Goal: Task Accomplishment & Management: Complete application form

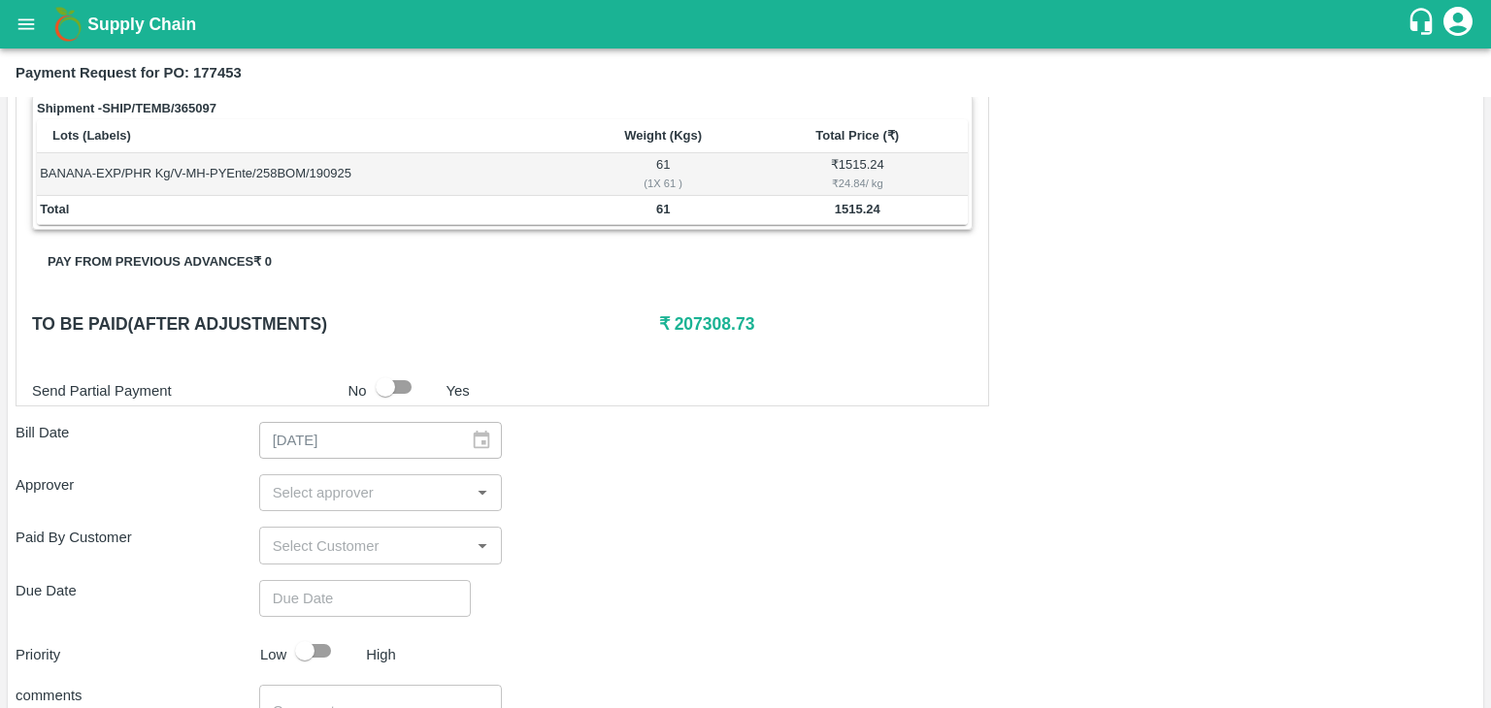
scroll to position [908, 0]
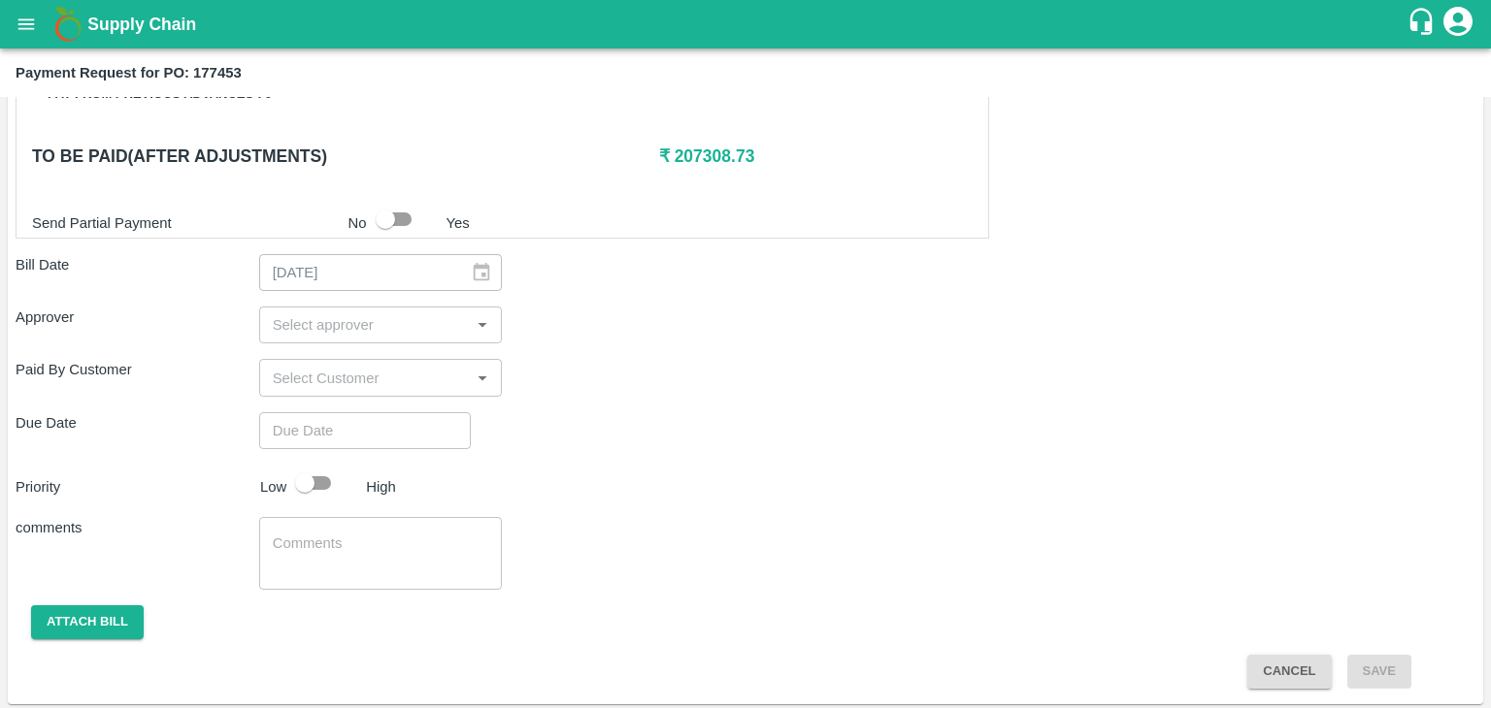
click at [416, 331] on input "input" at bounding box center [365, 324] width 200 height 25
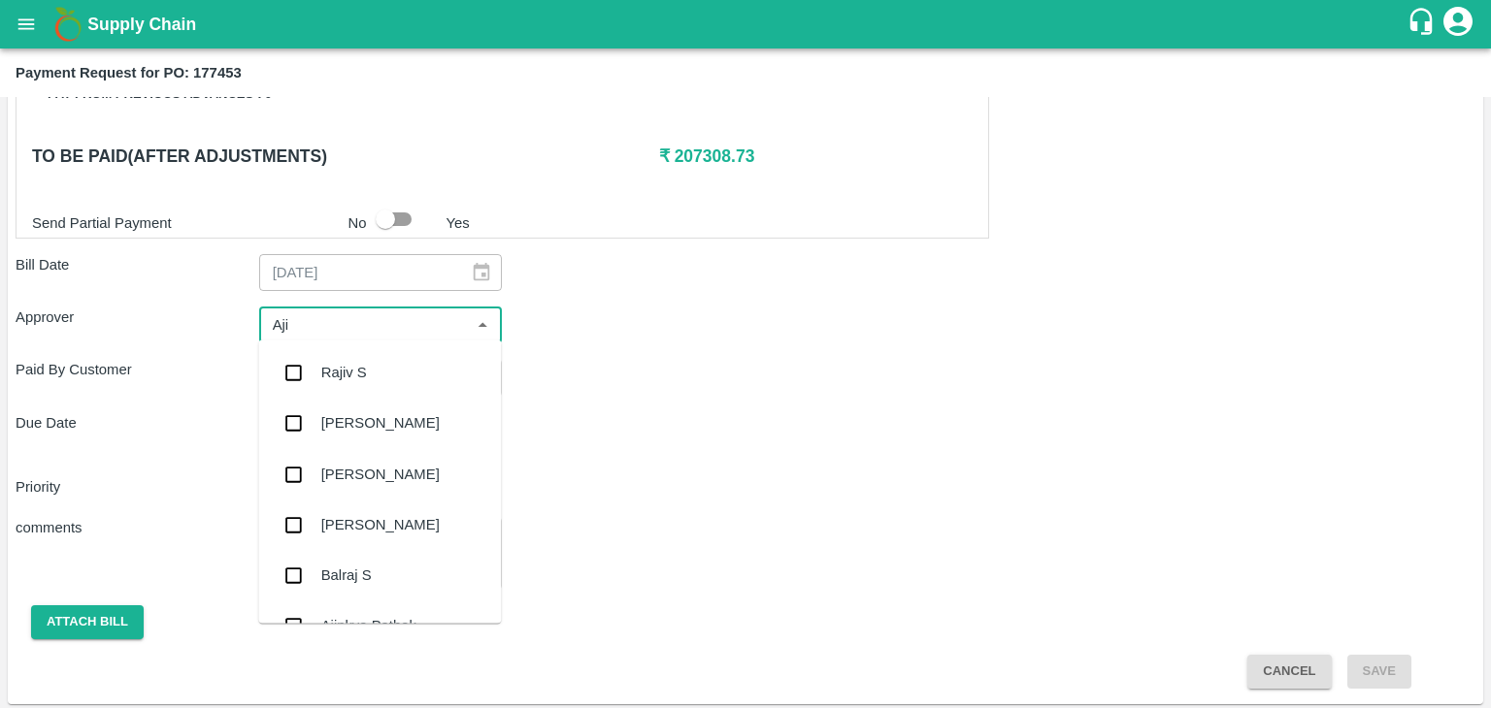
type input "Ajit"
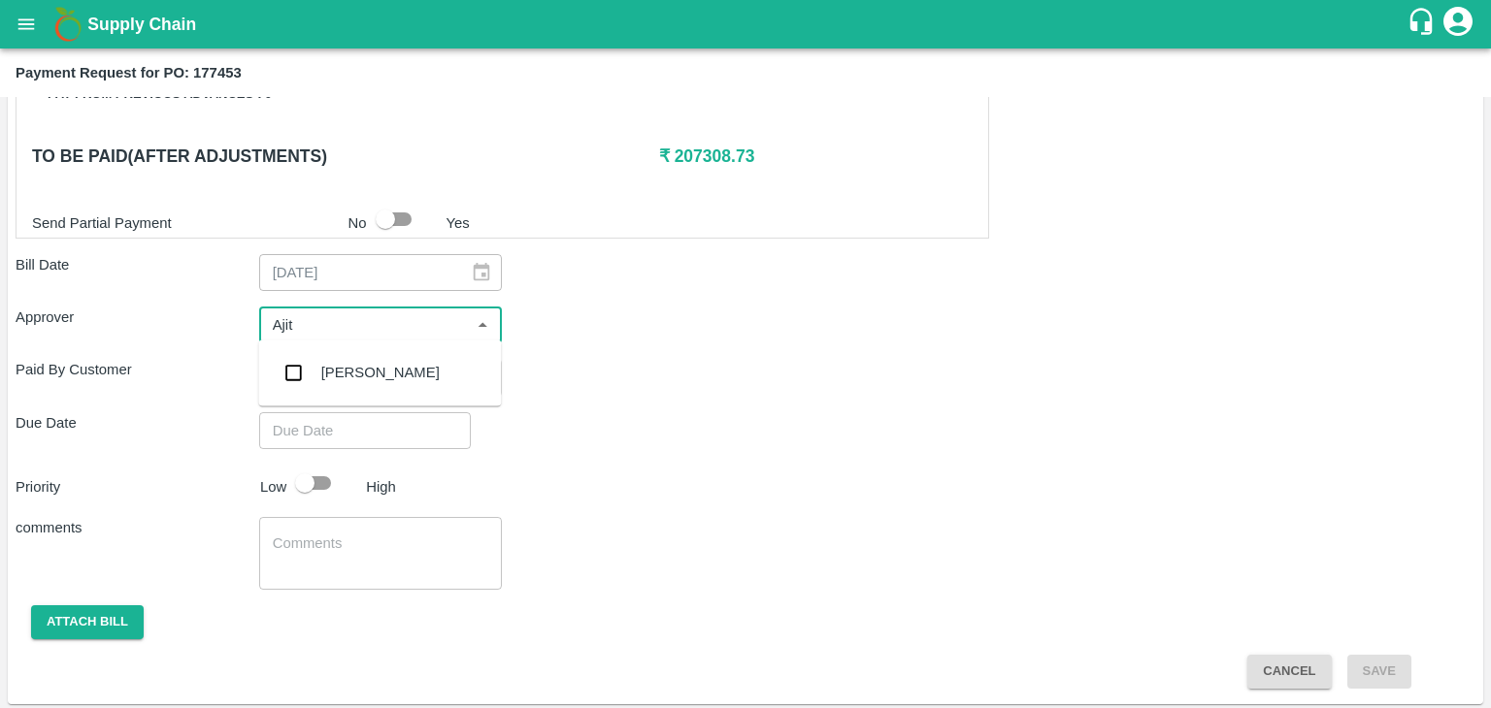
click at [382, 366] on div "[PERSON_NAME]" at bounding box center [379, 372] width 243 height 50
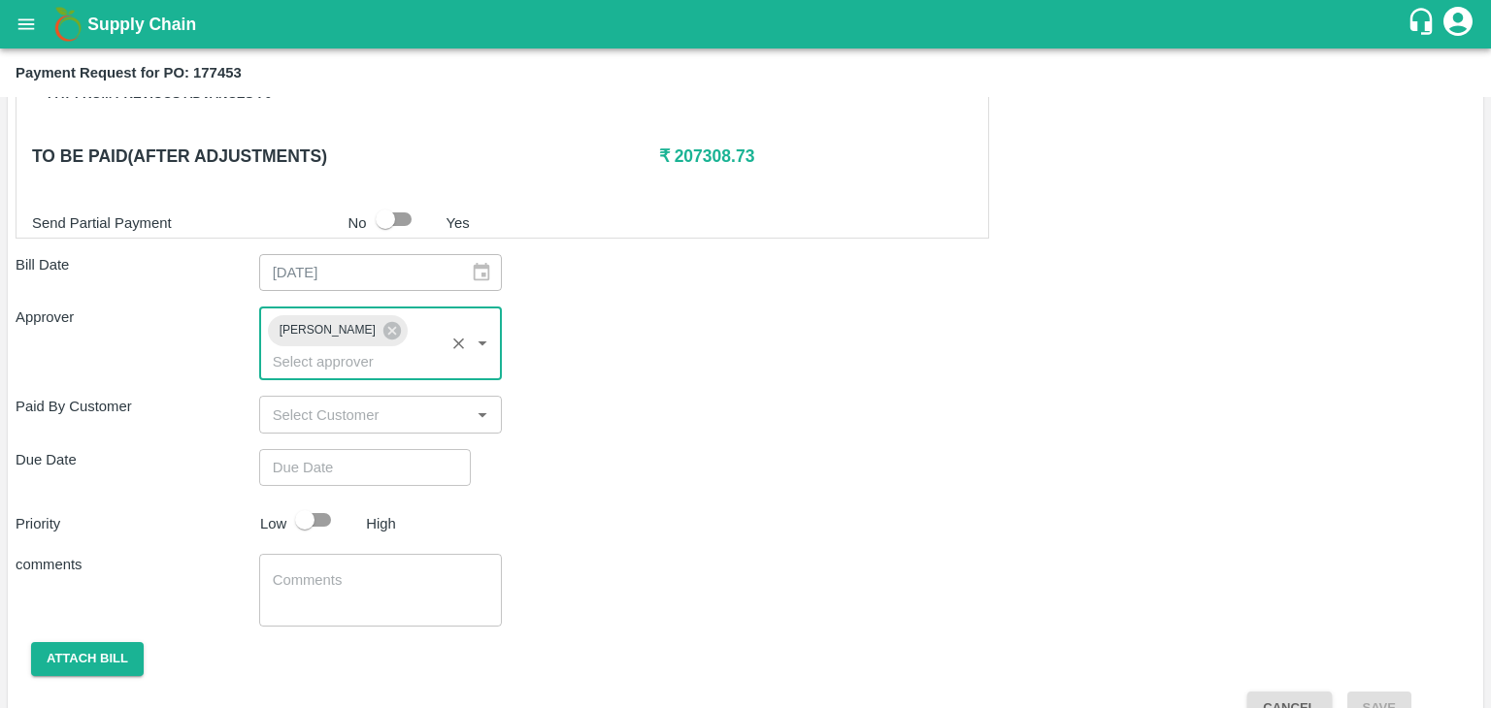
click at [413, 449] on input "Choose date" at bounding box center [358, 467] width 198 height 37
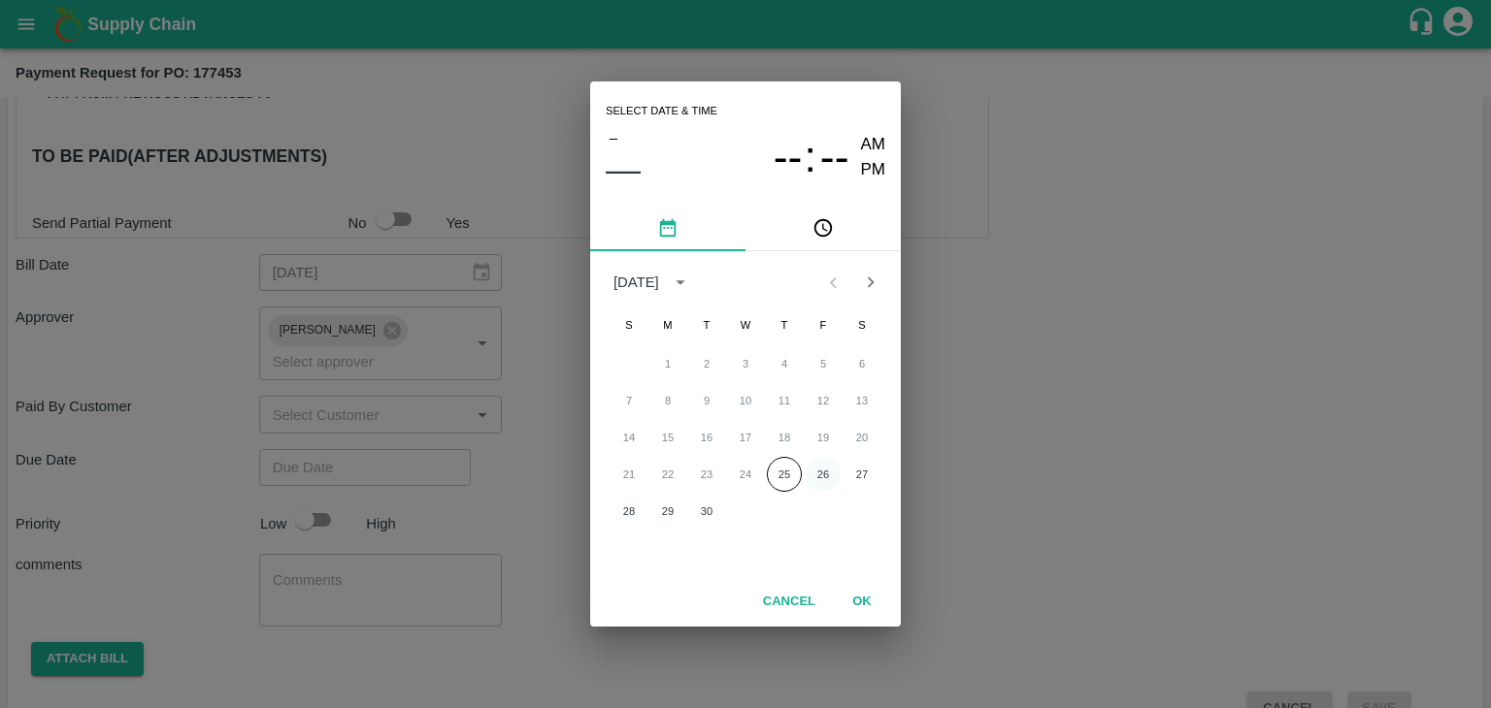
click at [811, 467] on button "26" at bounding box center [822, 474] width 35 height 35
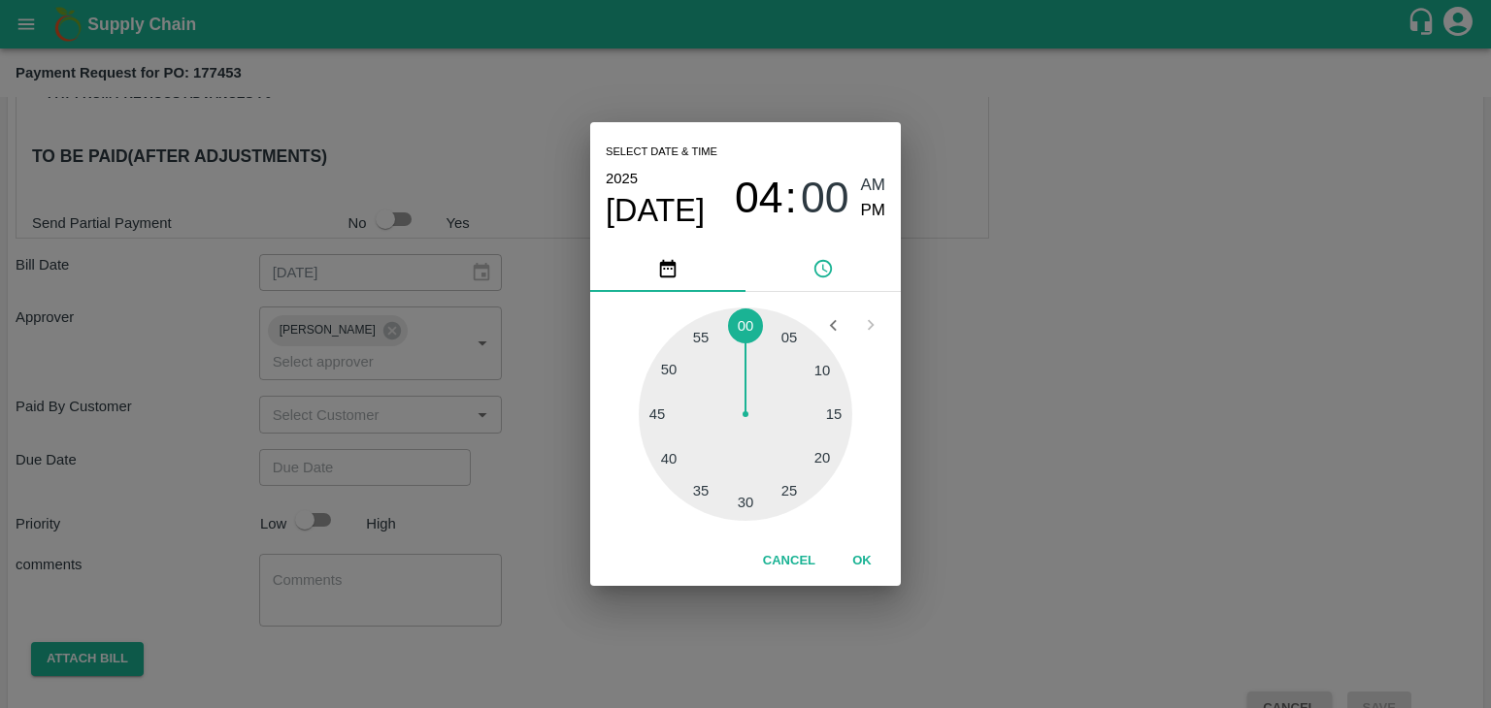
click at [860, 551] on button "OK" at bounding box center [862, 561] width 62 height 34
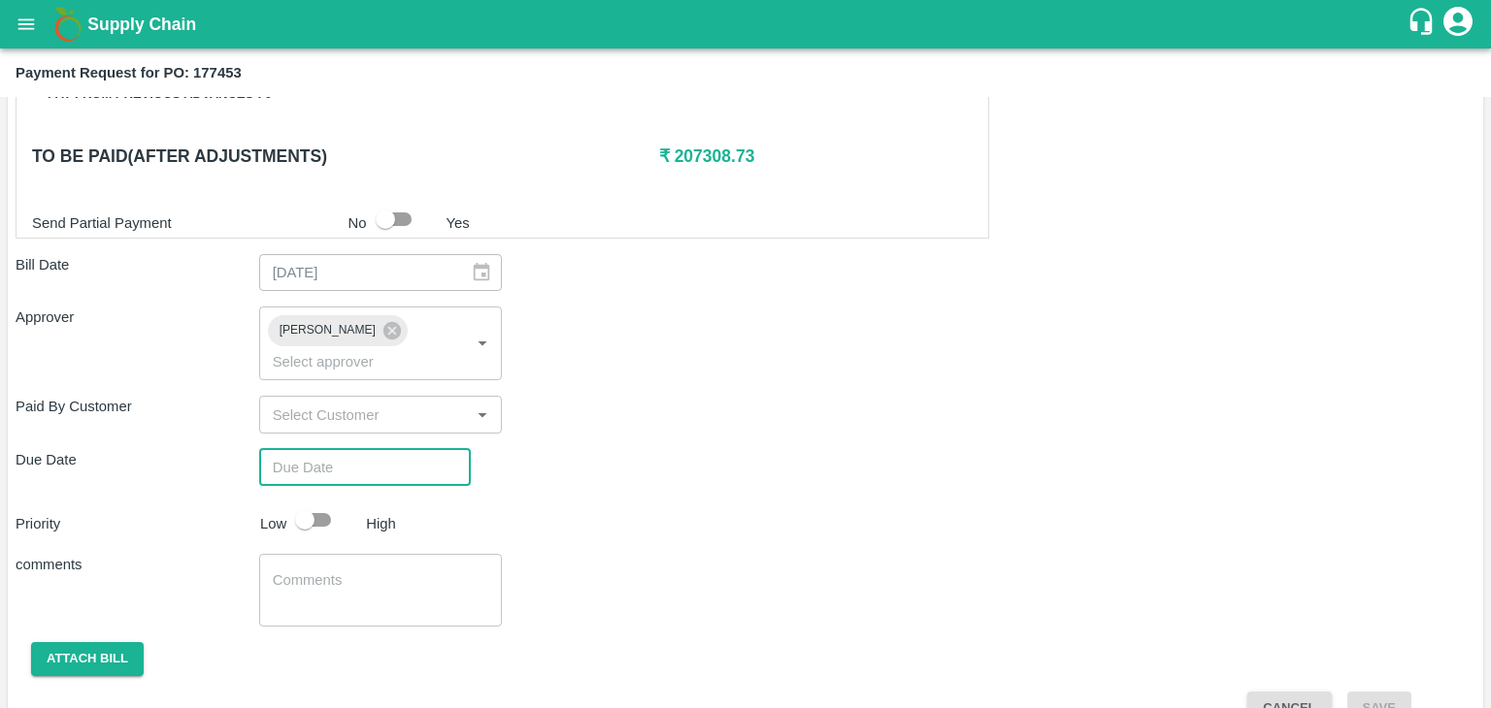
click at [321, 490] on div "Select date & time 2025 Sep 26 04 : 00 AM PM 05 10 15 20 25 30 35 40 45 50 55 0…" at bounding box center [745, 354] width 1491 height 708
click at [326, 490] on div "Select date & time 2025 Sep 26 04 : 00 AM PM 05 10 15 20 25 30 35 40 45 50 55 0…" at bounding box center [745, 354] width 1491 height 708
click at [386, 442] on div "Select date & time 2025 Sep 26 04 : 00 AM PM 05 10 15 20 25 30 35 40 45 50 55 0…" at bounding box center [745, 354] width 1491 height 708
click at [420, 442] on div "Select date & time 2025 Sep 26 04 : 00 AM PM 05 10 15 20 25 30 35 40 45 50 55 0…" at bounding box center [745, 354] width 1491 height 708
type input "26/09/2025 04:00 AM"
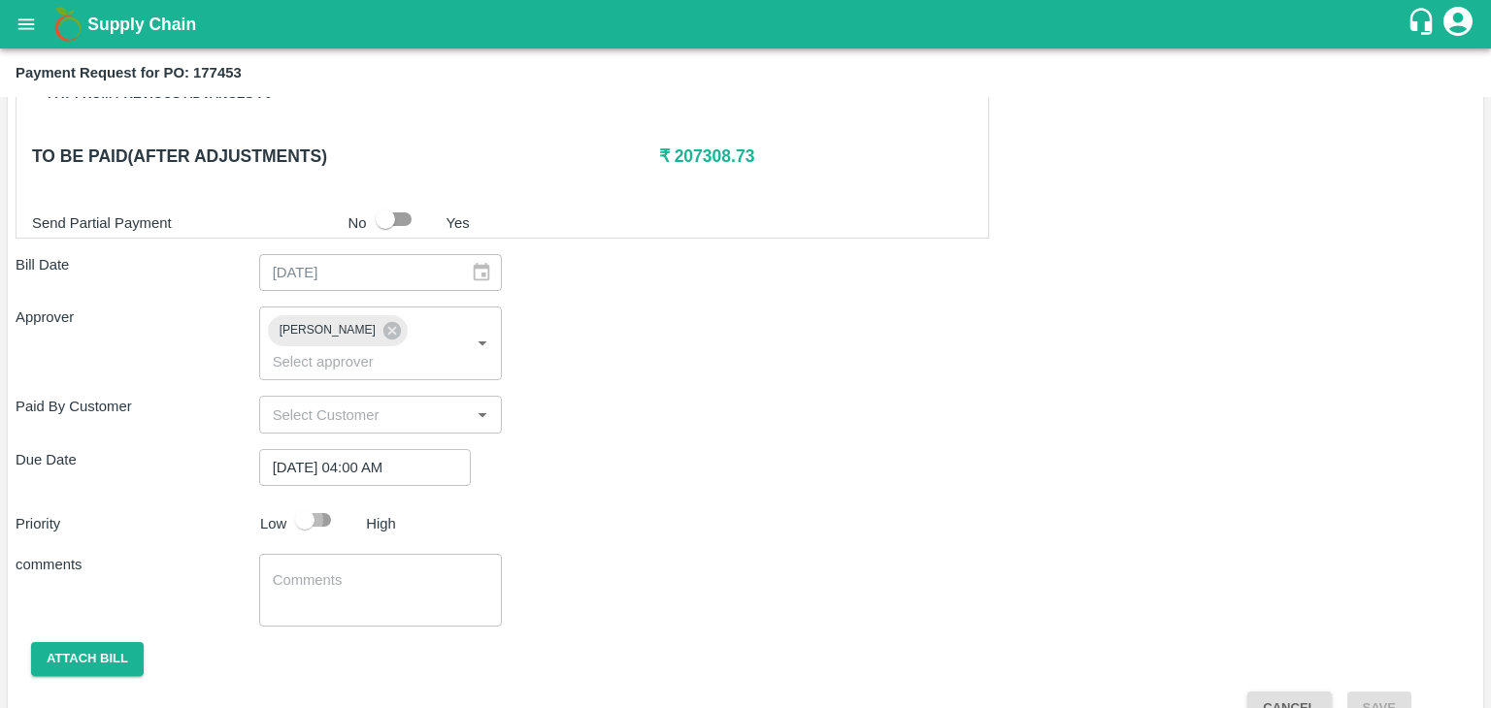
click at [326, 502] on input "checkbox" at bounding box center [304, 520] width 111 height 37
checkbox input "true"
click at [375, 571] on textarea at bounding box center [381, 591] width 216 height 41
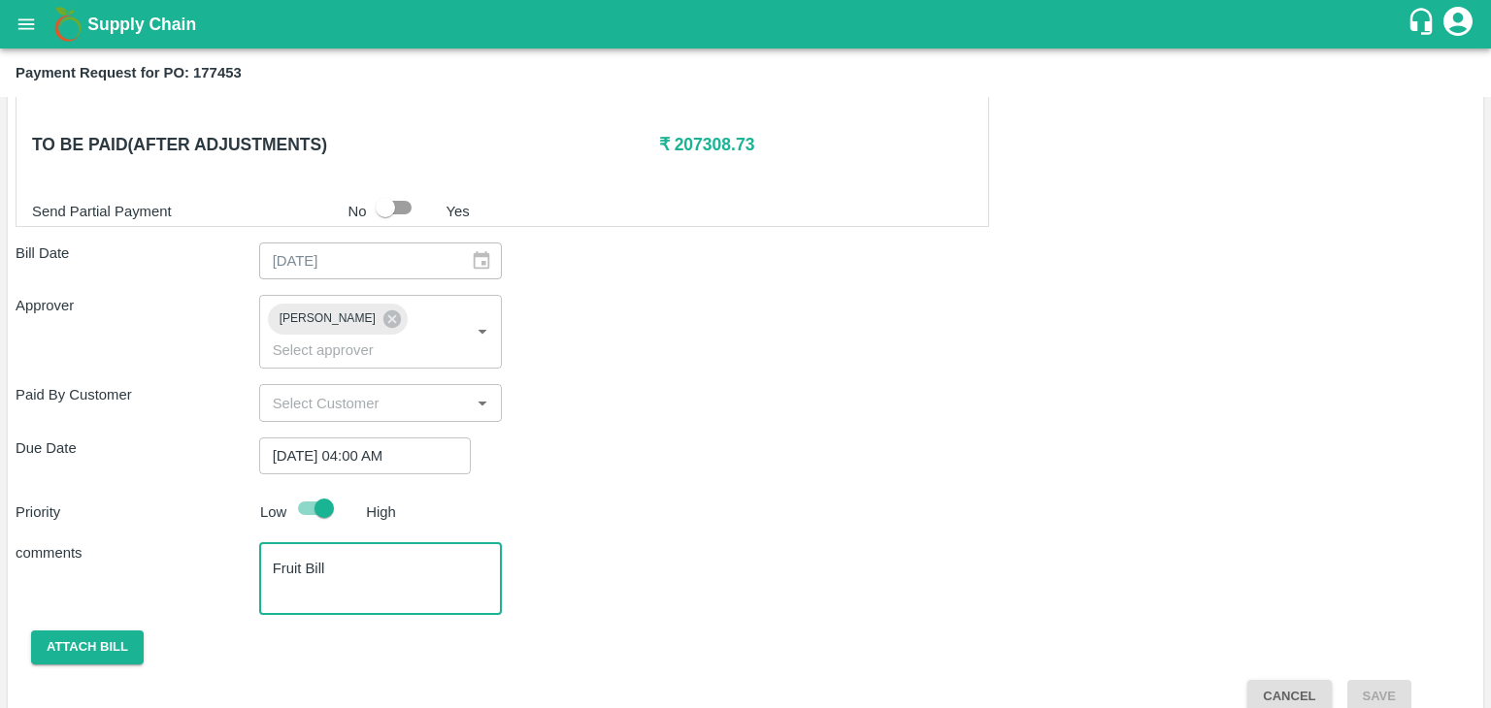
type textarea "Fruit Bill"
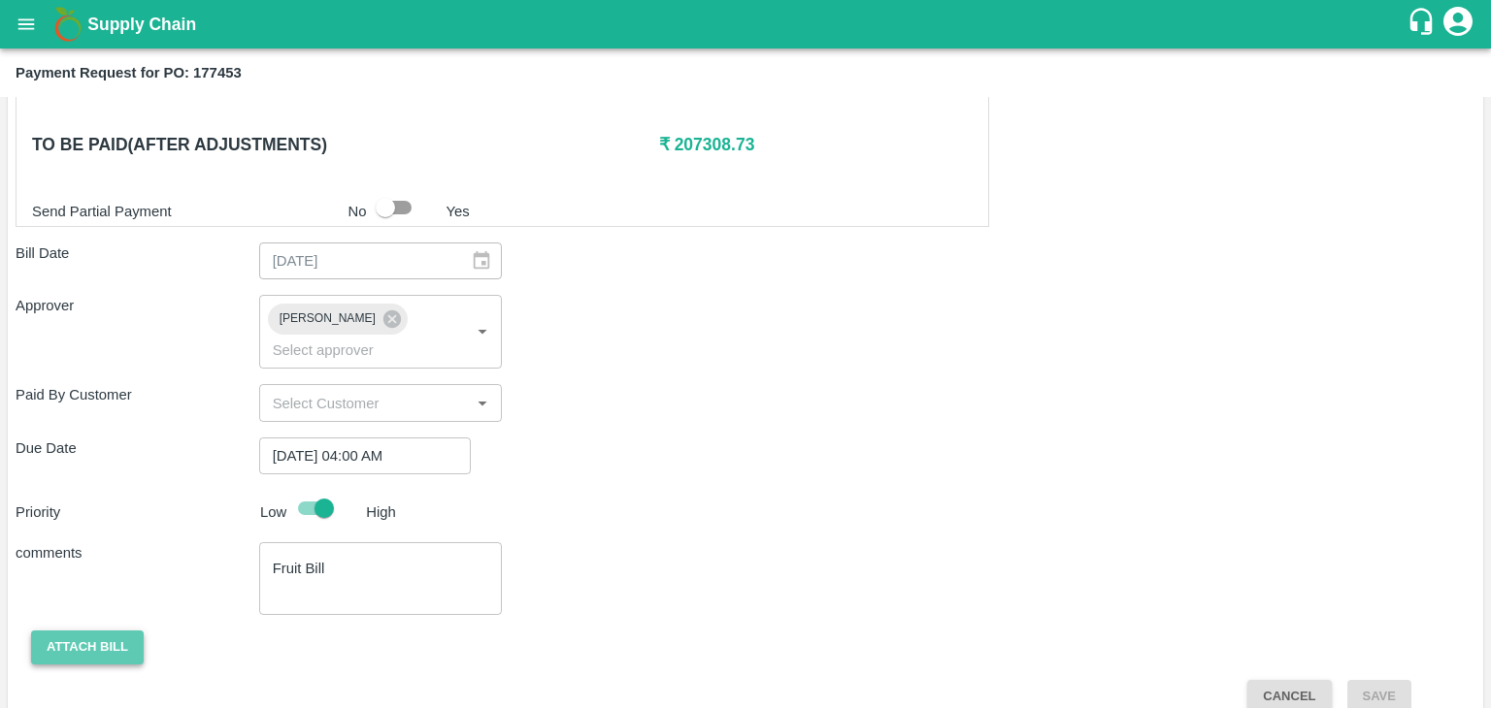
click at [84, 631] on button "Attach bill" at bounding box center [87, 648] width 113 height 34
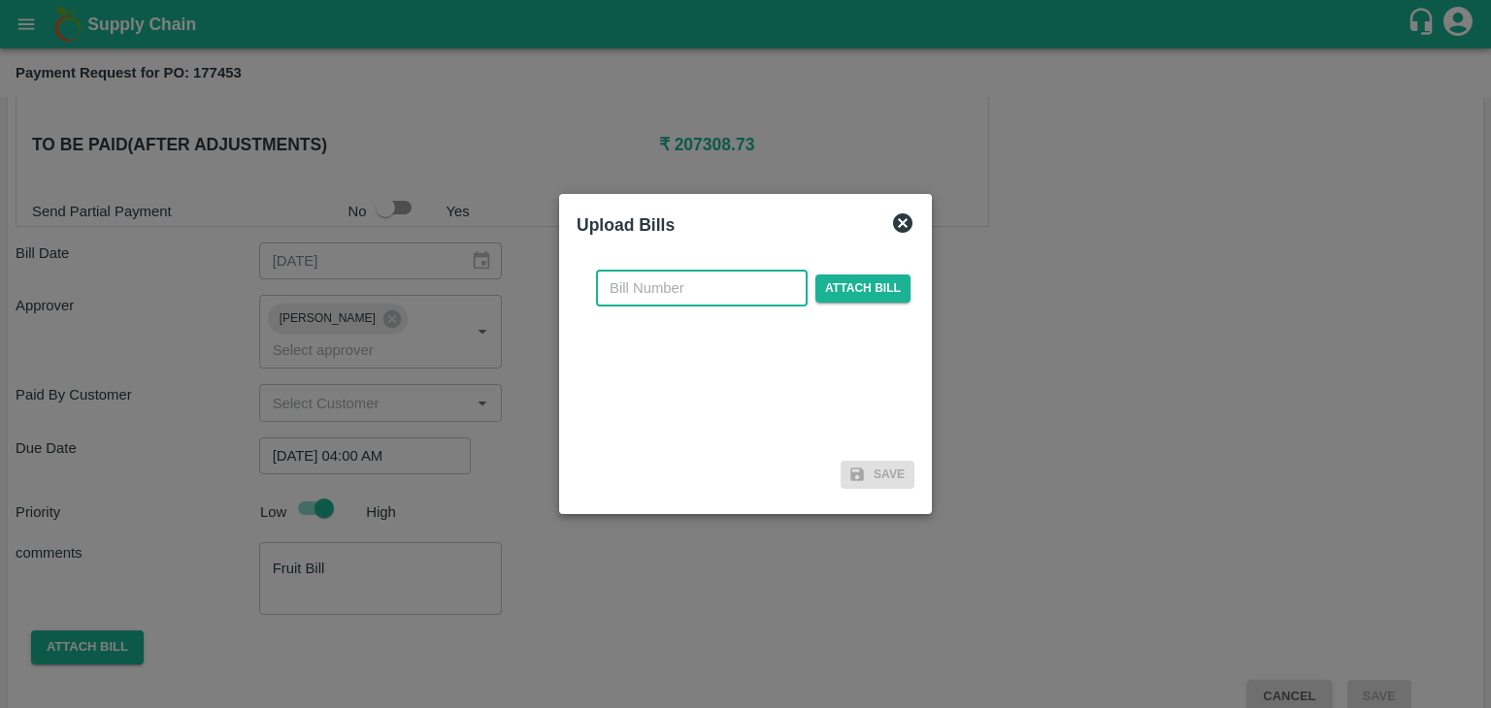
click at [652, 279] on input "text" at bounding box center [702, 288] width 212 height 37
type input "896"
click at [902, 292] on span "Attach bill" at bounding box center [862, 289] width 95 height 28
click at [0, 0] on input "Attach bill" at bounding box center [0, 0] width 0 height 0
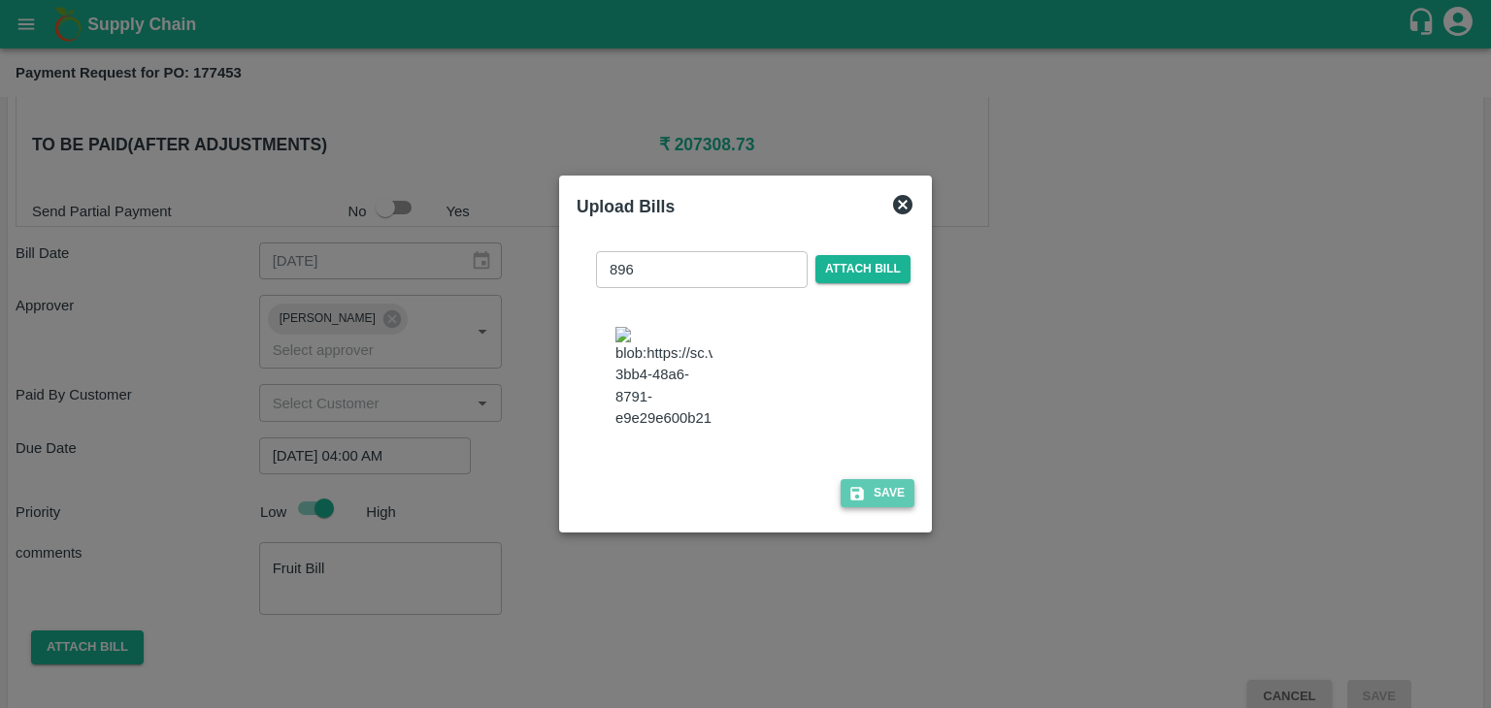
click at [888, 492] on button "Save" at bounding box center [877, 493] width 74 height 28
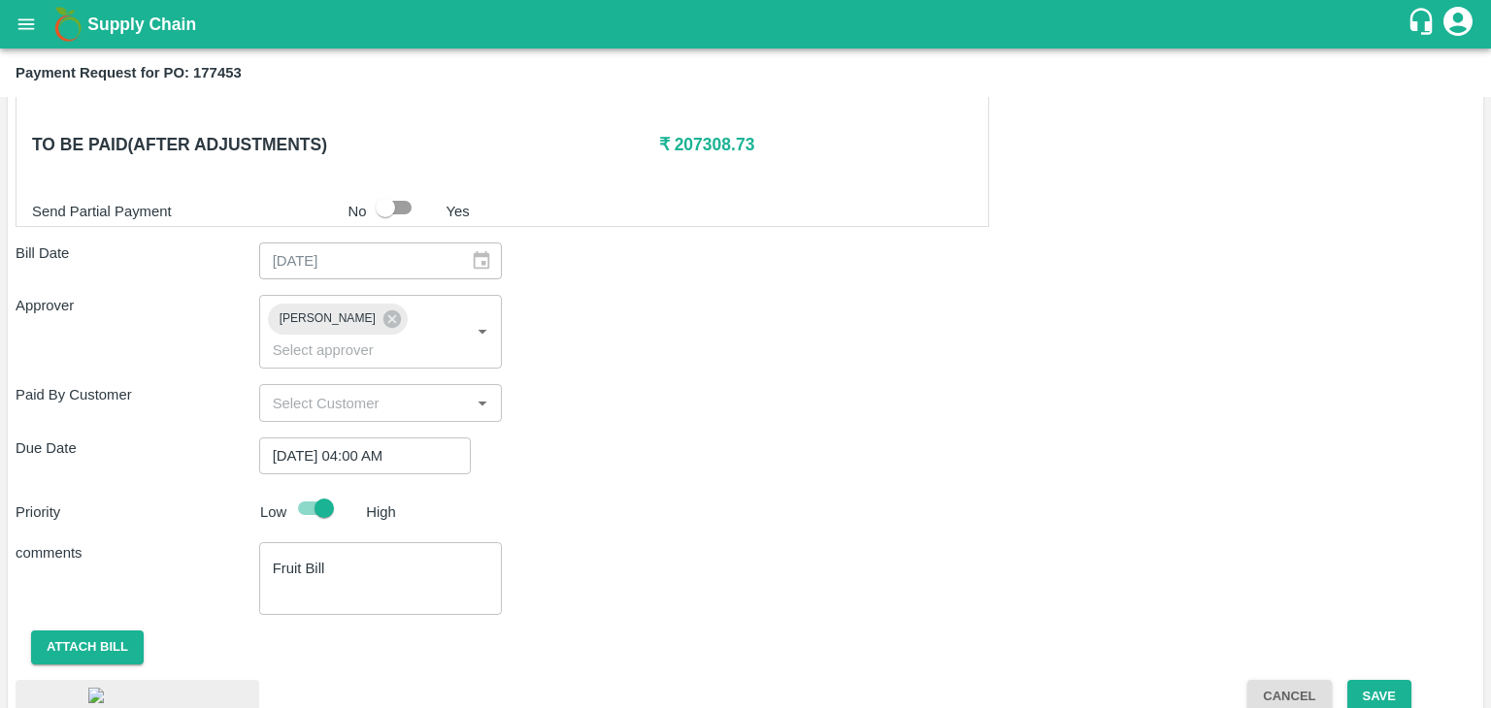
scroll to position [1036, 0]
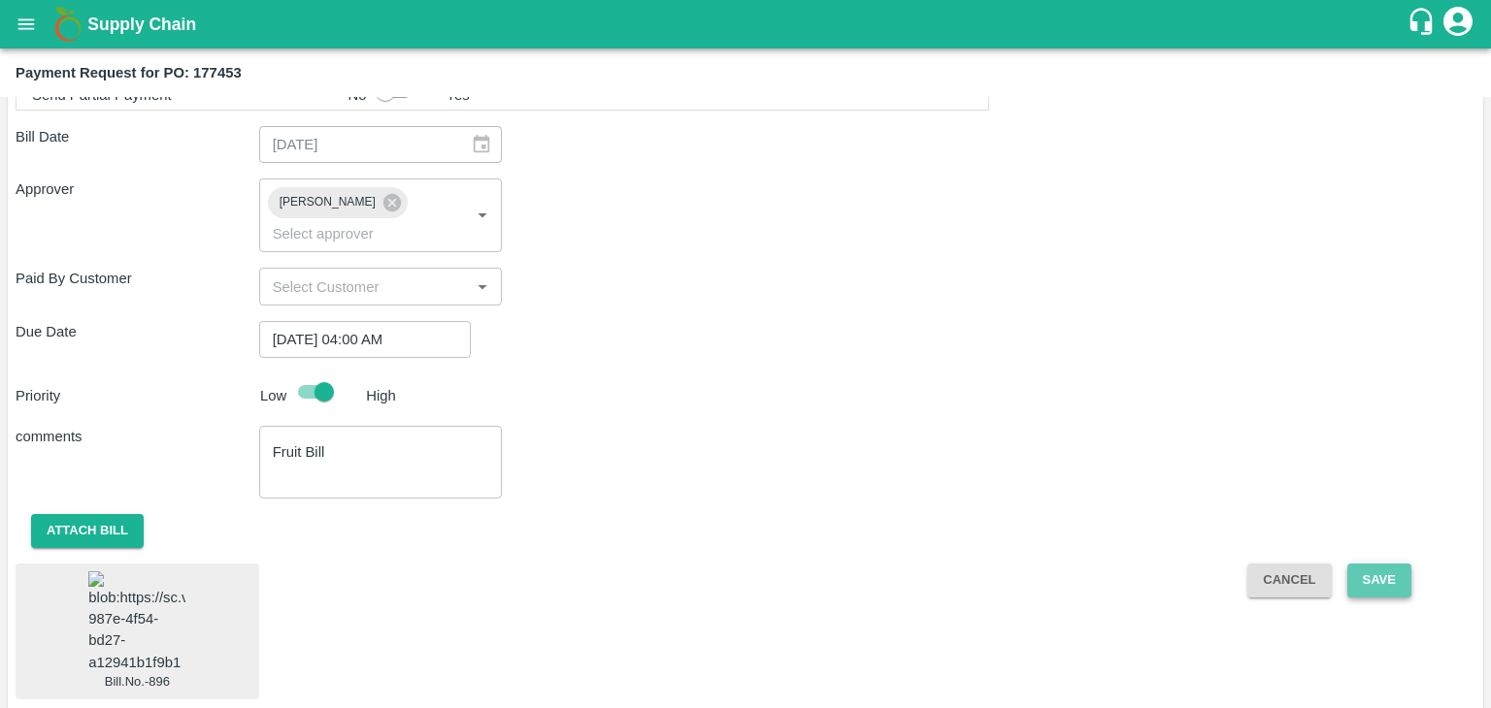
click at [1388, 564] on button "Save" at bounding box center [1379, 581] width 64 height 34
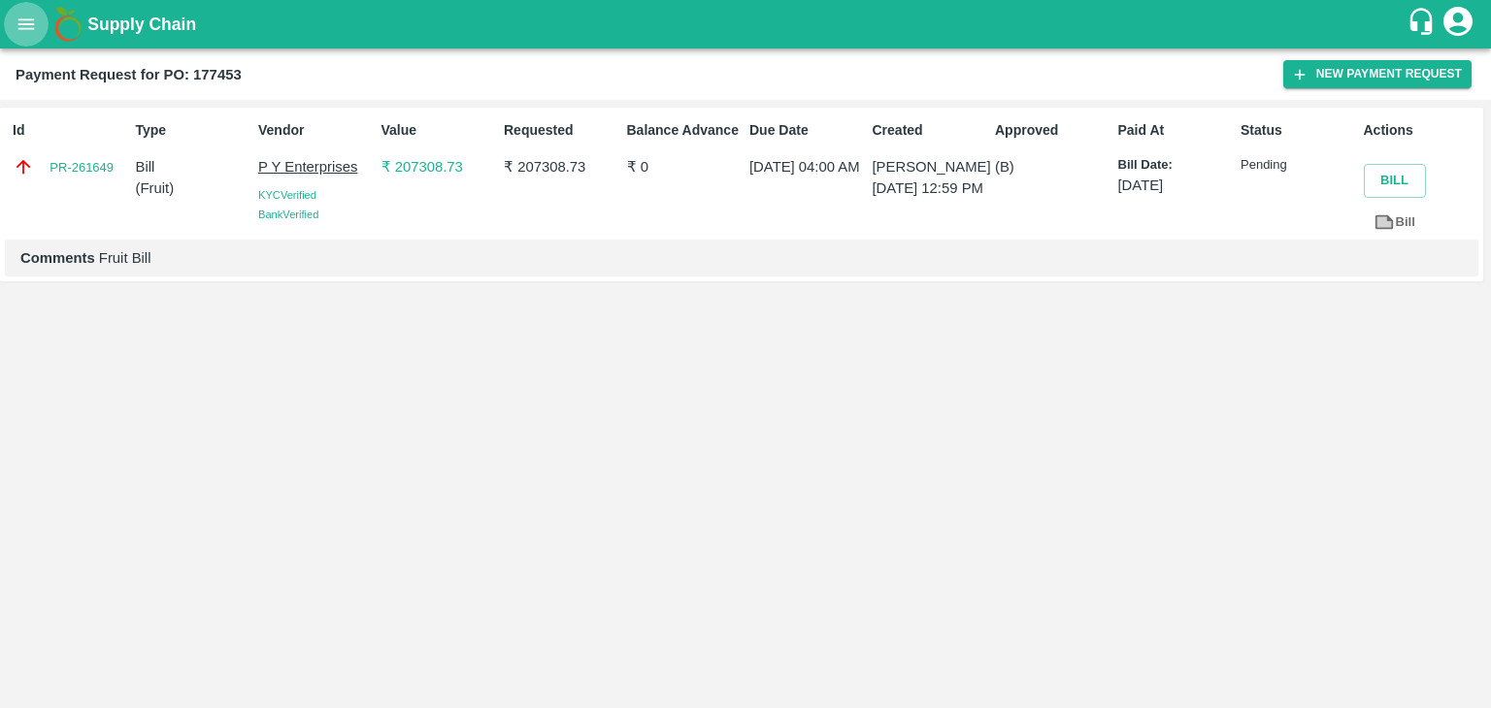
click at [24, 12] on button "open drawer" at bounding box center [26, 24] width 45 height 45
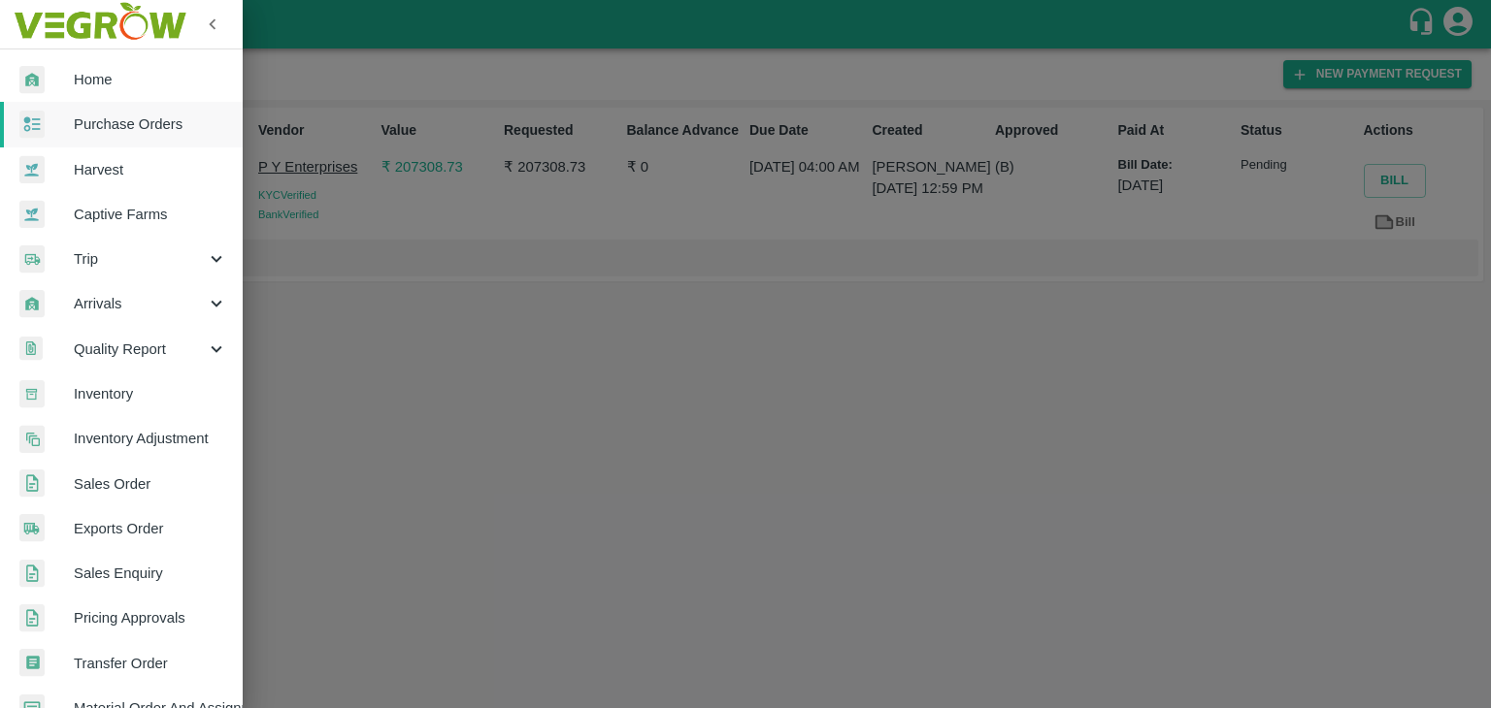
click at [117, 115] on span "Purchase Orders" at bounding box center [150, 124] width 153 height 21
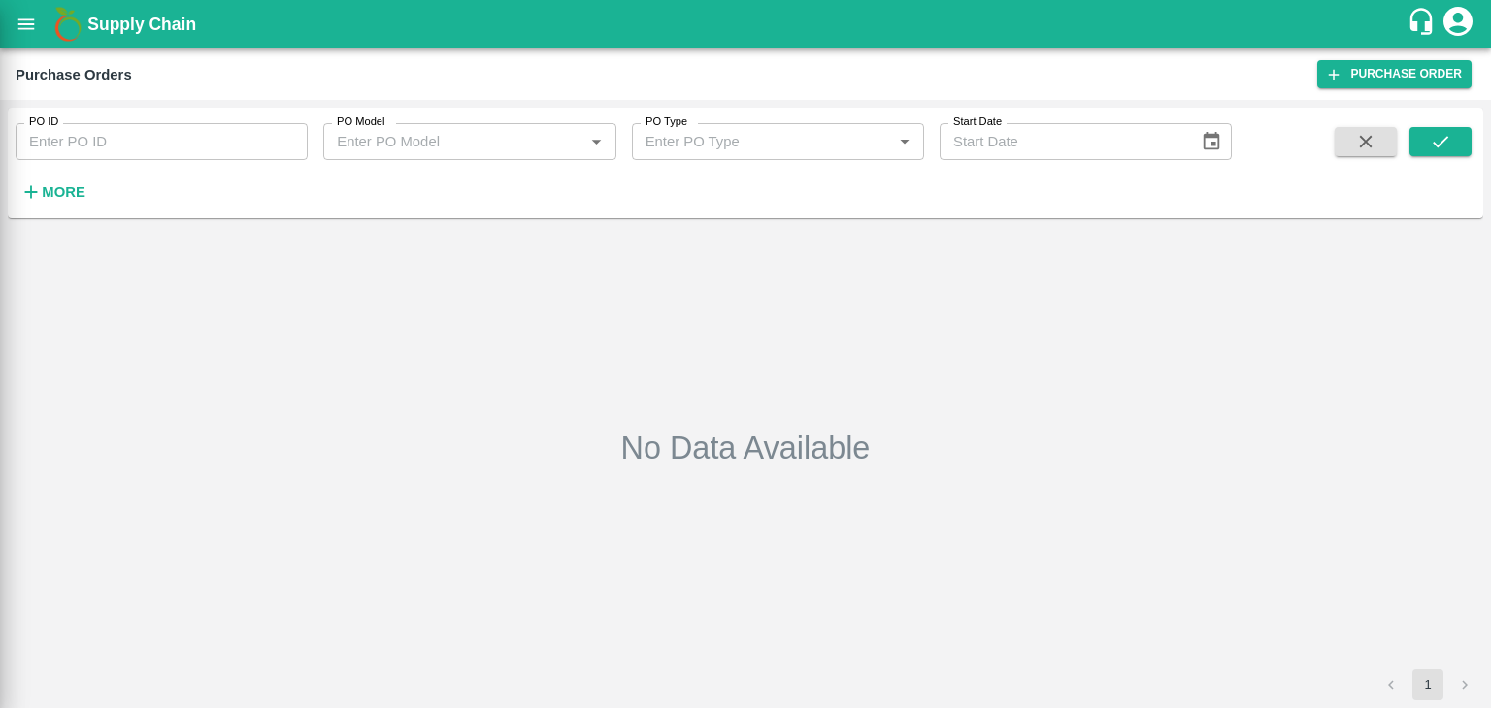
click at [287, 141] on div at bounding box center [745, 354] width 1491 height 708
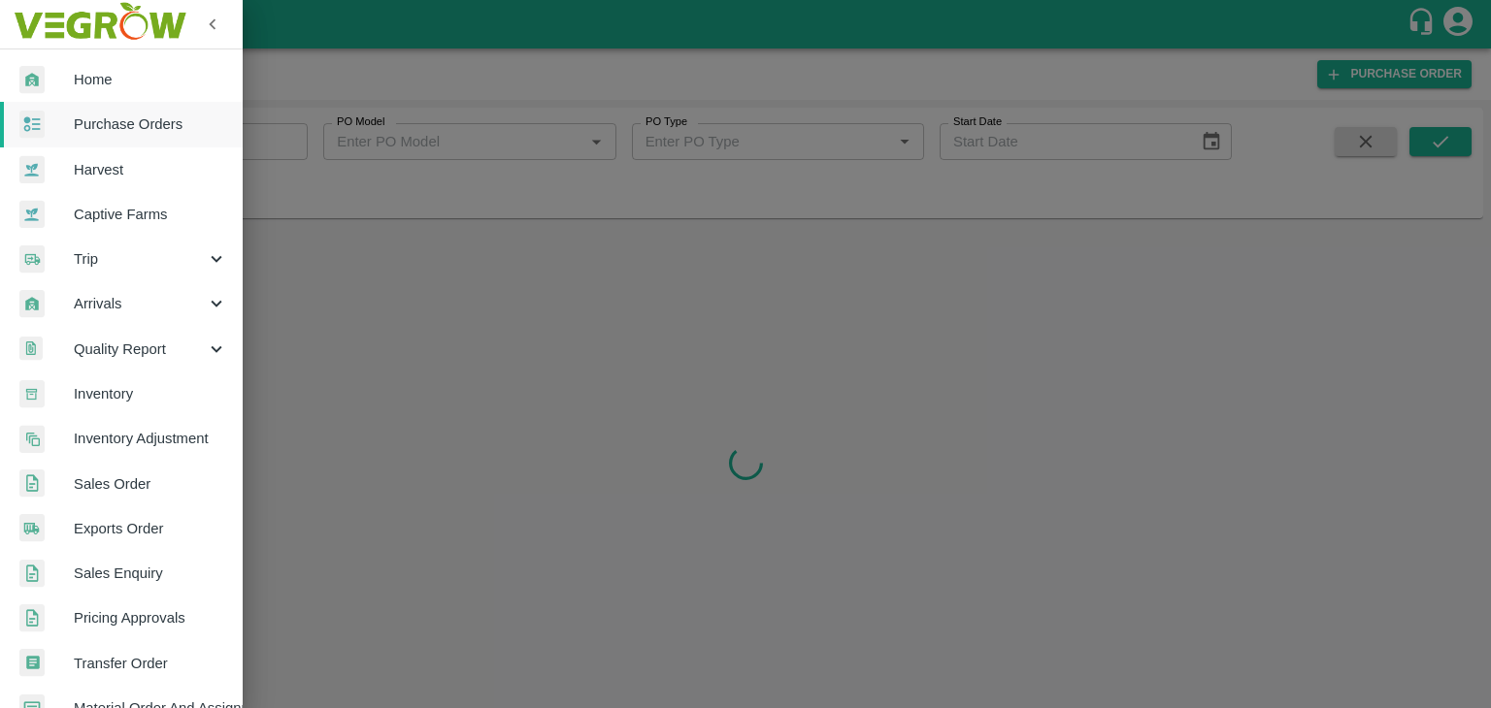
click at [284, 136] on div at bounding box center [745, 354] width 1491 height 708
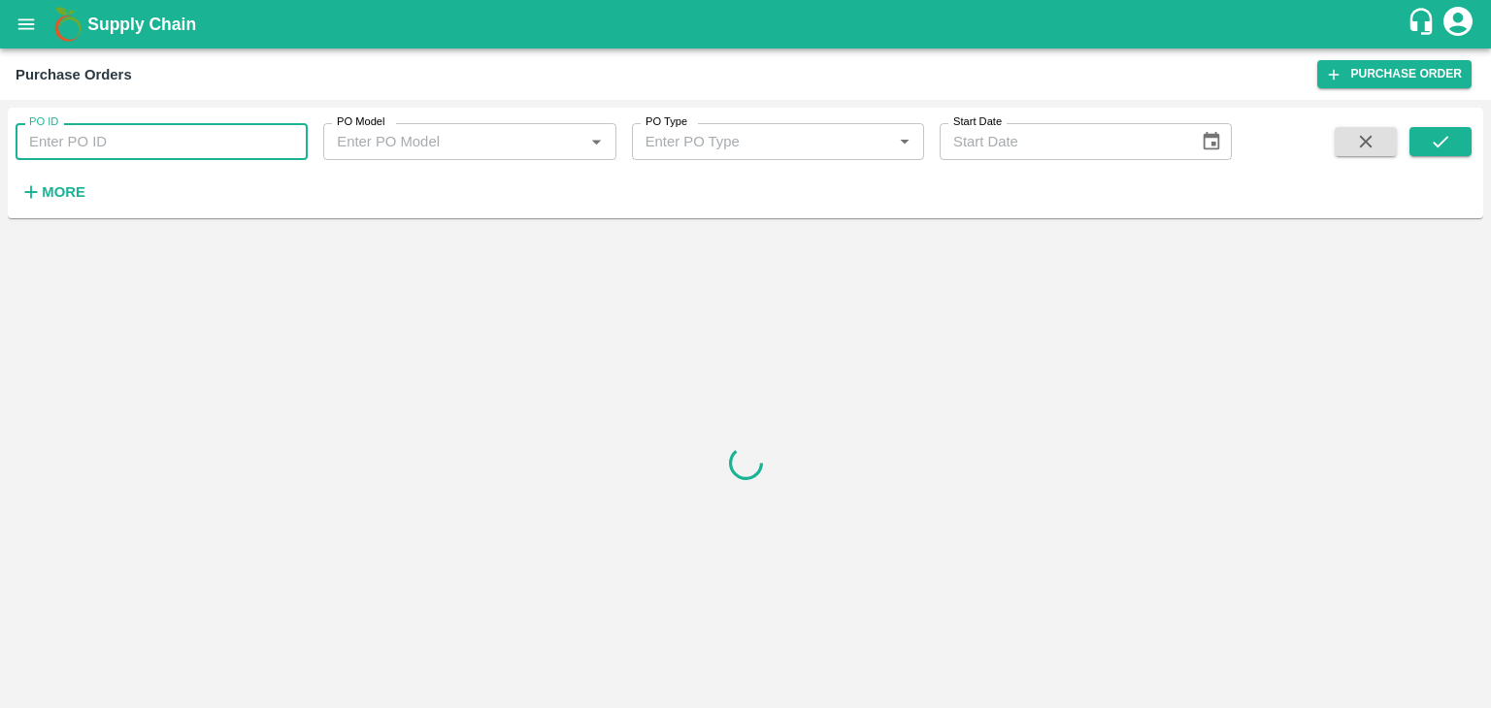
click at [284, 131] on input "PO ID" at bounding box center [162, 141] width 292 height 37
paste input "177482"
type input "177482"
click at [1429, 138] on icon "submit" at bounding box center [1439, 141] width 21 height 21
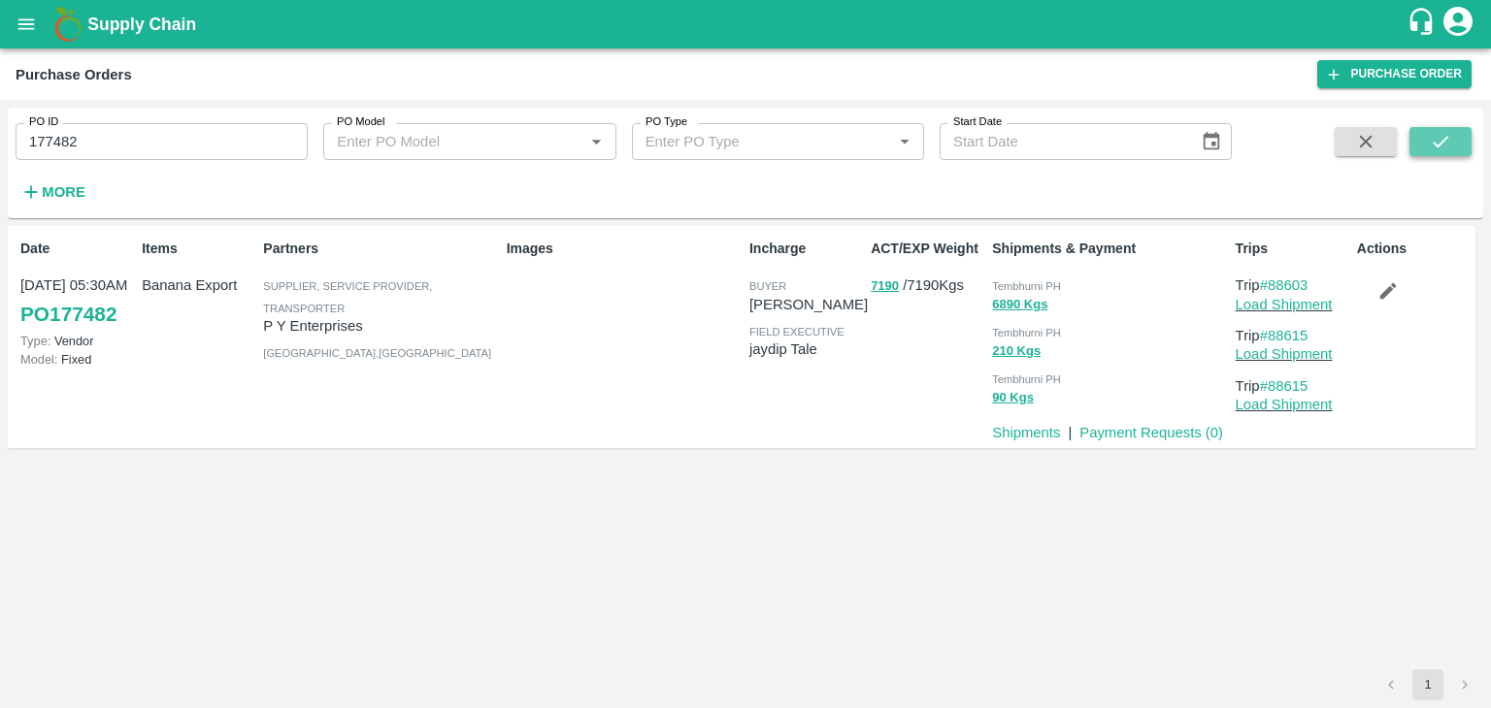
click at [1429, 138] on icon "submit" at bounding box center [1439, 141] width 21 height 21
click at [1164, 443] on p "Payment Requests ( 0 )" at bounding box center [1151, 432] width 144 height 21
click at [1151, 435] on link "Payment Requests ( 0 )" at bounding box center [1151, 433] width 144 height 16
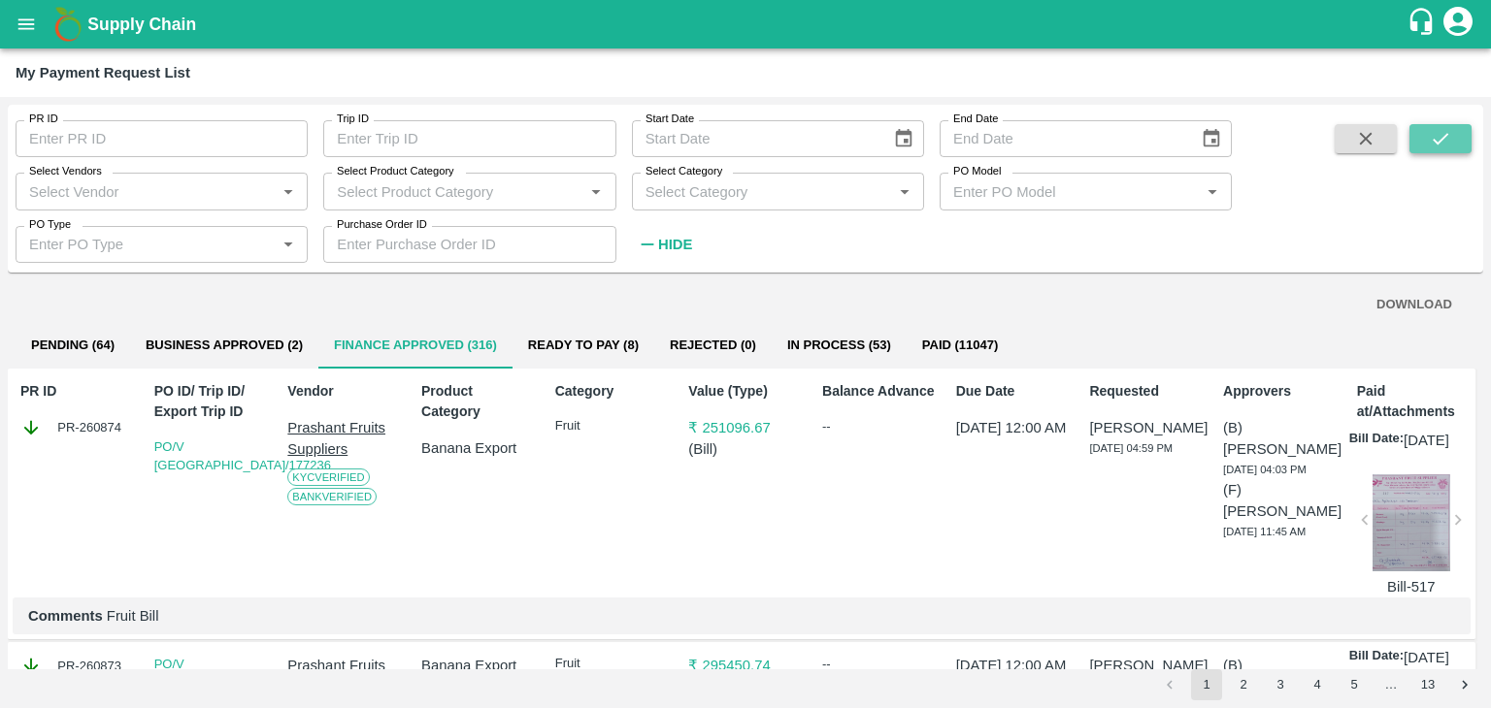
click at [1430, 146] on icon "submit" at bounding box center [1439, 138] width 21 height 21
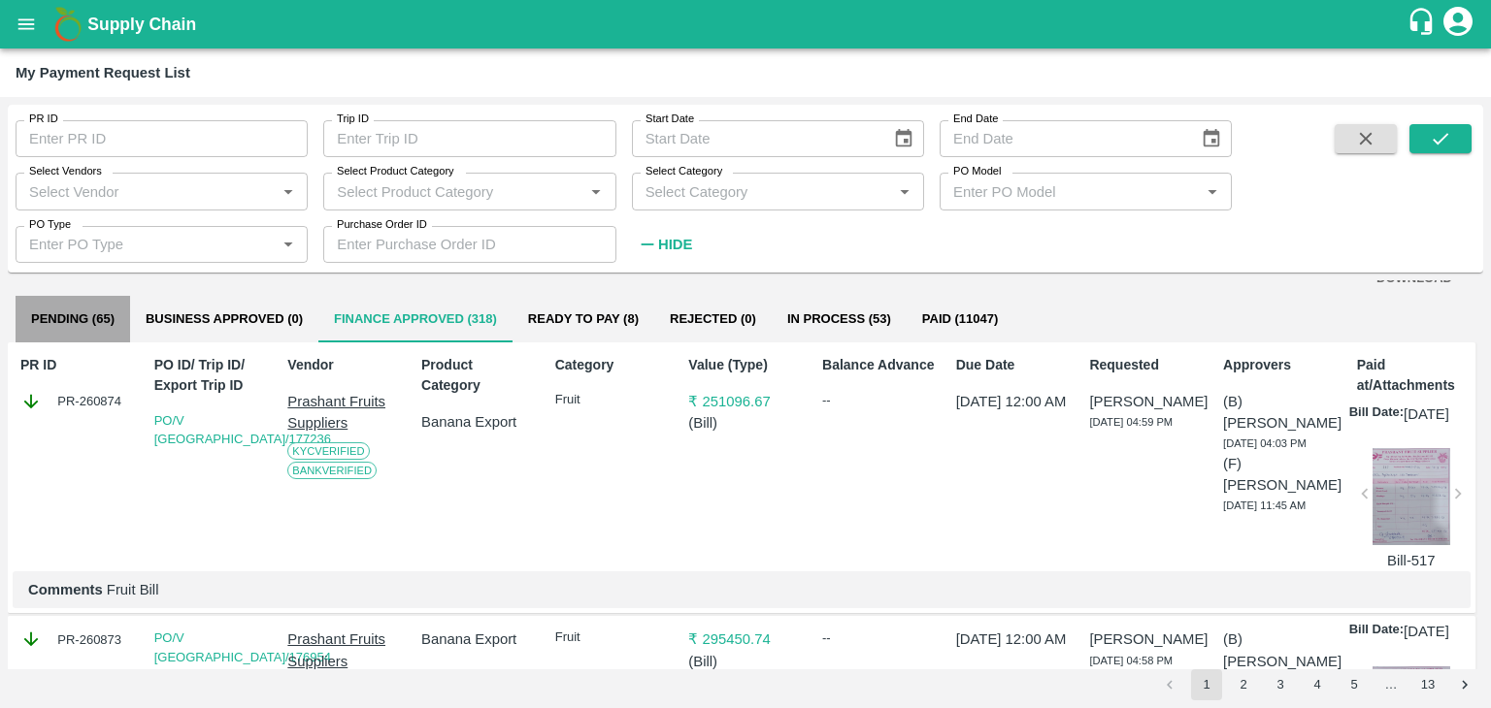
click at [122, 319] on button "Pending (65)" at bounding box center [73, 319] width 115 height 47
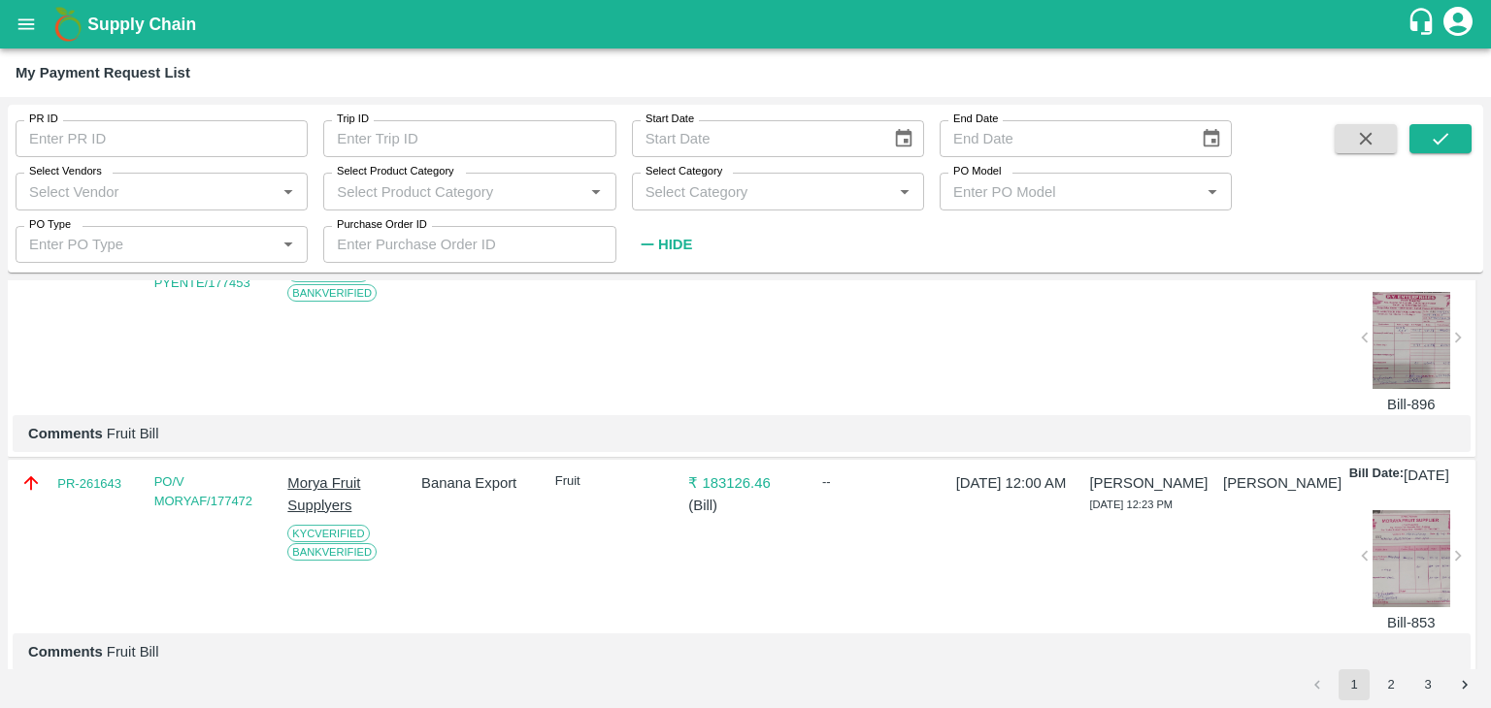
scroll to position [0, 0]
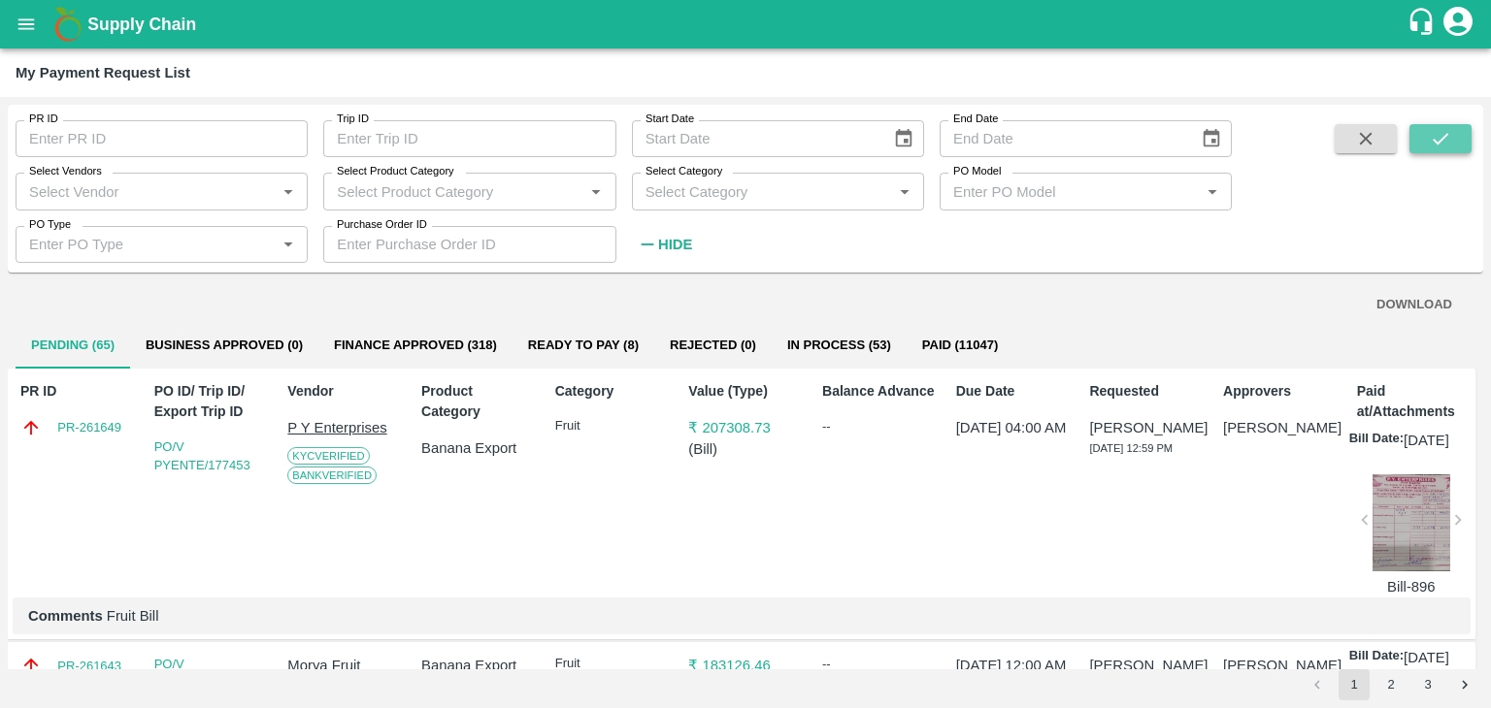
click at [1420, 133] on button "submit" at bounding box center [1440, 138] width 62 height 29
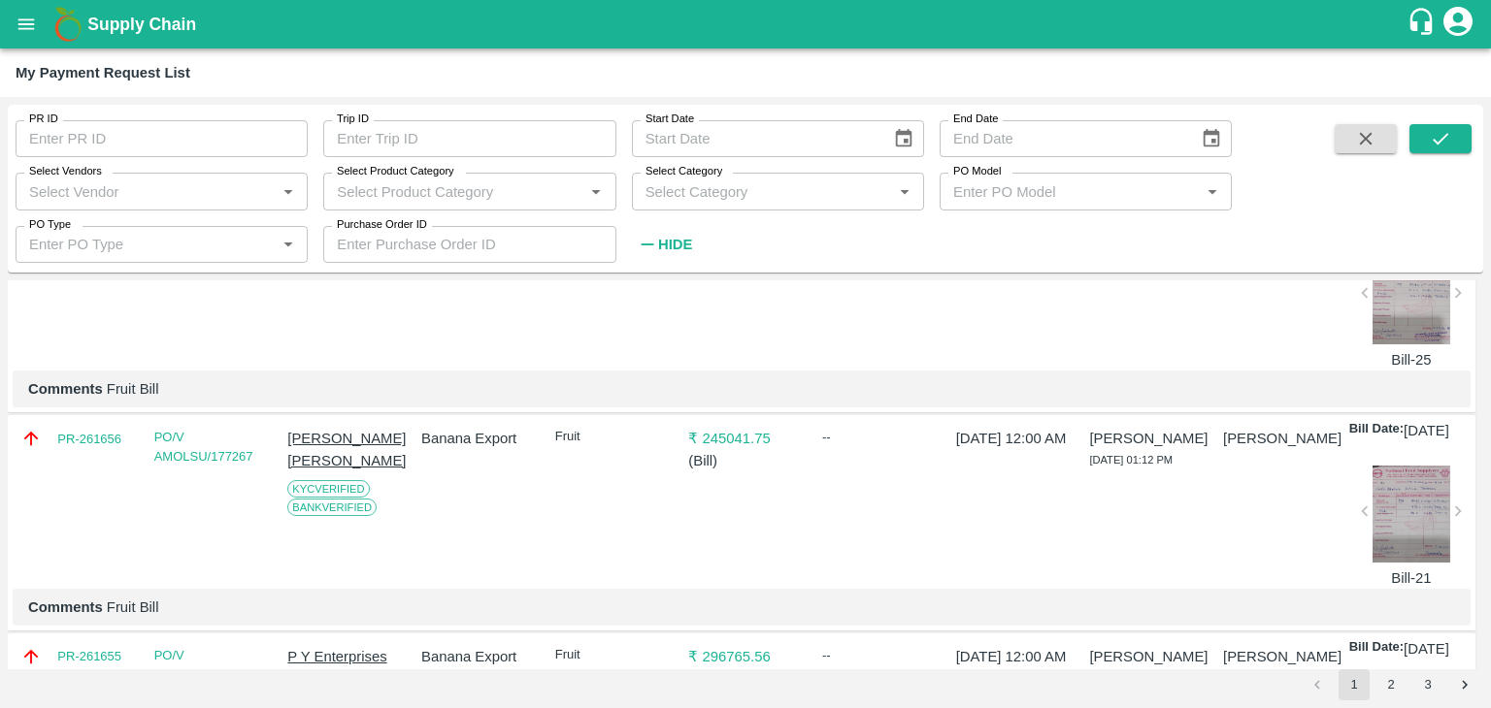
scroll to position [228, 0]
click at [1397, 549] on div at bounding box center [1411, 513] width 78 height 97
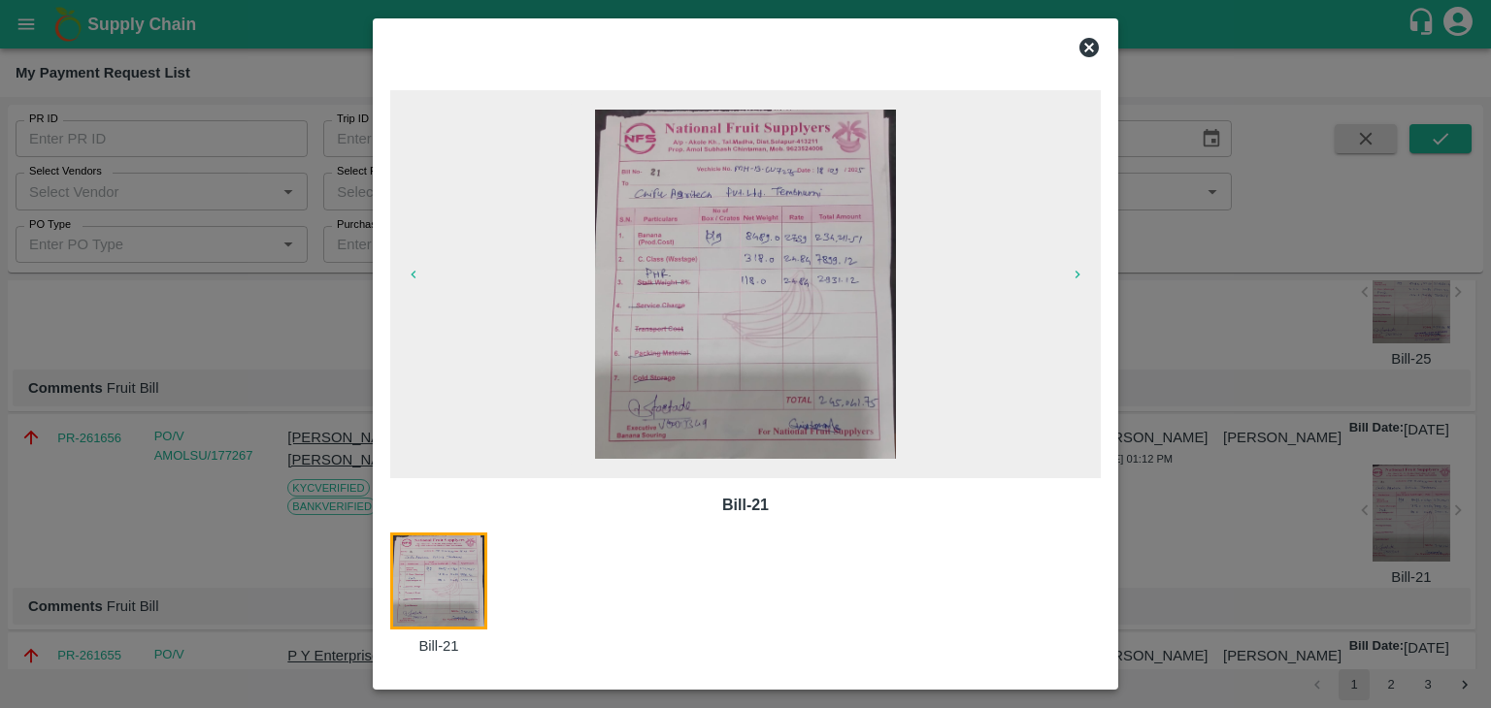
click at [1096, 38] on icon at bounding box center [1088, 47] width 23 height 23
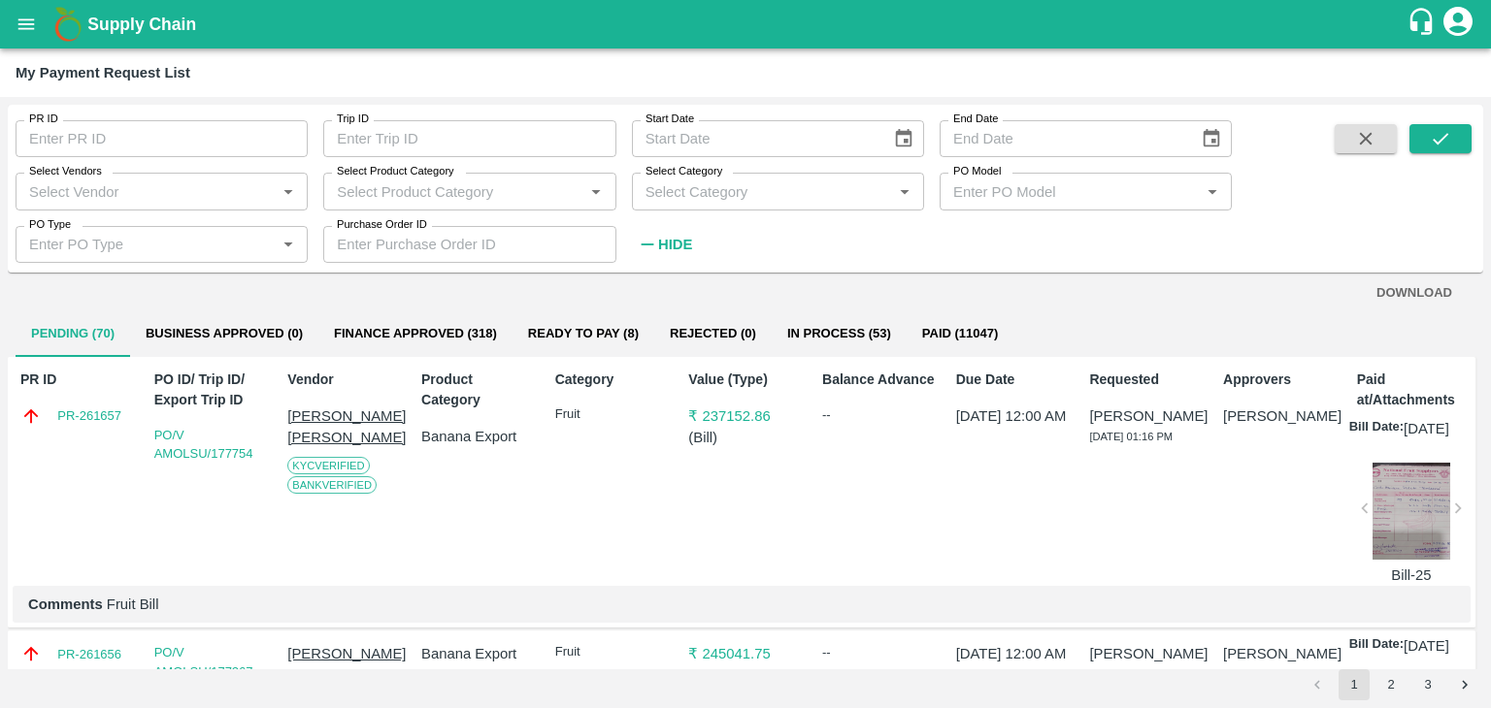
scroll to position [0, 0]
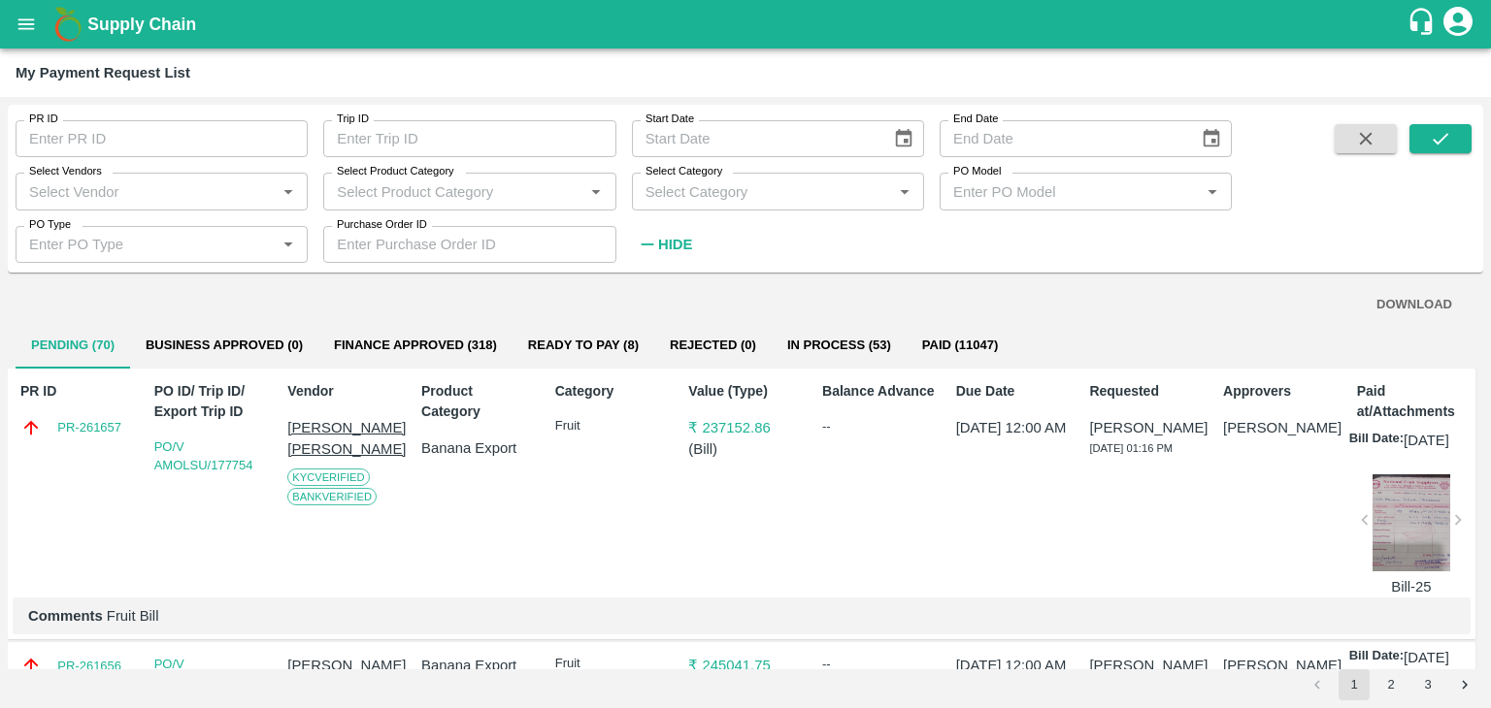
click at [1421, 528] on div at bounding box center [1411, 523] width 78 height 97
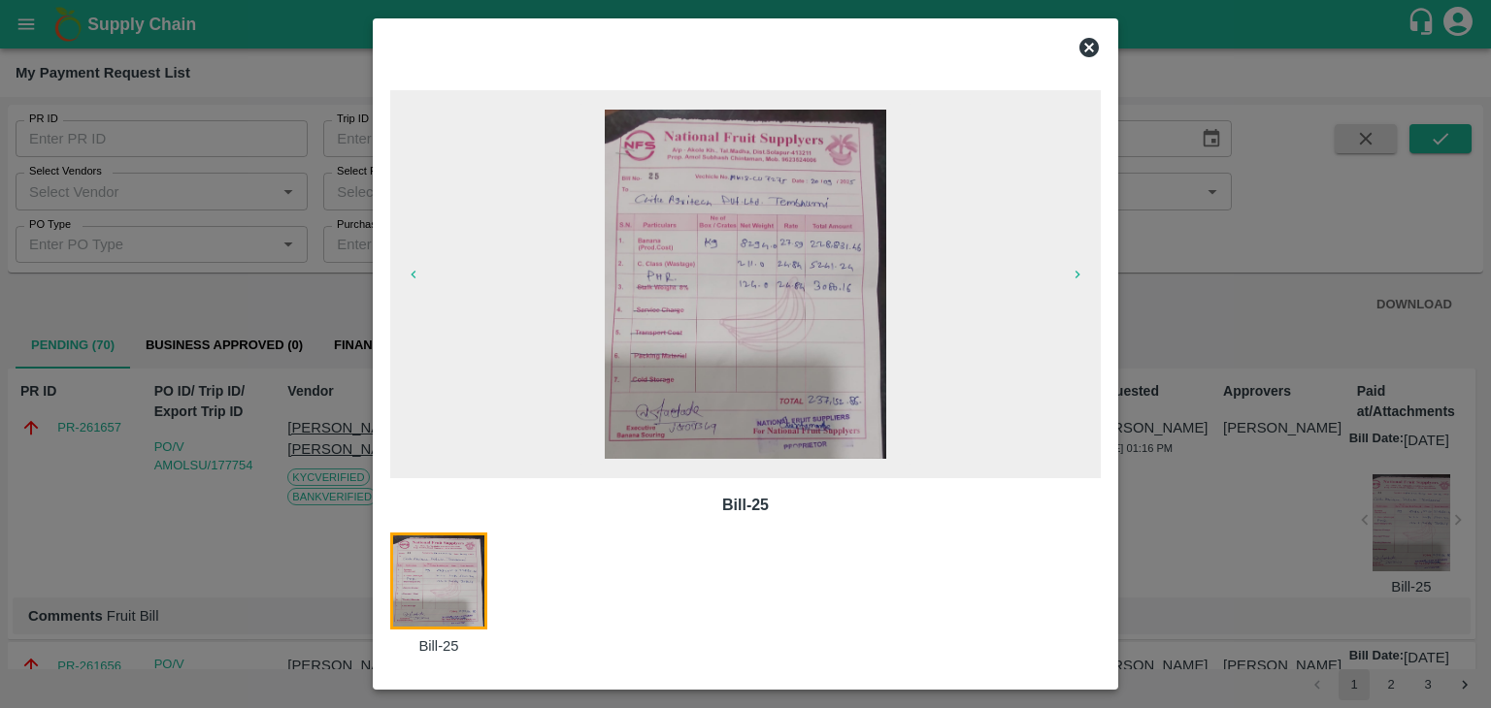
click at [1092, 42] on icon at bounding box center [1088, 47] width 19 height 19
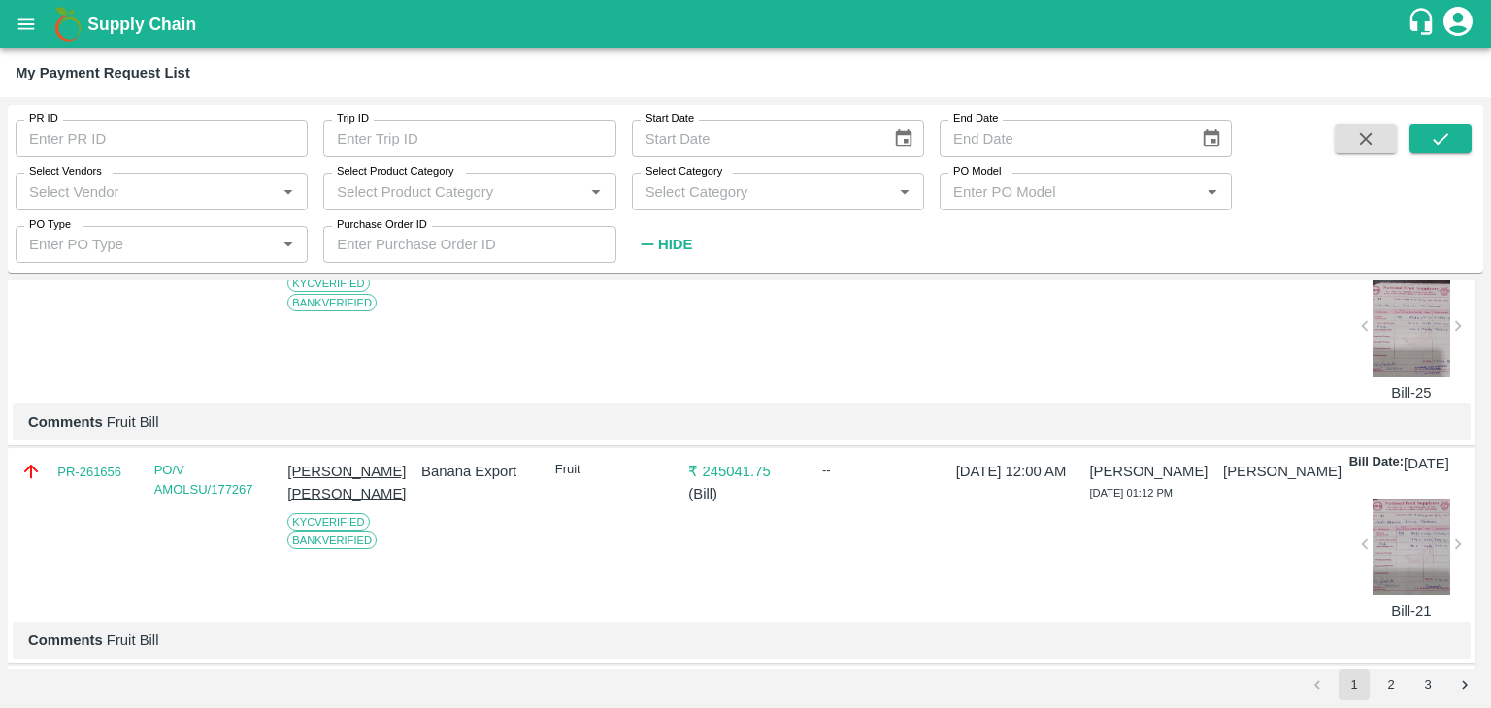
scroll to position [201, 0]
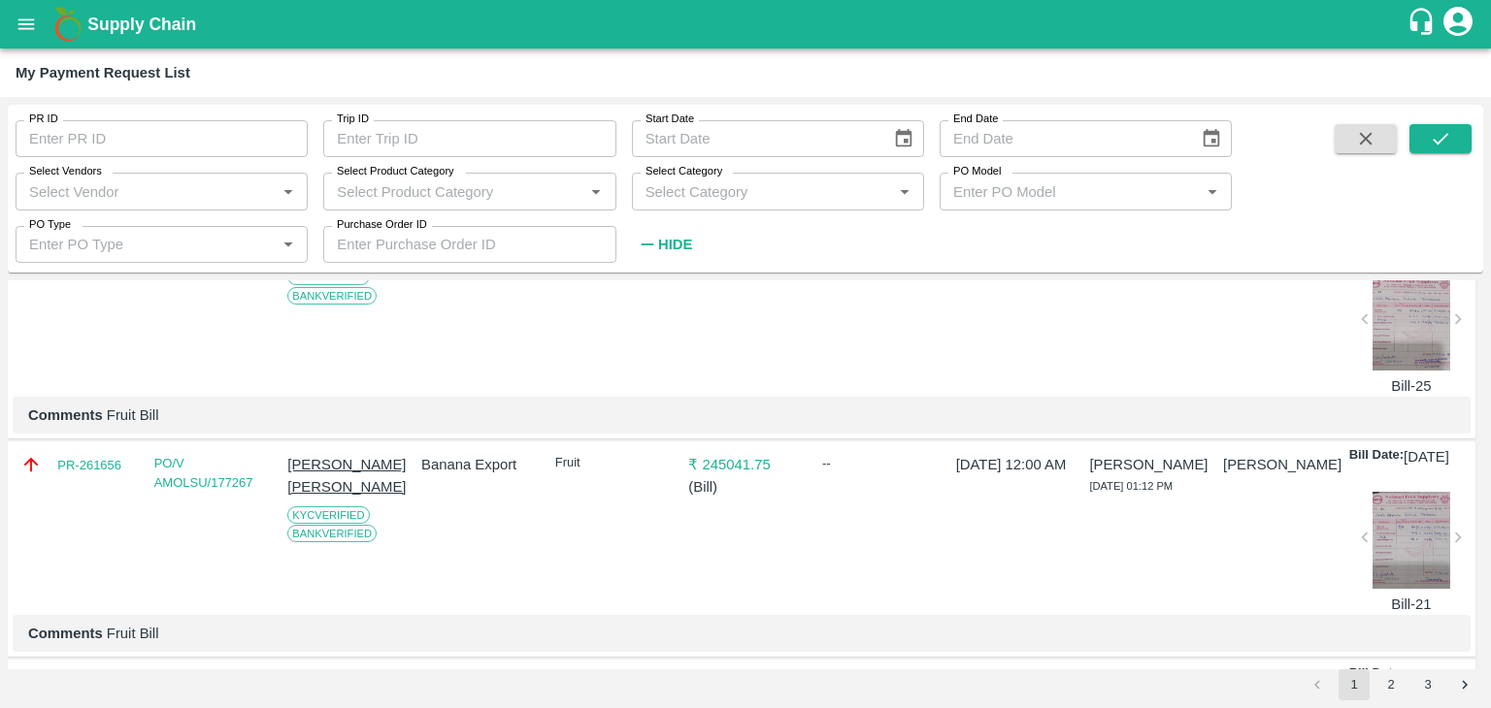
click at [1413, 581] on div at bounding box center [1411, 540] width 78 height 97
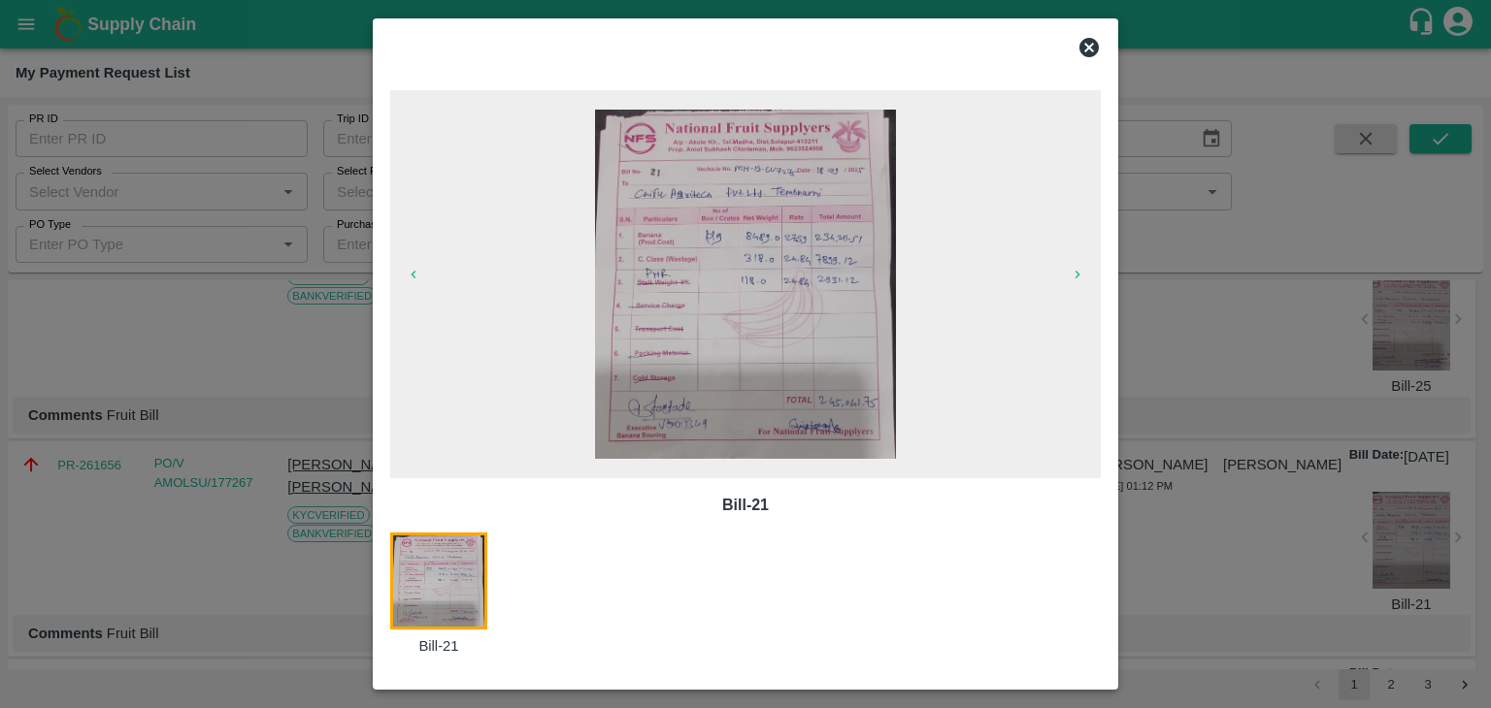
click at [1099, 36] on icon at bounding box center [1088, 47] width 23 height 23
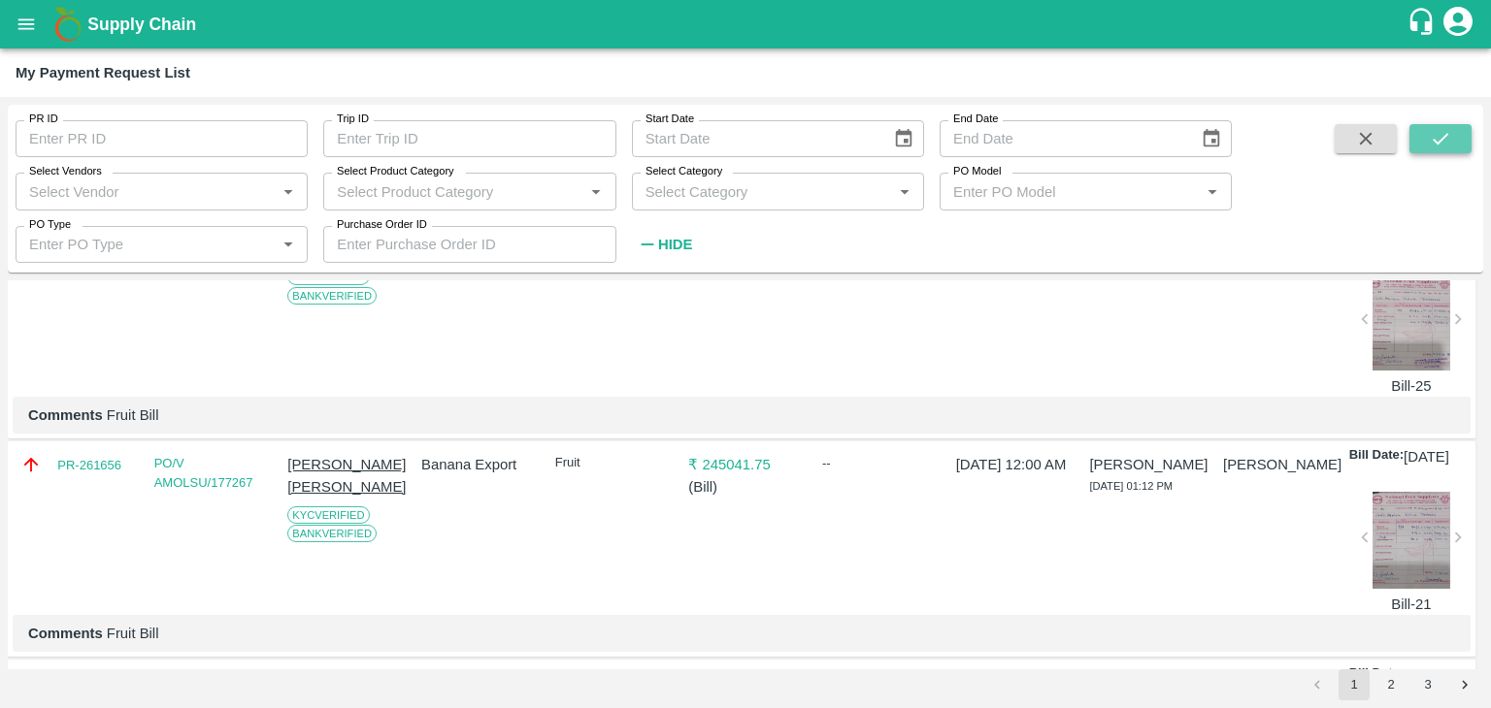
click at [1452, 133] on button "submit" at bounding box center [1440, 138] width 62 height 29
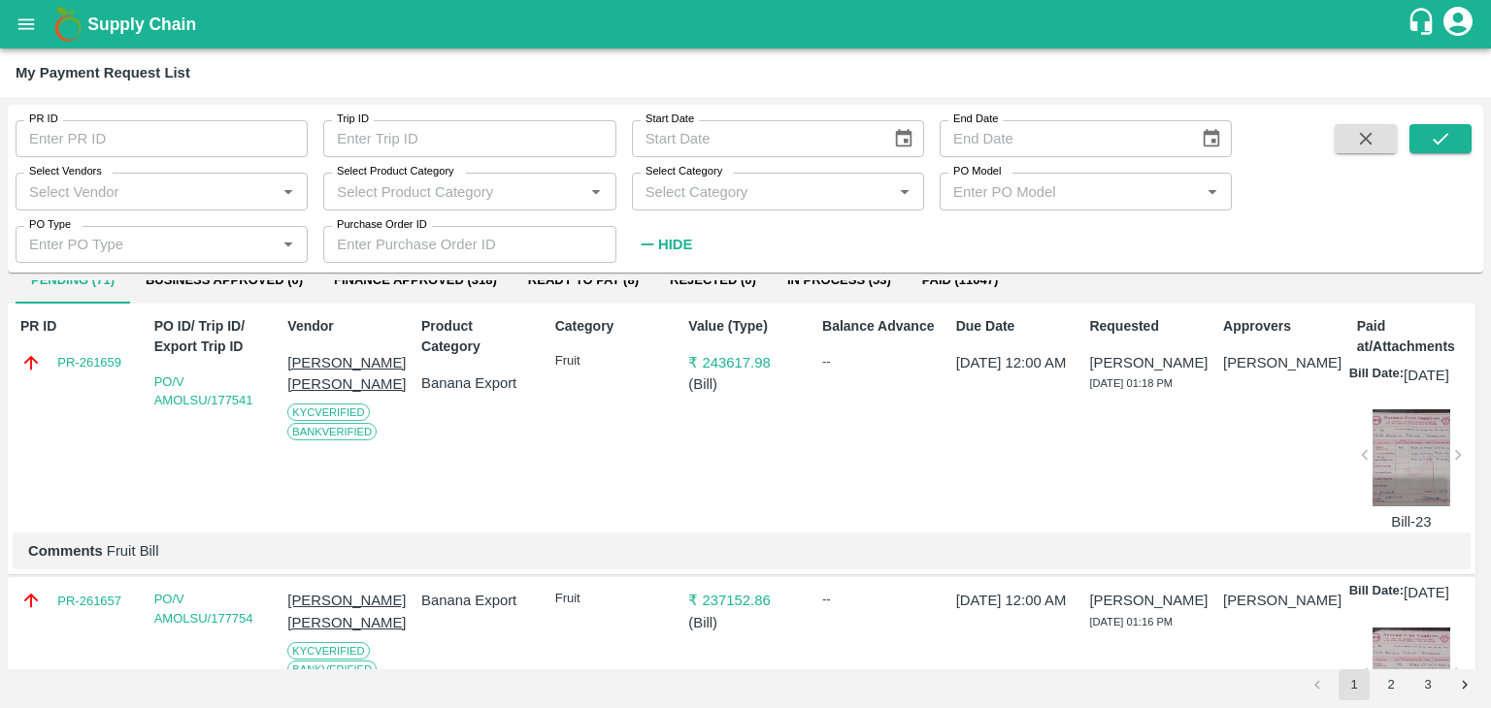
scroll to position [0, 0]
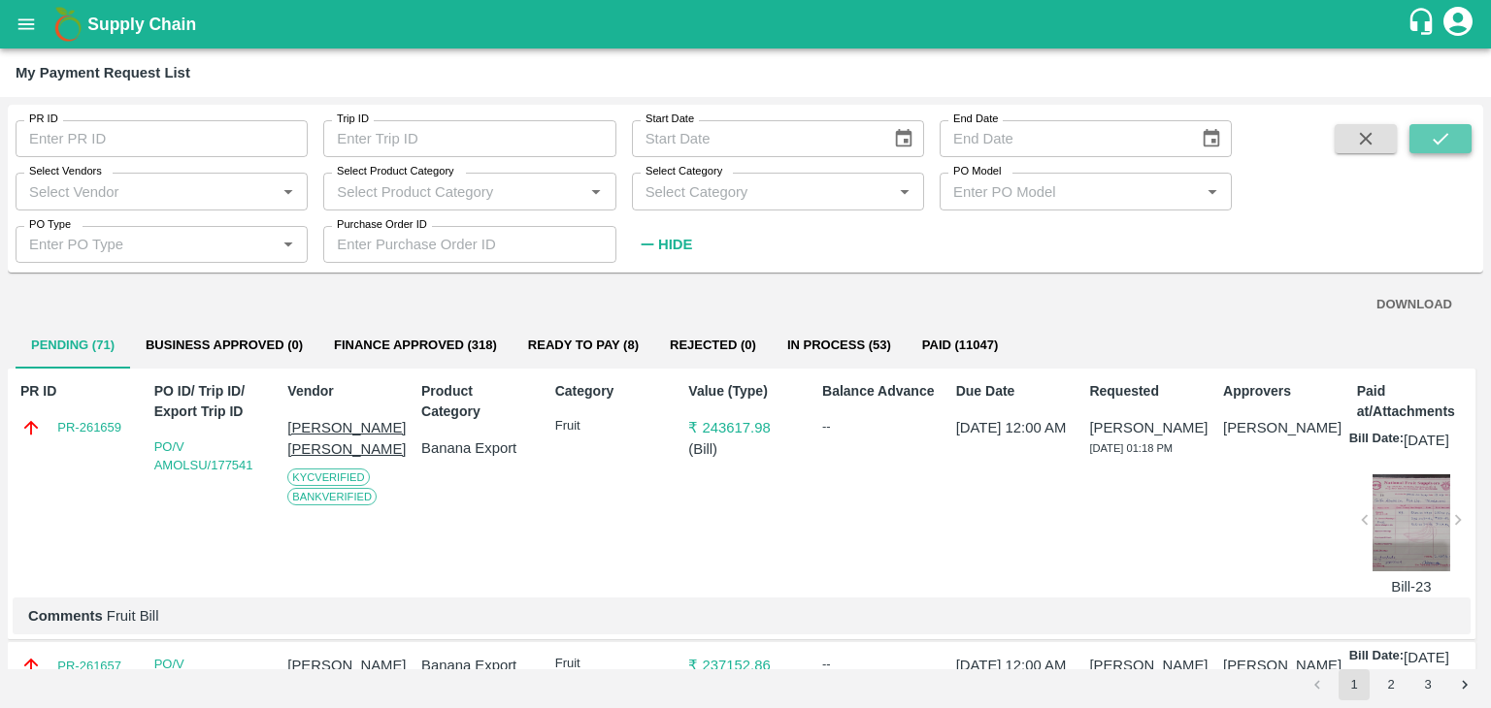
click at [1457, 134] on button "submit" at bounding box center [1440, 138] width 62 height 29
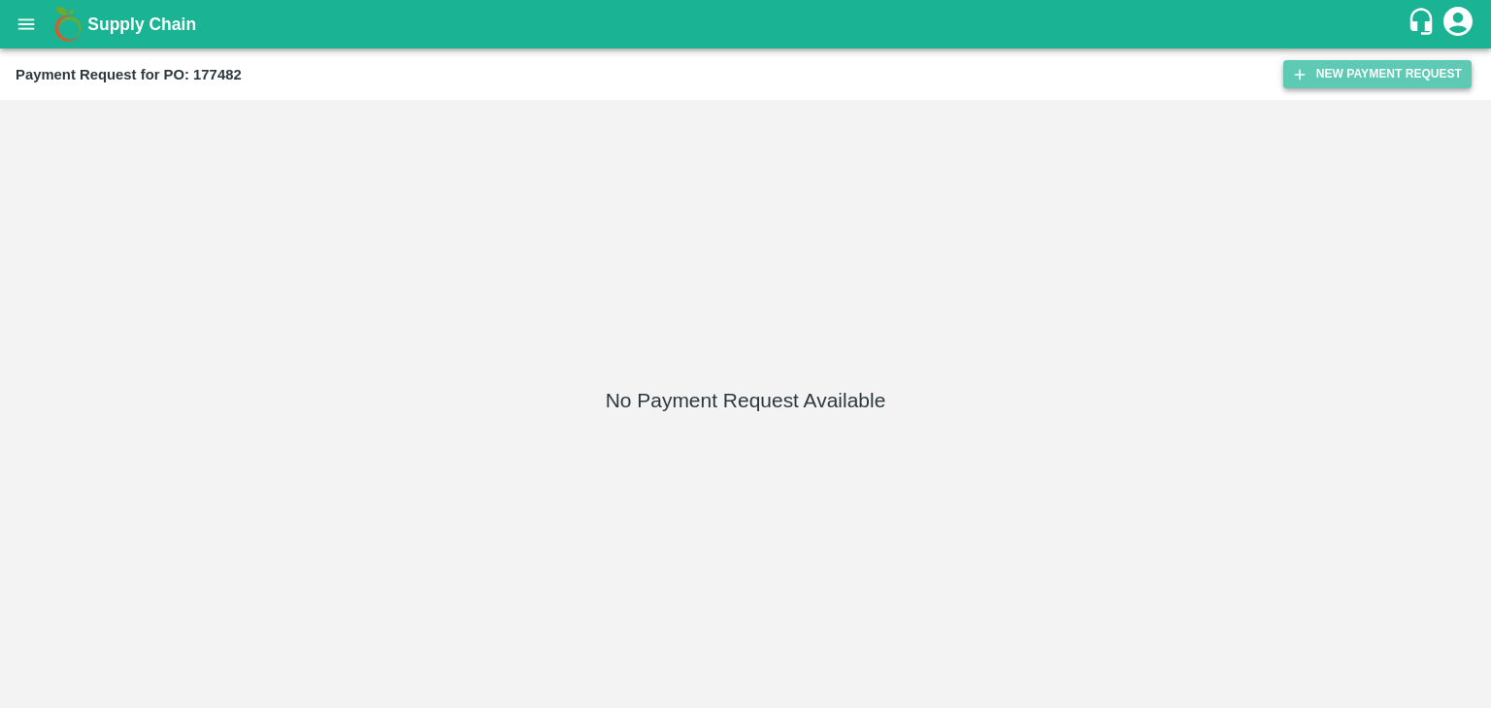
click at [1395, 63] on button "New Payment Request" at bounding box center [1377, 74] width 188 height 28
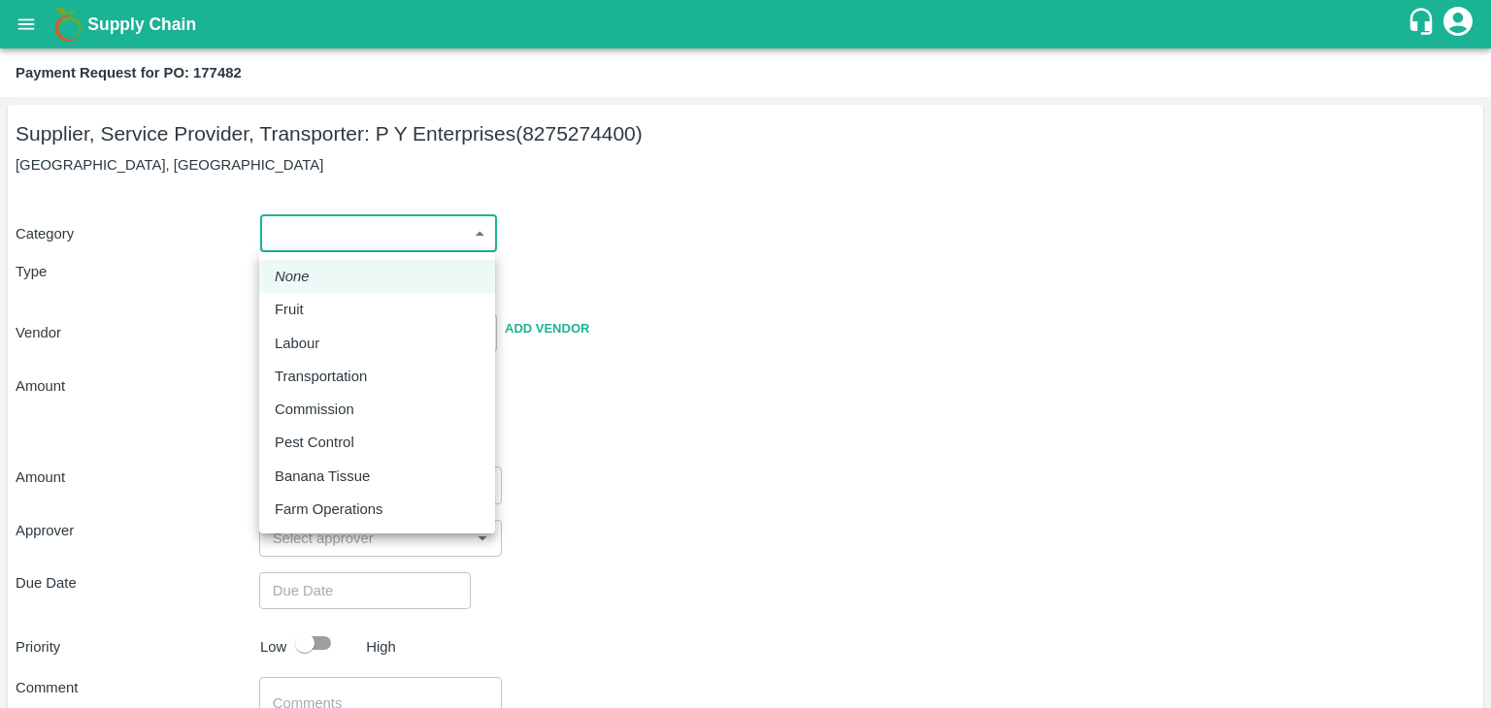
drag, startPoint x: 284, startPoint y: 238, endPoint x: 316, endPoint y: 299, distance: 69.0
click at [316, 299] on body "Supply Chain Payment Request for PO: 177482 Supplier, Service Provider, Transpo…" at bounding box center [745, 354] width 1491 height 708
click at [316, 299] on div "Fruit" at bounding box center [377, 309] width 205 height 21
type input "1"
type input "P Y Enterprises - 8275274400(Supplier, Service Provider, Transporter)"
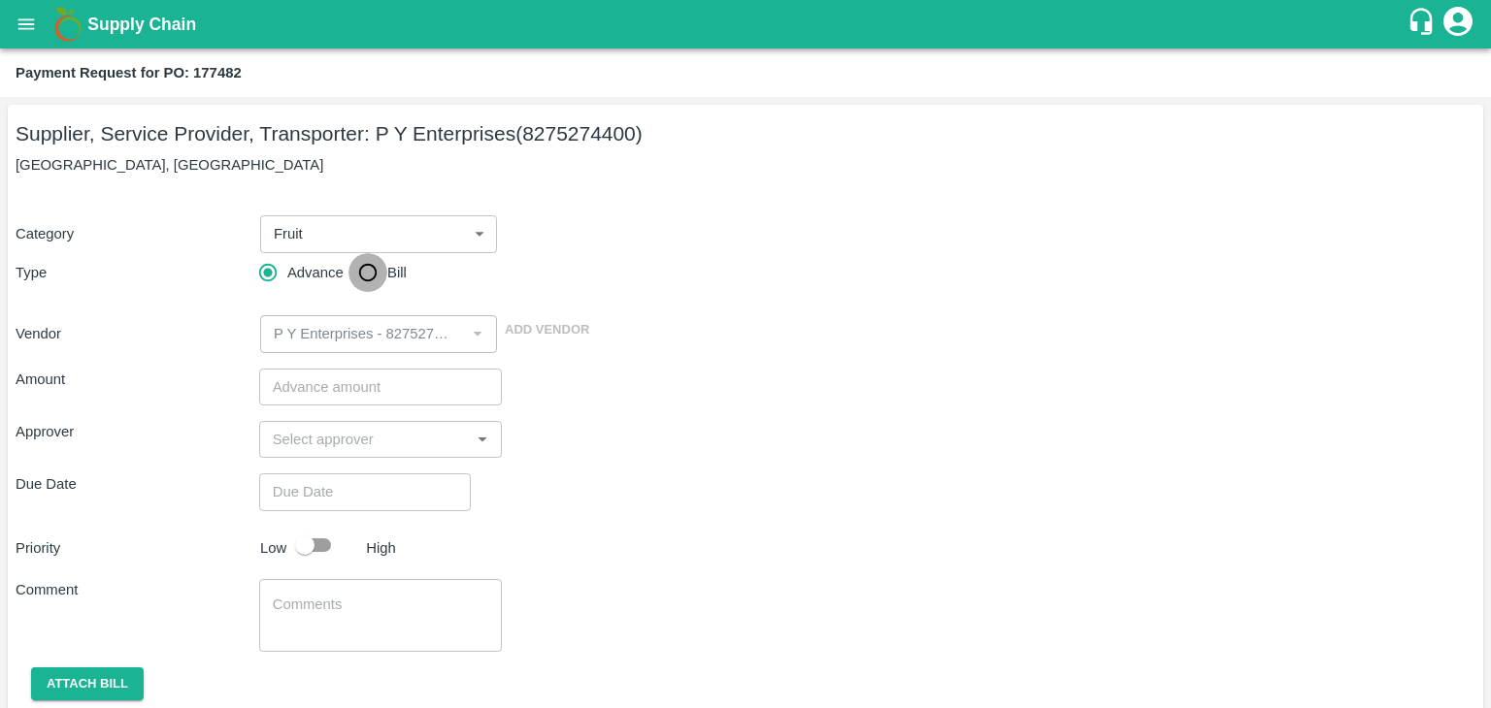
click at [350, 271] on input "Bill" at bounding box center [367, 272] width 39 height 39
radio input "true"
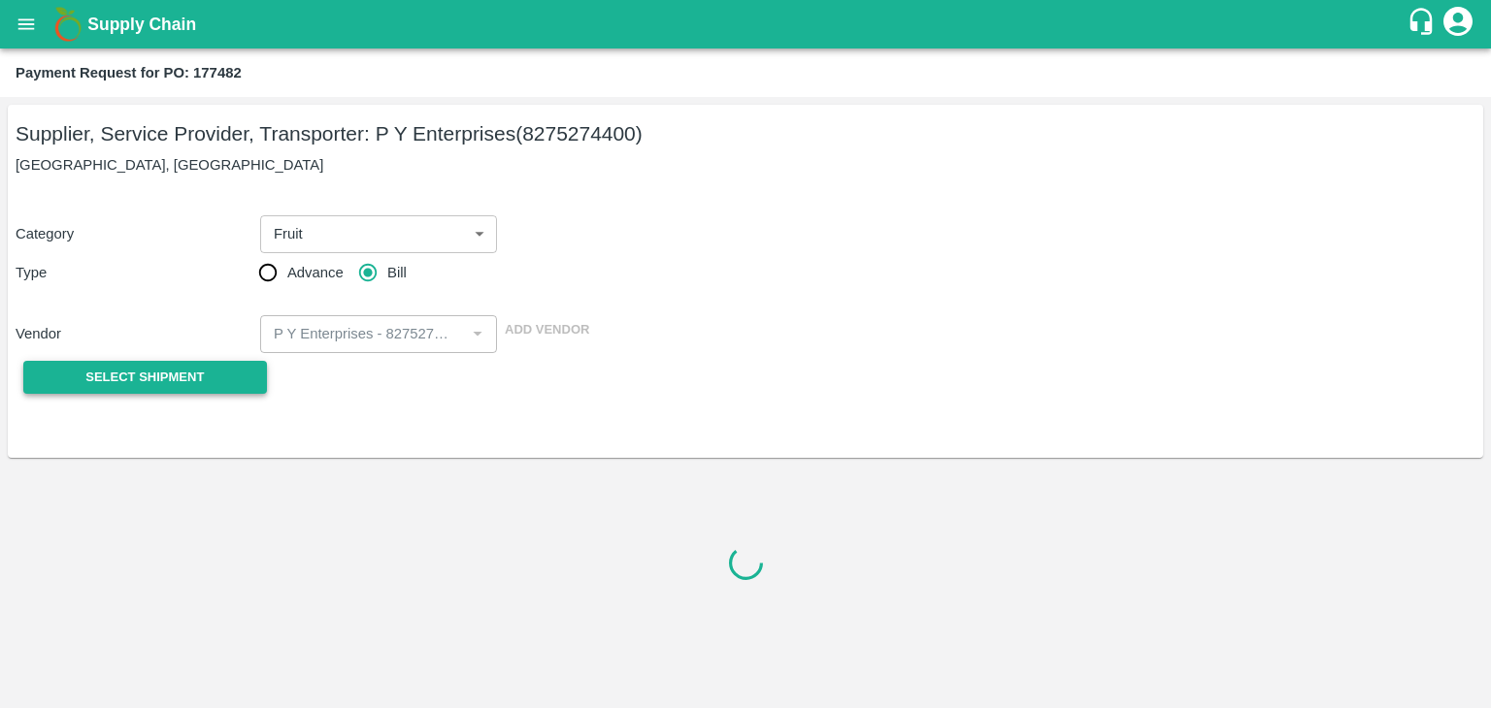
drag, startPoint x: 149, startPoint y: 399, endPoint x: 165, endPoint y: 378, distance: 25.6
click at [165, 378] on div "Select Shipment" at bounding box center [138, 377] width 244 height 49
click at [165, 378] on span "Select Shipment" at bounding box center [144, 378] width 118 height 22
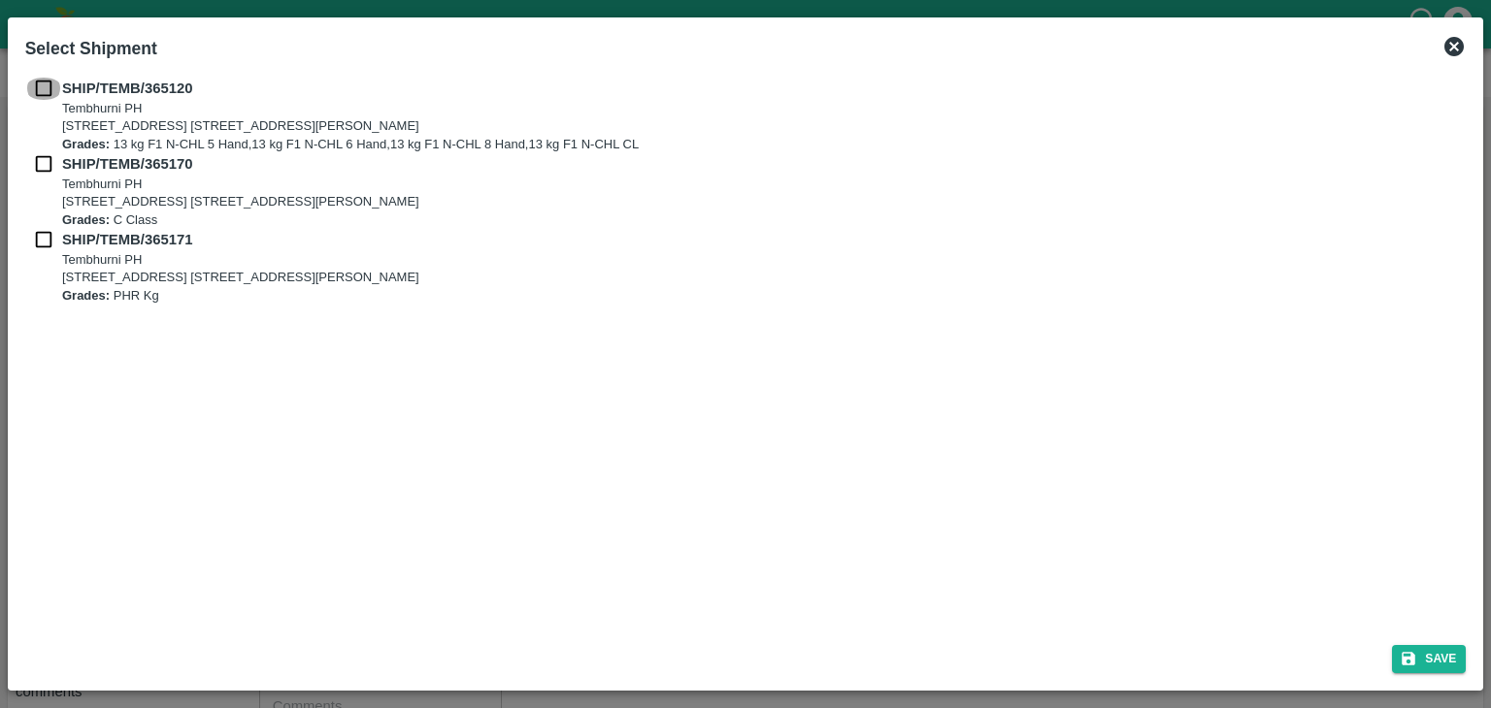
click at [43, 84] on input "checkbox" at bounding box center [43, 88] width 37 height 21
checkbox input "true"
click at [41, 154] on input "checkbox" at bounding box center [43, 163] width 37 height 21
checkbox input "true"
click at [43, 229] on input "checkbox" at bounding box center [43, 239] width 37 height 21
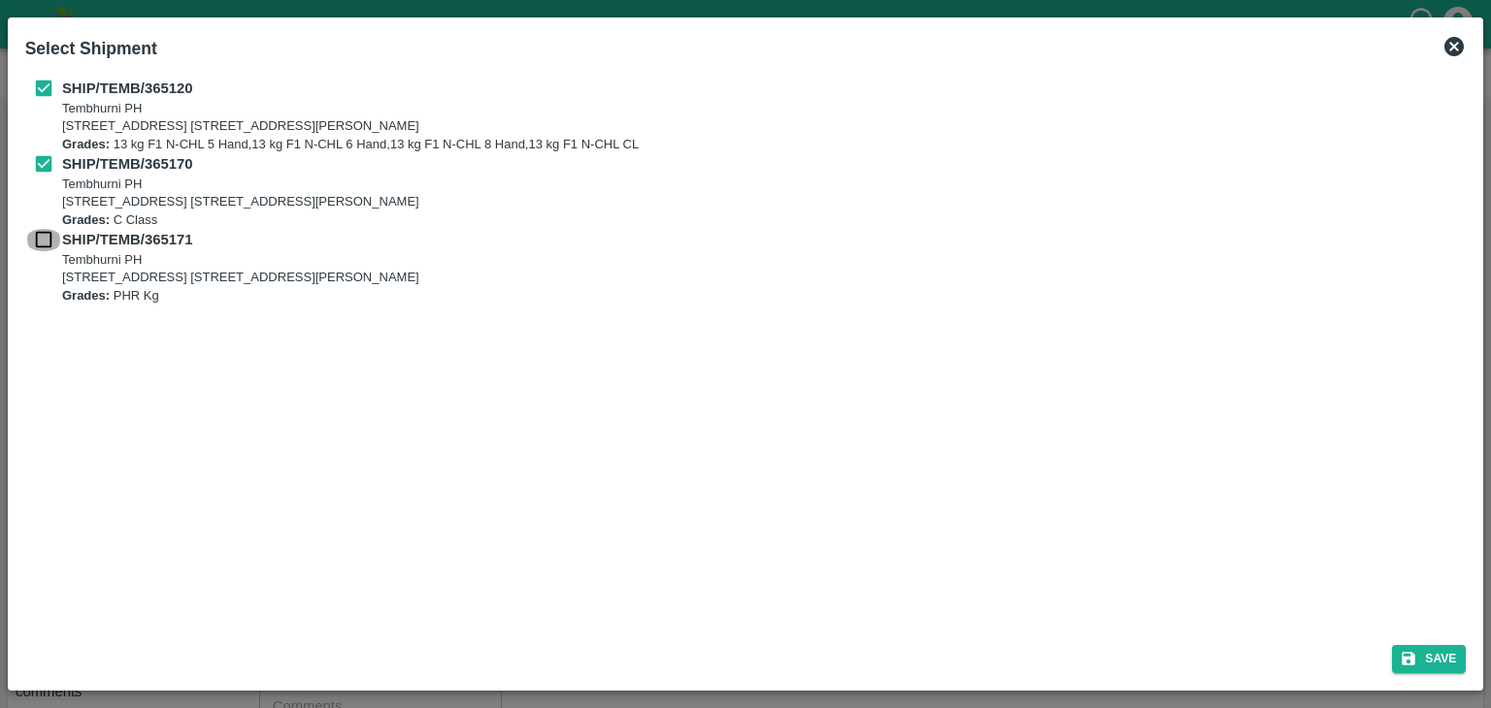
checkbox input "true"
click at [1450, 661] on button "Save" at bounding box center [1429, 659] width 74 height 28
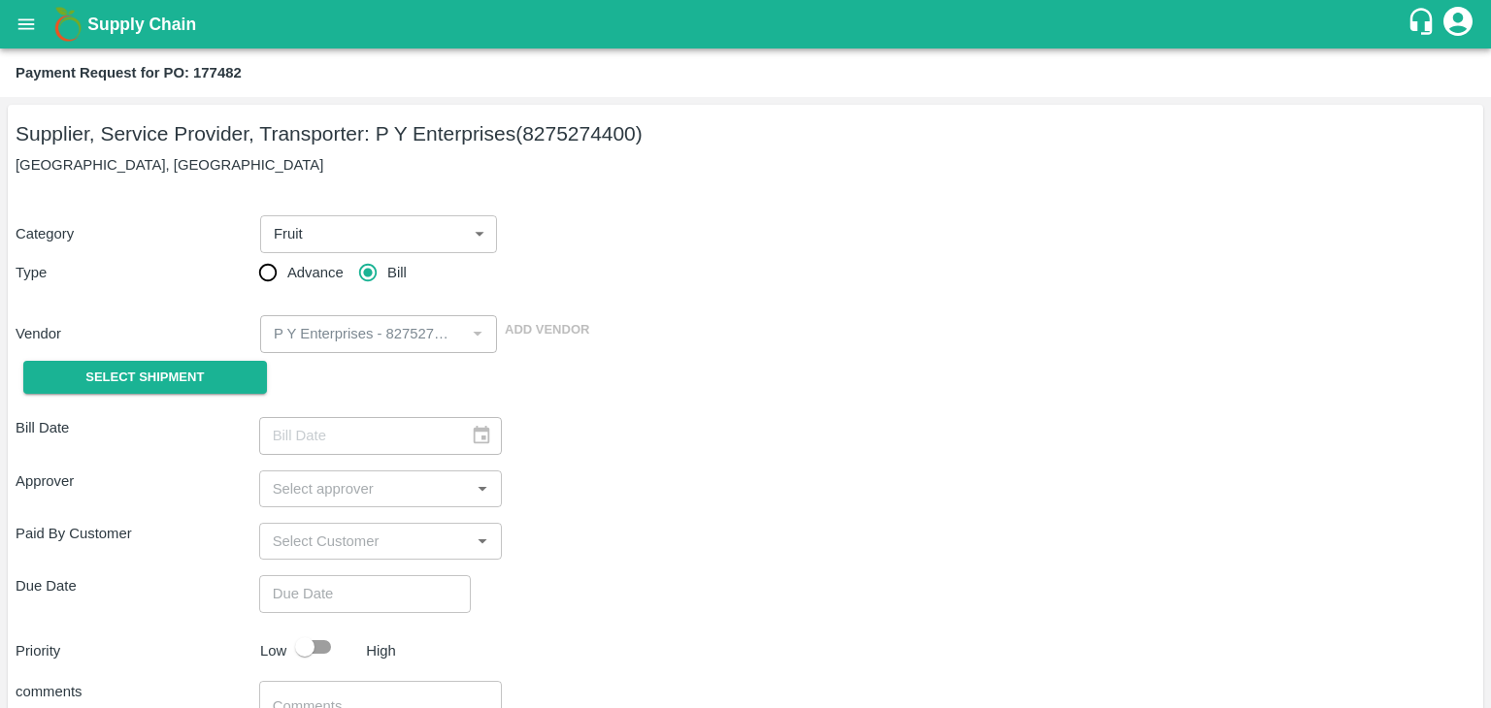
type input "[DATE]"
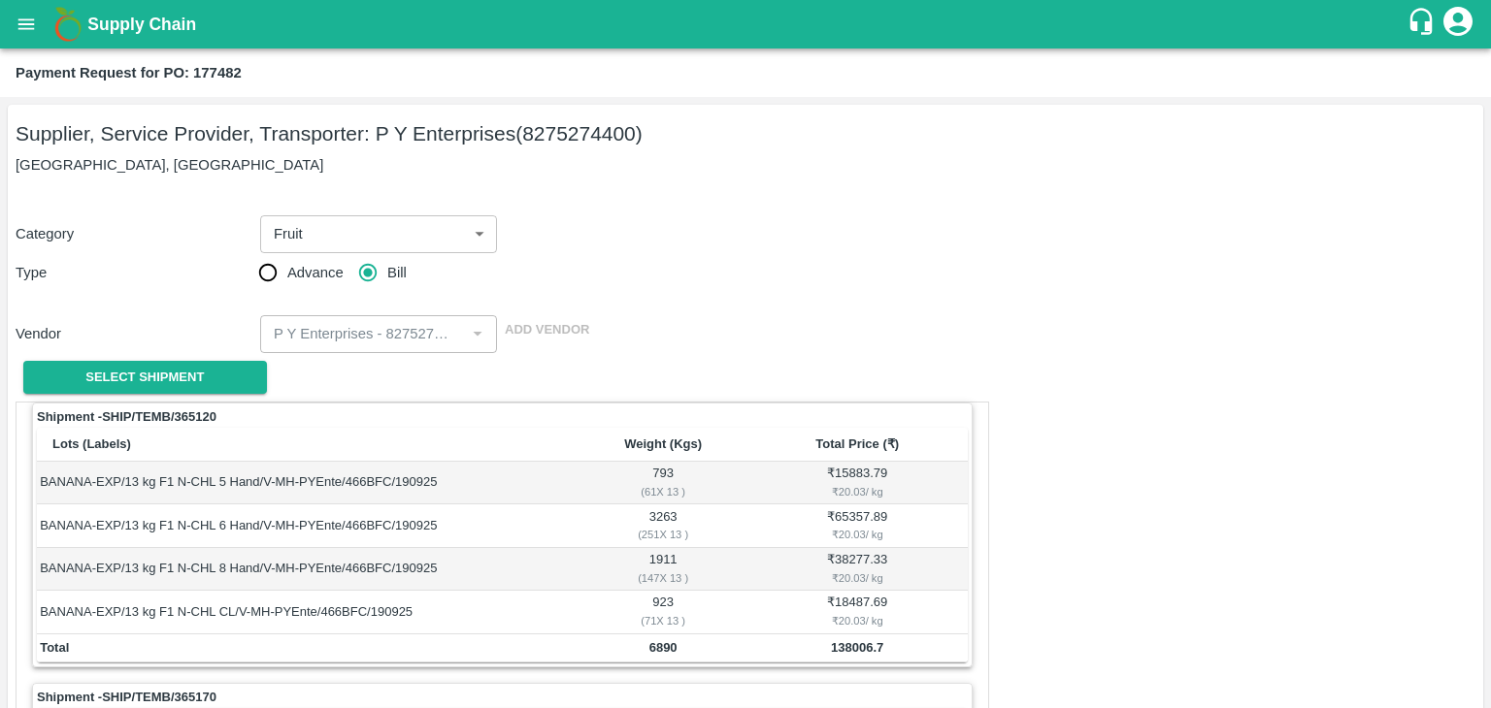
scroll to position [908, 0]
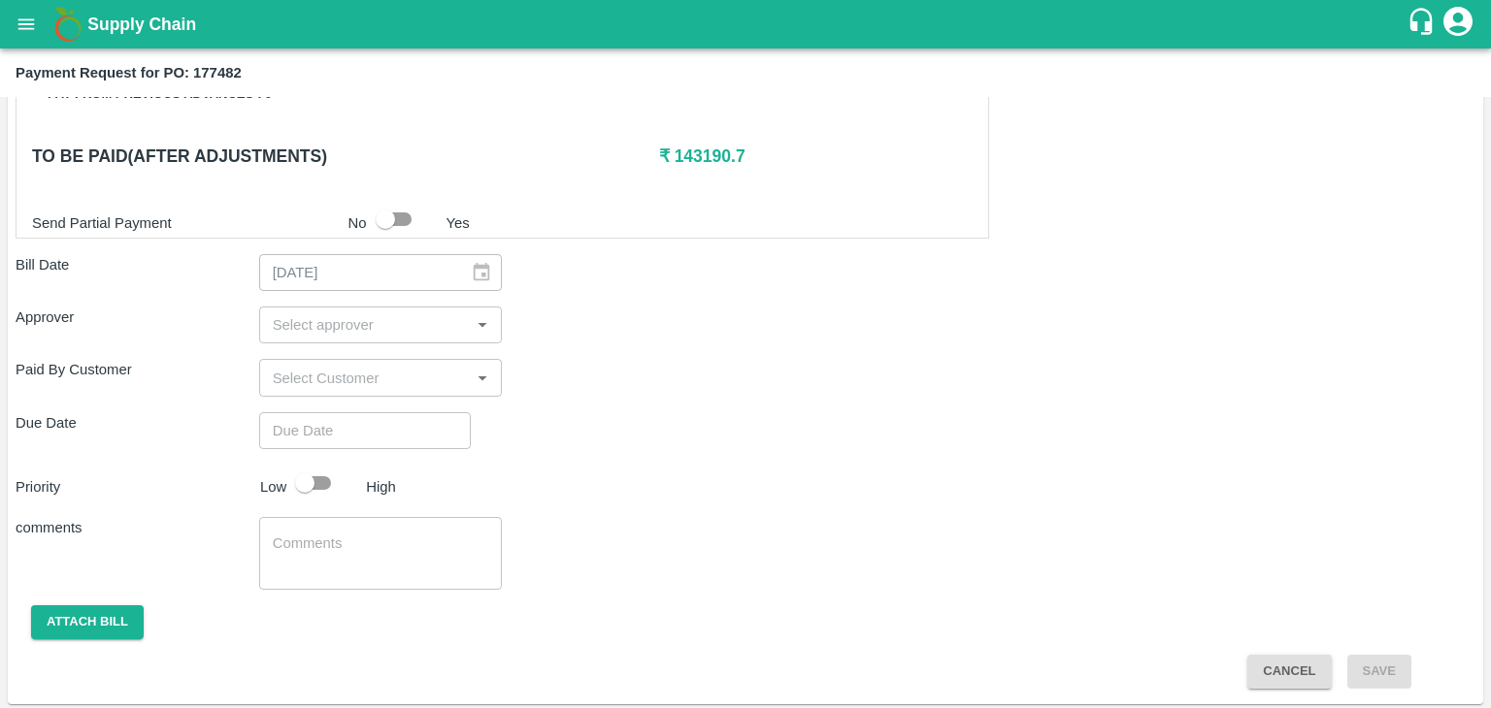
click at [350, 328] on input "input" at bounding box center [365, 324] width 200 height 25
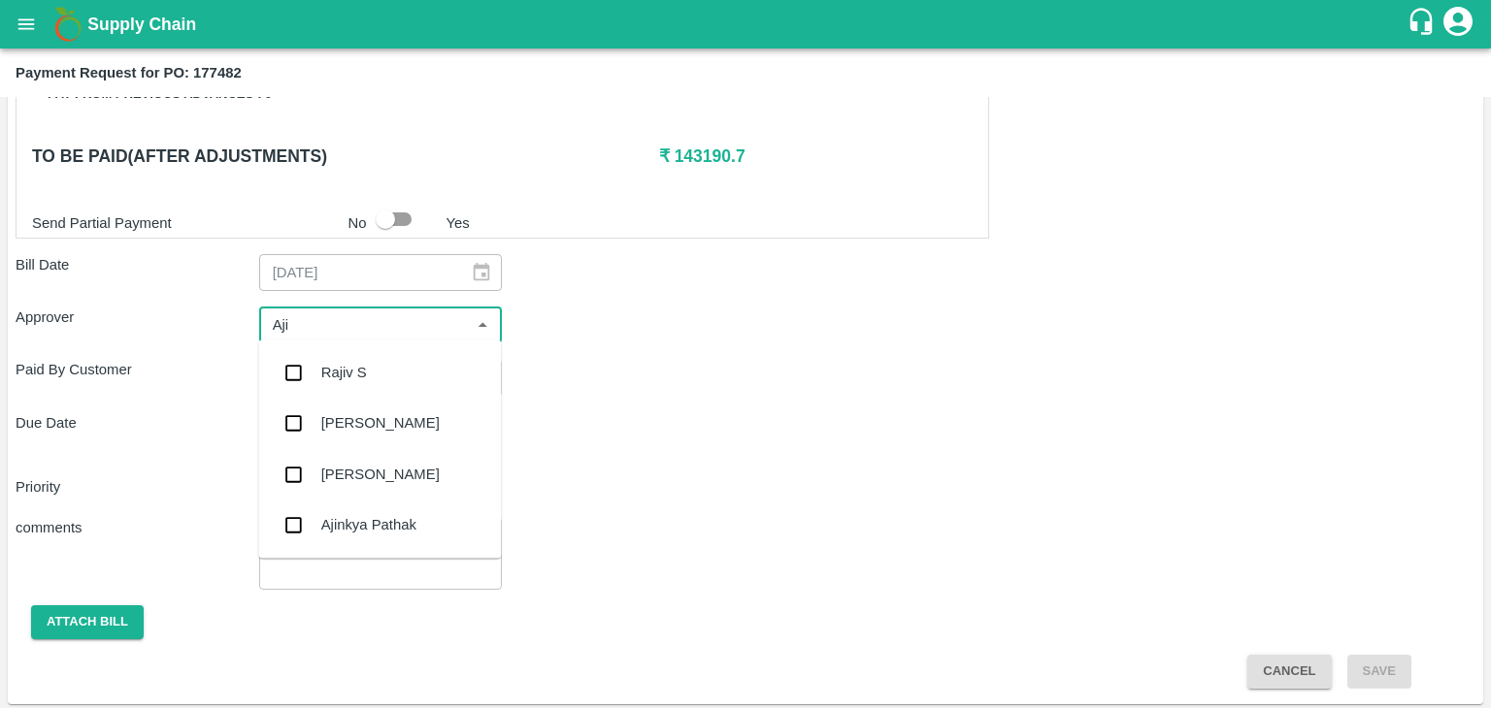
type input "Ajit"
click at [366, 357] on div "[PERSON_NAME]" at bounding box center [379, 372] width 243 height 50
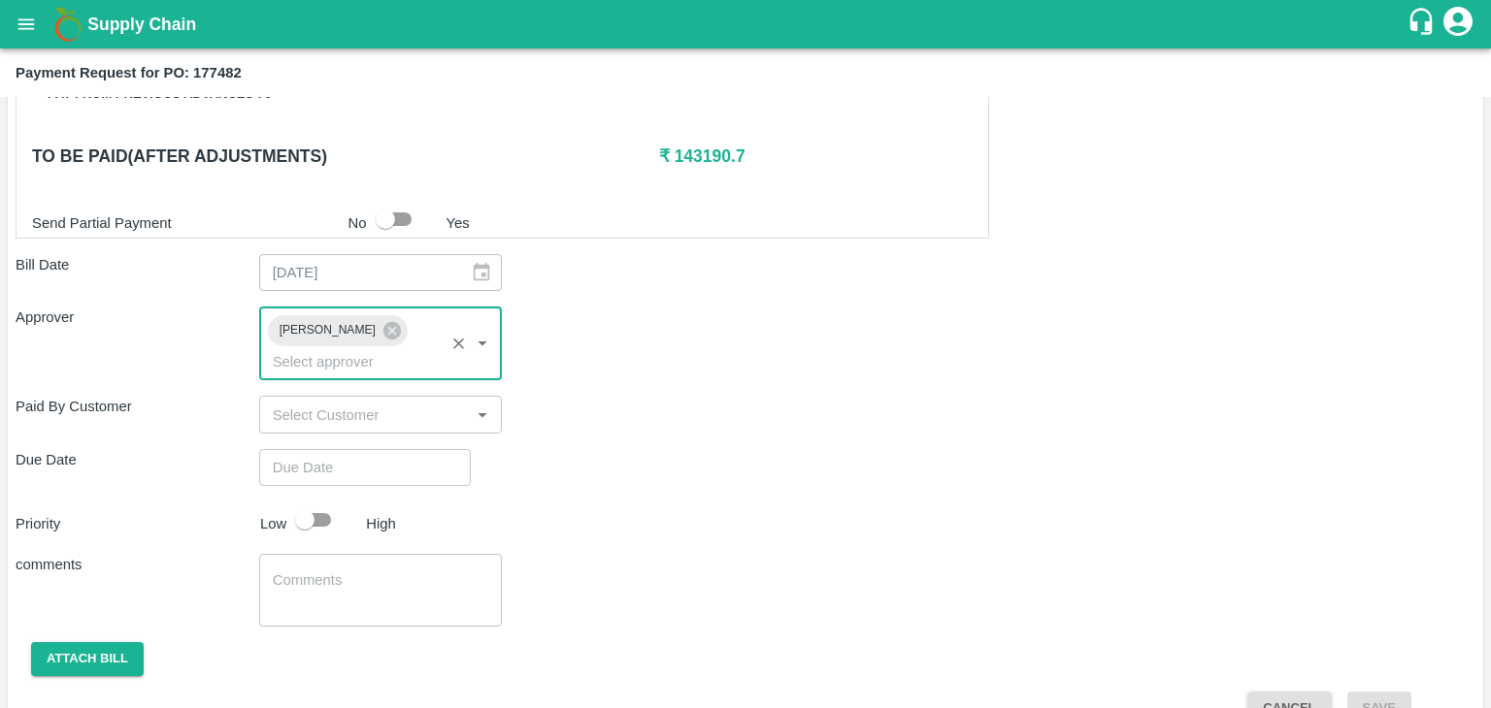
type input "DD/MM/YYYY hh:mm aa"
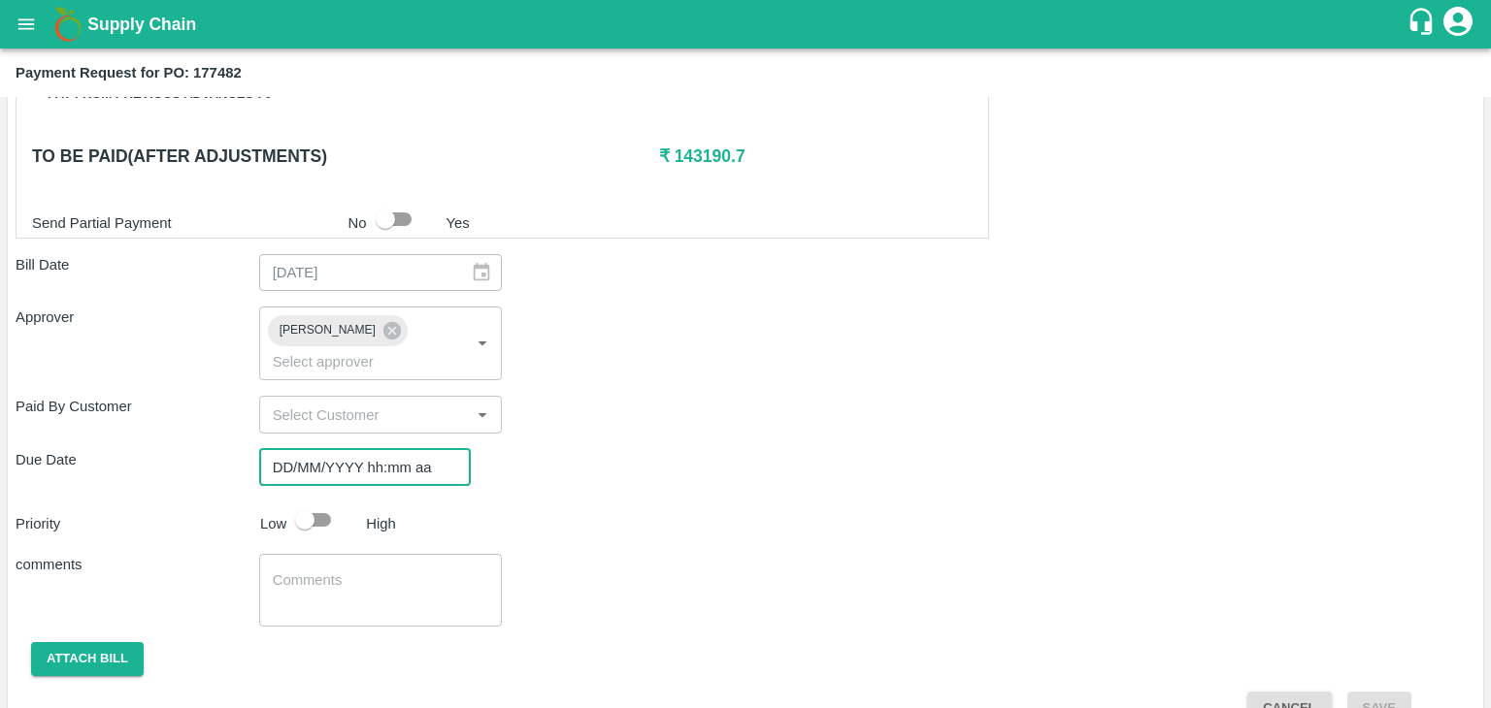
click at [405, 449] on input "DD/MM/YYYY hh:mm aa" at bounding box center [358, 467] width 198 height 37
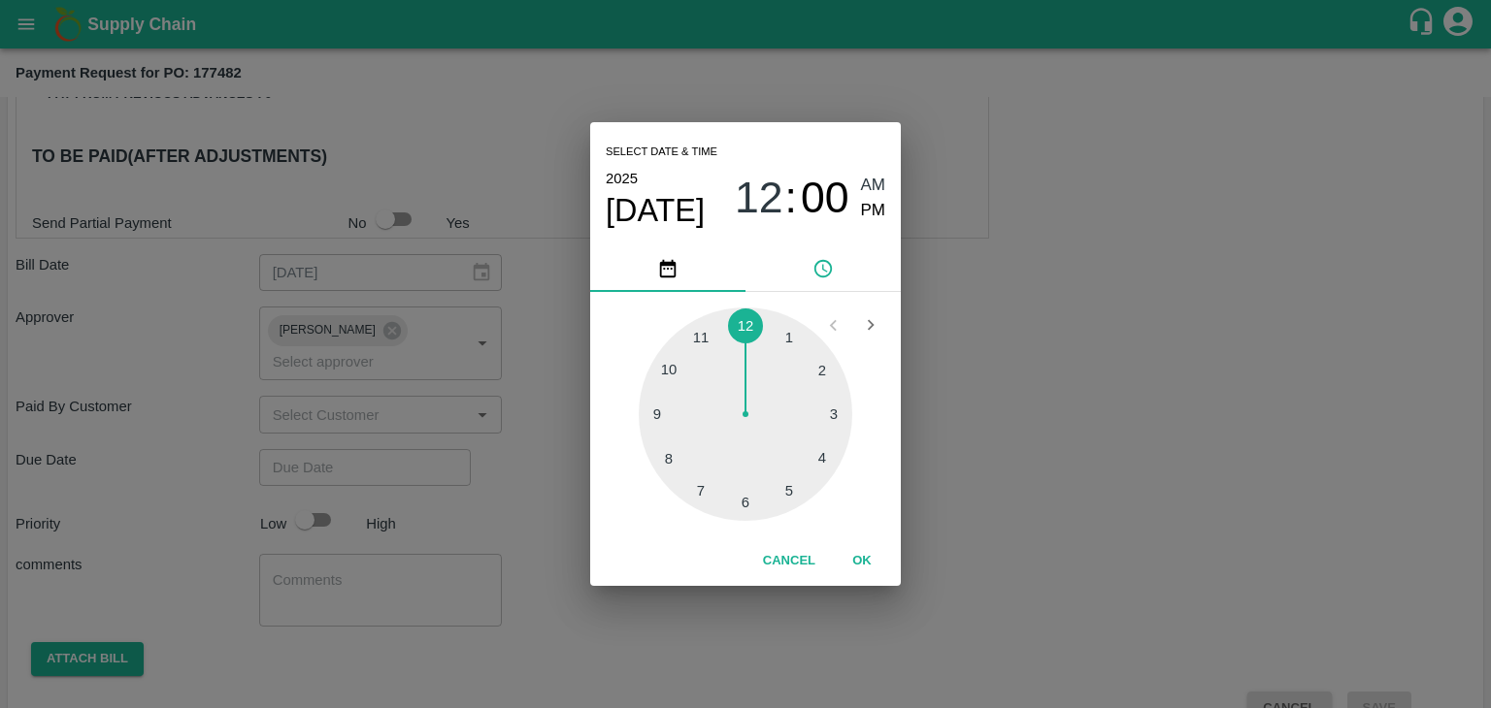
click at [858, 547] on button "OK" at bounding box center [862, 561] width 62 height 34
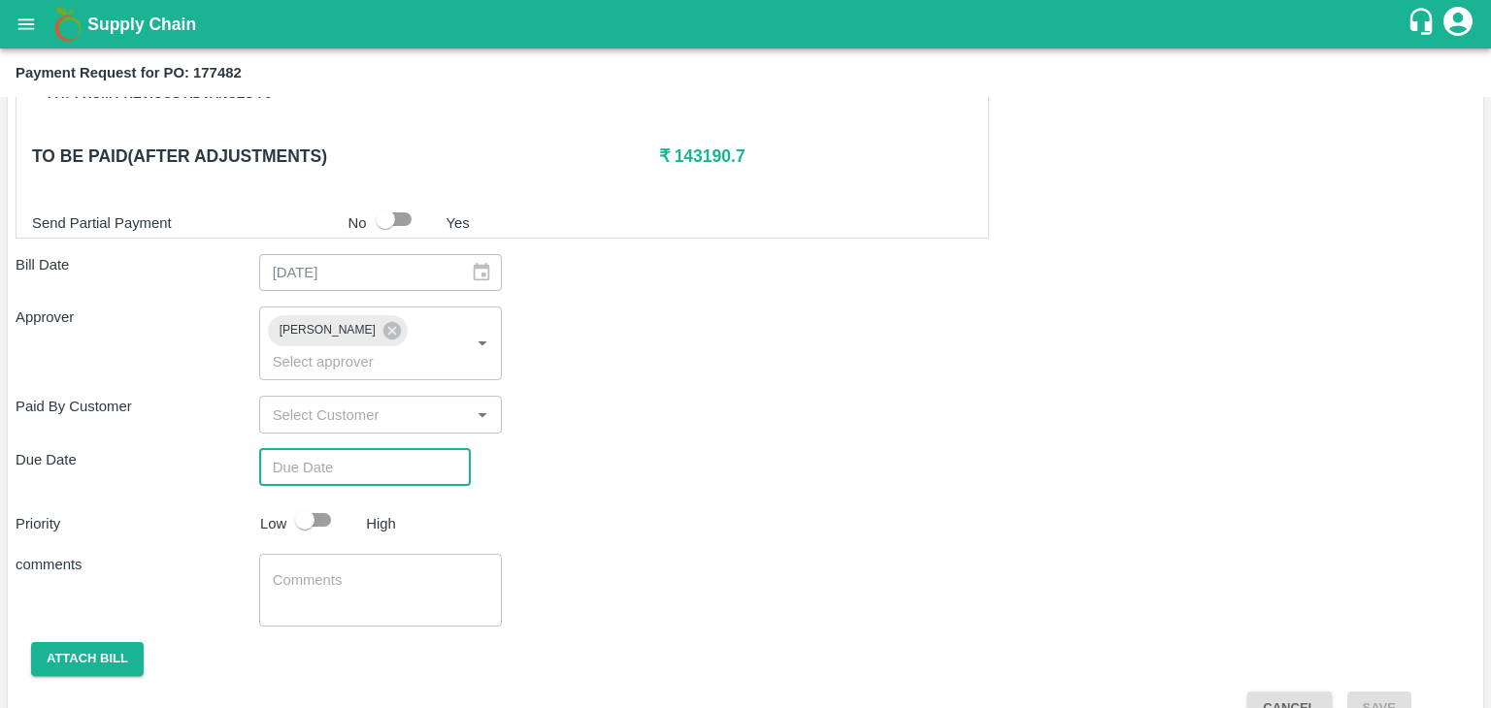
type input "[DATE] 12:00 AM"
click at [326, 502] on input "checkbox" at bounding box center [304, 520] width 111 height 37
checkbox input "true"
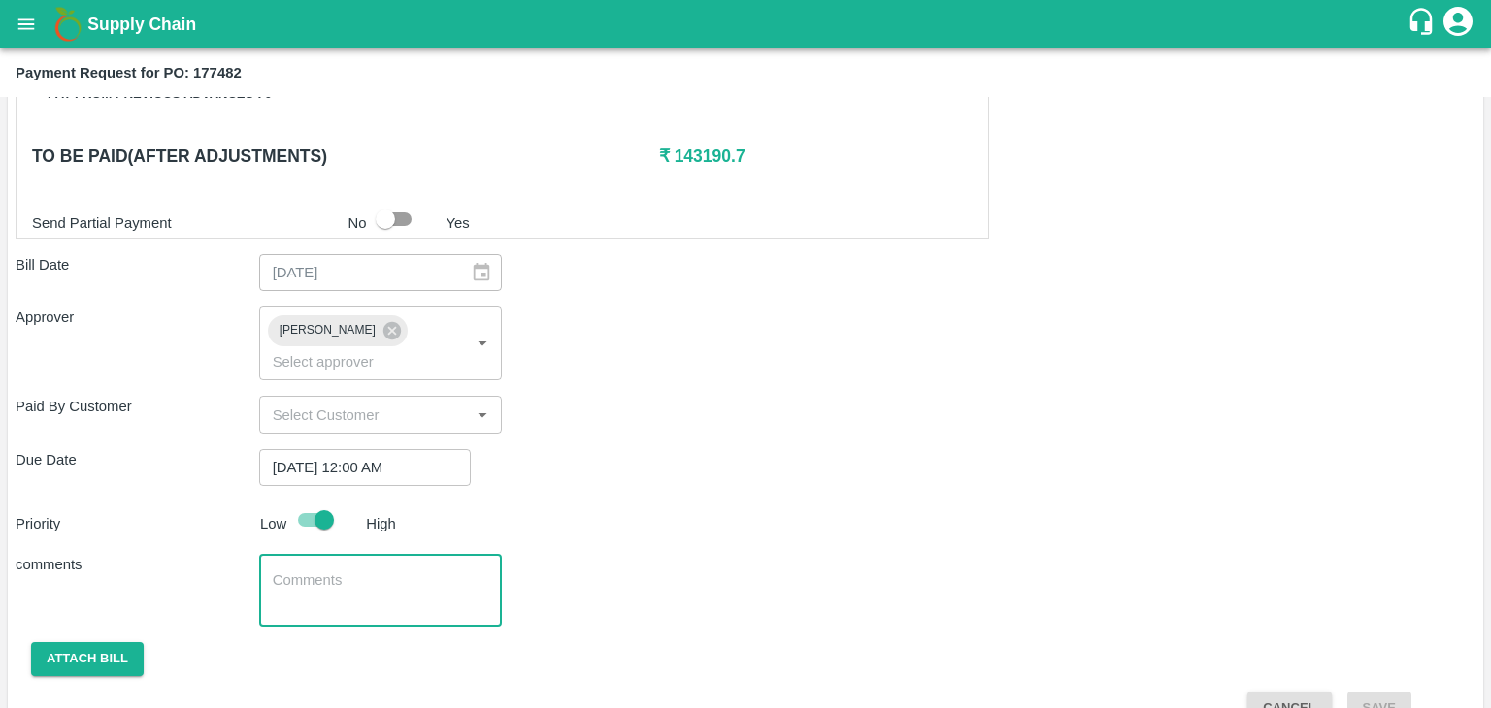
click at [383, 571] on textarea at bounding box center [381, 591] width 216 height 41
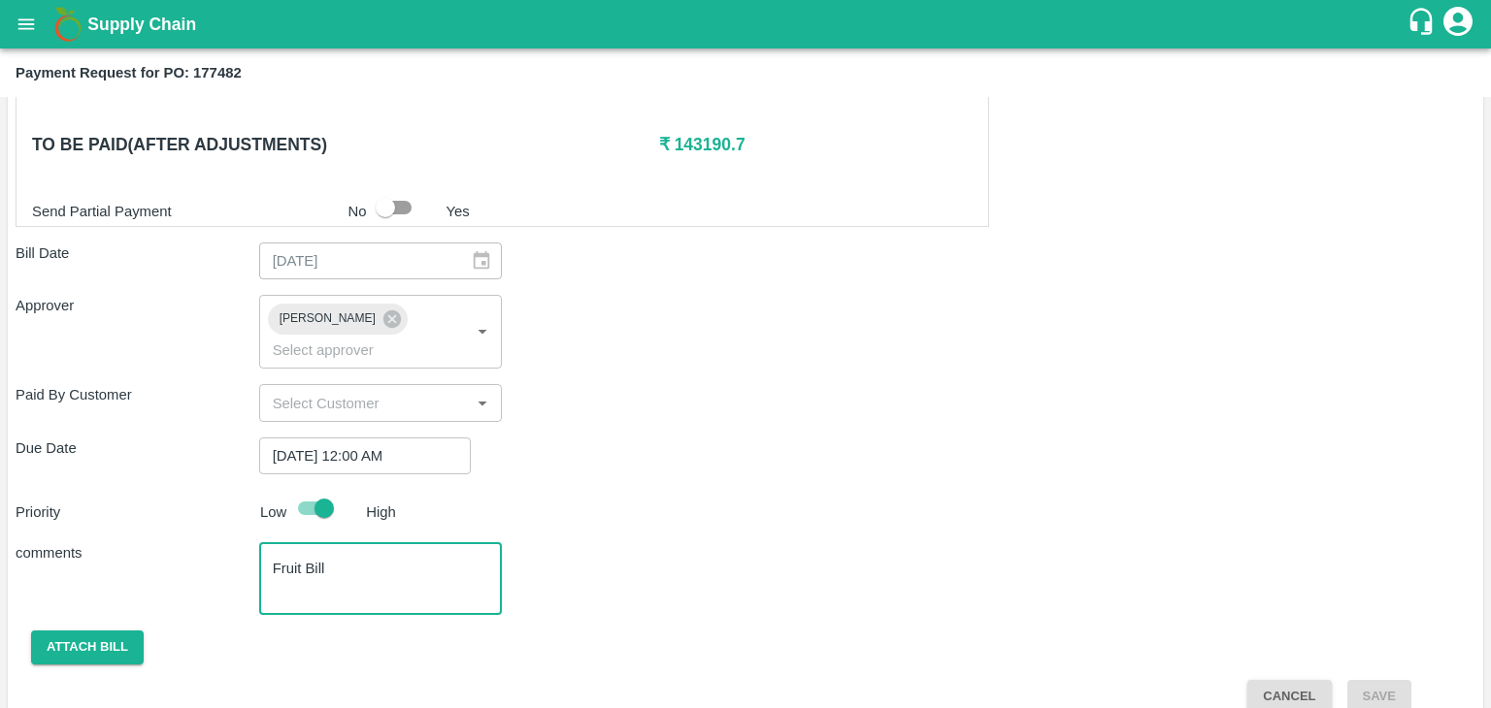
type textarea "Fruit Bill"
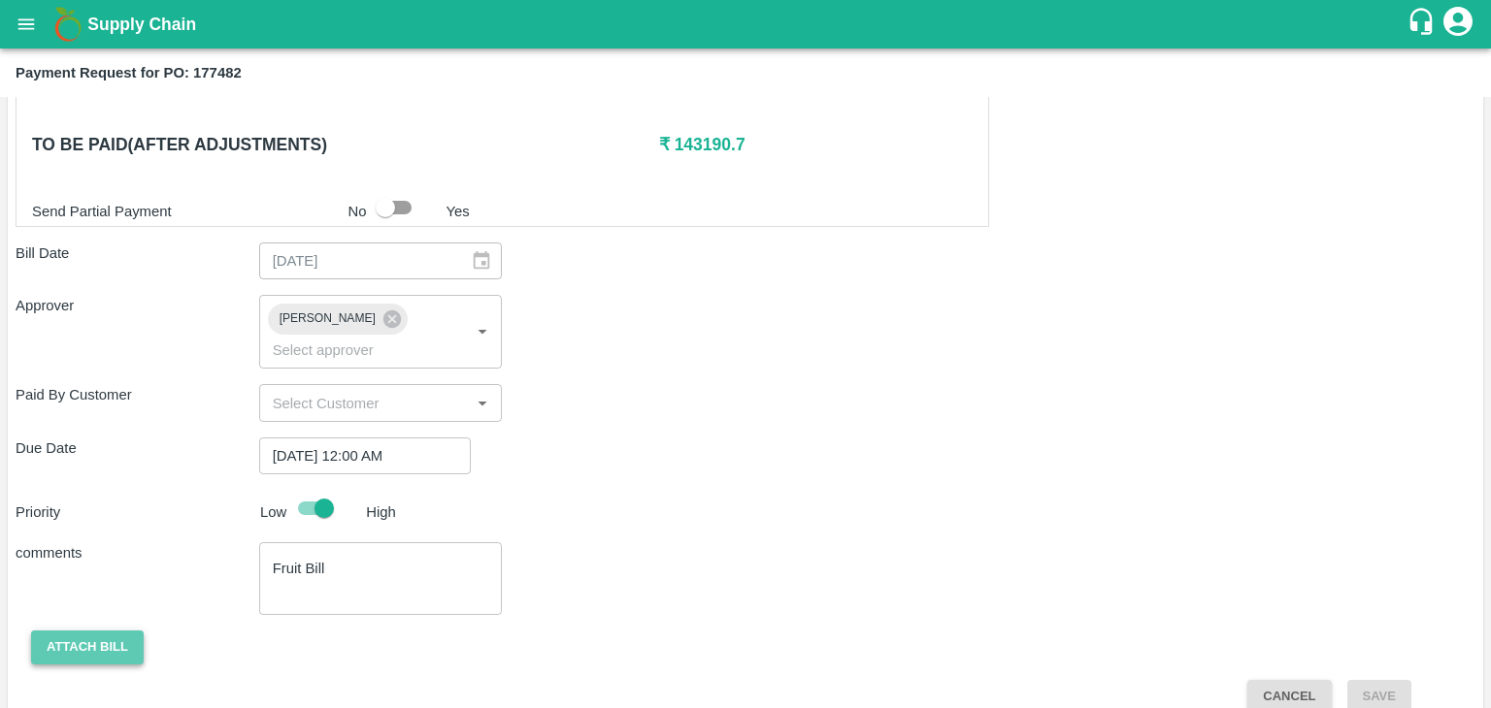
click at [64, 631] on button "Attach bill" at bounding box center [87, 648] width 113 height 34
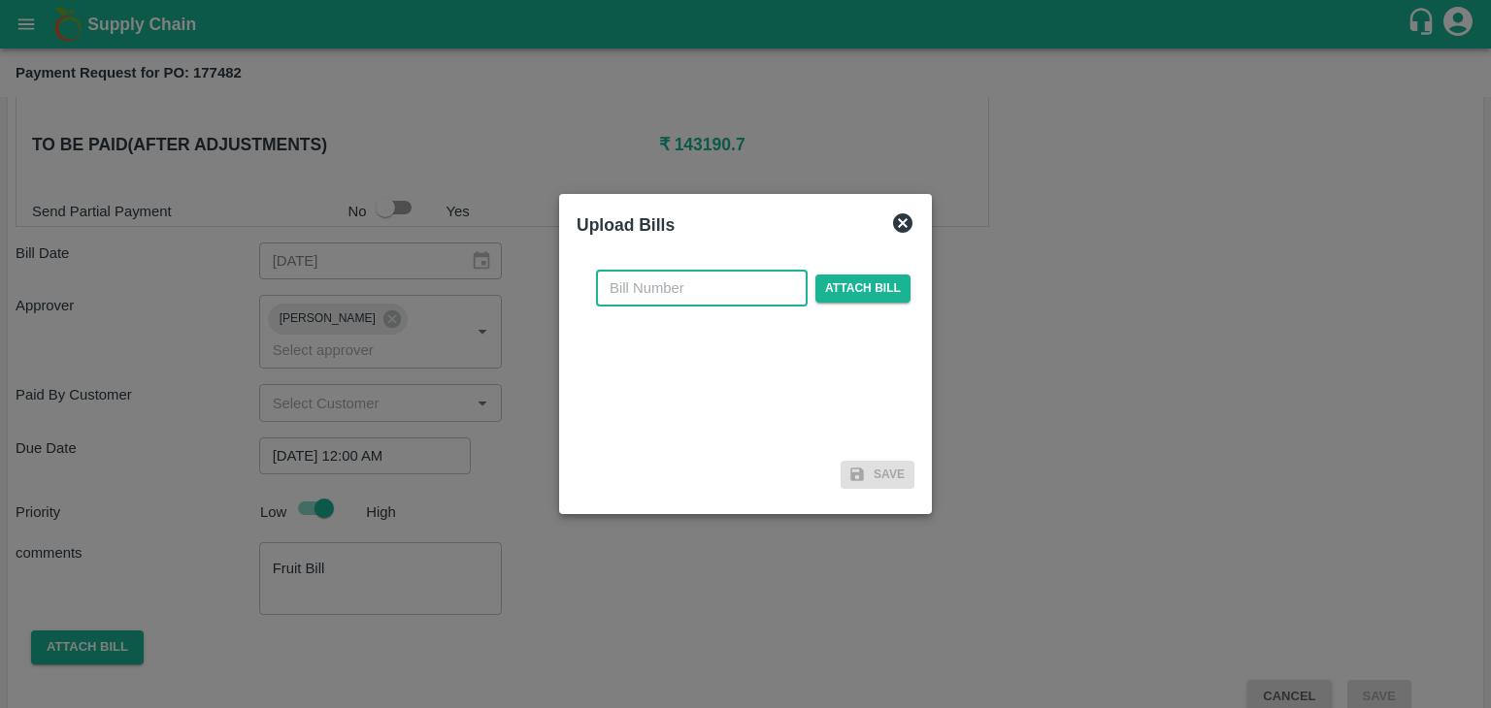
click at [652, 297] on input "text" at bounding box center [702, 288] width 212 height 37
type input "899"
click at [899, 293] on span "Attach bill" at bounding box center [862, 289] width 95 height 28
click at [0, 0] on input "Attach bill" at bounding box center [0, 0] width 0 height 0
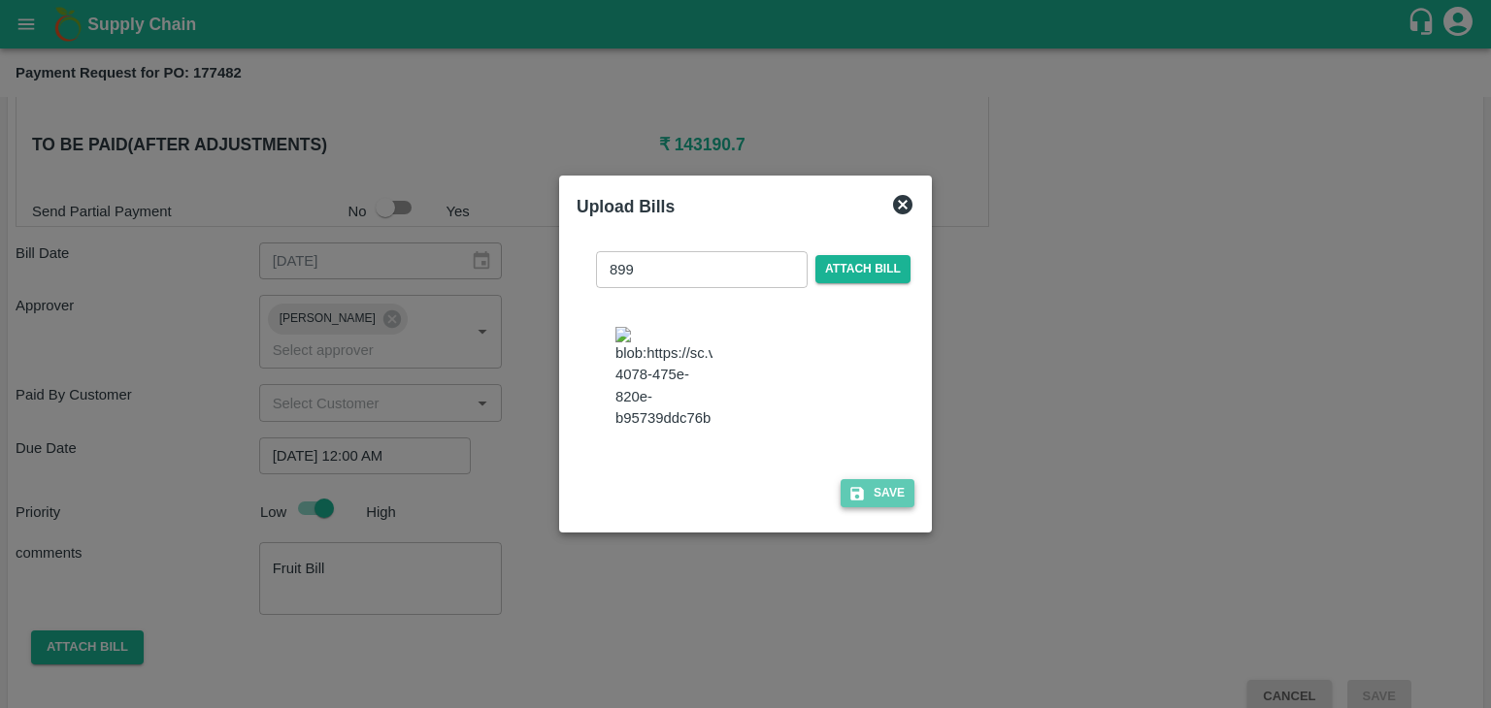
click at [885, 496] on button "Save" at bounding box center [877, 493] width 74 height 28
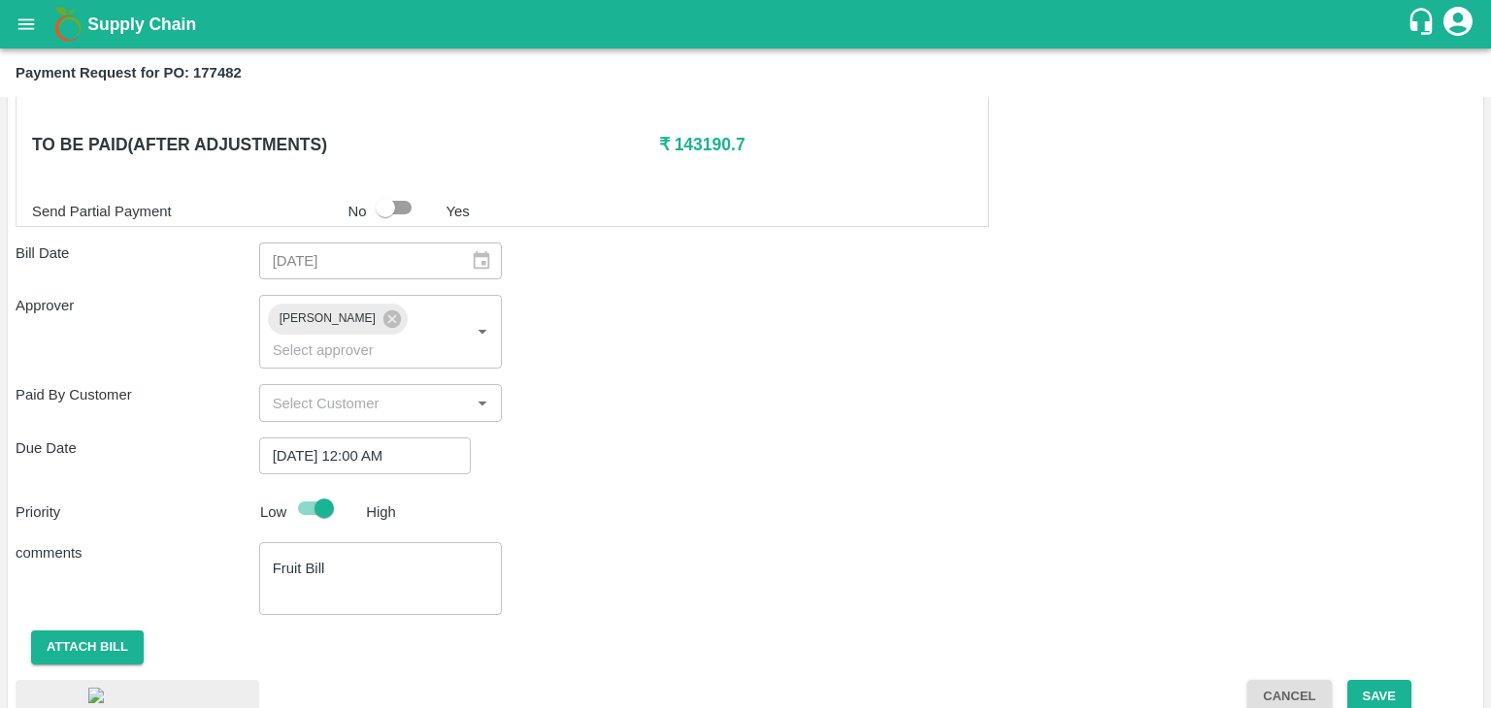
scroll to position [1027, 0]
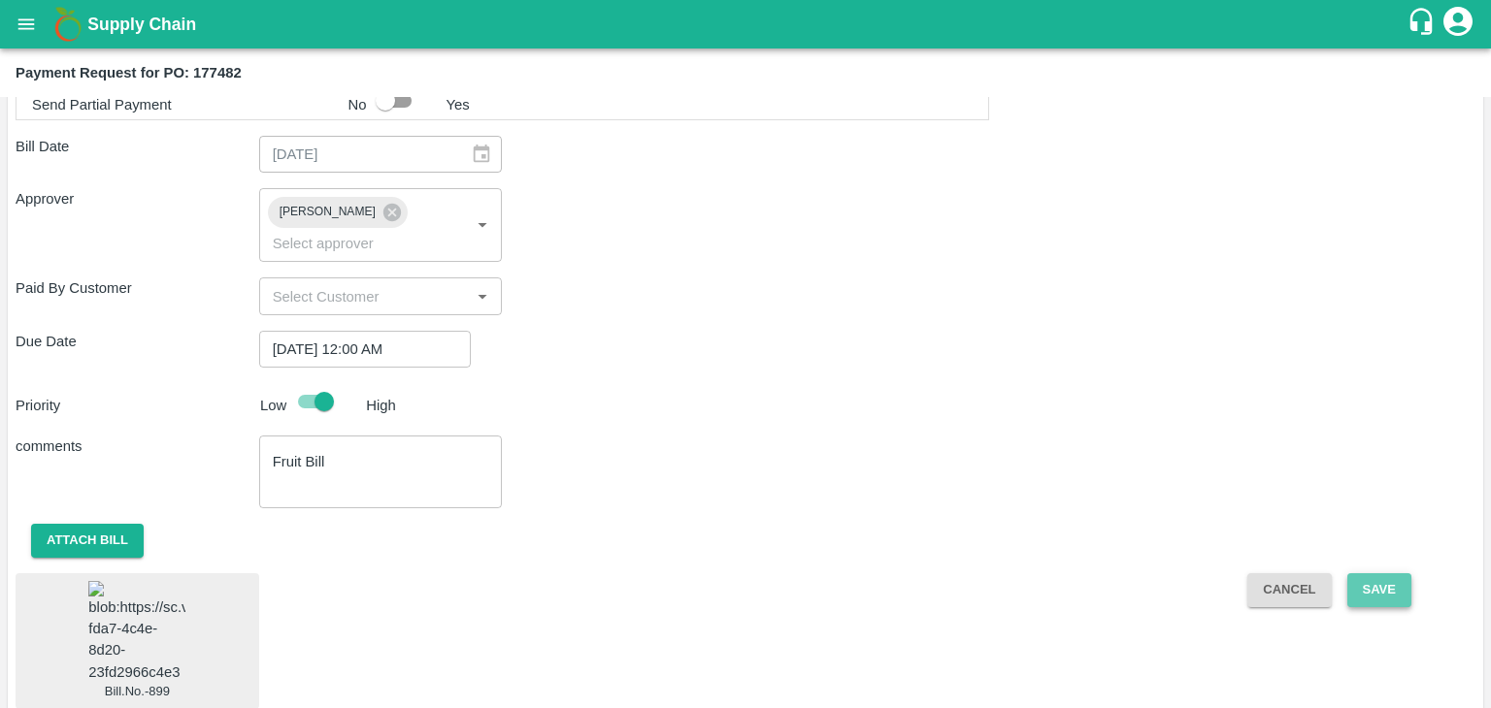
click at [1399, 573] on button "Save" at bounding box center [1379, 590] width 64 height 34
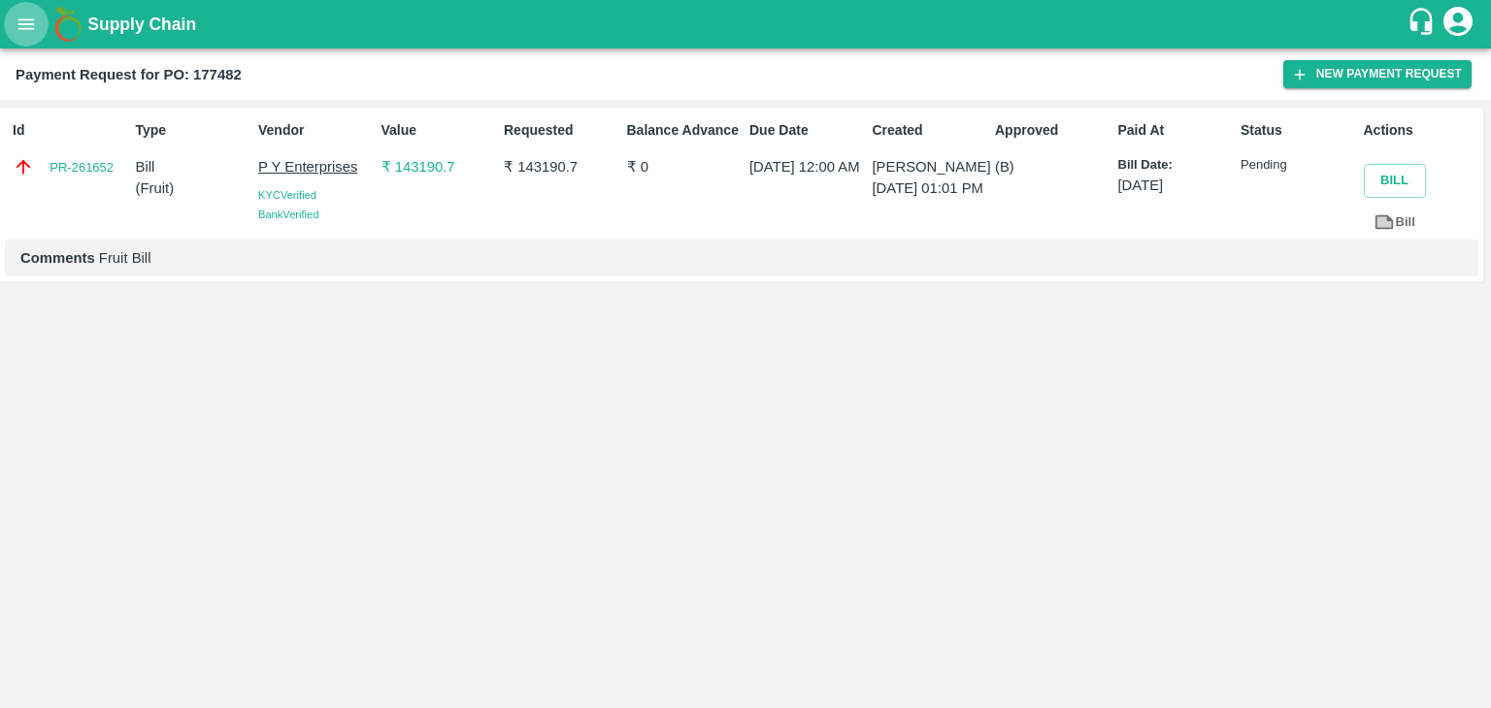
click at [31, 26] on icon "open drawer" at bounding box center [26, 24] width 21 height 21
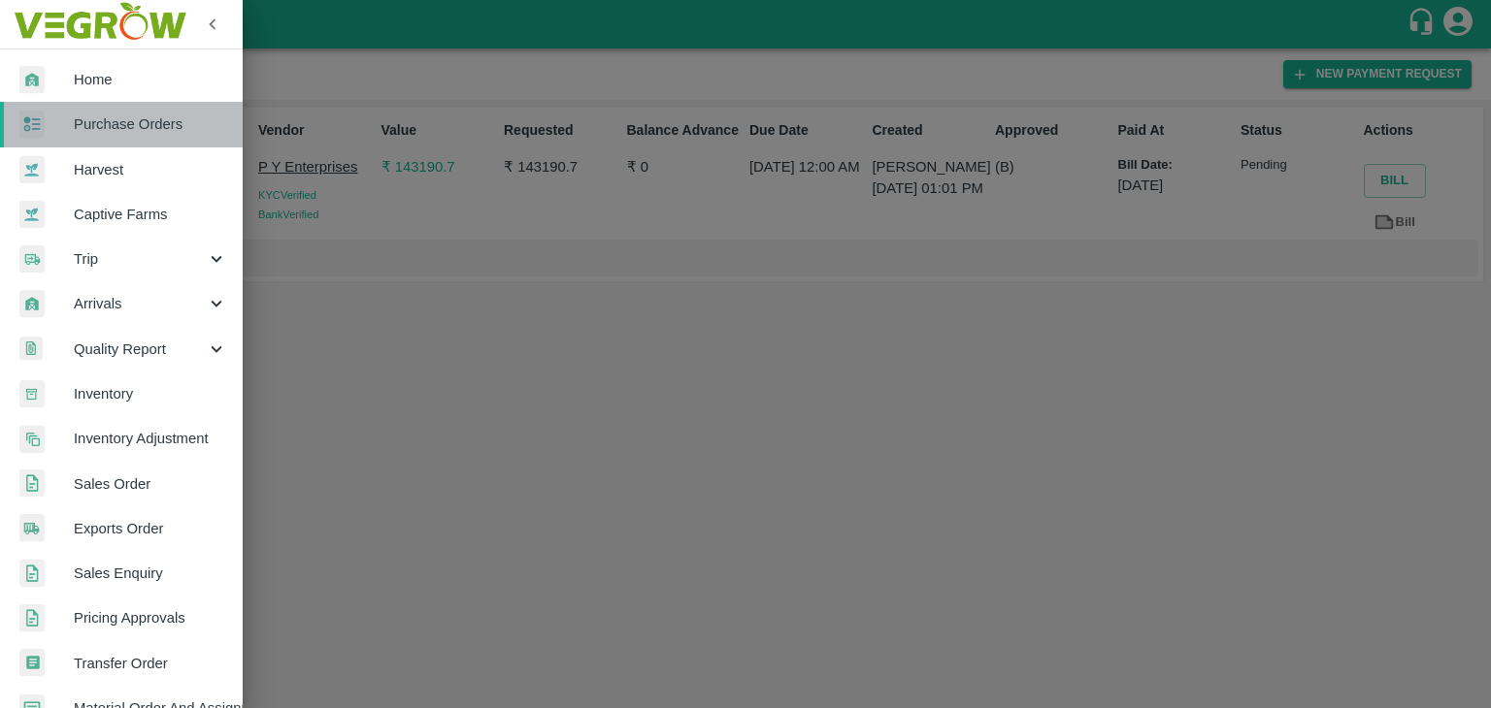
click at [135, 106] on link "Purchase Orders" at bounding box center [121, 124] width 243 height 45
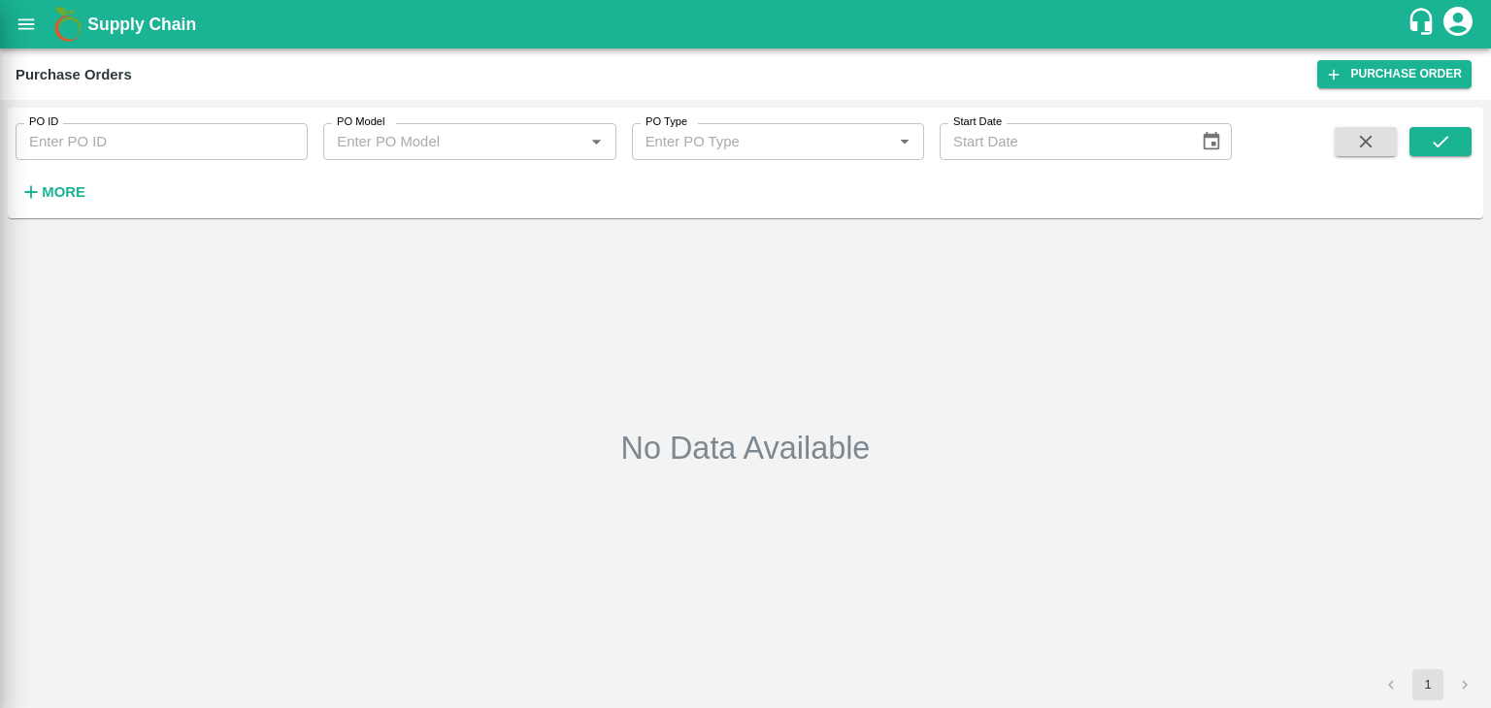
click at [264, 141] on div at bounding box center [745, 354] width 1491 height 708
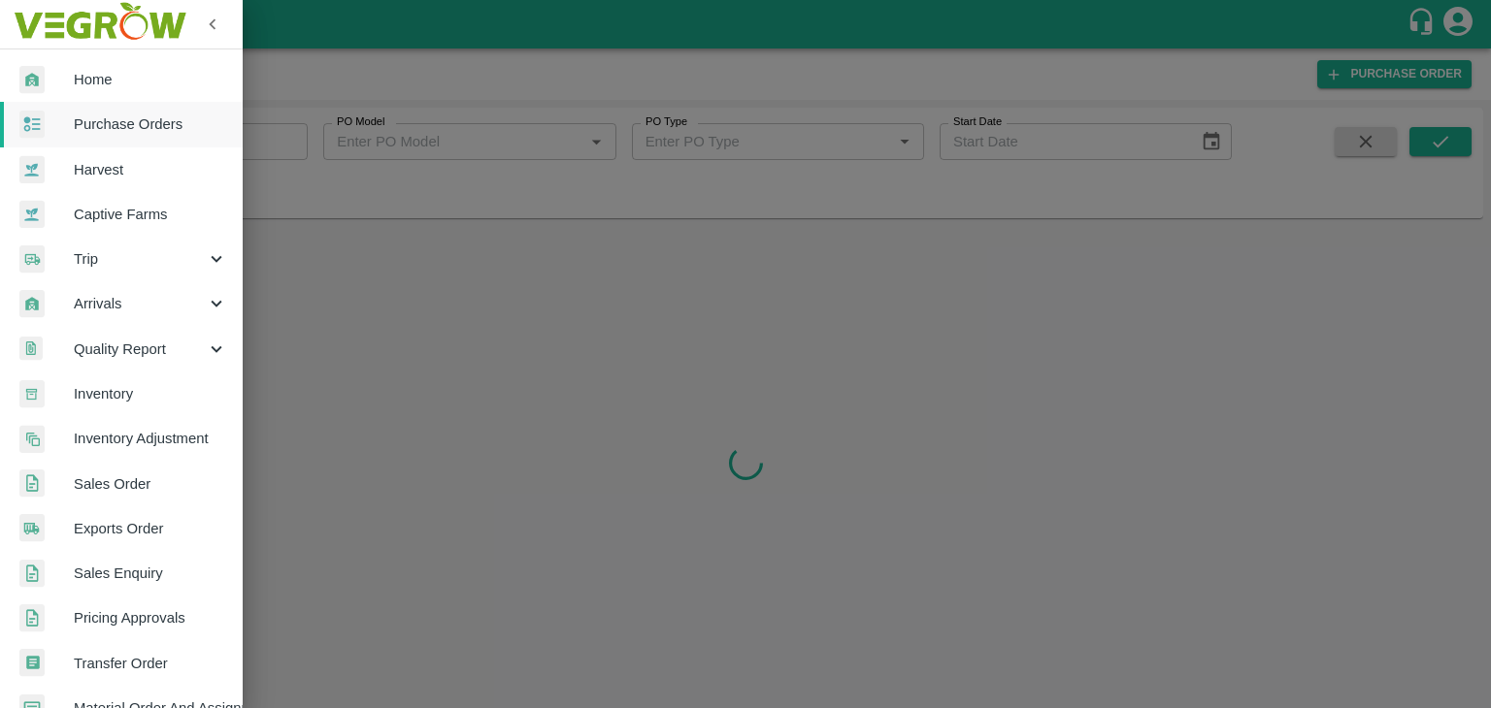
click at [293, 145] on div at bounding box center [745, 354] width 1491 height 708
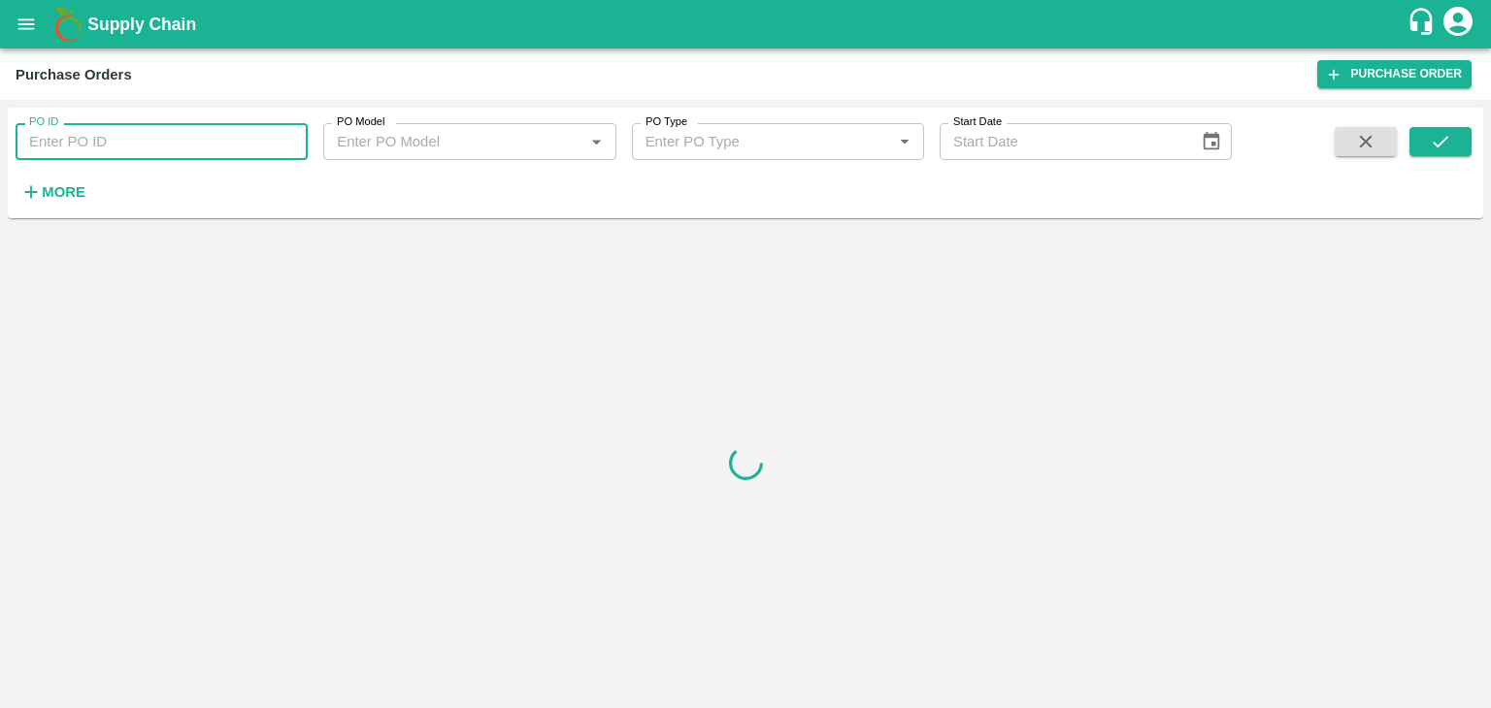
click at [286, 136] on input "PO ID" at bounding box center [162, 141] width 292 height 37
paste input "177699"
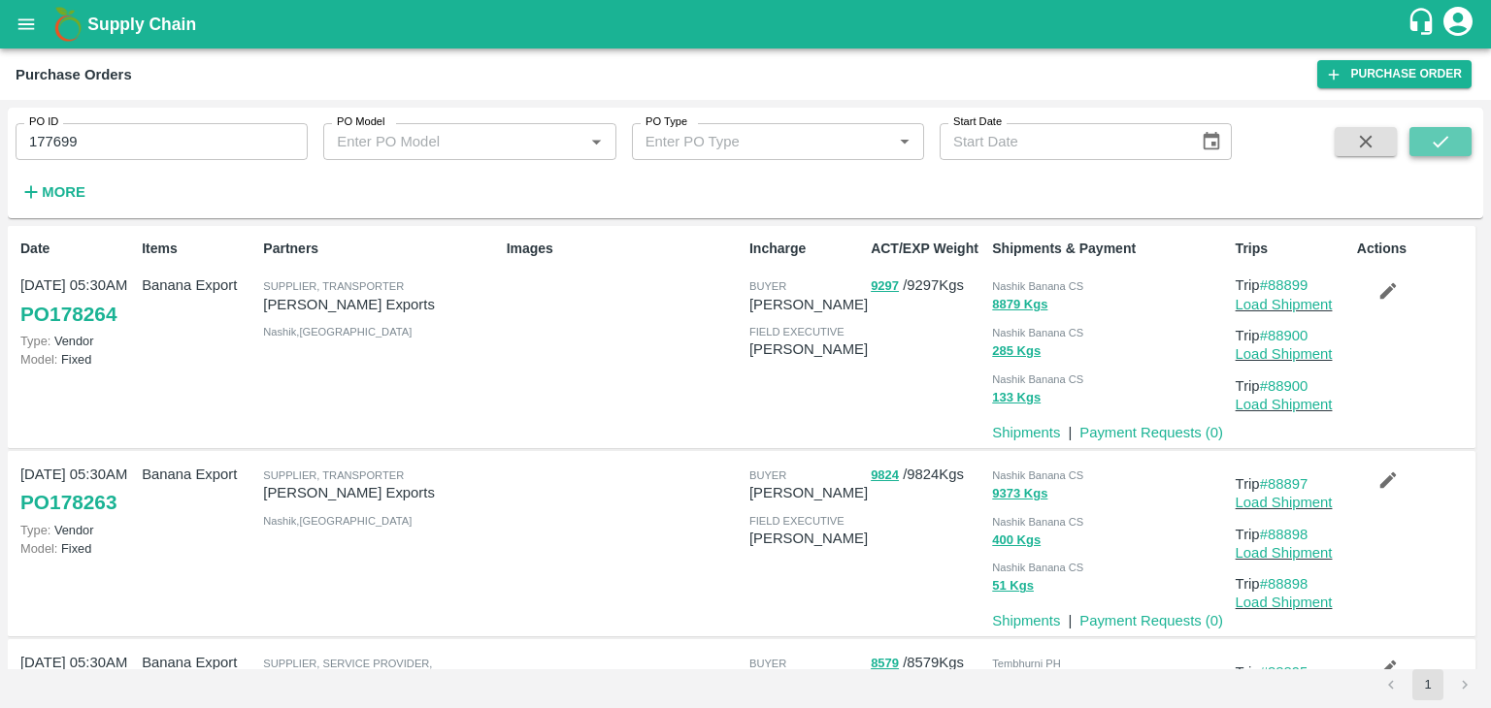
click at [1432, 131] on icon "submit" at bounding box center [1439, 141] width 21 height 21
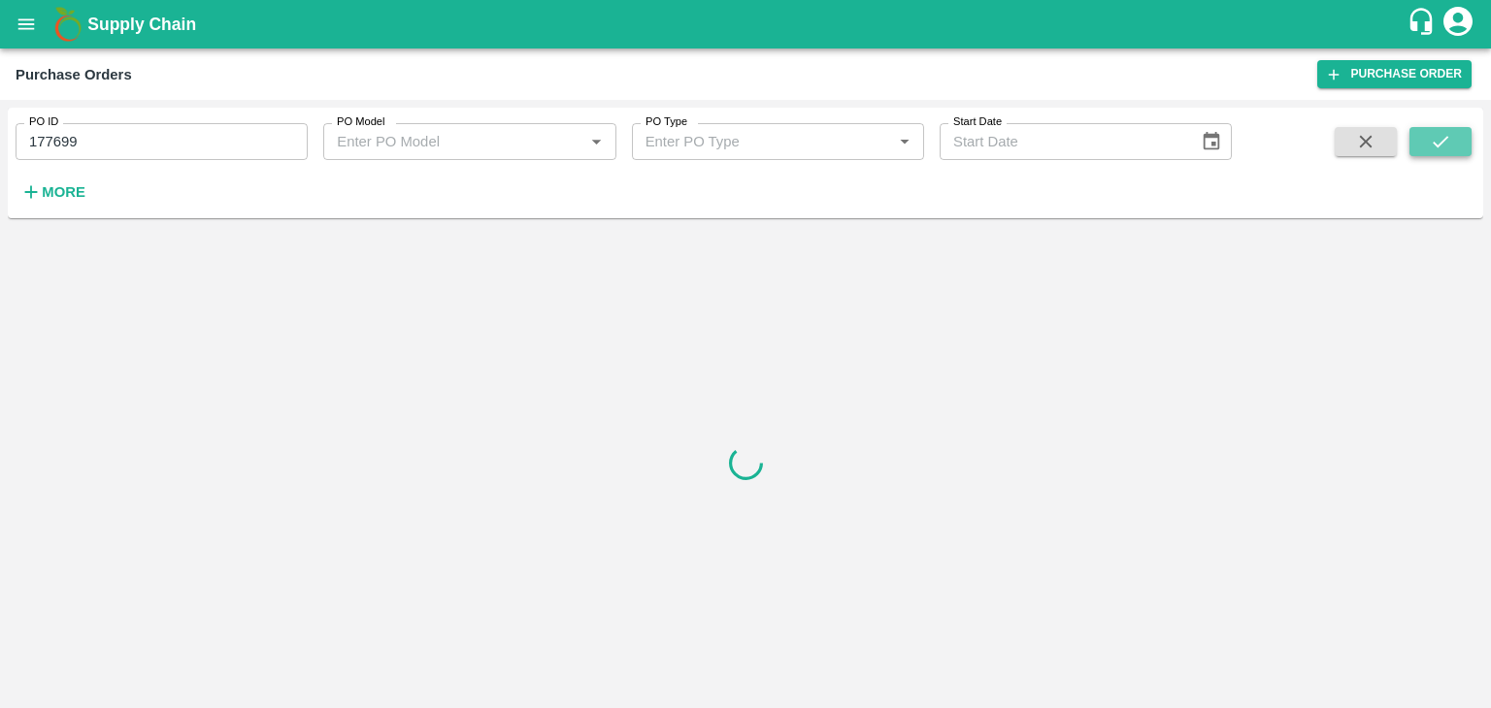
click at [1453, 143] on button "submit" at bounding box center [1440, 141] width 62 height 29
click at [160, 156] on input "177699" at bounding box center [162, 141] width 292 height 37
type input "177699"
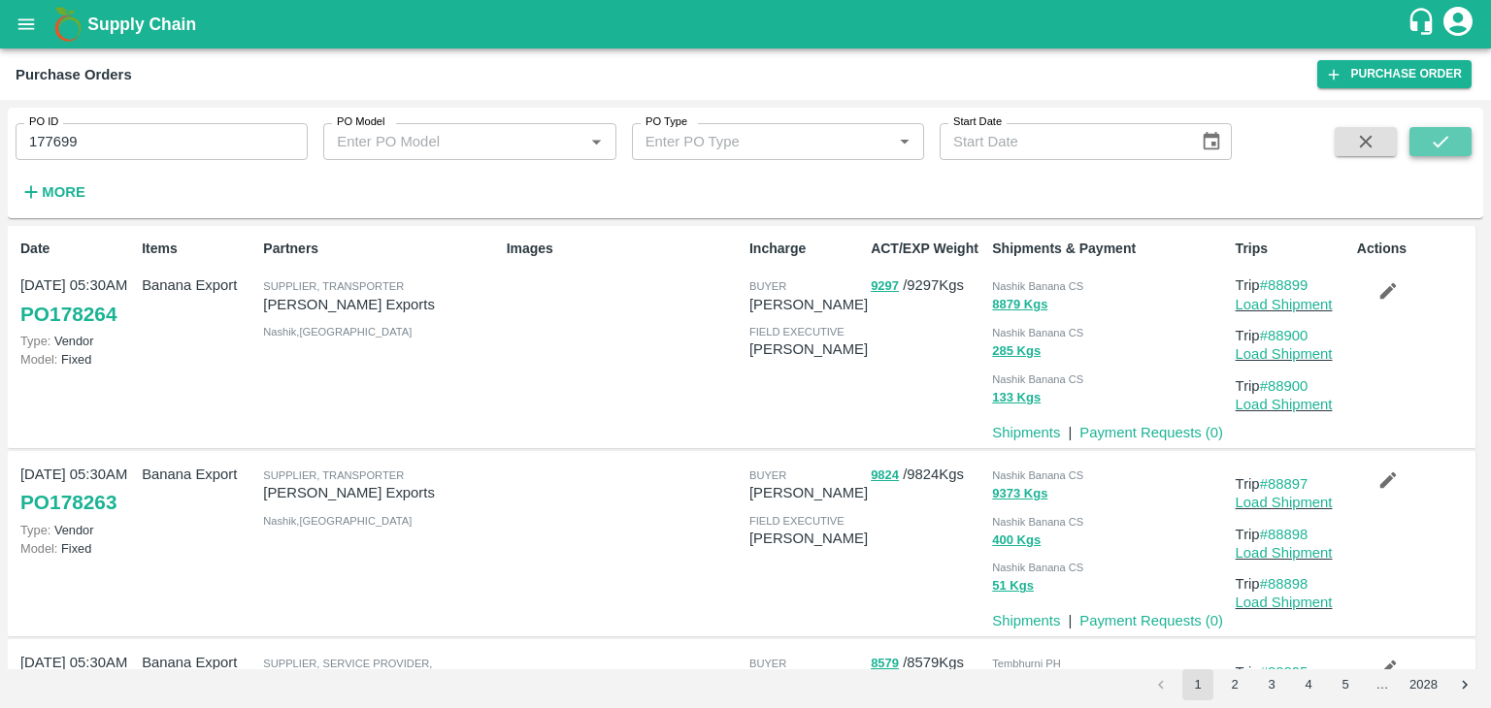
click at [1436, 138] on icon "submit" at bounding box center [1439, 141] width 21 height 21
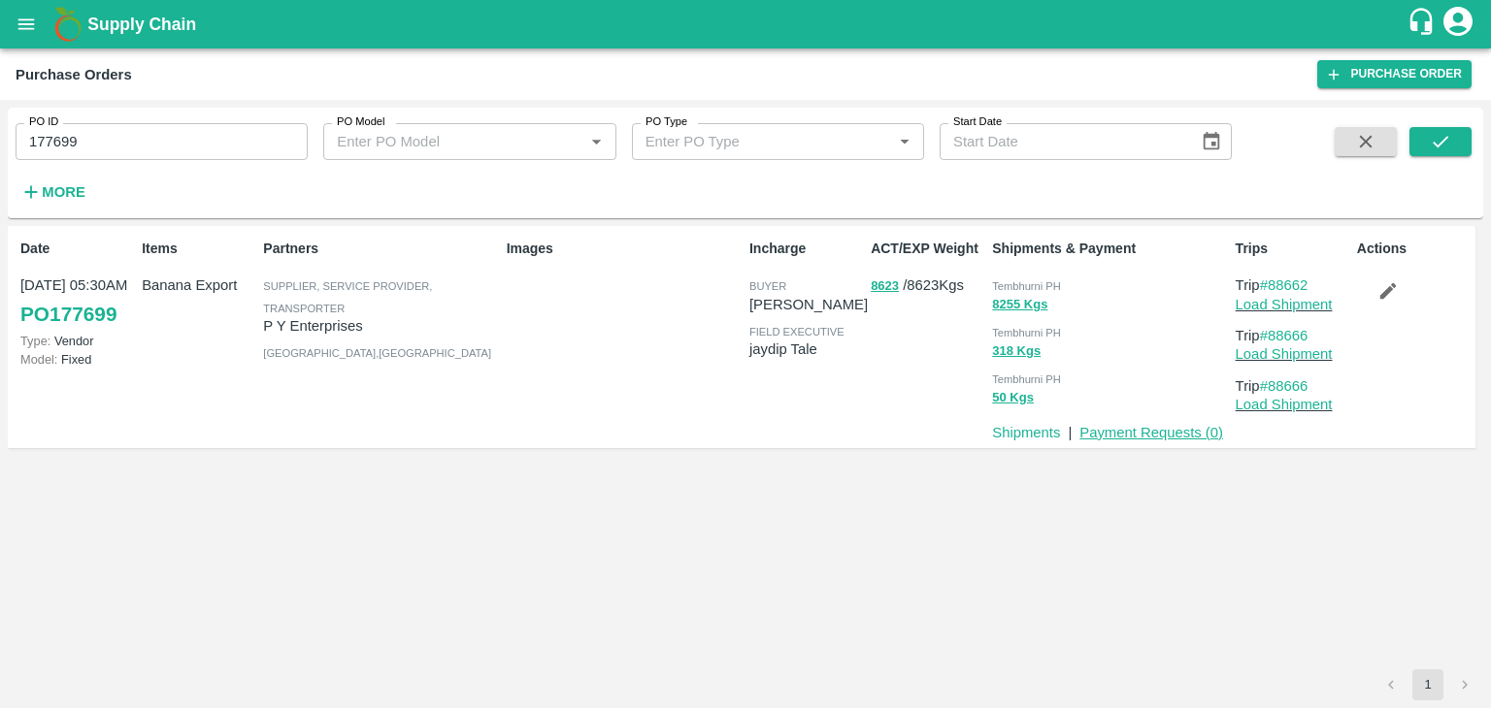
click at [1151, 433] on link "Payment Requests ( 0 )" at bounding box center [1151, 433] width 144 height 16
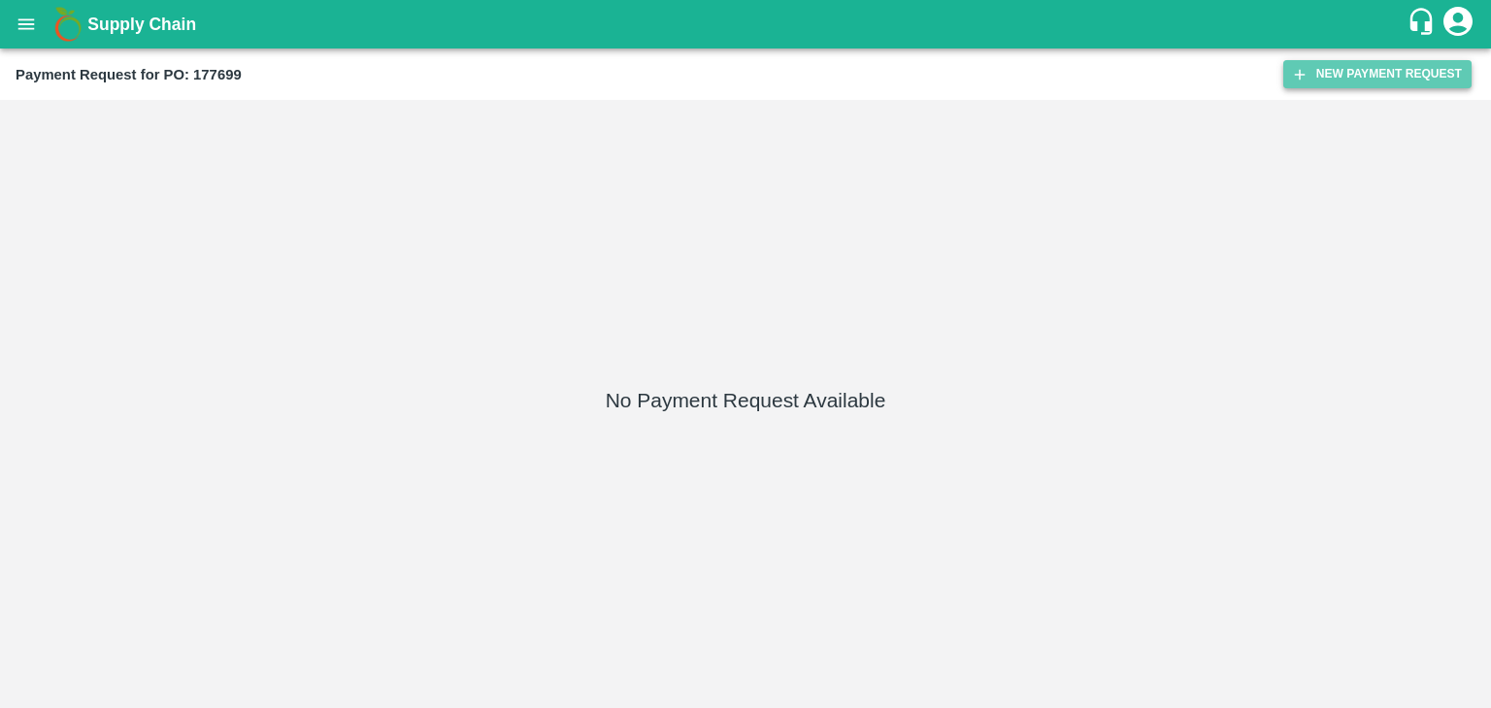
click at [1439, 75] on button "New Payment Request" at bounding box center [1377, 74] width 188 height 28
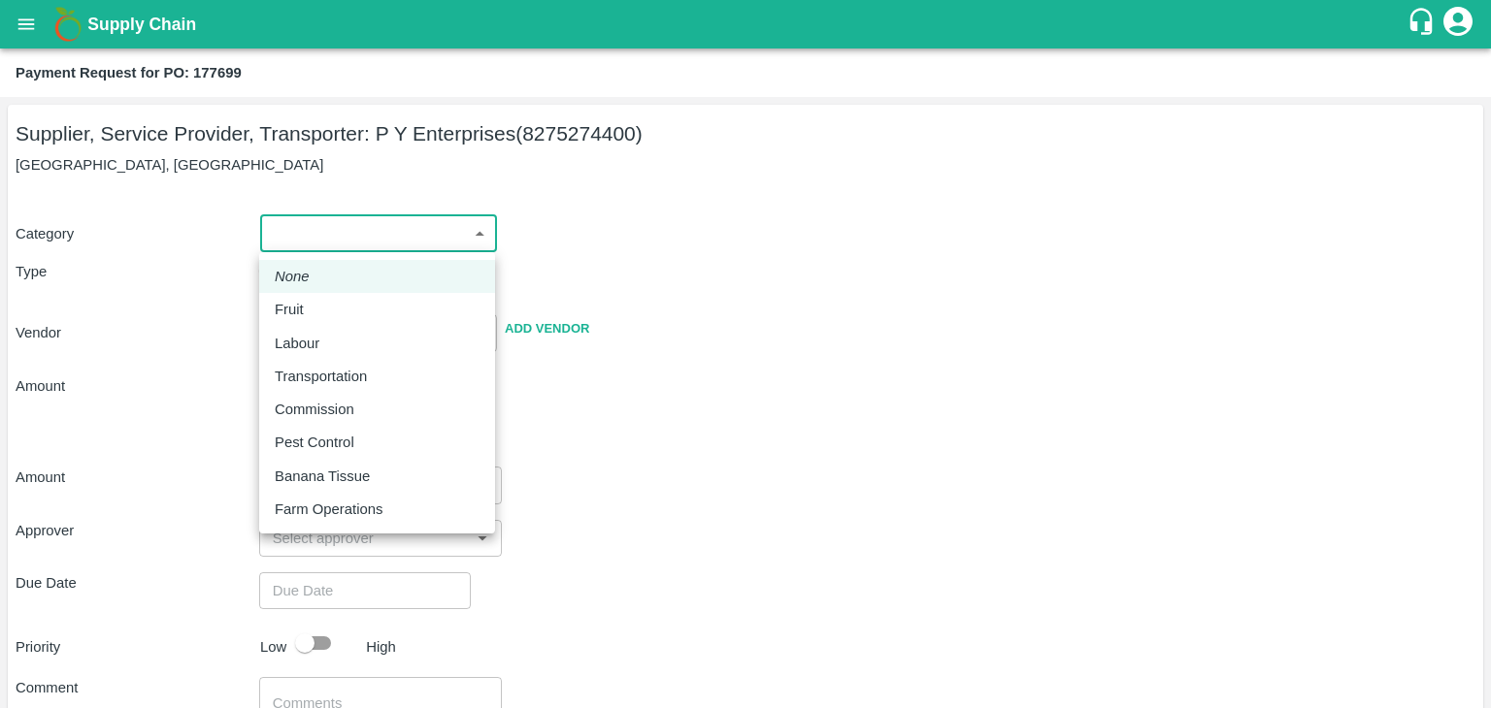
drag, startPoint x: 303, startPoint y: 234, endPoint x: 326, endPoint y: 310, distance: 79.2
click at [326, 310] on body "Supply Chain Payment Request for PO: 177699 Supplier, Service Provider, Transpo…" at bounding box center [745, 354] width 1491 height 708
click at [326, 310] on div "Fruit" at bounding box center [377, 309] width 205 height 21
type input "1"
type input "P Y Enterprises - 8275274400(Supplier, Service Provider, Transporter)"
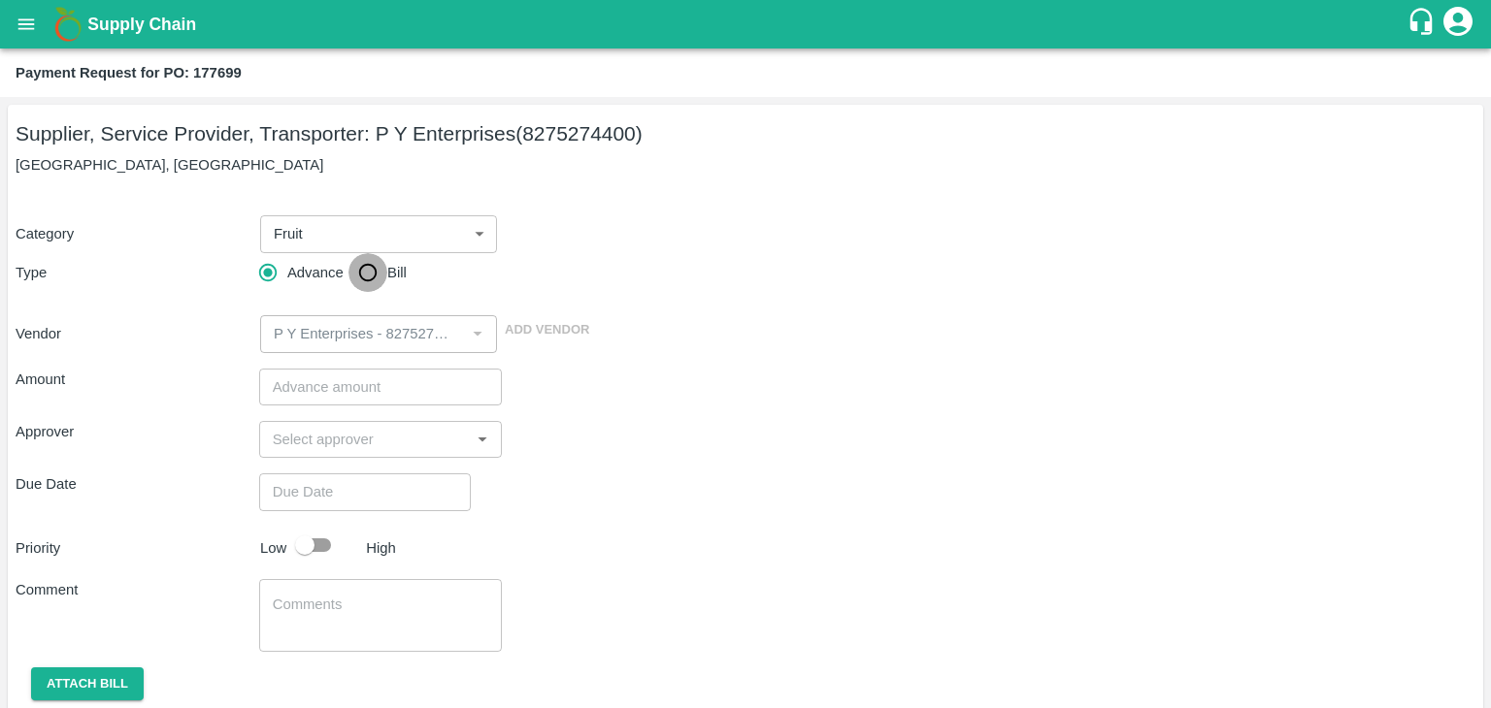
click at [372, 270] on input "Bill" at bounding box center [367, 272] width 39 height 39
radio input "true"
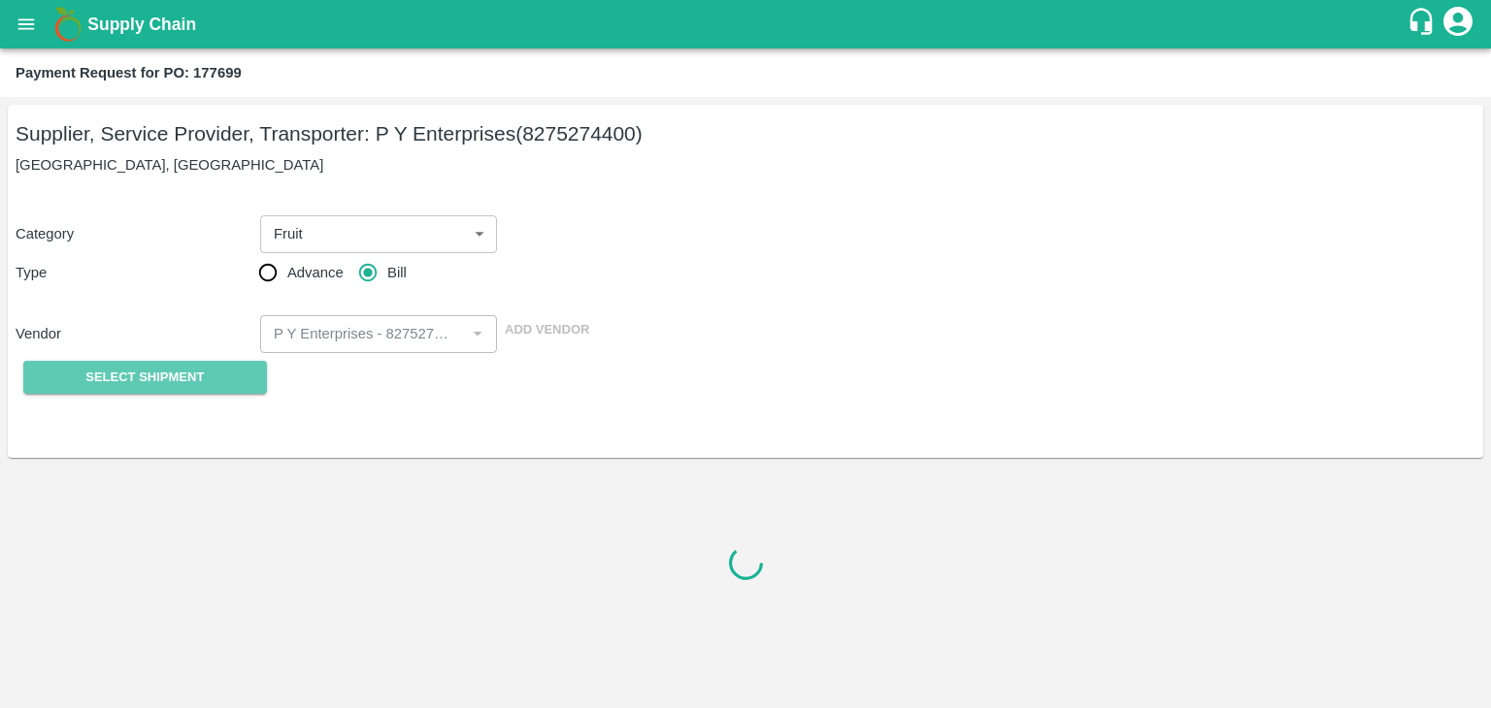
click at [164, 376] on span "Select Shipment" at bounding box center [144, 378] width 118 height 22
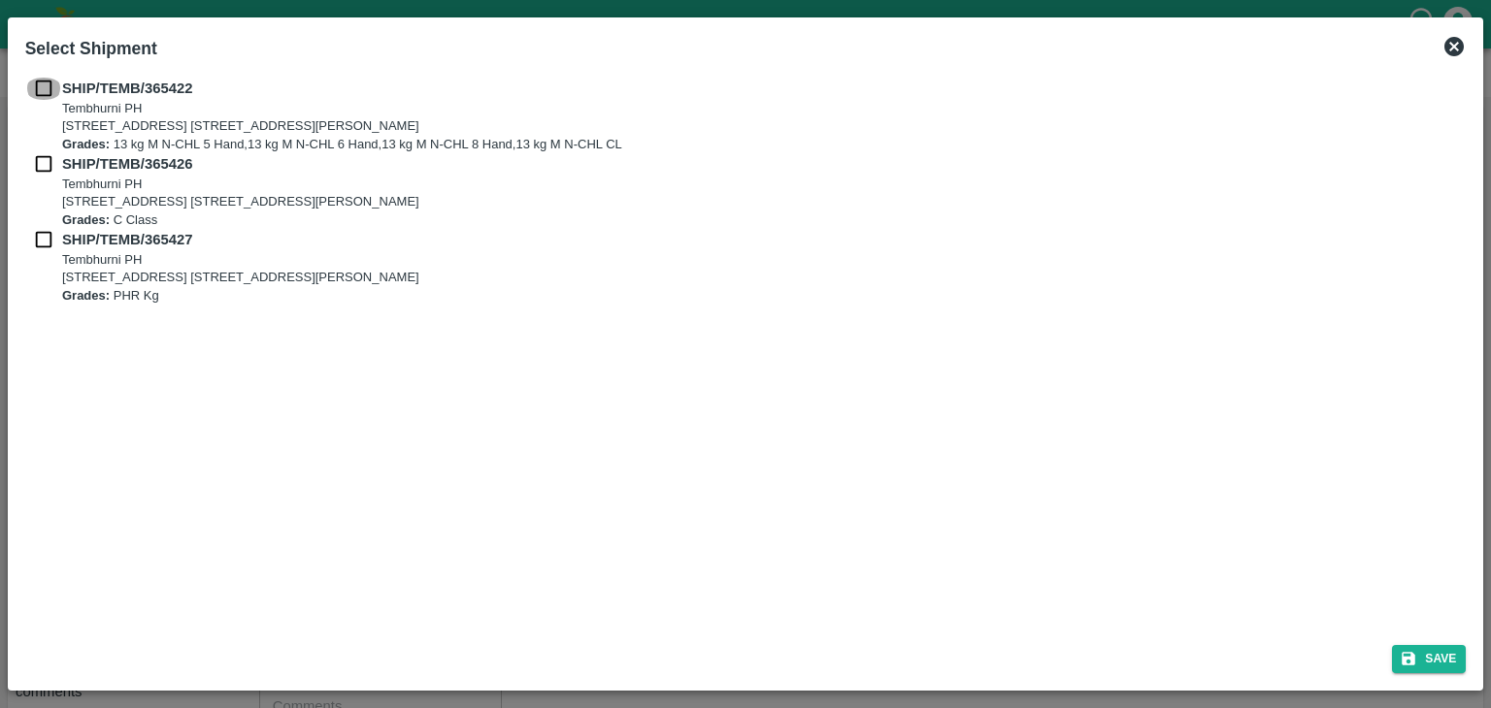
click at [39, 95] on input "checkbox" at bounding box center [43, 88] width 37 height 21
checkbox input "true"
click at [44, 172] on input "checkbox" at bounding box center [43, 163] width 37 height 21
checkbox input "true"
click at [39, 252] on div "SHIP/TEMB/365427 [STREET_ADDRESS] [STREET_ADDRESS][PERSON_NAME] Grades: PHR Kg" at bounding box center [745, 267] width 1441 height 76
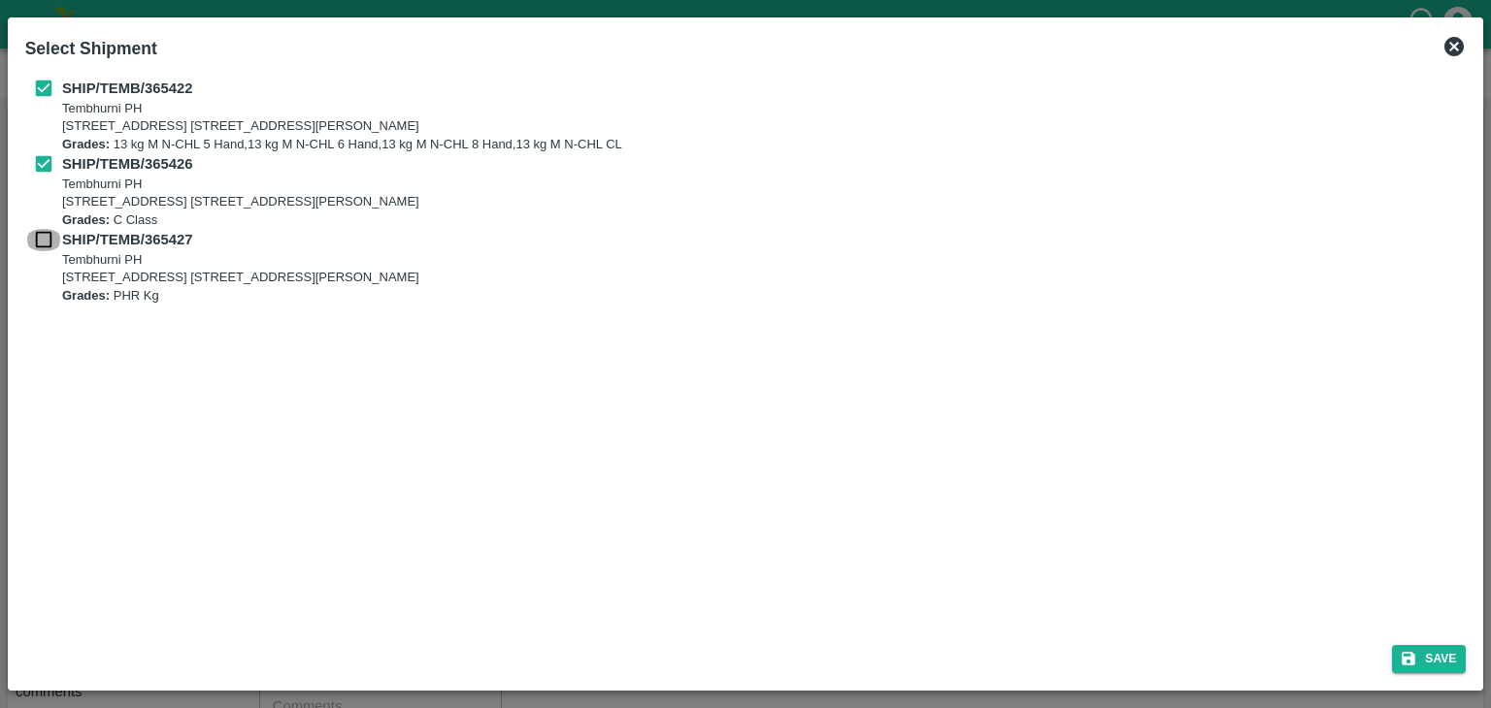
click at [41, 231] on input "checkbox" at bounding box center [43, 239] width 37 height 21
checkbox input "true"
click at [1458, 658] on button "Save" at bounding box center [1429, 659] width 74 height 28
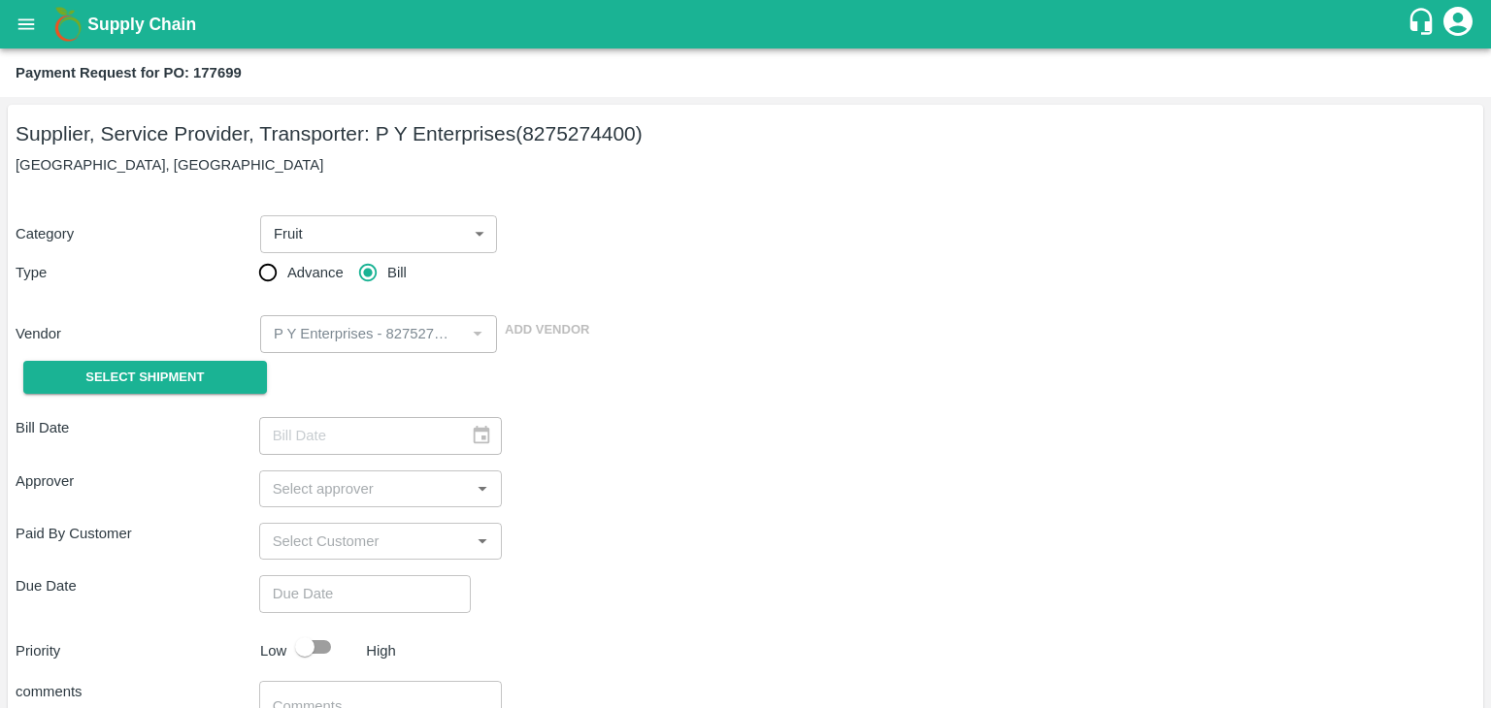
type input "[DATE]"
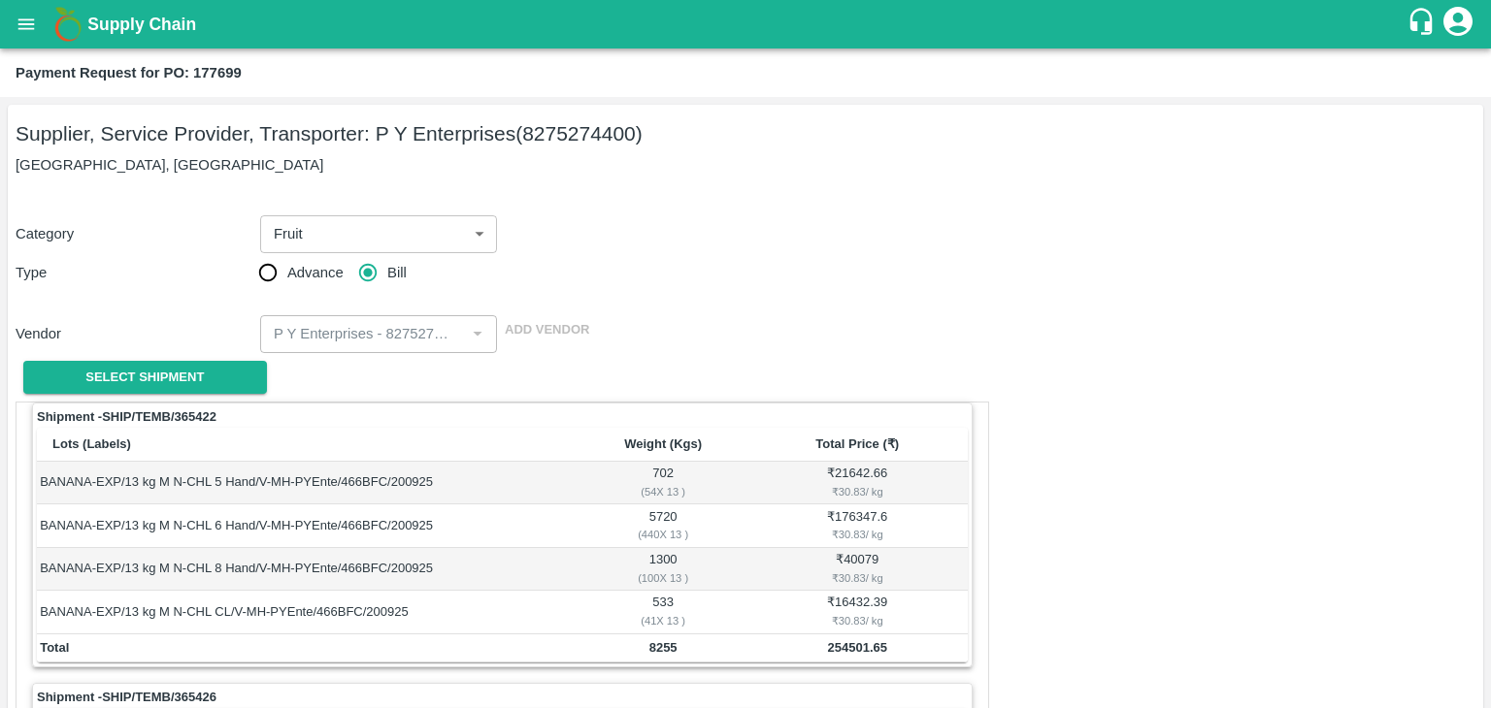
scroll to position [908, 0]
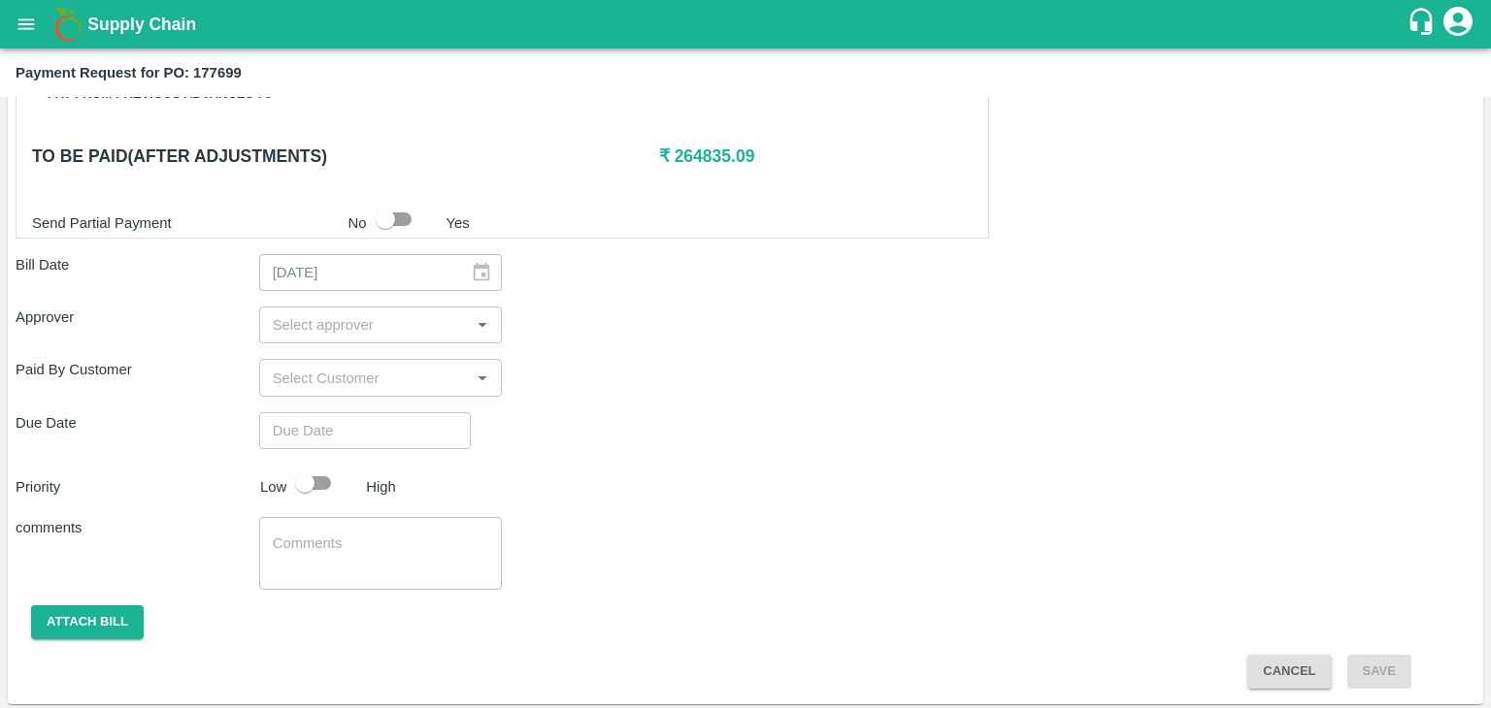
click at [412, 332] on input "input" at bounding box center [365, 324] width 200 height 25
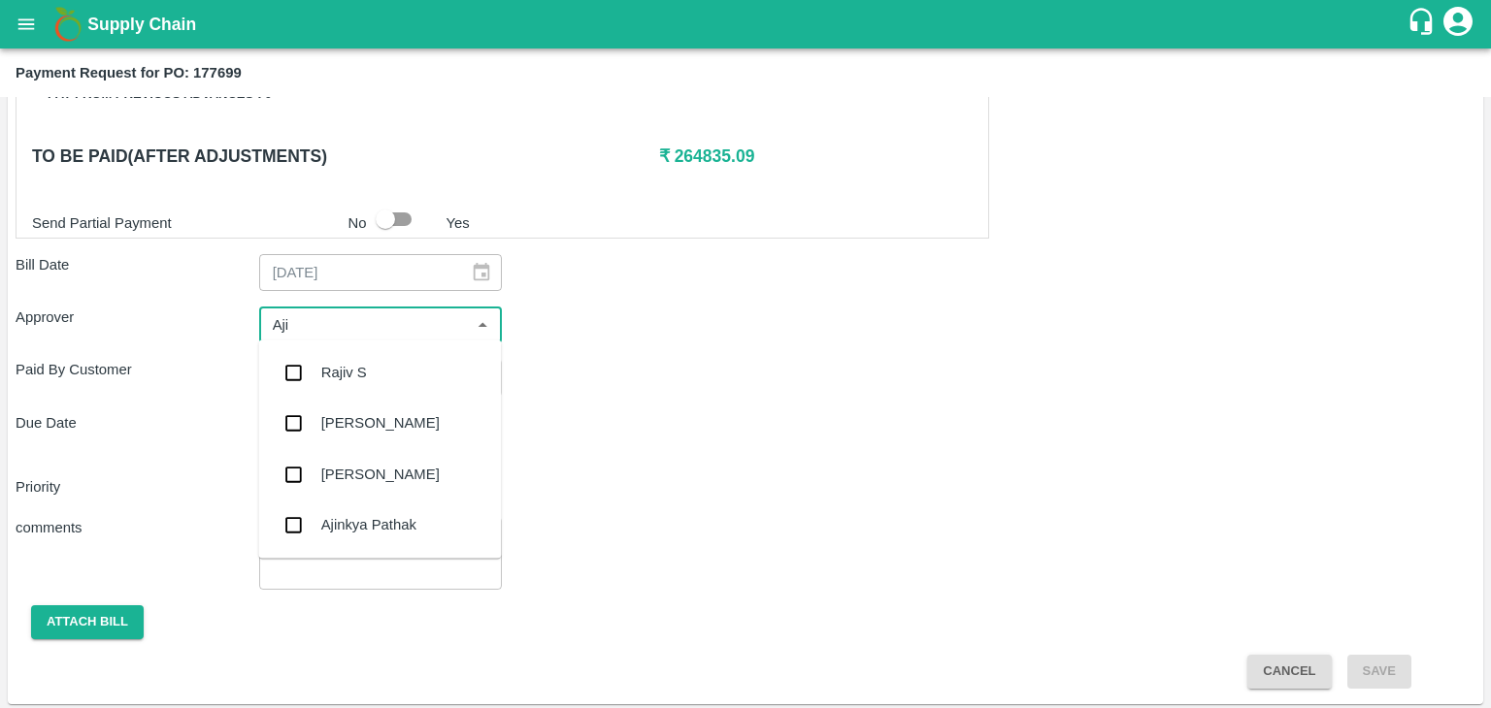
type input "Ajit"
click at [399, 360] on div "[PERSON_NAME]" at bounding box center [379, 372] width 243 height 50
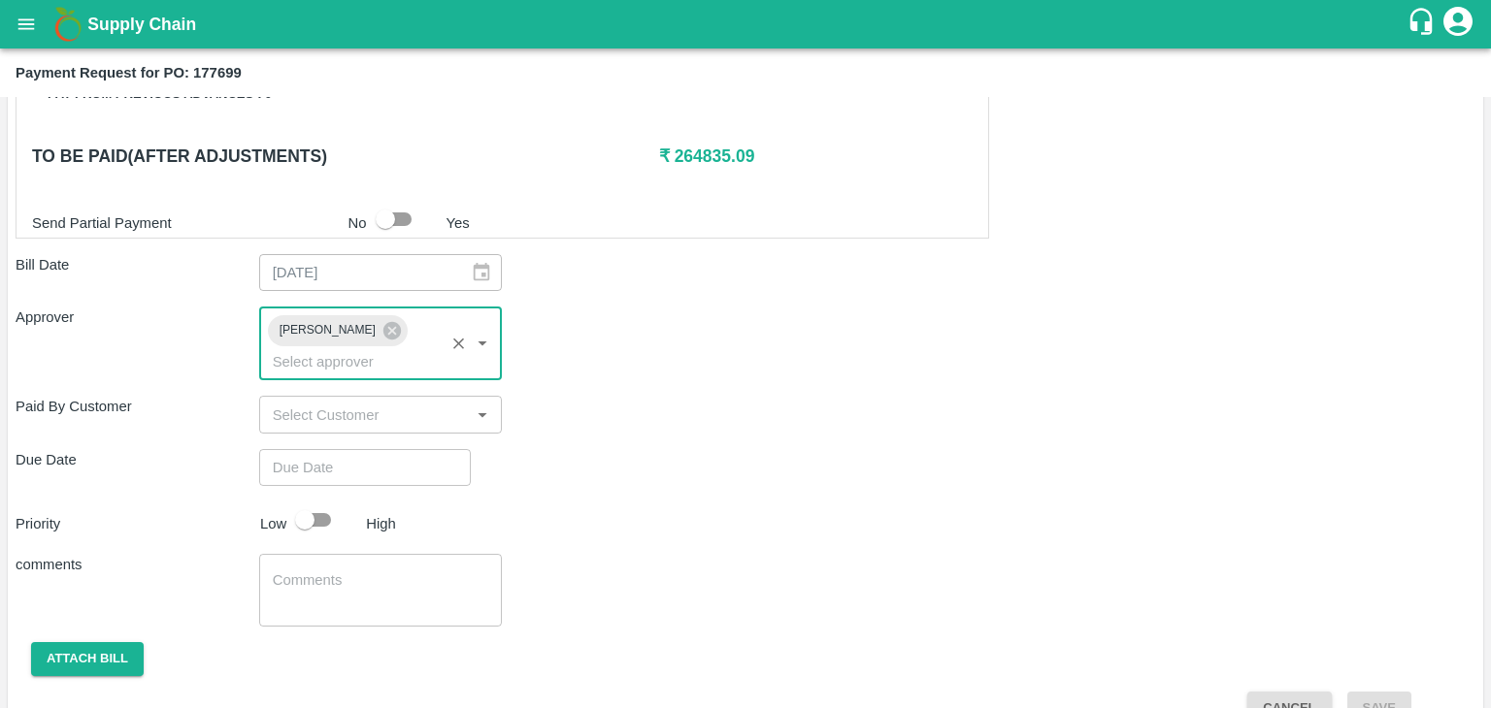
type input "DD/MM/YYYY hh:mm aa"
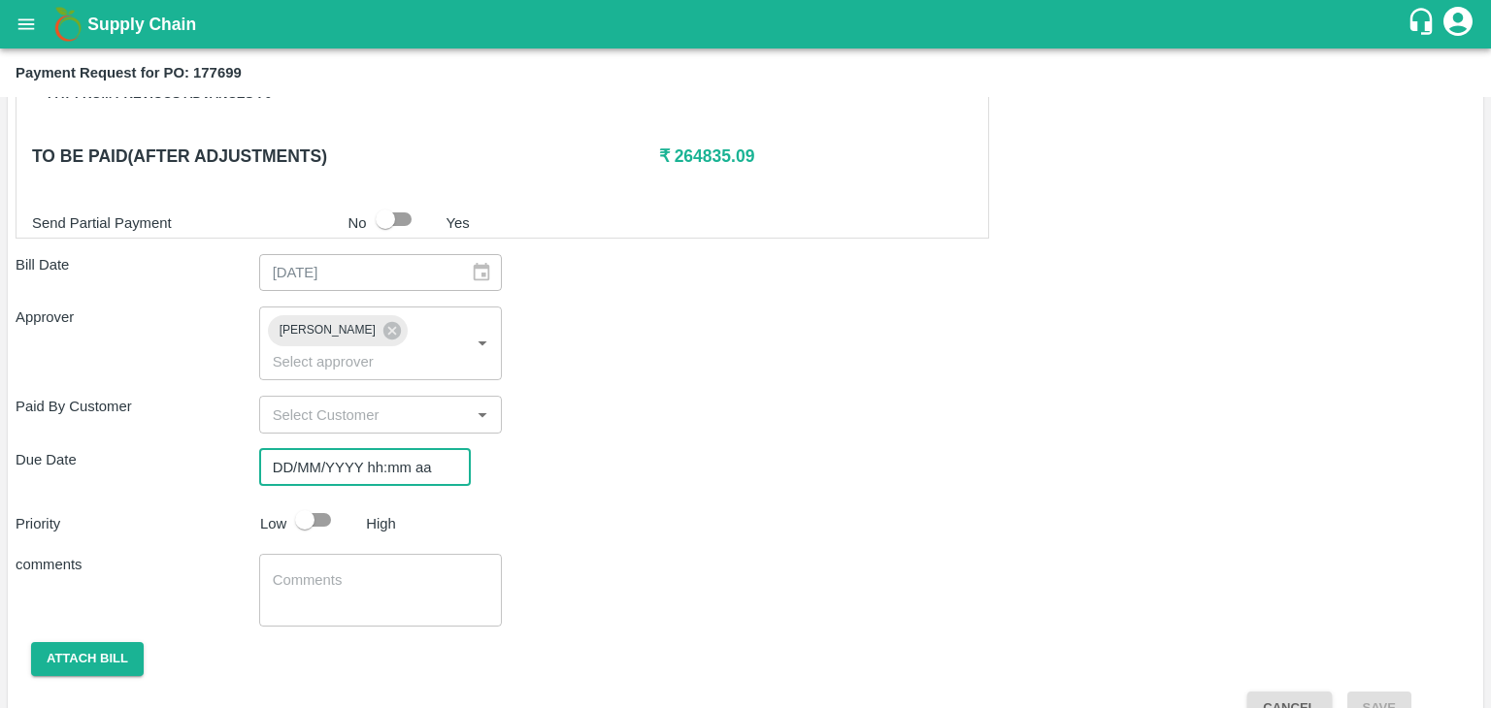
click at [406, 449] on input "DD/MM/YYYY hh:mm aa" at bounding box center [358, 467] width 198 height 37
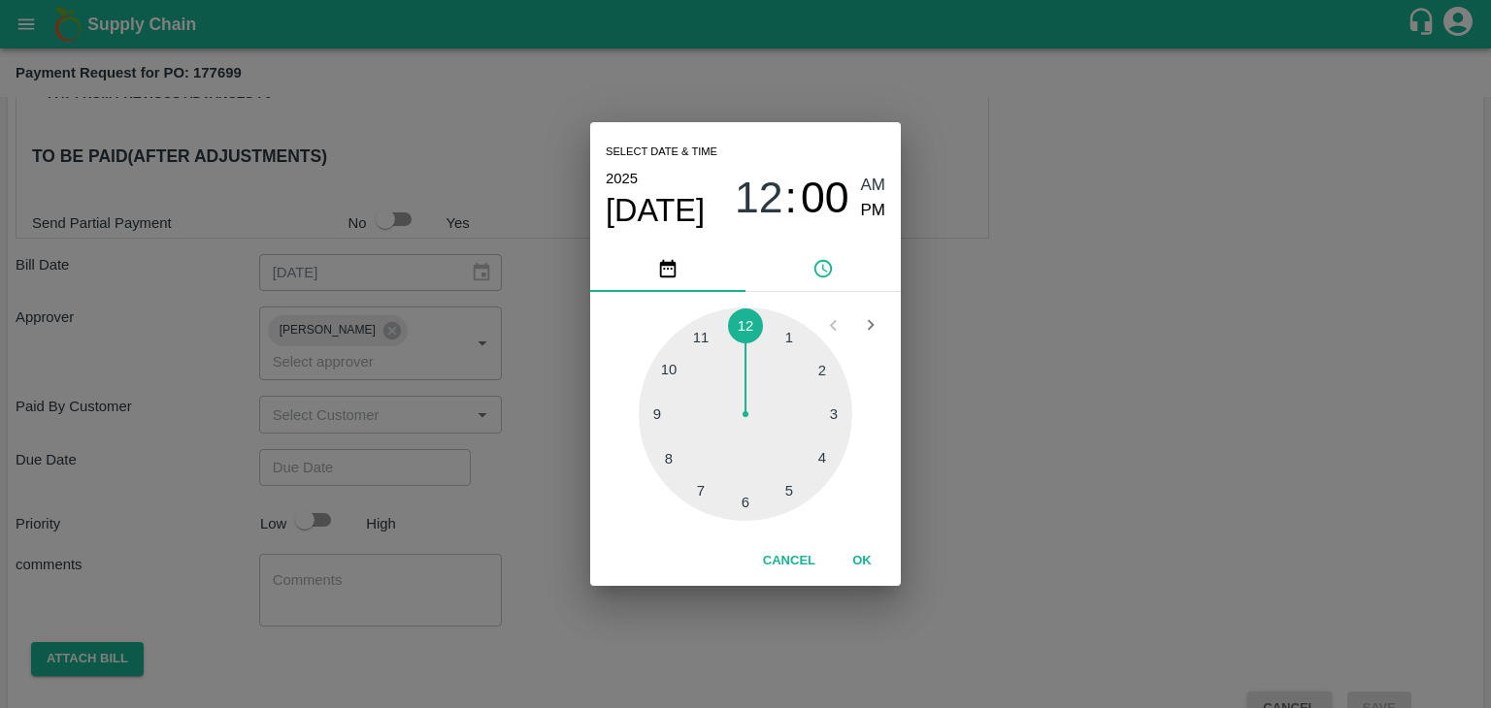
click at [848, 550] on button "OK" at bounding box center [862, 561] width 62 height 34
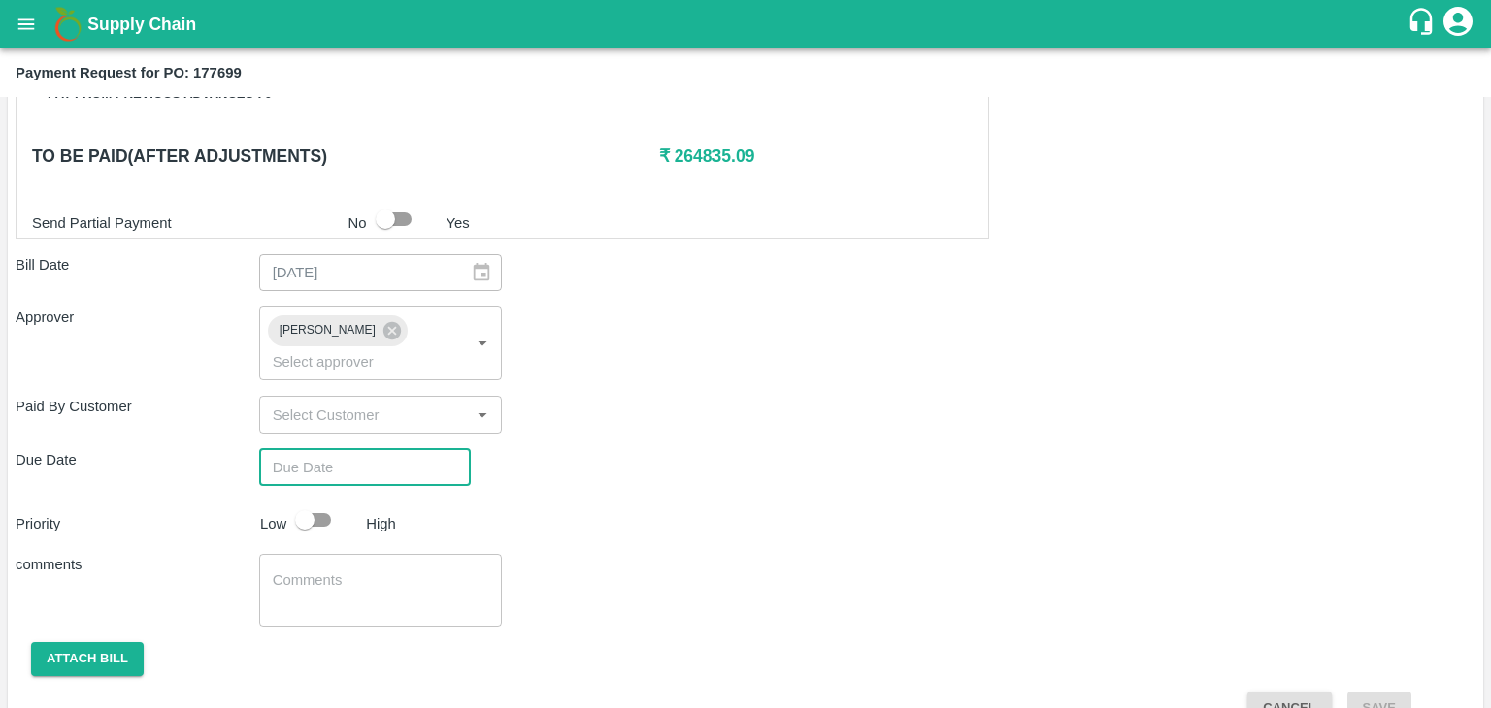
type input "[DATE] 12:00 AM"
click at [322, 502] on input "checkbox" at bounding box center [304, 520] width 111 height 37
checkbox input "true"
click at [380, 571] on textarea at bounding box center [381, 591] width 216 height 41
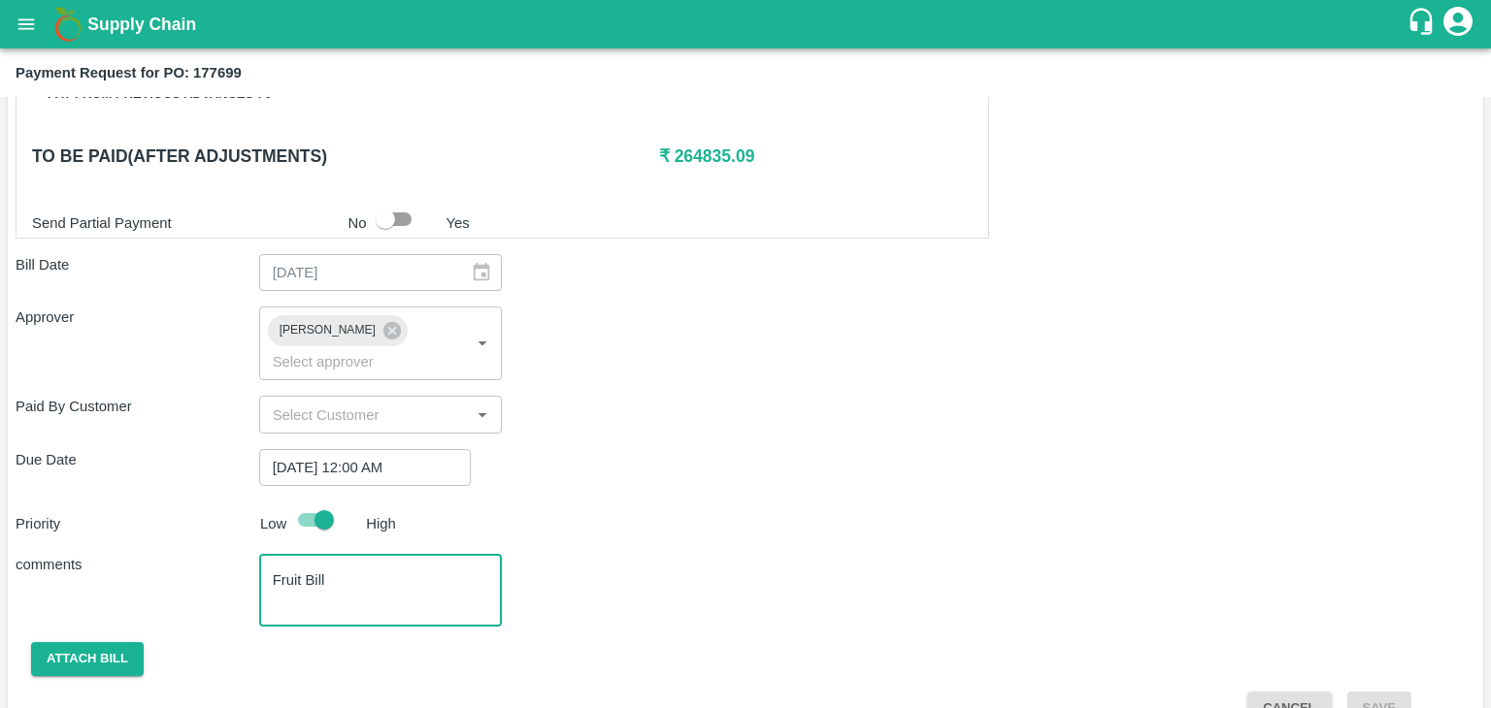
scroll to position [920, 0]
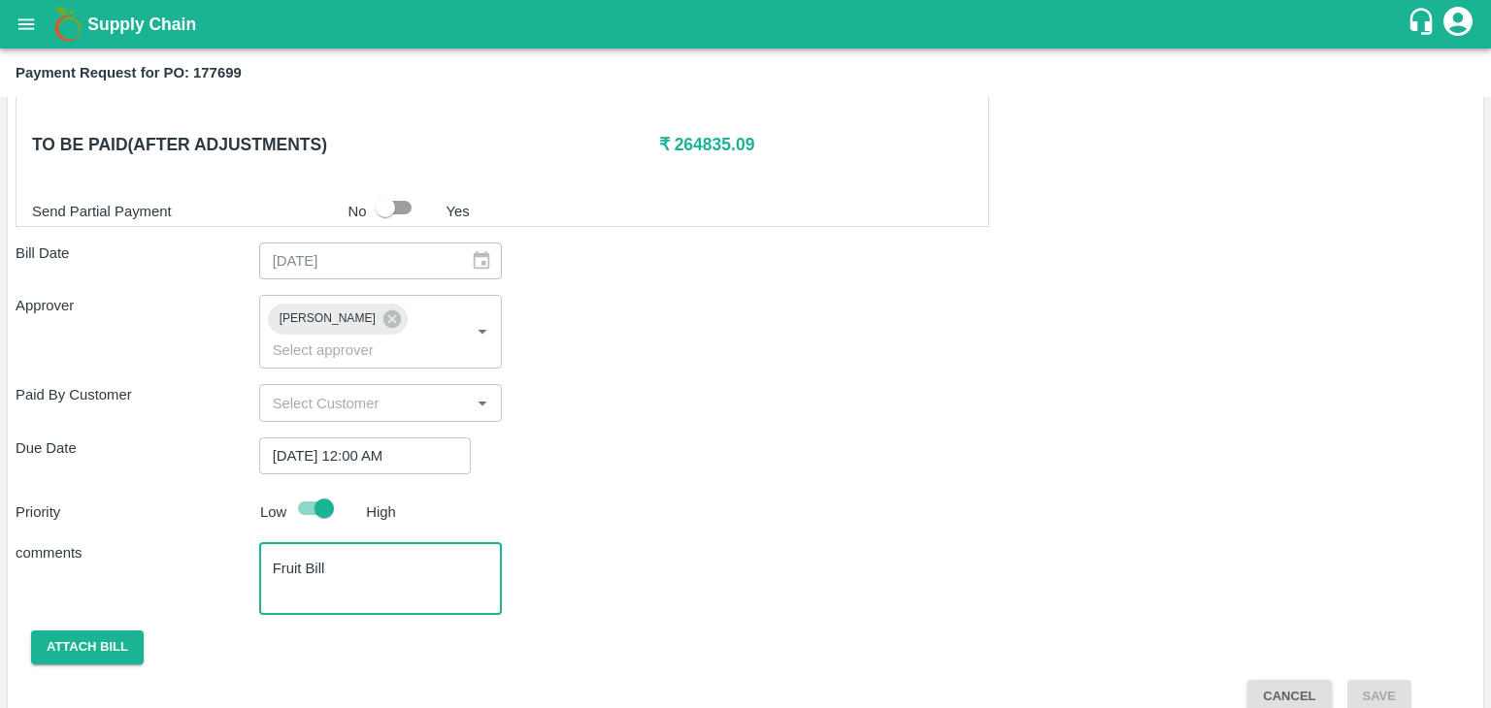
type textarea "Fruit Bill"
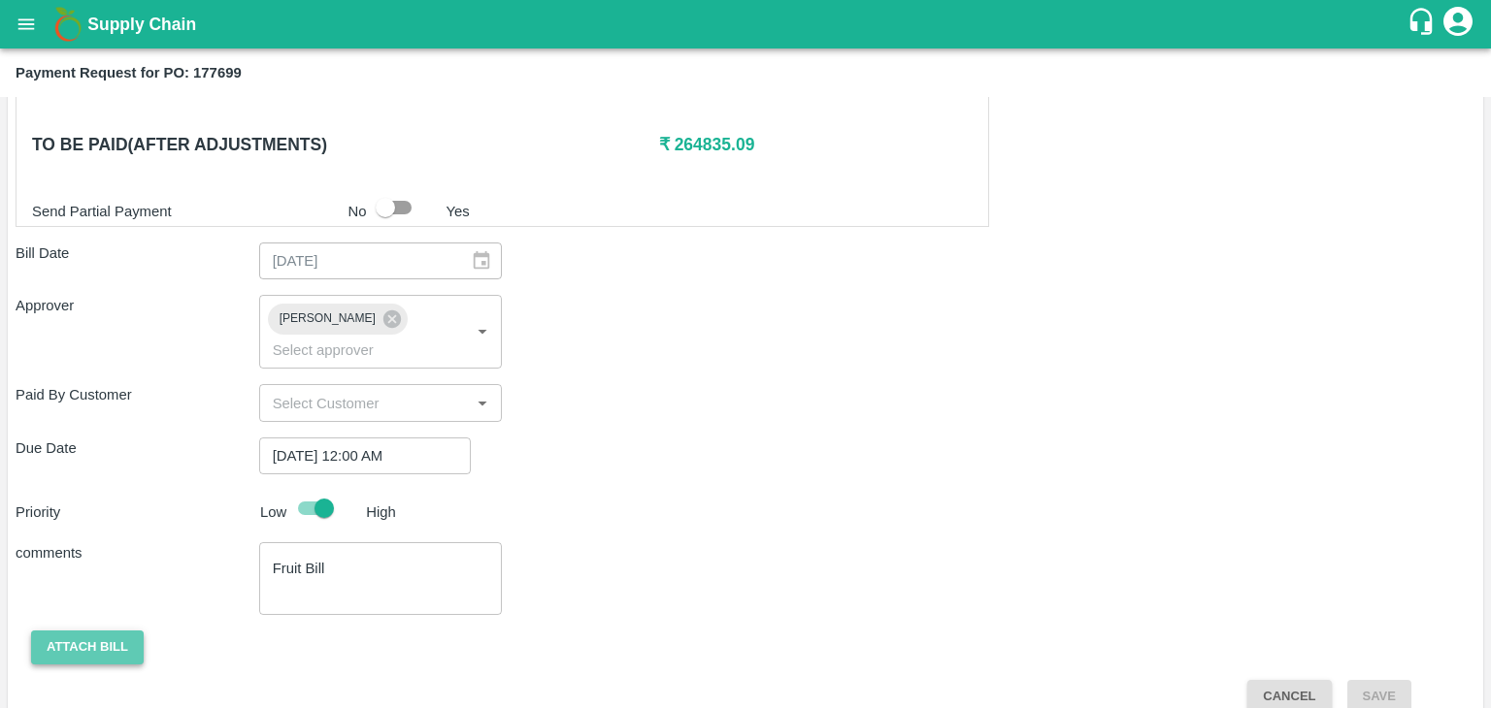
click at [61, 631] on button "Attach bill" at bounding box center [87, 648] width 113 height 34
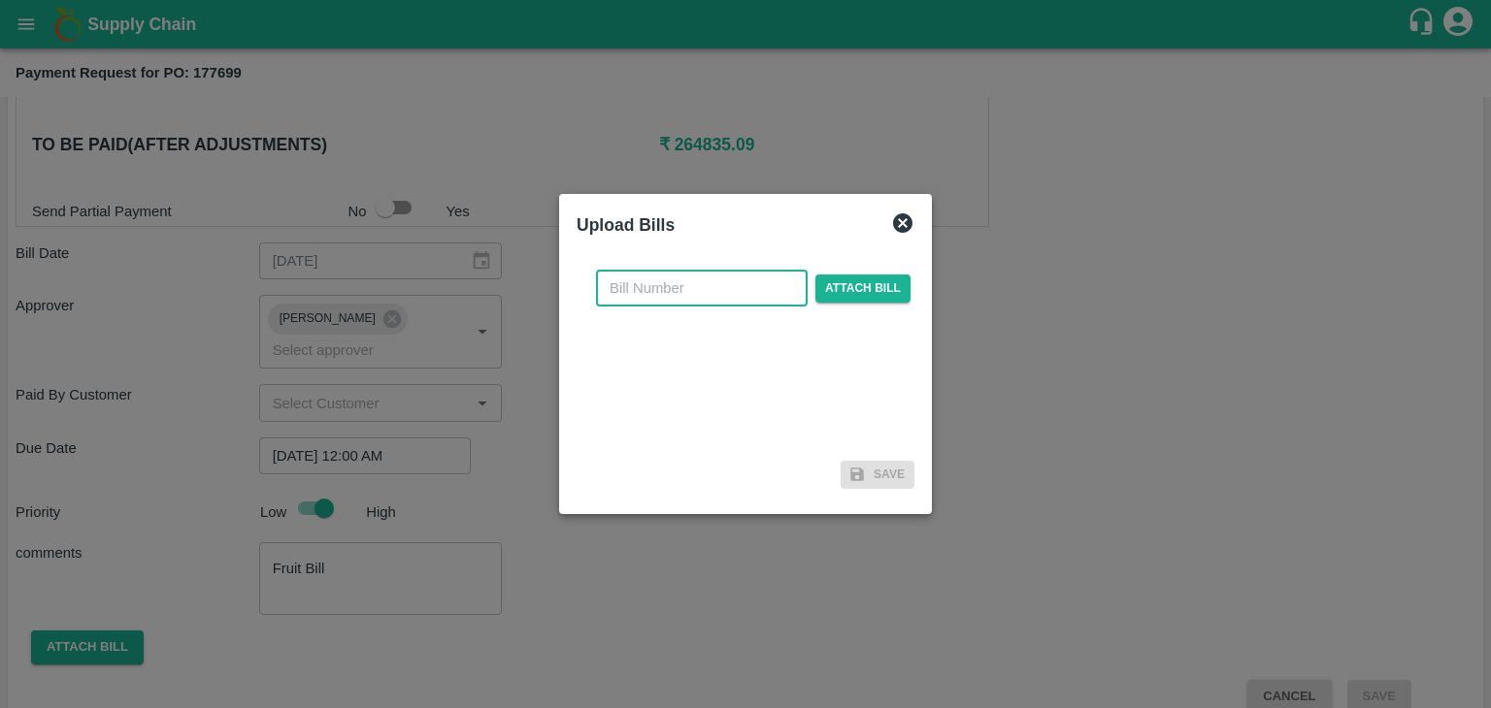
click at [694, 284] on input "text" at bounding box center [702, 288] width 212 height 37
type input "902"
click at [850, 293] on span "Attach bill" at bounding box center [862, 289] width 95 height 28
click at [0, 0] on input "Attach bill" at bounding box center [0, 0] width 0 height 0
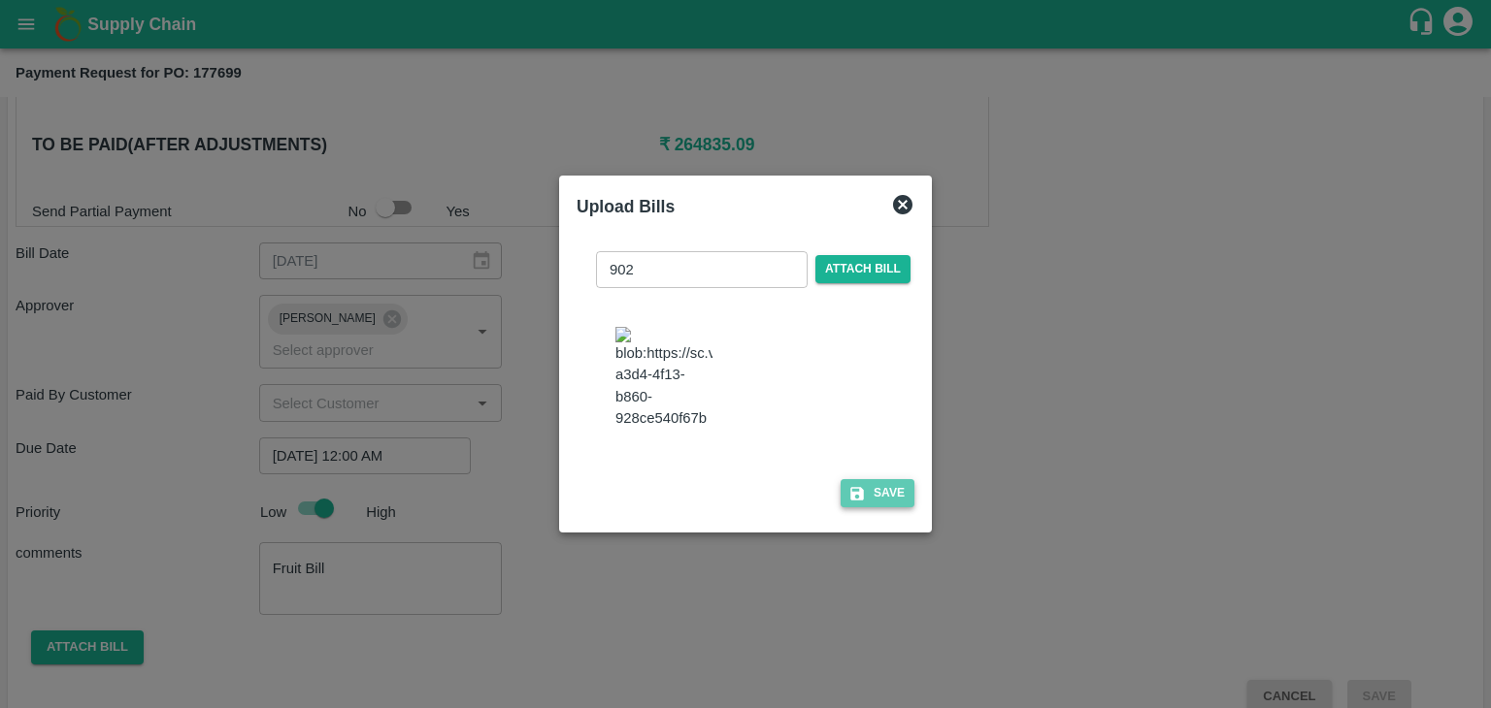
click at [869, 496] on button "Save" at bounding box center [877, 493] width 74 height 28
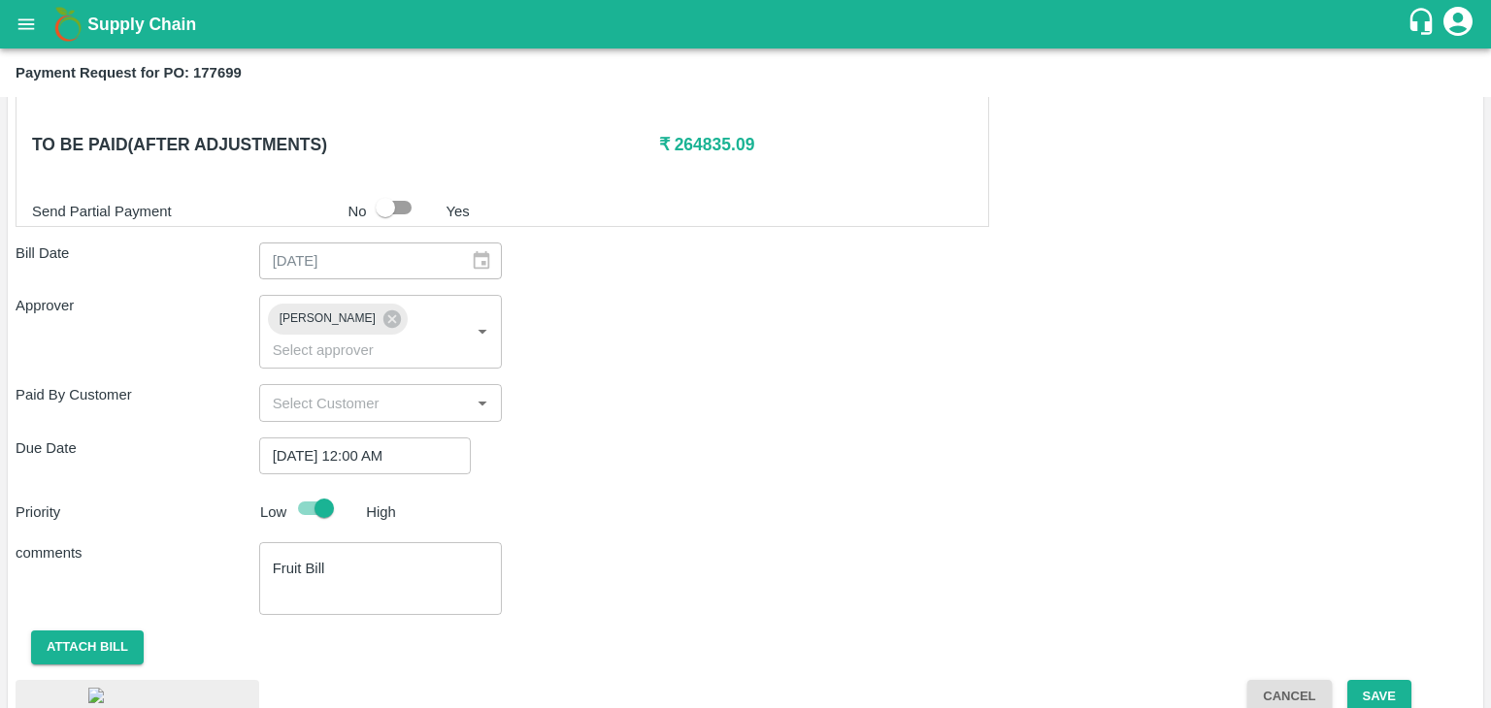
scroll to position [1032, 0]
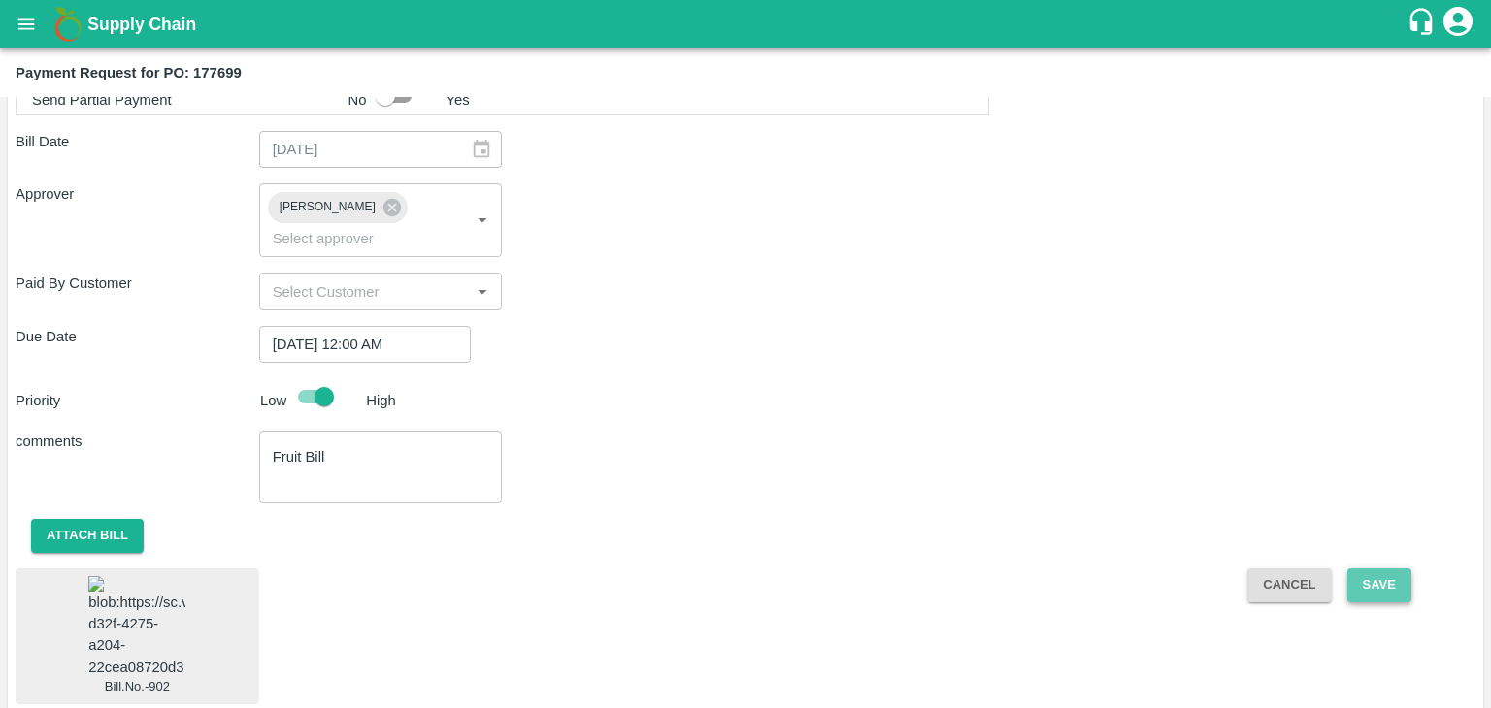
click at [1372, 569] on button "Save" at bounding box center [1379, 586] width 64 height 34
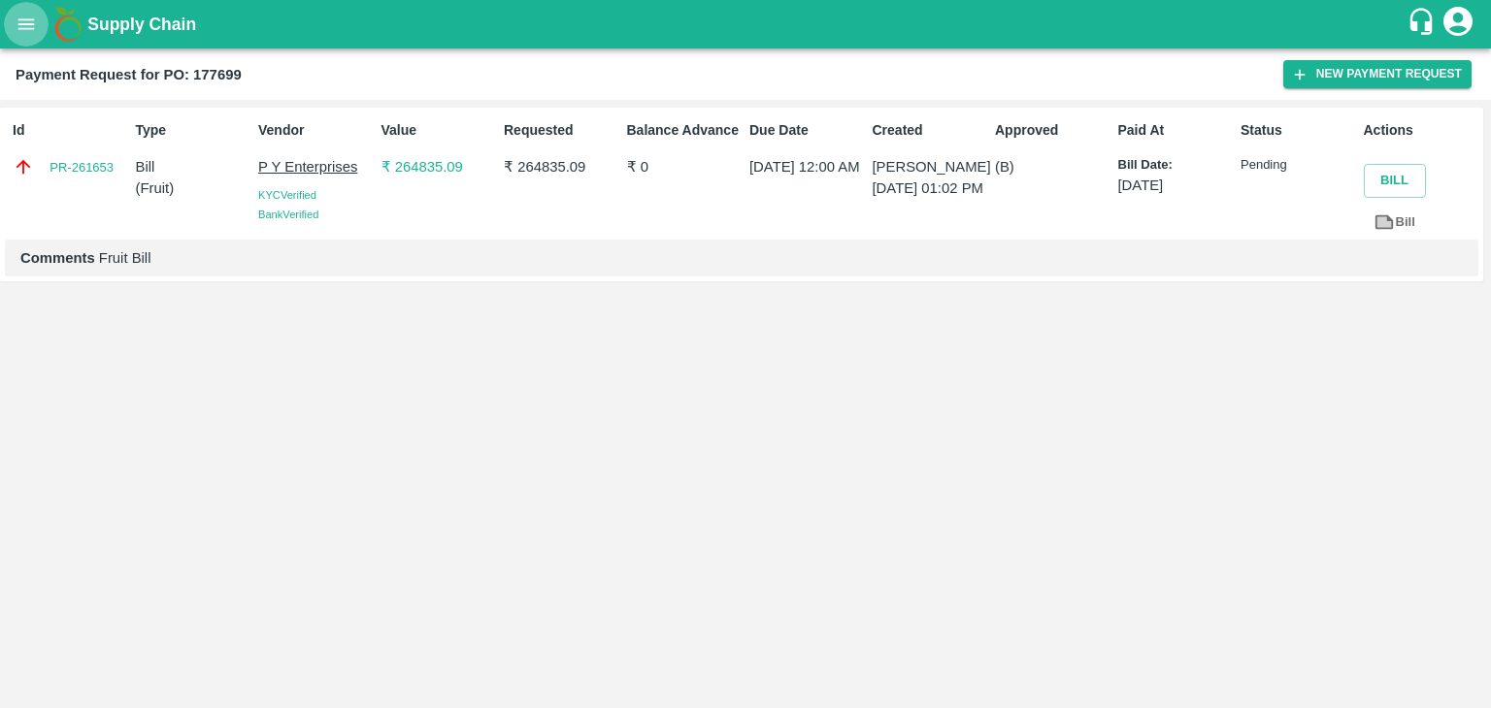
click at [7, 29] on button "open drawer" at bounding box center [26, 24] width 45 height 45
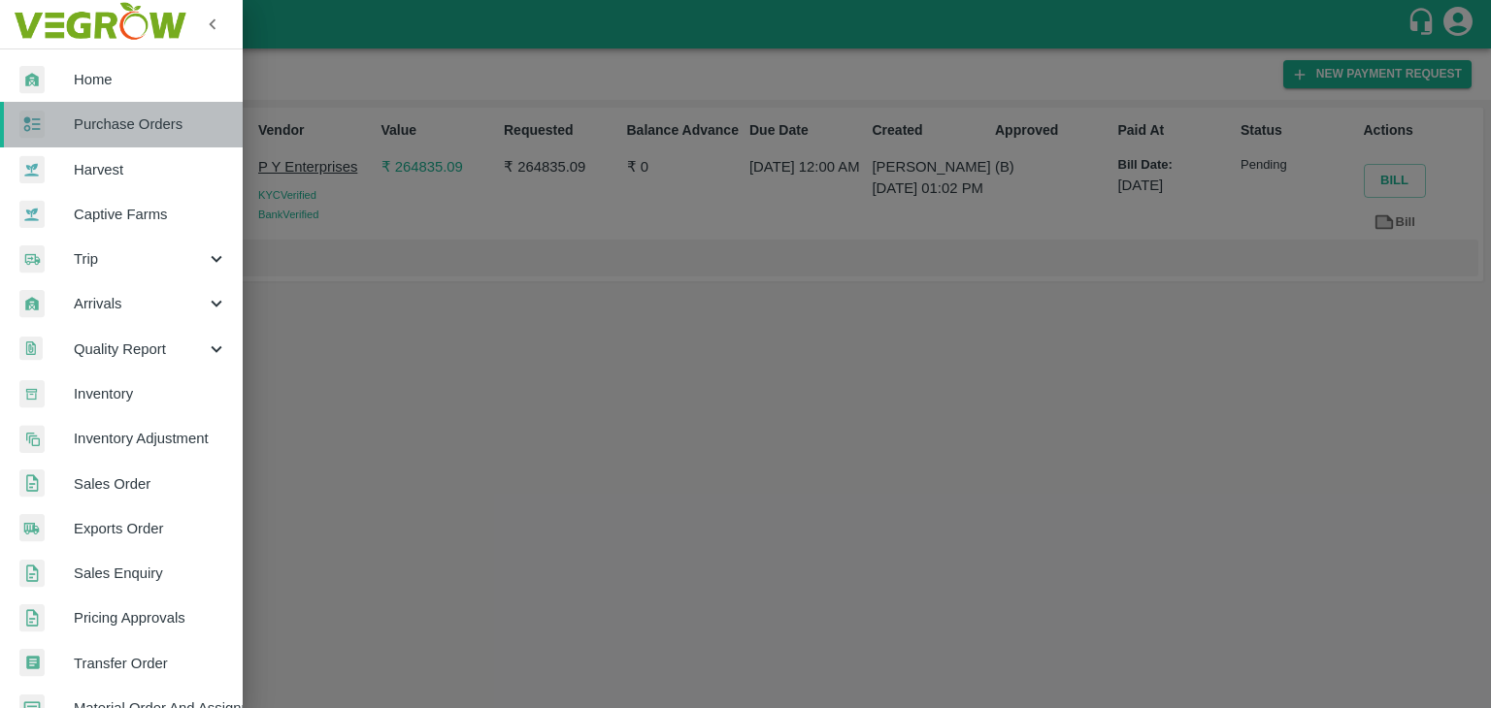
click at [148, 125] on span "Purchase Orders" at bounding box center [150, 124] width 153 height 21
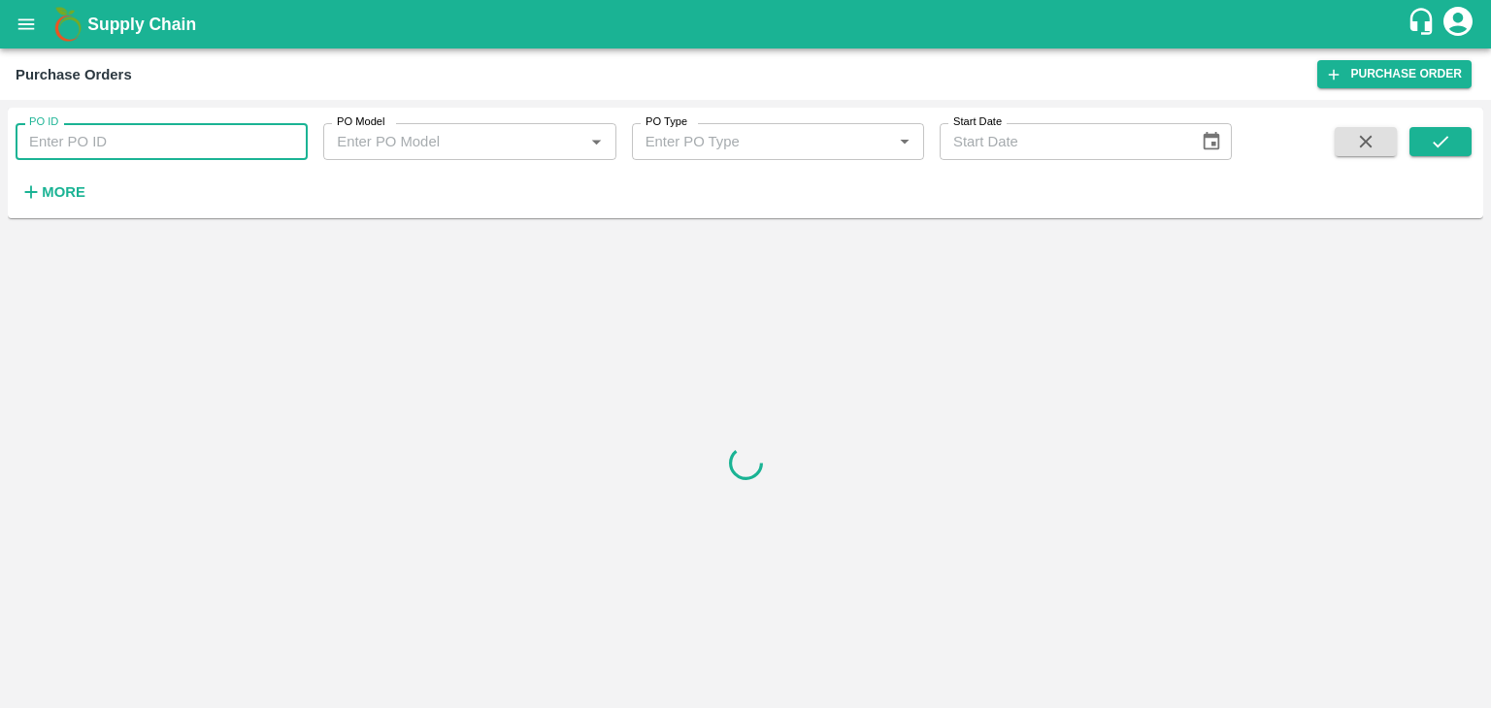
click at [287, 133] on input "PO ID" at bounding box center [162, 141] width 292 height 37
paste input "177703"
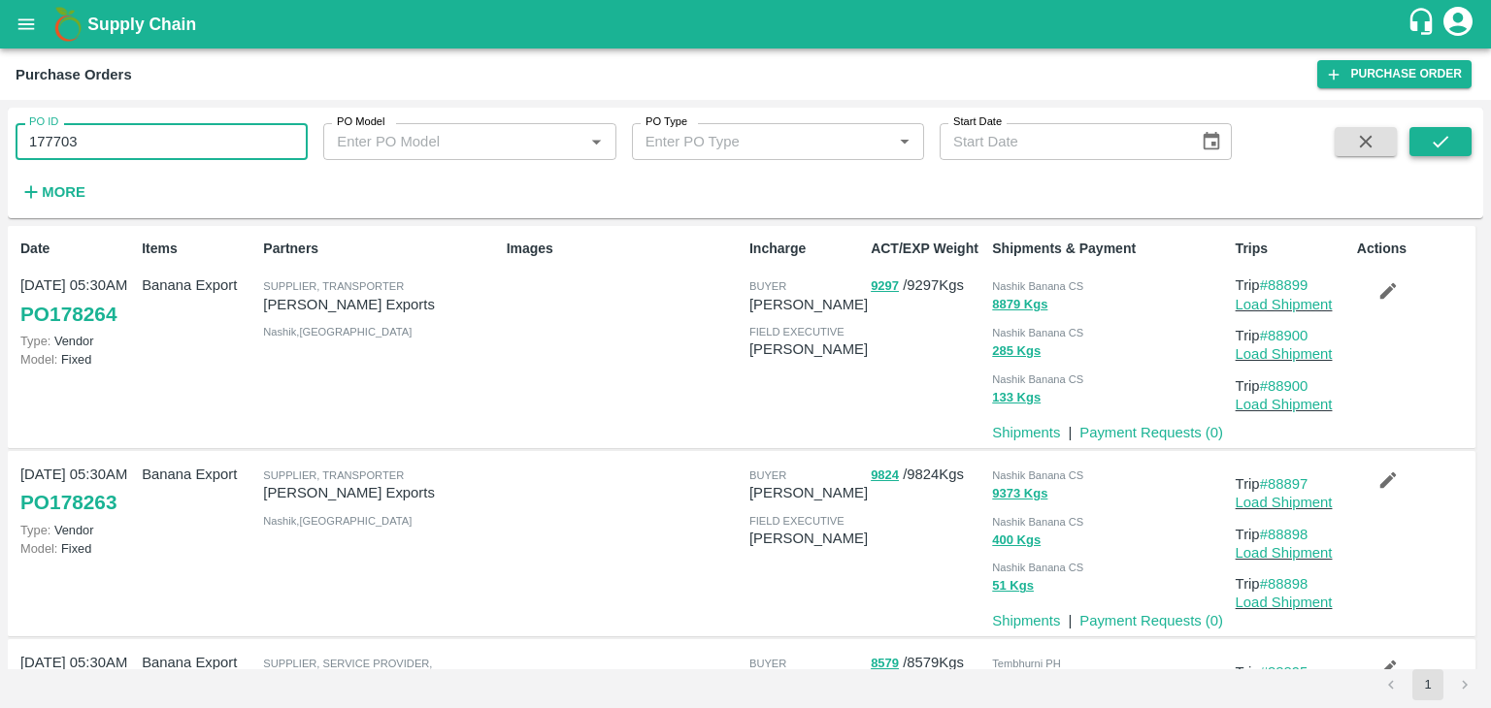
type input "177703"
click at [1445, 129] on button "submit" at bounding box center [1440, 141] width 62 height 29
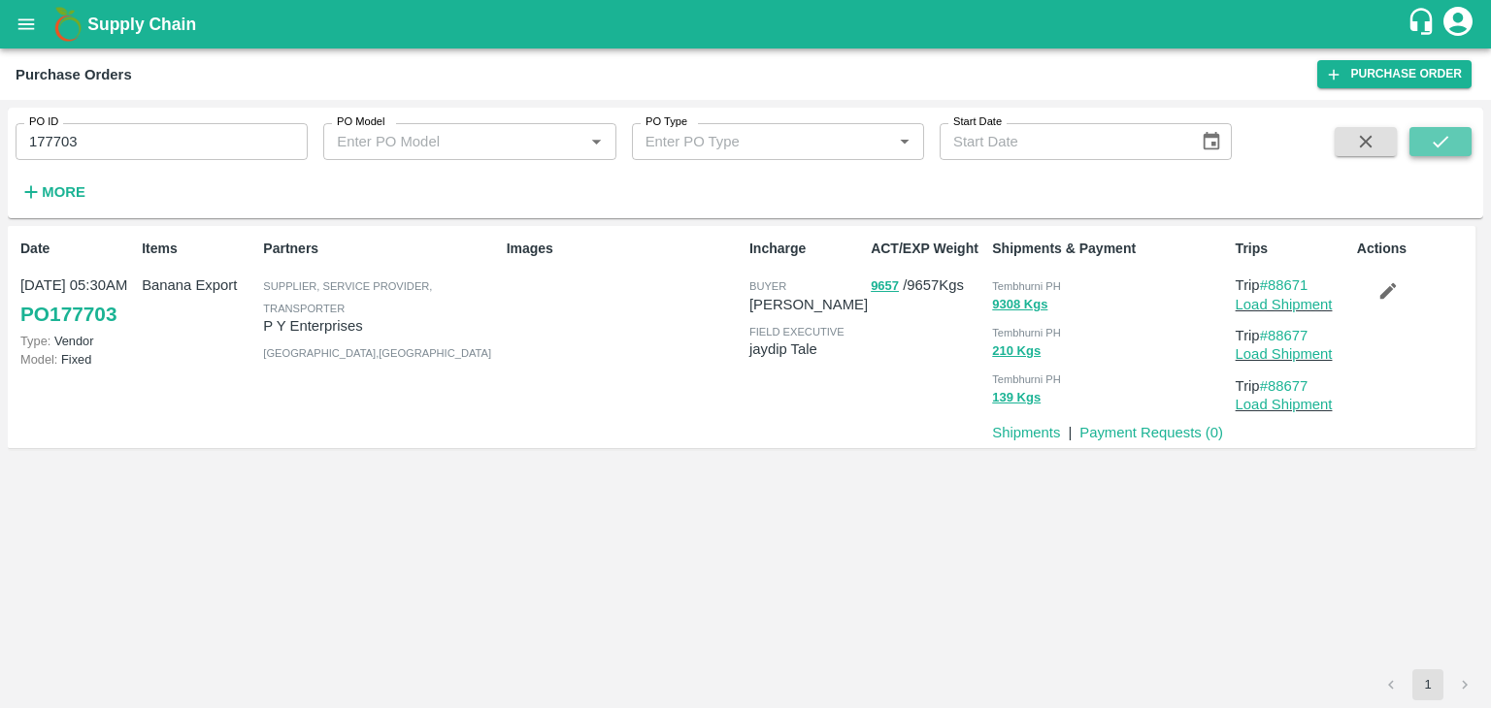
click at [1445, 129] on button "submit" at bounding box center [1440, 141] width 62 height 29
click at [1152, 437] on link "Payment Requests ( 0 )" at bounding box center [1151, 433] width 144 height 16
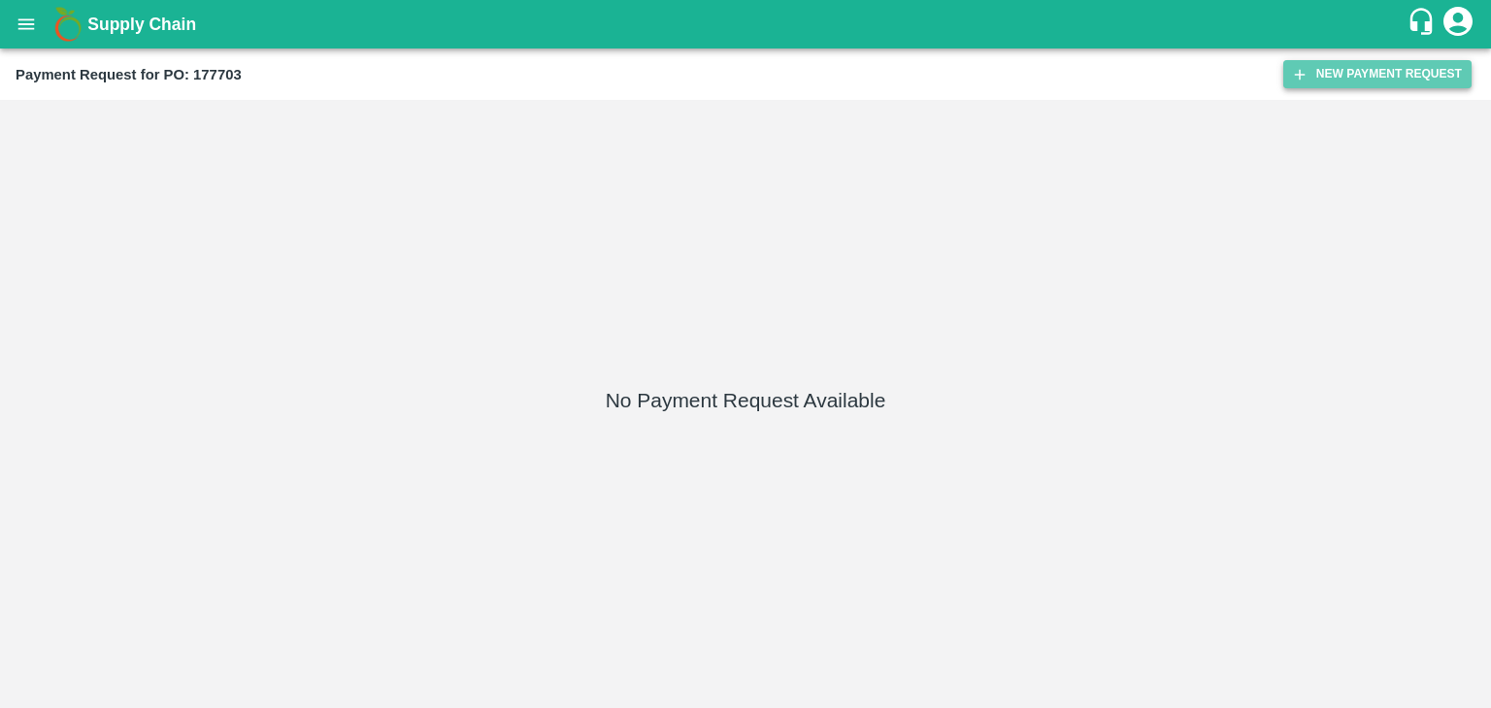
click at [1430, 74] on button "New Payment Request" at bounding box center [1377, 74] width 188 height 28
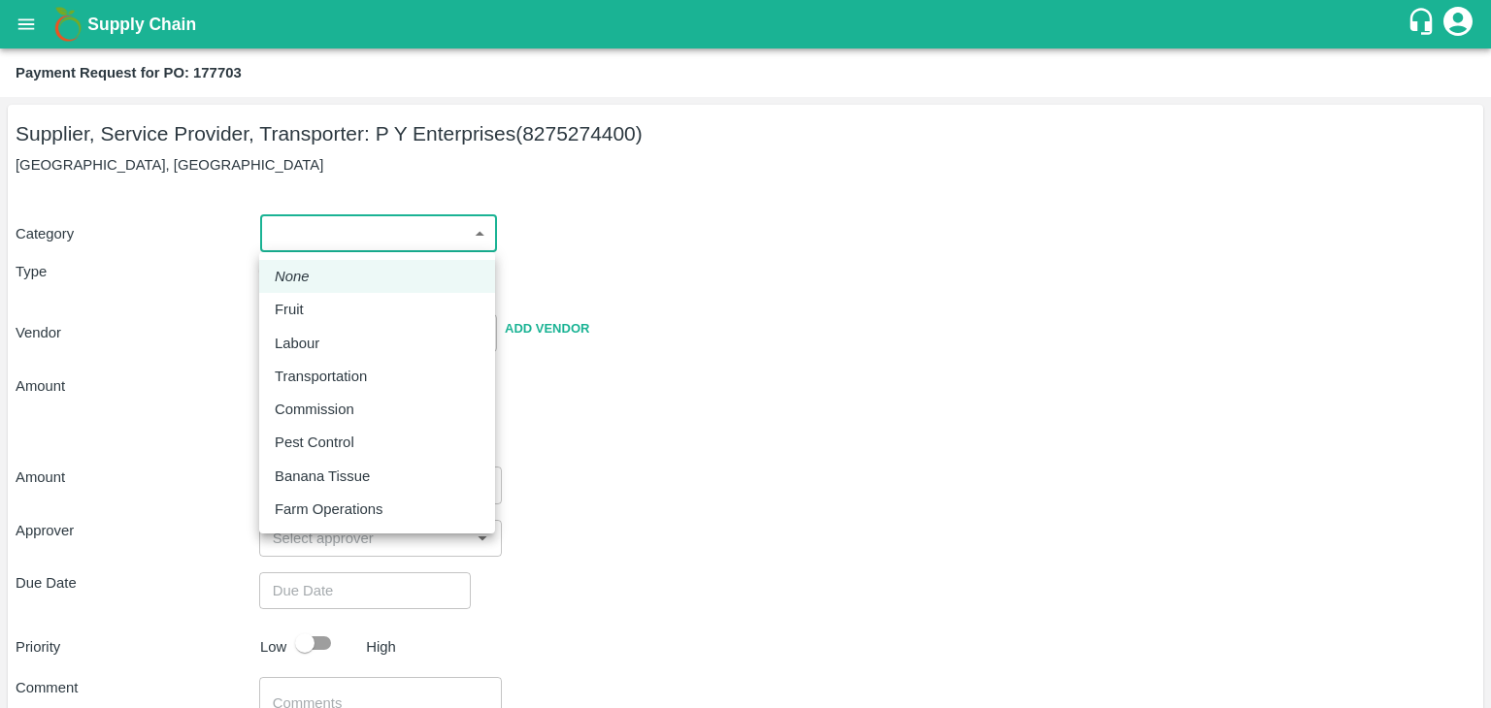
drag, startPoint x: 278, startPoint y: 238, endPoint x: 322, endPoint y: 308, distance: 82.9
click at [322, 308] on body "Supply Chain Payment Request for PO: 177703 Supplier, Service Provider, Transpo…" at bounding box center [745, 354] width 1491 height 708
click at [322, 308] on div "Fruit" at bounding box center [377, 309] width 205 height 21
type input "1"
type input "P Y Enterprises - 8275274400(Supplier, Service Provider, Transporter)"
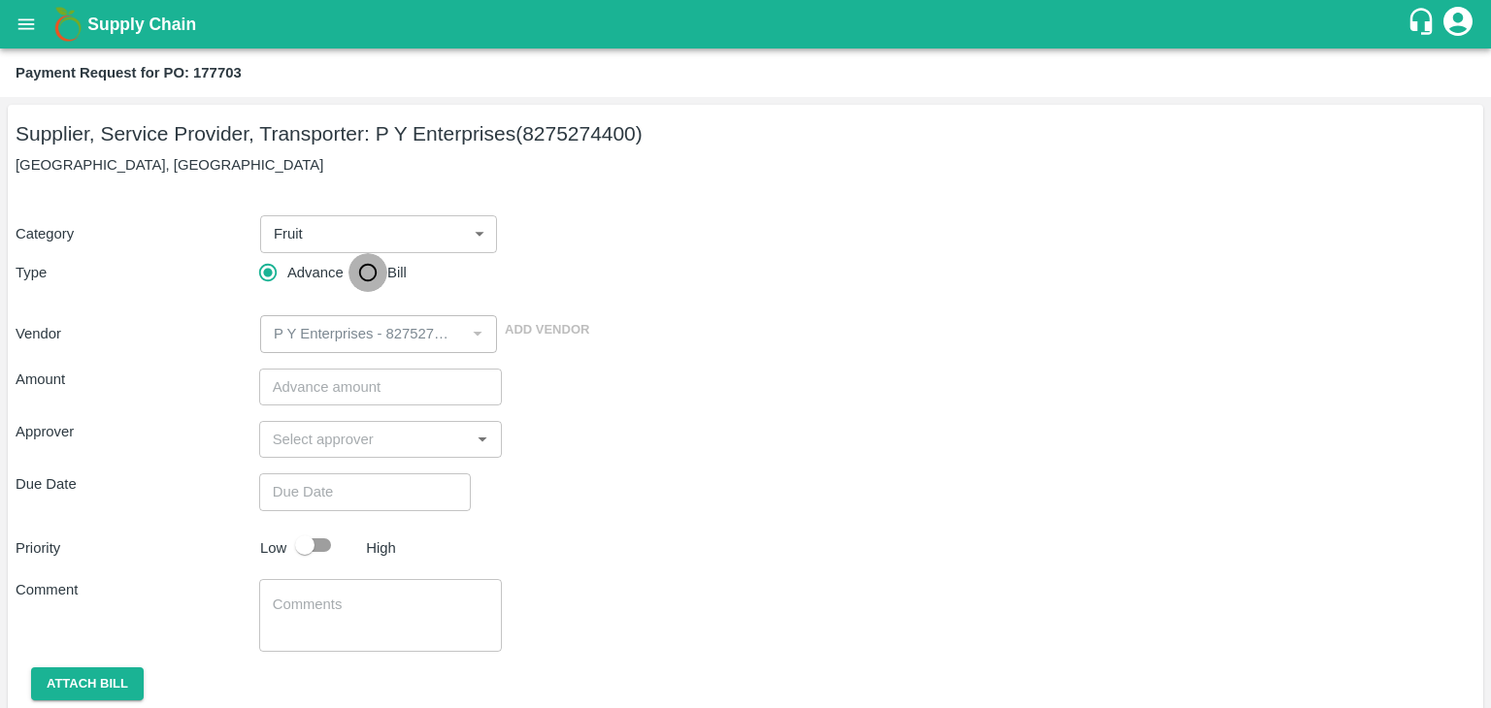
click at [358, 269] on input "Bill" at bounding box center [367, 272] width 39 height 39
radio input "true"
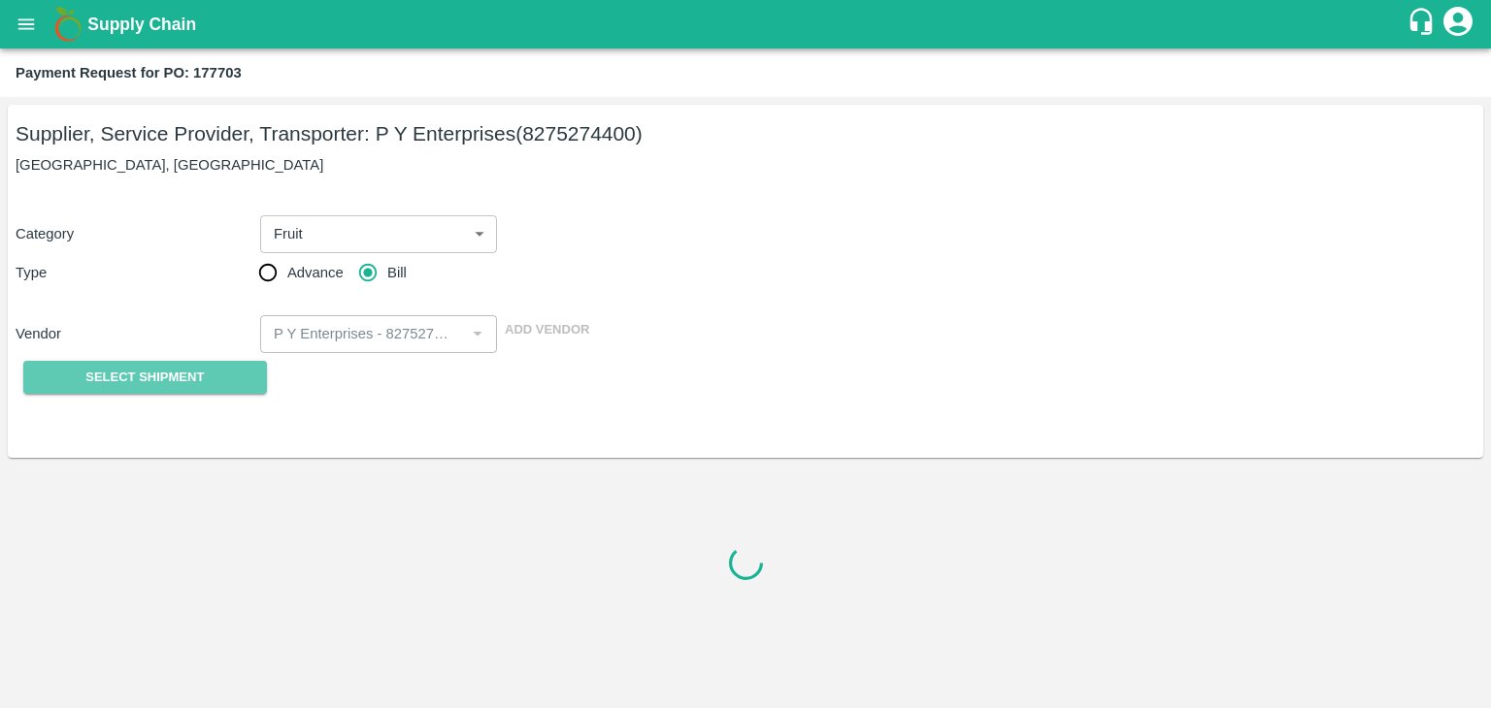
click at [189, 367] on span "Select Shipment" at bounding box center [144, 378] width 118 height 22
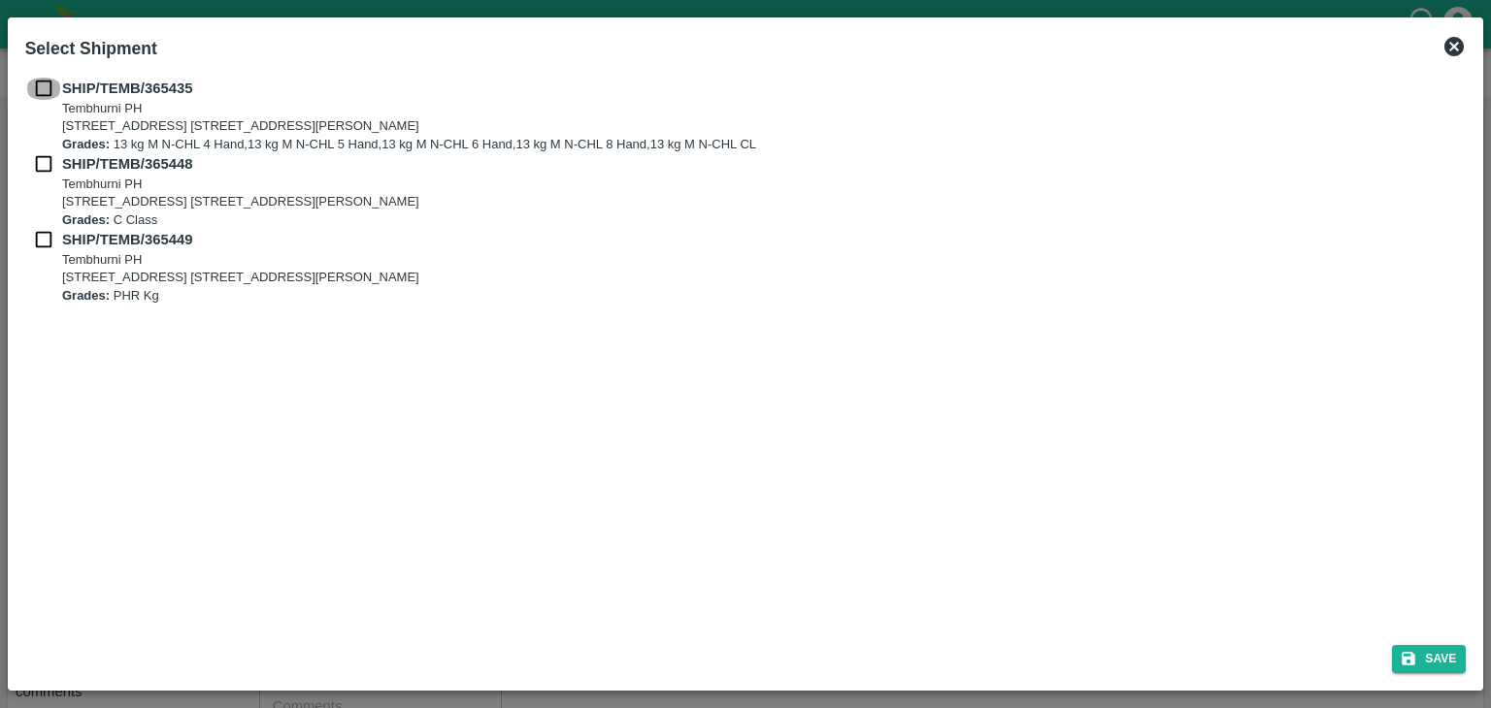
click at [39, 80] on input "checkbox" at bounding box center [43, 88] width 37 height 21
checkbox input "true"
click at [35, 156] on input "checkbox" at bounding box center [43, 163] width 37 height 21
checkbox input "true"
click at [40, 238] on input "checkbox" at bounding box center [43, 239] width 37 height 21
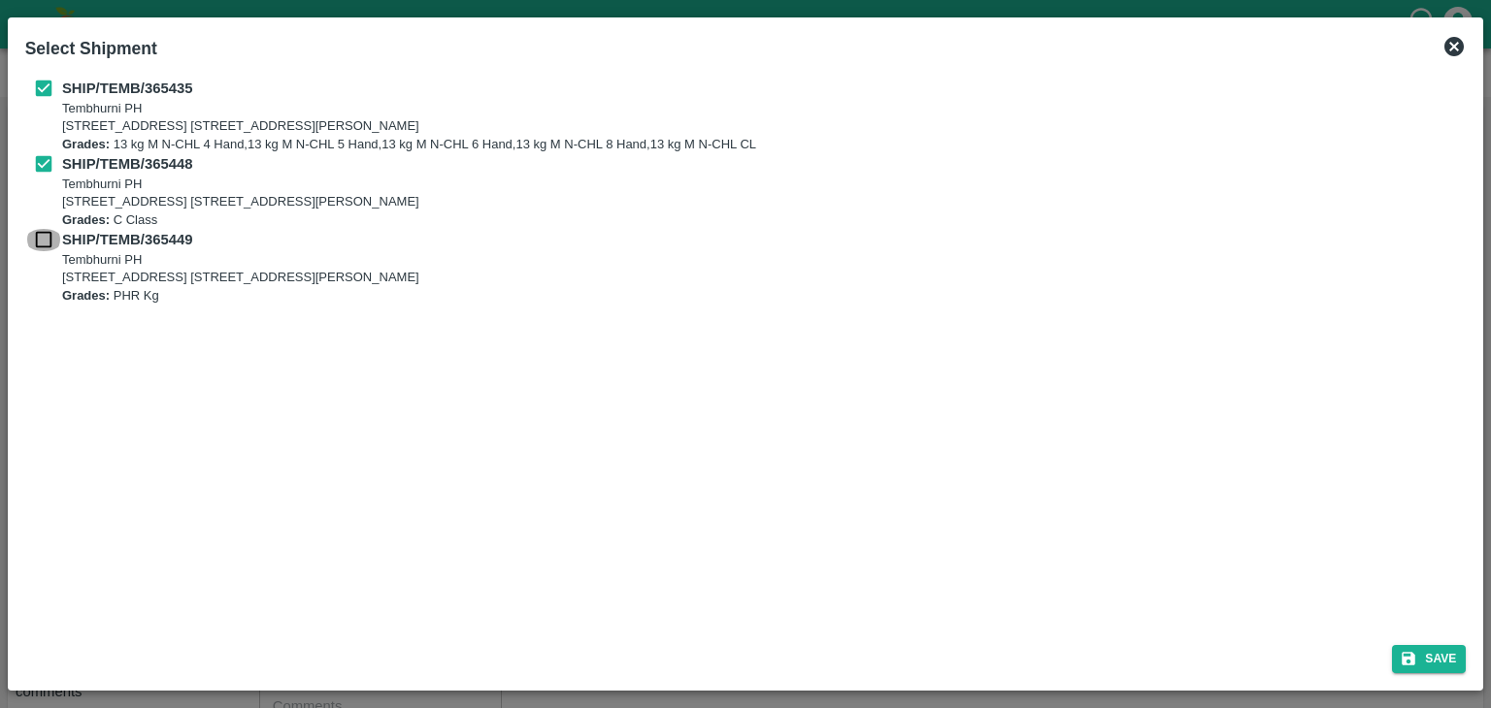
checkbox input "true"
click at [1422, 664] on button "Save" at bounding box center [1429, 659] width 74 height 28
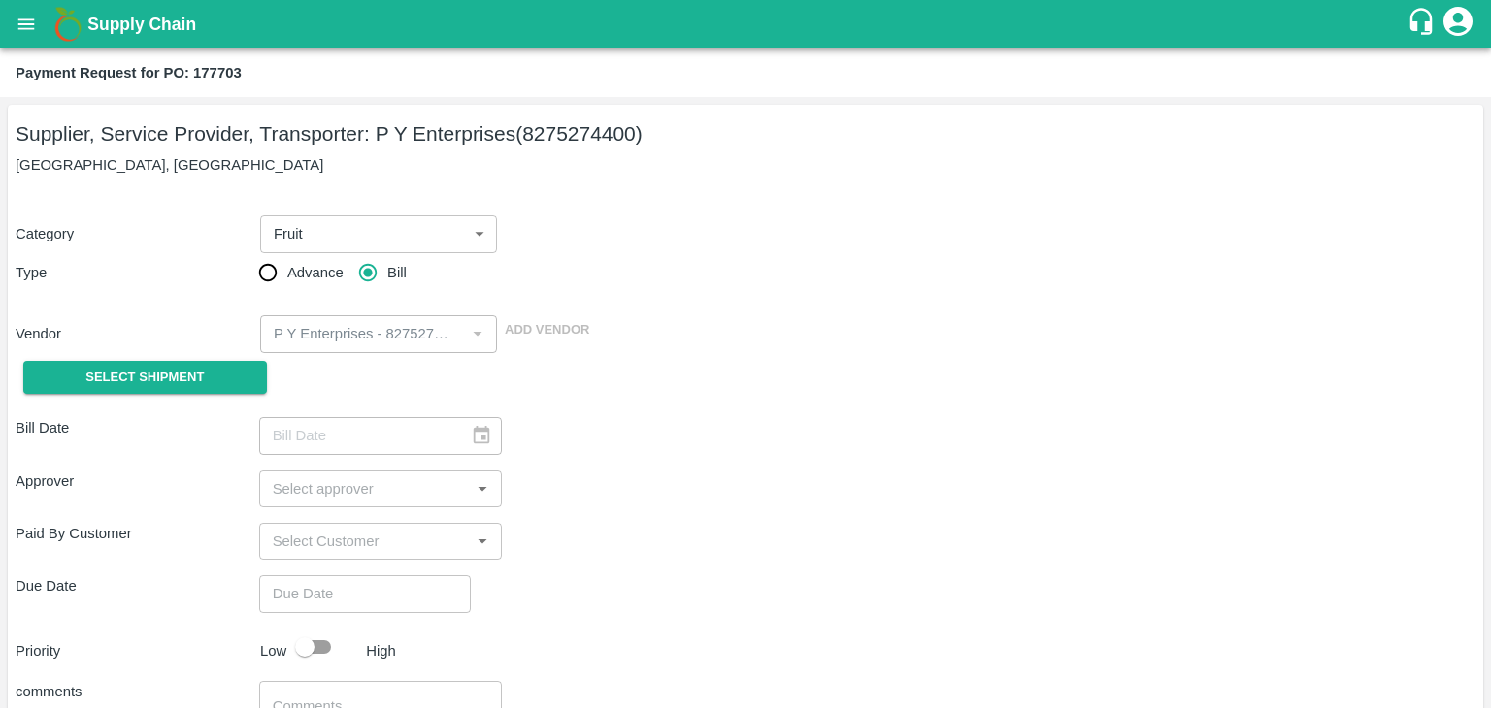
type input "21/09/2025"
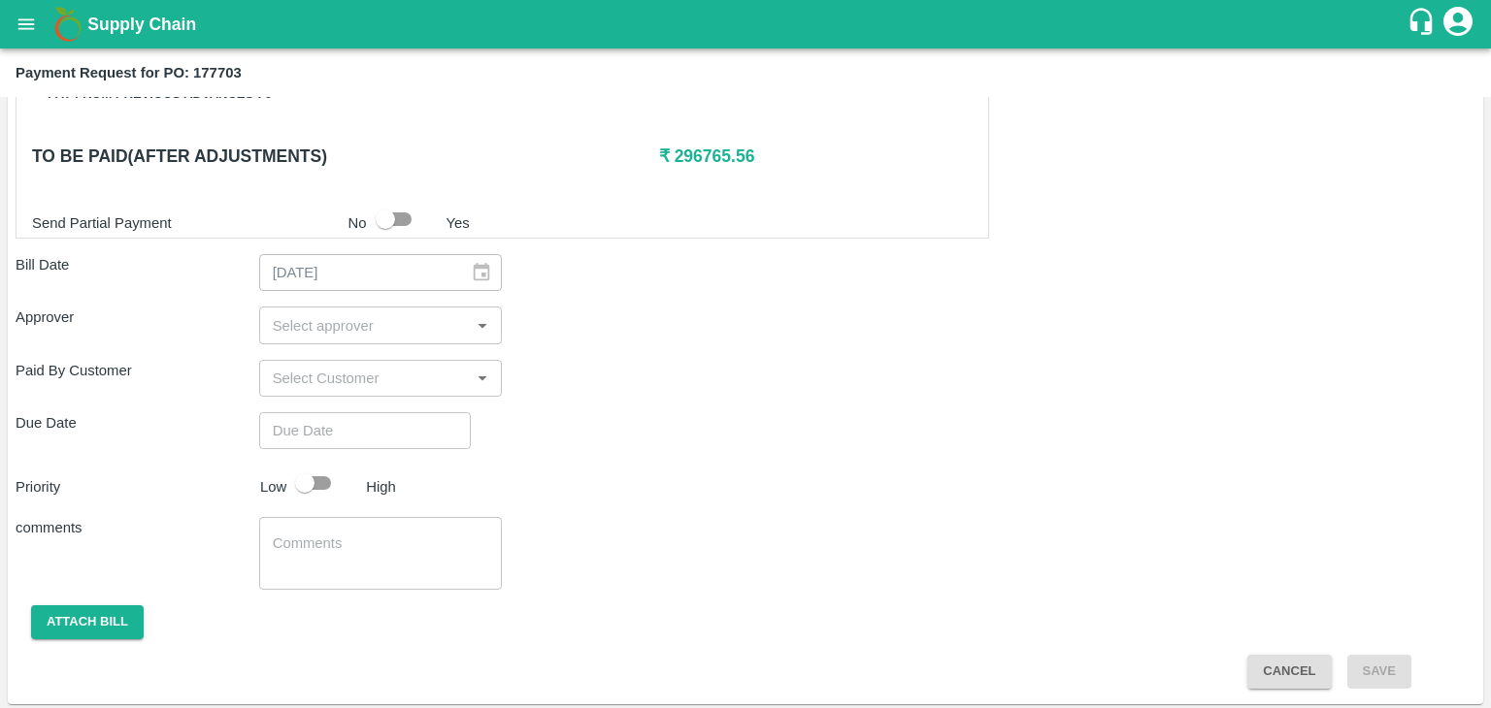
scroll to position [951, 0]
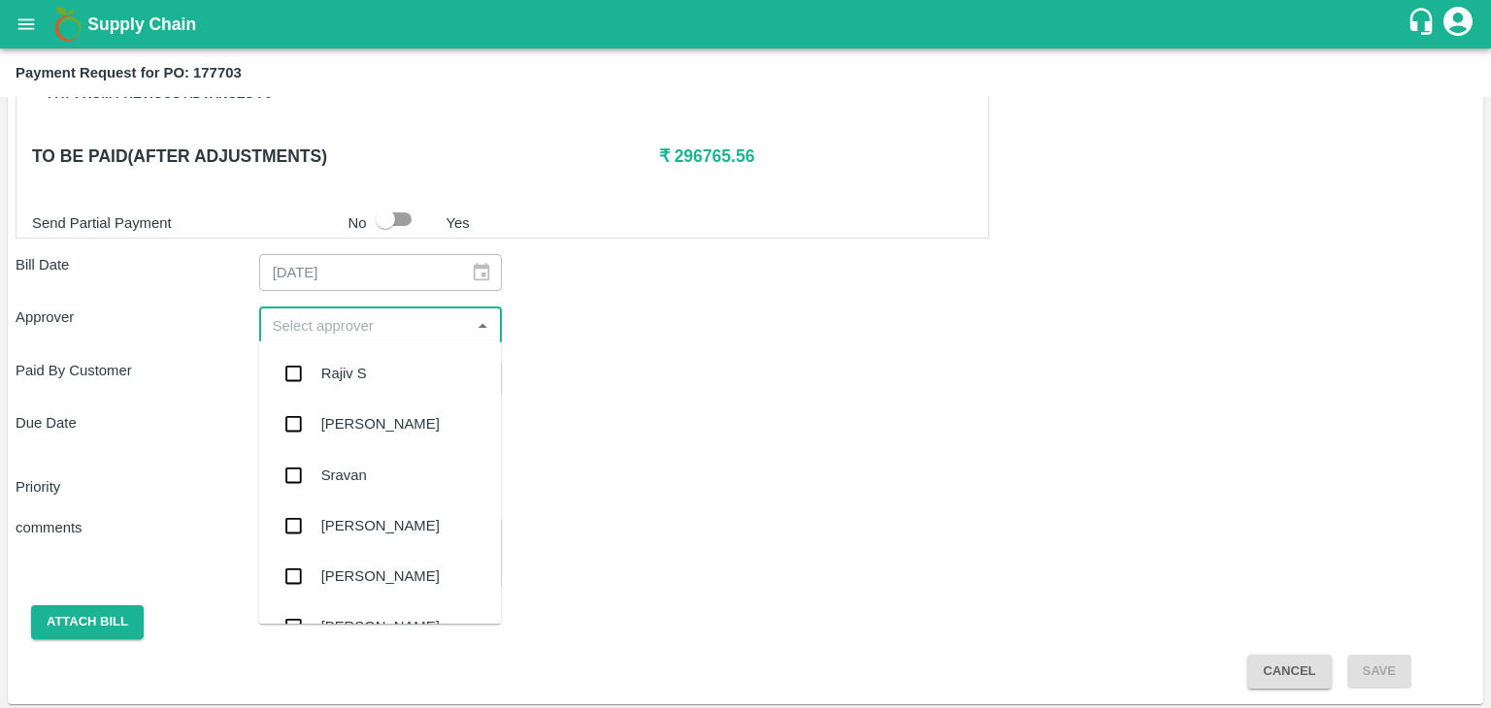
click at [300, 314] on input "input" at bounding box center [365, 324] width 200 height 25
type input "Ajit"
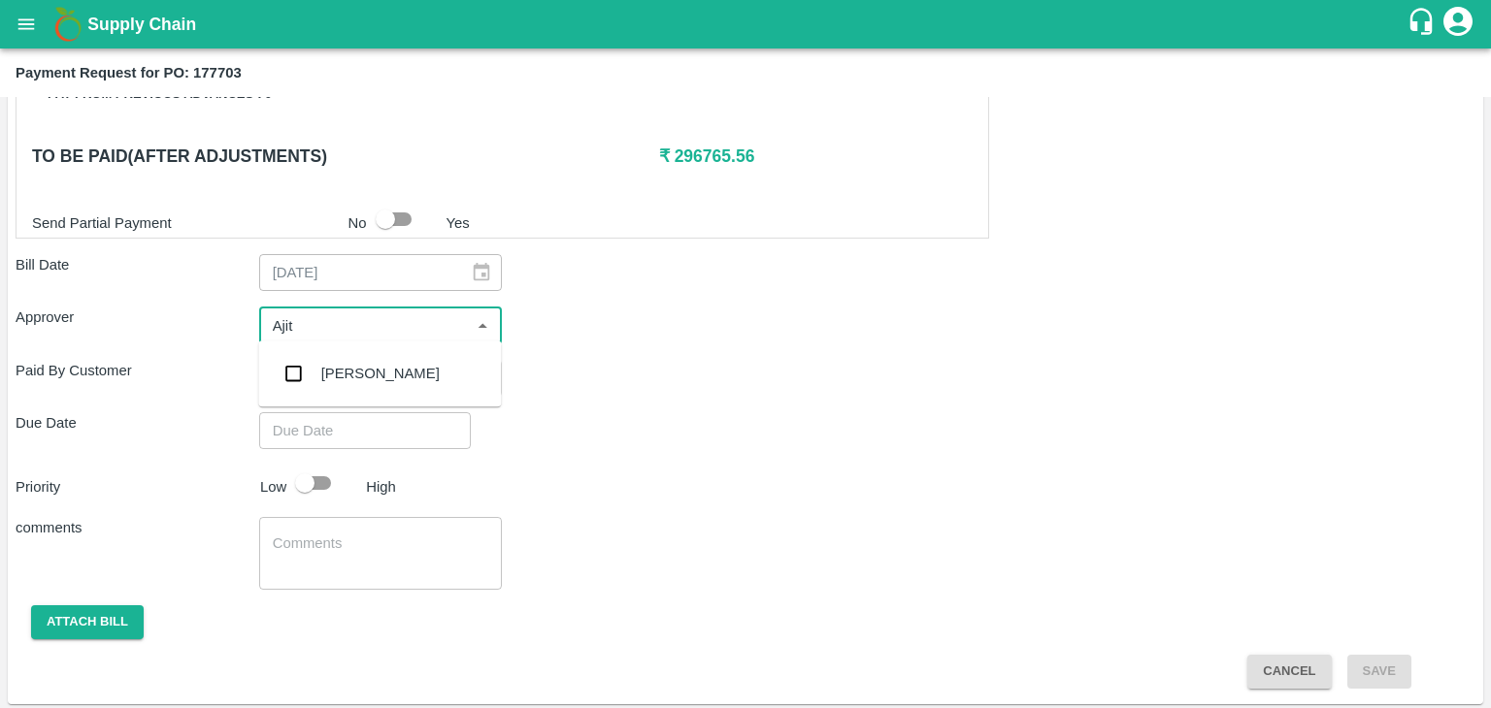
click at [353, 363] on div "[PERSON_NAME]" at bounding box center [380, 373] width 118 height 21
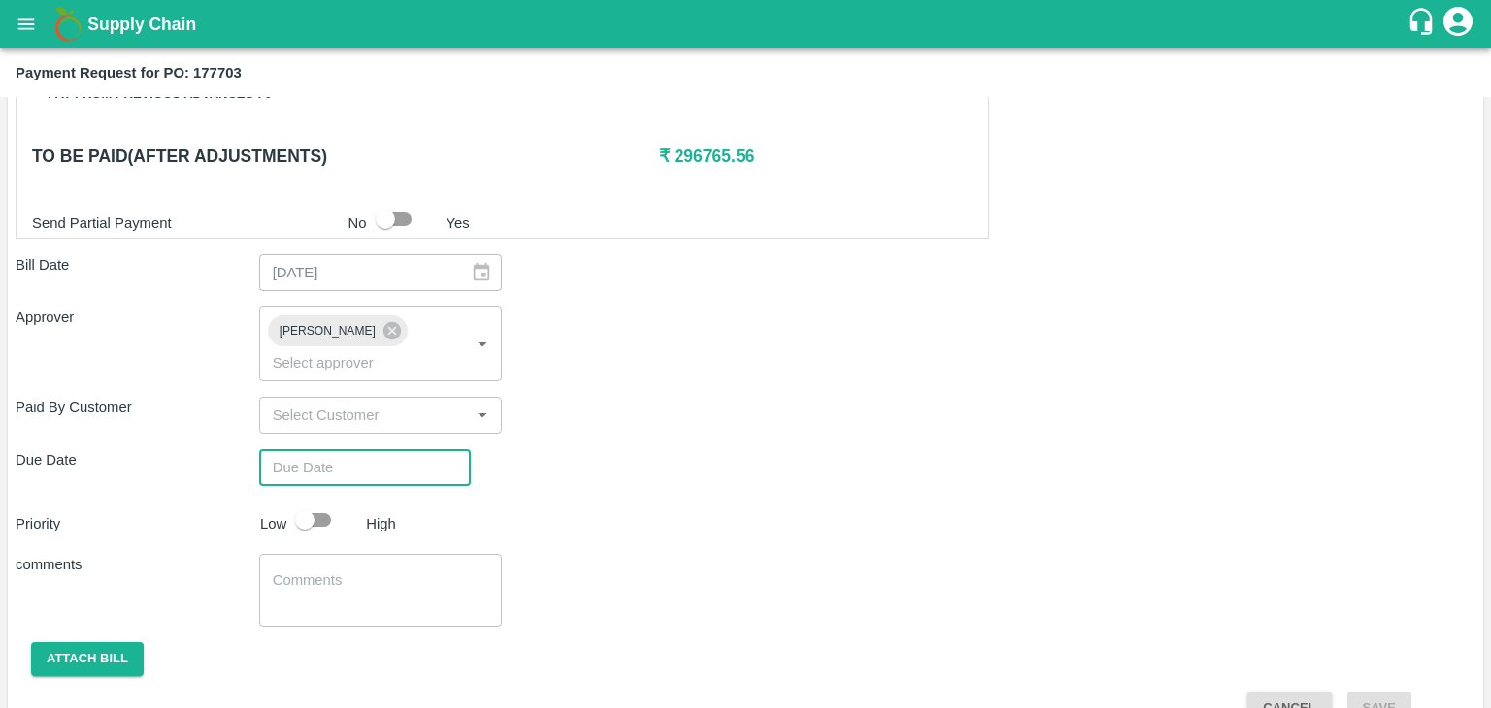
type input "DD/MM/YYYY hh:mm aa"
click at [389, 449] on input "DD/MM/YYYY hh:mm aa" at bounding box center [358, 467] width 198 height 37
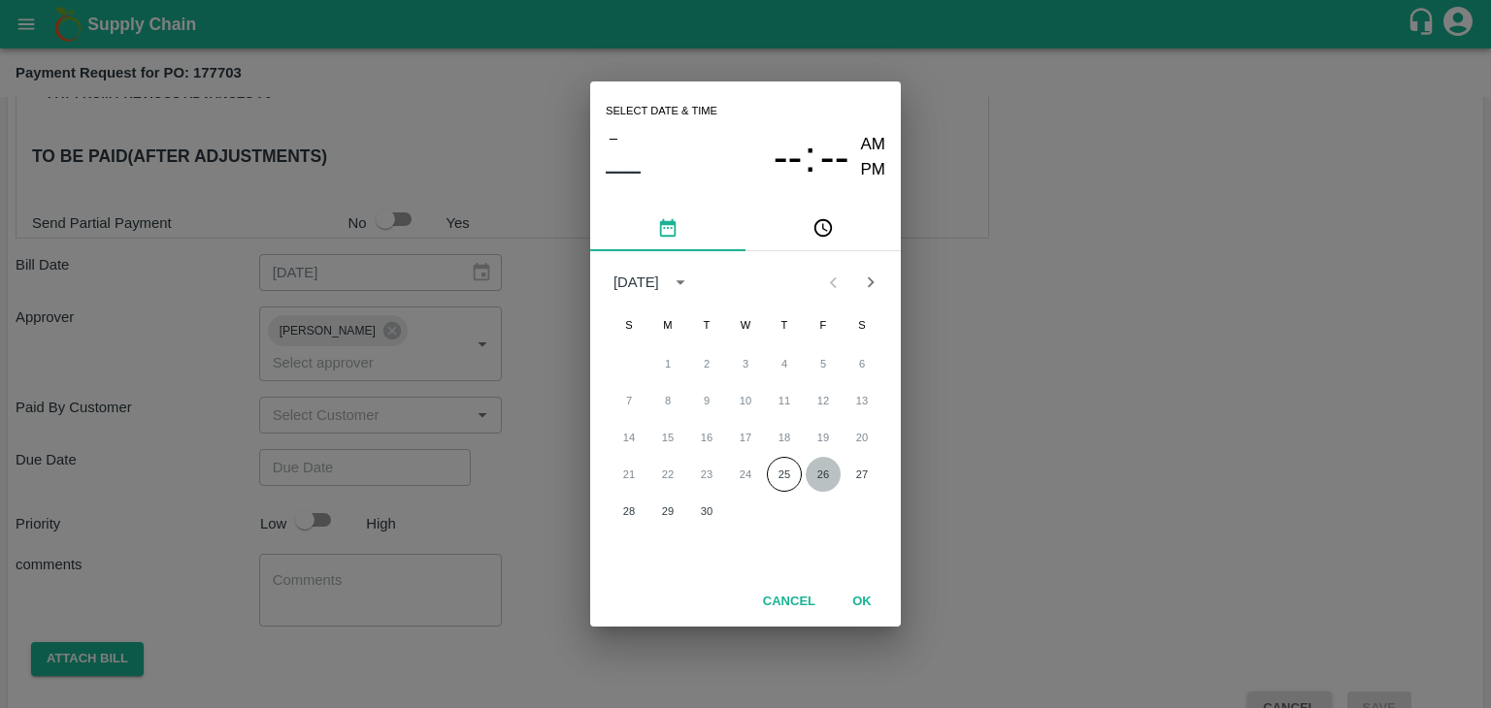
click at [832, 472] on button "26" at bounding box center [822, 474] width 35 height 35
type input "26/09/2025 12:00 AM"
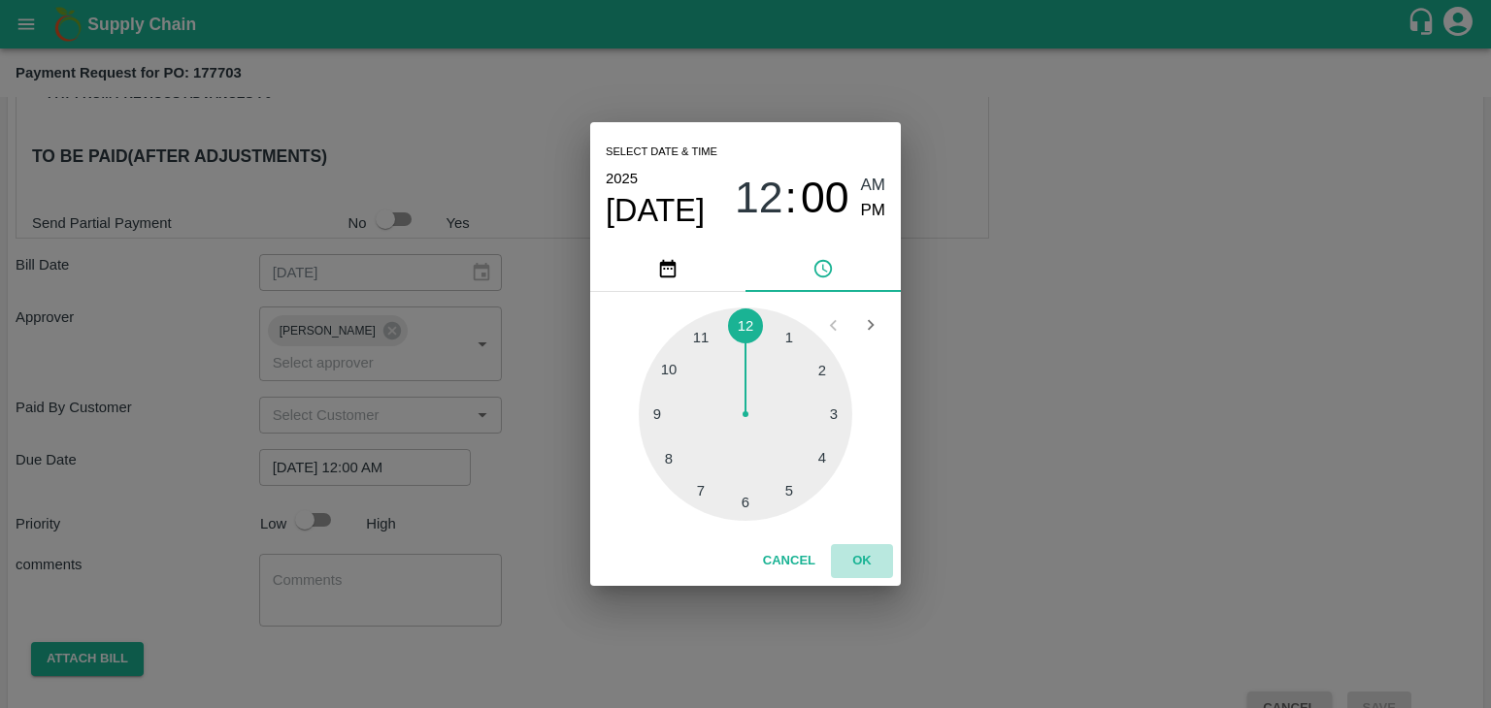
click at [864, 550] on button "OK" at bounding box center [862, 561] width 62 height 34
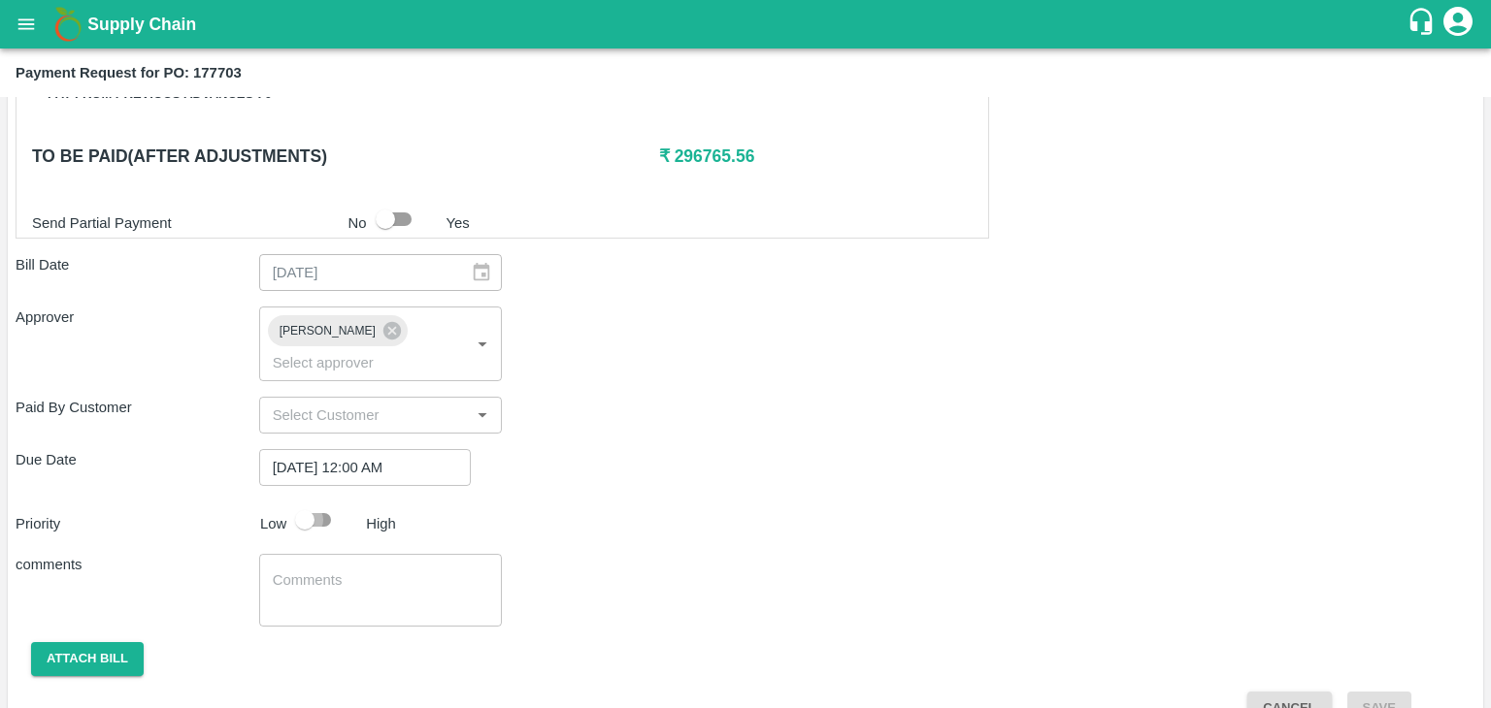
click at [322, 502] on input "checkbox" at bounding box center [304, 520] width 111 height 37
checkbox input "true"
click at [380, 571] on textarea at bounding box center [381, 591] width 216 height 41
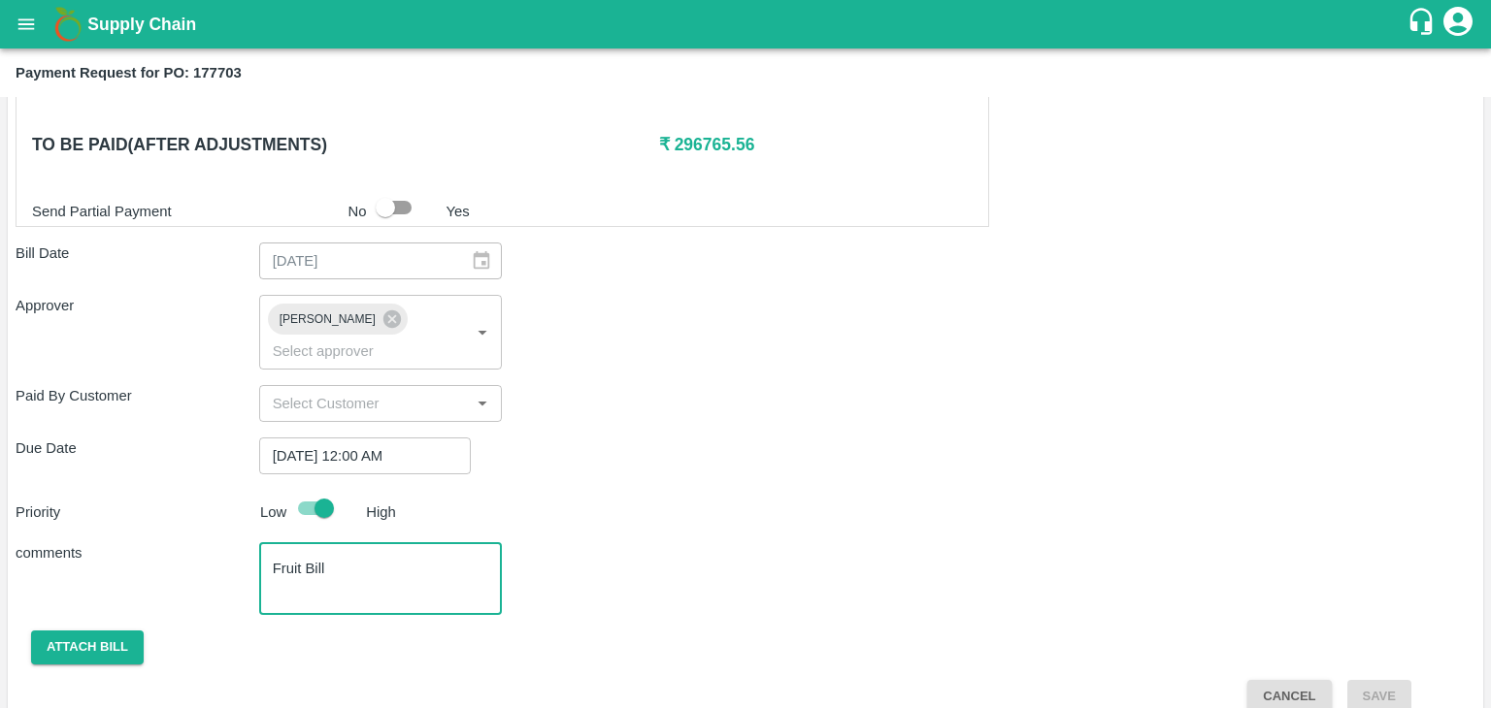
type textarea "Fruit Bill"
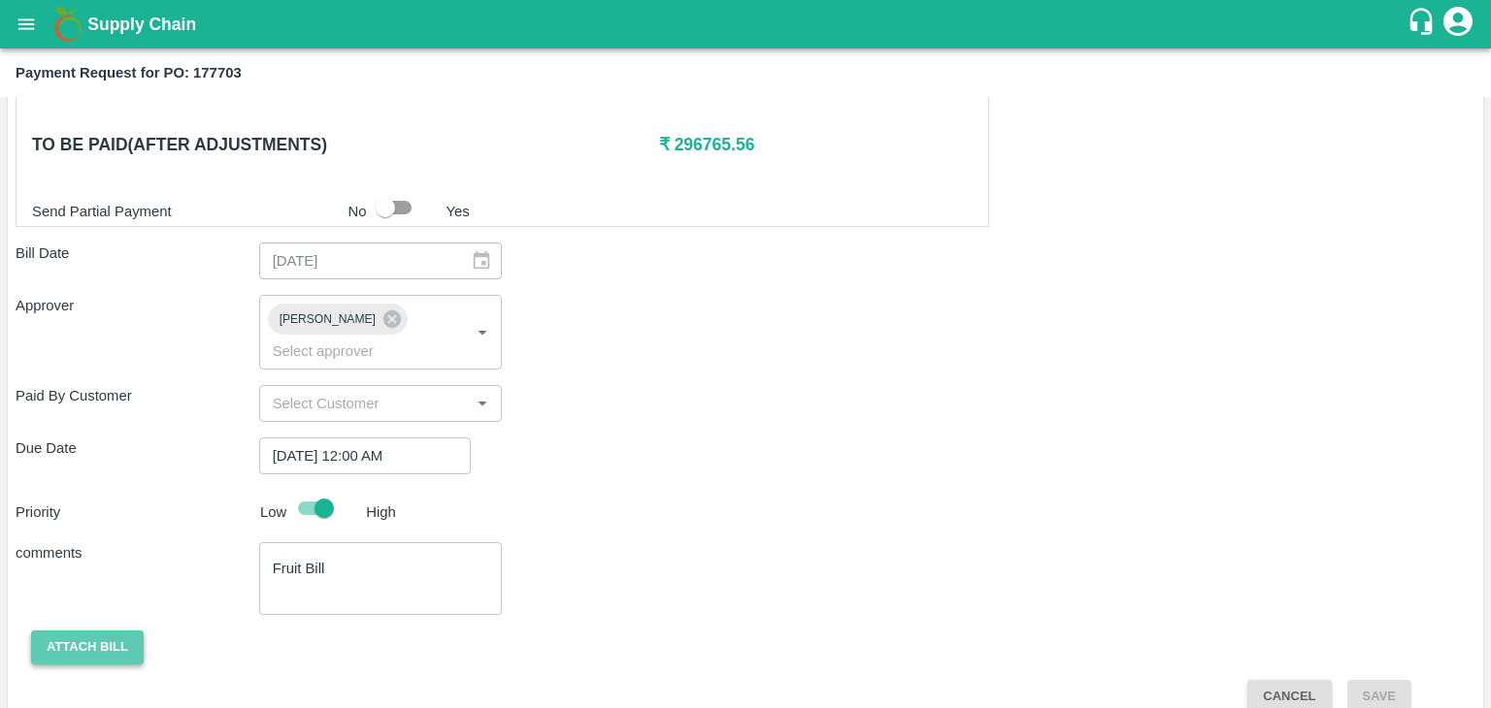
click at [82, 631] on button "Attach bill" at bounding box center [87, 648] width 113 height 34
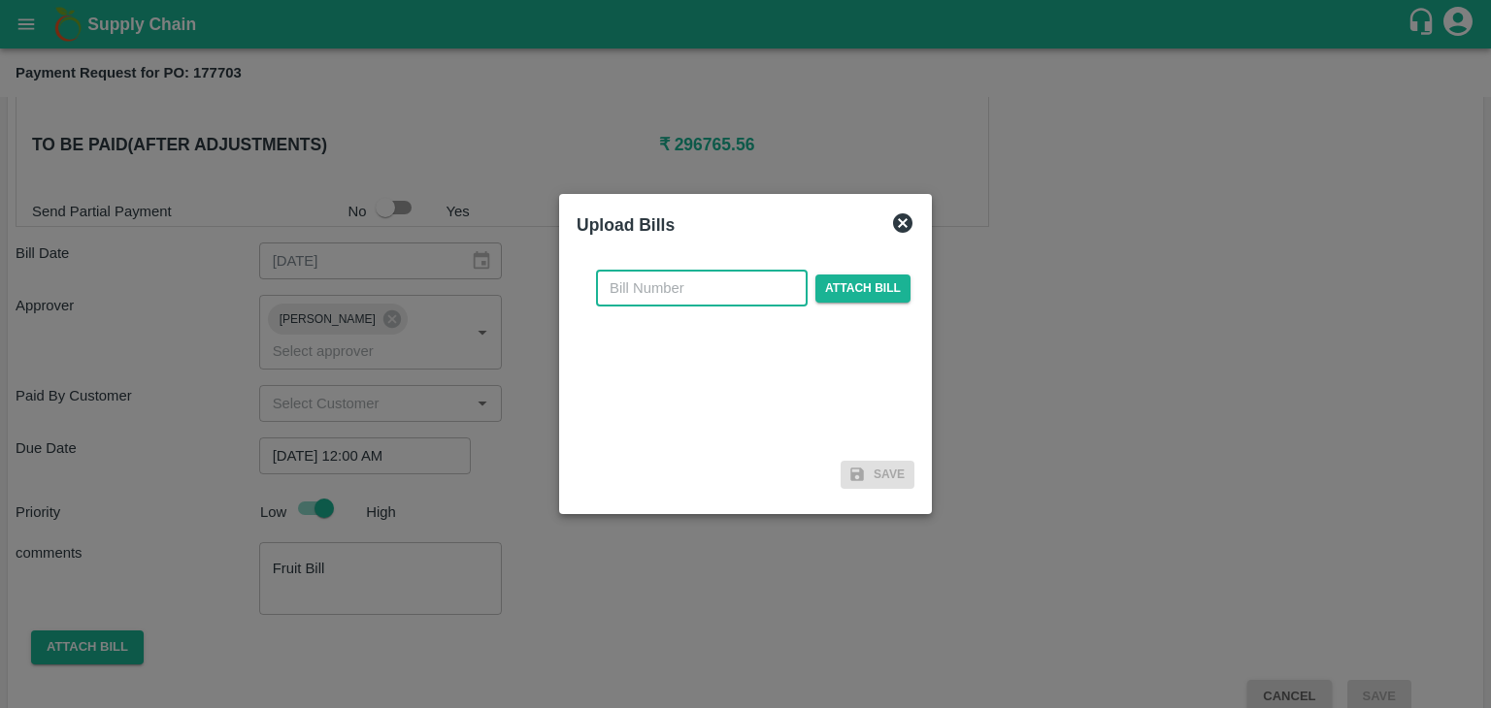
click at [706, 279] on input "text" at bounding box center [702, 288] width 212 height 37
type input "904"
click at [884, 277] on span "Attach bill" at bounding box center [862, 289] width 95 height 28
click at [0, 0] on input "Attach bill" at bounding box center [0, 0] width 0 height 0
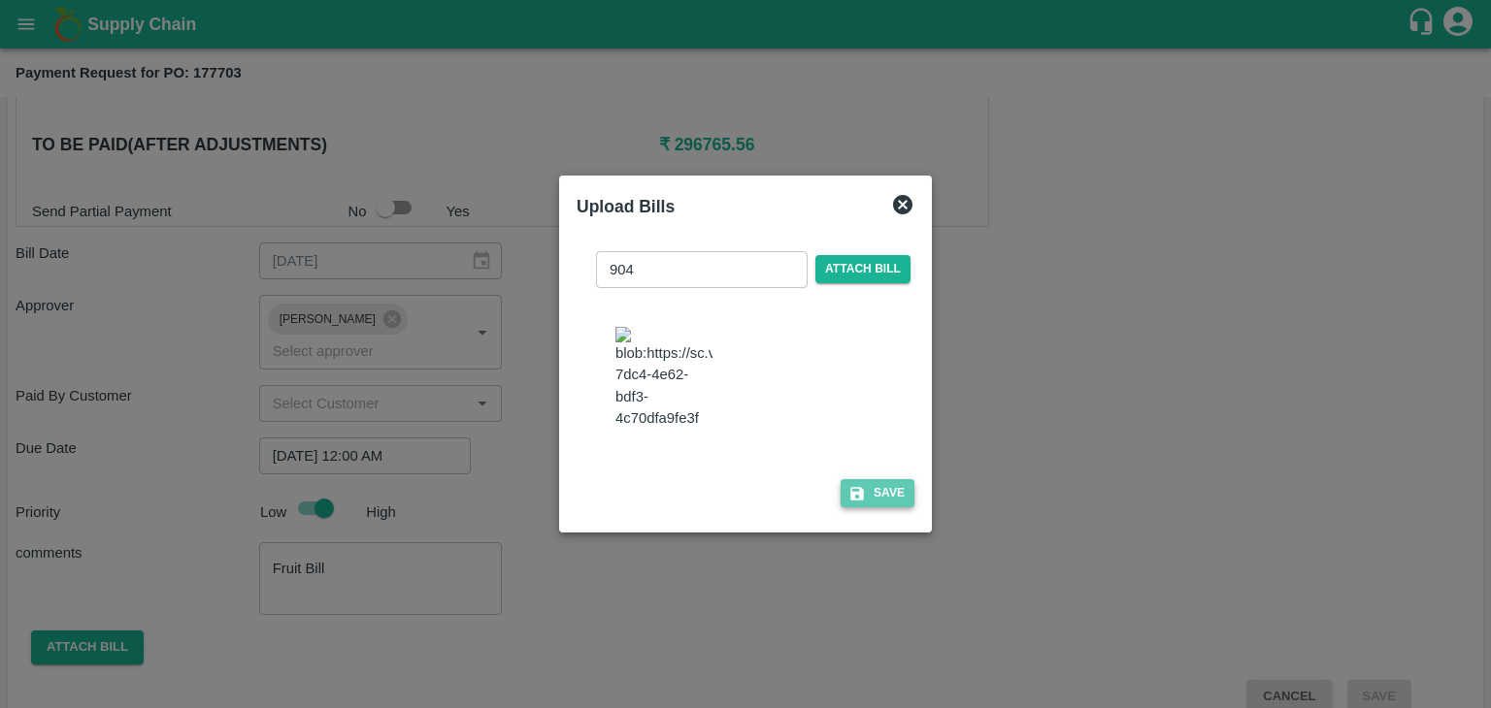
click at [881, 508] on button "Save" at bounding box center [877, 493] width 74 height 28
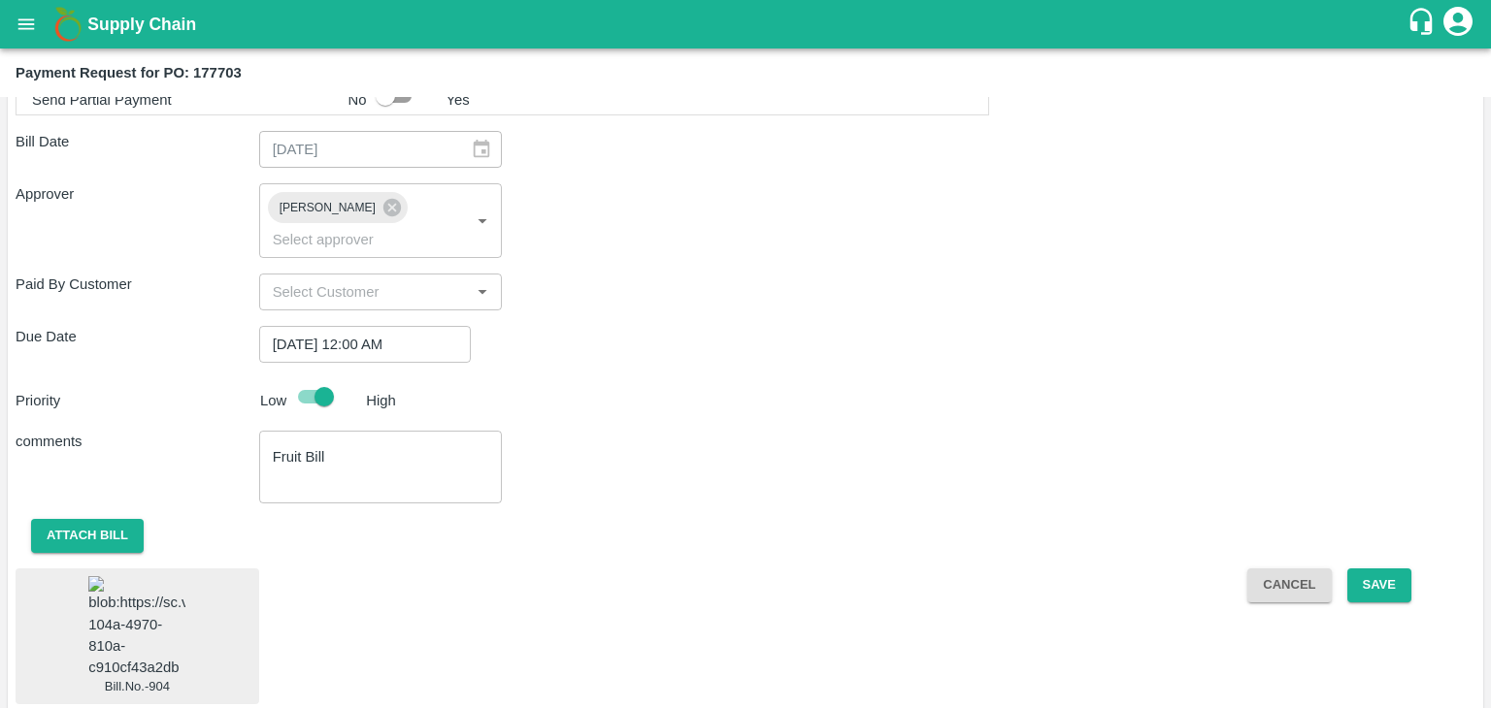
scroll to position [1079, 0]
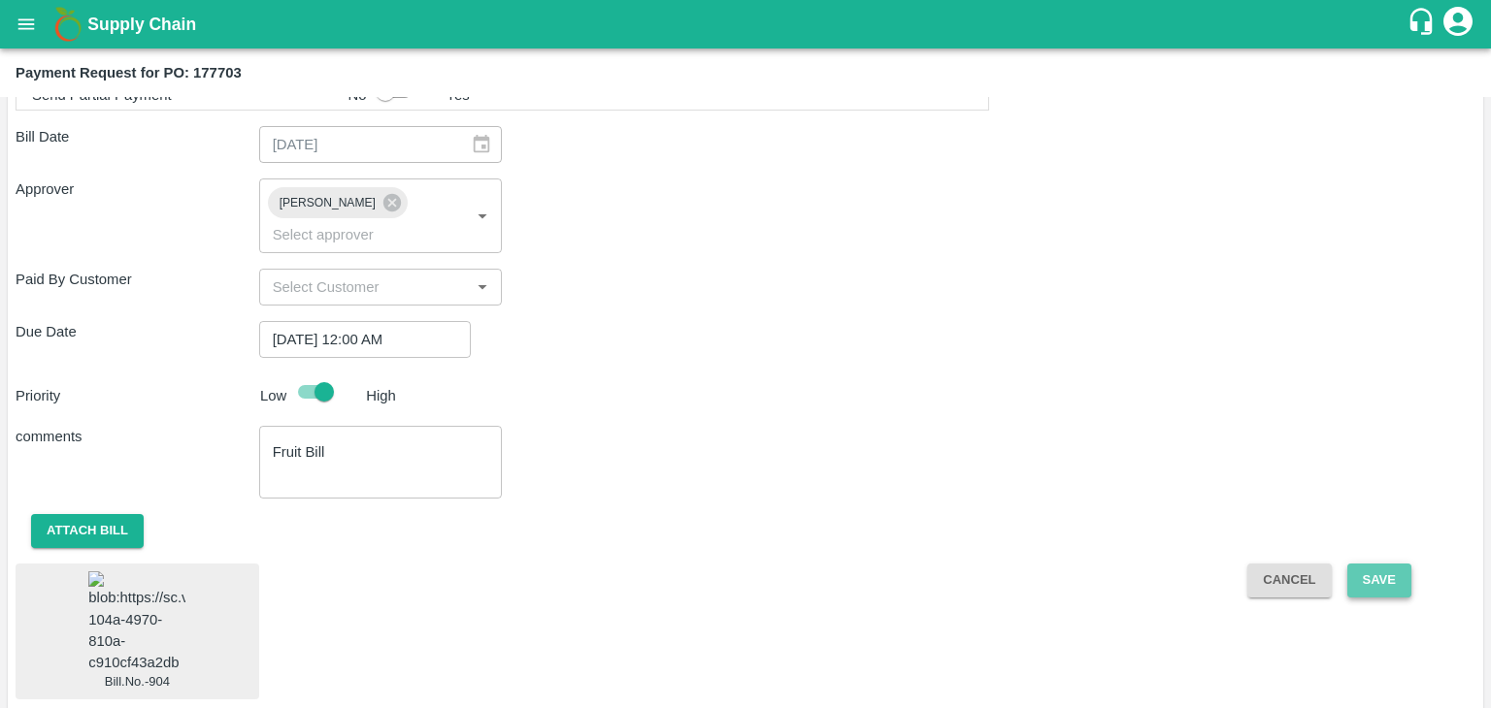
click at [1366, 564] on button "Save" at bounding box center [1379, 581] width 64 height 34
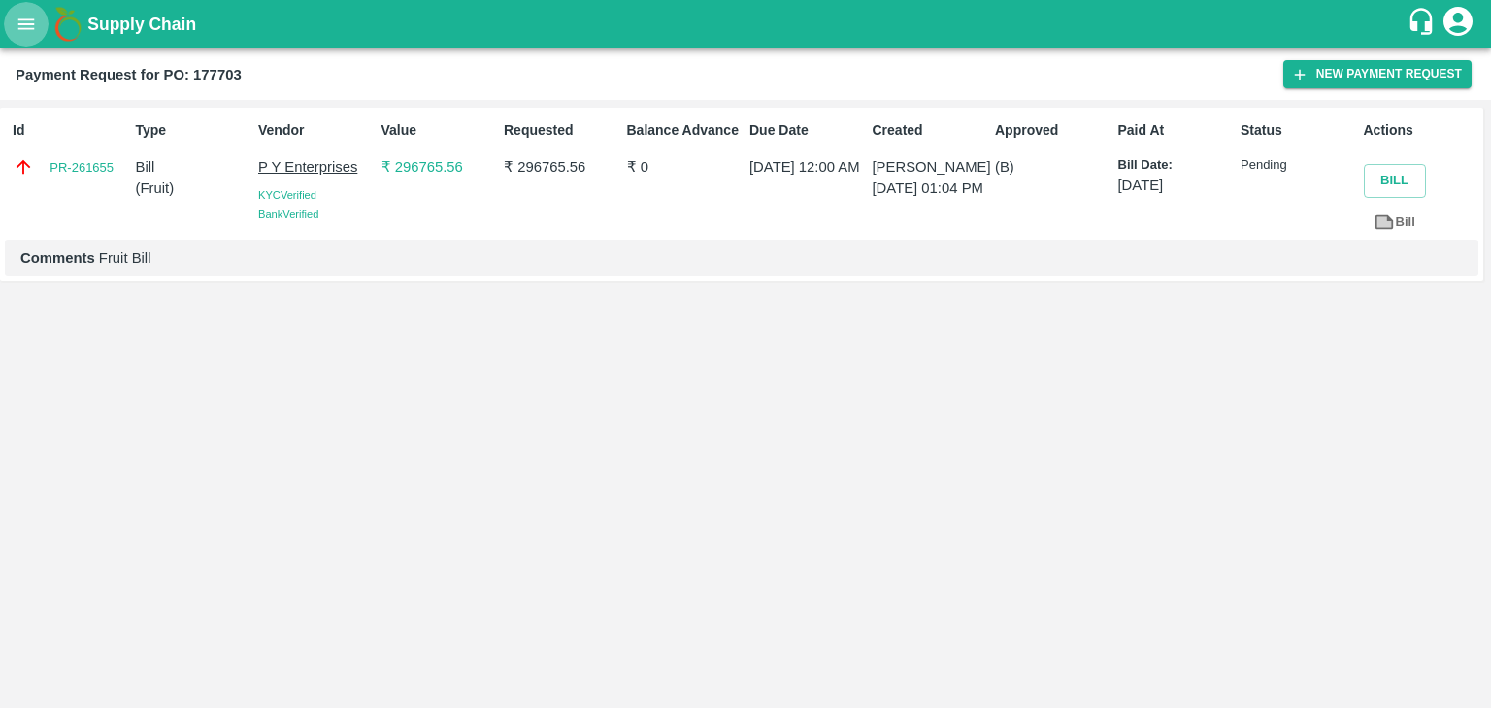
click at [18, 31] on icon "open drawer" at bounding box center [26, 24] width 21 height 21
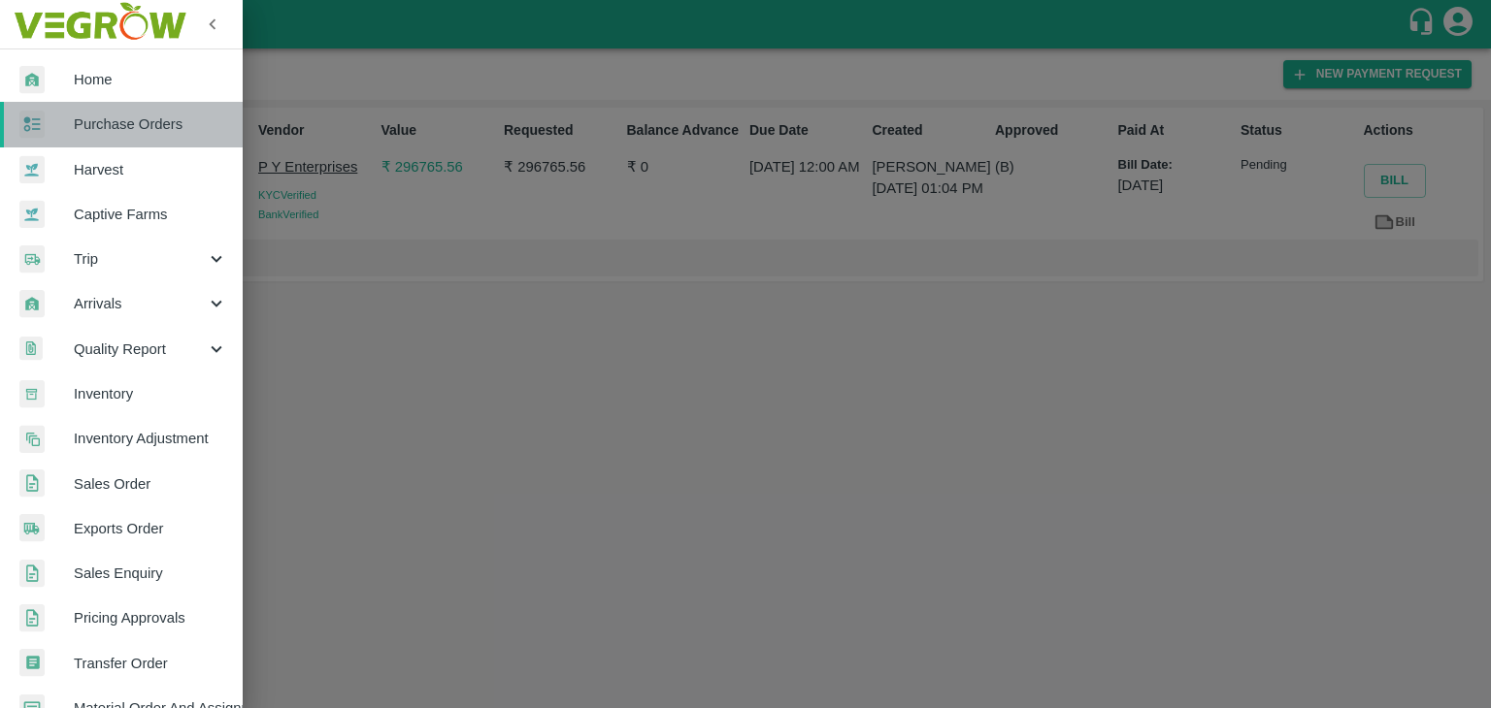
click at [163, 134] on span "Purchase Orders" at bounding box center [150, 124] width 153 height 21
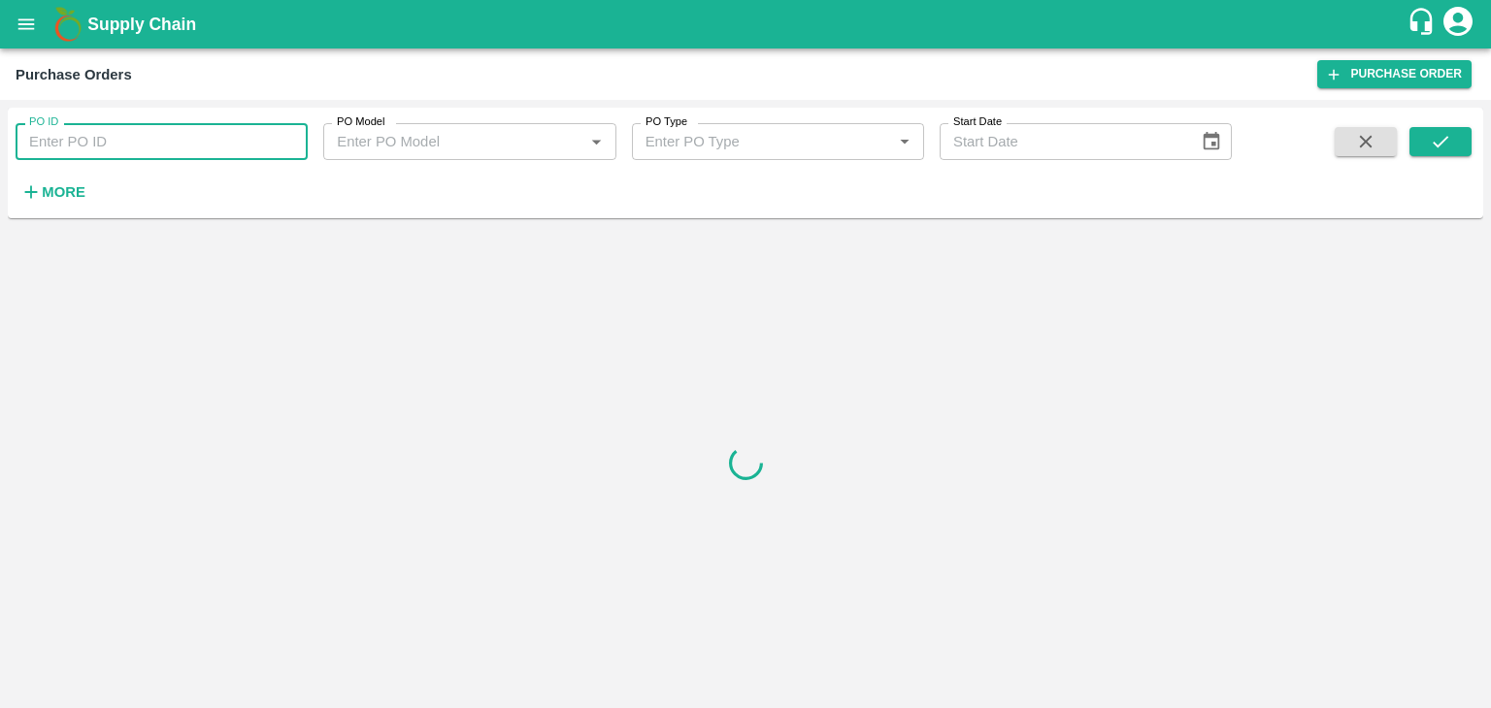
click at [288, 136] on input "PO ID" at bounding box center [162, 141] width 292 height 37
paste input "177267"
type input "177267"
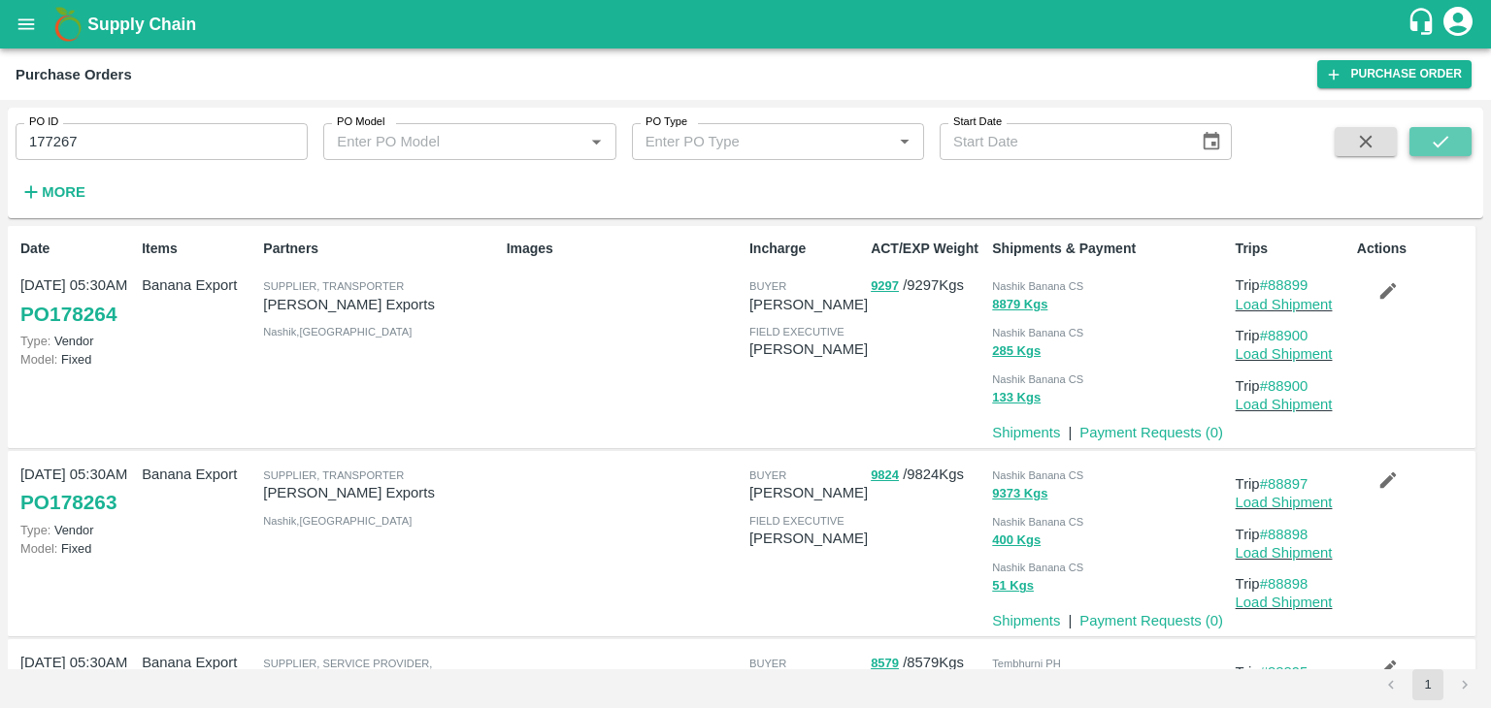
click at [1429, 134] on icon "submit" at bounding box center [1439, 141] width 21 height 21
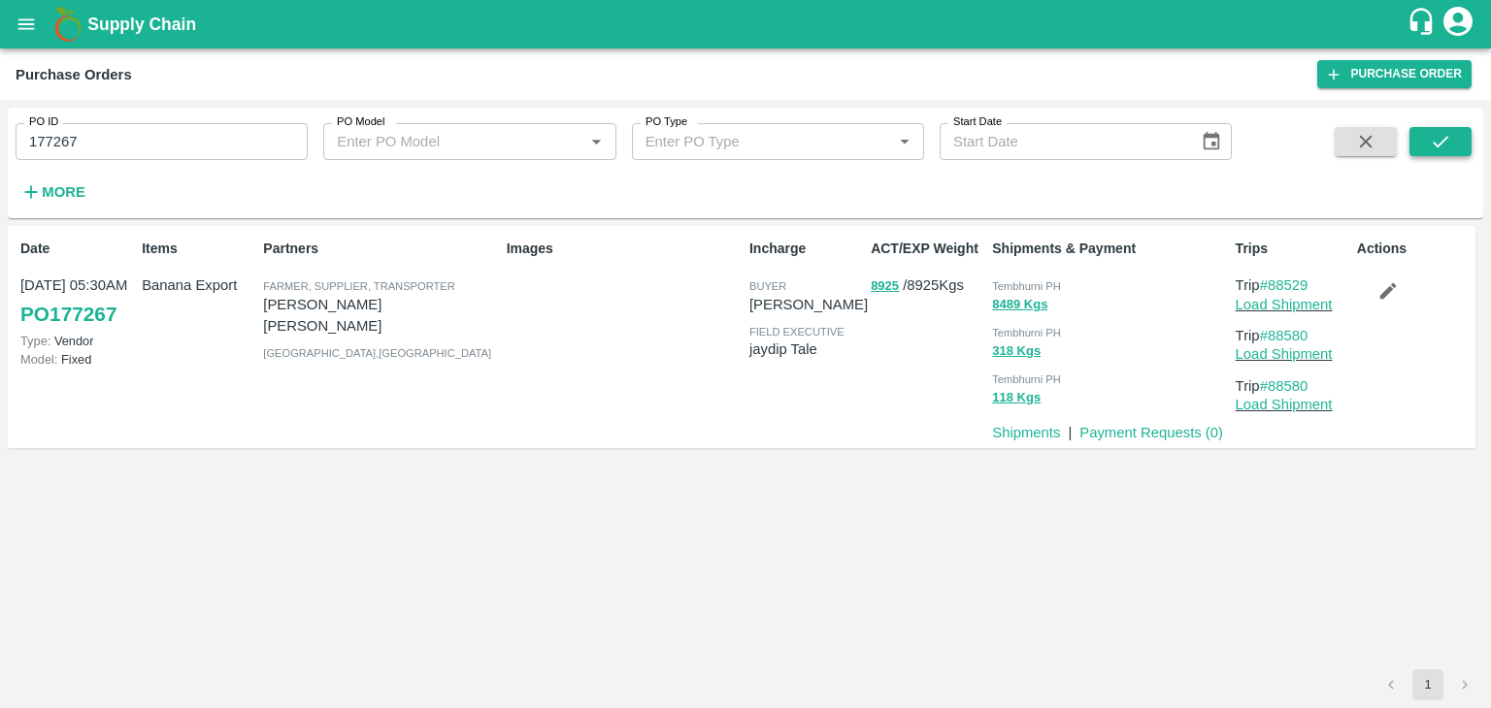
click at [1429, 134] on icon "submit" at bounding box center [1439, 141] width 21 height 21
click at [1153, 440] on link "Payment Requests ( 0 )" at bounding box center [1151, 433] width 144 height 16
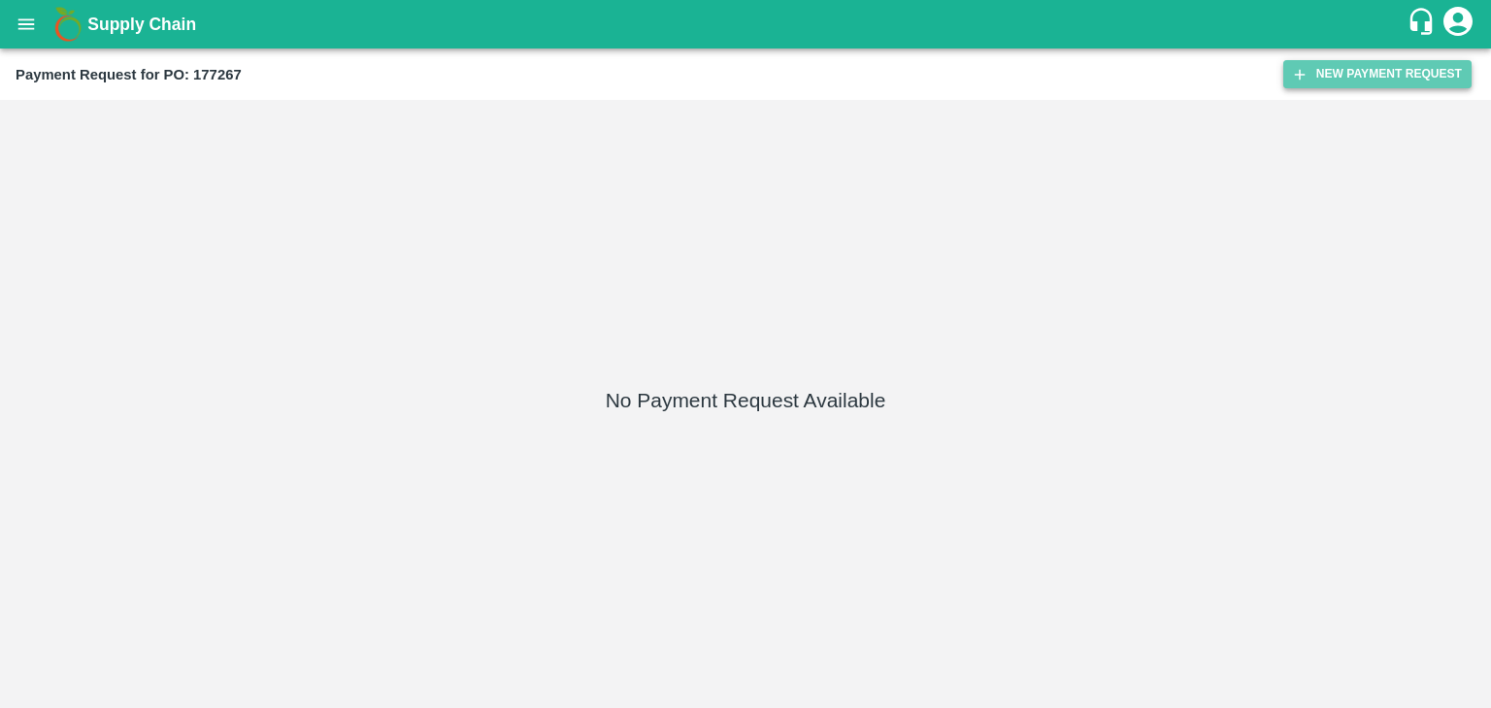
click at [1371, 77] on button "New Payment Request" at bounding box center [1377, 74] width 188 height 28
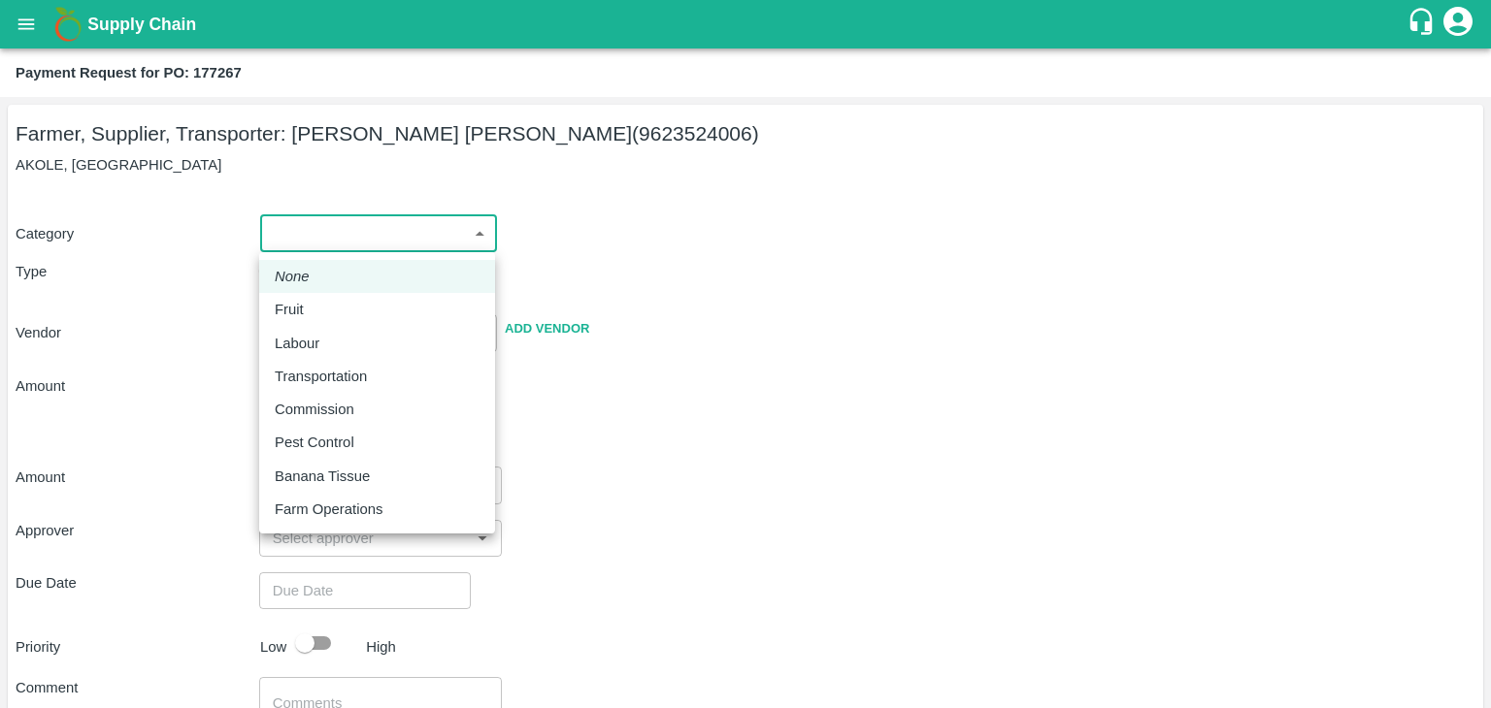
click at [375, 227] on body "Supply Chain Payment Request for PO: 177267 Farmer, Supplier, Transporter: [PER…" at bounding box center [745, 354] width 1491 height 708
click at [318, 310] on div "Fruit" at bounding box center [377, 309] width 205 height 21
type input "1"
type input "[PERSON_NAME] [PERSON_NAME] - 9623524006(Farmer, Supplier, Transporter)"
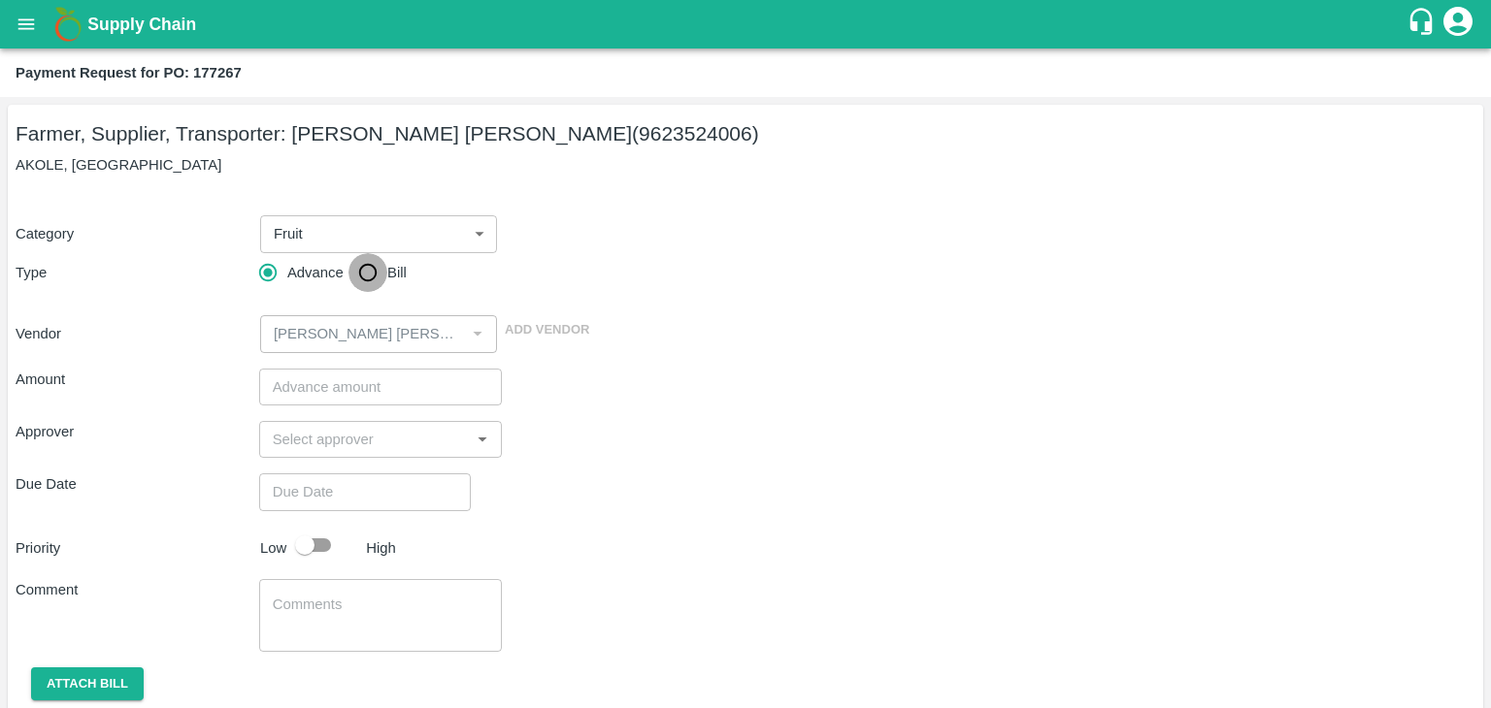
click at [377, 283] on input "Bill" at bounding box center [367, 272] width 39 height 39
radio input "true"
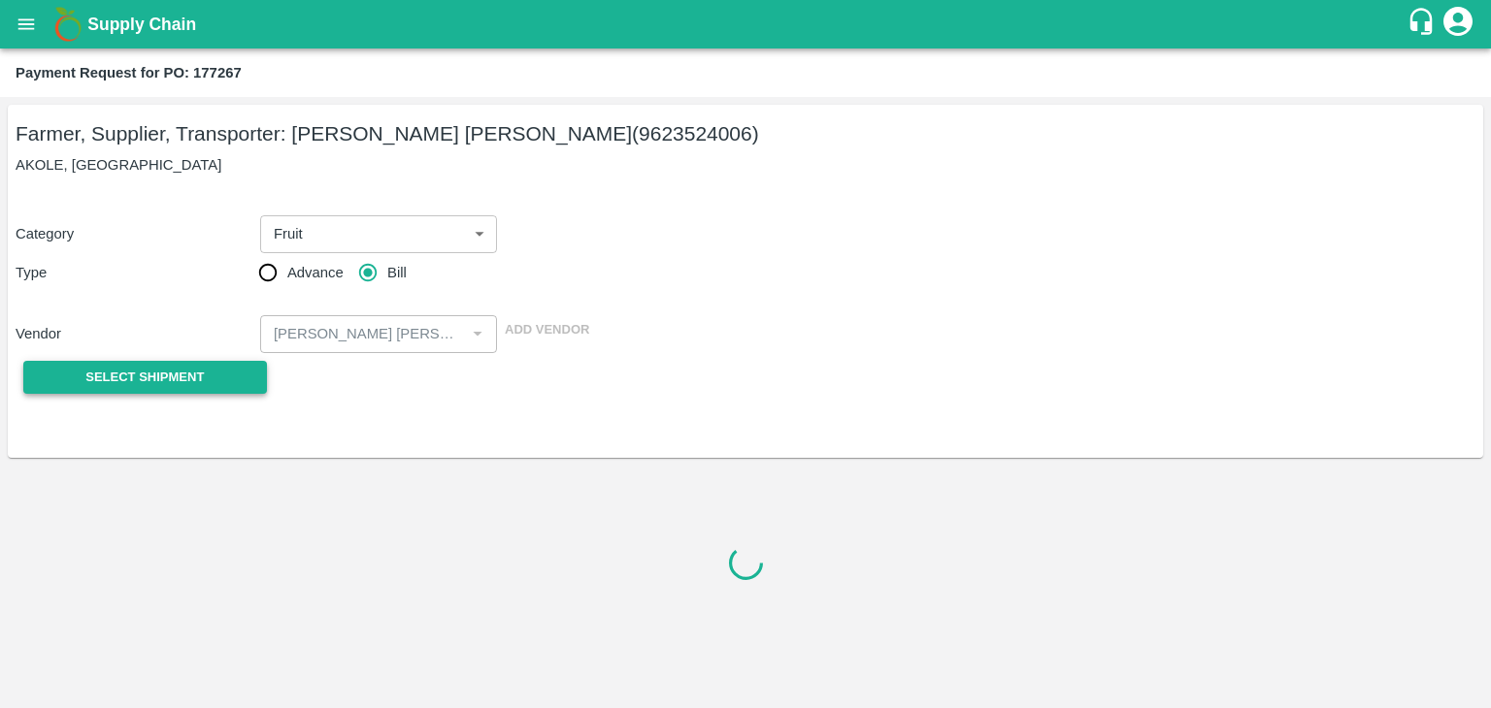
click at [184, 377] on span "Select Shipment" at bounding box center [144, 378] width 118 height 22
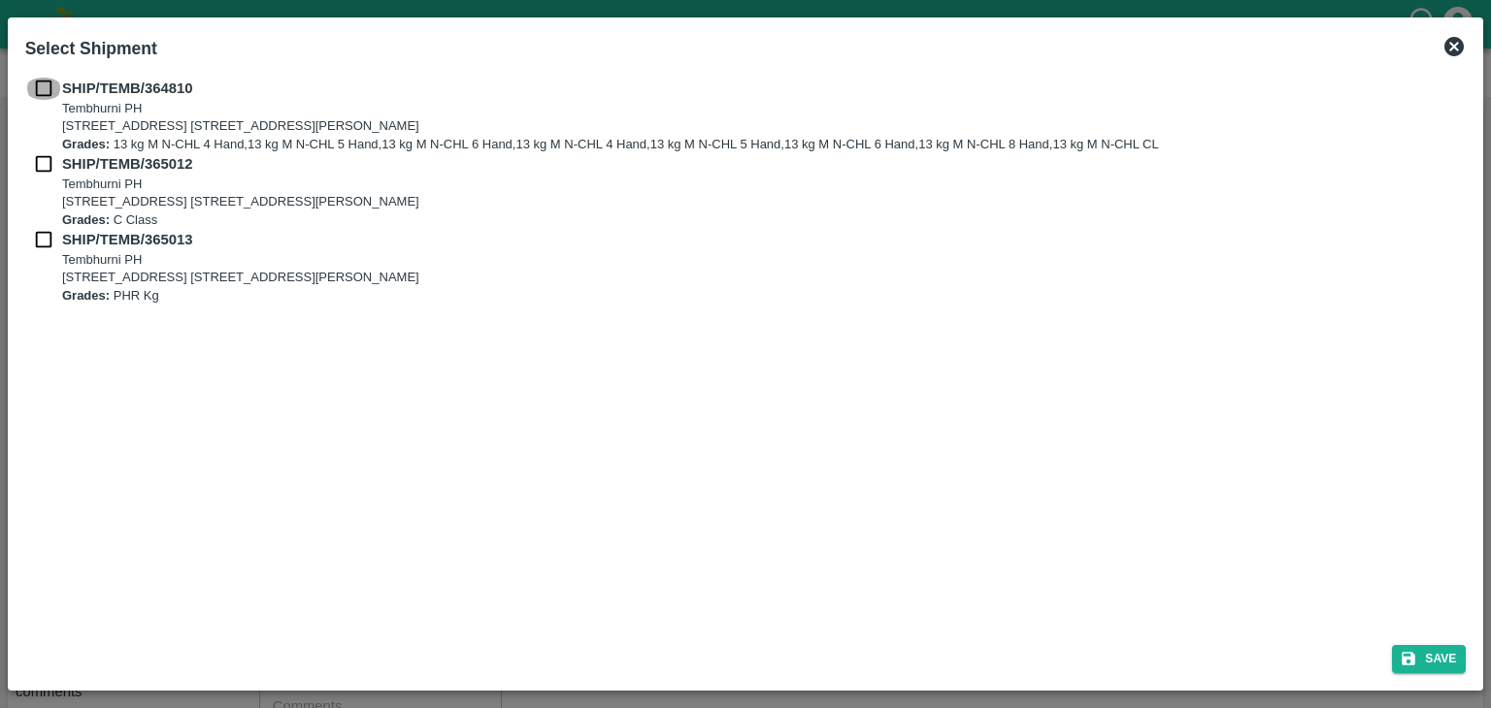
click at [43, 87] on input "checkbox" at bounding box center [43, 88] width 37 height 21
checkbox input "true"
click at [41, 160] on input "checkbox" at bounding box center [43, 163] width 37 height 21
checkbox input "true"
drag, startPoint x: 39, startPoint y: 220, endPoint x: 39, endPoint y: 240, distance: 19.4
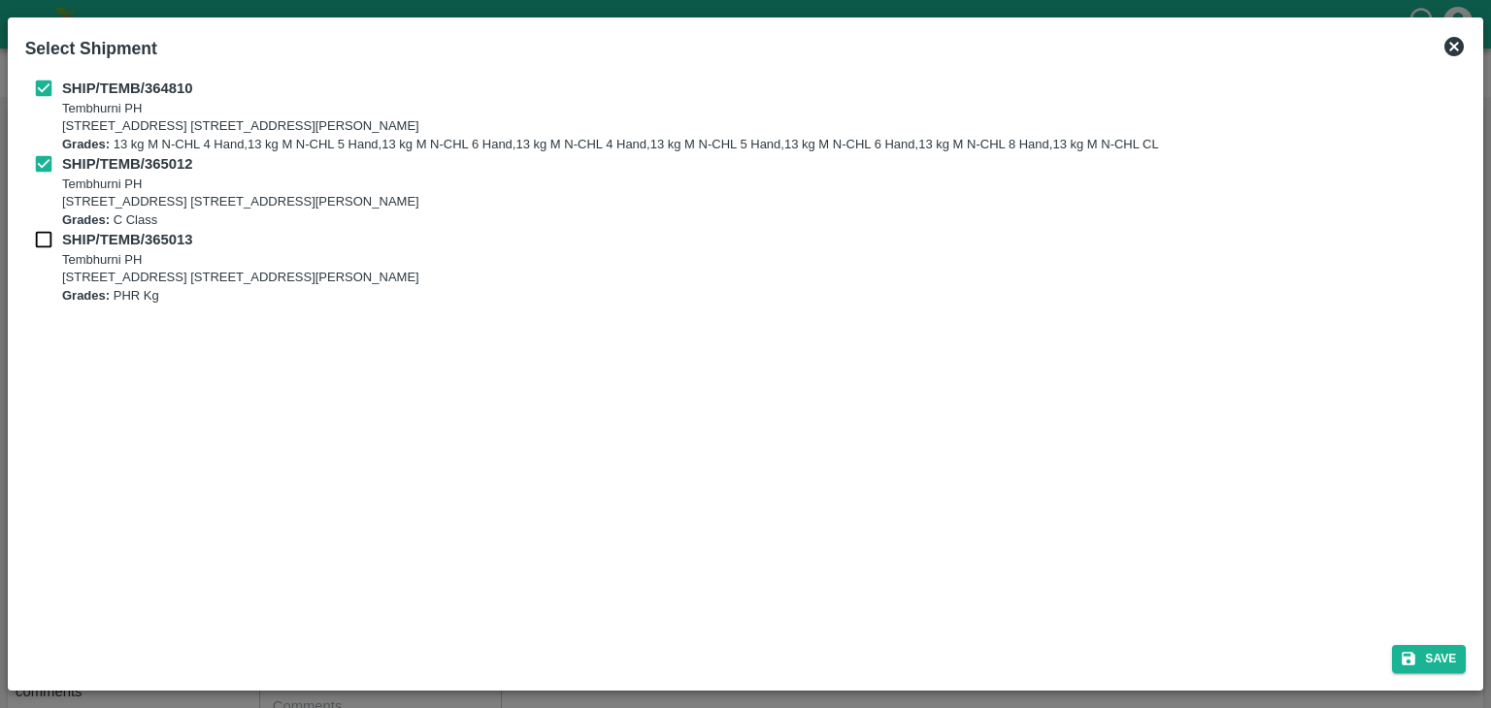
click at [39, 240] on div "SHIP/TEMB/364810 Tembhurni PH Tembhurni PH 205, PLOT NO. E-5, YASHSHREE INDUSTR…" at bounding box center [745, 191] width 1441 height 227
click at [39, 240] on input "checkbox" at bounding box center [43, 239] width 37 height 21
checkbox input "true"
click at [1436, 653] on button "Save" at bounding box center [1429, 659] width 74 height 28
type input "19/09/2025"
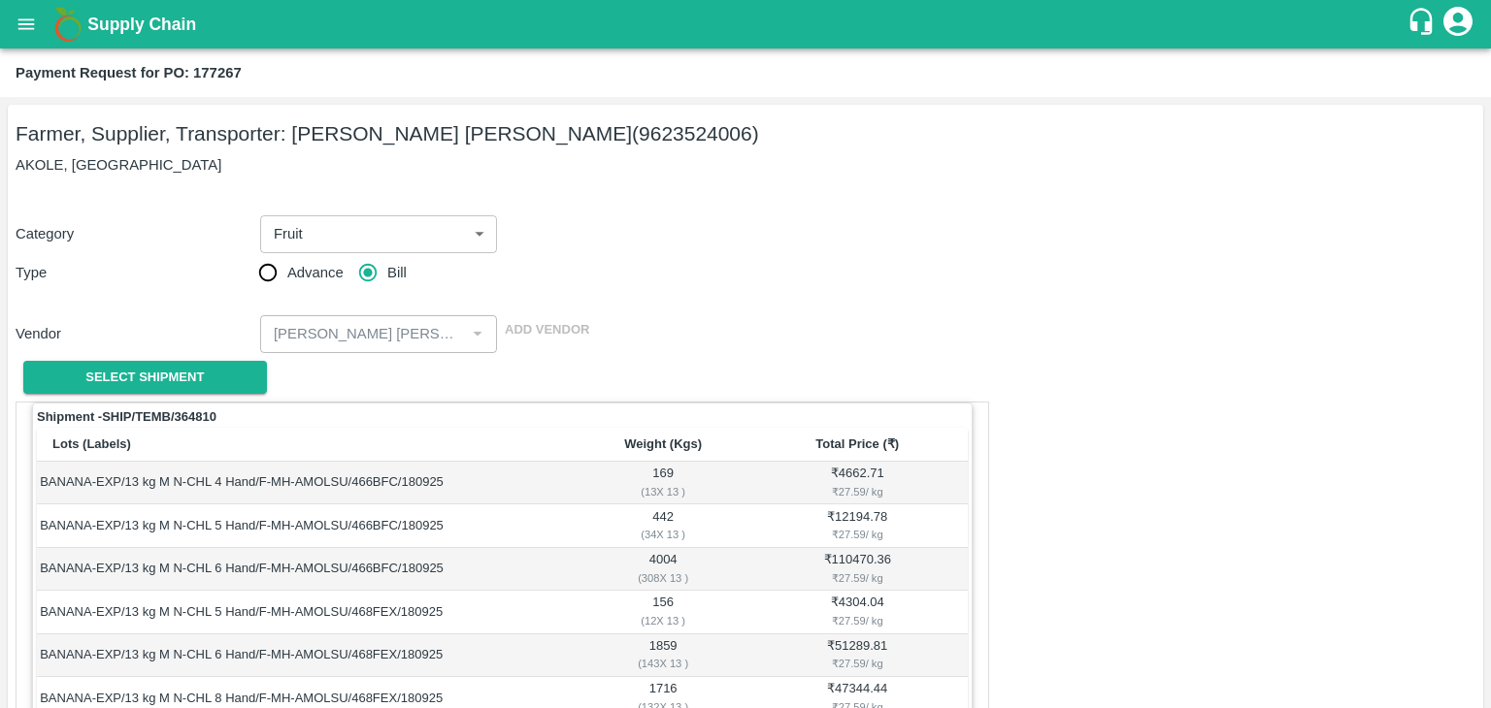
click at [232, 396] on div "Select Shipment" at bounding box center [138, 377] width 244 height 49
click at [208, 382] on button "Select Shipment" at bounding box center [145, 378] width 244 height 34
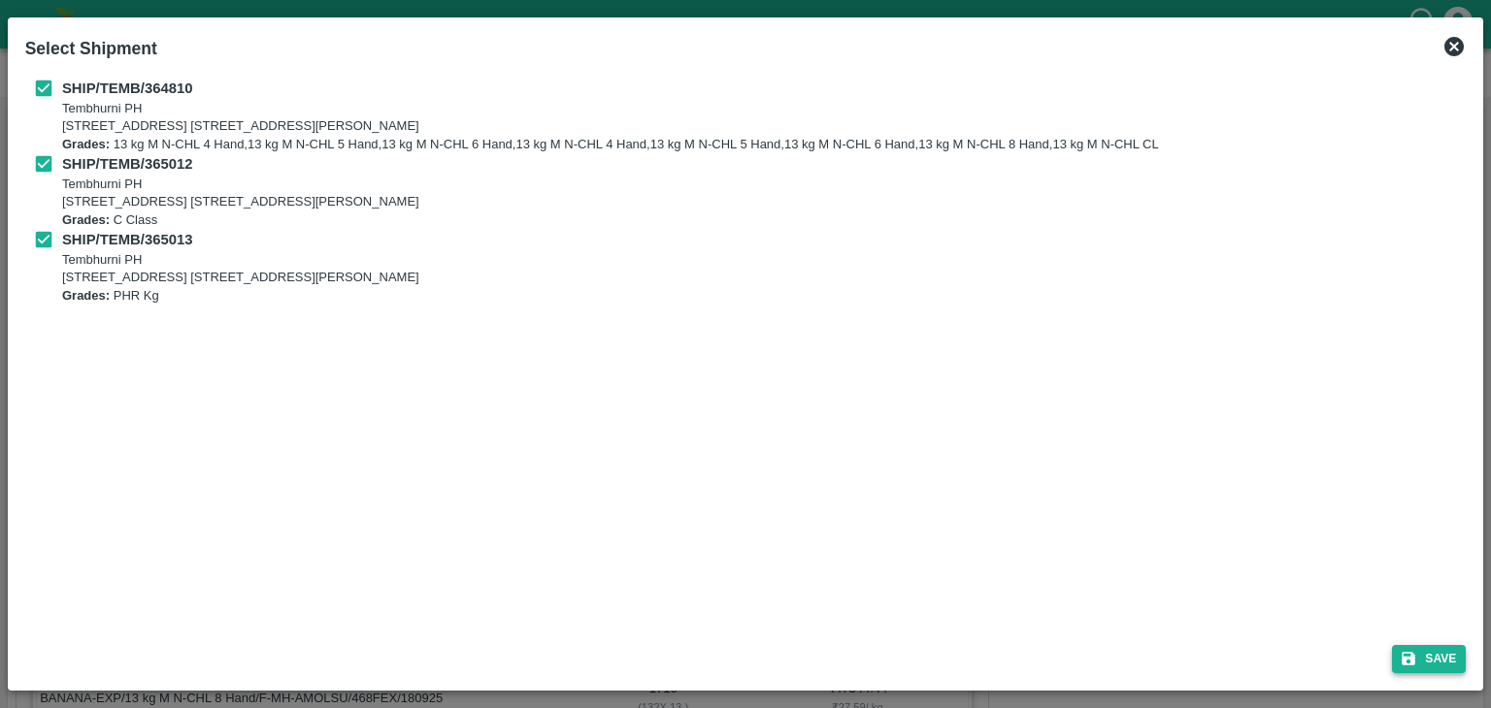
click at [1432, 660] on button "Save" at bounding box center [1429, 659] width 74 height 28
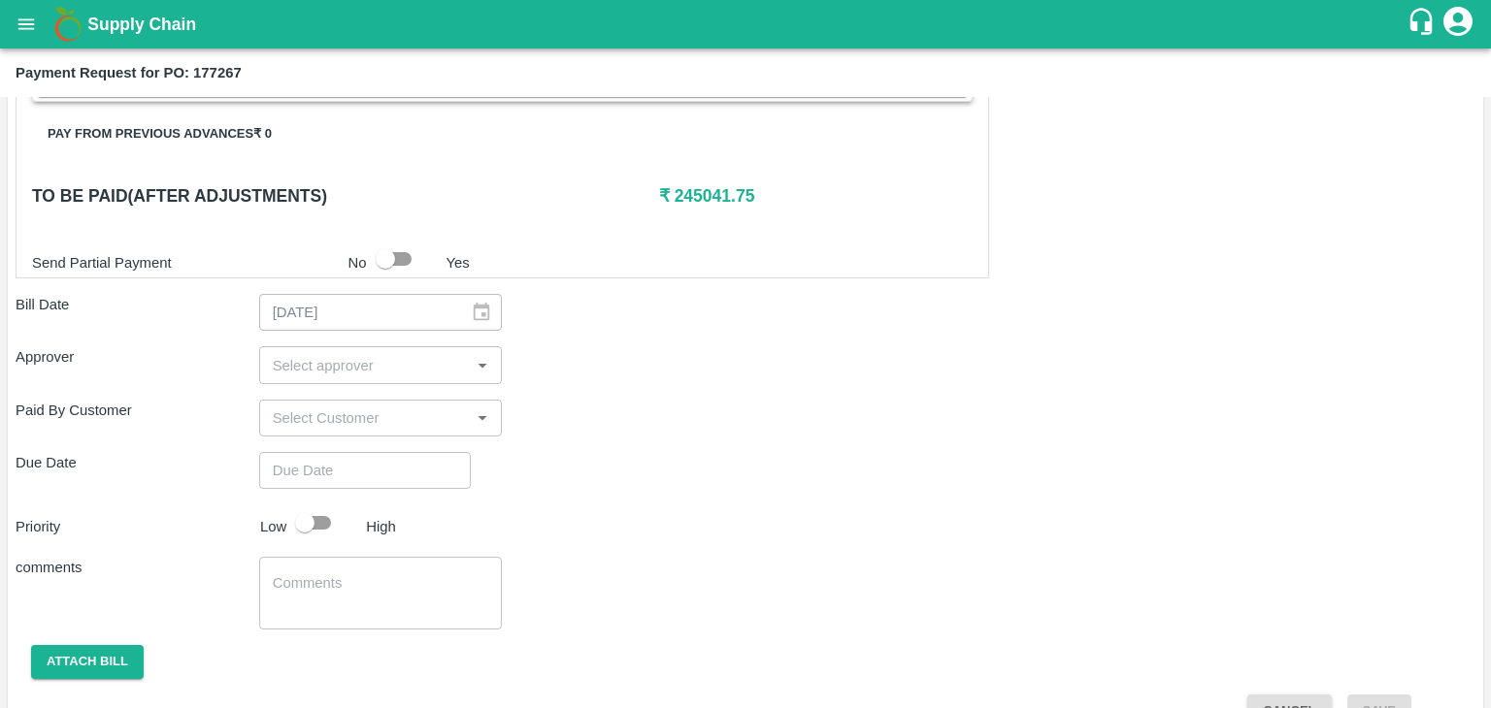
scroll to position [1036, 0]
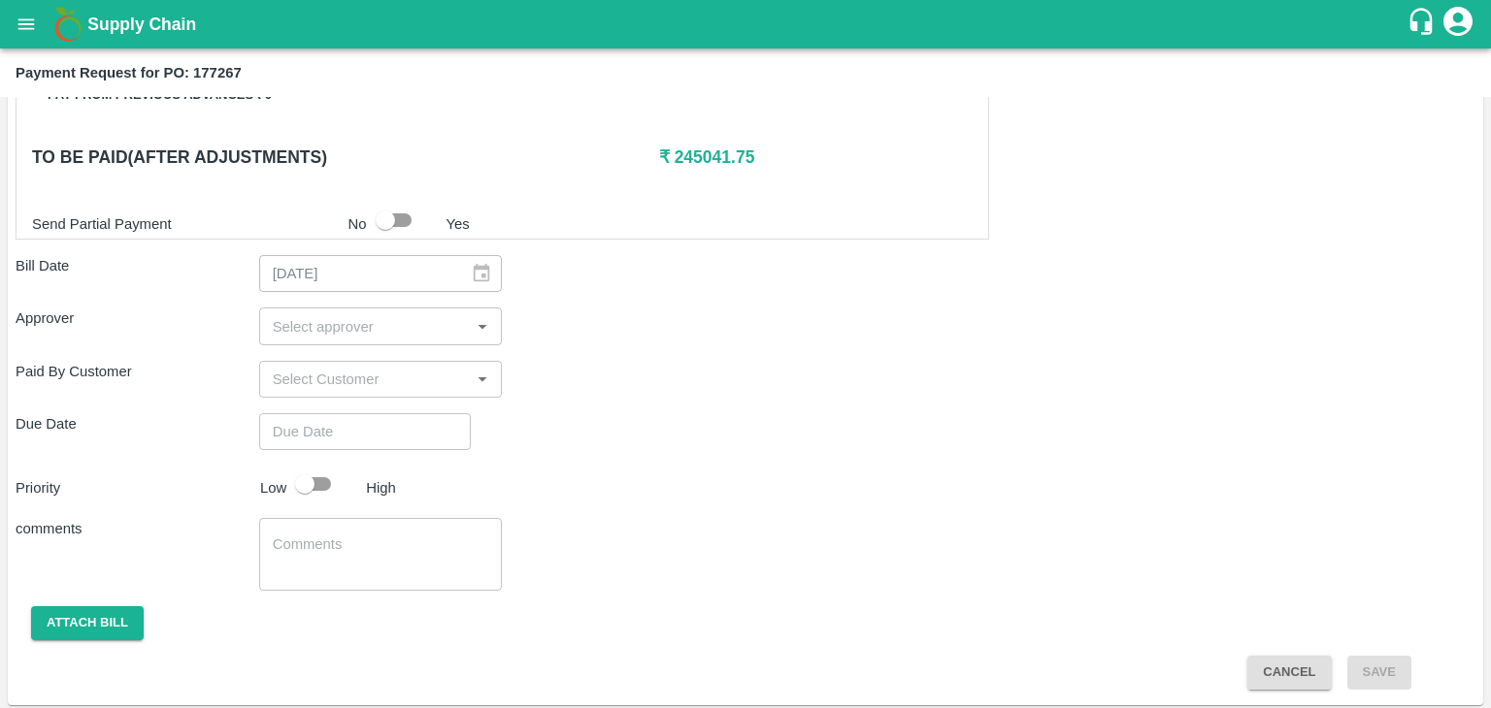
click at [318, 313] on input "input" at bounding box center [365, 325] width 200 height 25
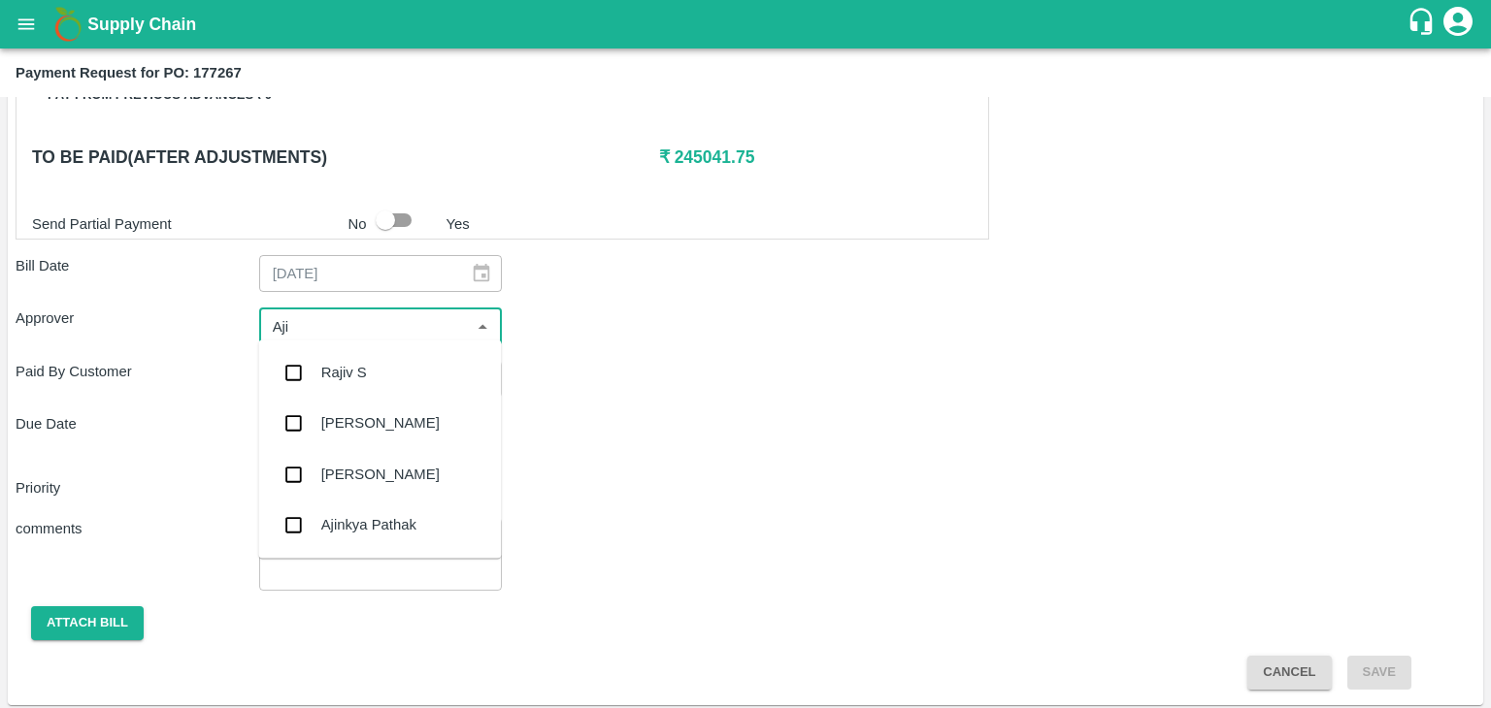
type input "Ajit"
drag, startPoint x: 346, startPoint y: 346, endPoint x: 366, endPoint y: 373, distance: 32.6
click at [366, 373] on ul "[PERSON_NAME]" at bounding box center [379, 373] width 243 height 66
click at [366, 373] on div "[PERSON_NAME]" at bounding box center [380, 372] width 118 height 21
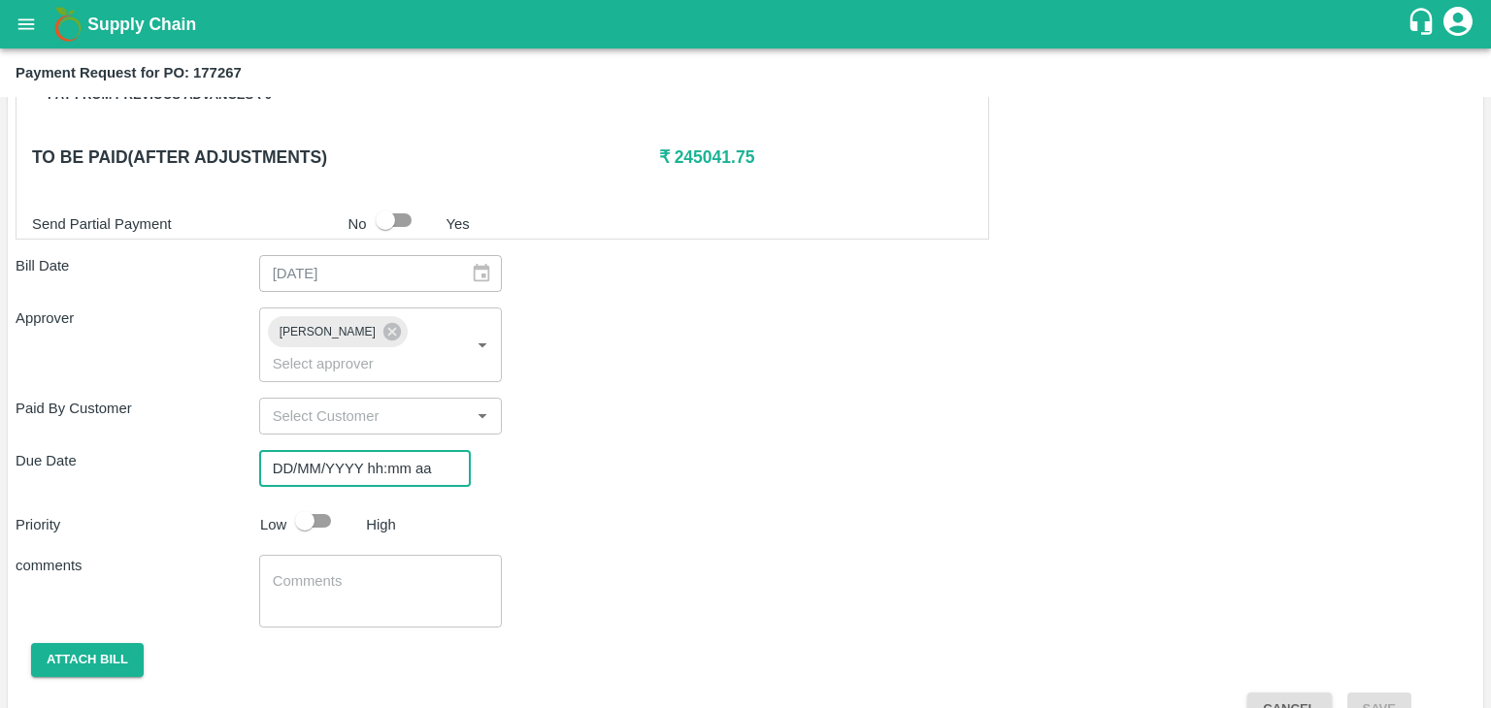
type input "DD/MM/YYYY hh:mm aa"
click at [400, 450] on input "DD/MM/YYYY hh:mm aa" at bounding box center [358, 468] width 198 height 37
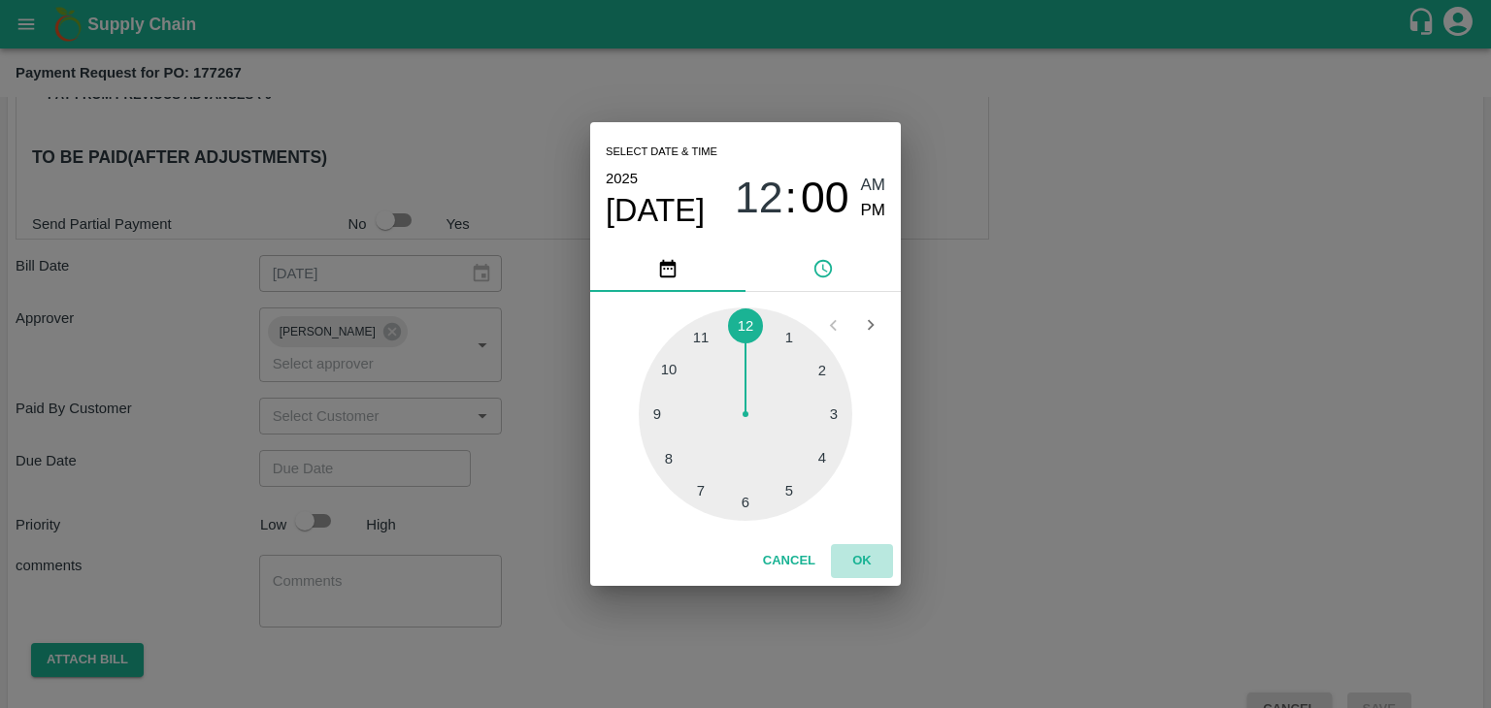
click at [876, 576] on button "OK" at bounding box center [862, 561] width 62 height 34
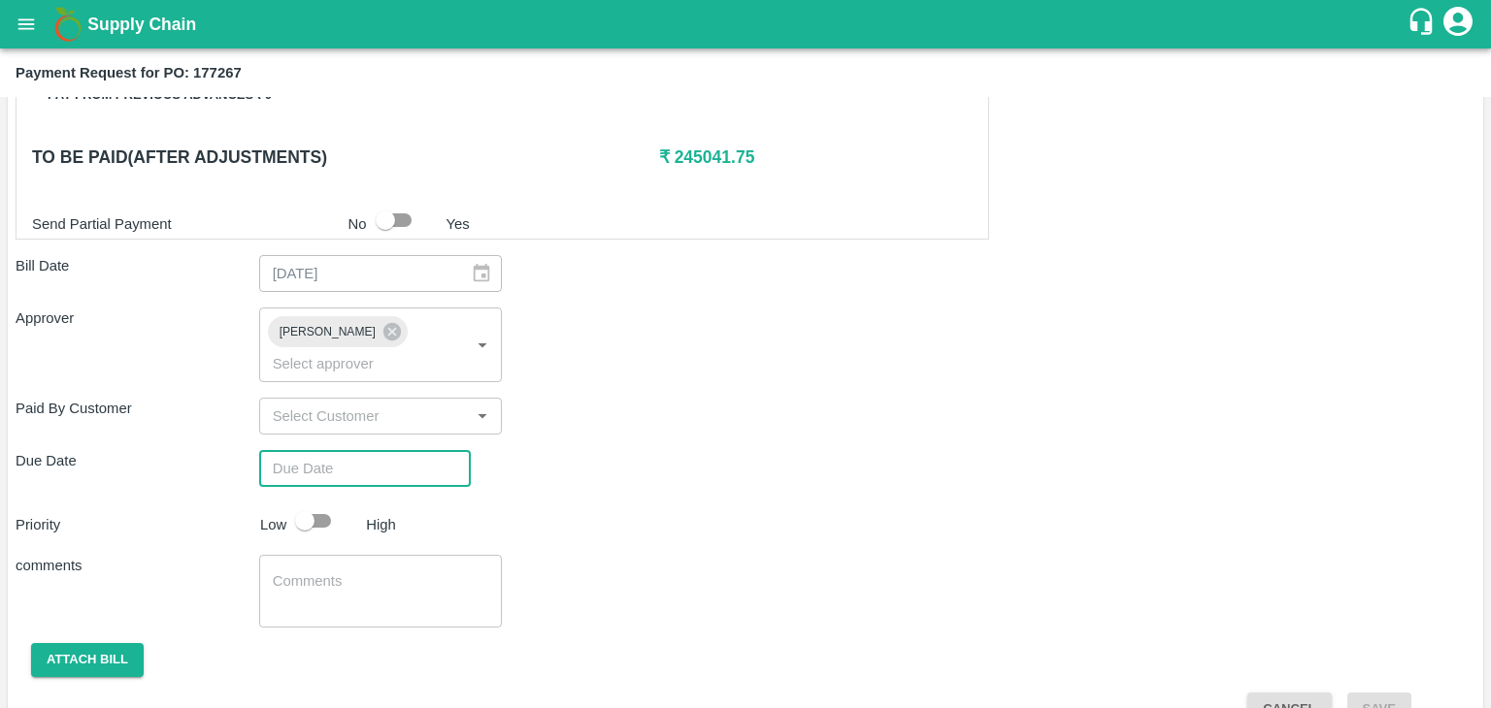
type input "[DATE] 12:00 AM"
click at [325, 503] on input "checkbox" at bounding box center [304, 521] width 111 height 37
checkbox input "true"
click at [376, 555] on div "x ​" at bounding box center [381, 591] width 244 height 73
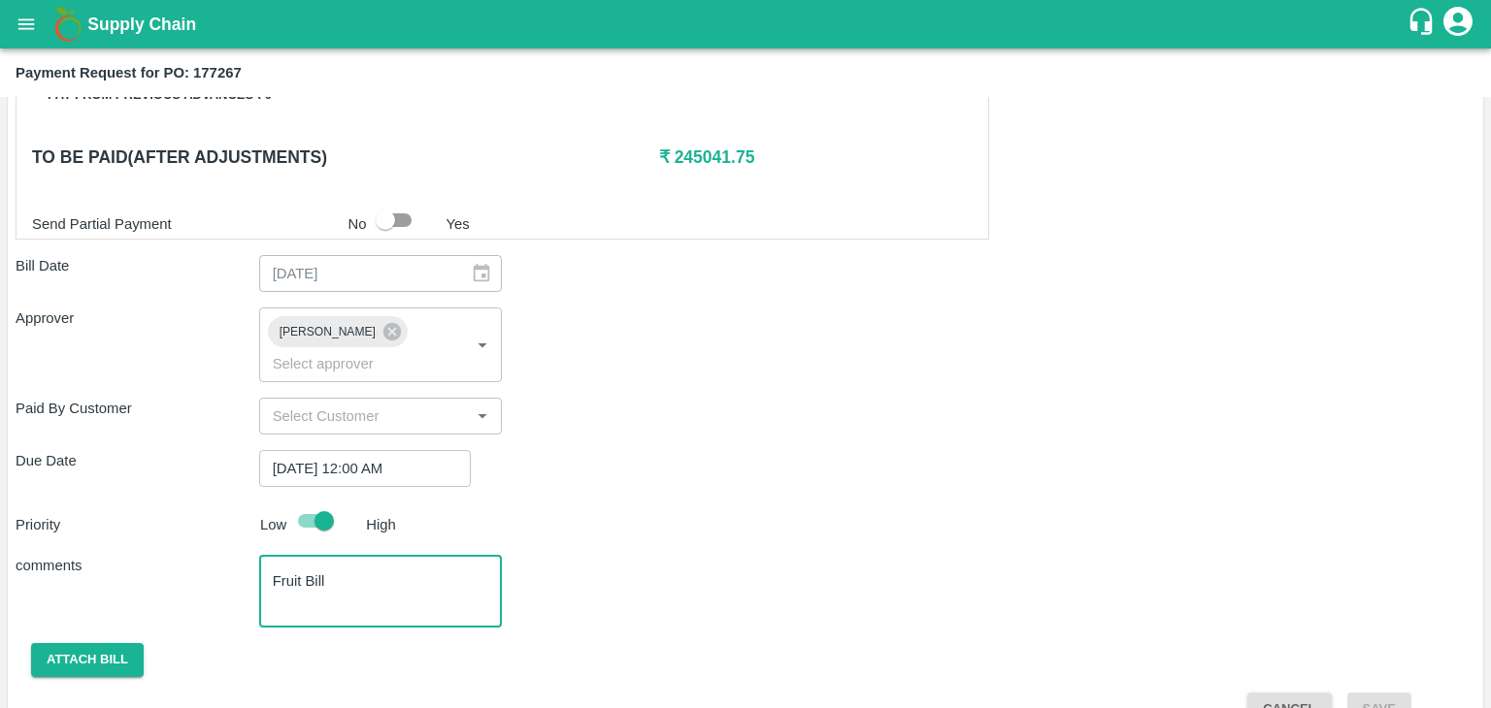
scroll to position [1048, 0]
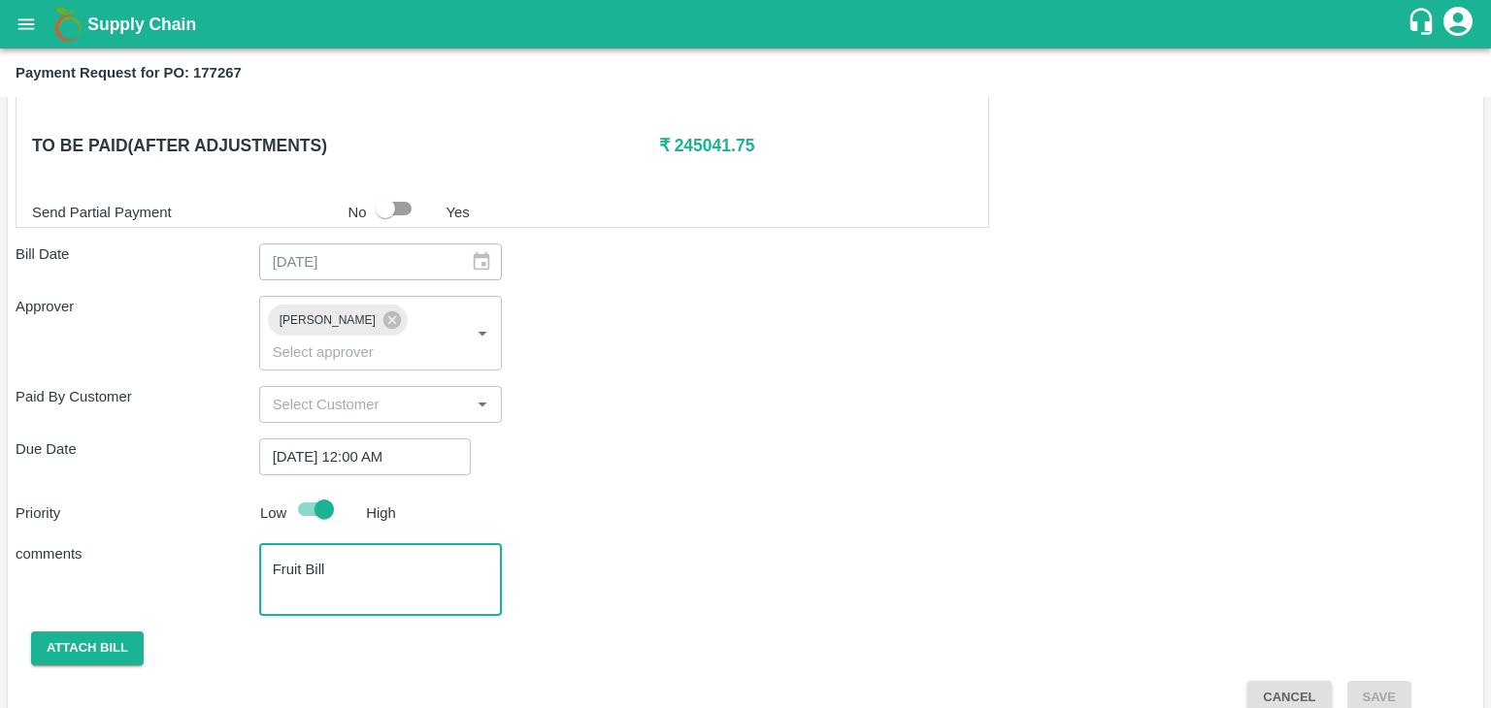
type textarea "Fruit Bill"
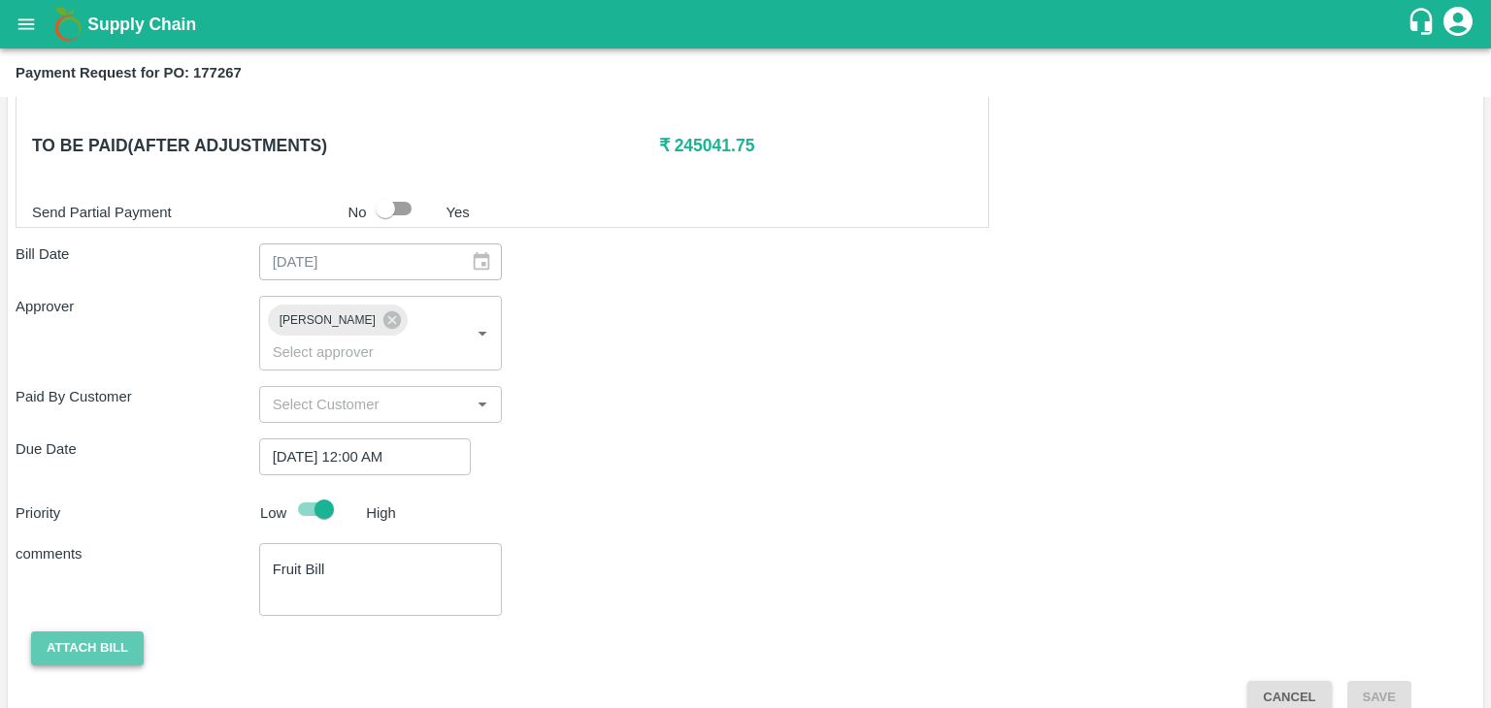
click at [91, 632] on button "Attach bill" at bounding box center [87, 649] width 113 height 34
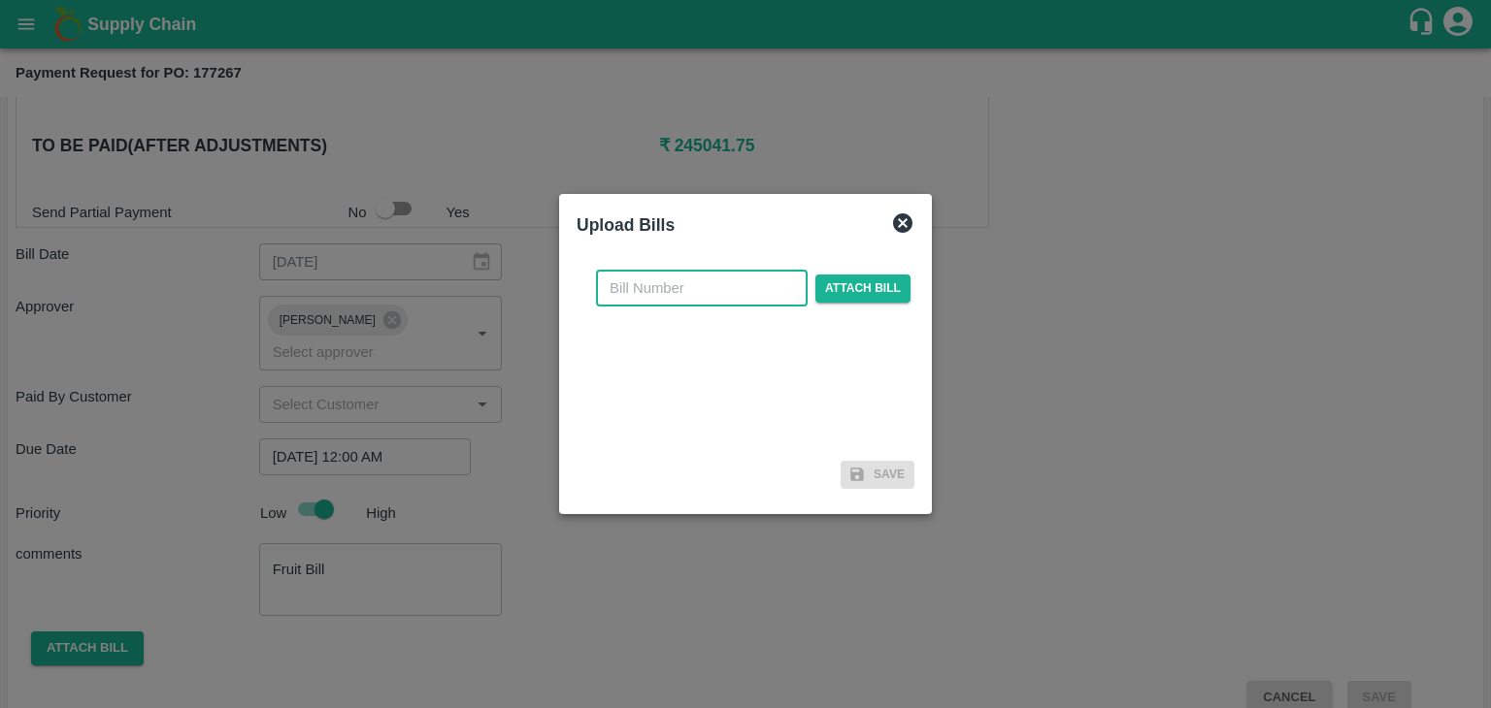
click at [790, 291] on input "text" at bounding box center [702, 288] width 212 height 37
type input "21"
click at [860, 300] on span "Attach bill" at bounding box center [862, 289] width 95 height 28
click at [0, 0] on input "Attach bill" at bounding box center [0, 0] width 0 height 0
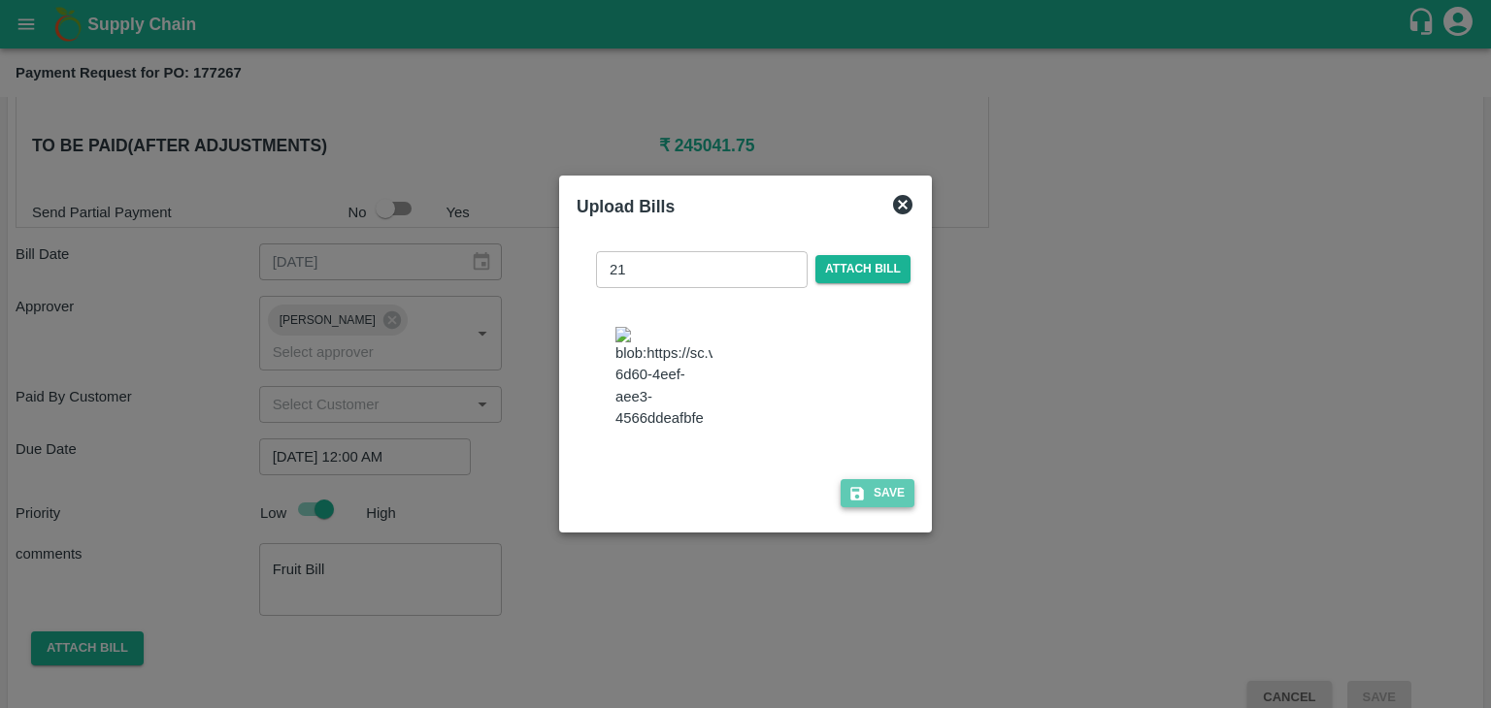
click at [885, 498] on button "Save" at bounding box center [877, 493] width 74 height 28
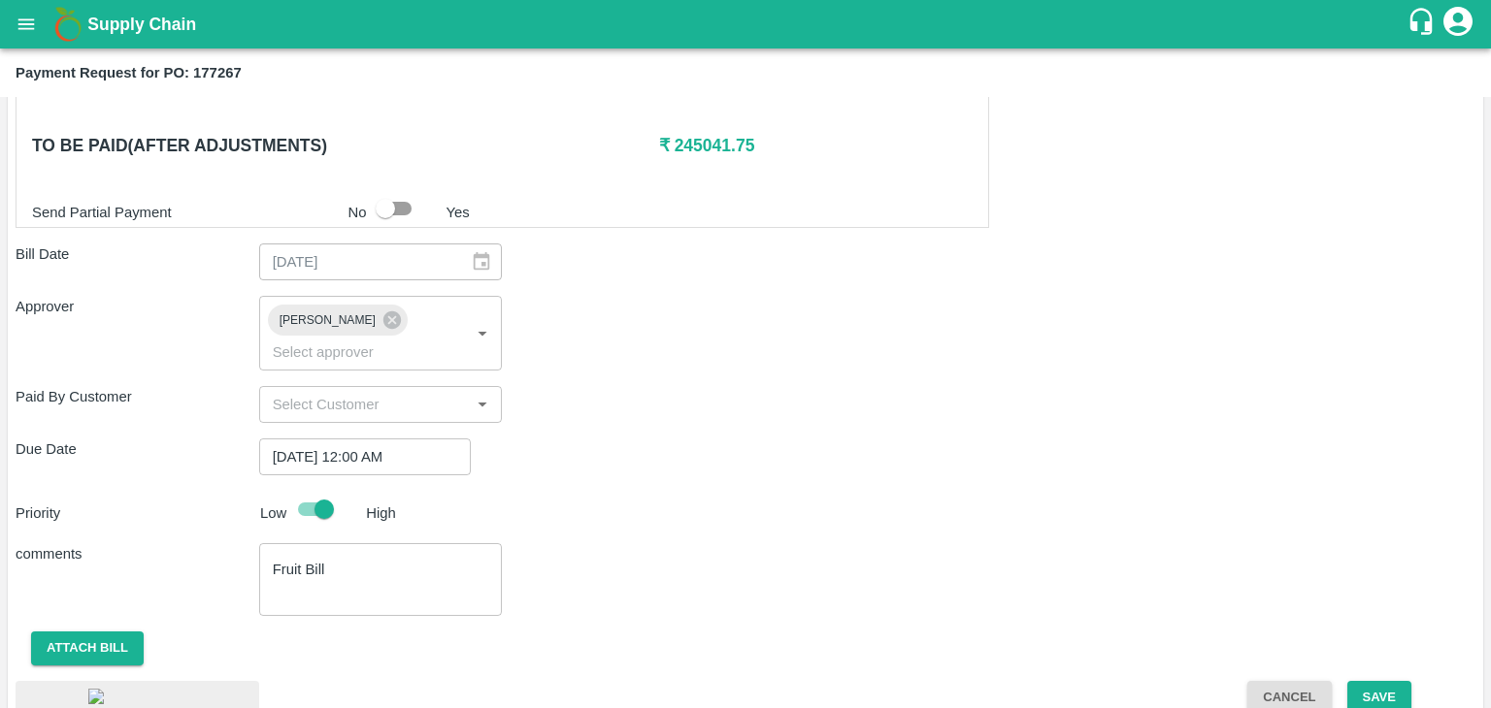
scroll to position [1161, 0]
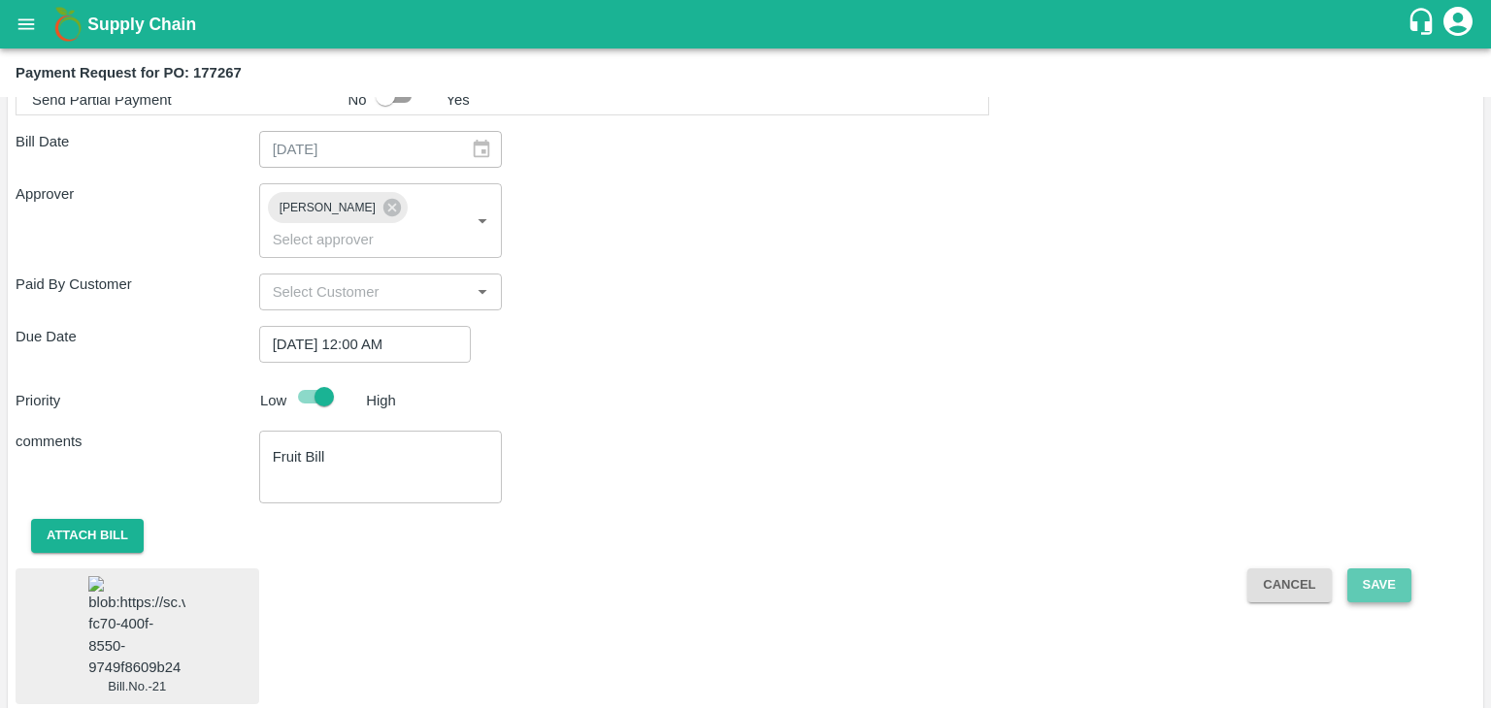
click at [1384, 569] on button "Save" at bounding box center [1379, 586] width 64 height 34
click at [1298, 569] on button "Cancel" at bounding box center [1288, 586] width 83 height 34
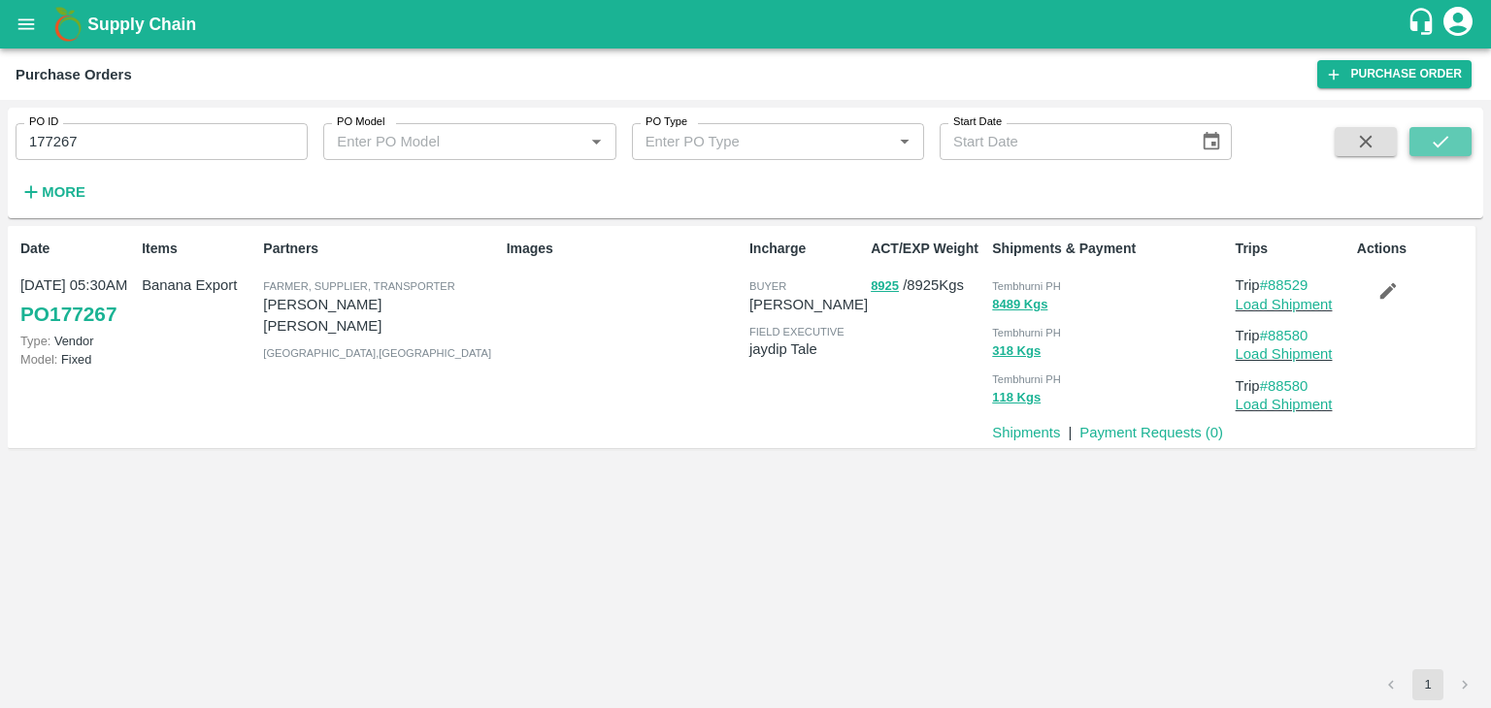
click at [1432, 156] on button "submit" at bounding box center [1440, 141] width 62 height 29
click at [1133, 429] on link "Payment Requests ( 0 )" at bounding box center [1151, 433] width 144 height 16
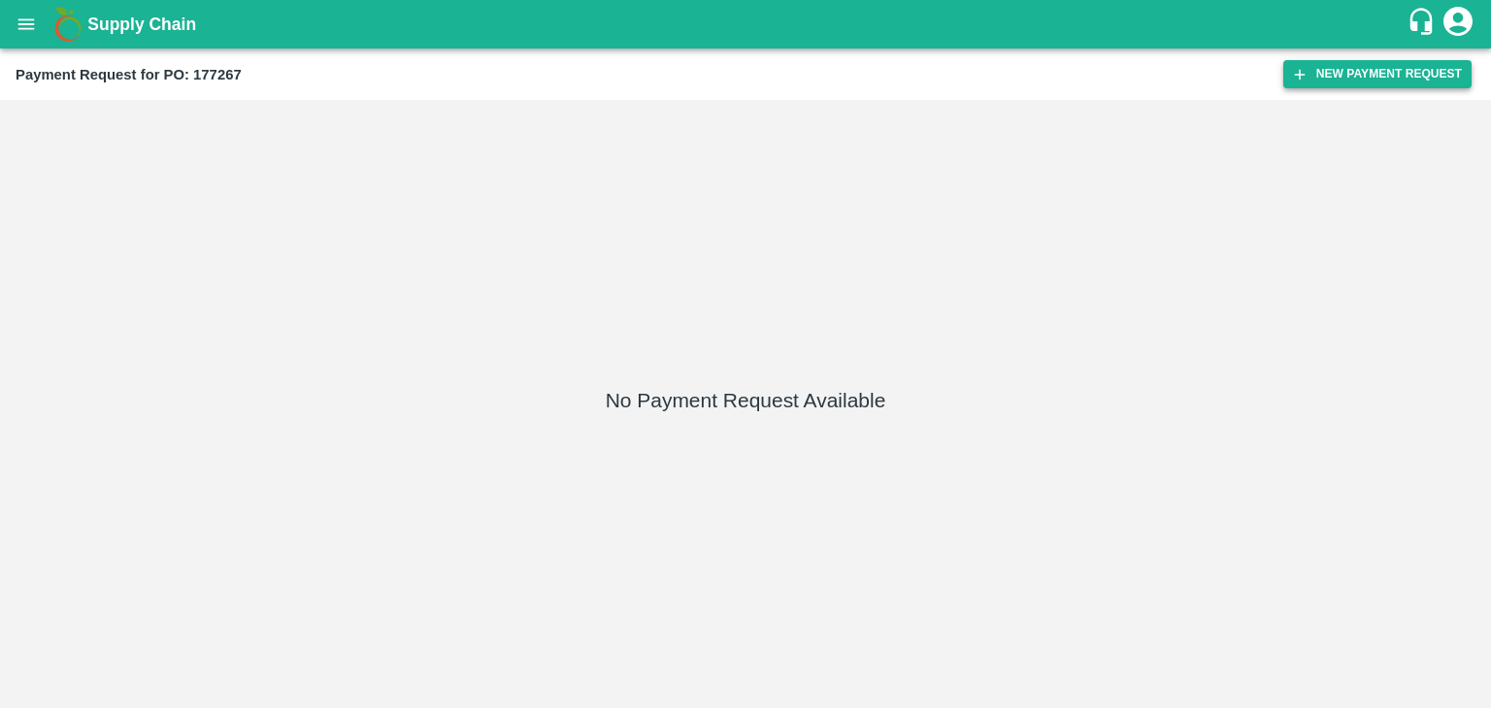
click at [1397, 75] on button "New Payment Request" at bounding box center [1377, 74] width 188 height 28
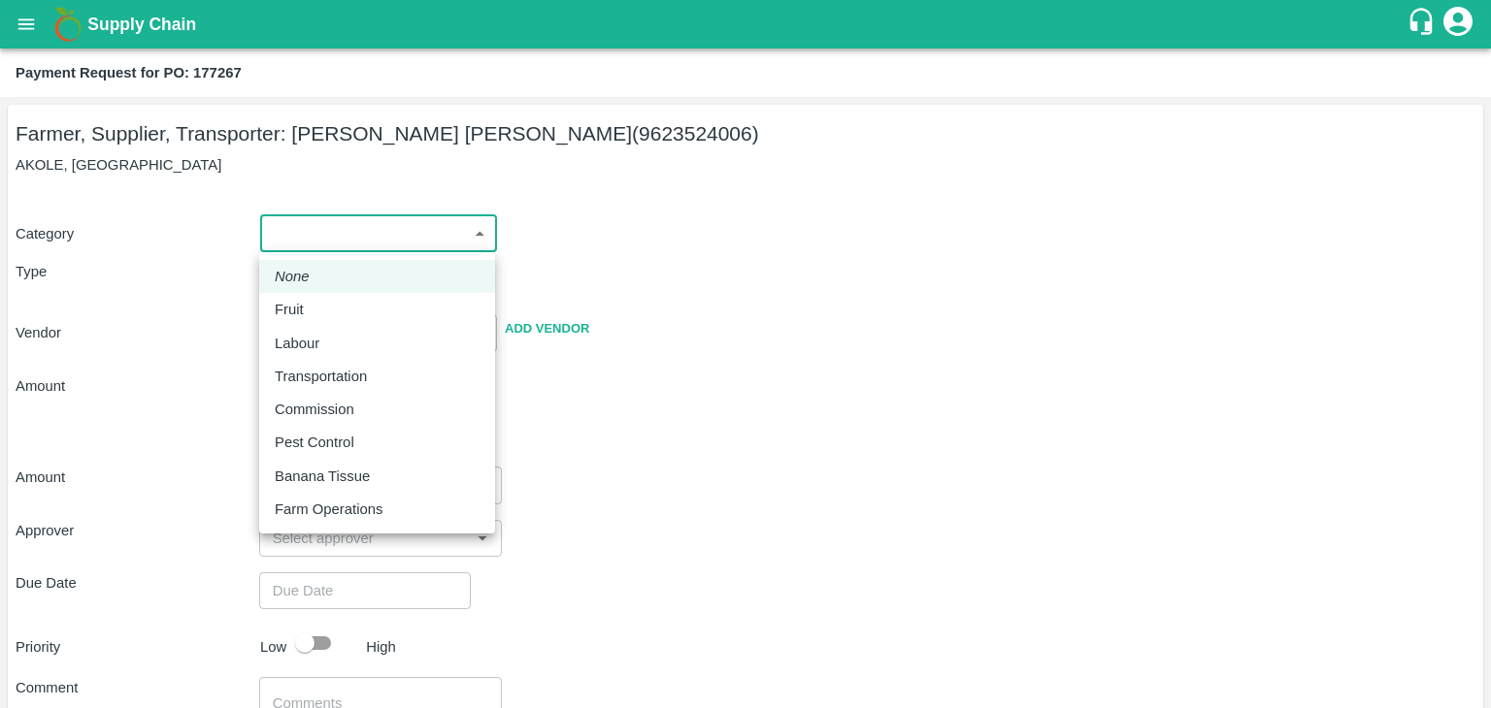
click at [316, 247] on body "Supply Chain Payment Request for PO: 177267 Farmer, Supplier, Transporter: AMOL…" at bounding box center [745, 354] width 1491 height 708
click at [324, 313] on div "Fruit" at bounding box center [377, 309] width 205 height 21
type input "1"
type input "[PERSON_NAME] [PERSON_NAME] - 9623524006(Farmer, Supplier, Transporter)"
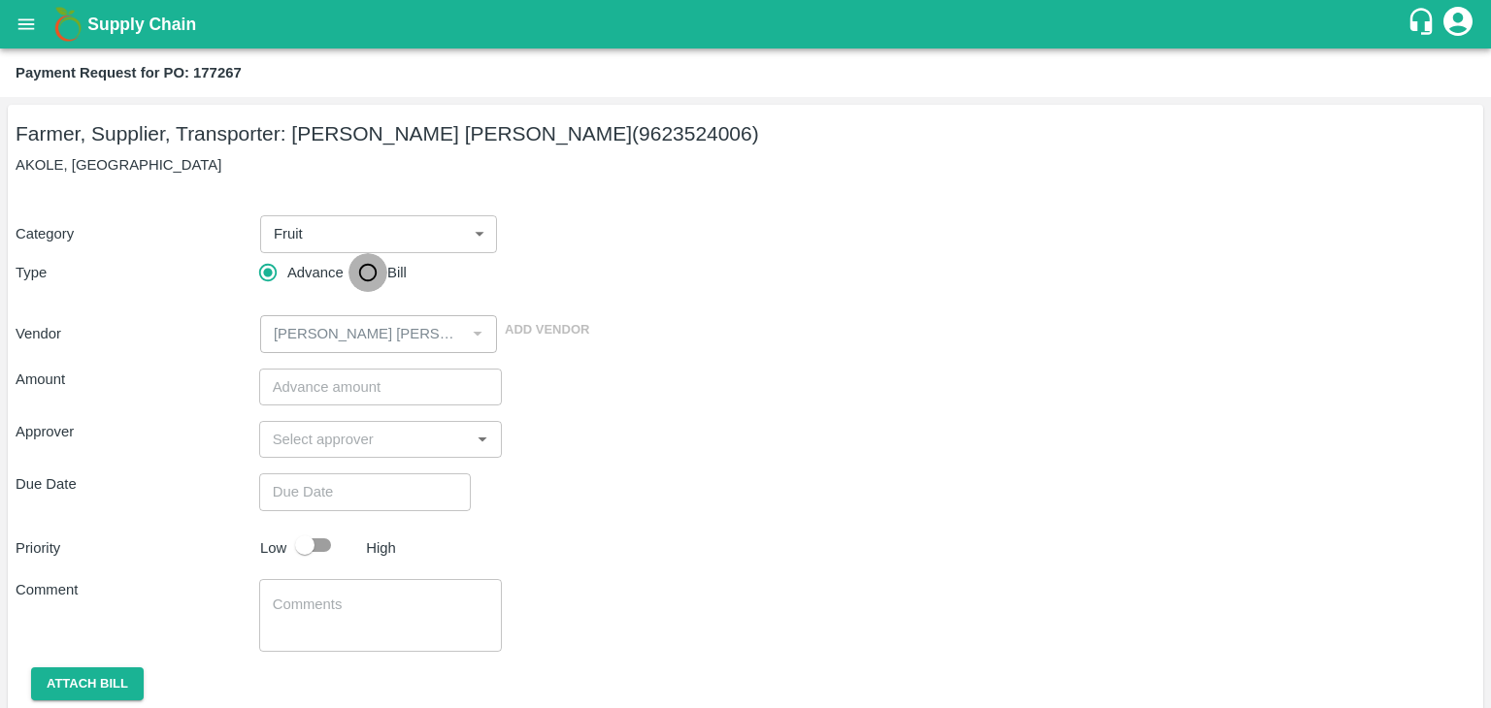
click at [384, 265] on input "Bill" at bounding box center [367, 272] width 39 height 39
radio input "true"
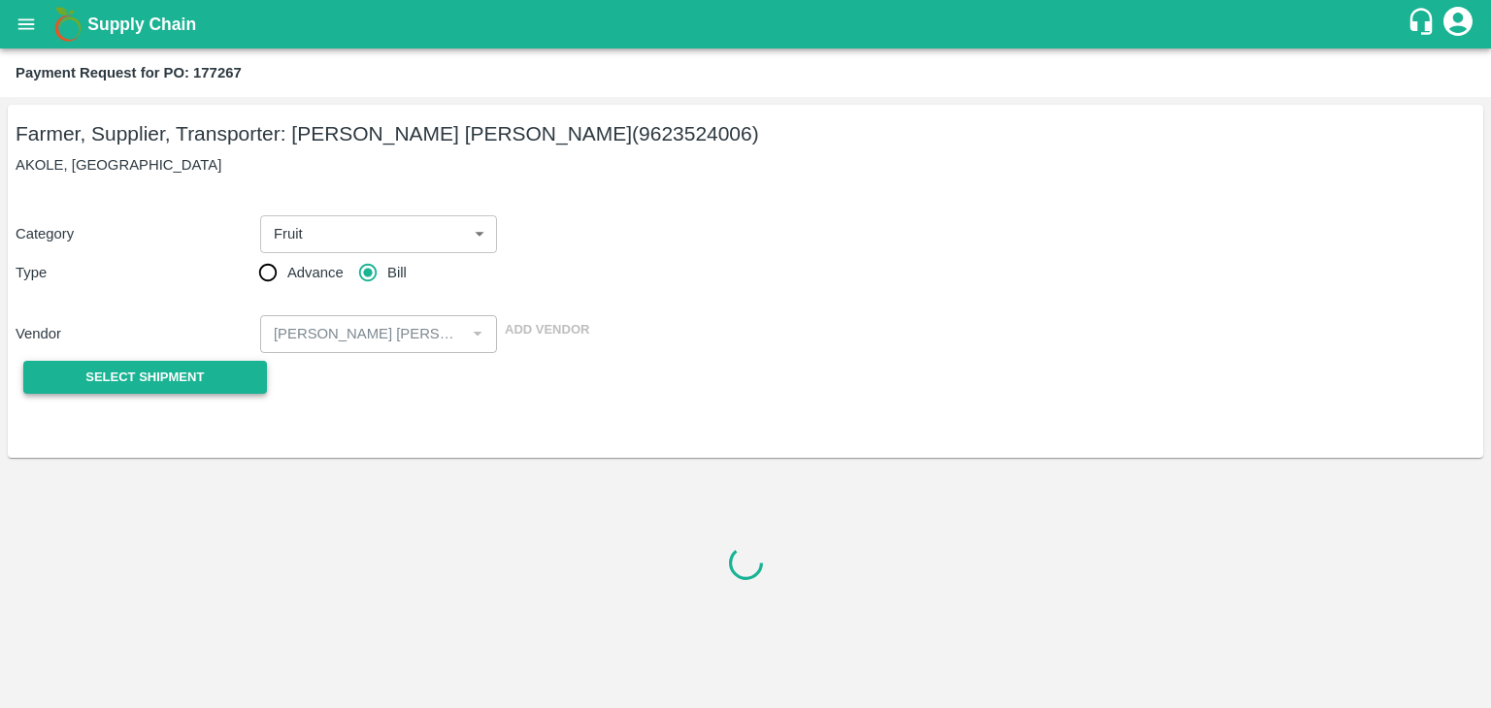
click at [151, 377] on span "Select Shipment" at bounding box center [144, 378] width 118 height 22
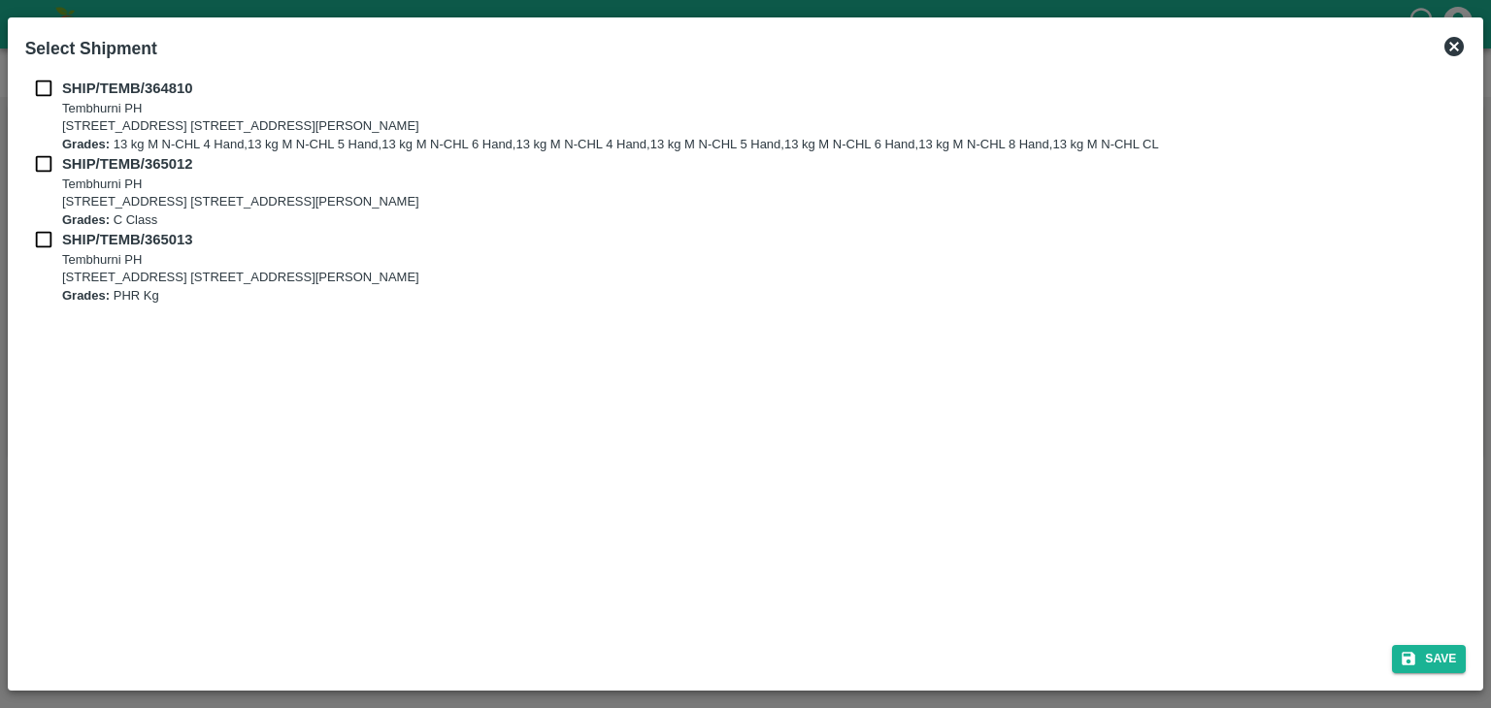
click at [50, 97] on input "checkbox" at bounding box center [43, 88] width 37 height 21
checkbox input "true"
click at [45, 170] on input "checkbox" at bounding box center [43, 163] width 37 height 21
checkbox input "true"
click at [42, 244] on input "checkbox" at bounding box center [43, 239] width 37 height 21
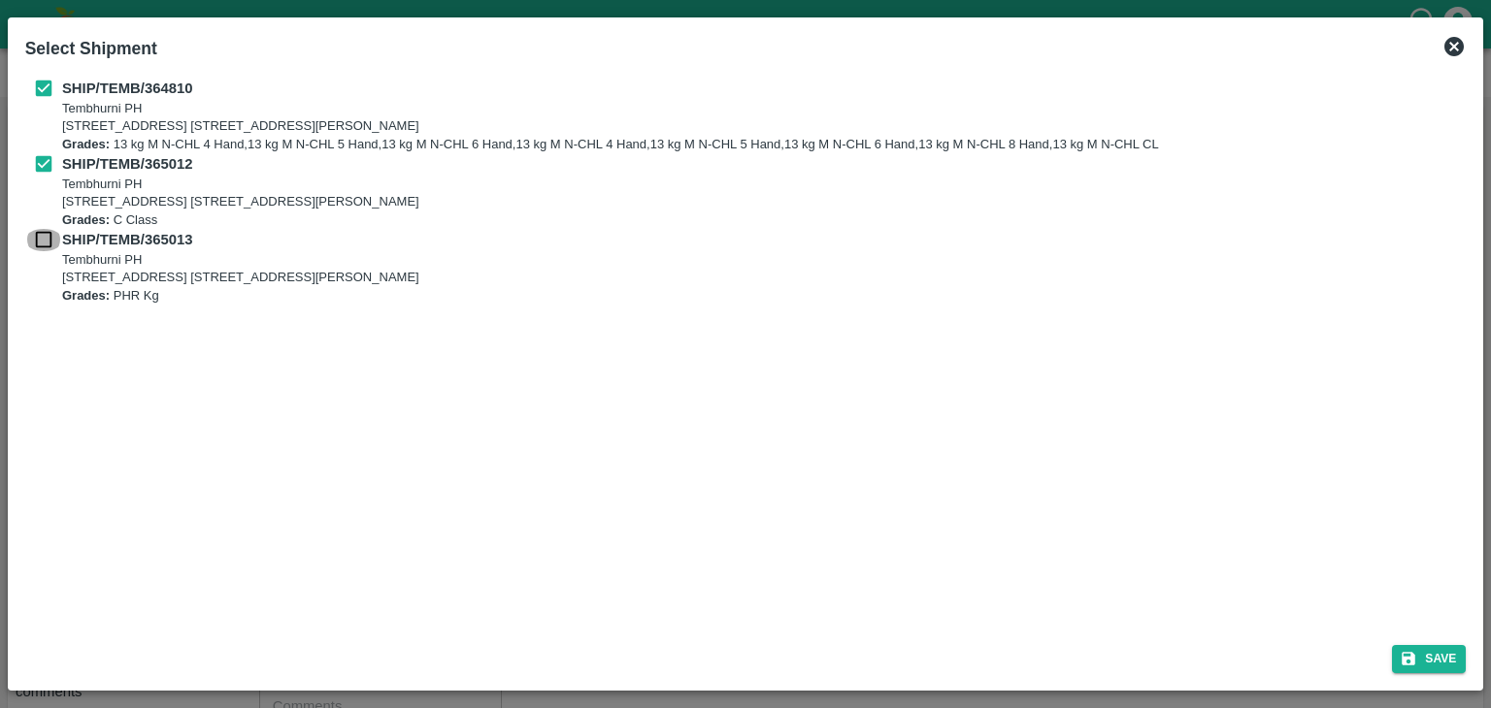
checkbox input "true"
click at [1417, 667] on icon "submit" at bounding box center [1407, 658] width 17 height 17
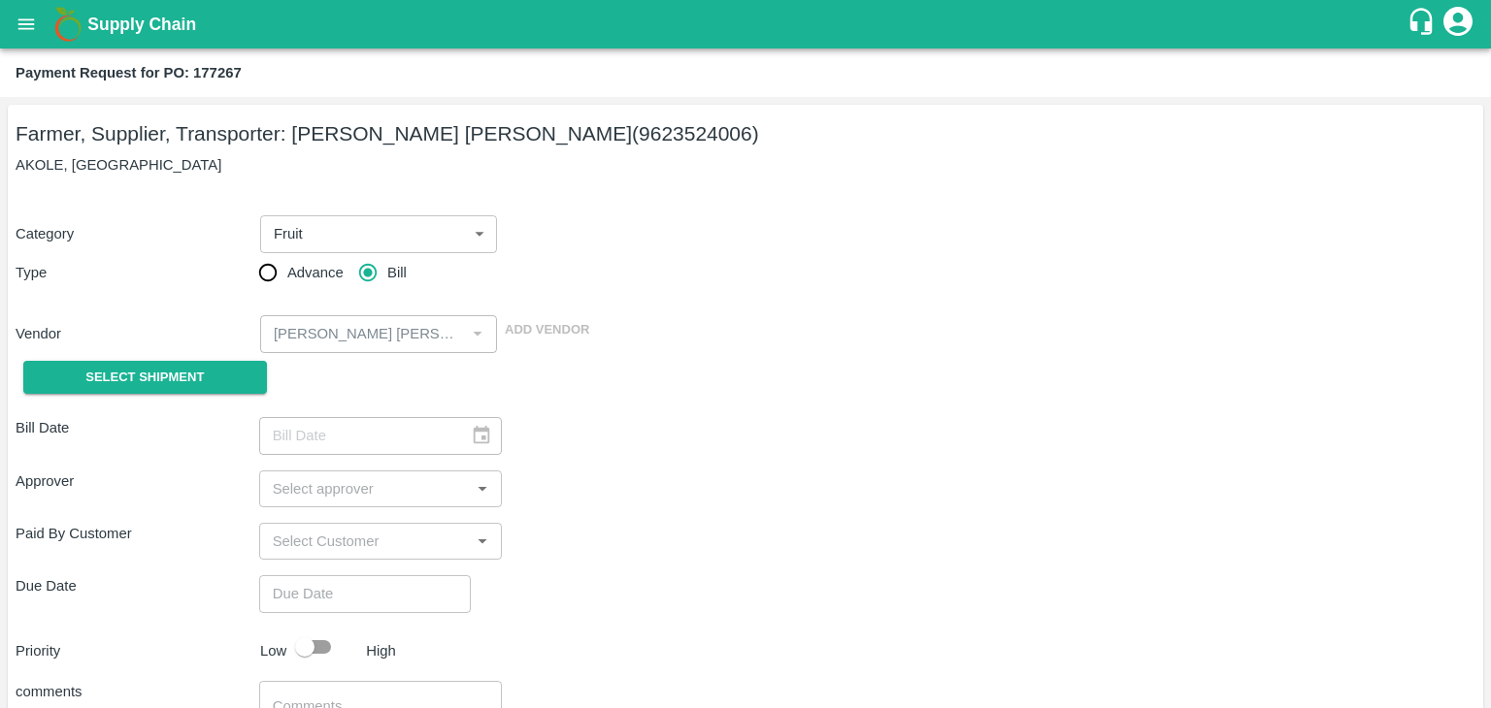
type input "19/09/2025"
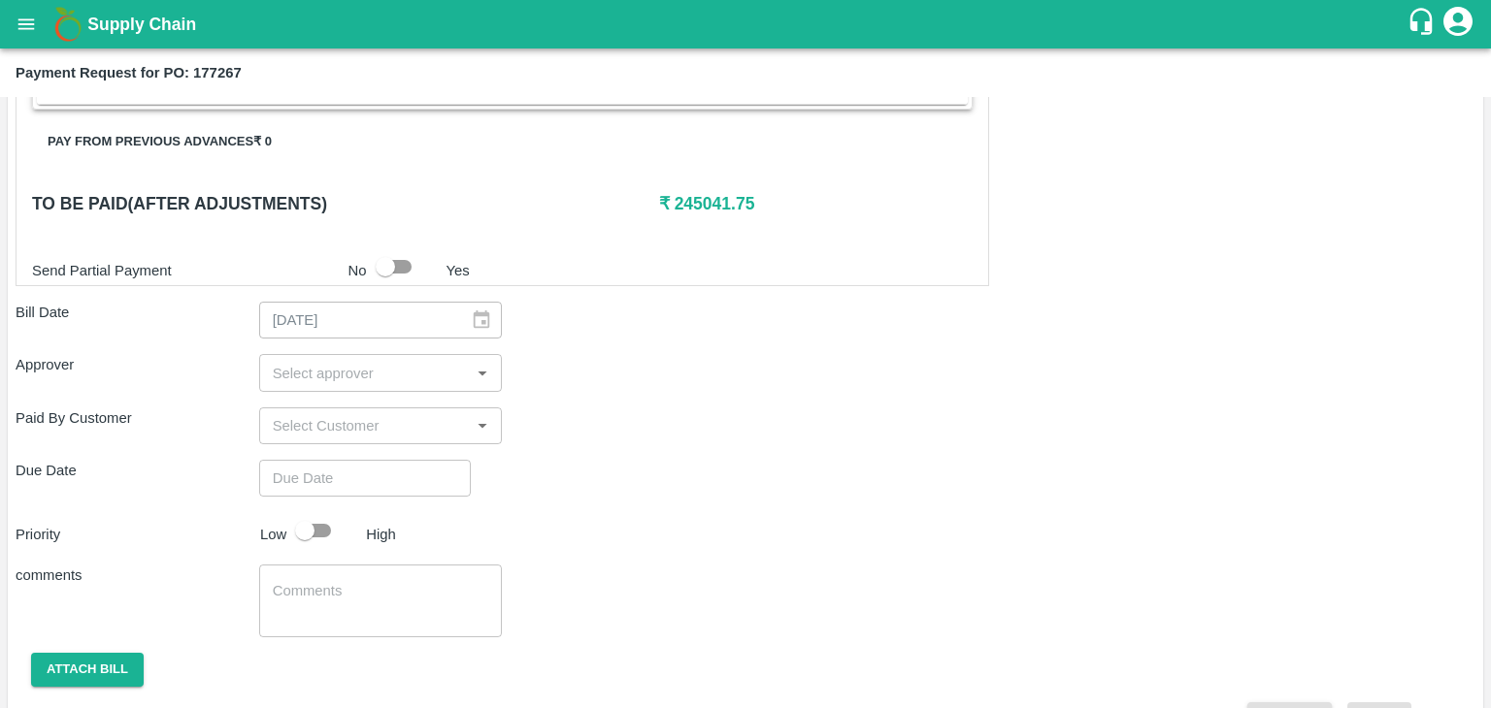
scroll to position [1036, 0]
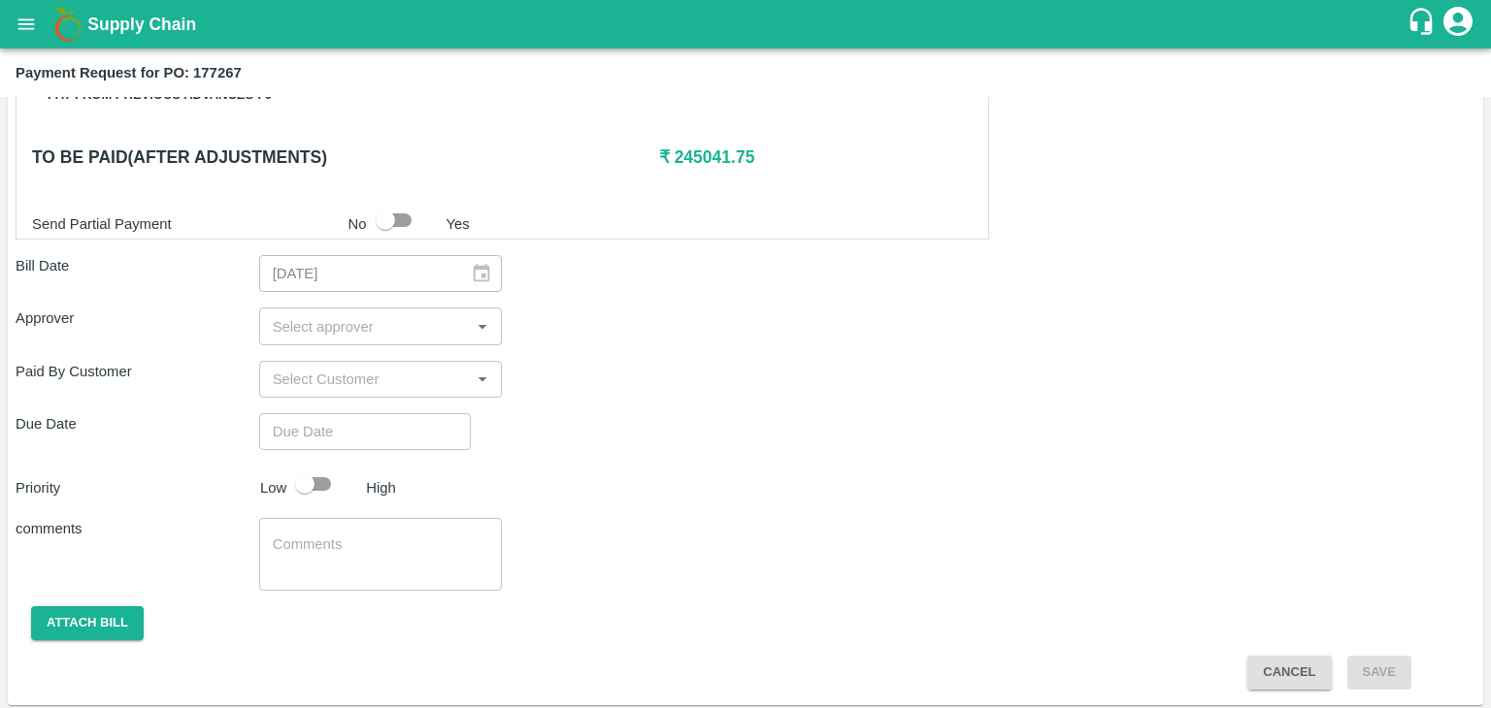
click at [394, 323] on input "input" at bounding box center [365, 325] width 200 height 25
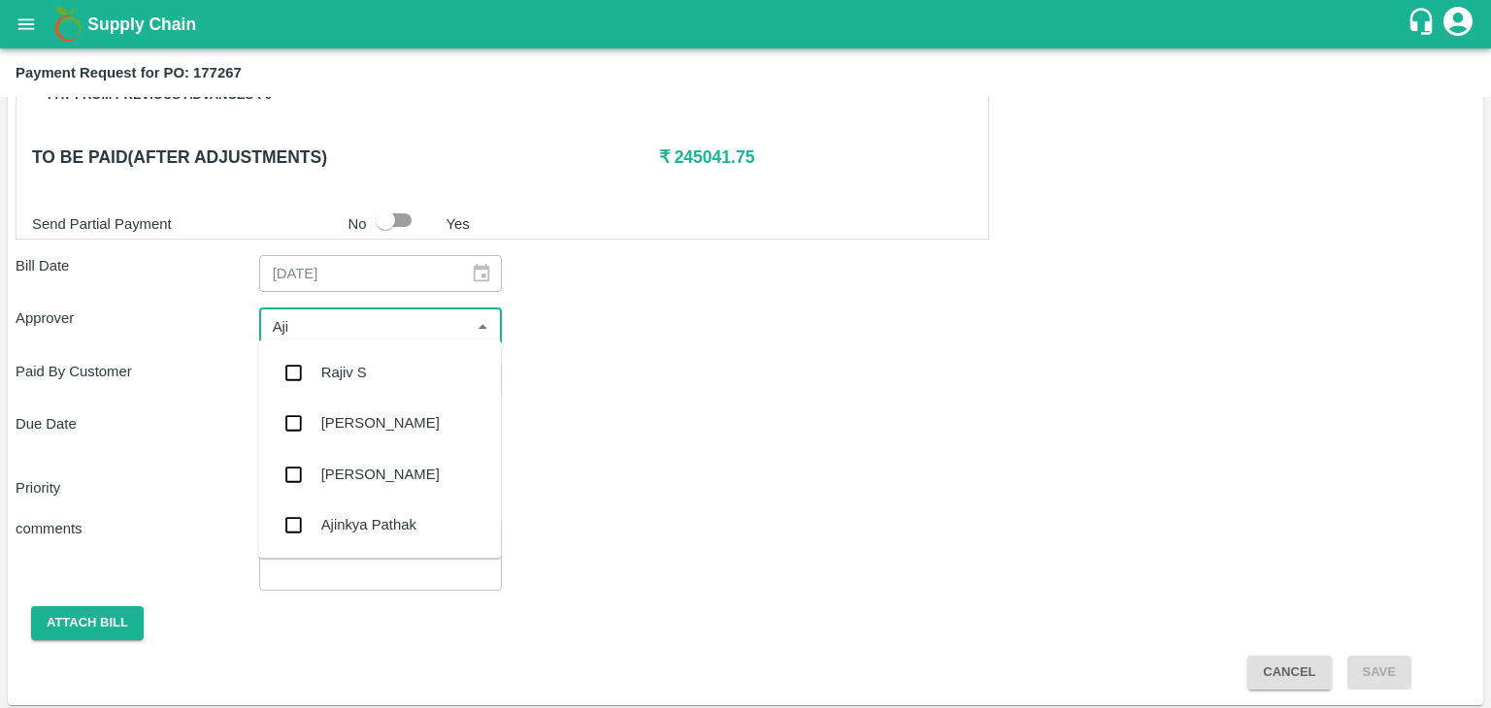
type input "Ajit"
click at [387, 351] on div "[PERSON_NAME]" at bounding box center [379, 372] width 243 height 50
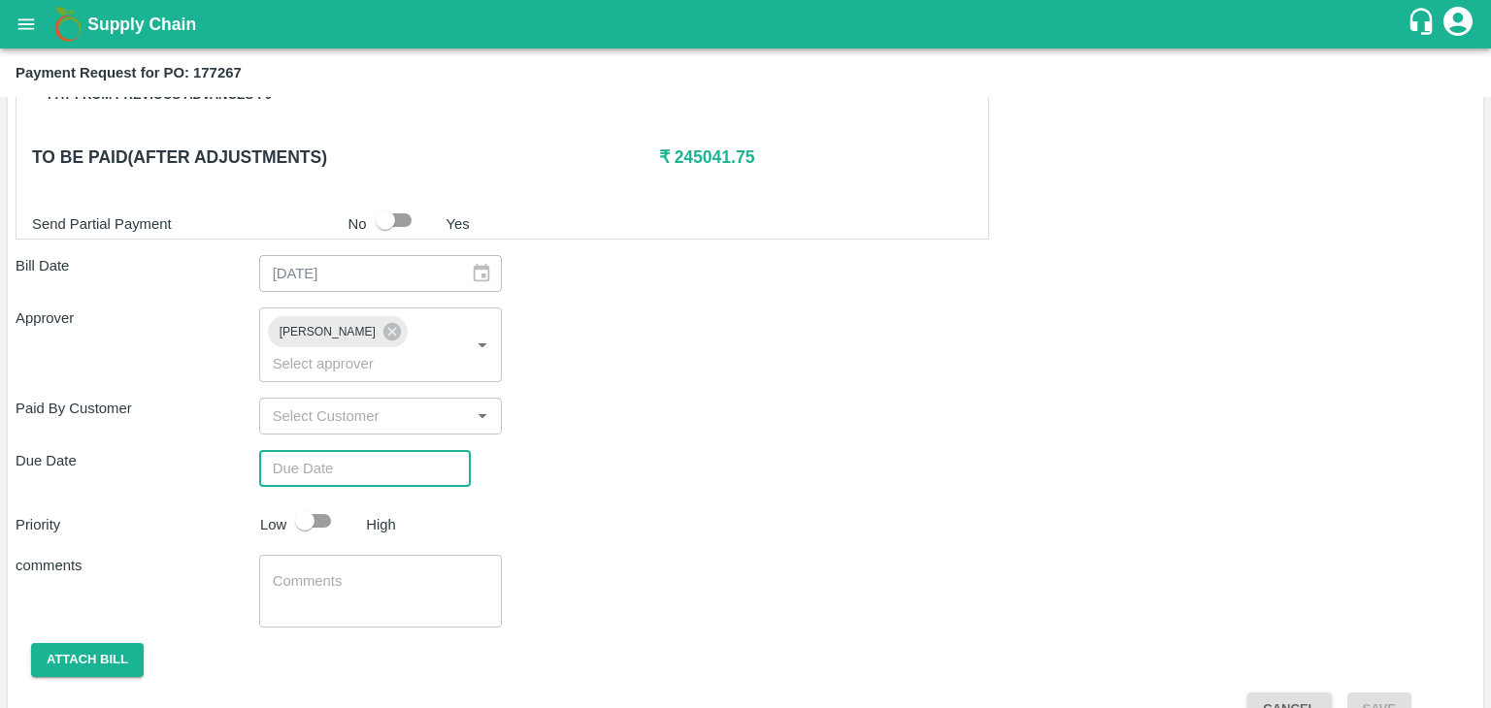
type input "DD/MM/YYYY hh:mm aa"
click at [406, 450] on input "DD/MM/YYYY hh:mm aa" at bounding box center [358, 468] width 198 height 37
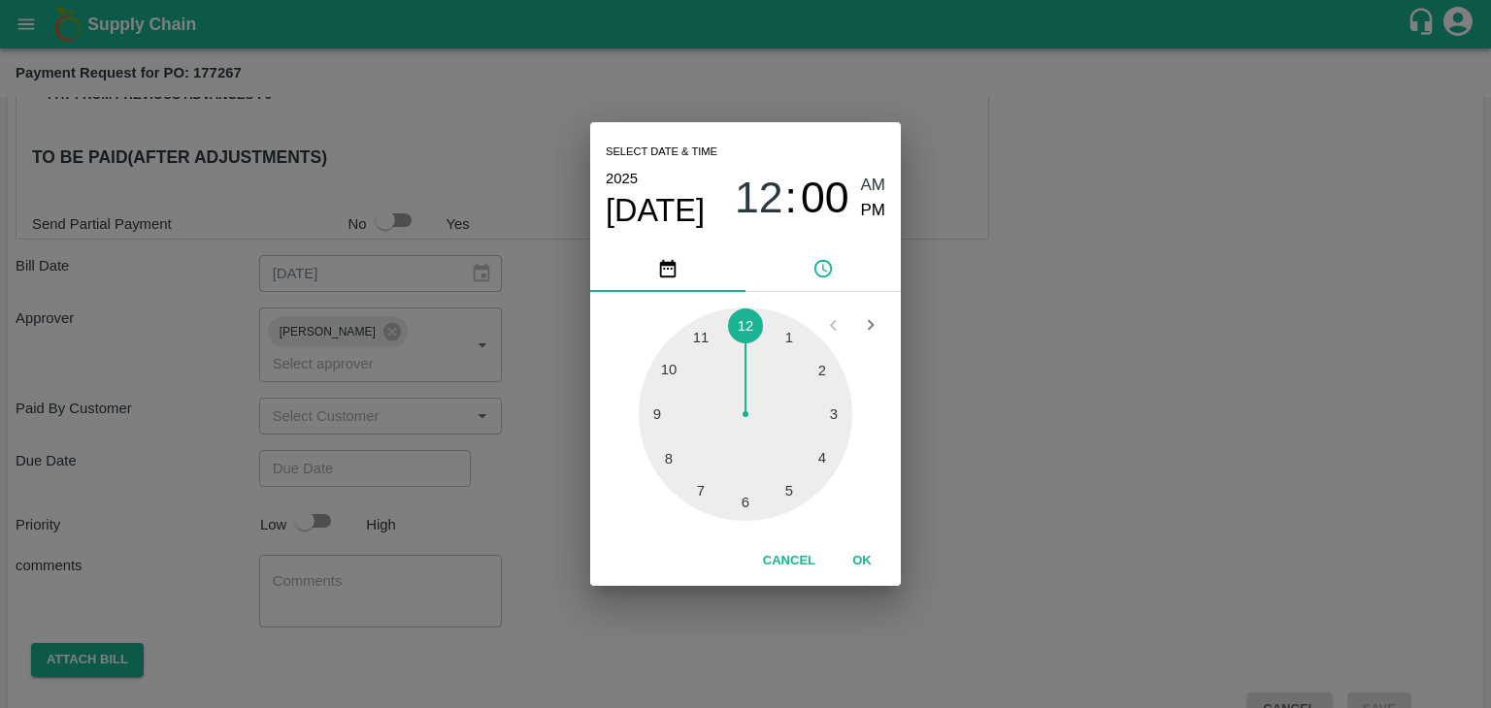
type input "26/09/2025 12:00 AM"
click at [866, 564] on button "OK" at bounding box center [862, 561] width 62 height 34
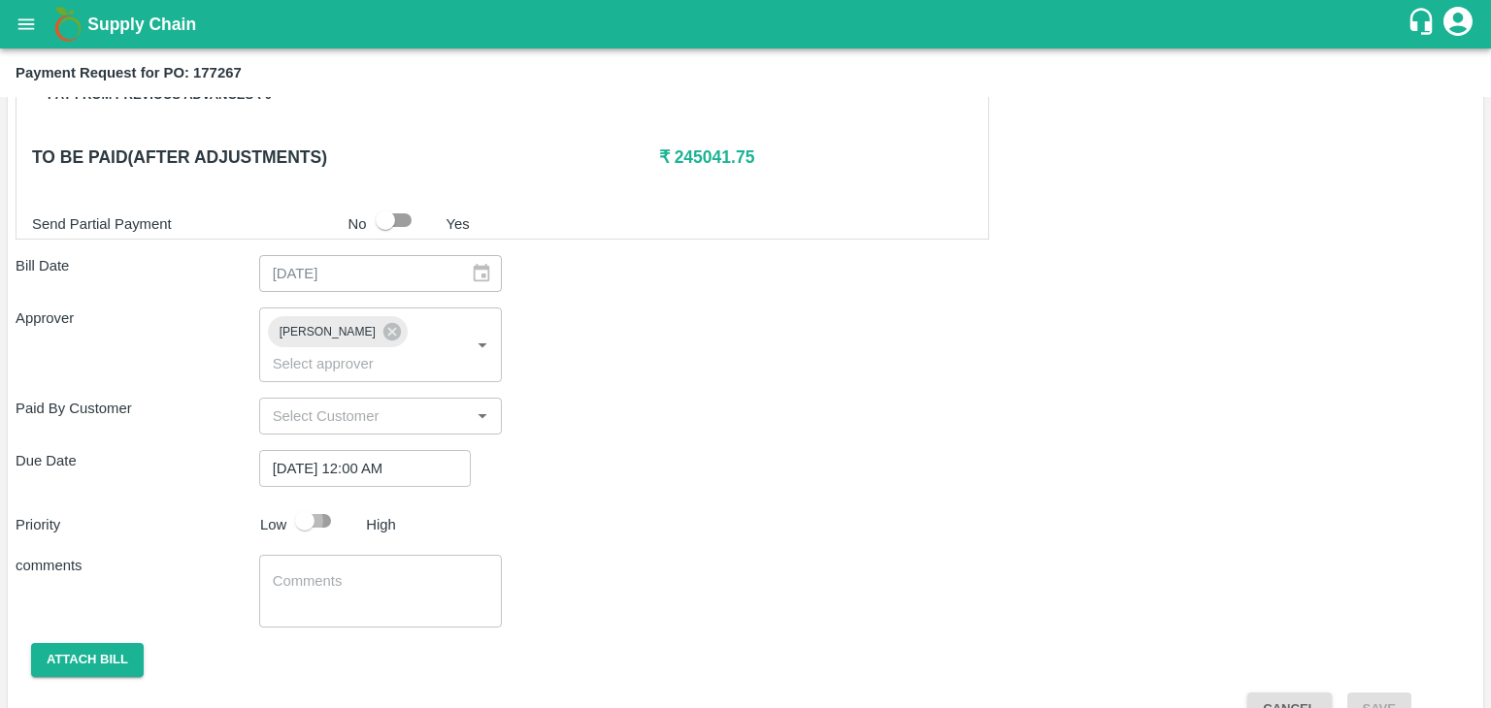
click at [311, 503] on input "checkbox" at bounding box center [304, 521] width 111 height 37
checkbox input "true"
click at [400, 572] on textarea at bounding box center [381, 592] width 216 height 41
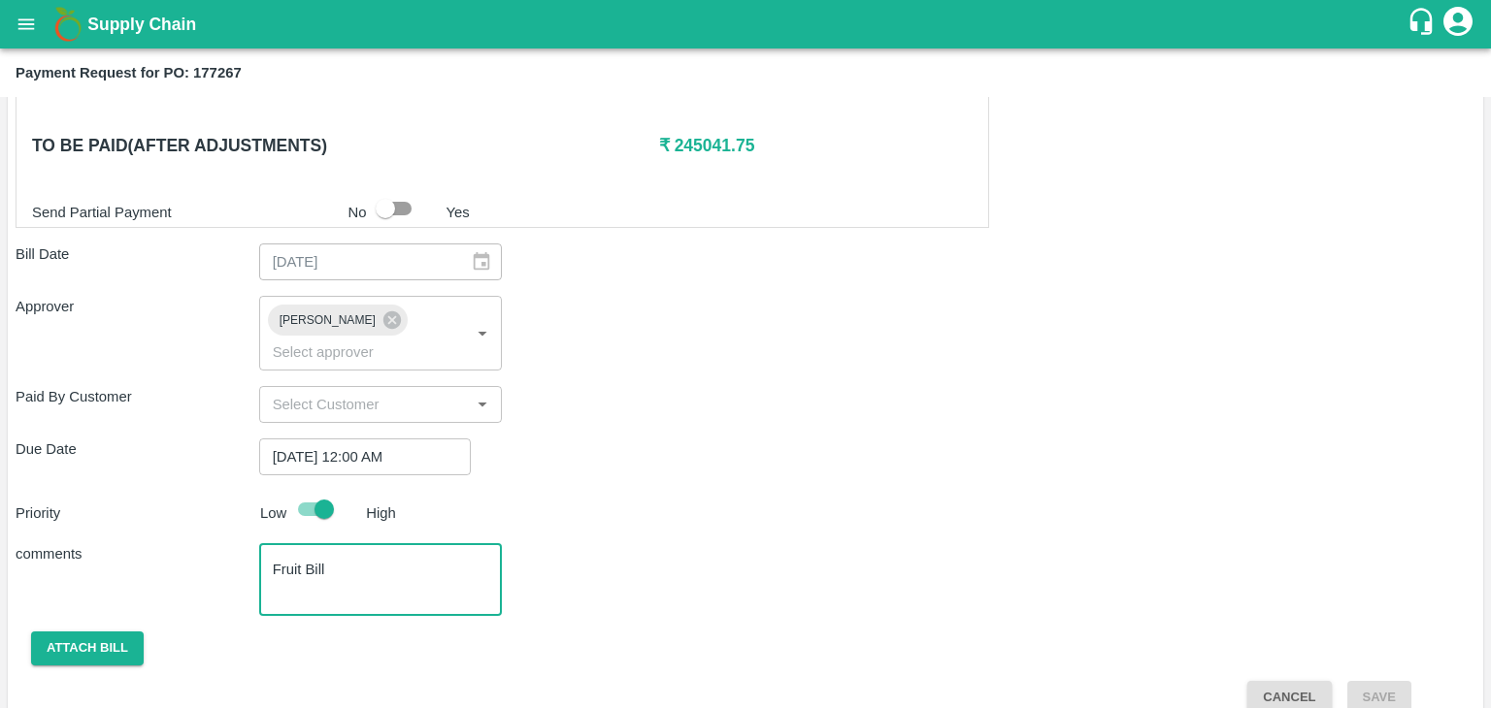
type textarea "Fruit Bill"
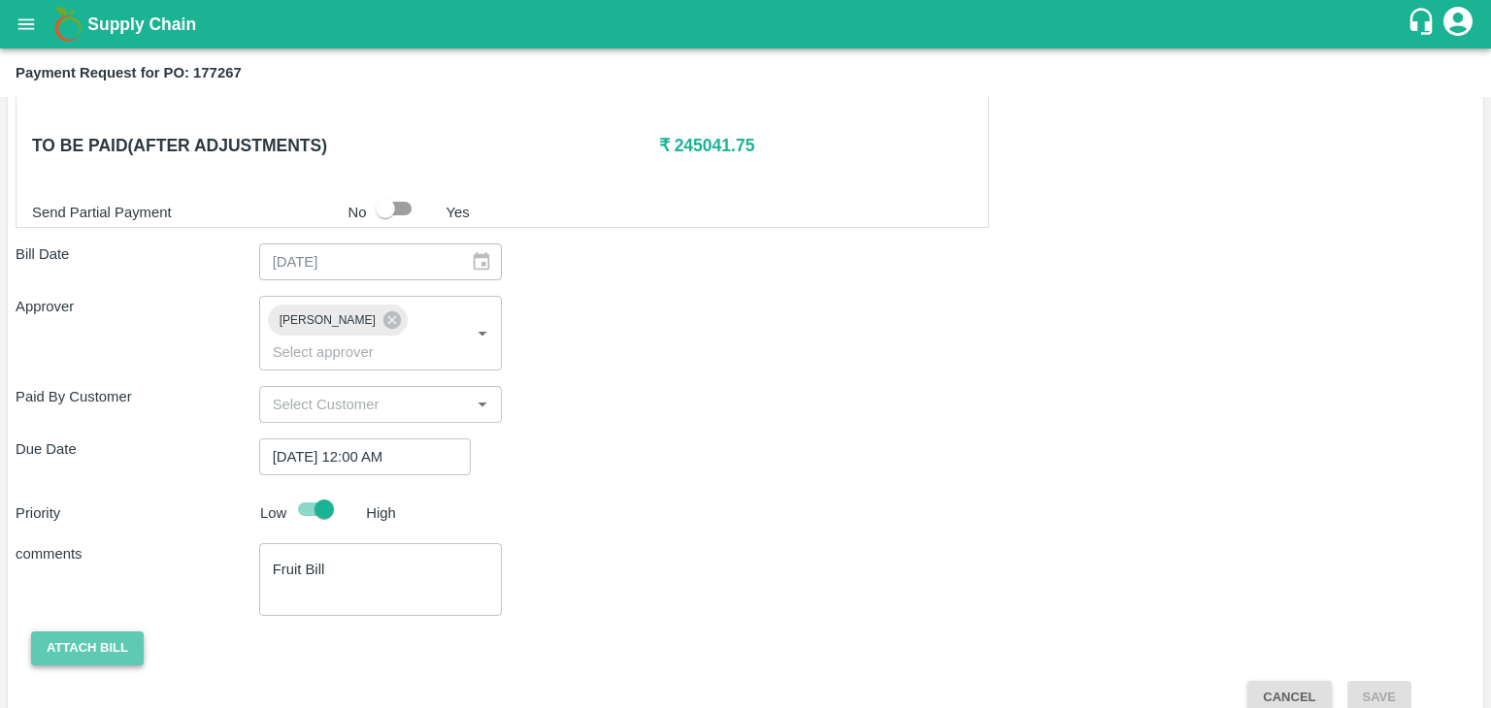
click at [82, 632] on button "Attach bill" at bounding box center [87, 649] width 113 height 34
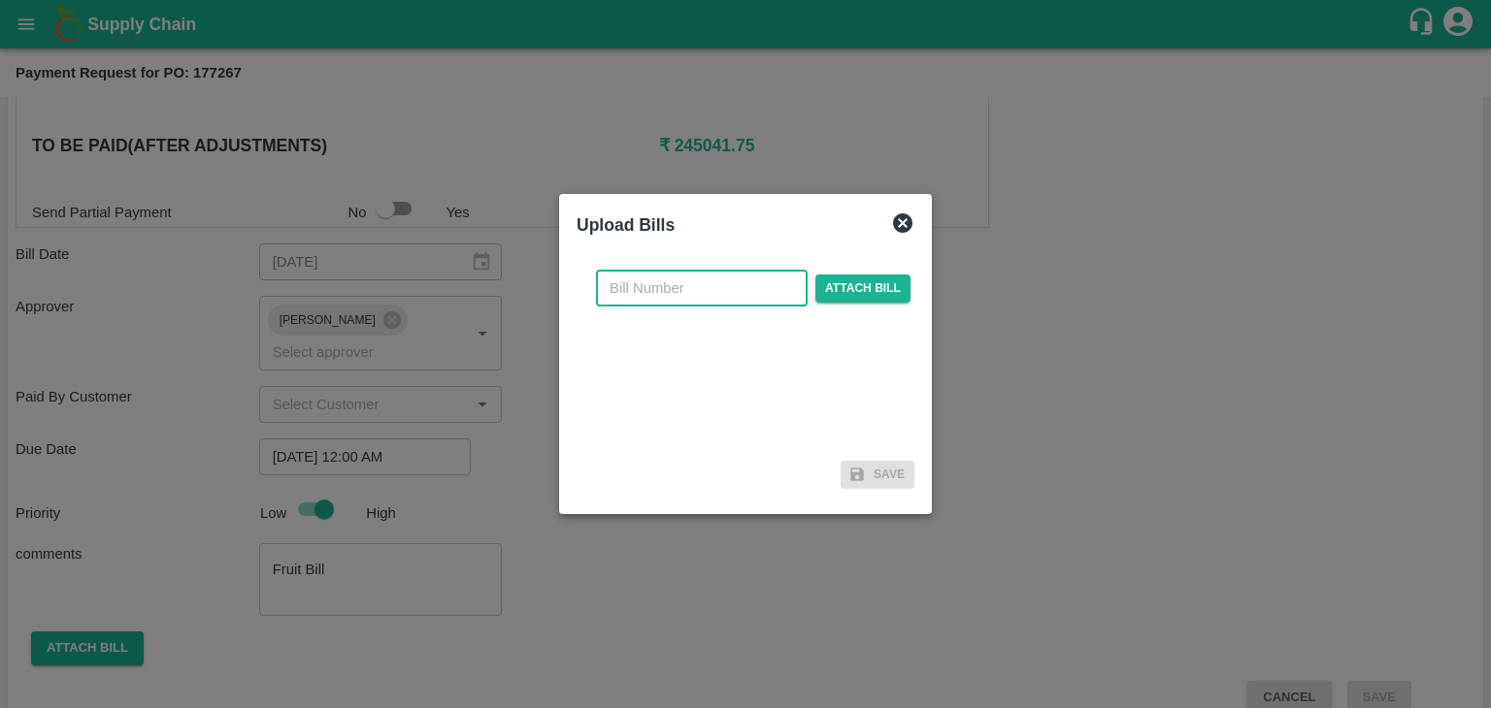
click at [691, 283] on input "text" at bounding box center [702, 288] width 212 height 37
type input "21"
click at [879, 279] on span "Attach bill" at bounding box center [862, 289] width 95 height 28
click at [0, 0] on input "Attach bill" at bounding box center [0, 0] width 0 height 0
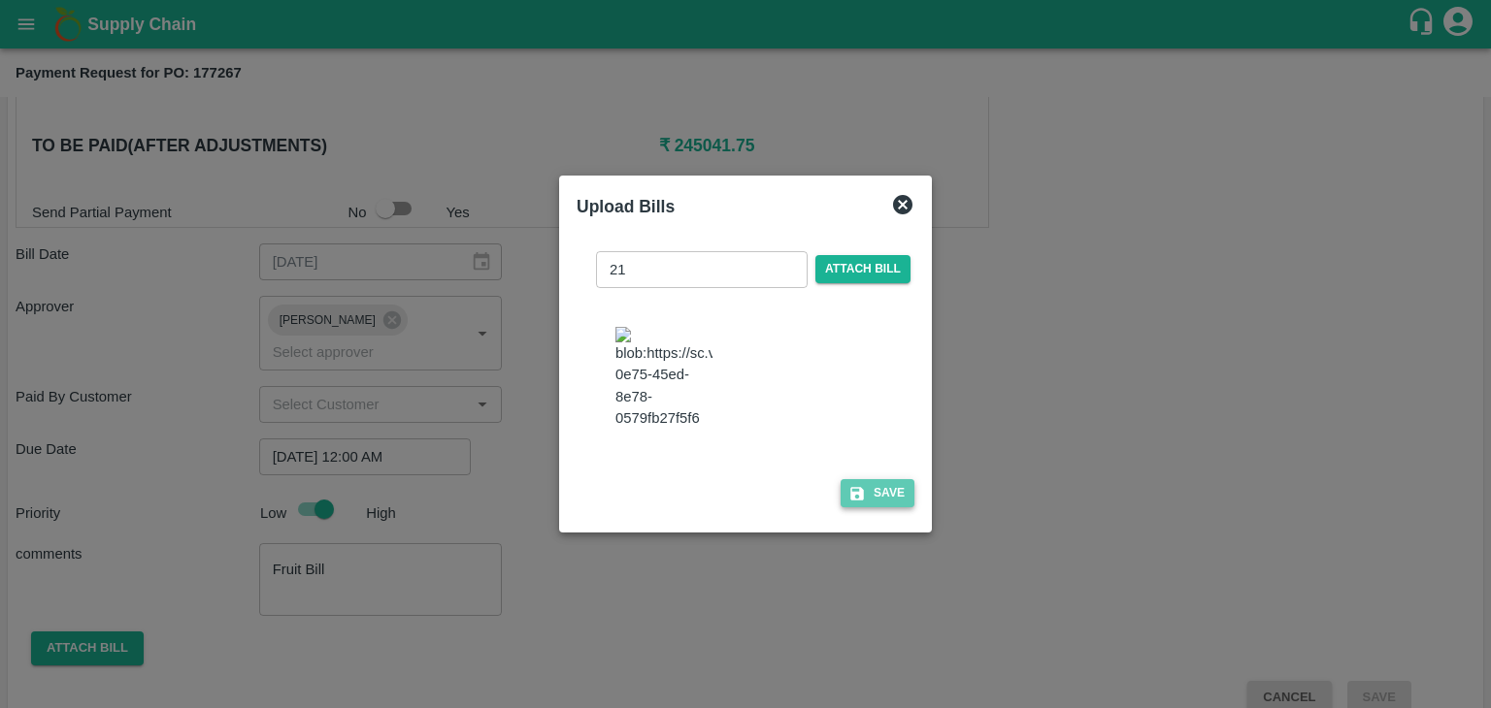
click at [868, 507] on button "Save" at bounding box center [877, 493] width 74 height 28
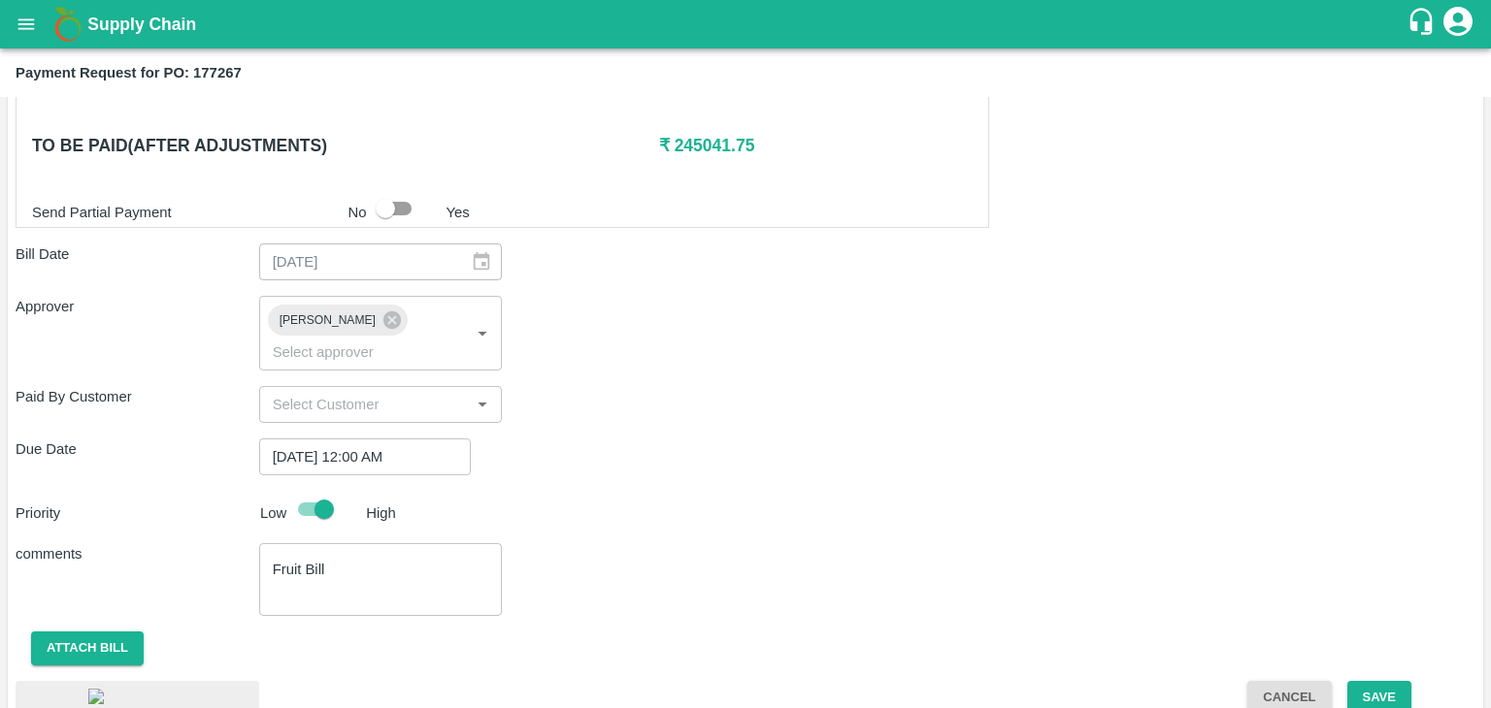
scroll to position [1161, 0]
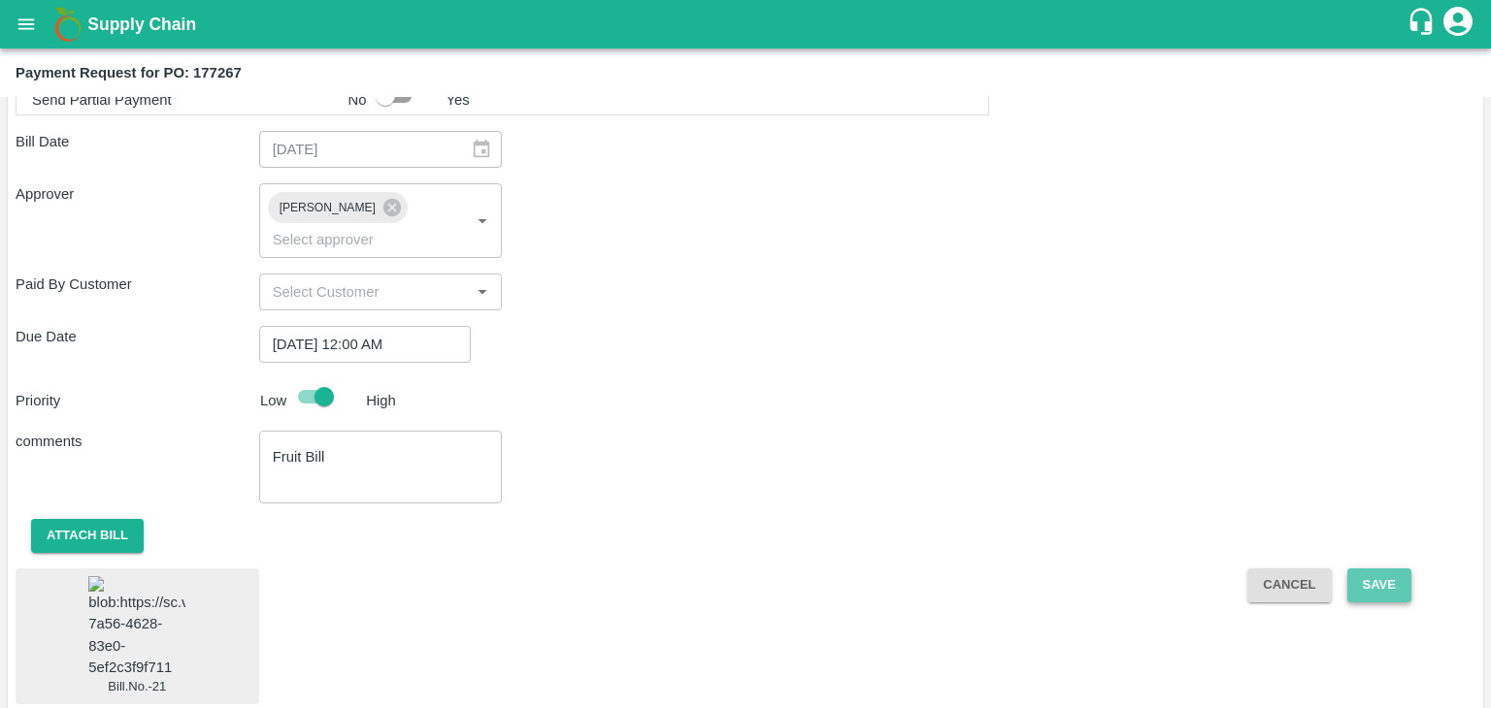
click at [1384, 569] on button "Save" at bounding box center [1379, 586] width 64 height 34
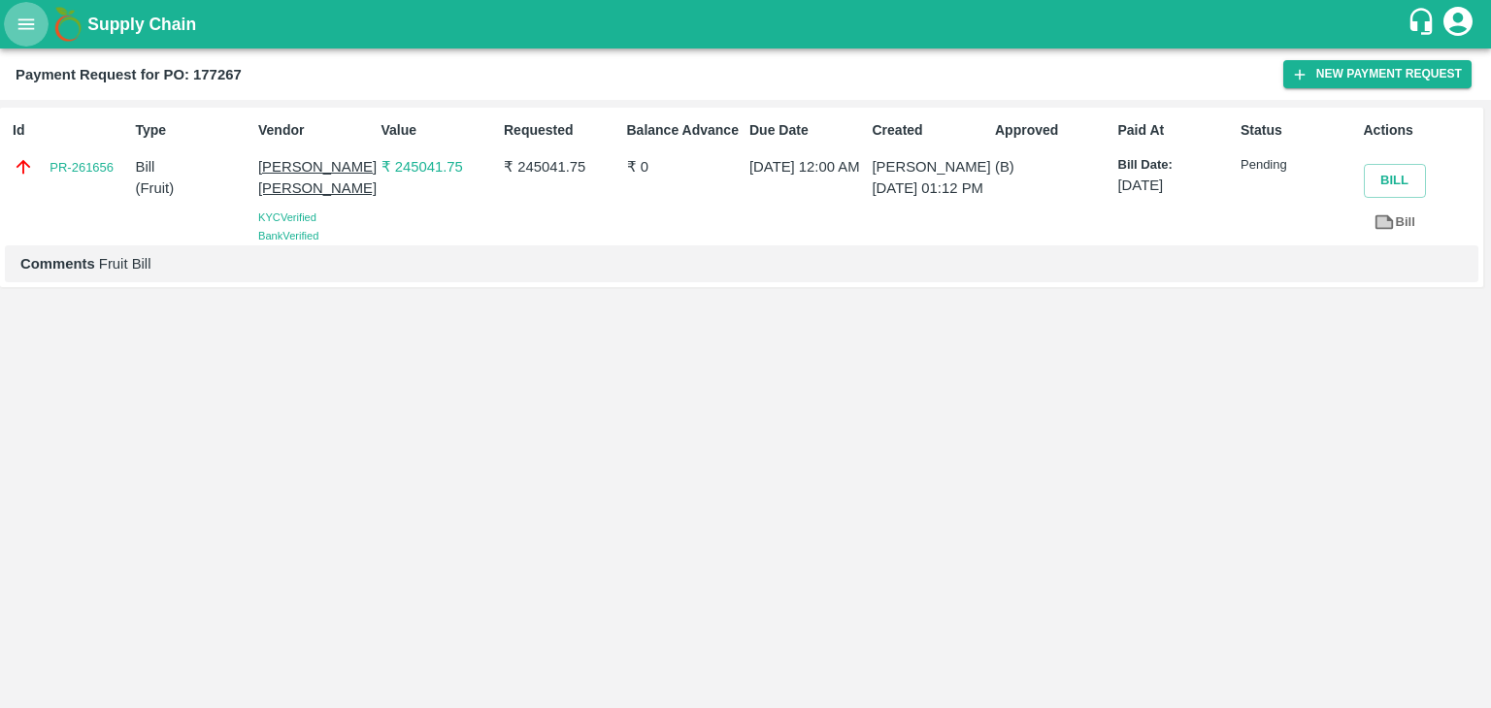
click at [25, 15] on icon "open drawer" at bounding box center [26, 24] width 21 height 21
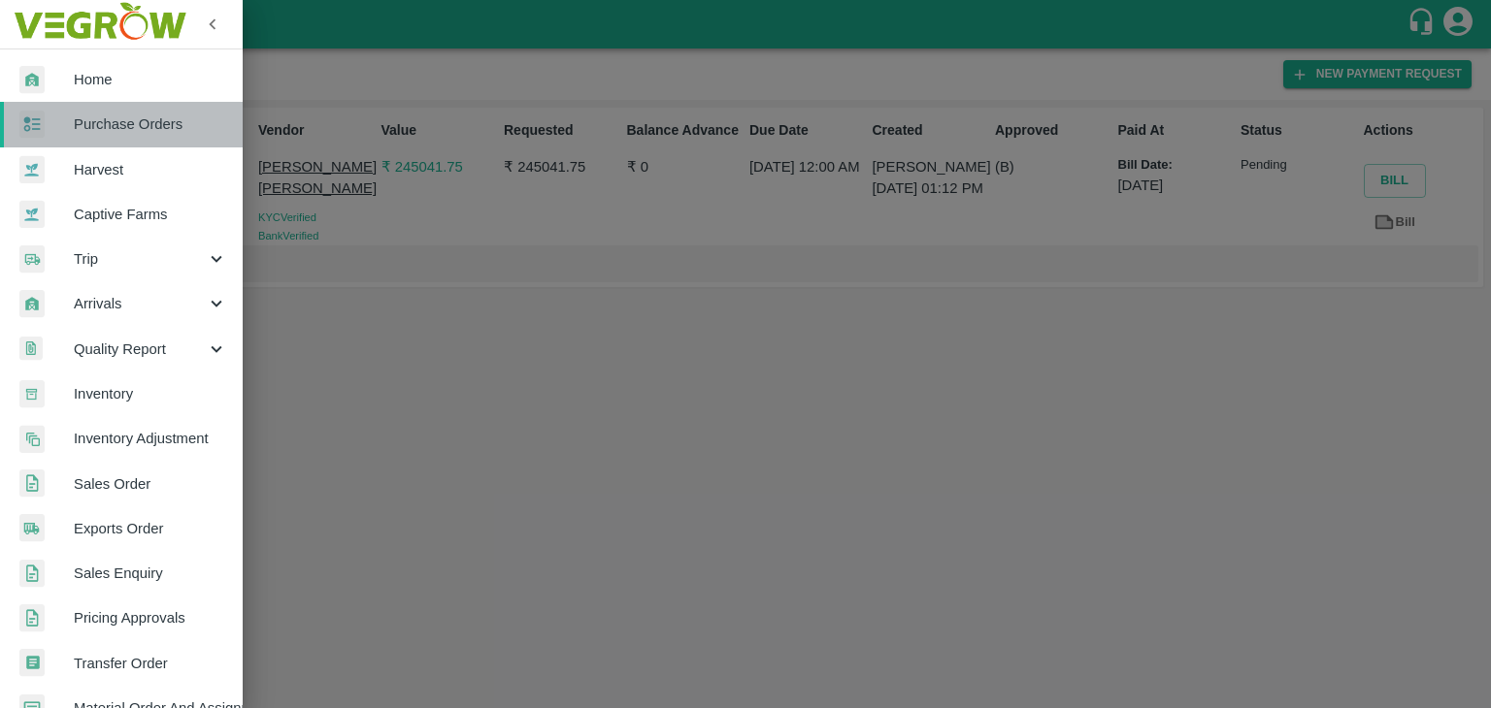
click at [147, 139] on link "Purchase Orders" at bounding box center [121, 124] width 243 height 45
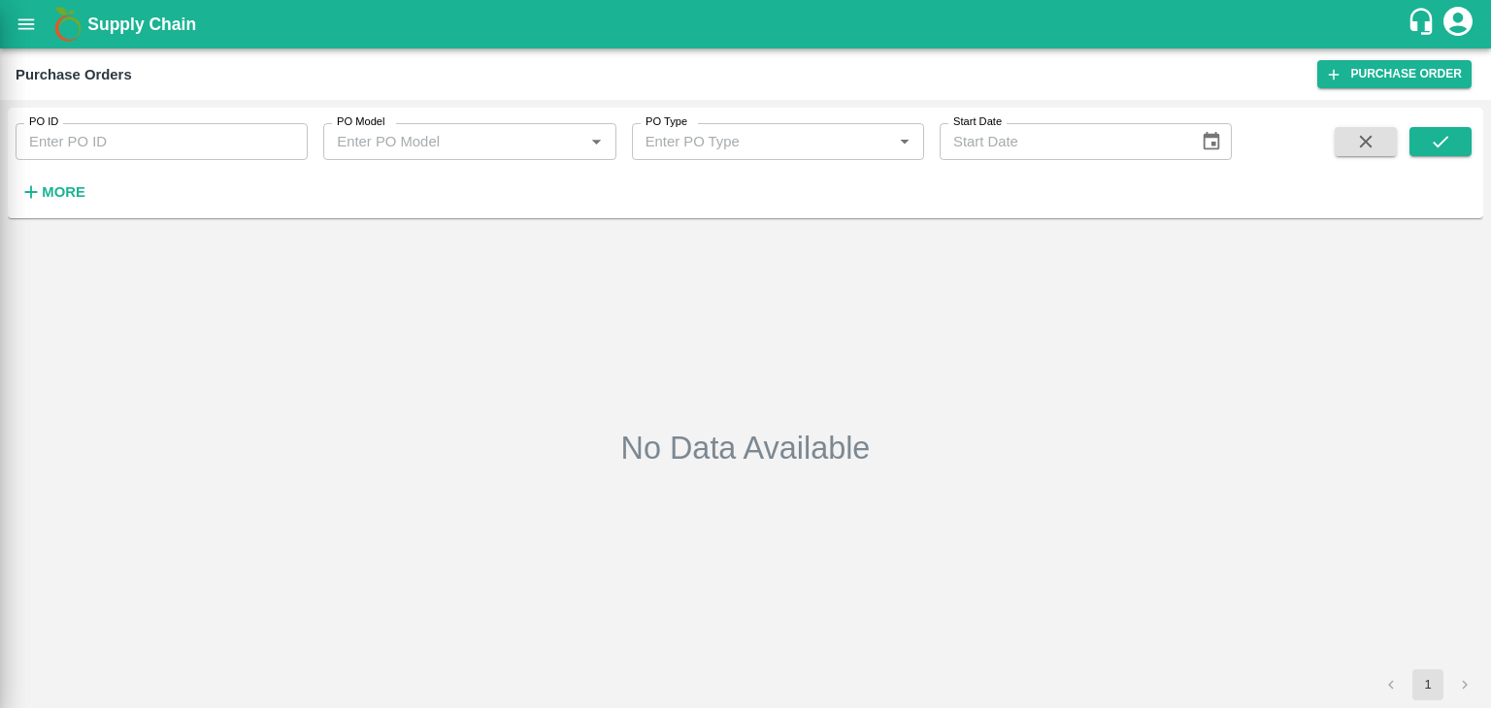
click at [279, 137] on div at bounding box center [745, 354] width 1491 height 708
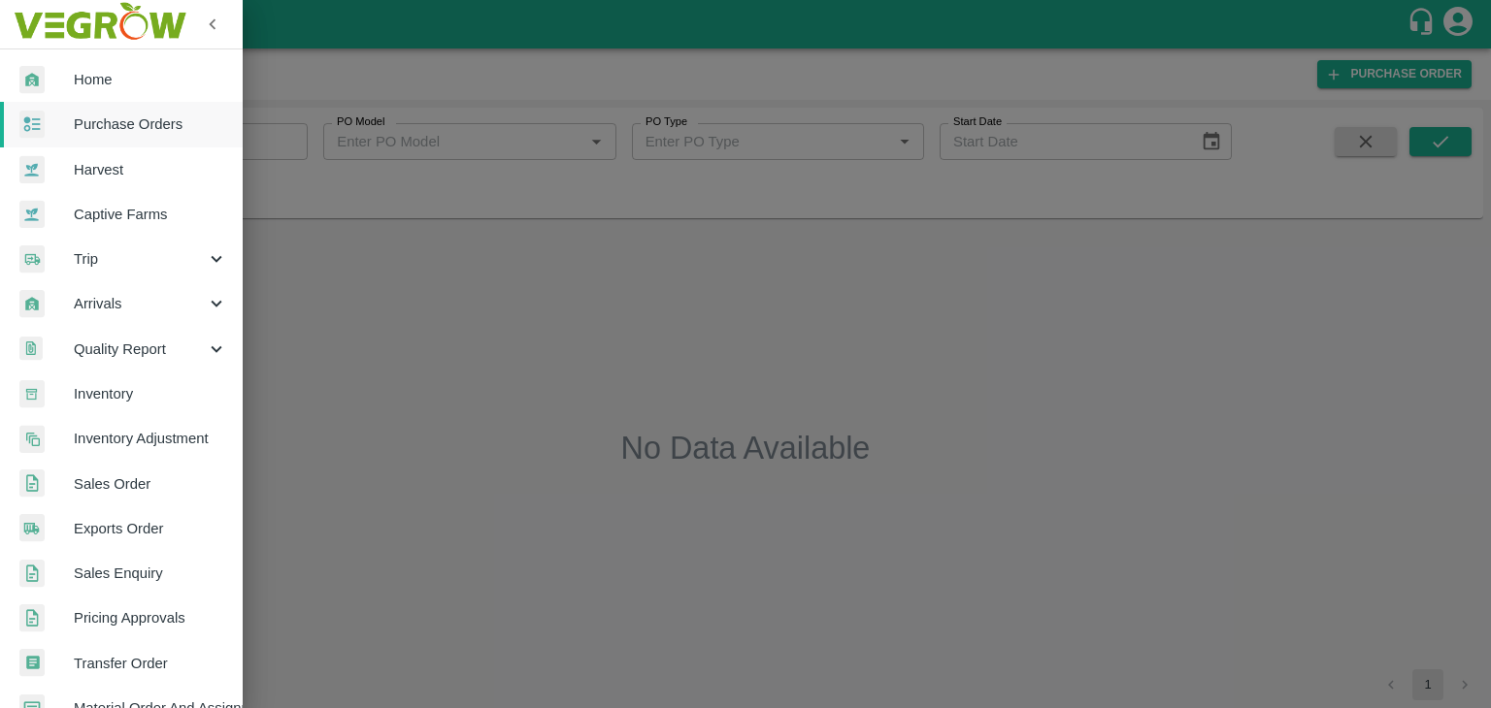
click at [279, 137] on div at bounding box center [745, 354] width 1491 height 708
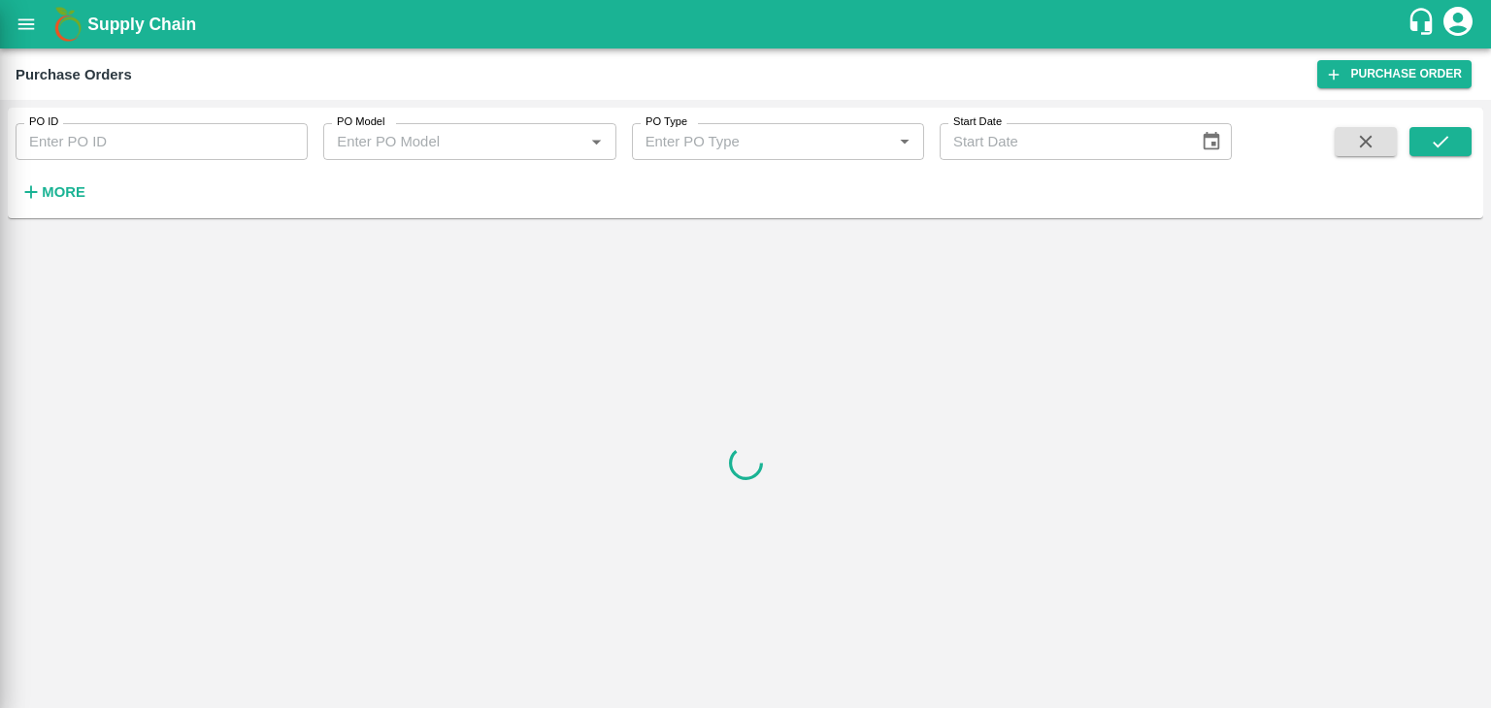
click at [279, 137] on div at bounding box center [745, 354] width 1491 height 708
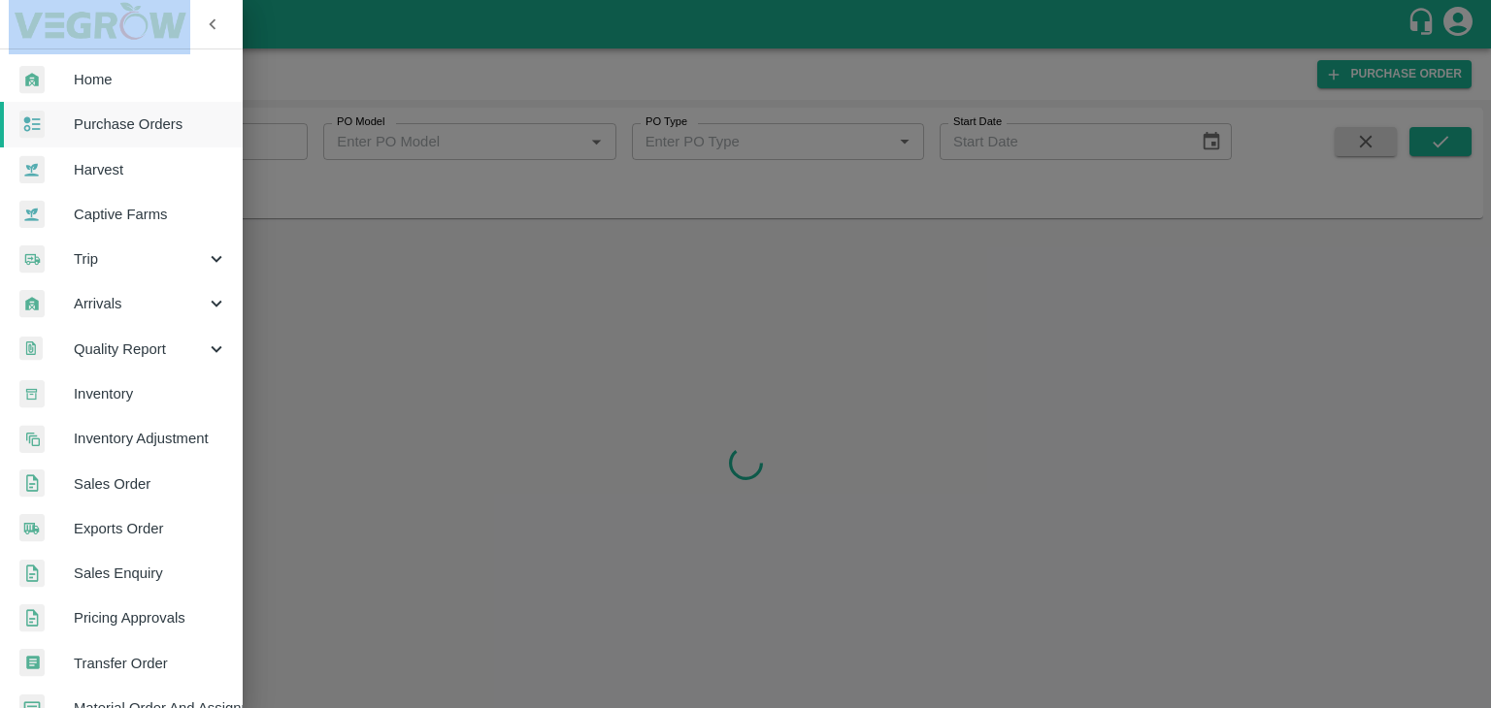
click at [284, 140] on div at bounding box center [745, 354] width 1491 height 708
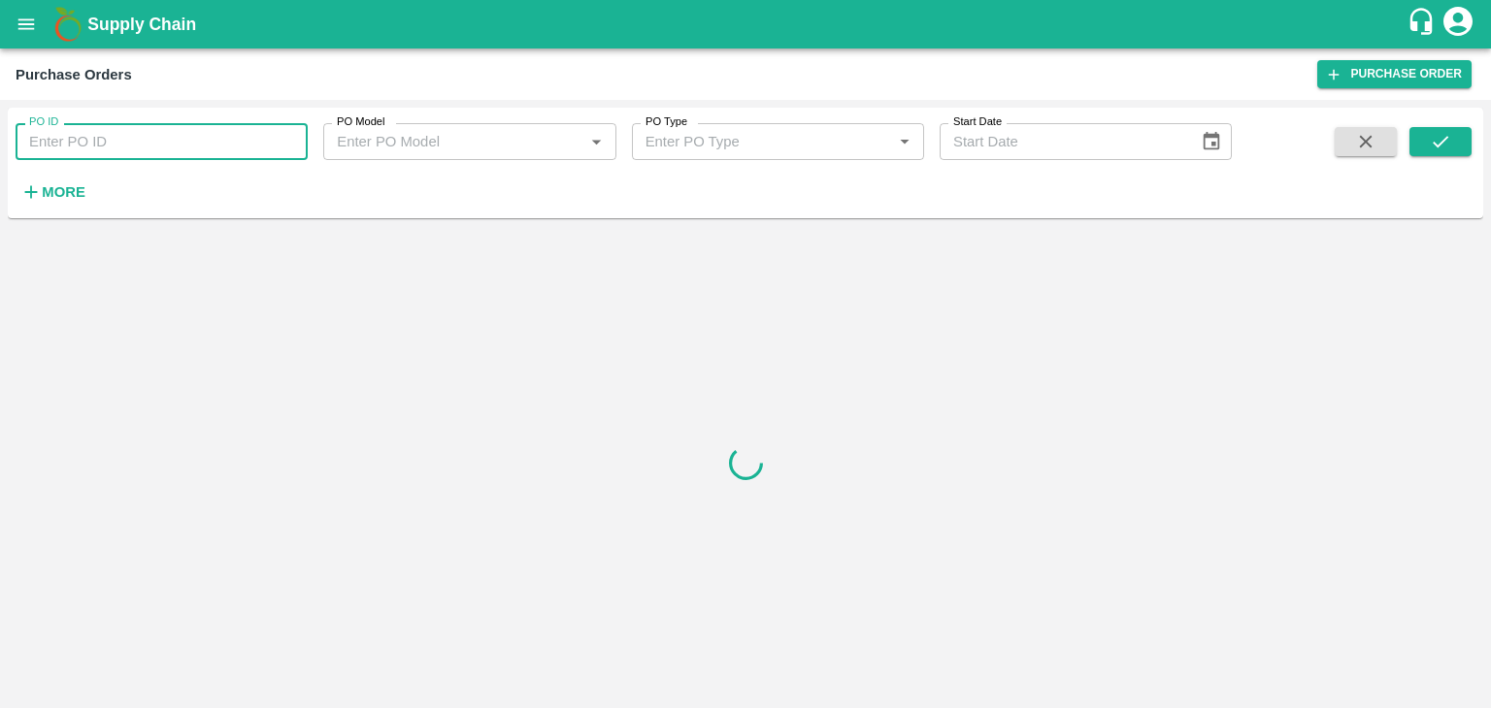
click at [283, 130] on input "PO ID" at bounding box center [162, 141] width 292 height 37
paste input "177754"
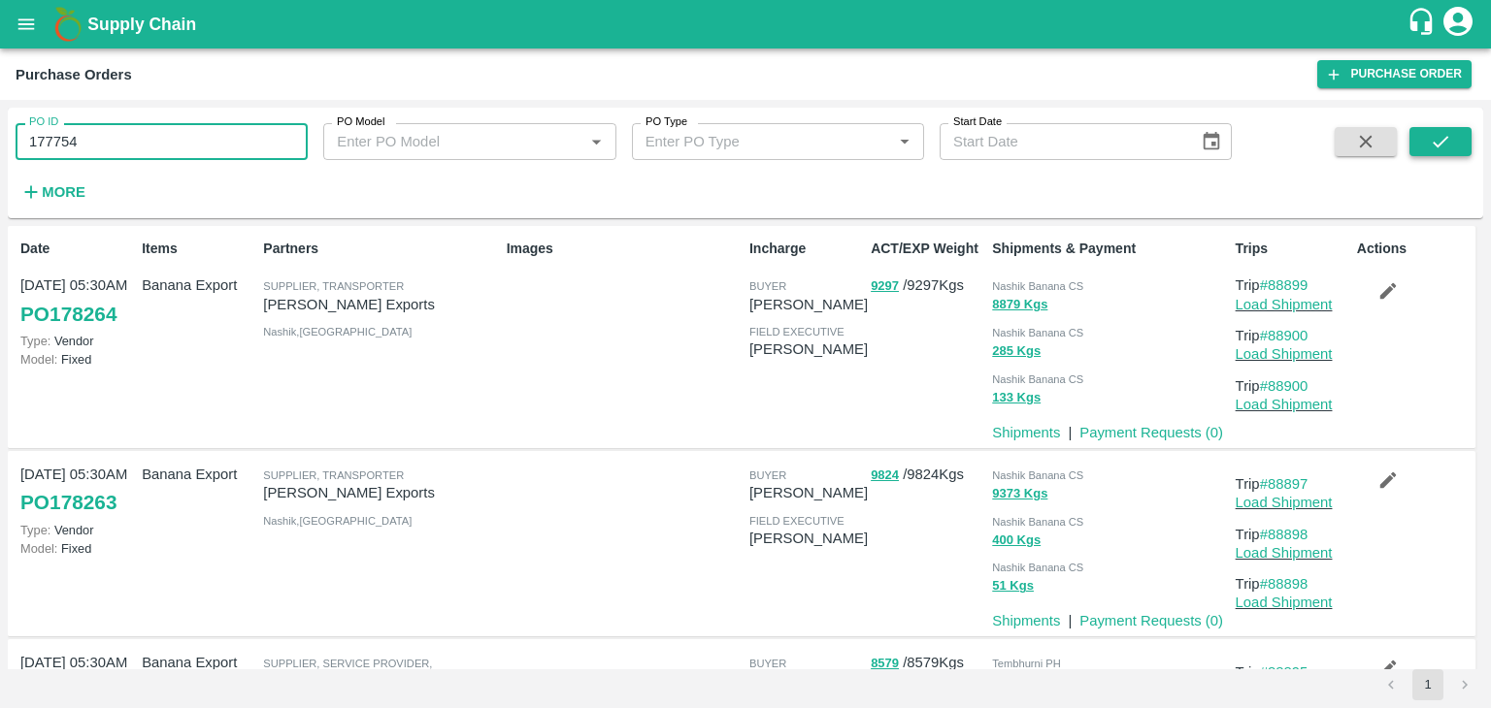
type input "177754"
click at [1412, 151] on button "submit" at bounding box center [1440, 141] width 62 height 29
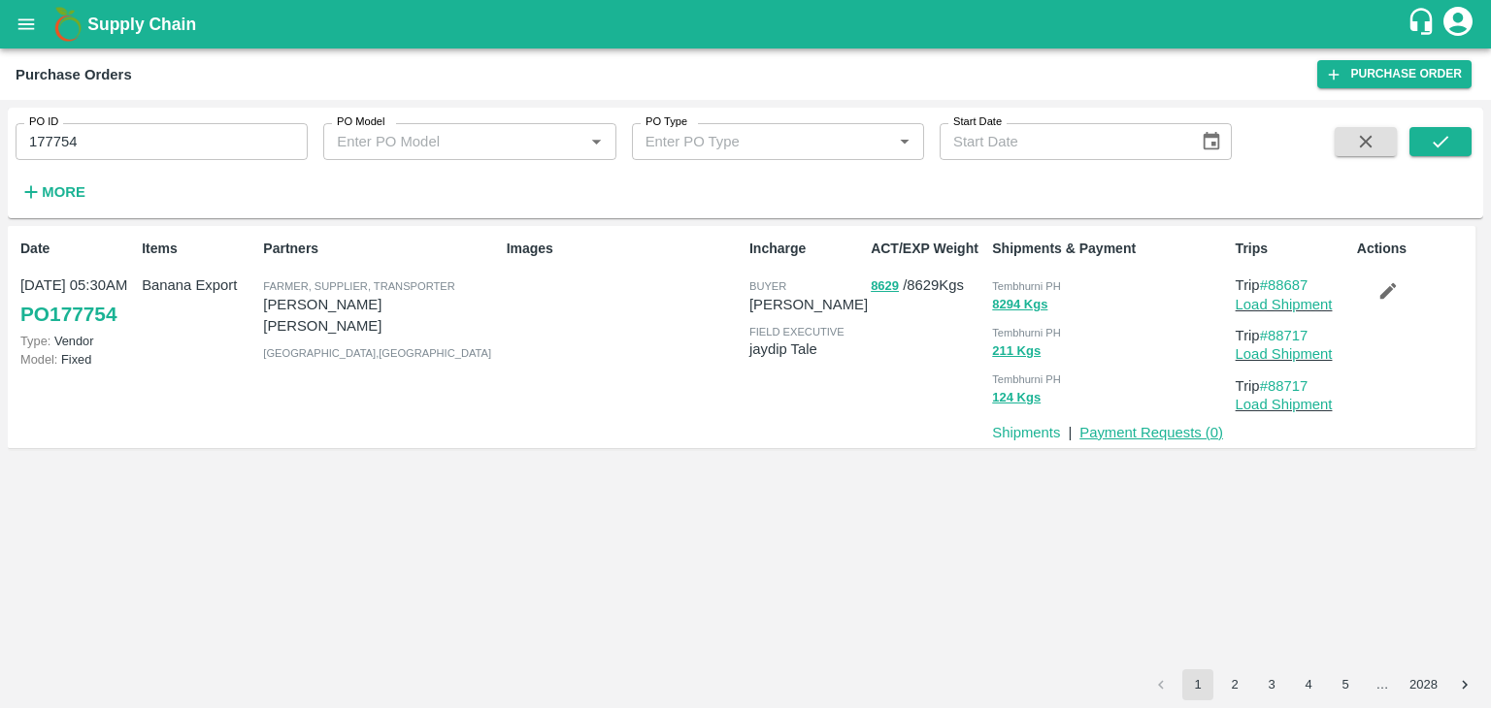
click at [1149, 434] on link "Payment Requests ( 0 )" at bounding box center [1151, 433] width 144 height 16
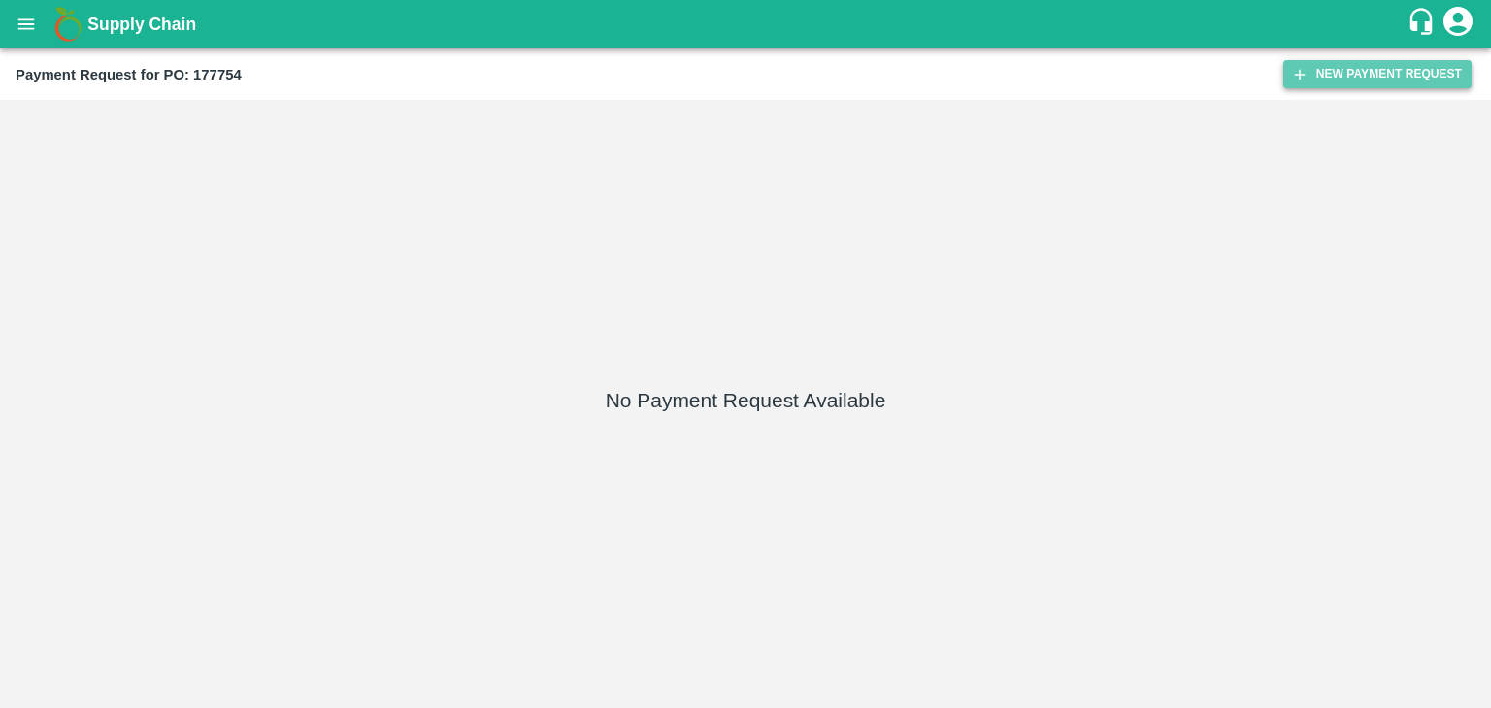
click at [1329, 69] on button "New Payment Request" at bounding box center [1377, 74] width 188 height 28
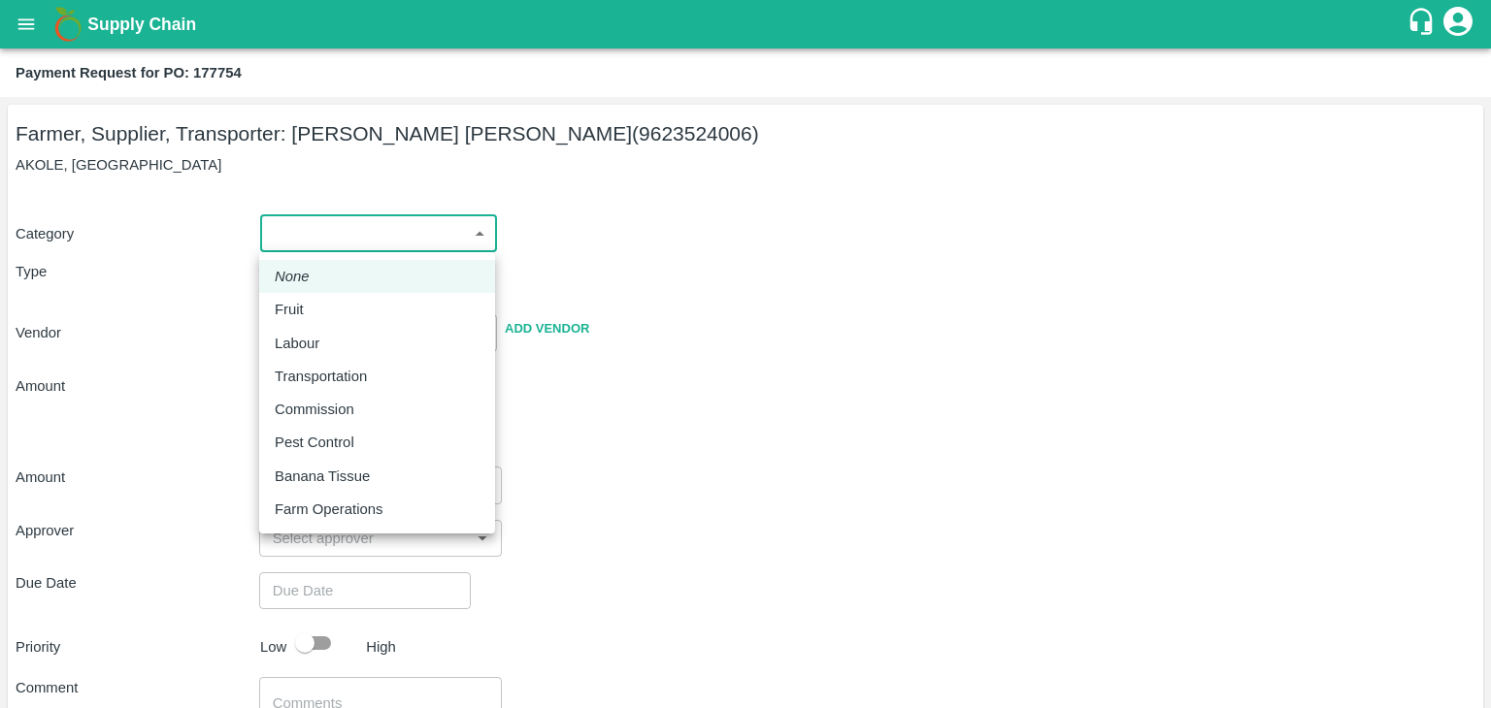
drag, startPoint x: 292, startPoint y: 215, endPoint x: 315, endPoint y: 302, distance: 89.4
click at [315, 302] on body "Supply Chain Payment Request for PO: 177754 Farmer, Supplier, Transporter: [PER…" at bounding box center [745, 354] width 1491 height 708
click at [315, 302] on div "Fruit" at bounding box center [377, 309] width 205 height 21
type input "1"
type input "[PERSON_NAME] [PERSON_NAME] - 9623524006(Farmer, Supplier, Transporter)"
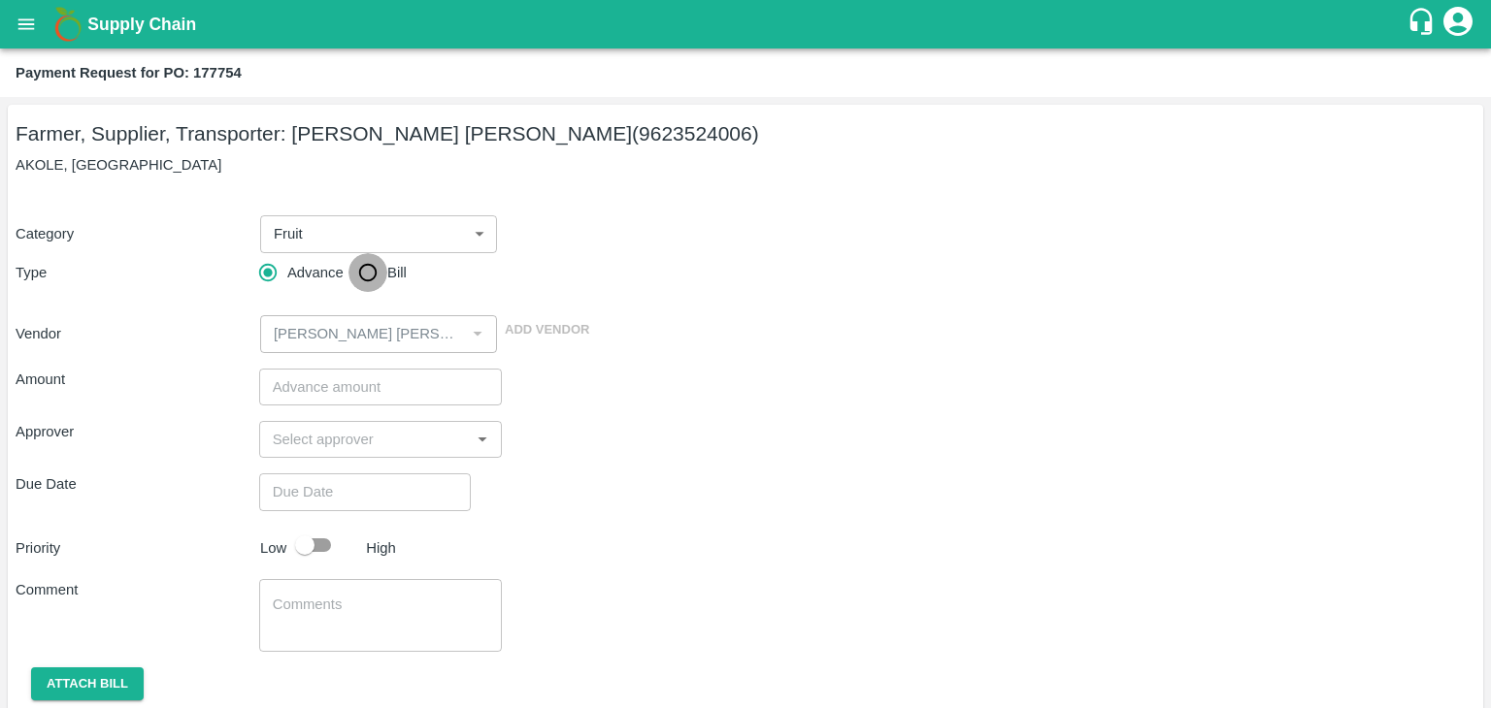
click at [349, 279] on input "Bill" at bounding box center [367, 272] width 39 height 39
radio input "true"
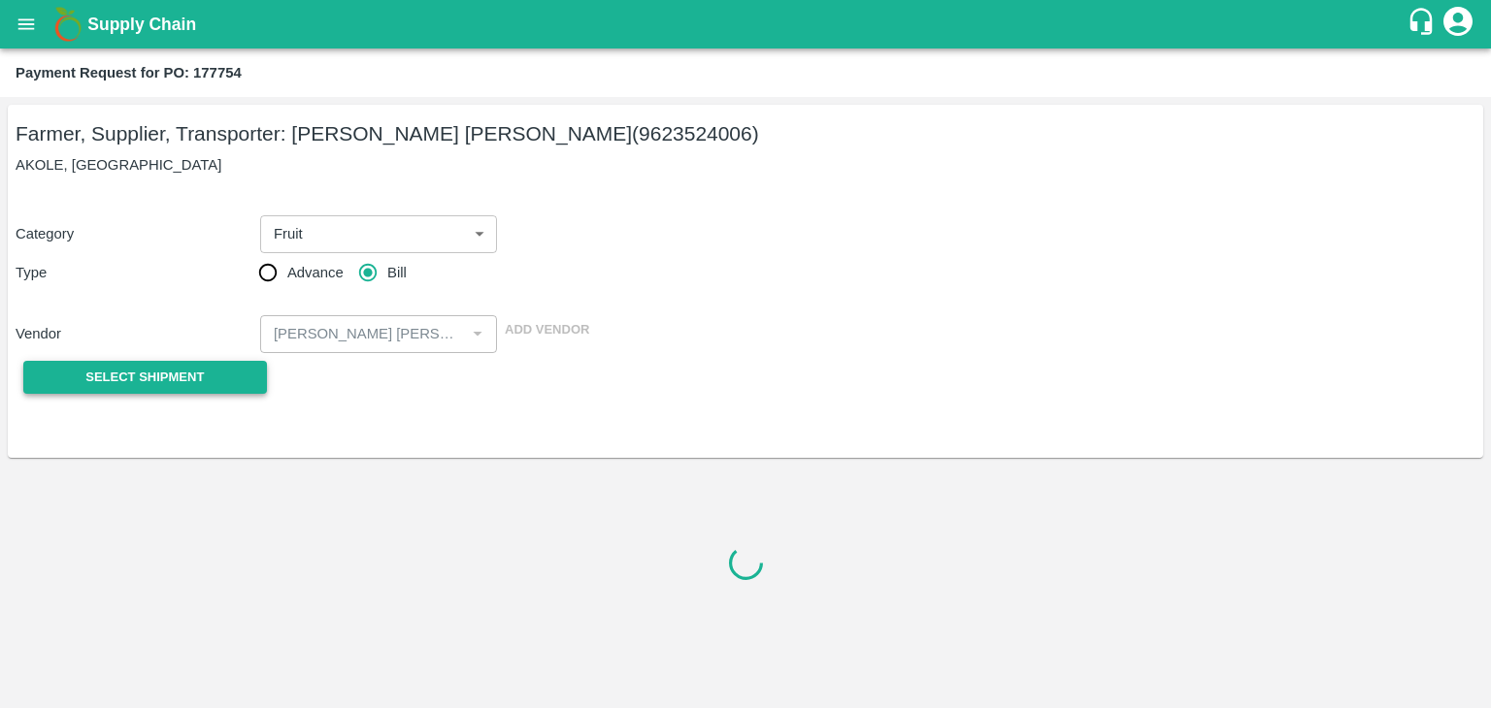
click at [148, 372] on span "Select Shipment" at bounding box center [144, 378] width 118 height 22
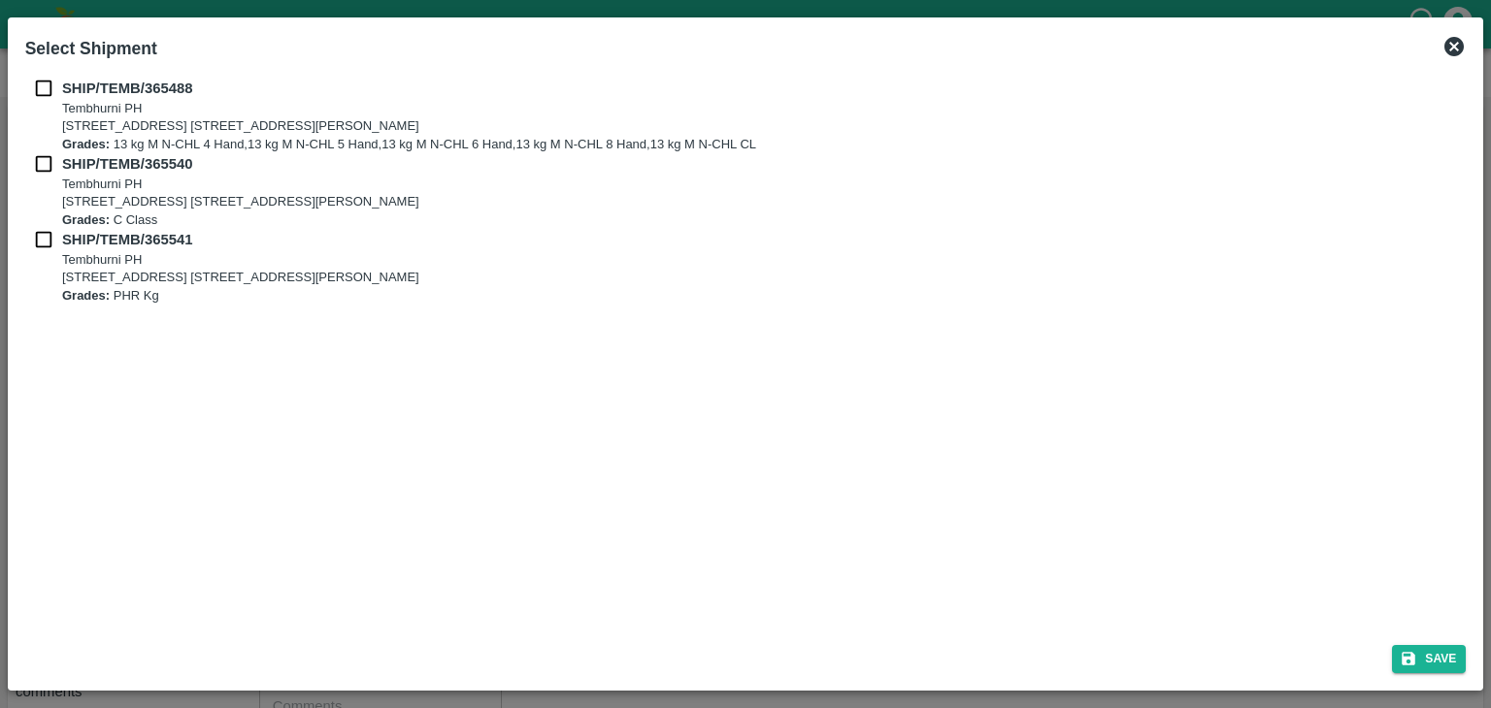
click at [39, 75] on div "SHIP/TEMB/365488 [STREET_ADDRESS] E-5, YASHSHREE INDUSTRIES, M.I.D.C., A/P TEMB…" at bounding box center [745, 349] width 1457 height 559
click at [39, 84] on input "checkbox" at bounding box center [43, 88] width 37 height 21
checkbox input "true"
click at [39, 154] on input "checkbox" at bounding box center [43, 163] width 37 height 21
checkbox input "true"
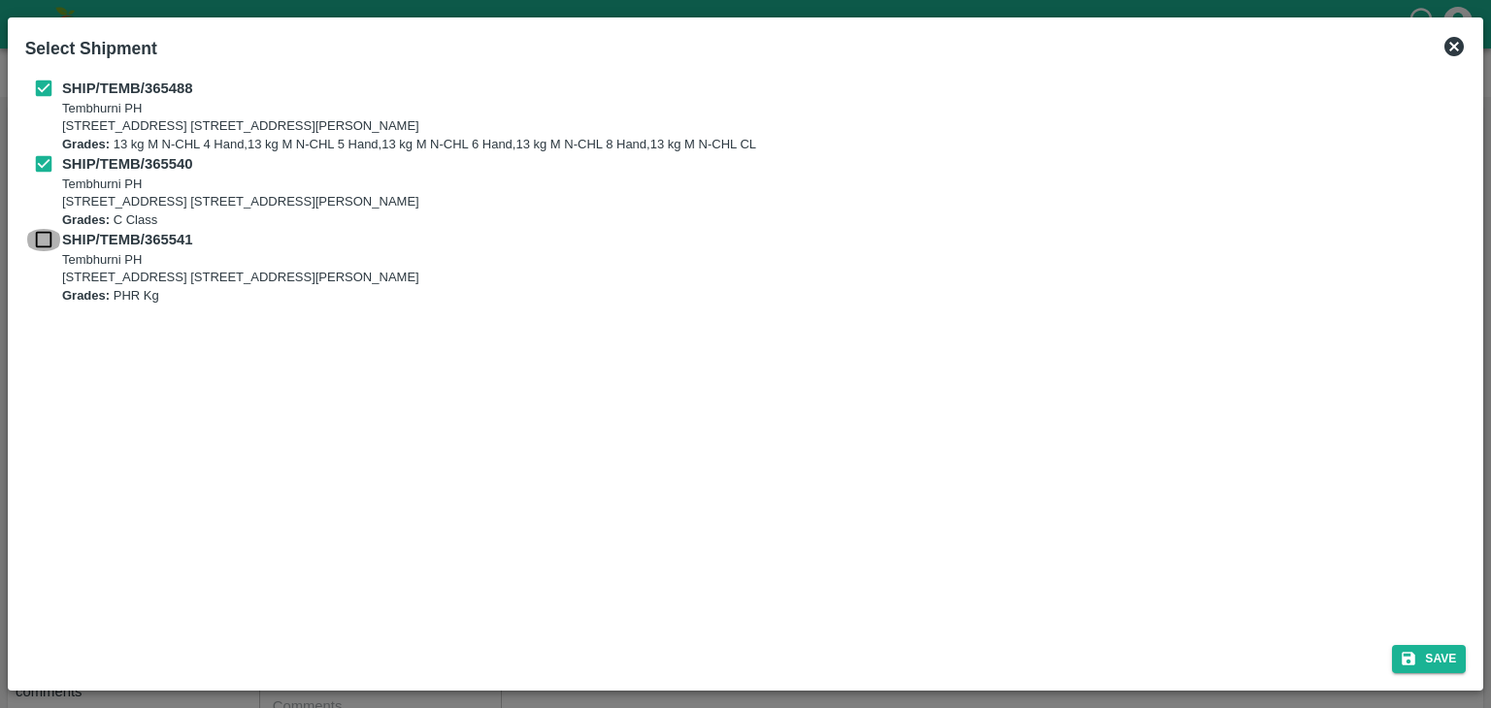
click at [41, 235] on input "checkbox" at bounding box center [43, 239] width 37 height 21
checkbox input "true"
click at [1426, 653] on button "Save" at bounding box center [1429, 659] width 74 height 28
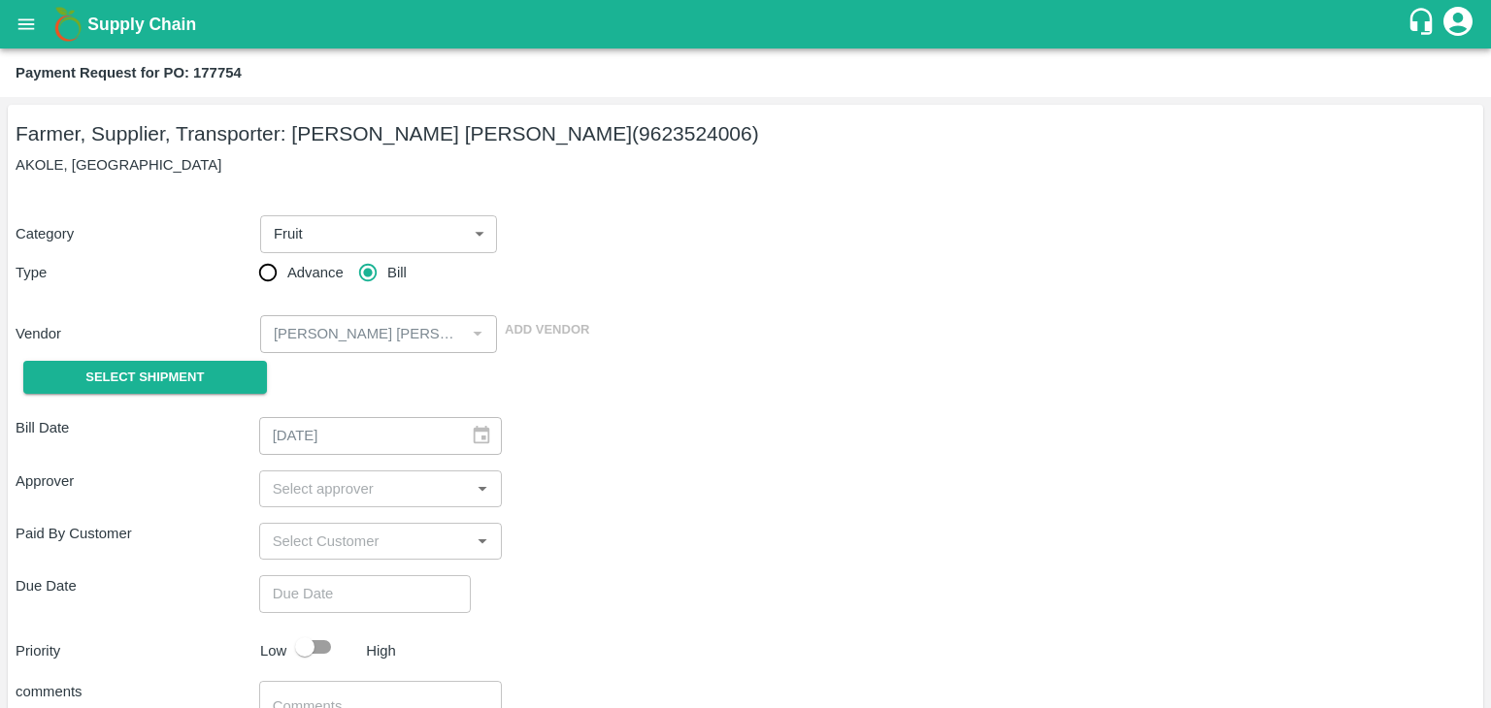
type input "[DATE]"
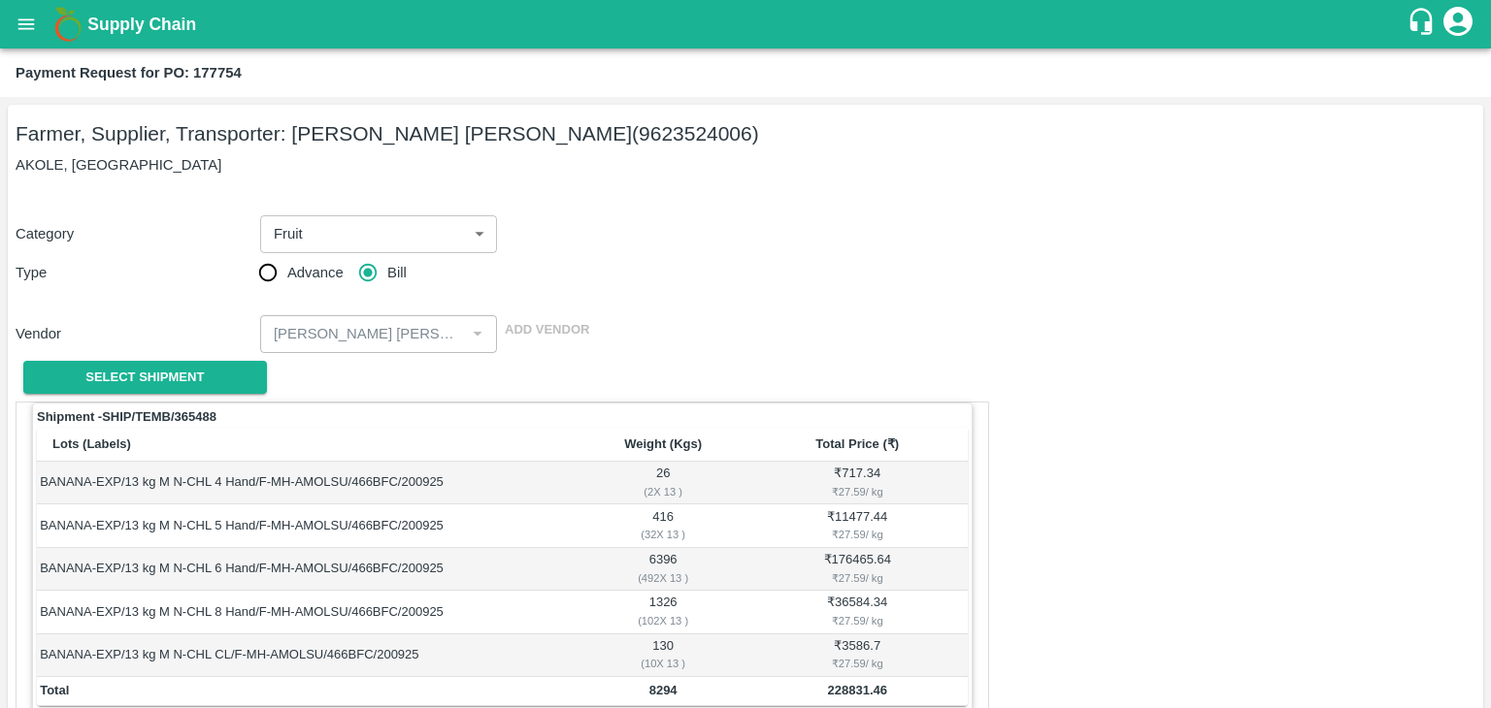
scroll to position [951, 0]
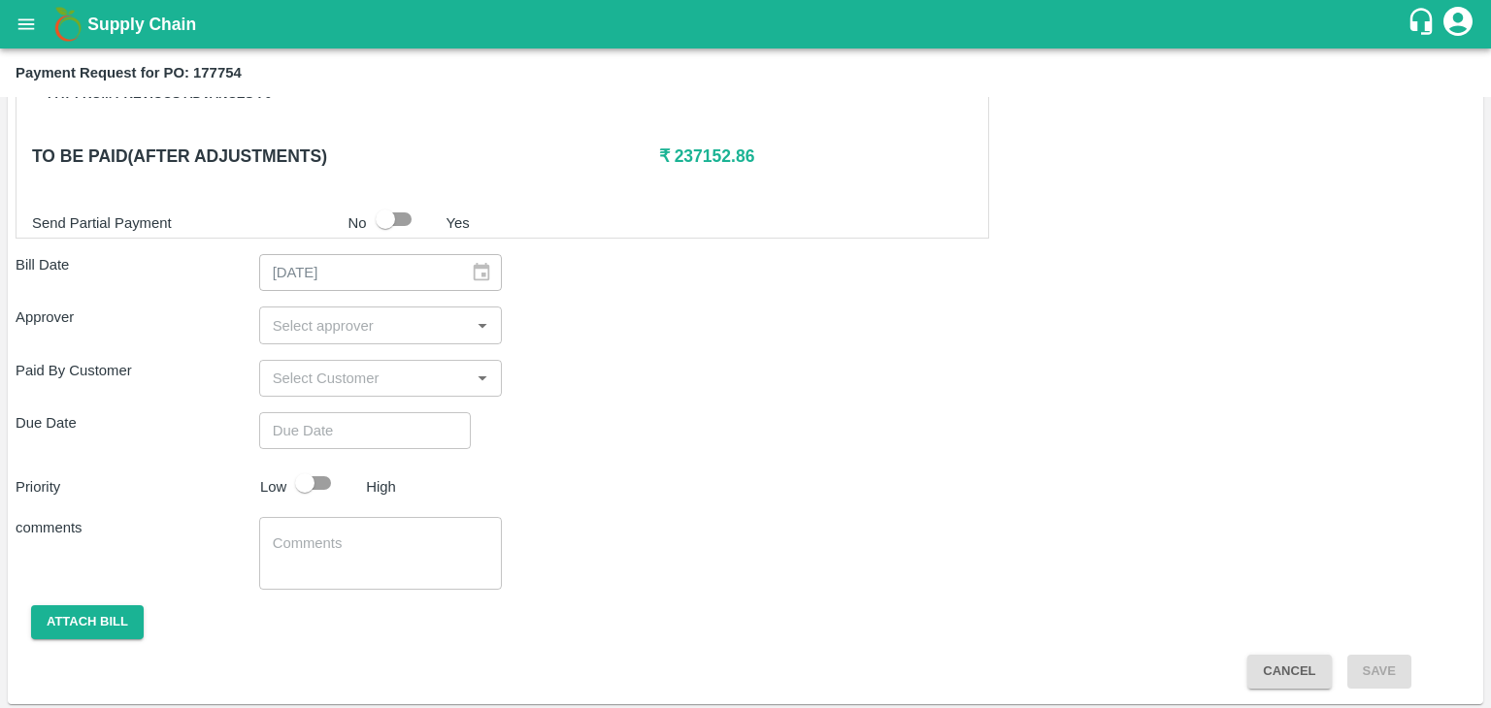
click at [385, 312] on input "input" at bounding box center [365, 324] width 200 height 25
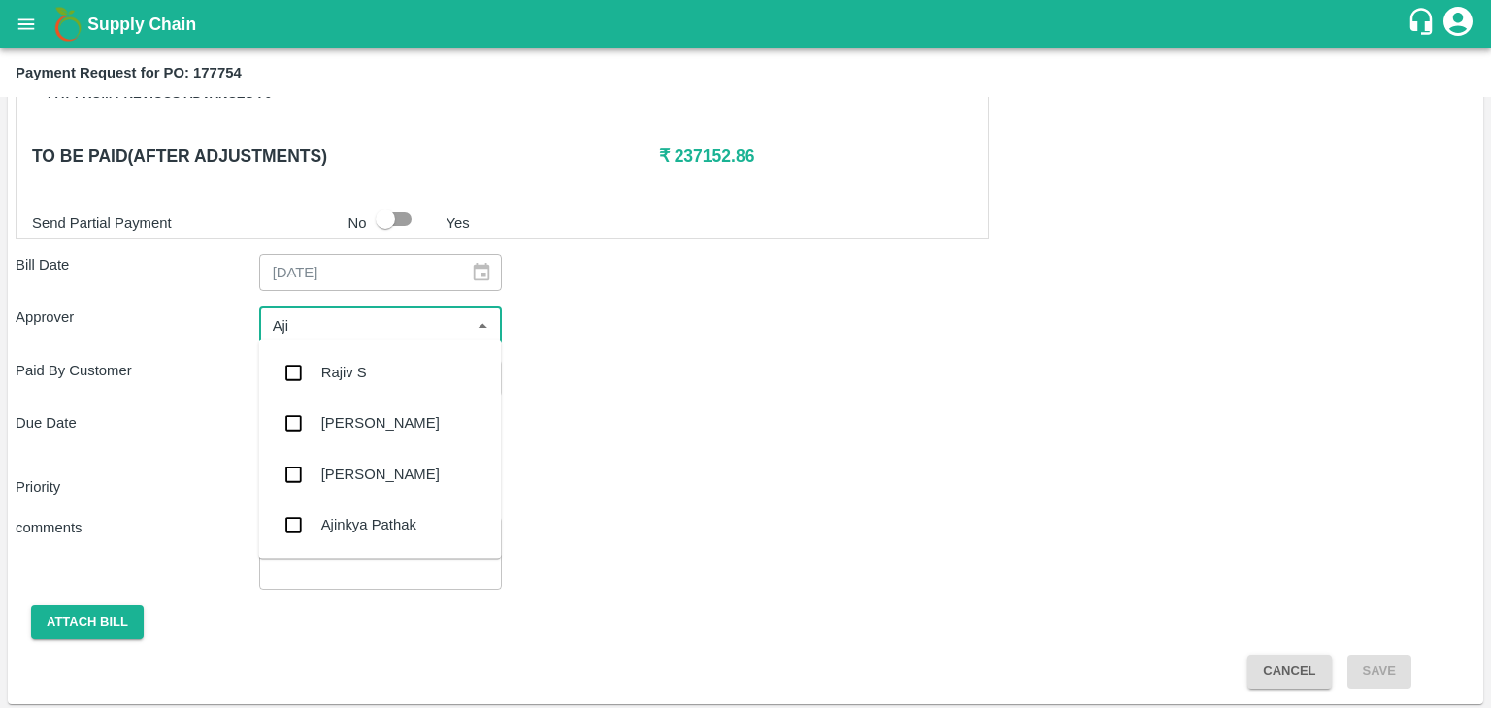
type input "Ajit"
click at [389, 360] on div "[PERSON_NAME]" at bounding box center [379, 372] width 243 height 50
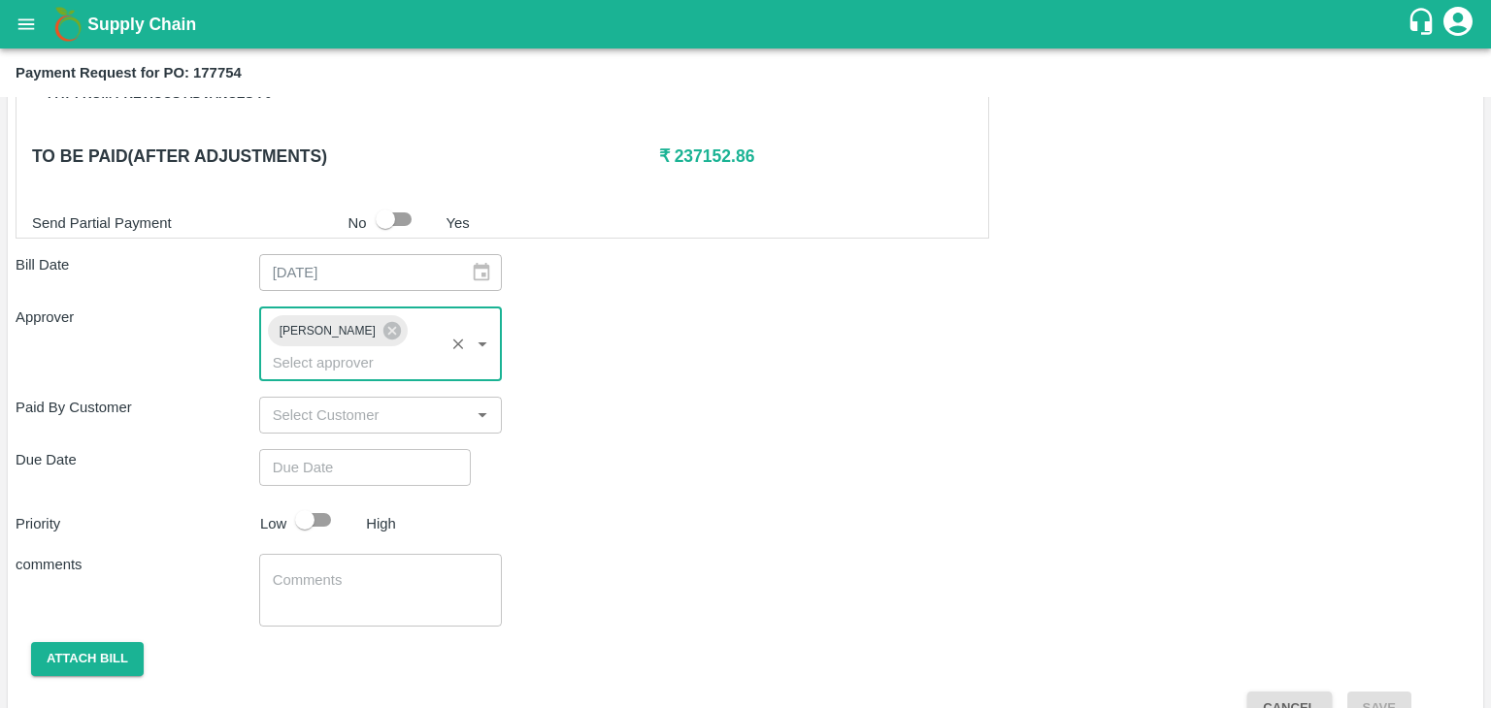
type input "DD/MM/YYYY hh:mm aa"
click at [407, 449] on input "DD/MM/YYYY hh:mm aa" at bounding box center [358, 467] width 198 height 37
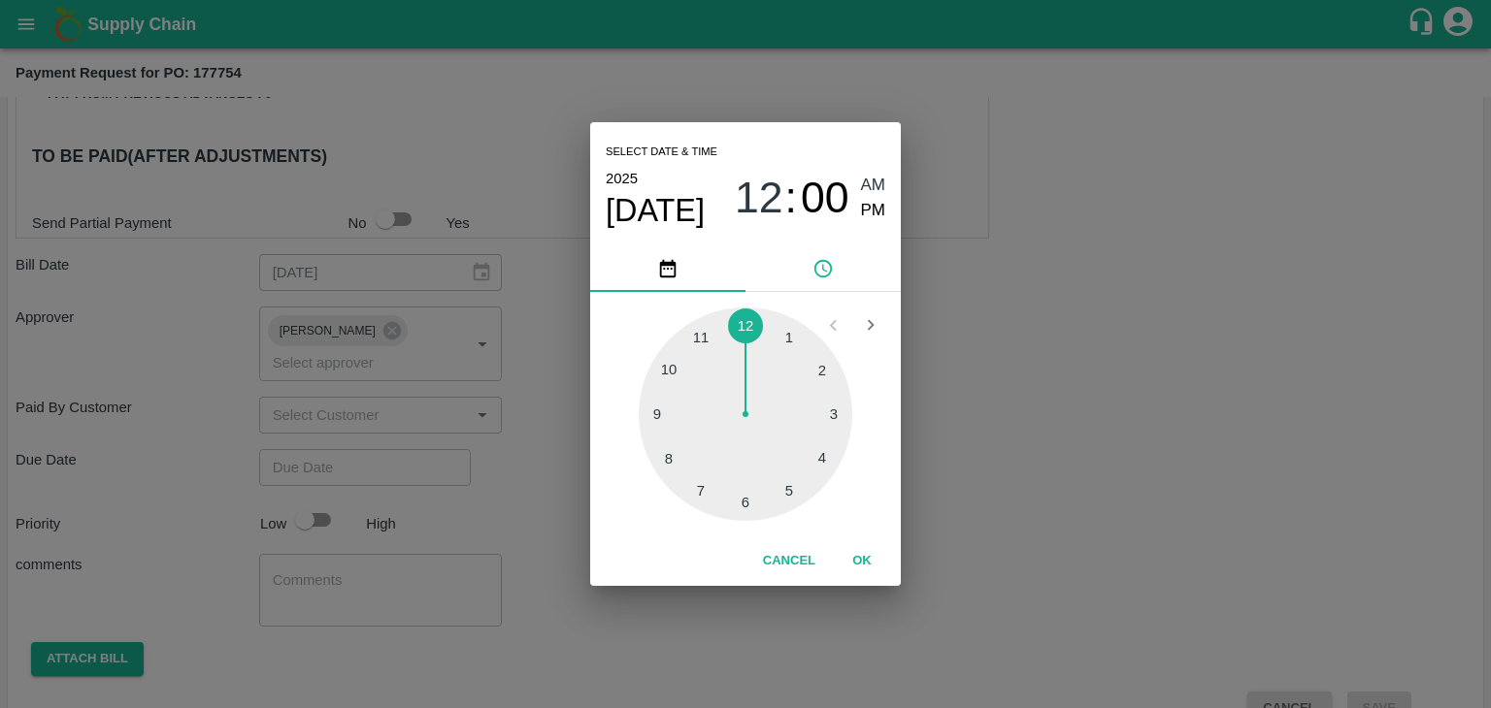
click at [855, 551] on button "OK" at bounding box center [862, 561] width 62 height 34
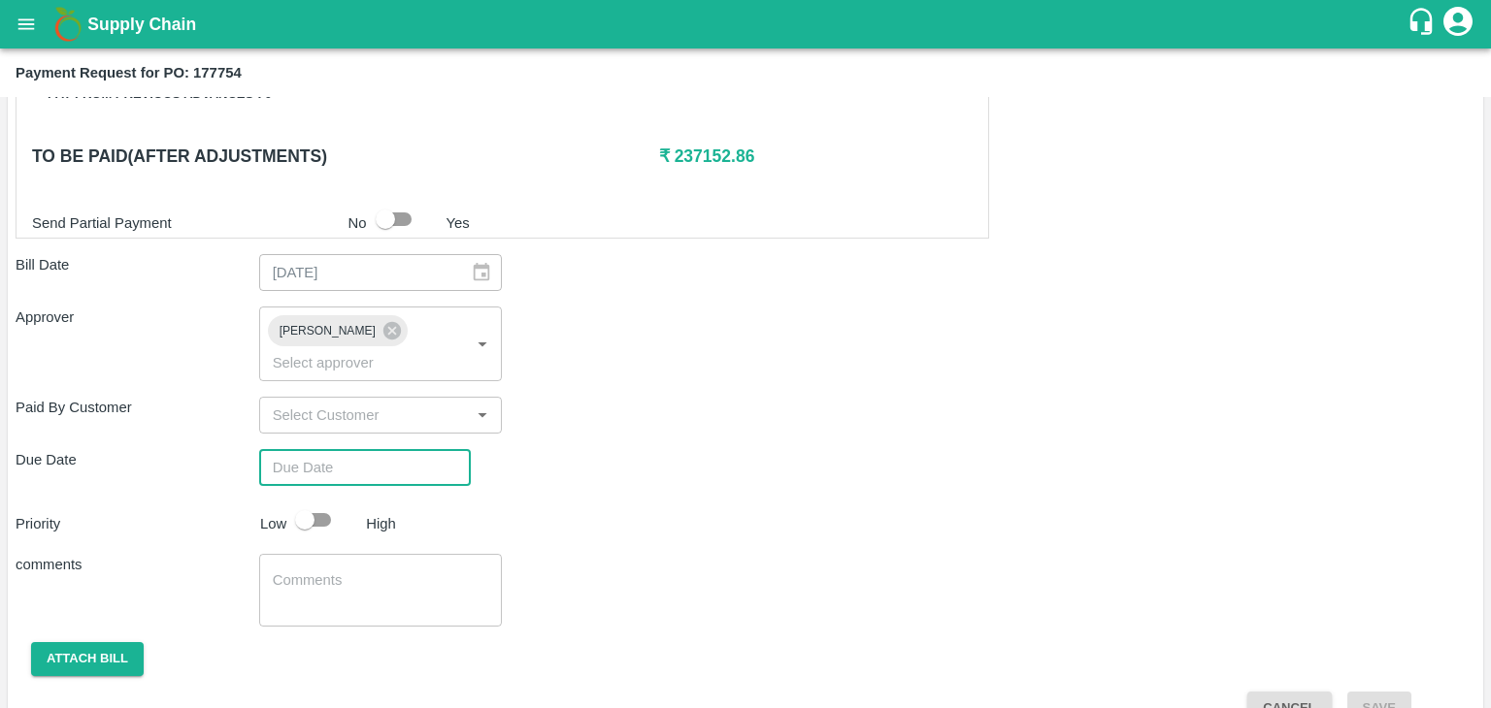
type input "26/09/2025 12:00 AM"
click at [316, 502] on input "checkbox" at bounding box center [304, 520] width 111 height 37
checkbox input "true"
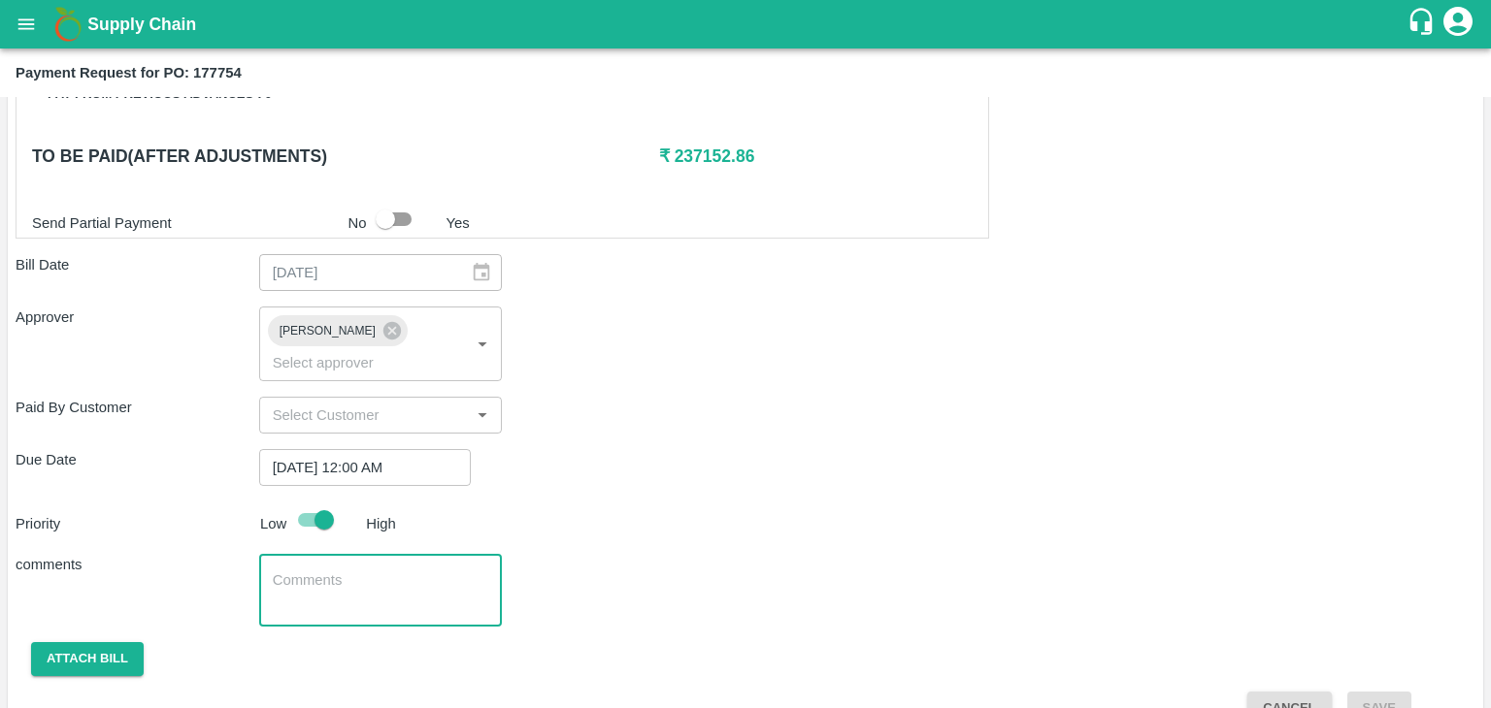
click at [384, 571] on textarea at bounding box center [381, 591] width 216 height 41
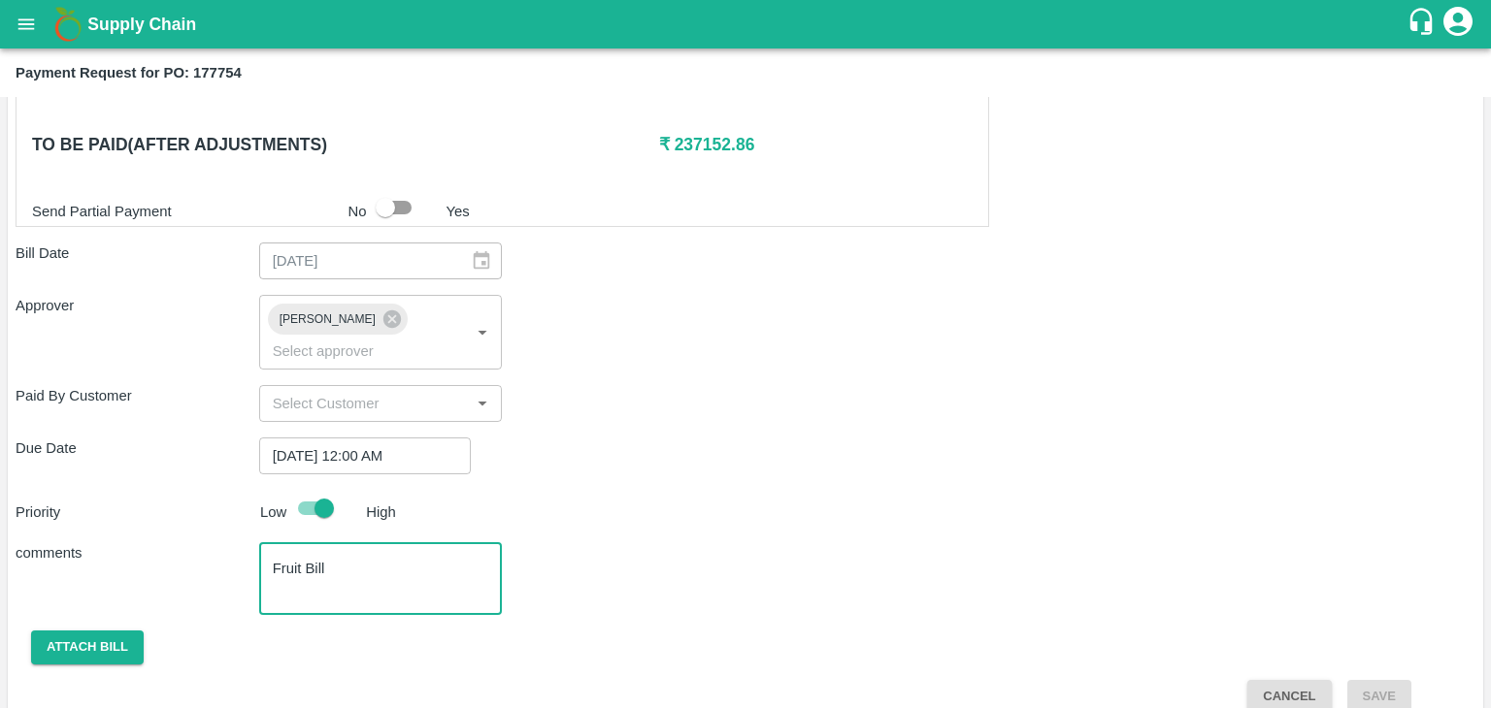
type textarea "Fruit Bill"
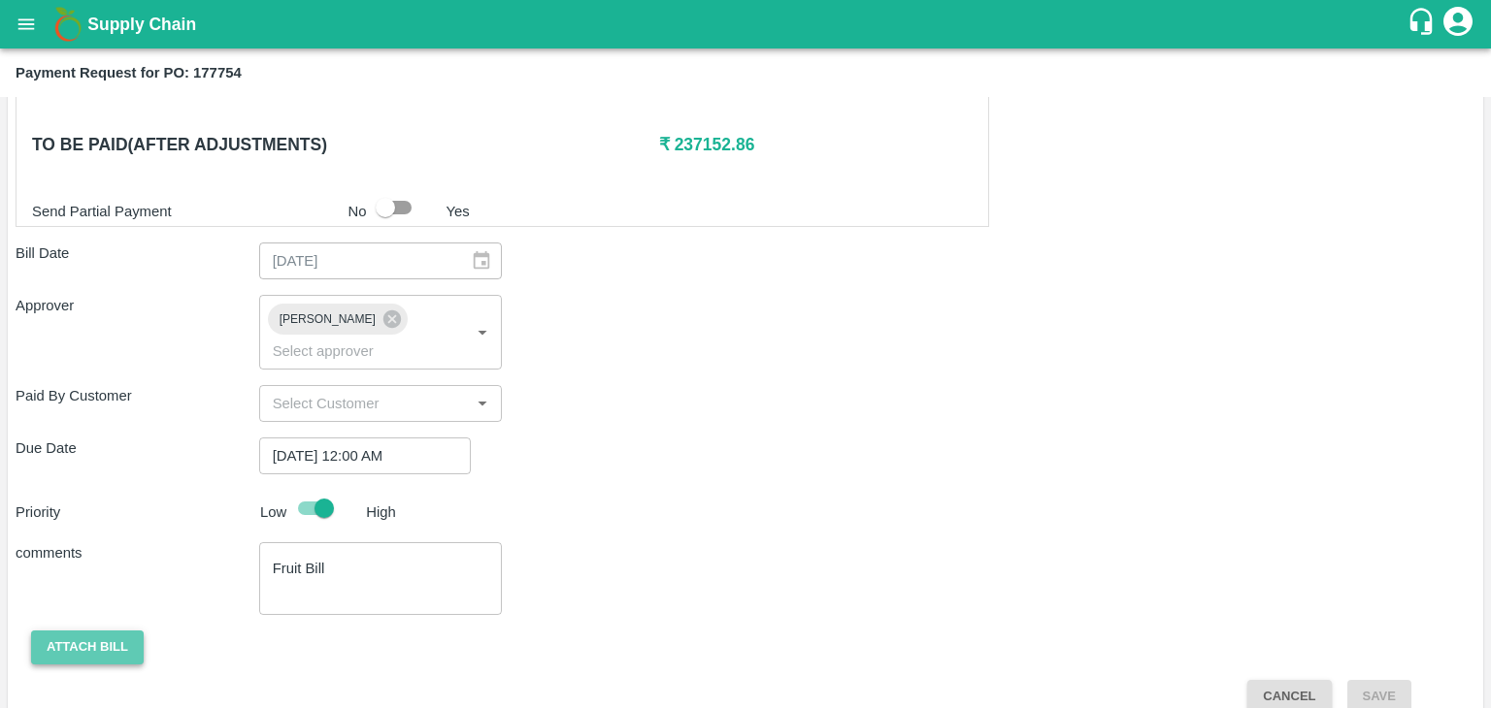
click at [68, 631] on button "Attach bill" at bounding box center [87, 648] width 113 height 34
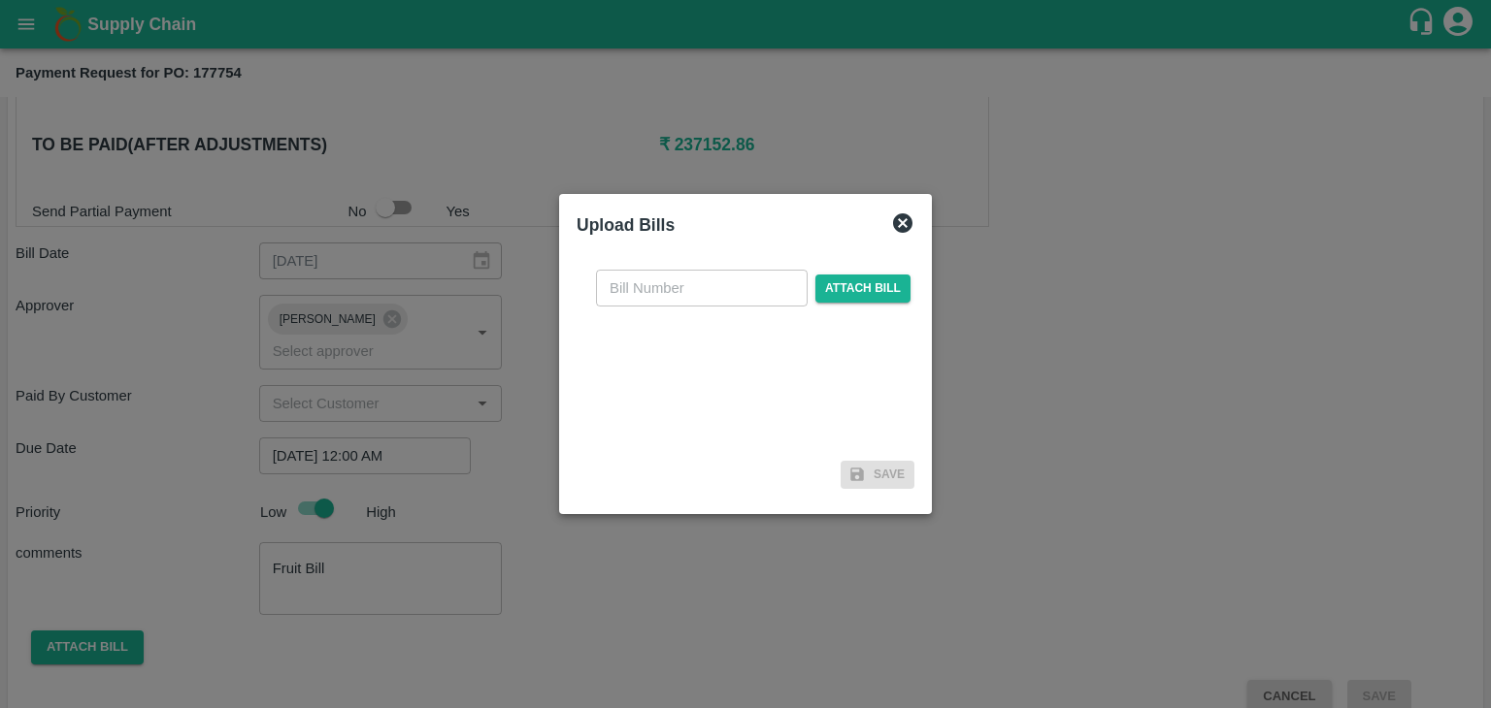
click at [695, 297] on input "text" at bounding box center [702, 288] width 212 height 37
type input "25"
click at [809, 297] on div "25 ​ Attach bill" at bounding box center [753, 288] width 322 height 37
click at [847, 288] on span "Attach bill" at bounding box center [862, 289] width 95 height 28
click at [0, 0] on input "Attach bill" at bounding box center [0, 0] width 0 height 0
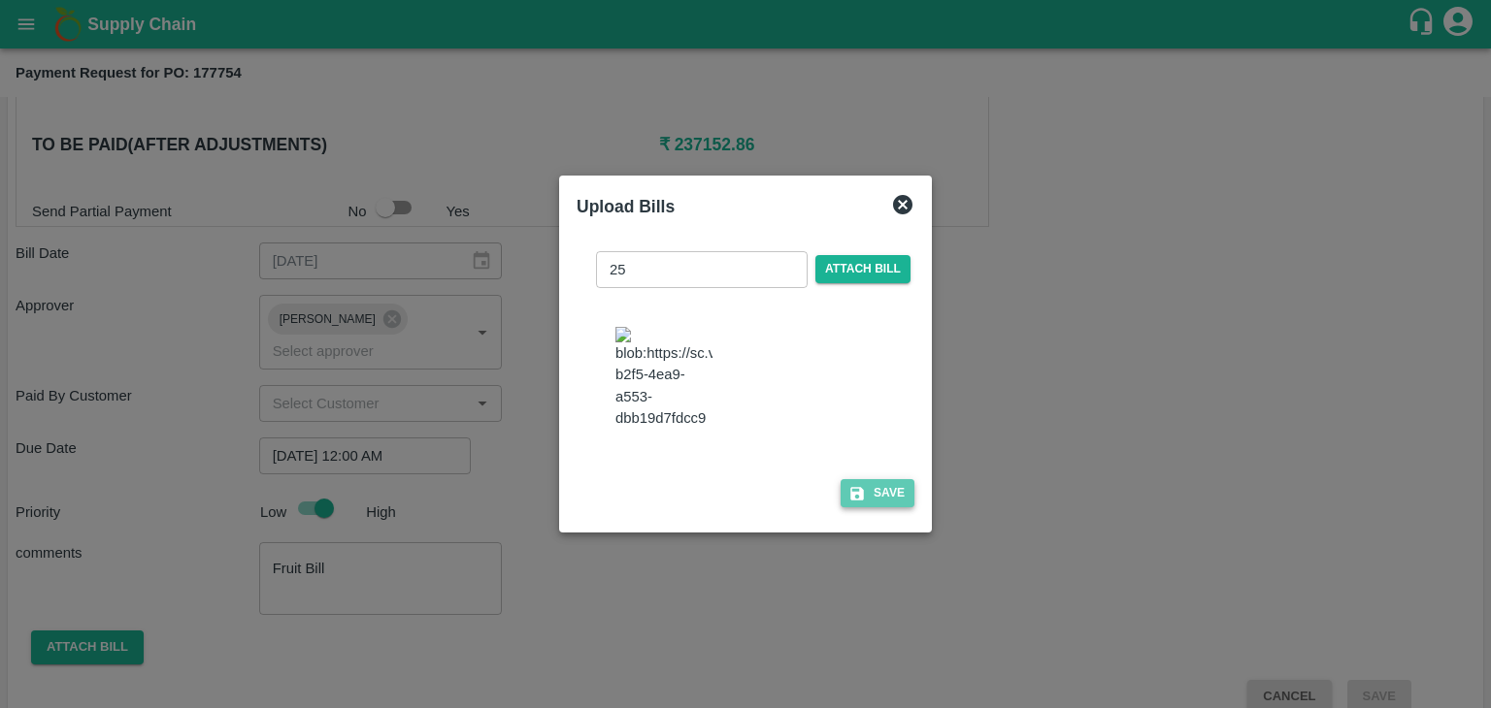
click at [865, 508] on button "Save" at bounding box center [877, 493] width 74 height 28
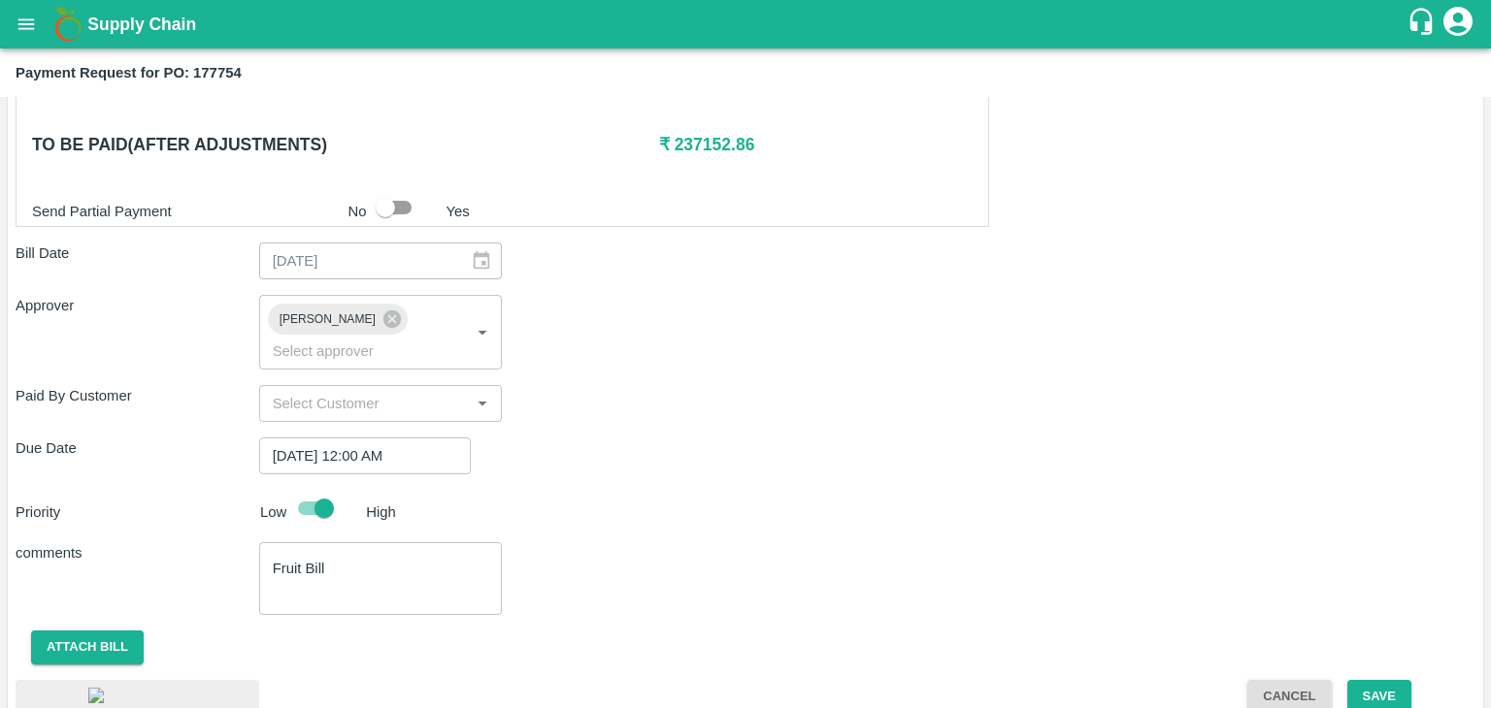
scroll to position [1083, 0]
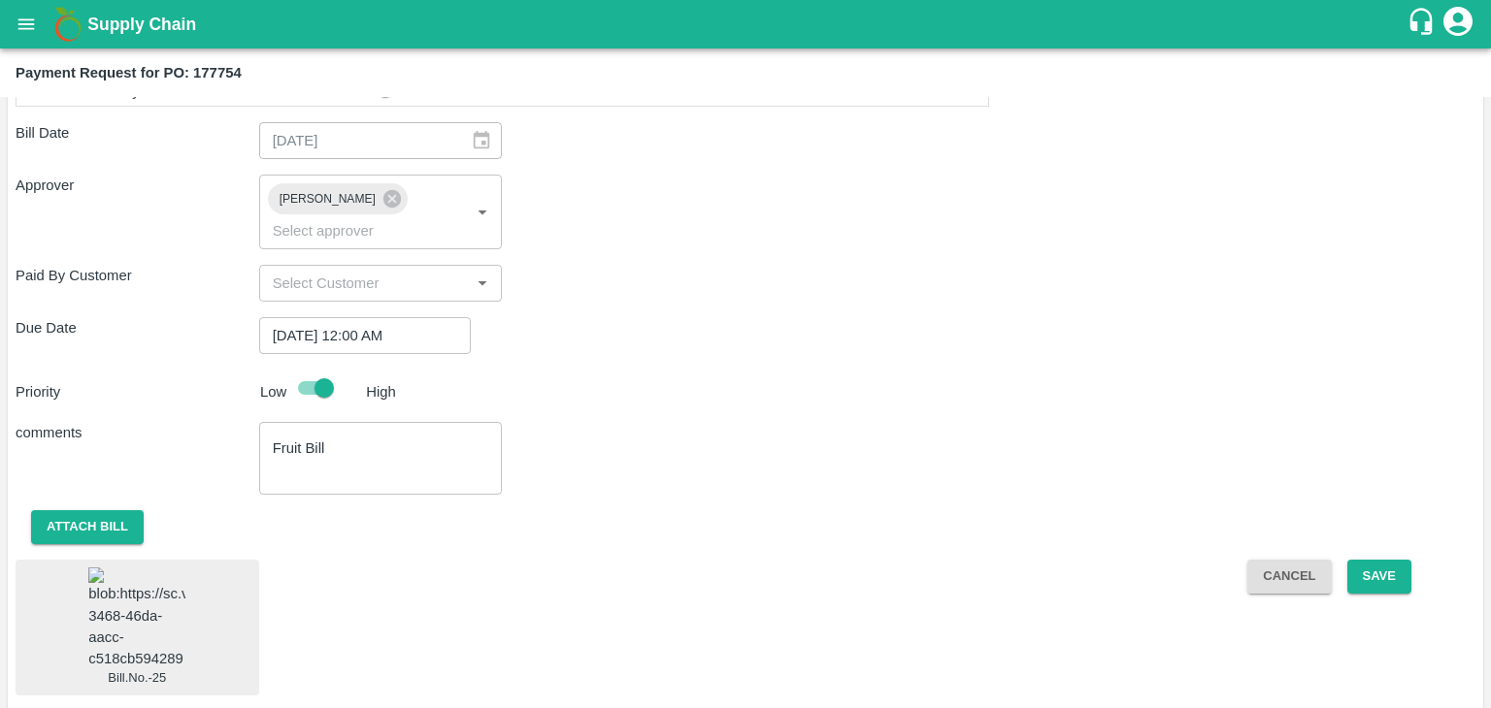
click at [144, 584] on img at bounding box center [136, 619] width 97 height 102
click at [1377, 560] on button "Save" at bounding box center [1379, 577] width 64 height 34
click at [1269, 560] on button "Cancel" at bounding box center [1288, 577] width 83 height 34
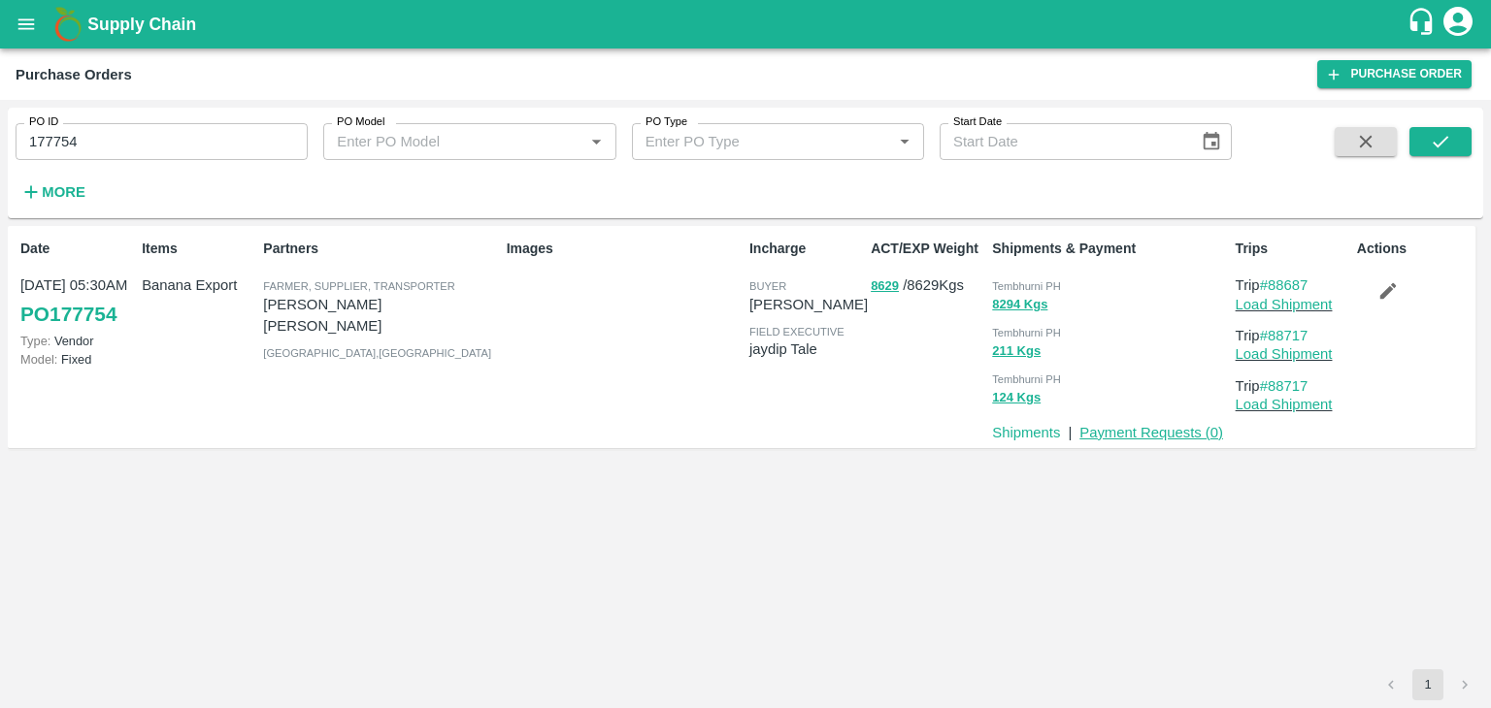
click at [1148, 432] on link "Payment Requests ( 0 )" at bounding box center [1151, 433] width 144 height 16
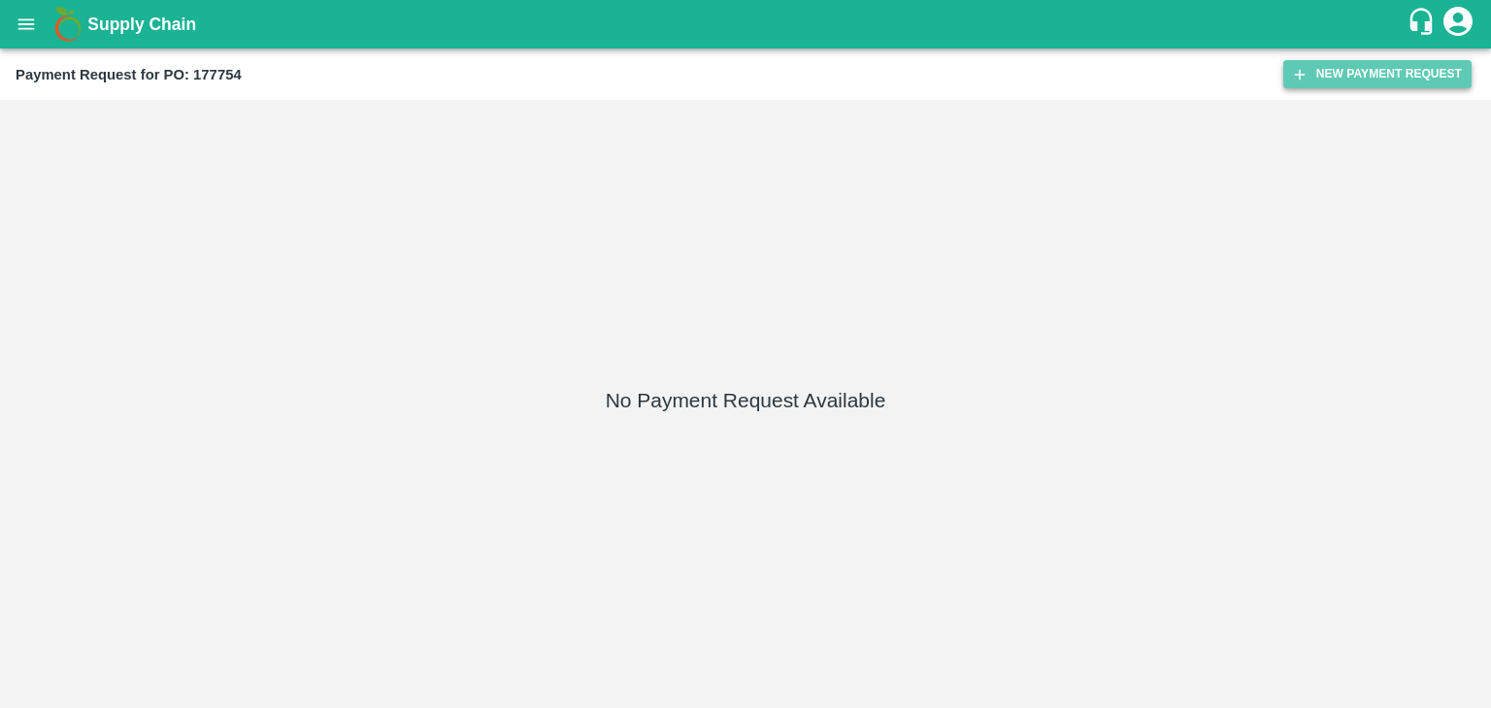
click at [1415, 65] on button "New Payment Request" at bounding box center [1377, 74] width 188 height 28
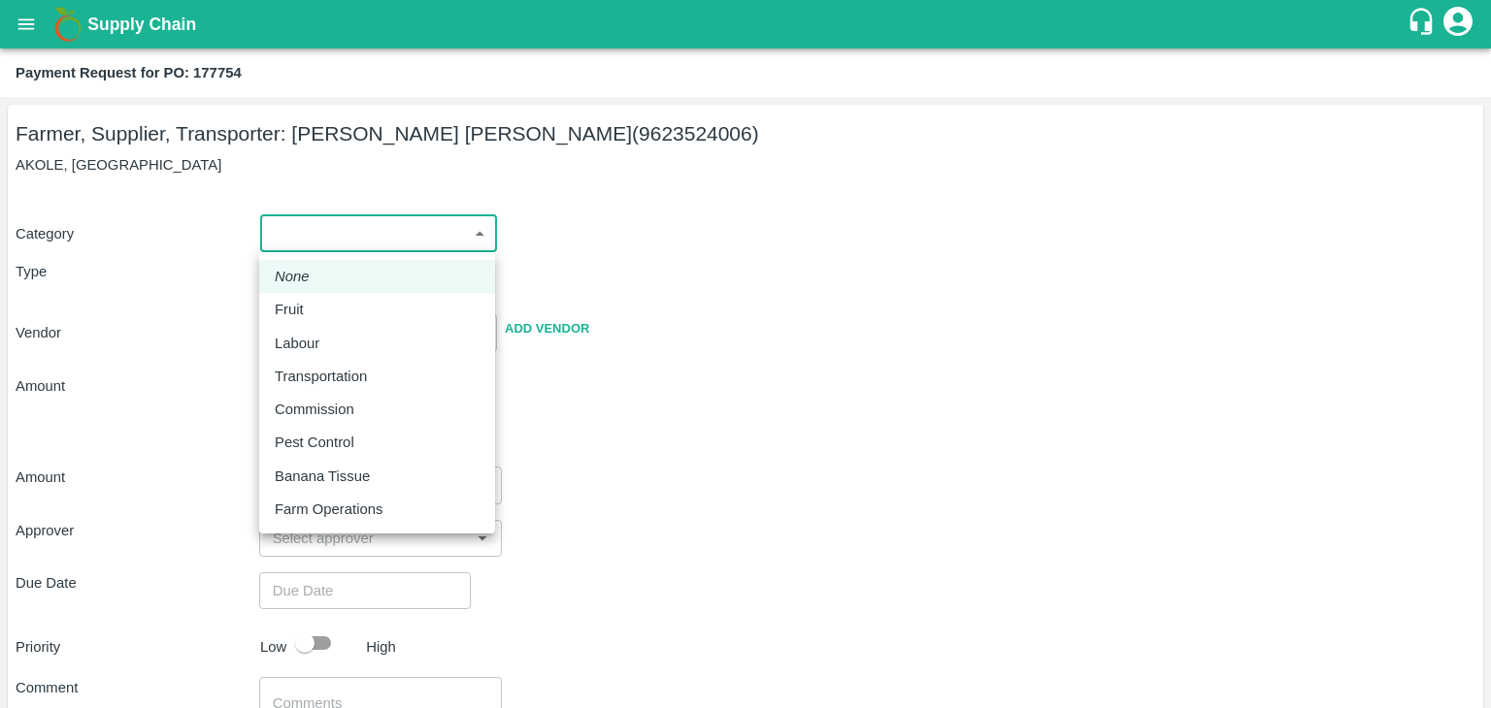
click at [330, 251] on body "Supply Chain Payment Request for PO: 177754 Farmer, Supplier, Transporter: AMOL…" at bounding box center [745, 354] width 1491 height 708
click at [338, 308] on div "Fruit" at bounding box center [377, 309] width 205 height 21
type input "1"
type input "AMOL SUBHASH CHINTAMAN - 9623524006(Farmer, Supplier, Transporter)"
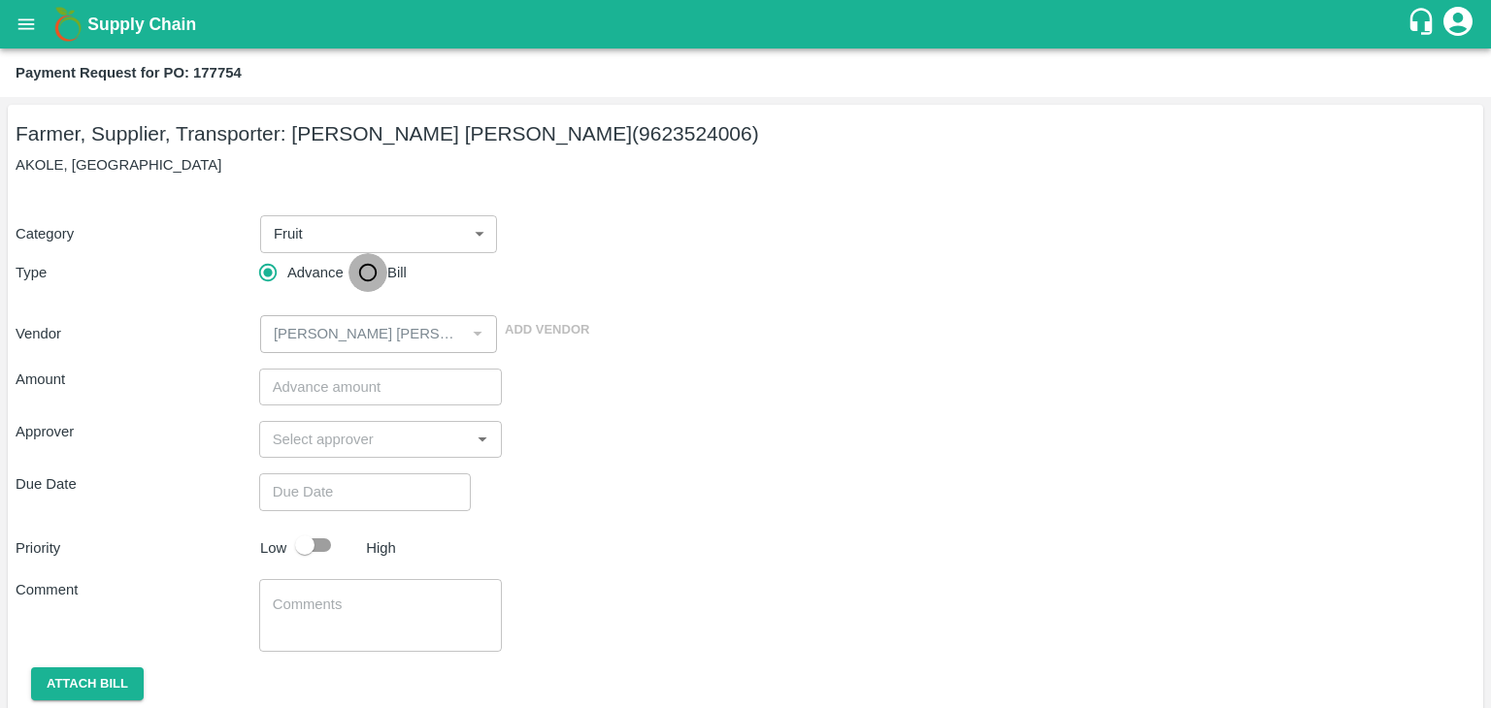
click at [367, 264] on input "Bill" at bounding box center [367, 272] width 39 height 39
radio input "true"
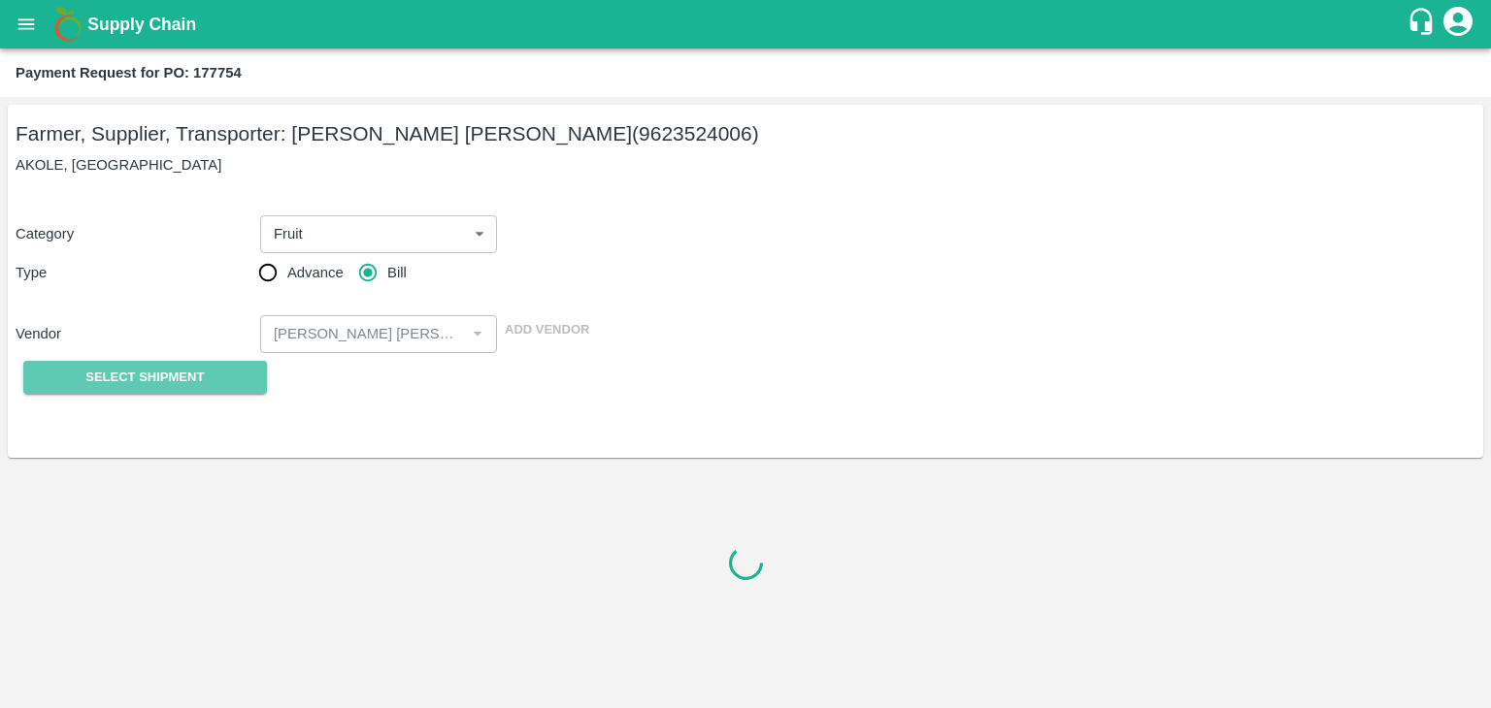
click at [126, 386] on span "Select Shipment" at bounding box center [144, 378] width 118 height 22
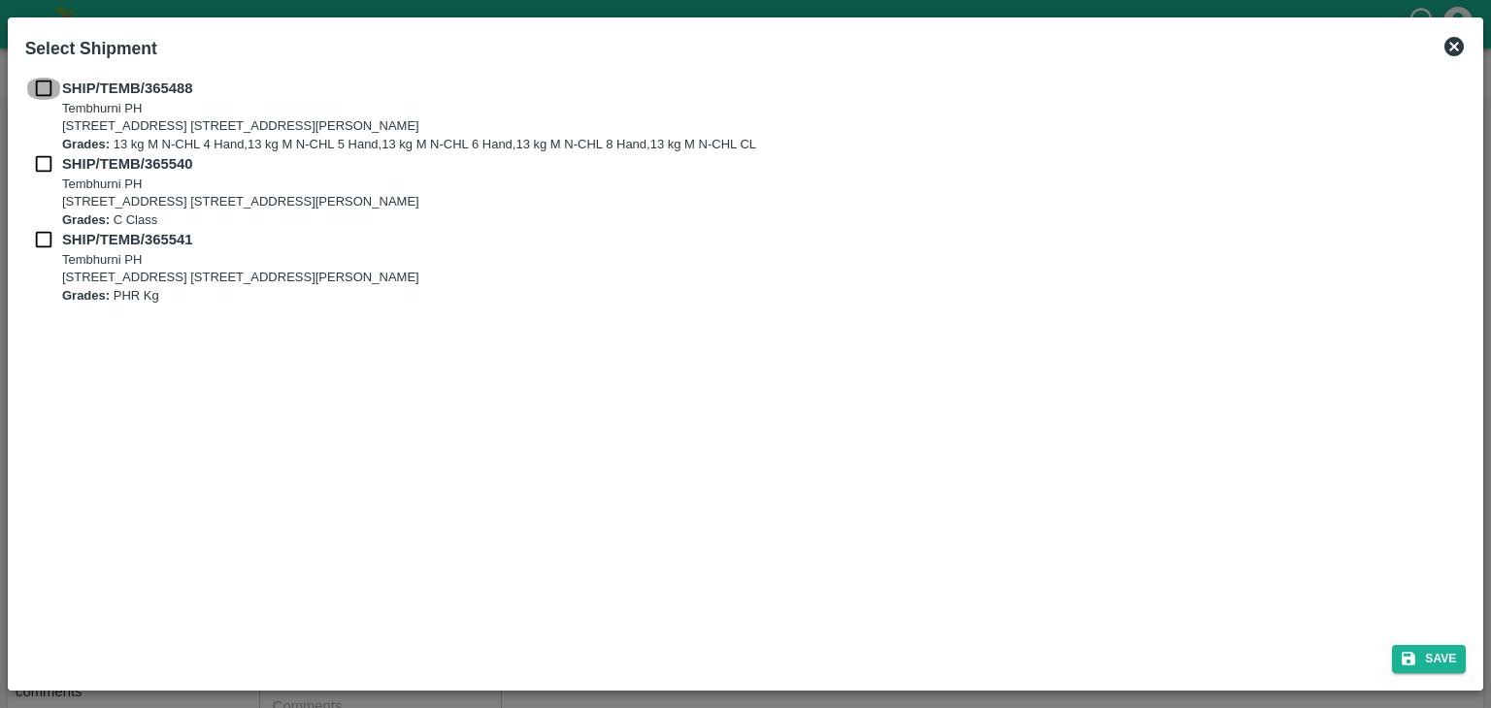
click at [43, 86] on input "checkbox" at bounding box center [43, 88] width 37 height 21
checkbox input "true"
click at [41, 156] on input "checkbox" at bounding box center [43, 163] width 37 height 21
checkbox input "true"
click at [46, 238] on input "checkbox" at bounding box center [43, 239] width 37 height 21
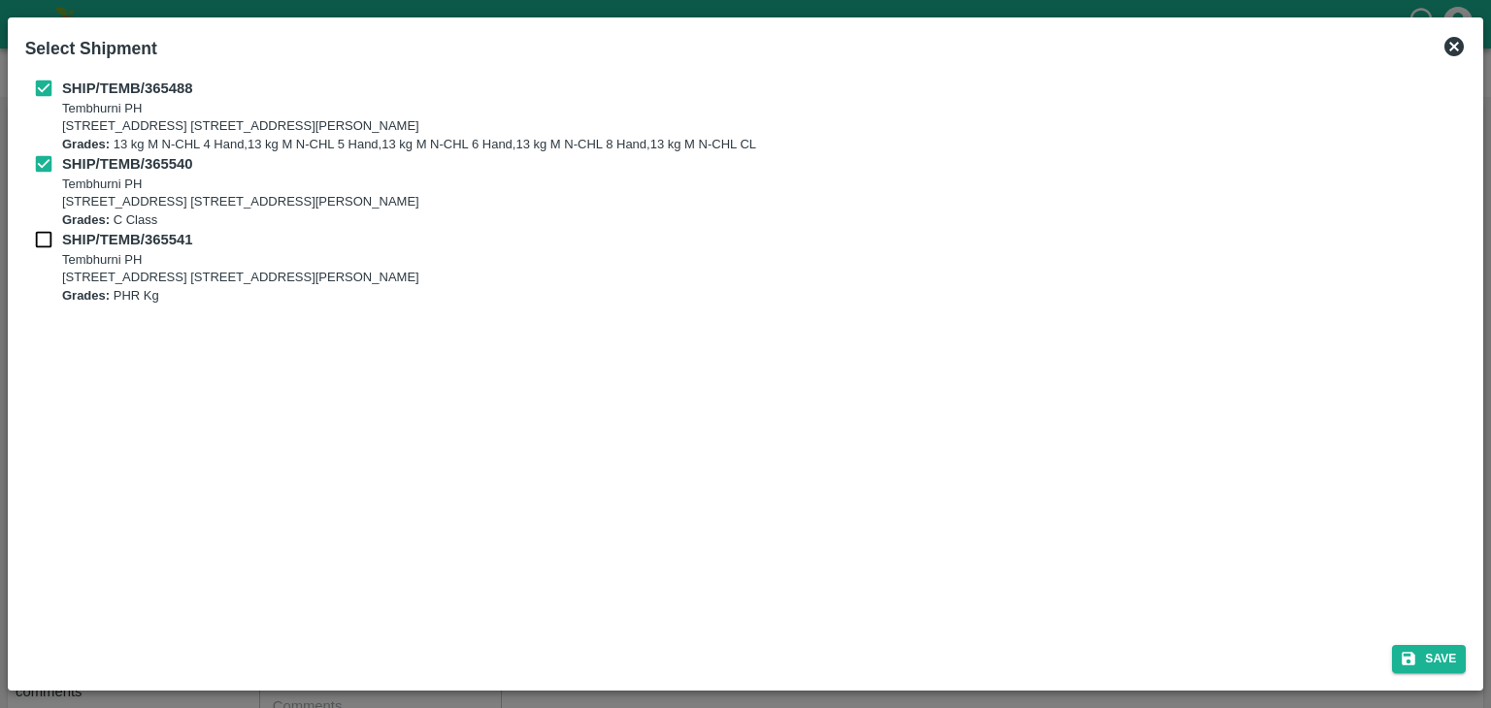
checkbox input "true"
click at [1452, 672] on button "Save" at bounding box center [1429, 659] width 74 height 28
type input "21/09/2025"
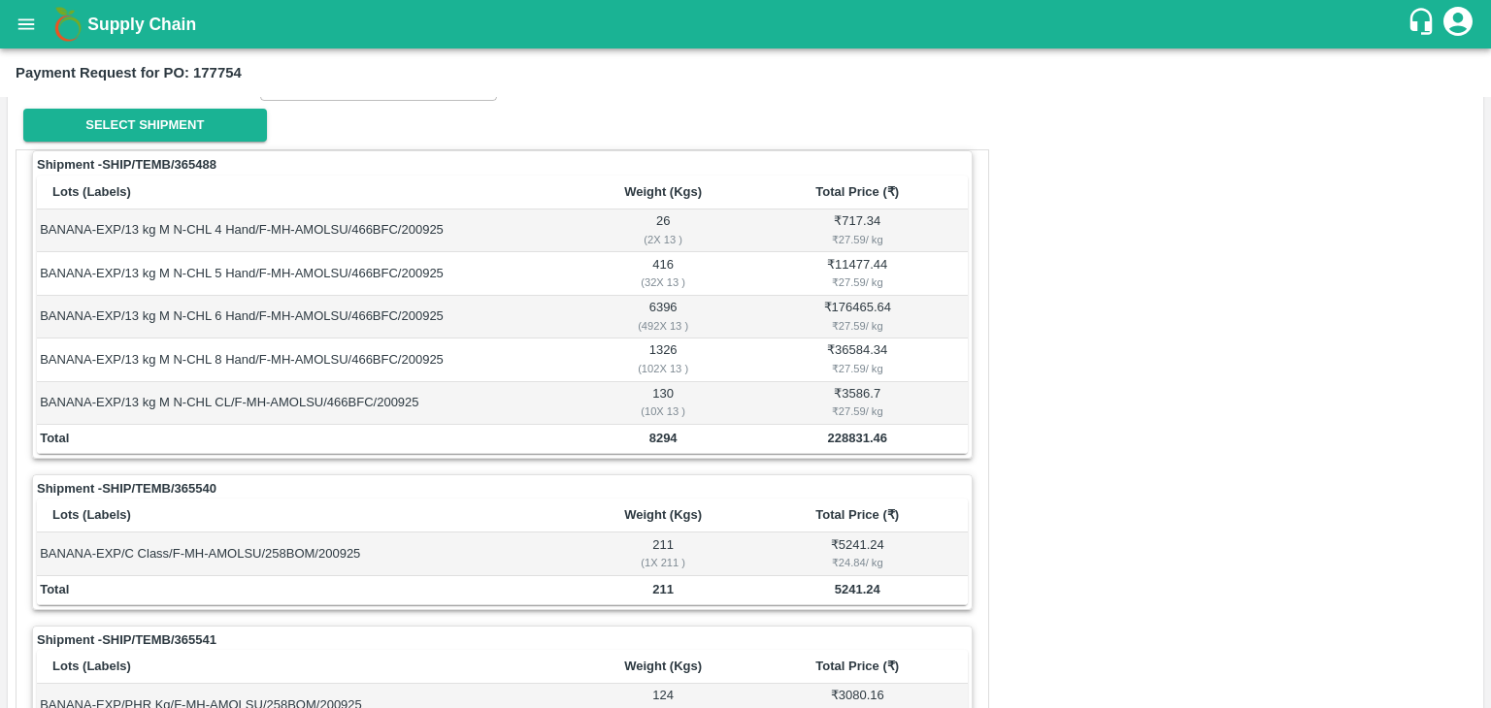
scroll to position [951, 0]
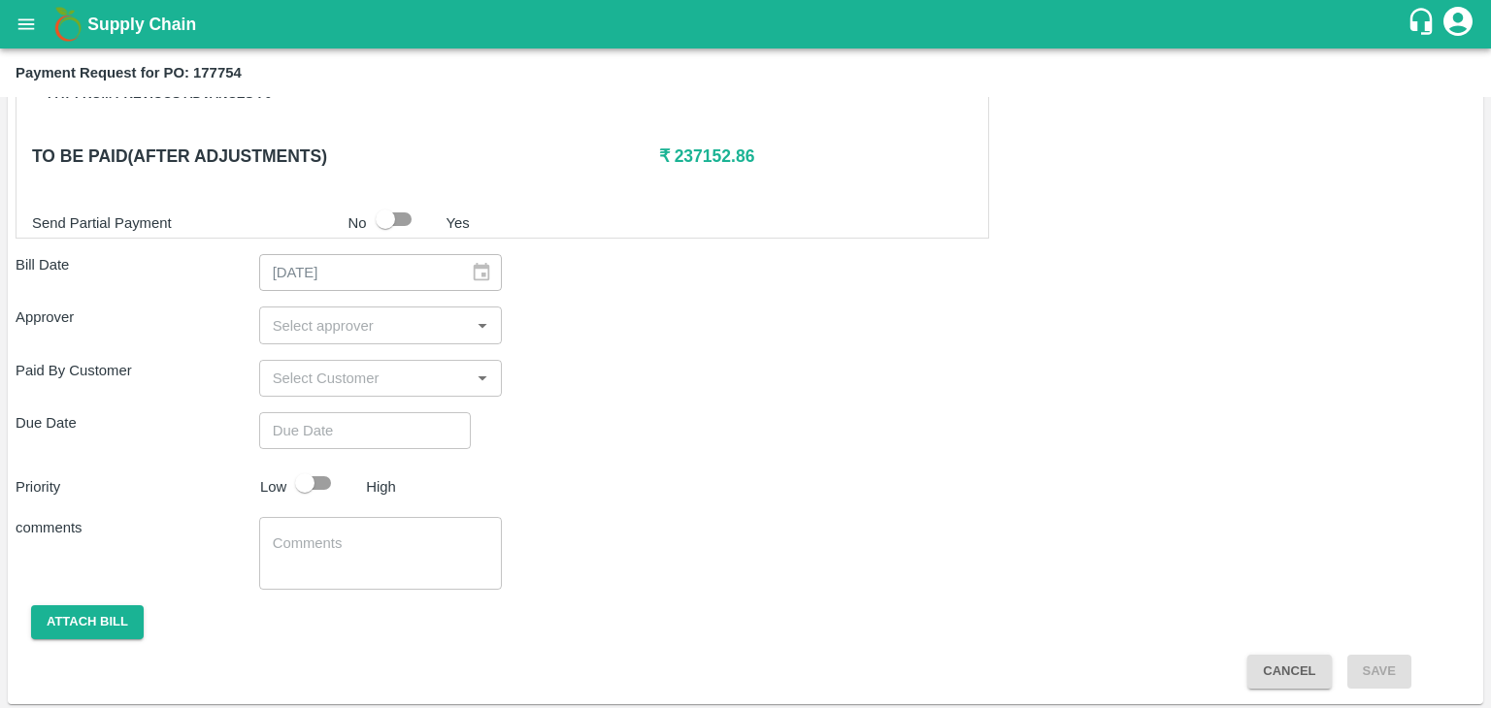
click at [375, 316] on input "input" at bounding box center [365, 324] width 200 height 25
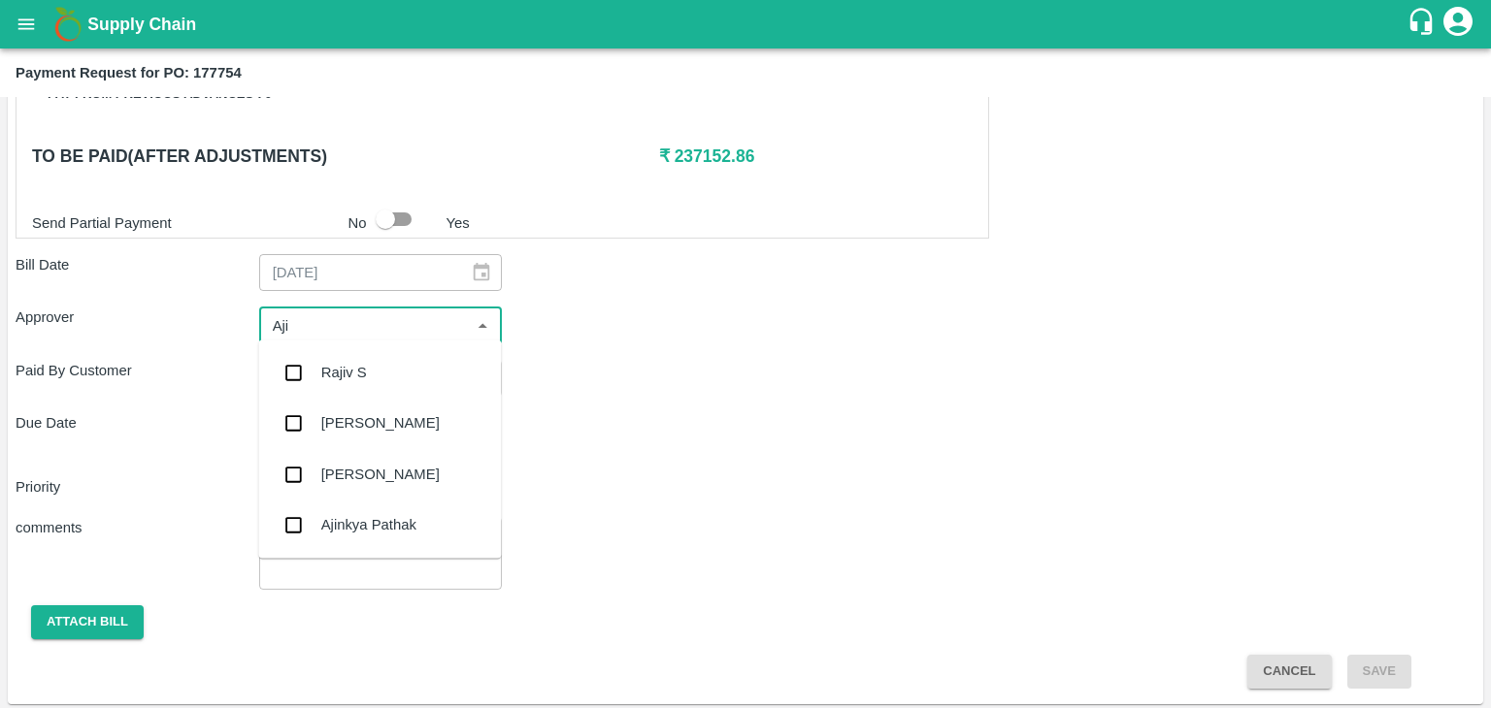
type input "Ajit"
click at [373, 377] on div "[PERSON_NAME]" at bounding box center [380, 372] width 118 height 21
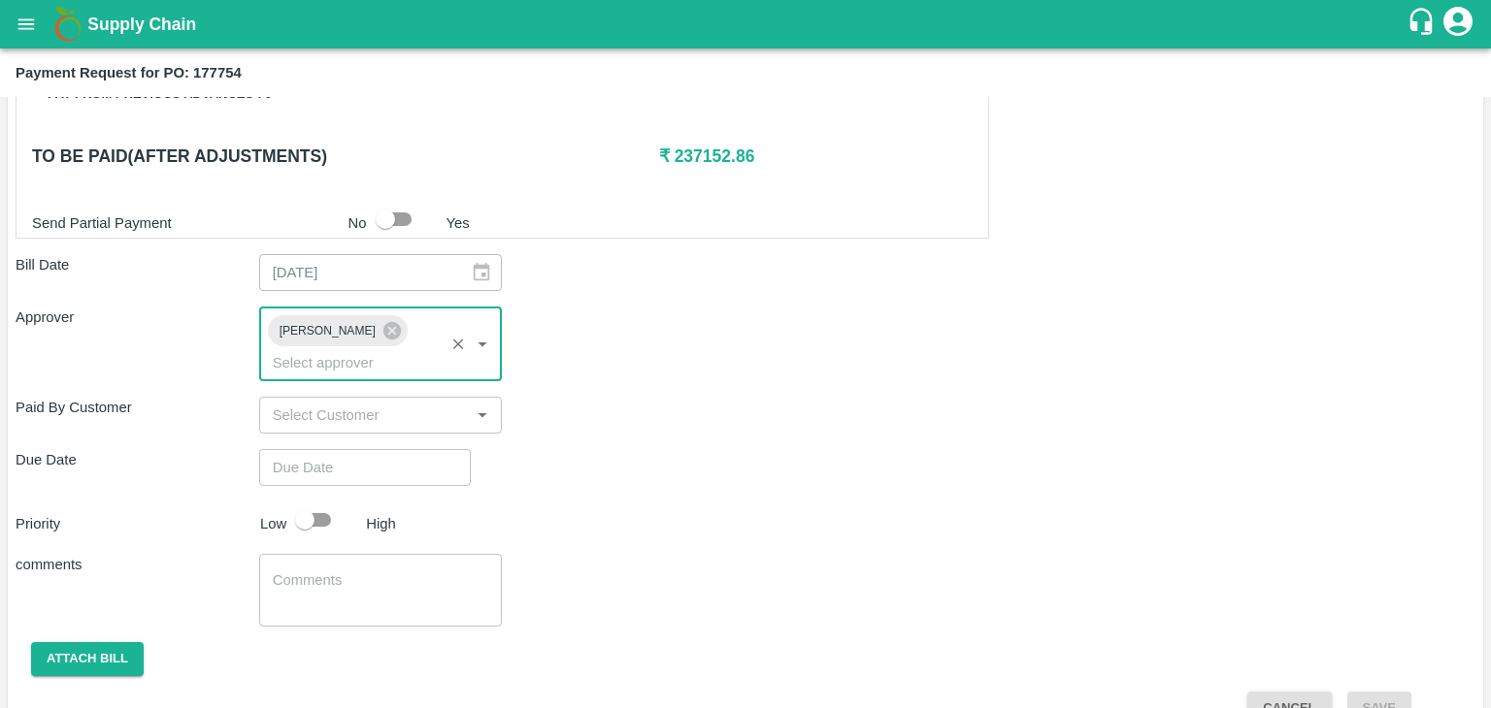
type input "DD/MM/YYYY hh:mm aa"
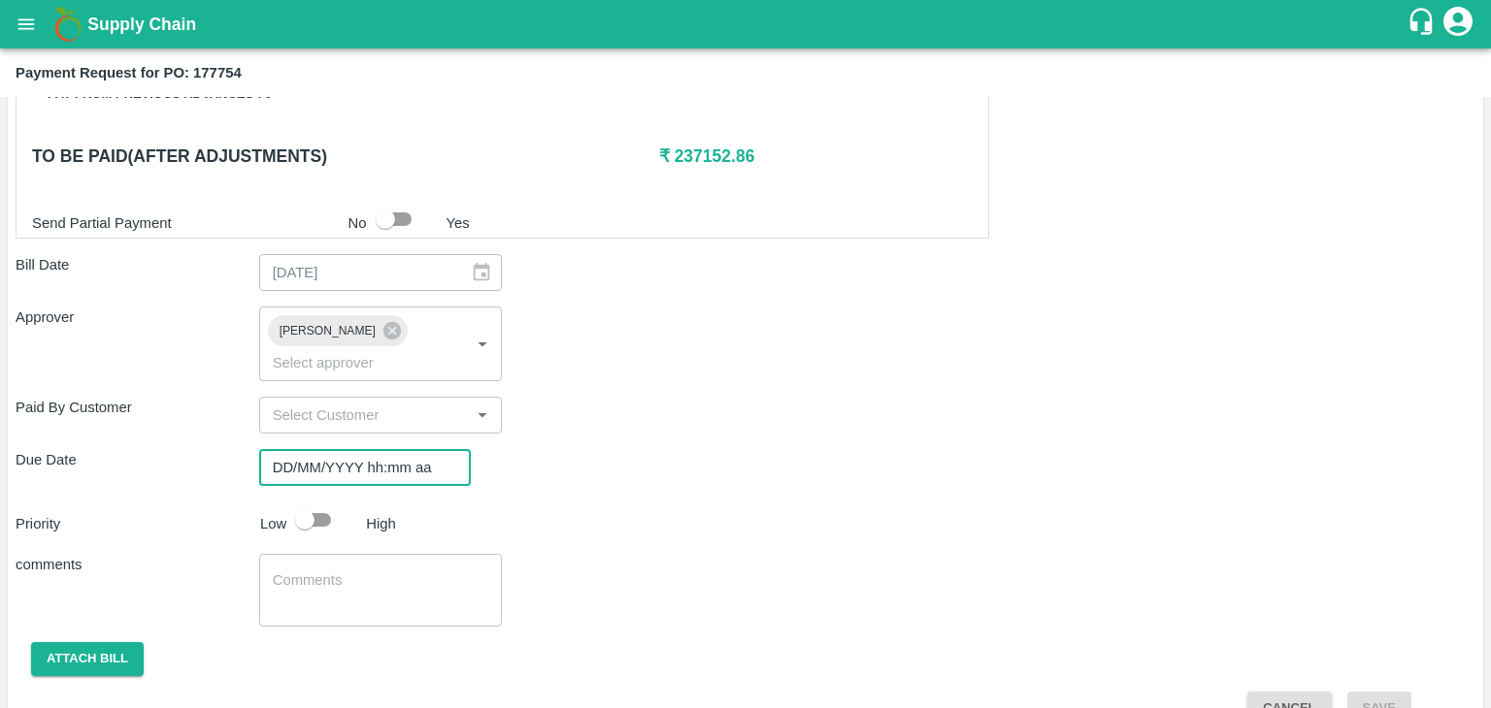
click at [416, 449] on input "DD/MM/YYYY hh:mm aa" at bounding box center [358, 467] width 198 height 37
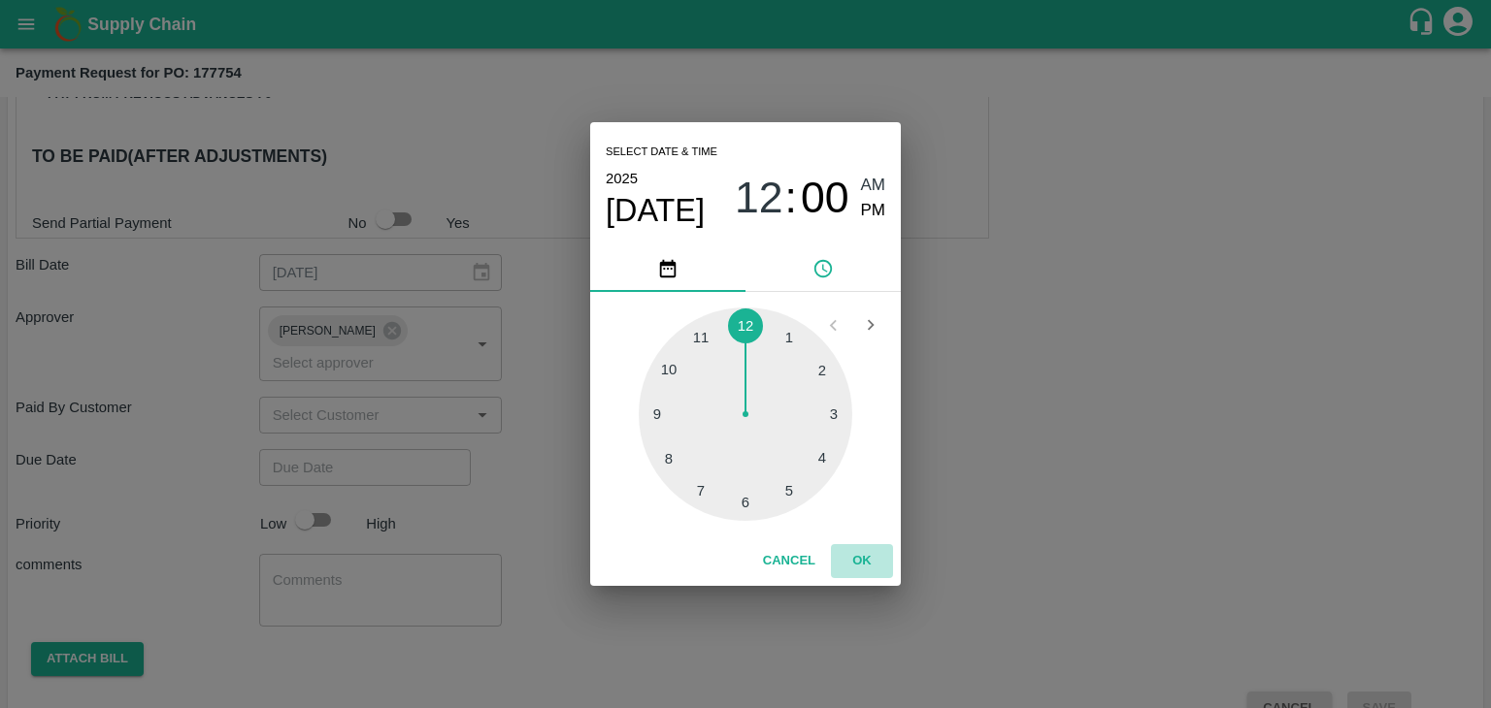
click at [868, 553] on button "OK" at bounding box center [862, 561] width 62 height 34
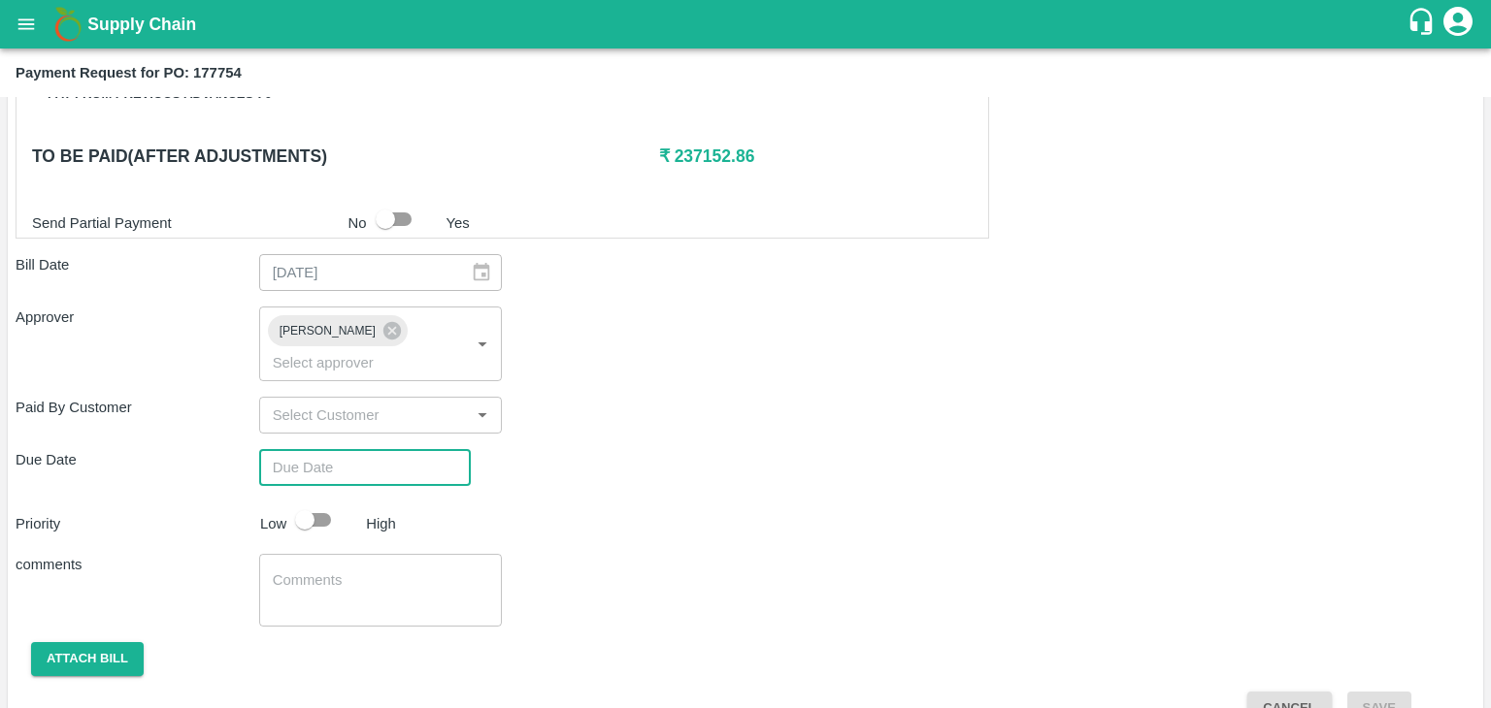
type input "[DATE] 12:00 AM"
click at [332, 502] on input "checkbox" at bounding box center [304, 520] width 111 height 37
checkbox input "true"
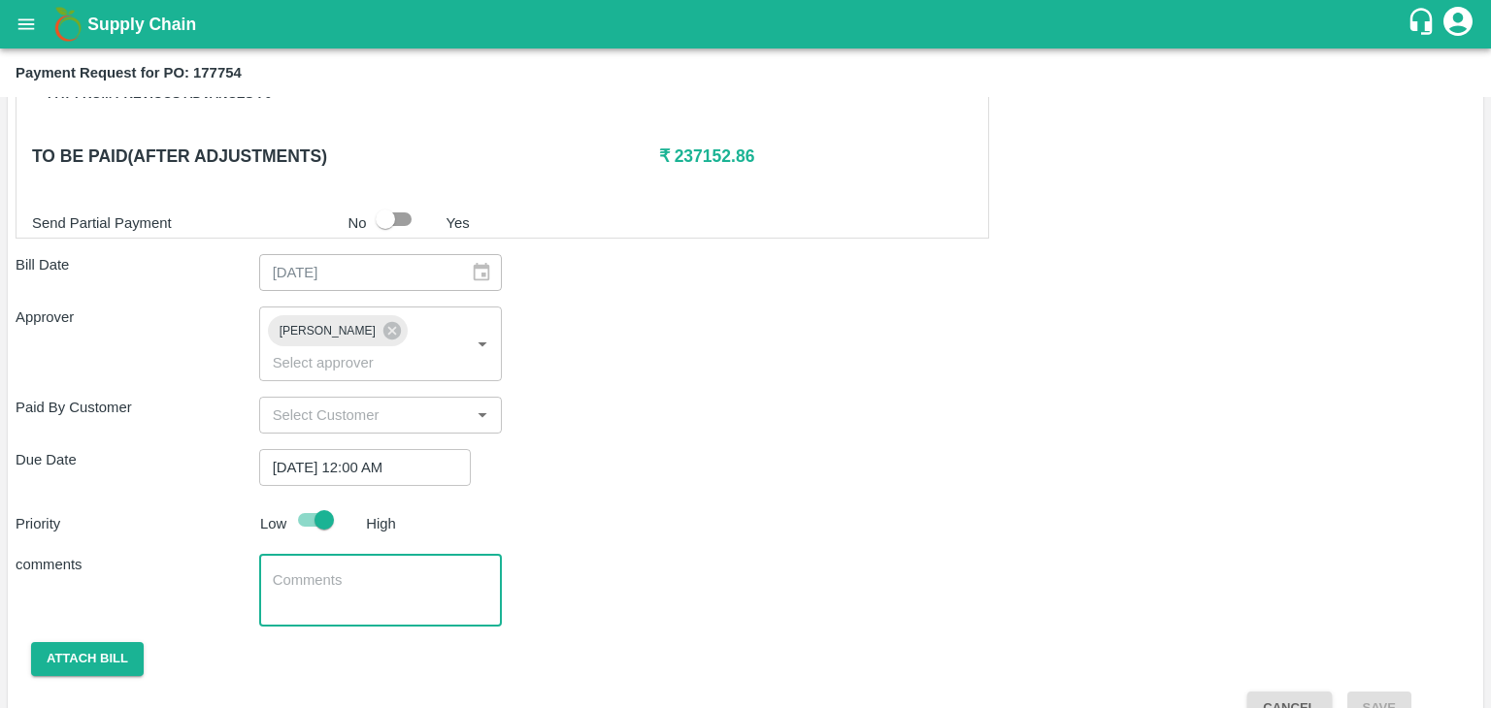
click at [407, 571] on textarea at bounding box center [381, 591] width 216 height 41
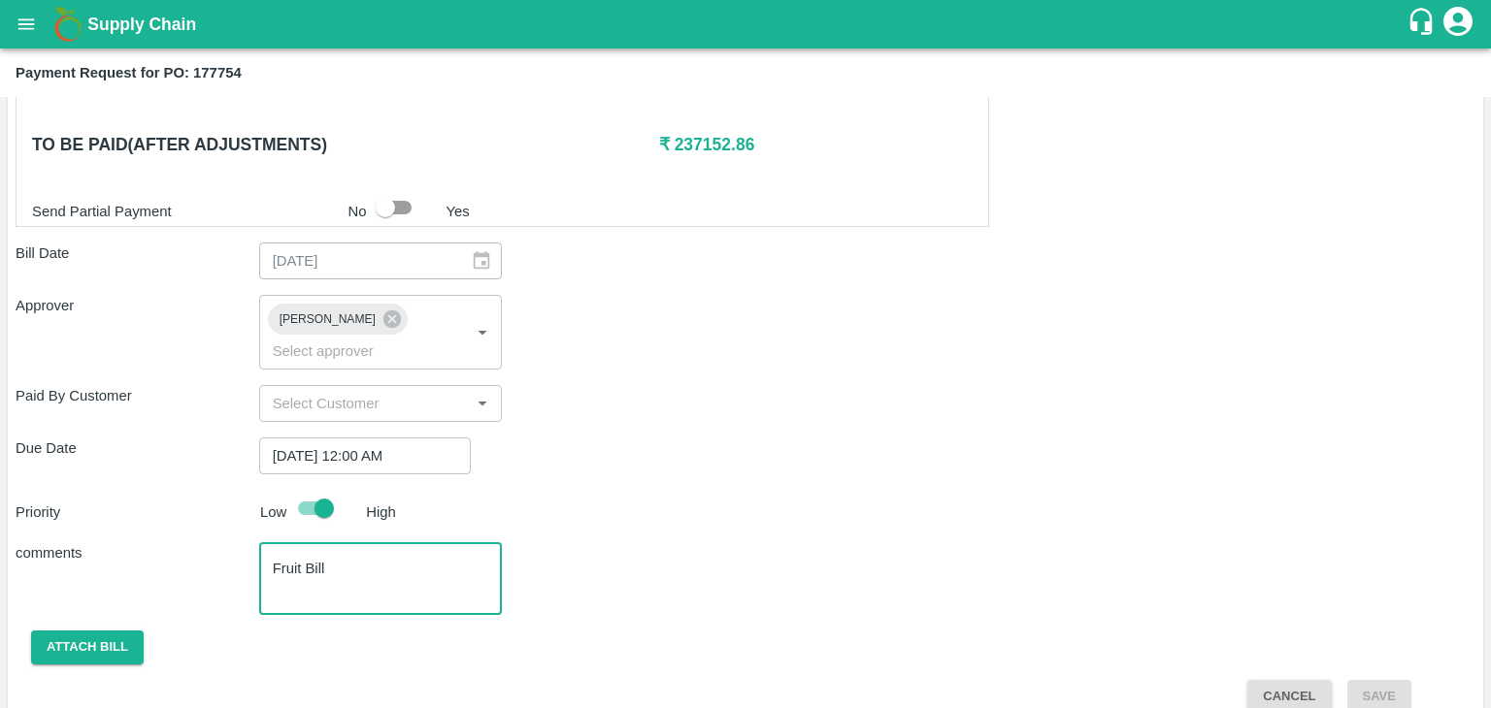
type textarea "Fruit Bill"
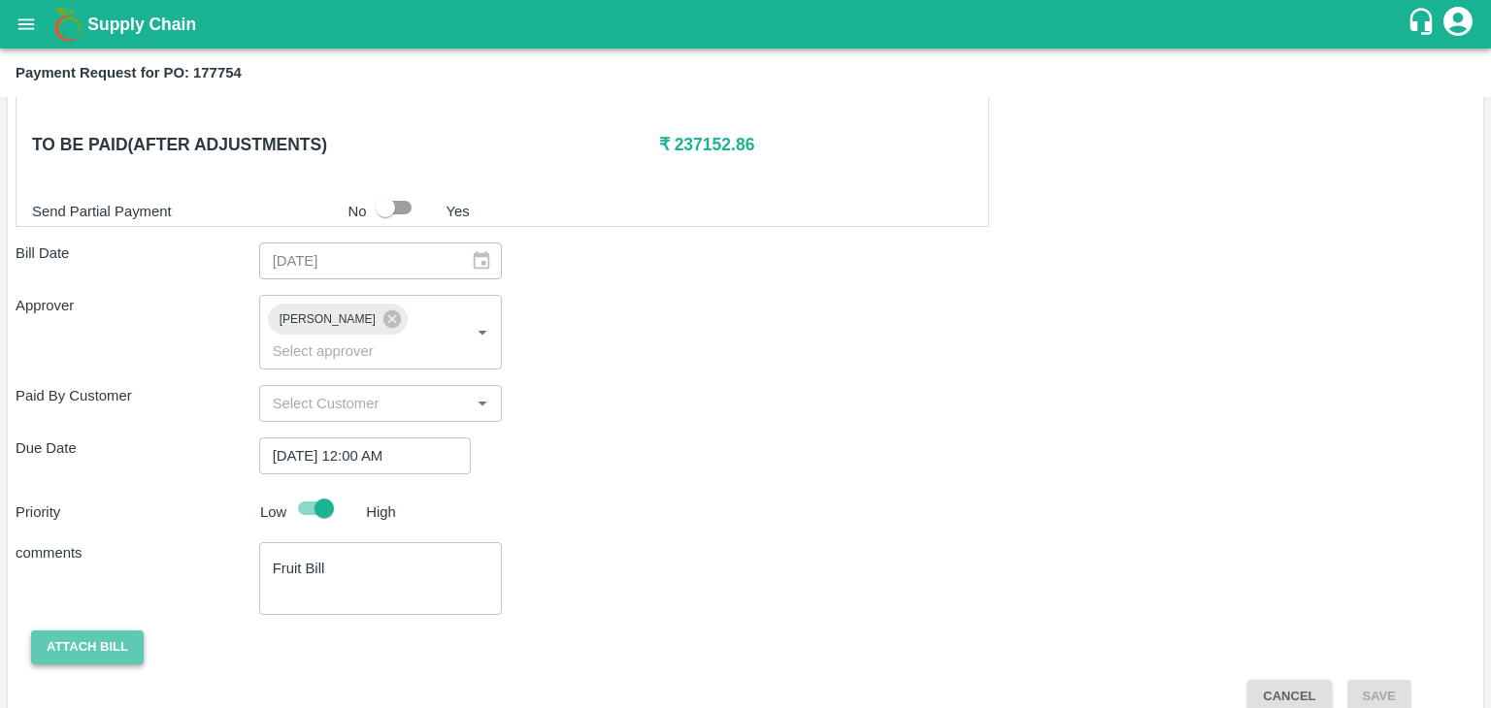
click at [100, 631] on button "Attach bill" at bounding box center [87, 648] width 113 height 34
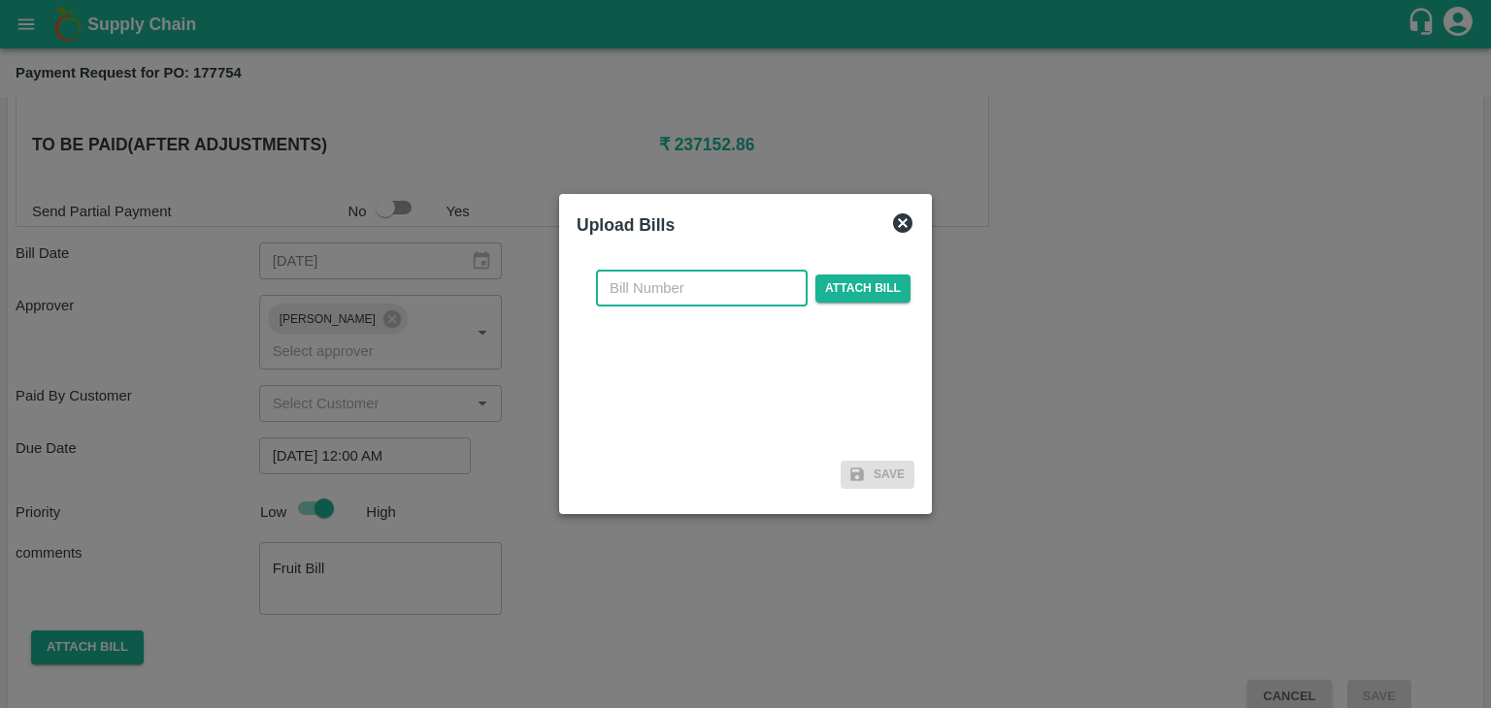
click at [667, 294] on input "text" at bounding box center [702, 288] width 212 height 37
type input "25"
click at [846, 283] on span "Attach bill" at bounding box center [862, 289] width 95 height 28
click at [0, 0] on input "Attach bill" at bounding box center [0, 0] width 0 height 0
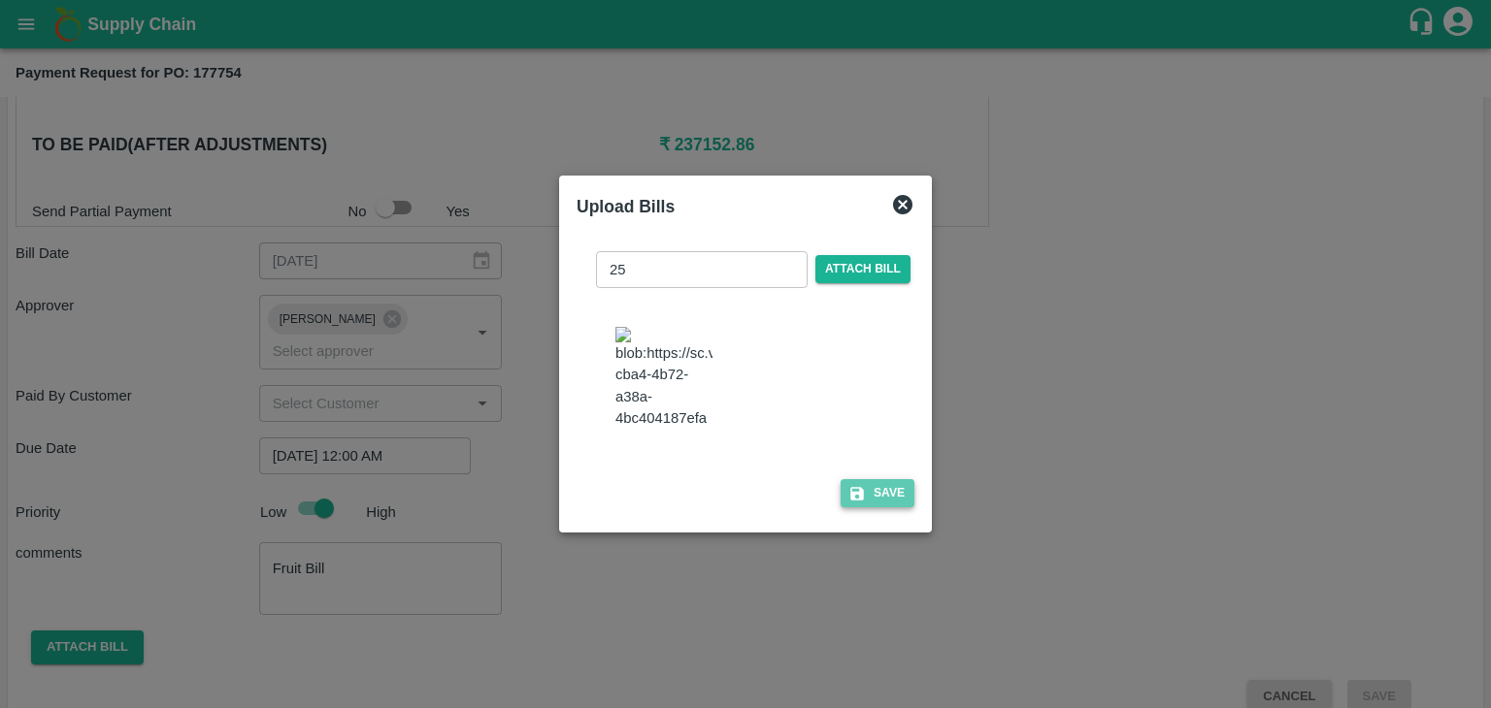
click at [880, 501] on button "Save" at bounding box center [877, 493] width 74 height 28
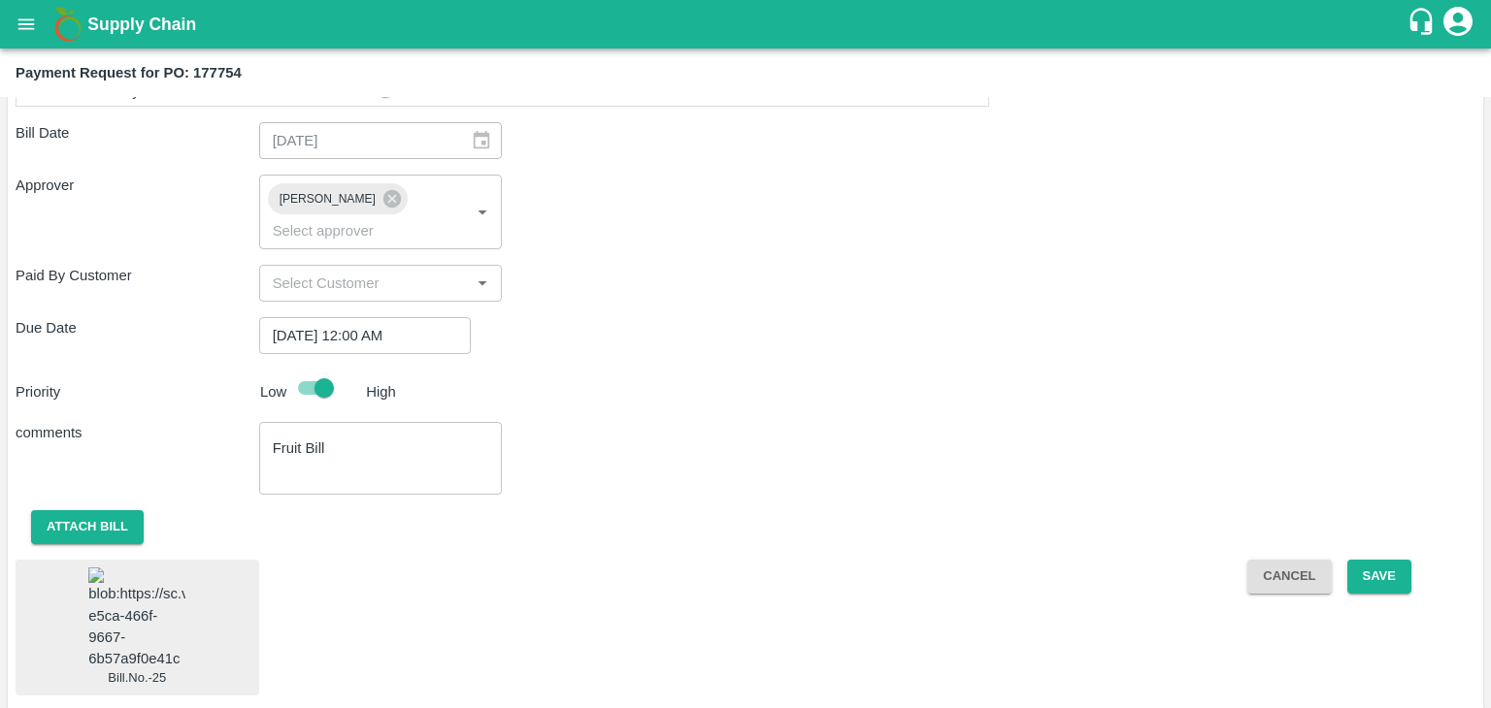
scroll to position [1082, 0]
click at [159, 569] on img at bounding box center [136, 620] width 97 height 102
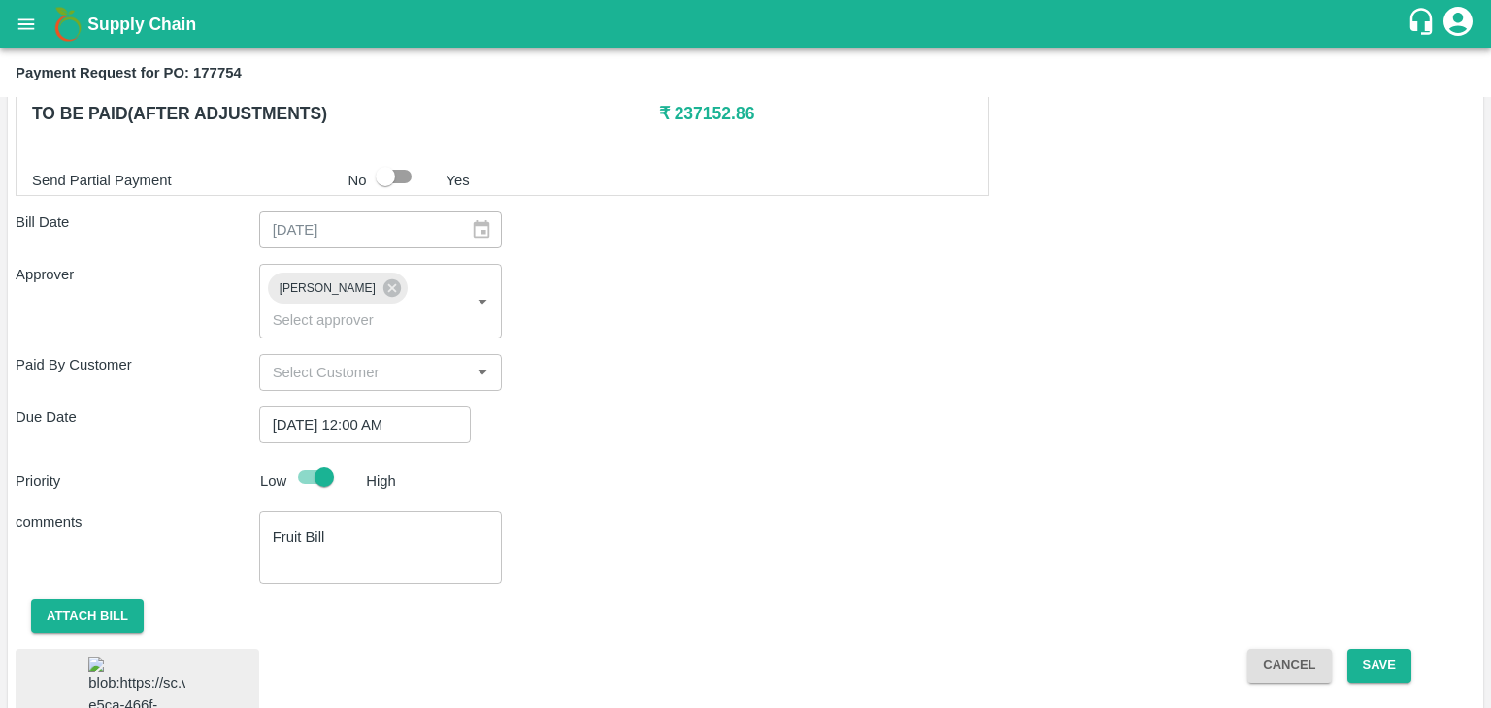
scroll to position [993, 0]
click at [1394, 650] on button "Save" at bounding box center [1379, 667] width 64 height 34
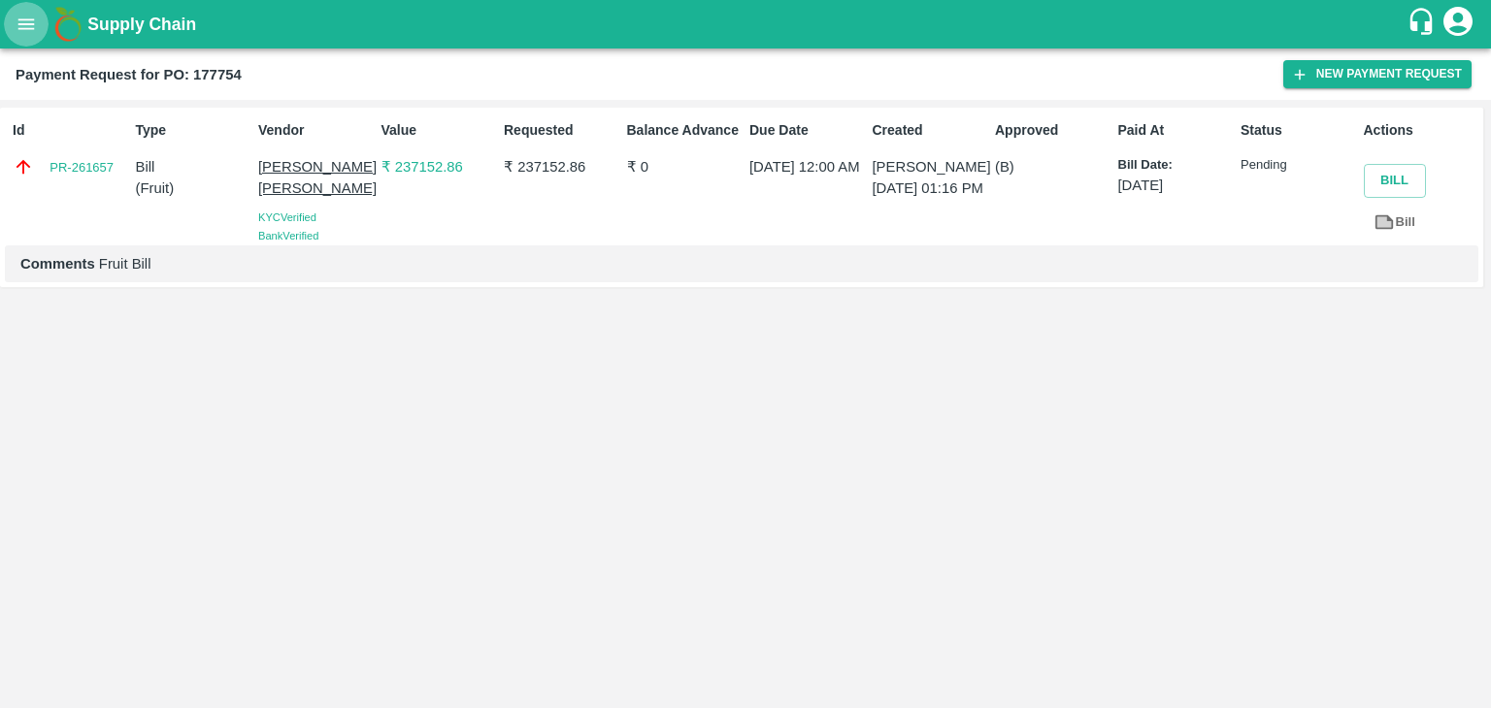
click at [23, 15] on icon "open drawer" at bounding box center [26, 24] width 21 height 21
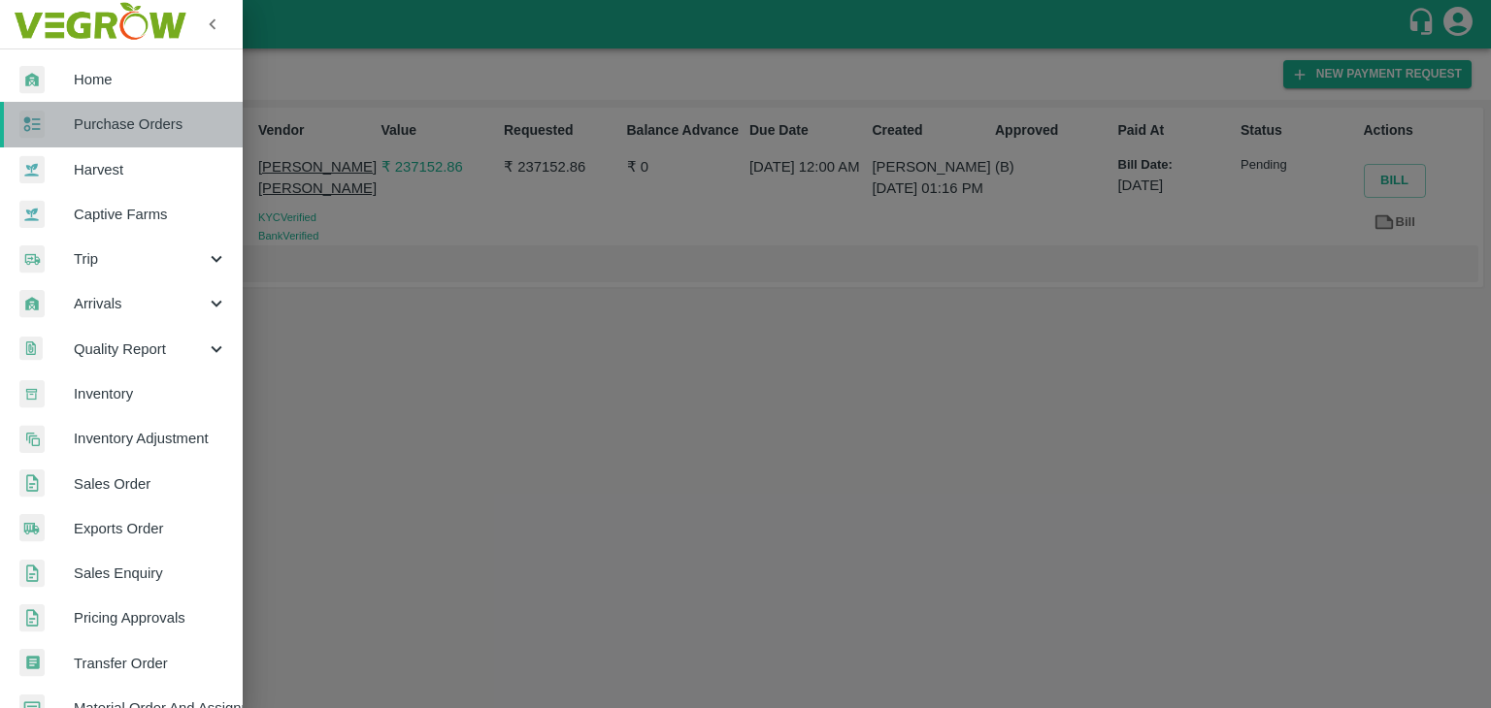
click at [142, 118] on span "Purchase Orders" at bounding box center [150, 124] width 153 height 21
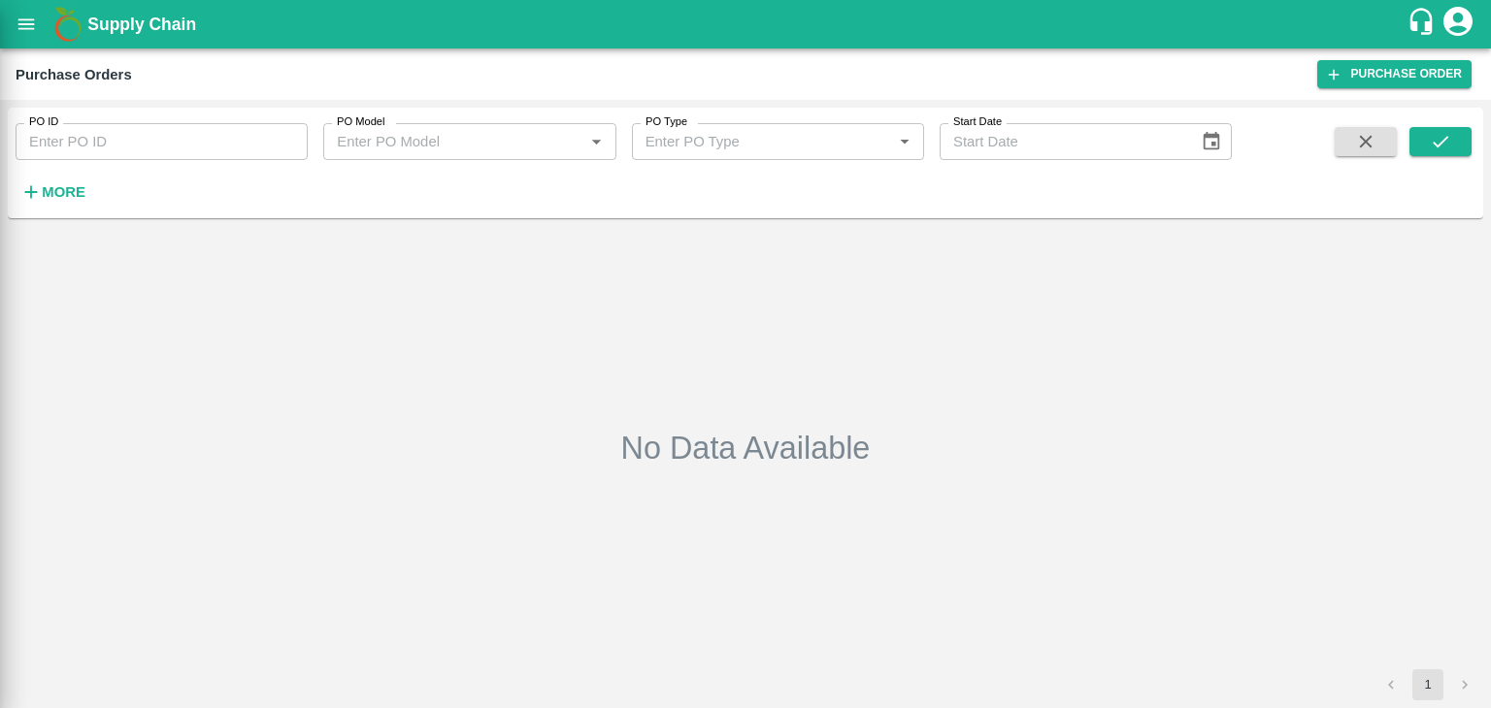
click at [282, 135] on div at bounding box center [745, 354] width 1491 height 708
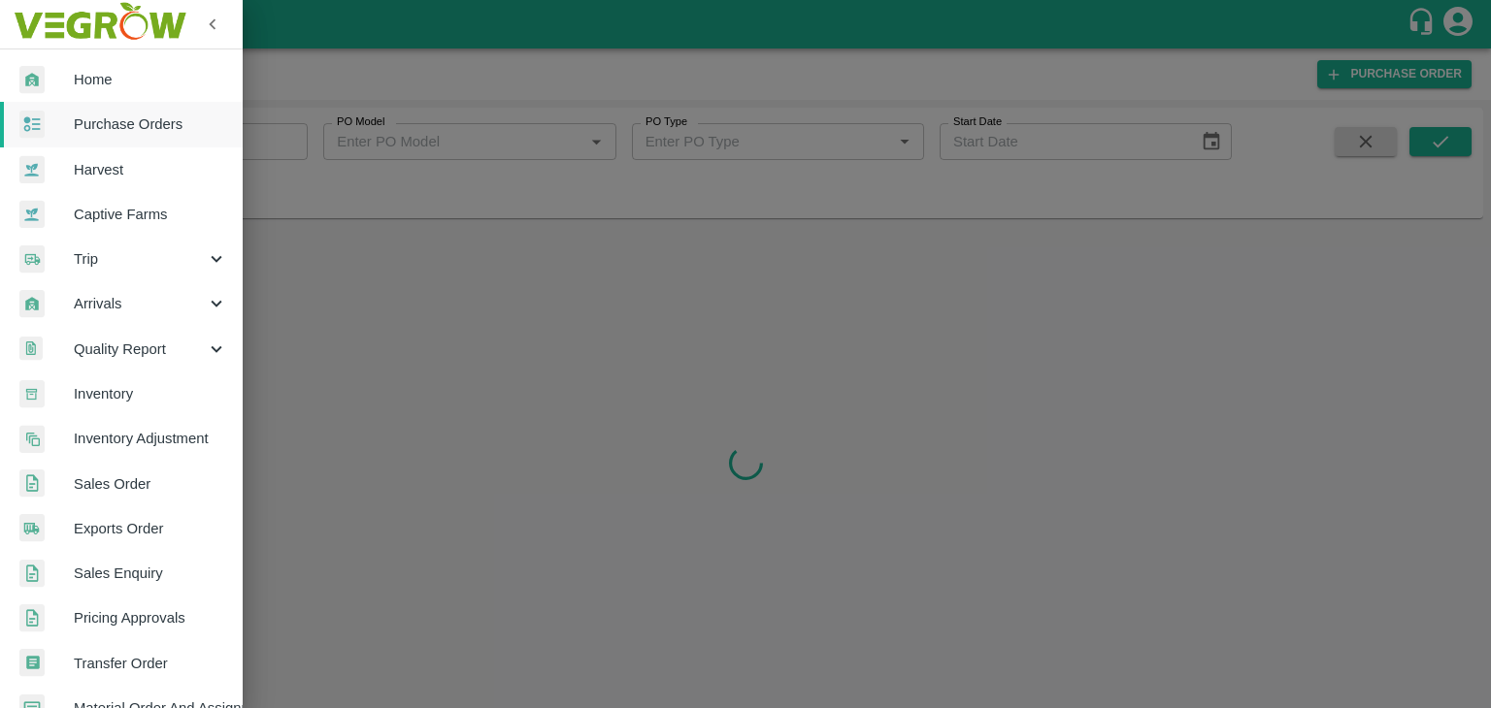
click at [292, 143] on div at bounding box center [745, 354] width 1491 height 708
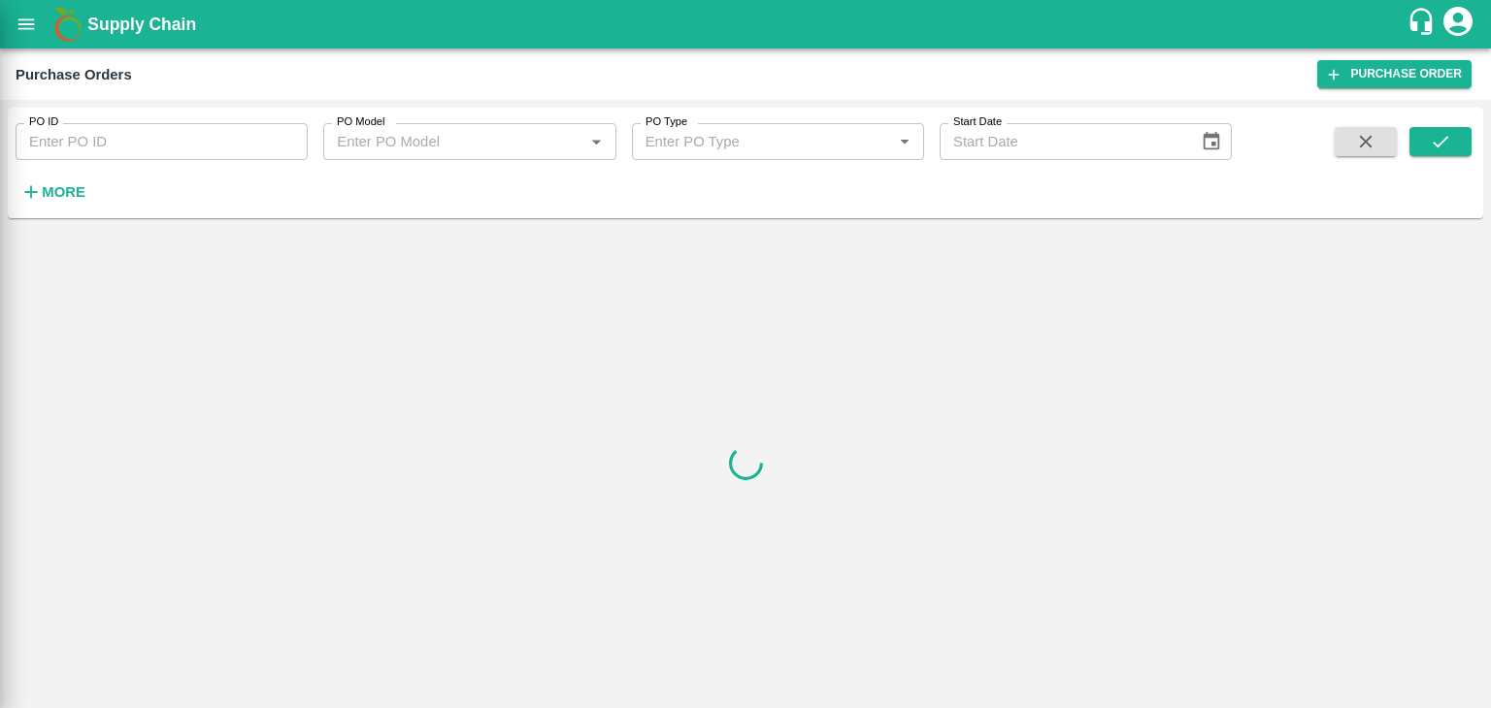
click at [292, 143] on div at bounding box center [745, 354] width 1491 height 708
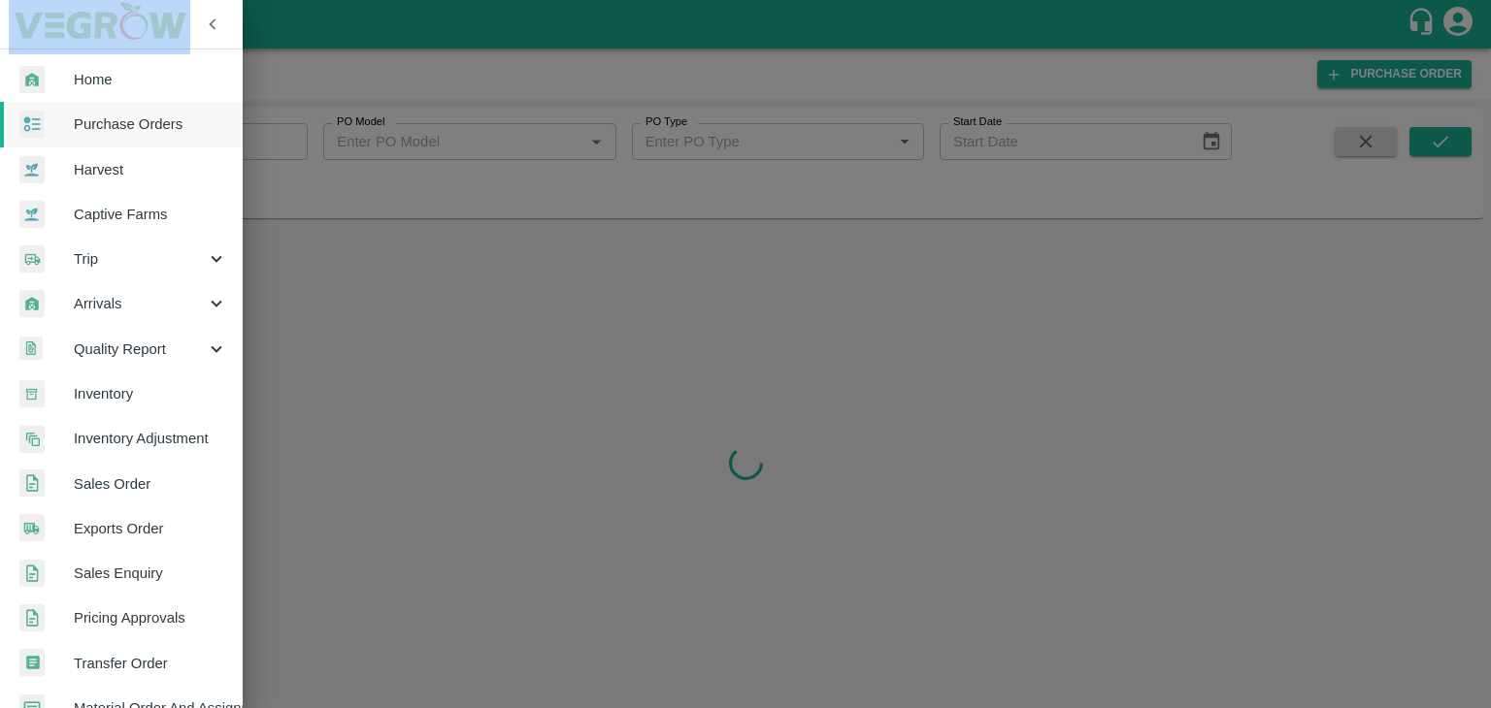
click at [292, 143] on div at bounding box center [745, 354] width 1491 height 708
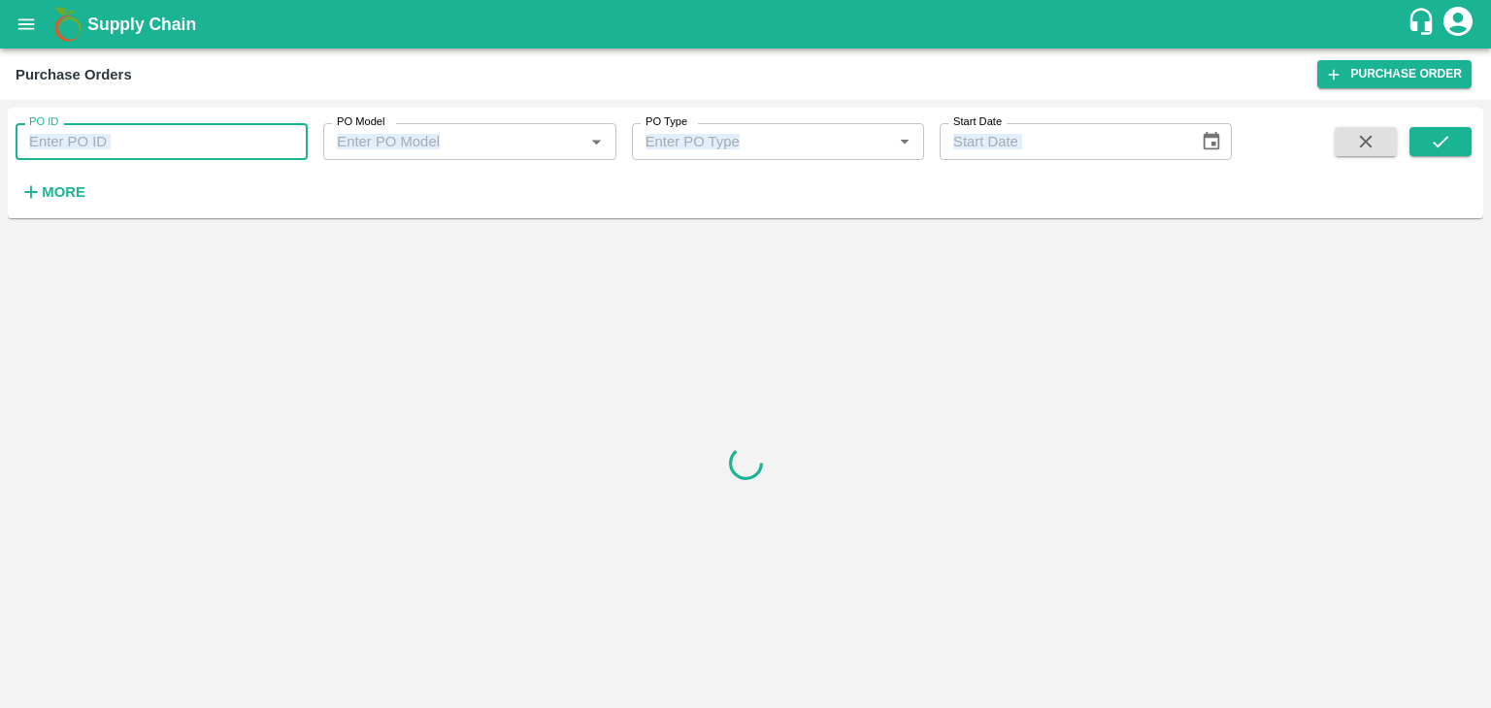
click at [288, 140] on input "PO ID" at bounding box center [162, 141] width 292 height 37
paste input "177267"
click at [1442, 131] on icon "submit" at bounding box center [1439, 141] width 21 height 21
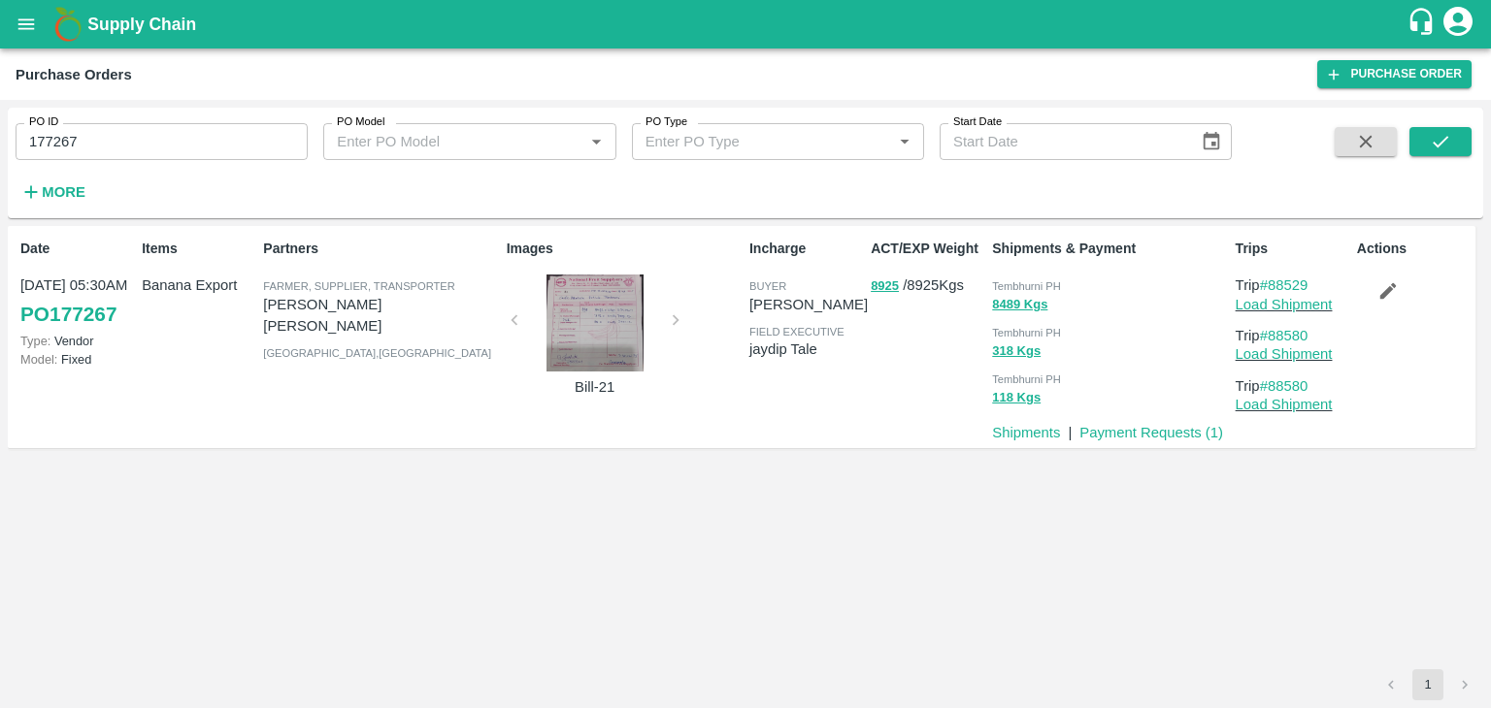
click at [596, 319] on div at bounding box center [595, 323] width 146 height 97
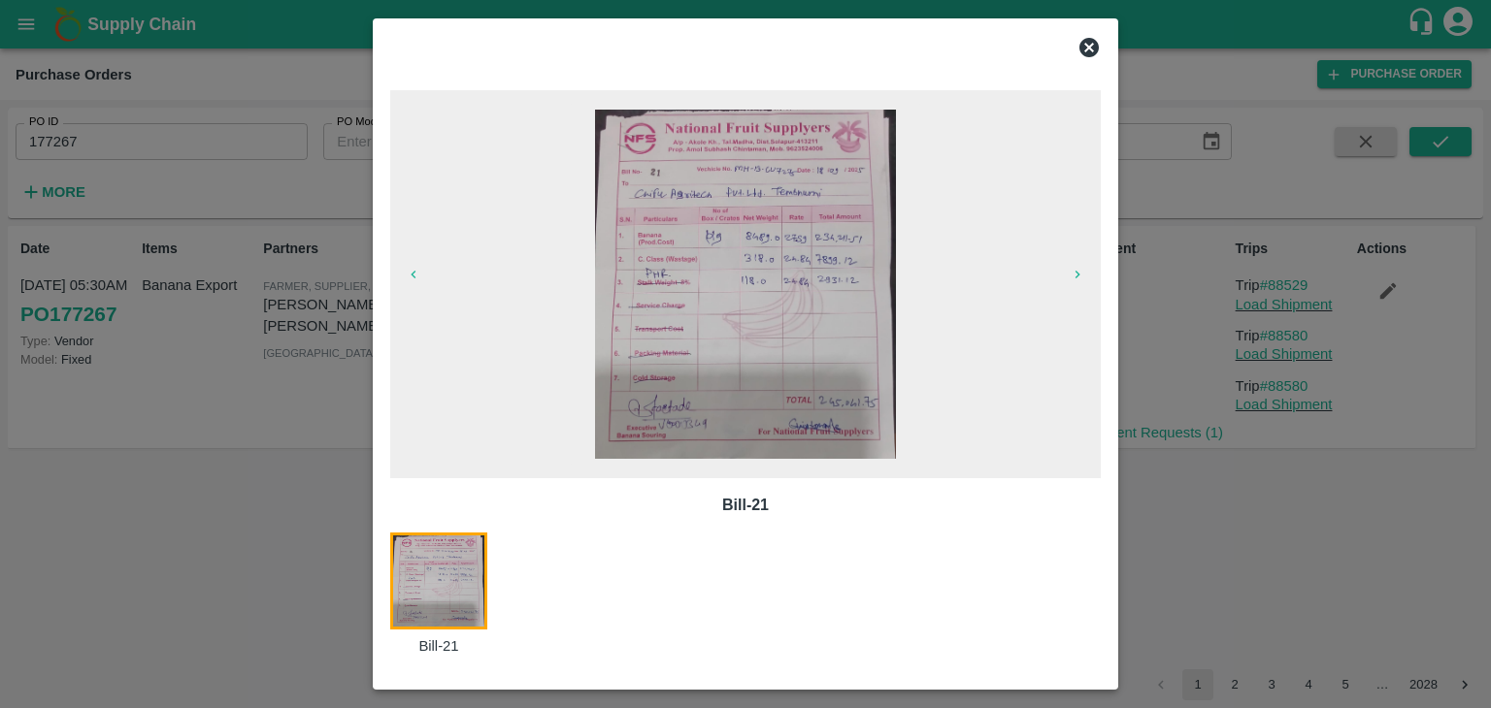
click at [1093, 41] on icon at bounding box center [1088, 47] width 19 height 19
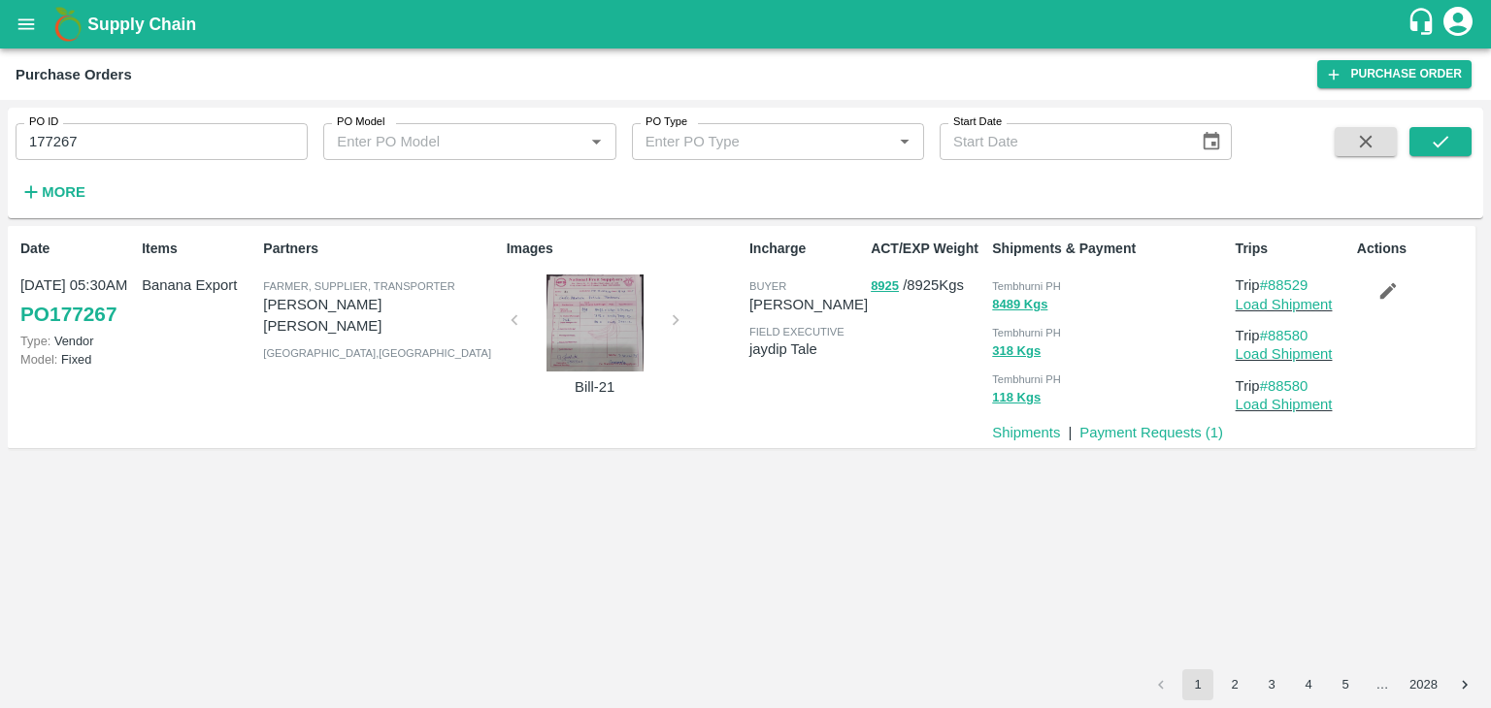
click at [189, 133] on input "177267" at bounding box center [162, 141] width 292 height 37
paste input "text"
type input "177541"
click at [1444, 141] on icon "submit" at bounding box center [1440, 142] width 16 height 12
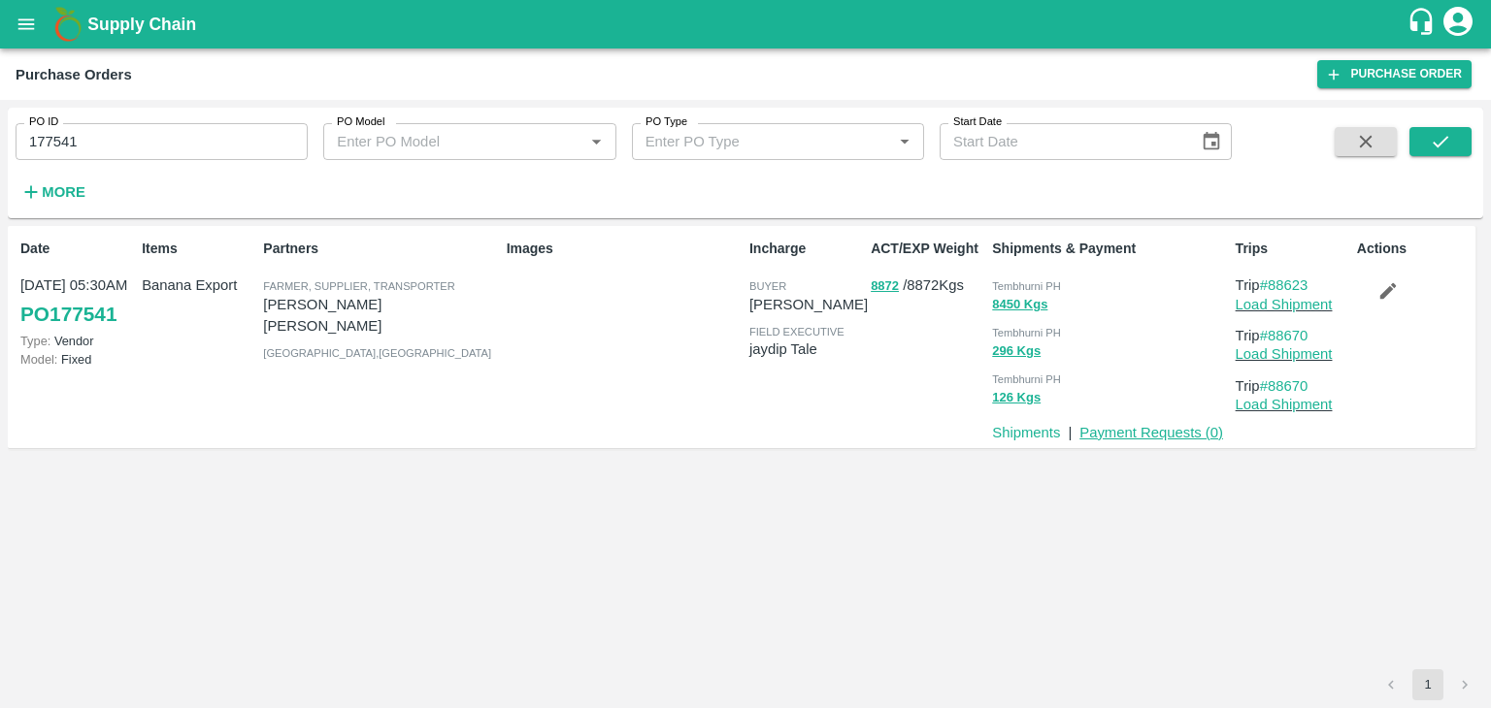
click at [1108, 437] on link "Payment Requests ( 0 )" at bounding box center [1151, 433] width 144 height 16
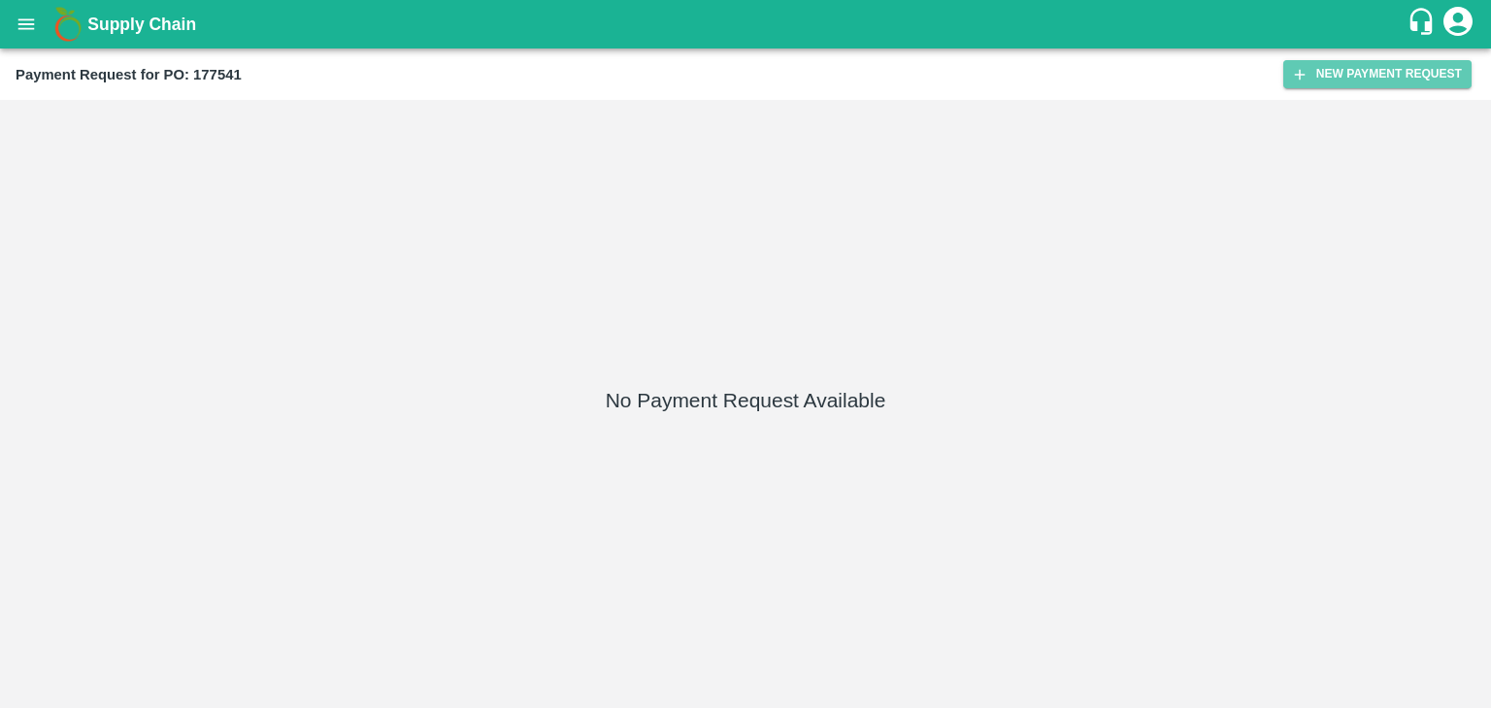
drag, startPoint x: 1317, startPoint y: 86, endPoint x: 474, endPoint y: 21, distance: 845.8
click at [1332, 77] on button "New Payment Request" at bounding box center [1377, 74] width 188 height 28
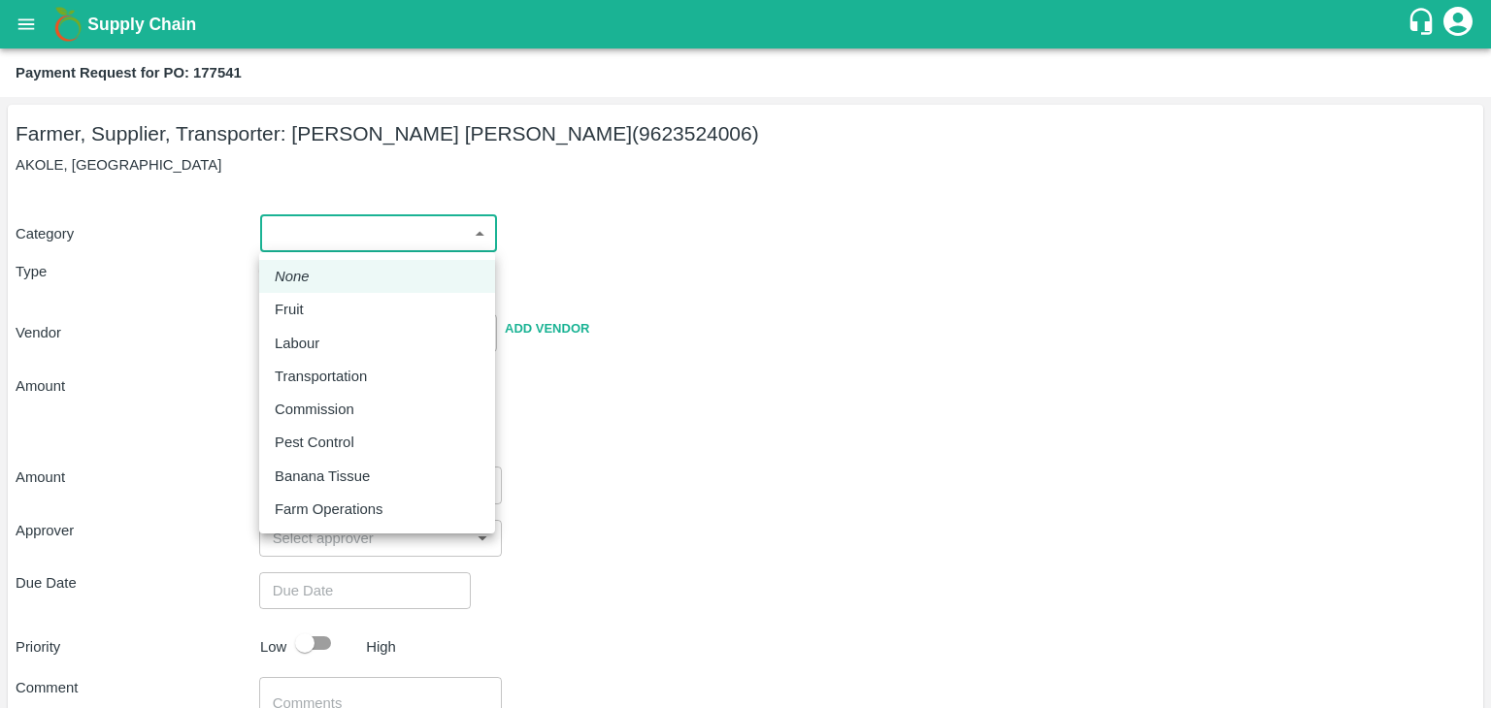
click at [322, 238] on body "Supply Chain Payment Request for PO: 177541 Farmer, Supplier, Transporter: [PER…" at bounding box center [745, 354] width 1491 height 708
click at [326, 305] on div "Fruit" at bounding box center [377, 309] width 205 height 21
type input "1"
type input "[PERSON_NAME] [PERSON_NAME] - 9623524006(Farmer, Supplier, Transporter)"
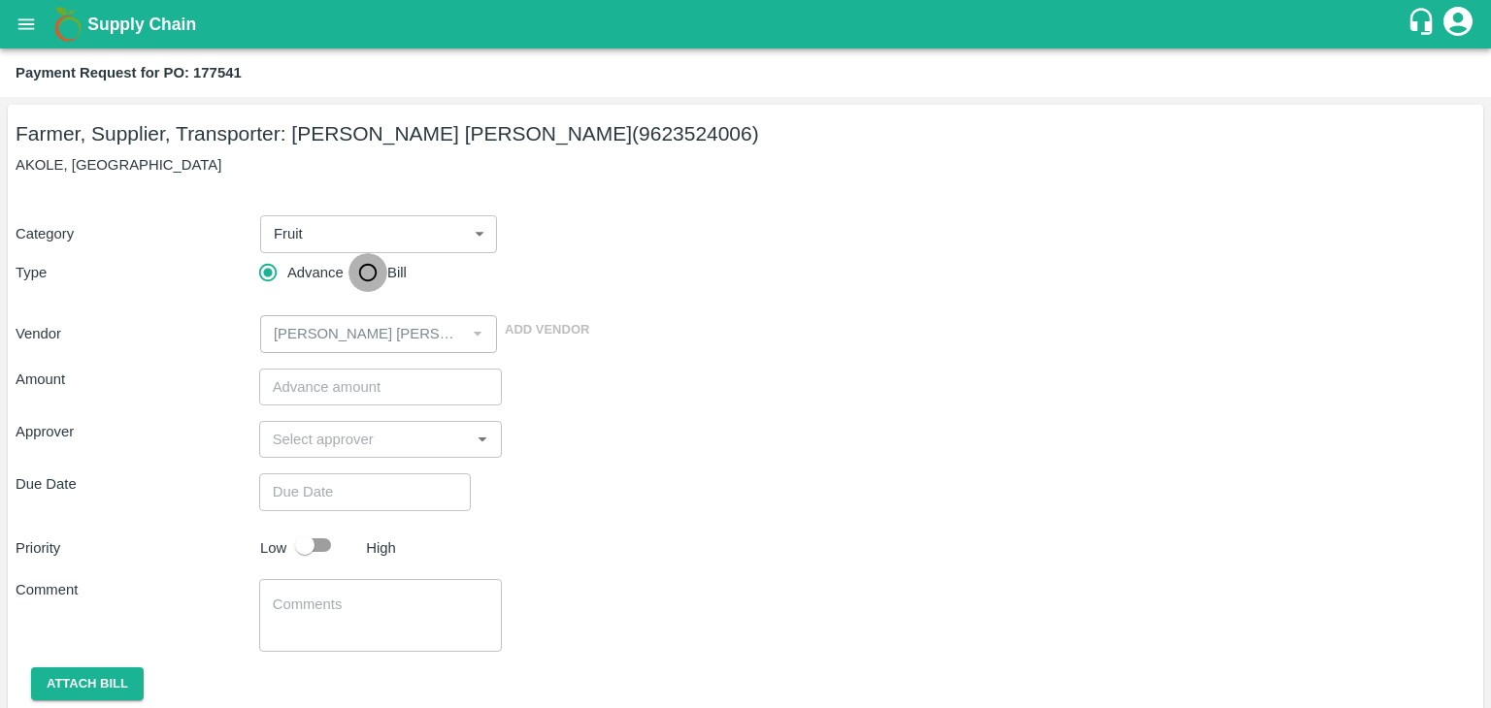
click at [378, 262] on input "Bill" at bounding box center [367, 272] width 39 height 39
radio input "true"
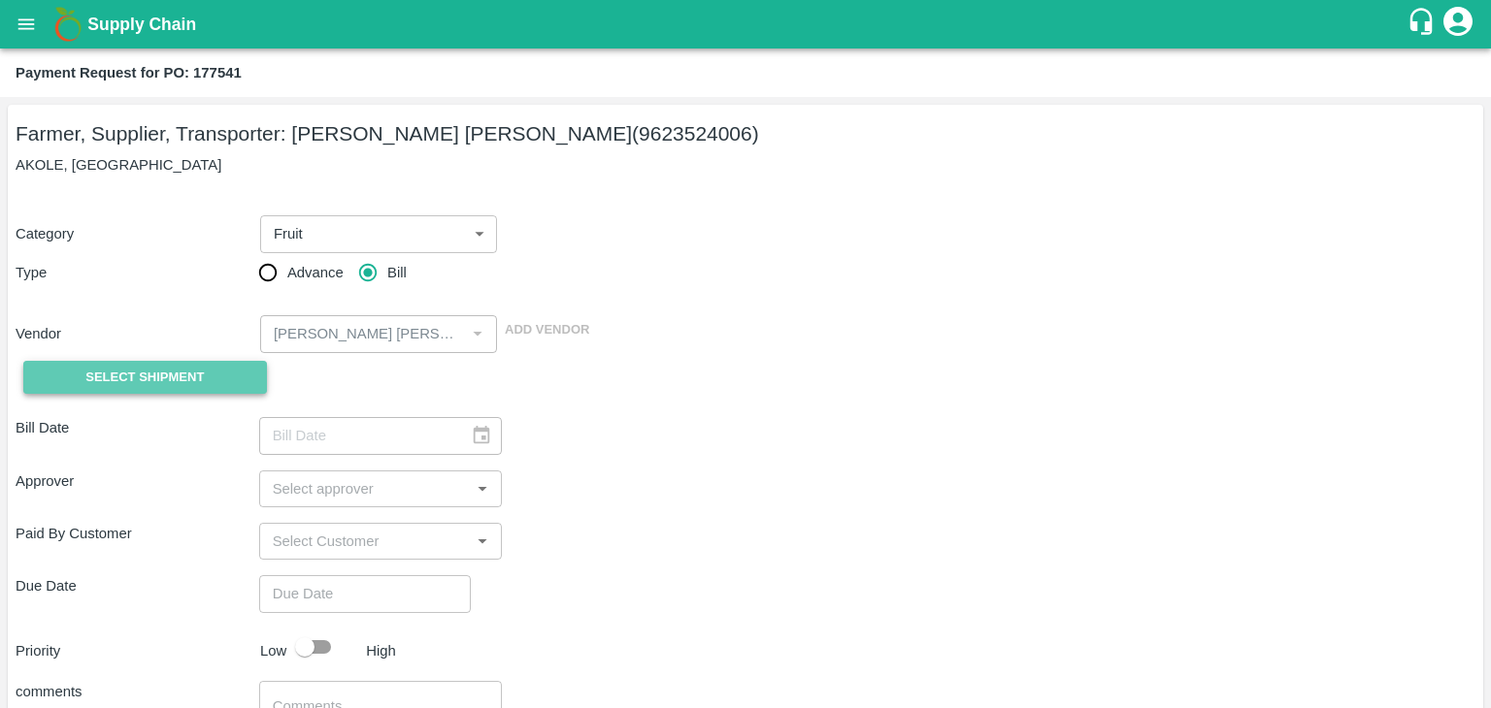
click at [150, 374] on span "Select Shipment" at bounding box center [144, 378] width 118 height 22
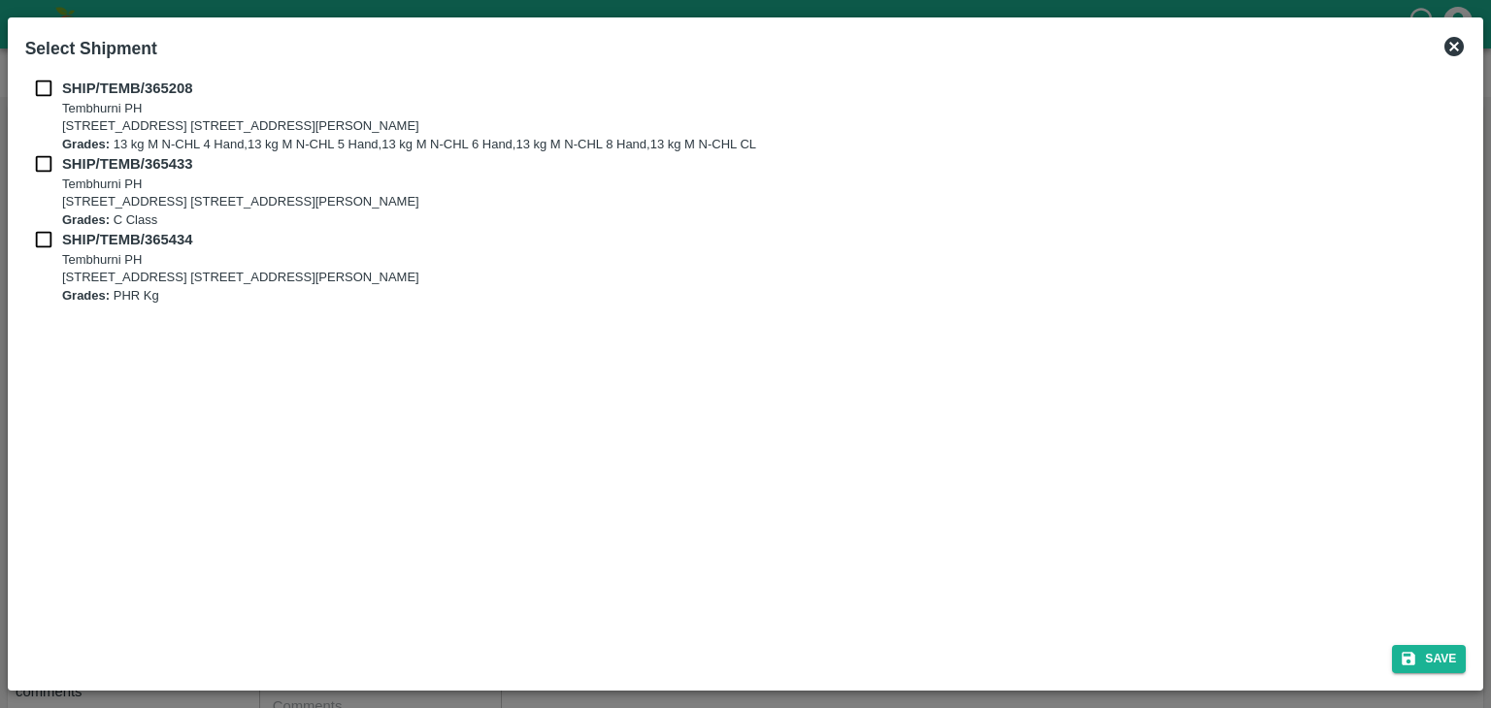
drag, startPoint x: 39, startPoint y: 75, endPoint x: 41, endPoint y: 87, distance: 12.8
click at [41, 87] on div "SHIP/TEMB/365208 [STREET_ADDRESS] E-5, YASHSHREE INDUSTRIES, M.I.D.C., A/P TEMB…" at bounding box center [745, 349] width 1457 height 559
click at [41, 87] on input "checkbox" at bounding box center [43, 88] width 37 height 21
checkbox input "true"
click at [41, 152] on div "SHIP/TEMB/365208 Tembhurni PH Tembhurni PH 205, PLOT NO. E-5, YASHSHREE INDUSTR…" at bounding box center [745, 116] width 1441 height 76
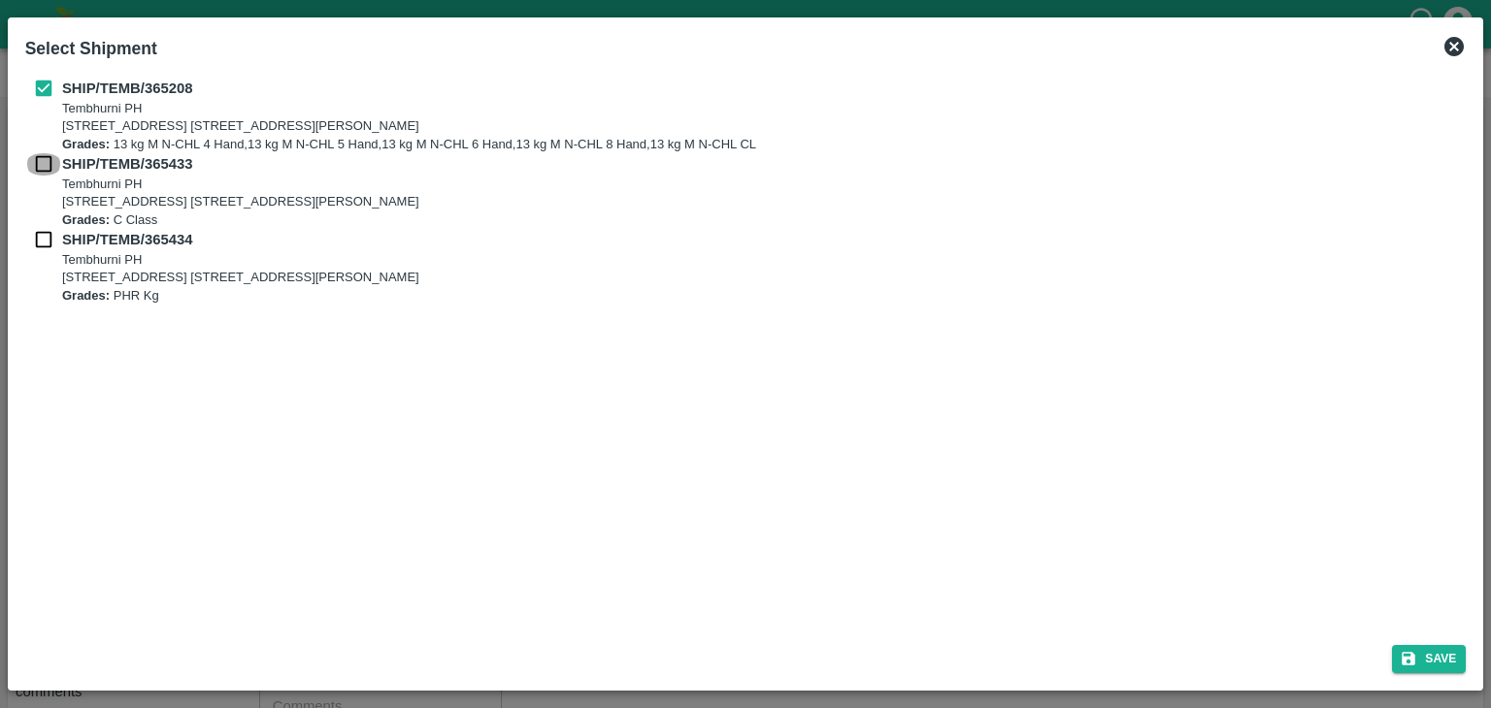
click at [43, 160] on input "checkbox" at bounding box center [43, 163] width 37 height 21
checkbox input "true"
click at [42, 235] on input "checkbox" at bounding box center [43, 239] width 37 height 21
checkbox input "true"
click at [1432, 660] on button "Save" at bounding box center [1429, 659] width 74 height 28
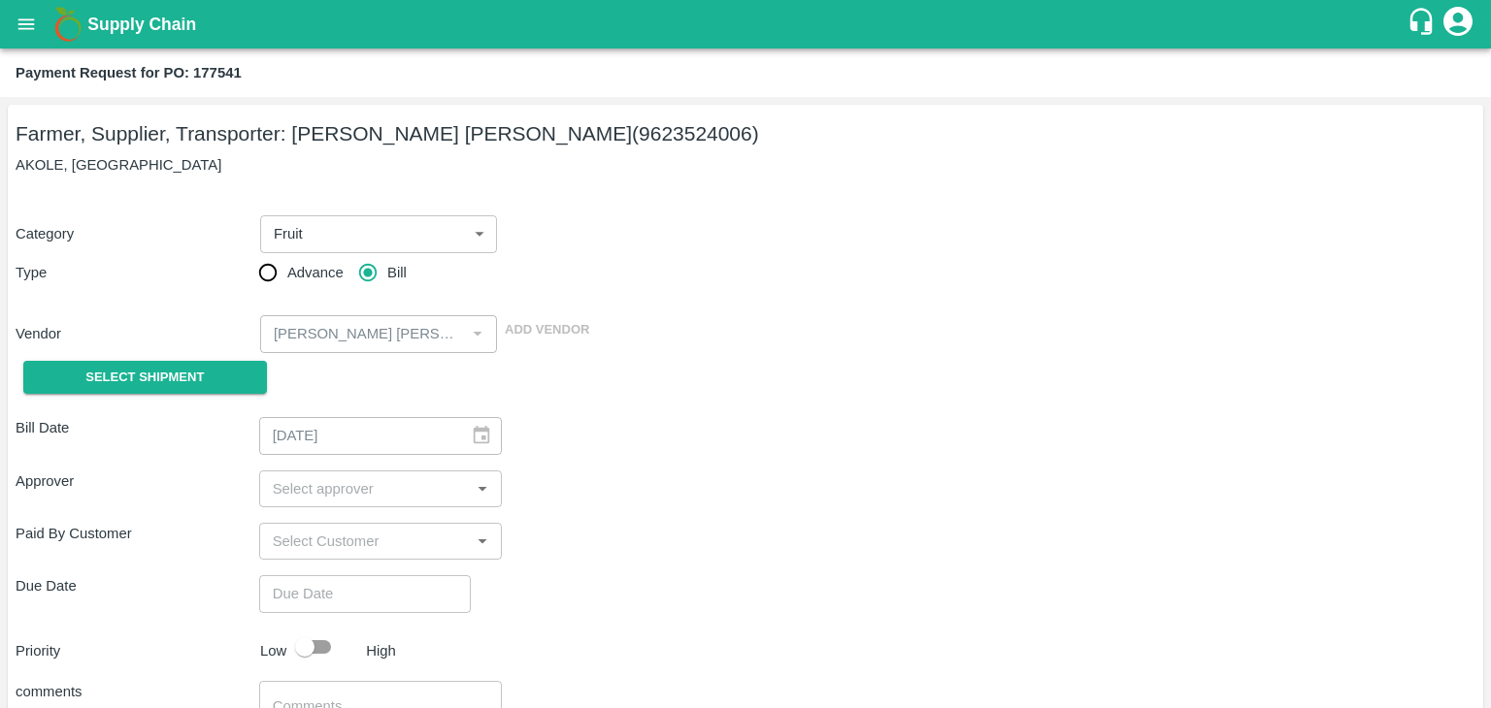
type input "20/09/2025"
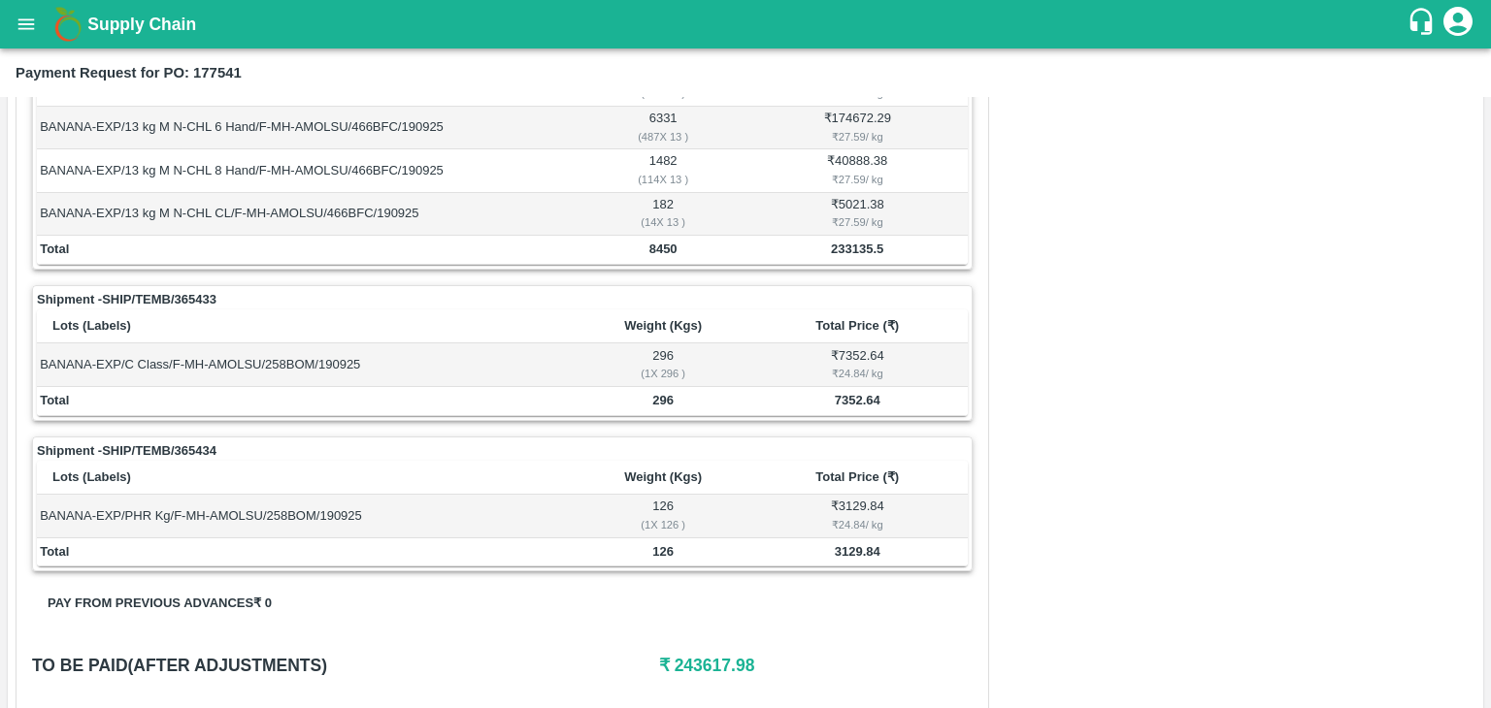
scroll to position [951, 0]
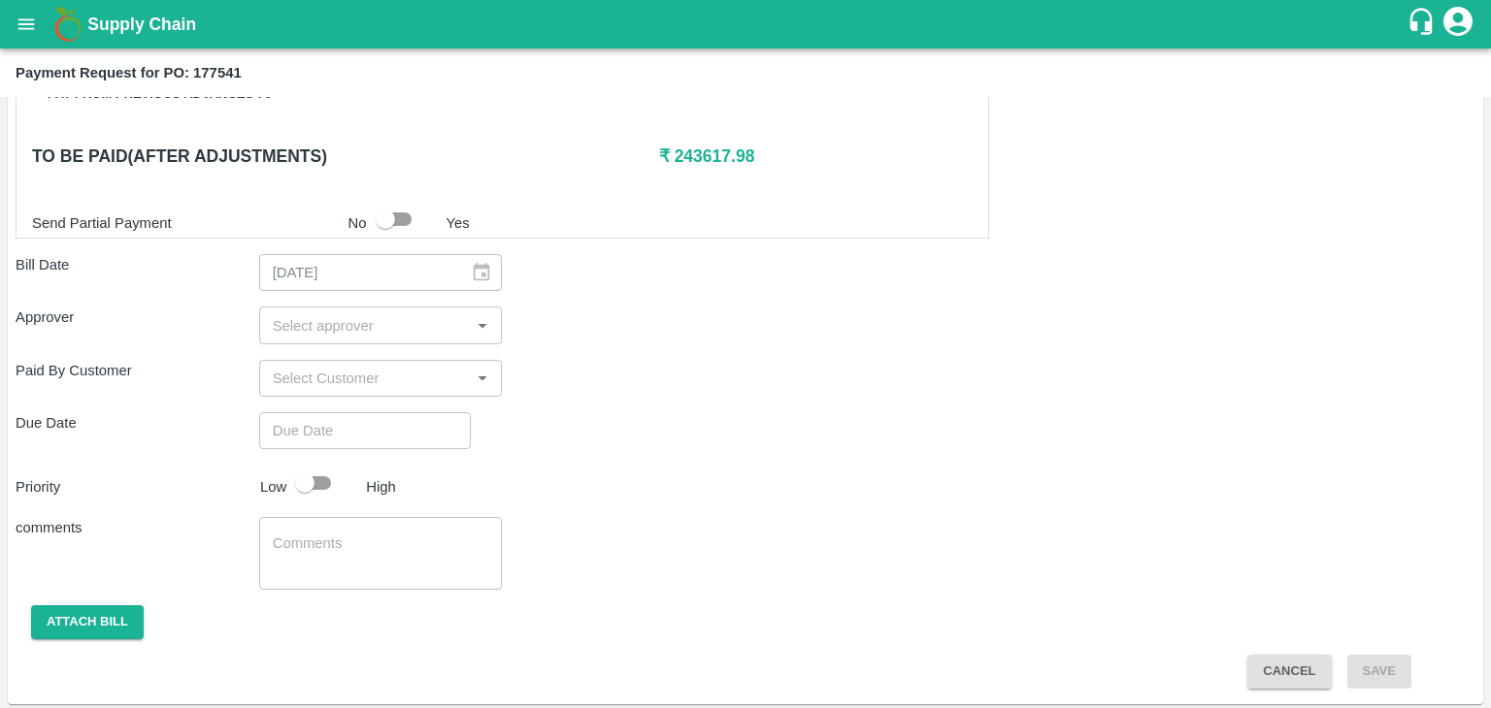
click at [412, 317] on input "input" at bounding box center [365, 324] width 200 height 25
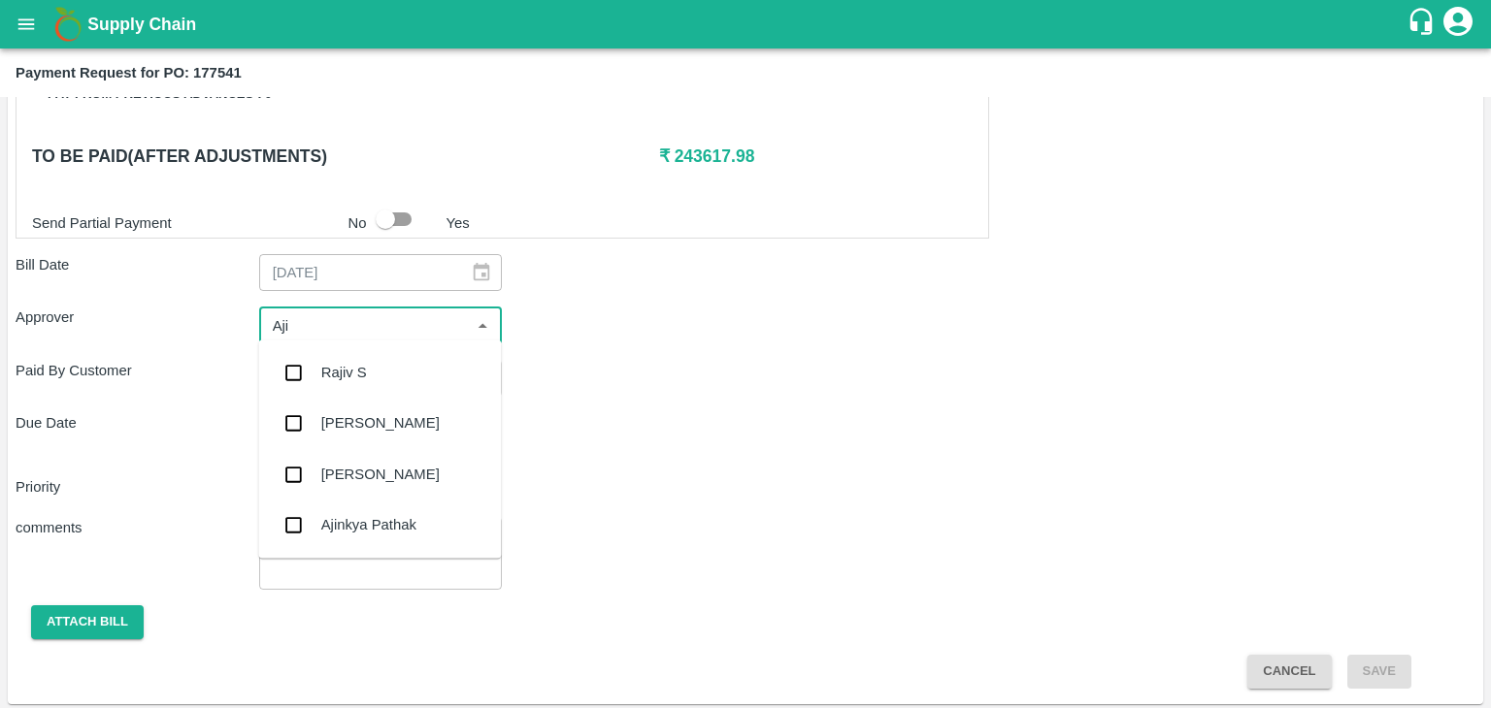
type input "Ajit"
click at [369, 373] on div "[PERSON_NAME]" at bounding box center [380, 372] width 118 height 21
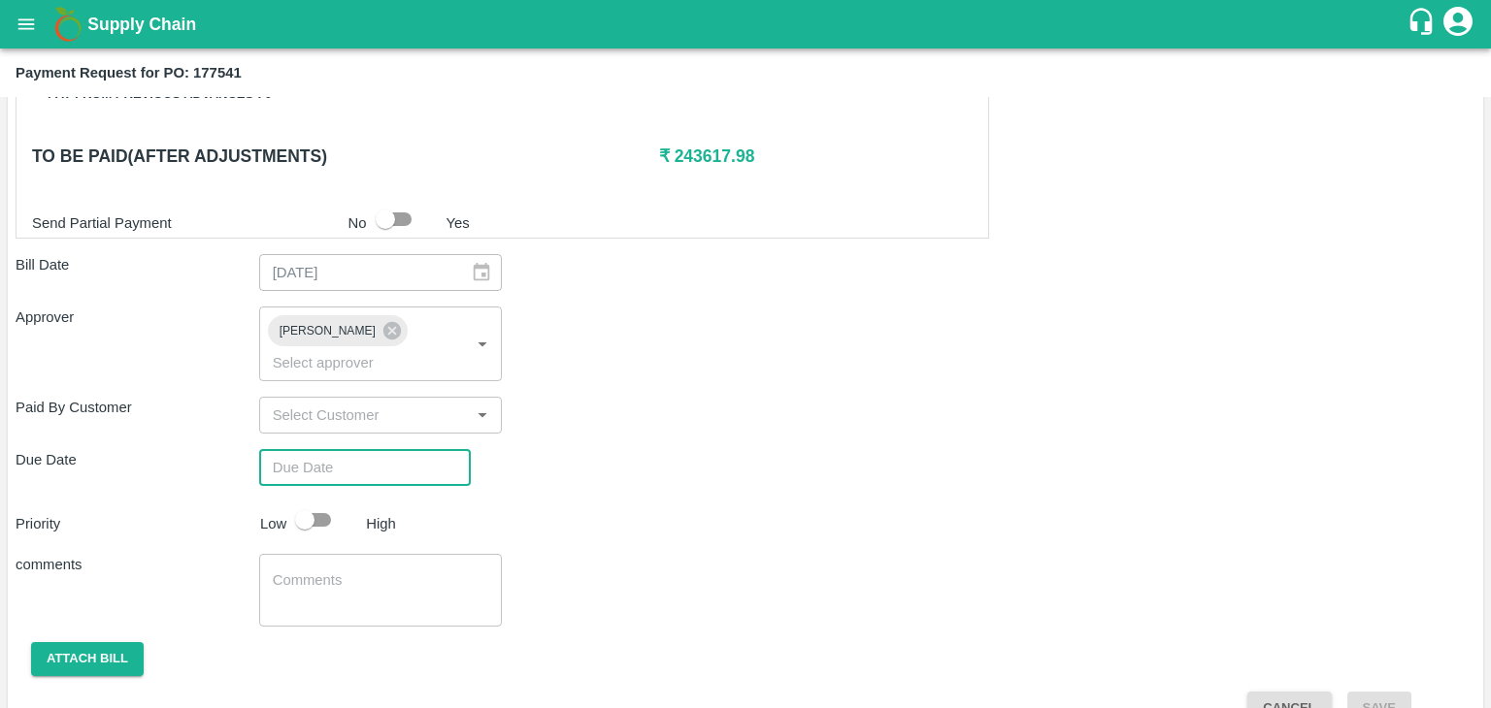
type input "DD/MM/YYYY hh:mm aa"
click at [406, 449] on input "DD/MM/YYYY hh:mm aa" at bounding box center [358, 467] width 198 height 37
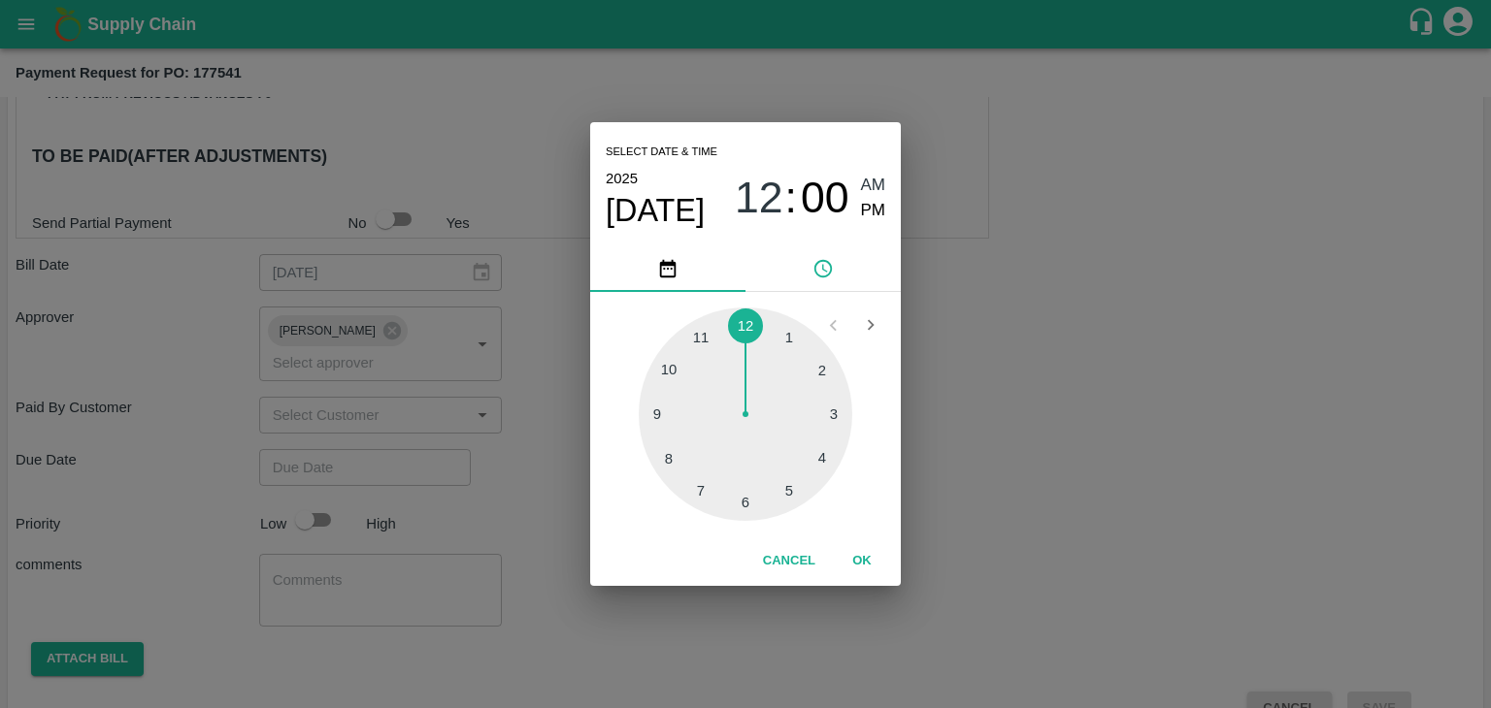
drag, startPoint x: 856, startPoint y: 537, endPoint x: 868, endPoint y: 557, distance: 23.5
click at [868, 557] on div "Cancel OK" at bounding box center [745, 561] width 311 height 49
click at [868, 557] on button "OK" at bounding box center [862, 561] width 62 height 34
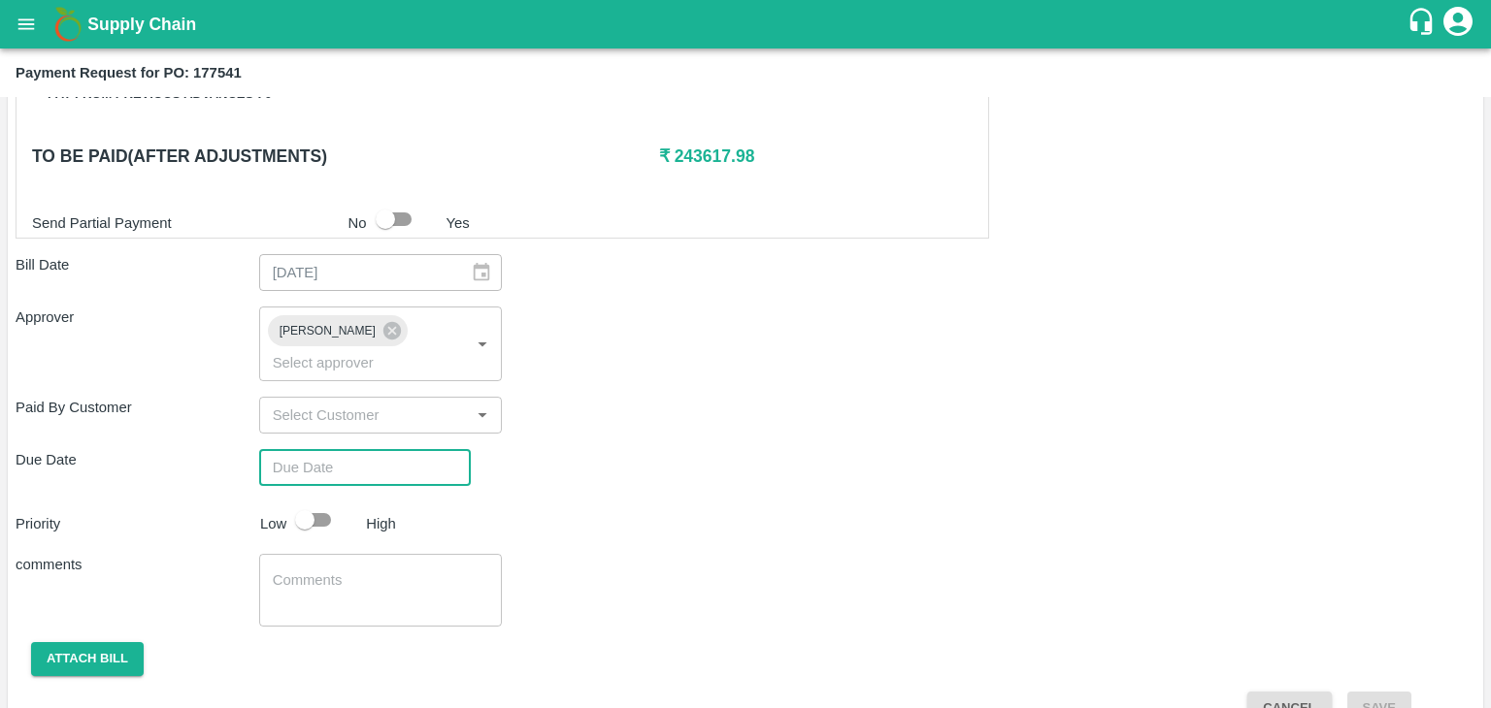
type input "[DATE] 12:00 AM"
click at [327, 502] on input "checkbox" at bounding box center [304, 520] width 111 height 37
checkbox input "true"
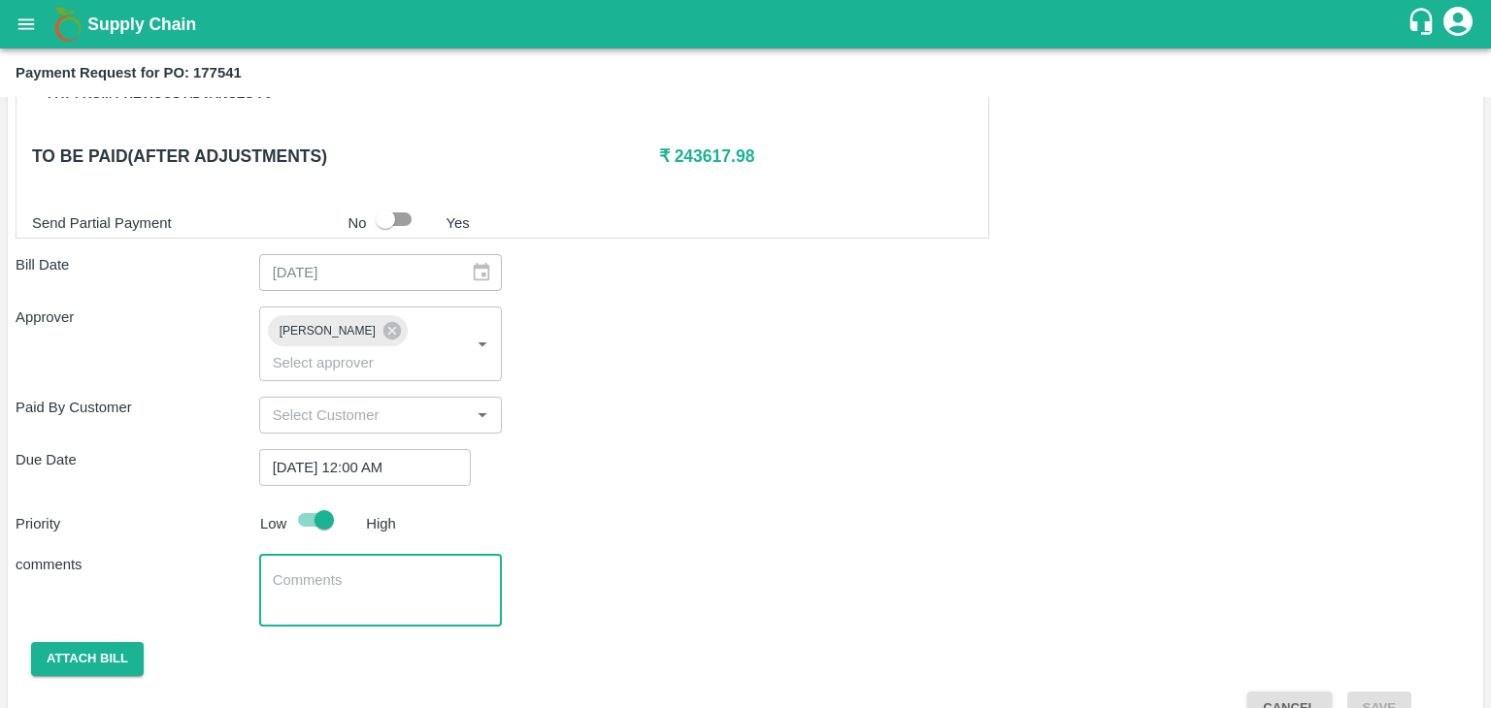
click at [387, 573] on textarea at bounding box center [381, 591] width 216 height 41
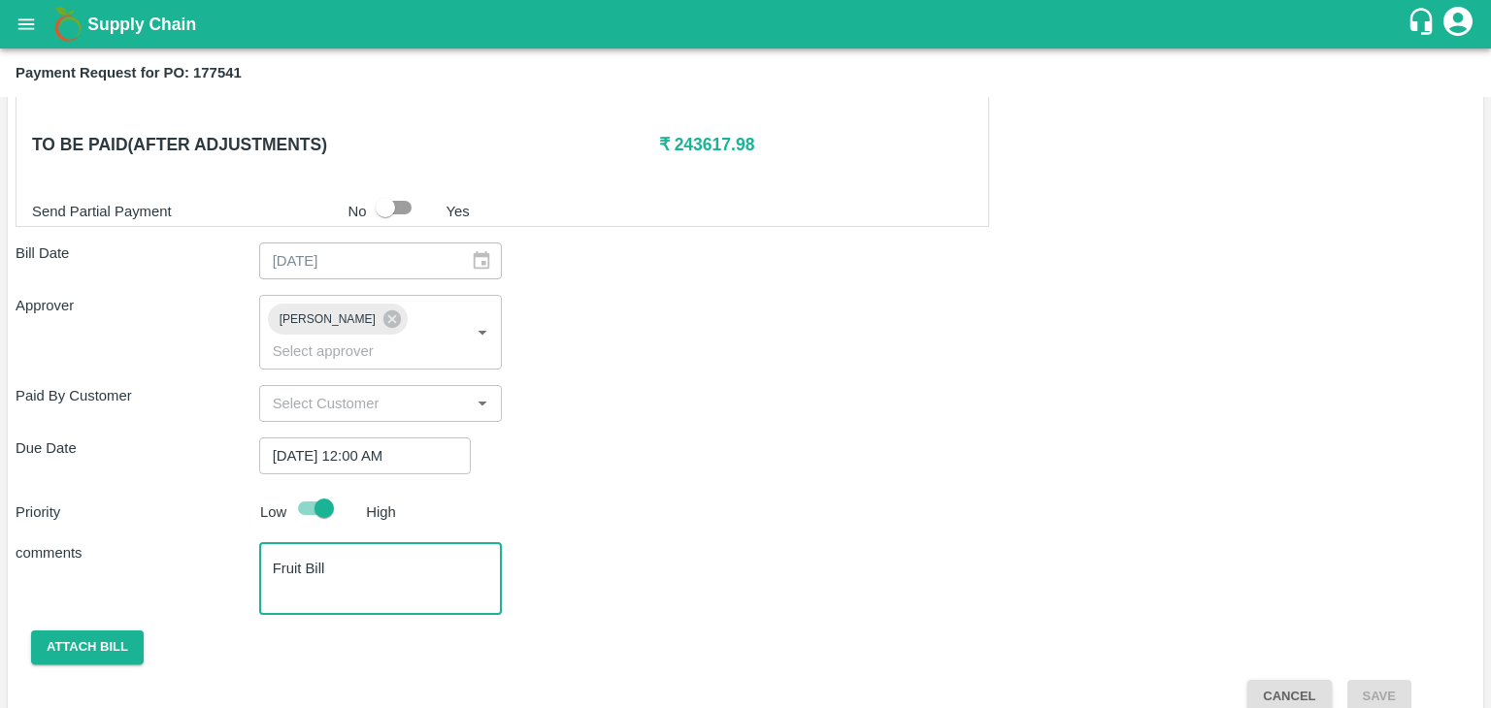
type textarea "Fruit Bill"
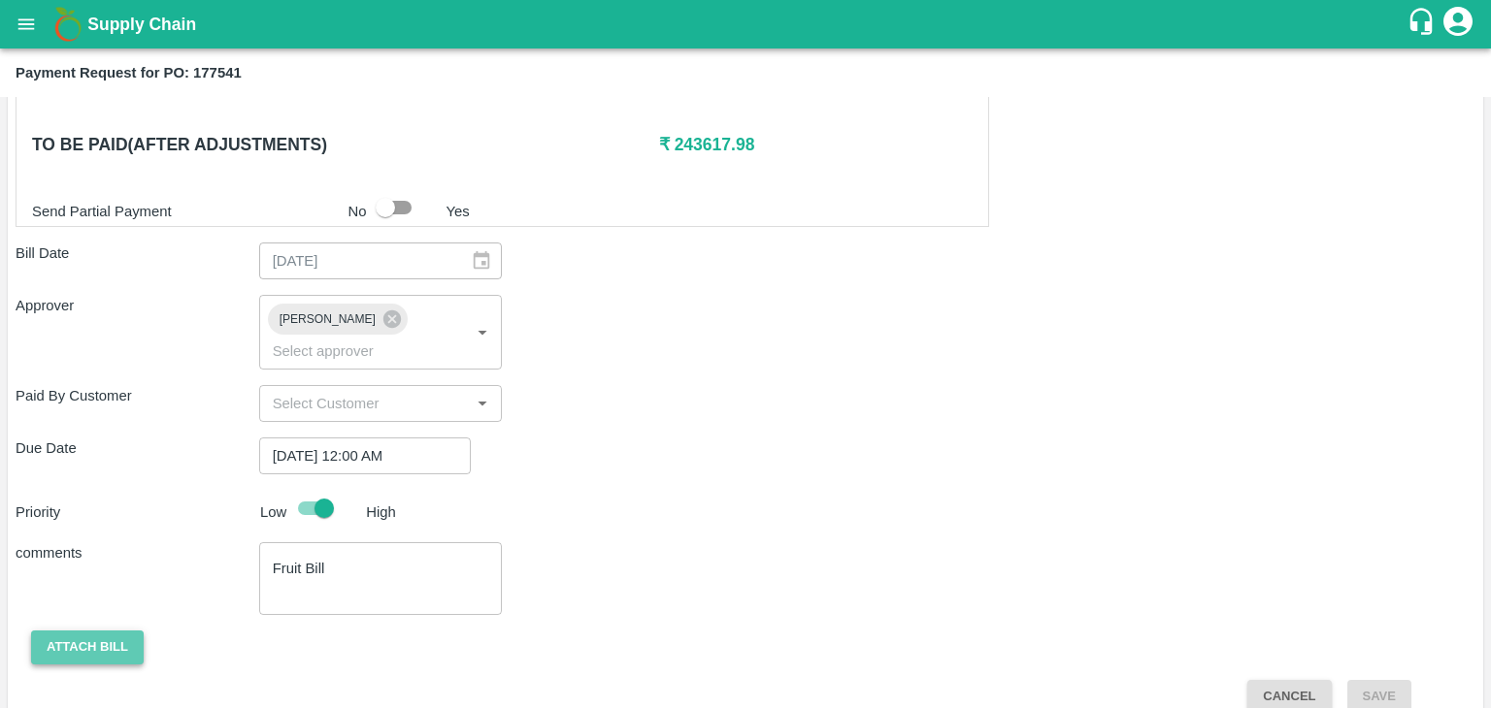
click at [97, 631] on button "Attach bill" at bounding box center [87, 648] width 113 height 34
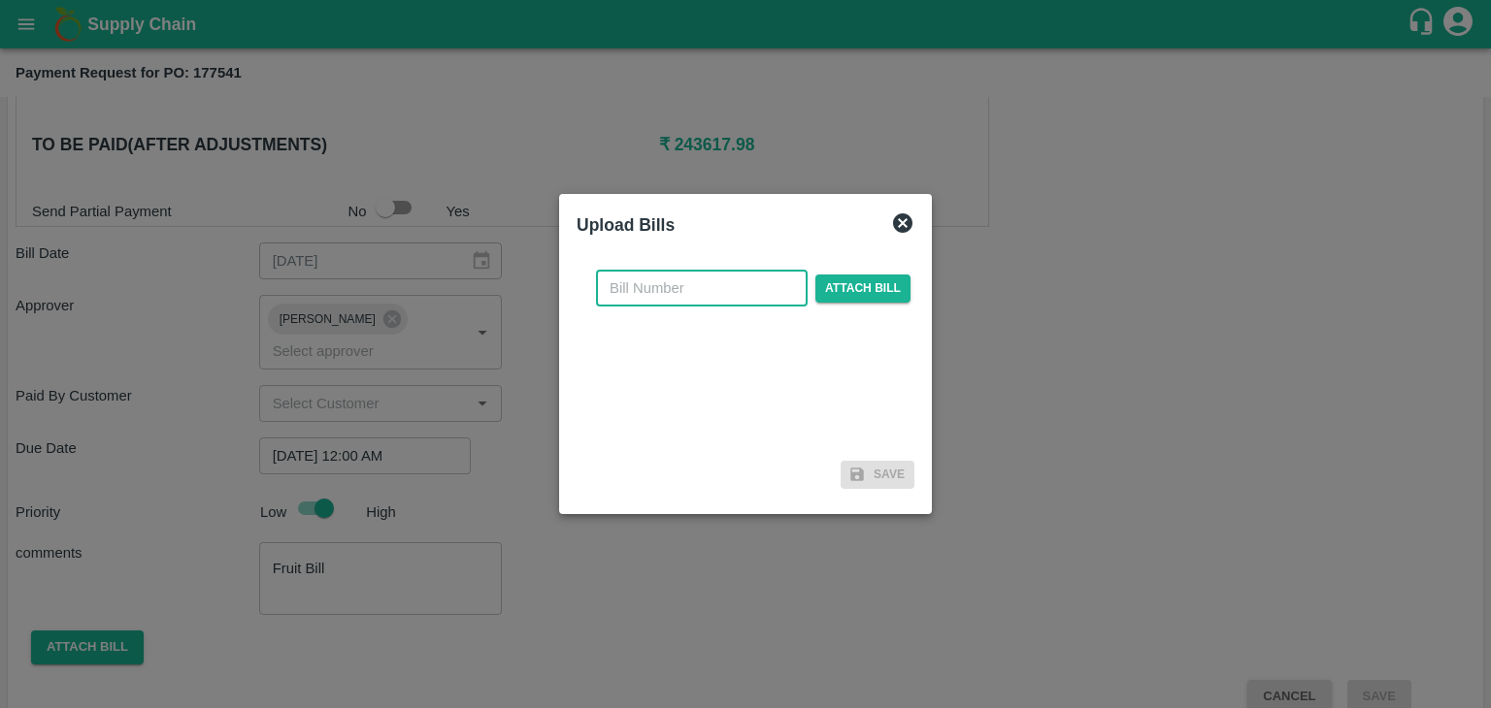
click at [688, 279] on input "text" at bounding box center [702, 288] width 212 height 37
type input "23"
click at [873, 292] on span "Attach bill" at bounding box center [862, 289] width 95 height 28
click at [0, 0] on input "Attach bill" at bounding box center [0, 0] width 0 height 0
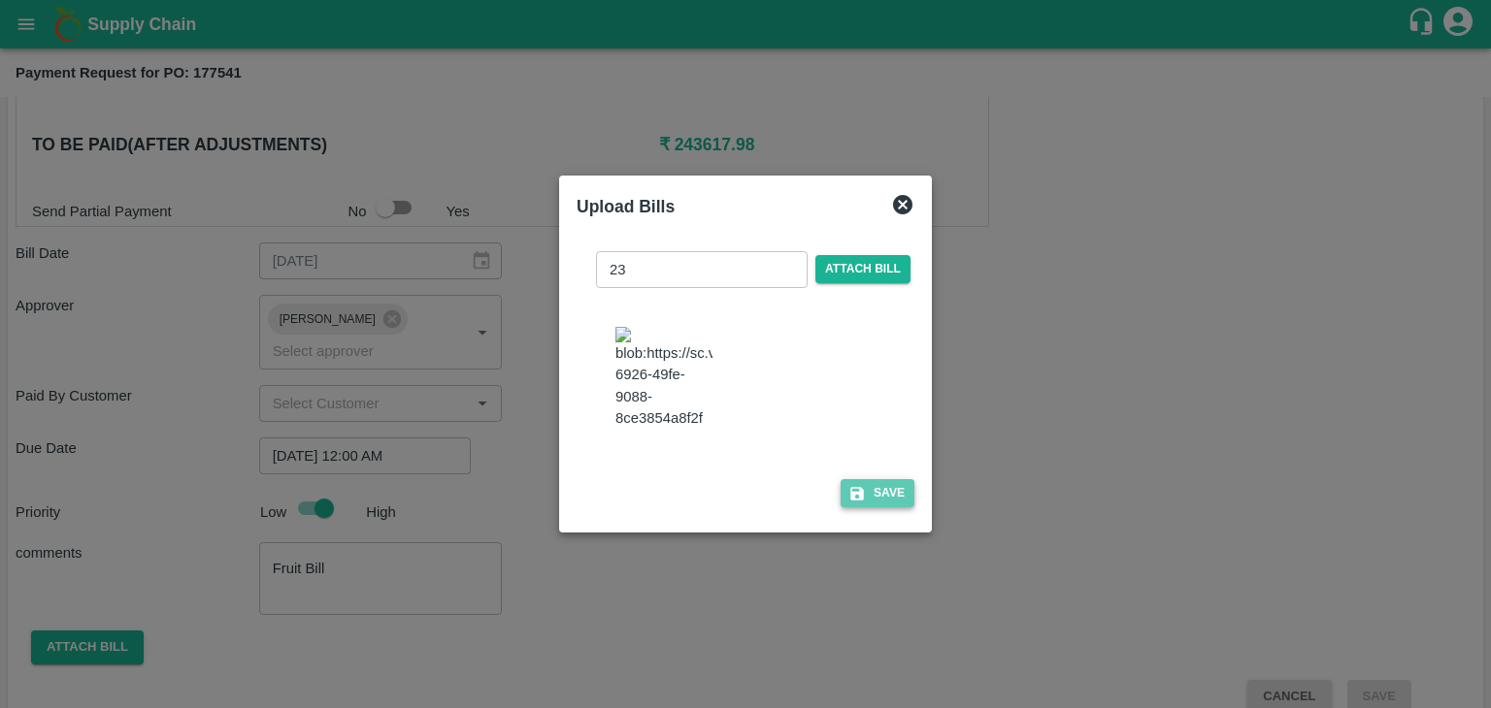
click at [868, 508] on button "Save" at bounding box center [877, 493] width 74 height 28
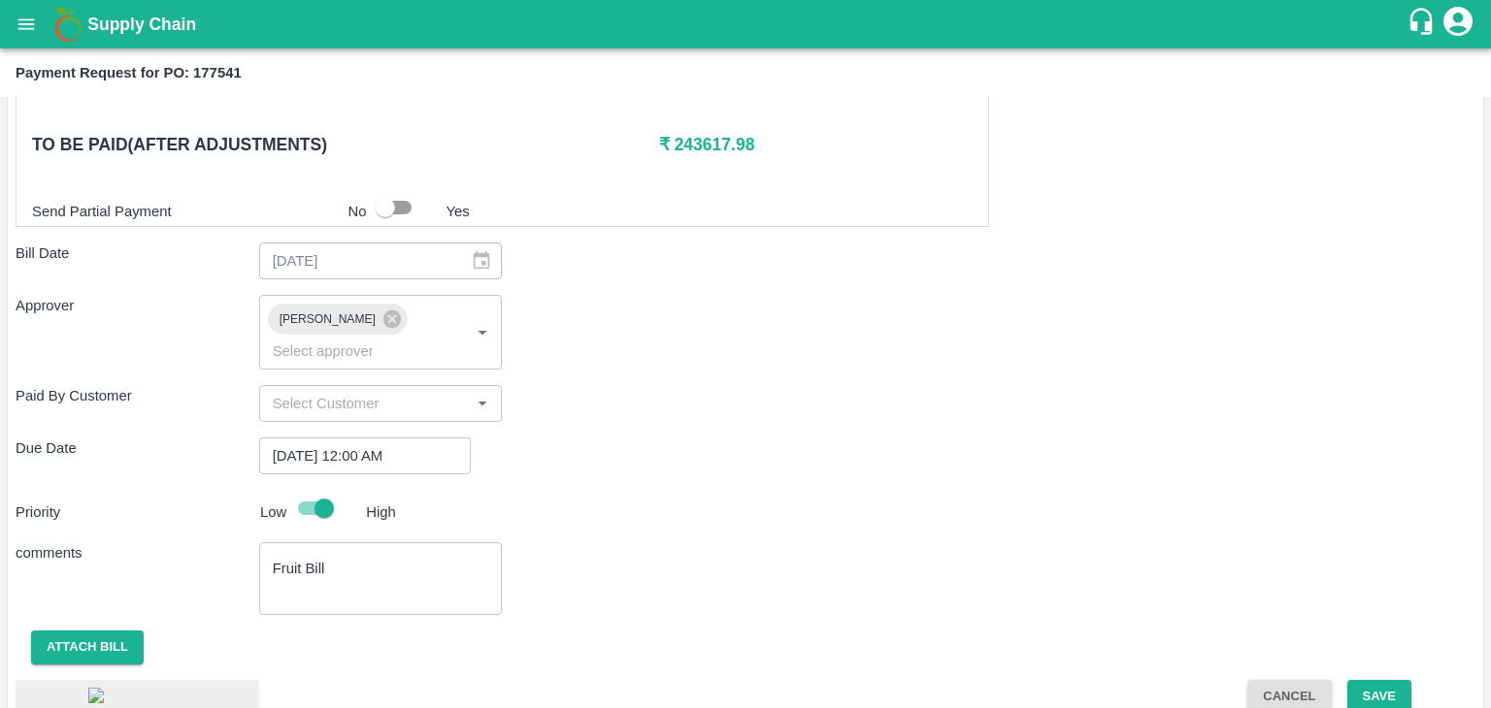
scroll to position [1083, 0]
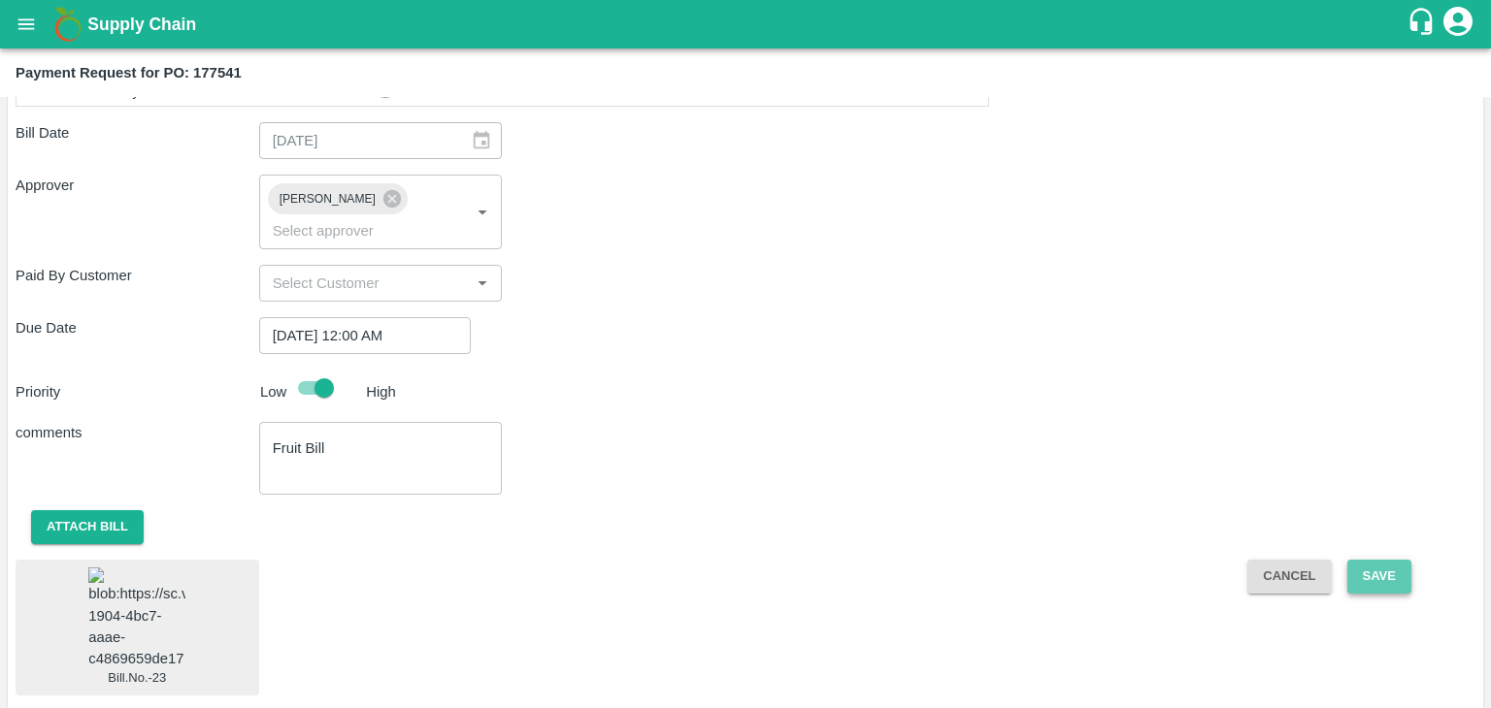
click at [1362, 560] on button "Save" at bounding box center [1379, 577] width 64 height 34
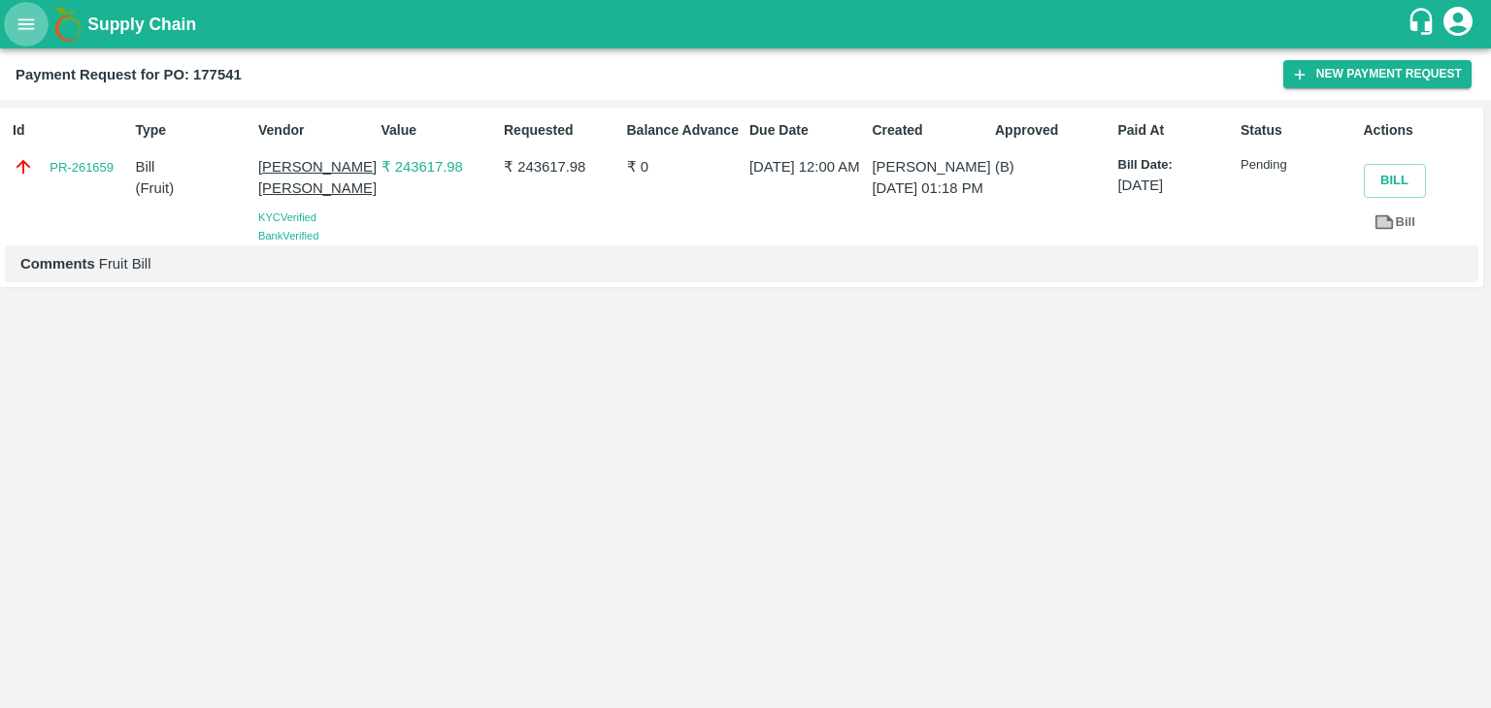
click at [16, 24] on icon "open drawer" at bounding box center [26, 24] width 21 height 21
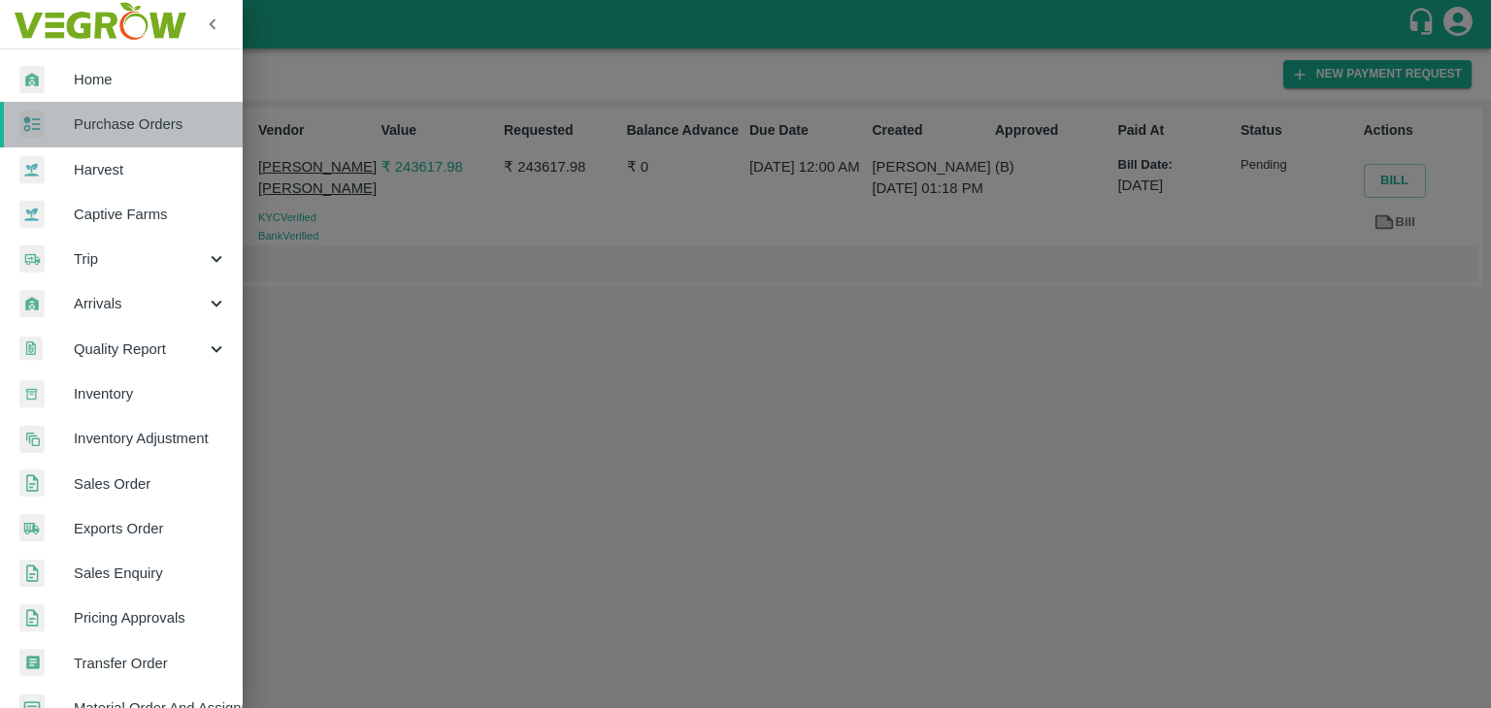
click at [167, 129] on span "Purchase Orders" at bounding box center [150, 124] width 153 height 21
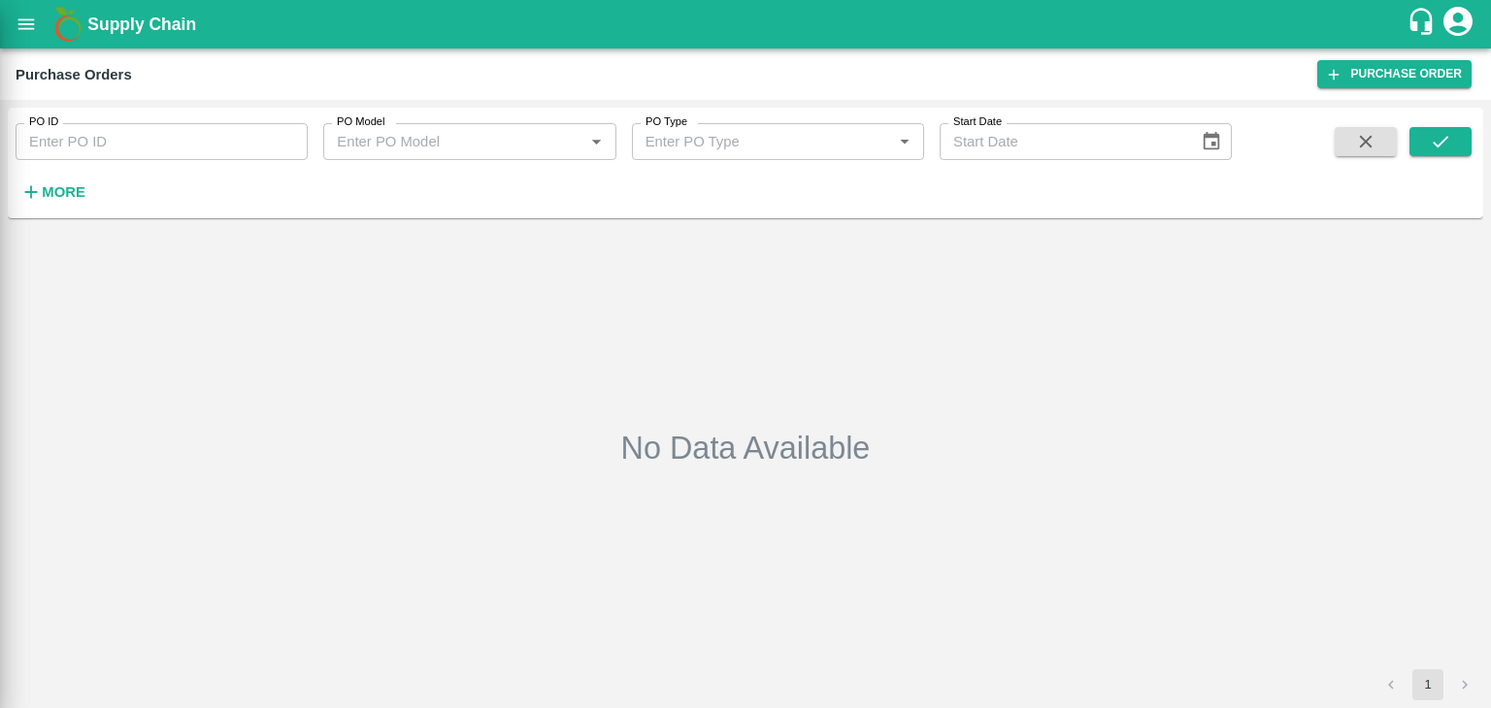
click at [295, 133] on div at bounding box center [745, 354] width 1491 height 708
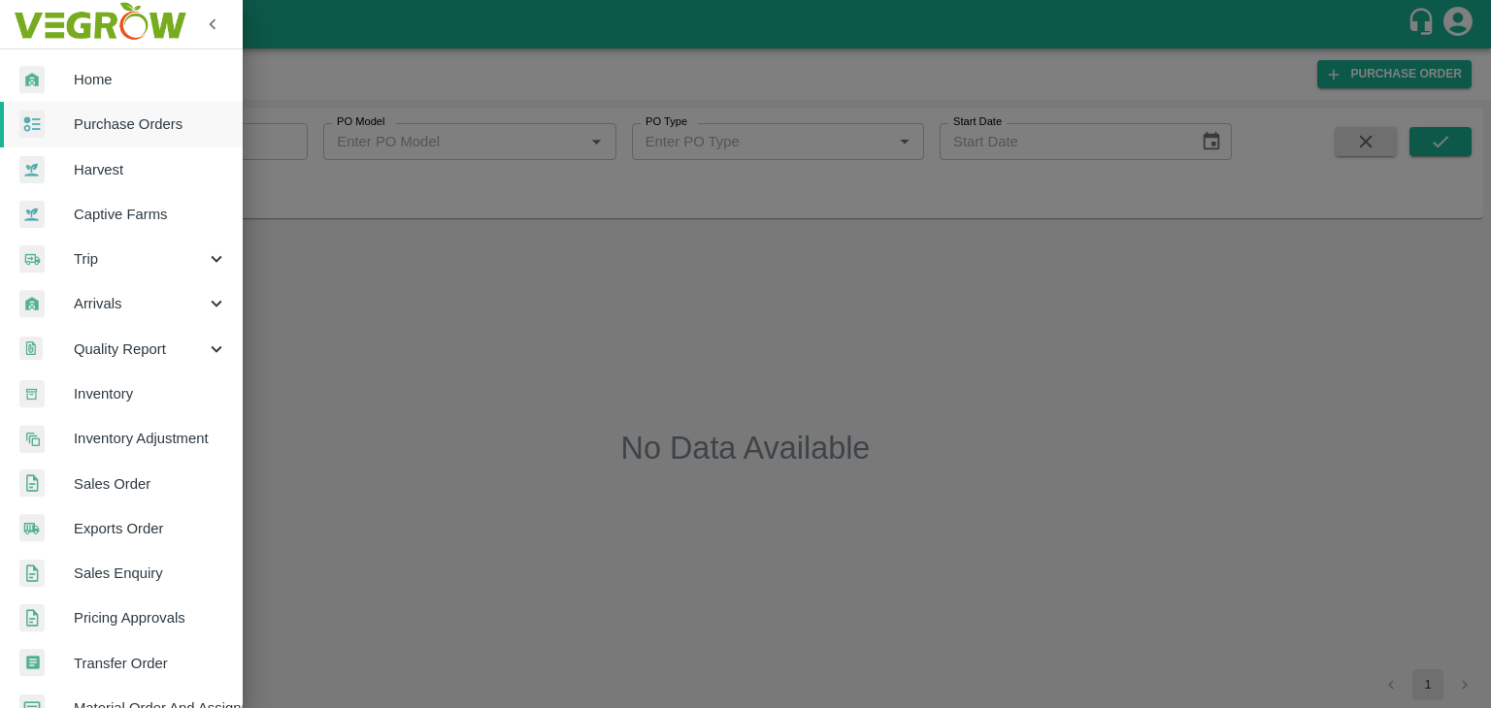
click at [293, 143] on div at bounding box center [745, 354] width 1491 height 708
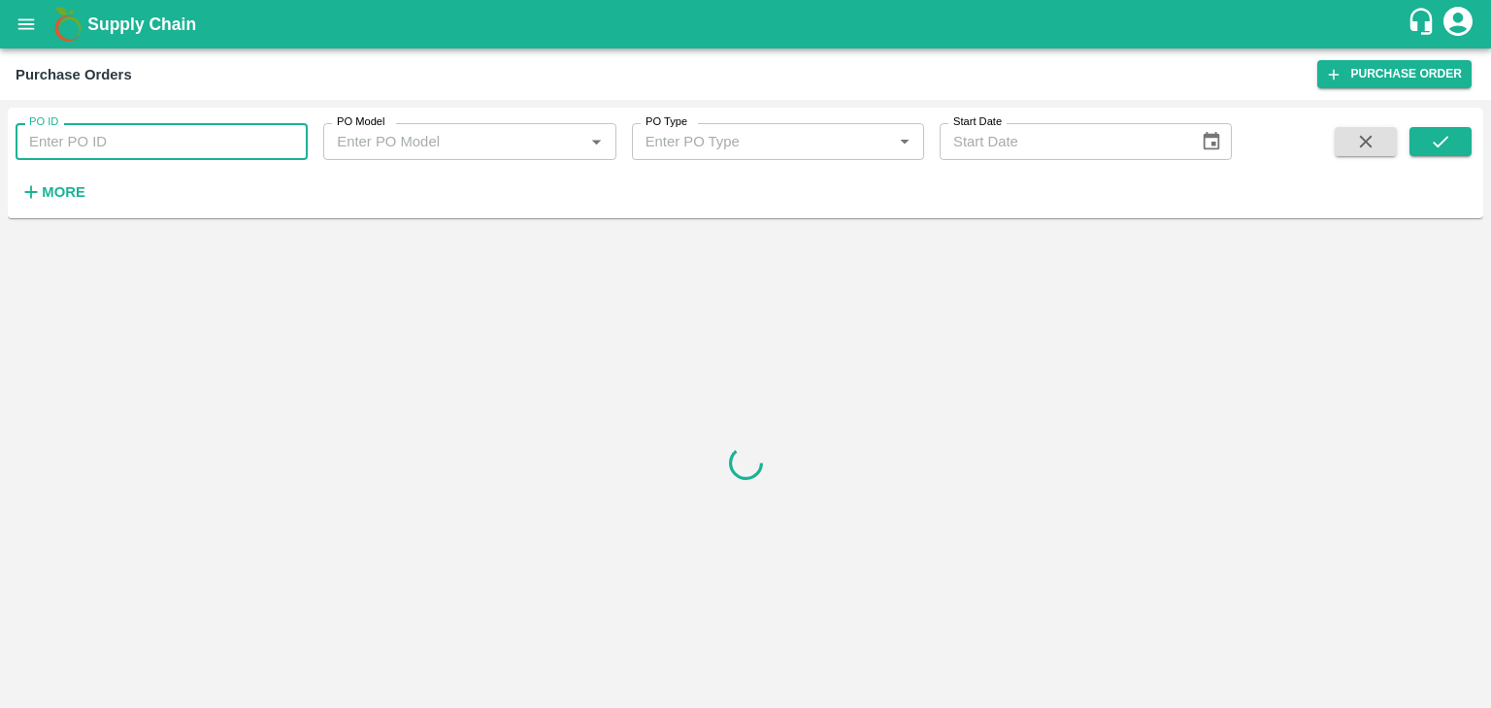
click at [287, 133] on input "PO ID" at bounding box center [162, 141] width 292 height 37
paste input "176654"
type input "176654"
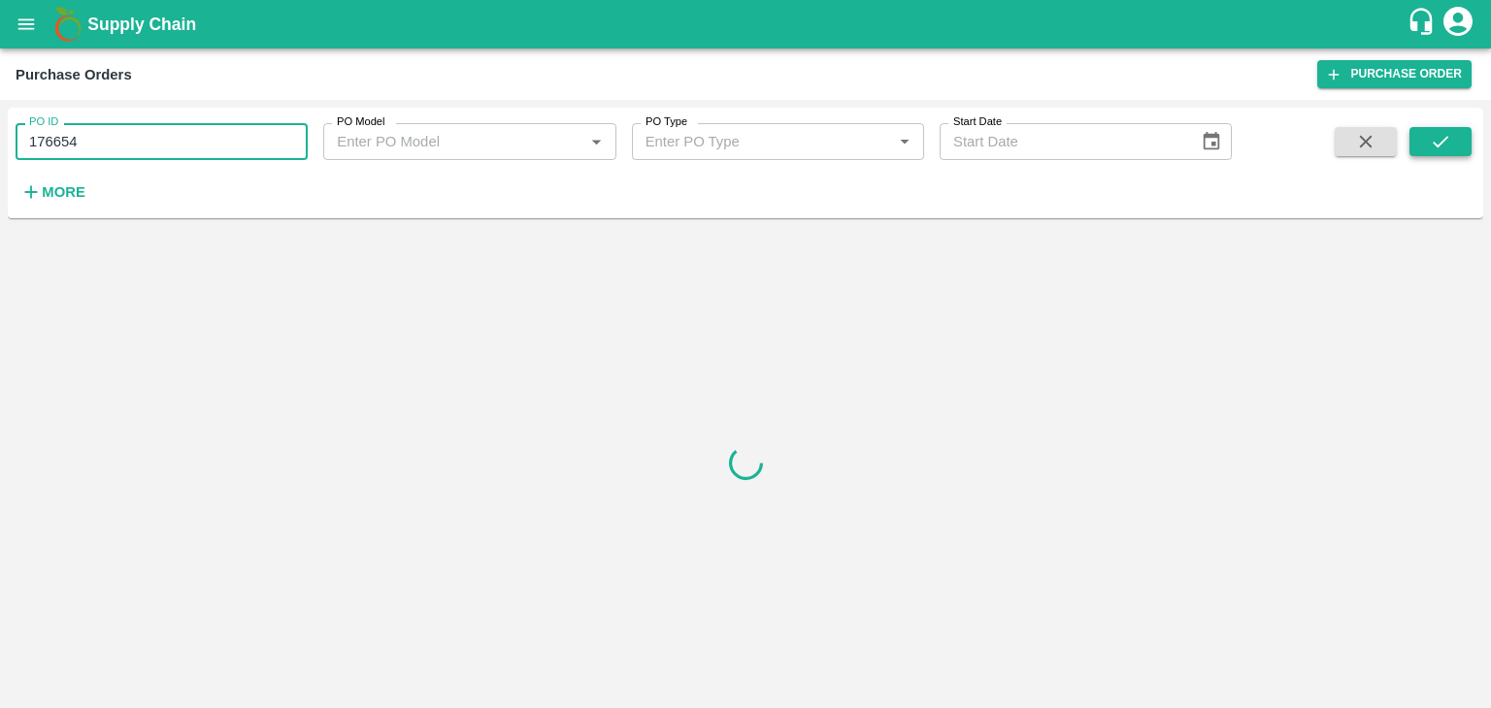
click at [1448, 133] on icon "submit" at bounding box center [1439, 141] width 21 height 21
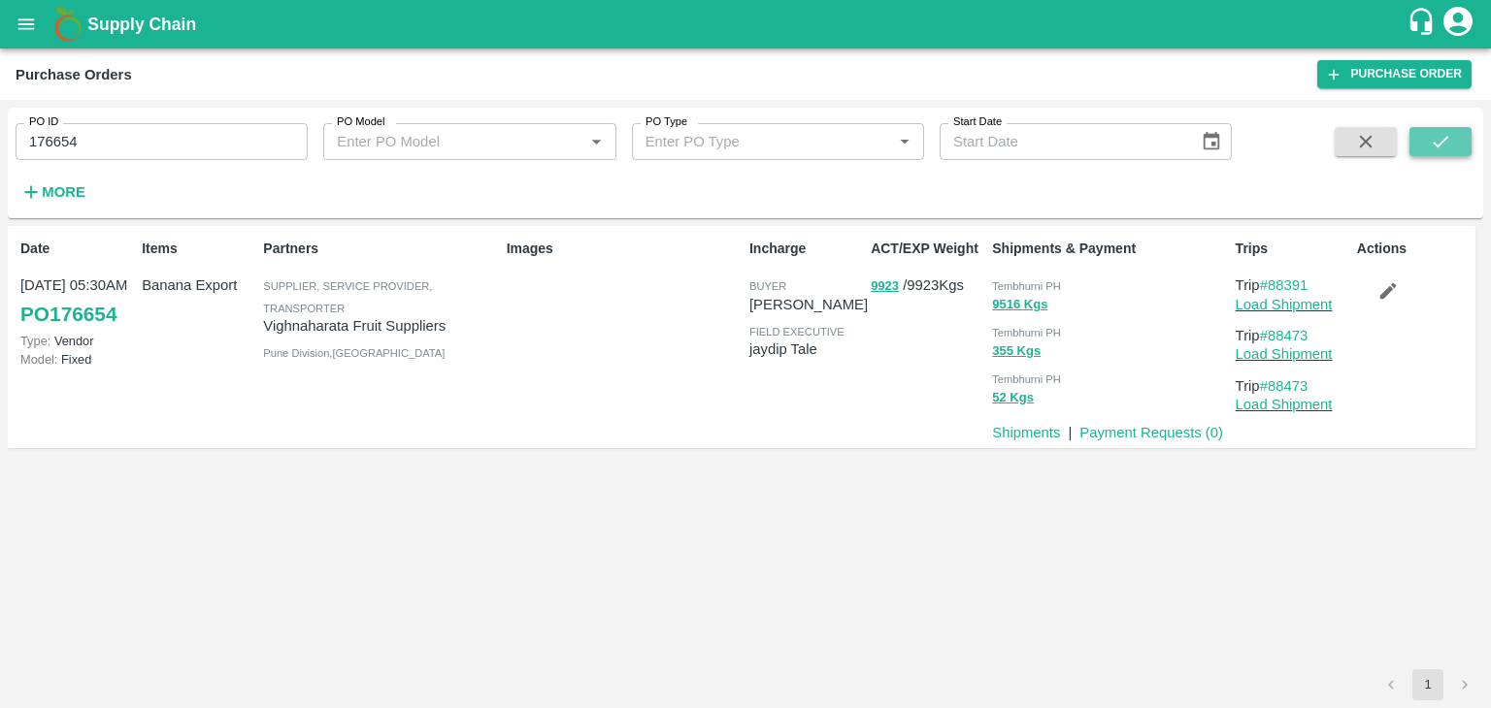
click at [1448, 133] on icon "submit" at bounding box center [1439, 141] width 21 height 21
click at [1098, 437] on link "Payment Requests ( 0 )" at bounding box center [1151, 433] width 144 height 16
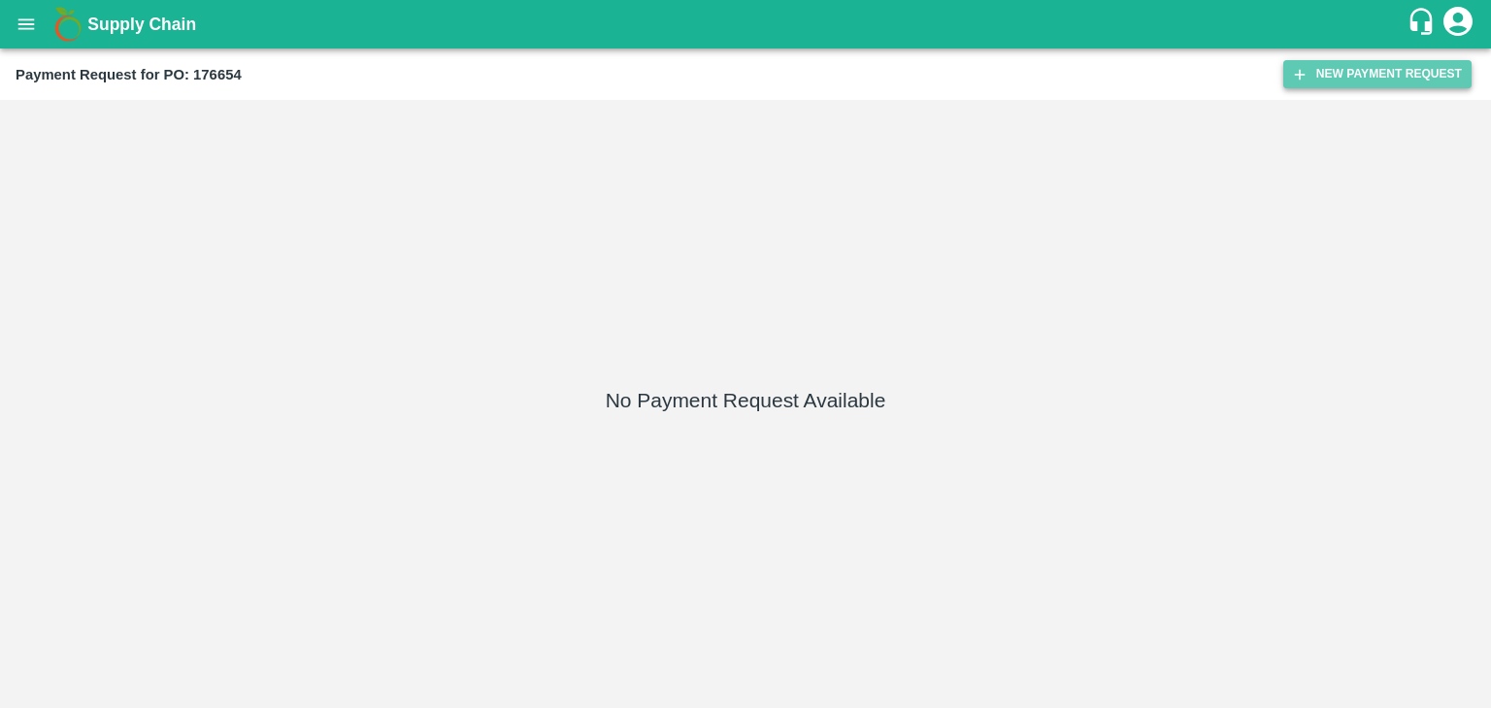
click at [1366, 81] on button "New Payment Request" at bounding box center [1377, 74] width 188 height 28
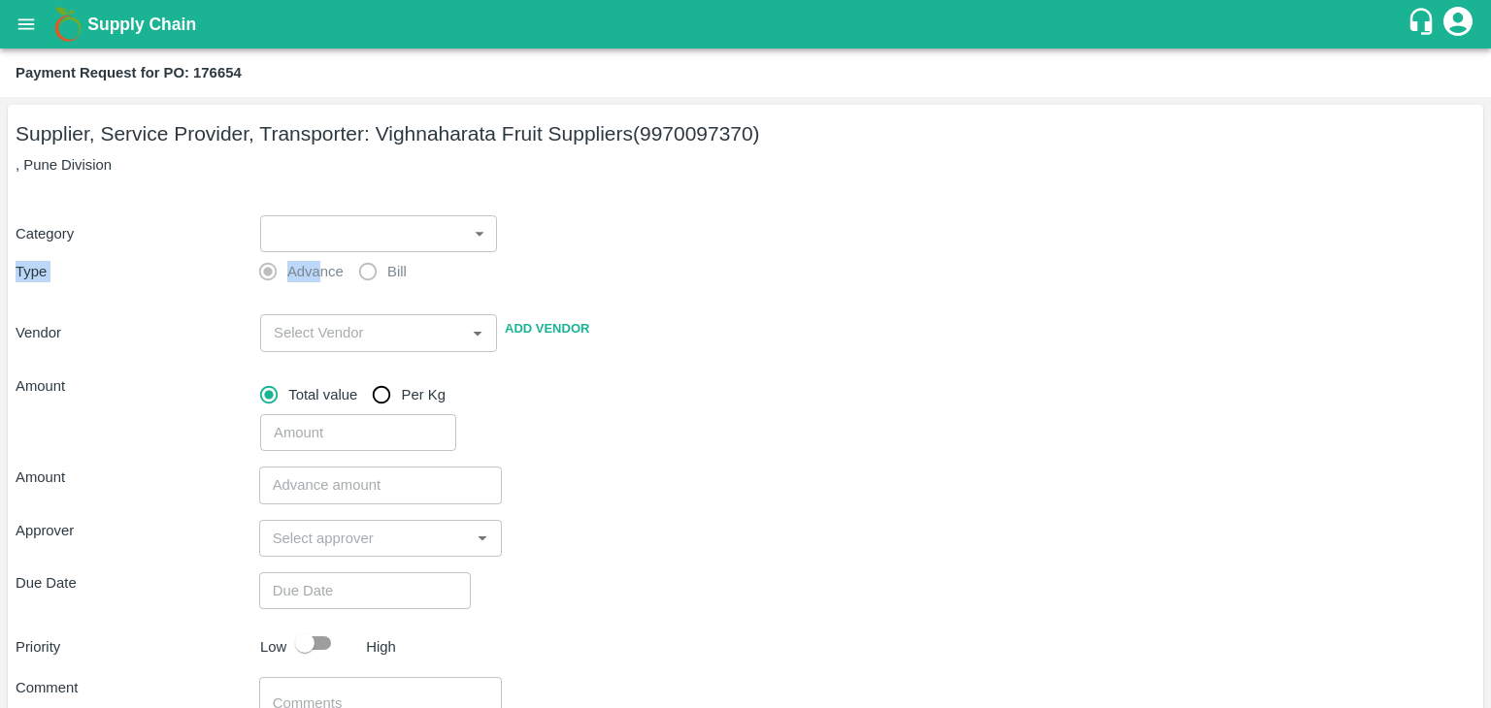
drag, startPoint x: 321, startPoint y: 253, endPoint x: 348, endPoint y: 234, distance: 33.4
click at [348, 234] on div "Category ​ ​ Type Advance Bill Vendor ​ Add Vendor Amount Total value Per Kg ​" at bounding box center [745, 322] width 1459 height 260
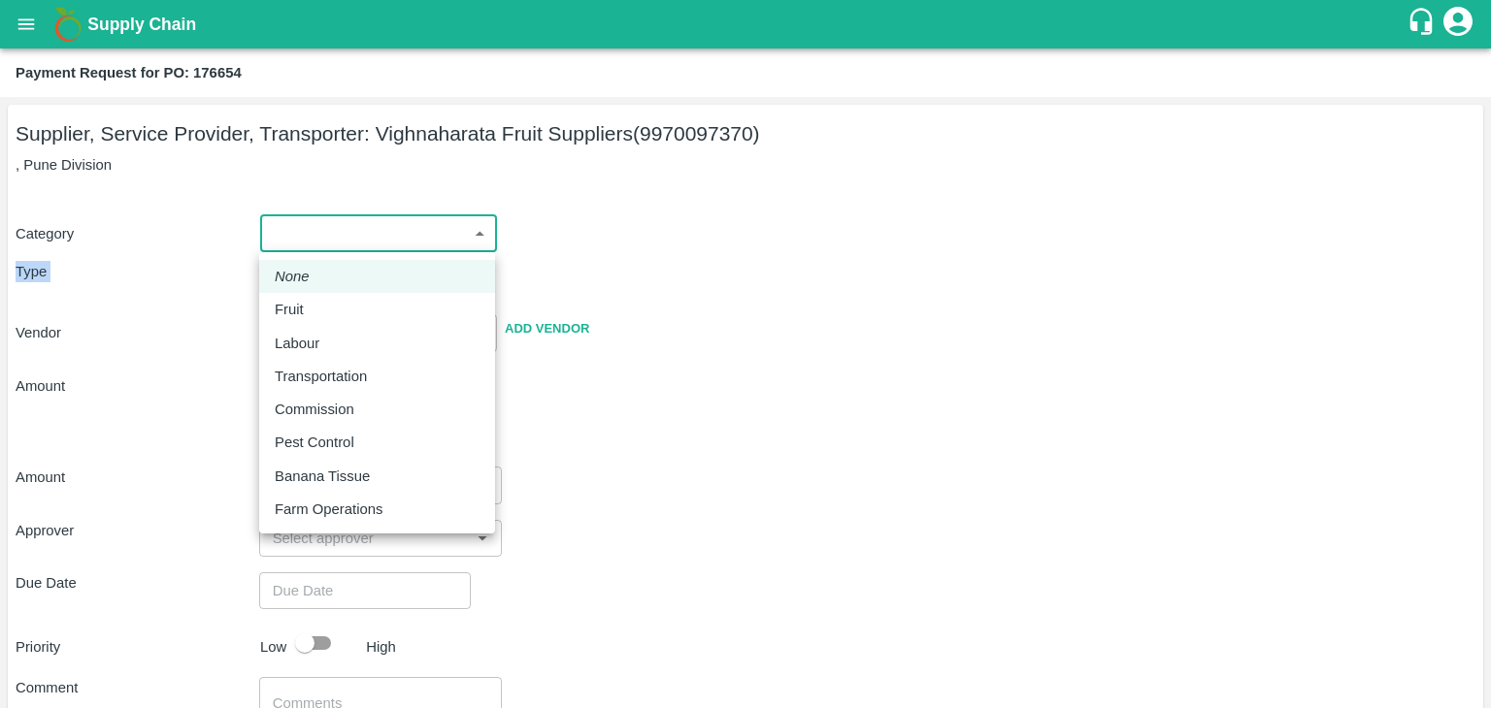
click at [348, 234] on body "Supply Chain Payment Request for PO: 176654 Supplier, Service Provider, Transpo…" at bounding box center [745, 354] width 1491 height 708
click at [331, 294] on li "Fruit" at bounding box center [377, 309] width 236 height 33
type input "1"
type input "Vighnaharata Fruit Suppliers - 9970097370(Supplier, Service Provider, Transport…"
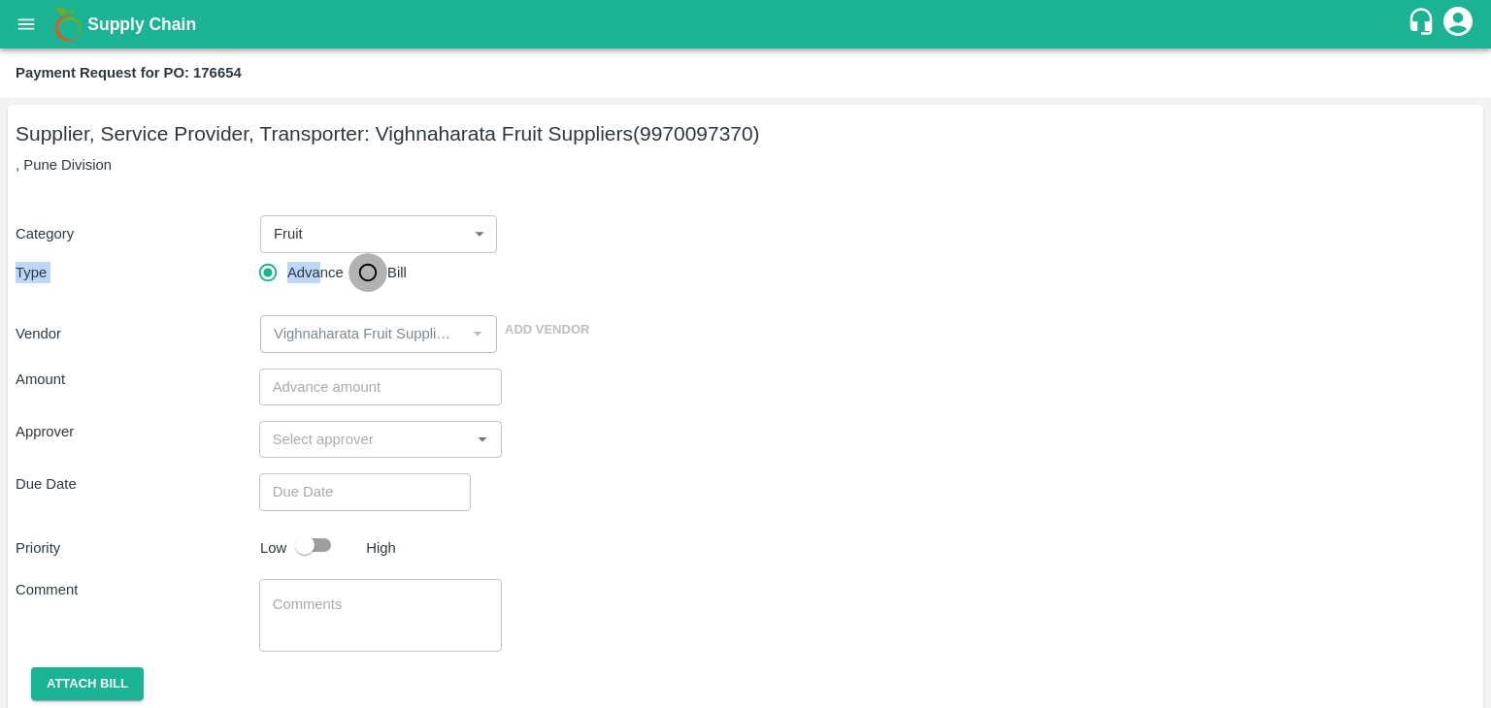
click at [368, 264] on input "Bill" at bounding box center [367, 272] width 39 height 39
radio input "true"
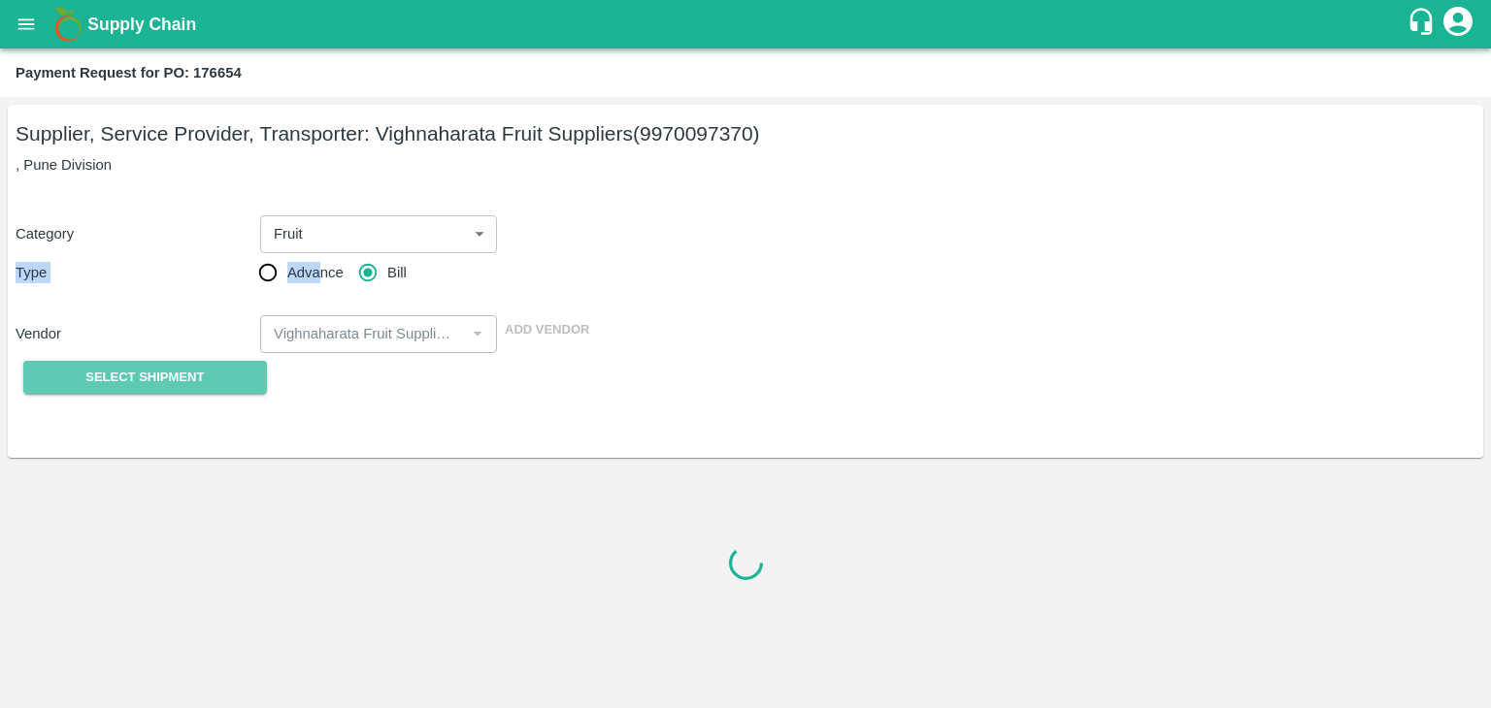
click at [207, 368] on button "Select Shipment" at bounding box center [145, 378] width 244 height 34
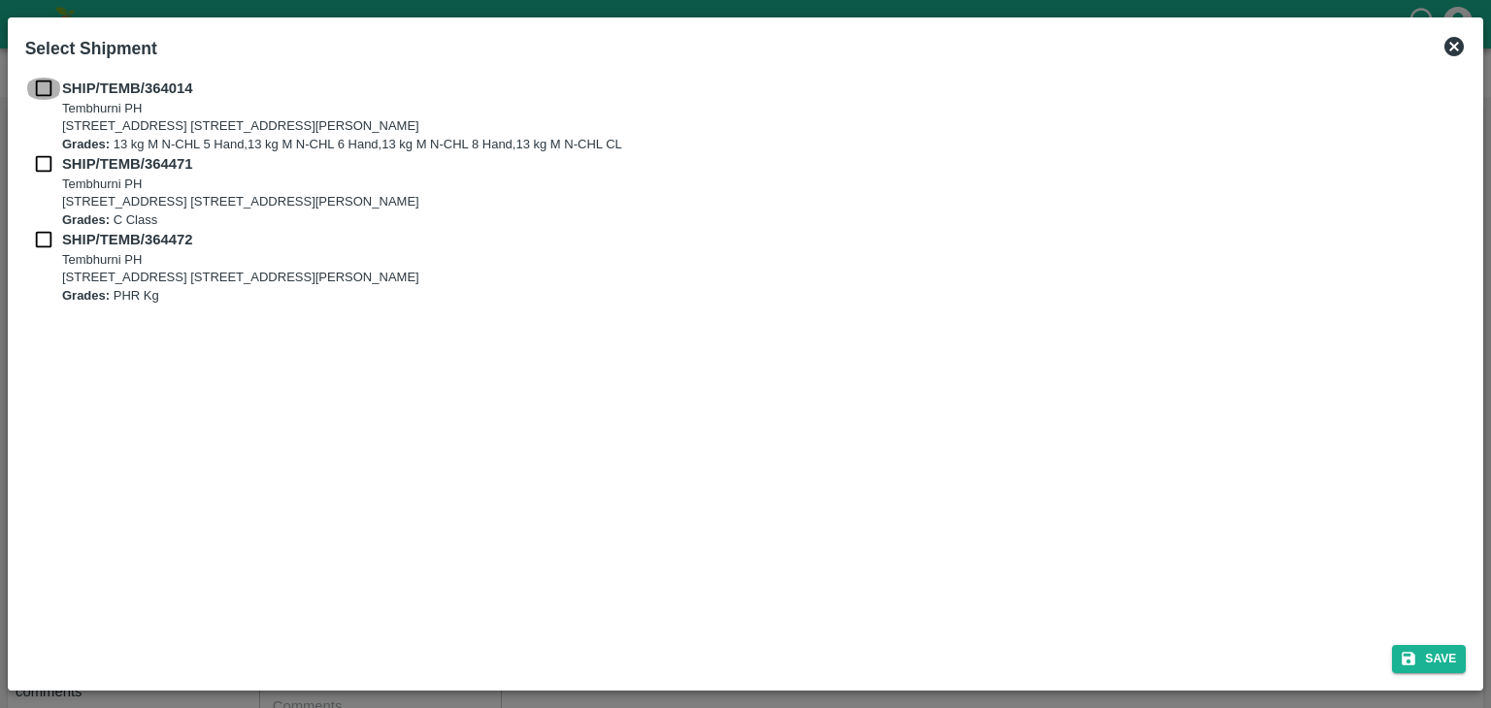
click at [39, 83] on input "checkbox" at bounding box center [43, 88] width 37 height 21
checkbox input "true"
click at [39, 168] on input "checkbox" at bounding box center [43, 163] width 37 height 21
checkbox input "true"
click at [40, 245] on input "checkbox" at bounding box center [43, 239] width 37 height 21
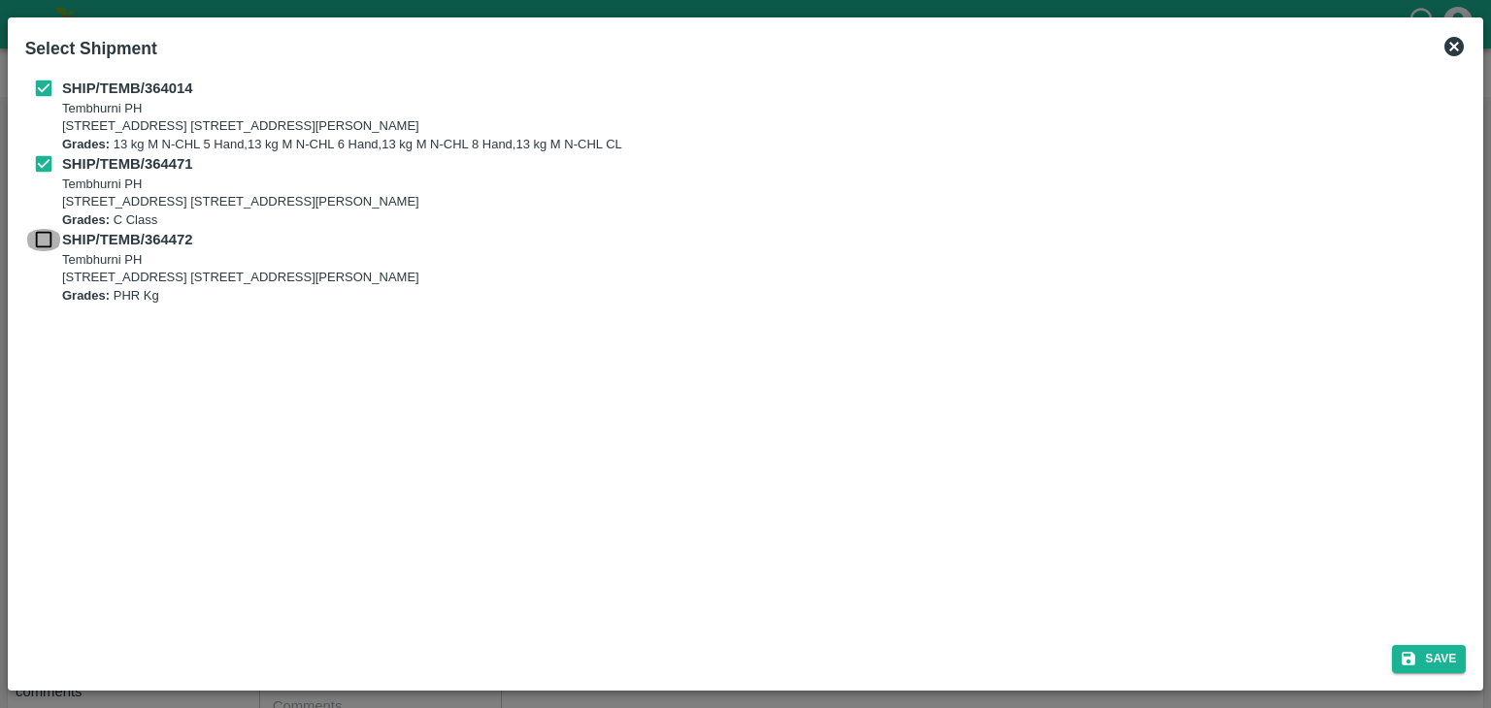
checkbox input "true"
click at [1428, 670] on button "Save" at bounding box center [1429, 659] width 74 height 28
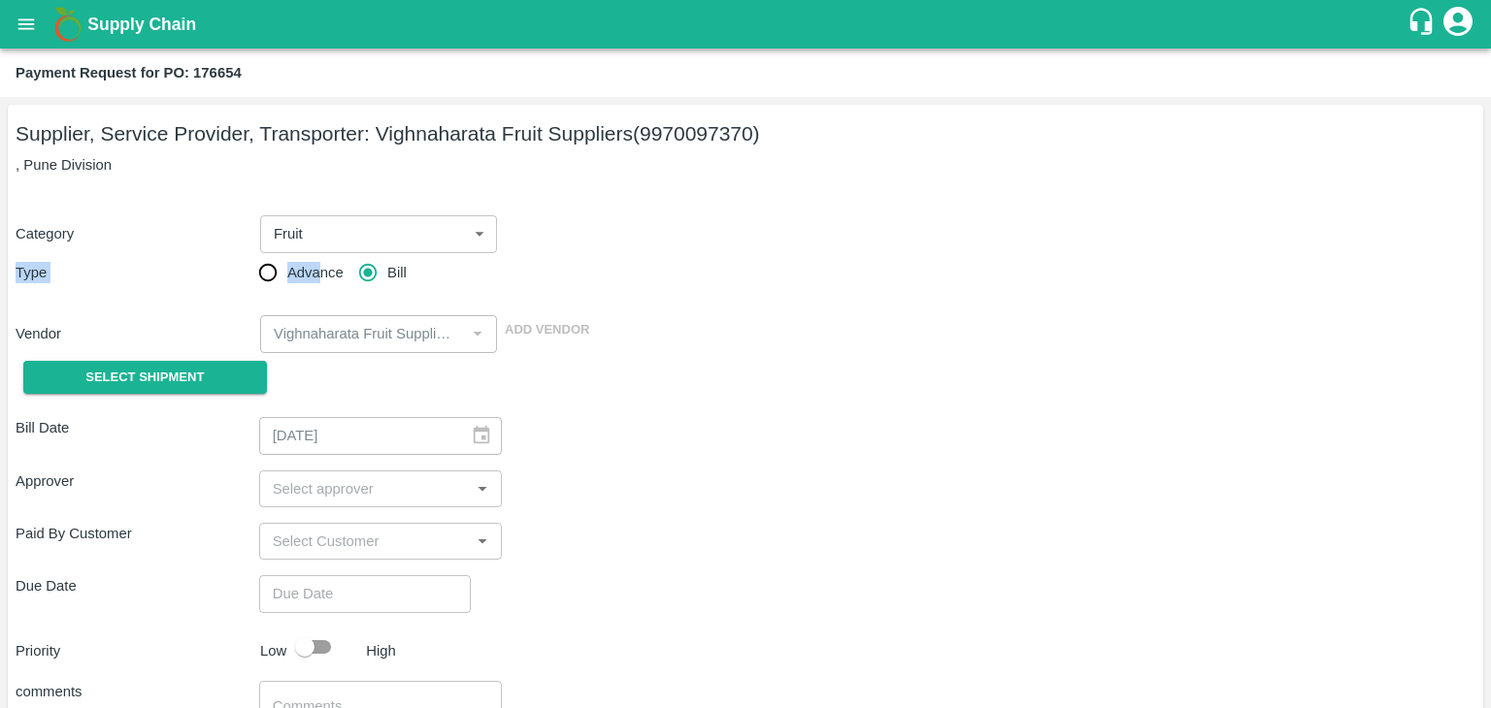
type input "18/09/2025"
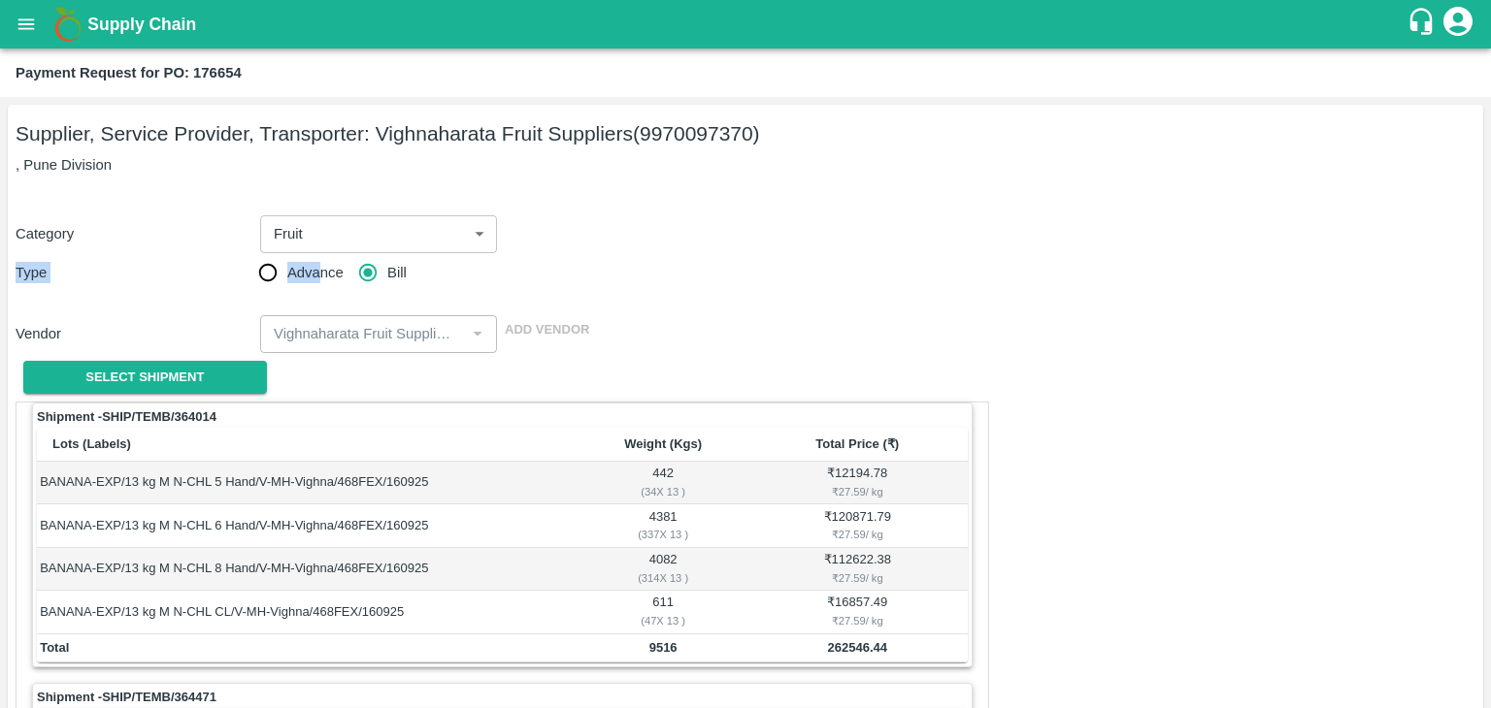
scroll to position [908, 0]
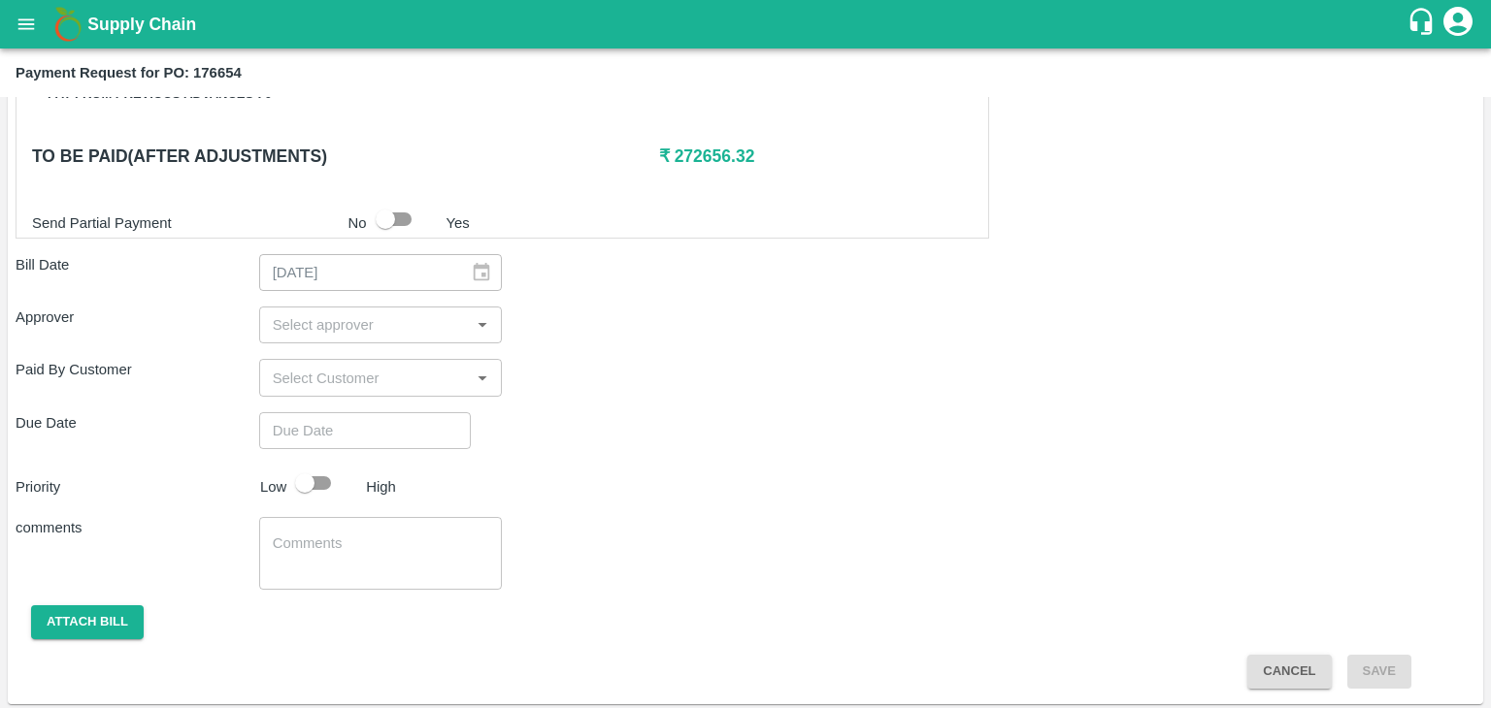
click at [374, 316] on input "input" at bounding box center [365, 324] width 200 height 25
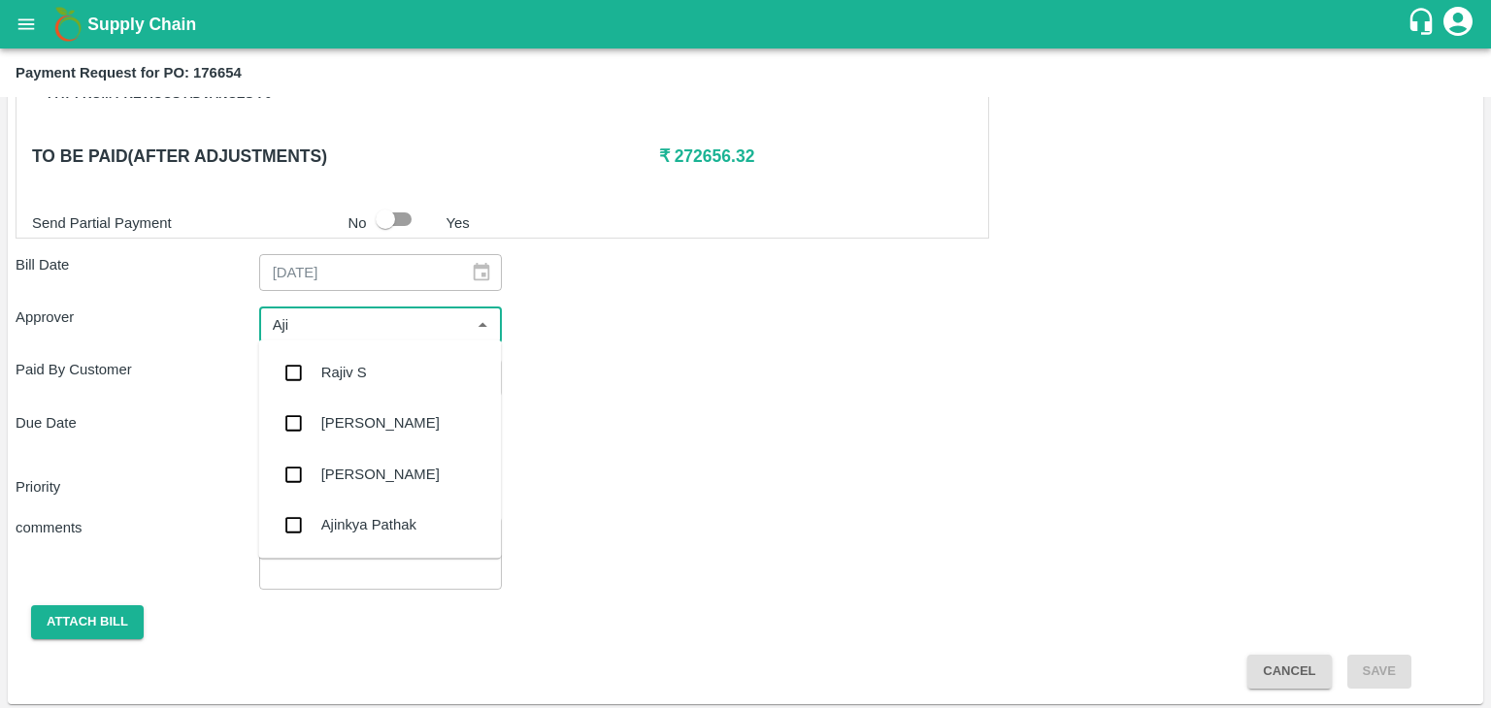
type input "Ajit"
click at [364, 377] on div "[PERSON_NAME]" at bounding box center [380, 372] width 118 height 21
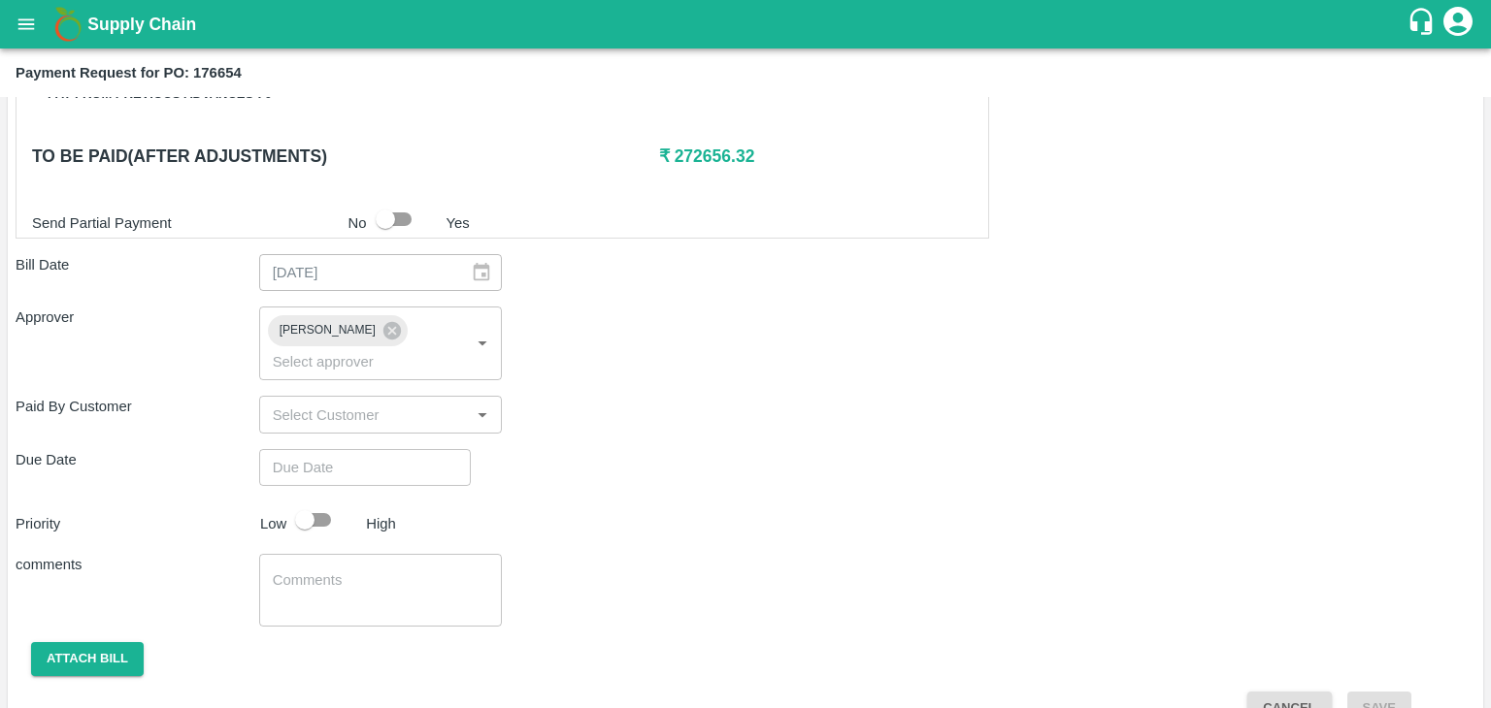
drag, startPoint x: 408, startPoint y: 459, endPoint x: 427, endPoint y: 444, distance: 24.3
click at [427, 444] on div "Shipment - SHIP/TEMB/364014 Lots (Labels) Weight (Kgs) Total Price (₹) BANANA-E…" at bounding box center [745, 108] width 1459 height 1231
type input "DD/MM/YYYY hh:mm aa"
click at [427, 449] on input "DD/MM/YYYY hh:mm aa" at bounding box center [358, 467] width 198 height 37
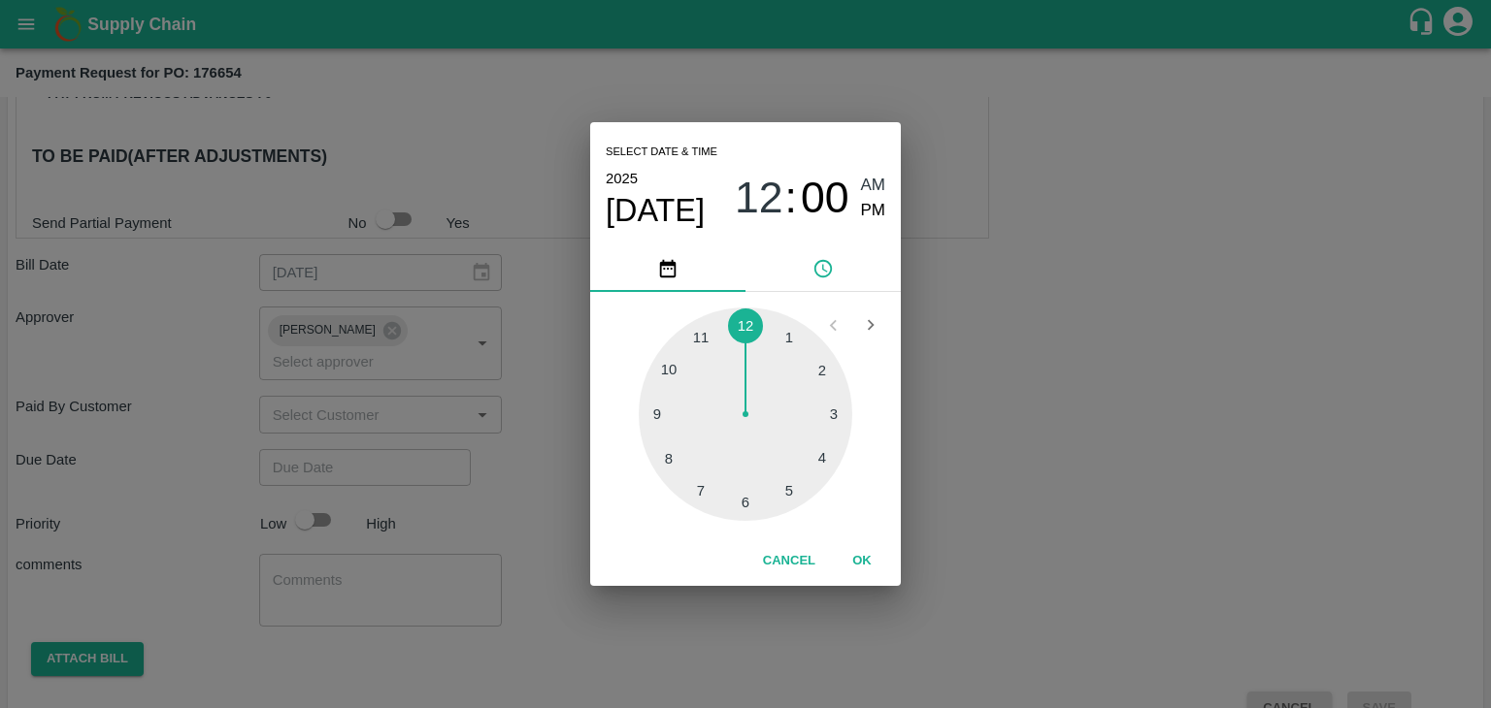
type input "[DATE] 12:00 AM"
click at [865, 556] on button "OK" at bounding box center [862, 561] width 62 height 34
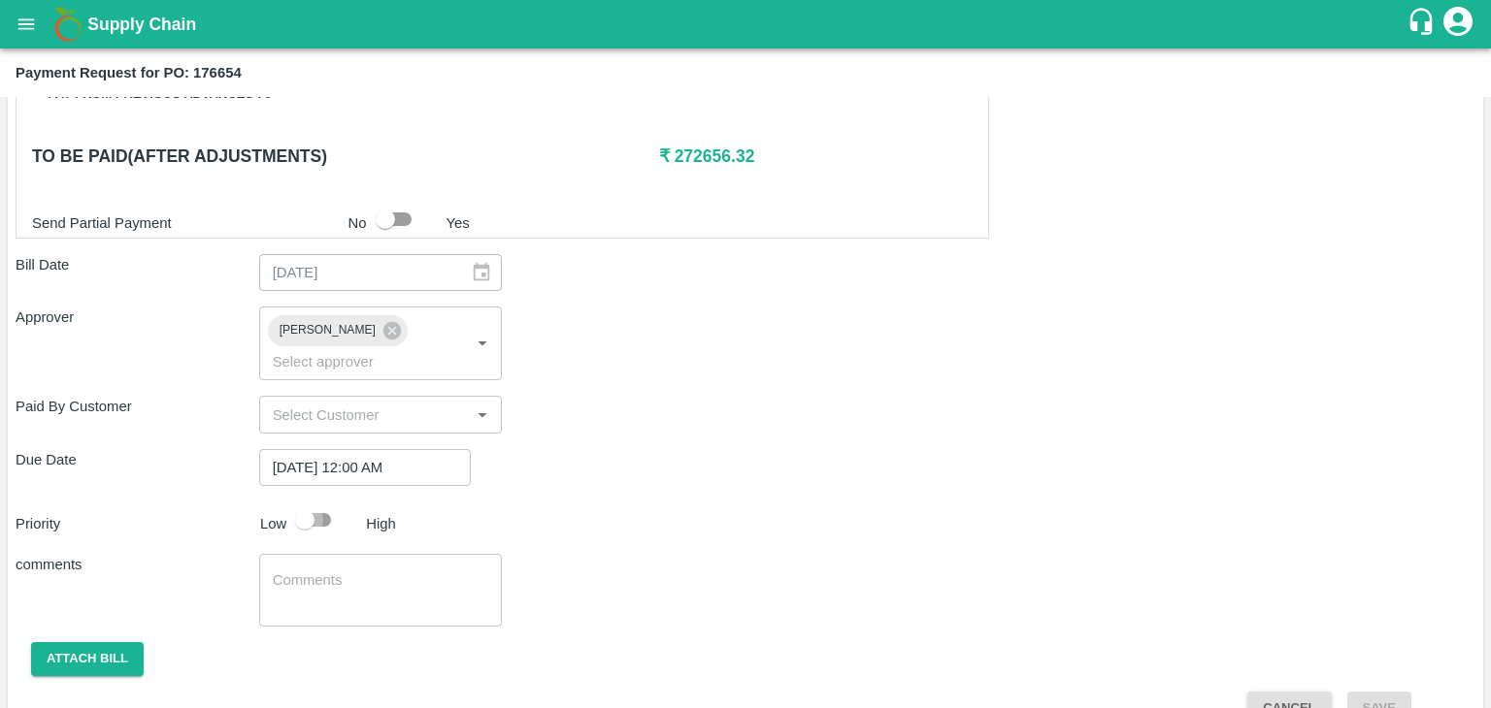
click at [320, 502] on input "checkbox" at bounding box center [304, 520] width 111 height 37
checkbox input "true"
click at [380, 571] on textarea at bounding box center [381, 591] width 216 height 41
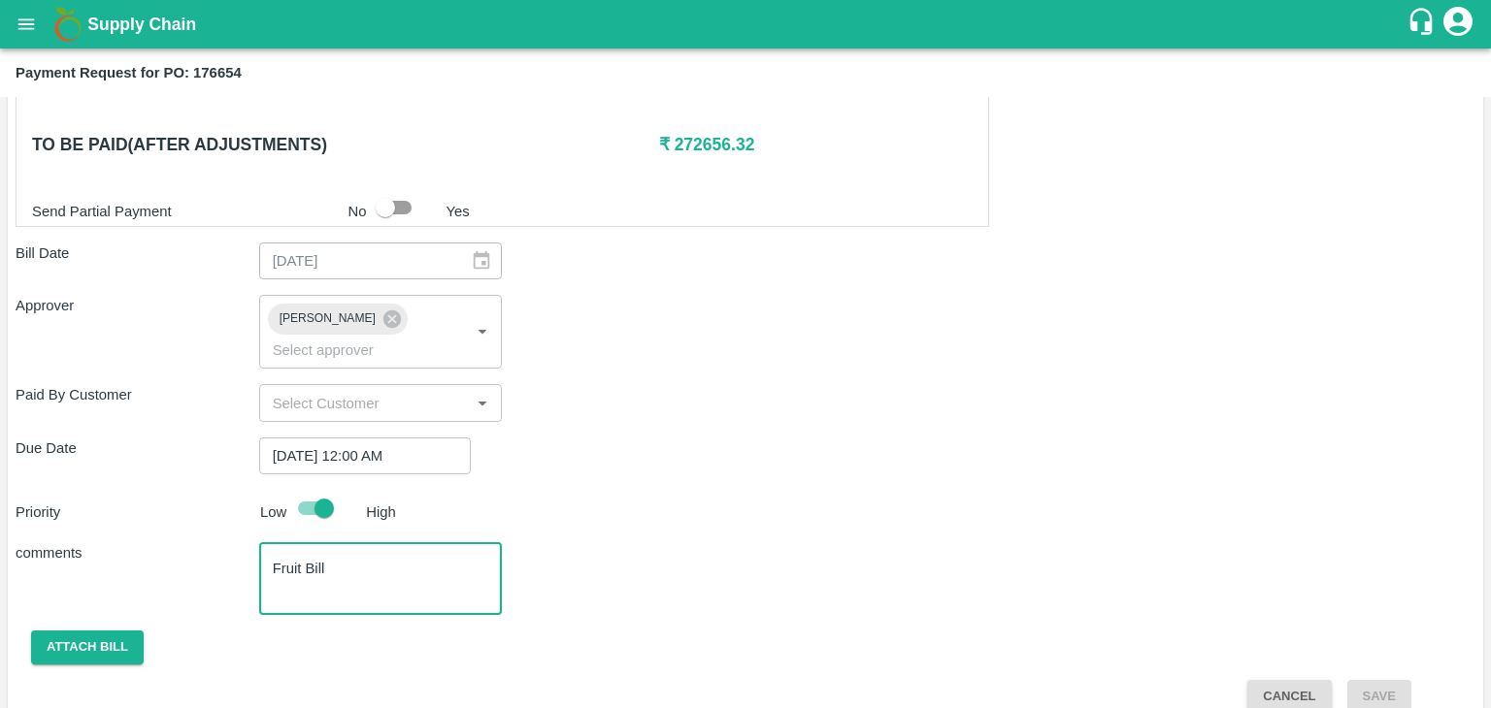
type textarea "Fruit Bill"
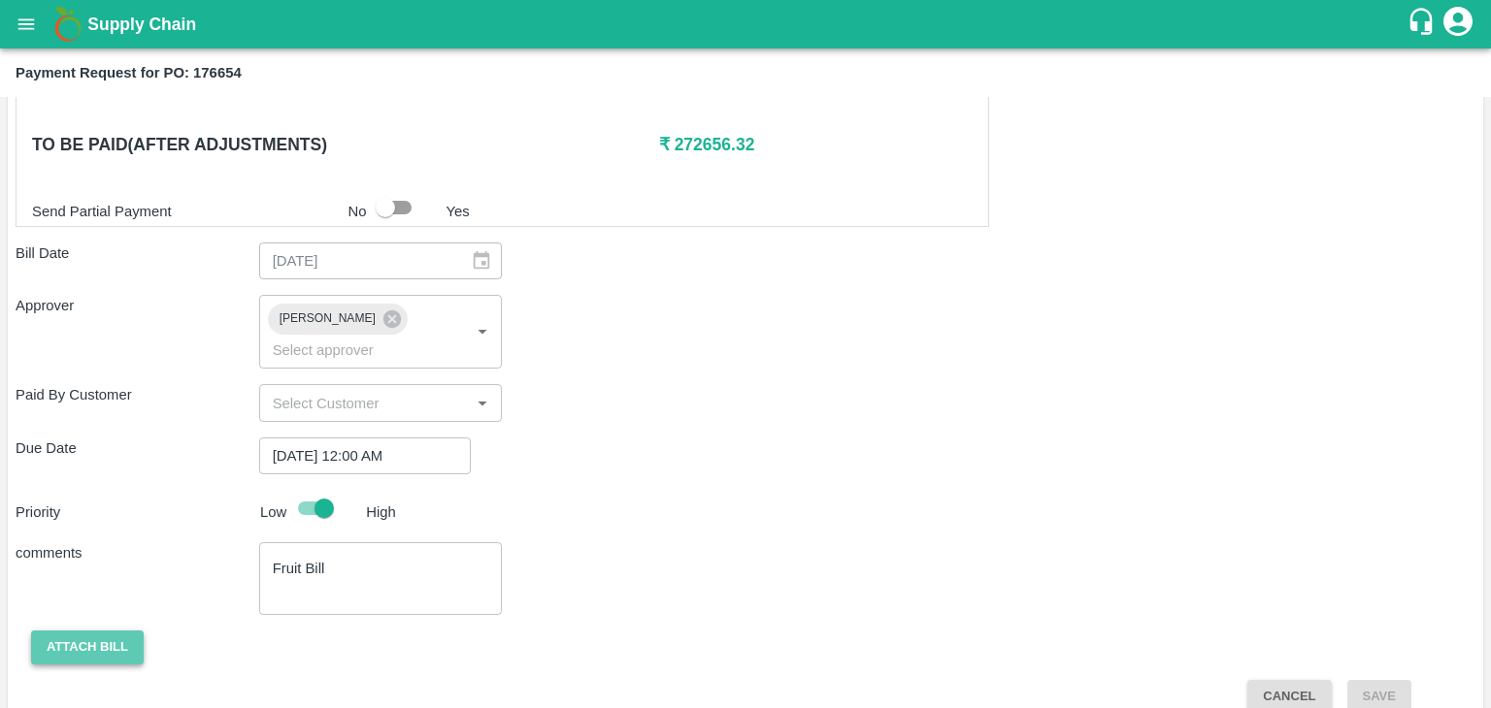
click at [82, 631] on button "Attach bill" at bounding box center [87, 648] width 113 height 34
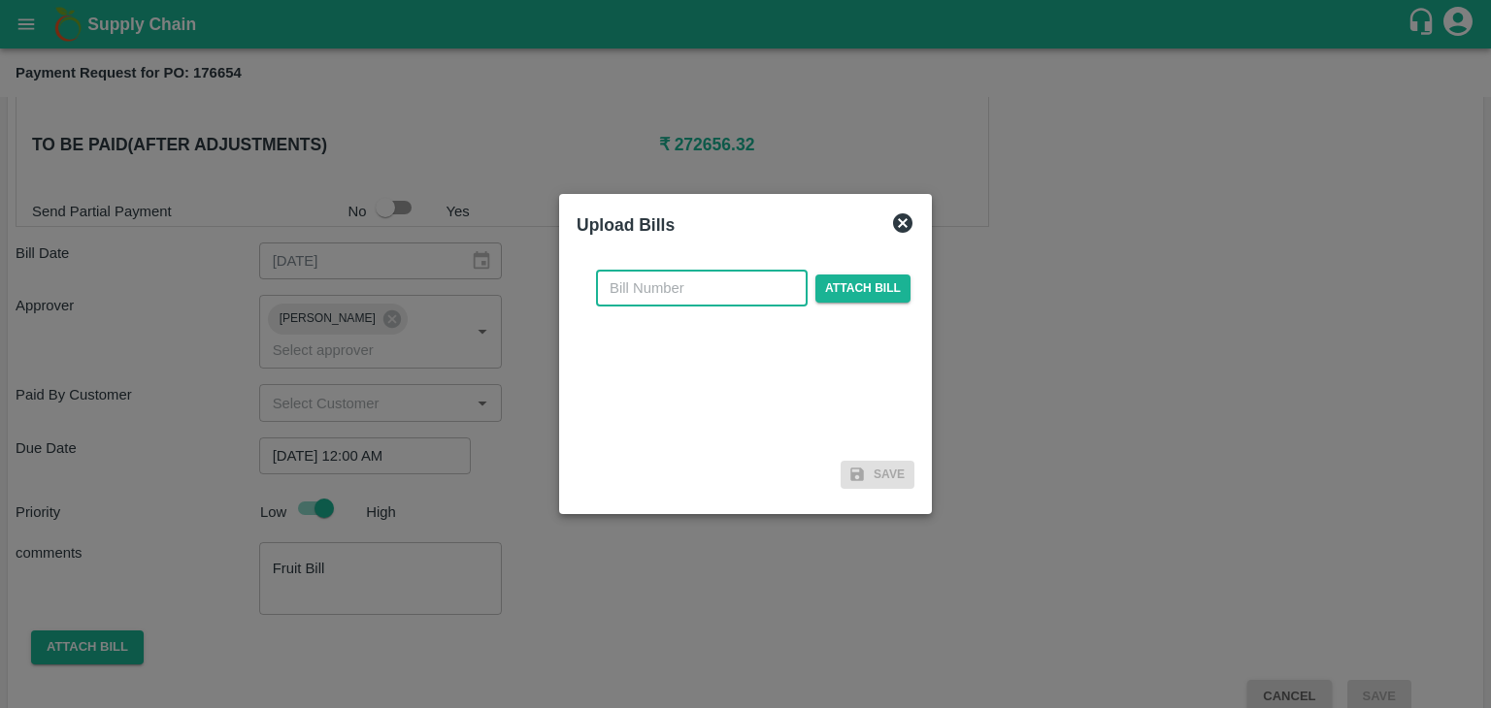
click at [688, 286] on input "text" at bounding box center [702, 288] width 212 height 37
type input "959"
click at [846, 285] on span "Attach bill" at bounding box center [862, 289] width 95 height 28
click at [0, 0] on input "Attach bill" at bounding box center [0, 0] width 0 height 0
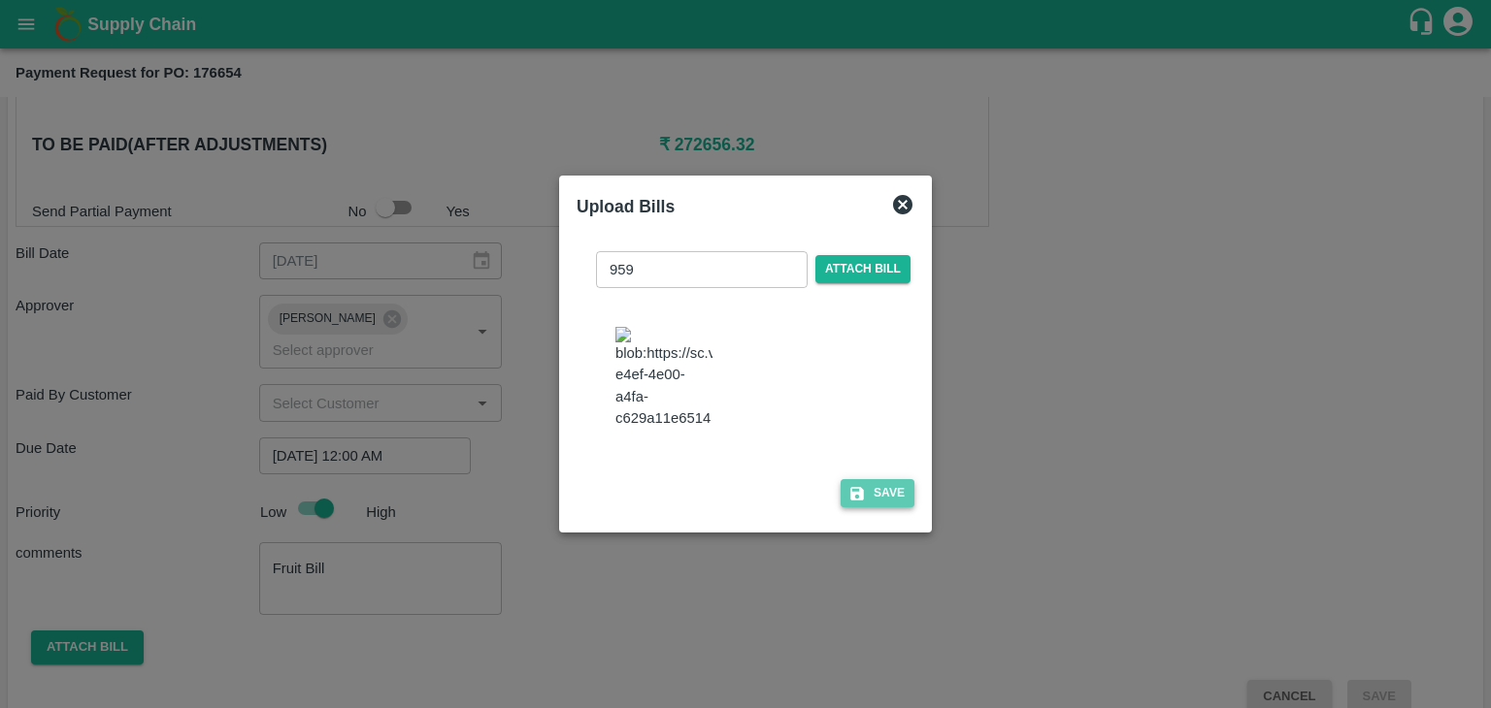
click at [856, 486] on button "Save" at bounding box center [877, 493] width 74 height 28
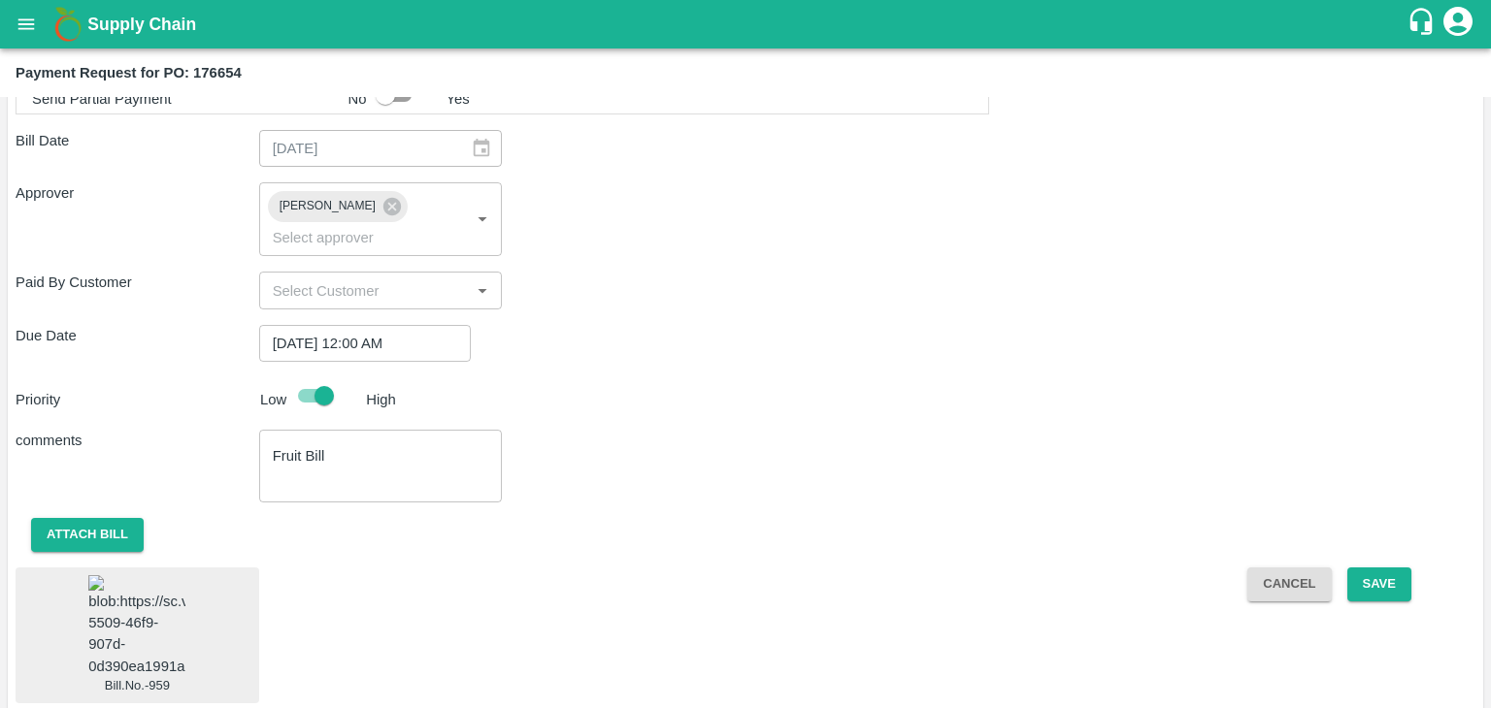
scroll to position [1032, 0]
click at [1369, 568] on button "Save" at bounding box center [1379, 585] width 64 height 34
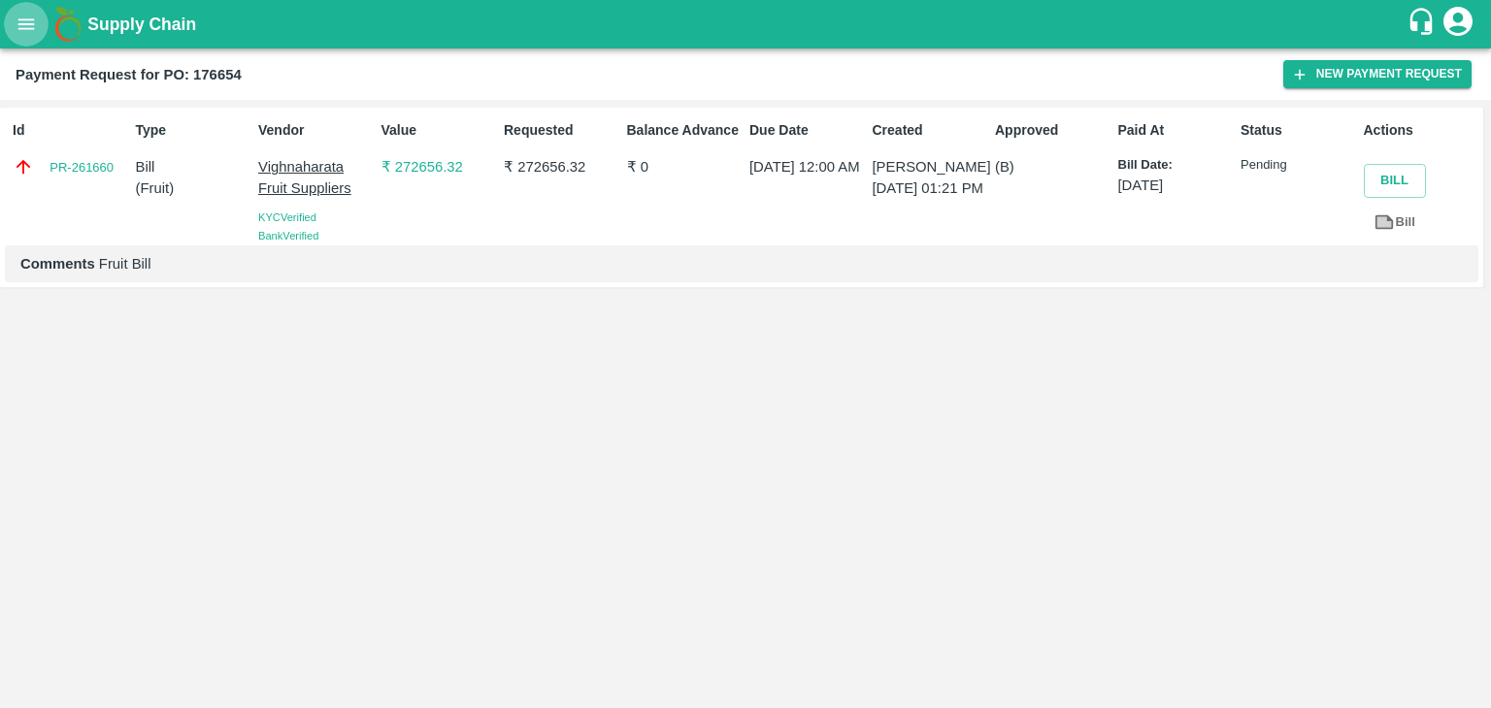
click at [35, 20] on icon "open drawer" at bounding box center [26, 24] width 21 height 21
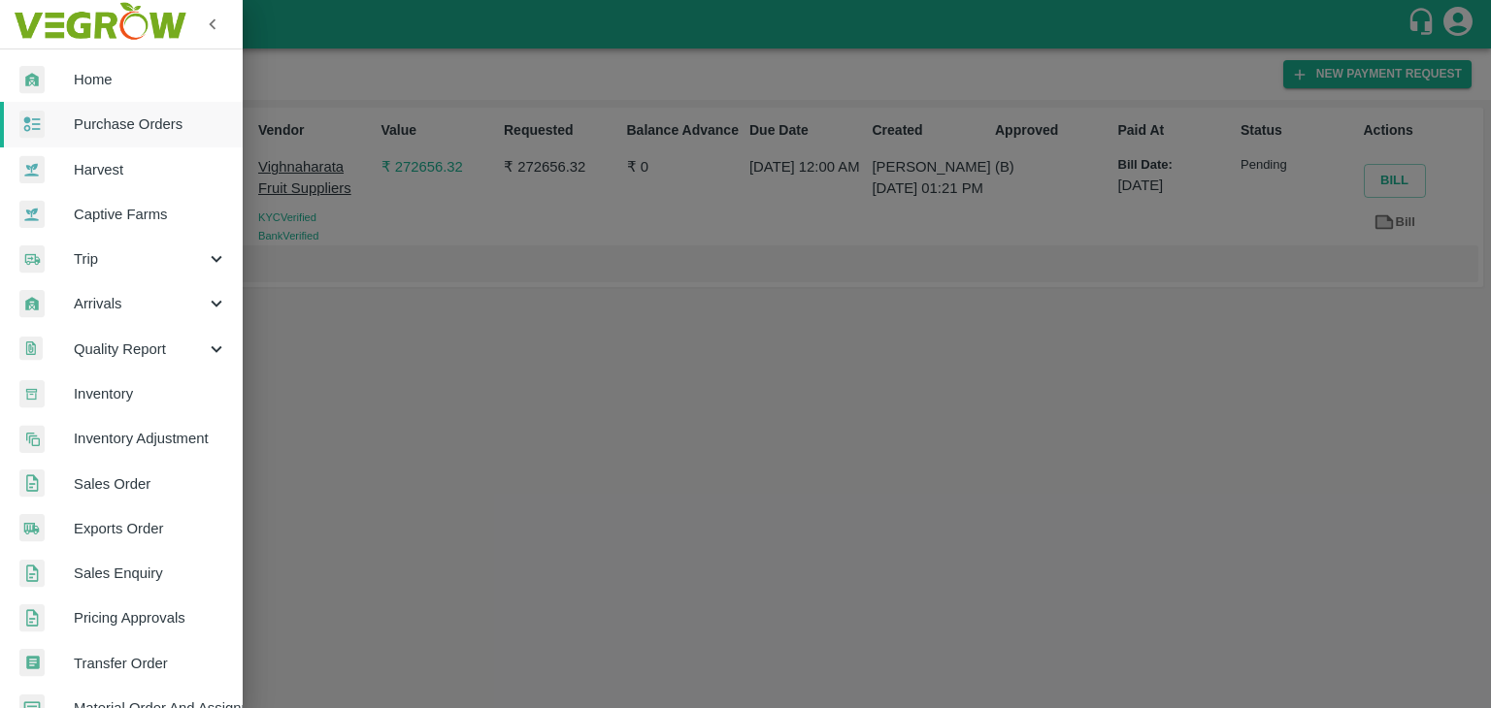
click at [140, 112] on link "Purchase Orders" at bounding box center [121, 124] width 243 height 45
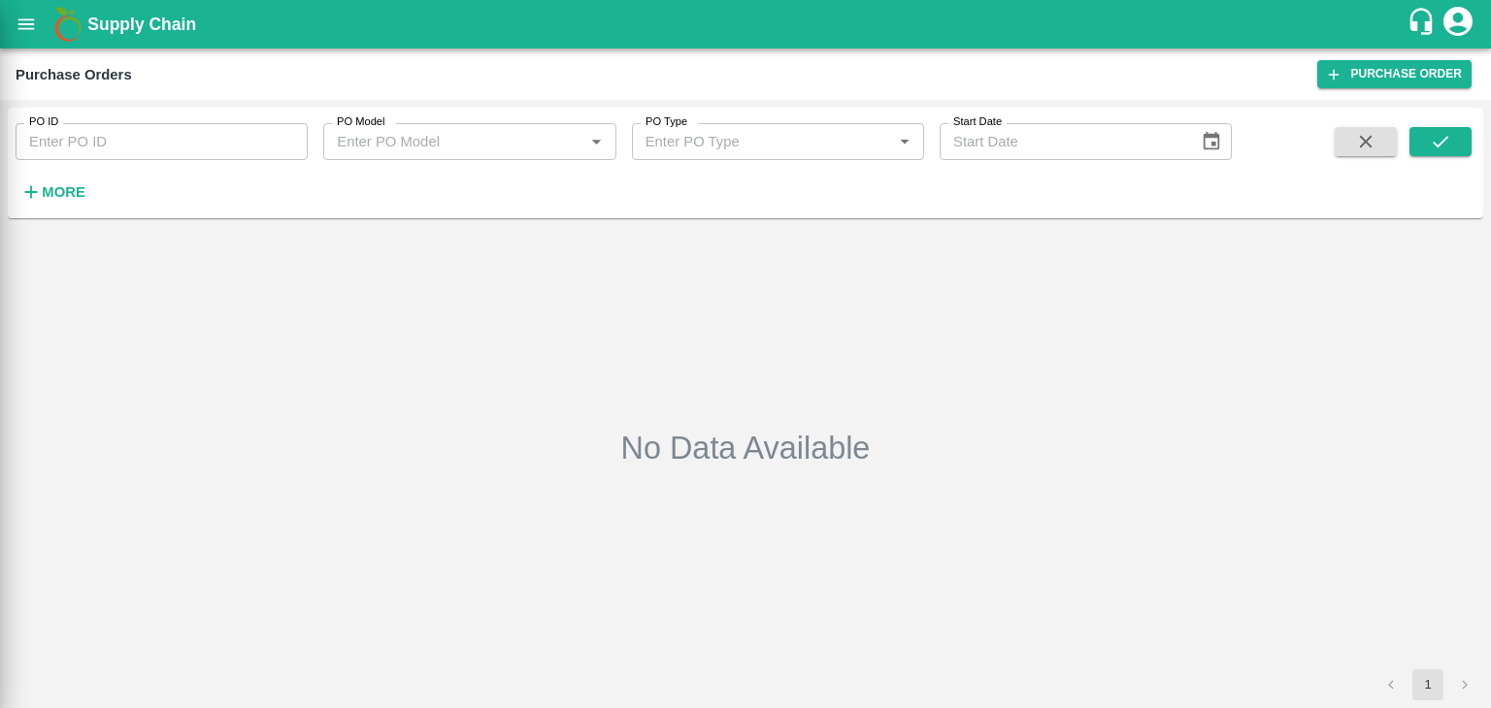
click at [277, 151] on div at bounding box center [745, 354] width 1491 height 708
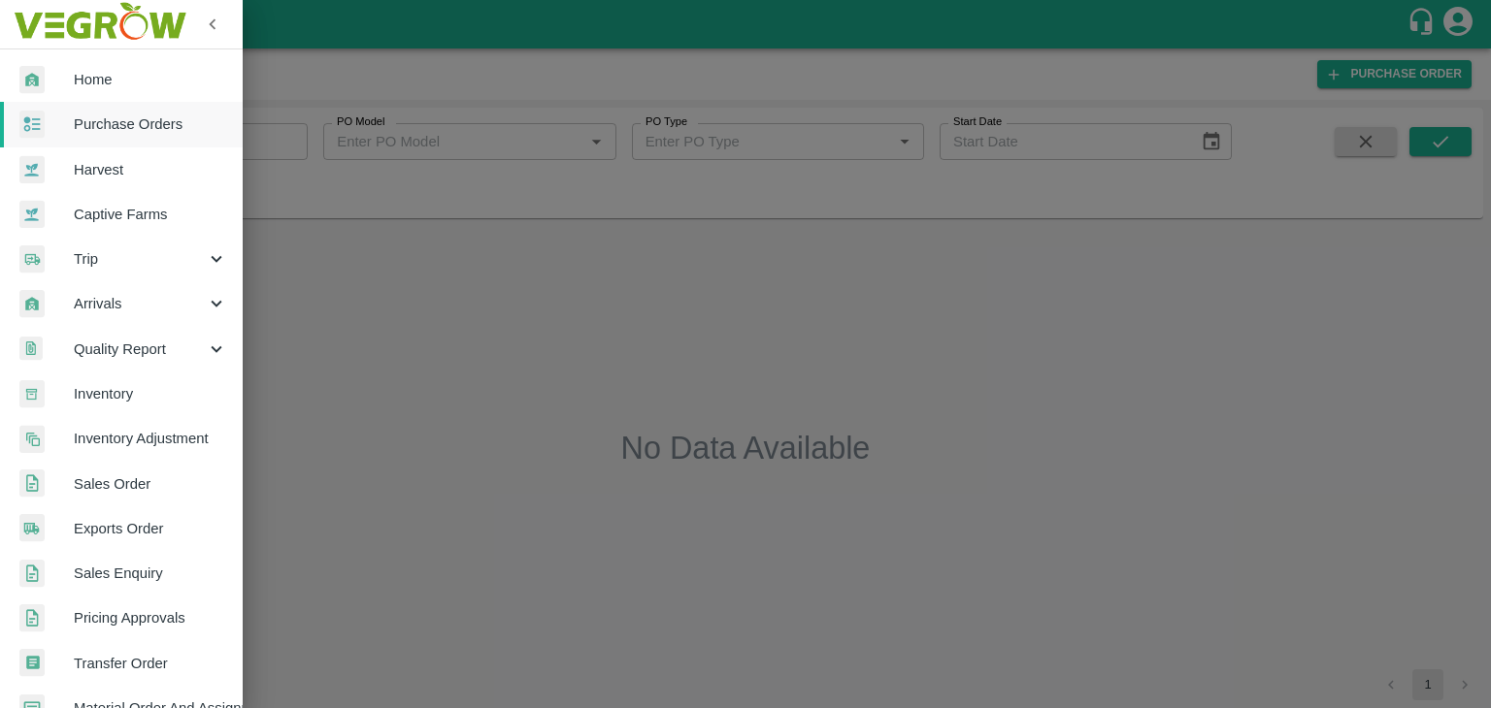
click at [277, 138] on div at bounding box center [745, 354] width 1491 height 708
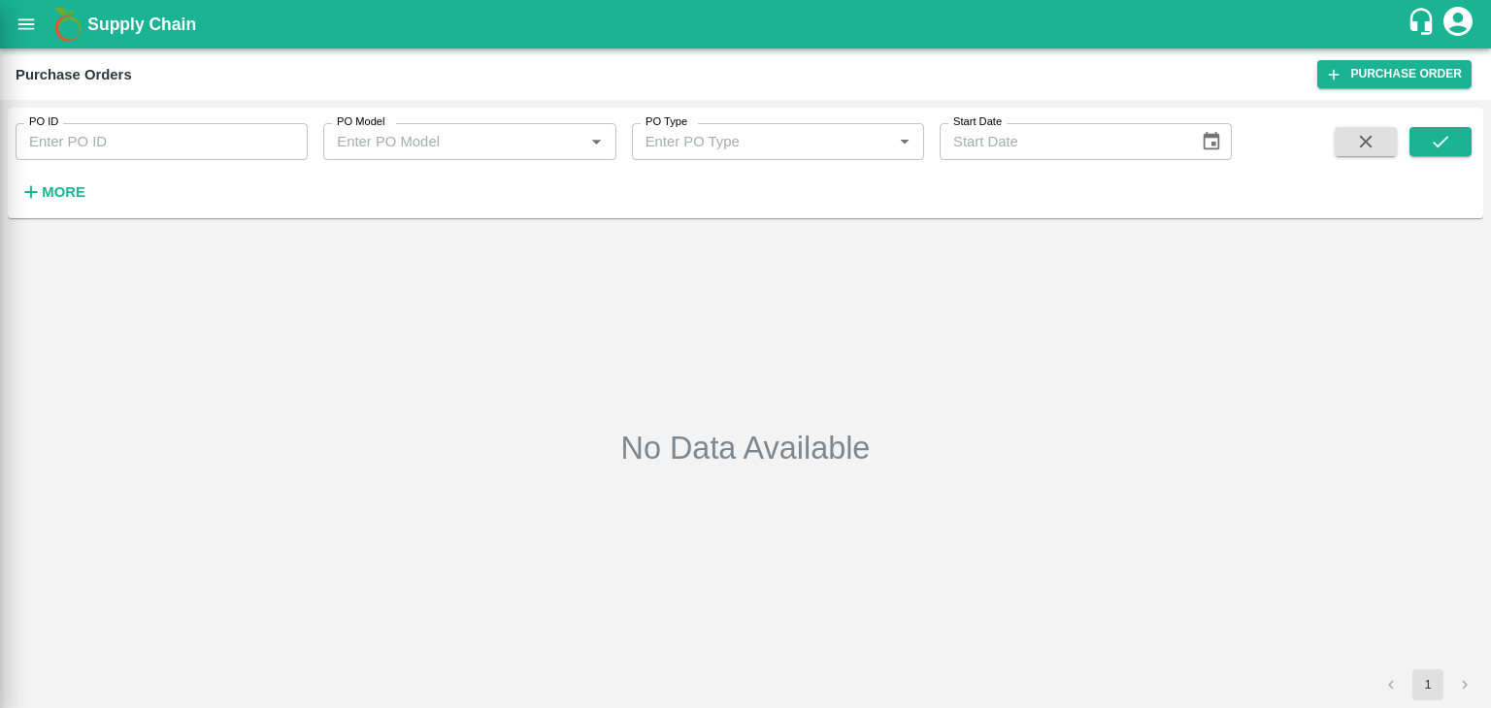
click at [277, 138] on div at bounding box center [745, 354] width 1491 height 708
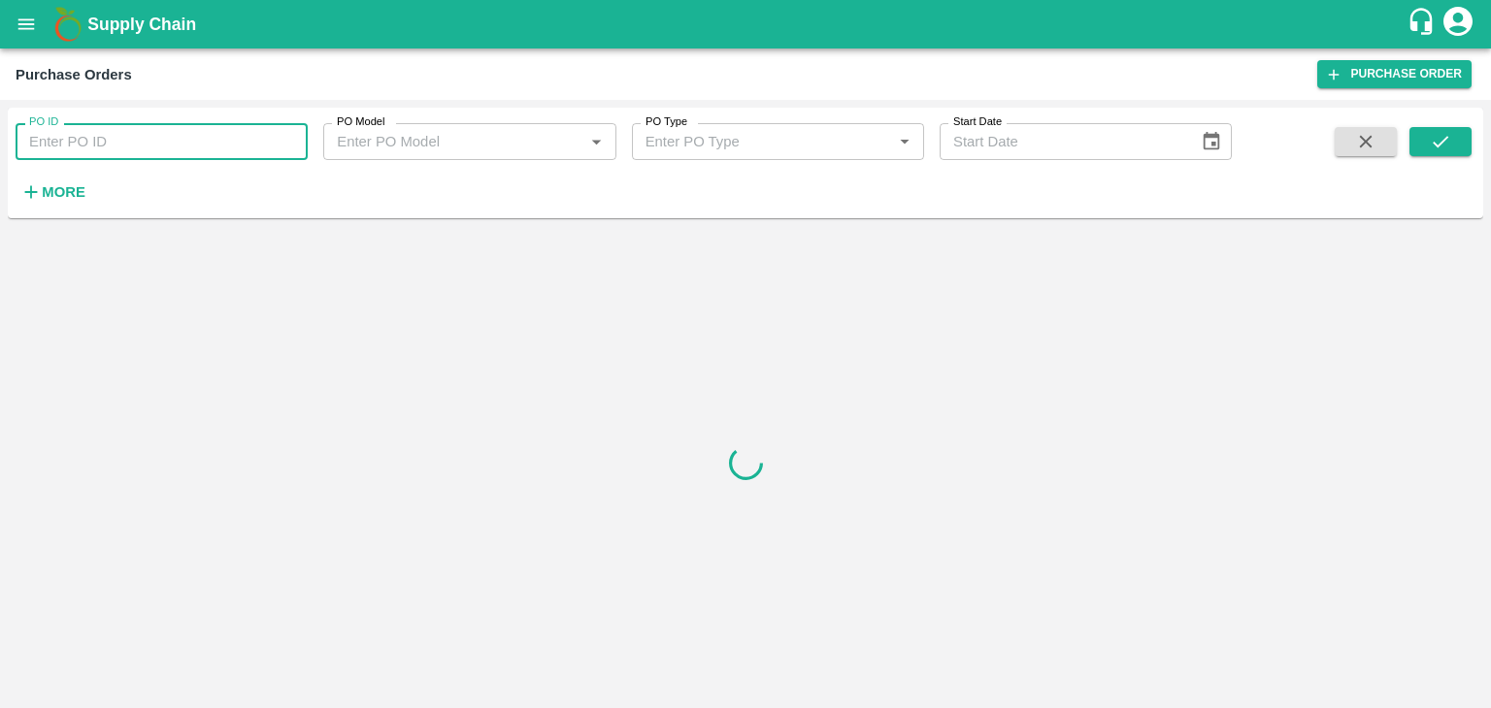
click at [290, 133] on input "PO ID" at bounding box center [162, 141] width 292 height 37
paste input "176671"
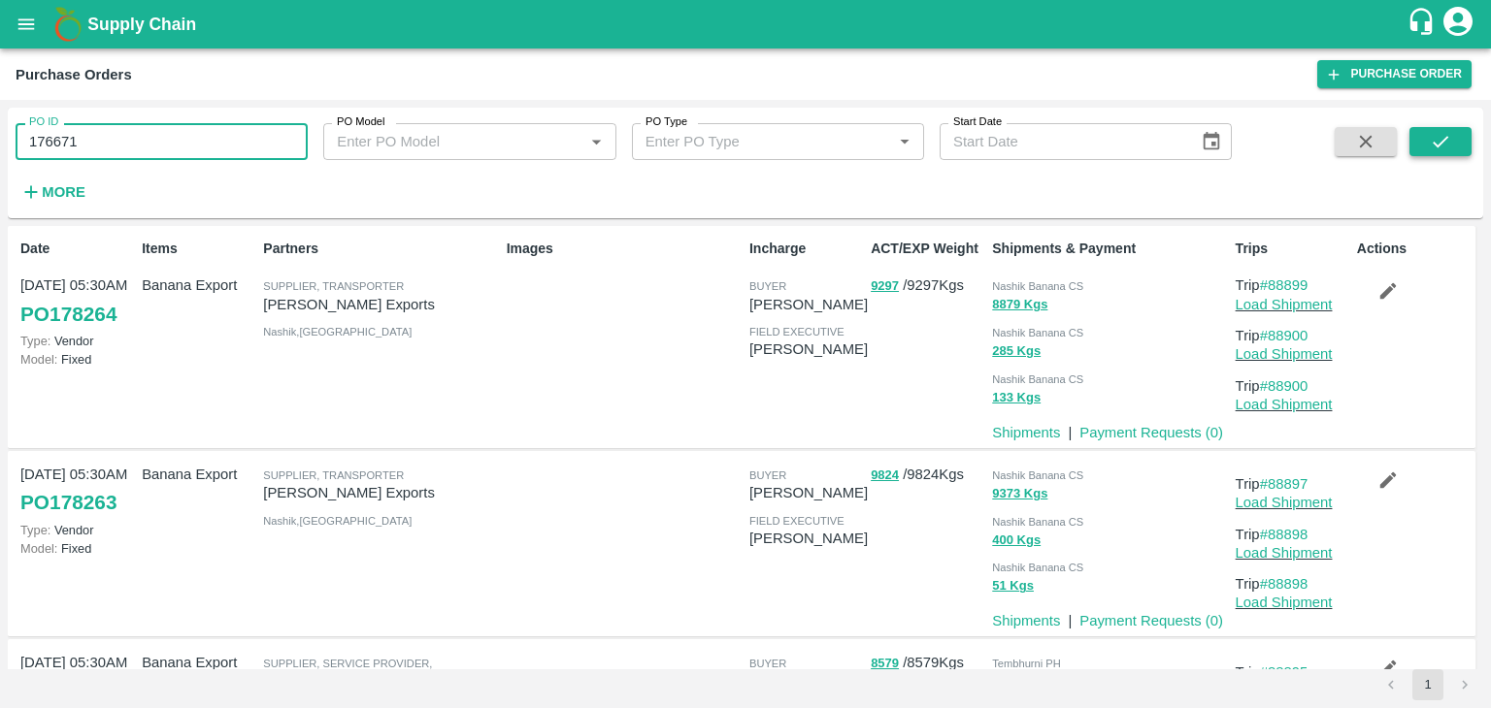
type input "176671"
click at [1439, 137] on icon "submit" at bounding box center [1439, 141] width 21 height 21
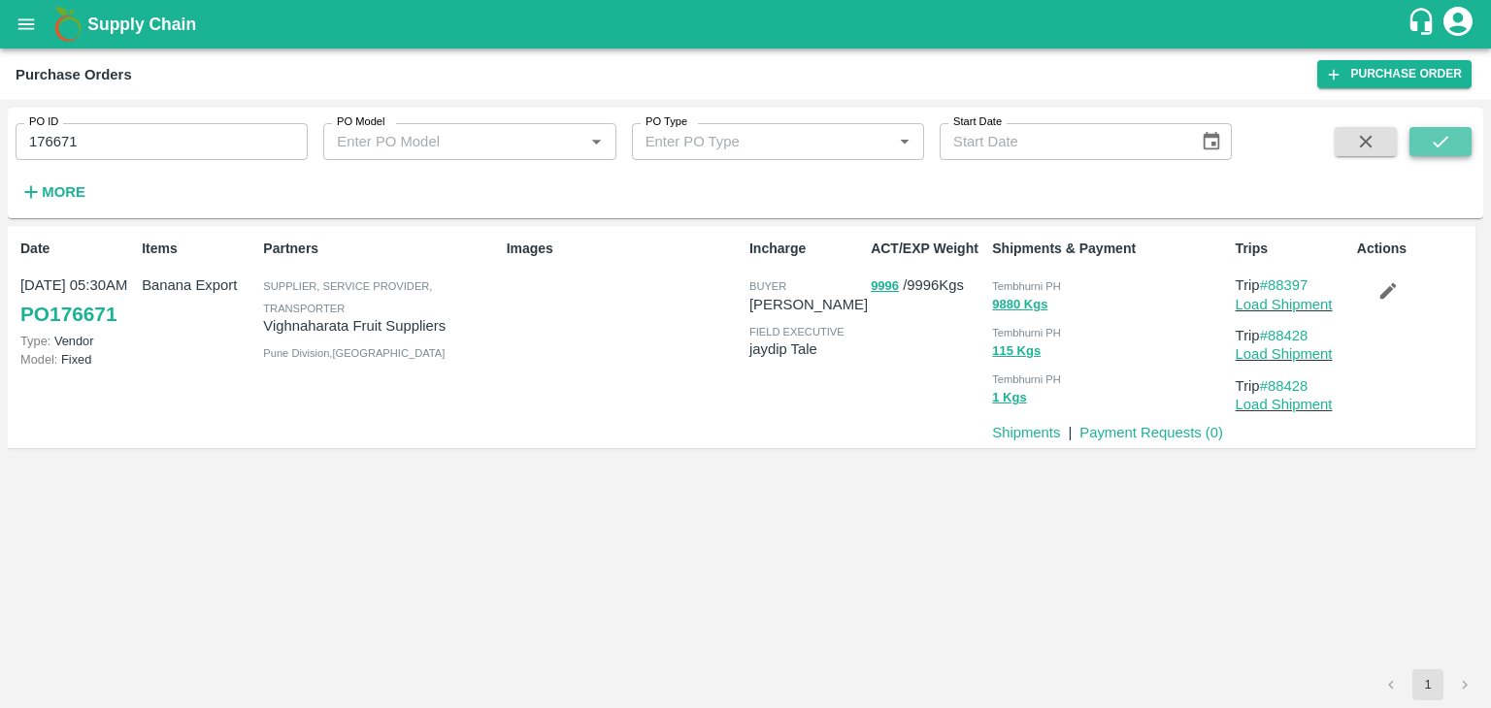
click at [1439, 137] on icon "submit" at bounding box center [1439, 141] width 21 height 21
click at [1141, 428] on link "Payment Requests ( 0 )" at bounding box center [1151, 433] width 144 height 16
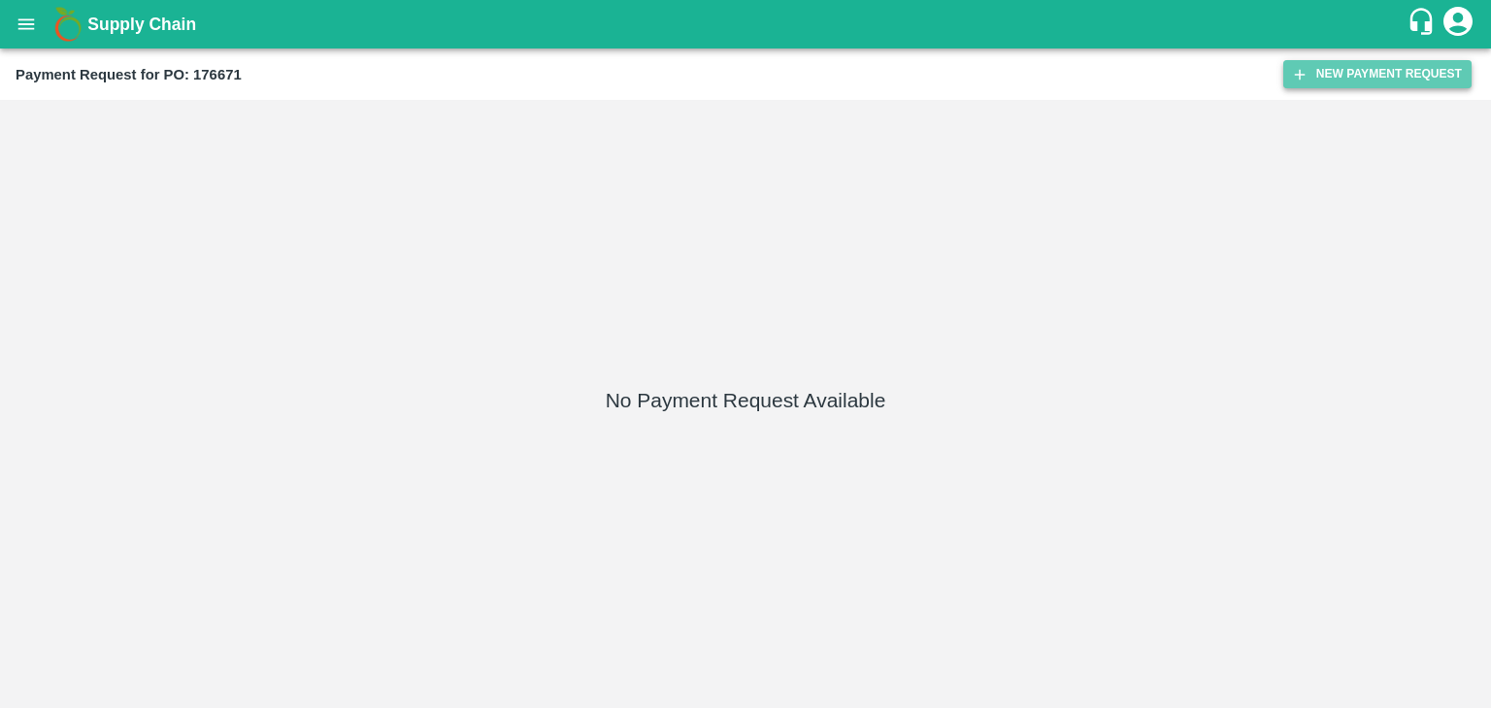
click at [1343, 75] on button "New Payment Request" at bounding box center [1377, 74] width 188 height 28
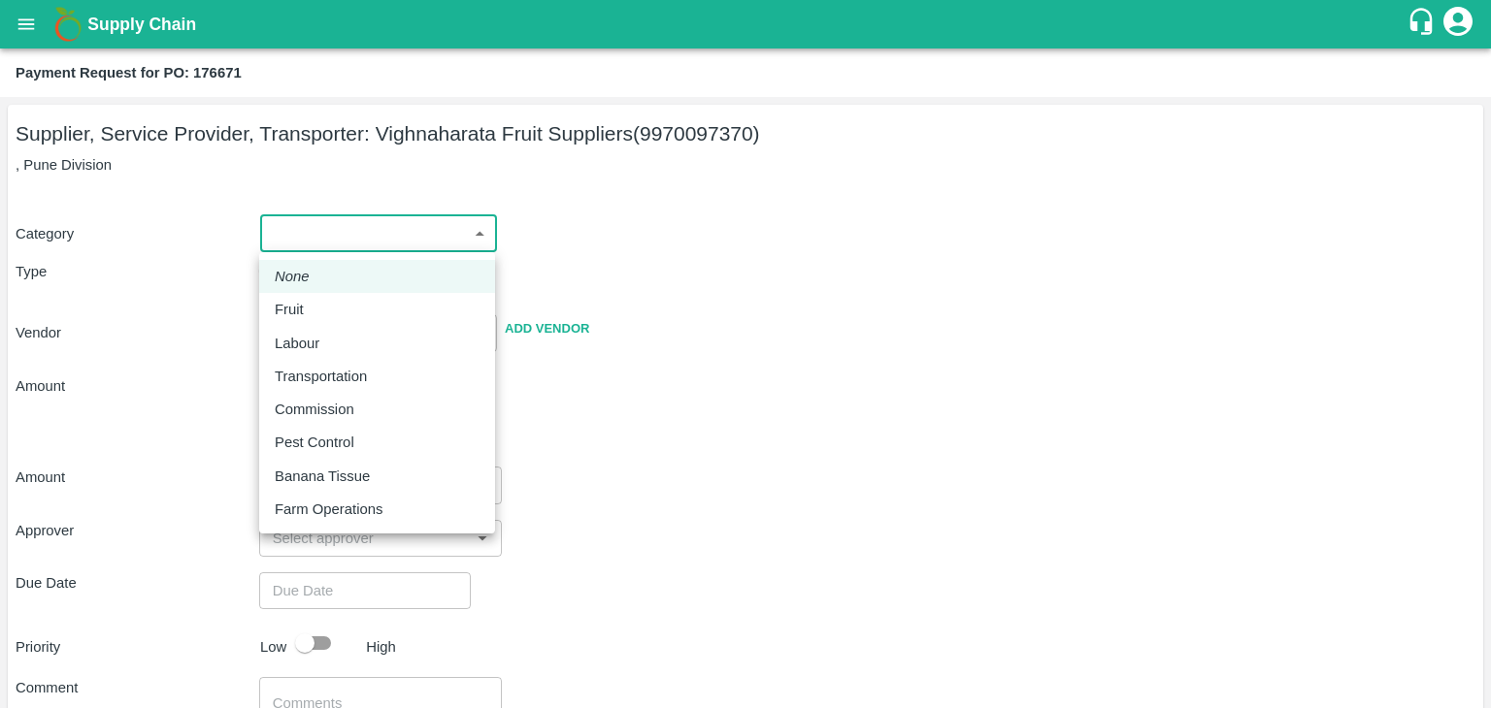
click at [319, 248] on body "Supply Chain Payment Request for PO: 176671 Supplier, Service Provider, Transpo…" at bounding box center [745, 354] width 1491 height 708
click at [318, 303] on div "Fruit" at bounding box center [377, 309] width 205 height 21
type input "1"
type input "Vighnaharata Fruit Suppliers - 9970097370(Supplier, Service Provider, Transport…"
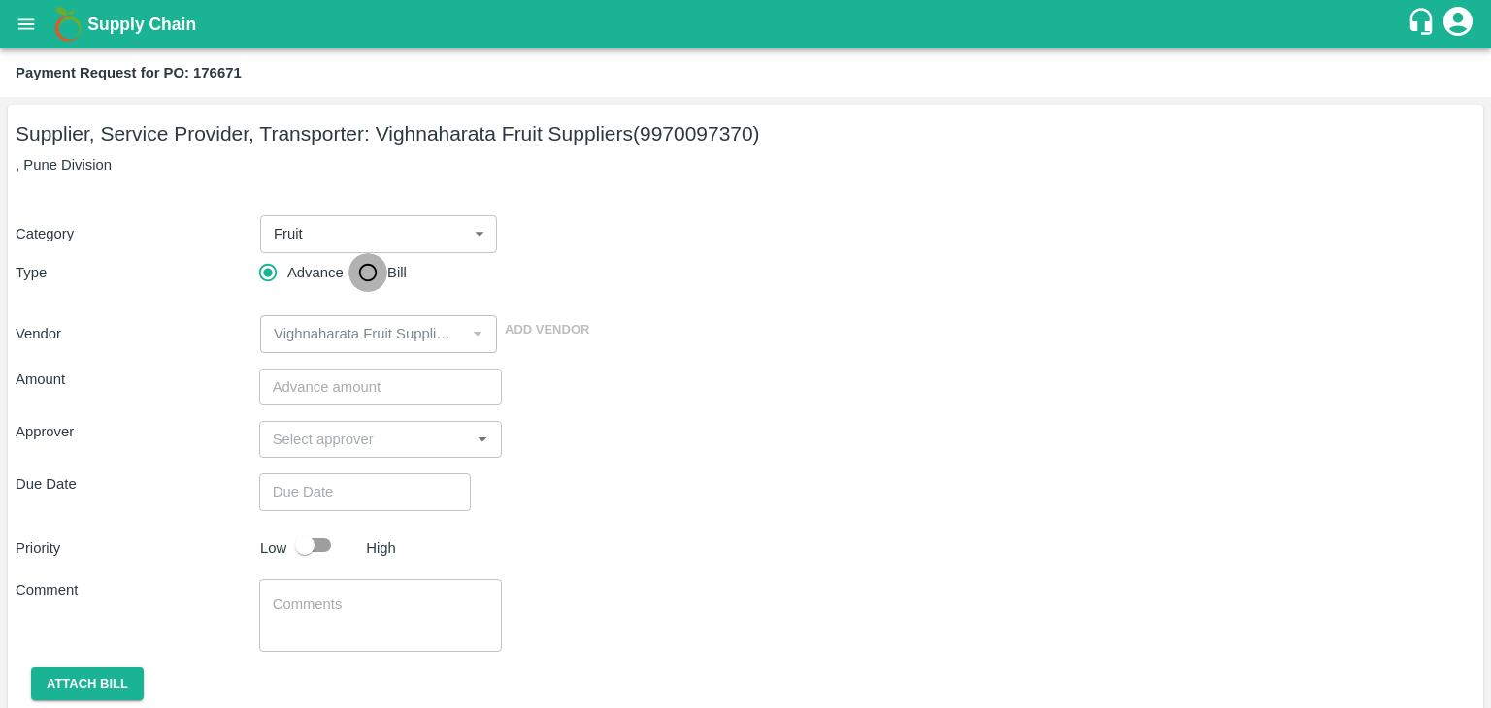
click at [358, 275] on input "Bill" at bounding box center [367, 272] width 39 height 39
radio input "true"
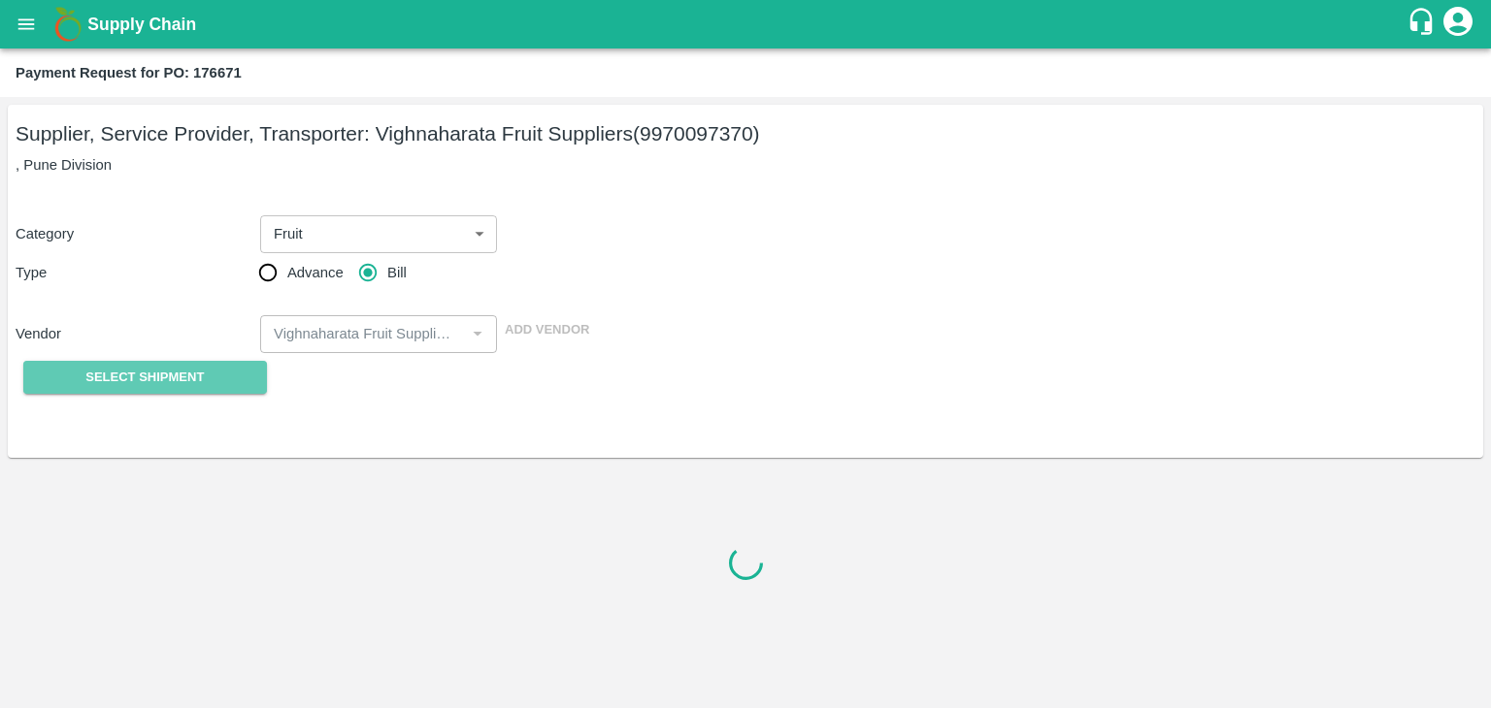
click at [150, 388] on span "Select Shipment" at bounding box center [144, 378] width 118 height 22
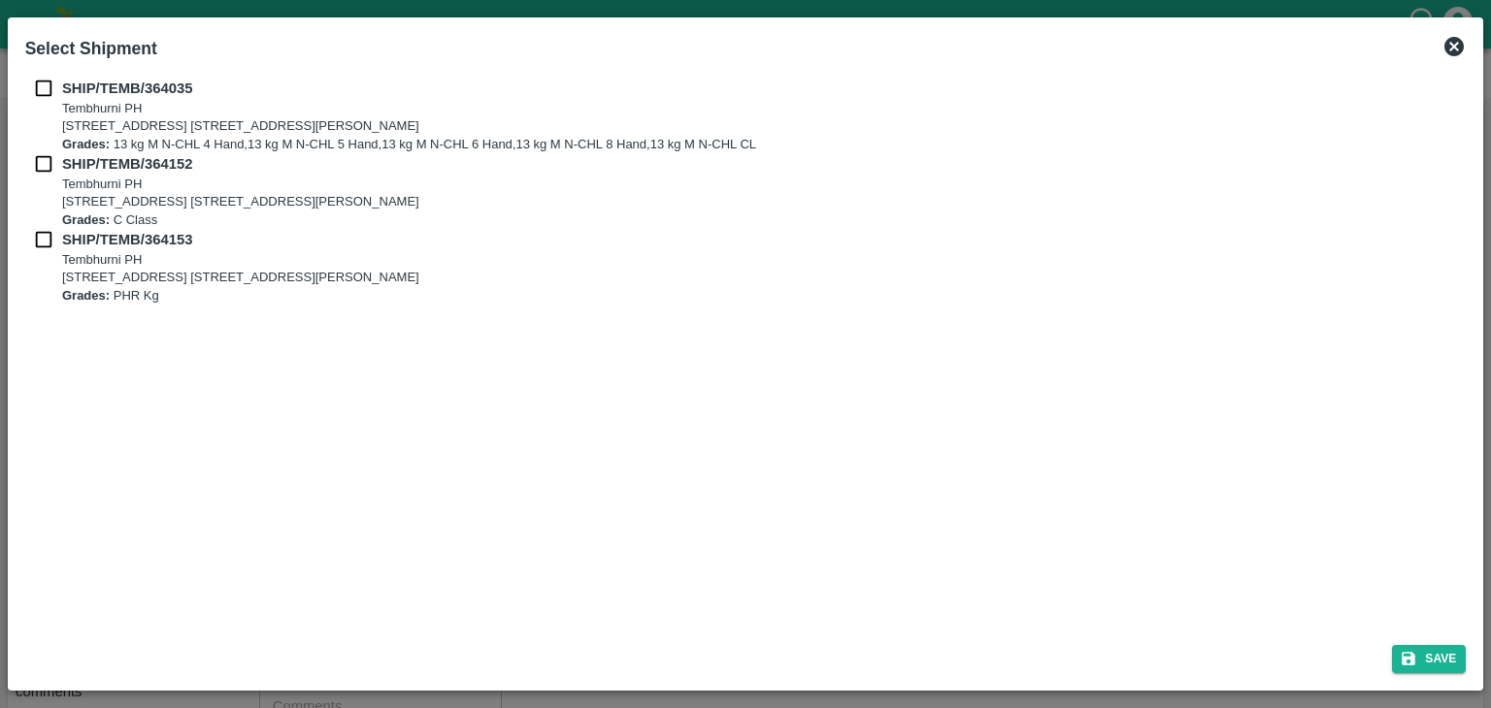
drag, startPoint x: 36, startPoint y: 86, endPoint x: 36, endPoint y: 160, distance: 73.7
click at [36, 160] on div "SHIP/TEMB/364035 Tembhurni PH Tembhurni PH 205, PLOT NO. E-5, YASHSHREE INDUSTR…" at bounding box center [745, 191] width 1441 height 227
click at [36, 160] on input "checkbox" at bounding box center [43, 163] width 37 height 21
checkbox input "true"
click at [39, 74] on div "SHIP/TEMB/364035 Tembhurni PH Tembhurni PH 205, PLOT NO. E-5, YASHSHREE INDUSTR…" at bounding box center [745, 349] width 1457 height 559
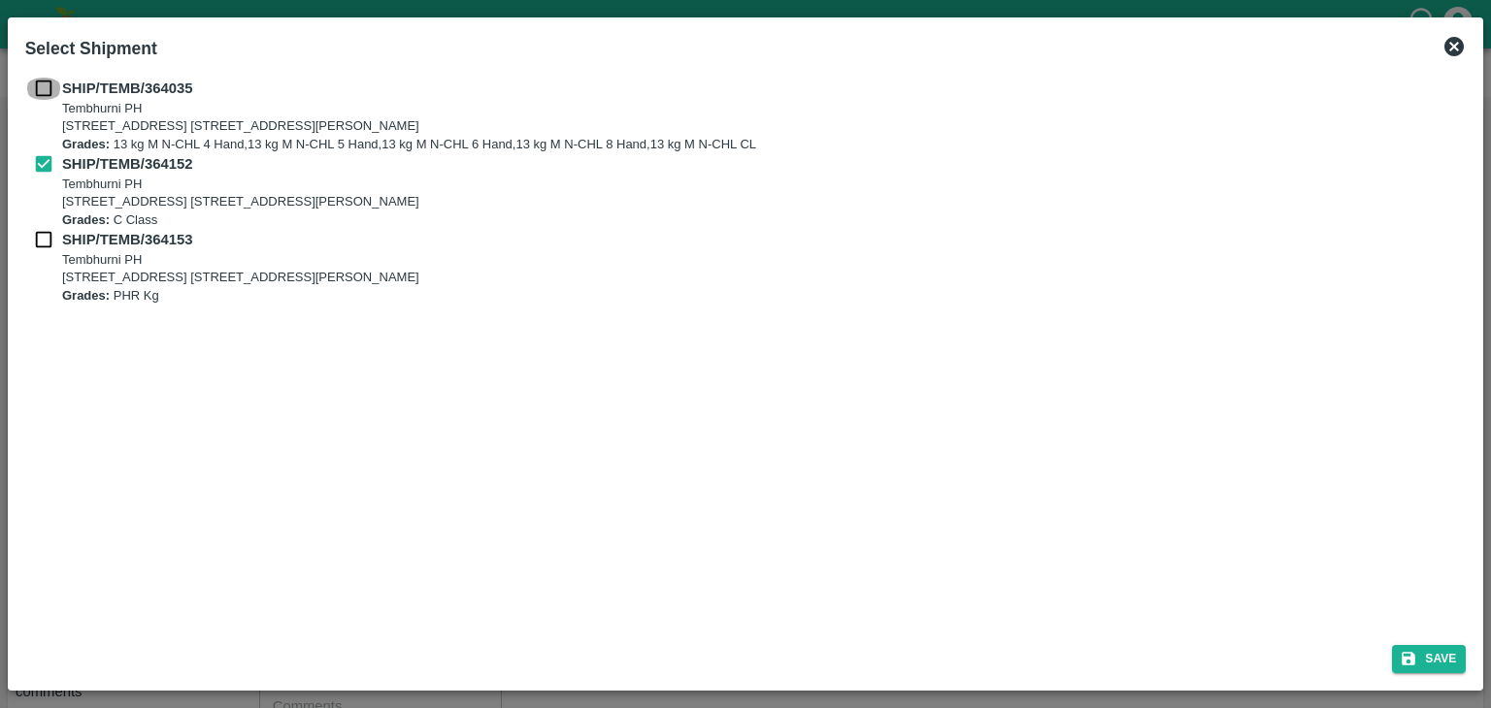
click at [39, 84] on input "checkbox" at bounding box center [43, 88] width 37 height 21
checkbox input "true"
click at [39, 236] on input "checkbox" at bounding box center [43, 239] width 37 height 21
checkbox input "true"
drag, startPoint x: 1488, startPoint y: 685, endPoint x: 1454, endPoint y: 670, distance: 37.3
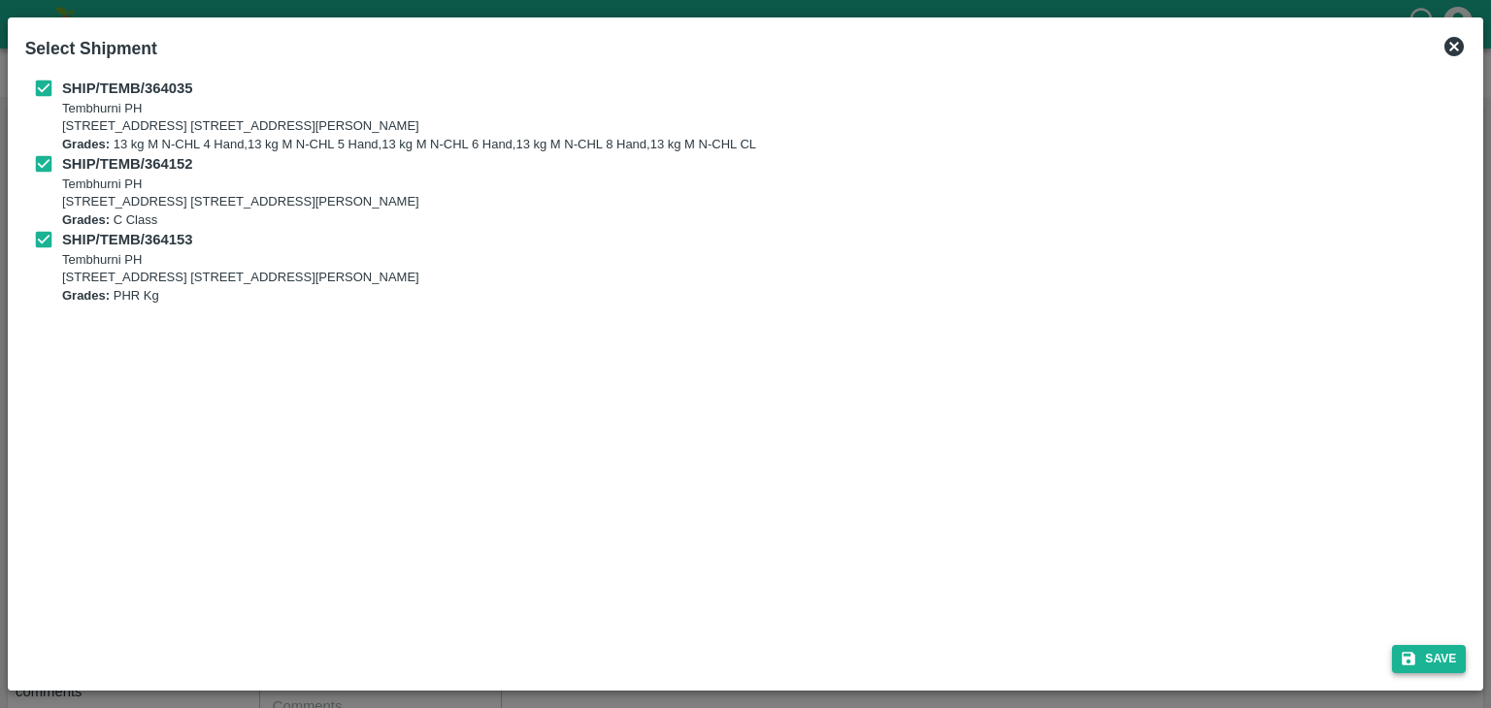
click at [1454, 670] on div "Select Shipment SHIP/TEMB/364035 Tembhurni PH Tembhurni PH 205, PLOT NO. E-5, Y…" at bounding box center [745, 354] width 1491 height 708
click at [1454, 670] on button "Save" at bounding box center [1429, 659] width 74 height 28
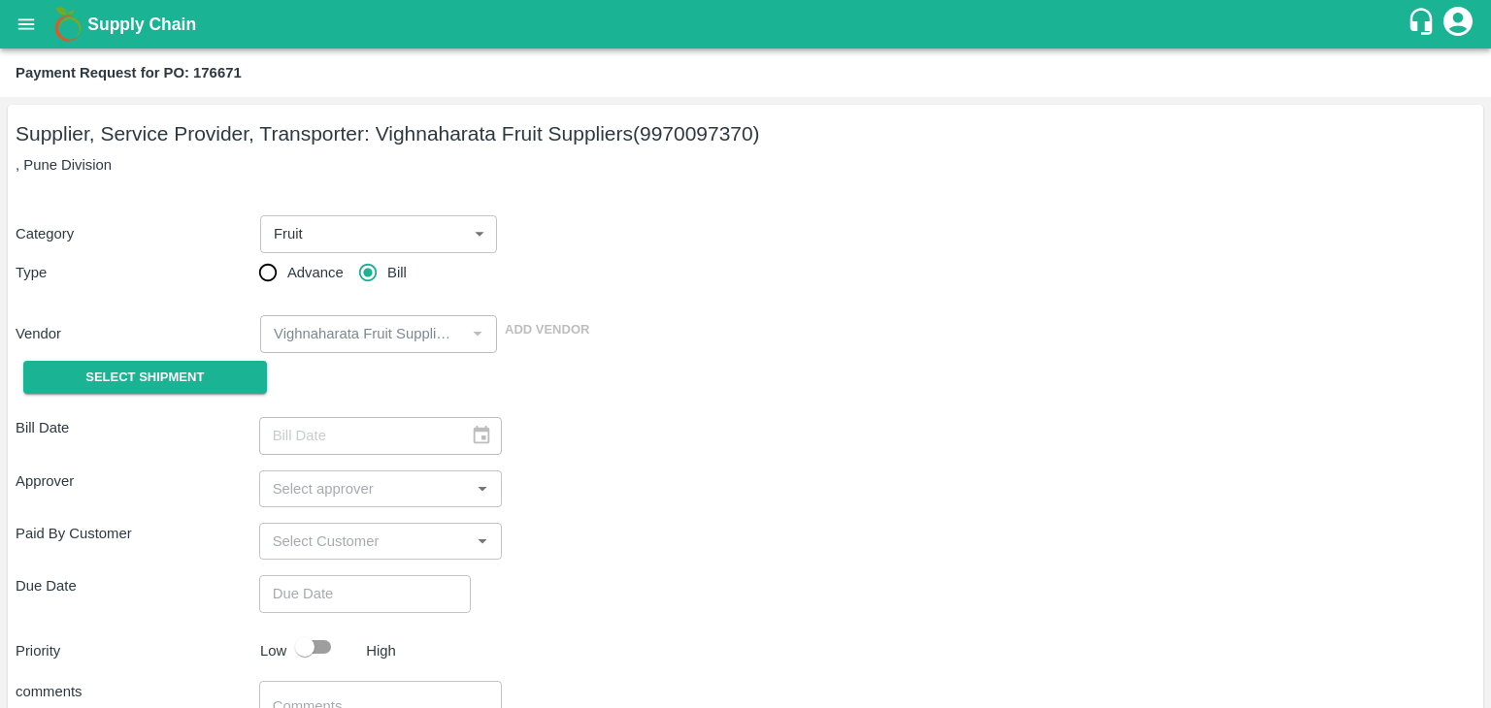
type input "17/09/2025"
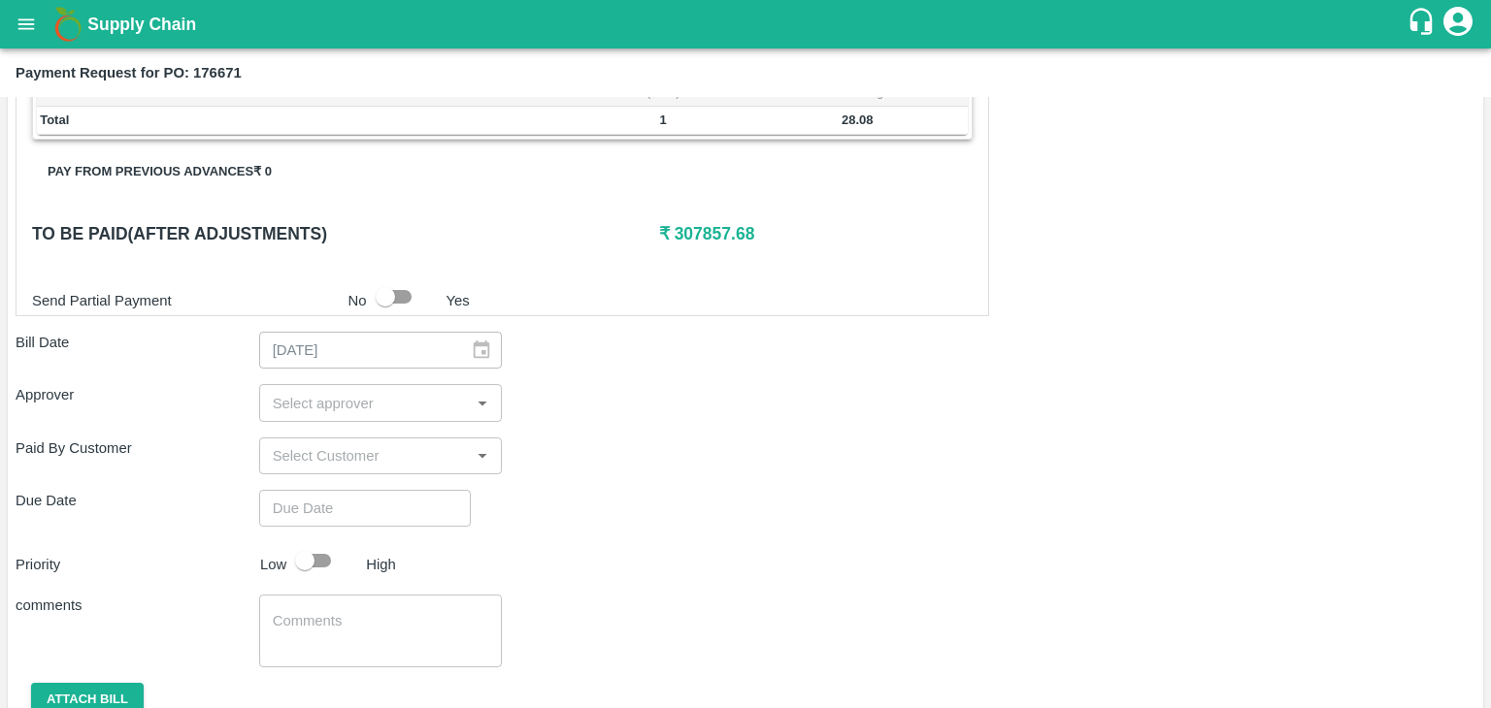
scroll to position [951, 0]
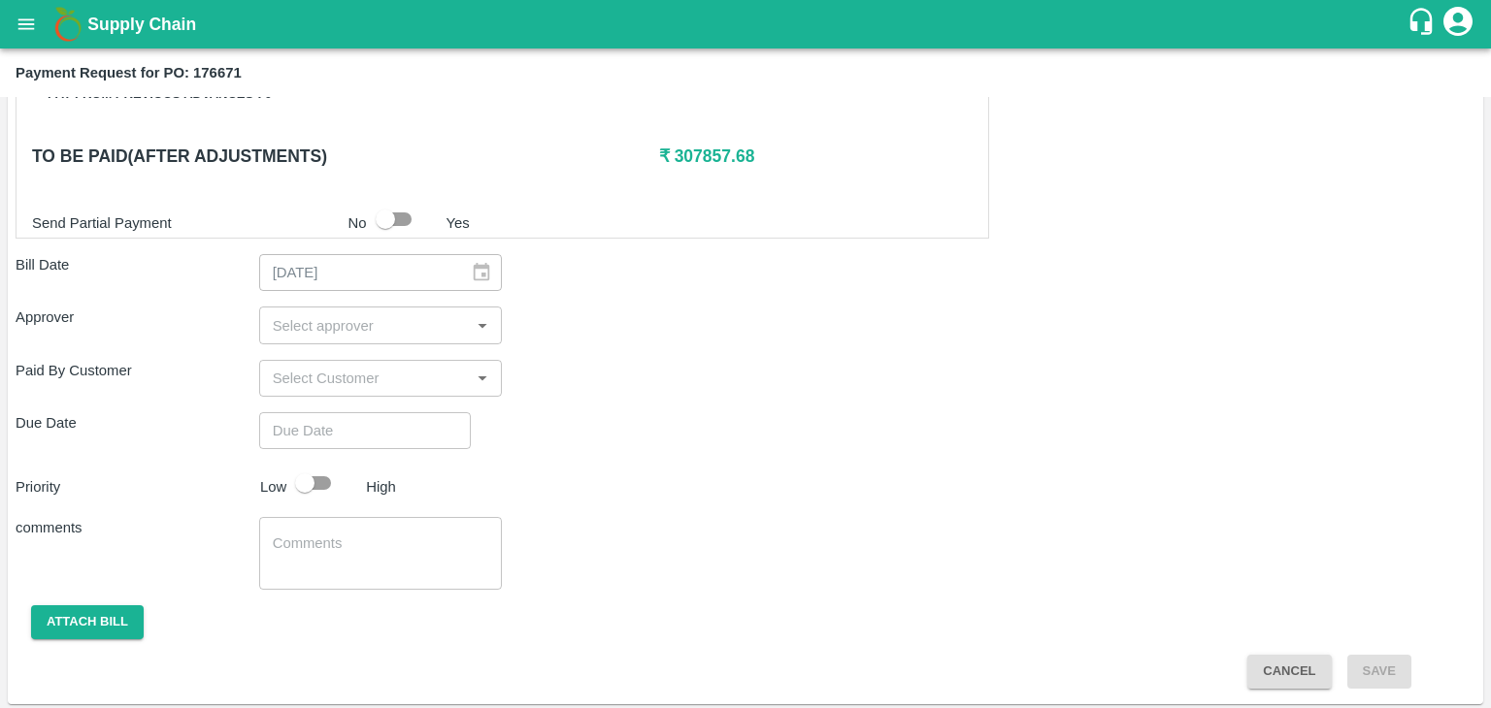
click at [357, 326] on input "input" at bounding box center [365, 324] width 200 height 25
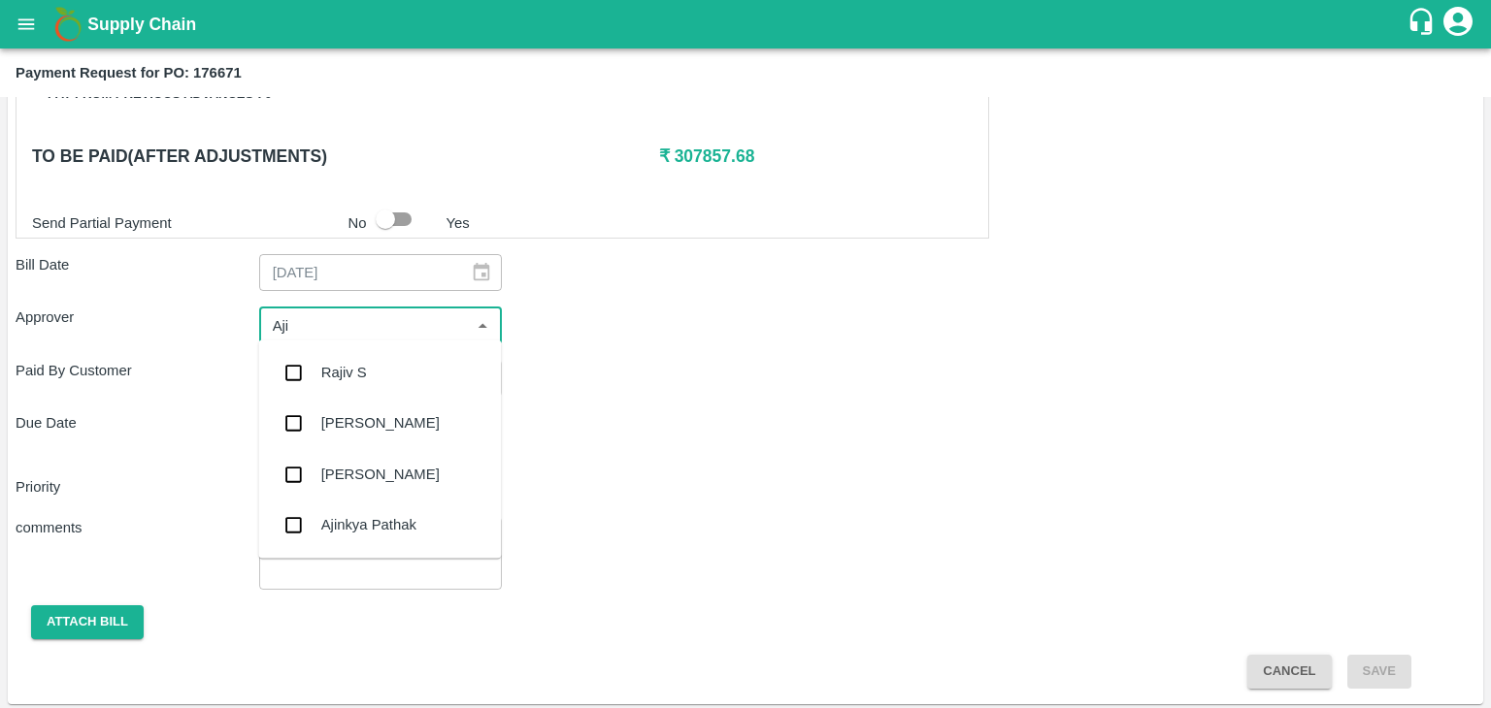
type input "Ajit"
click at [372, 367] on div "[PERSON_NAME]" at bounding box center [380, 372] width 118 height 21
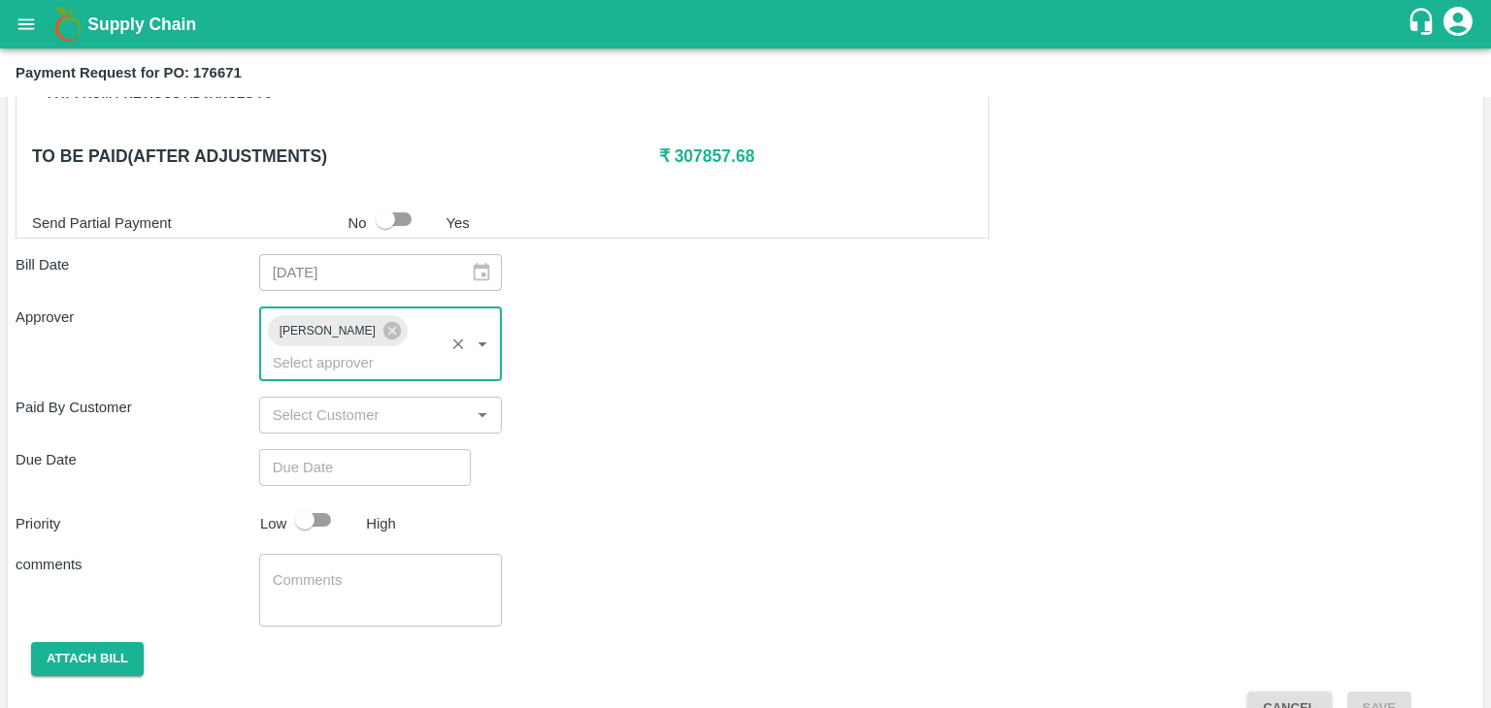
type input "DD/MM/YYYY hh:mm aa"
click at [387, 449] on input "DD/MM/YYYY hh:mm aa" at bounding box center [358, 467] width 198 height 37
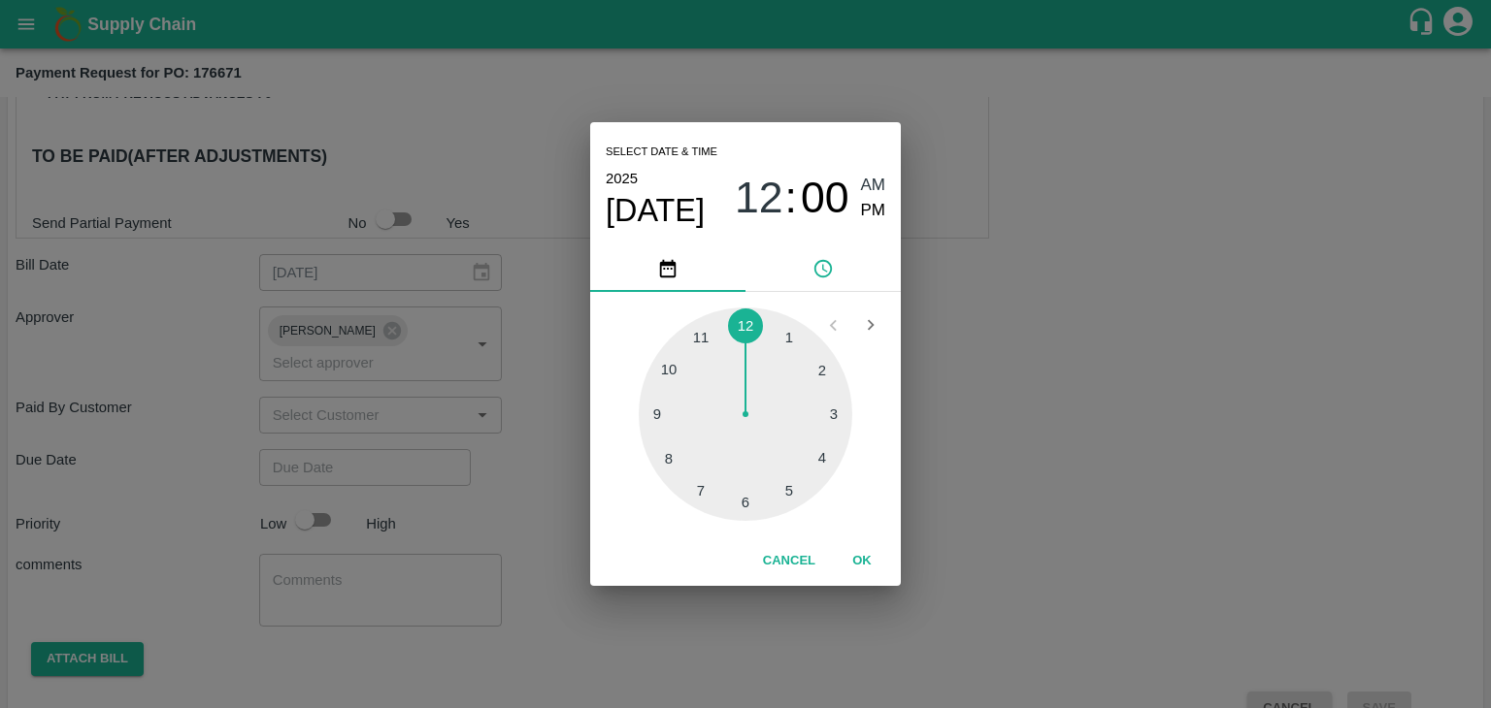
click at [864, 556] on button "OK" at bounding box center [862, 561] width 62 height 34
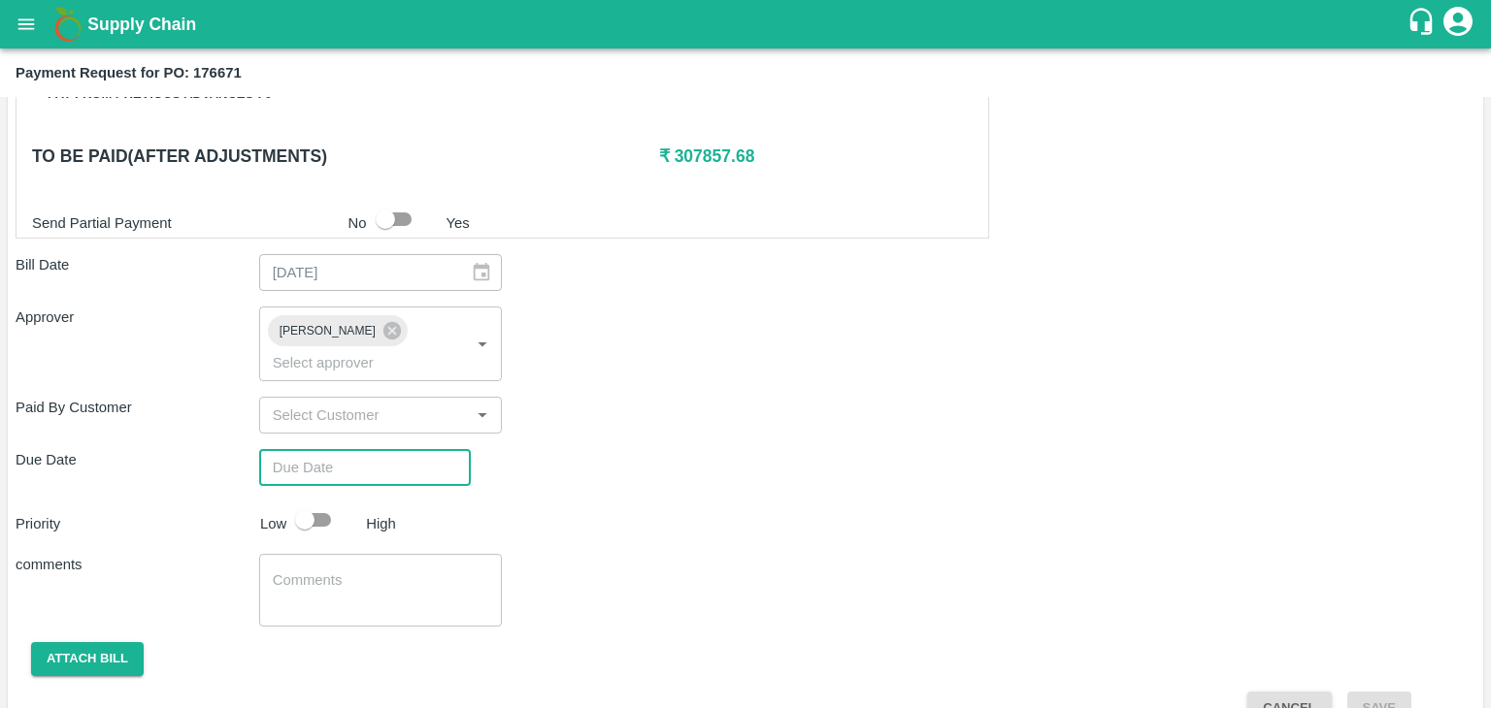
type input "[DATE] 12:00 AM"
click at [321, 502] on input "checkbox" at bounding box center [304, 520] width 111 height 37
checkbox input "true"
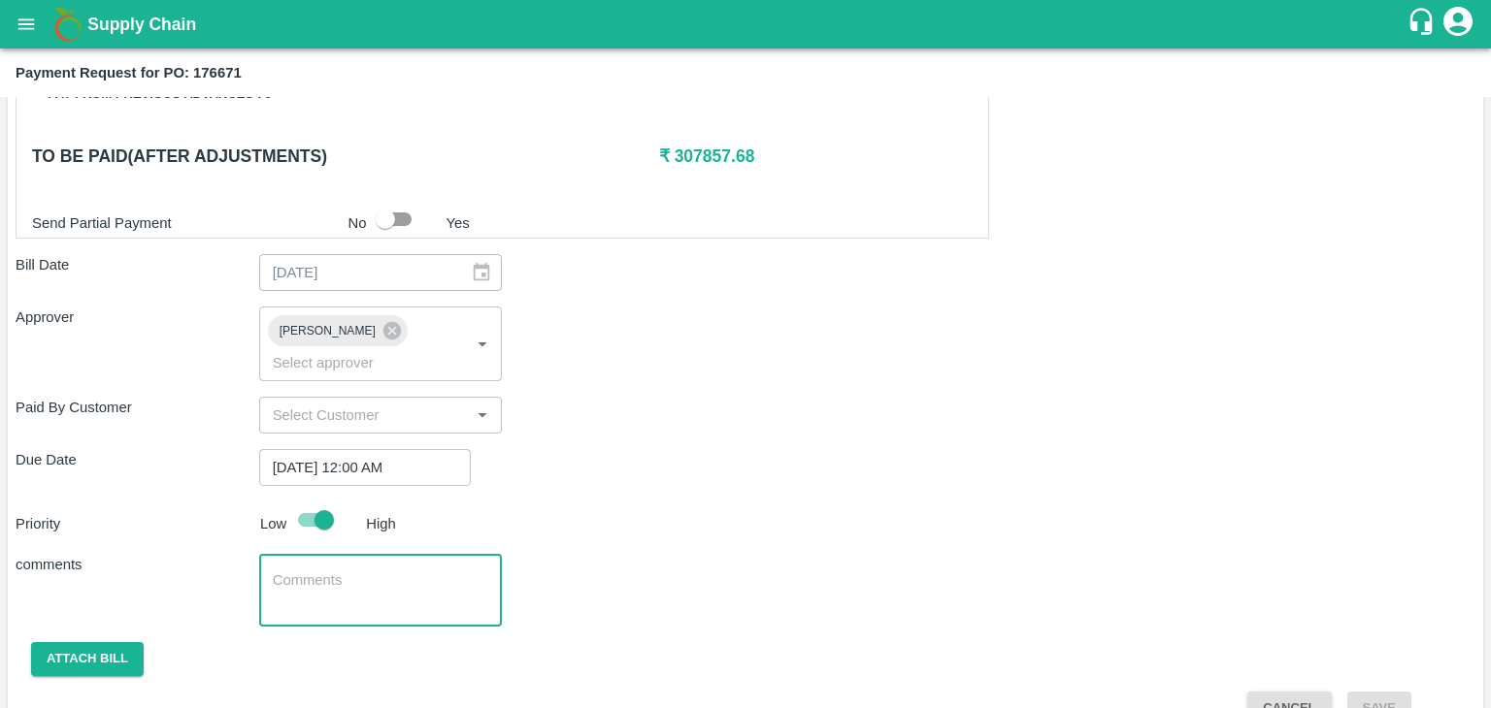
click at [377, 571] on textarea at bounding box center [381, 591] width 216 height 41
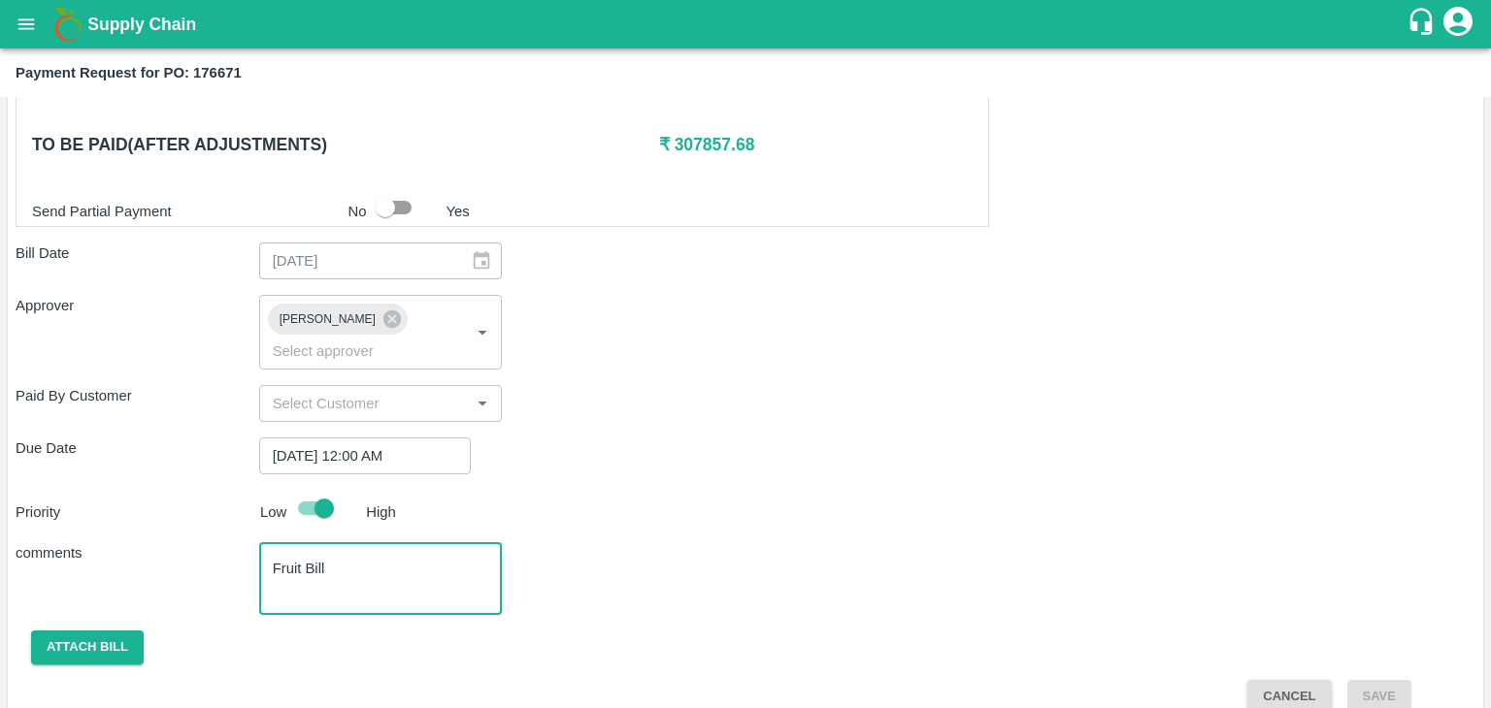
type textarea "Fruit Bill"
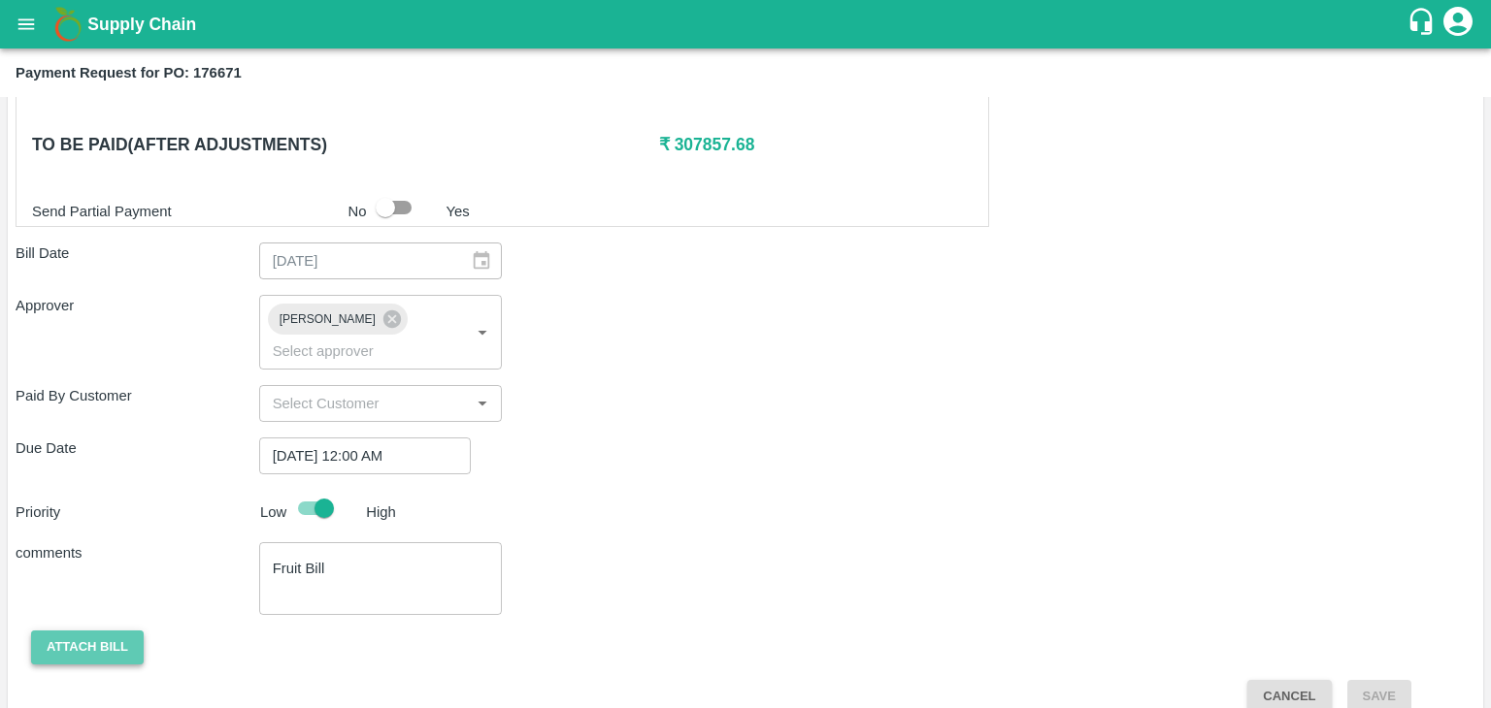
click at [63, 631] on button "Attach bill" at bounding box center [87, 648] width 113 height 34
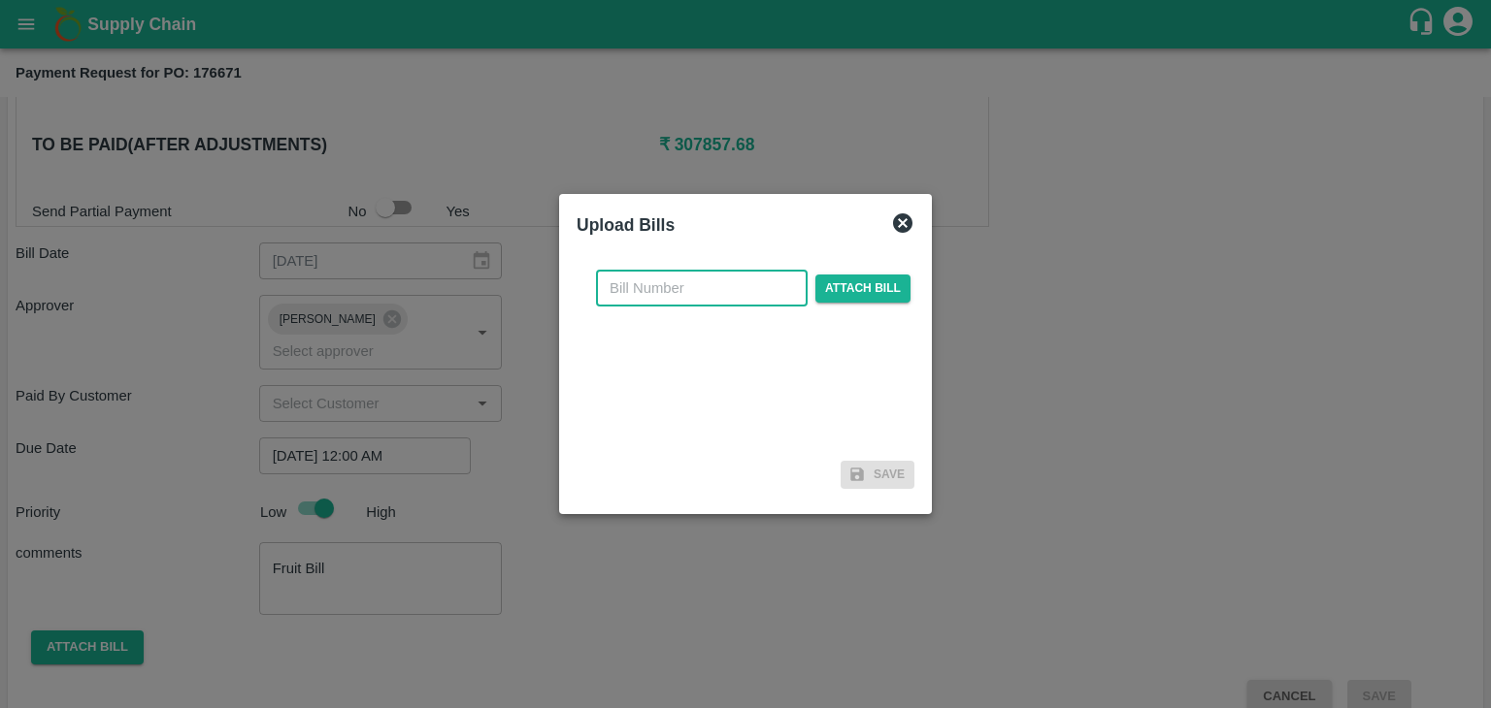
click at [726, 282] on input "text" at bounding box center [702, 288] width 212 height 37
type input "961"
click at [821, 283] on span "Attach bill" at bounding box center [862, 289] width 95 height 28
click at [0, 0] on input "Attach bill" at bounding box center [0, 0] width 0 height 0
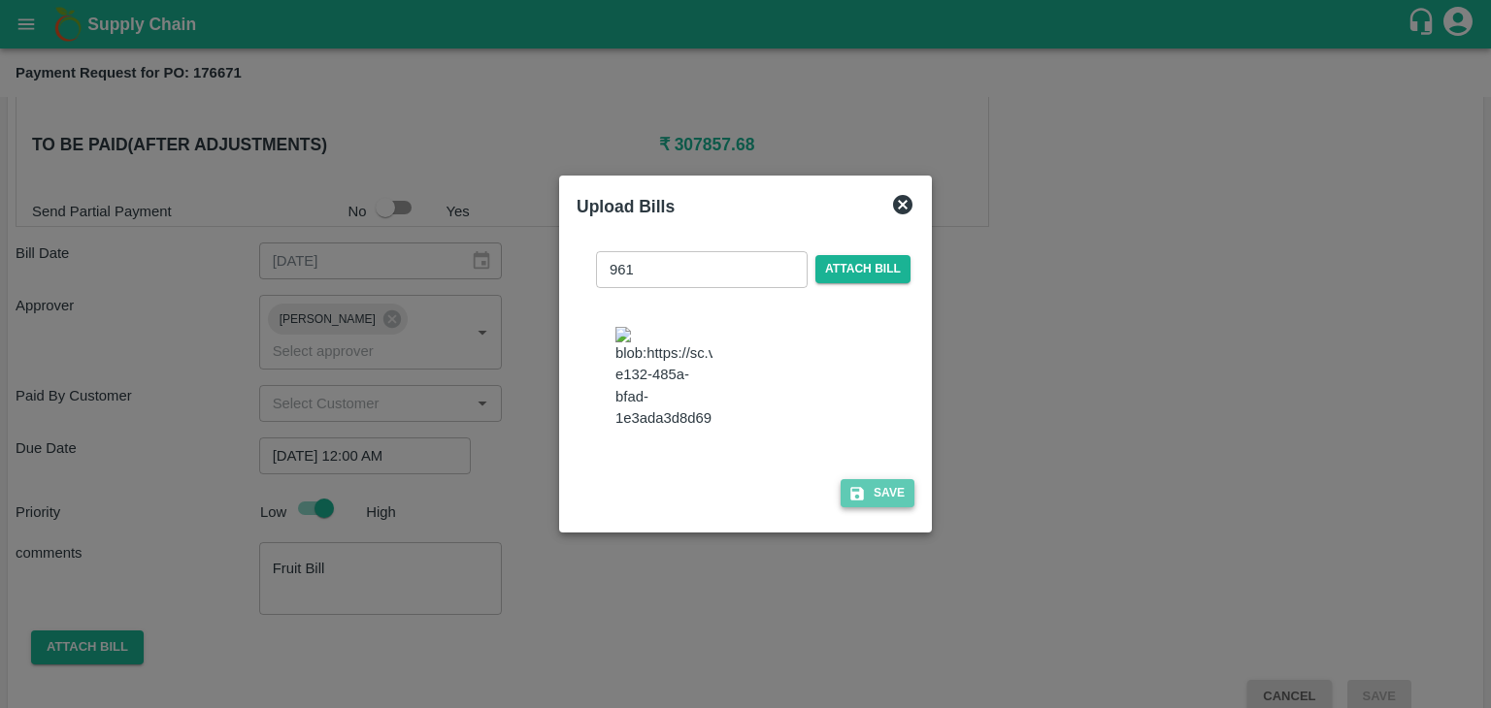
click at [874, 491] on button "Save" at bounding box center [877, 493] width 74 height 28
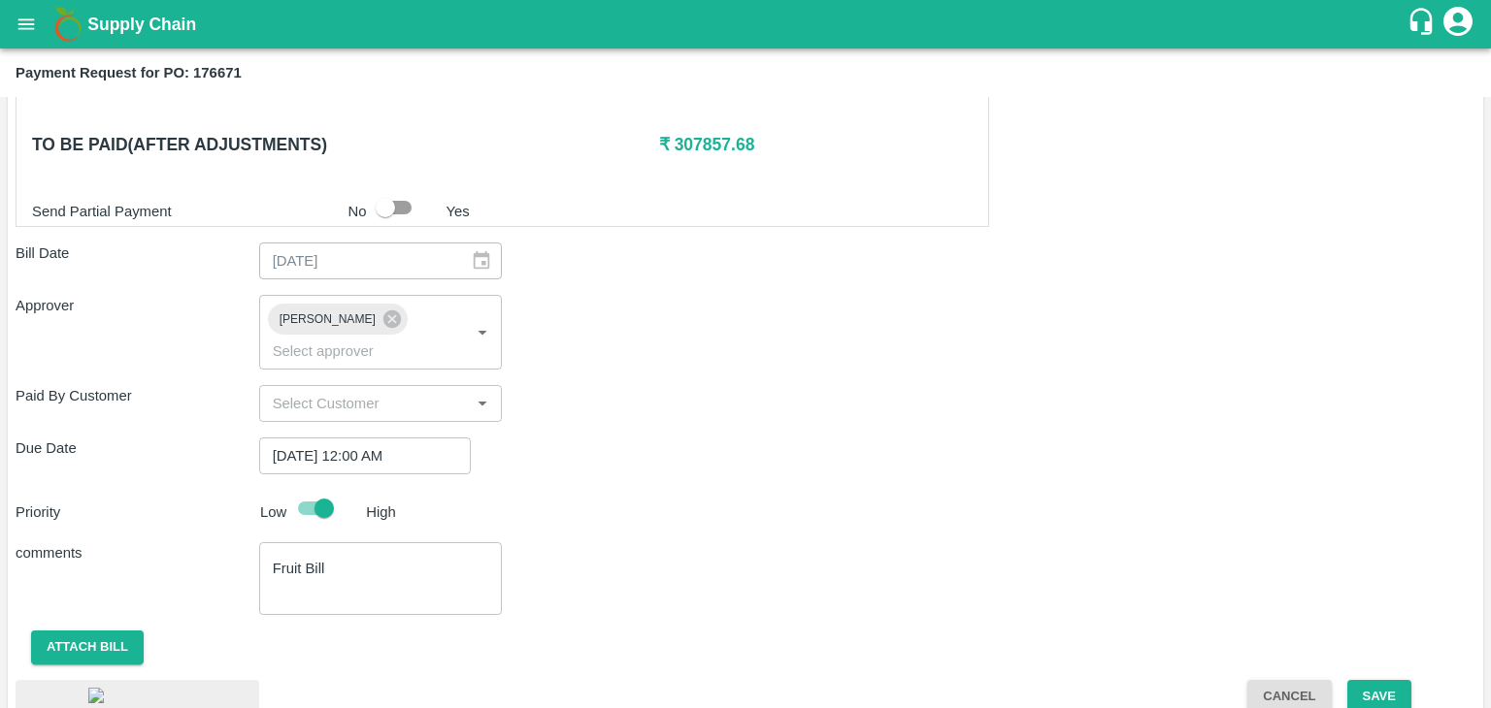
scroll to position [1075, 0]
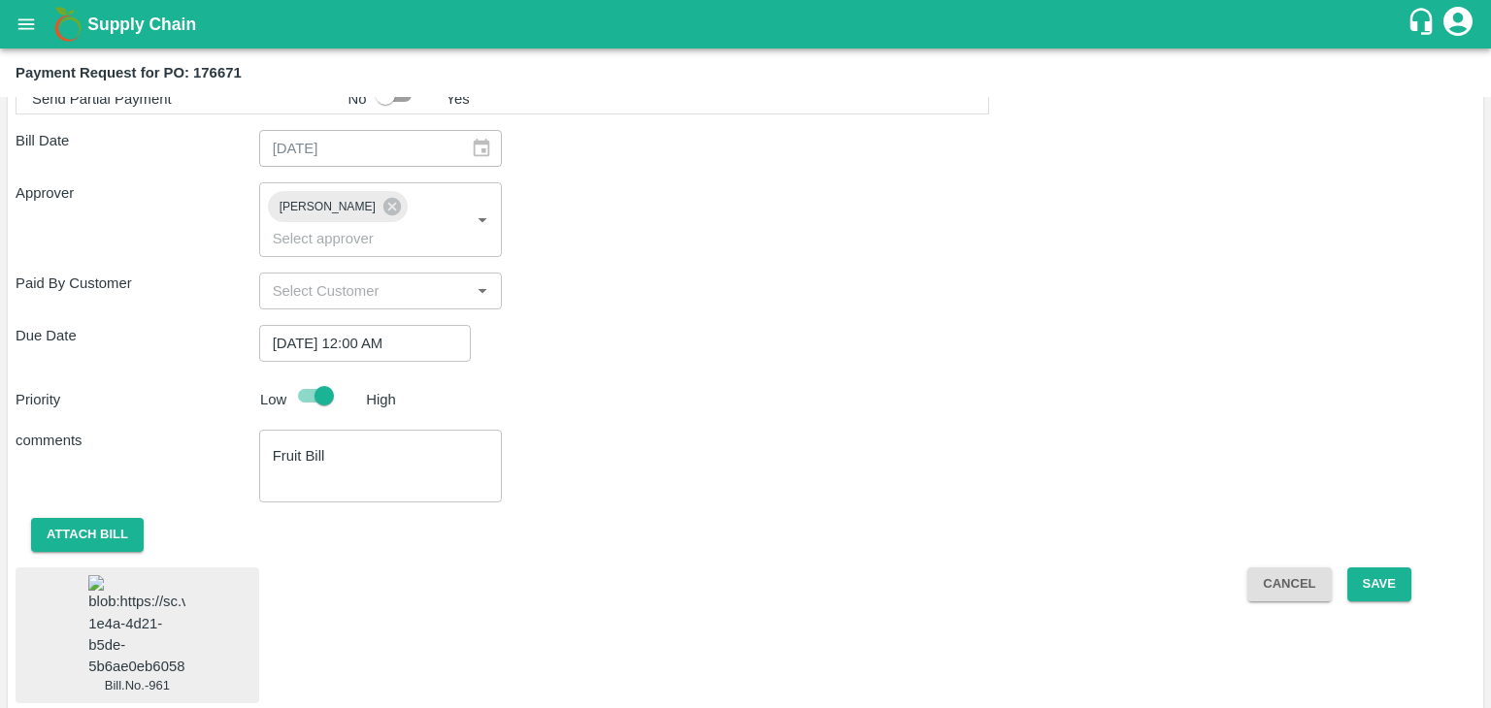
click at [125, 584] on img at bounding box center [136, 626] width 97 height 102
click at [1385, 568] on button "Save" at bounding box center [1379, 585] width 64 height 34
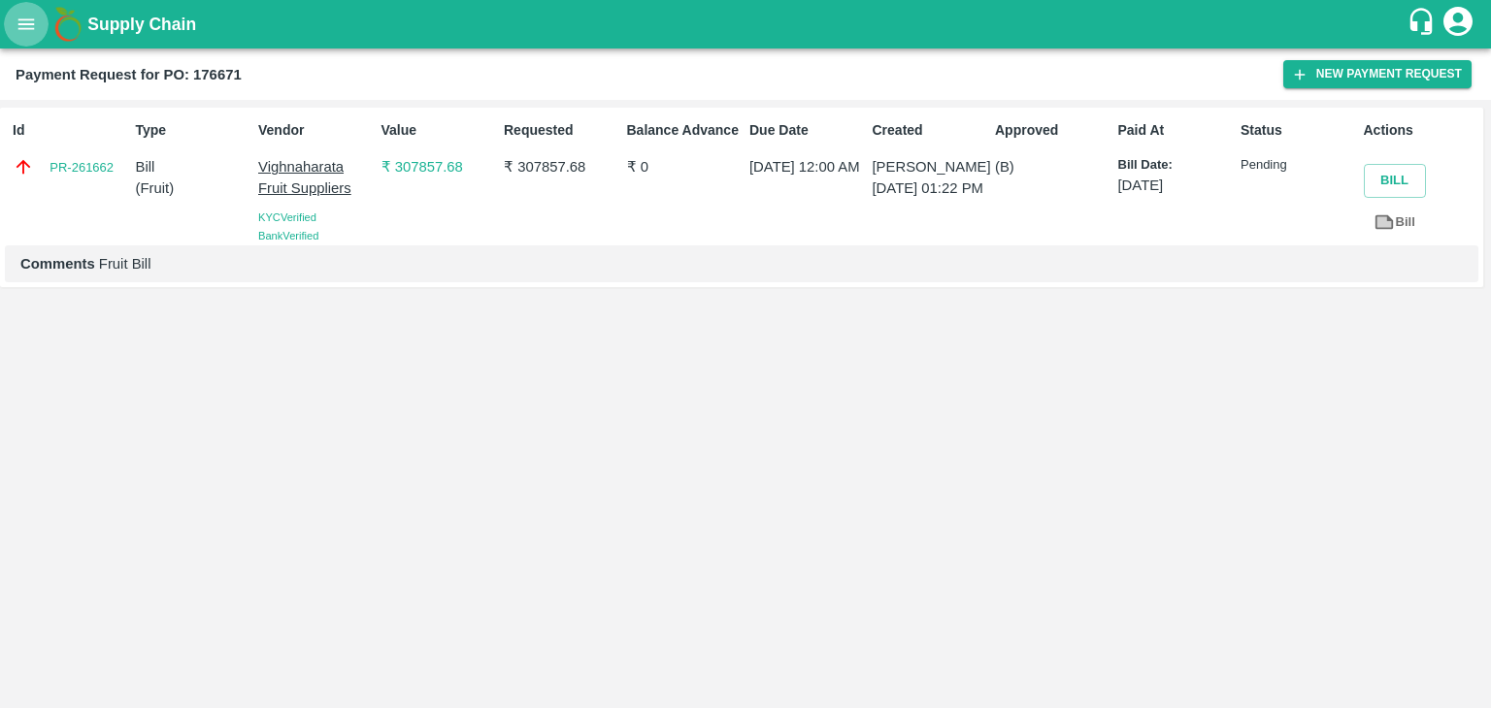
click at [17, 28] on icon "open drawer" at bounding box center [26, 24] width 21 height 21
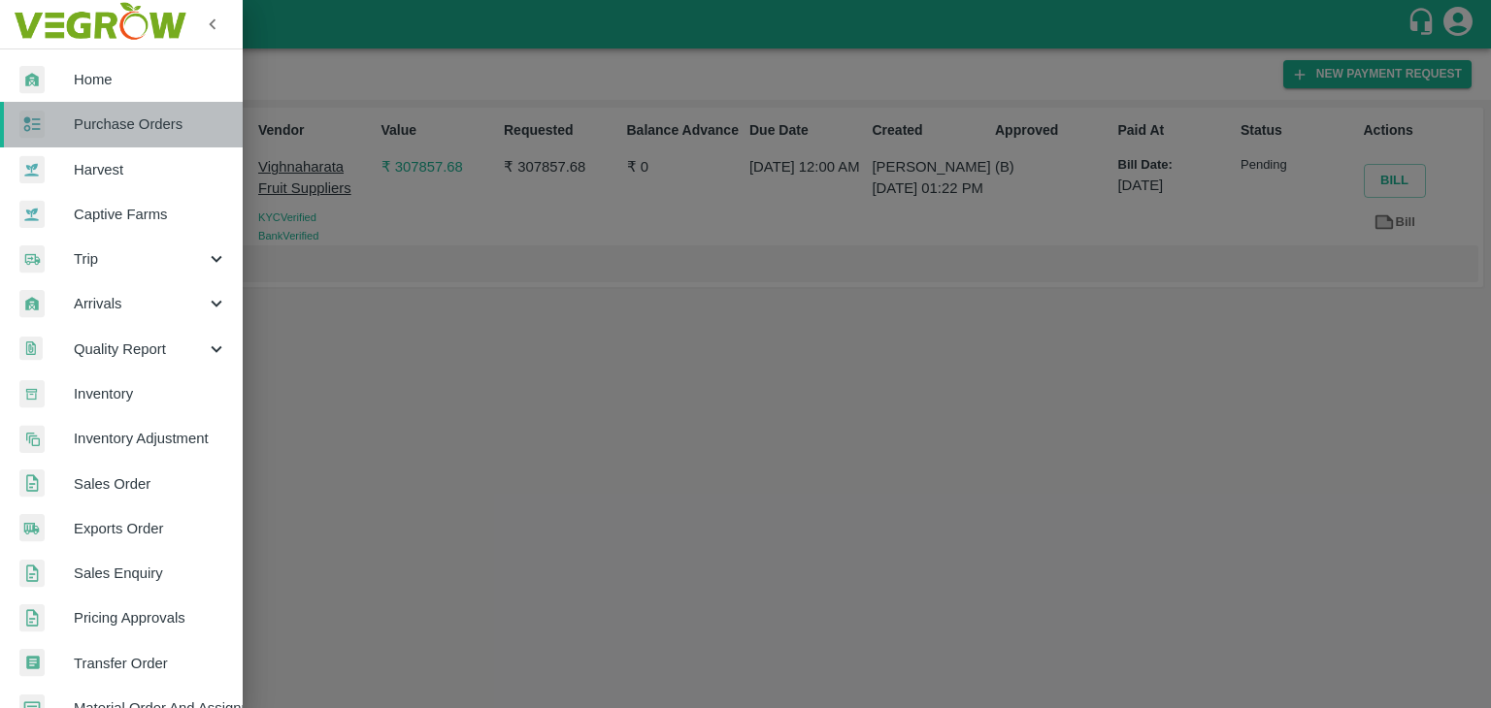
click at [177, 122] on span "Purchase Orders" at bounding box center [150, 124] width 153 height 21
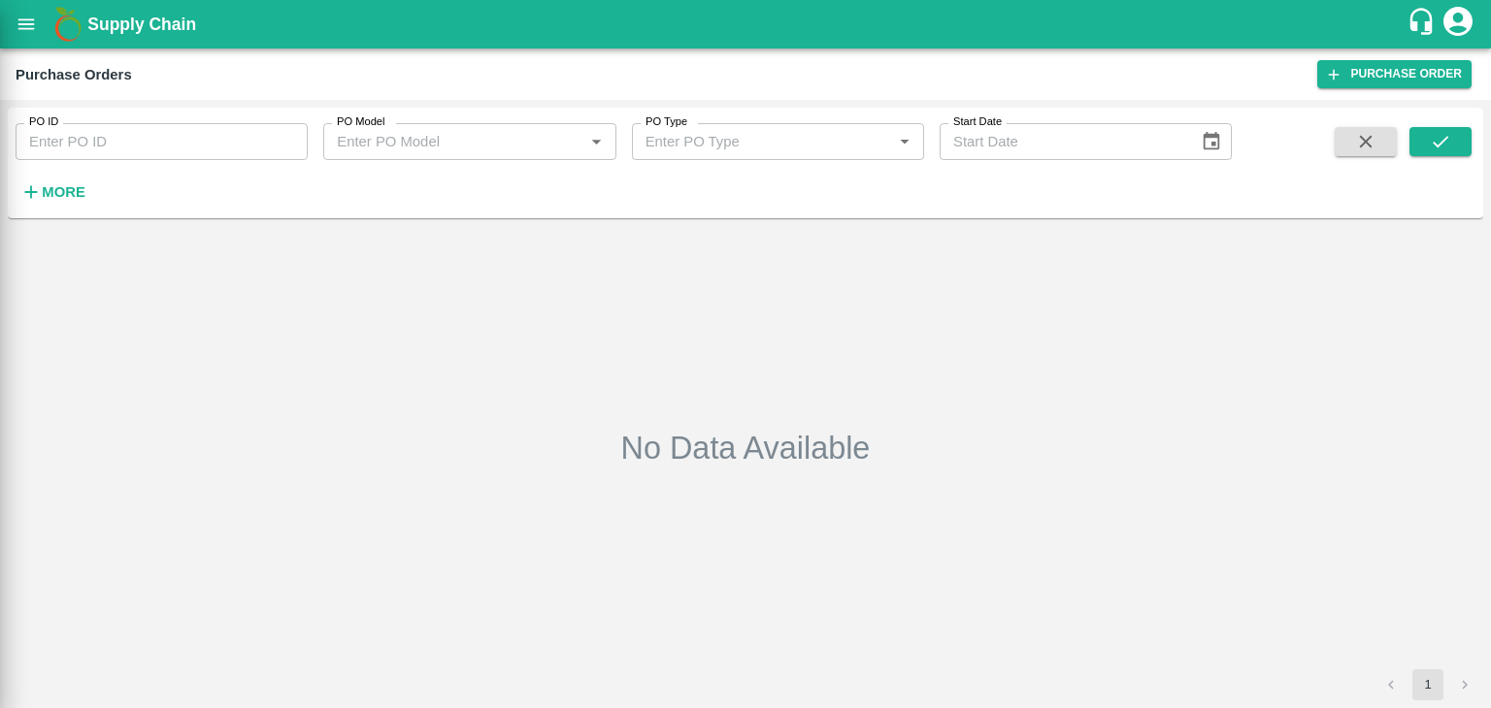
click at [287, 132] on div at bounding box center [745, 354] width 1491 height 708
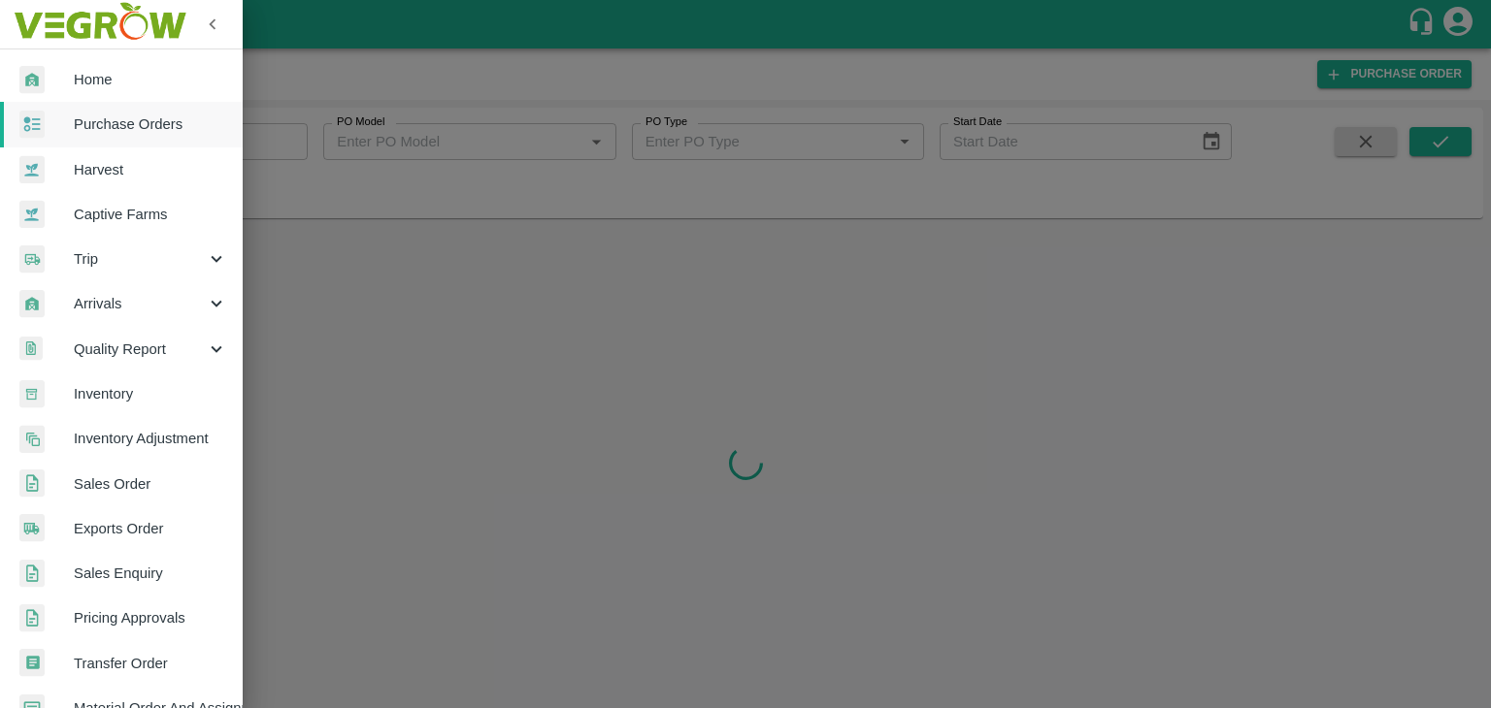
click at [293, 139] on div at bounding box center [745, 354] width 1491 height 708
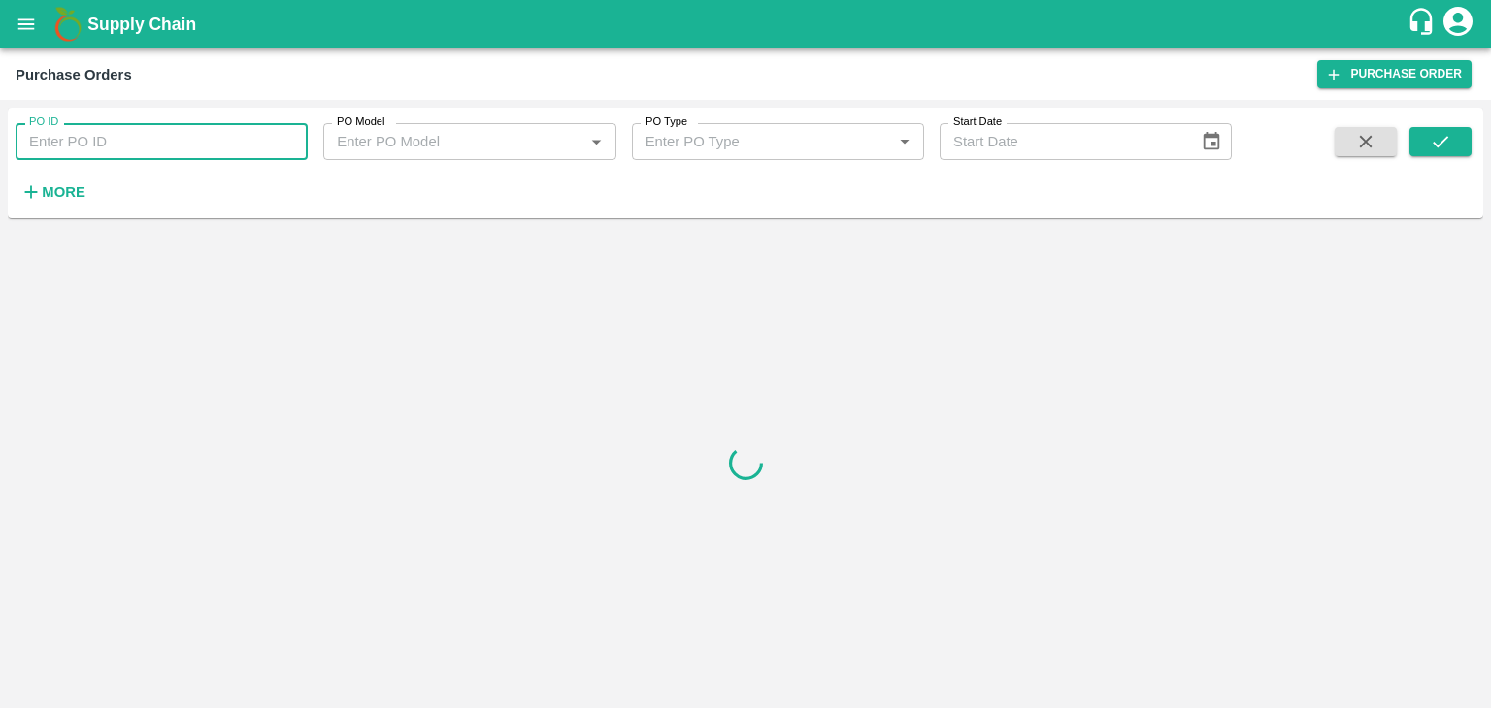
click at [293, 134] on input "PO ID" at bounding box center [162, 141] width 292 height 37
paste input "176913"
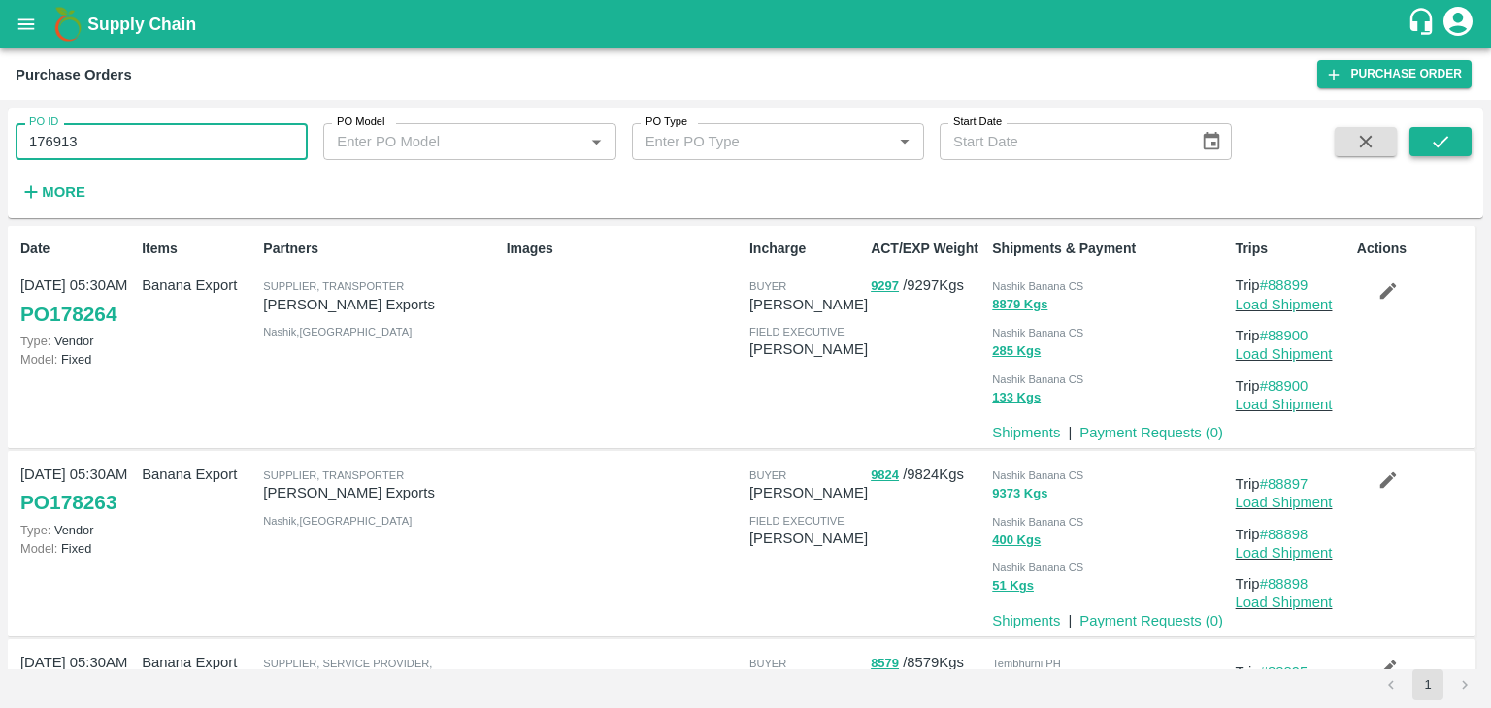
type input "176913"
click at [1436, 140] on icon "submit" at bounding box center [1439, 141] width 21 height 21
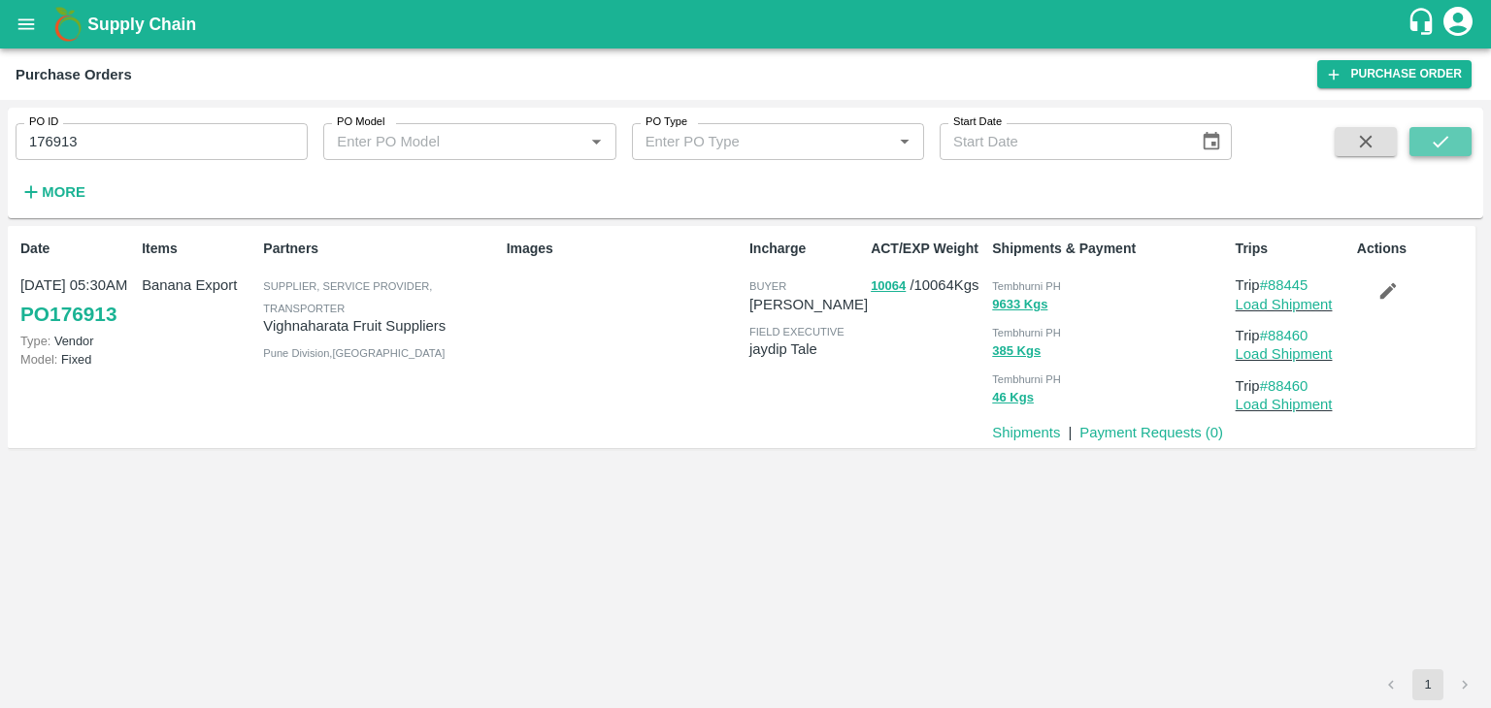
click at [1448, 140] on icon "submit" at bounding box center [1439, 141] width 21 height 21
click at [1137, 440] on link "Payment Requests ( 0 )" at bounding box center [1151, 433] width 144 height 16
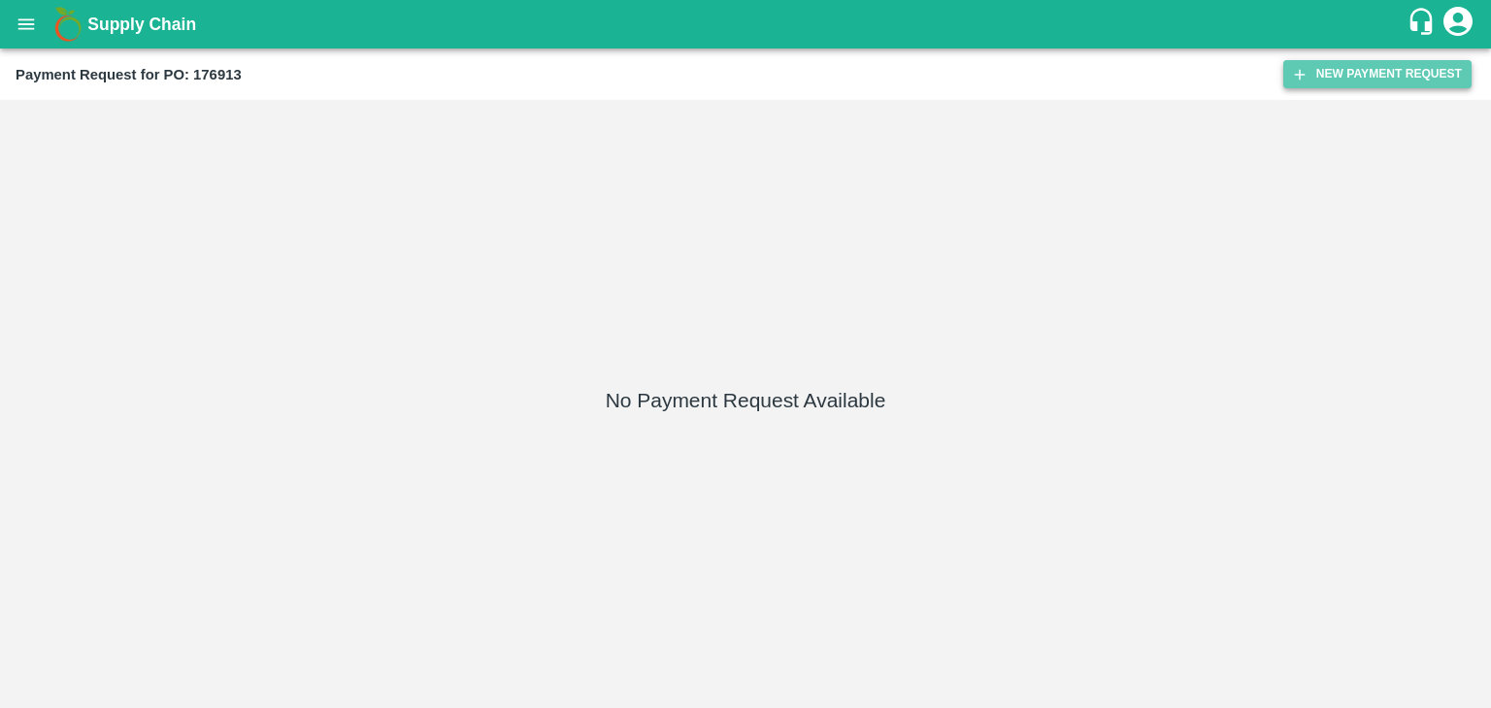
click at [1339, 75] on button "New Payment Request" at bounding box center [1377, 74] width 188 height 28
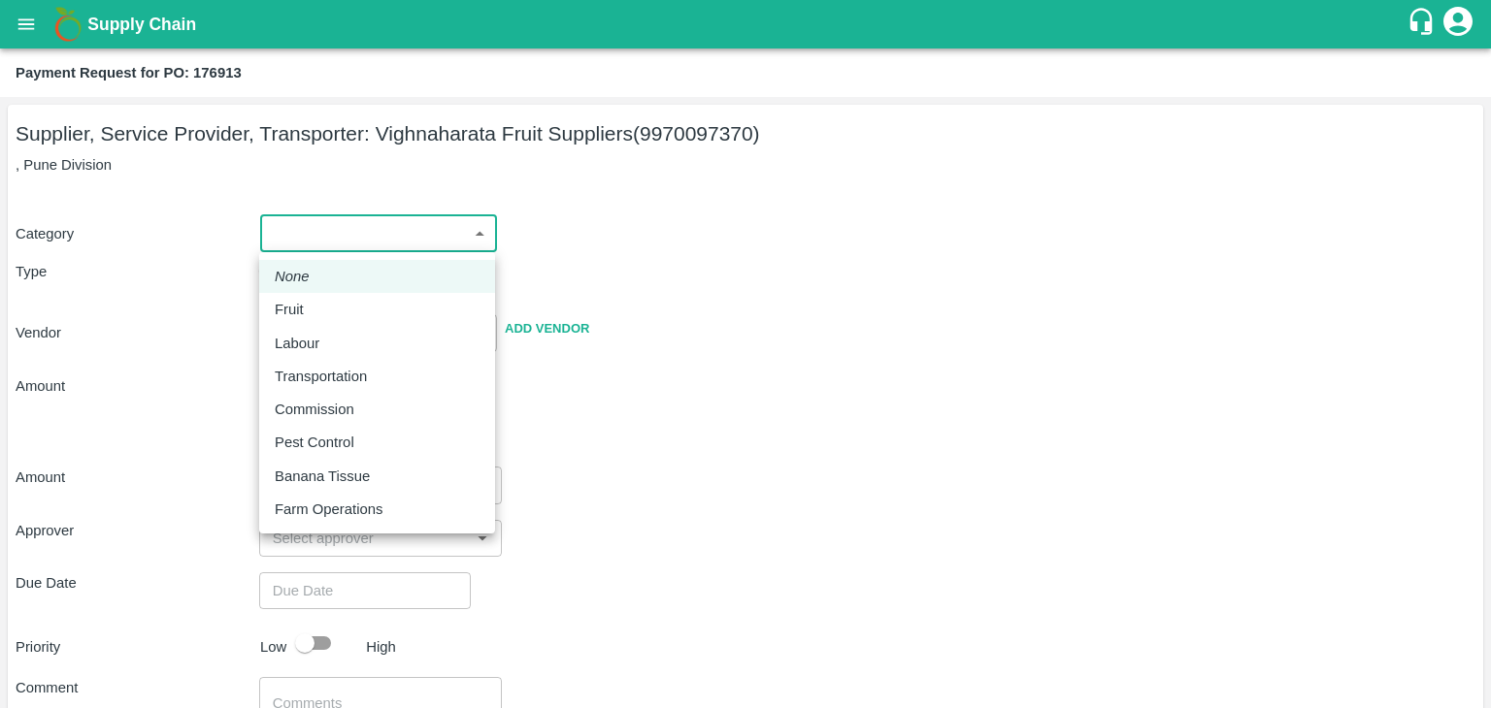
drag, startPoint x: 303, startPoint y: 218, endPoint x: 311, endPoint y: 277, distance: 58.9
click at [311, 277] on body "Supply Chain Payment Request for PO: 176913 Supplier, Service Provider, Transpo…" at bounding box center [745, 354] width 1491 height 708
click at [322, 311] on div "Fruit" at bounding box center [377, 309] width 205 height 21
type input "1"
type input "Vighnaharata Fruit Suppliers - 9970097370(Supplier, Service Provider, Transport…"
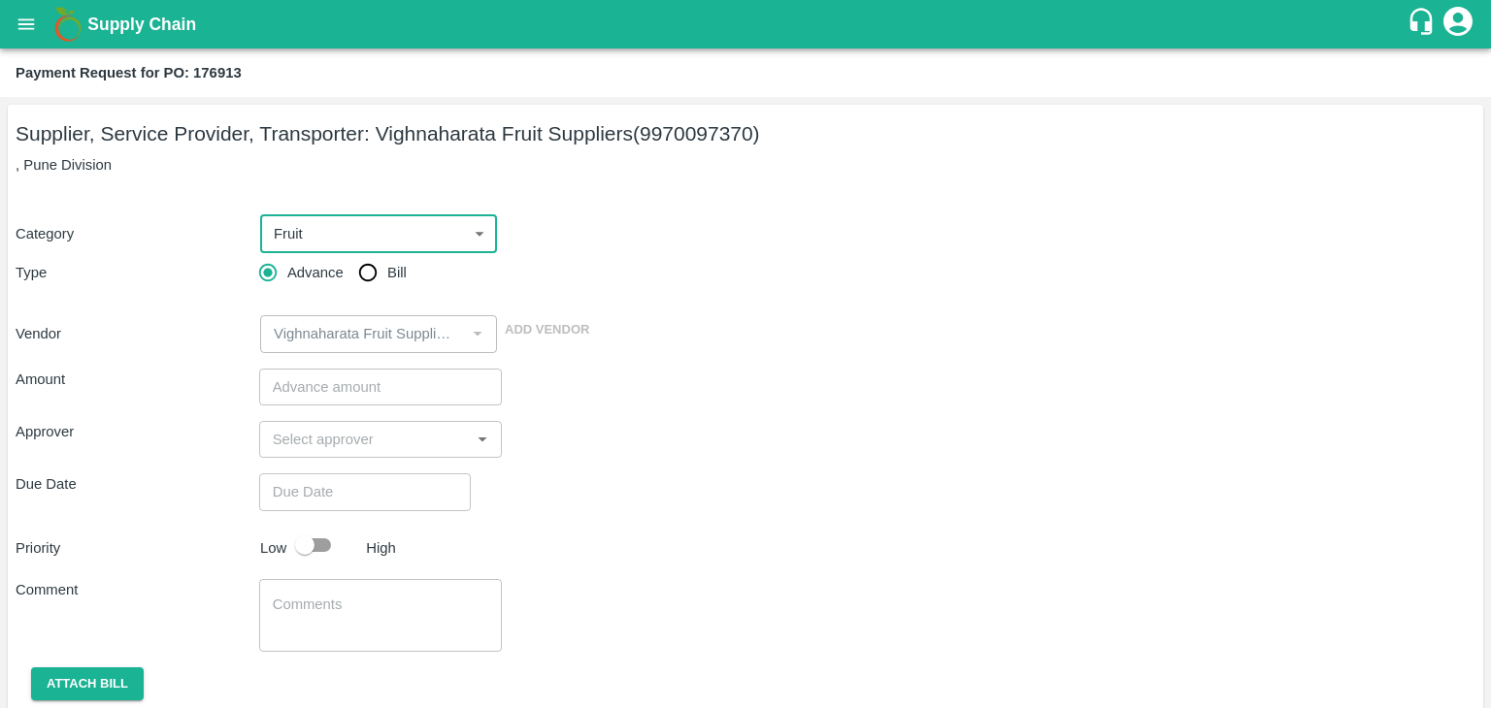
click at [361, 277] on input "Bill" at bounding box center [367, 272] width 39 height 39
radio input "true"
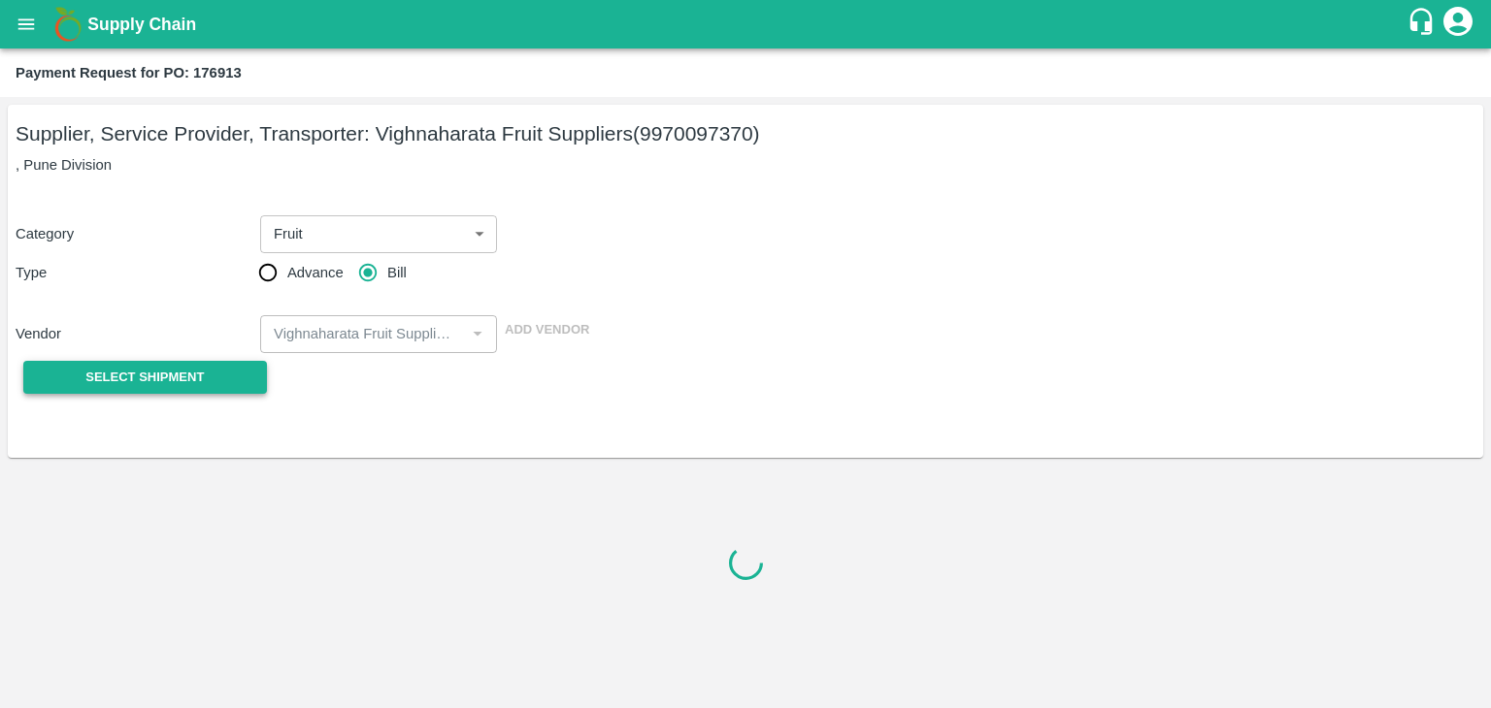
click at [129, 384] on span "Select Shipment" at bounding box center [144, 378] width 118 height 22
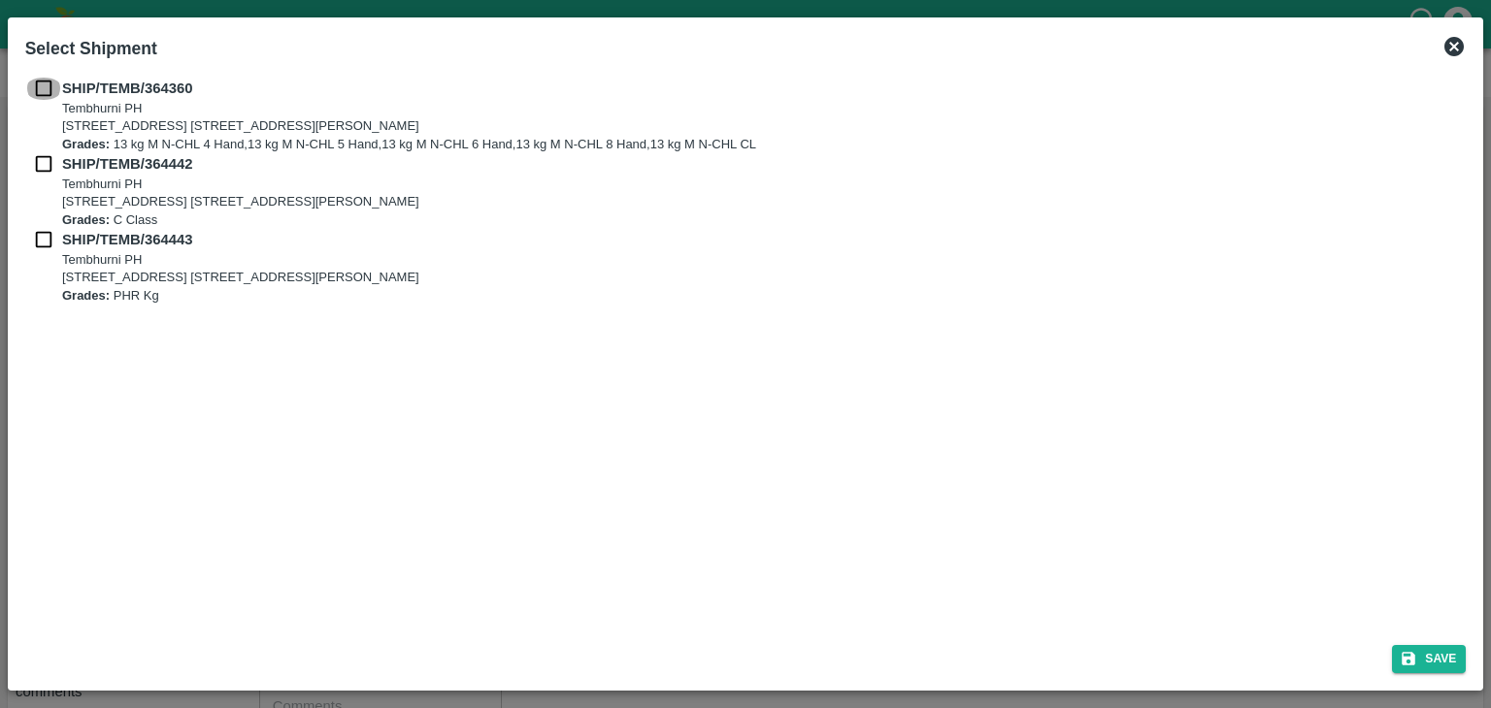
click at [51, 92] on input "checkbox" at bounding box center [43, 88] width 37 height 21
checkbox input "true"
click at [39, 160] on input "checkbox" at bounding box center [43, 163] width 37 height 21
checkbox input "true"
click at [43, 230] on input "checkbox" at bounding box center [43, 239] width 37 height 21
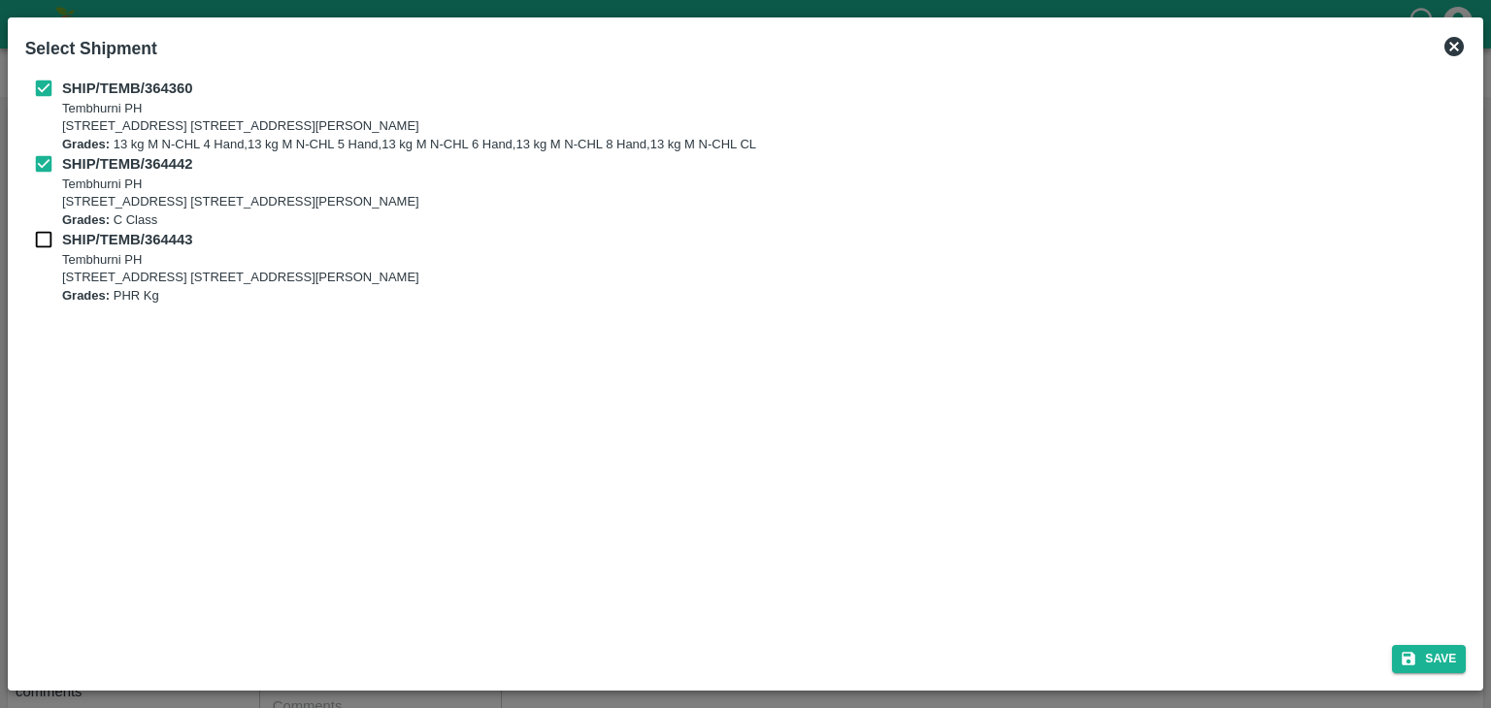
checkbox input "true"
click at [1443, 655] on button "Save" at bounding box center [1429, 659] width 74 height 28
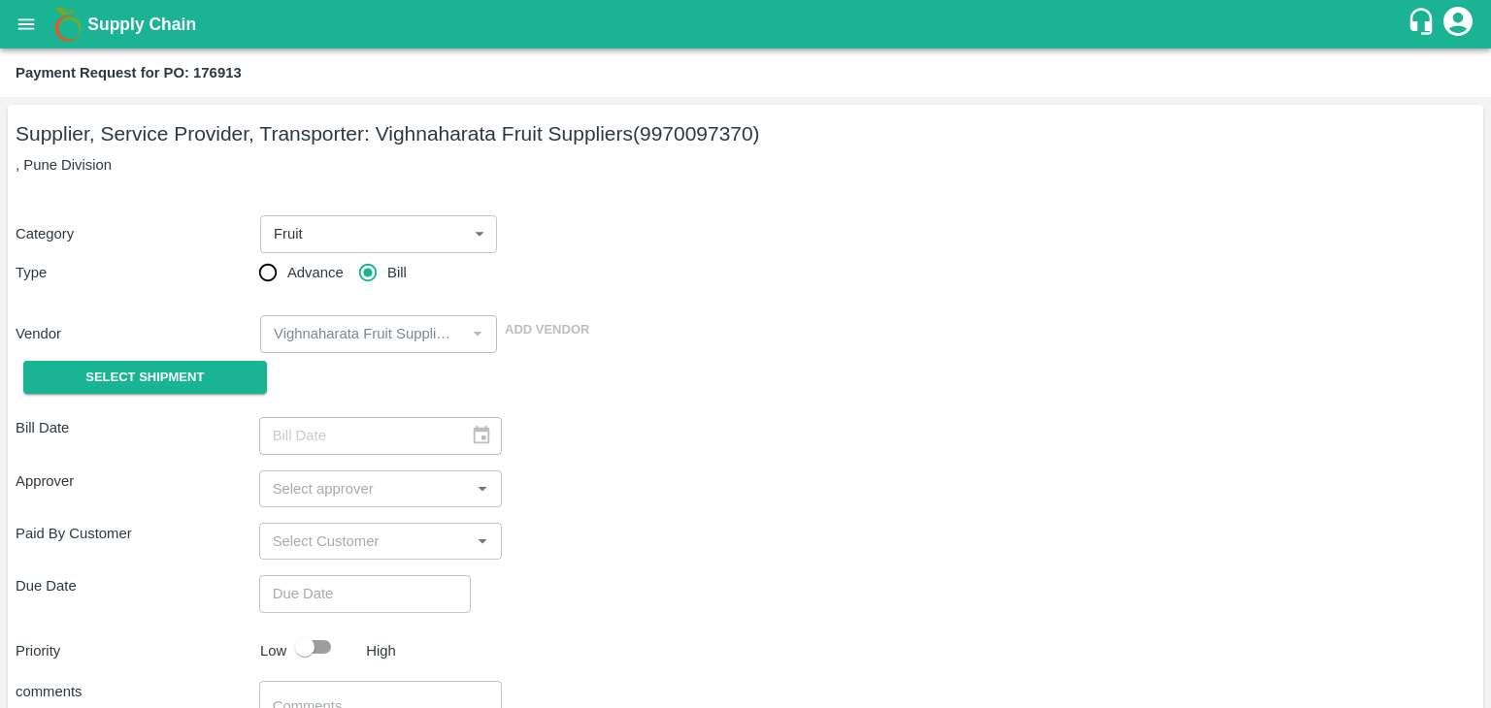
type input "18/09/2025"
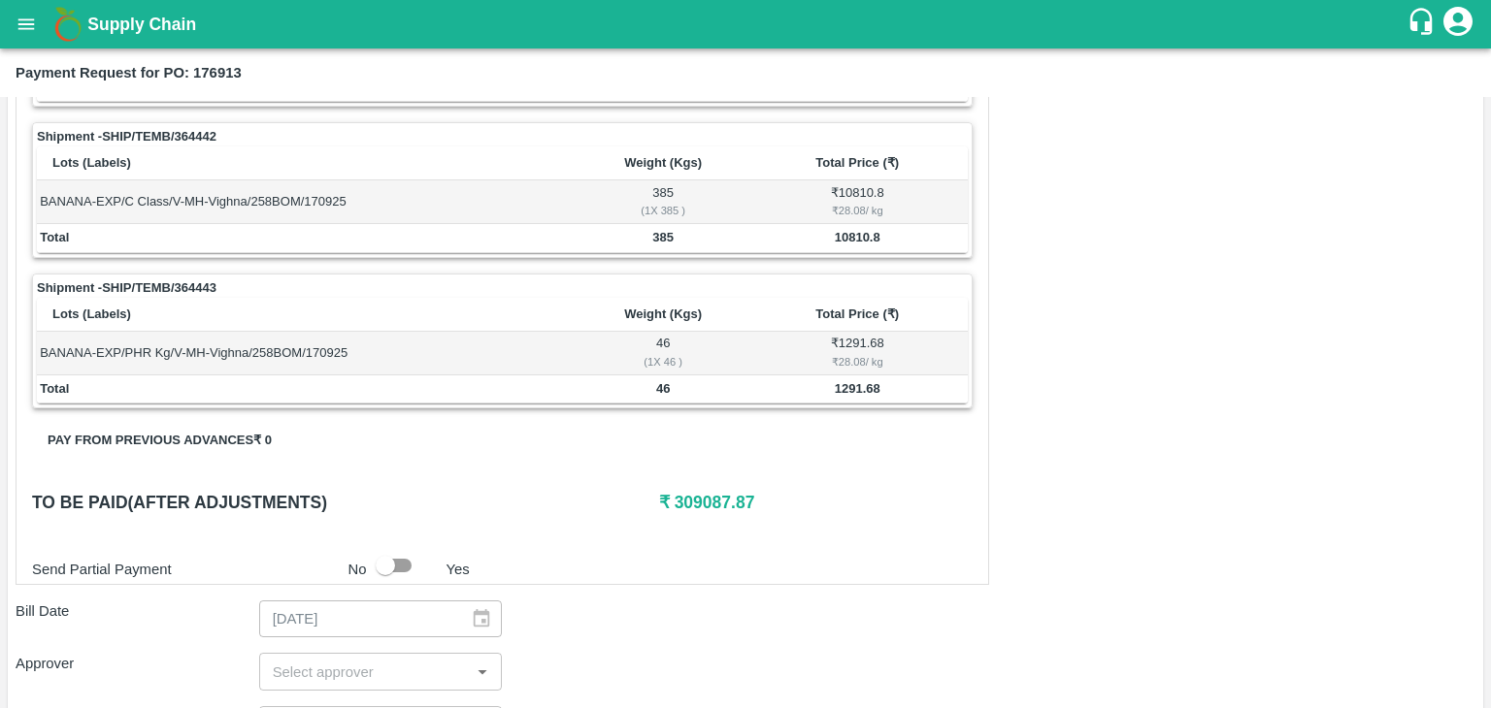
scroll to position [951, 0]
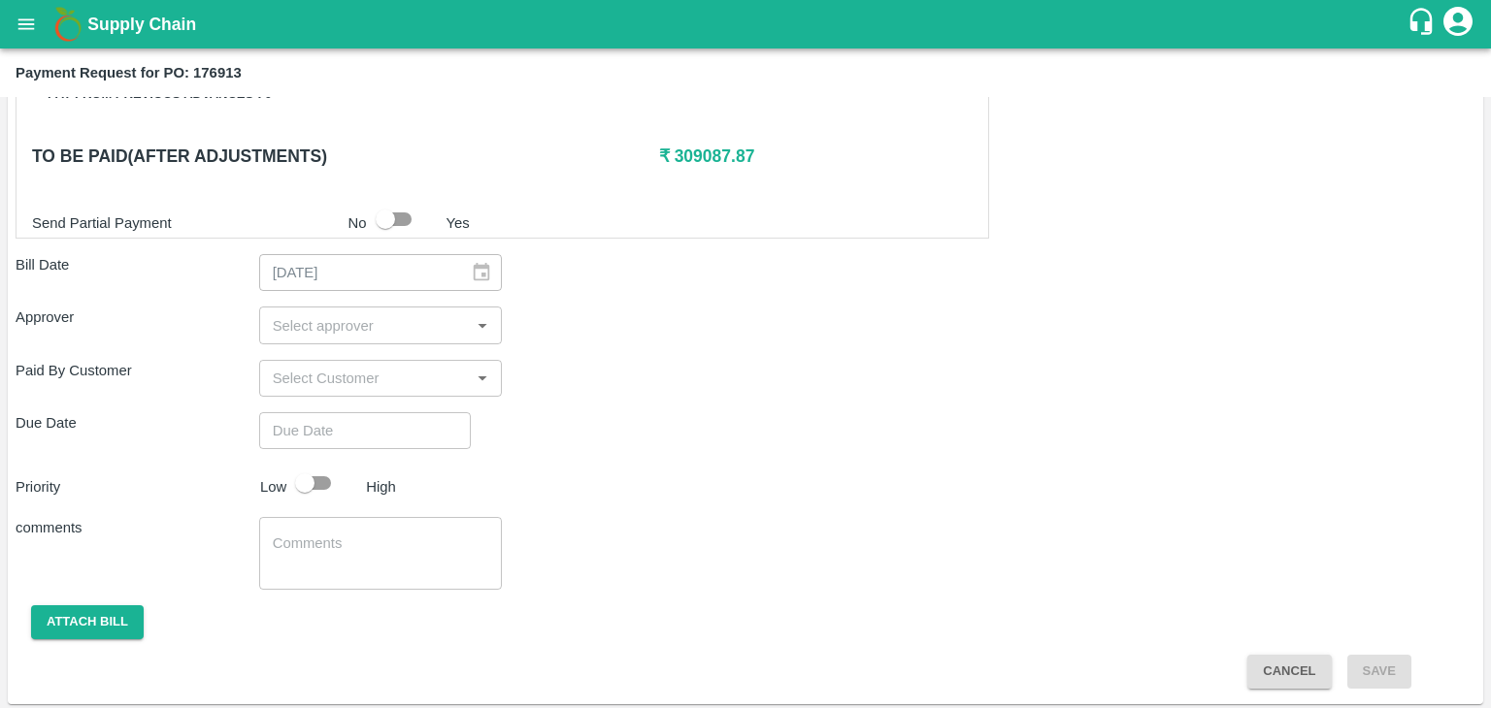
click at [358, 321] on input "input" at bounding box center [365, 324] width 200 height 25
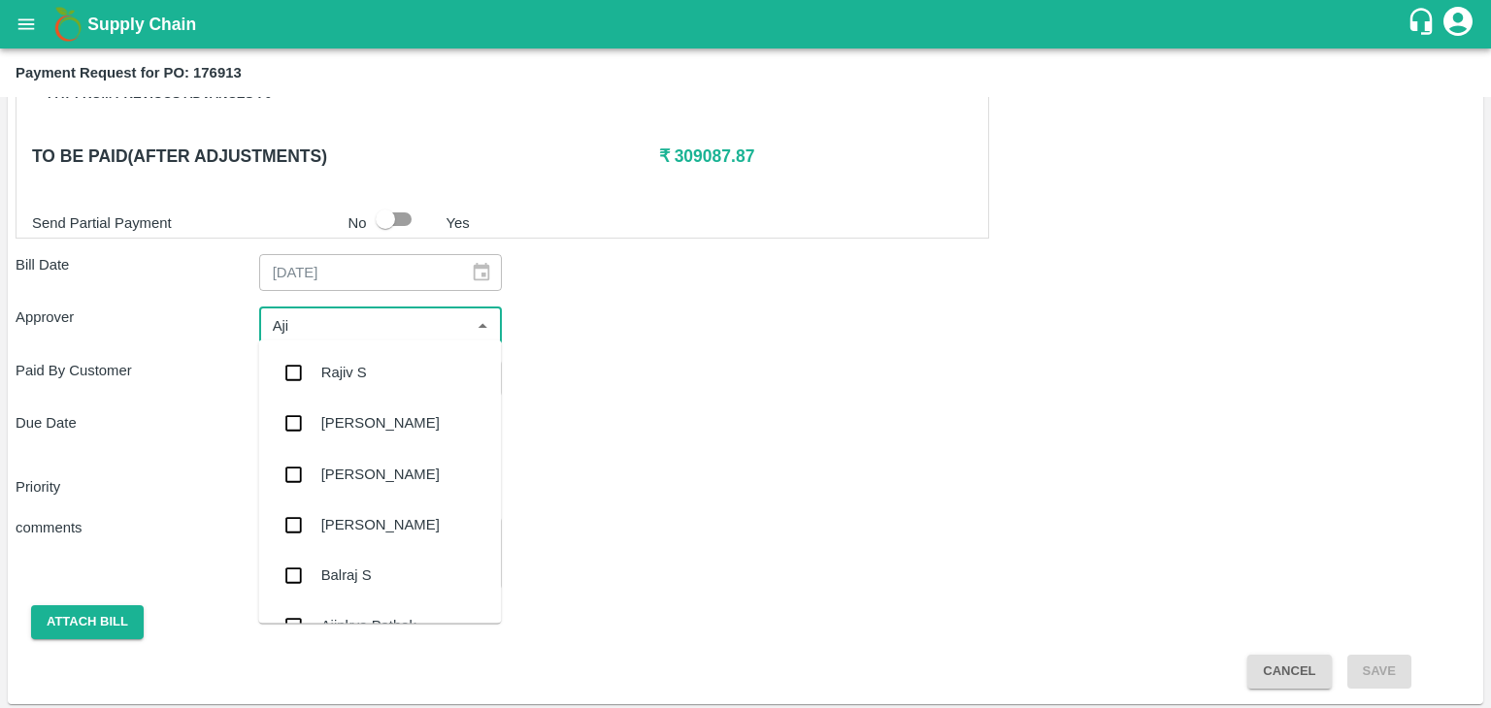
type input "Ajit"
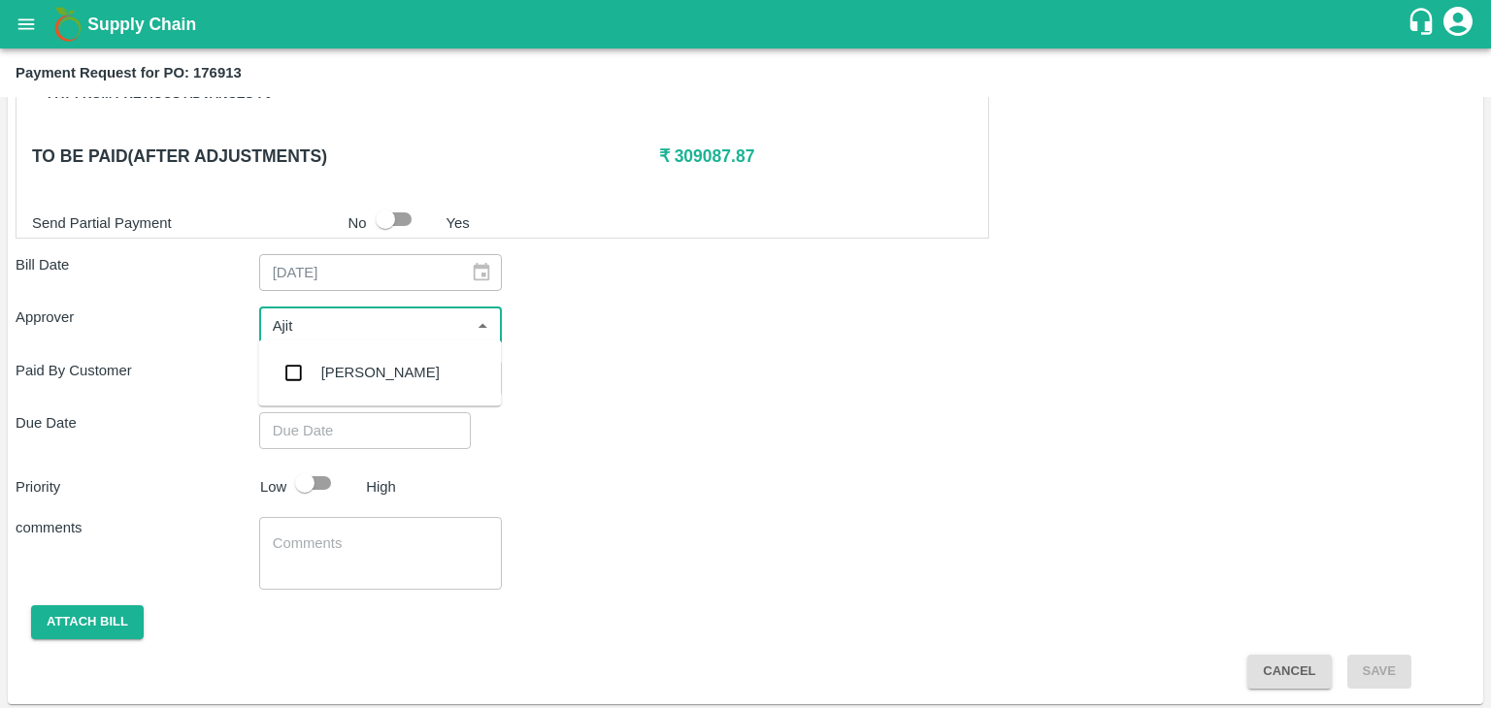
click at [373, 375] on div "[PERSON_NAME]" at bounding box center [380, 372] width 118 height 21
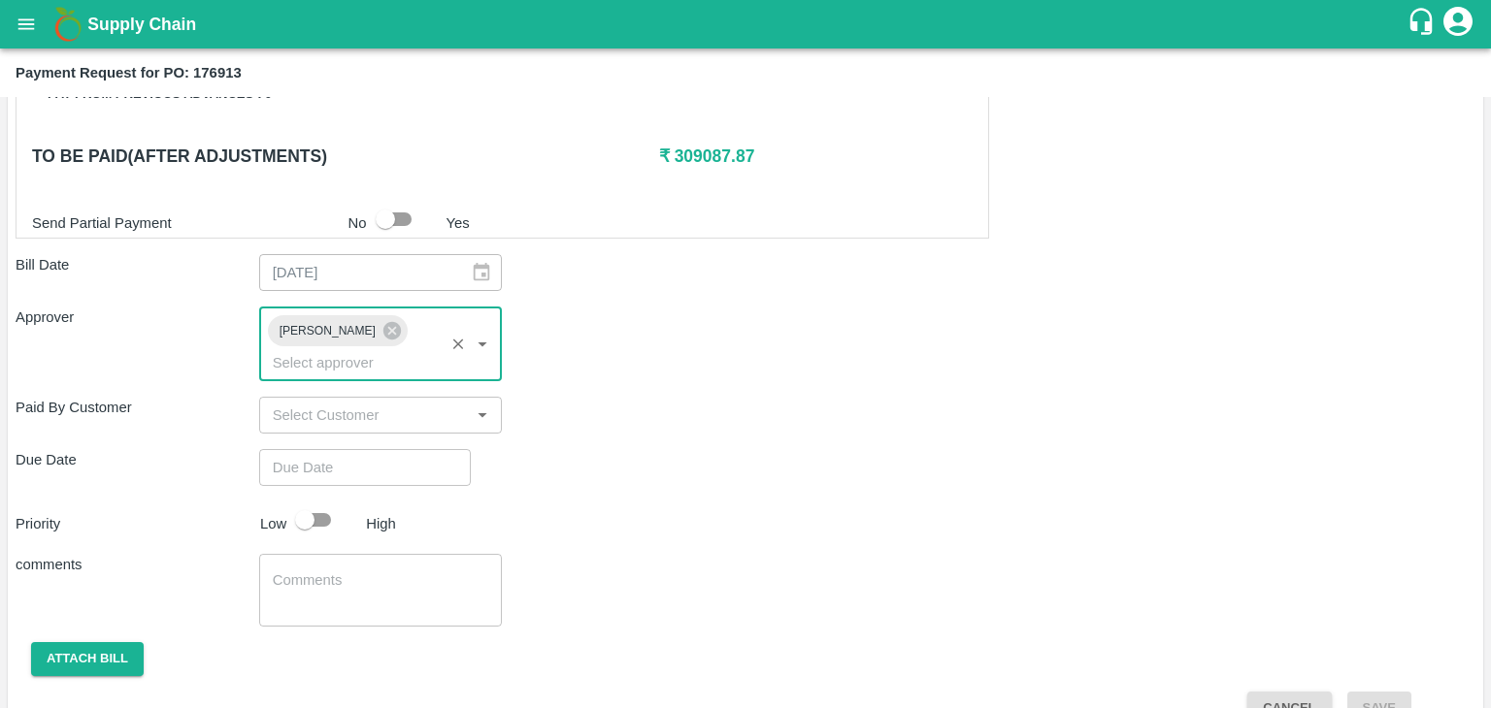
type input "DD/MM/YYYY hh:mm aa"
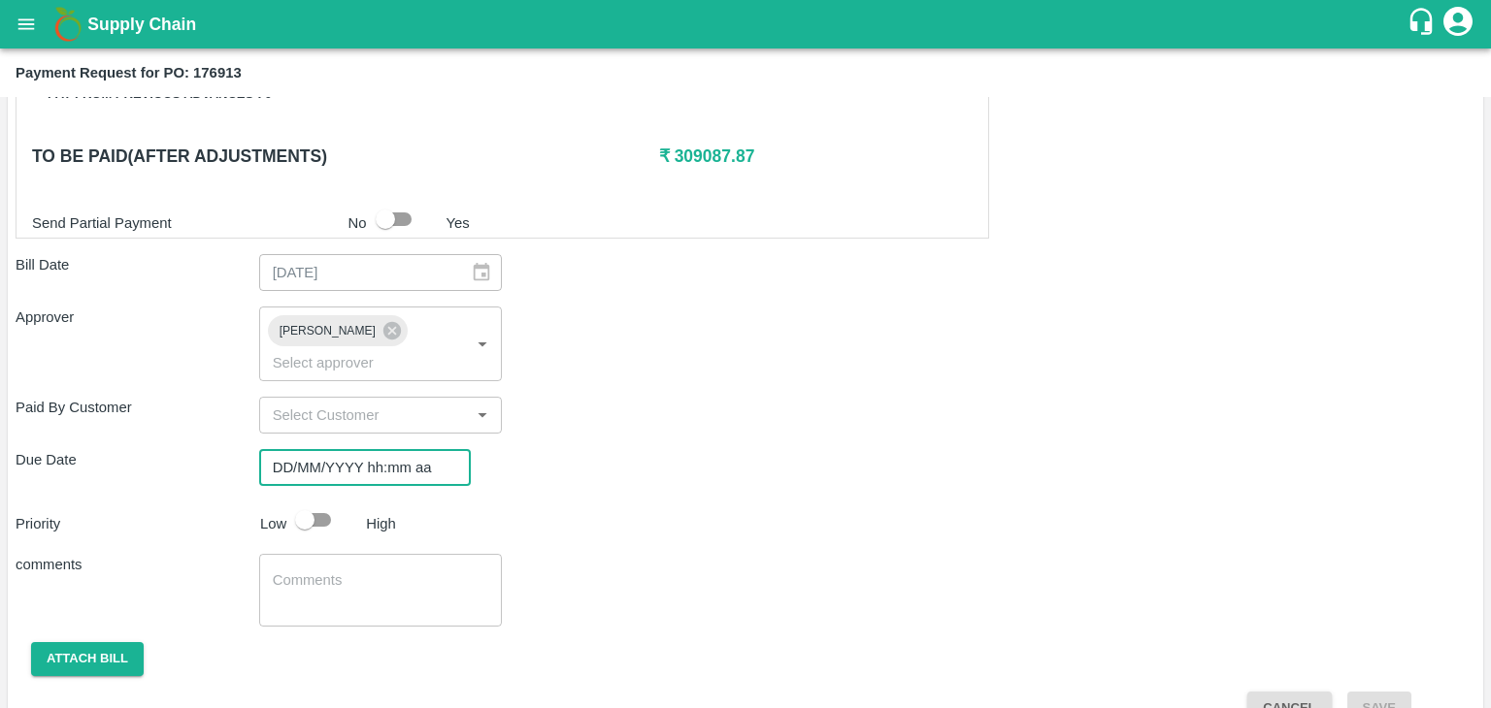
click at [400, 449] on input "DD/MM/YYYY hh:mm aa" at bounding box center [358, 467] width 198 height 37
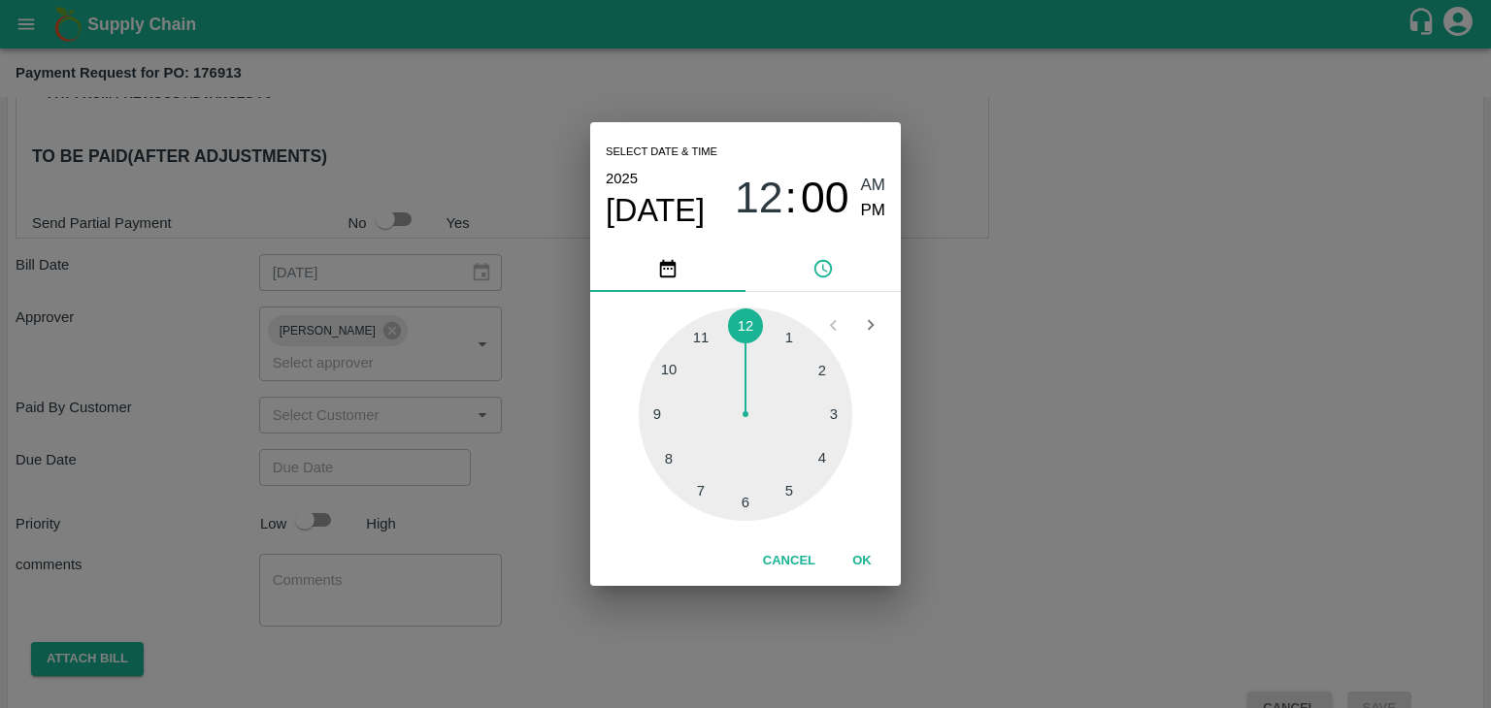
click at [860, 557] on button "OK" at bounding box center [862, 561] width 62 height 34
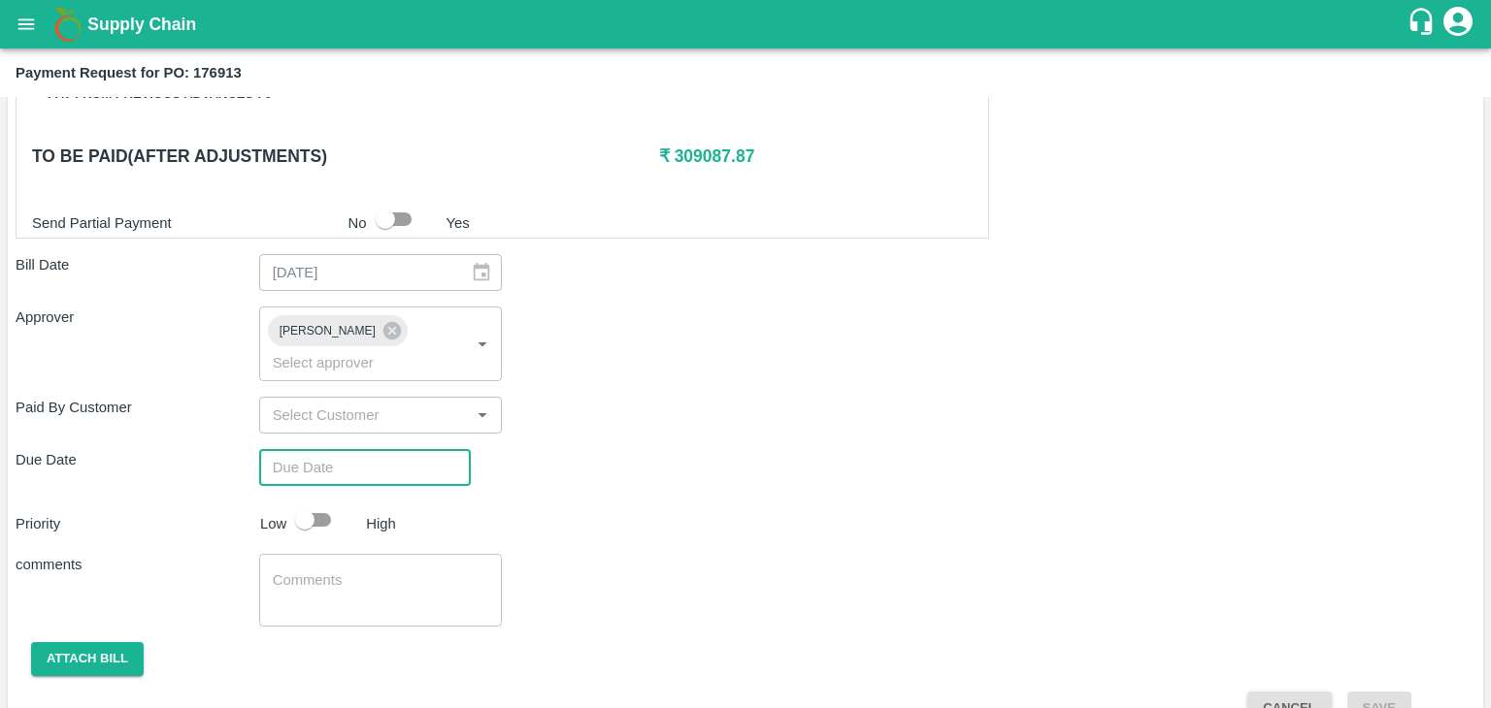
type input "[DATE] 12:00 AM"
click at [323, 502] on input "checkbox" at bounding box center [304, 520] width 111 height 37
checkbox input "true"
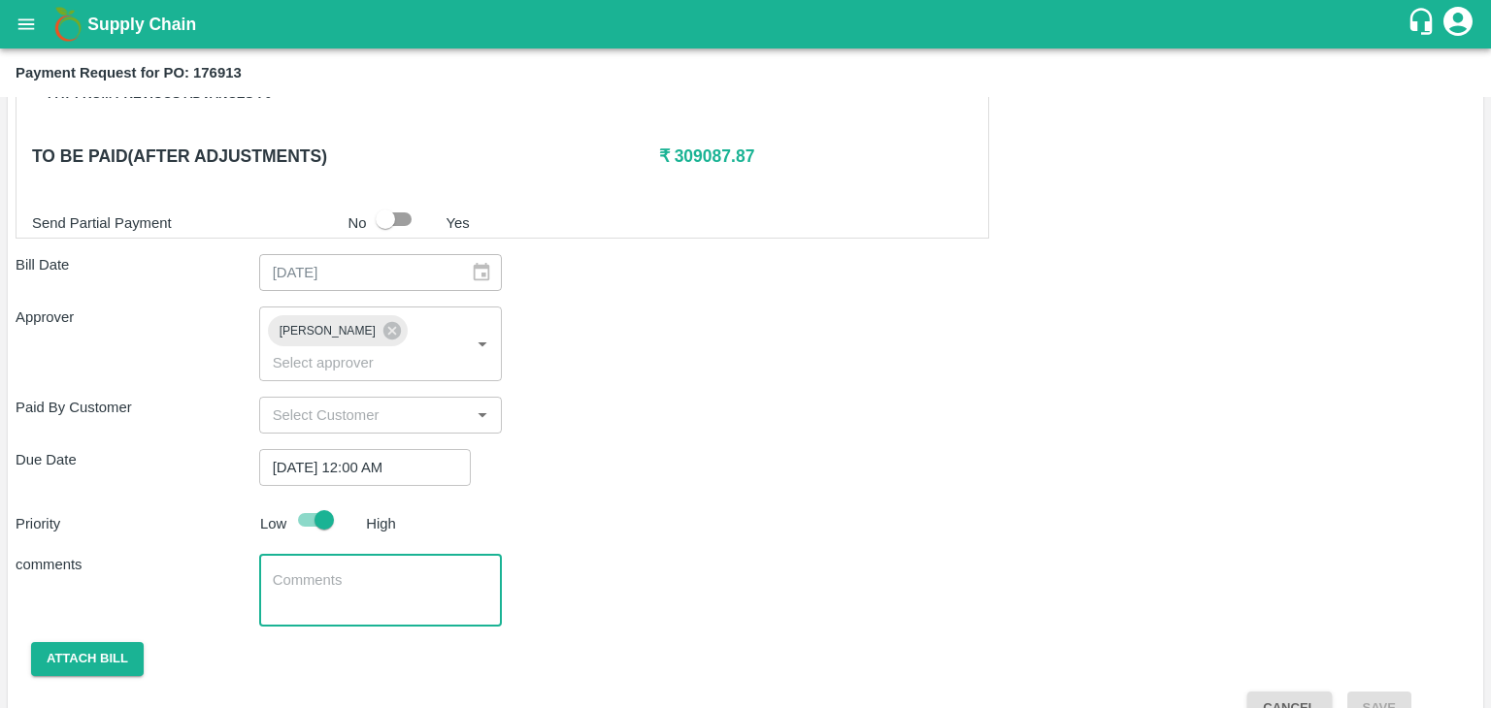
click at [373, 571] on textarea at bounding box center [381, 591] width 216 height 41
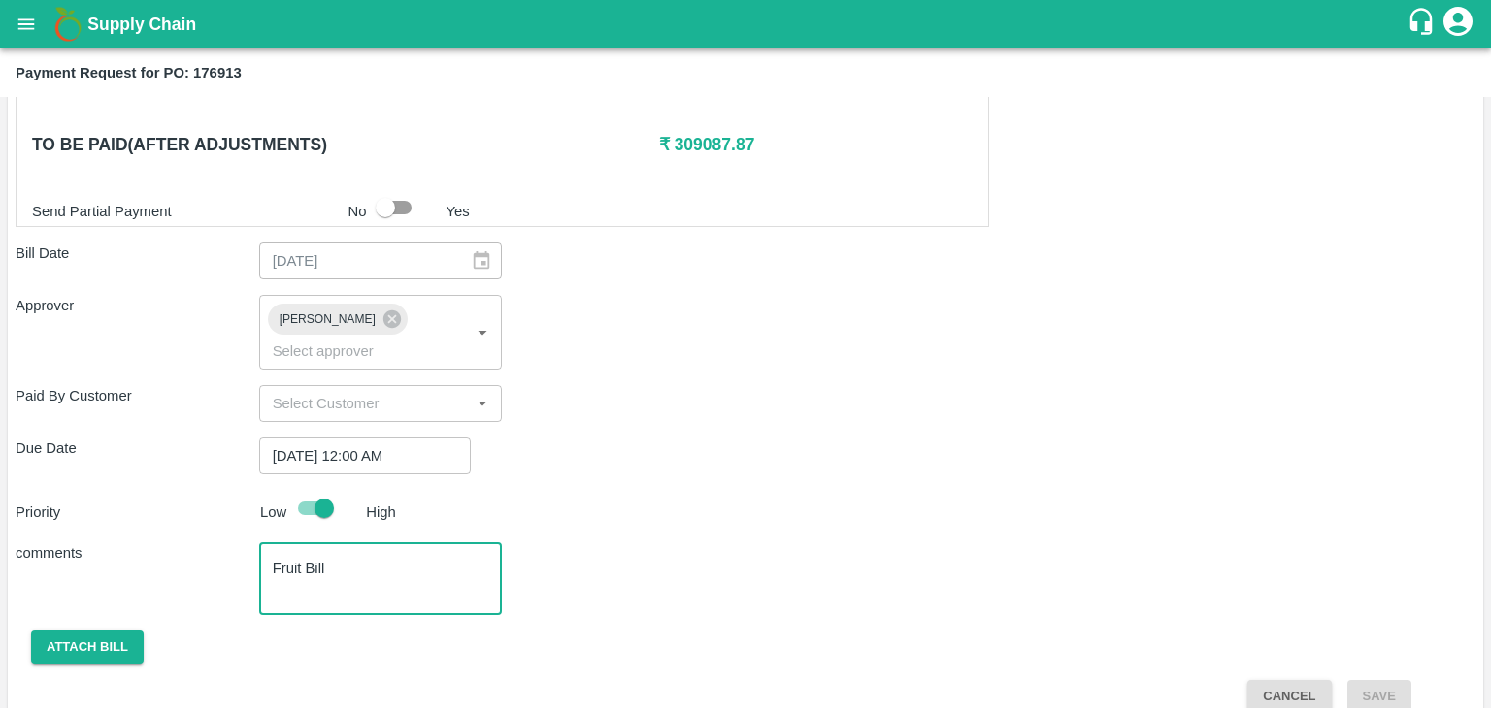
type textarea "Fruit Bill"
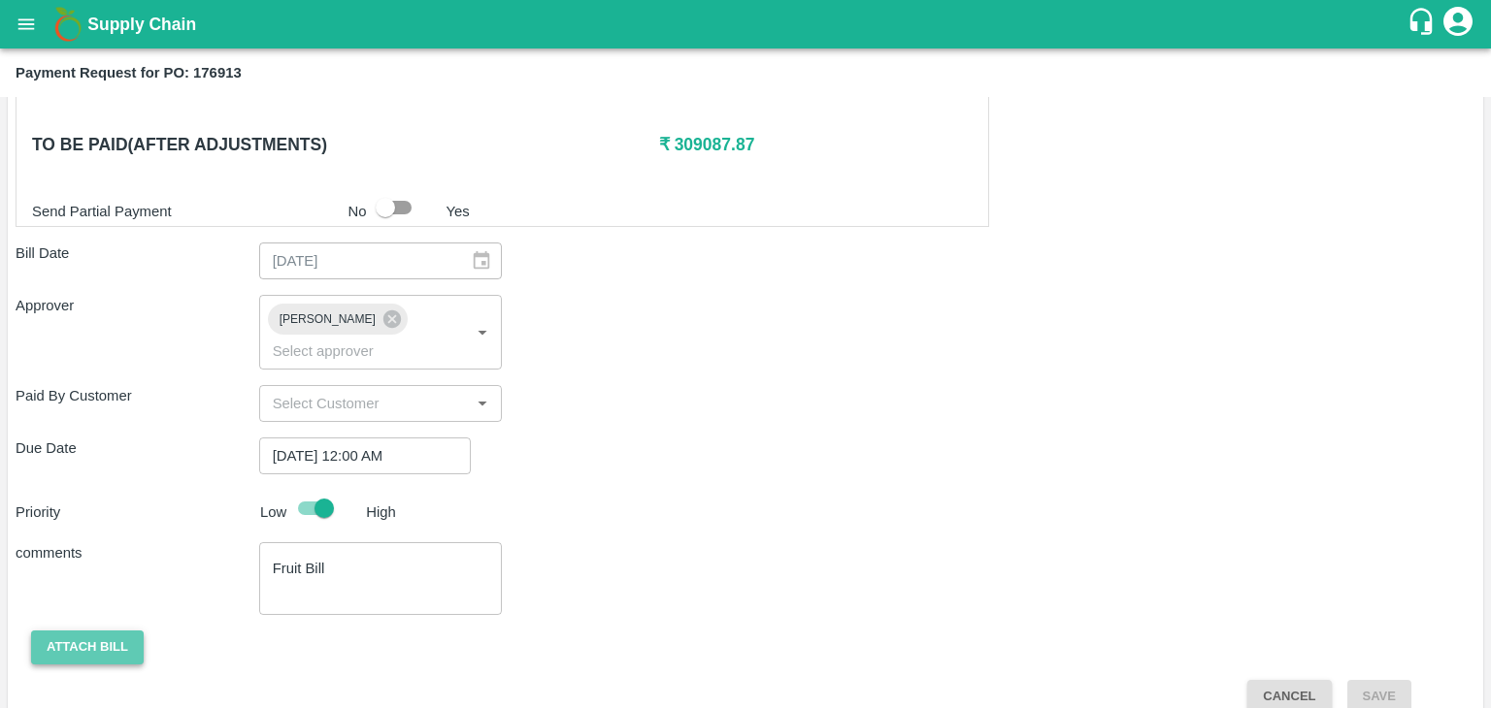
click at [82, 631] on button "Attach bill" at bounding box center [87, 648] width 113 height 34
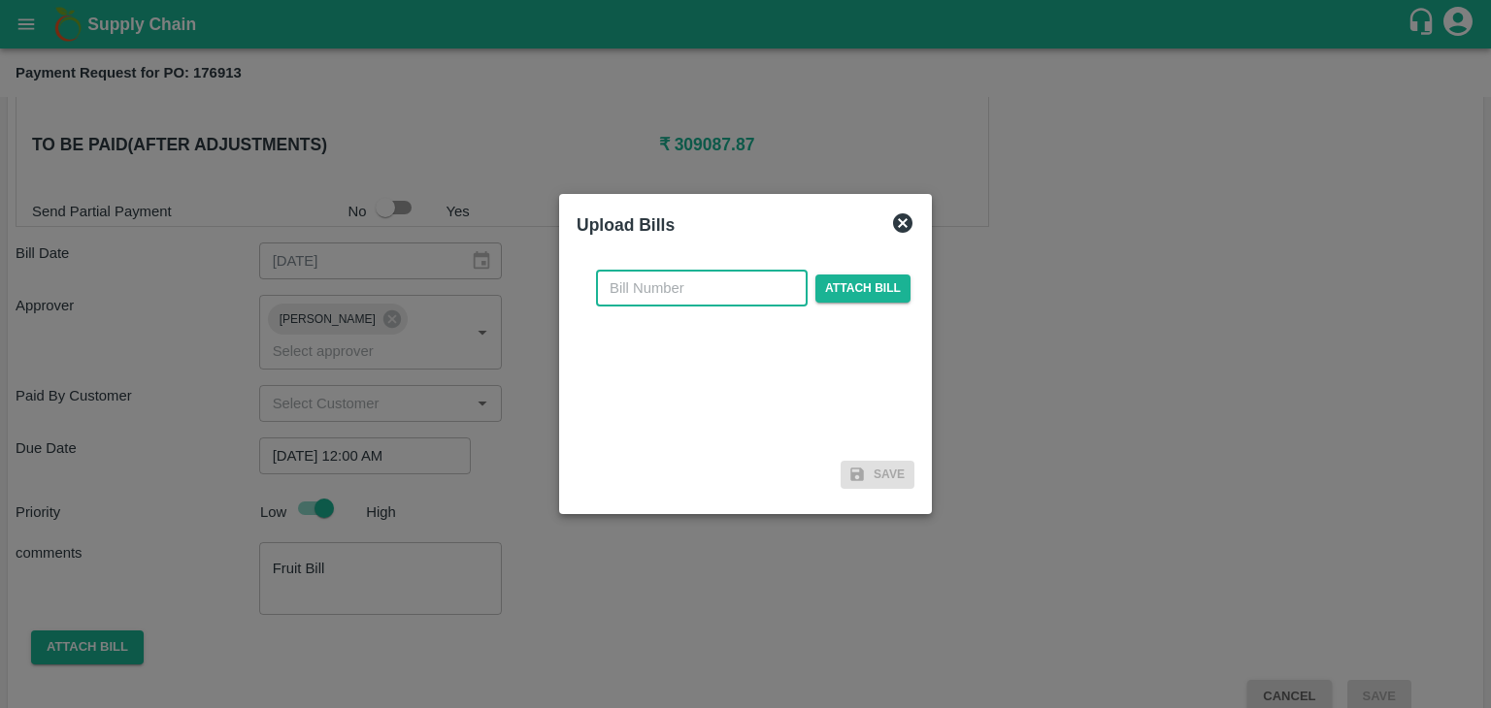
click at [712, 296] on input "text" at bounding box center [702, 288] width 212 height 37
type input "963"
click at [861, 295] on span "Attach bill" at bounding box center [862, 289] width 95 height 28
click at [0, 0] on input "Attach bill" at bounding box center [0, 0] width 0 height 0
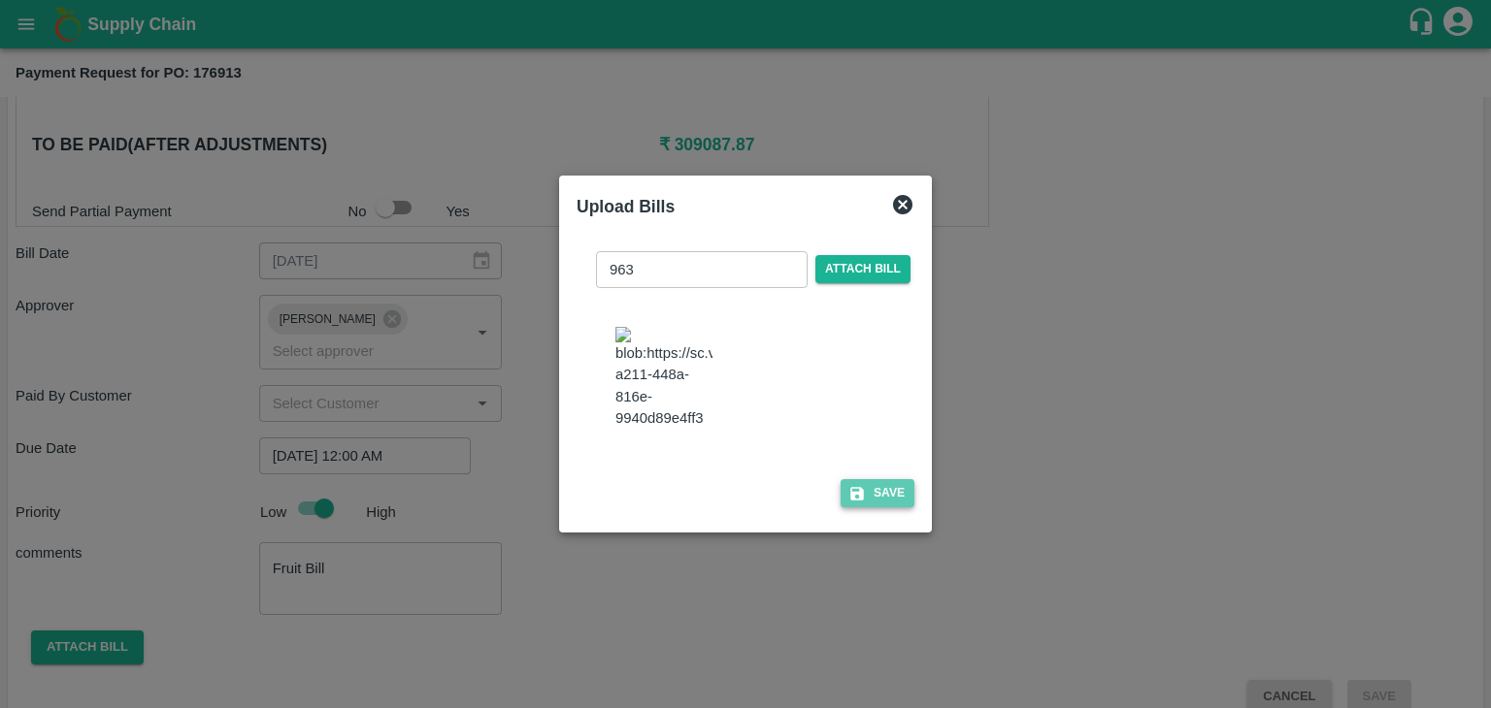
click at [886, 489] on button "Save" at bounding box center [877, 493] width 74 height 28
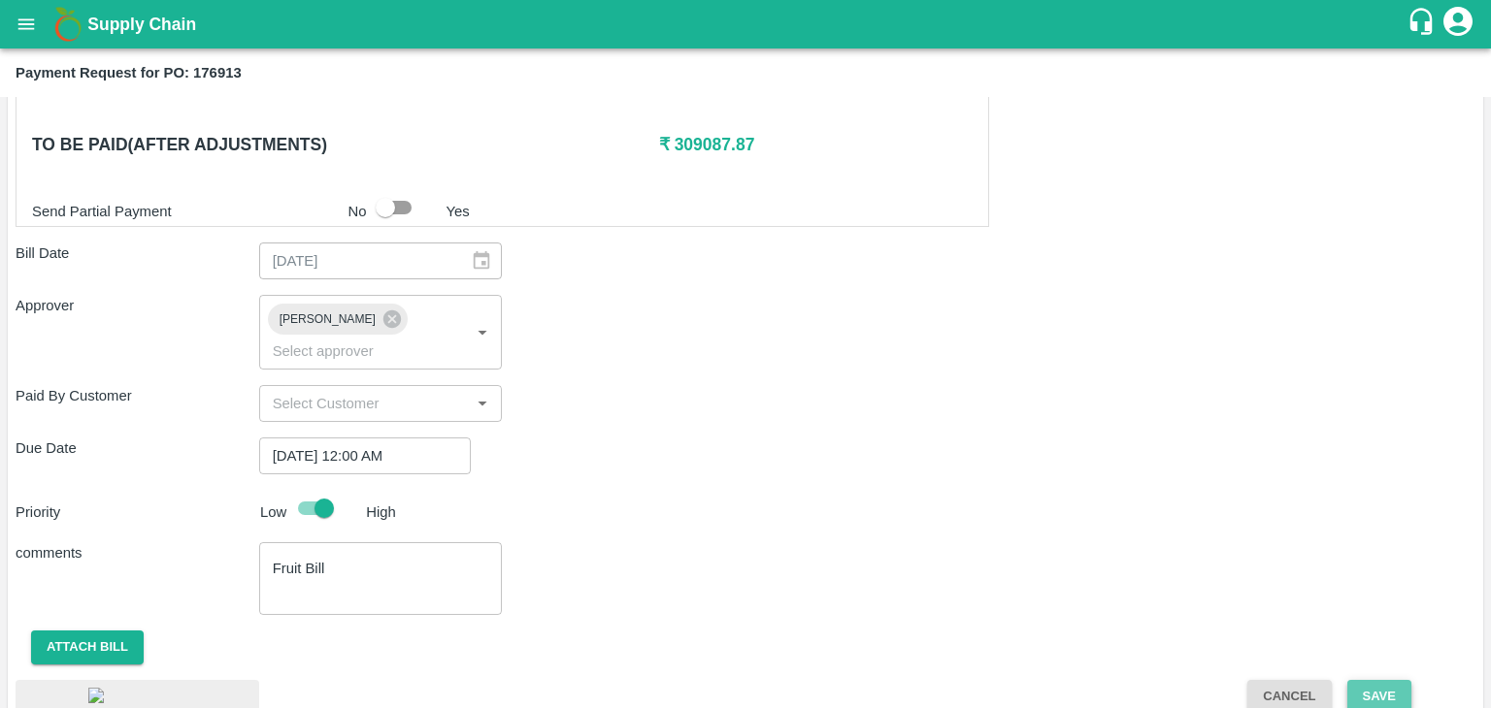
click at [1393, 680] on button "Save" at bounding box center [1379, 697] width 64 height 34
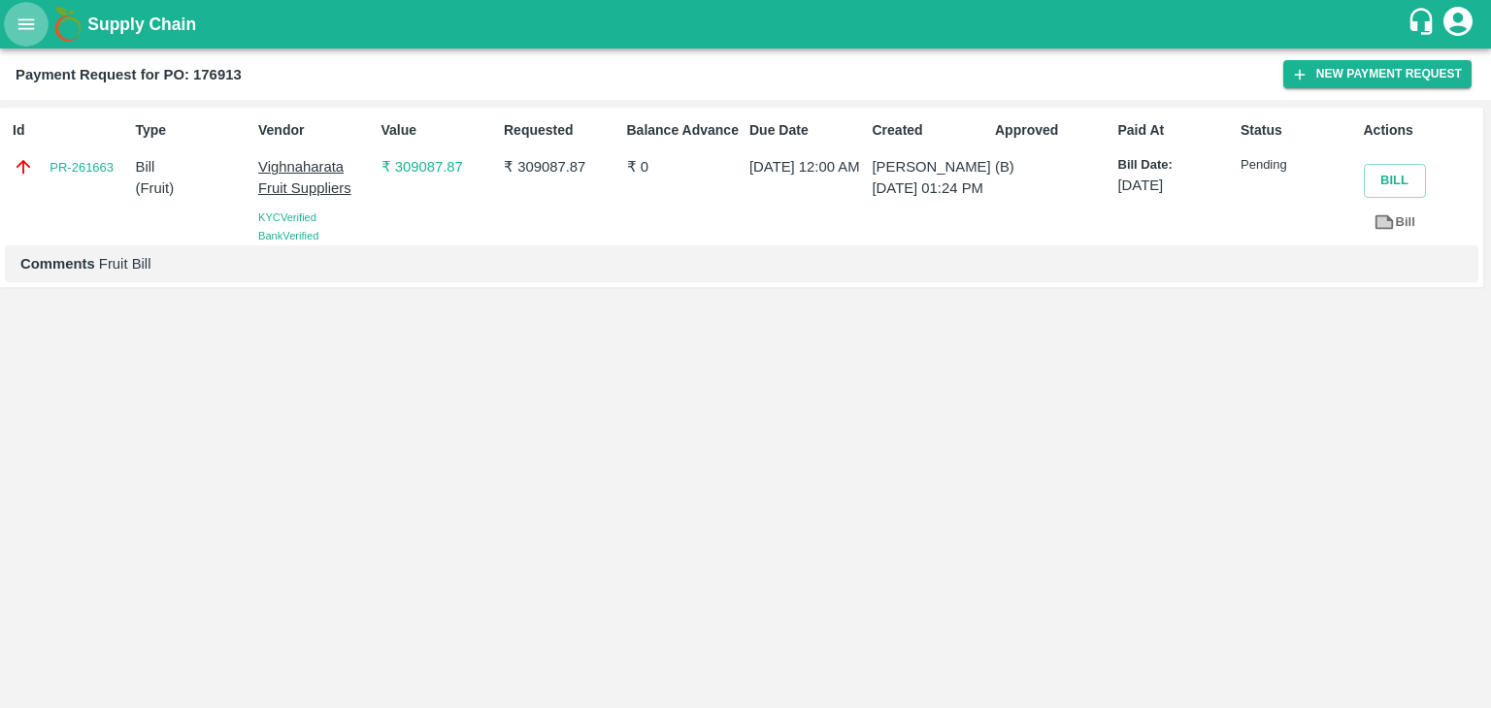
click at [17, 27] on icon "open drawer" at bounding box center [26, 24] width 21 height 21
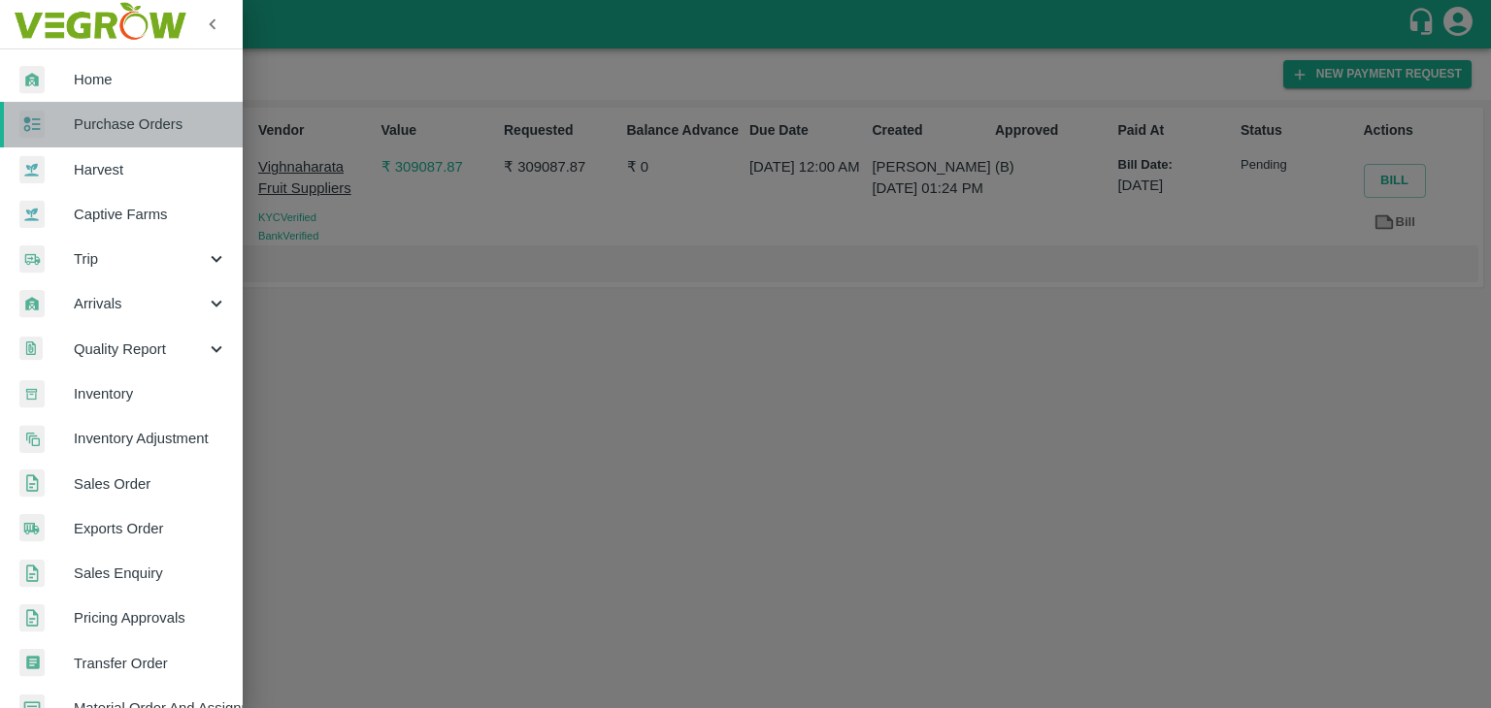
click at [159, 135] on link "Purchase Orders" at bounding box center [121, 124] width 243 height 45
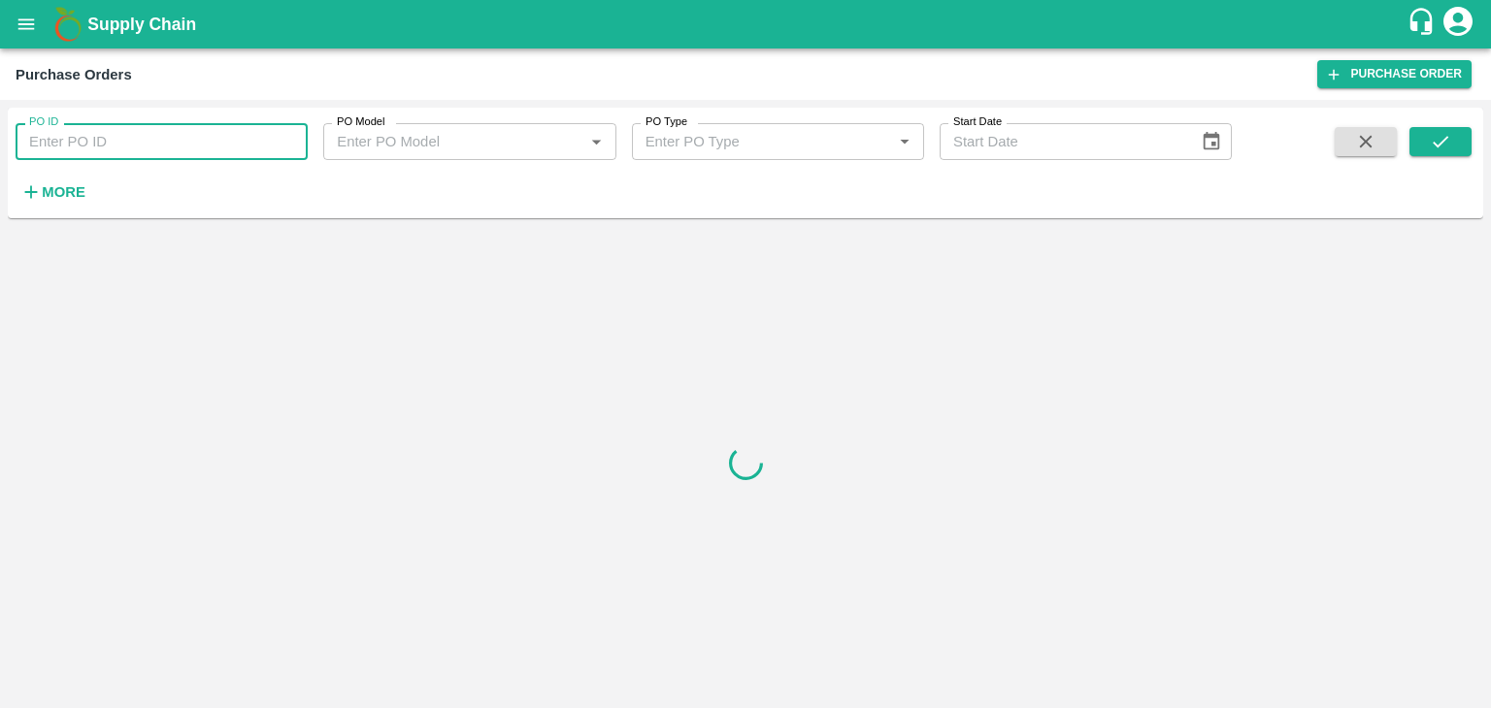
click at [286, 143] on input "PO ID" at bounding box center [162, 141] width 292 height 37
paste input "177185"
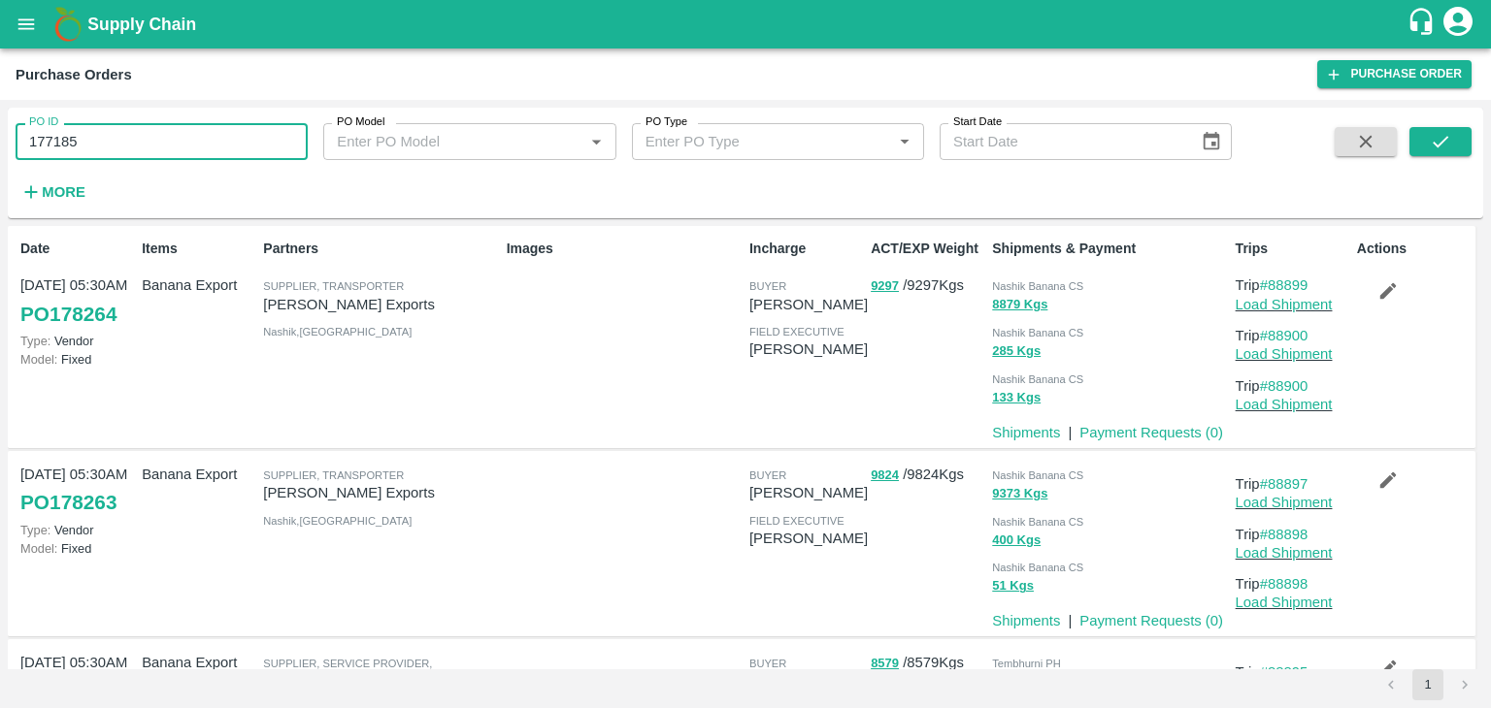
type input "177185"
drag, startPoint x: 1458, startPoint y: 163, endPoint x: 1449, endPoint y: 147, distance: 18.7
click at [1449, 147] on span at bounding box center [1440, 167] width 62 height 80
click at [1449, 147] on icon "submit" at bounding box center [1439, 141] width 21 height 21
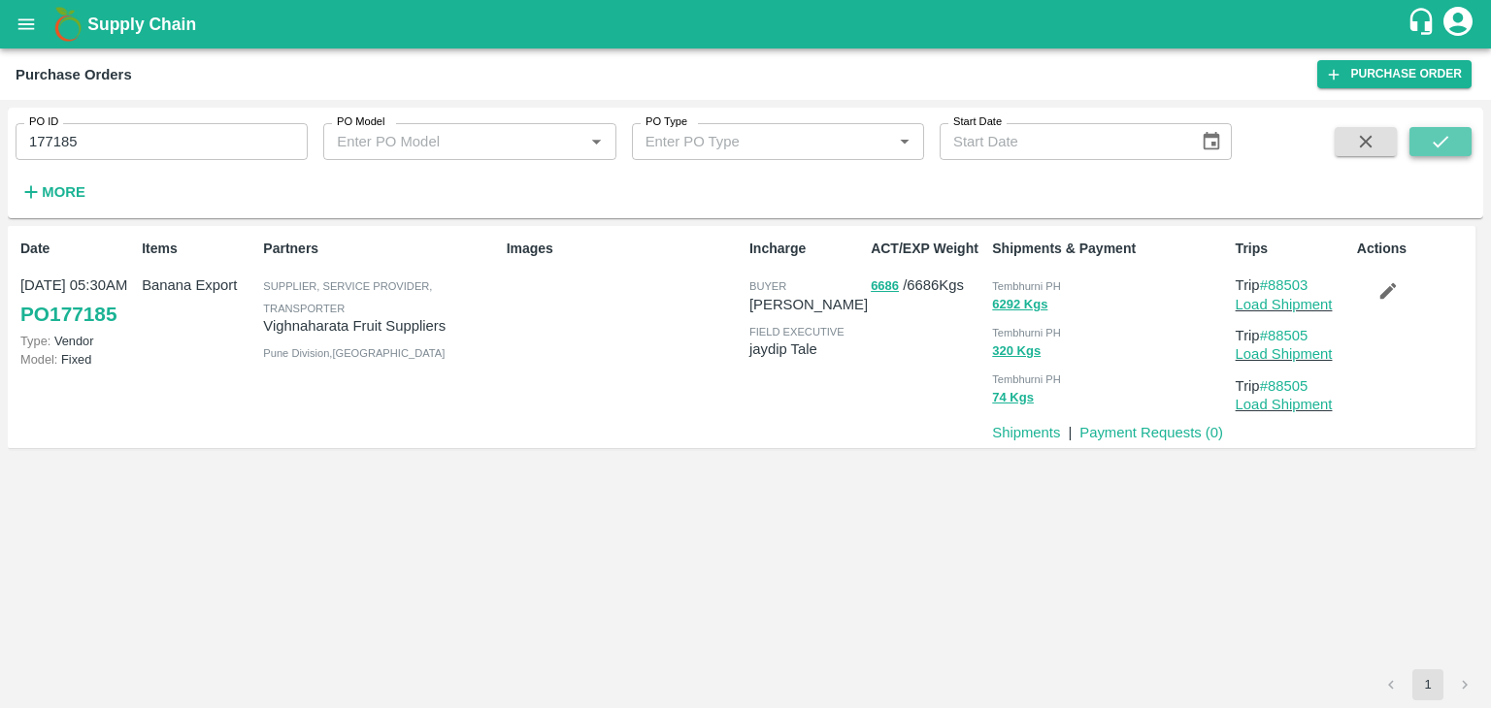
click at [1449, 147] on icon "submit" at bounding box center [1439, 141] width 21 height 21
click at [1142, 434] on link "Payment Requests ( 0 )" at bounding box center [1151, 433] width 144 height 16
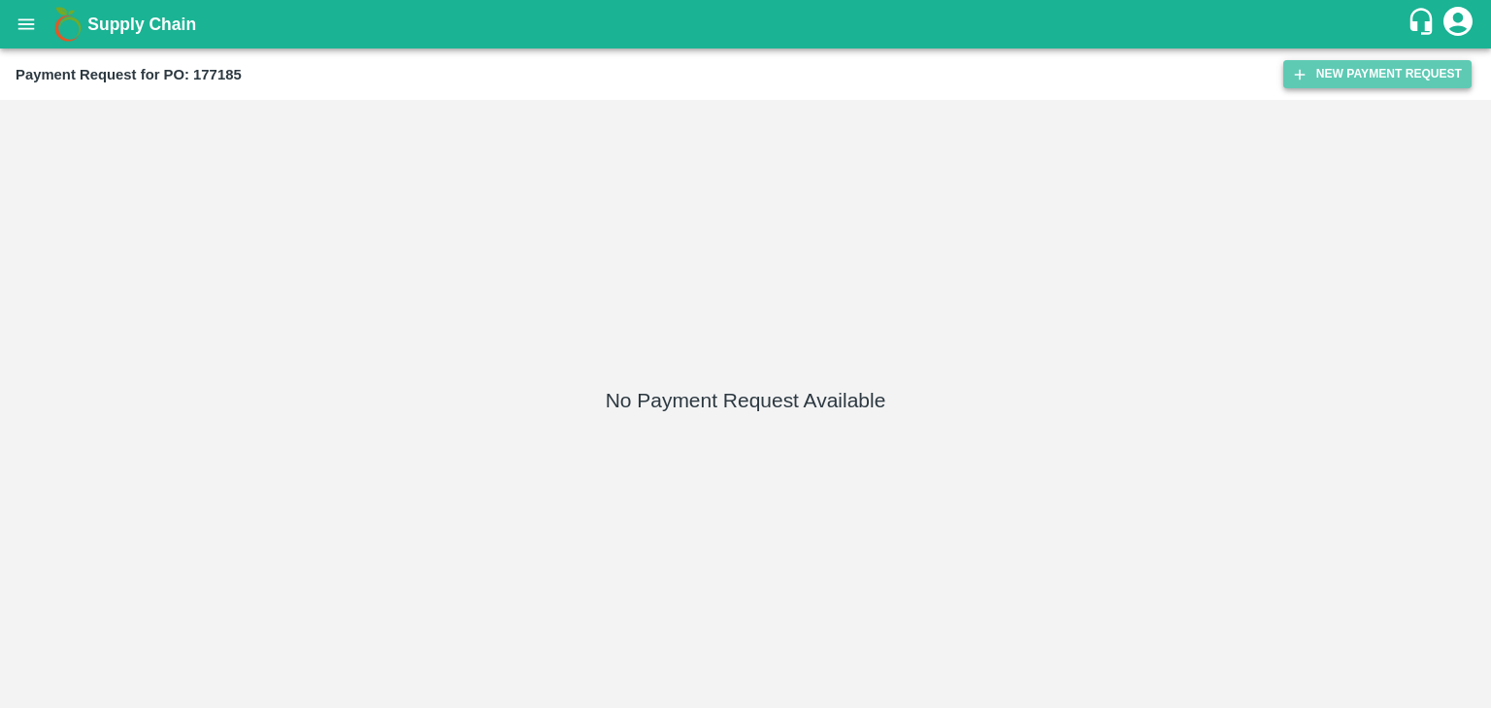
click at [1366, 71] on button "New Payment Request" at bounding box center [1377, 74] width 188 height 28
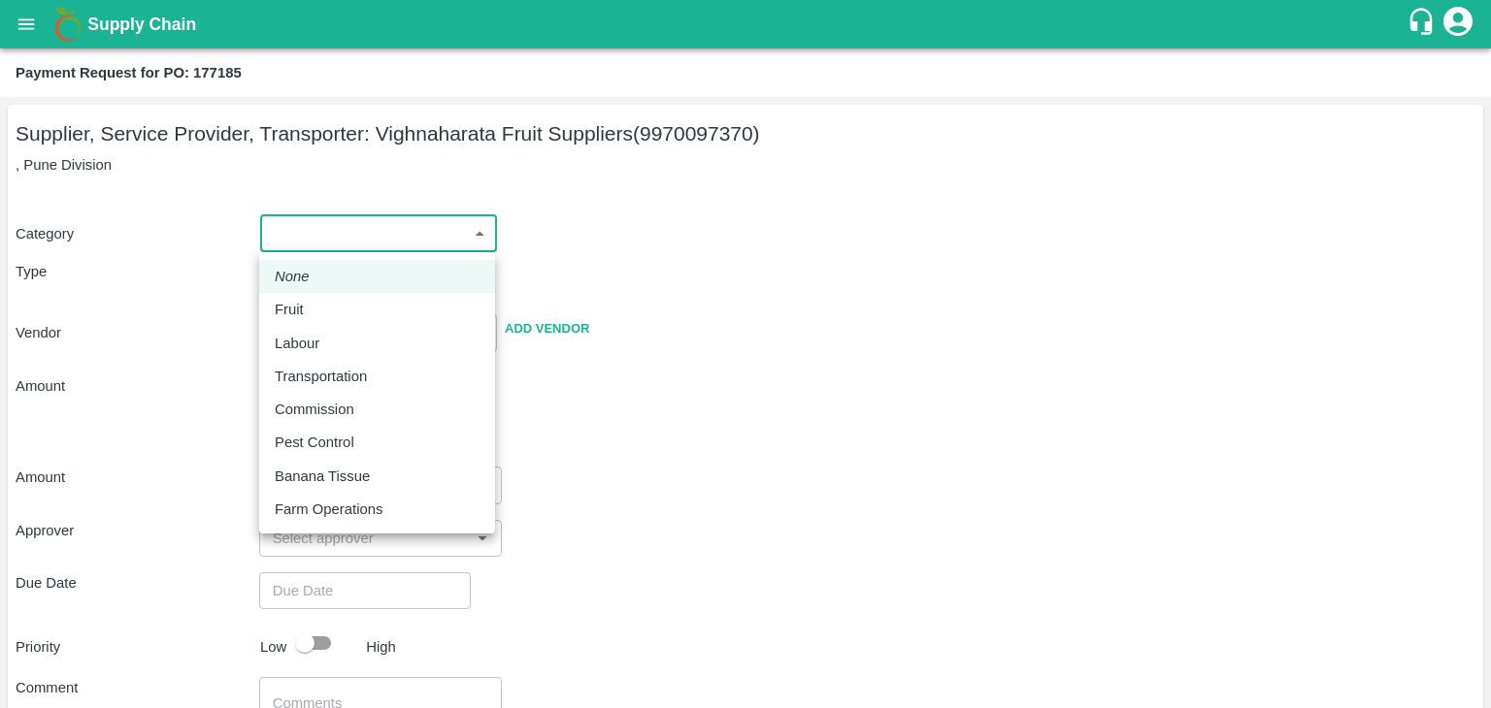
click at [352, 234] on body "Supply Chain Payment Request for PO: 177185 Supplier, Service Provider, Transpo…" at bounding box center [745, 354] width 1491 height 708
click at [317, 307] on div "Fruit" at bounding box center [377, 309] width 205 height 21
type input "1"
type input "Vighnaharata Fruit Suppliers - 9970097370(Supplier, Service Provider, Transport…"
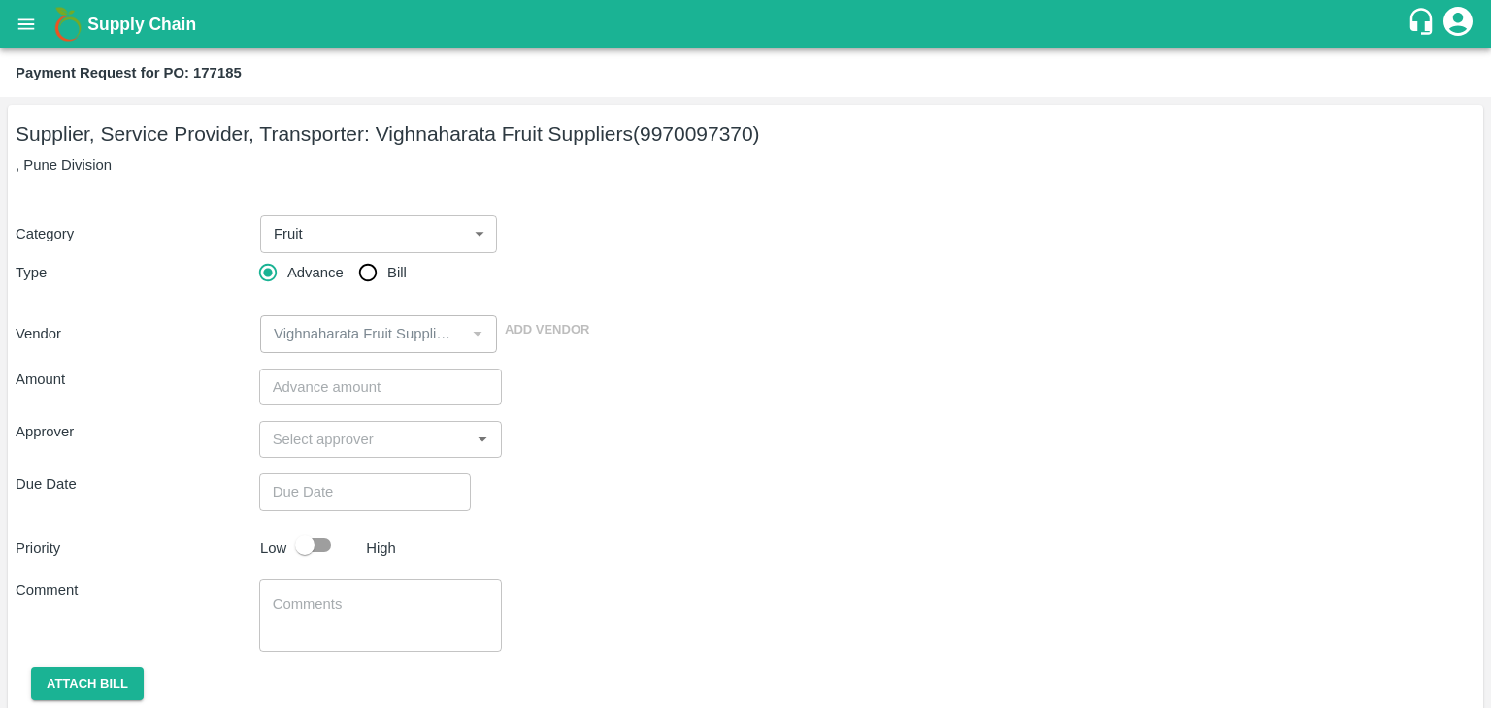
drag, startPoint x: 342, startPoint y: 287, endPoint x: 367, endPoint y: 272, distance: 29.6
click at [367, 272] on div "Advance Bill" at bounding box center [381, 272] width 244 height 39
click at [367, 272] on input "Bill" at bounding box center [367, 272] width 39 height 39
radio input "true"
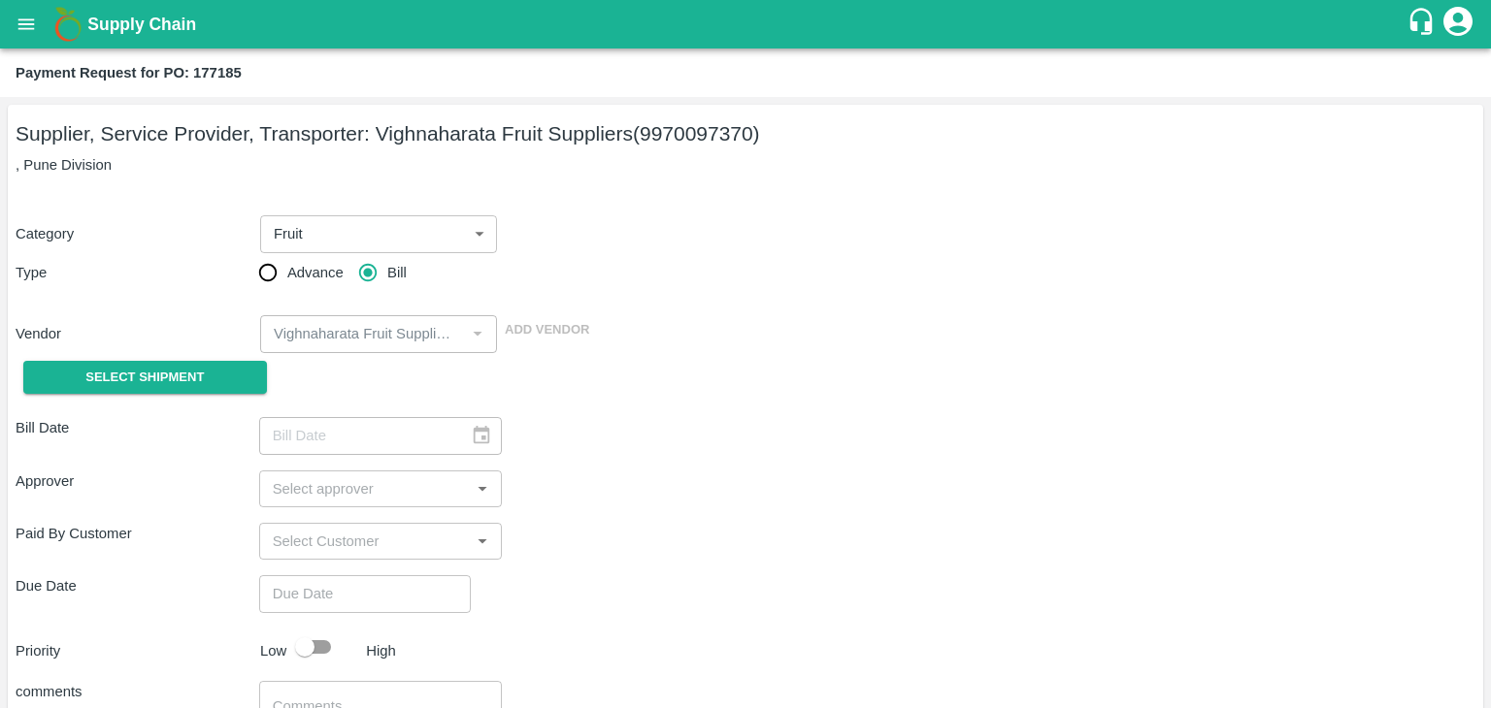
click at [155, 358] on div "Select Shipment" at bounding box center [138, 377] width 244 height 49
click at [159, 370] on span "Select Shipment" at bounding box center [144, 378] width 118 height 22
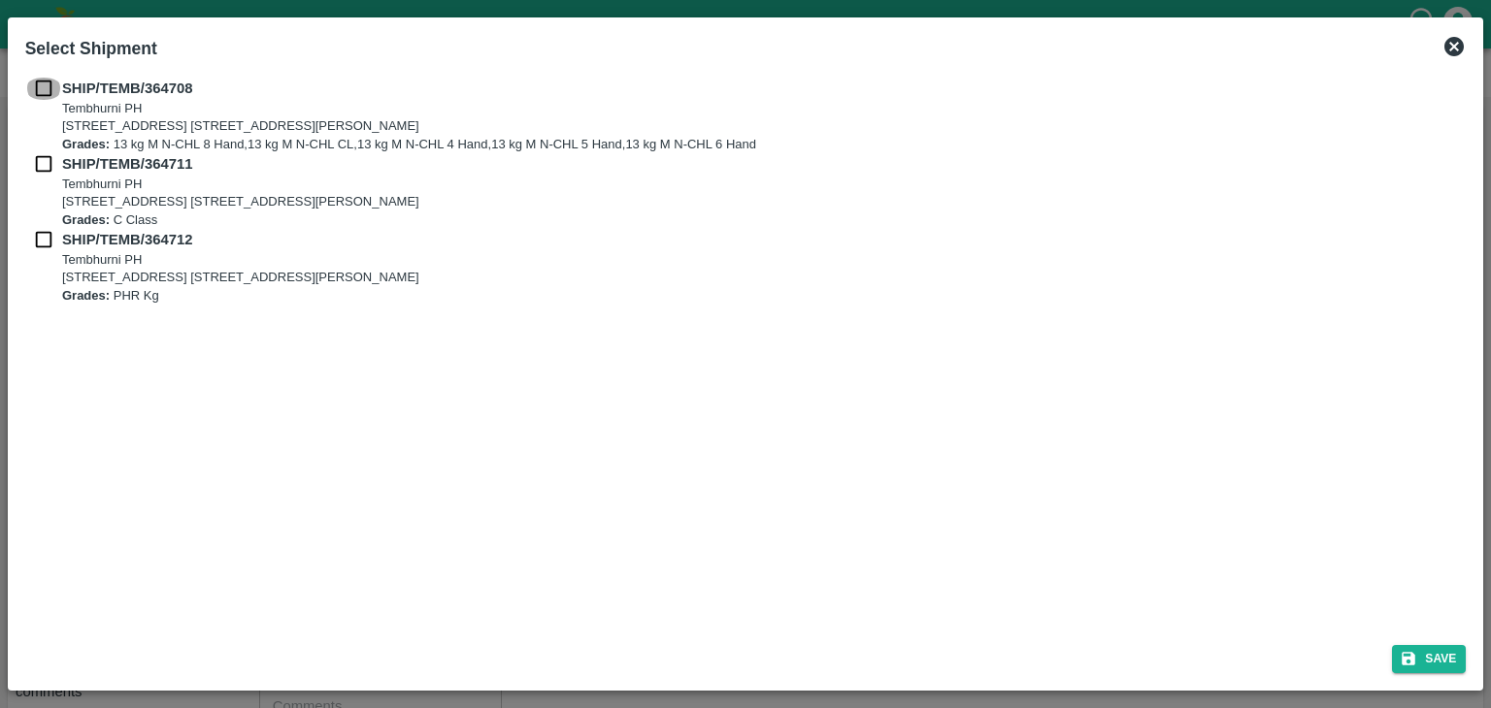
click at [42, 95] on input "checkbox" at bounding box center [43, 88] width 37 height 21
checkbox input "true"
click at [42, 152] on div "SHIP/TEMB/[STREET_ADDRESS] E-5, YASHSHREE INDUSTRIES, M.I.D.C., A/P TEMBHURANI …" at bounding box center [745, 116] width 1441 height 76
click at [40, 163] on input "checkbox" at bounding box center [43, 163] width 37 height 21
checkbox input "true"
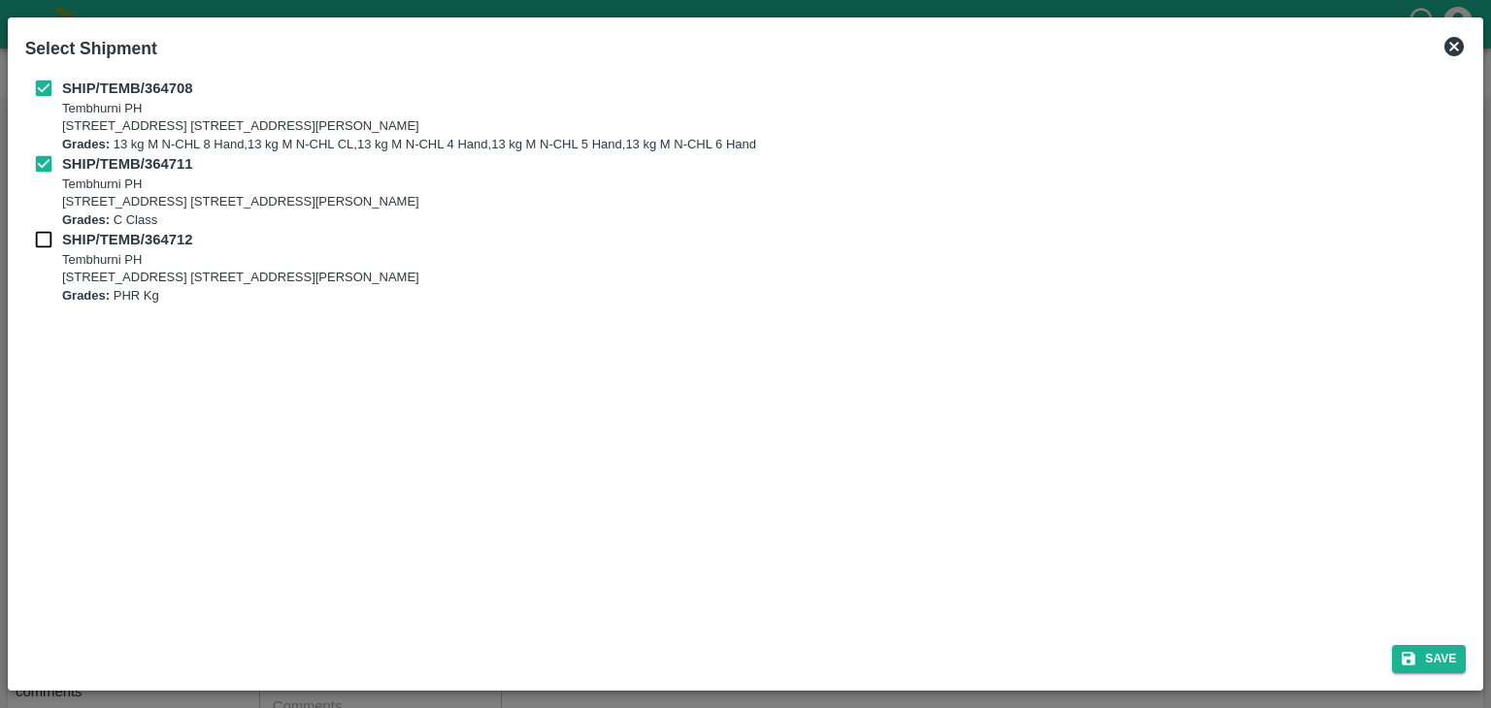
click at [43, 230] on input "checkbox" at bounding box center [43, 239] width 37 height 21
checkbox input "true"
drag, startPoint x: 1413, startPoint y: 639, endPoint x: 1437, endPoint y: 661, distance: 32.3
click at [1437, 661] on div "Save" at bounding box center [745, 655] width 1457 height 51
click at [1437, 661] on button "Save" at bounding box center [1429, 659] width 74 height 28
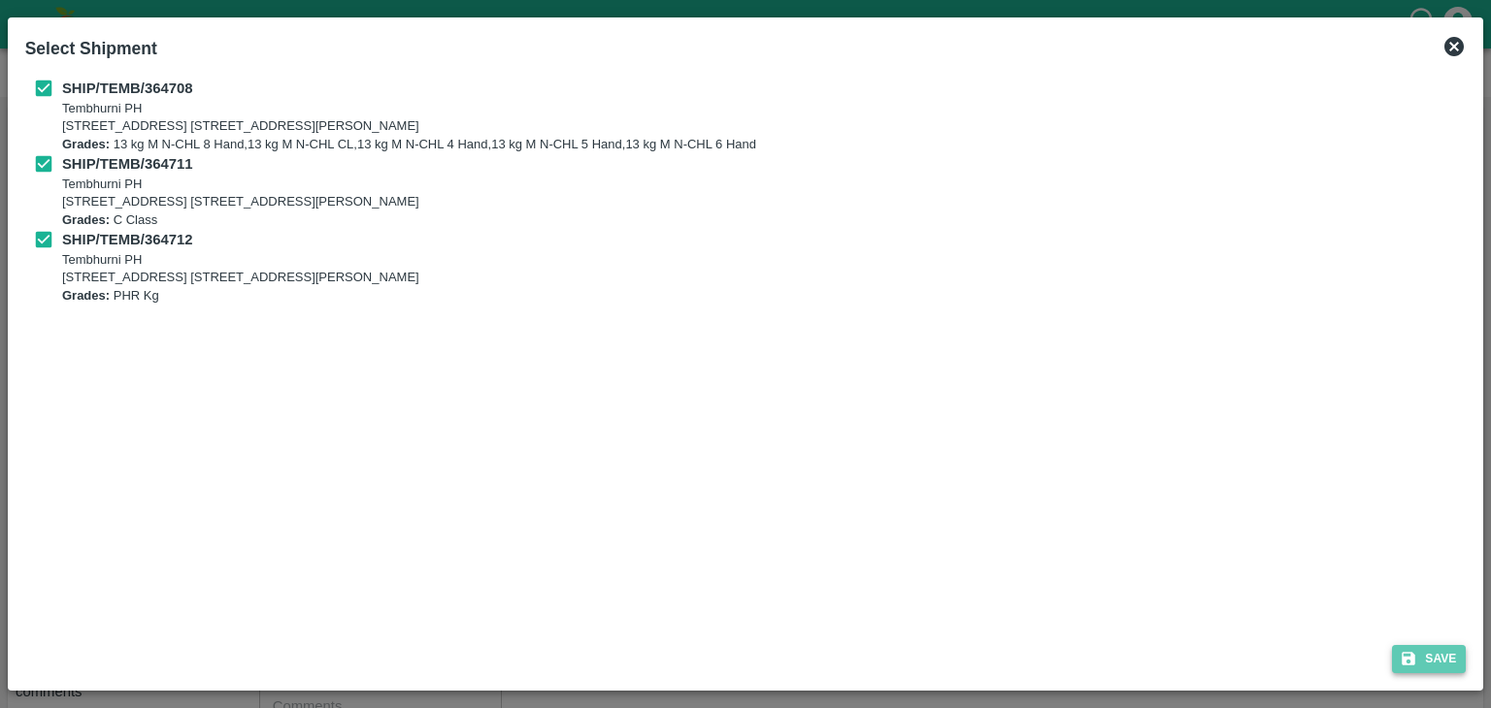
type input "[DATE]"
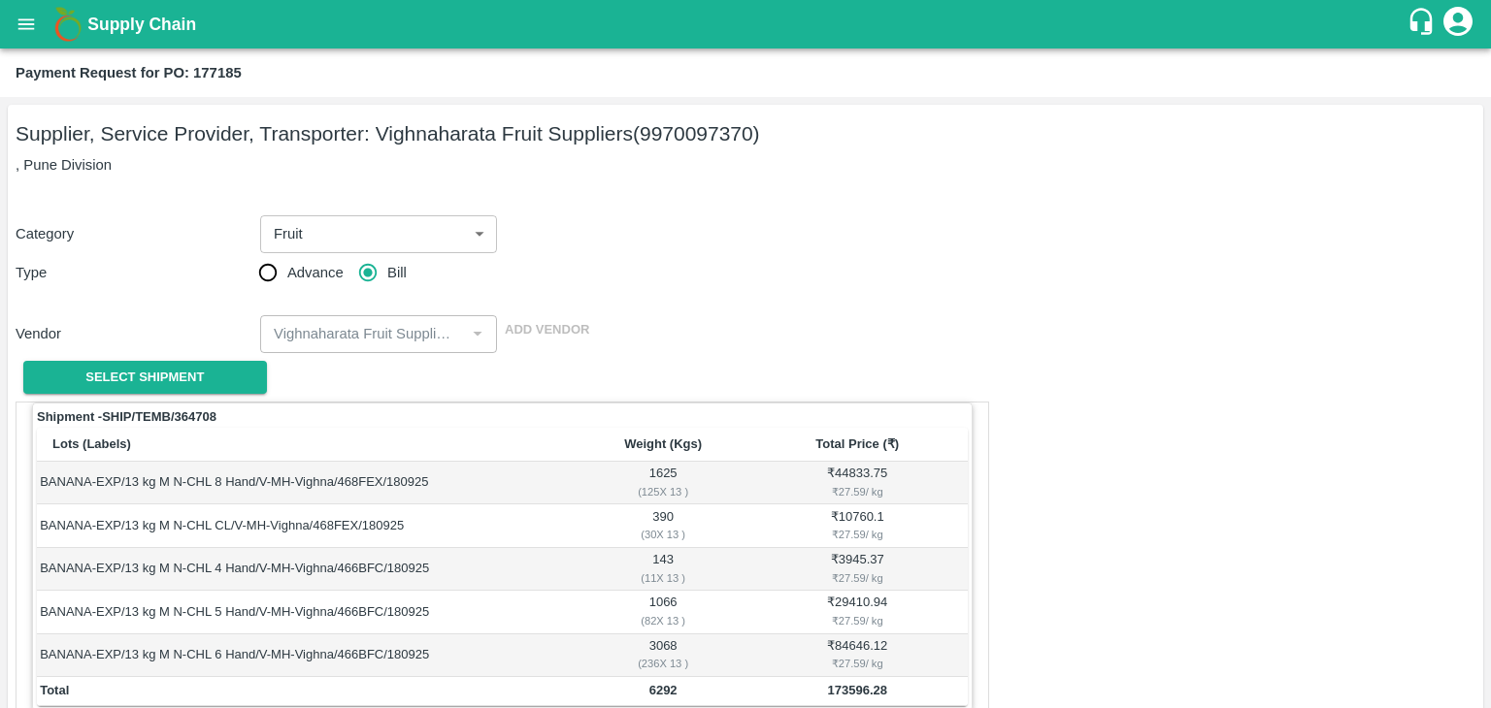
scroll to position [951, 0]
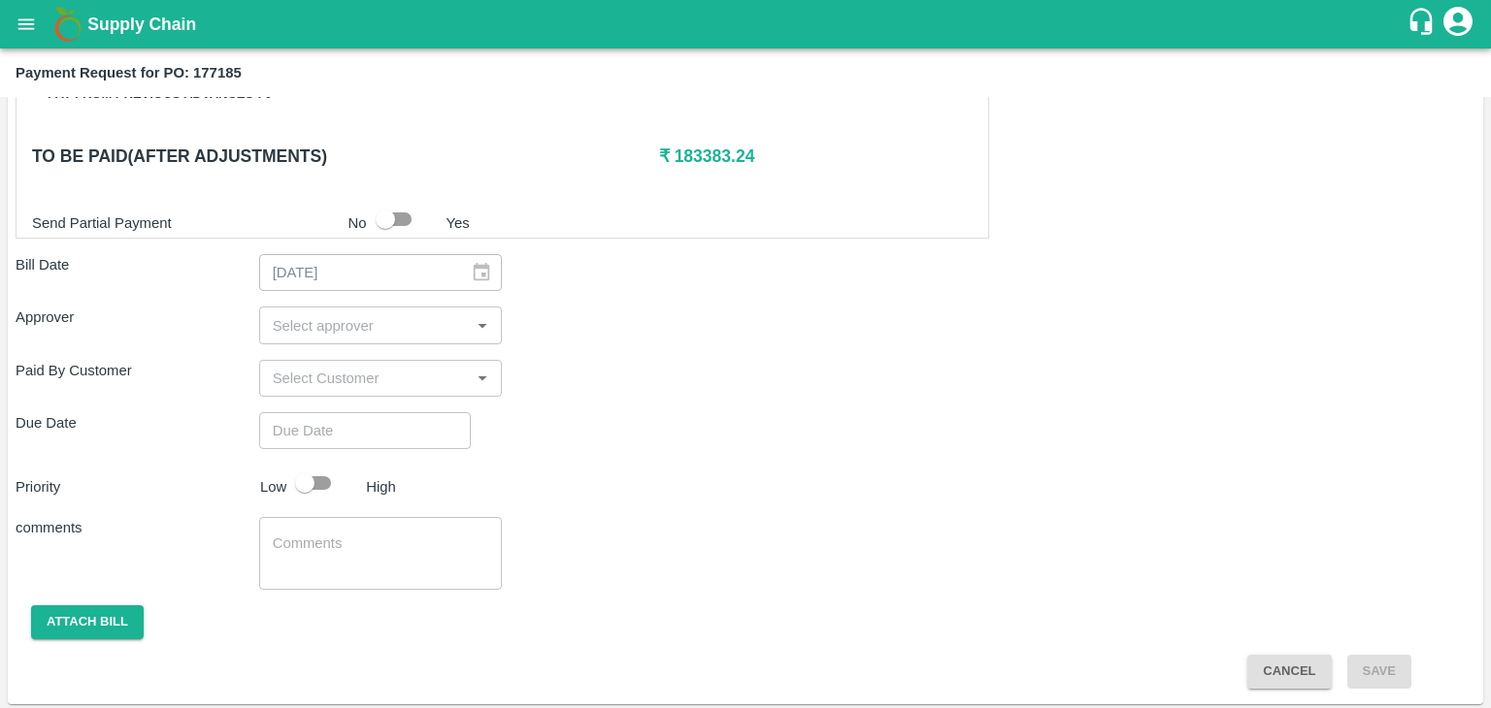
click at [307, 307] on div "​" at bounding box center [381, 325] width 244 height 37
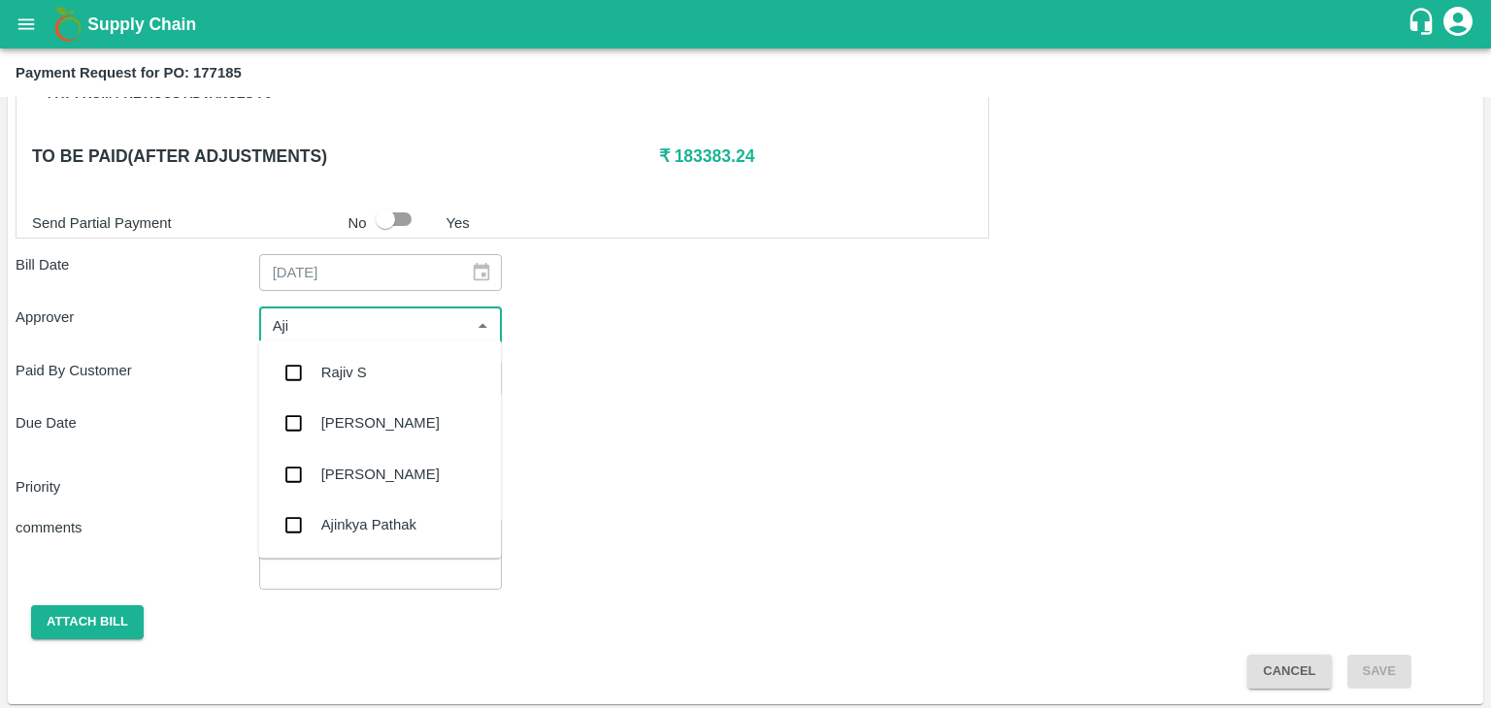
type input "Ajit"
click at [345, 355] on div "[PERSON_NAME]" at bounding box center [379, 372] width 243 height 50
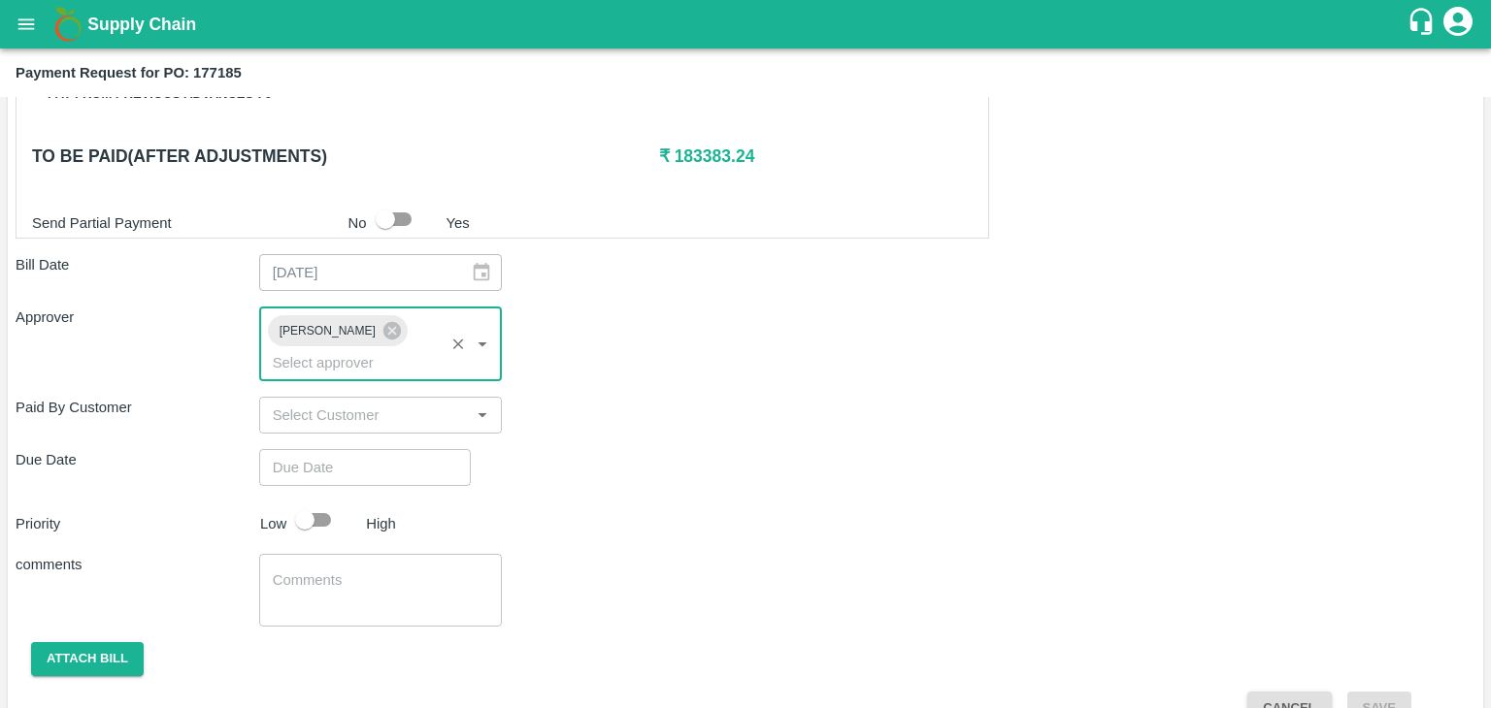
type input "DD/MM/YYYY hh:mm aa"
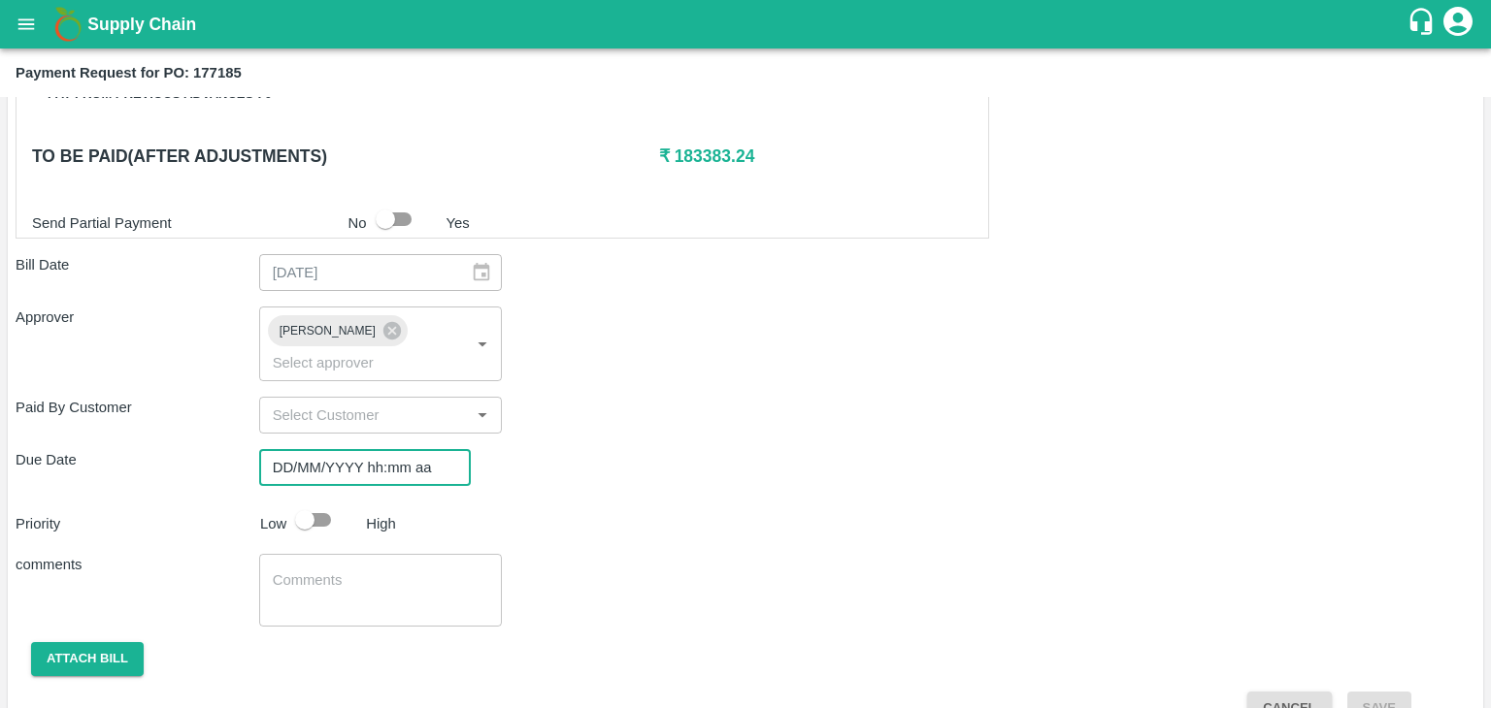
click at [435, 449] on input "DD/MM/YYYY hh:mm aa" at bounding box center [358, 467] width 198 height 37
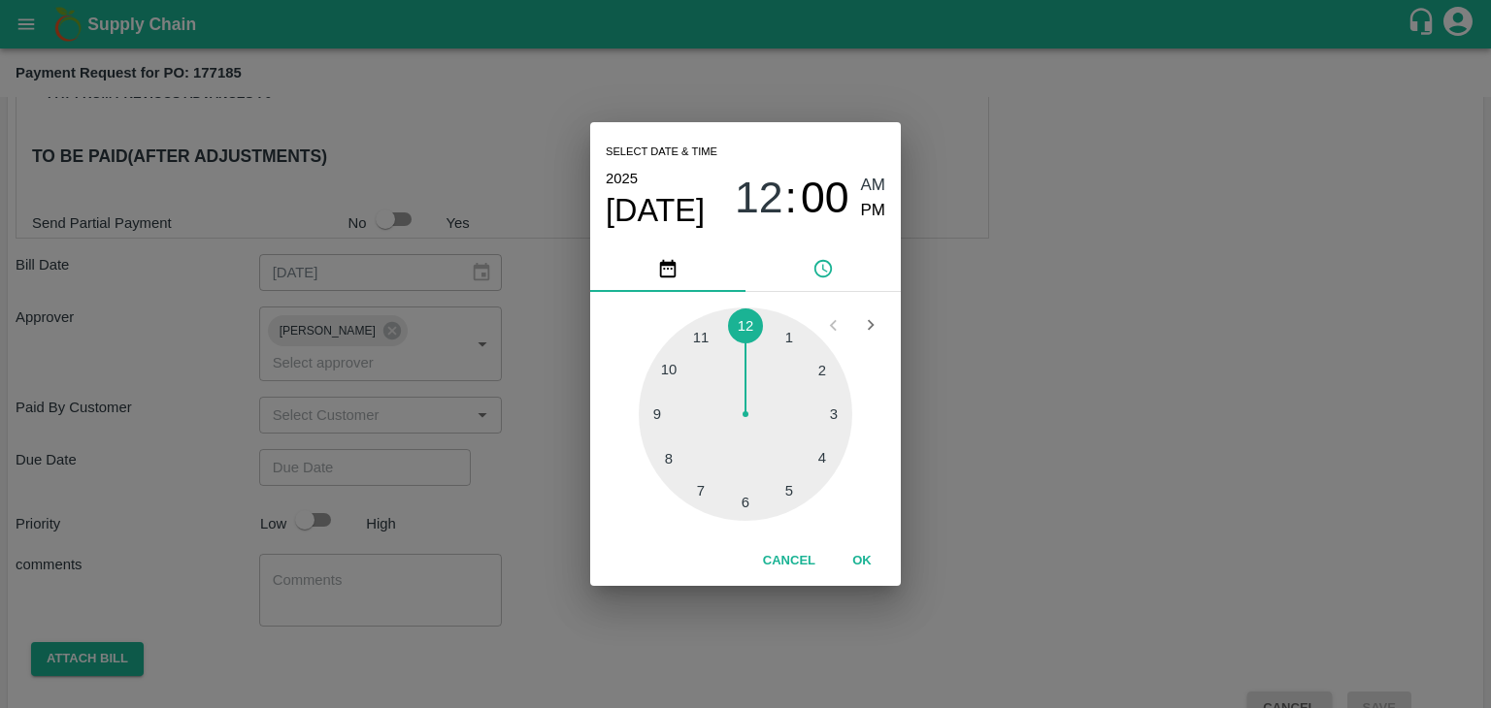
click at [858, 547] on button "OK" at bounding box center [862, 561] width 62 height 34
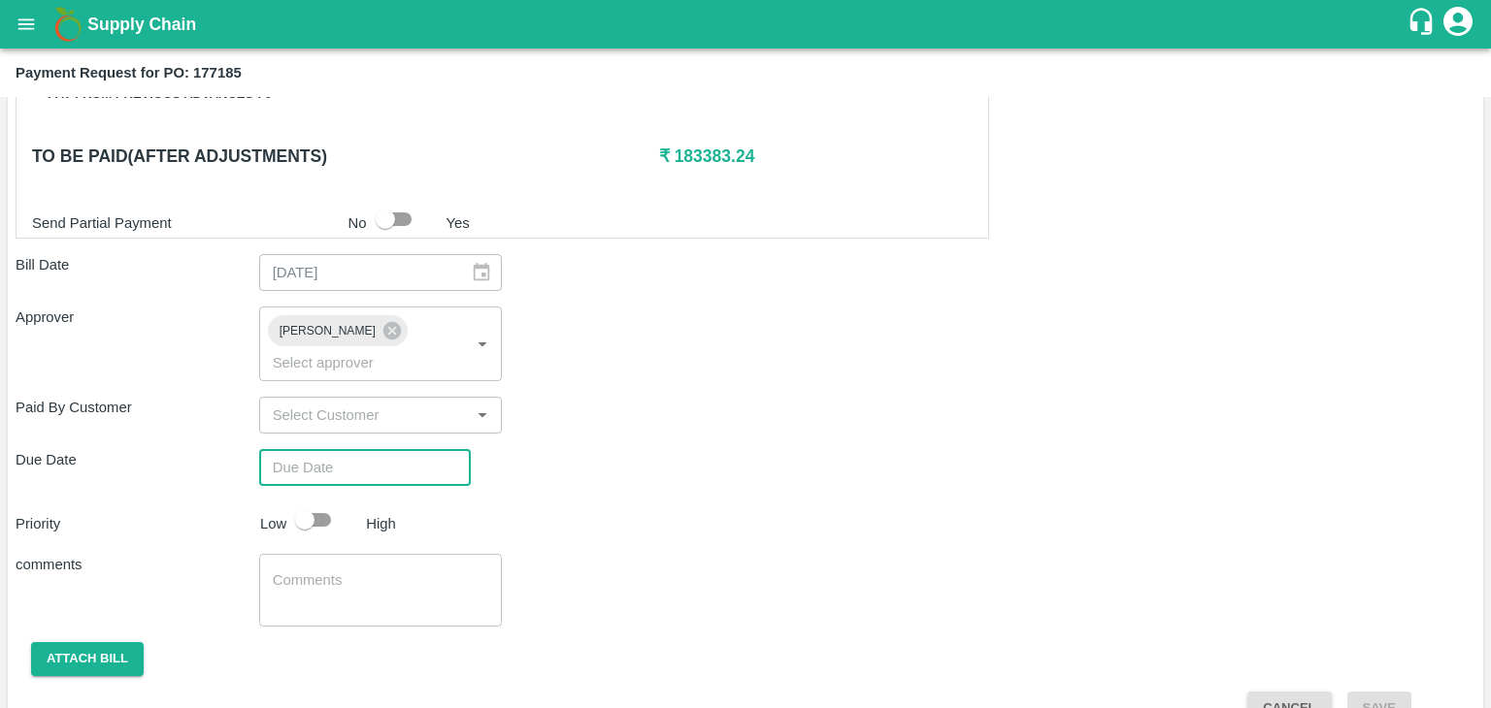
type input "[DATE] 12:00 AM"
click at [317, 502] on input "checkbox" at bounding box center [304, 520] width 111 height 37
checkbox input "true"
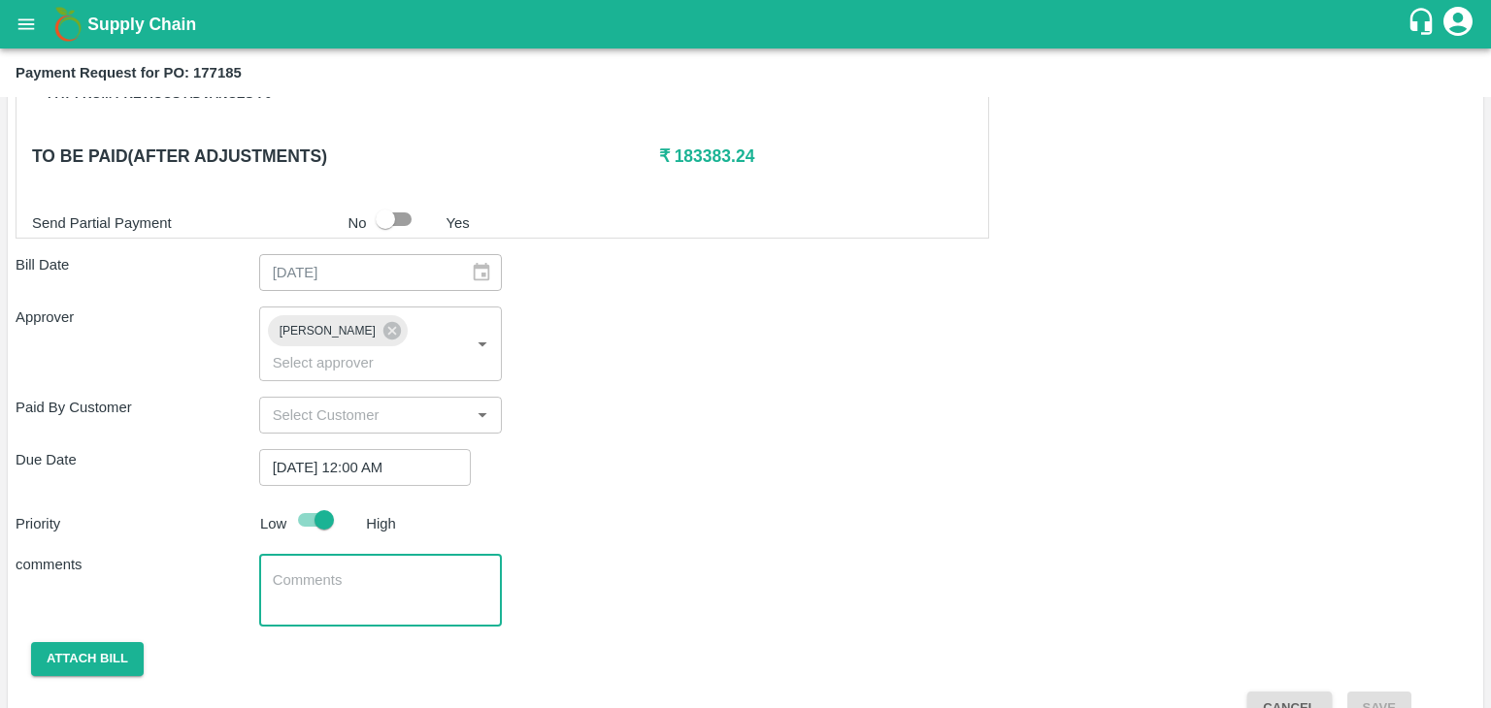
click at [375, 571] on textarea at bounding box center [381, 591] width 216 height 41
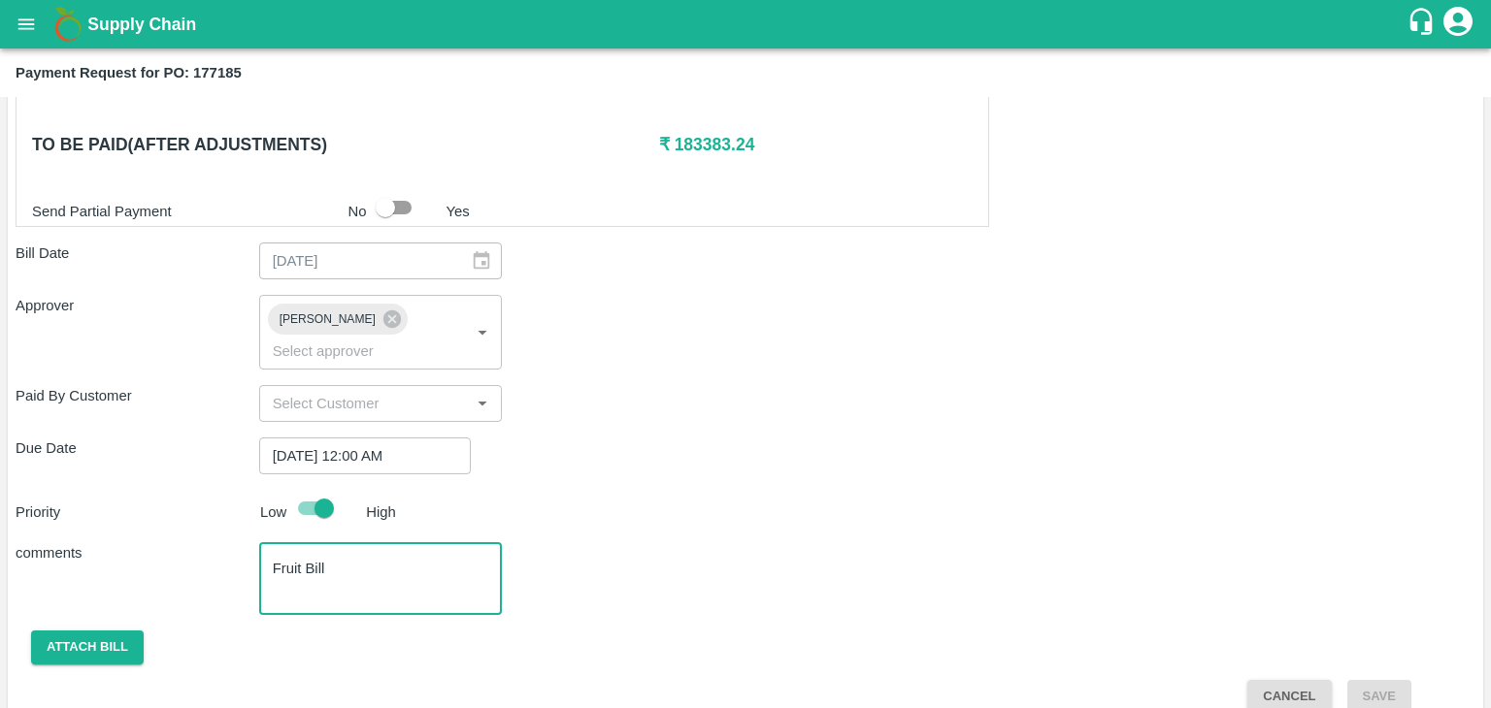
type textarea "Fruit Bill"
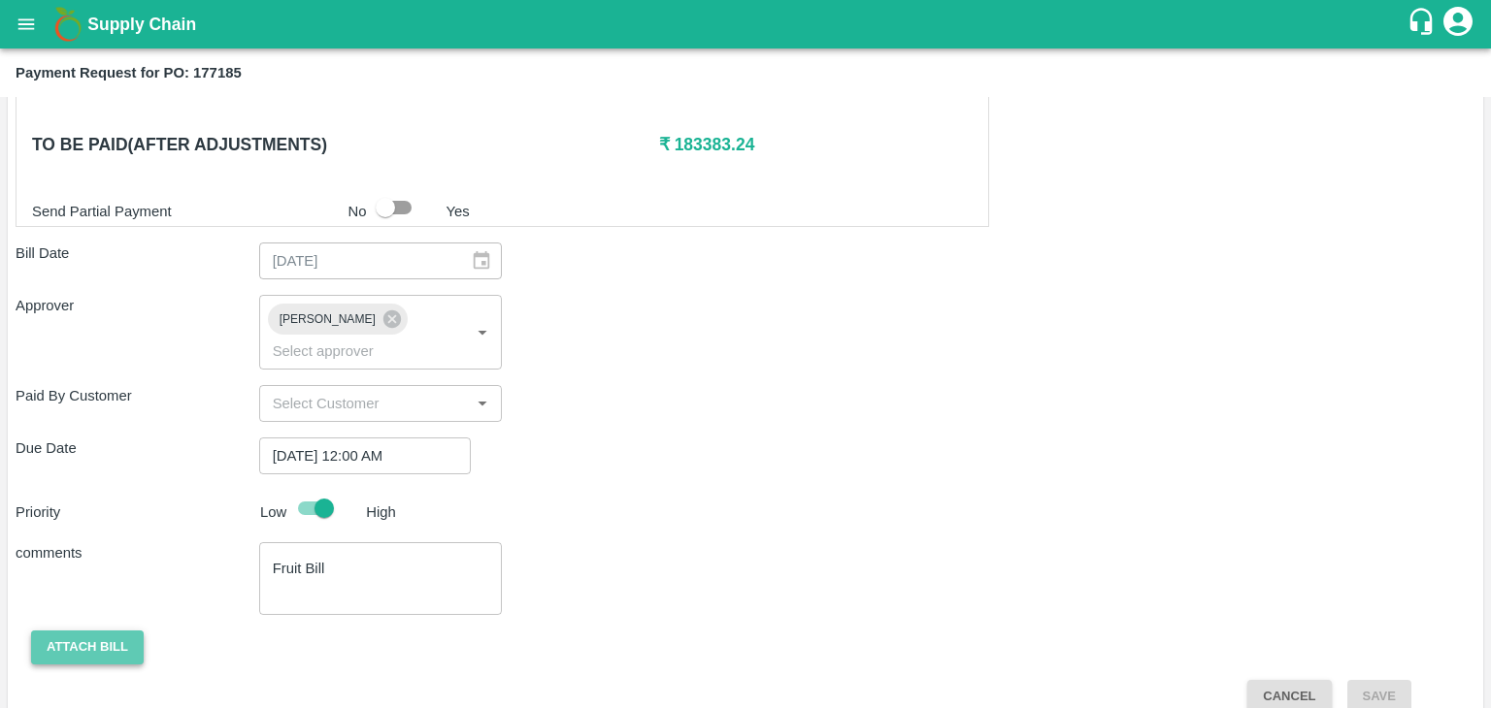
click at [85, 631] on button "Attach bill" at bounding box center [87, 648] width 113 height 34
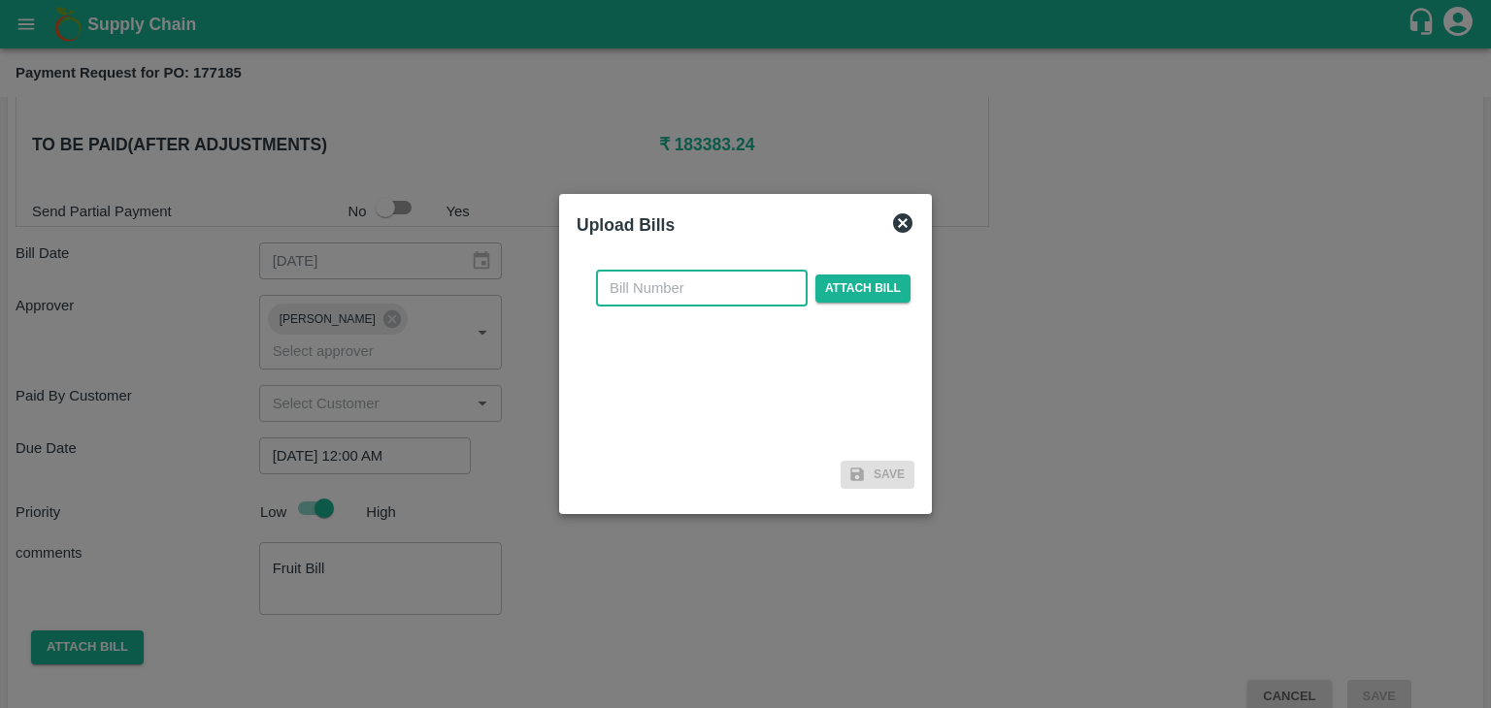
click at [665, 280] on input "text" at bounding box center [702, 288] width 212 height 37
type input "9"
type input "965"
click at [897, 284] on span "Attach bill" at bounding box center [862, 289] width 95 height 28
click at [0, 0] on input "Attach bill" at bounding box center [0, 0] width 0 height 0
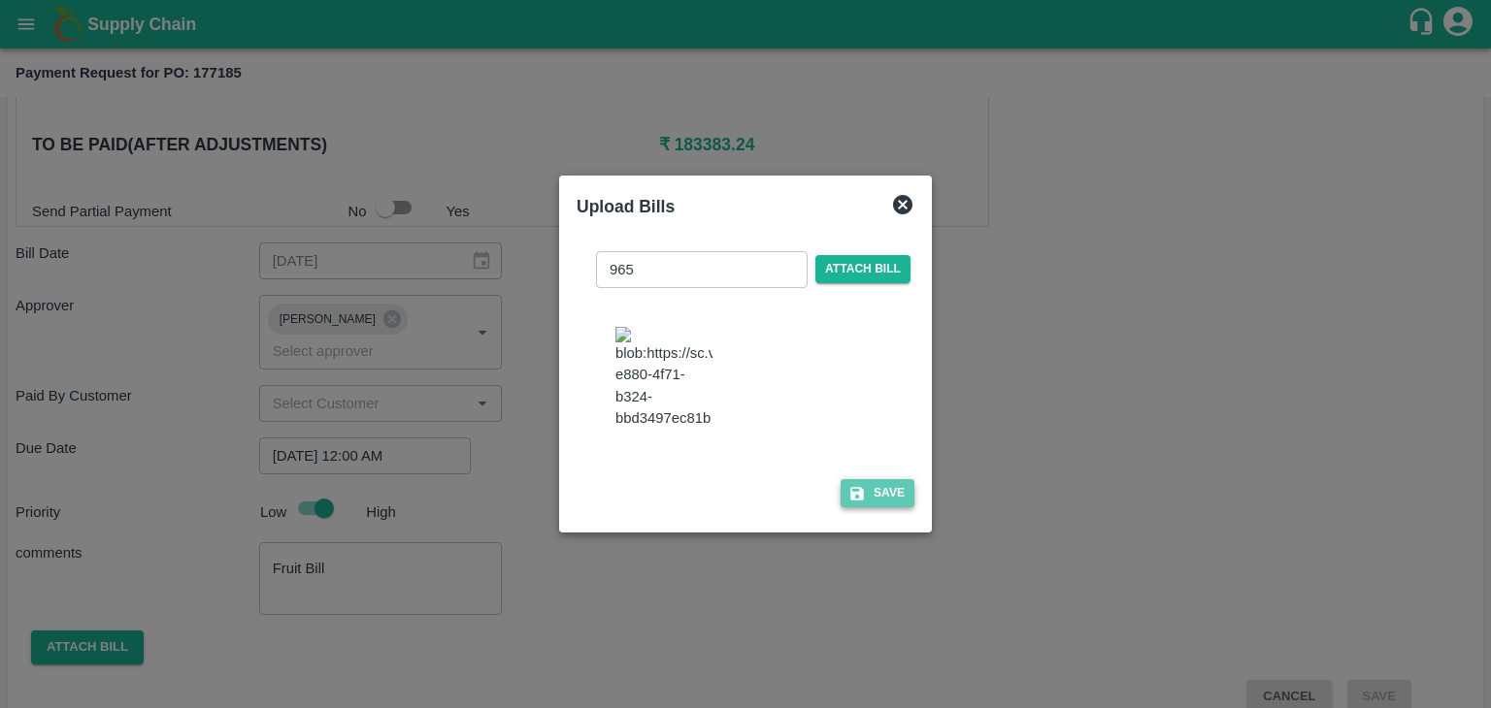
click at [869, 490] on button "Save" at bounding box center [877, 493] width 74 height 28
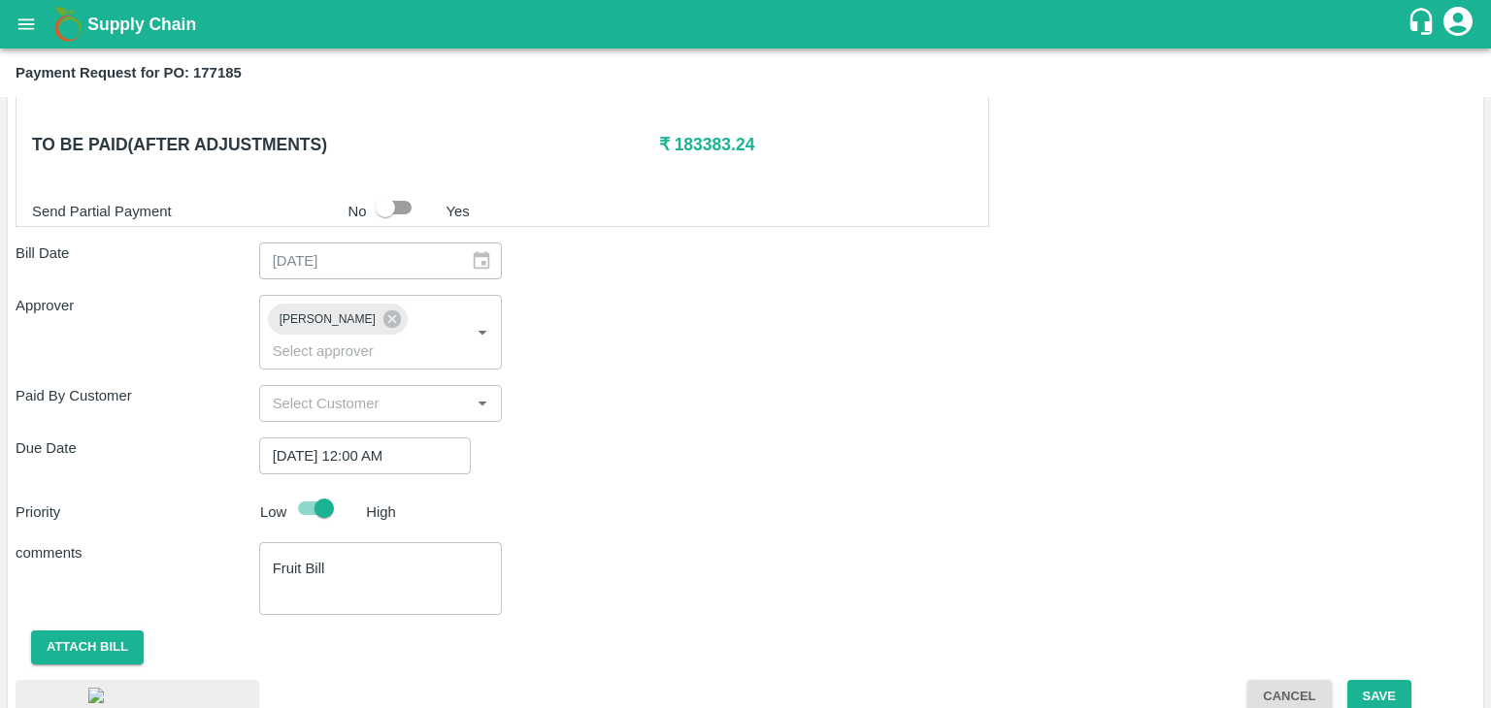
scroll to position [1078, 0]
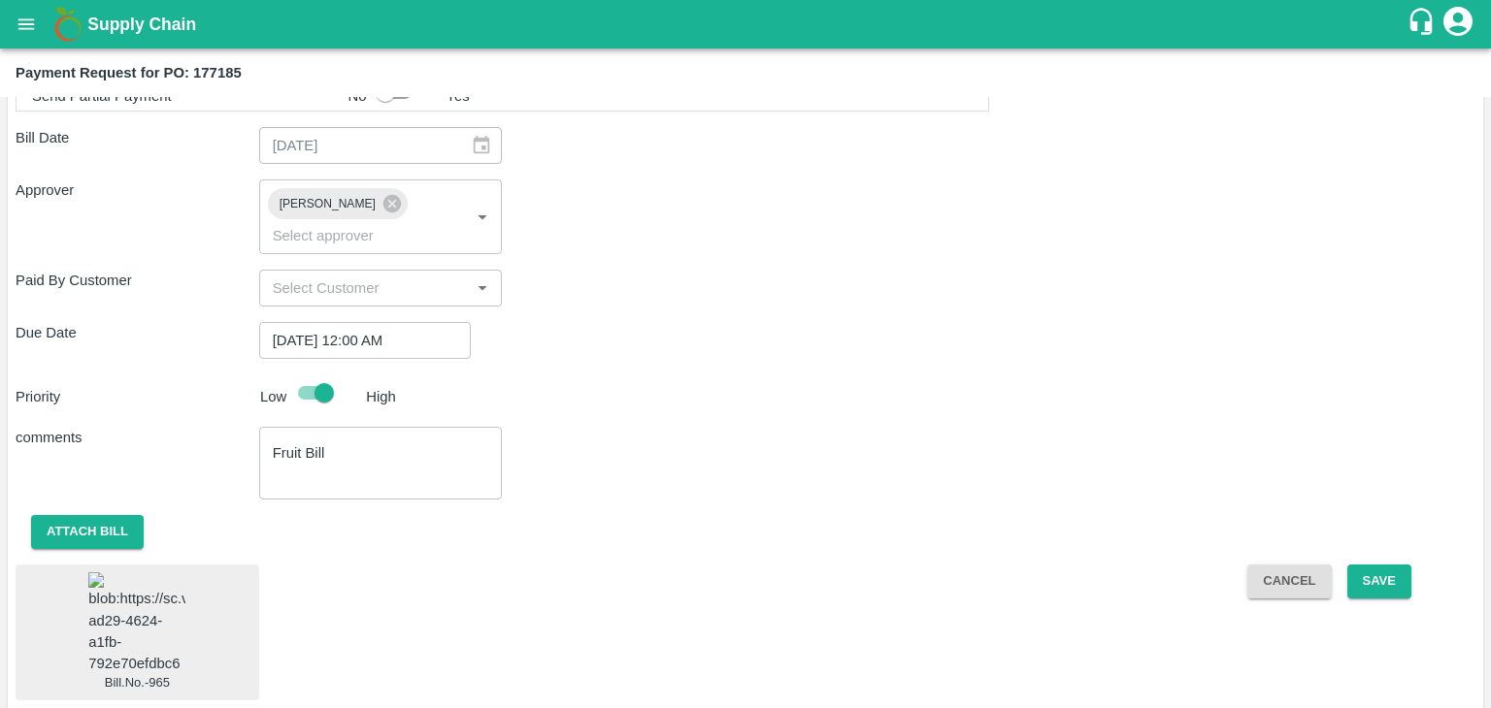
click at [101, 625] on img at bounding box center [136, 624] width 97 height 102
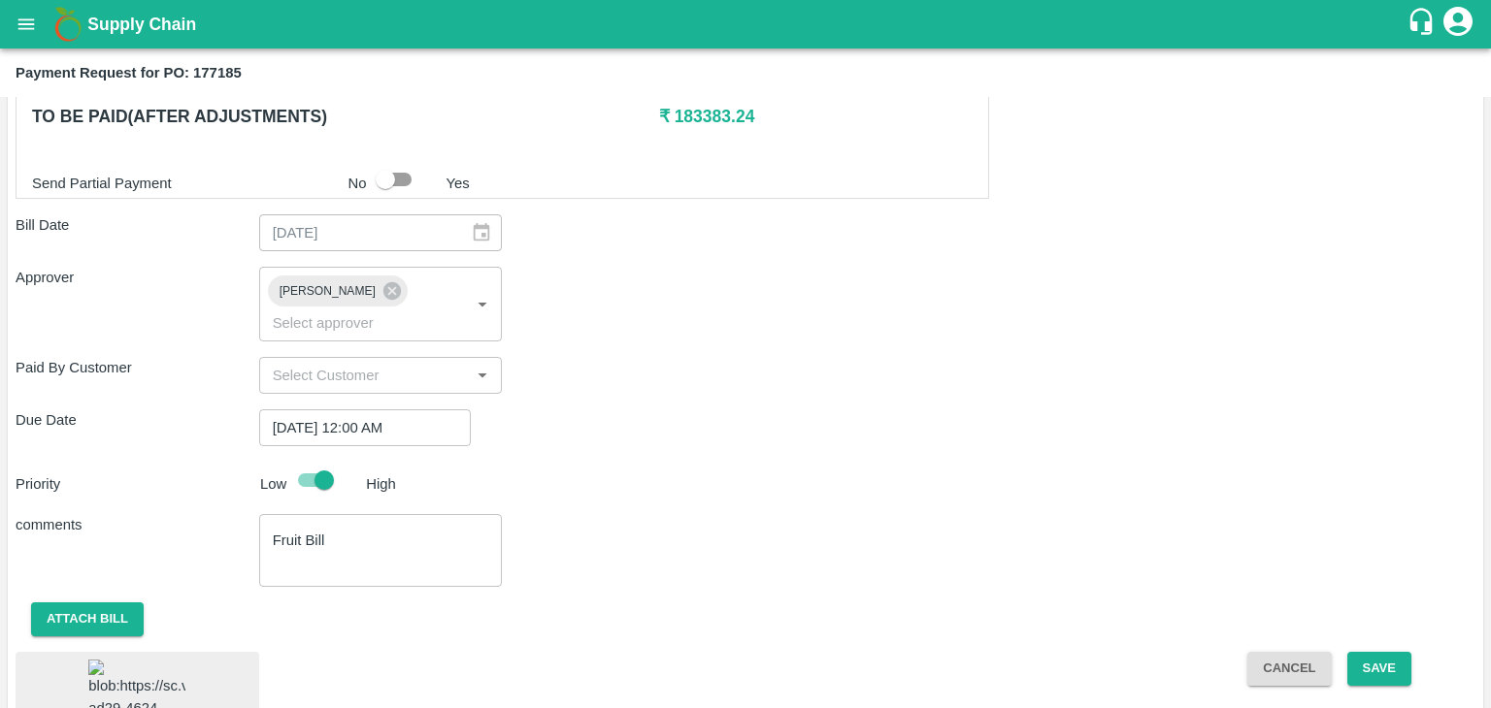
scroll to position [989, 0]
click at [1392, 654] on button "Save" at bounding box center [1379, 671] width 64 height 34
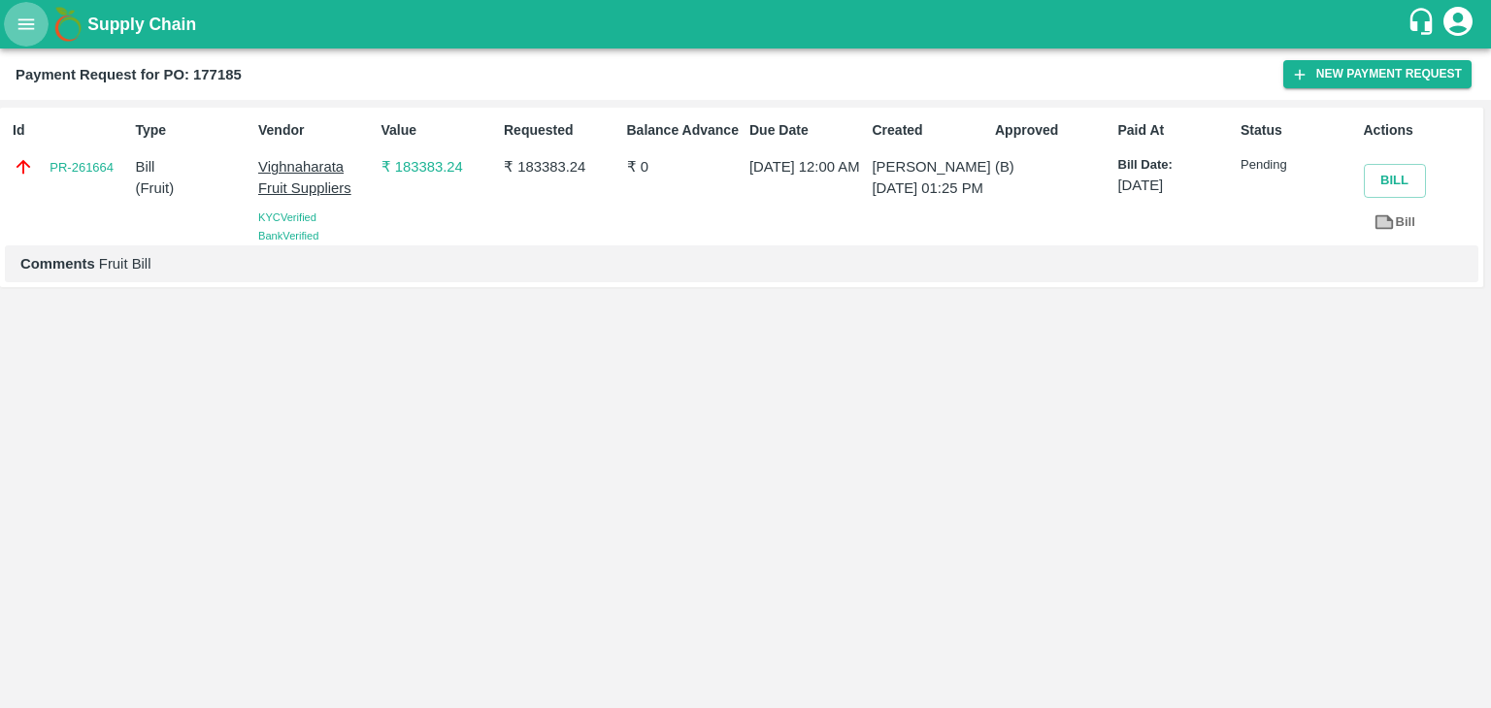
click at [27, 24] on icon "open drawer" at bounding box center [26, 23] width 16 height 11
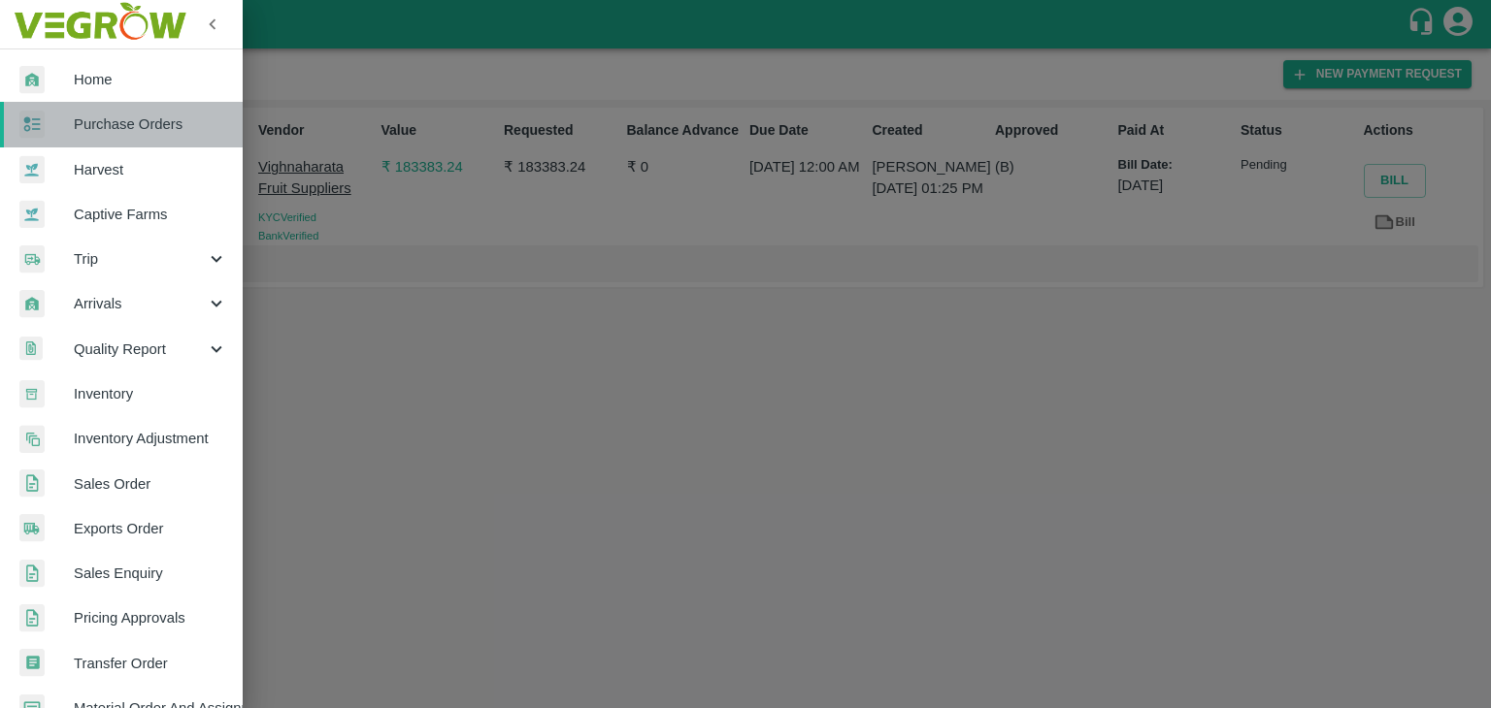
click at [146, 114] on span "Purchase Orders" at bounding box center [150, 124] width 153 height 21
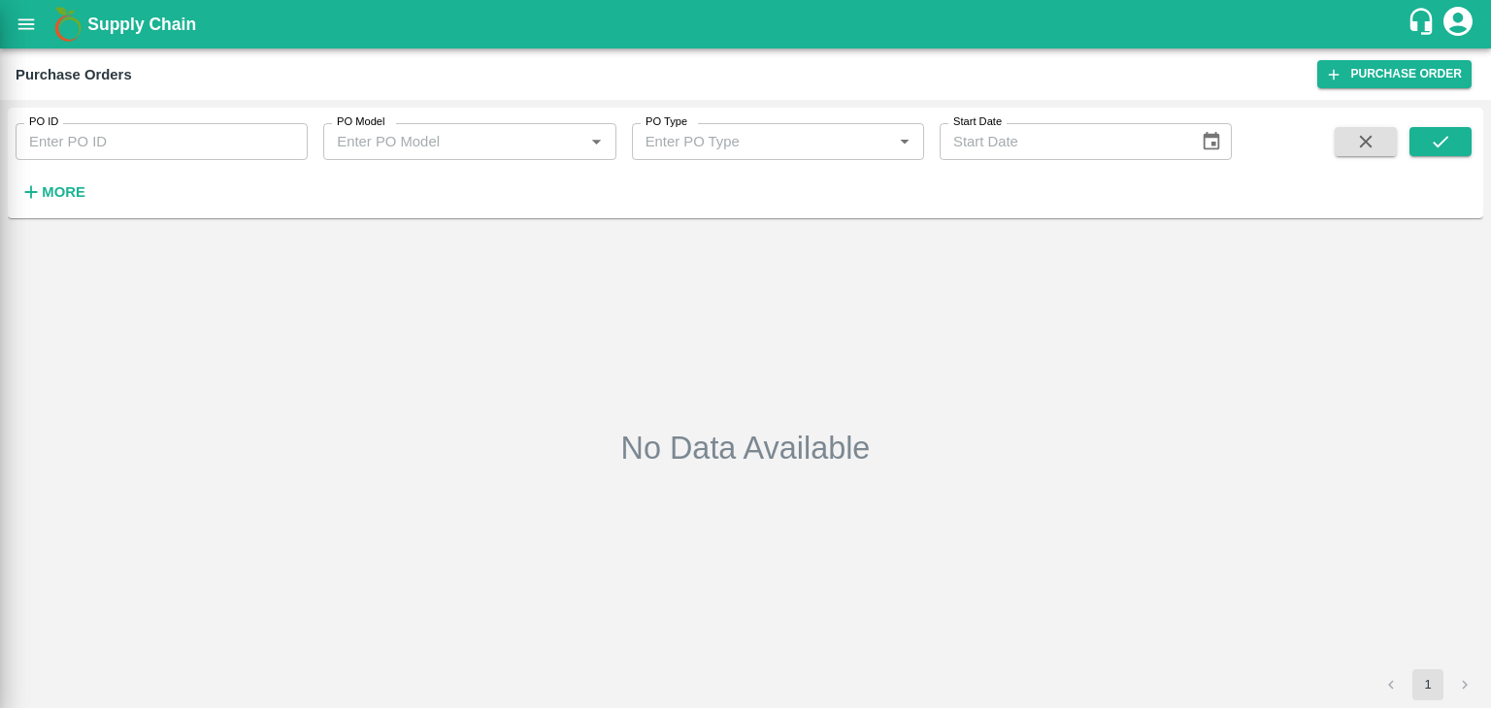
click at [279, 137] on div at bounding box center [745, 354] width 1491 height 708
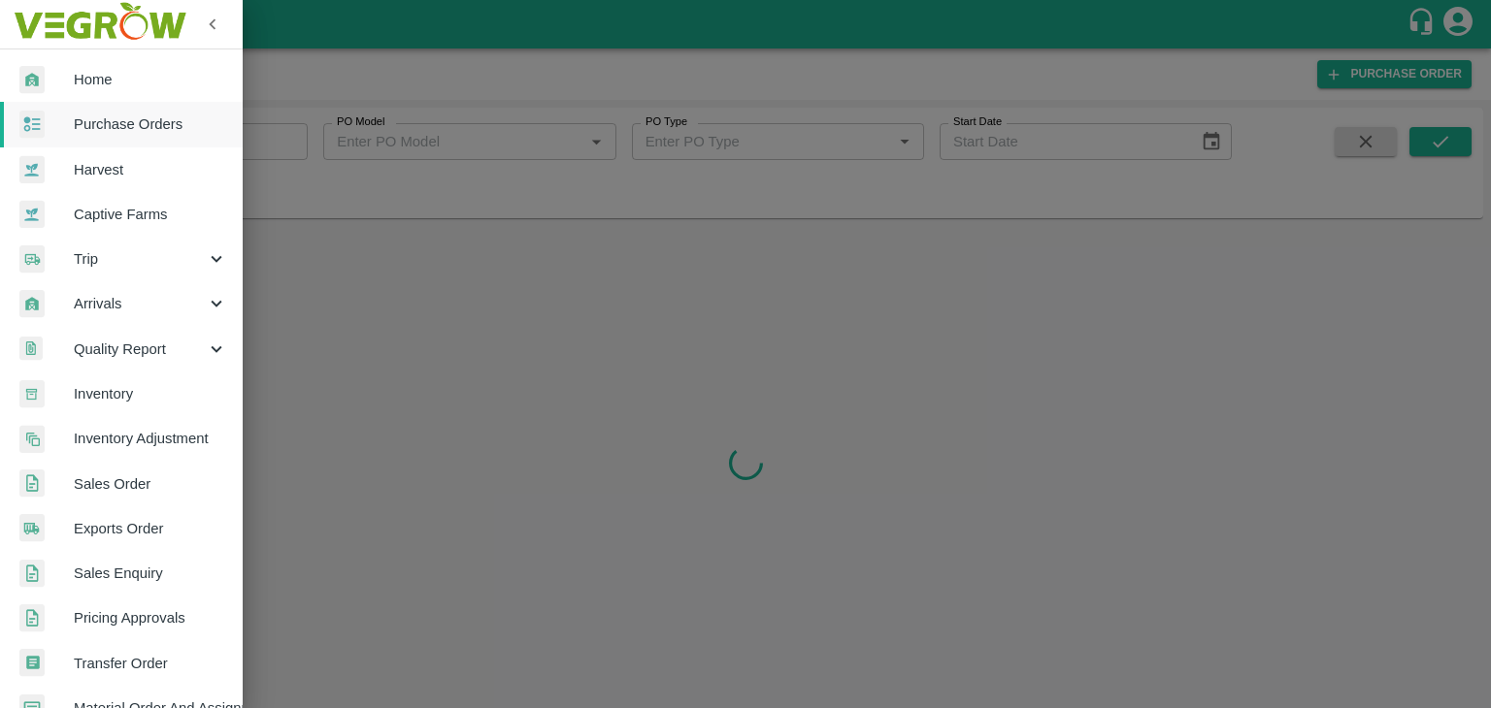
click at [295, 135] on div at bounding box center [745, 354] width 1491 height 708
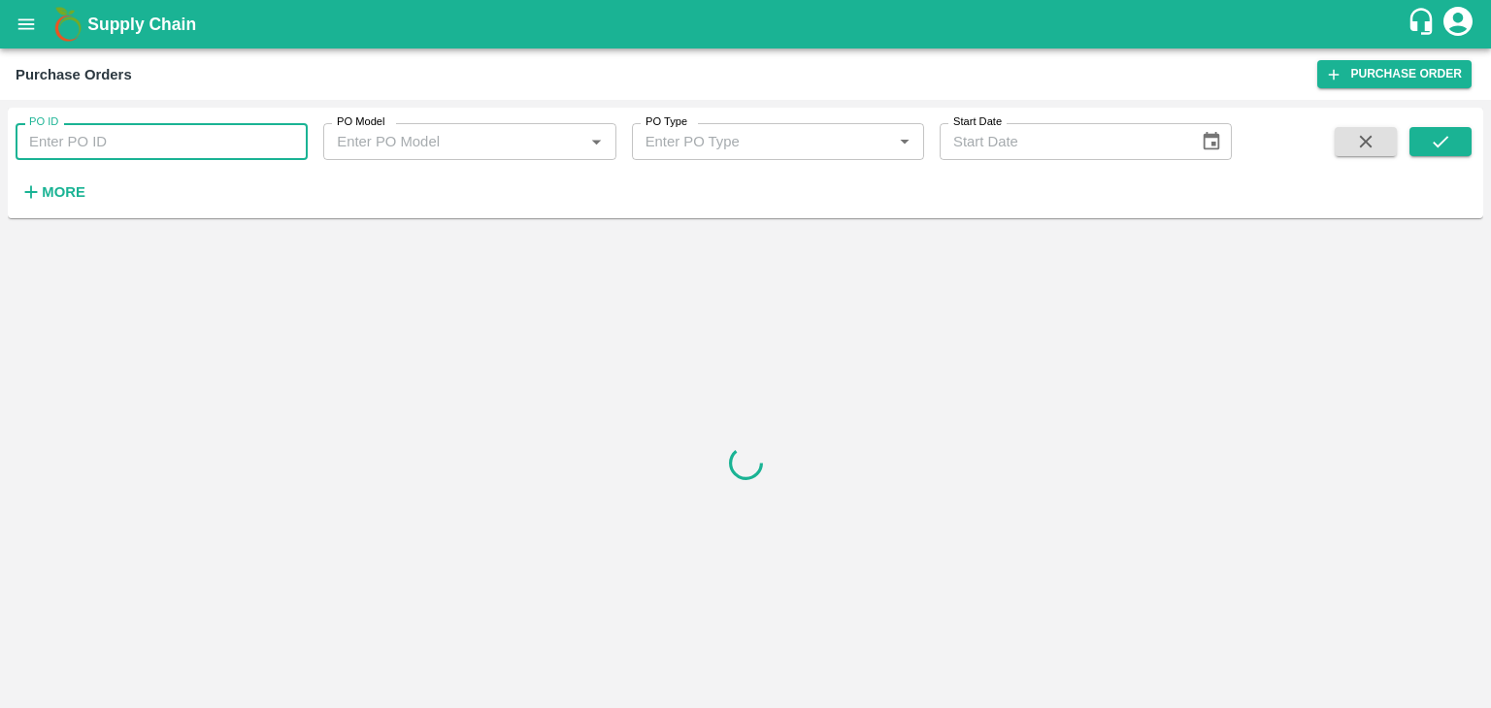
click at [295, 132] on input "PO ID" at bounding box center [162, 141] width 292 height 37
paste input "177201"
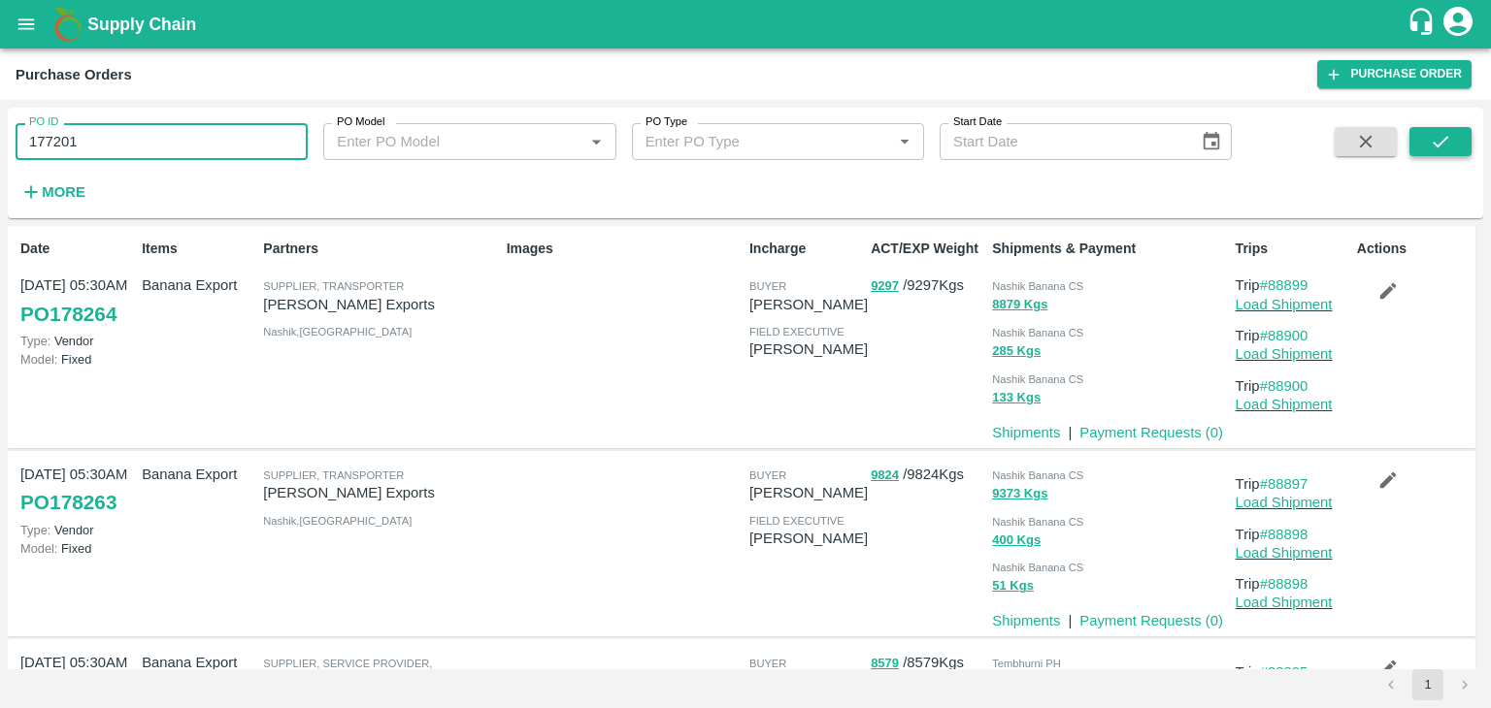
type input "177201"
click at [1424, 134] on button "submit" at bounding box center [1440, 141] width 62 height 29
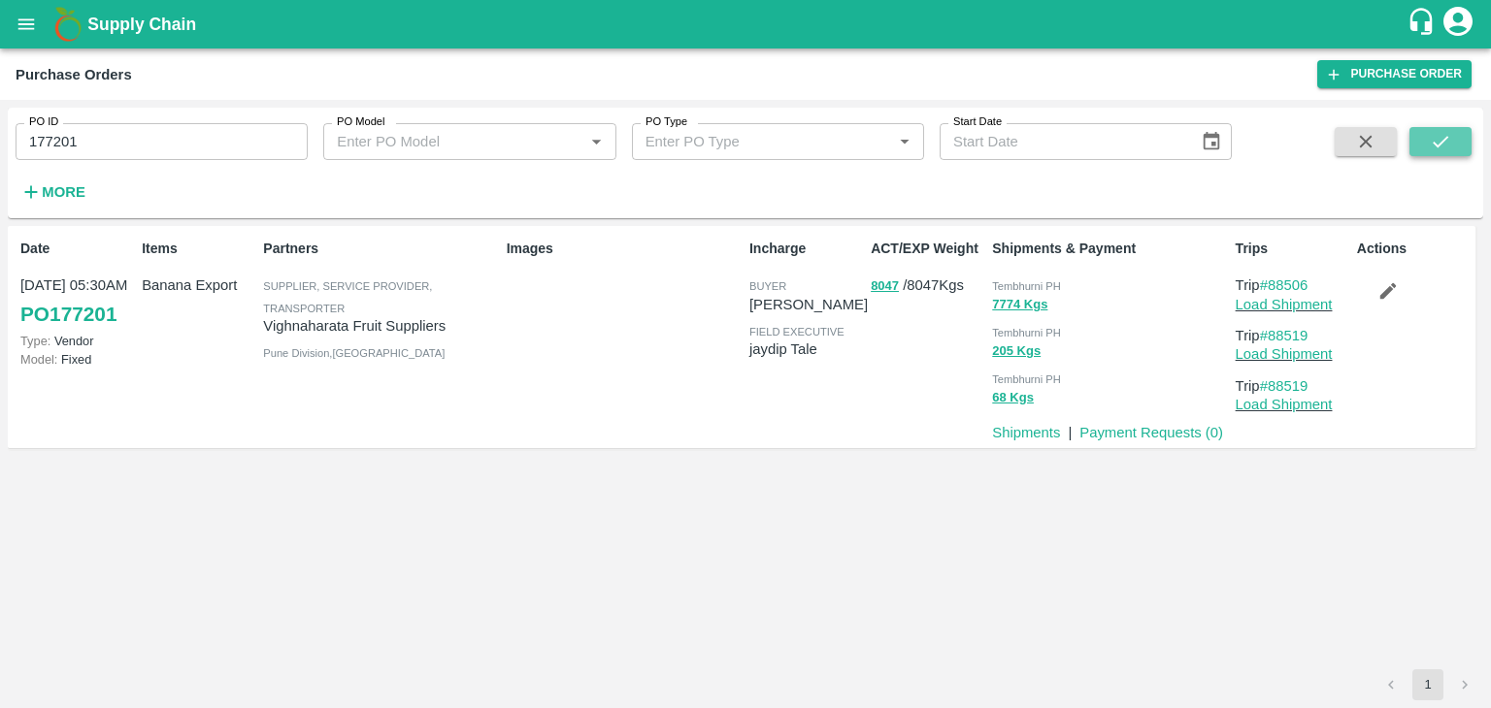
click at [1424, 134] on button "submit" at bounding box center [1440, 141] width 62 height 29
click at [1198, 425] on link "Payment Requests ( 0 )" at bounding box center [1151, 433] width 144 height 16
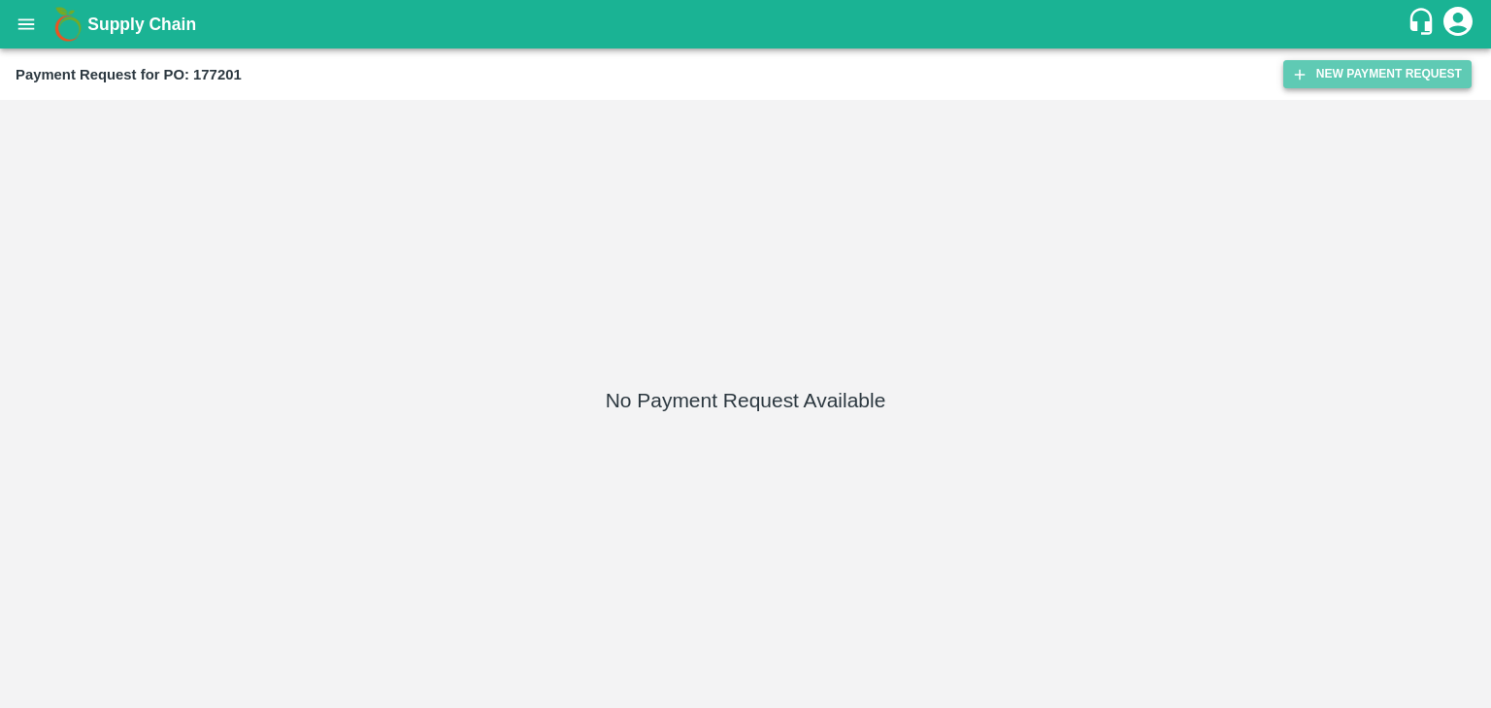
click at [1405, 69] on button "New Payment Request" at bounding box center [1377, 74] width 188 height 28
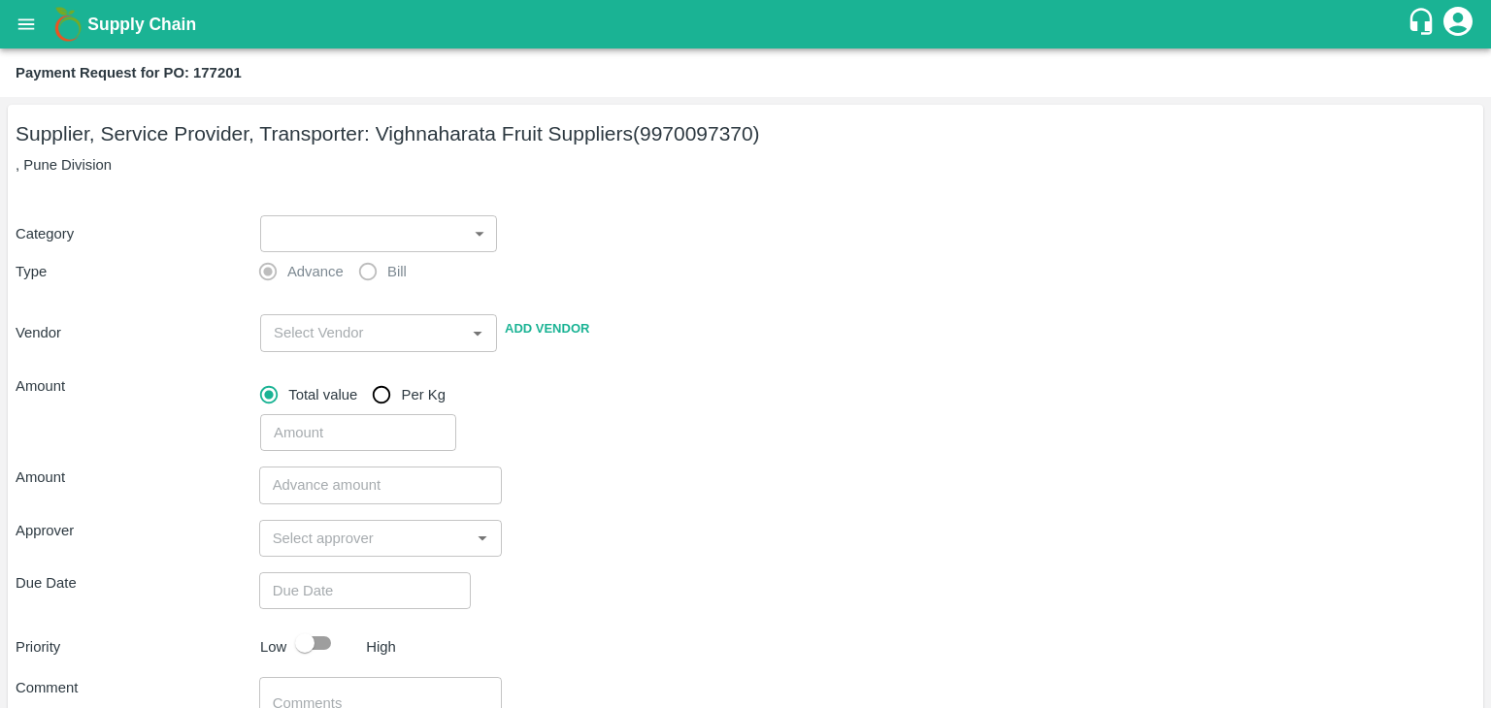
click at [293, 222] on body "Supply Chain Payment Request for PO: 177201 Supplier, Service Provider, Transpo…" at bounding box center [745, 354] width 1491 height 708
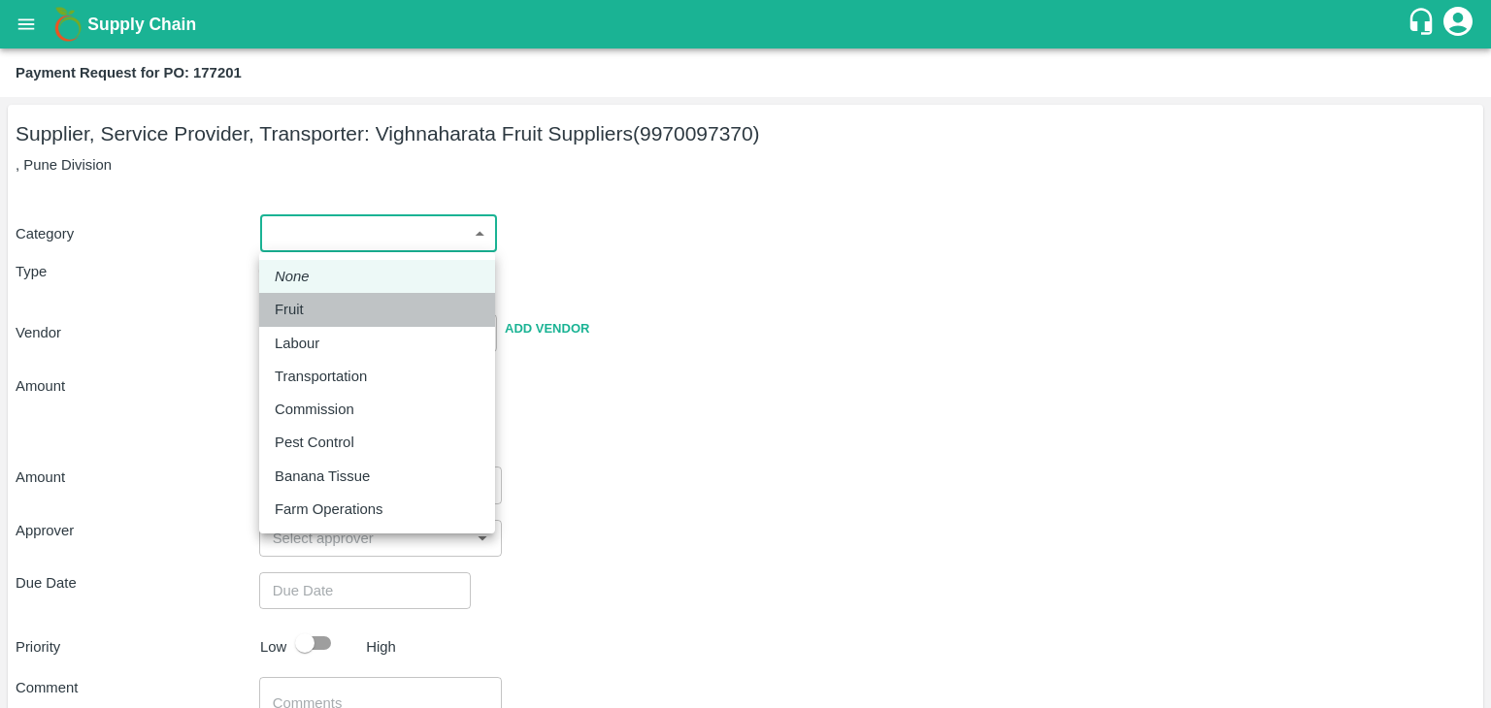
click at [314, 306] on div "Fruit" at bounding box center [377, 309] width 205 height 21
type input "1"
type input "Vighnaharata Fruit Suppliers - 9970097370(Supplier, Service Provider, Transport…"
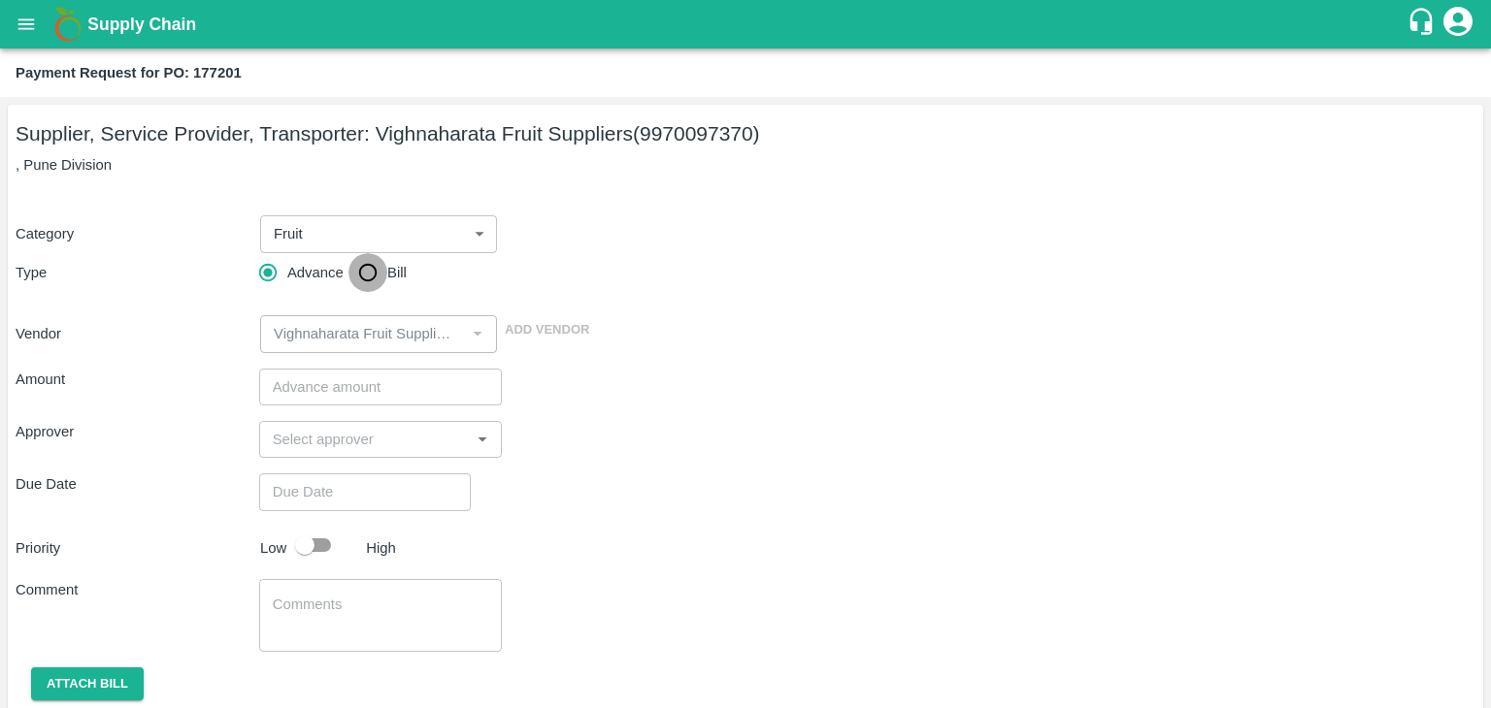
click at [370, 264] on input "Bill" at bounding box center [367, 272] width 39 height 39
radio input "true"
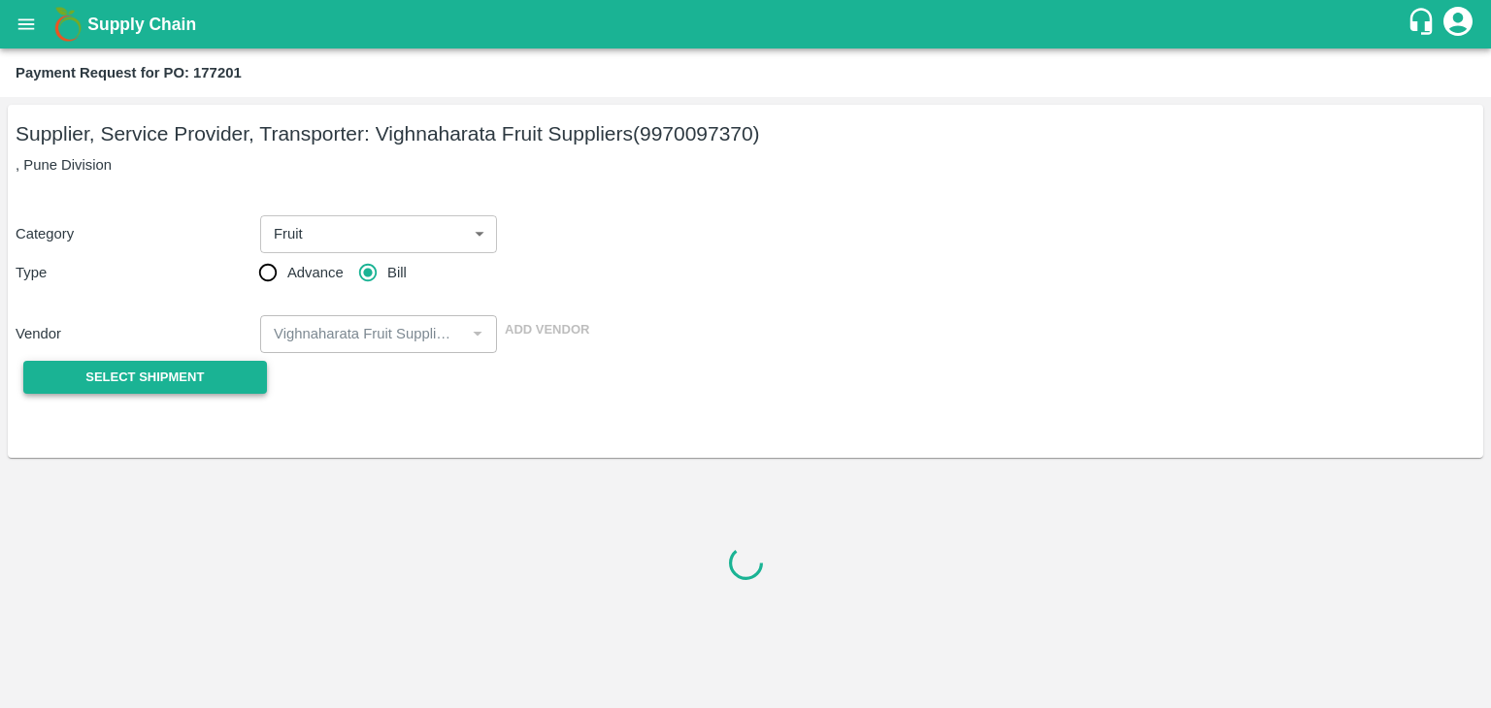
click at [153, 374] on span "Select Shipment" at bounding box center [144, 378] width 118 height 22
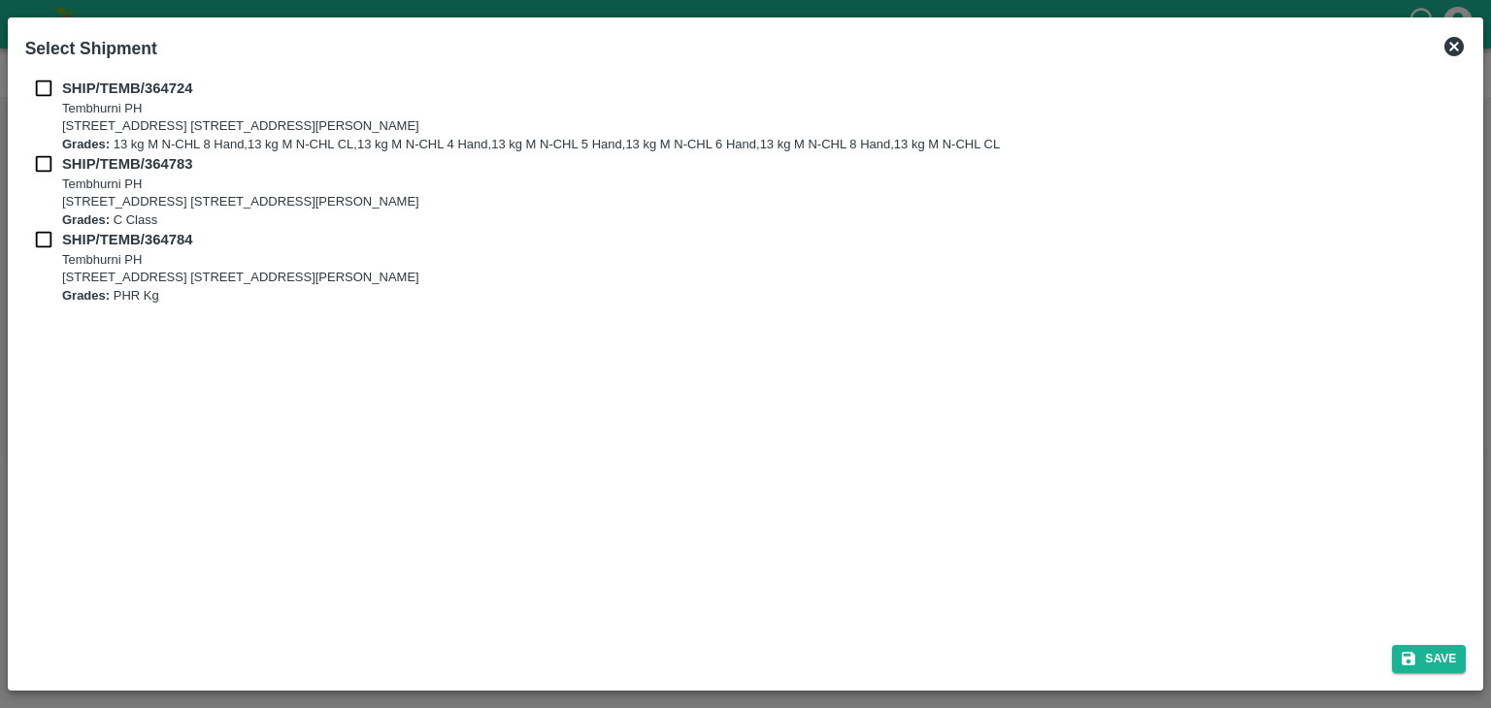
click at [39, 87] on input "checkbox" at bounding box center [43, 88] width 37 height 21
checkbox input "true"
click at [43, 154] on input "checkbox" at bounding box center [43, 163] width 37 height 21
checkbox input "true"
click at [47, 244] on input "checkbox" at bounding box center [43, 239] width 37 height 21
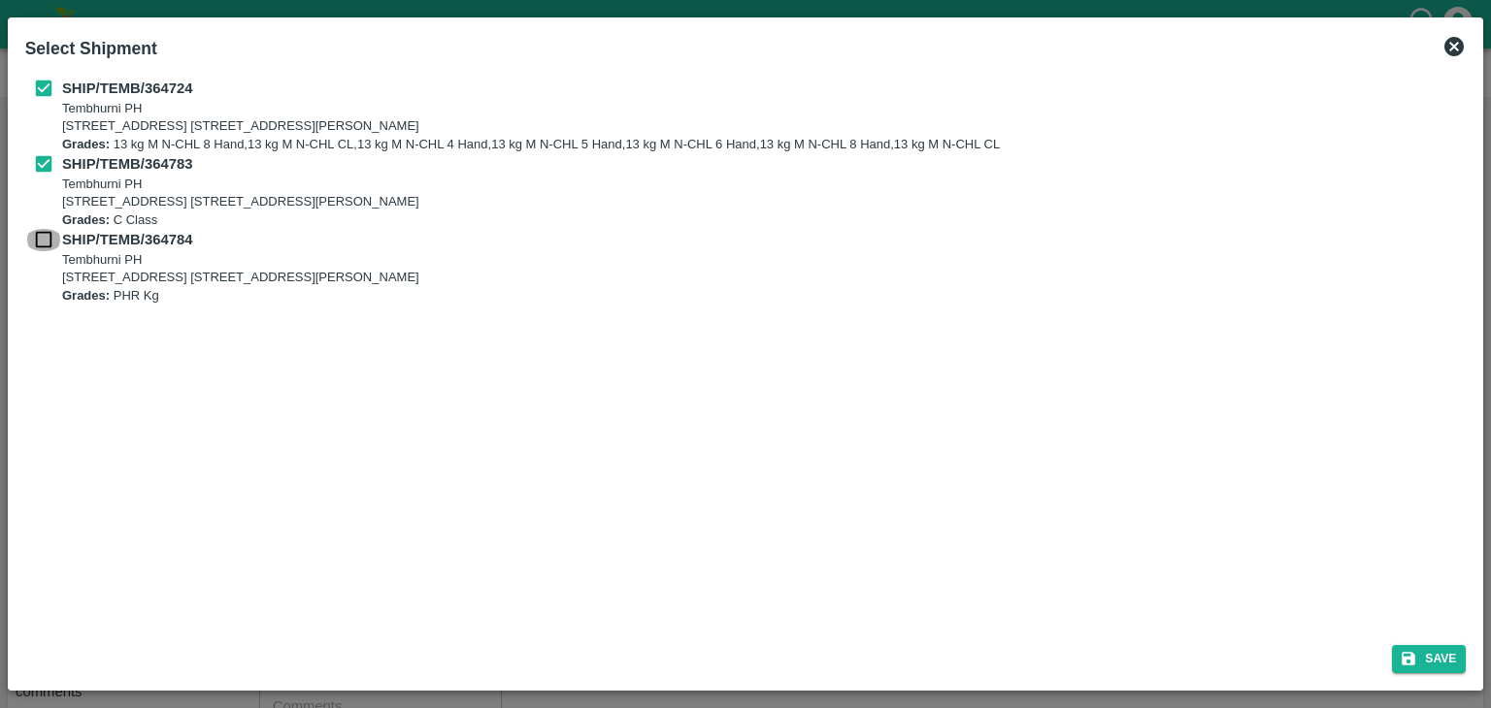
checkbox input "true"
click at [1411, 656] on icon "submit" at bounding box center [1409, 659] width 14 height 14
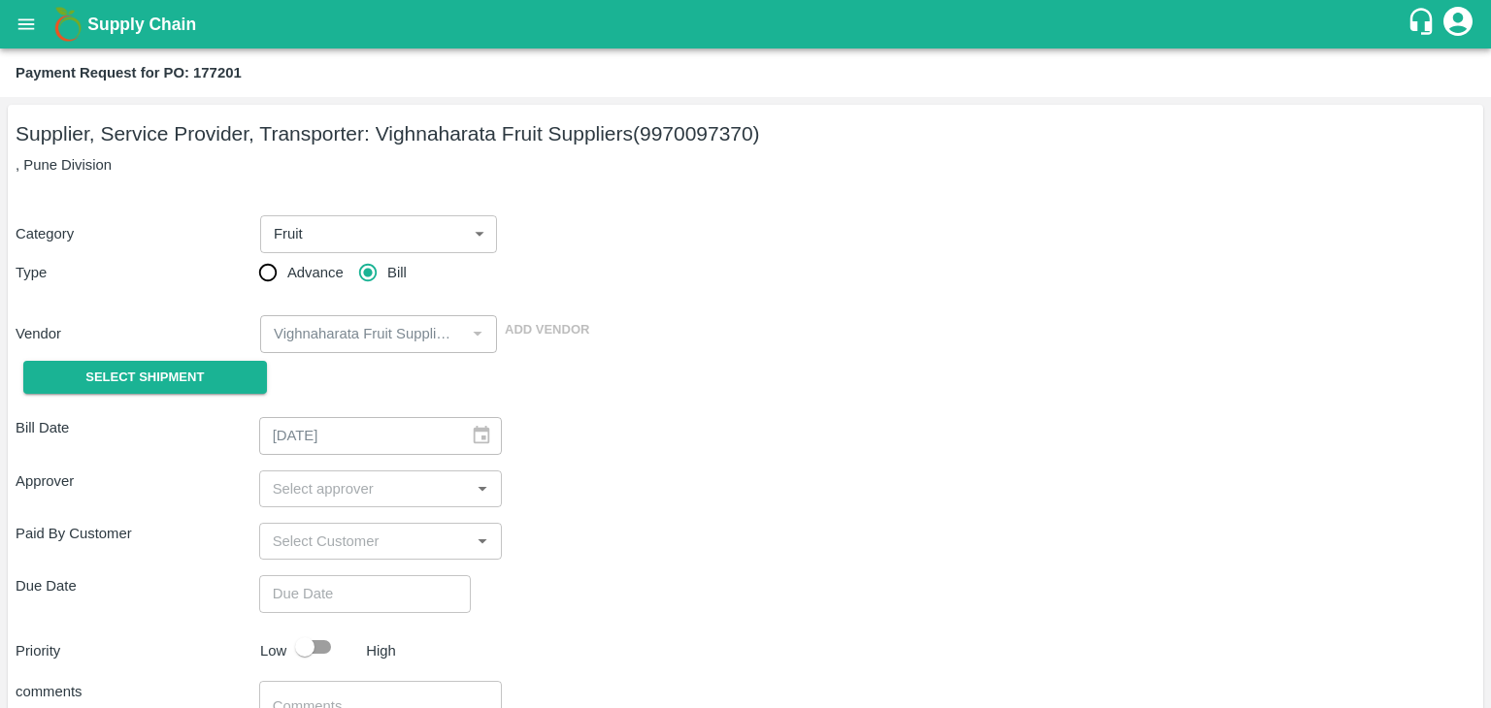
type input "[DATE]"
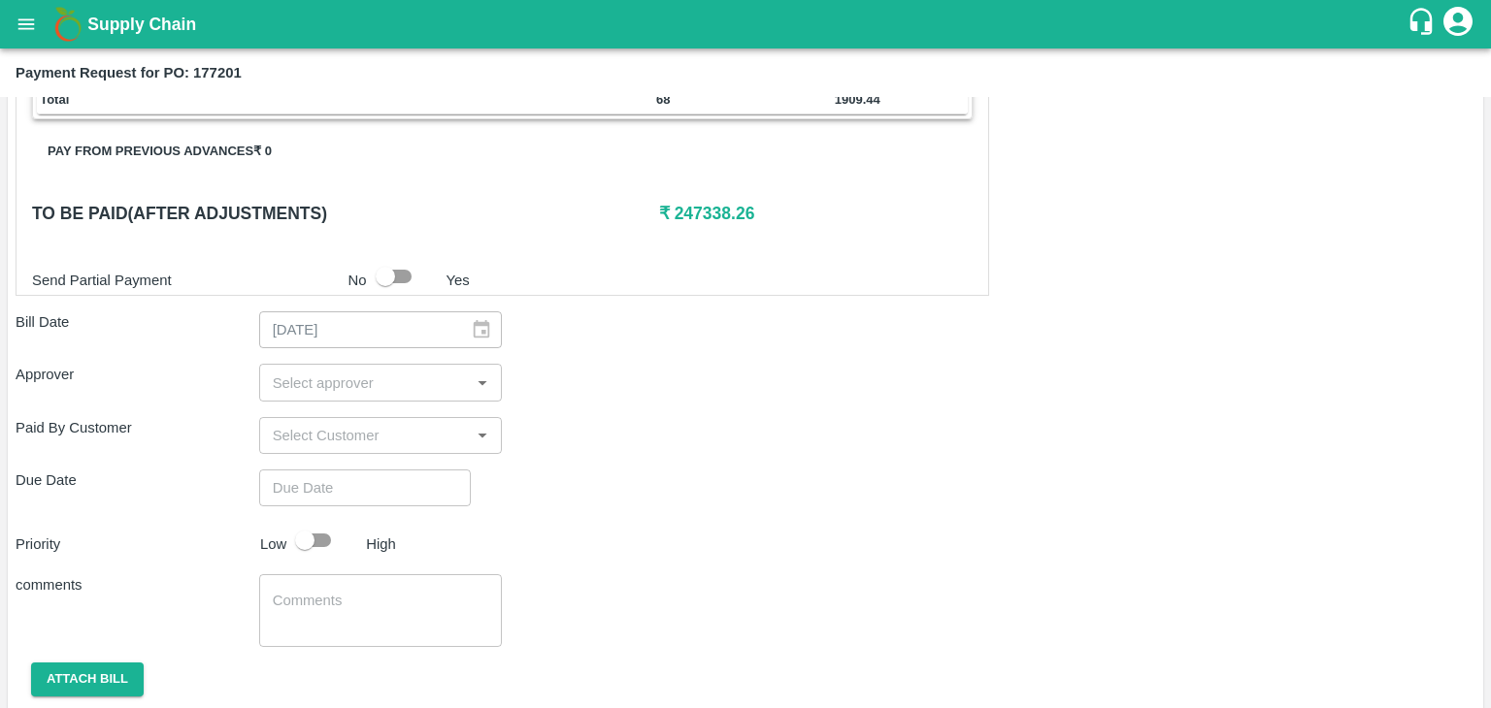
scroll to position [1036, 0]
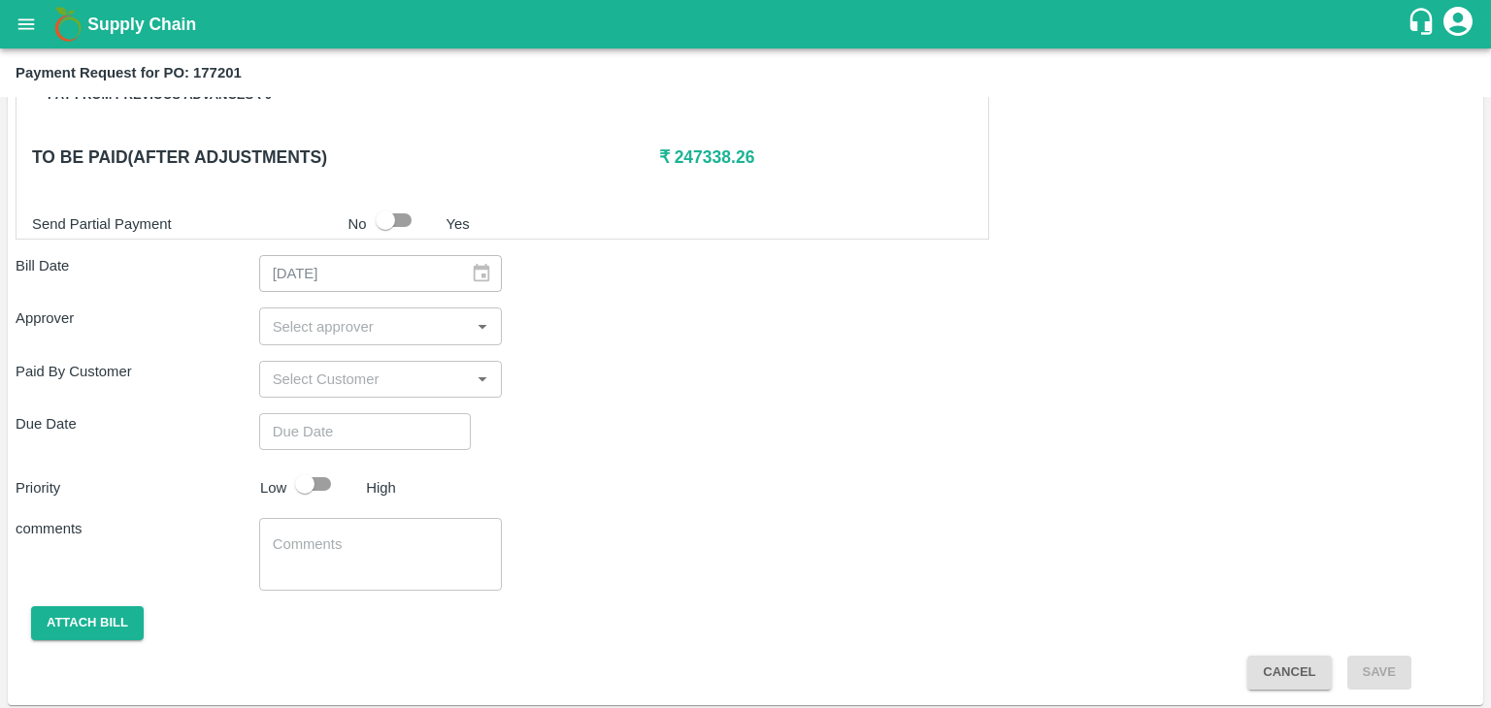
click at [368, 319] on input "input" at bounding box center [365, 325] width 200 height 25
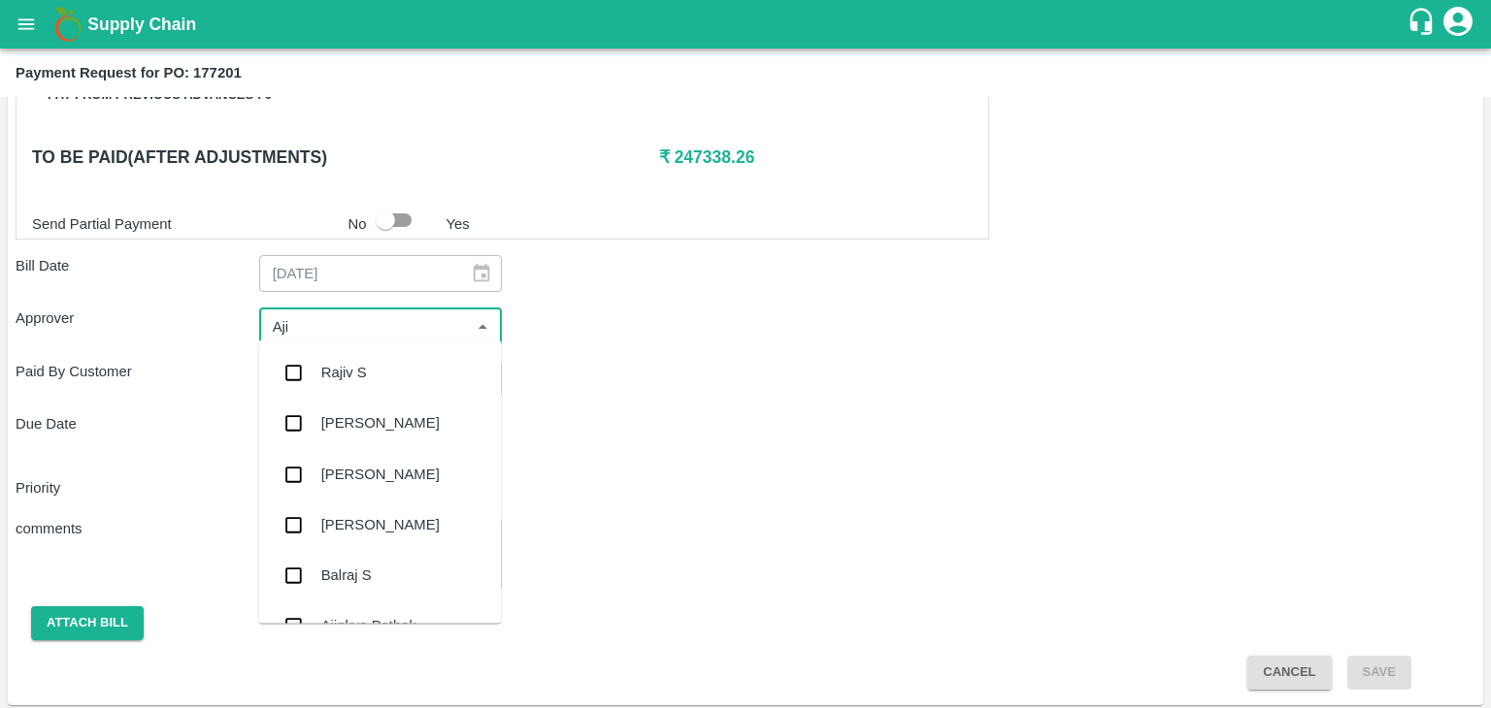
type input "Ajit"
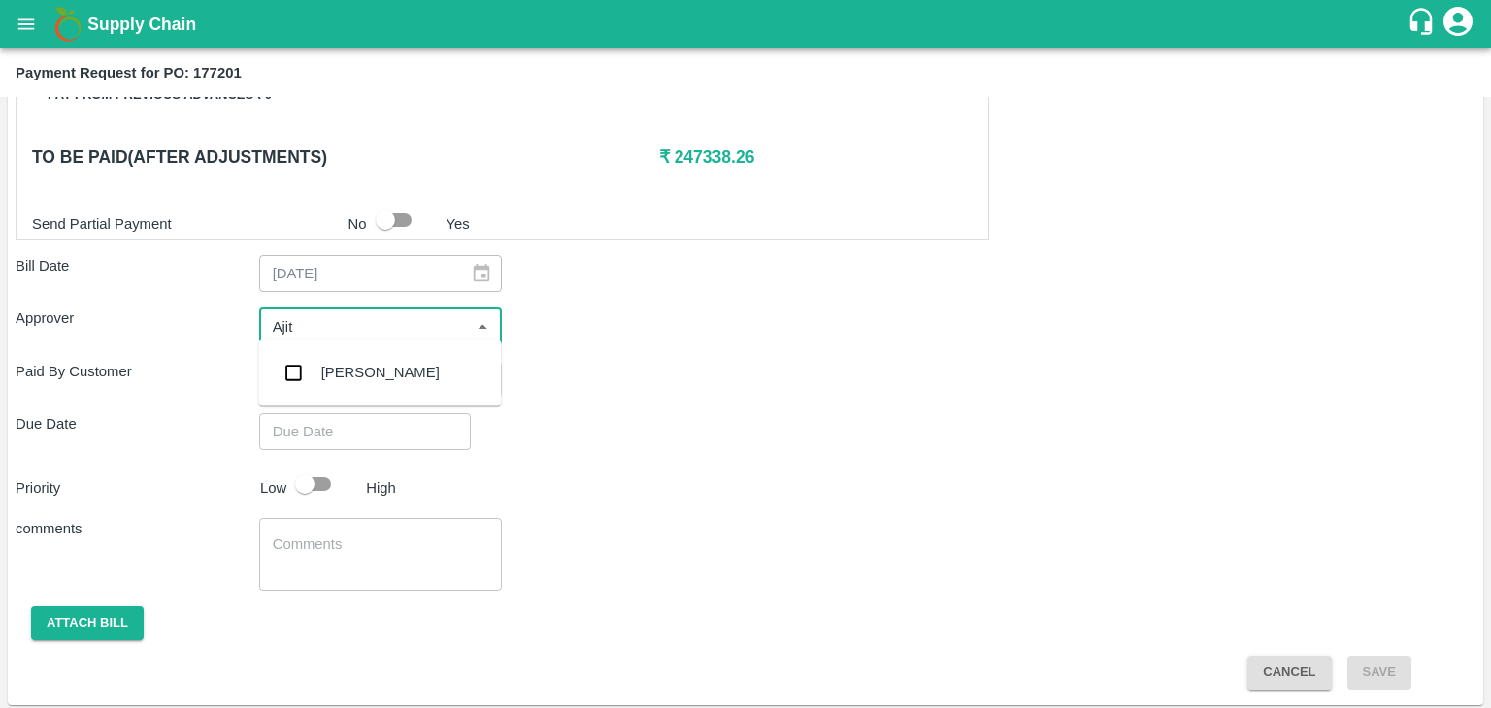
click at [374, 366] on div "[PERSON_NAME]" at bounding box center [380, 372] width 118 height 21
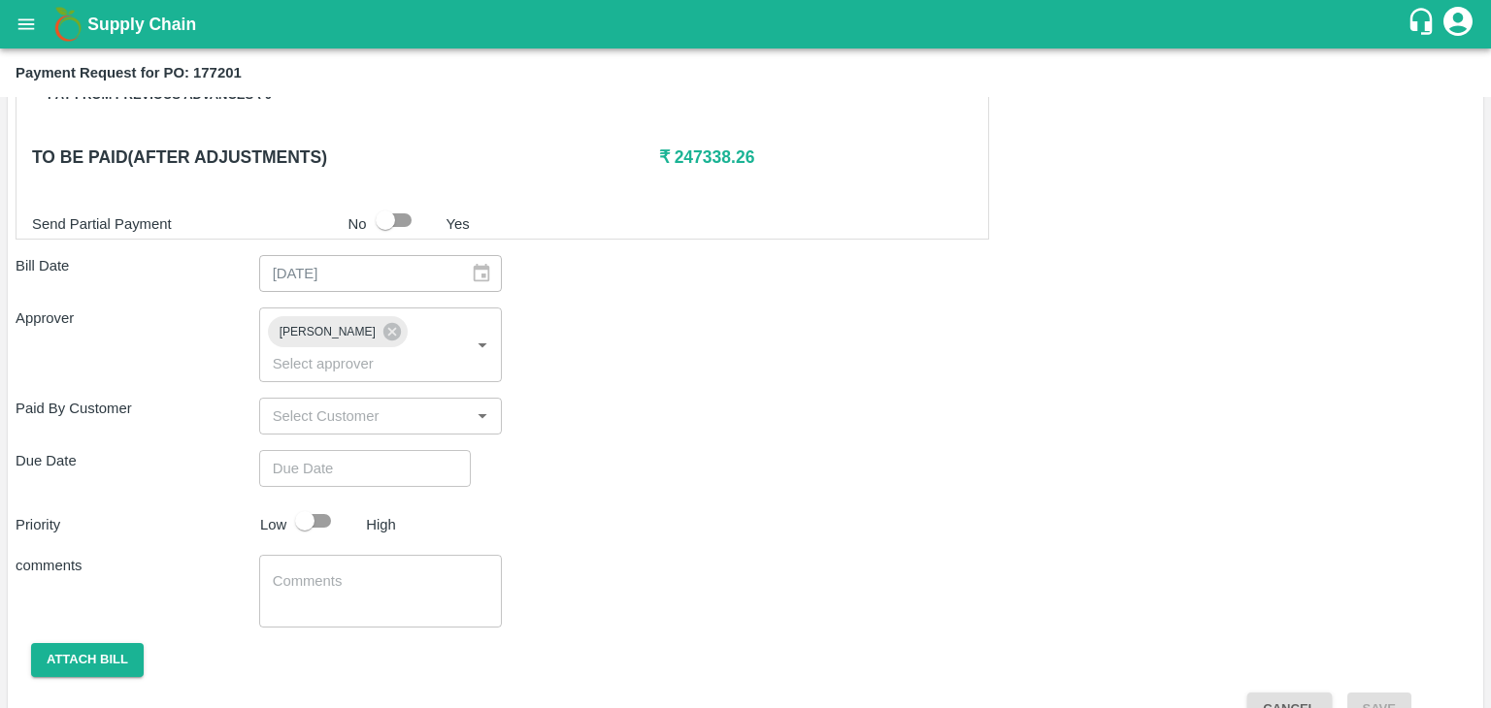
click at [398, 417] on div "Shipment - SHIP/TEMB/364724 Lots (Labels) Weight (Kgs) Total Price (₹) BANANA-E…" at bounding box center [745, 45] width 1459 height 1361
type input "DD/MM/YYYY hh:mm aa"
click at [407, 450] on input "DD/MM/YYYY hh:mm aa" at bounding box center [358, 468] width 198 height 37
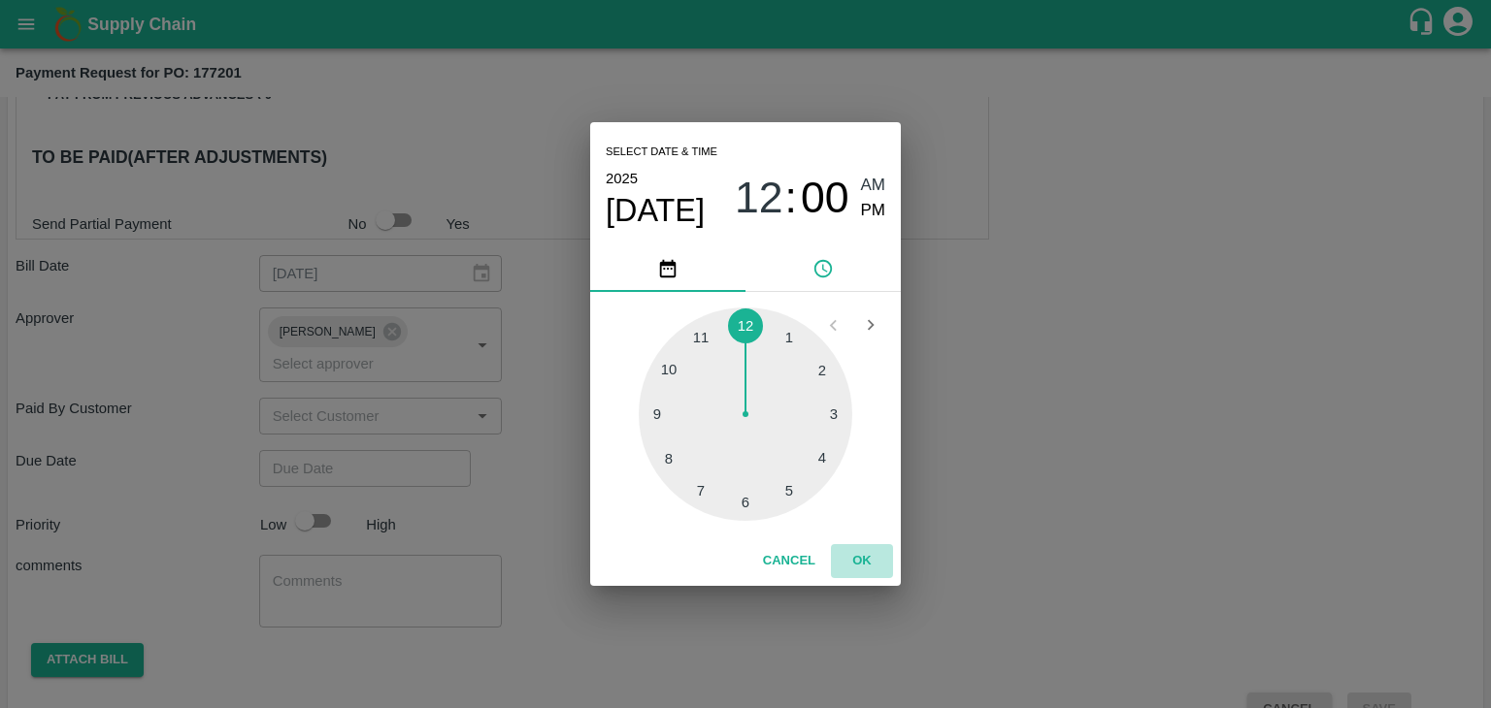
click at [858, 559] on button "OK" at bounding box center [862, 561] width 62 height 34
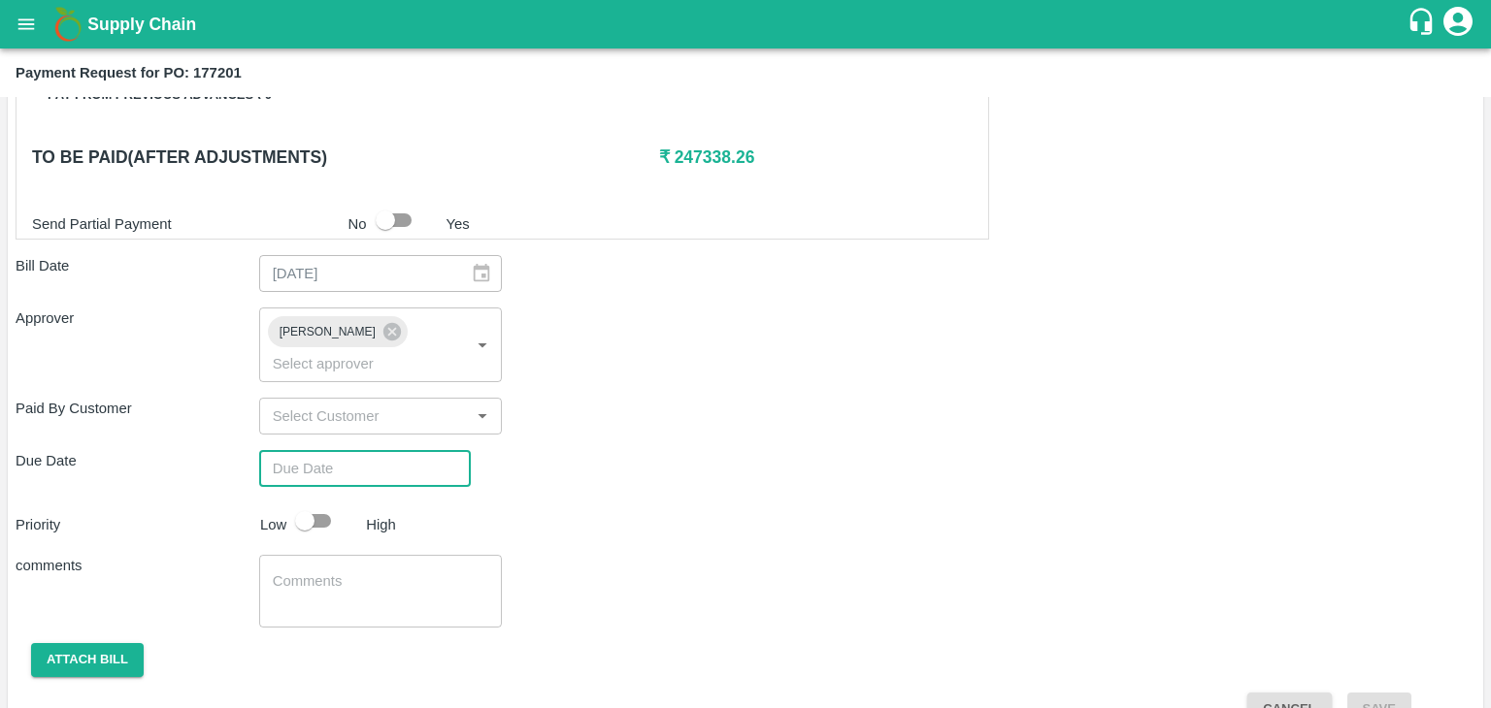
type input "[DATE] 12:00 AM"
click at [310, 503] on input "checkbox" at bounding box center [304, 521] width 111 height 37
checkbox input "true"
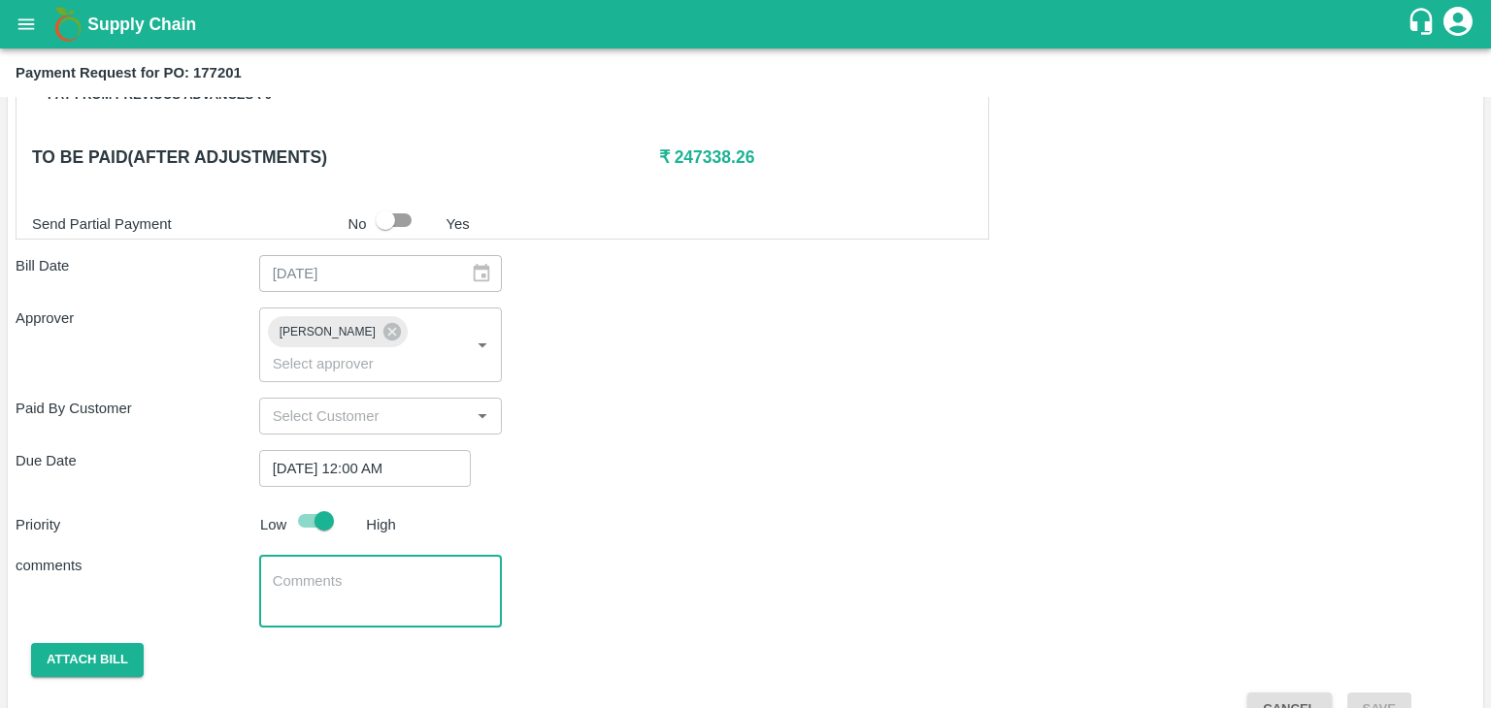
click at [376, 572] on textarea at bounding box center [381, 592] width 216 height 41
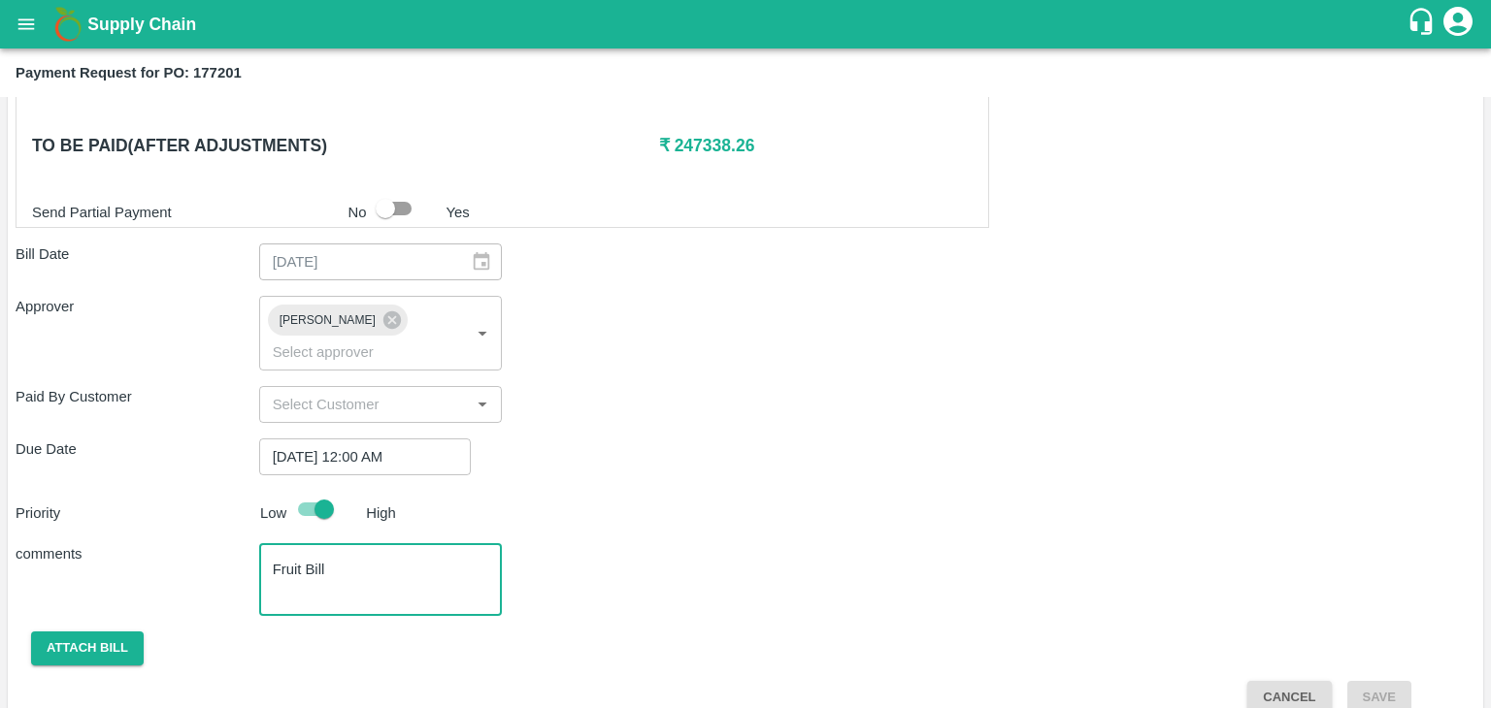
type textarea "Fruit Bill"
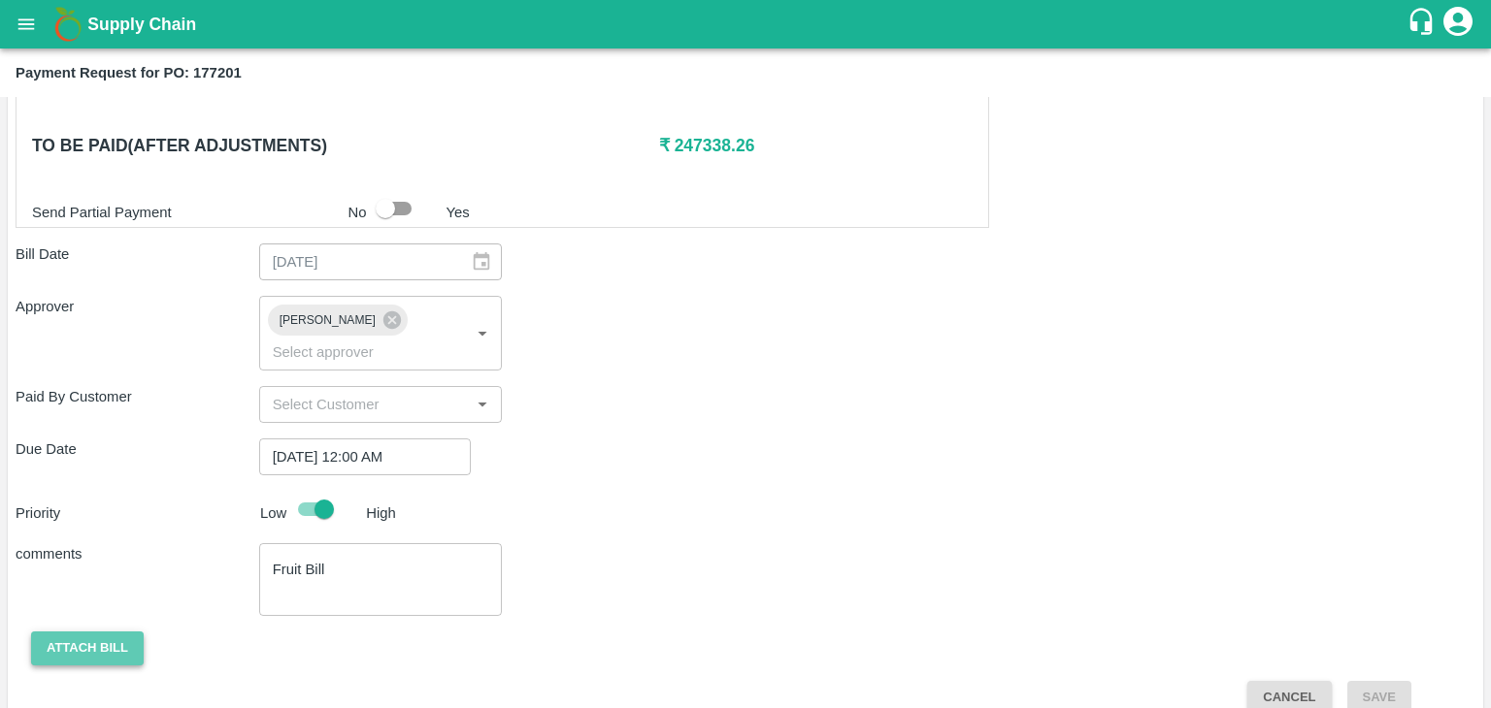
click at [124, 632] on button "Attach bill" at bounding box center [87, 649] width 113 height 34
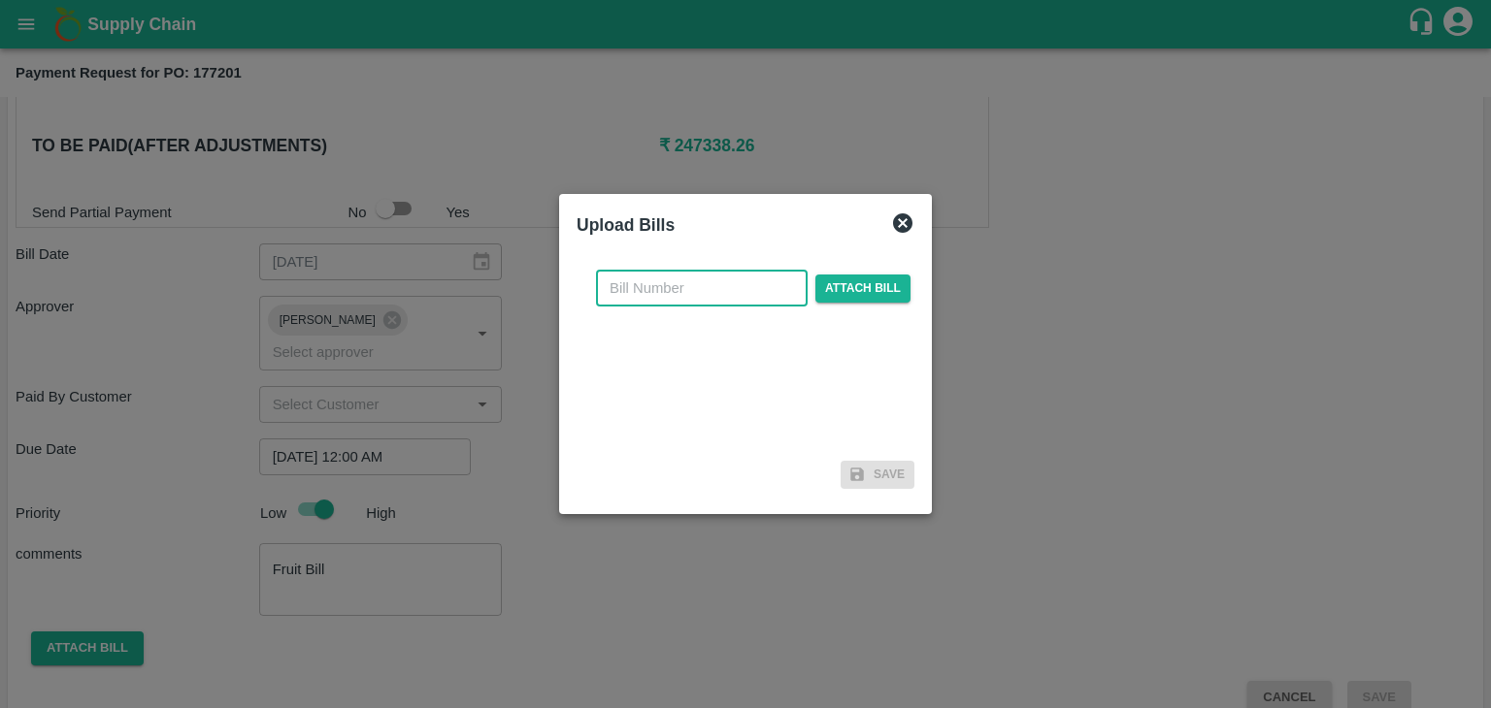
click at [704, 300] on input "text" at bounding box center [702, 288] width 212 height 37
type input "967"
click at [835, 282] on span "Attach bill" at bounding box center [862, 289] width 95 height 28
click at [0, 0] on input "Attach bill" at bounding box center [0, 0] width 0 height 0
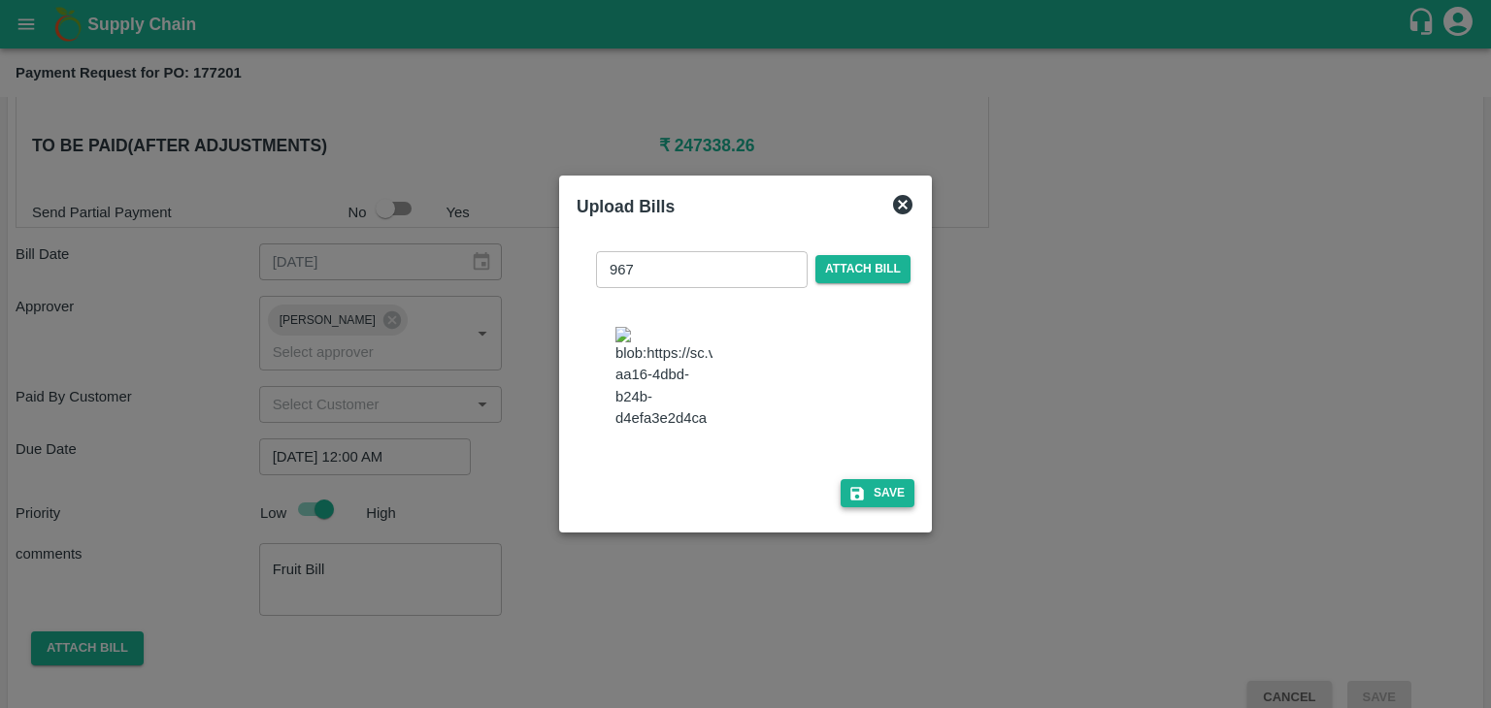
drag, startPoint x: 877, startPoint y: 517, endPoint x: 887, endPoint y: 504, distance: 16.7
click at [887, 504] on div "967 ​ Attach bill Save" at bounding box center [745, 376] width 338 height 280
click at [887, 504] on button "Save" at bounding box center [877, 493] width 74 height 28
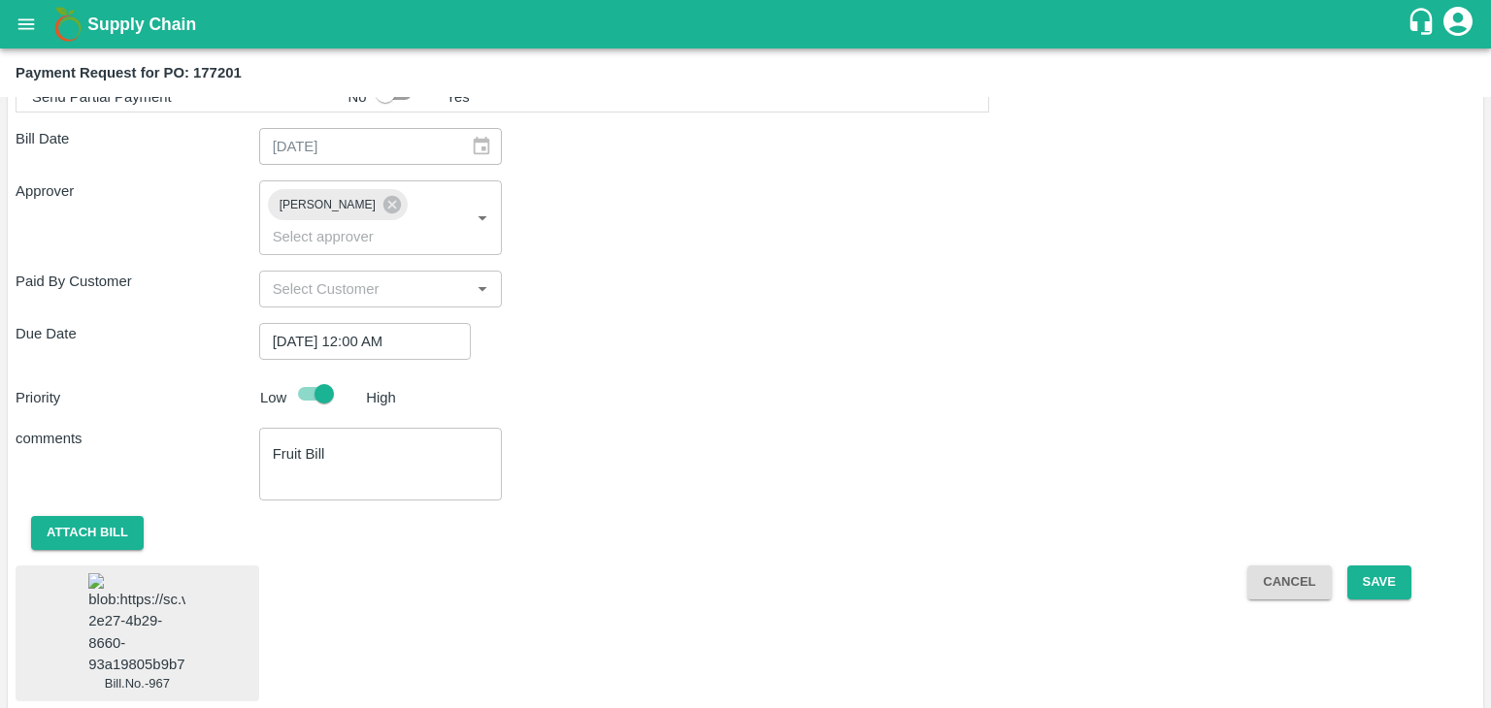
scroll to position [1163, 0]
click at [116, 574] on img at bounding box center [136, 625] width 97 height 102
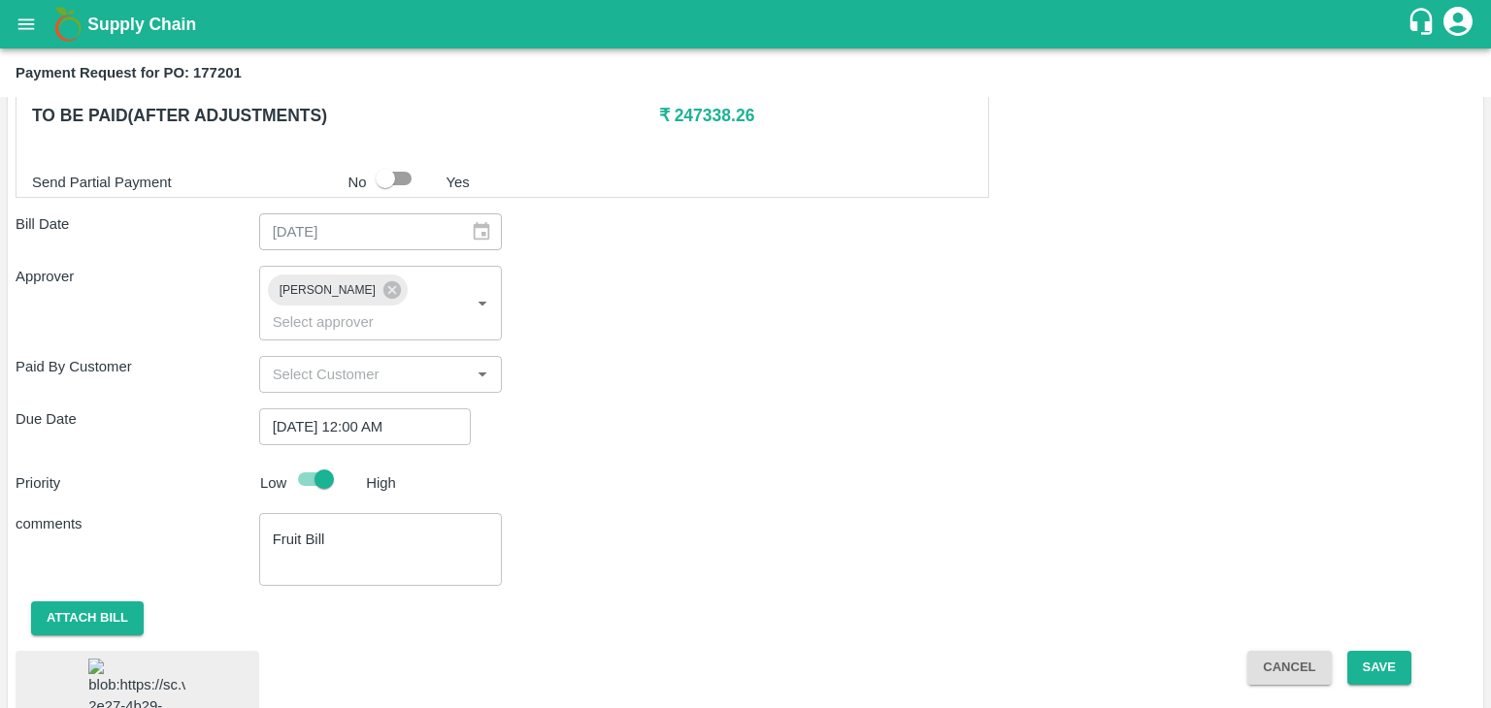
scroll to position [1163, 0]
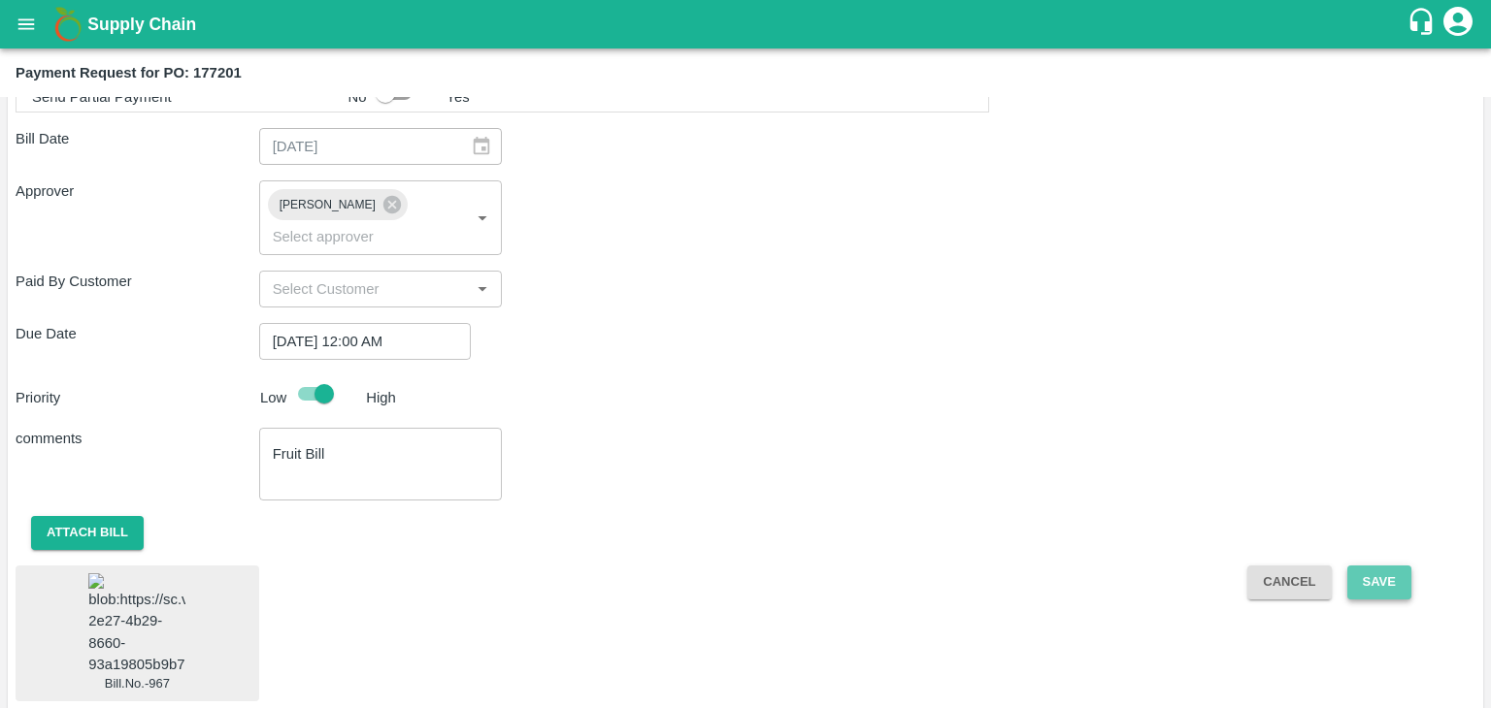
click at [1391, 566] on button "Save" at bounding box center [1379, 583] width 64 height 34
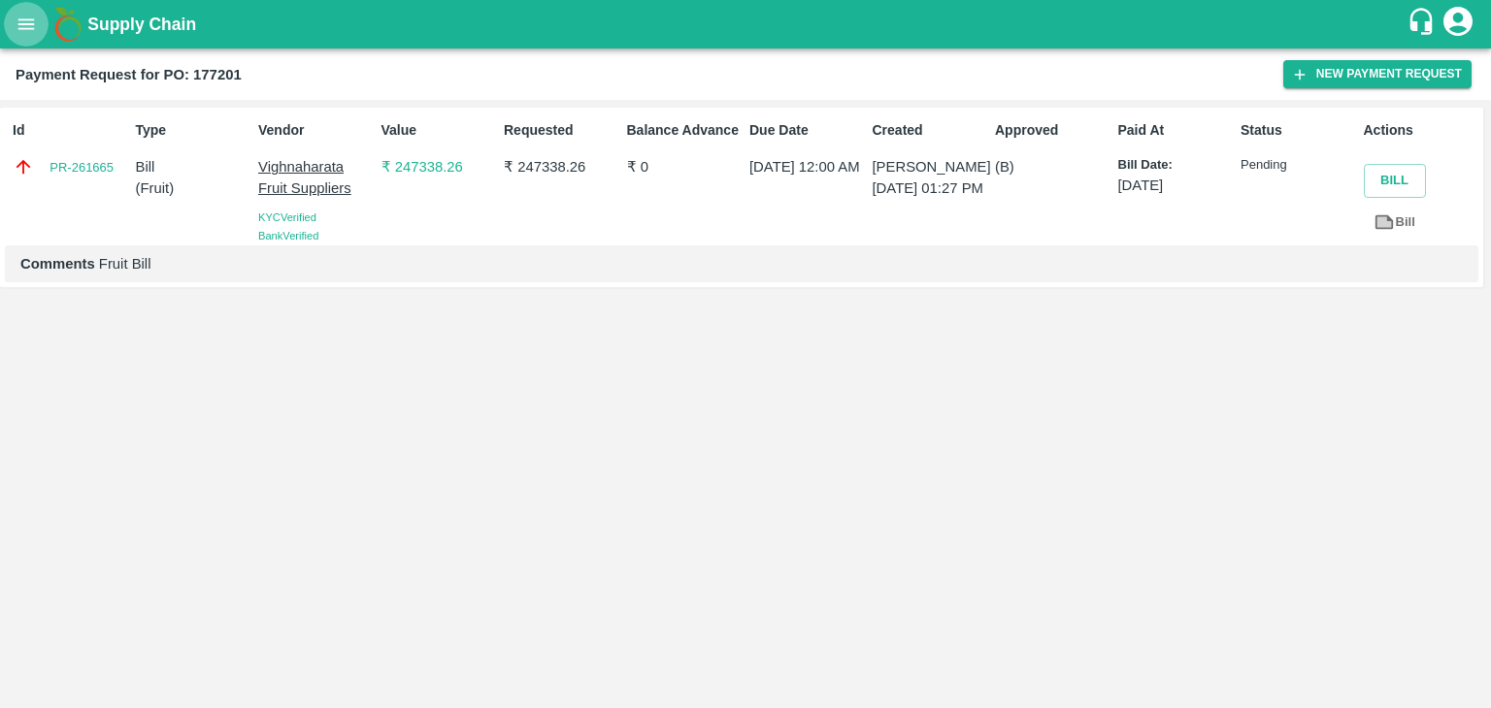
click at [12, 28] on button "open drawer" at bounding box center [26, 24] width 45 height 45
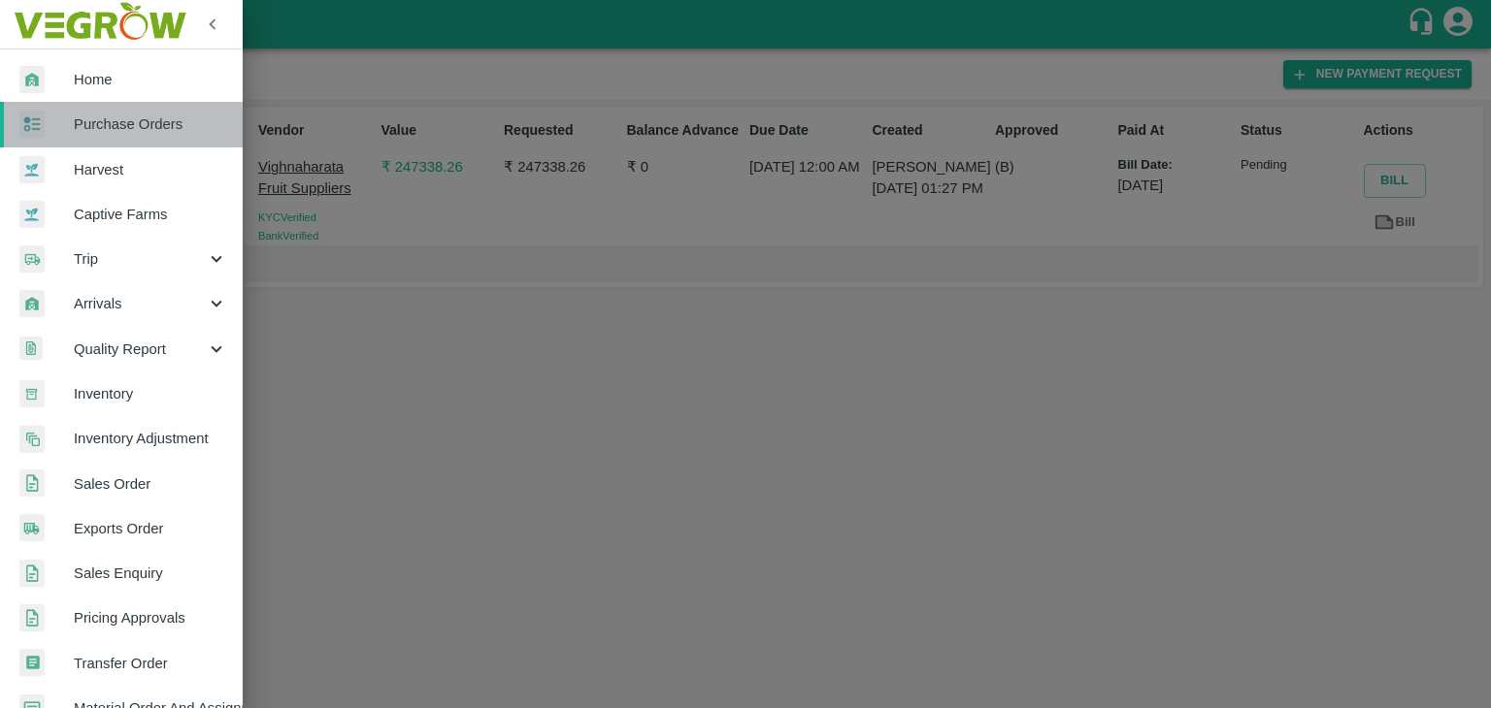
click at [143, 120] on span "Purchase Orders" at bounding box center [150, 124] width 153 height 21
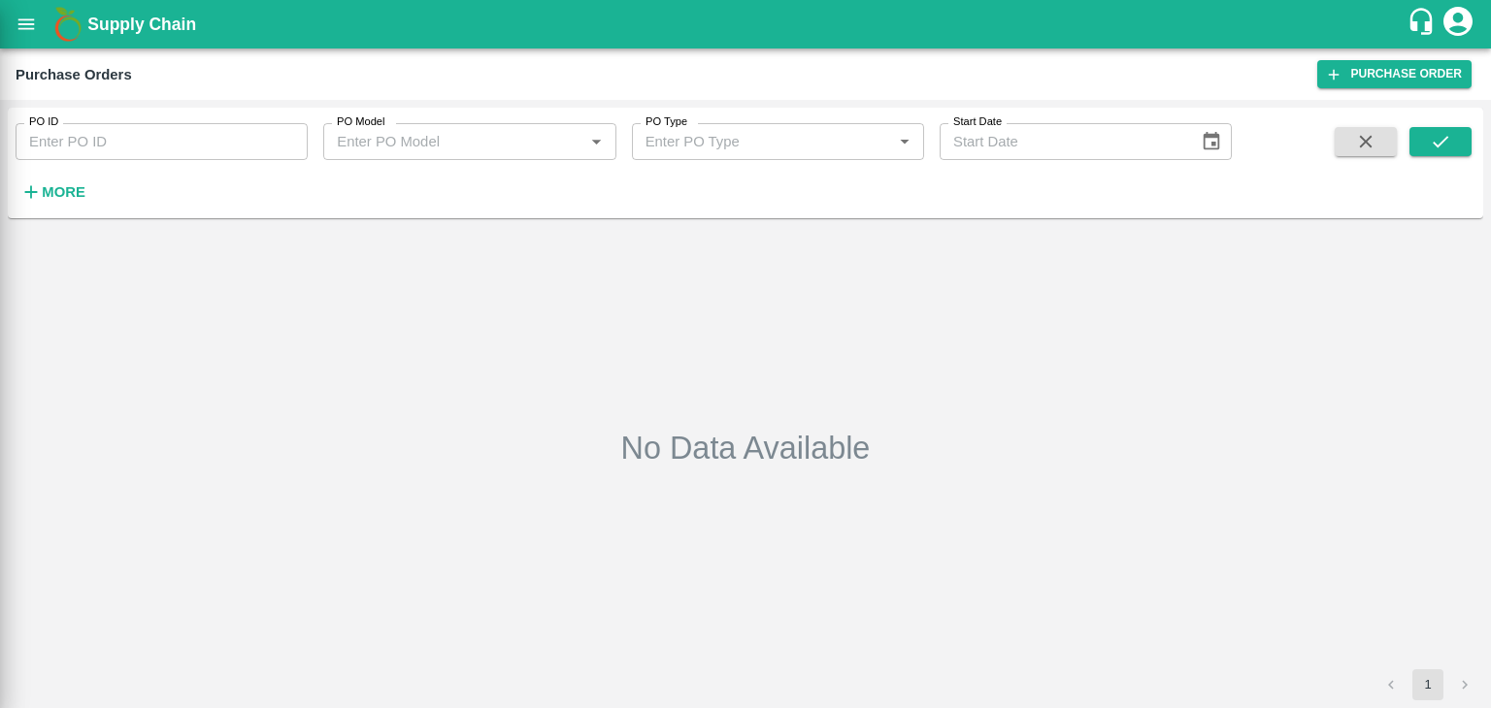
drag, startPoint x: 295, startPoint y: 125, endPoint x: 295, endPoint y: 144, distance: 18.4
click at [295, 144] on div at bounding box center [745, 354] width 1491 height 708
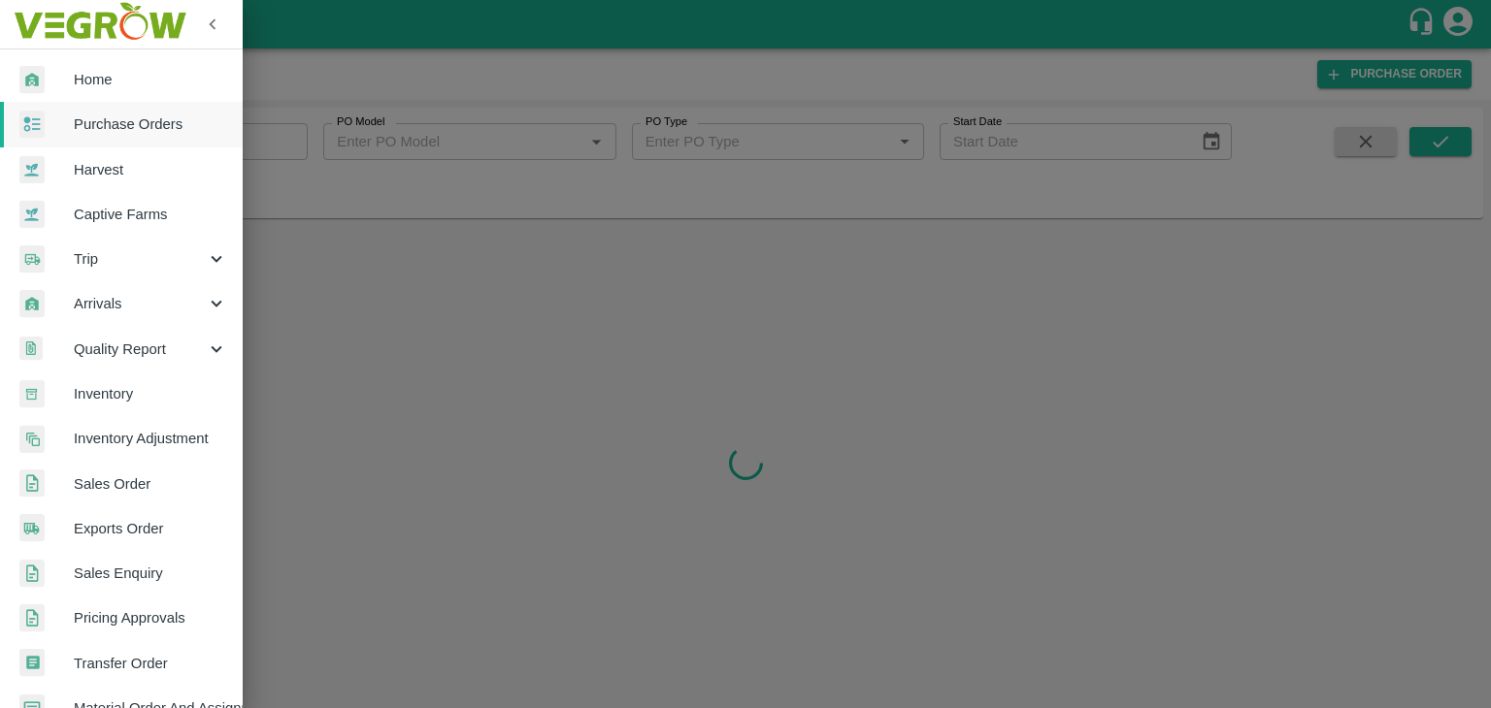
click at [295, 144] on div at bounding box center [745, 354] width 1491 height 708
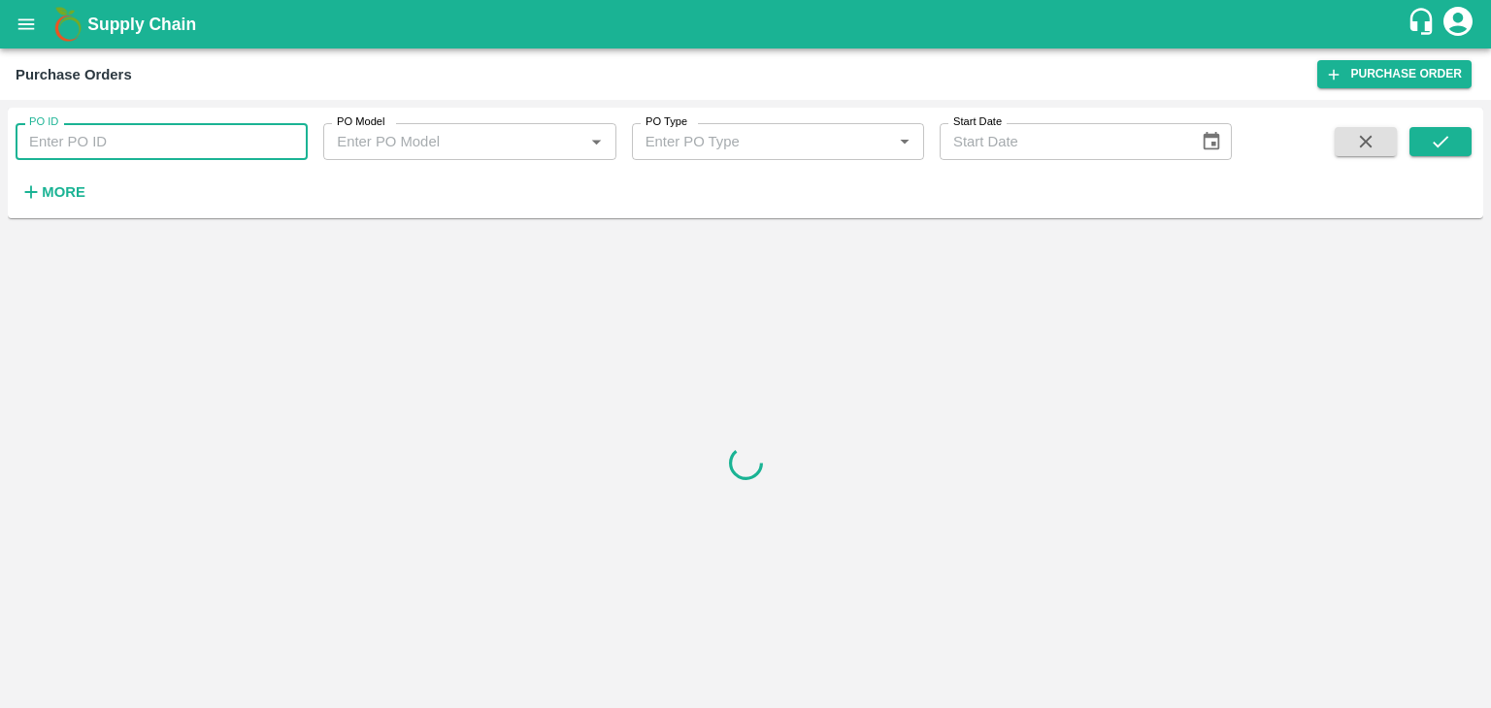
click at [283, 137] on input "PO ID" at bounding box center [162, 141] width 292 height 37
paste input "177471"
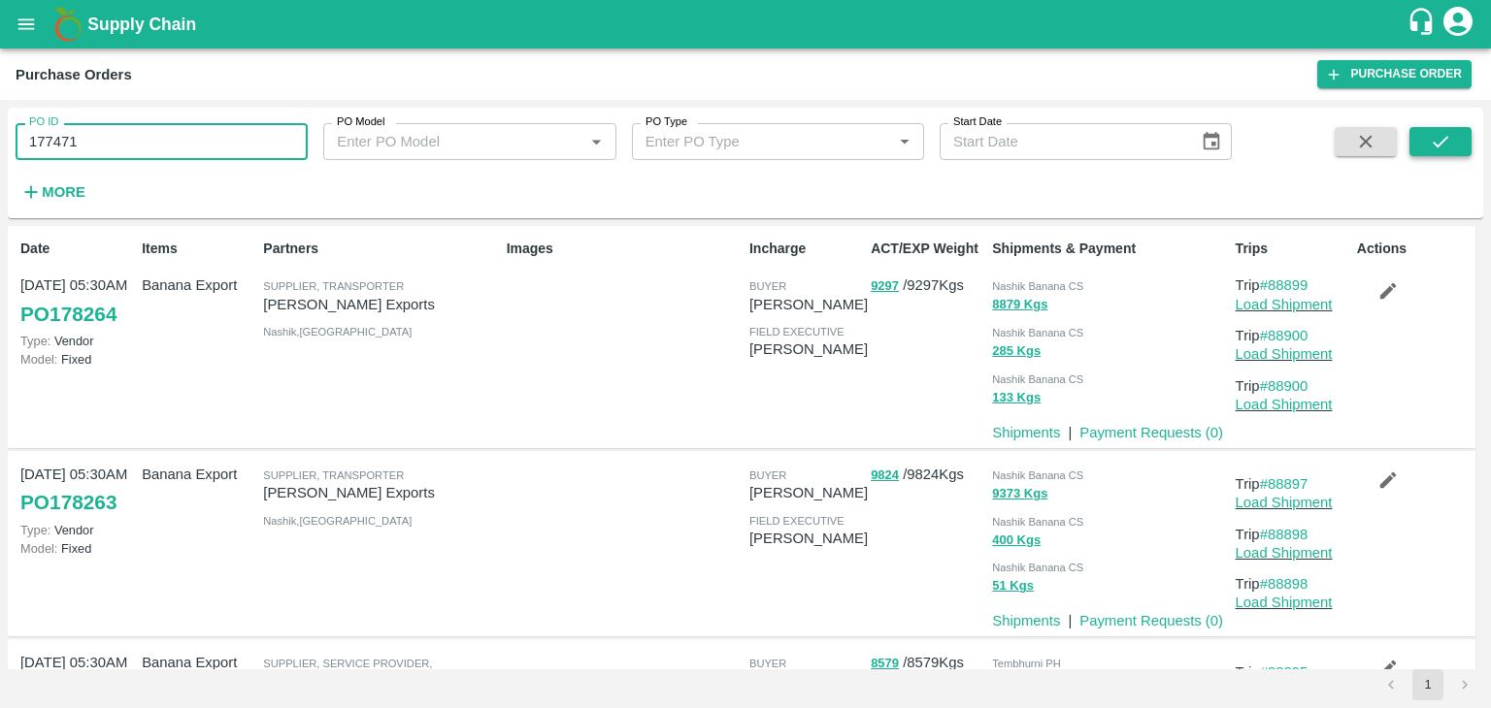
type input "177471"
click at [1440, 140] on icon "submit" at bounding box center [1439, 141] width 21 height 21
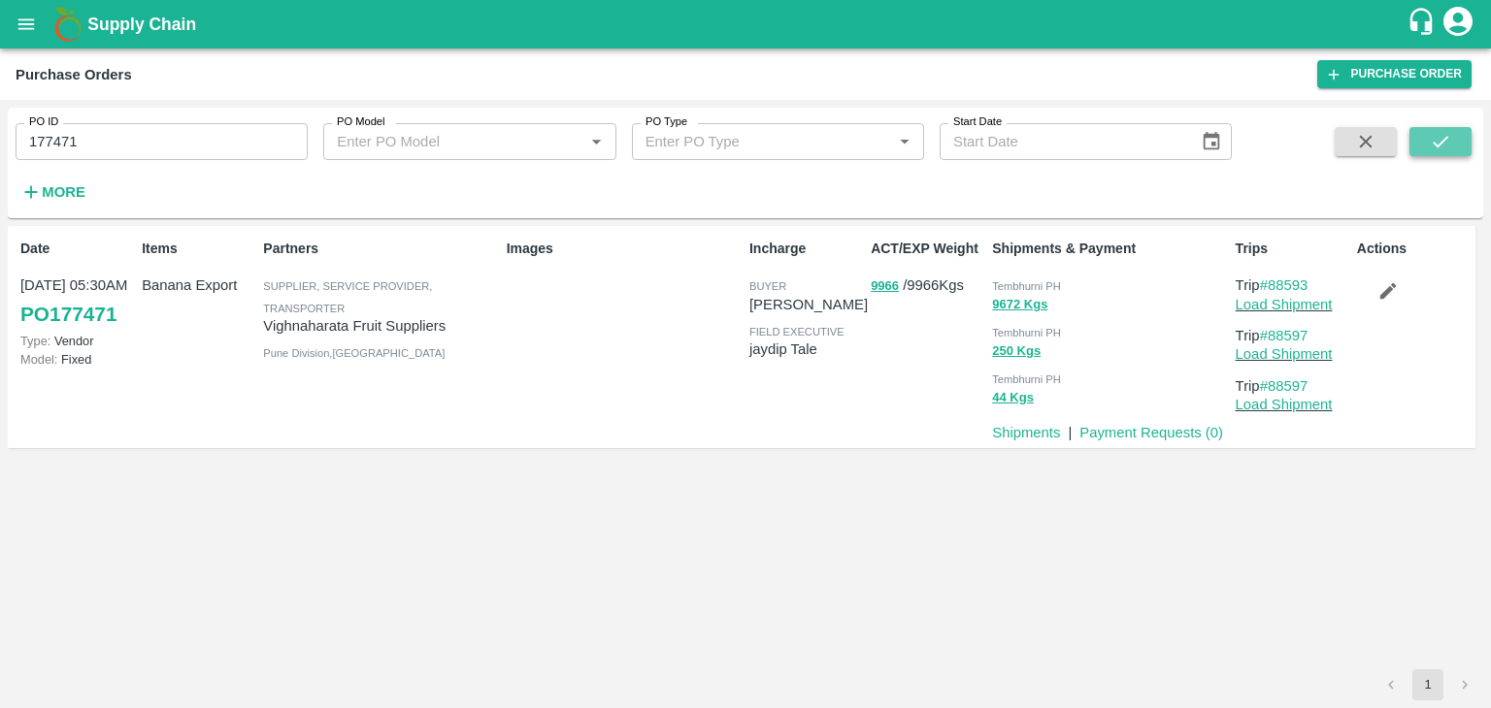
click at [1440, 140] on icon "submit" at bounding box center [1439, 141] width 21 height 21
click at [1169, 439] on link "Payment Requests ( 0 )" at bounding box center [1151, 433] width 144 height 16
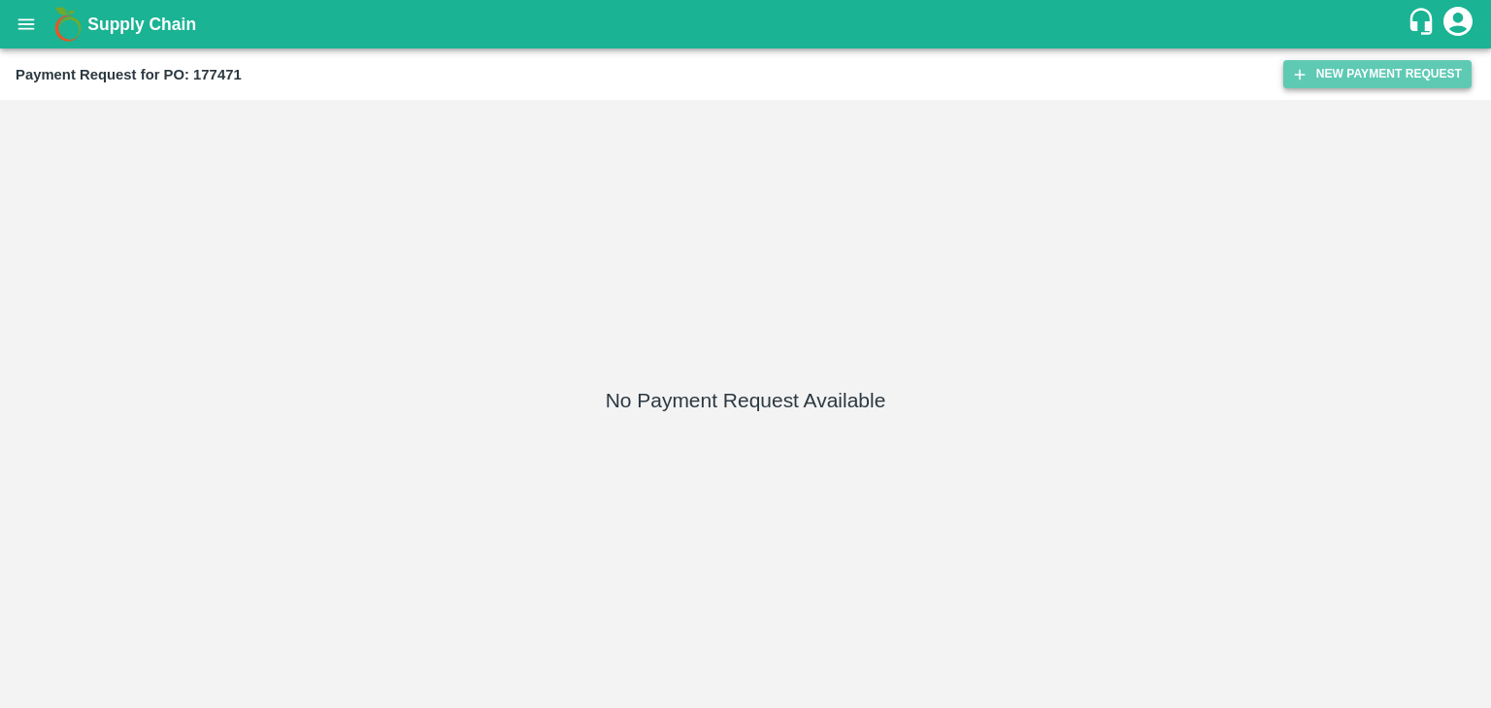
click at [1359, 69] on button "New Payment Request" at bounding box center [1377, 74] width 188 height 28
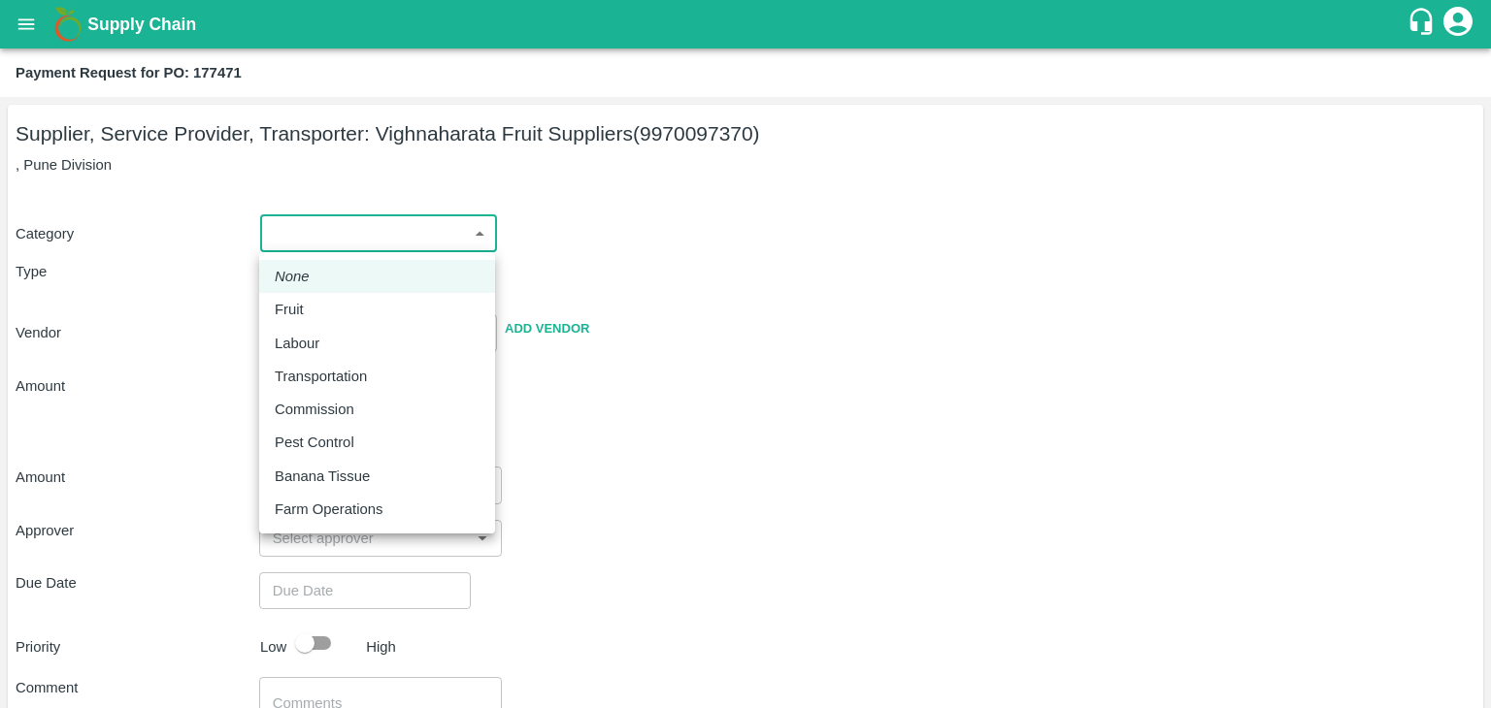
drag, startPoint x: 1359, startPoint y: 69, endPoint x: 298, endPoint y: 296, distance: 1084.7
click at [298, 296] on body "Supply Chain Payment Request for PO: 177471 Supplier, Service Provider, Transpo…" at bounding box center [745, 354] width 1491 height 708
click at [298, 296] on li "Fruit" at bounding box center [377, 309] width 236 height 33
type input "1"
type input "Vighnaharata Fruit Suppliers - 9970097370(Supplier, Service Provider, Transport…"
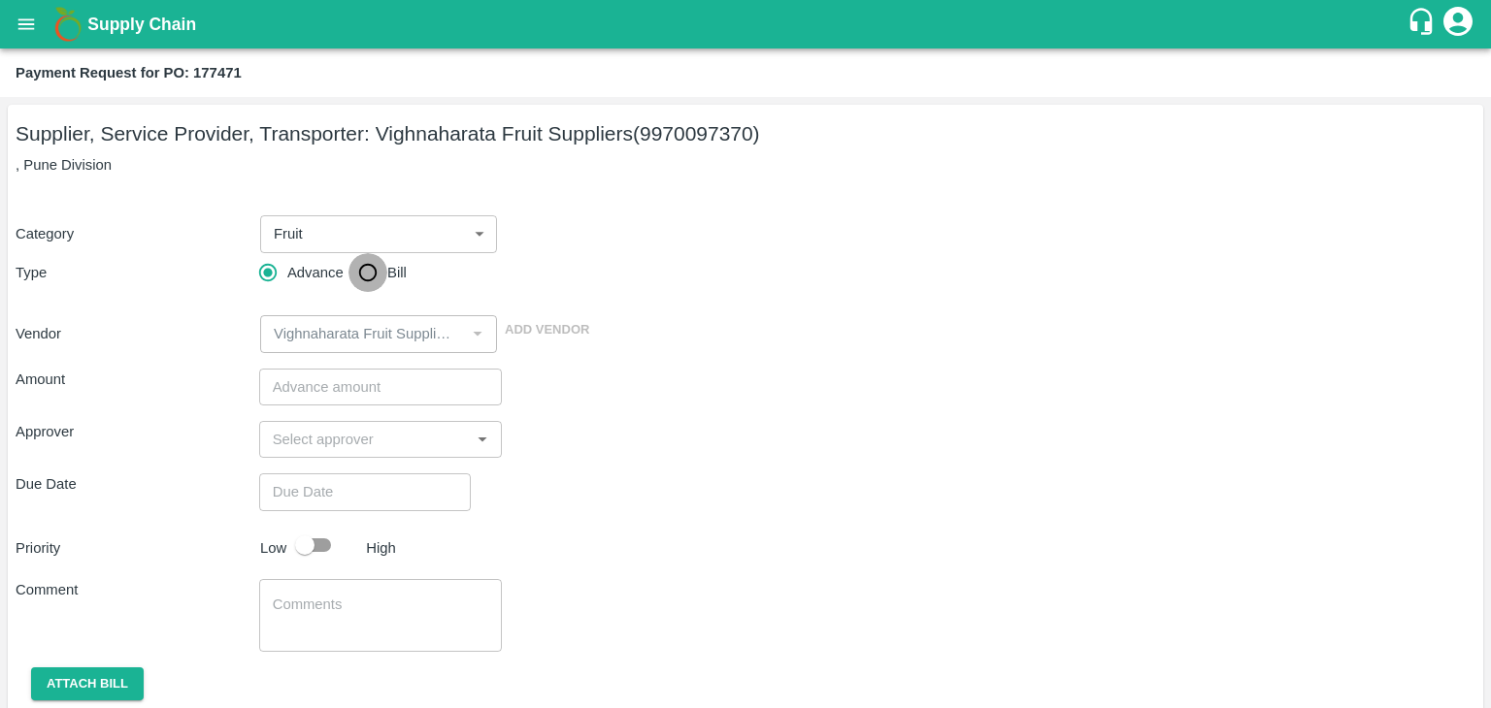
click at [364, 263] on input "Bill" at bounding box center [367, 272] width 39 height 39
radio input "true"
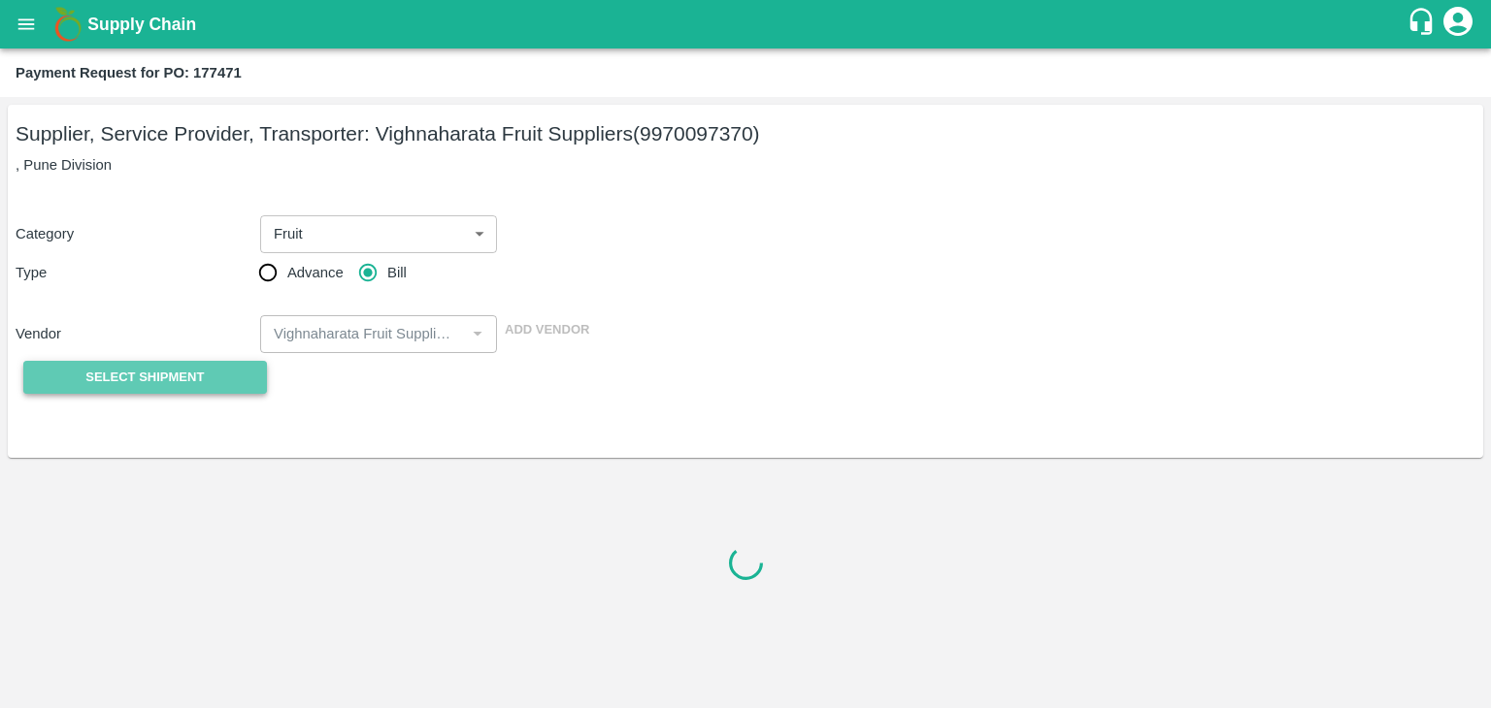
click at [151, 371] on span "Select Shipment" at bounding box center [144, 378] width 118 height 22
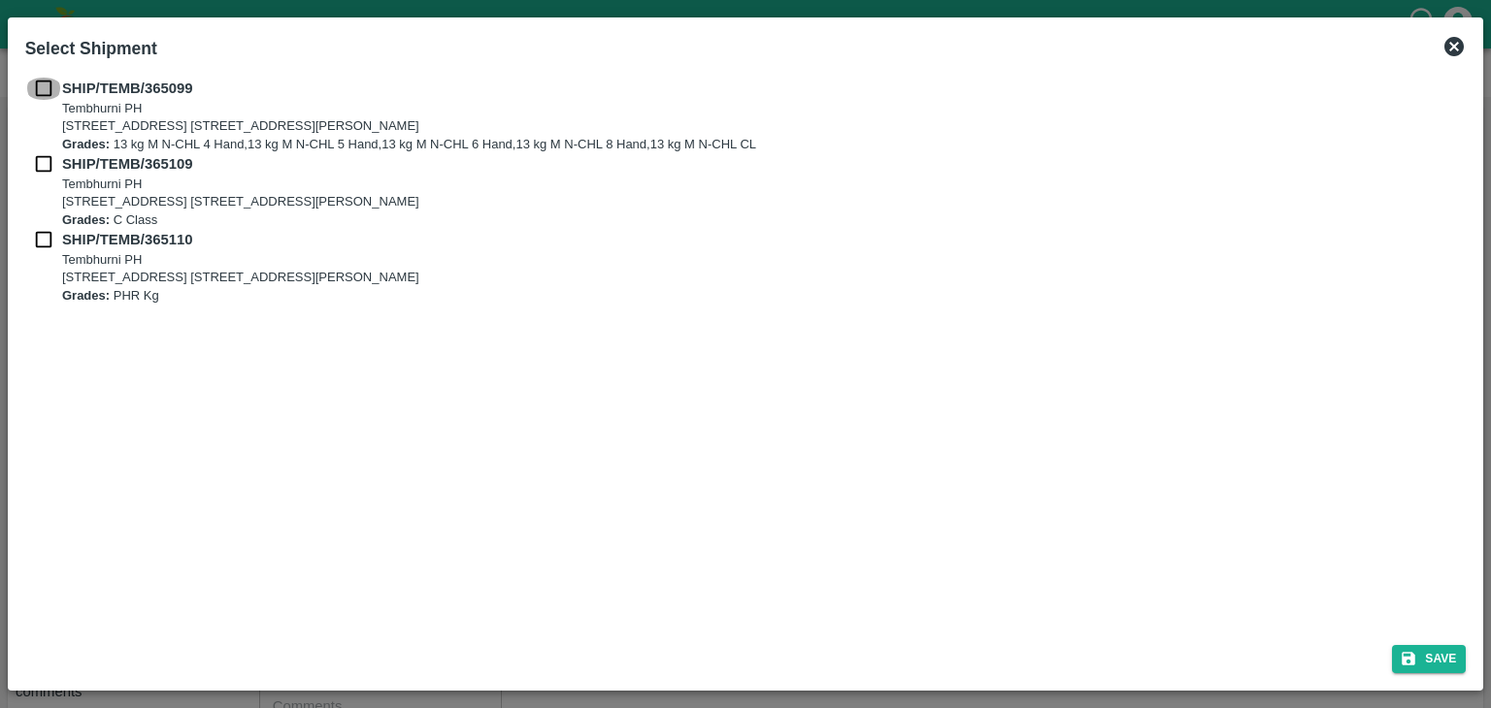
click at [35, 94] on input "checkbox" at bounding box center [43, 88] width 37 height 21
checkbox input "true"
drag, startPoint x: 43, startPoint y: 180, endPoint x: 43, endPoint y: 159, distance: 20.4
click at [43, 159] on div "SHIP/TEMB/365109 [STREET_ADDRESS] [STREET_ADDRESS][PERSON_NAME] Grades: C Class" at bounding box center [745, 191] width 1441 height 76
click at [43, 159] on input "checkbox" at bounding box center [43, 163] width 37 height 21
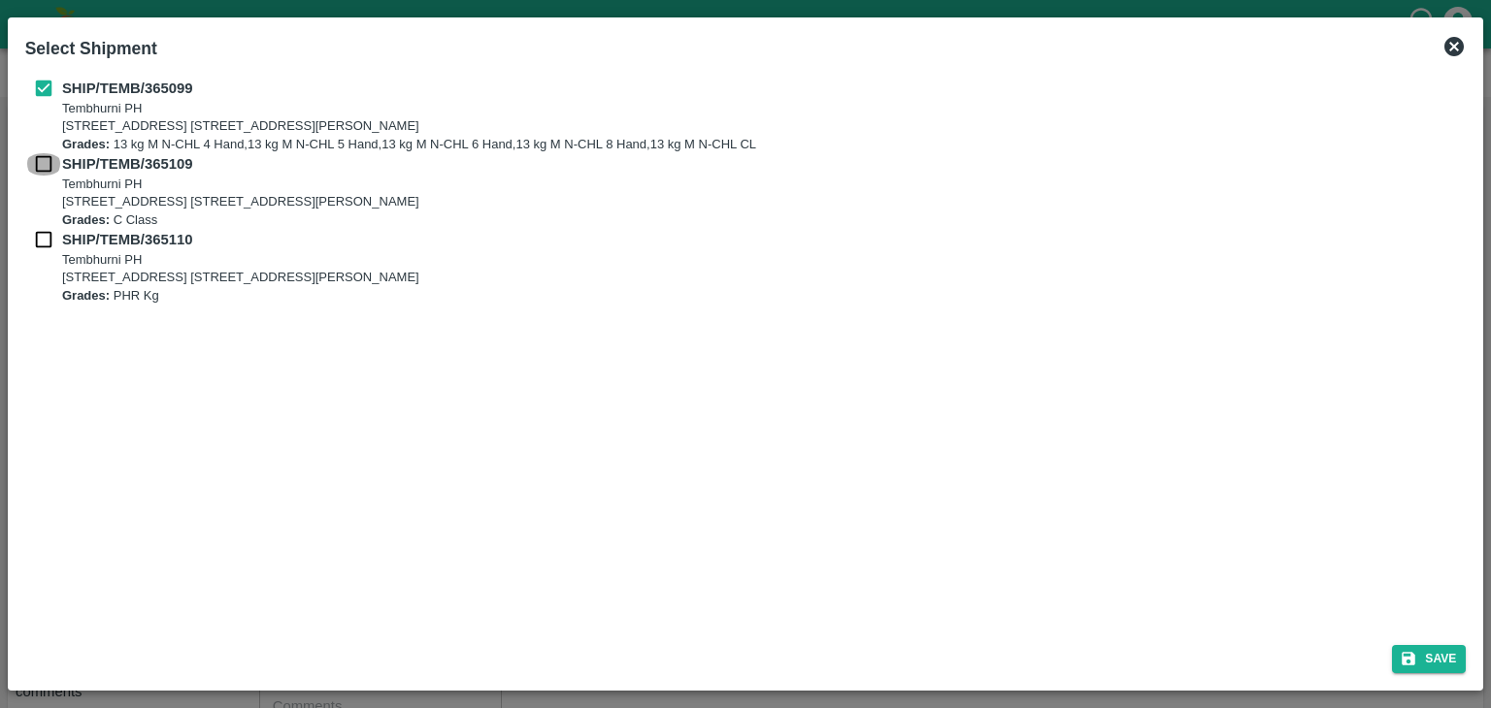
checkbox input "true"
click at [41, 238] on input "checkbox" at bounding box center [43, 239] width 37 height 21
checkbox input "true"
click at [1448, 659] on button "Save" at bounding box center [1429, 659] width 74 height 28
type input "[DATE]"
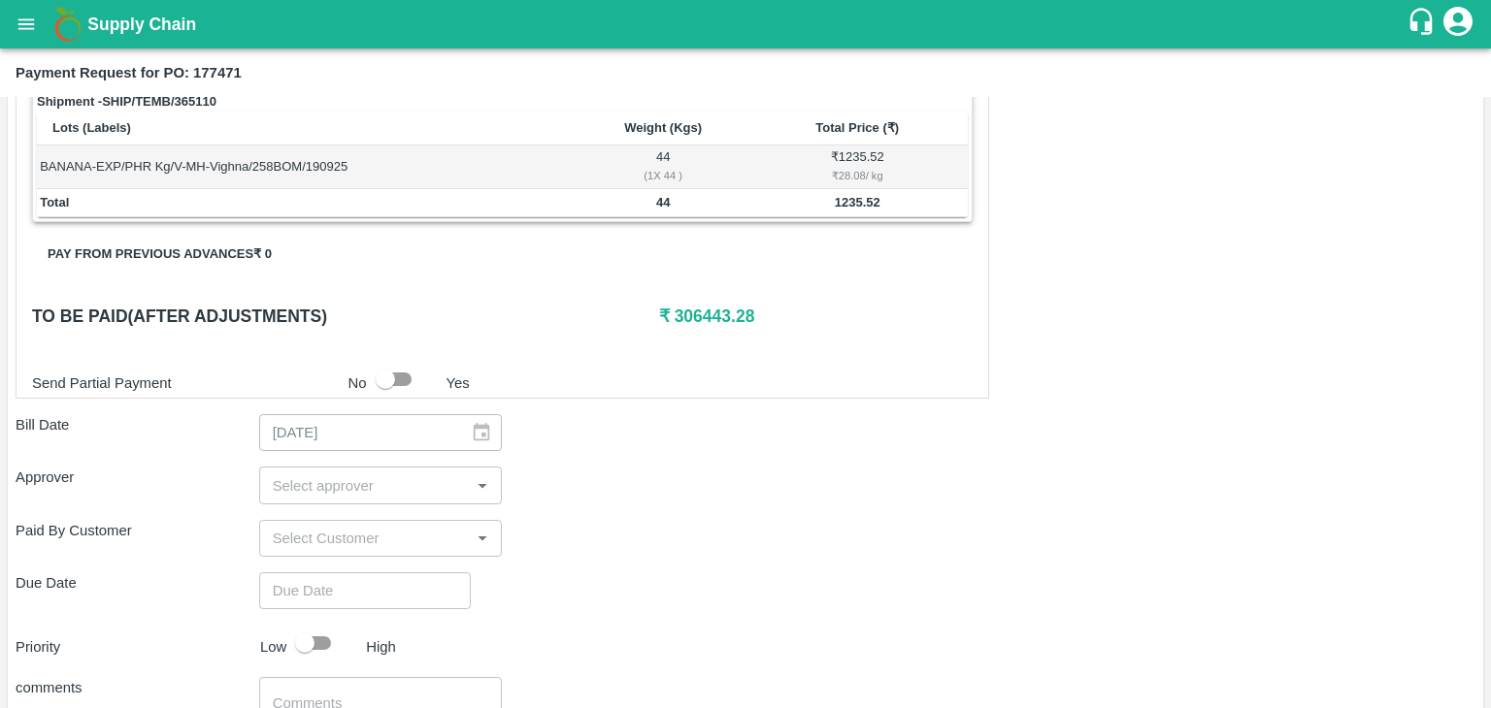
scroll to position [951, 0]
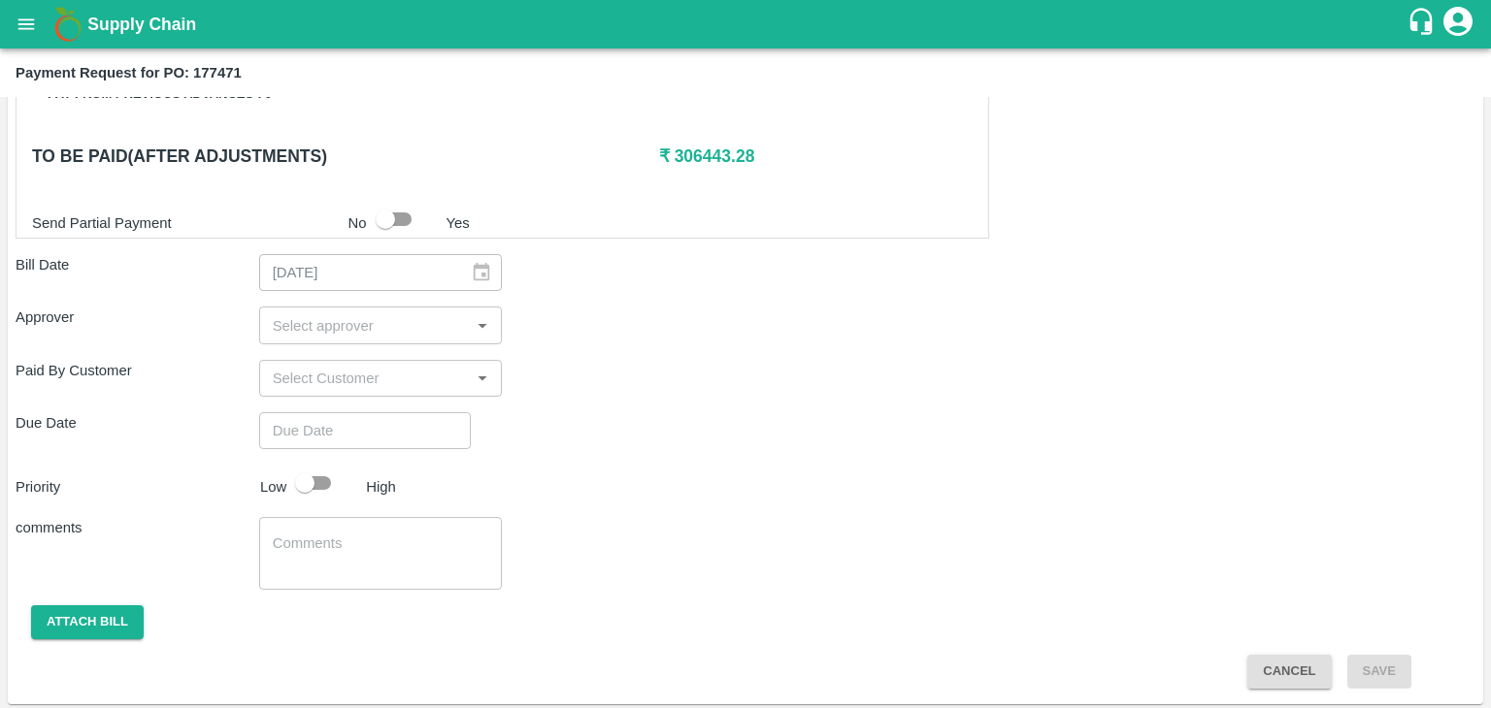
click at [397, 319] on input "input" at bounding box center [365, 324] width 200 height 25
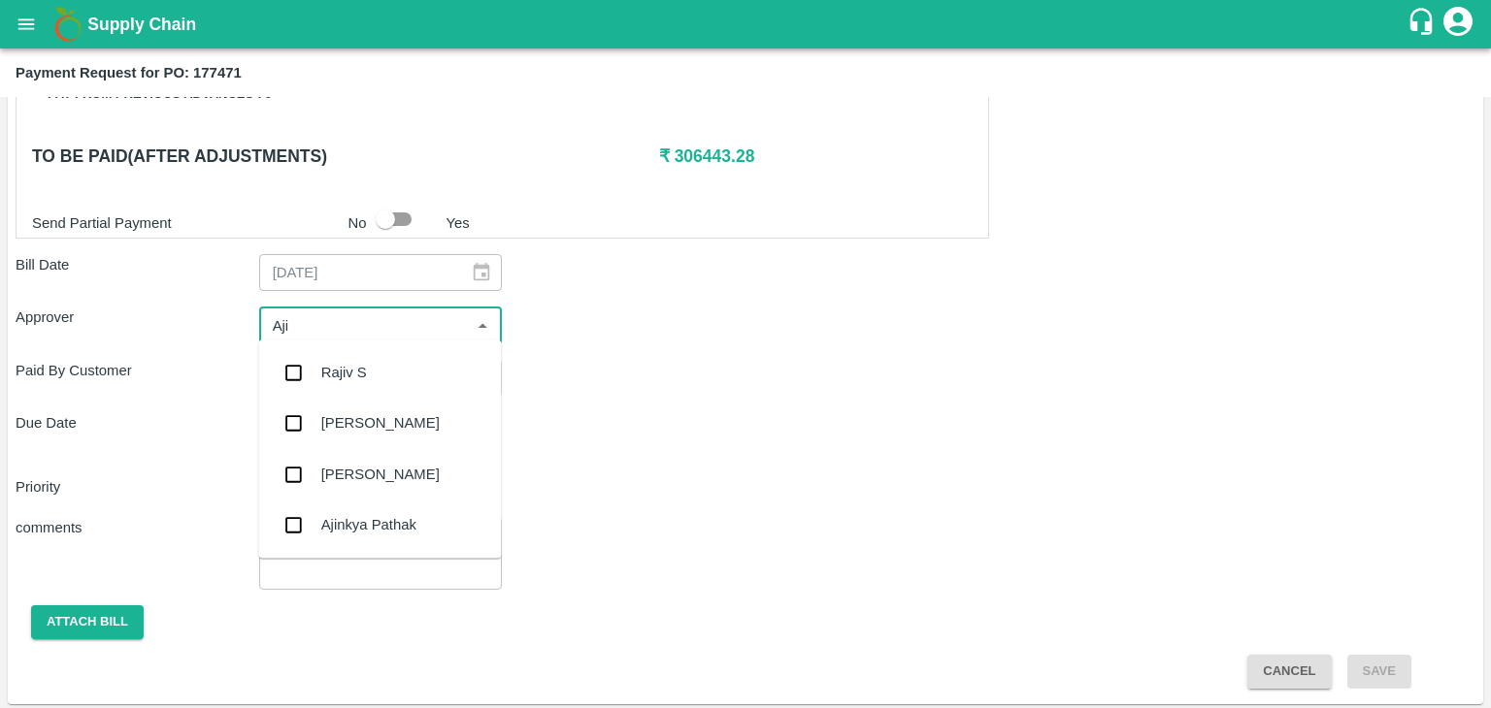
type input "Ajit"
click at [380, 373] on div "[PERSON_NAME]" at bounding box center [379, 372] width 243 height 50
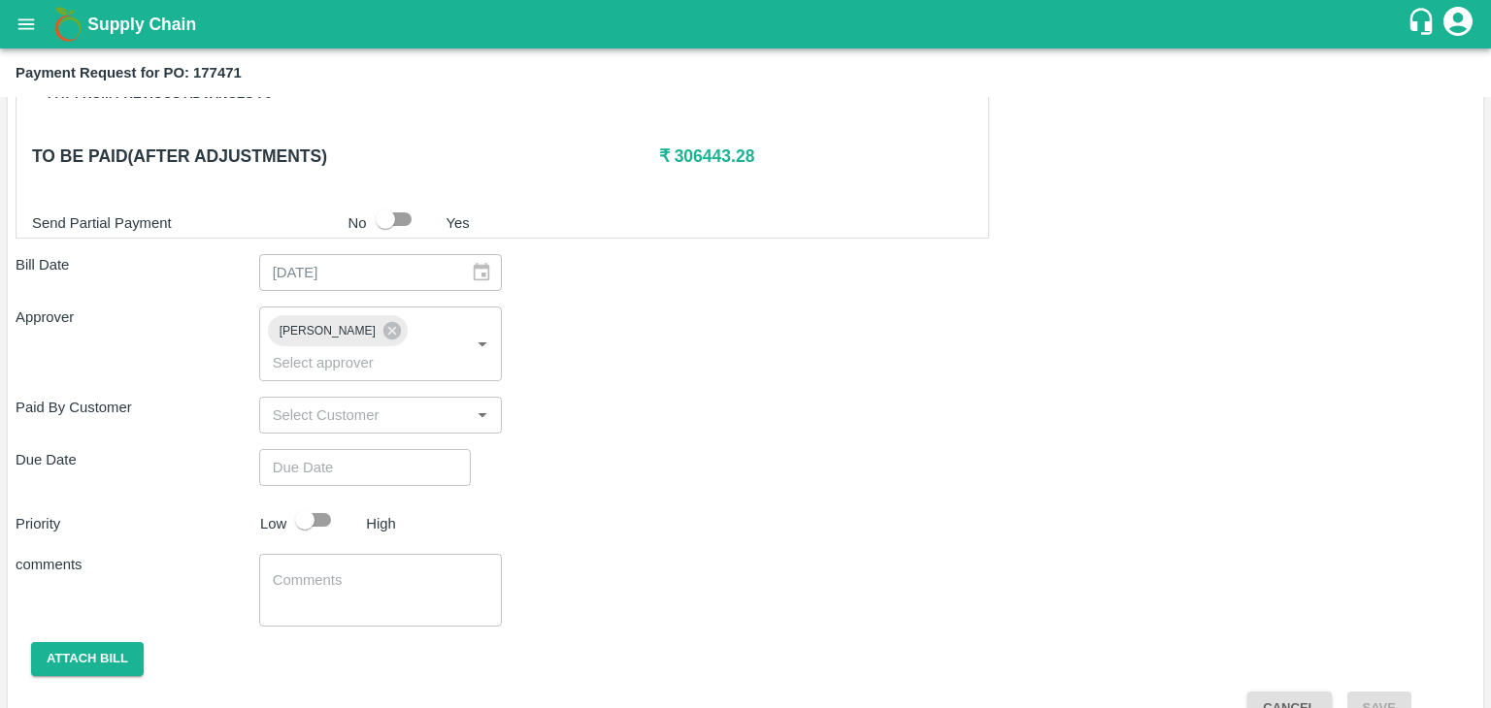
click at [416, 457] on div "Shipment - SHIP/TEMB/365099 Lots (Labels) Weight (Kgs) Total Price (₹) BANANA-E…" at bounding box center [745, 88] width 1459 height 1275
type input "DD/MM/YYYY hh:mm aa"
click at [420, 449] on input "DD/MM/YYYY hh:mm aa" at bounding box center [358, 467] width 198 height 37
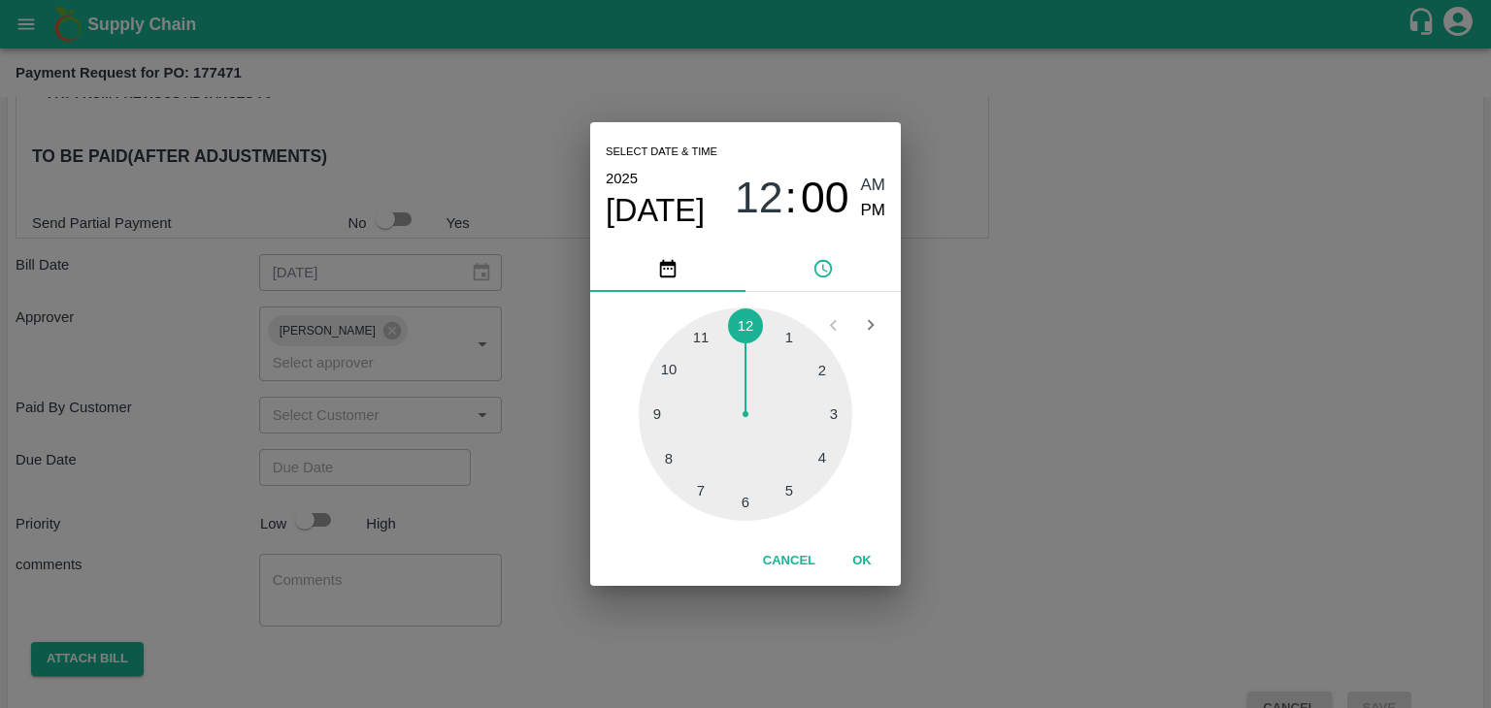
click at [854, 562] on button "OK" at bounding box center [862, 561] width 62 height 34
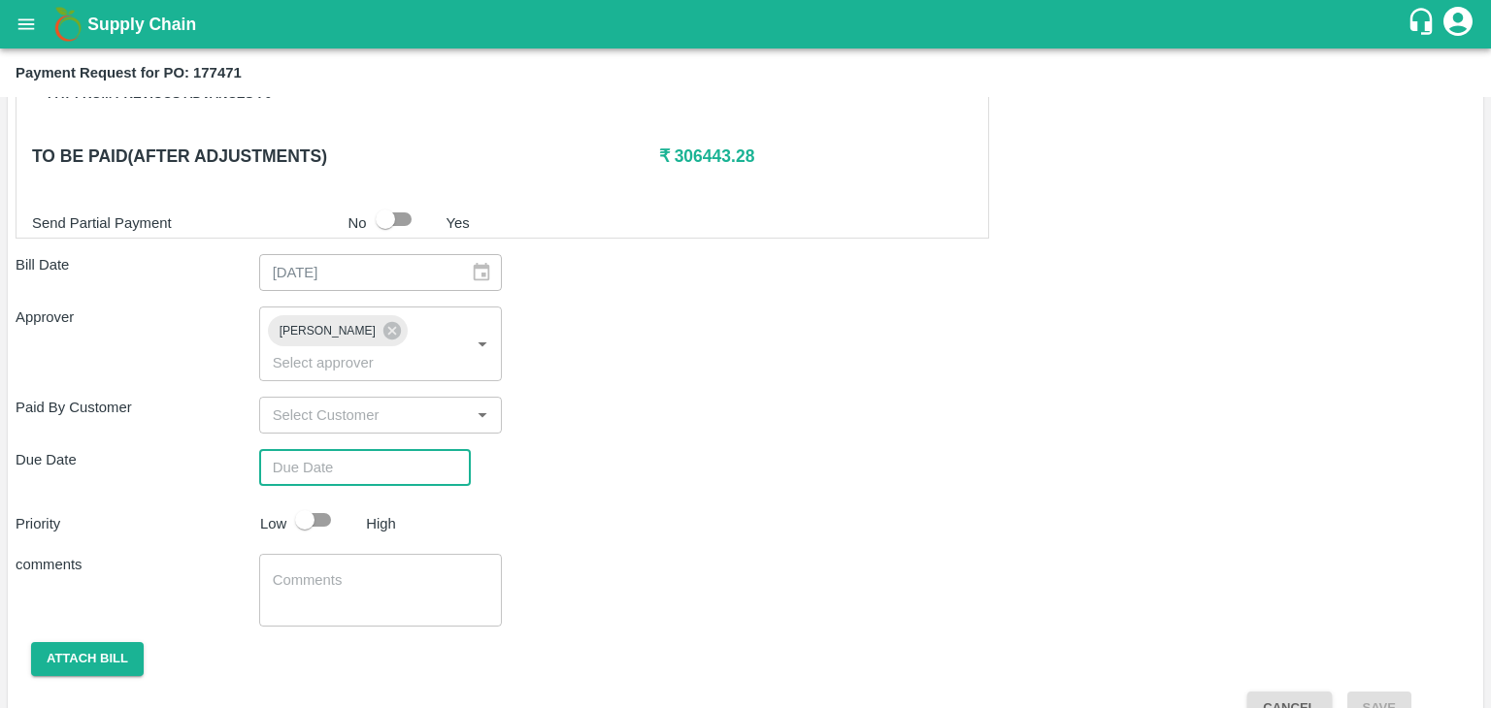
type input "[DATE] 12:00 AM"
click at [320, 502] on input "checkbox" at bounding box center [304, 520] width 111 height 37
checkbox input "true"
click at [376, 571] on textarea at bounding box center [381, 591] width 216 height 41
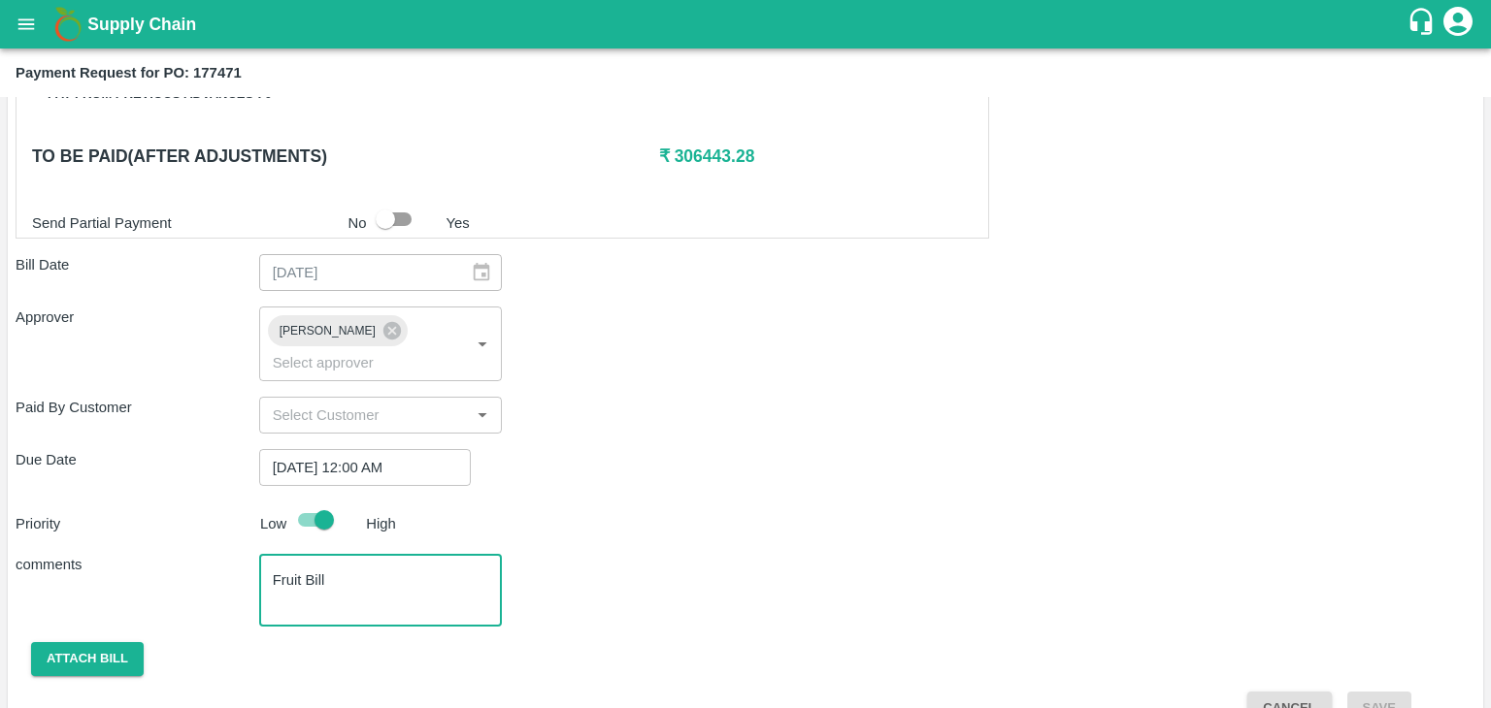
scroll to position [963, 0]
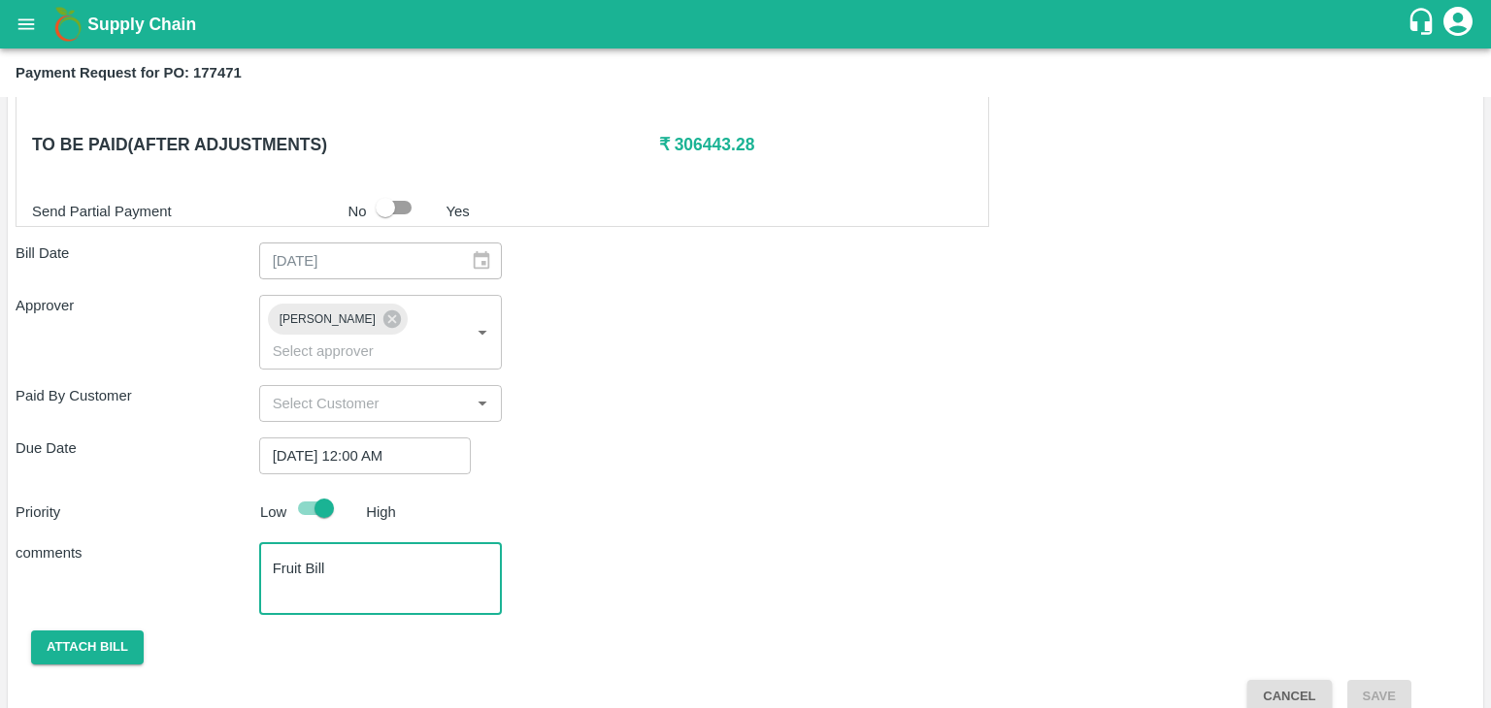
type textarea "Fruit Bill"
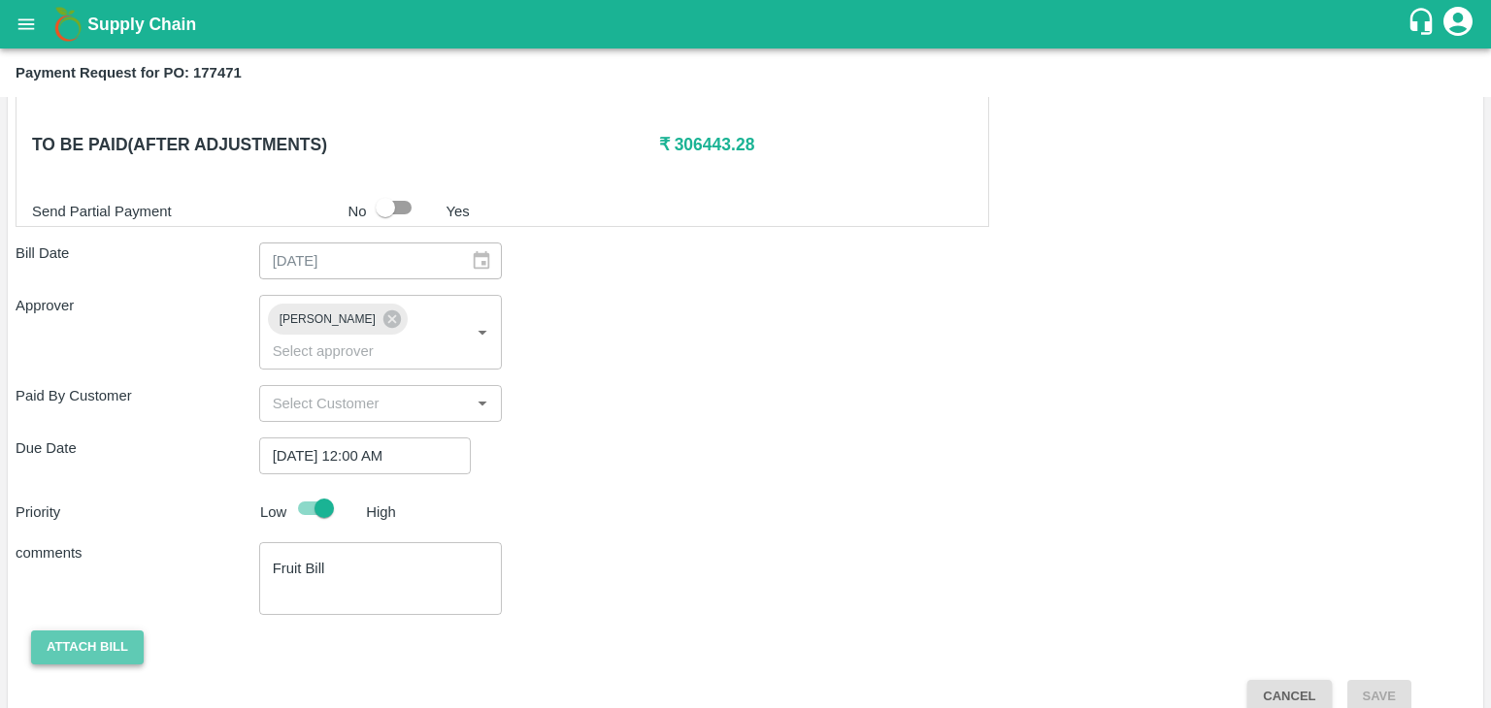
click at [82, 631] on button "Attach bill" at bounding box center [87, 648] width 113 height 34
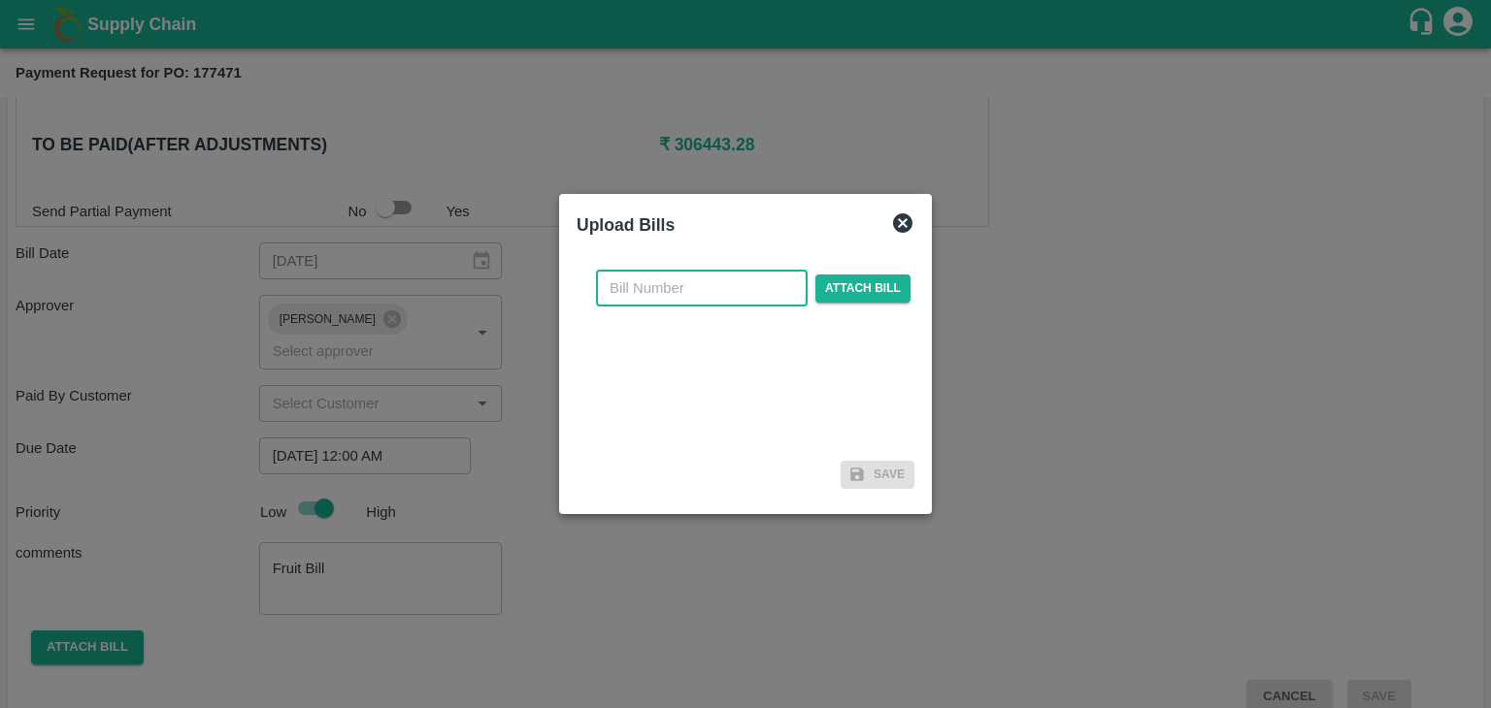
click at [690, 299] on input "text" at bounding box center [702, 288] width 212 height 37
type input "969"
click at [803, 292] on div "969 ​ Attach bill" at bounding box center [753, 288] width 322 height 37
click at [856, 294] on span "Attach bill" at bounding box center [862, 289] width 95 height 28
click at [0, 0] on input "Attach bill" at bounding box center [0, 0] width 0 height 0
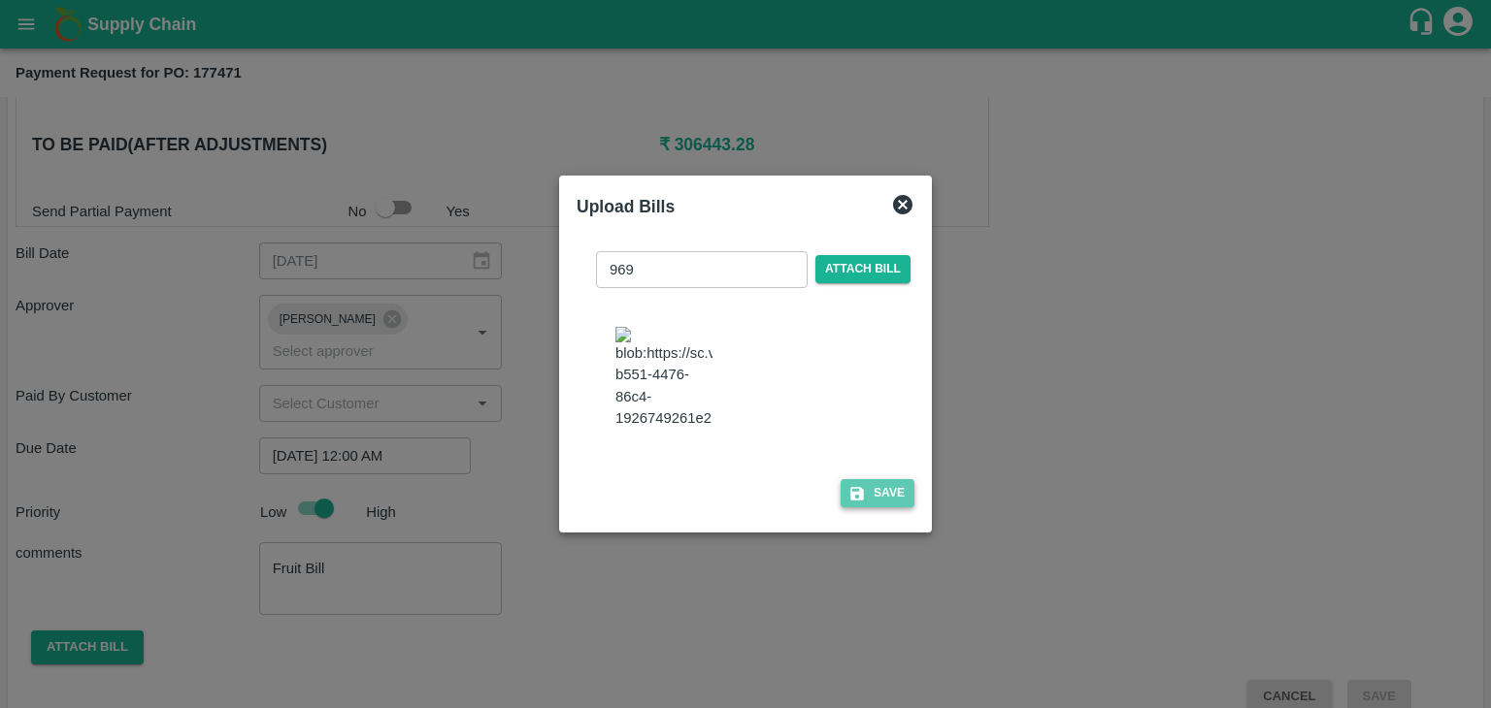
click at [884, 498] on button "Save" at bounding box center [877, 493] width 74 height 28
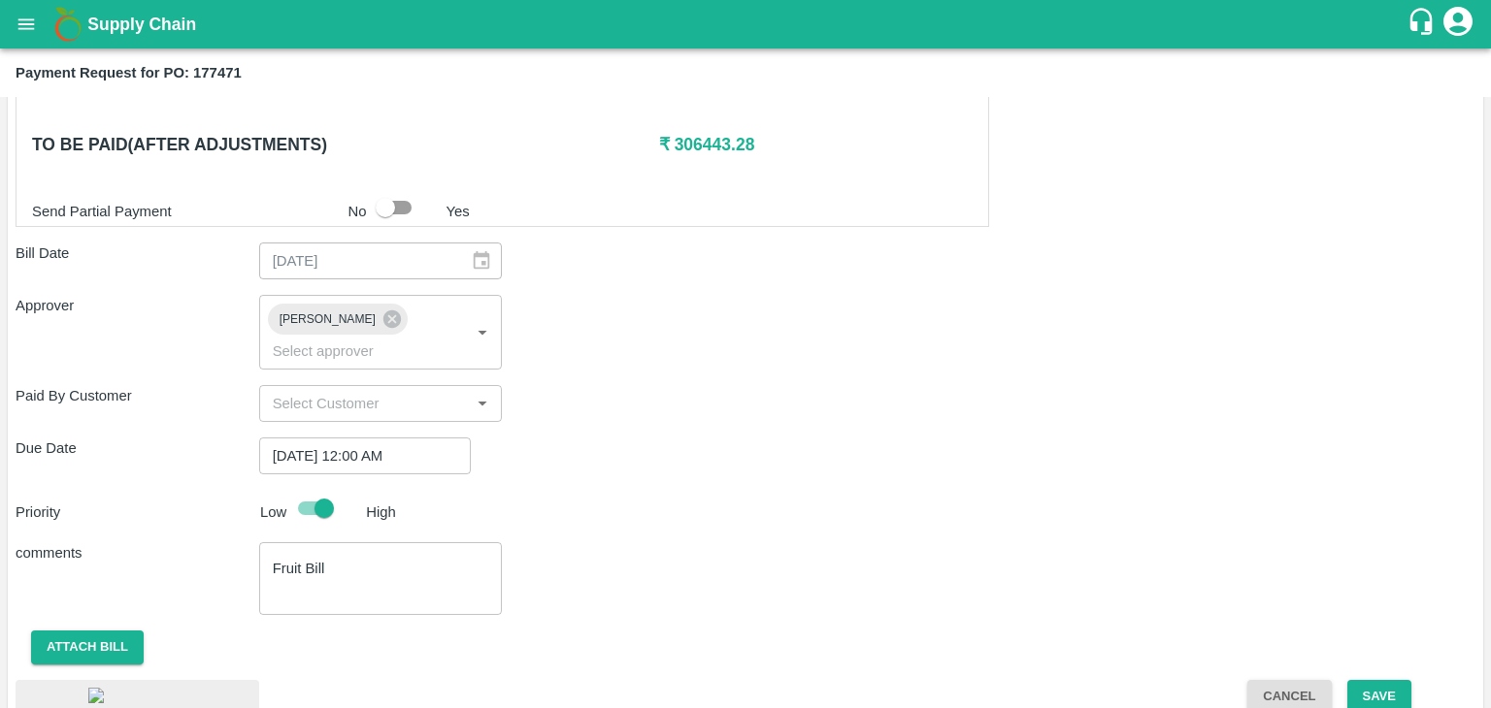
scroll to position [1080, 0]
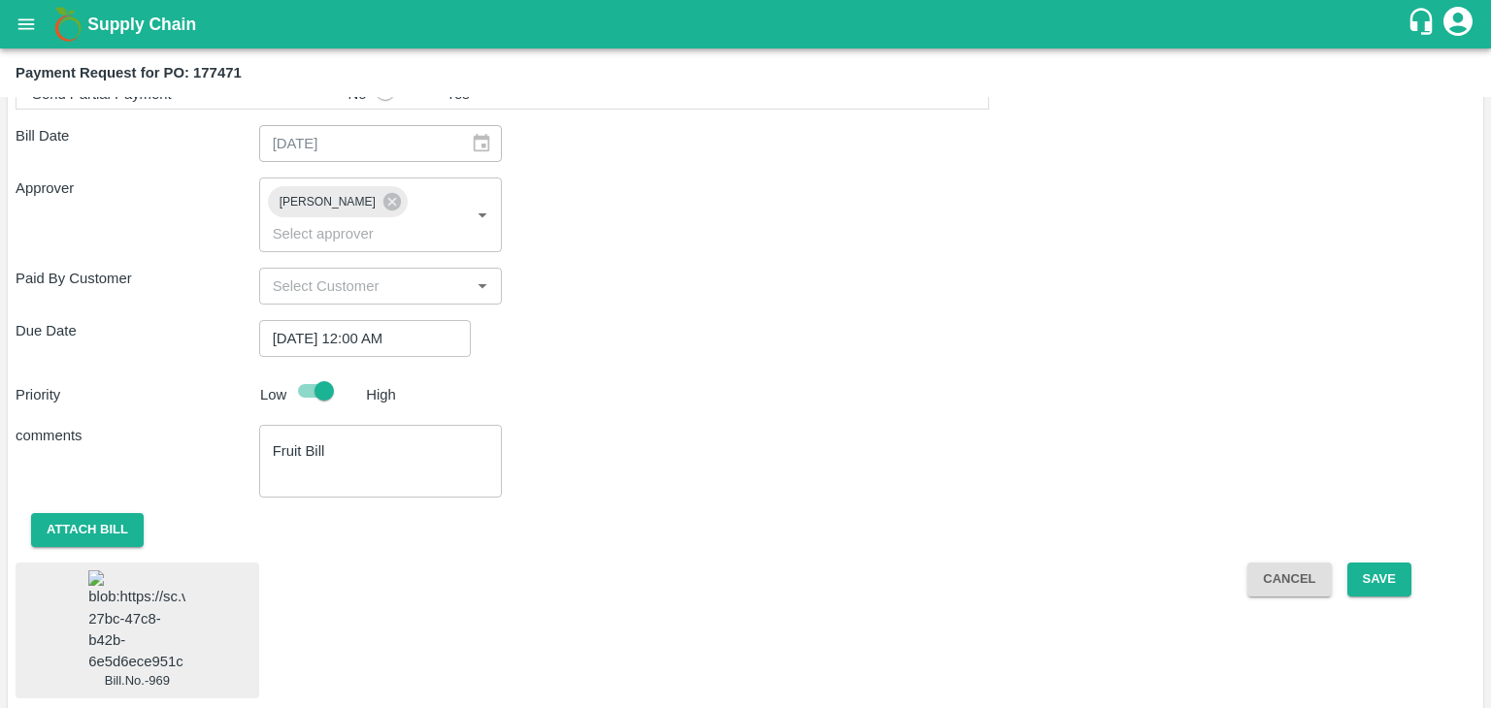
click at [157, 575] on img at bounding box center [136, 622] width 97 height 102
click at [1393, 563] on button "Save" at bounding box center [1379, 580] width 64 height 34
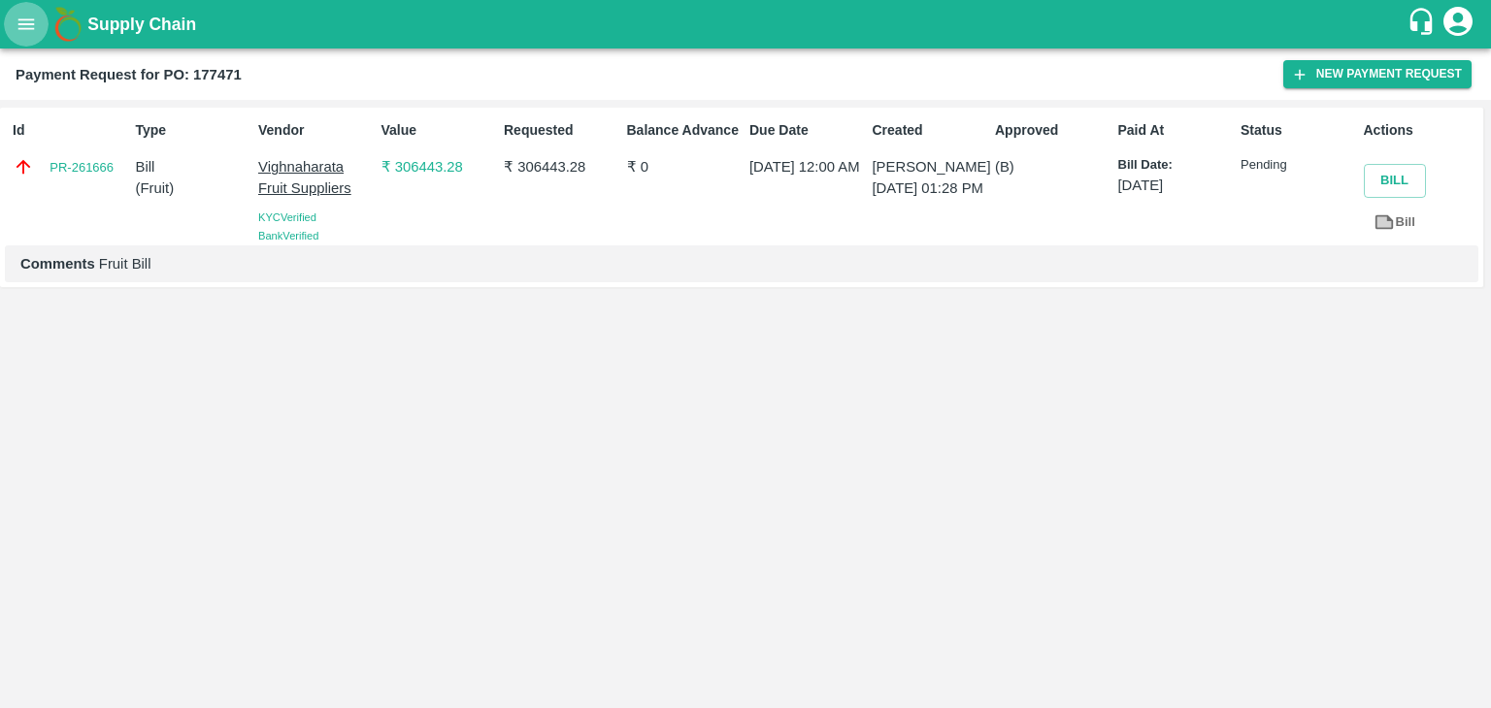
click at [27, 21] on icon "open drawer" at bounding box center [26, 24] width 21 height 21
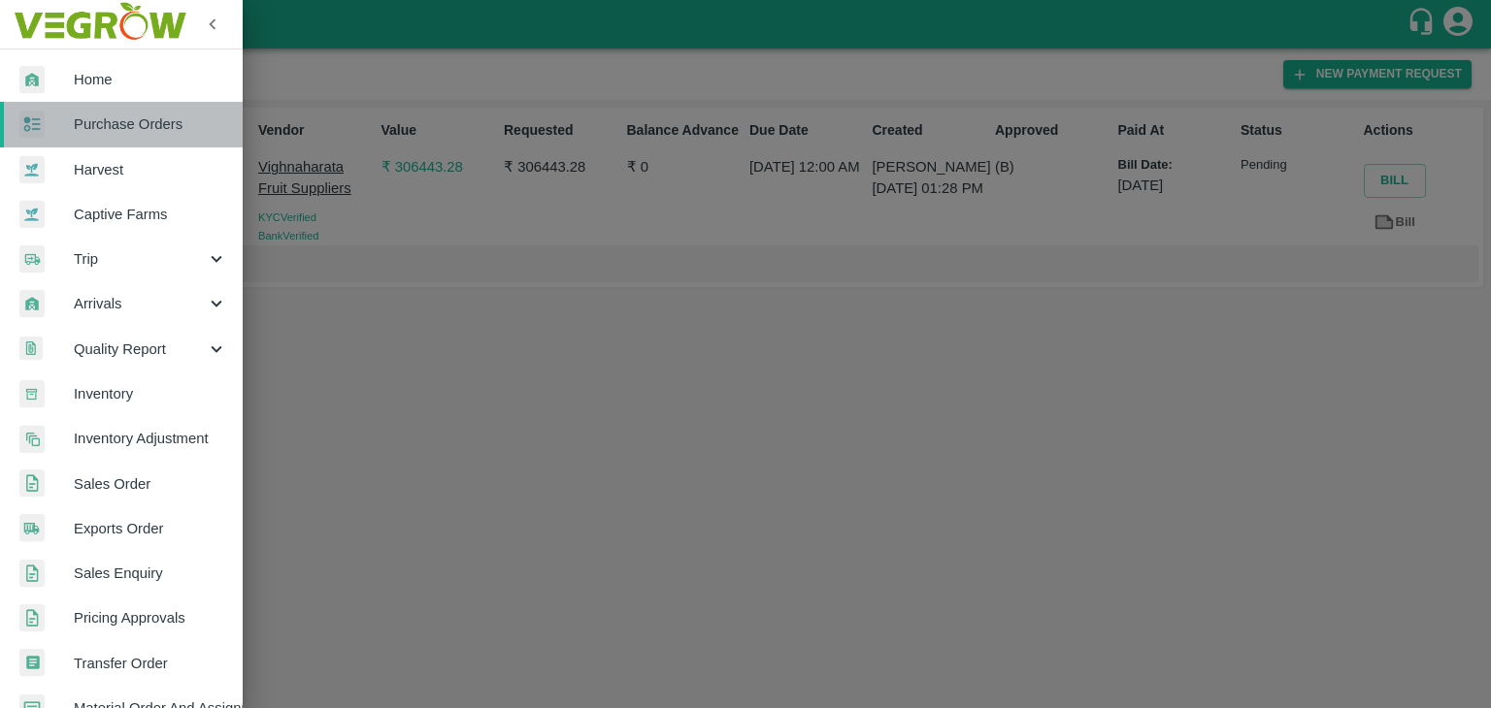
click at [148, 134] on span "Purchase Orders" at bounding box center [150, 124] width 153 height 21
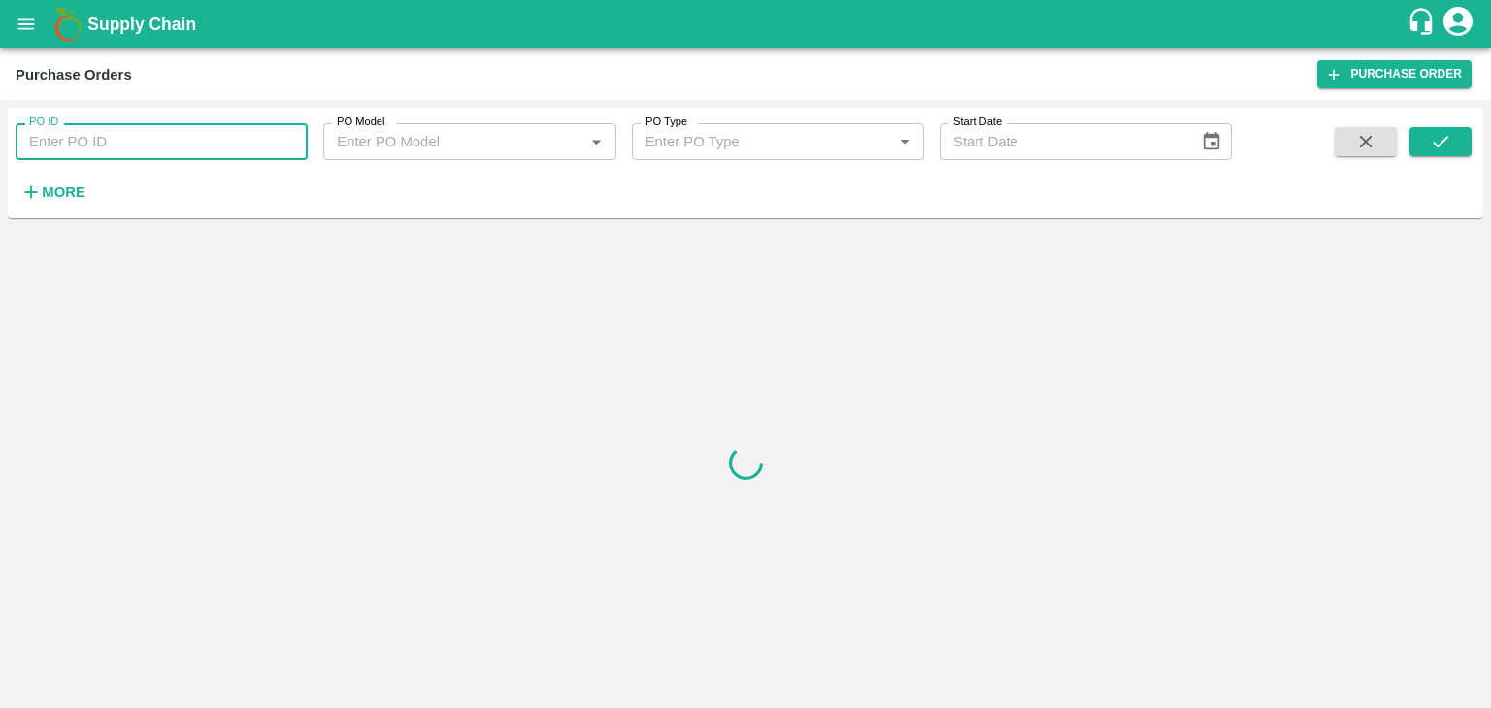
click at [286, 136] on input "PO ID" at bounding box center [162, 141] width 292 height 37
paste input "177538"
type input "177538"
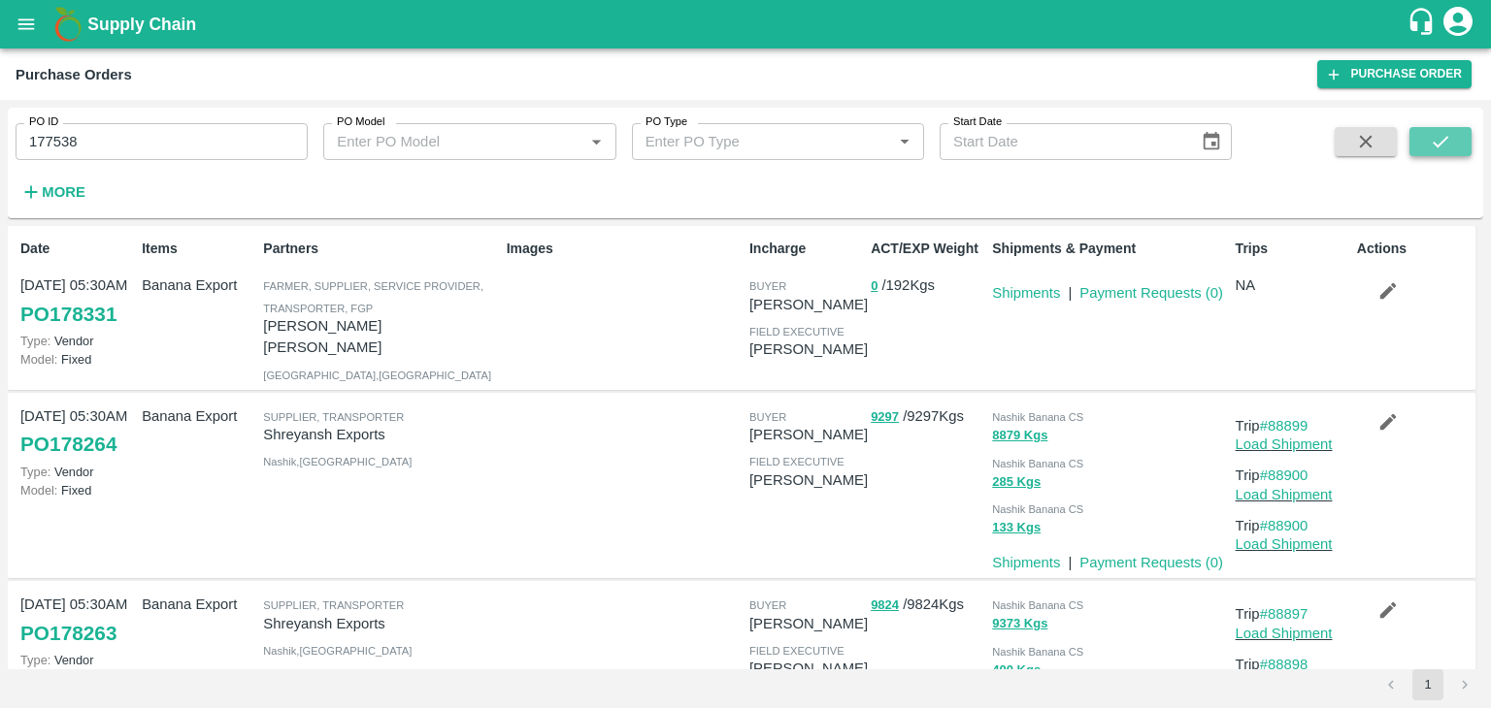
click at [1459, 133] on button "submit" at bounding box center [1440, 141] width 62 height 29
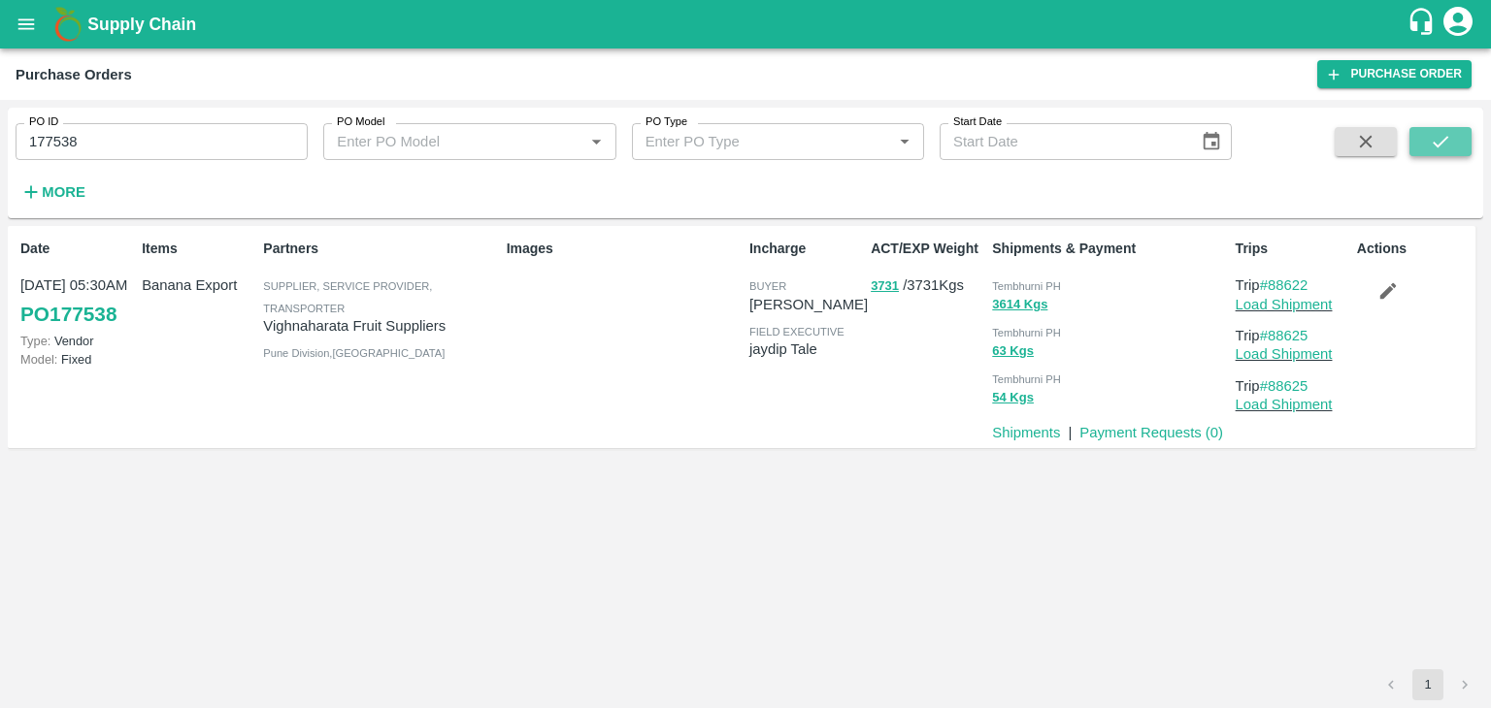
click at [1459, 133] on button "submit" at bounding box center [1440, 141] width 62 height 29
click at [137, 141] on input "177538" at bounding box center [162, 141] width 292 height 37
click at [1114, 430] on link "Payment Requests ( 0 )" at bounding box center [1151, 433] width 144 height 16
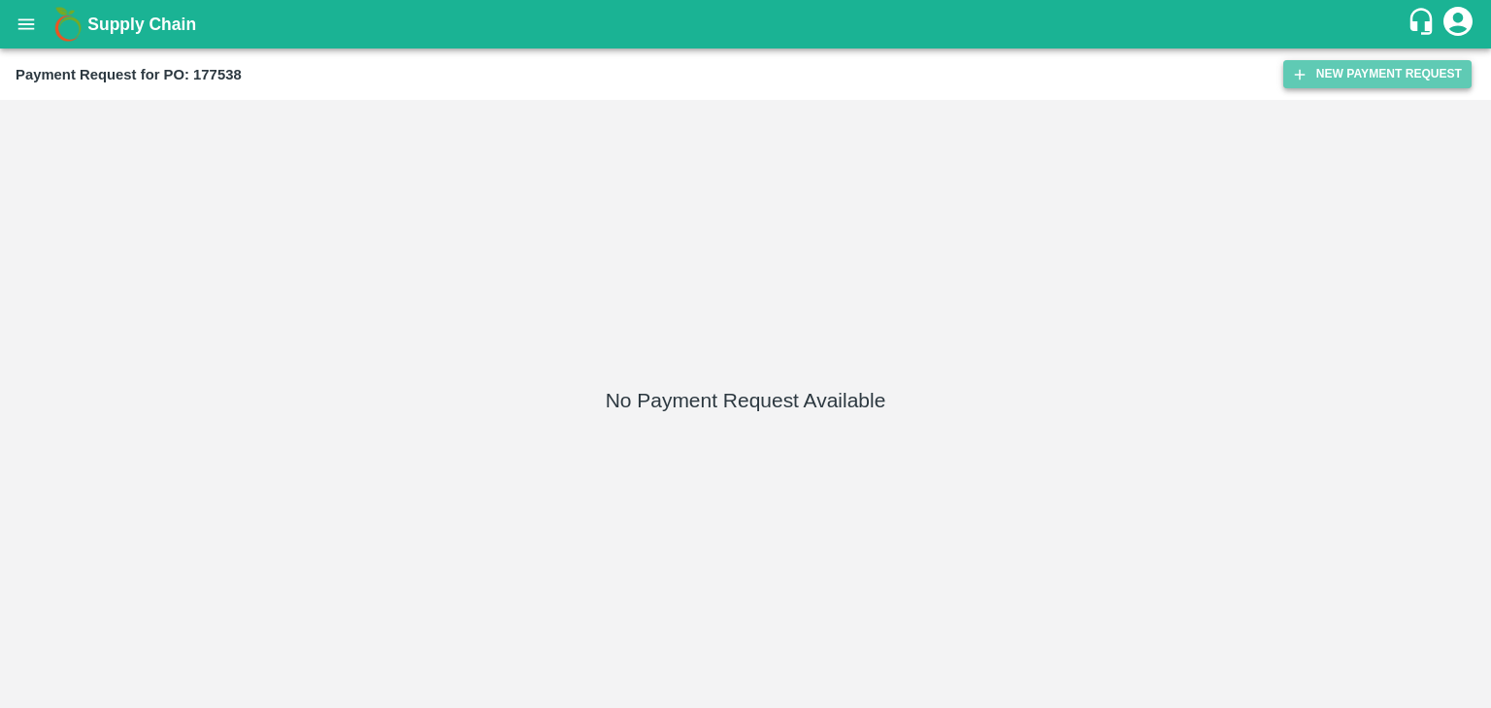
click at [1388, 76] on button "New Payment Request" at bounding box center [1377, 74] width 188 height 28
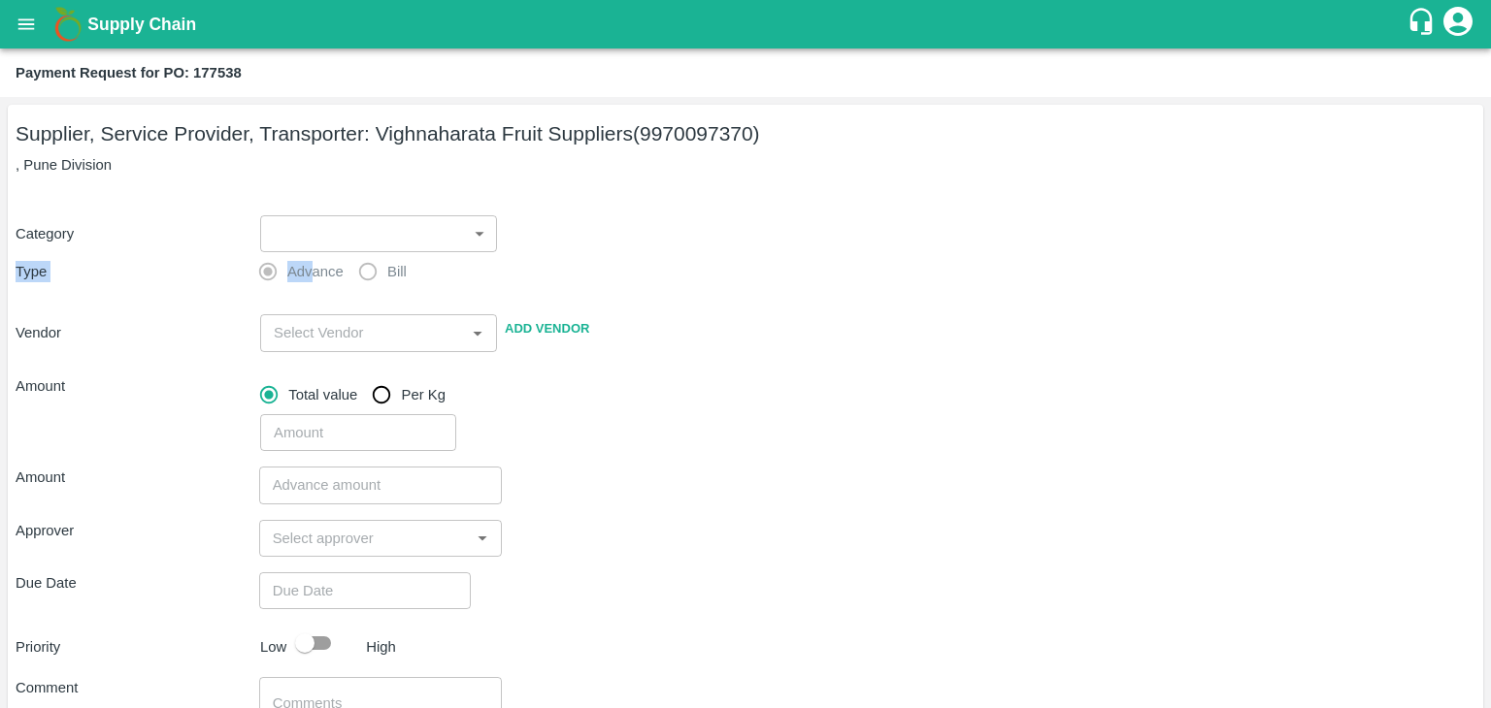
drag, startPoint x: 311, startPoint y: 256, endPoint x: 297, endPoint y: 231, distance: 28.7
click at [297, 231] on div "Category ​ ​ Type Advance Bill Vendor ​ Add Vendor Amount Total value Per Kg ​" at bounding box center [745, 322] width 1459 height 260
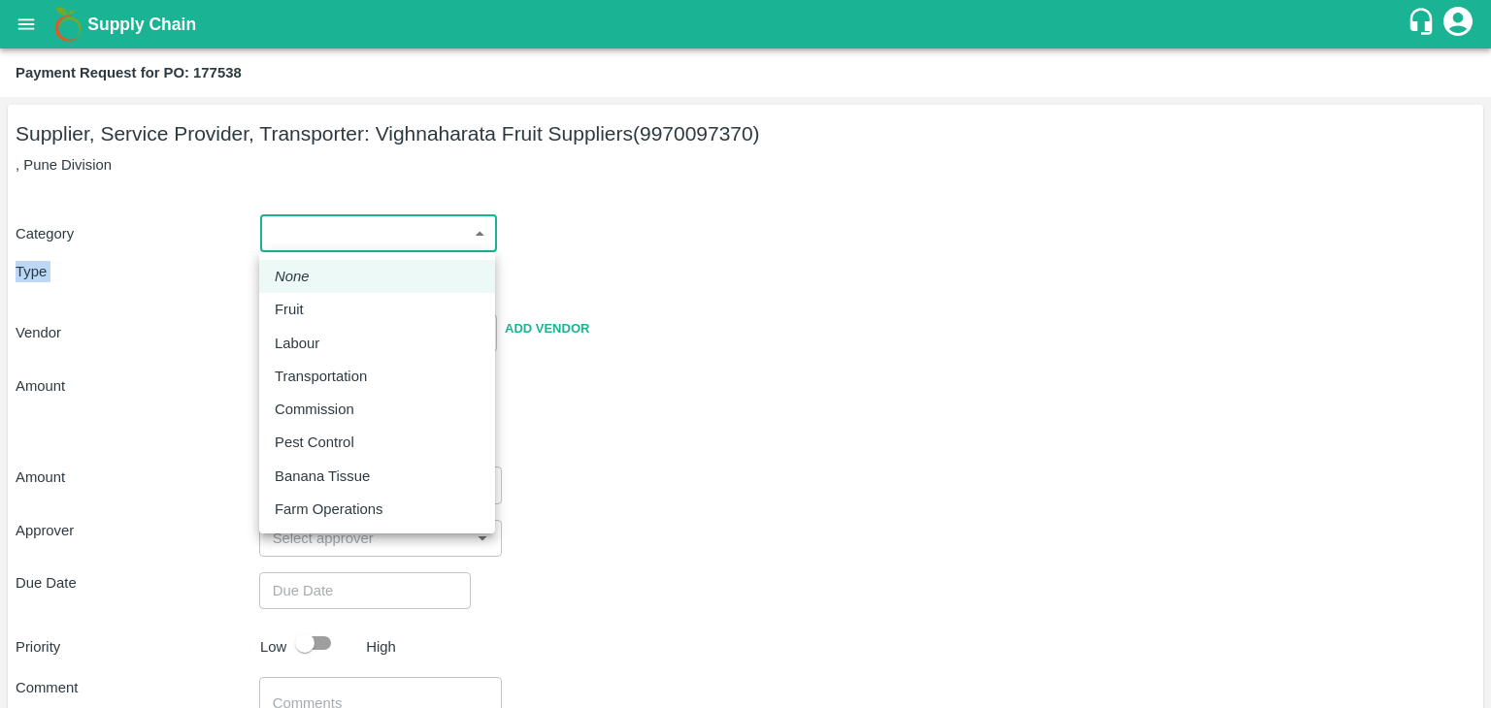
drag, startPoint x: 297, startPoint y: 231, endPoint x: 304, endPoint y: 303, distance: 72.1
click at [304, 303] on body "Supply Chain Payment Request for PO: 177538 Supplier, Service Provider, Transpo…" at bounding box center [745, 354] width 1491 height 708
click at [304, 303] on div "Fruit" at bounding box center [294, 309] width 39 height 21
type input "1"
type input "Vighnaharata Fruit Suppliers - 9970097370(Supplier, Service Provider, Transport…"
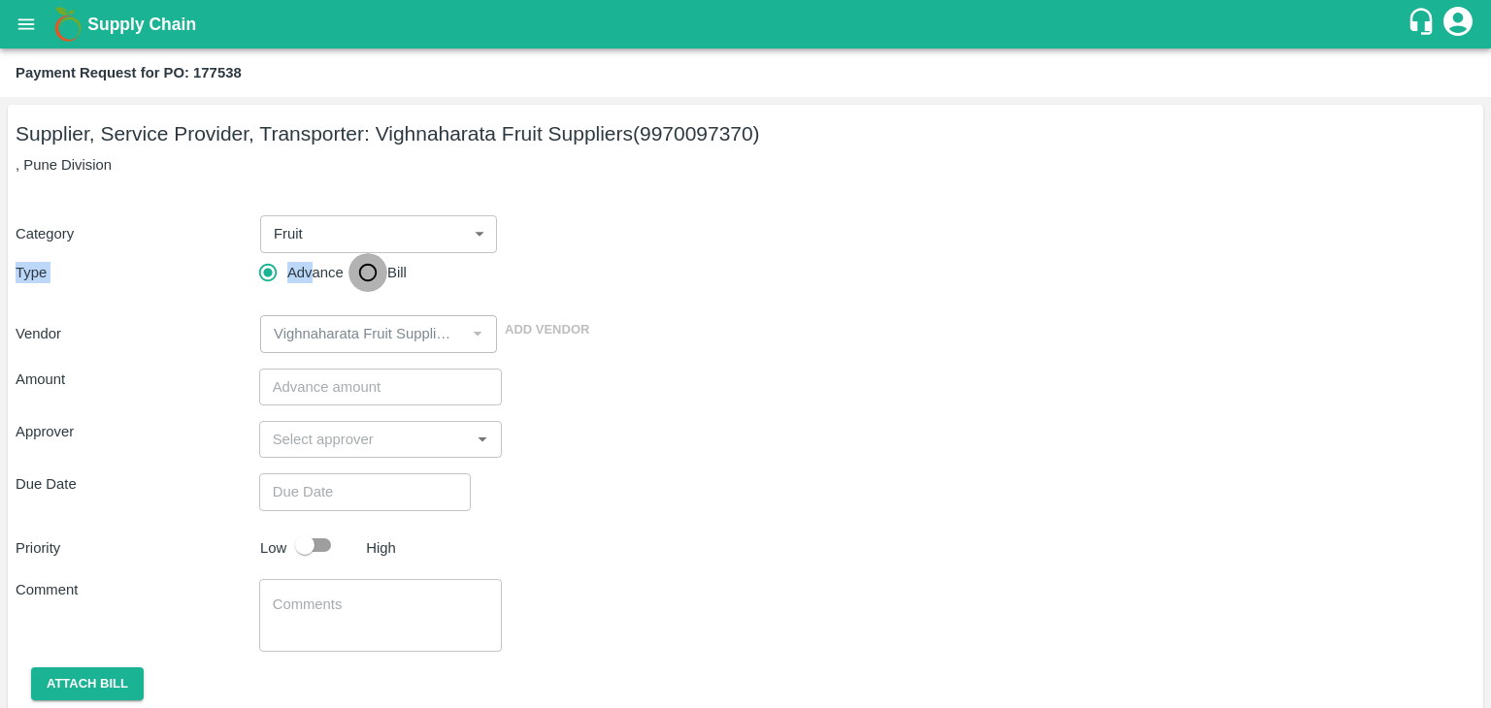
click at [370, 286] on input "Bill" at bounding box center [367, 272] width 39 height 39
radio input "true"
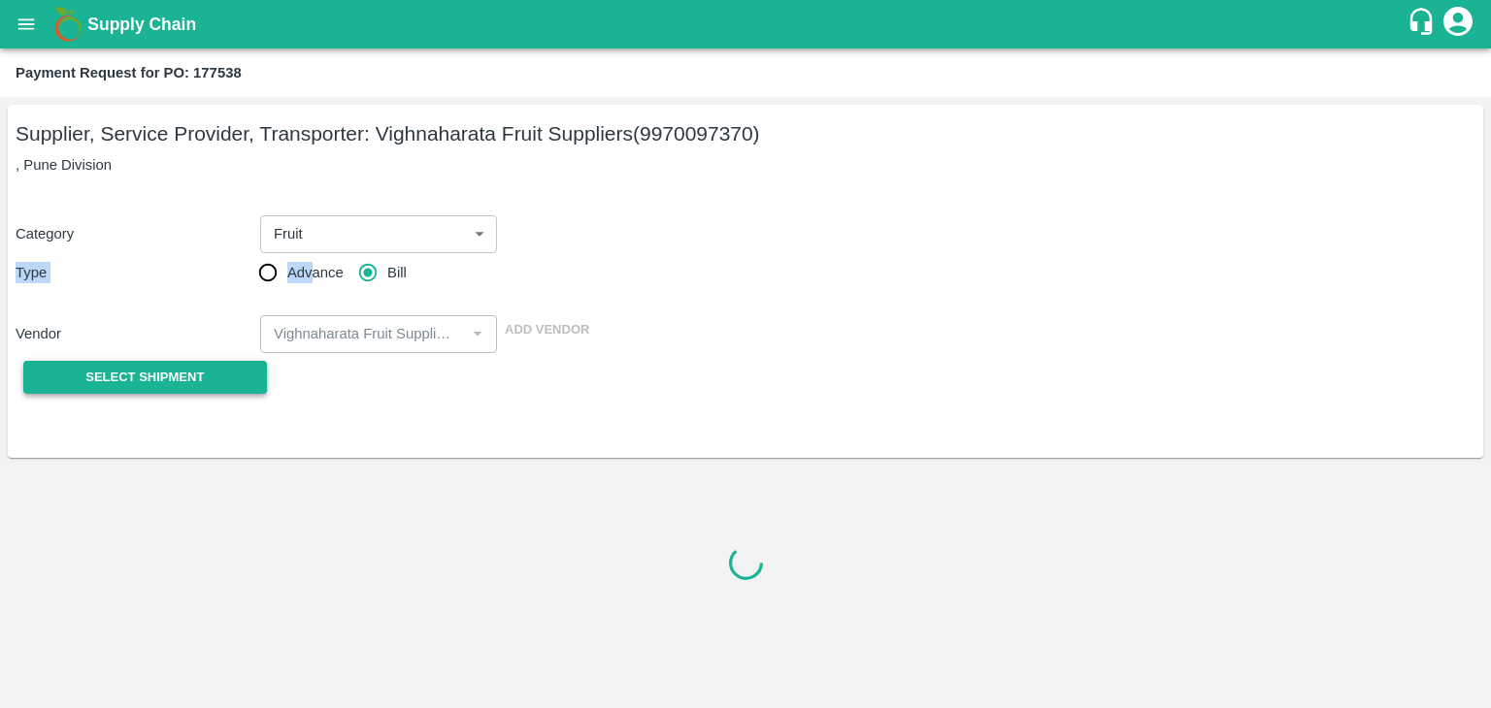
click at [170, 364] on button "Select Shipment" at bounding box center [145, 378] width 244 height 34
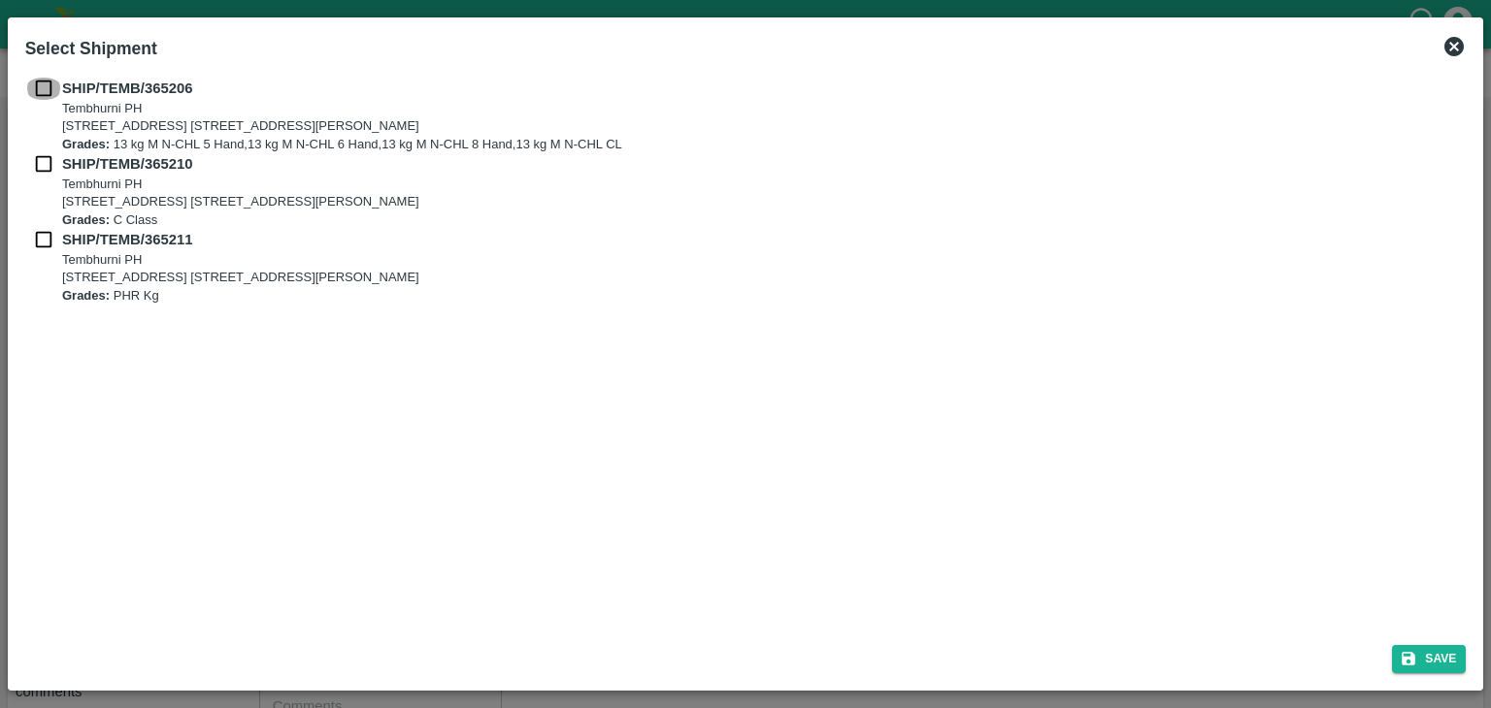
click at [45, 84] on input "checkbox" at bounding box center [43, 88] width 37 height 21
checkbox input "true"
click at [47, 165] on input "checkbox" at bounding box center [43, 163] width 37 height 21
checkbox input "true"
click at [41, 233] on input "checkbox" at bounding box center [43, 239] width 37 height 21
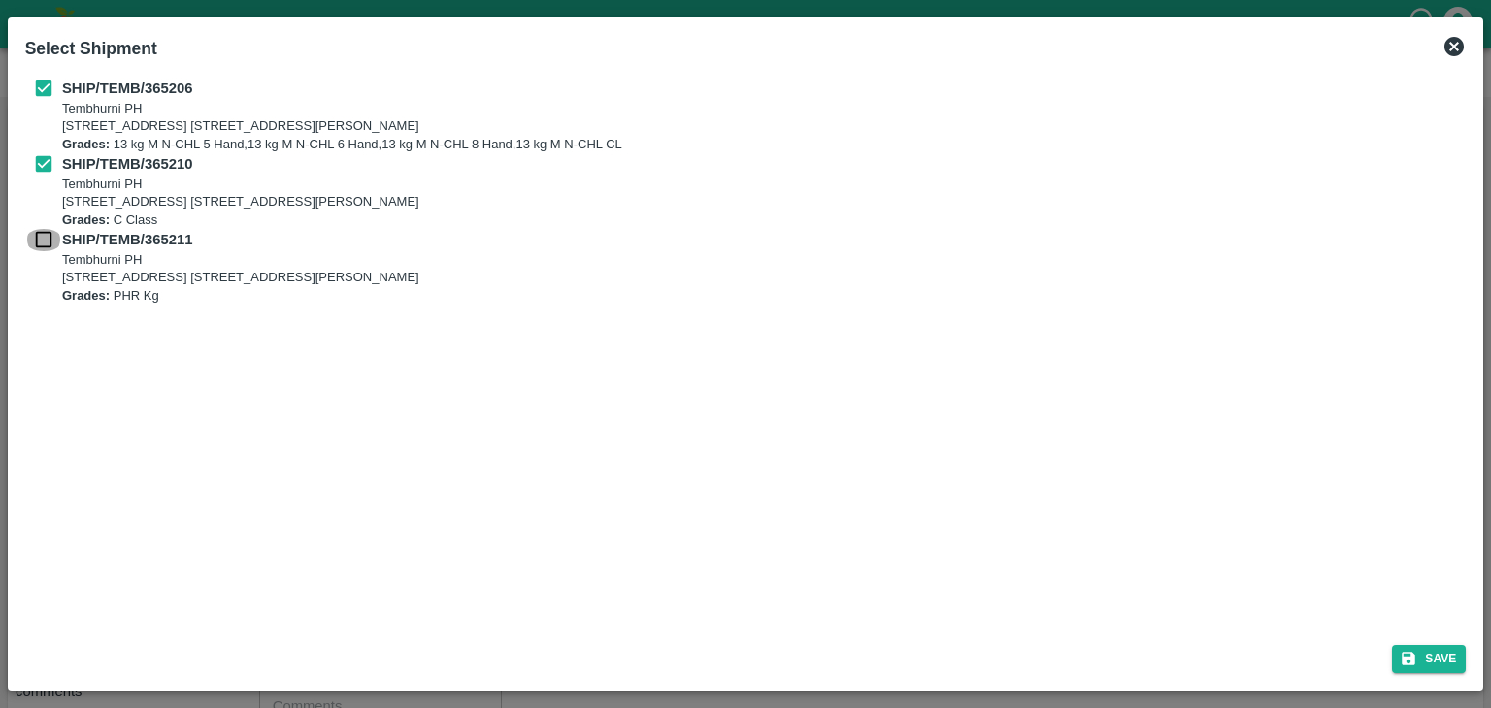
checkbox input "true"
click at [1436, 673] on div "Save" at bounding box center [745, 655] width 1457 height 51
click at [1441, 649] on button "Save" at bounding box center [1429, 659] width 74 height 28
type input "20/09/2025"
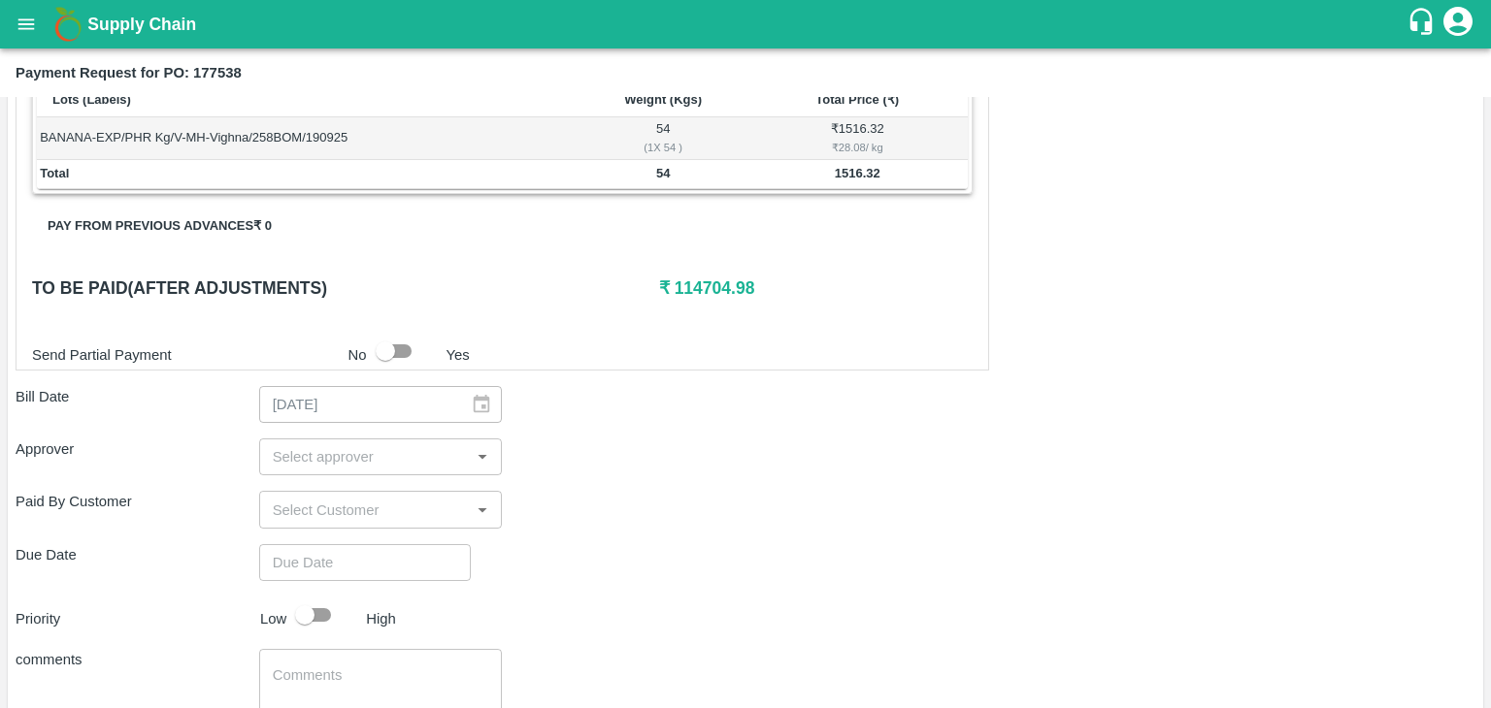
scroll to position [800, 0]
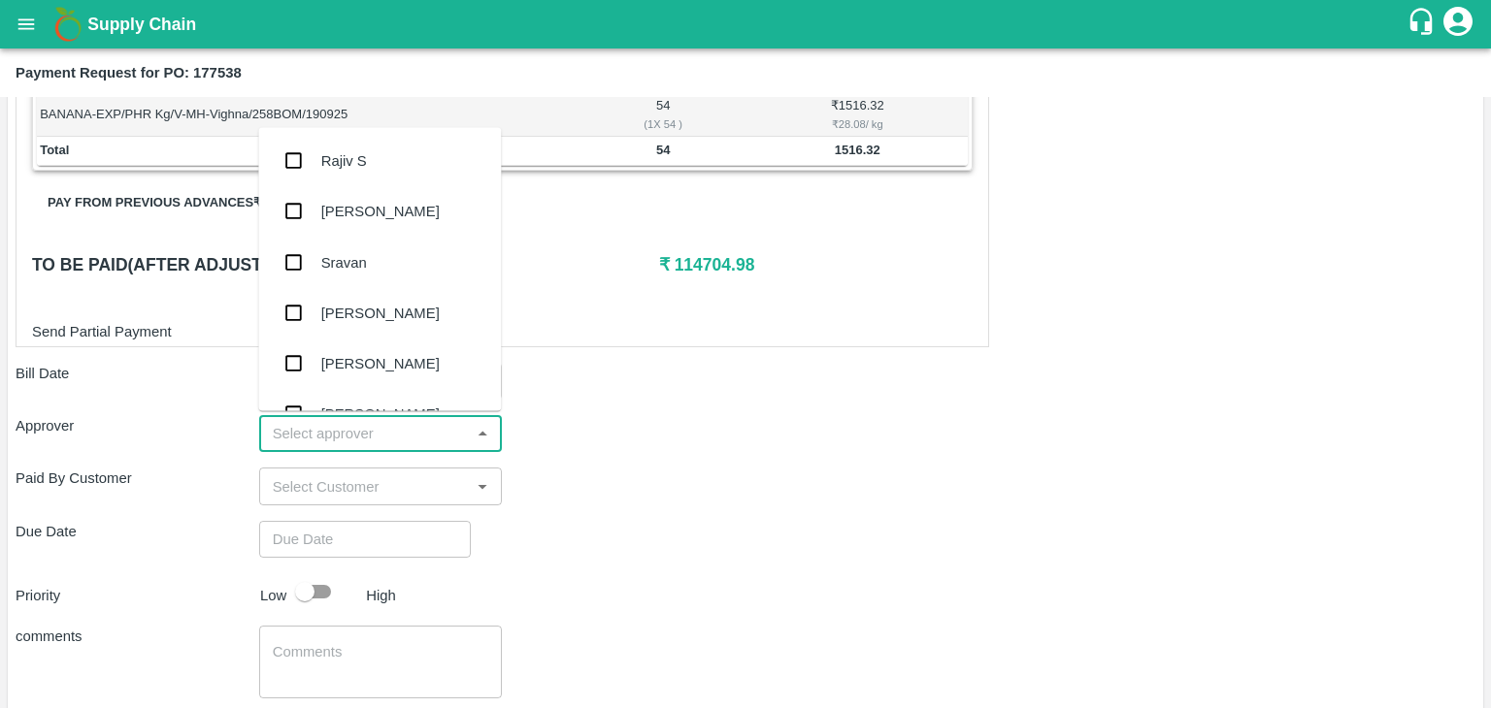
click at [368, 428] on input "input" at bounding box center [365, 433] width 200 height 25
type input "Ajit"
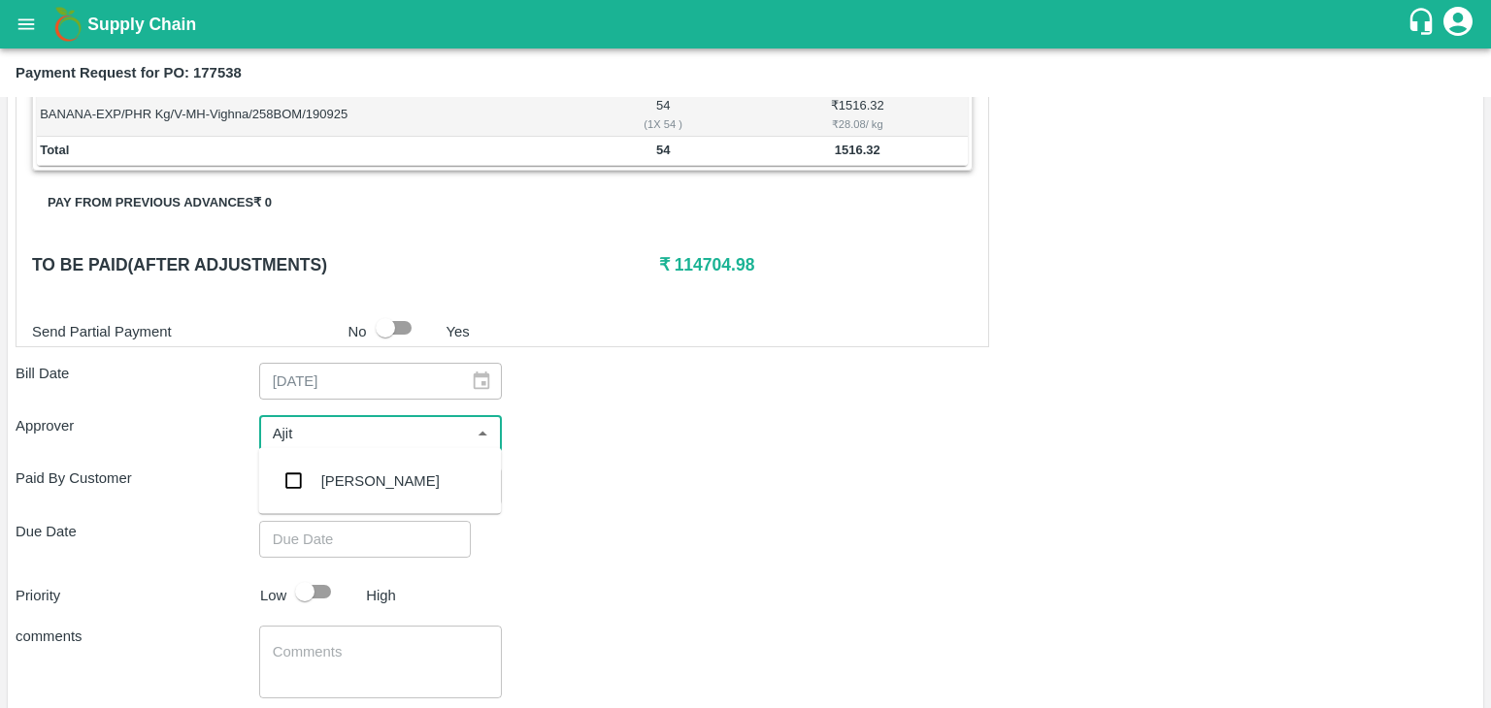
click at [368, 467] on div "Ajit Otari" at bounding box center [379, 481] width 243 height 50
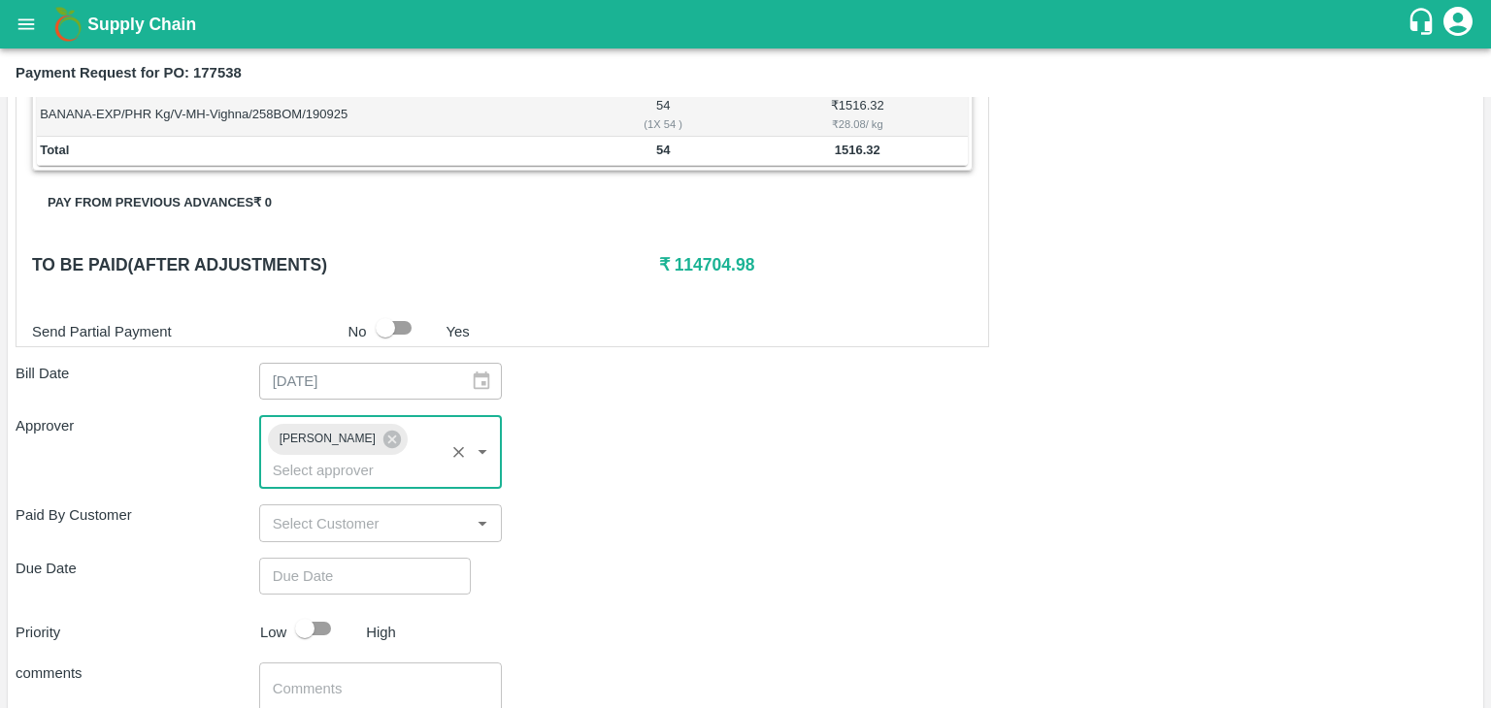
type input "DD/MM/YYYY hh:mm aa"
click at [392, 558] on input "DD/MM/YYYY hh:mm aa" at bounding box center [358, 576] width 198 height 37
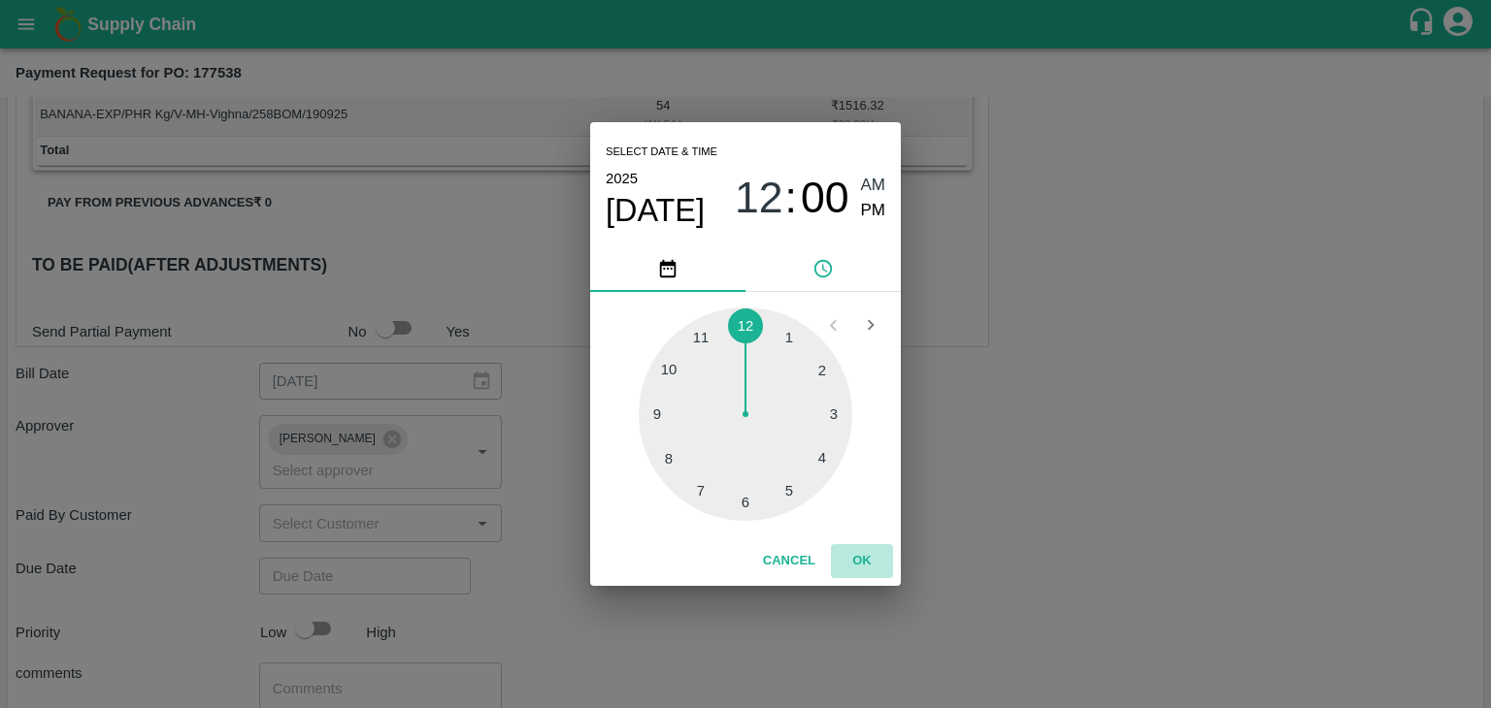
click at [866, 566] on button "OK" at bounding box center [862, 561] width 62 height 34
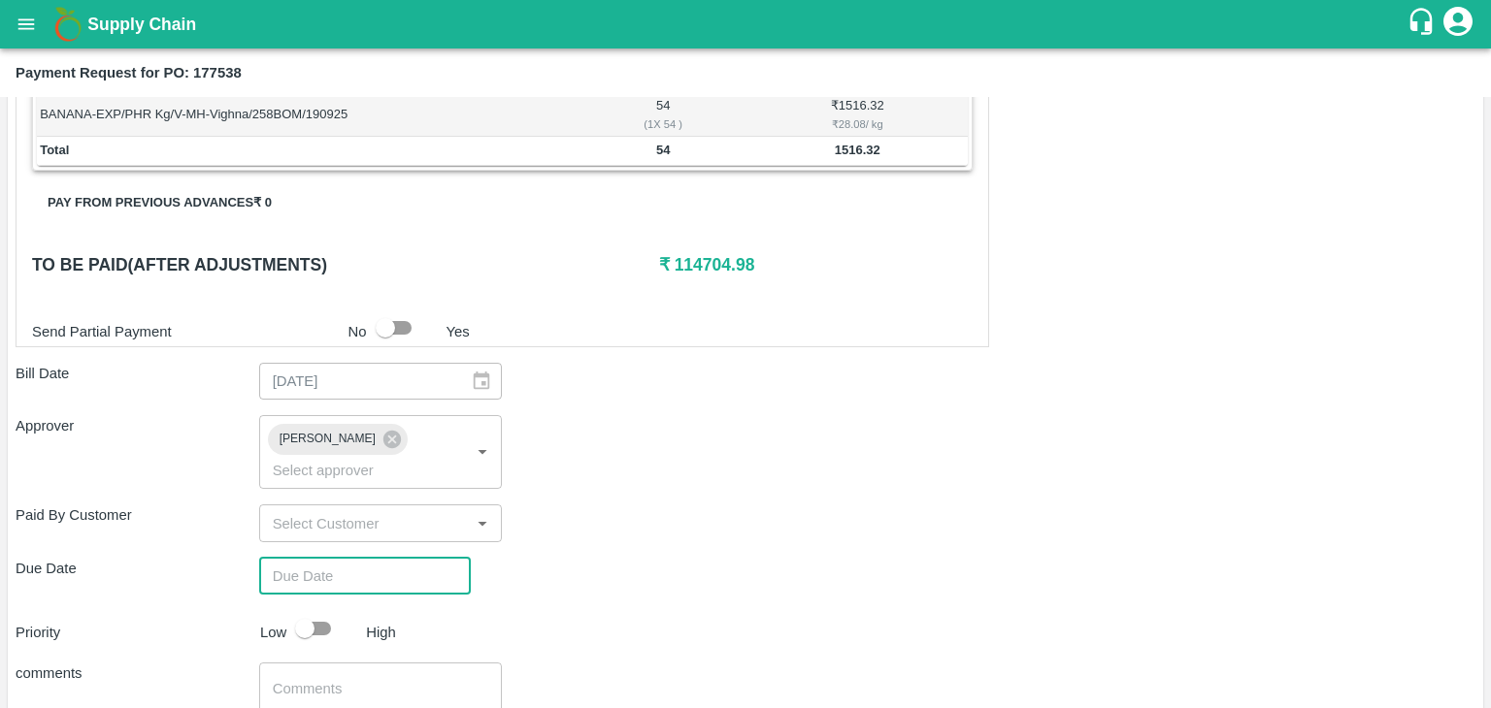
type input "26/09/2025 12:00 AM"
click at [326, 610] on input "checkbox" at bounding box center [304, 628] width 111 height 37
checkbox input "true"
click at [372, 663] on div "x ​" at bounding box center [381, 699] width 244 height 73
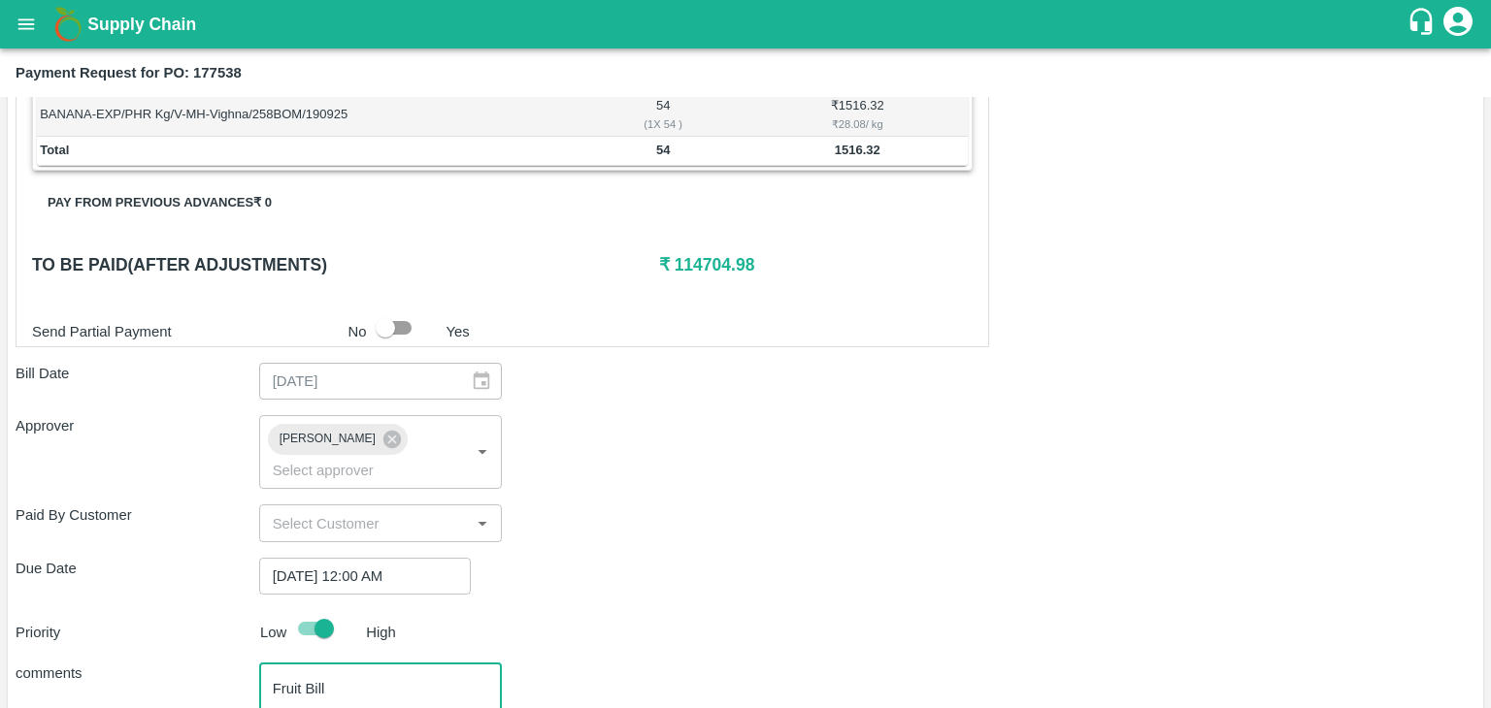
scroll to position [920, 0]
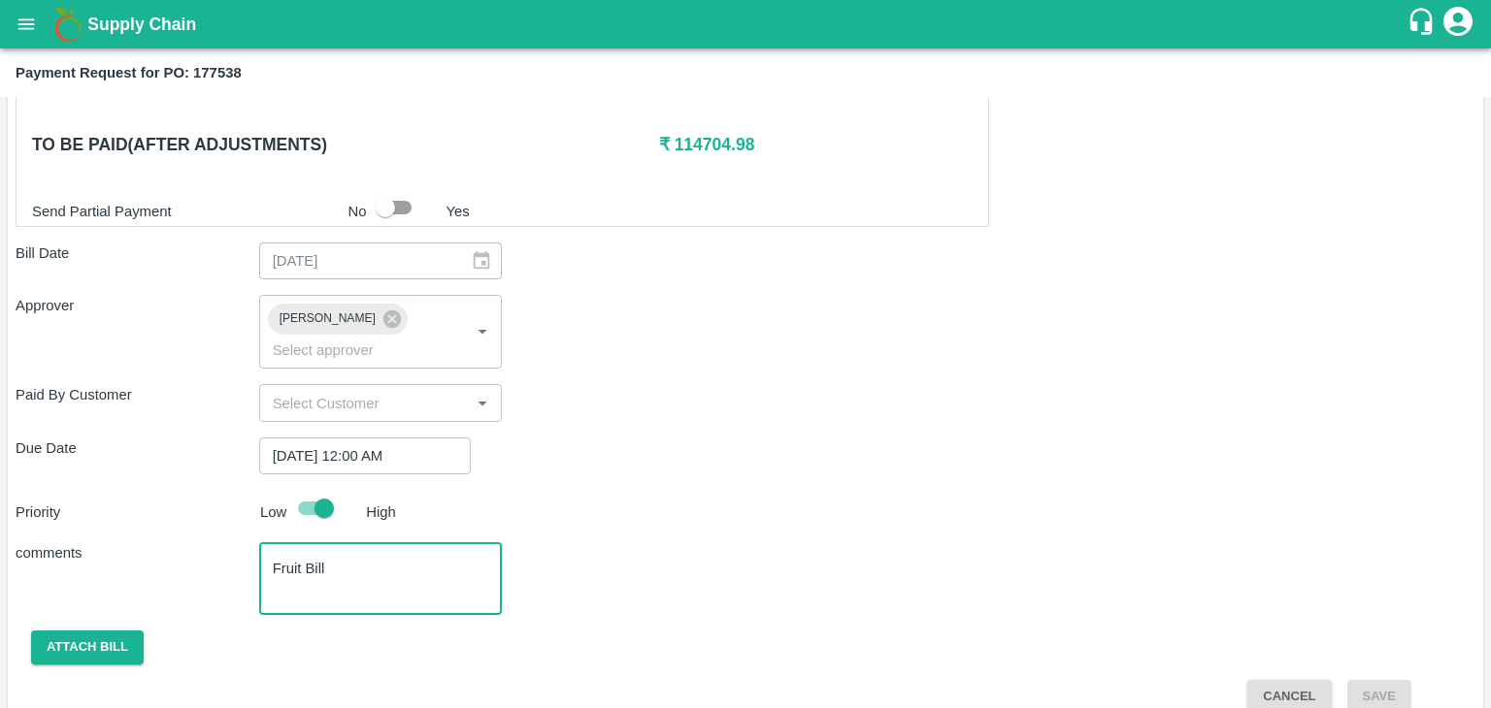
type textarea "Fruit Bill"
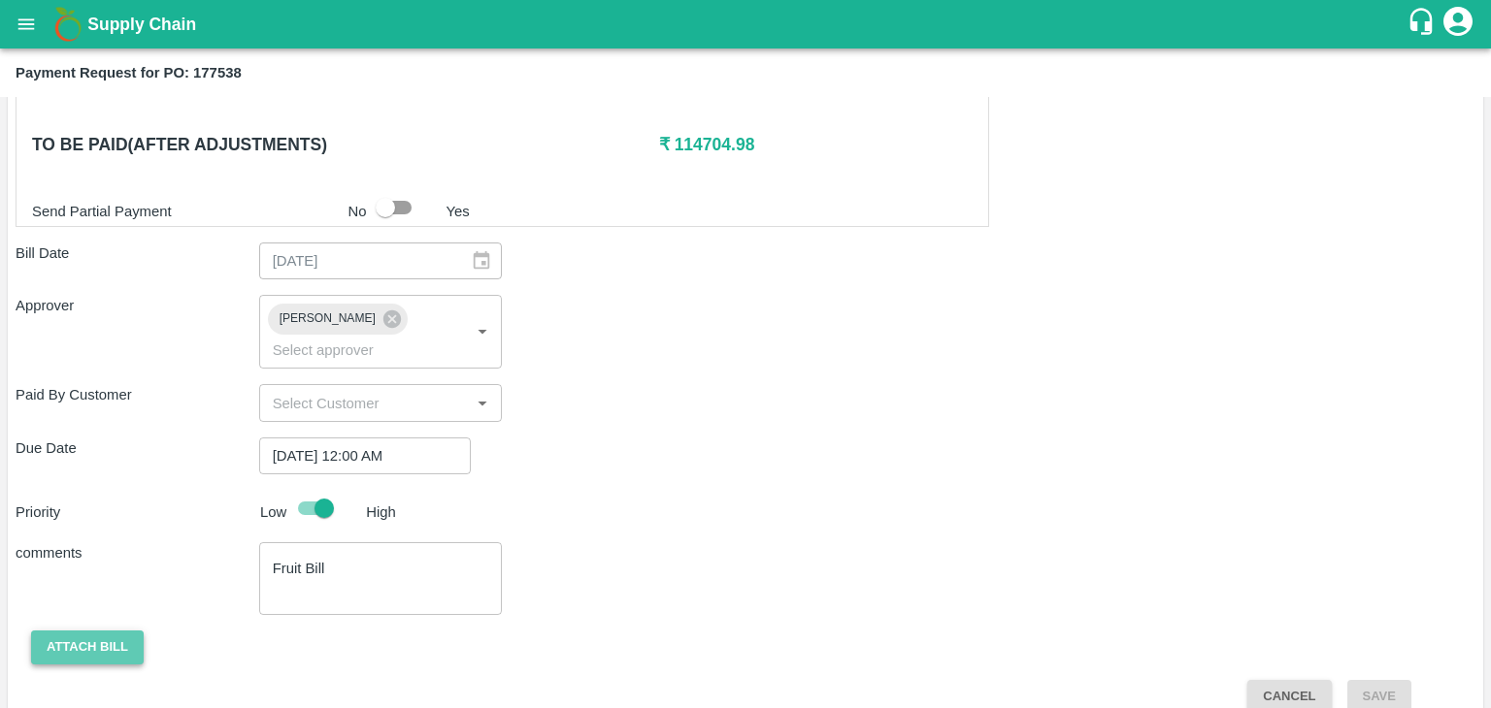
click at [65, 631] on button "Attach bill" at bounding box center [87, 648] width 113 height 34
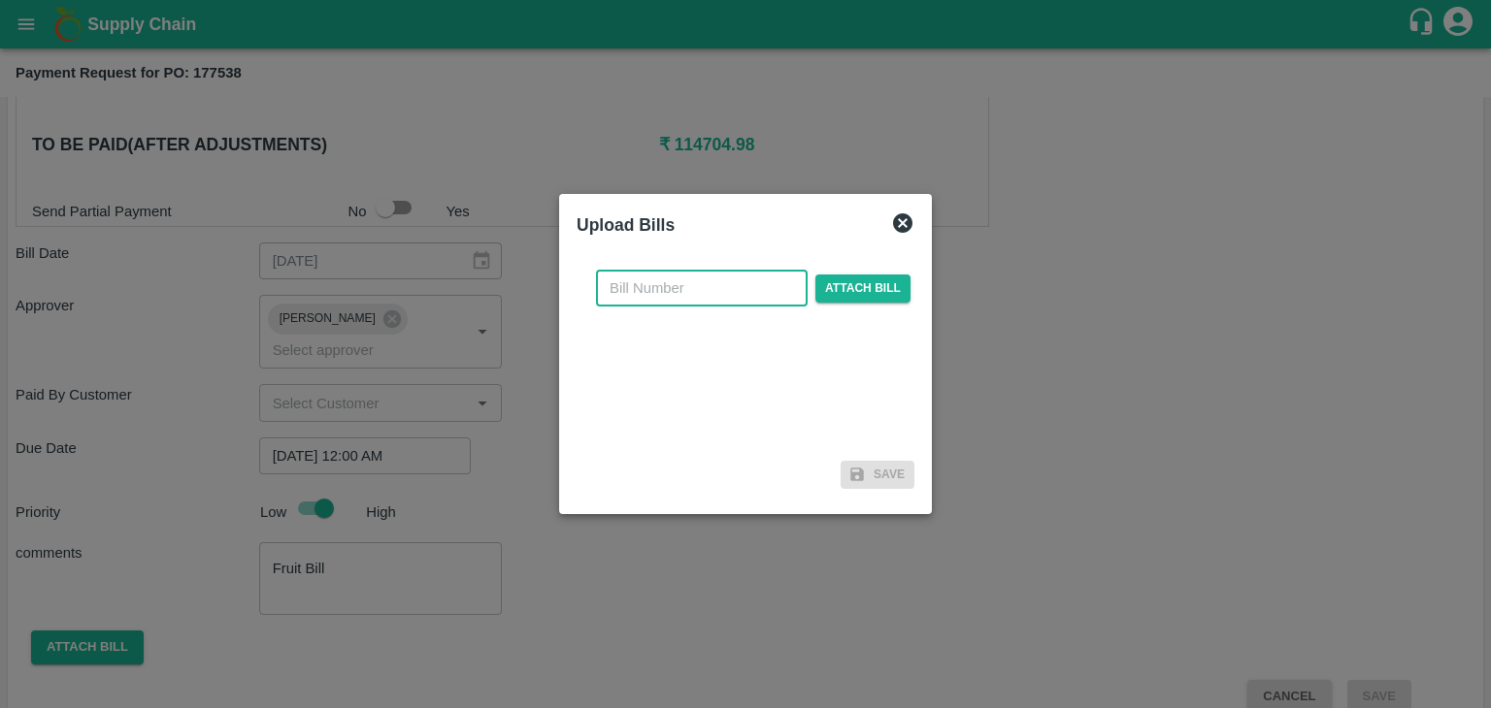
click at [722, 277] on input "text" at bounding box center [702, 288] width 212 height 37
type input "973"
click at [860, 276] on span "Attach bill" at bounding box center [862, 289] width 95 height 28
click at [0, 0] on input "Attach bill" at bounding box center [0, 0] width 0 height 0
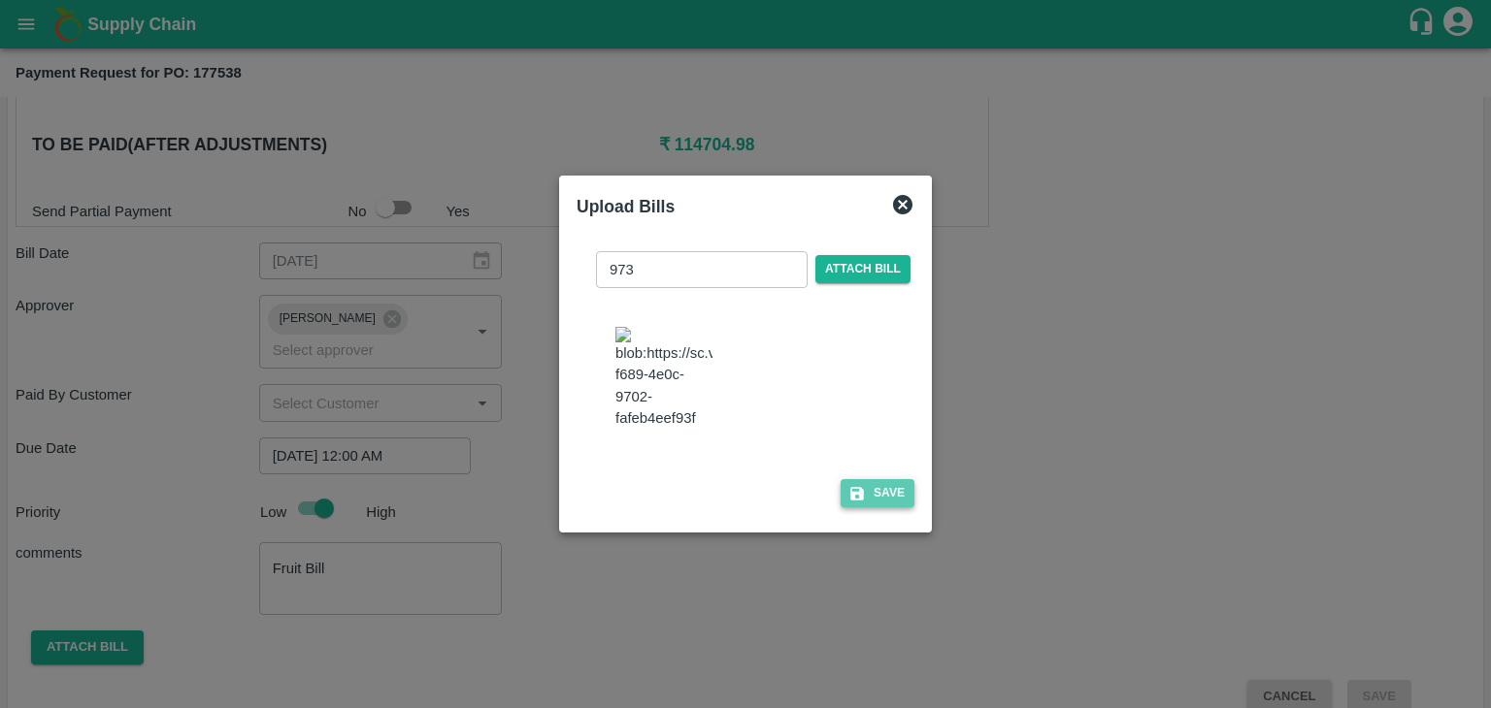
click at [860, 493] on icon "button" at bounding box center [856, 493] width 17 height 17
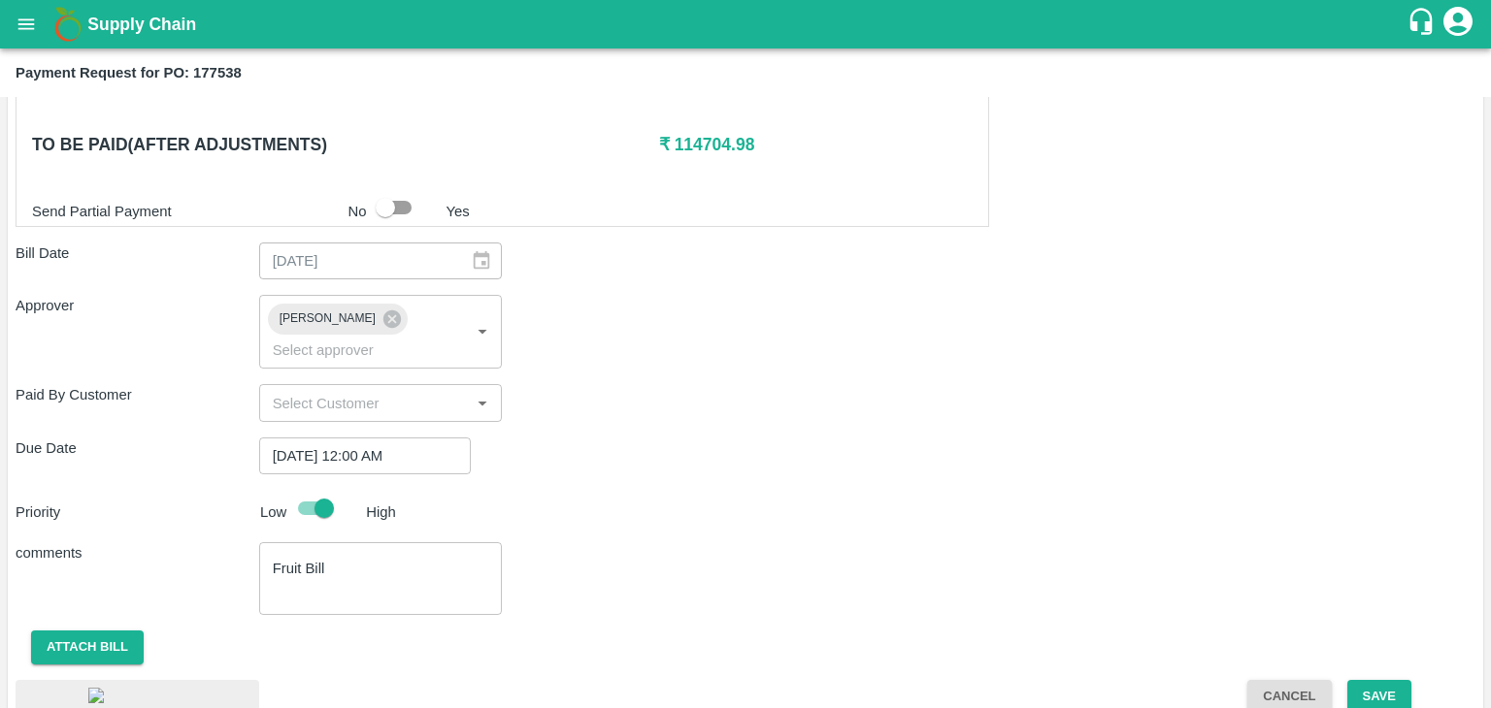
scroll to position [1035, 0]
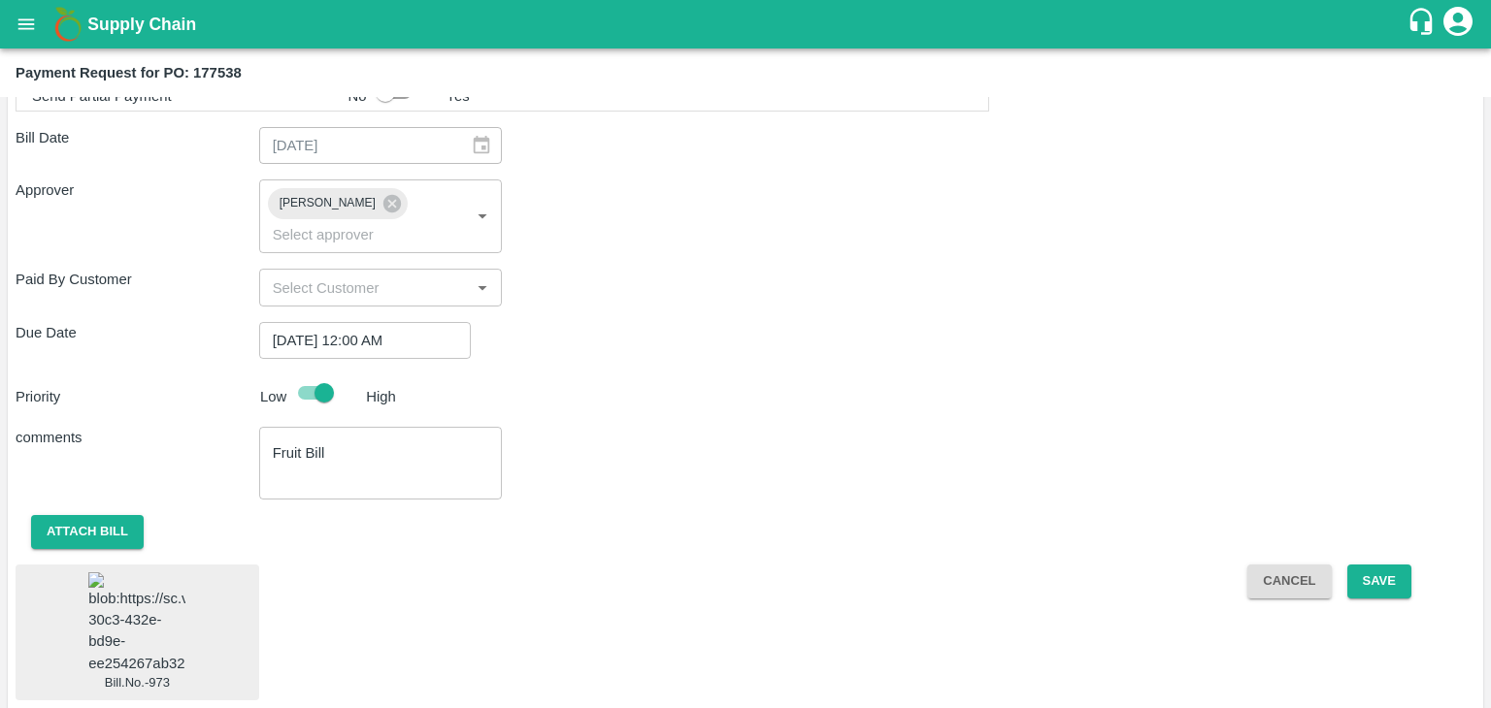
click at [136, 573] on img at bounding box center [136, 624] width 97 height 102
click at [1397, 565] on button "Save" at bounding box center [1379, 582] width 64 height 34
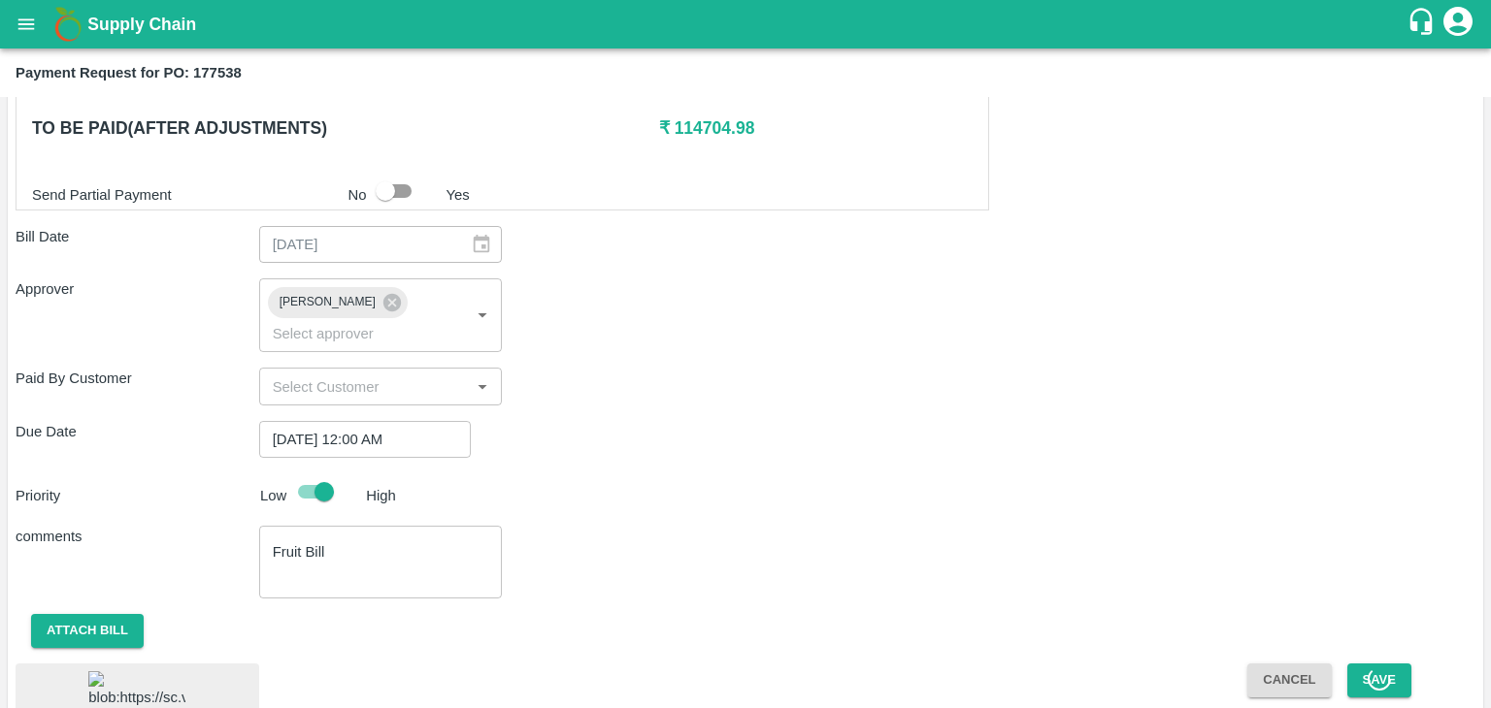
scroll to position [925, 0]
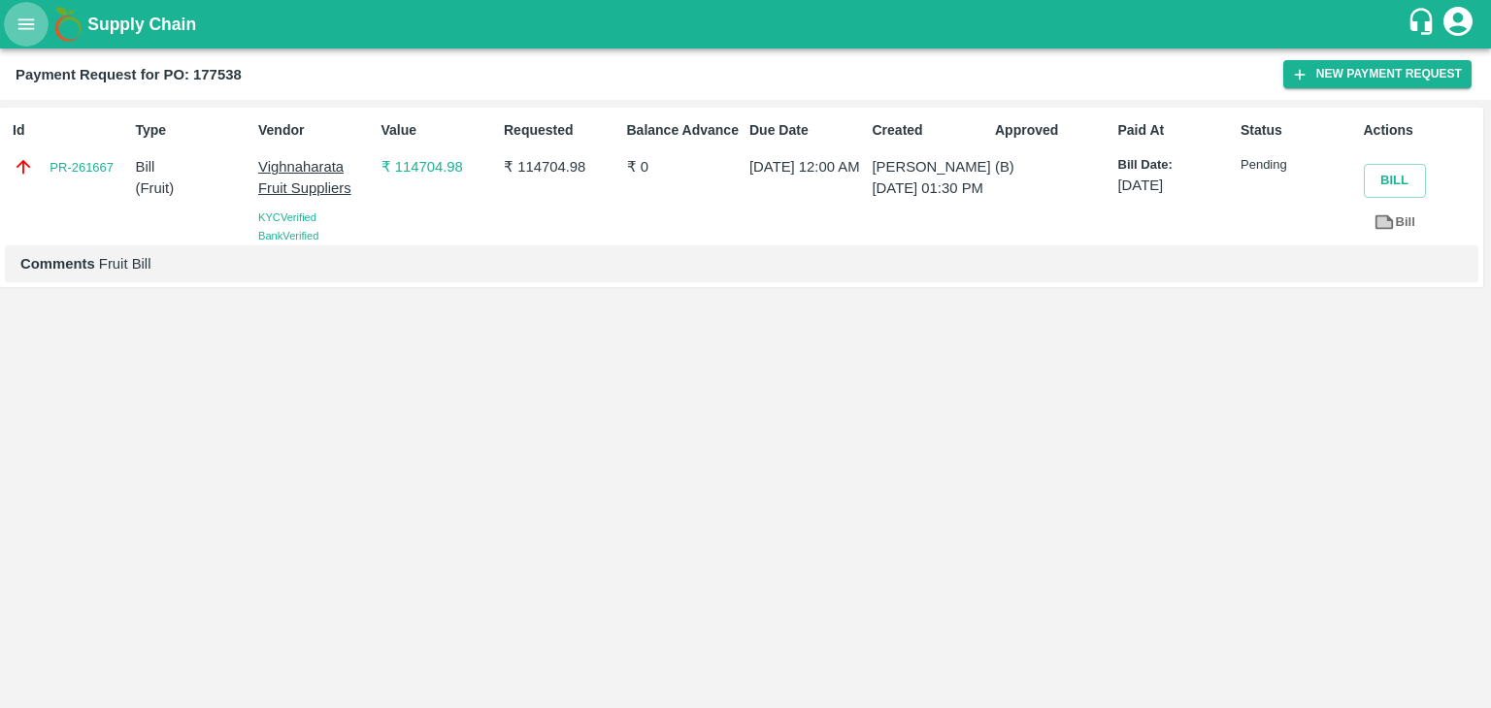
click at [25, 20] on icon "open drawer" at bounding box center [26, 24] width 21 height 21
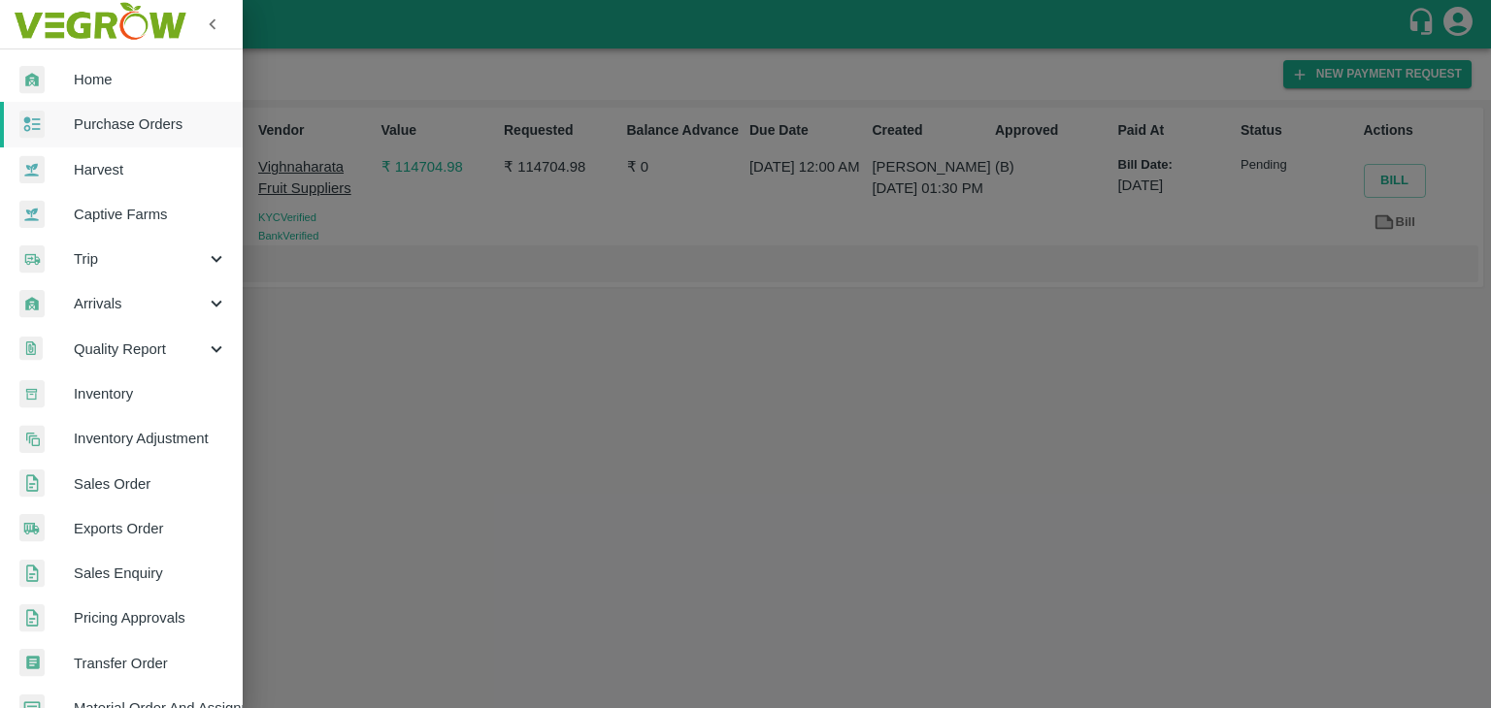
click at [141, 108] on link "Purchase Orders" at bounding box center [121, 124] width 243 height 45
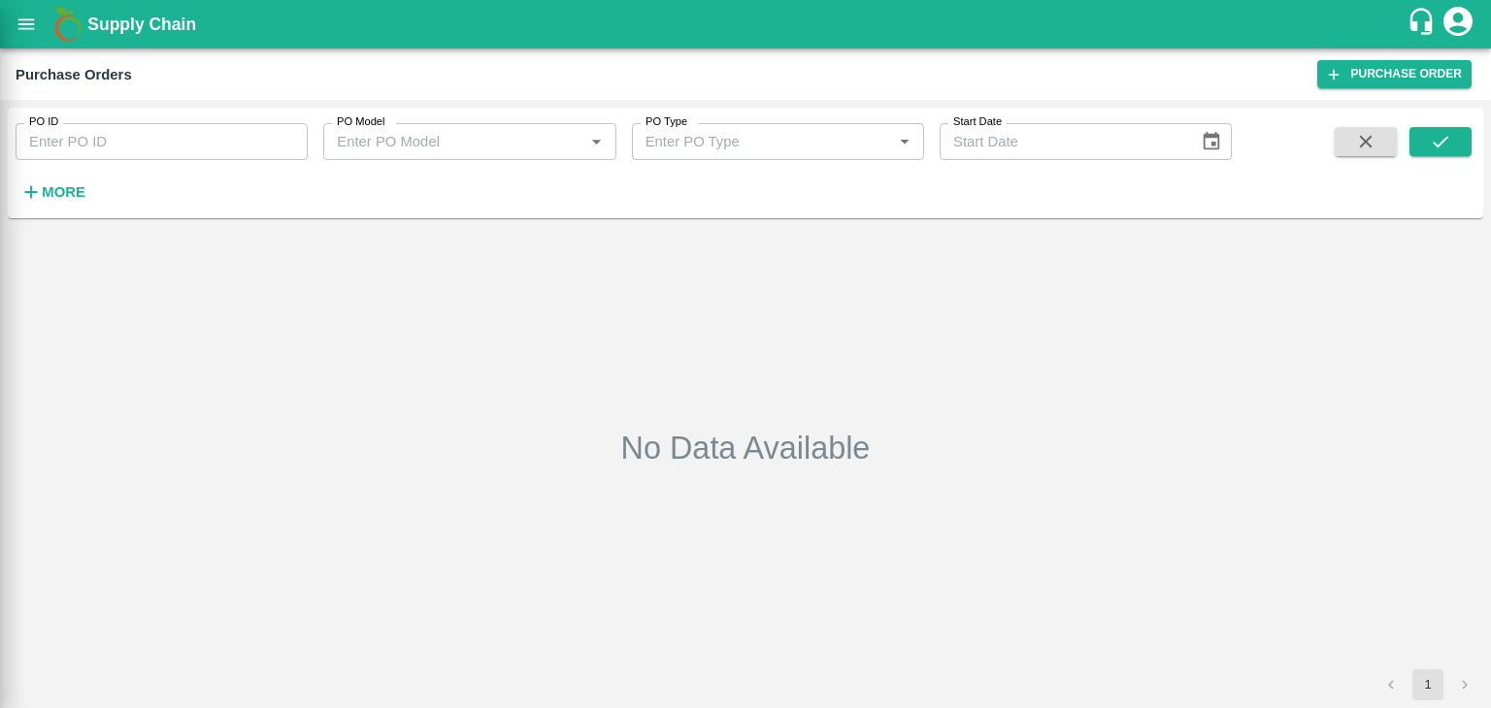
click at [288, 137] on div at bounding box center [745, 354] width 1491 height 708
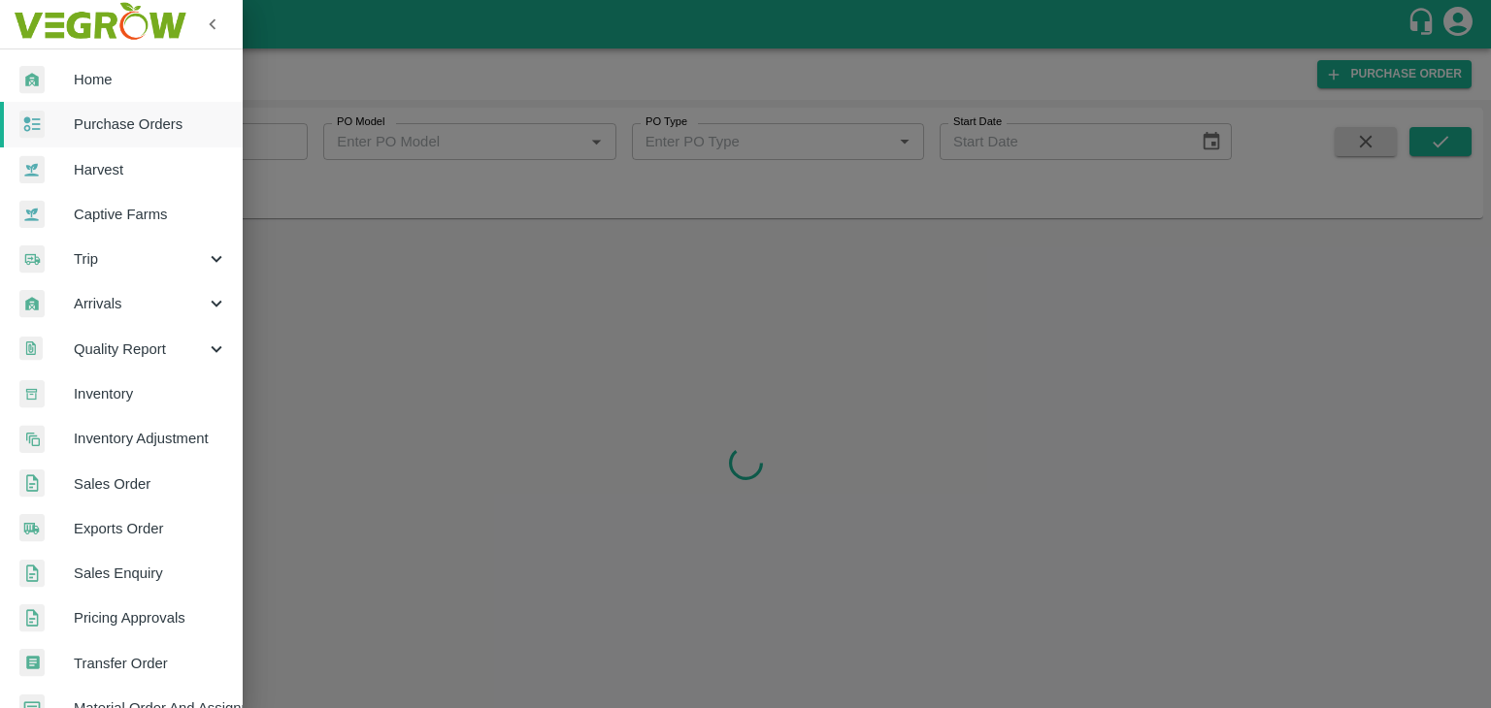
click at [288, 137] on div at bounding box center [745, 354] width 1491 height 708
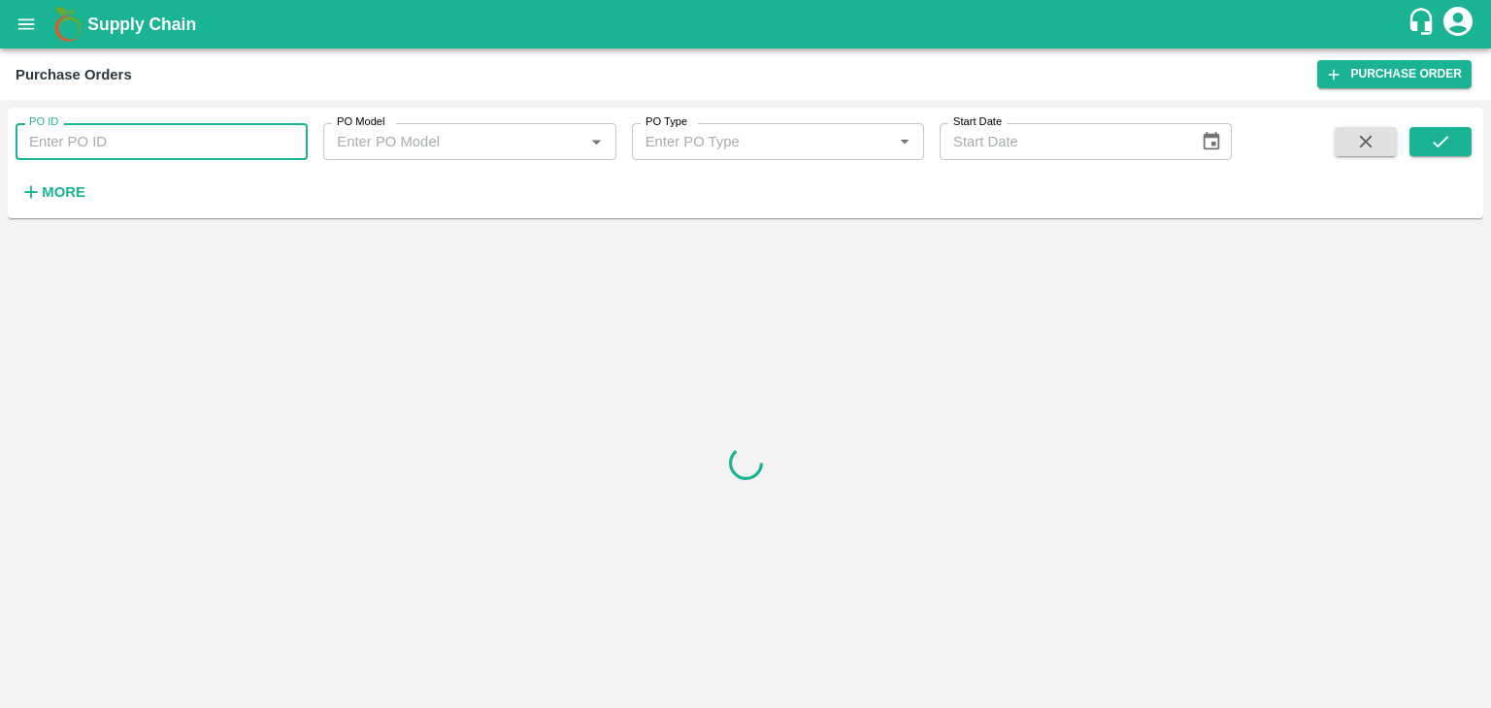
click at [273, 129] on input "PO ID" at bounding box center [162, 141] width 292 height 37
paste input "177770"
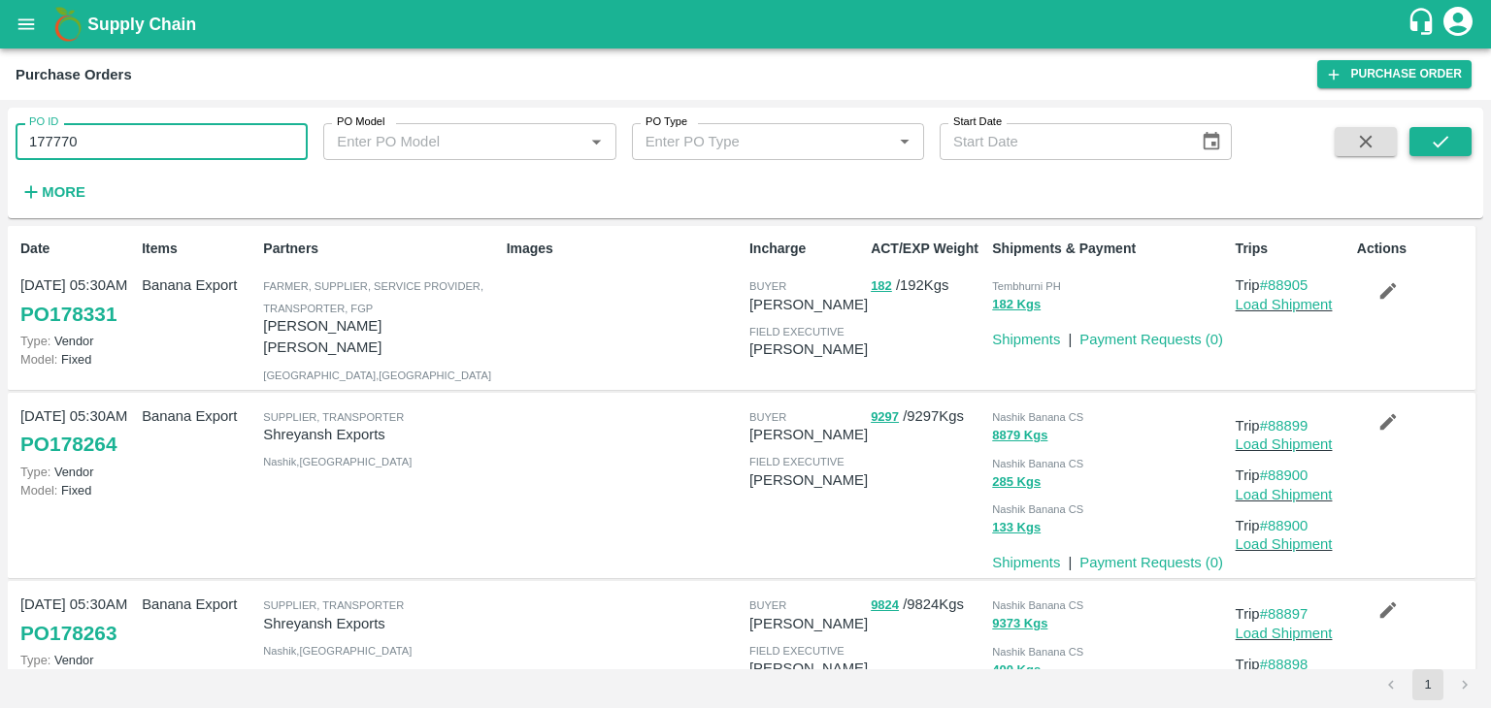
type input "177770"
click at [1450, 135] on icon "submit" at bounding box center [1439, 141] width 21 height 21
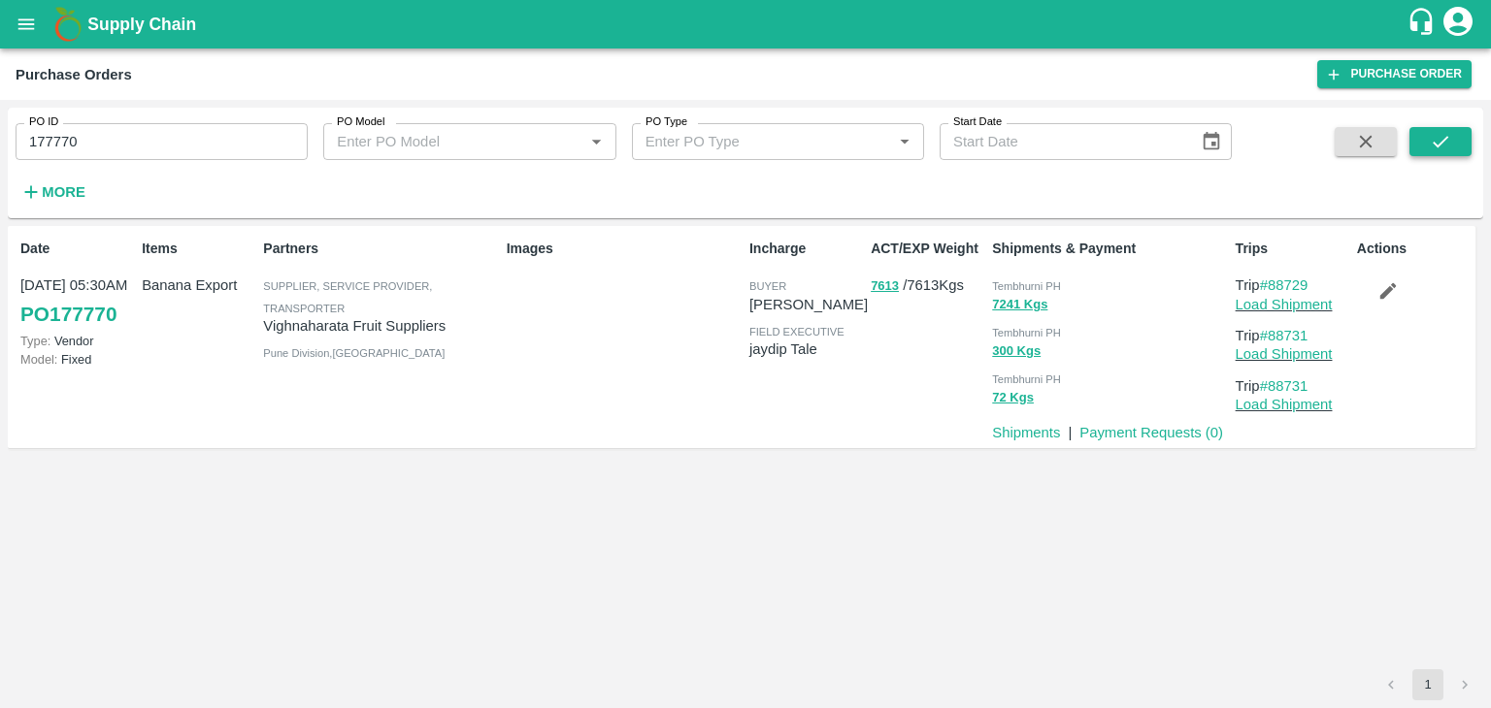
click at [1450, 135] on icon "submit" at bounding box center [1439, 141] width 21 height 21
click at [1154, 430] on link "Payment Requests ( 0 )" at bounding box center [1151, 433] width 144 height 16
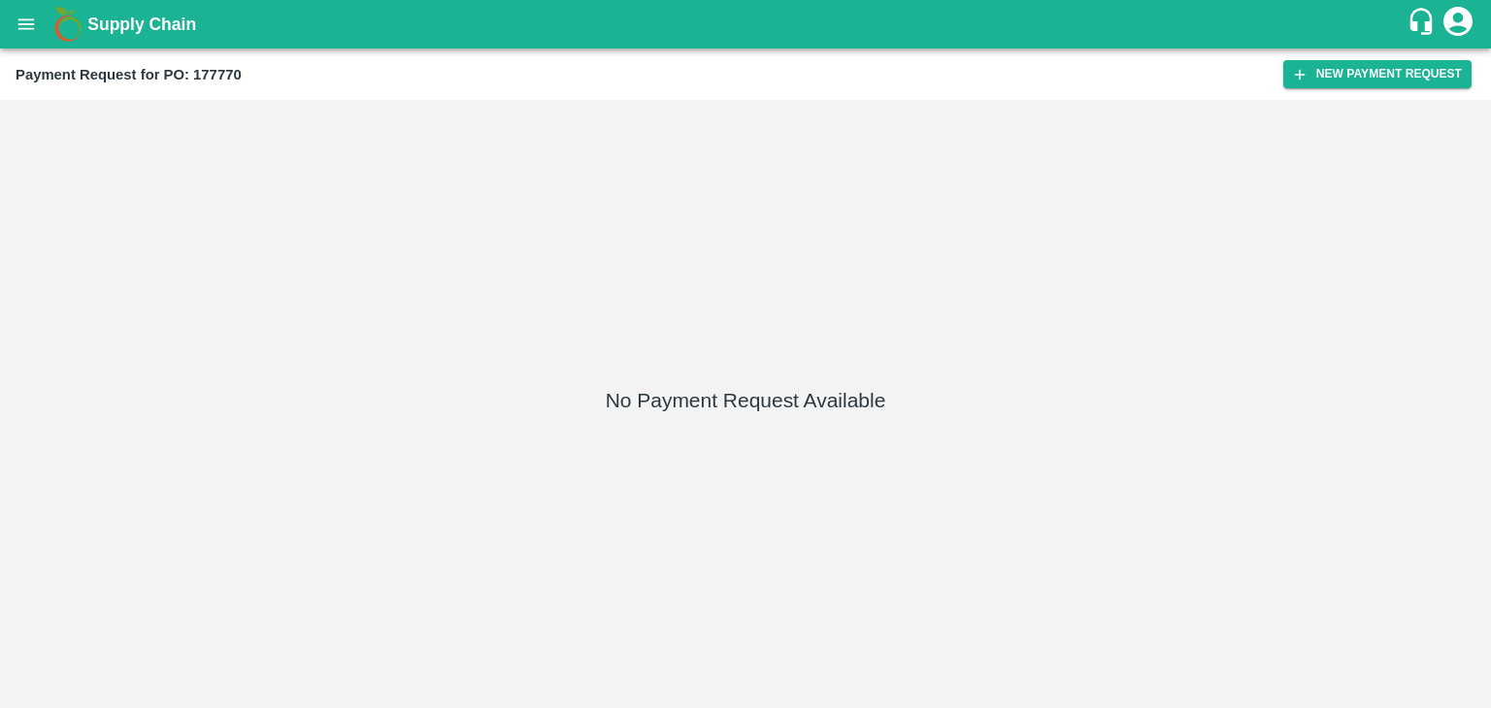
click at [1395, 58] on div "Payment Request for PO: 177770 New Payment Request" at bounding box center [745, 74] width 1491 height 51
click at [1395, 62] on button "New Payment Request" at bounding box center [1377, 74] width 188 height 28
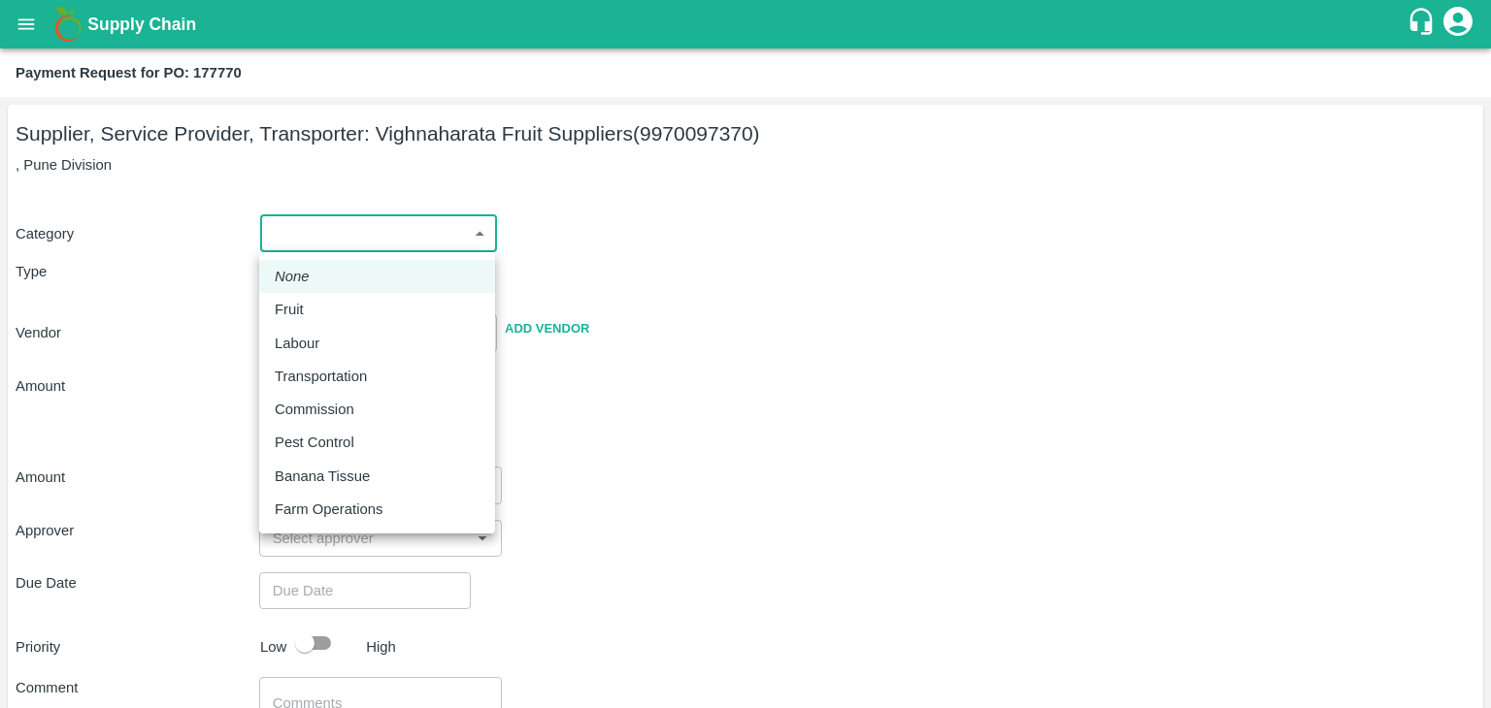
click at [403, 235] on body "Supply Chain Payment Request for PO: 177770 Supplier, Service Provider, Transpo…" at bounding box center [745, 354] width 1491 height 708
click at [353, 303] on div "Fruit" at bounding box center [377, 309] width 205 height 21
type input "1"
type input "Vighnaharata Fruit Suppliers - 9970097370(Supplier, Service Provider, Transport…"
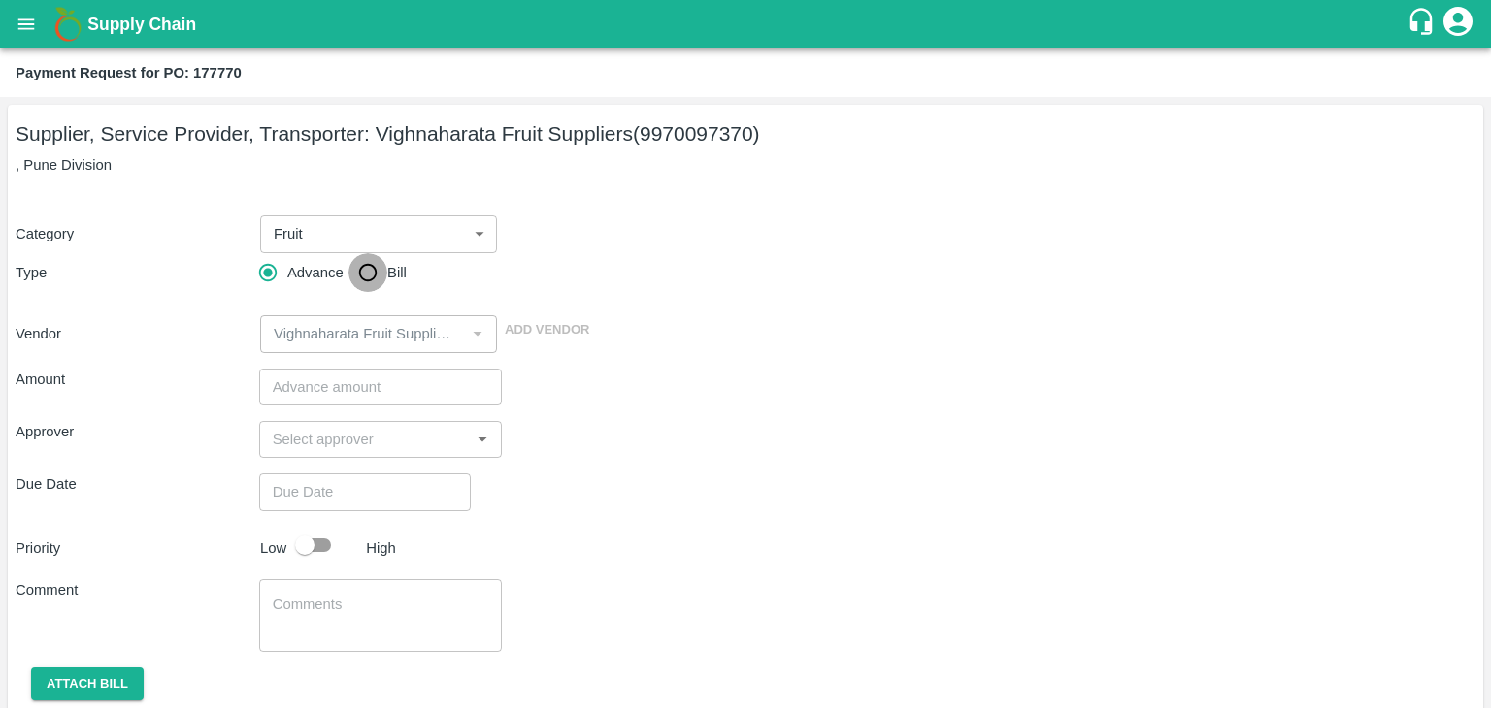
click at [369, 283] on input "Bill" at bounding box center [367, 272] width 39 height 39
radio input "true"
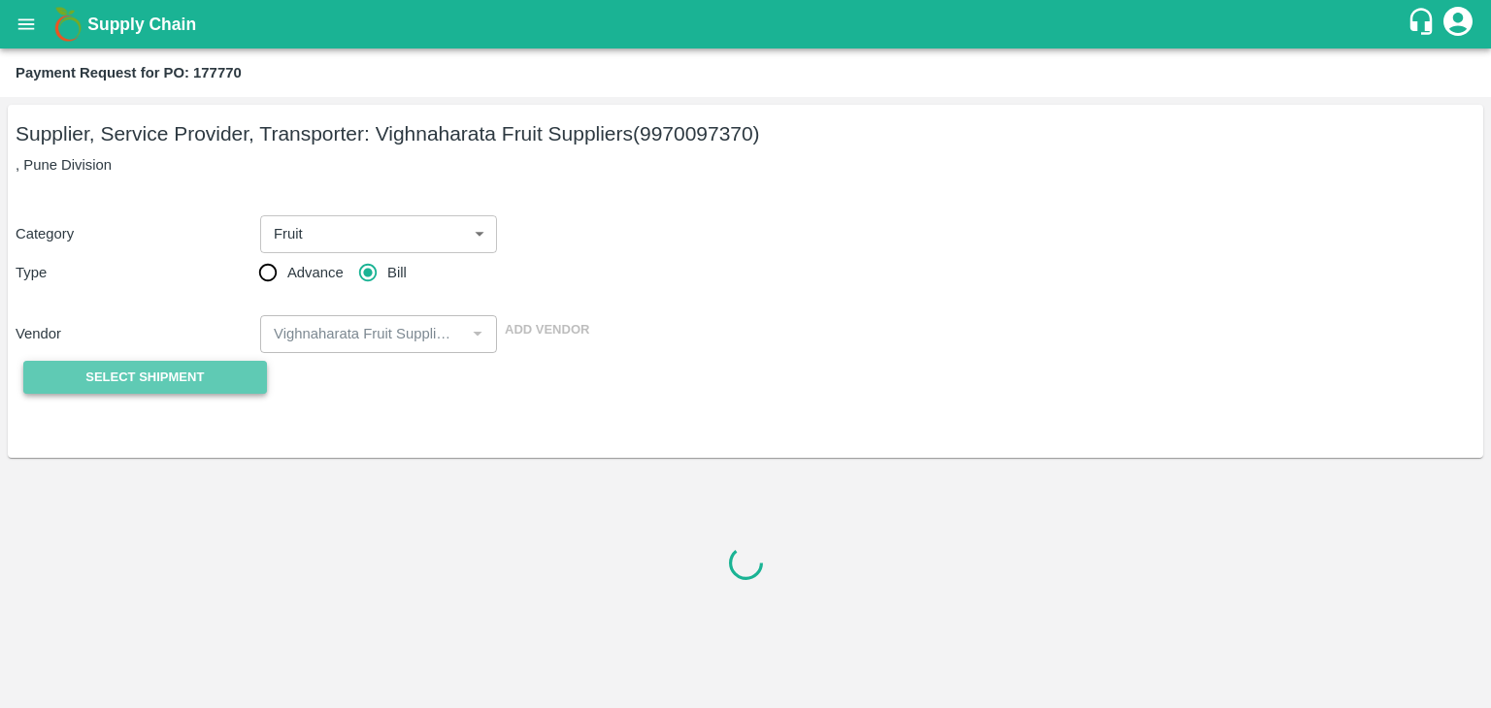
click at [186, 378] on span "Select Shipment" at bounding box center [144, 378] width 118 height 22
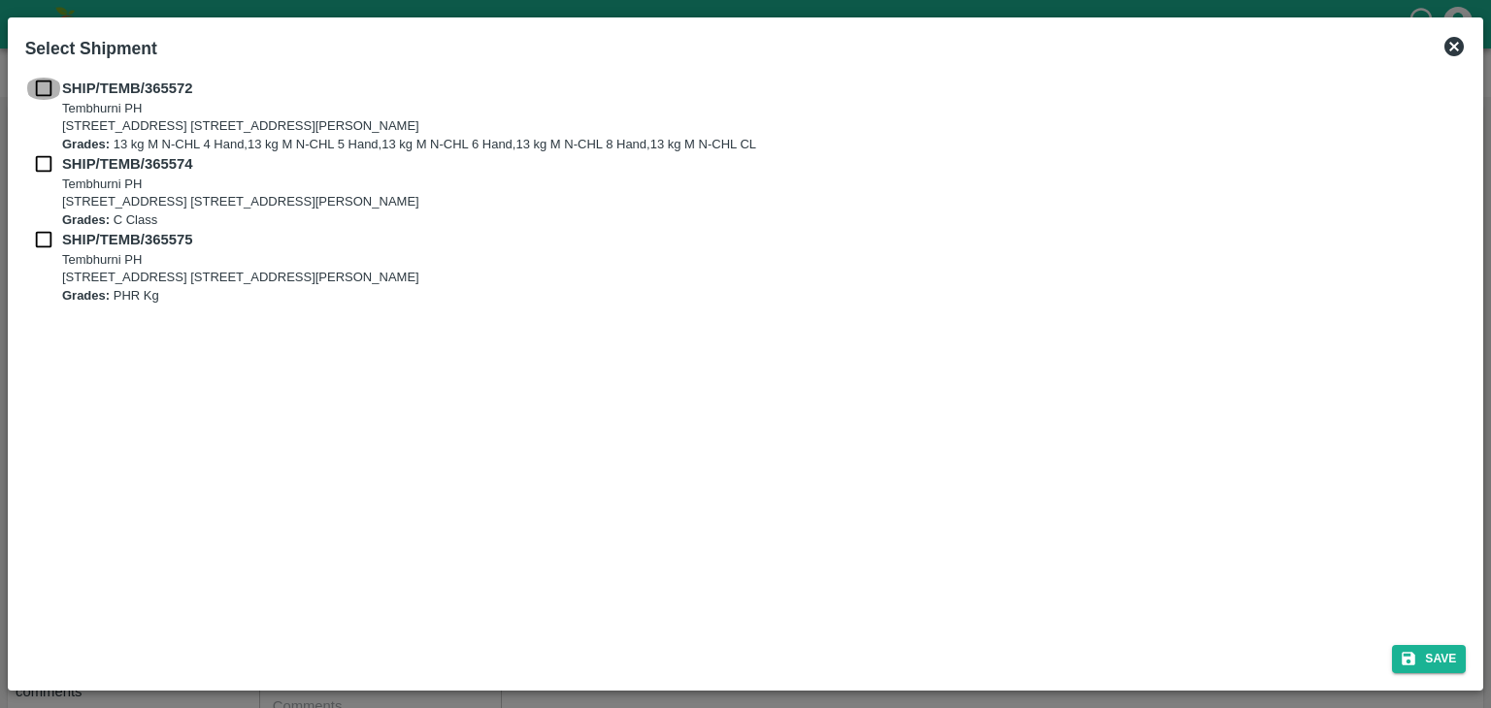
click at [39, 84] on input "checkbox" at bounding box center [43, 88] width 37 height 21
checkbox input "true"
click at [40, 168] on input "checkbox" at bounding box center [43, 163] width 37 height 21
checkbox input "true"
click at [38, 237] on input "checkbox" at bounding box center [43, 239] width 37 height 21
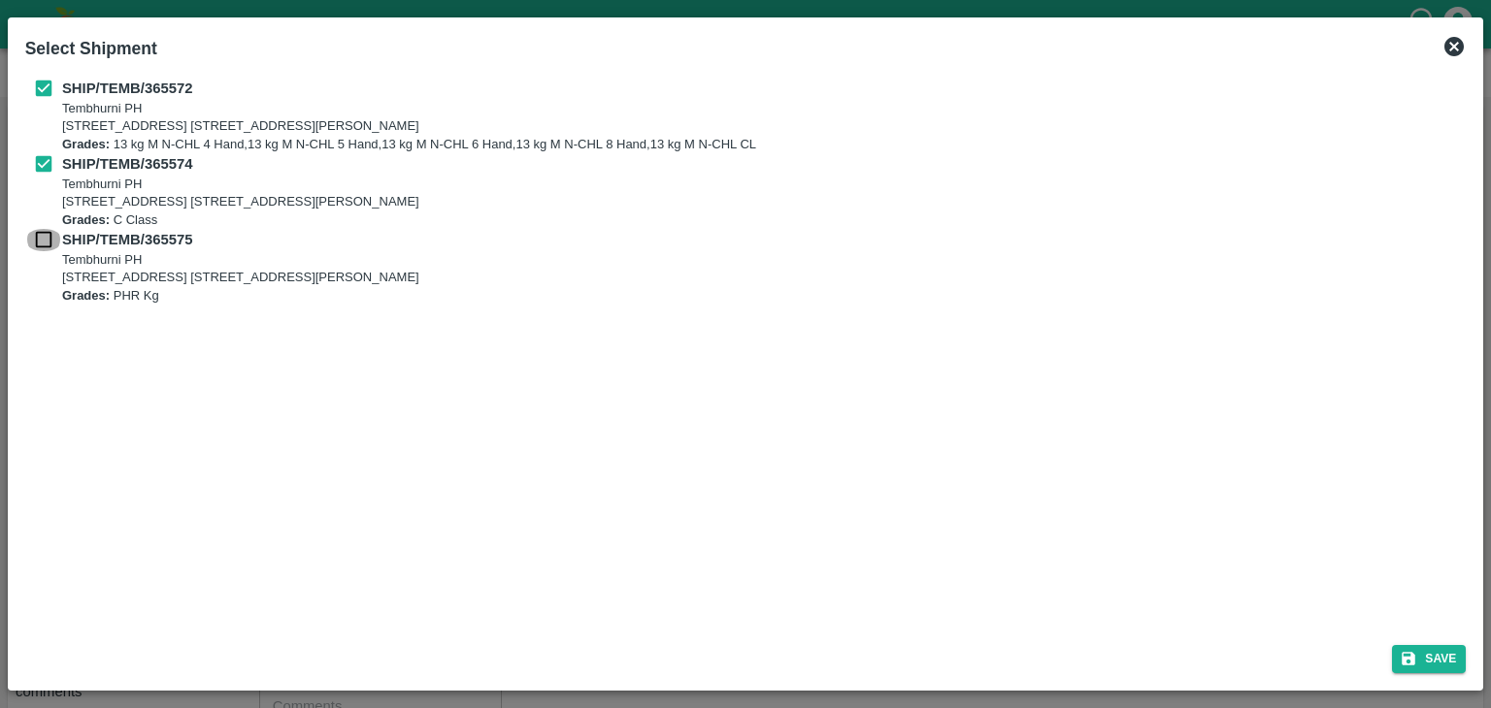
checkbox input "true"
click at [1448, 667] on button "Save" at bounding box center [1429, 659] width 74 height 28
type input "21/09/2025"
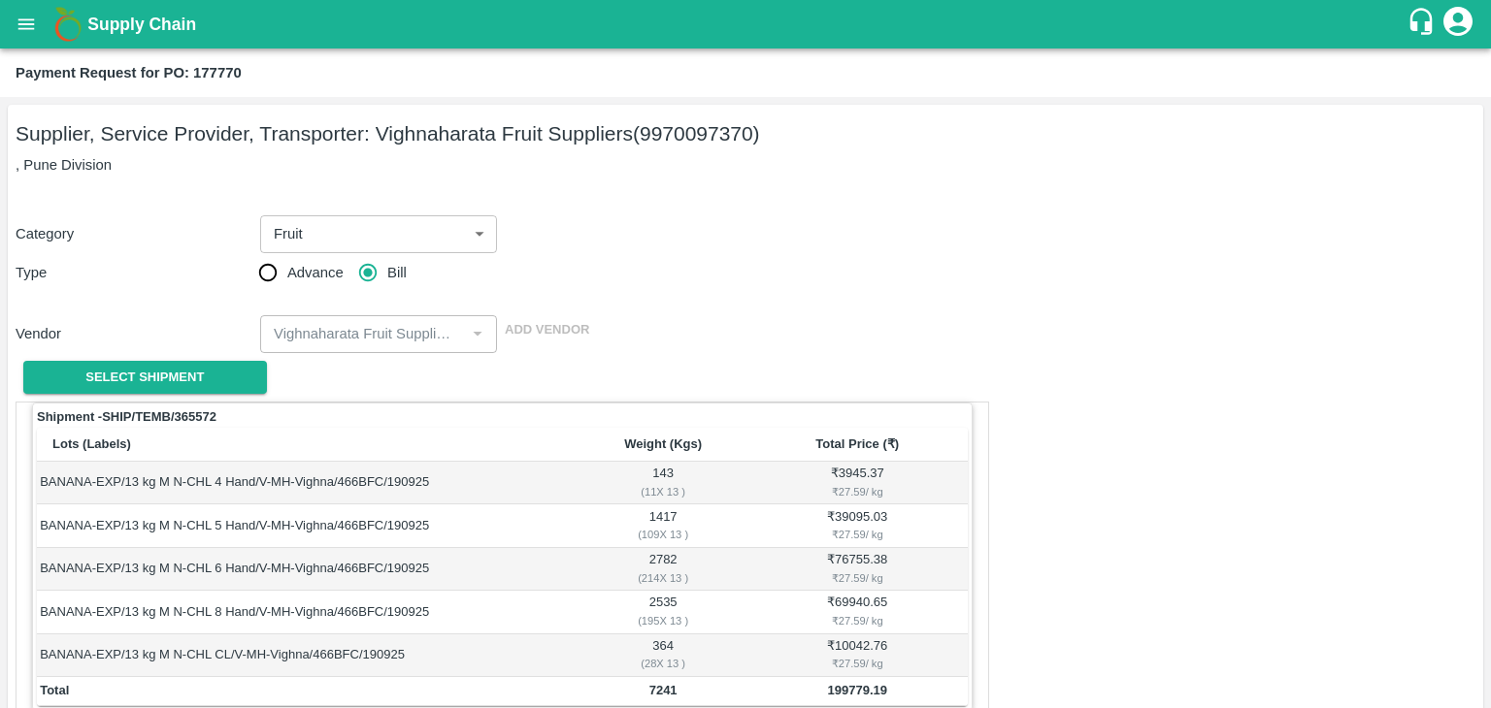
scroll to position [951, 0]
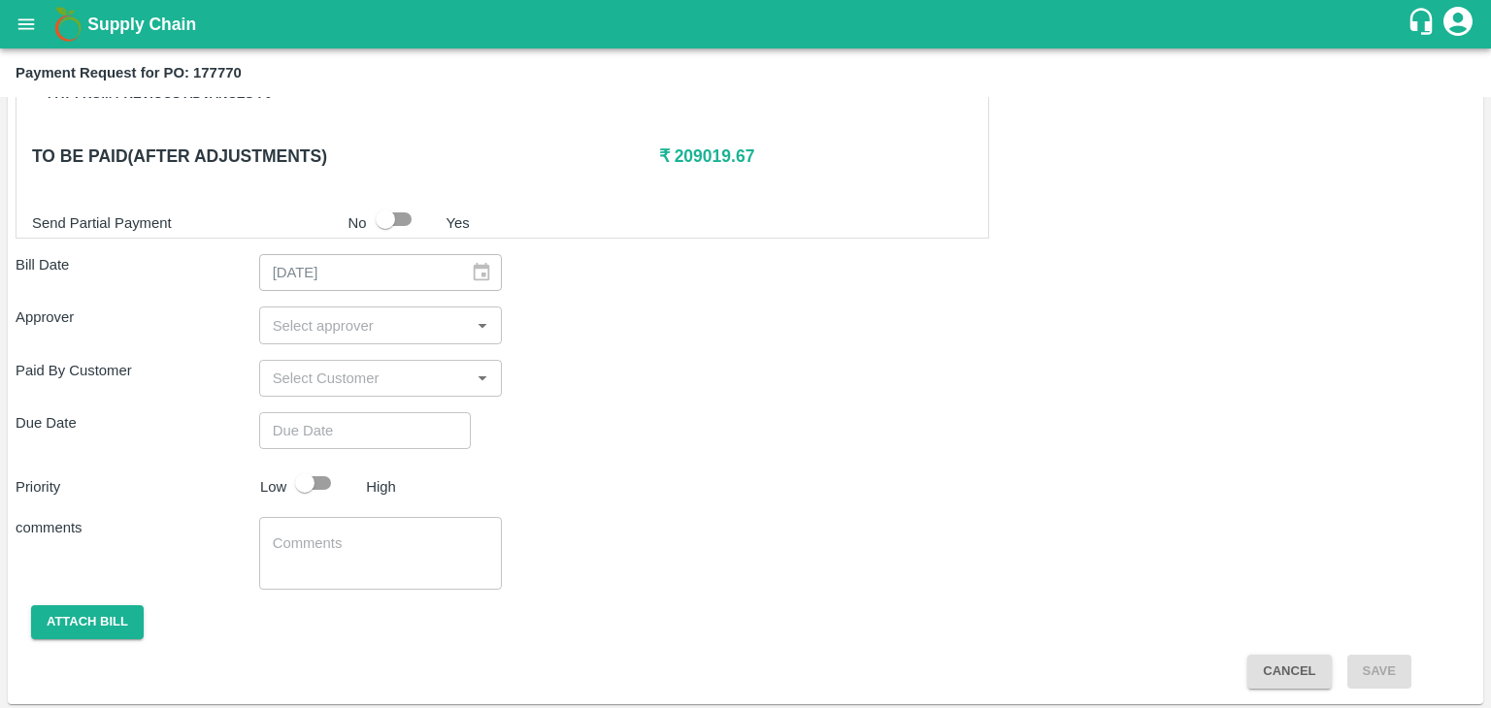
click at [388, 320] on input "input" at bounding box center [365, 324] width 200 height 25
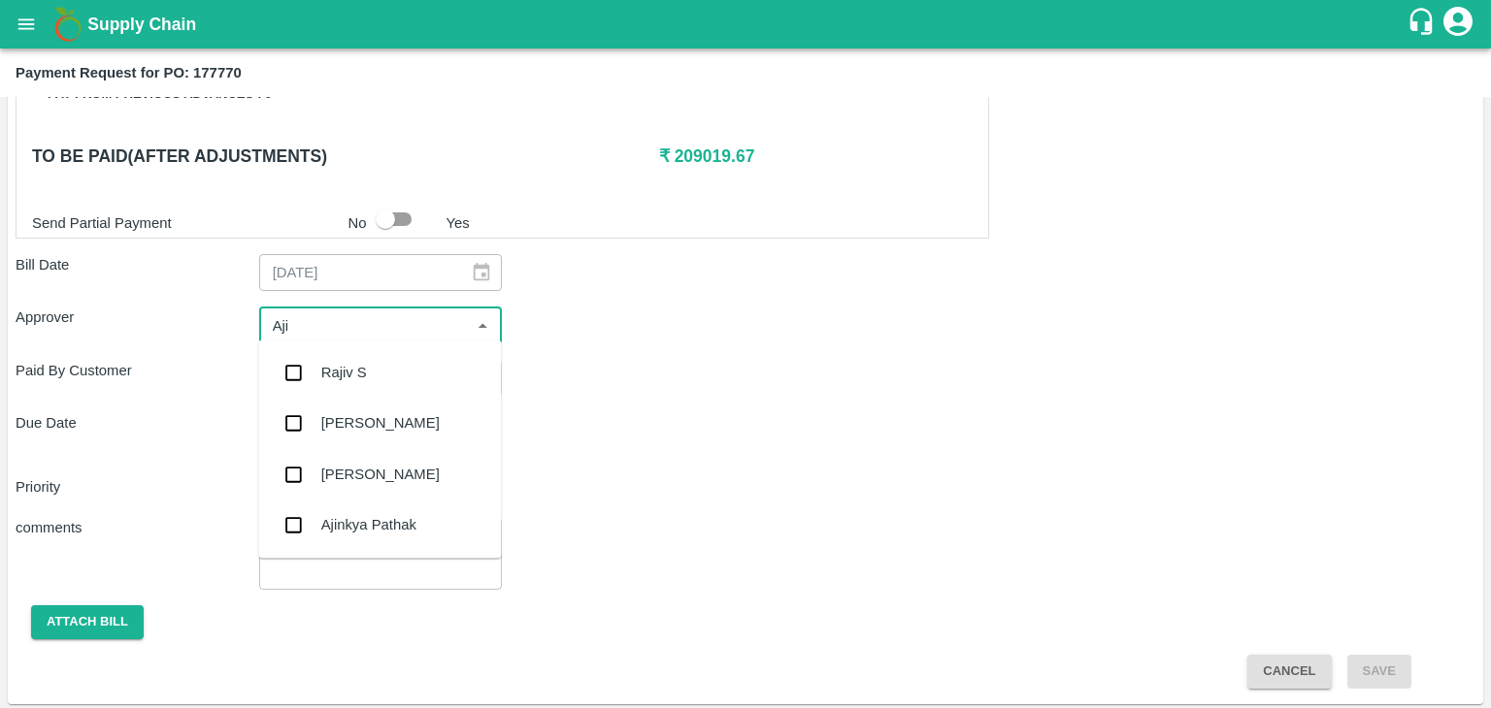
type input "Ajit"
click at [379, 362] on div "Ajit Otari" at bounding box center [379, 372] width 243 height 50
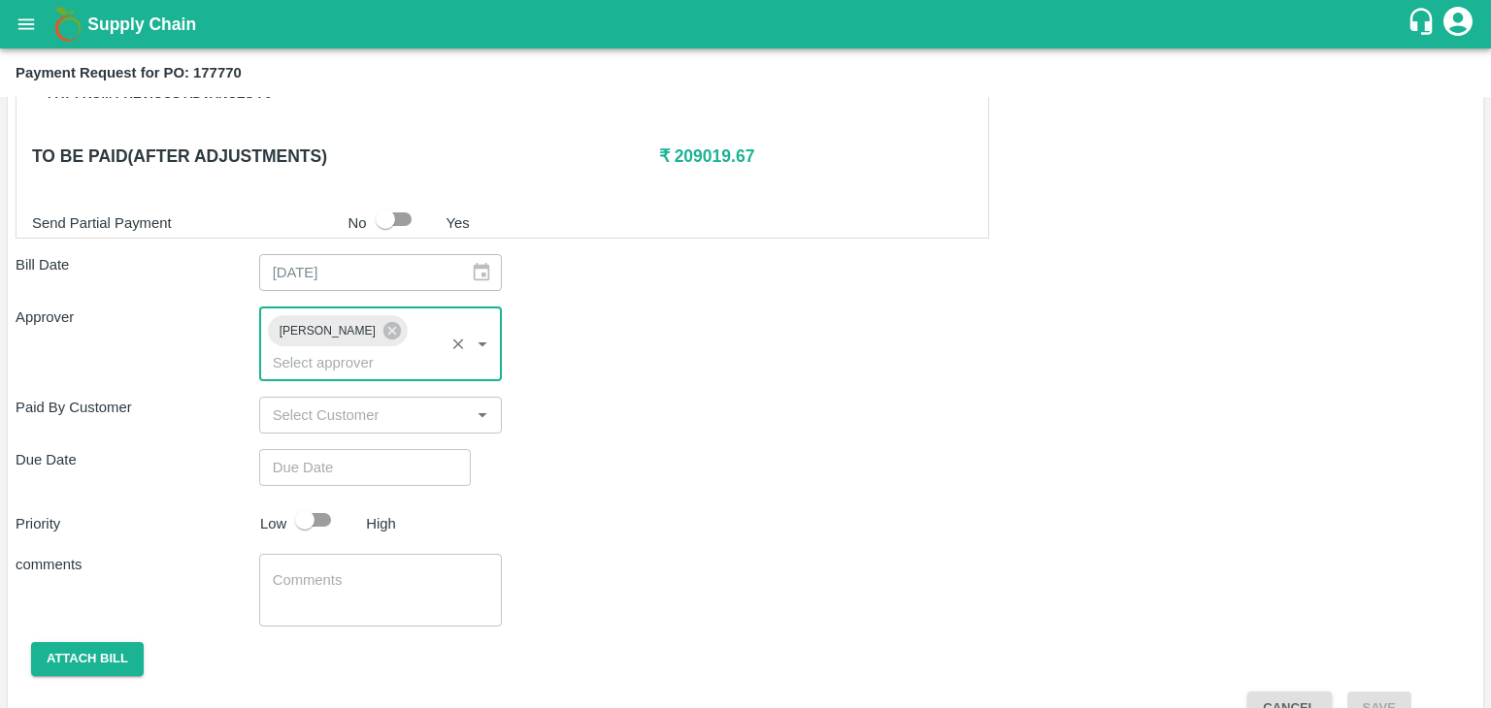
type input "DD/MM/YYYY hh:mm aa"
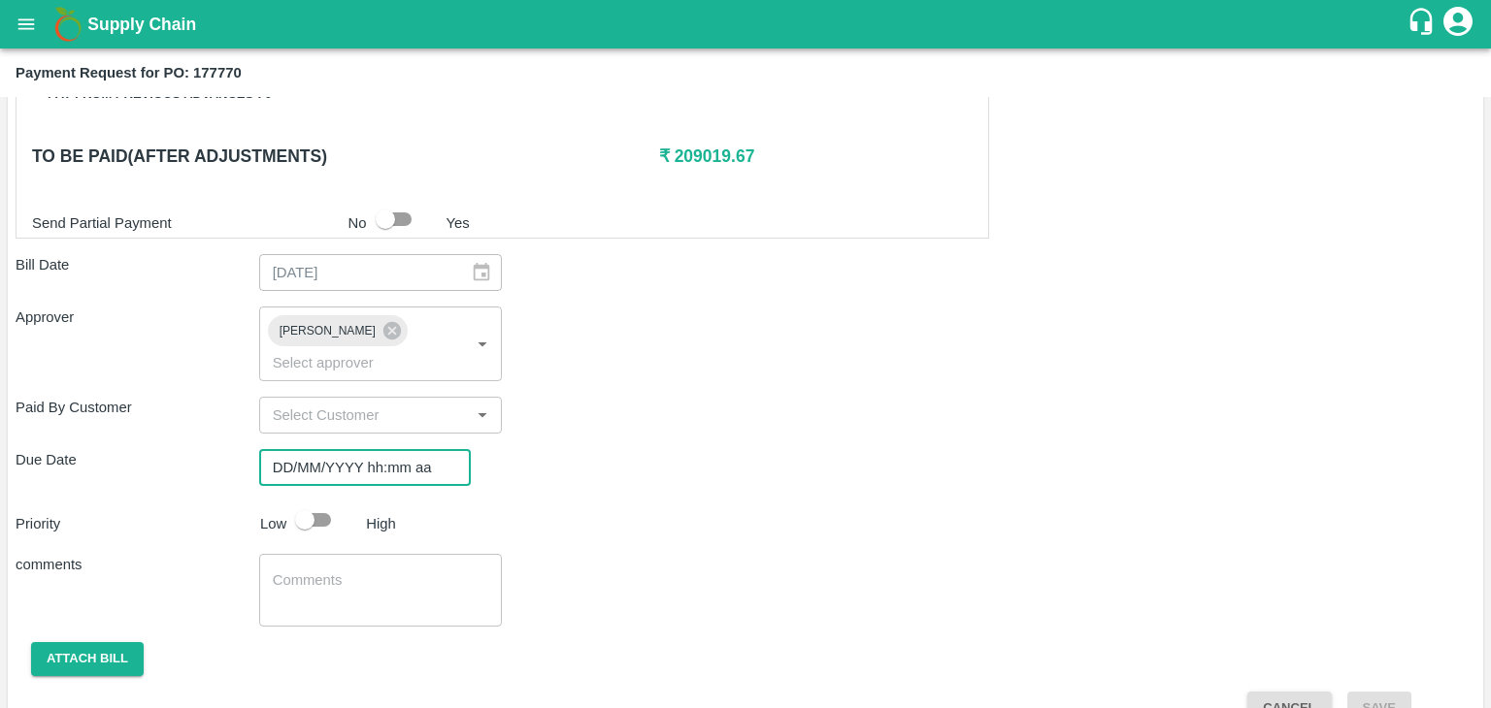
click at [381, 449] on input "DD/MM/YYYY hh:mm aa" at bounding box center [358, 467] width 198 height 37
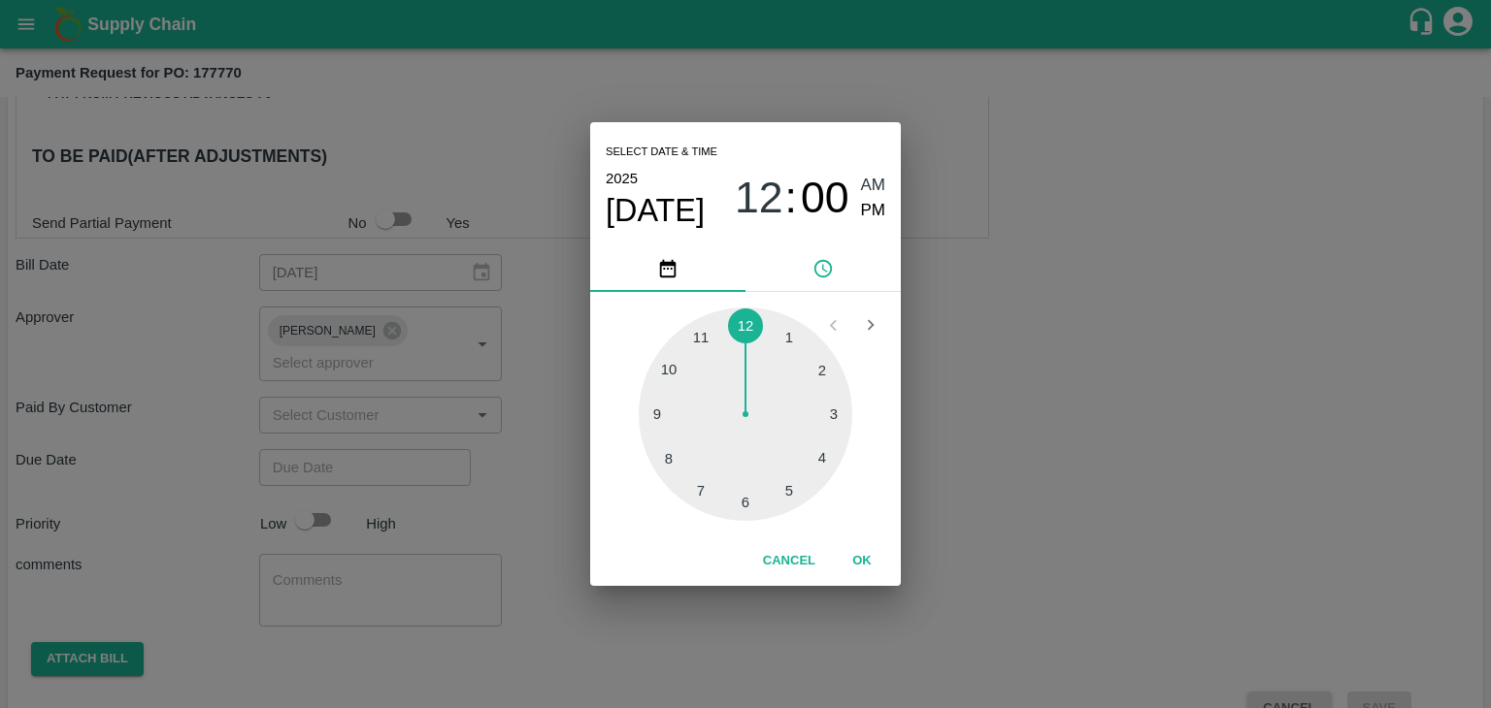
click at [849, 547] on button "OK" at bounding box center [862, 561] width 62 height 34
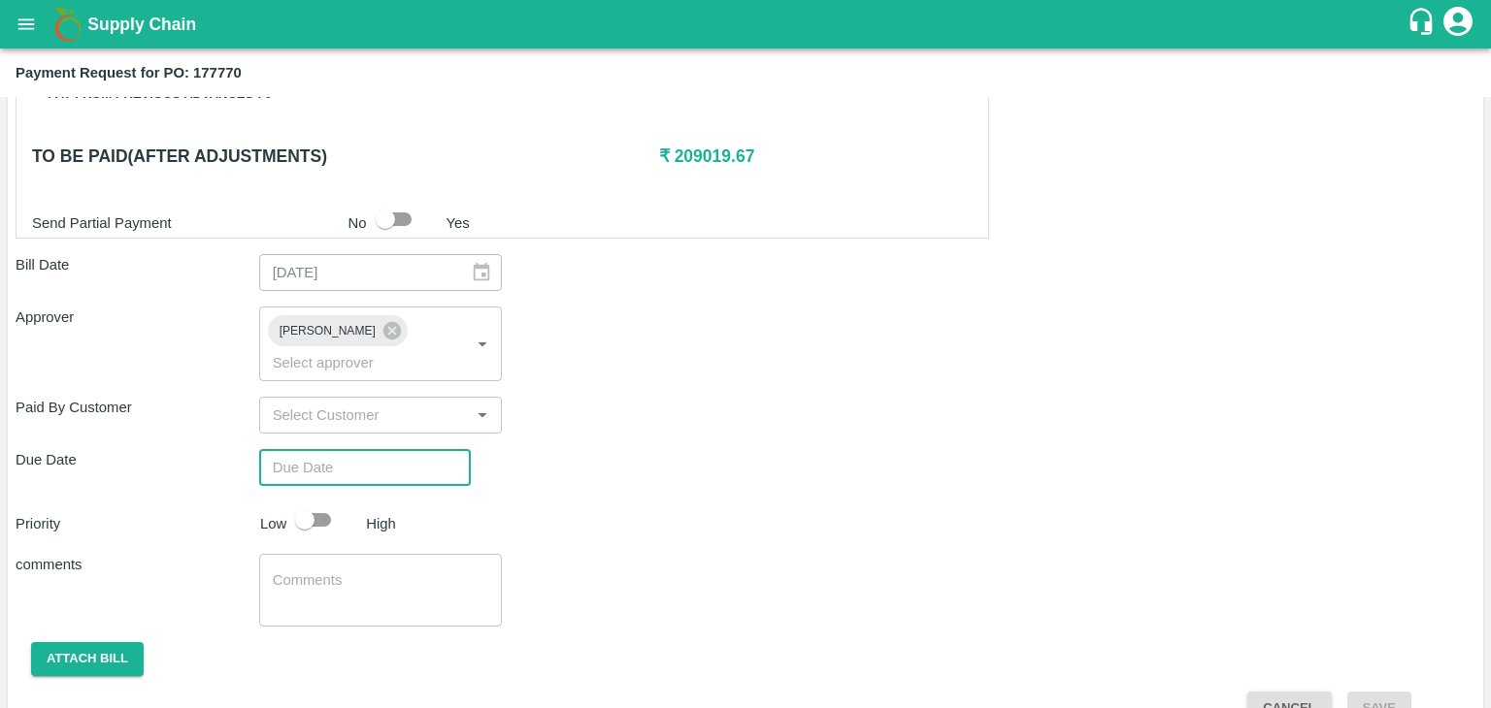
type input "26/09/2025 12:00 AM"
click at [321, 502] on input "checkbox" at bounding box center [304, 520] width 111 height 37
checkbox input "true"
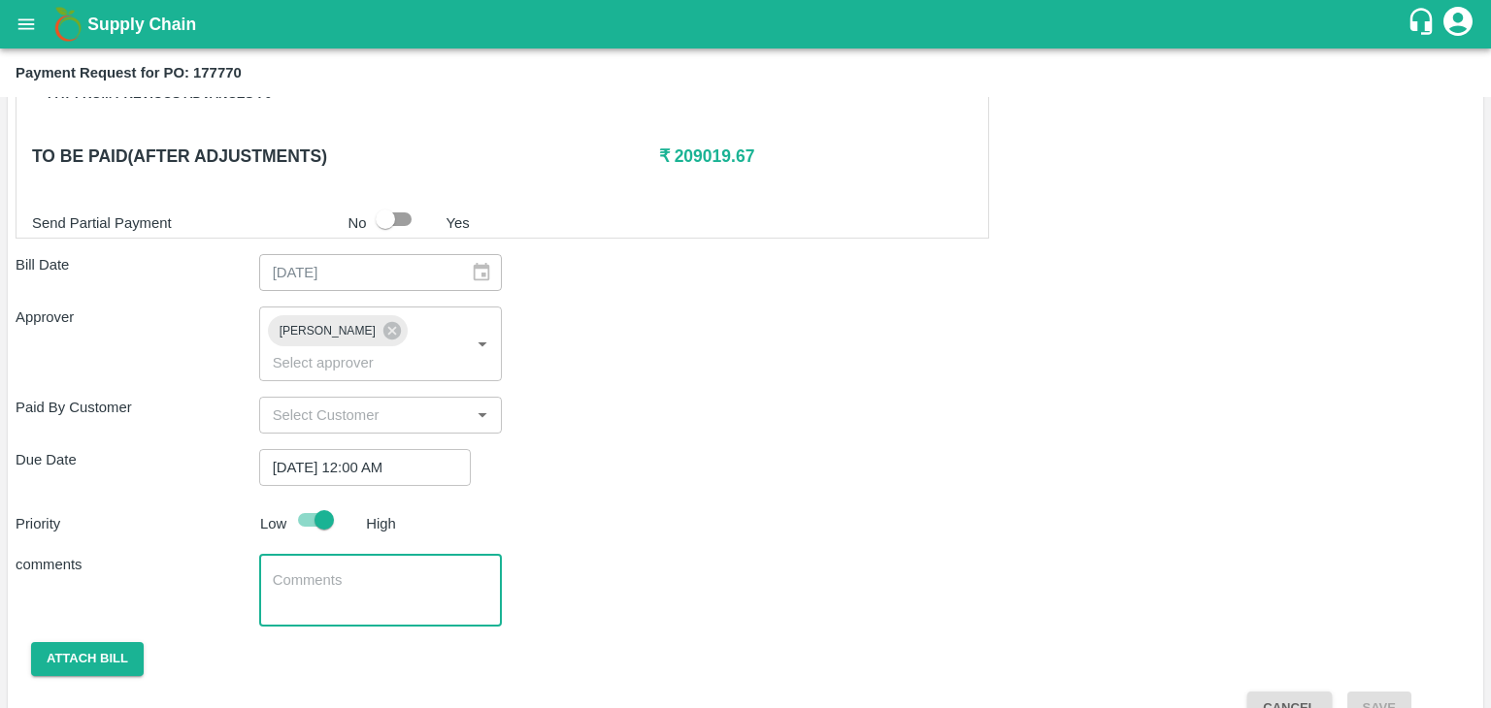
click at [377, 571] on textarea at bounding box center [381, 591] width 216 height 41
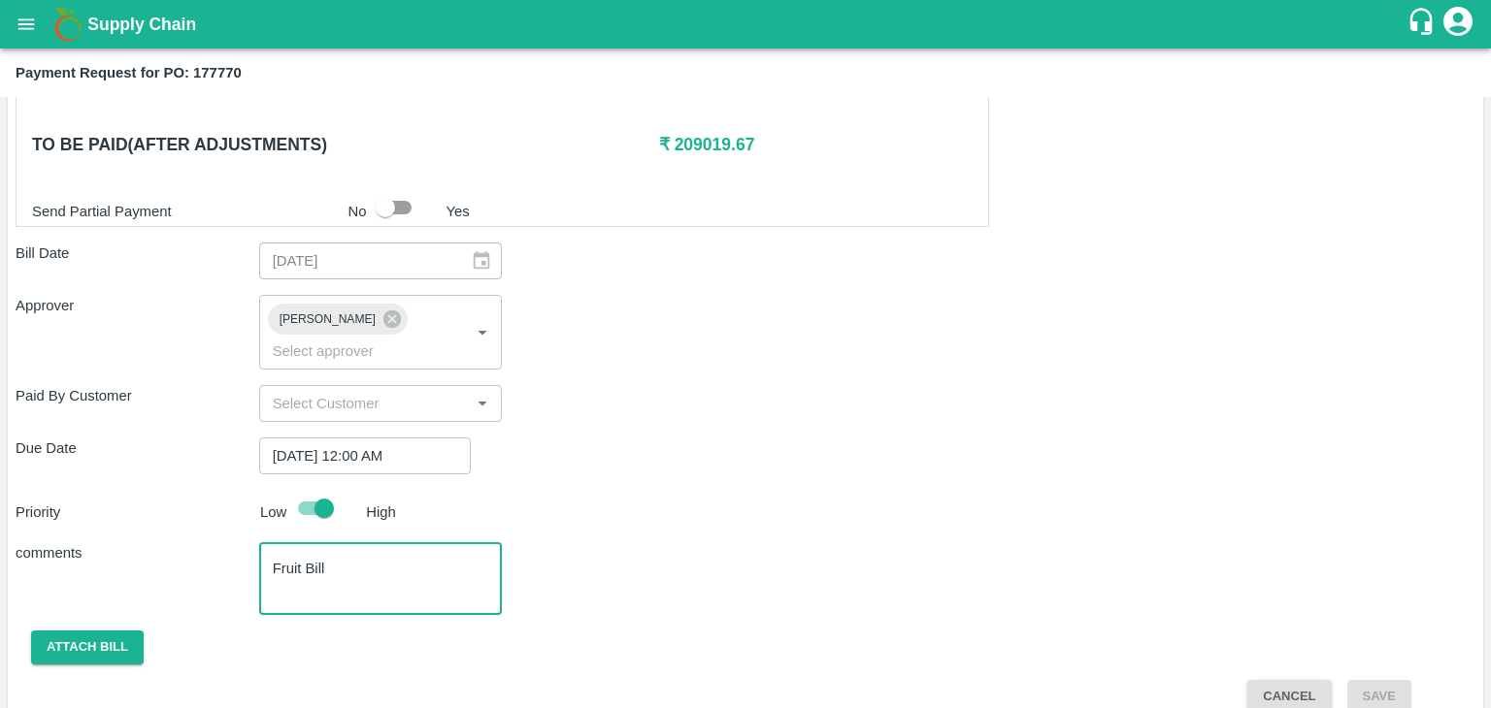
type textarea "Fruit Bill"
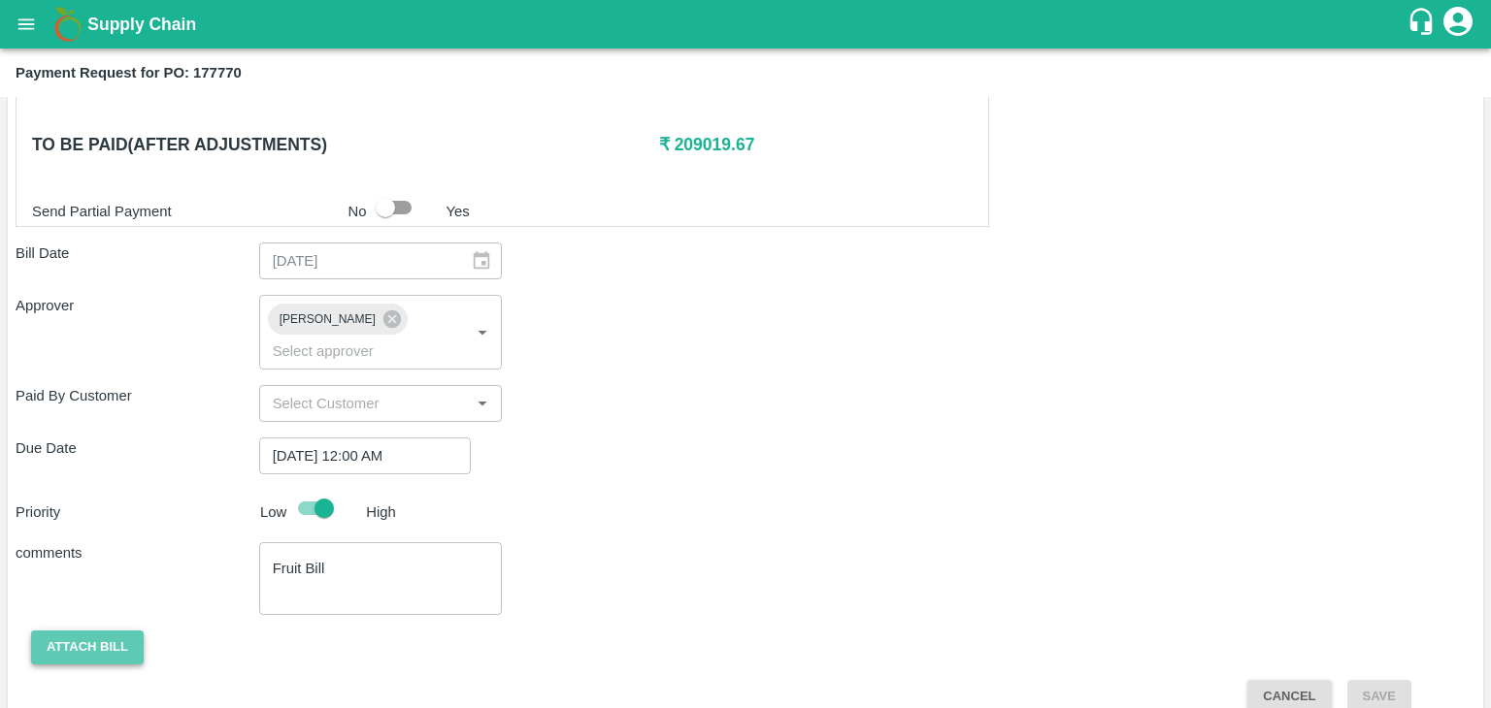
click at [62, 631] on button "Attach bill" at bounding box center [87, 648] width 113 height 34
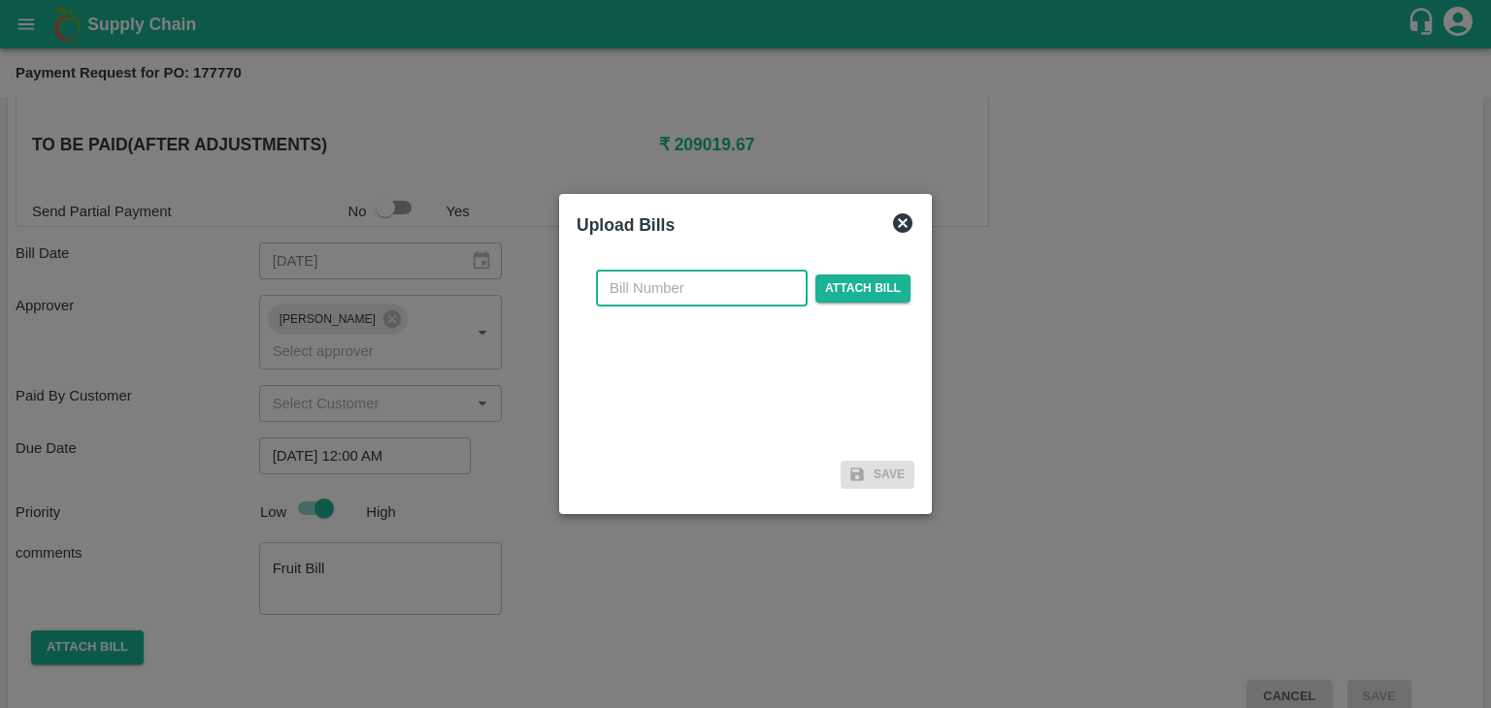
click at [734, 274] on input "text" at bounding box center [702, 288] width 212 height 37
type input "971"
click at [871, 288] on span "Attach bill" at bounding box center [862, 289] width 95 height 28
click at [0, 0] on input "Attach bill" at bounding box center [0, 0] width 0 height 0
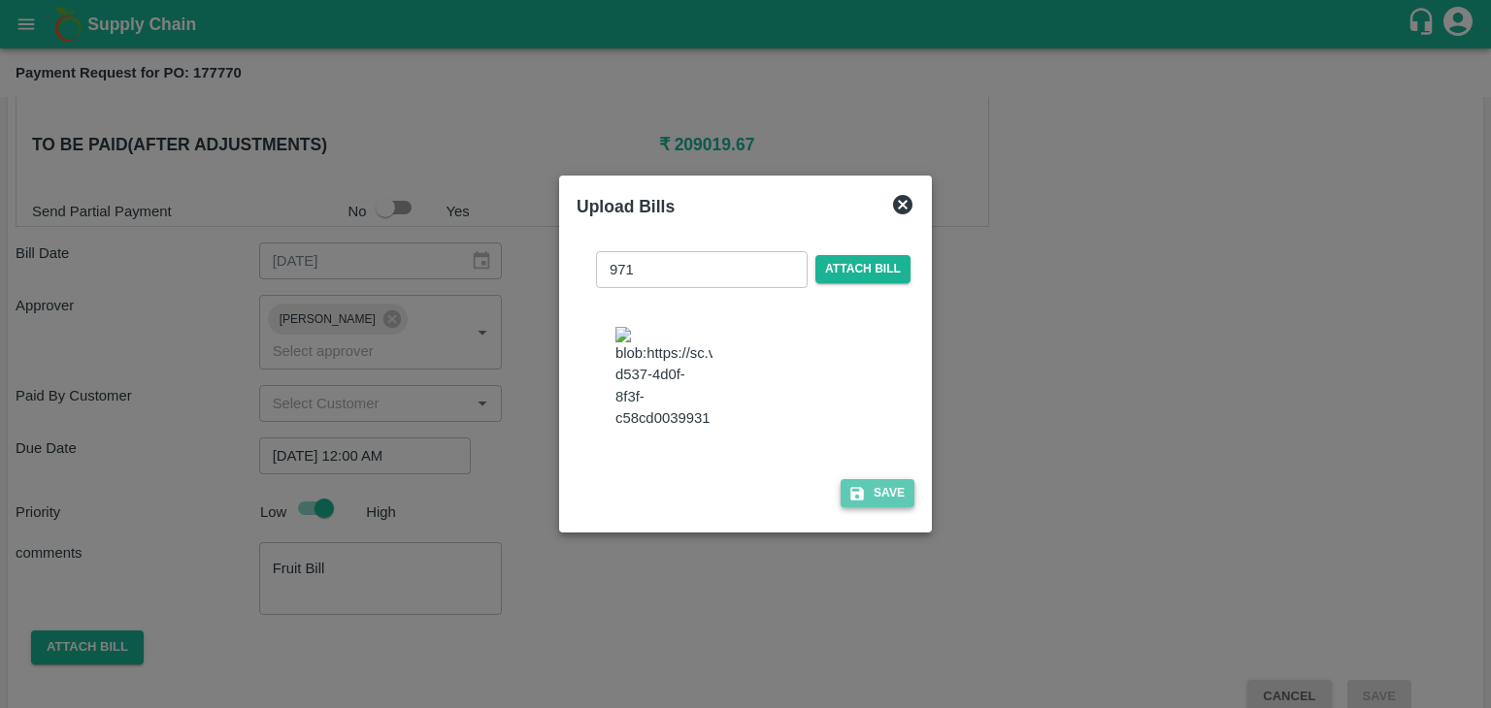
click at [893, 508] on button "Save" at bounding box center [877, 493] width 74 height 28
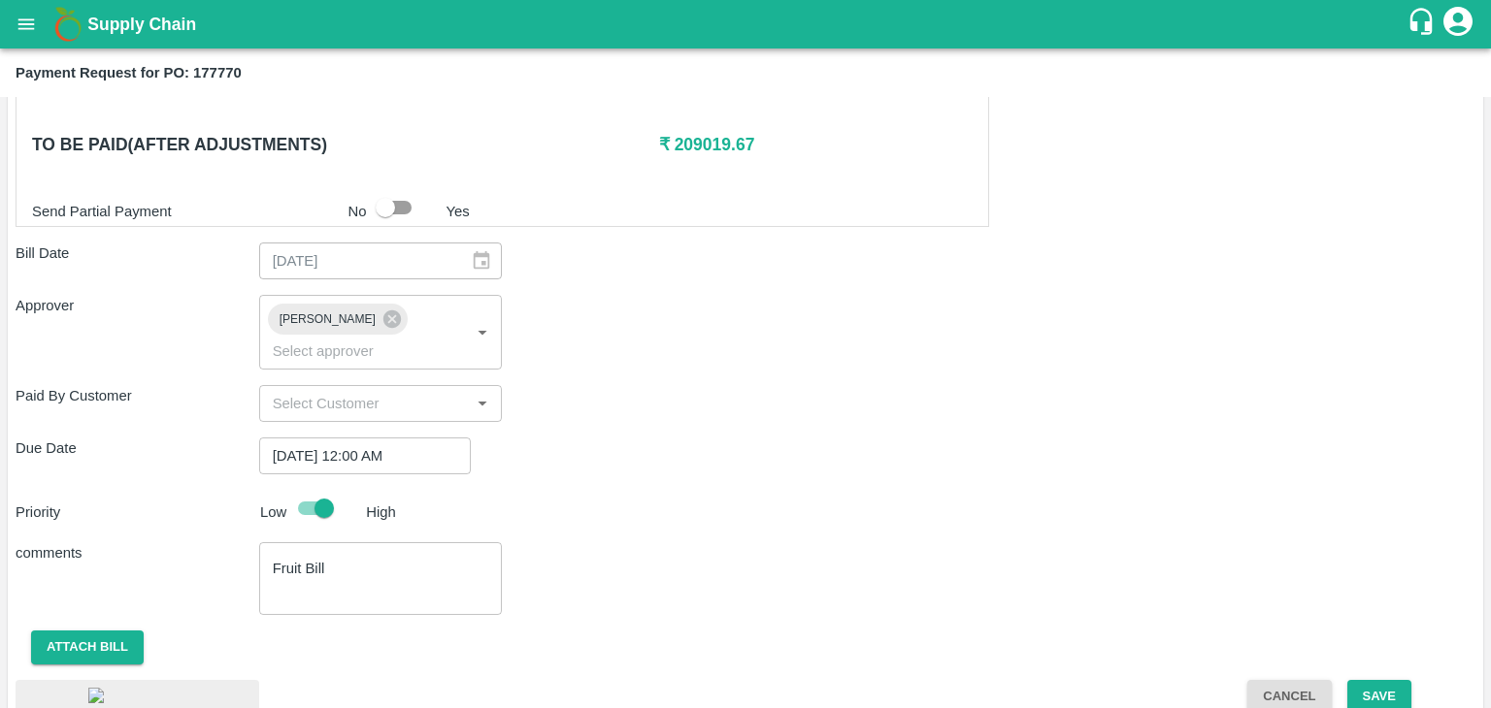
scroll to position [1079, 0]
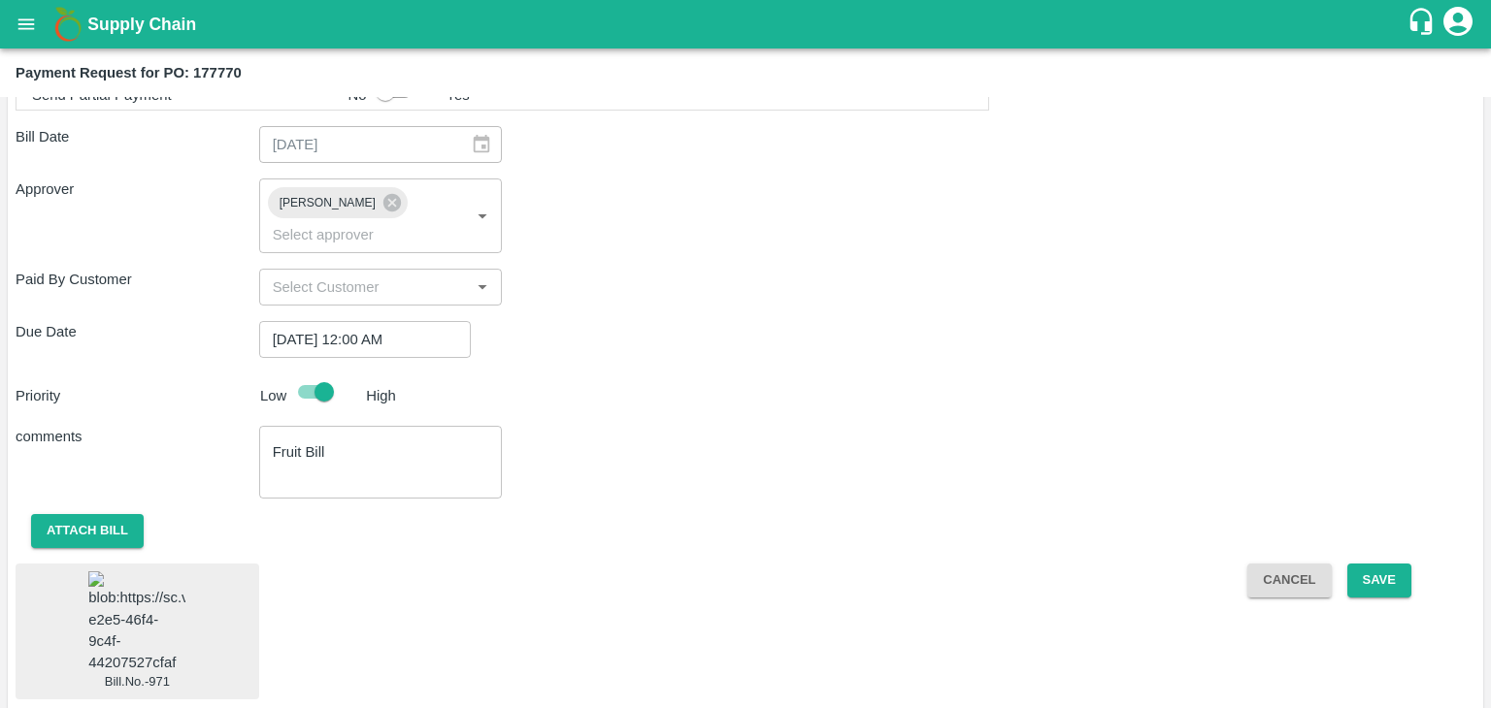
click at [132, 579] on img at bounding box center [136, 623] width 97 height 102
click at [1391, 564] on button "Save" at bounding box center [1379, 581] width 64 height 34
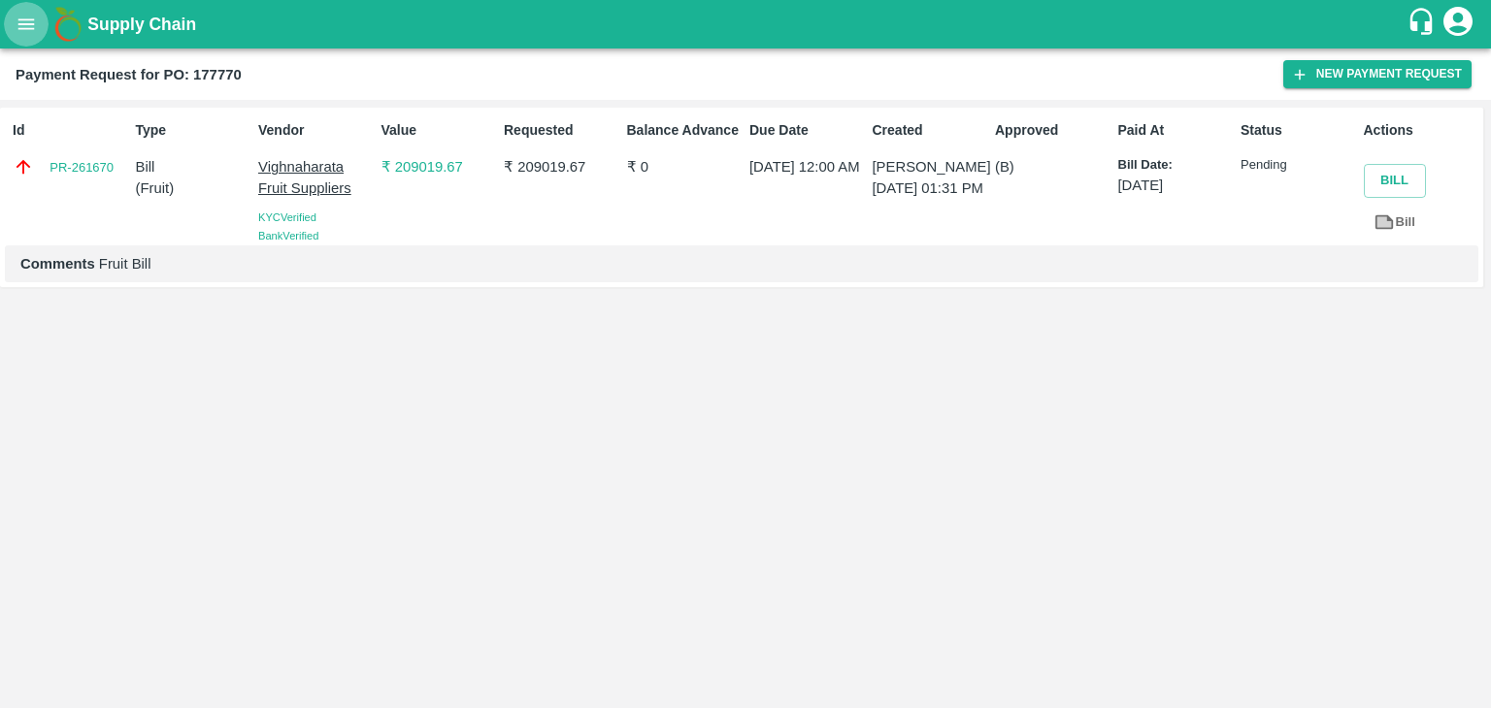
click at [16, 27] on icon "open drawer" at bounding box center [26, 24] width 21 height 21
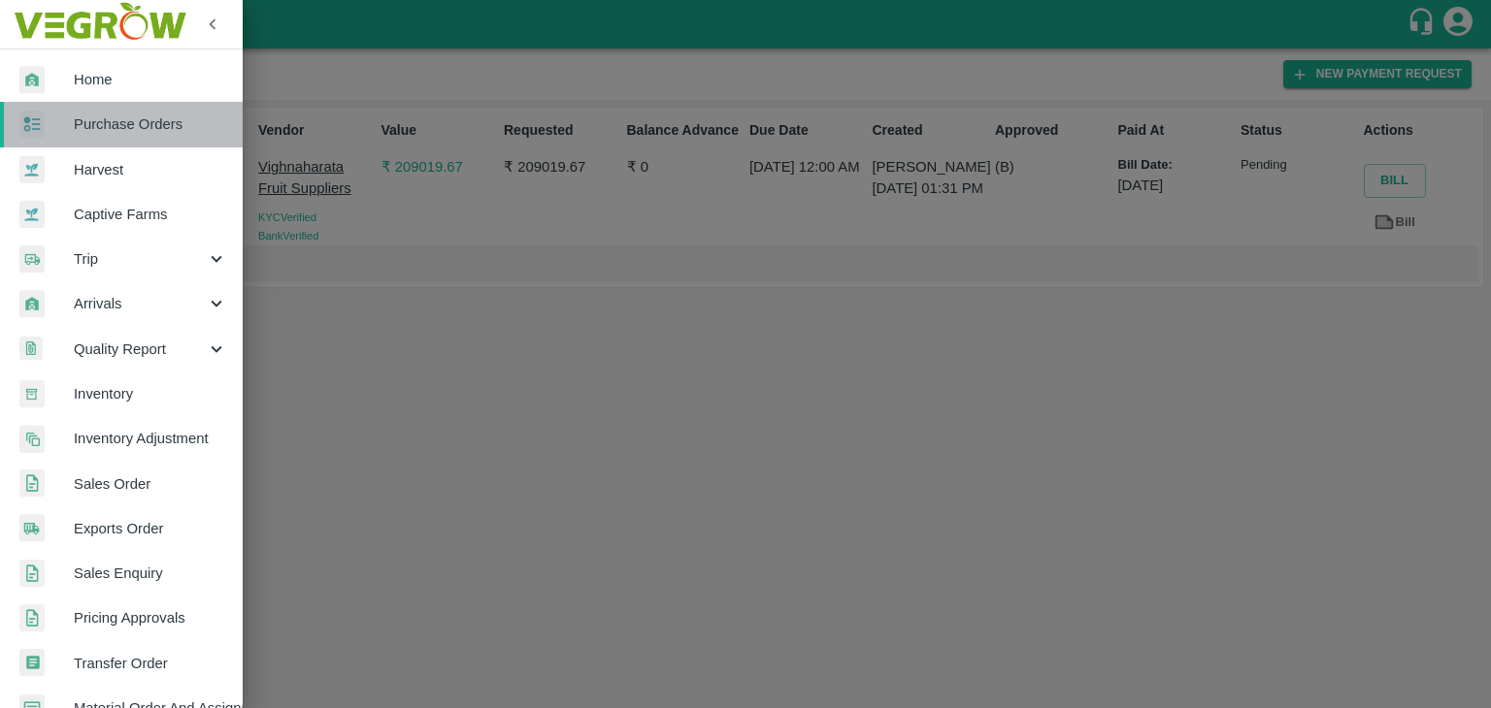
click at [143, 115] on span "Purchase Orders" at bounding box center [150, 124] width 153 height 21
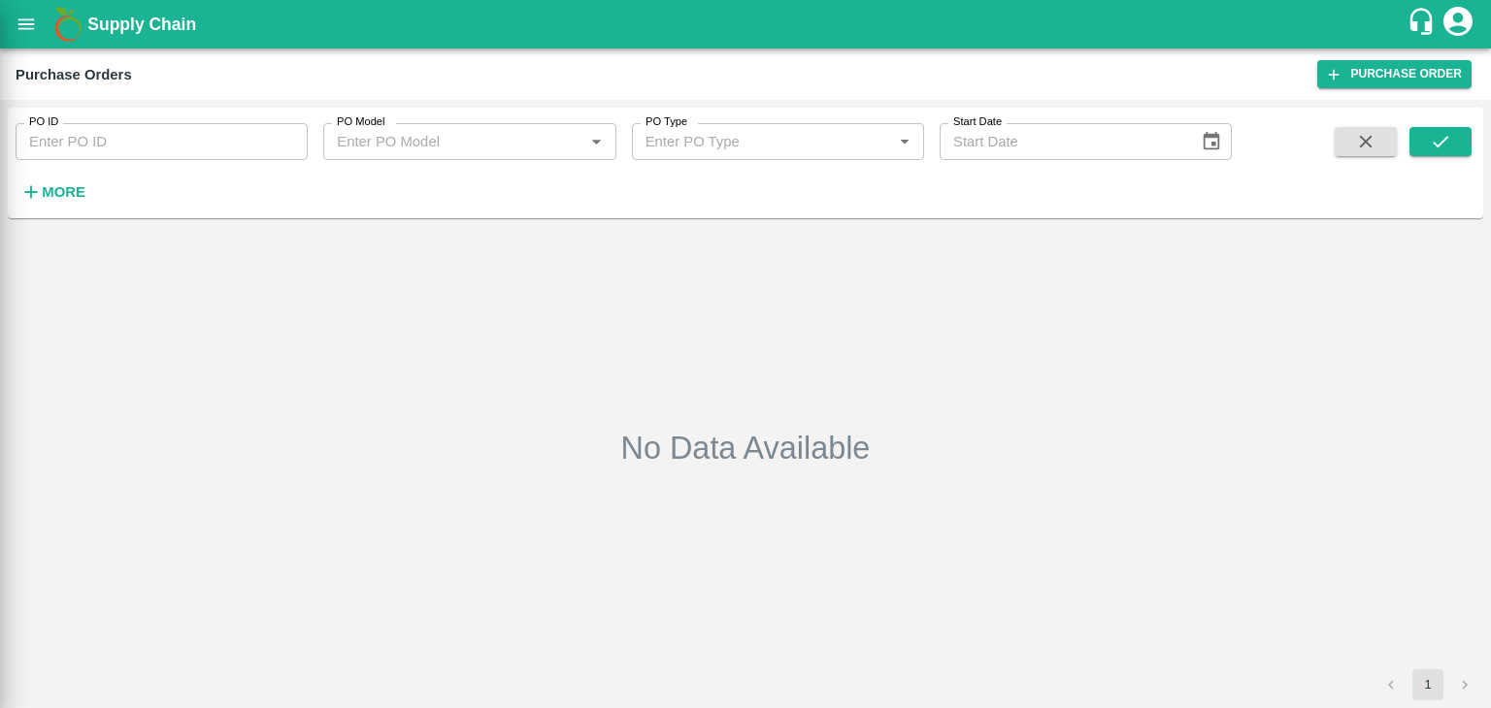
click at [283, 130] on div at bounding box center [745, 354] width 1491 height 708
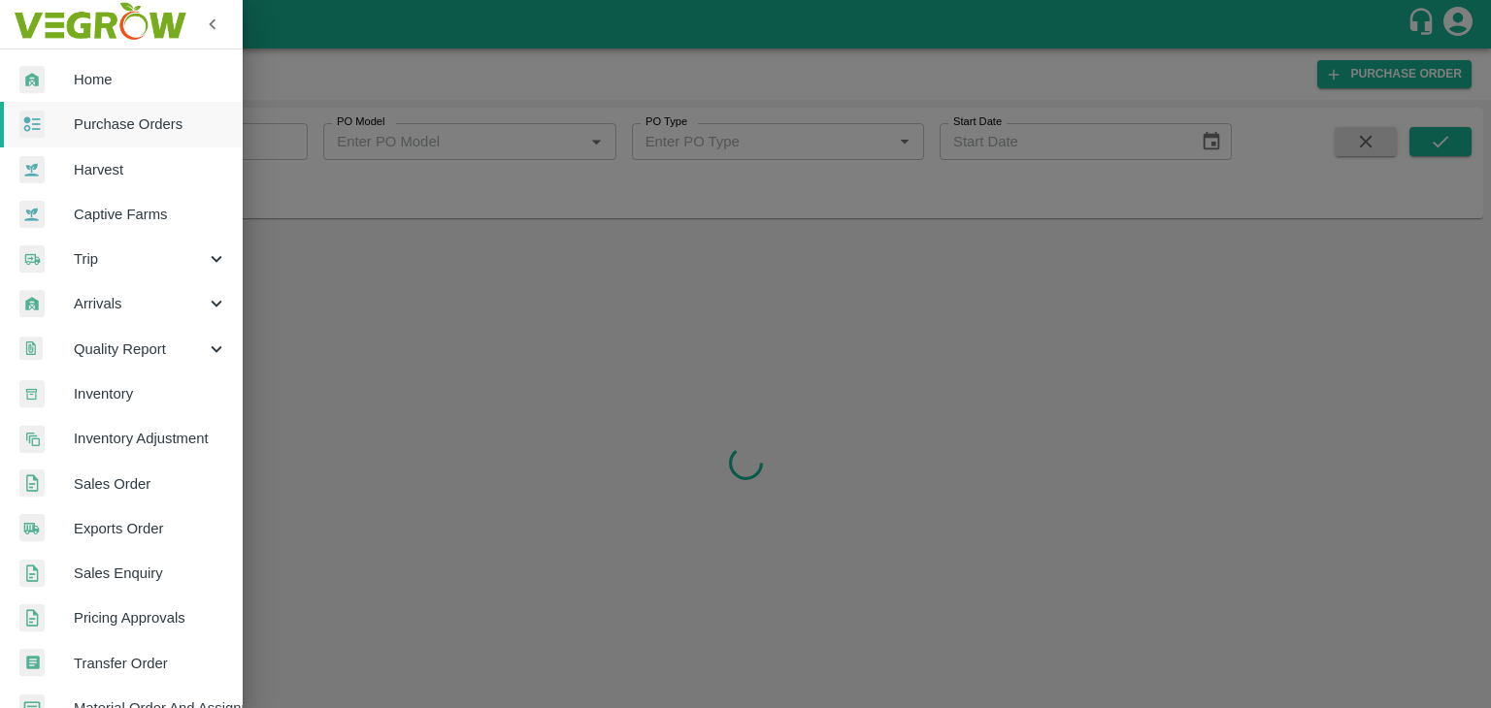
click at [279, 133] on div at bounding box center [745, 354] width 1491 height 708
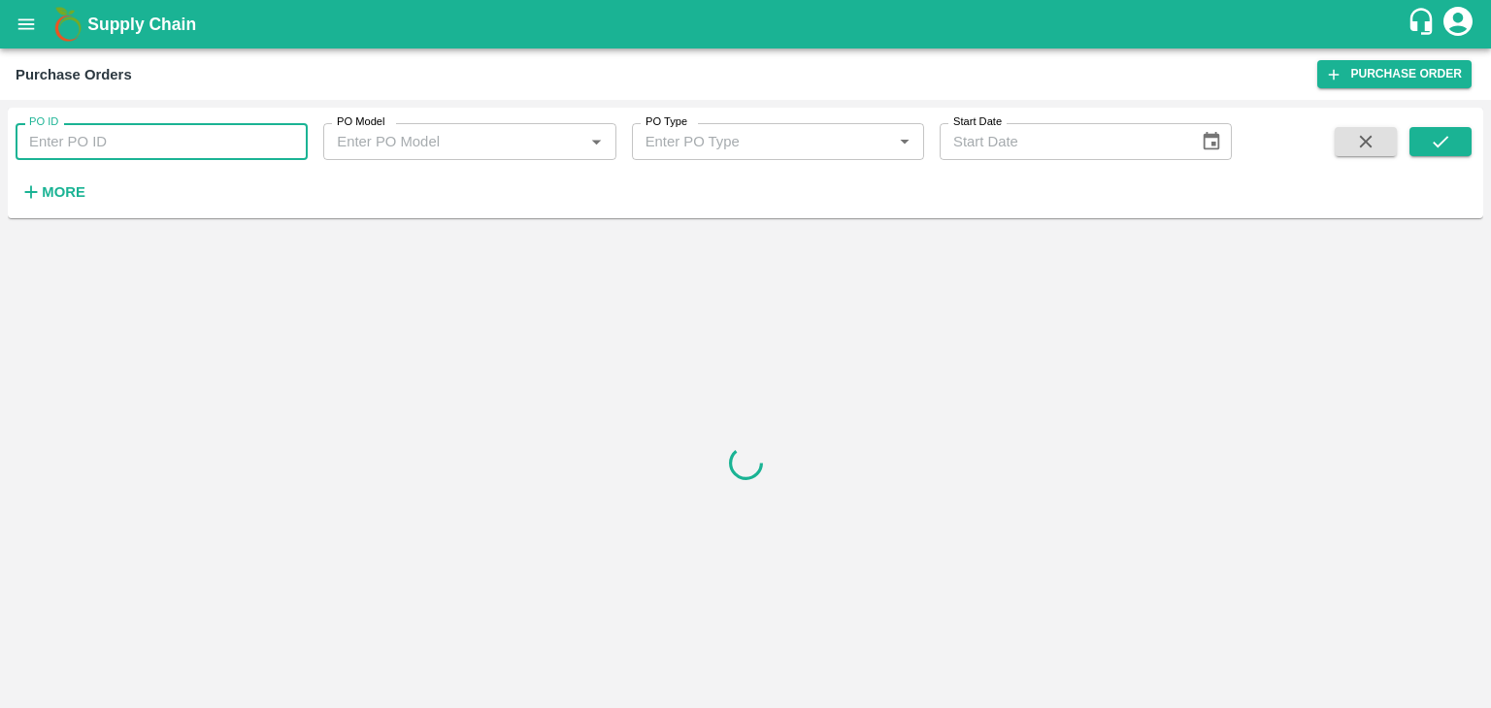
click at [291, 138] on input "PO ID" at bounding box center [162, 141] width 292 height 37
paste input "177702"
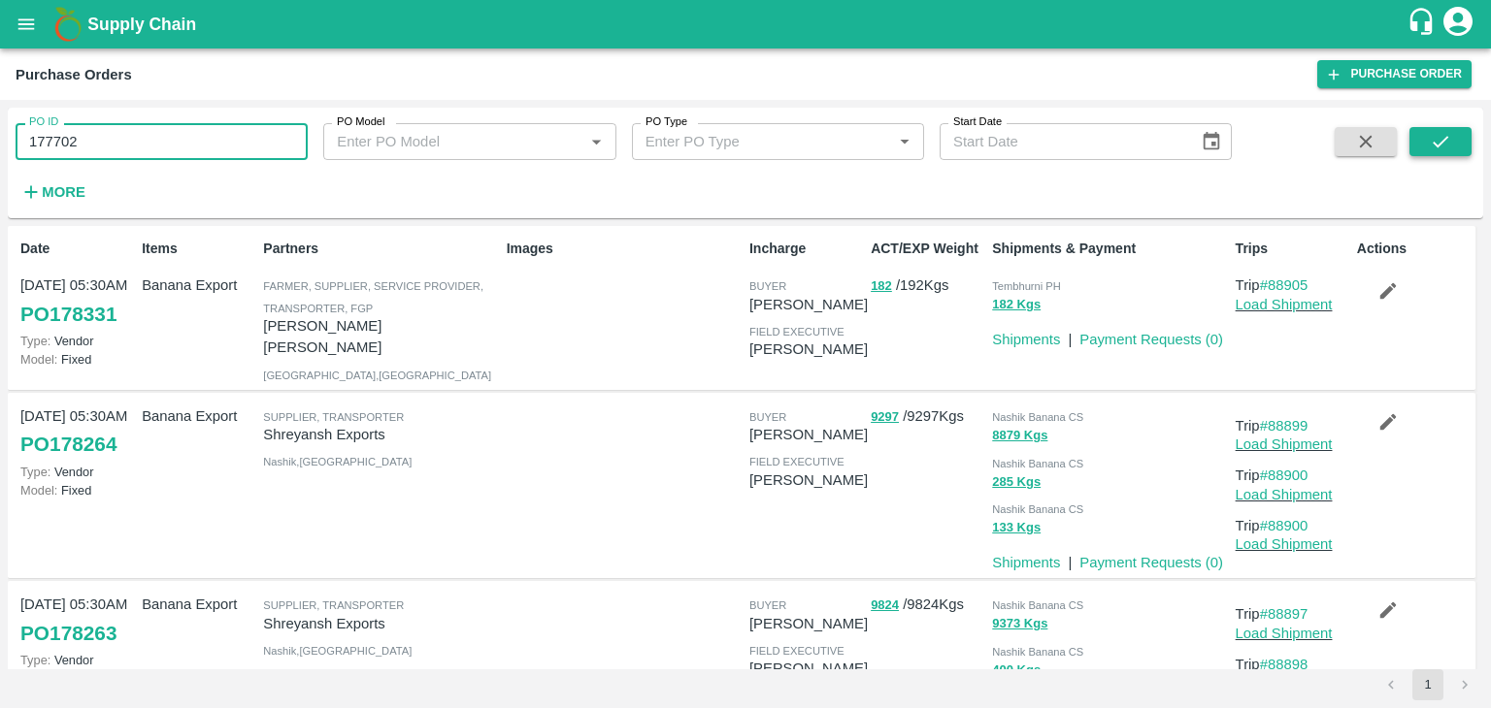
type input "177702"
click at [1444, 133] on icon "submit" at bounding box center [1439, 141] width 21 height 21
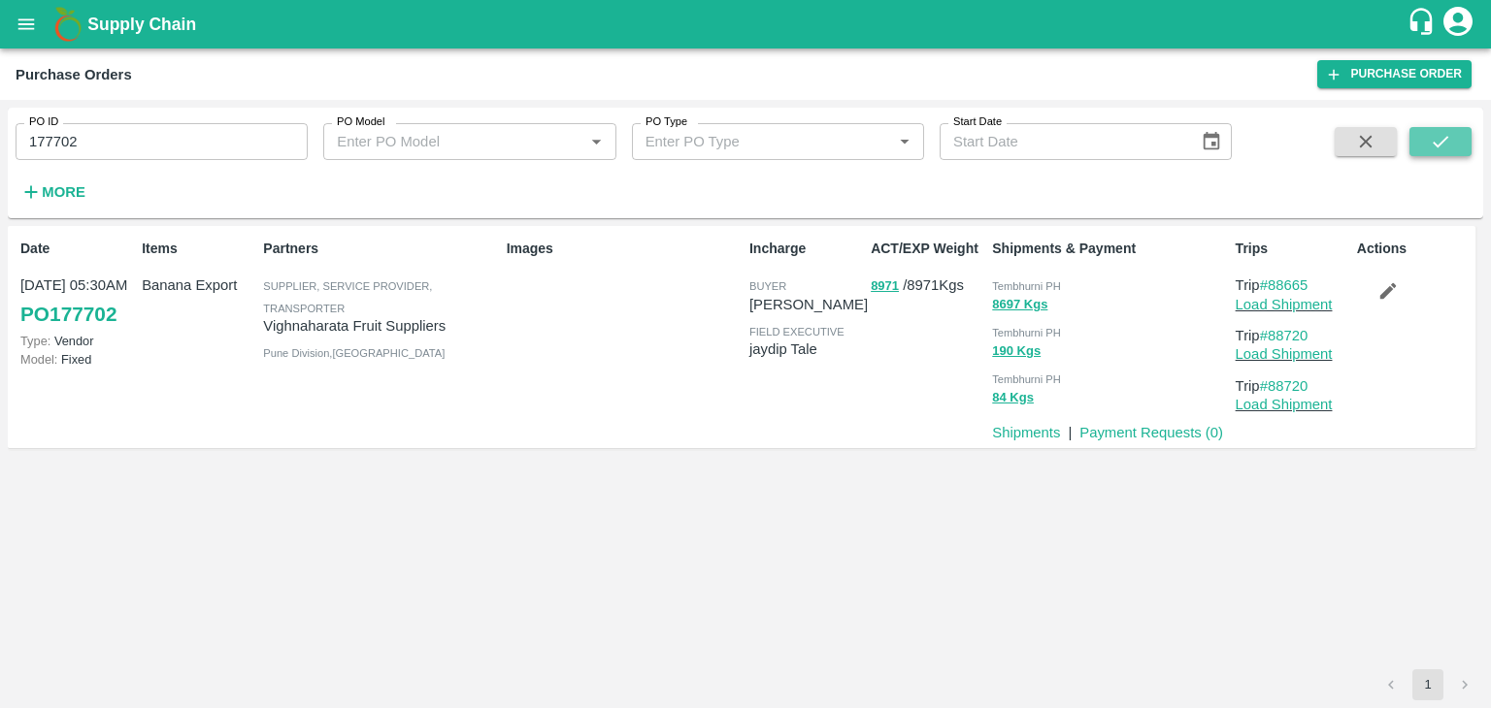
click at [1444, 133] on icon "submit" at bounding box center [1439, 141] width 21 height 21
click at [1130, 428] on link "Payment Requests ( 0 )" at bounding box center [1151, 433] width 144 height 16
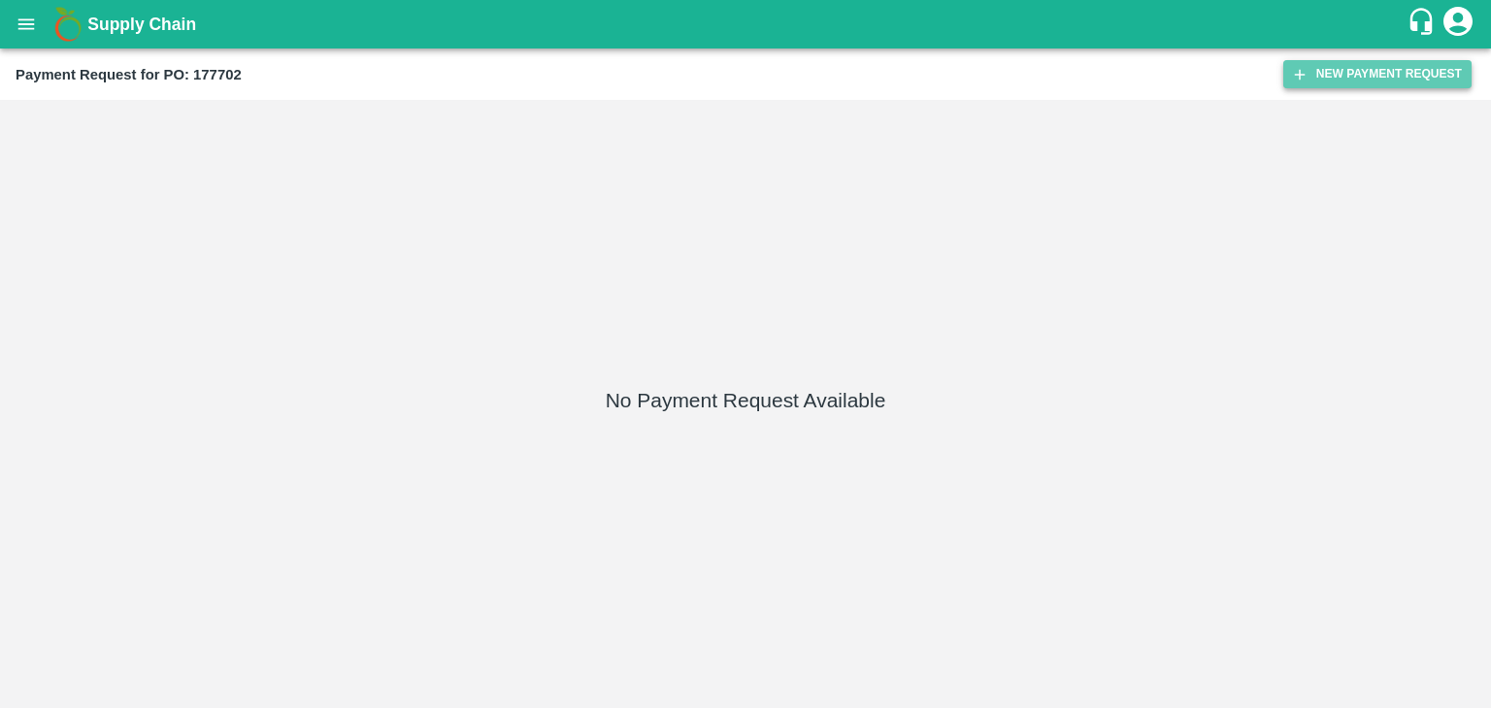
click at [1362, 74] on button "New Payment Request" at bounding box center [1377, 74] width 188 height 28
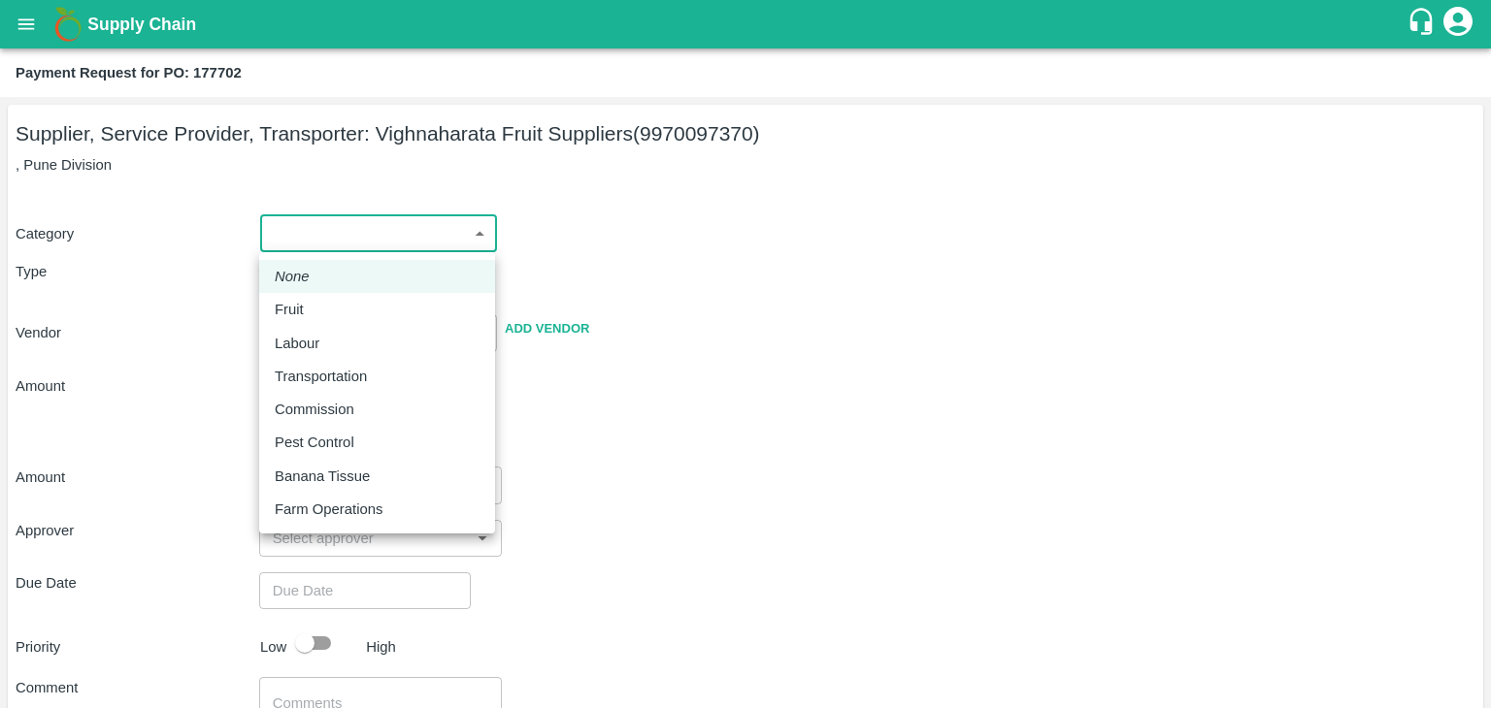
drag, startPoint x: 289, startPoint y: 242, endPoint x: 321, endPoint y: 313, distance: 78.6
click at [321, 313] on body "Supply Chain Payment Request for PO: 177702 Supplier, Service Provider, Transpo…" at bounding box center [745, 354] width 1491 height 708
click at [321, 313] on div "Fruit" at bounding box center [377, 309] width 205 height 21
type input "1"
type input "Vighnaharata Fruit Suppliers - 9970097370(Supplier, Service Provider, Transport…"
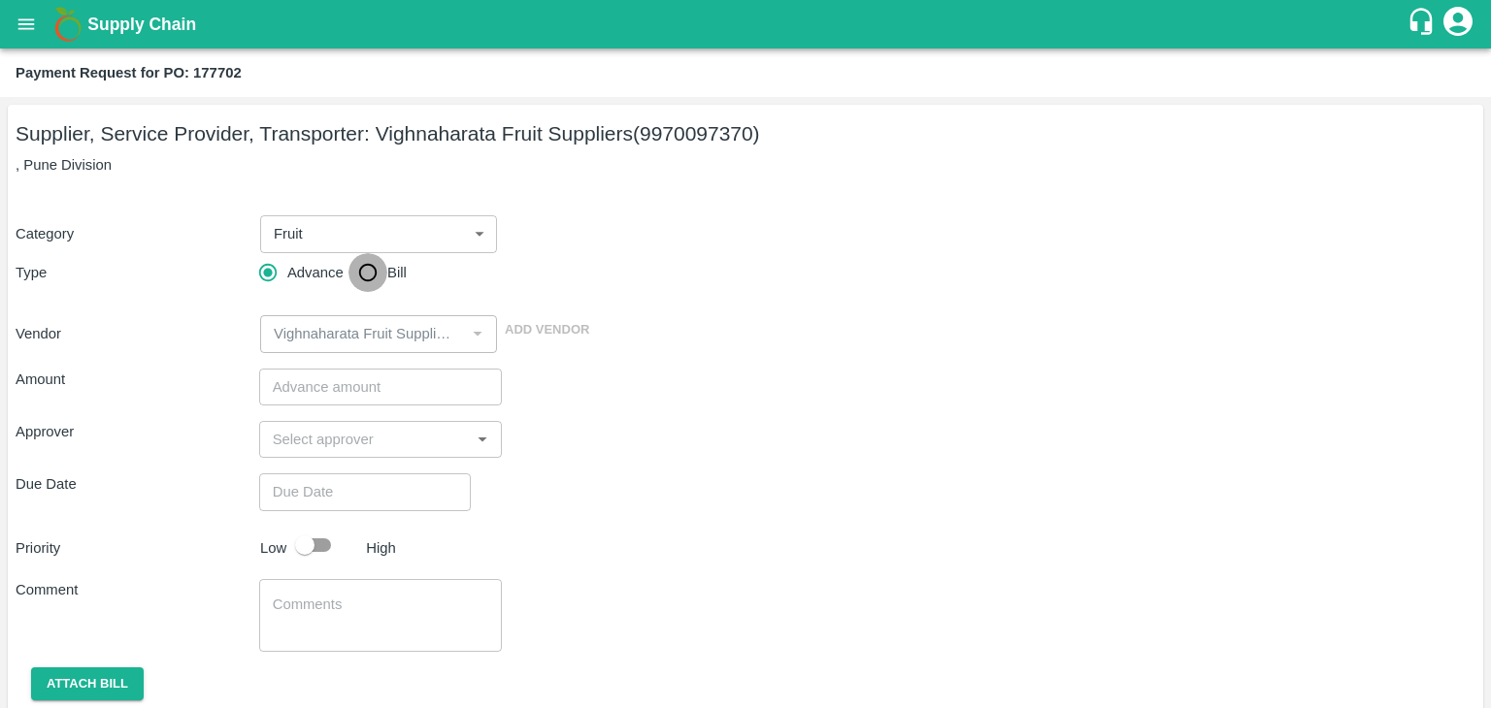
click at [357, 280] on input "Bill" at bounding box center [367, 272] width 39 height 39
radio input "true"
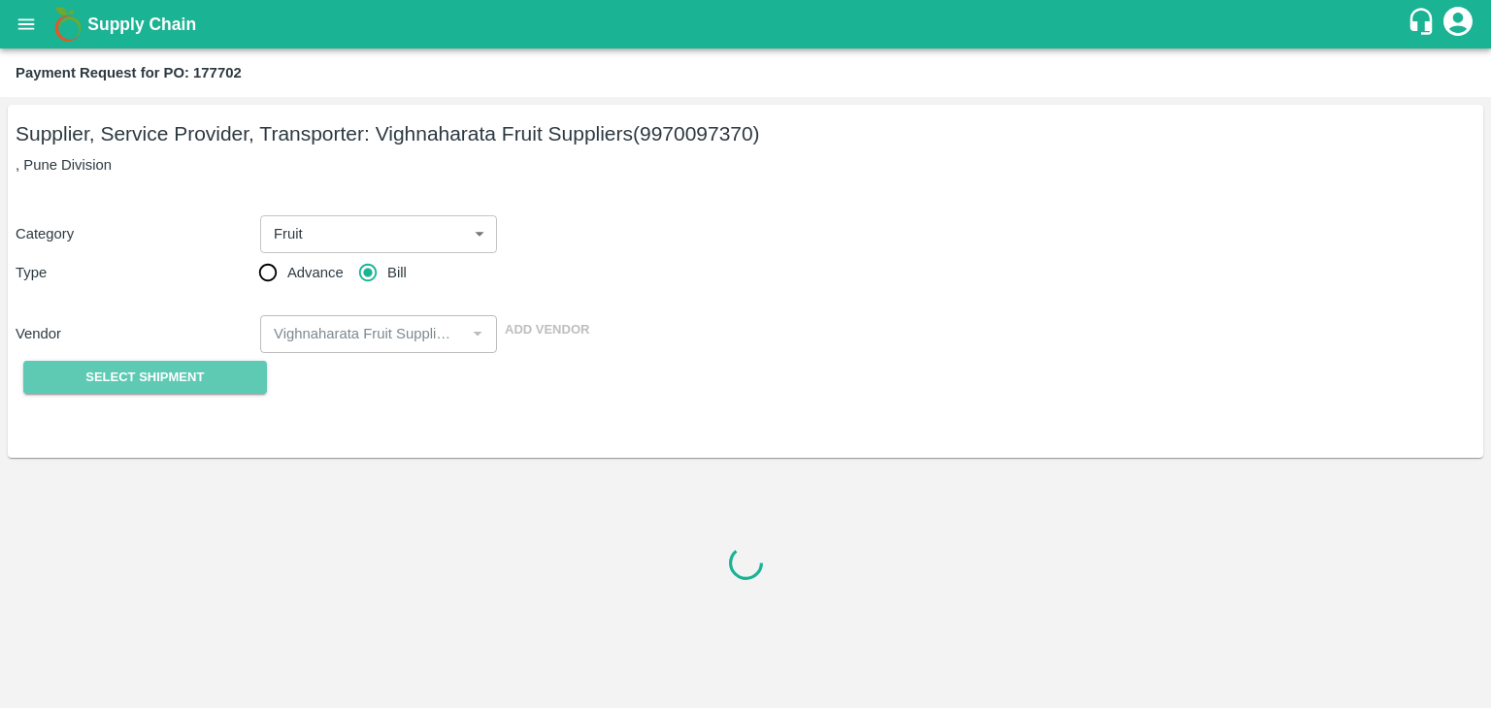
click at [123, 369] on span "Select Shipment" at bounding box center [144, 378] width 118 height 22
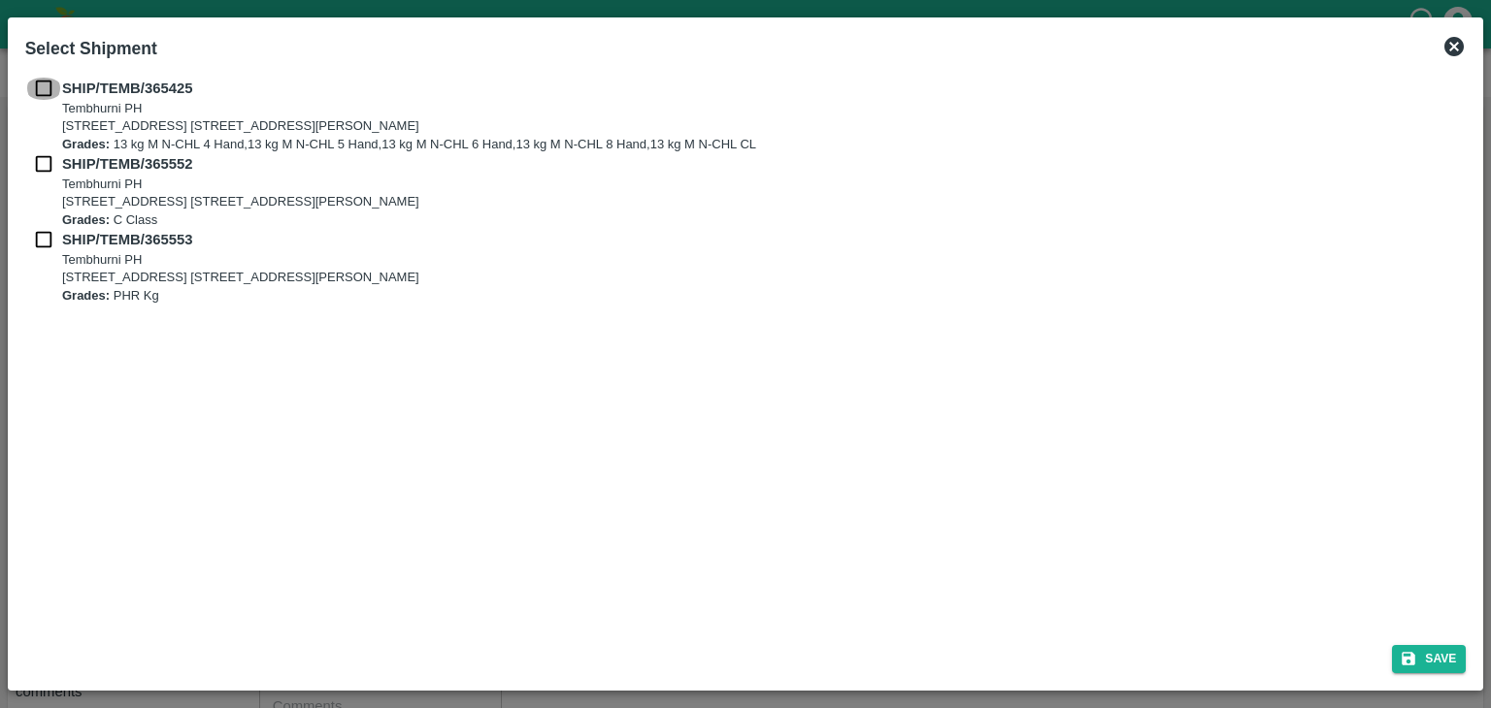
click at [38, 85] on input "checkbox" at bounding box center [43, 88] width 37 height 21
checkbox input "true"
click at [44, 166] on input "checkbox" at bounding box center [43, 163] width 37 height 21
checkbox input "true"
click at [35, 245] on input "checkbox" at bounding box center [43, 239] width 37 height 21
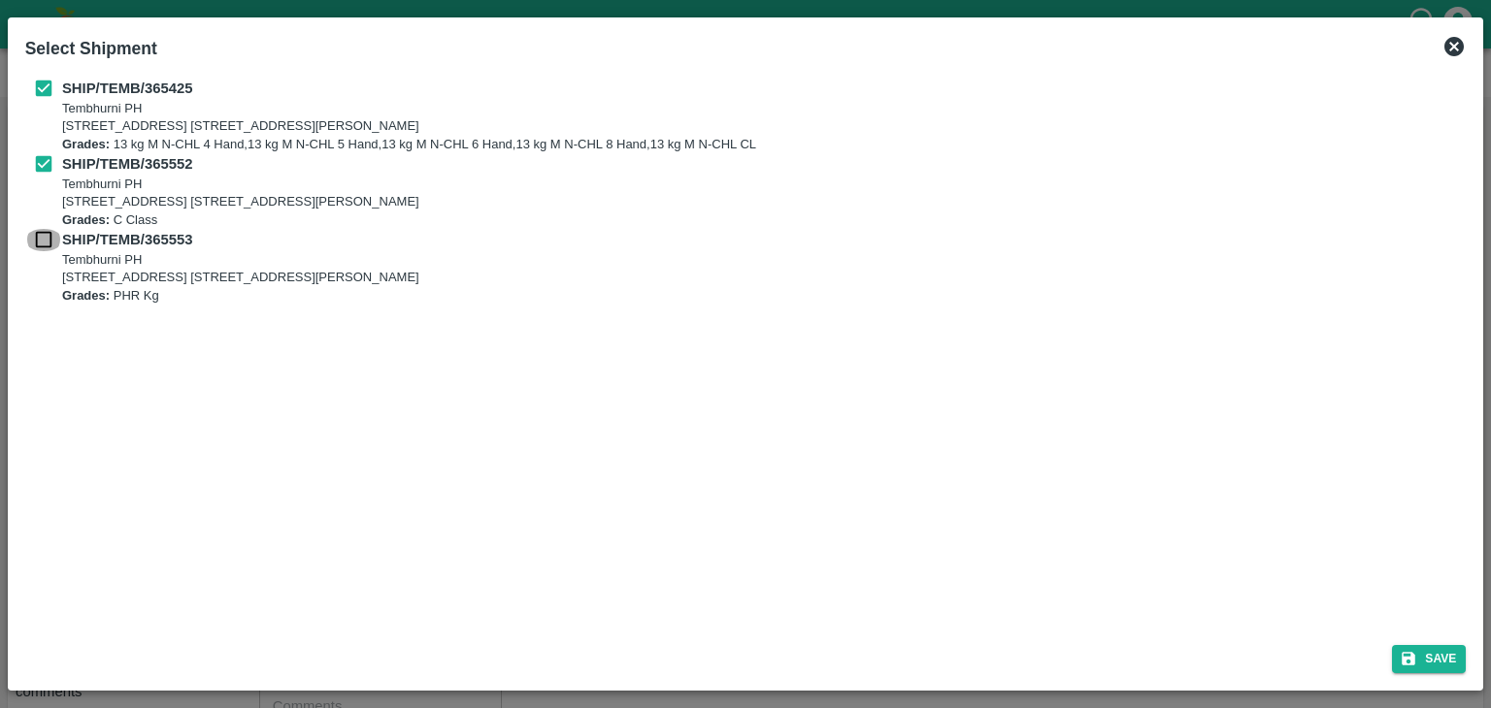
checkbox input "true"
click at [1421, 665] on button "Save" at bounding box center [1429, 659] width 74 height 28
type input "[DATE]"
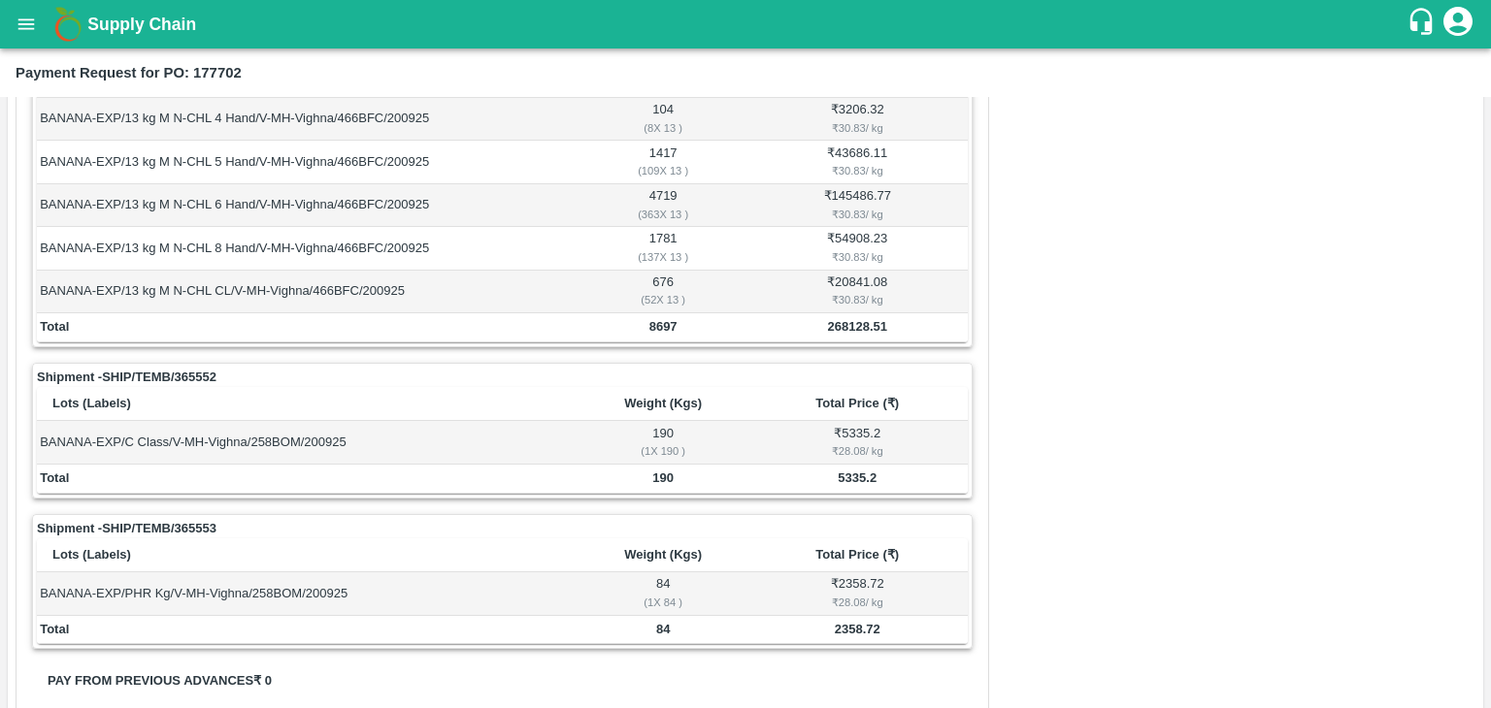
scroll to position [951, 0]
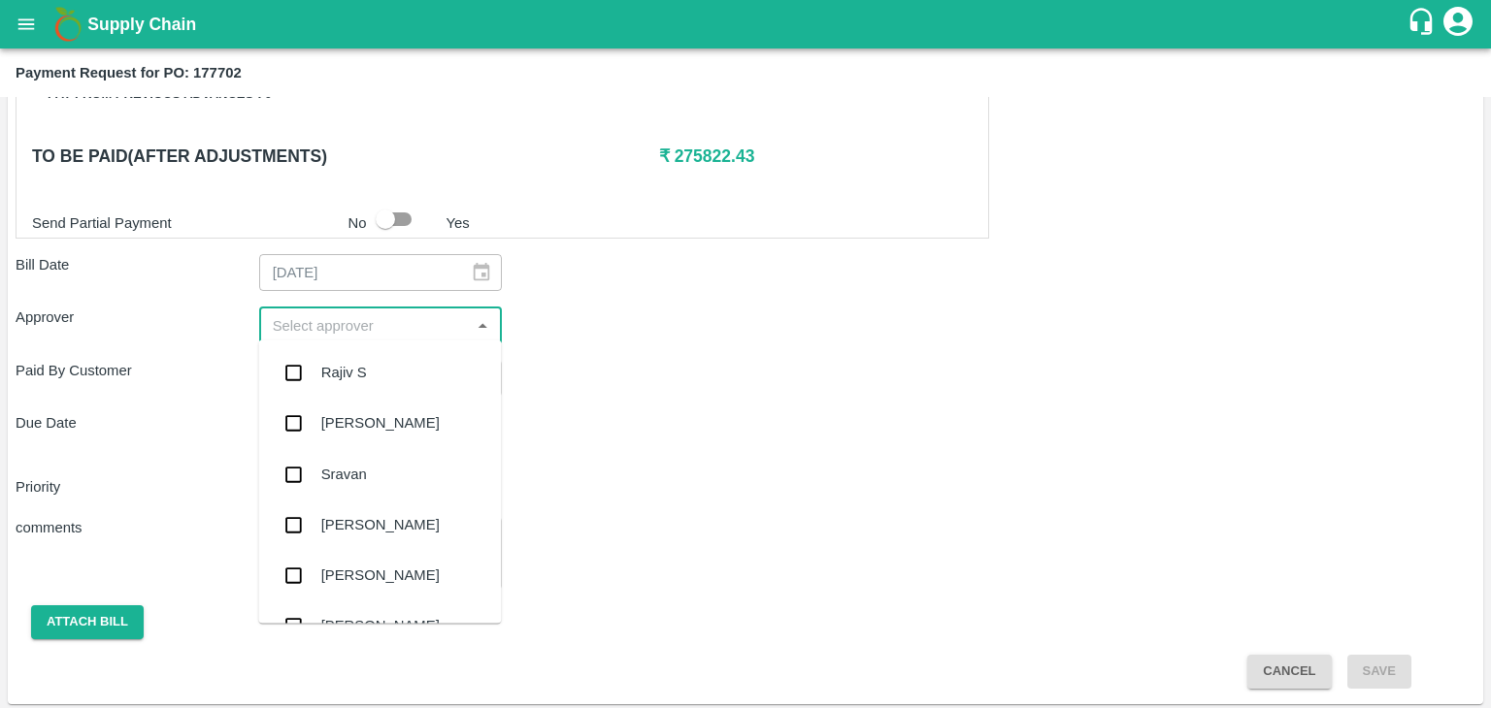
click at [307, 327] on input "input" at bounding box center [365, 324] width 200 height 25
type input "Ajit"
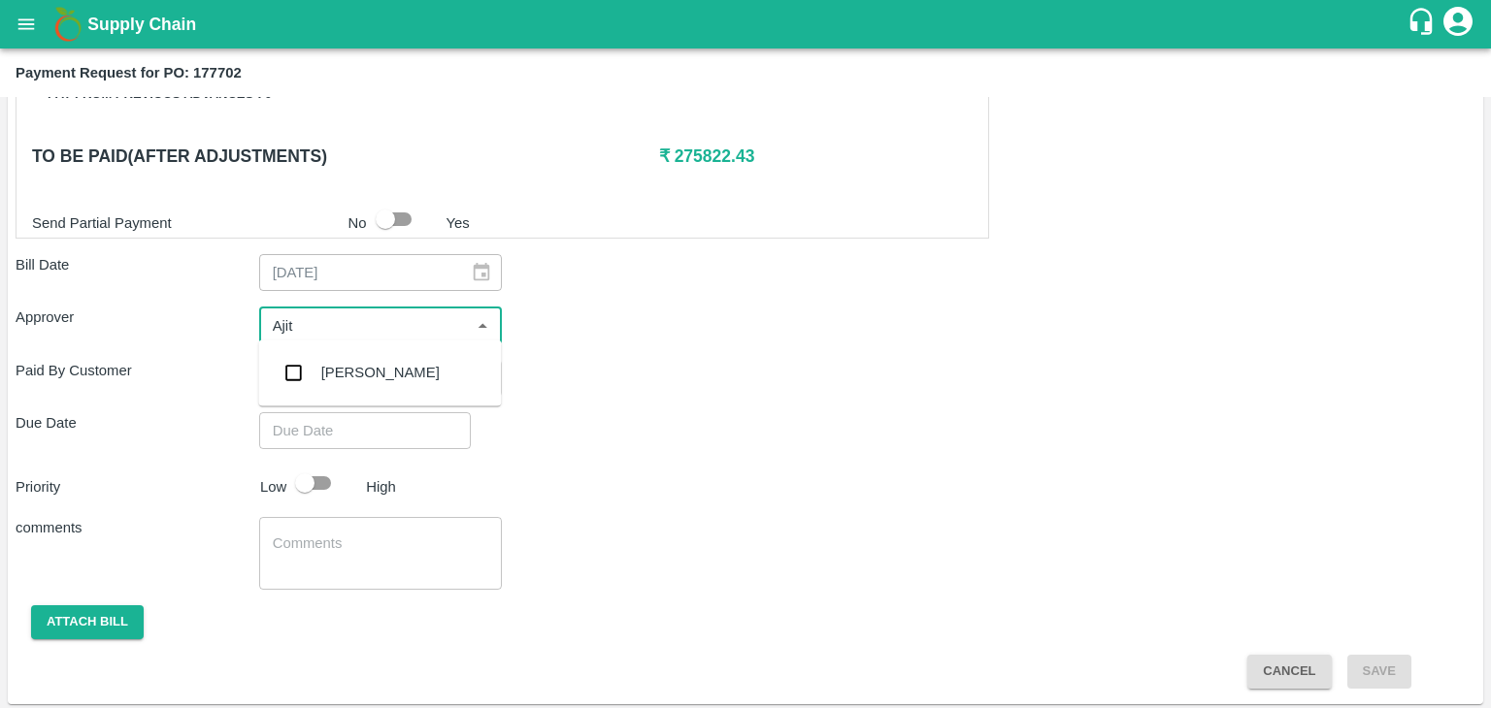
click at [345, 360] on div "[PERSON_NAME]" at bounding box center [379, 372] width 243 height 50
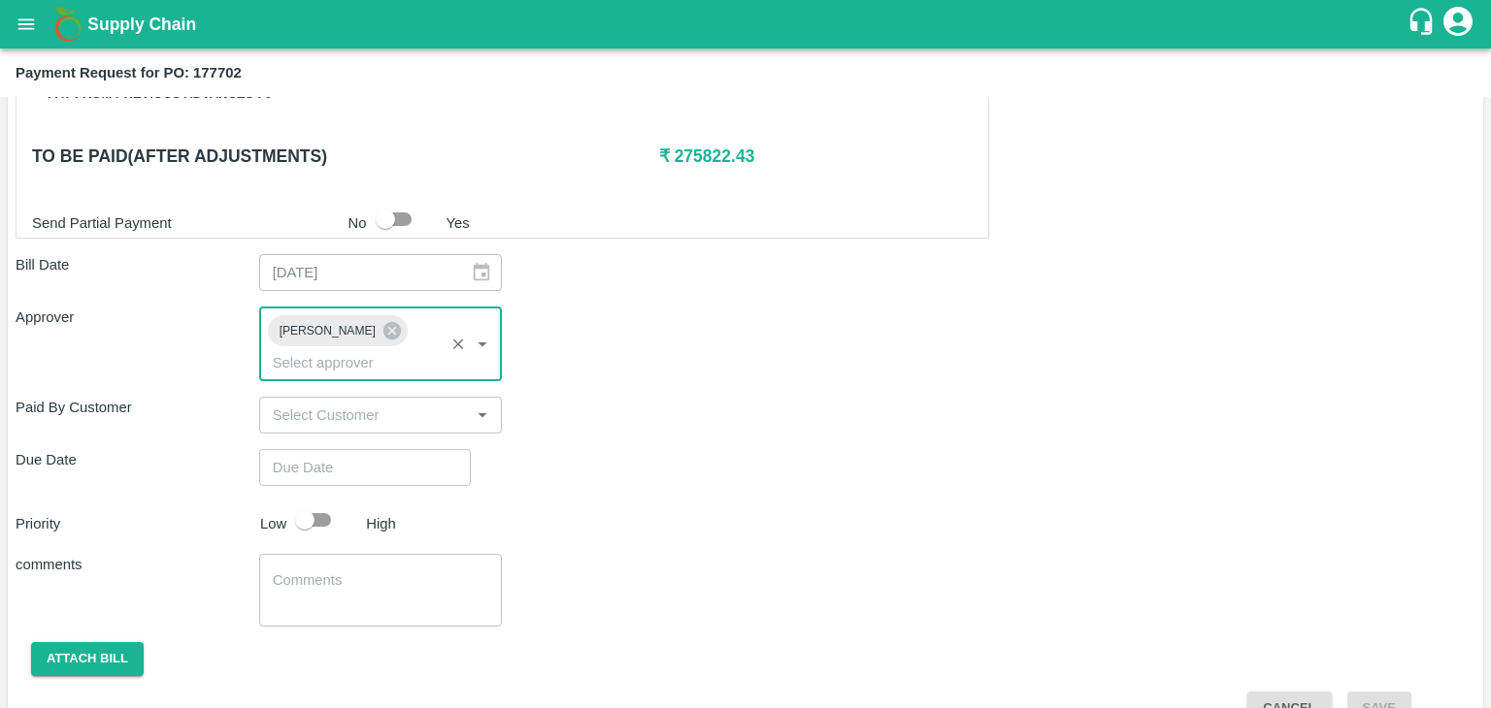
type input "DD/MM/YYYY hh:mm aa"
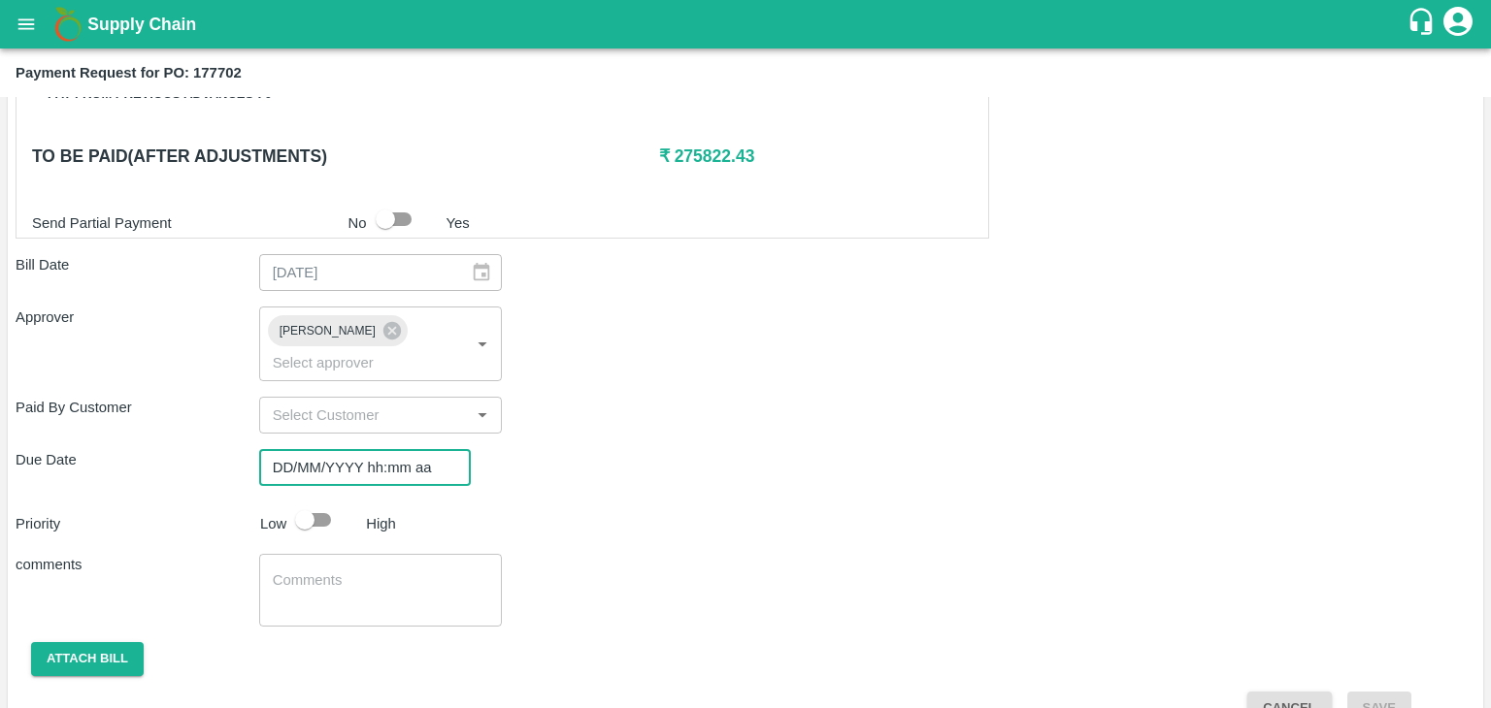
click at [386, 449] on input "DD/MM/YYYY hh:mm aa" at bounding box center [358, 467] width 198 height 37
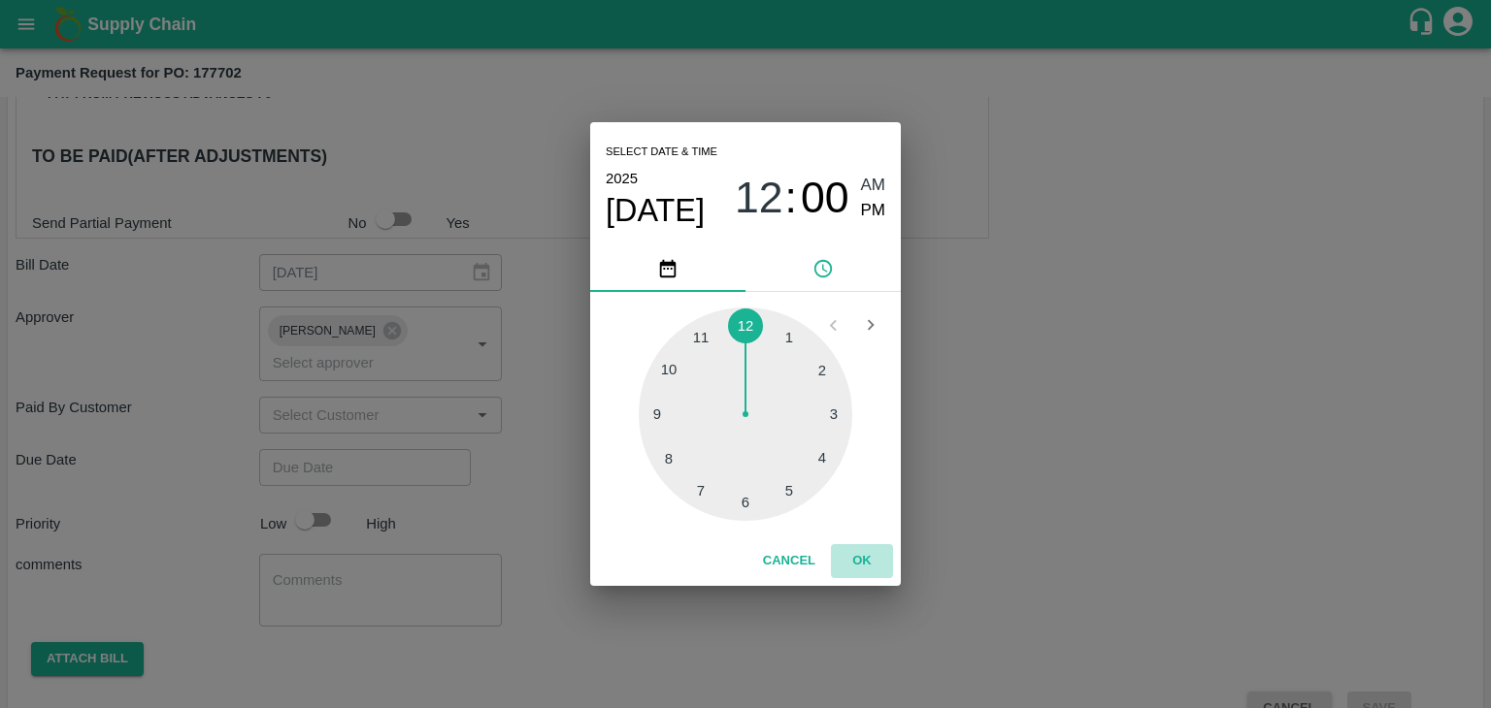
click at [860, 565] on button "OK" at bounding box center [862, 561] width 62 height 34
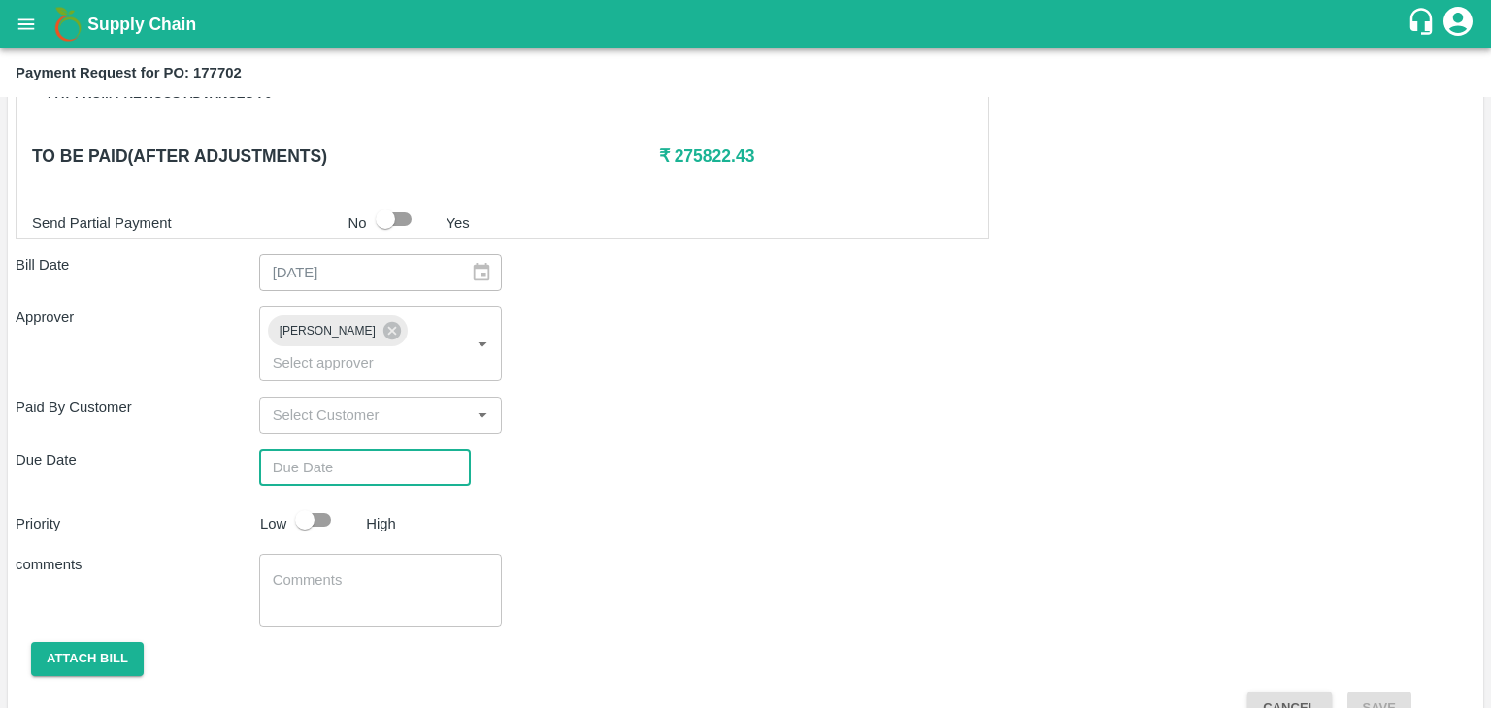
type input "[DATE] 12:00 AM"
click at [324, 502] on input "checkbox" at bounding box center [304, 520] width 111 height 37
checkbox input "true"
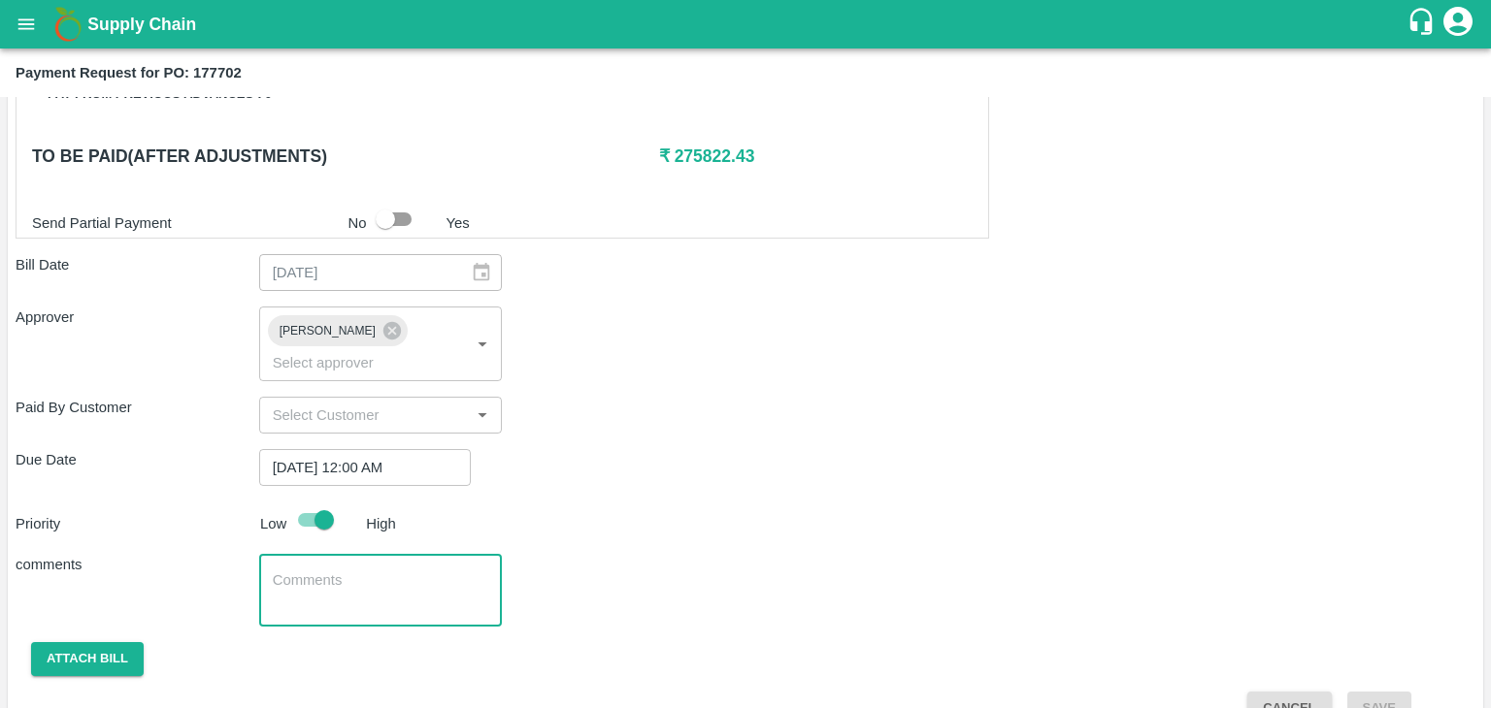
click at [381, 571] on textarea at bounding box center [381, 591] width 216 height 41
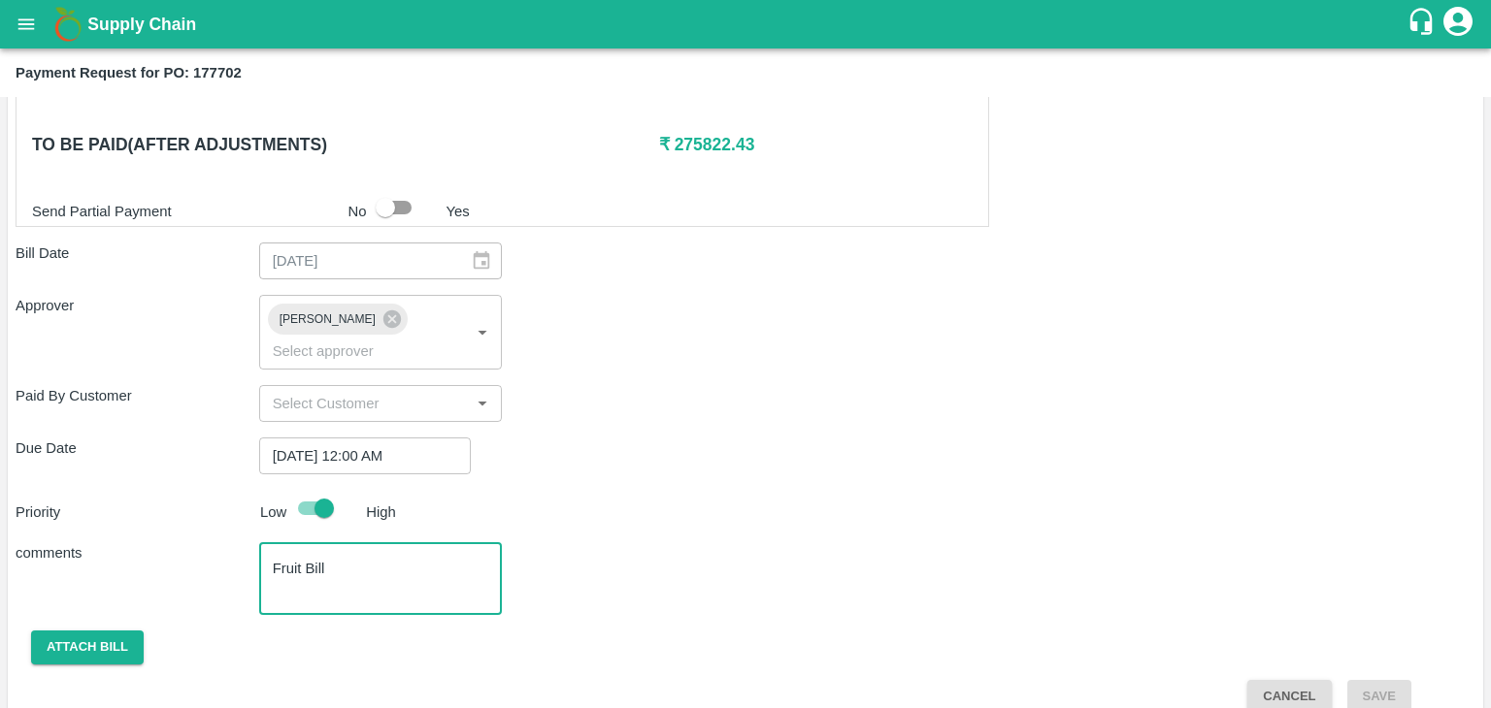
type textarea "Fruit Bill"
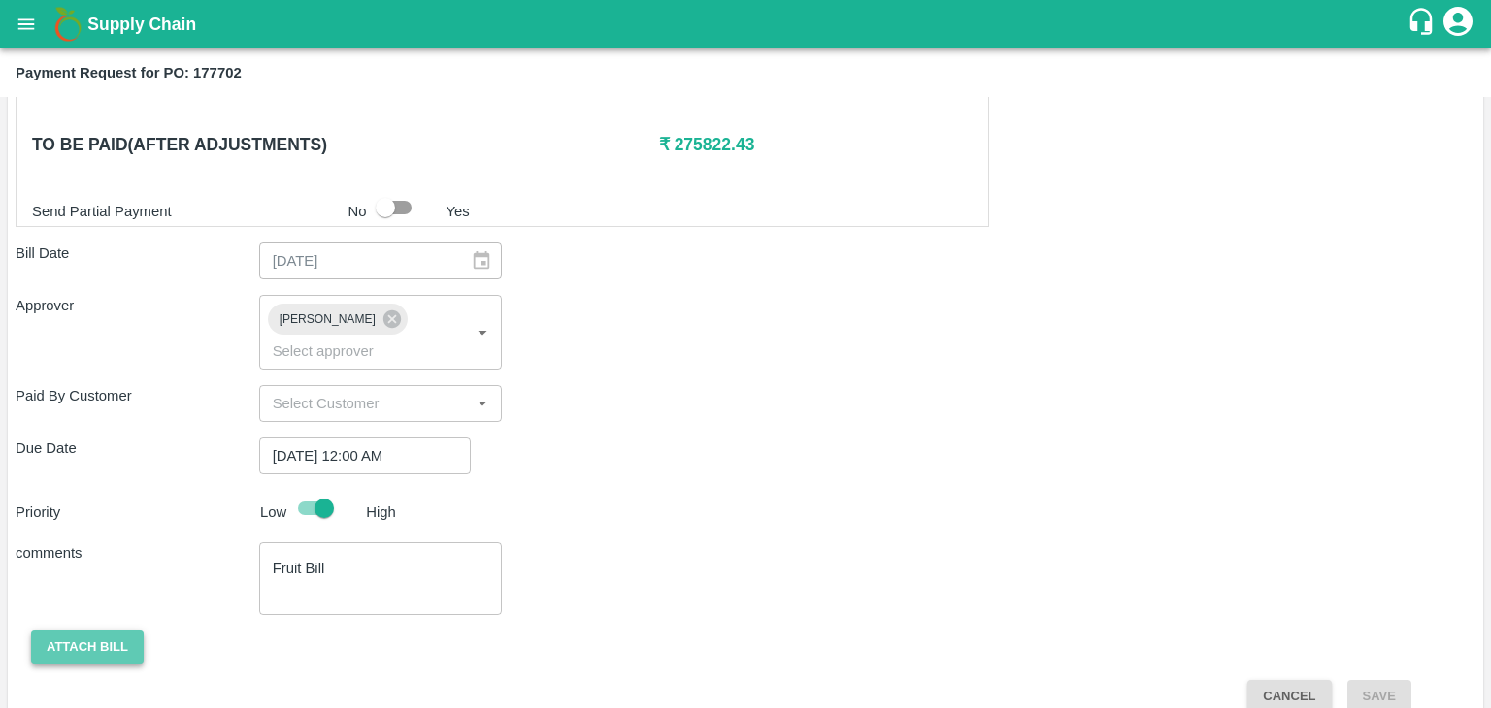
click at [63, 631] on button "Attach bill" at bounding box center [87, 648] width 113 height 34
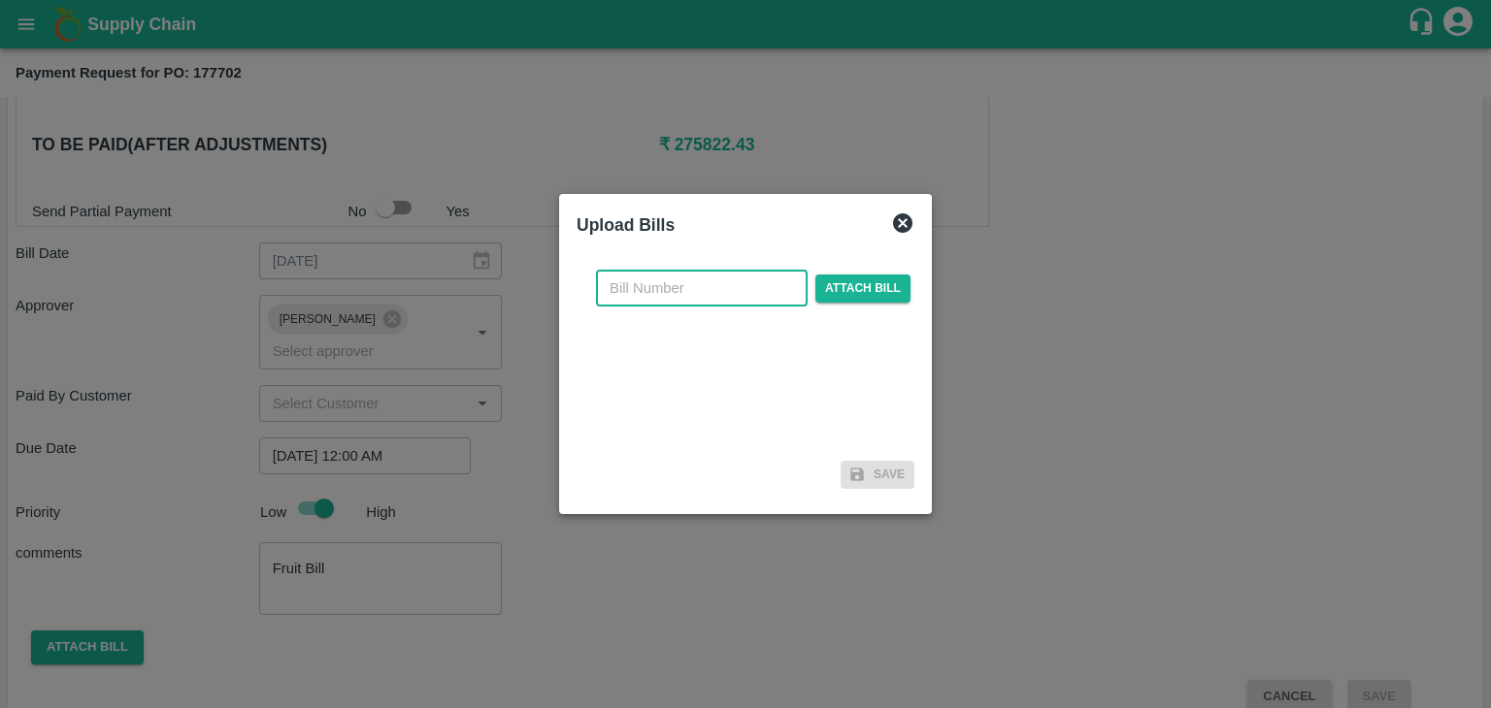
click at [703, 284] on input "text" at bounding box center [702, 288] width 212 height 37
type input "975"
click at [890, 302] on label "Attach bill" at bounding box center [862, 289] width 95 height 28
click at [0, 0] on input "Attach bill" at bounding box center [0, 0] width 0 height 0
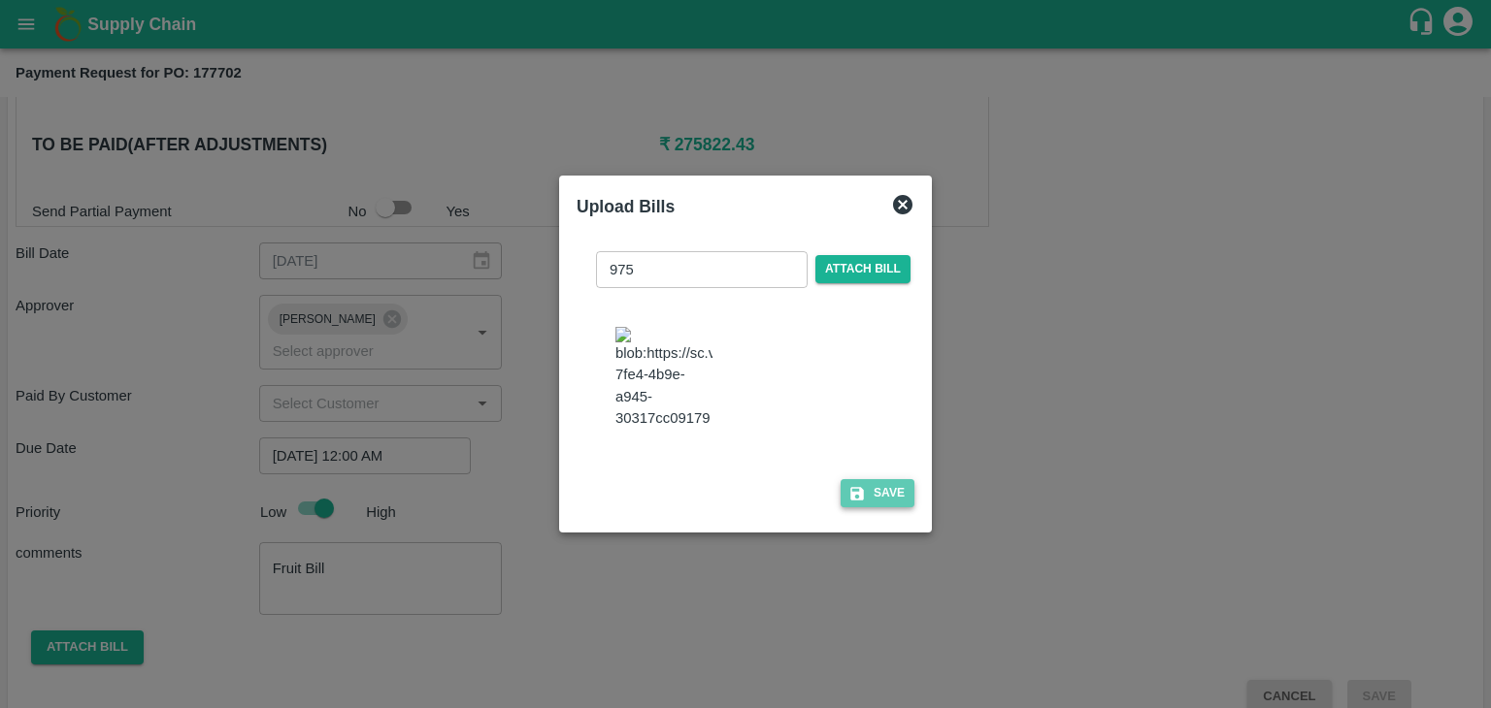
click at [889, 506] on button "Save" at bounding box center [877, 493] width 74 height 28
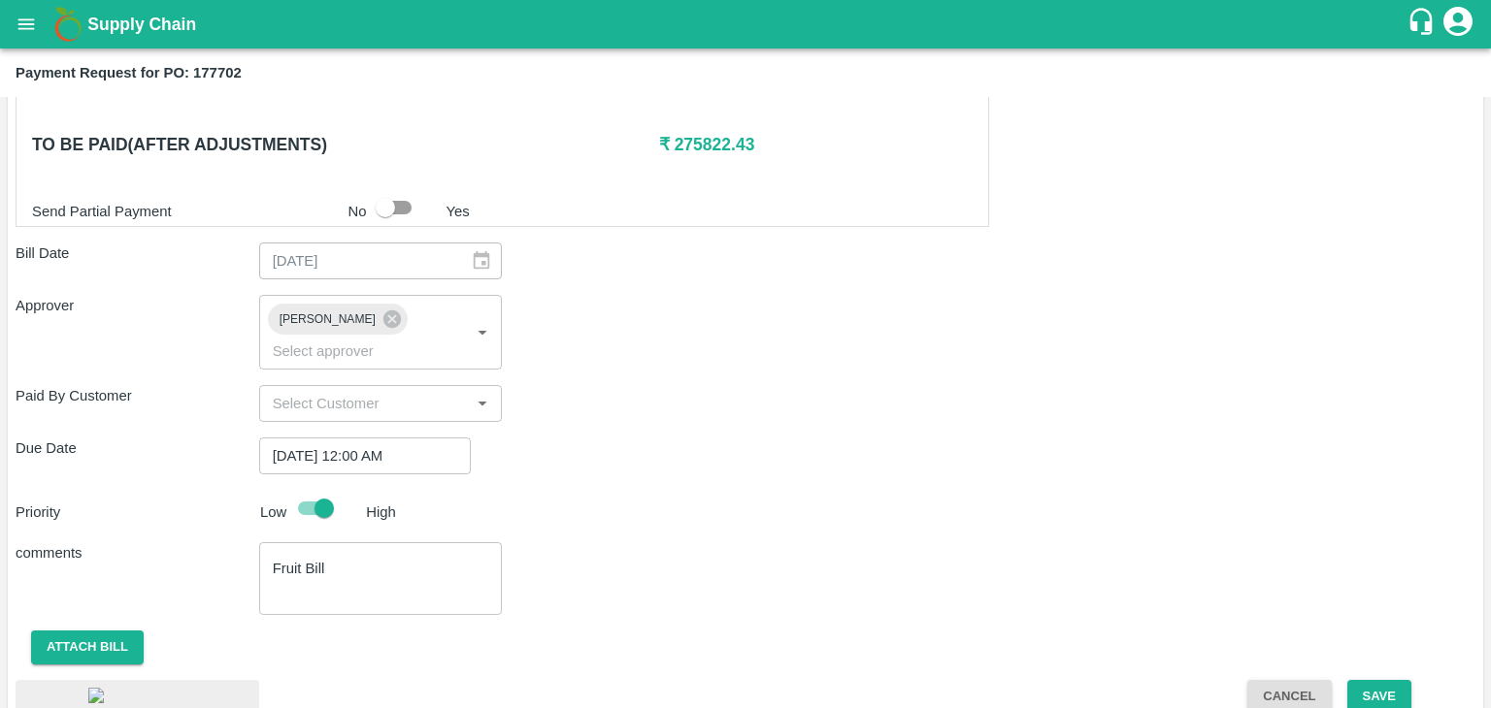
scroll to position [1089, 0]
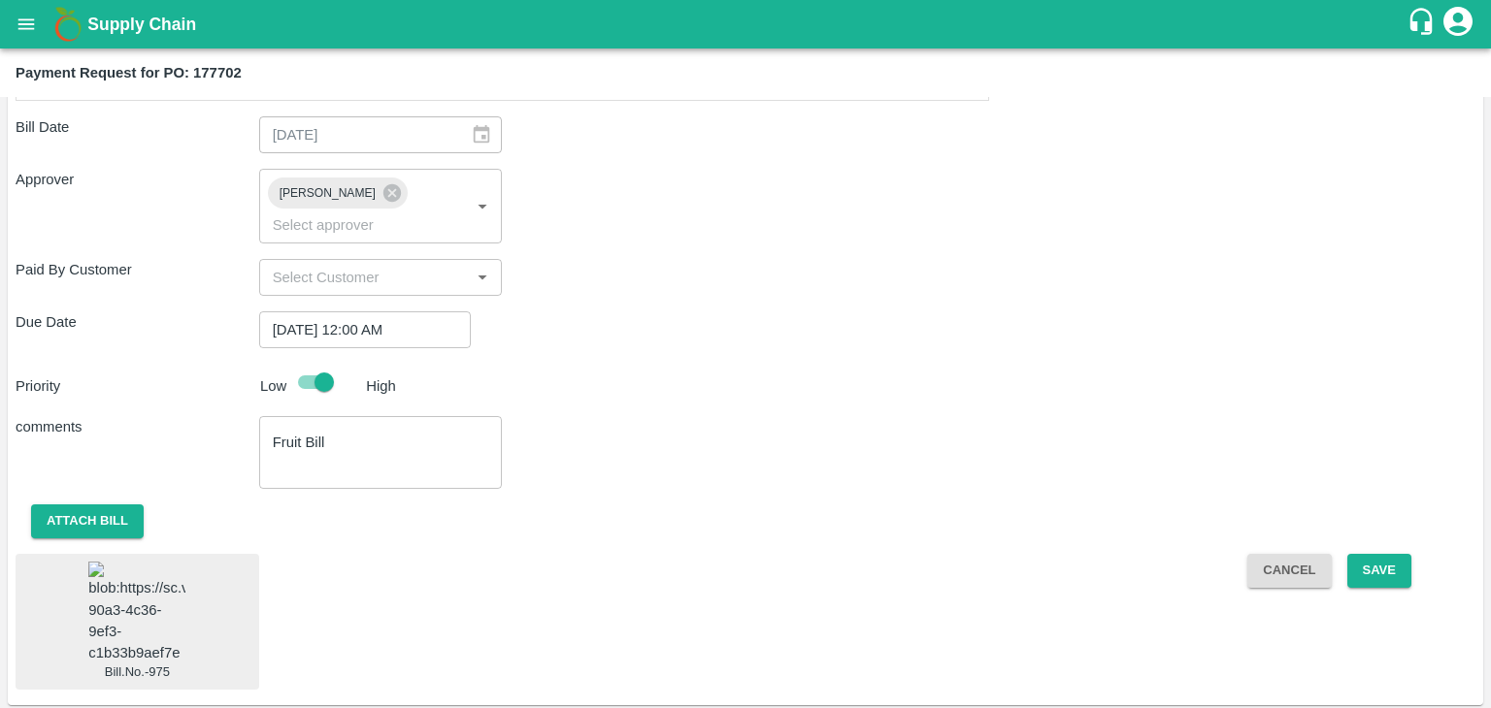
click at [145, 562] on img at bounding box center [136, 613] width 97 height 102
click at [1370, 554] on button "Save" at bounding box center [1379, 571] width 64 height 34
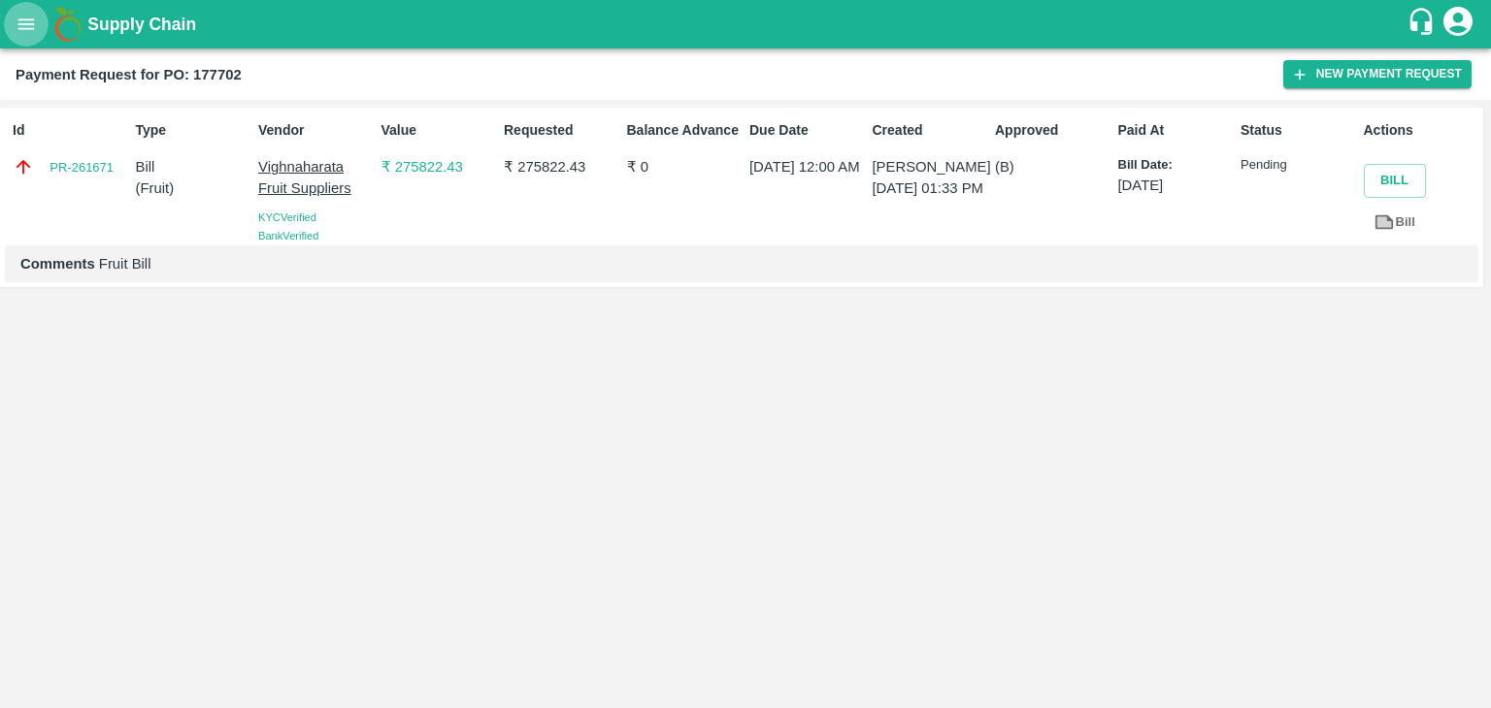
click at [22, 25] on icon "open drawer" at bounding box center [26, 24] width 21 height 21
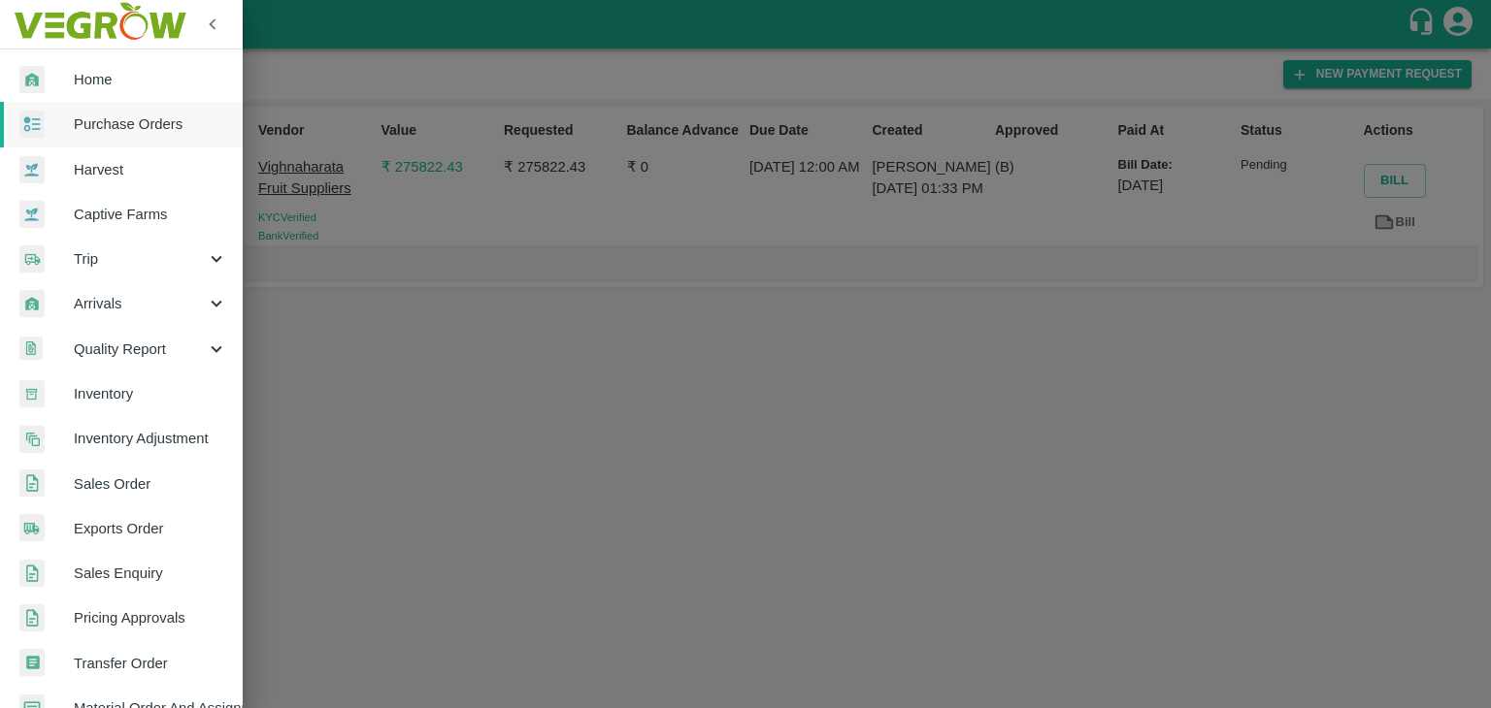
click at [108, 112] on link "Purchase Orders" at bounding box center [121, 124] width 243 height 45
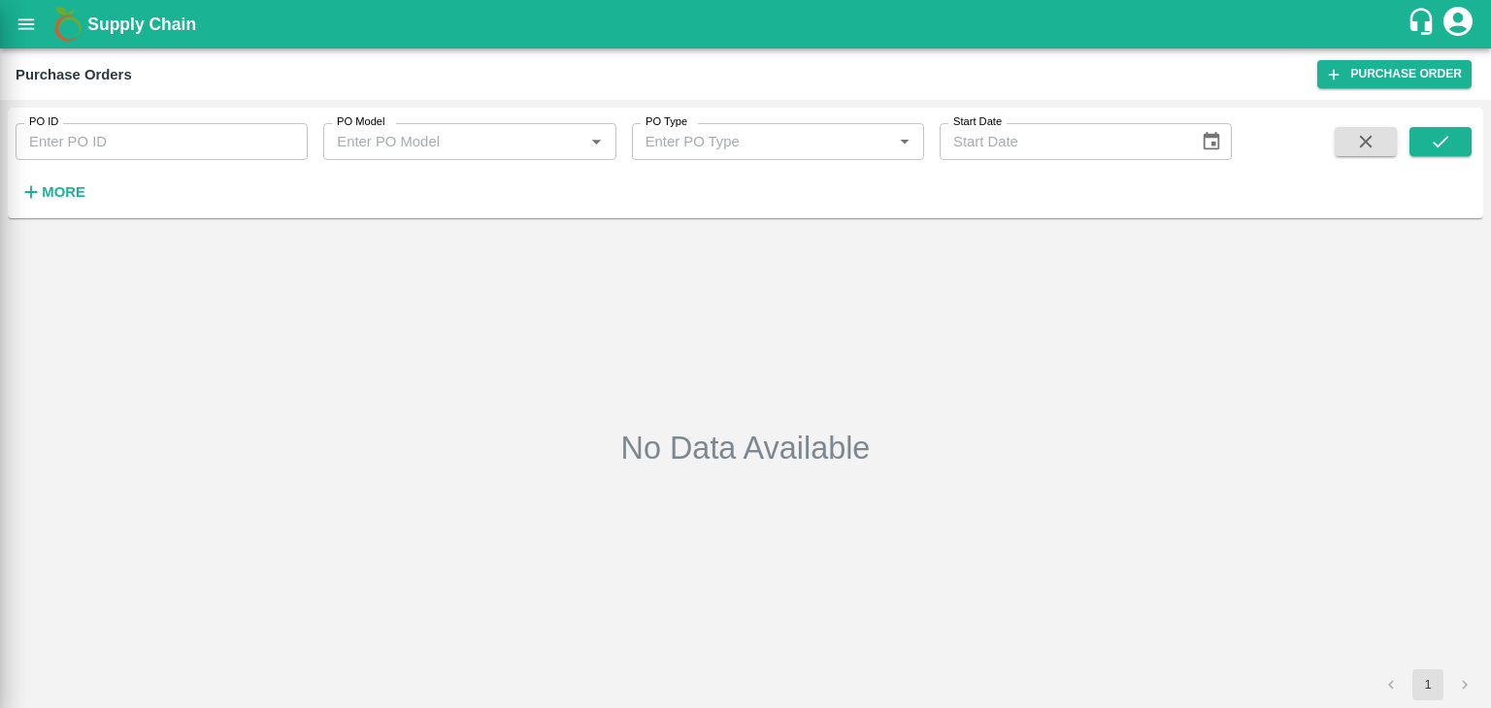
click at [244, 140] on div at bounding box center [745, 354] width 1491 height 708
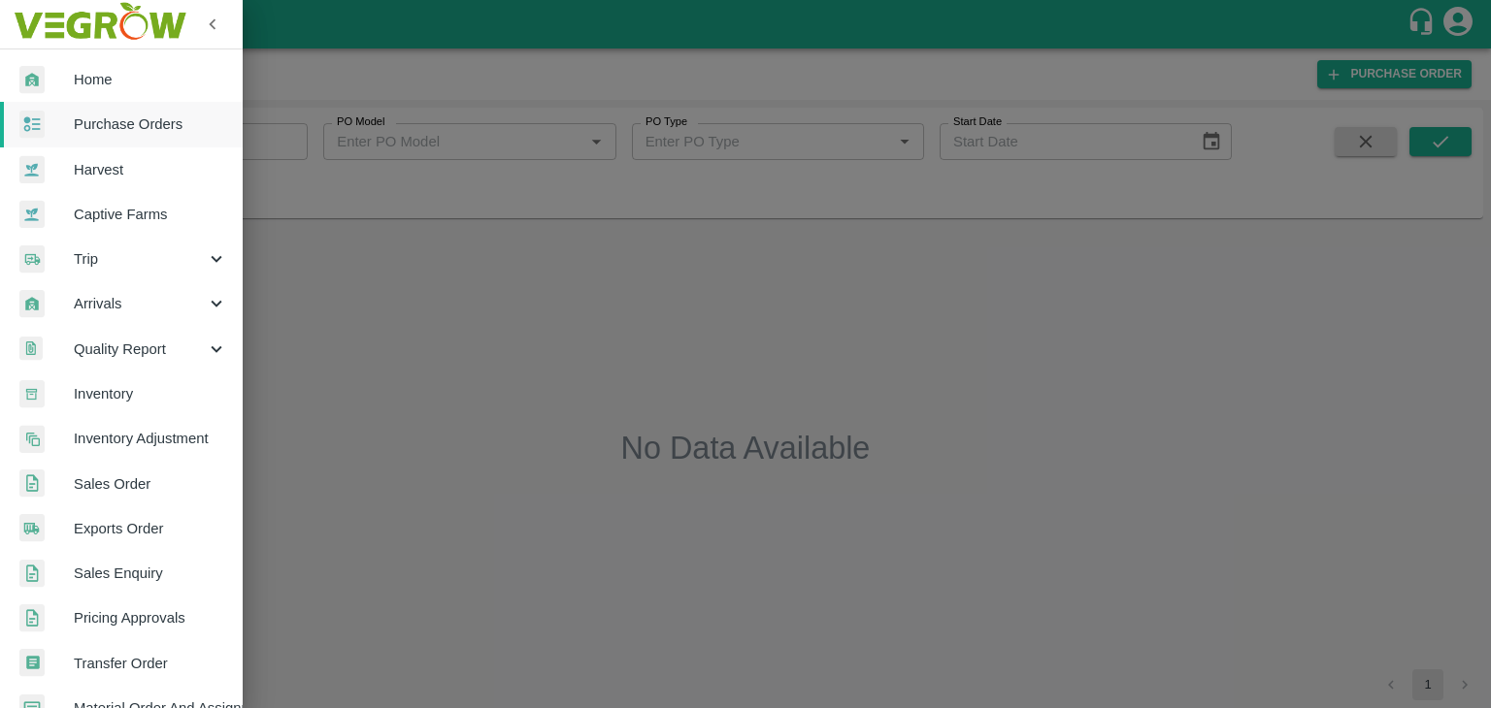
click at [270, 137] on div at bounding box center [745, 354] width 1491 height 708
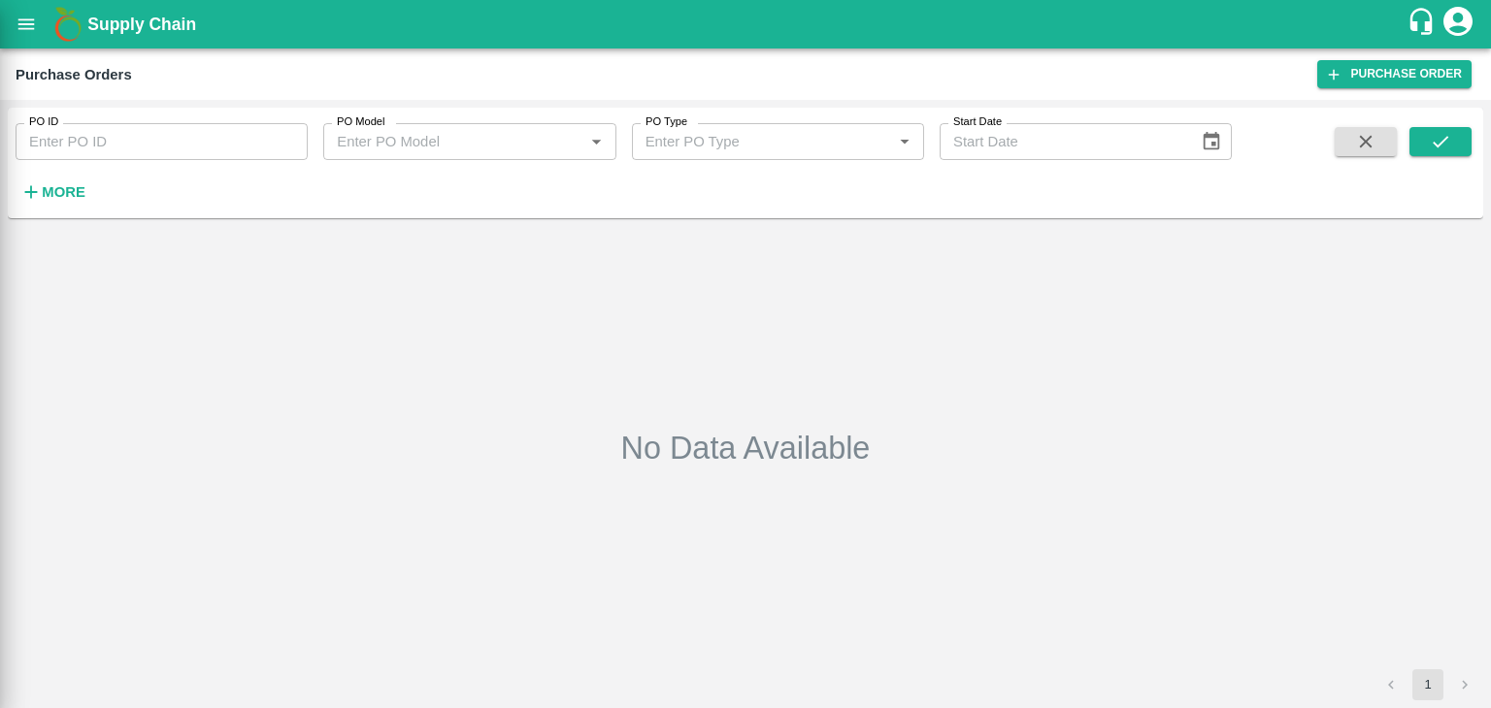
click at [270, 137] on div at bounding box center [745, 354] width 1491 height 708
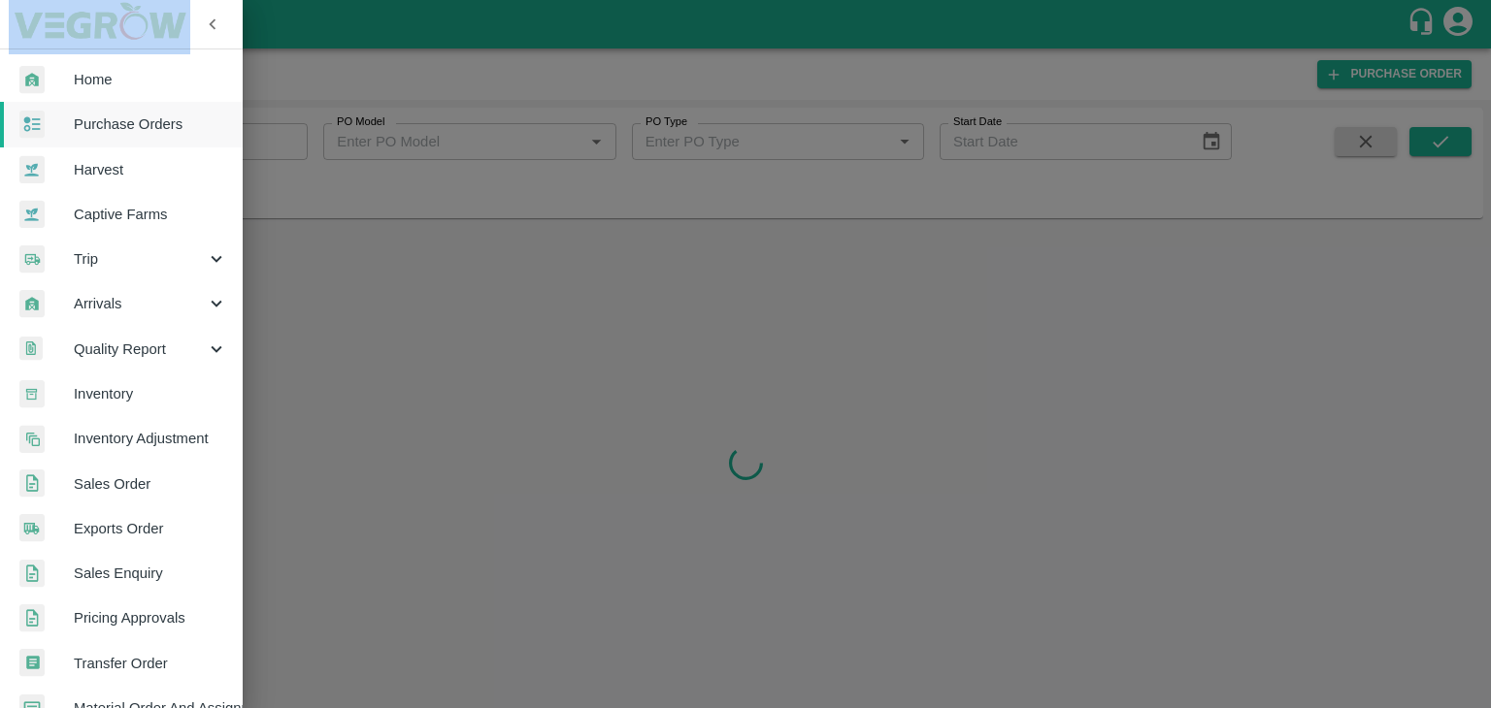
click at [270, 137] on div at bounding box center [745, 354] width 1491 height 708
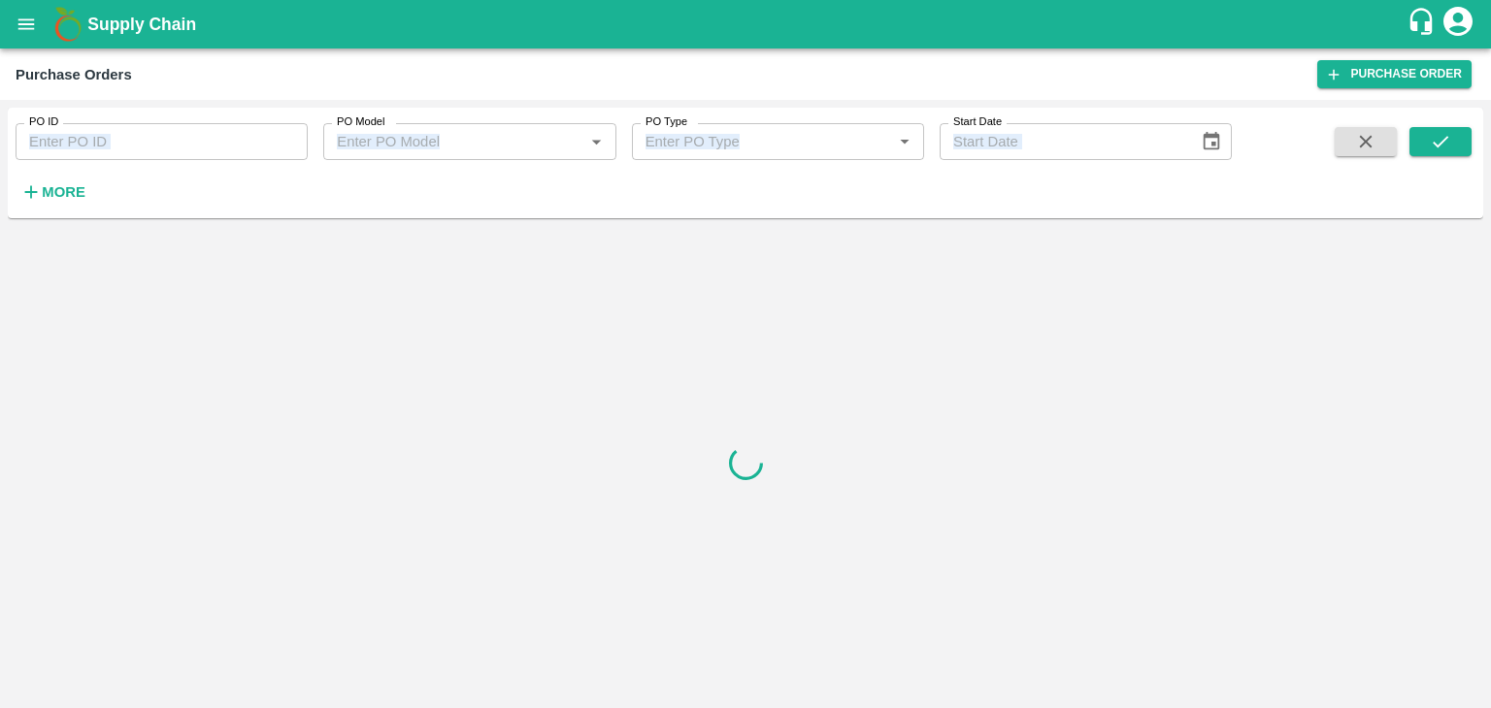
drag, startPoint x: 270, startPoint y: 137, endPoint x: 290, endPoint y: 145, distance: 21.8
click at [290, 132] on input "PO ID" at bounding box center [162, 141] width 292 height 37
paste input "177761"
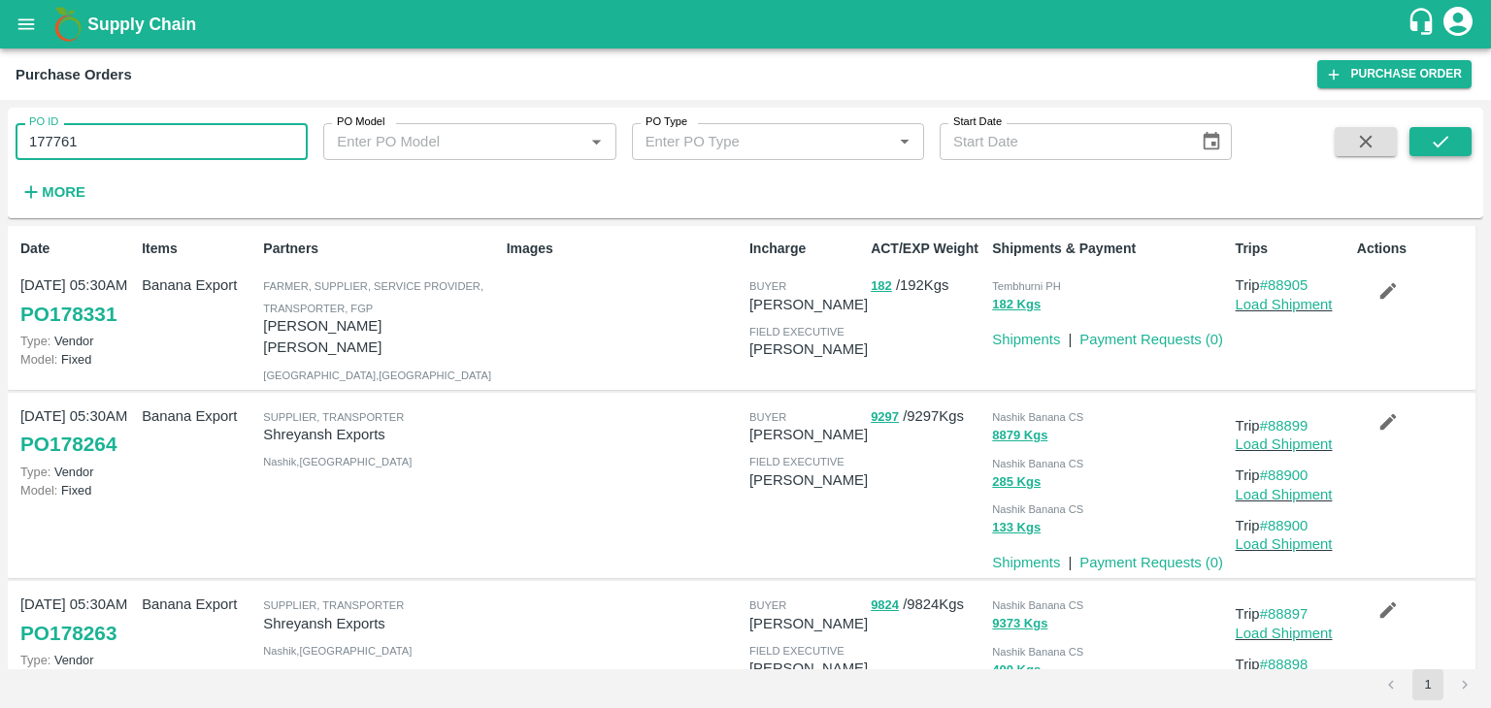
type input "177761"
click at [1433, 140] on icon "submit" at bounding box center [1439, 141] width 21 height 21
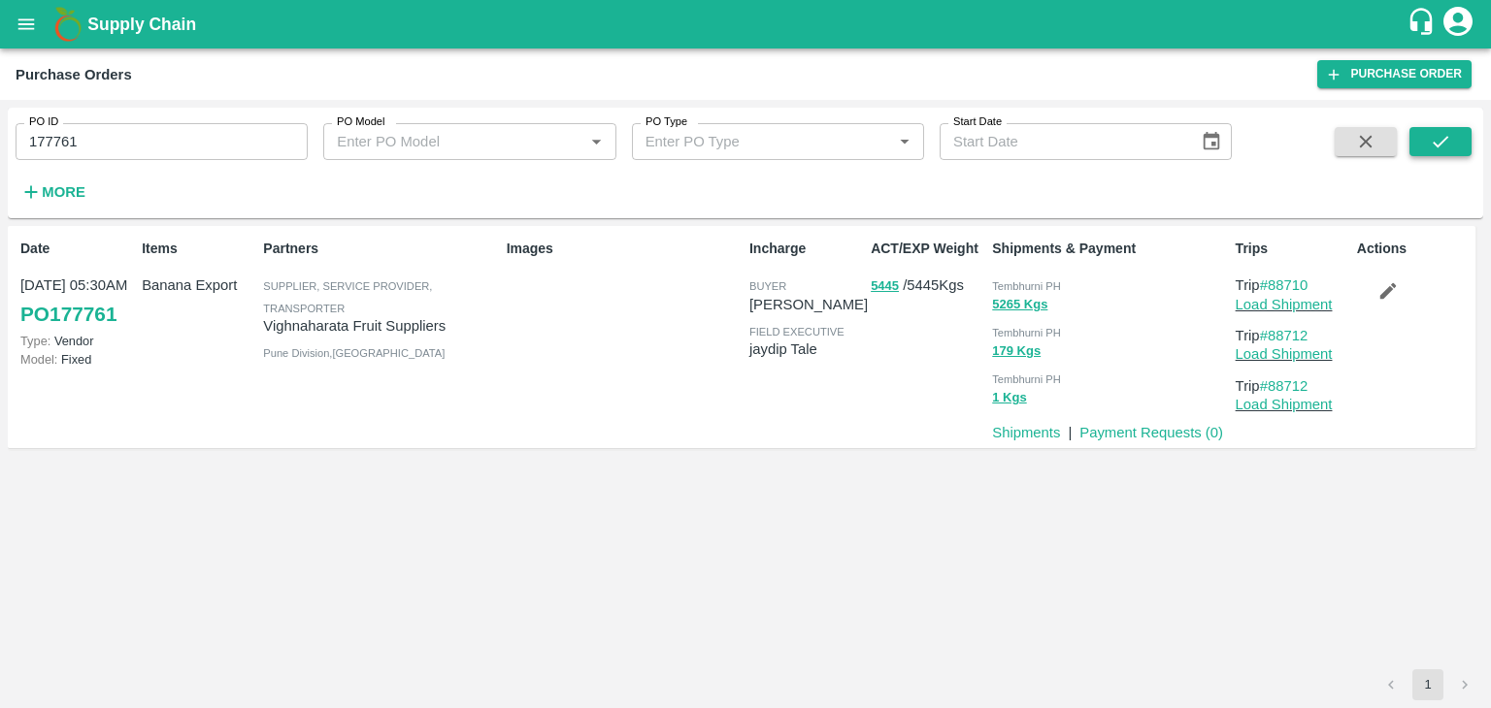
click at [1433, 140] on icon "submit" at bounding box center [1439, 141] width 21 height 21
click at [1120, 432] on link "Payment Requests ( 0 )" at bounding box center [1151, 433] width 144 height 16
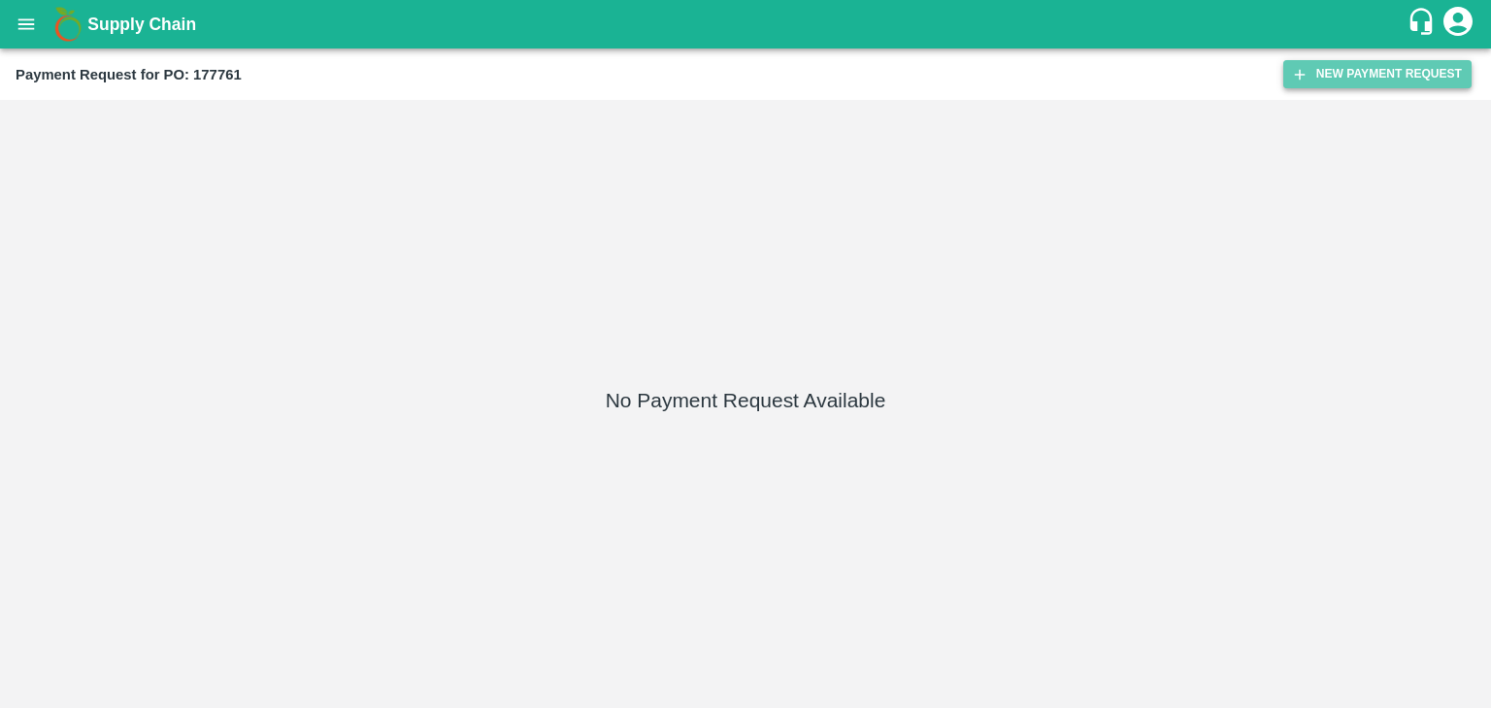
click at [1352, 79] on button "New Payment Request" at bounding box center [1377, 74] width 188 height 28
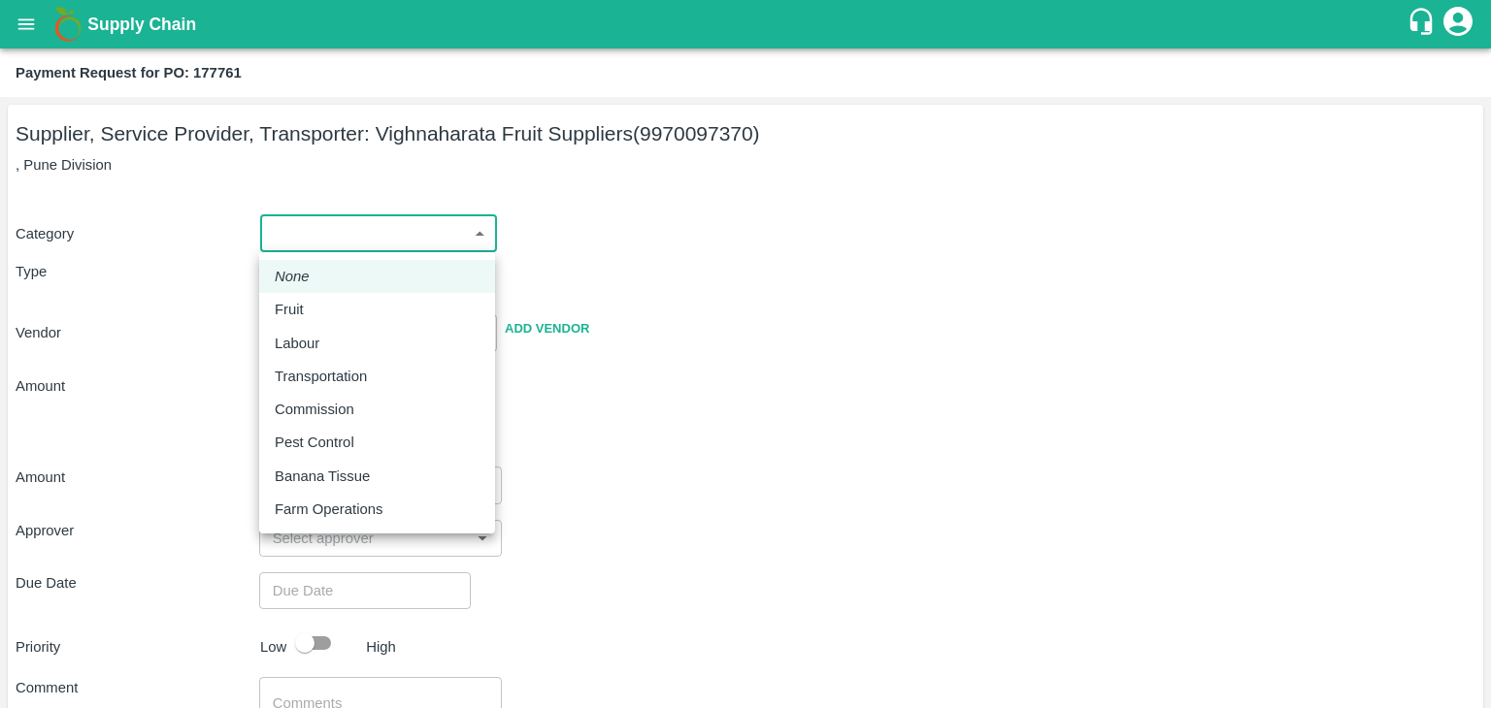
click at [321, 219] on body "Supply Chain Payment Request for PO: 177761 Supplier, Service Provider, Transpo…" at bounding box center [745, 354] width 1491 height 708
click at [313, 316] on div "Fruit" at bounding box center [377, 309] width 205 height 21
type input "1"
type input "Vighnaharata Fruit Suppliers - 9970097370(Supplier, Service Provider, Transport…"
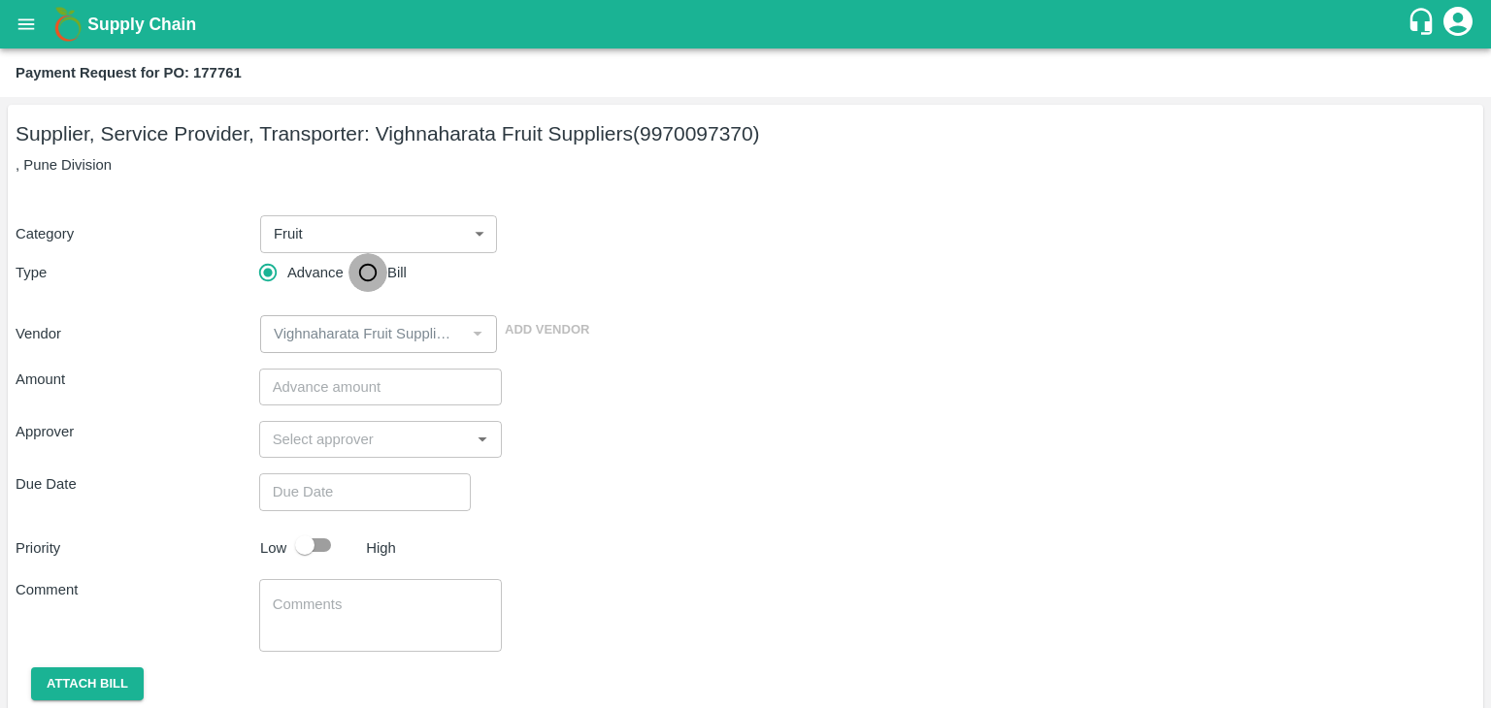
click at [357, 273] on input "Bill" at bounding box center [367, 272] width 39 height 39
radio input "true"
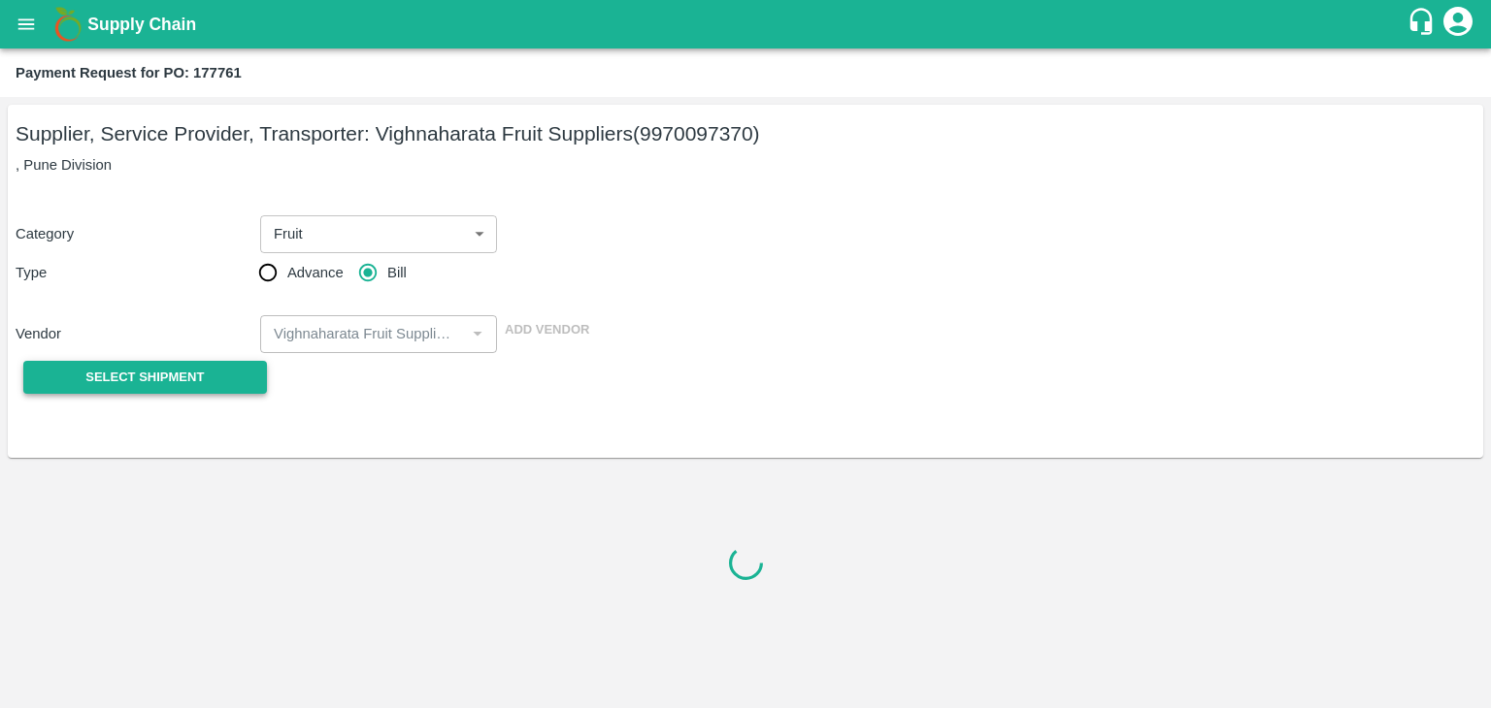
drag, startPoint x: 175, startPoint y: 358, endPoint x: 164, endPoint y: 375, distance: 19.6
click at [164, 375] on div "Select Shipment" at bounding box center [138, 377] width 244 height 49
click at [164, 375] on span "Select Shipment" at bounding box center [144, 378] width 118 height 22
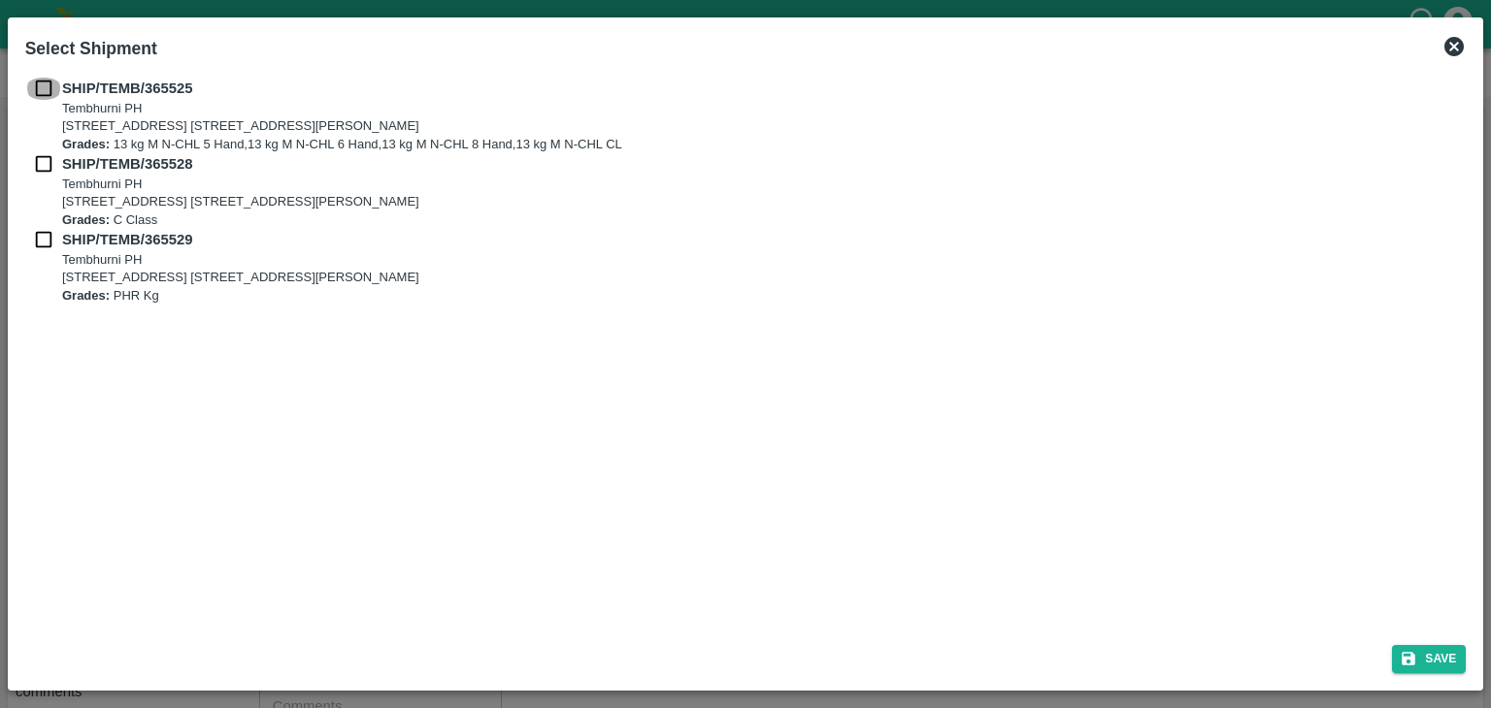
click at [48, 80] on input "checkbox" at bounding box center [43, 88] width 37 height 21
checkbox input "true"
click at [38, 176] on div "SHIP/TEMB/365528 [STREET_ADDRESS] [STREET_ADDRESS][PERSON_NAME] Grades: C Class" at bounding box center [745, 191] width 1441 height 76
click at [40, 162] on input "checkbox" at bounding box center [43, 163] width 37 height 21
checkbox input "true"
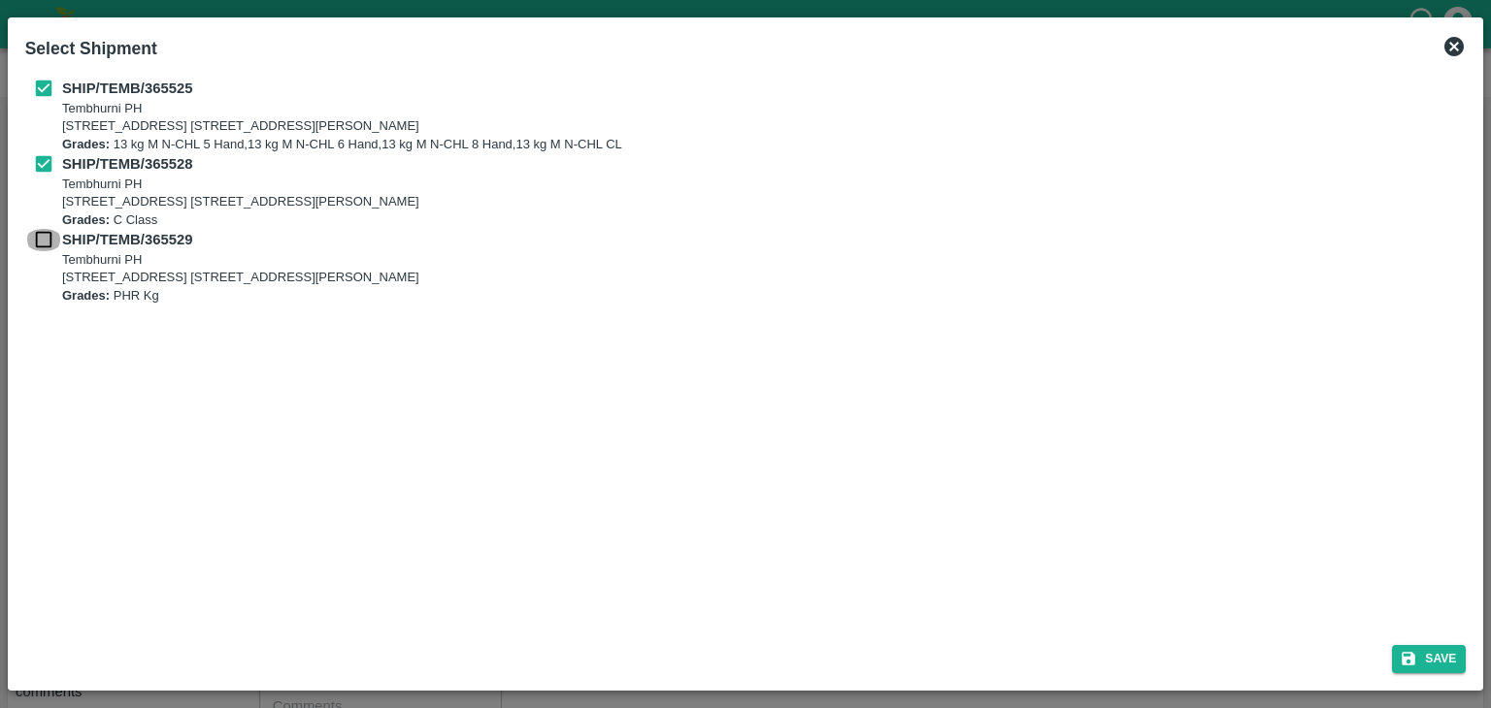
click at [39, 239] on input "checkbox" at bounding box center [43, 239] width 37 height 21
checkbox input "true"
click at [1440, 661] on button "Save" at bounding box center [1429, 659] width 74 height 28
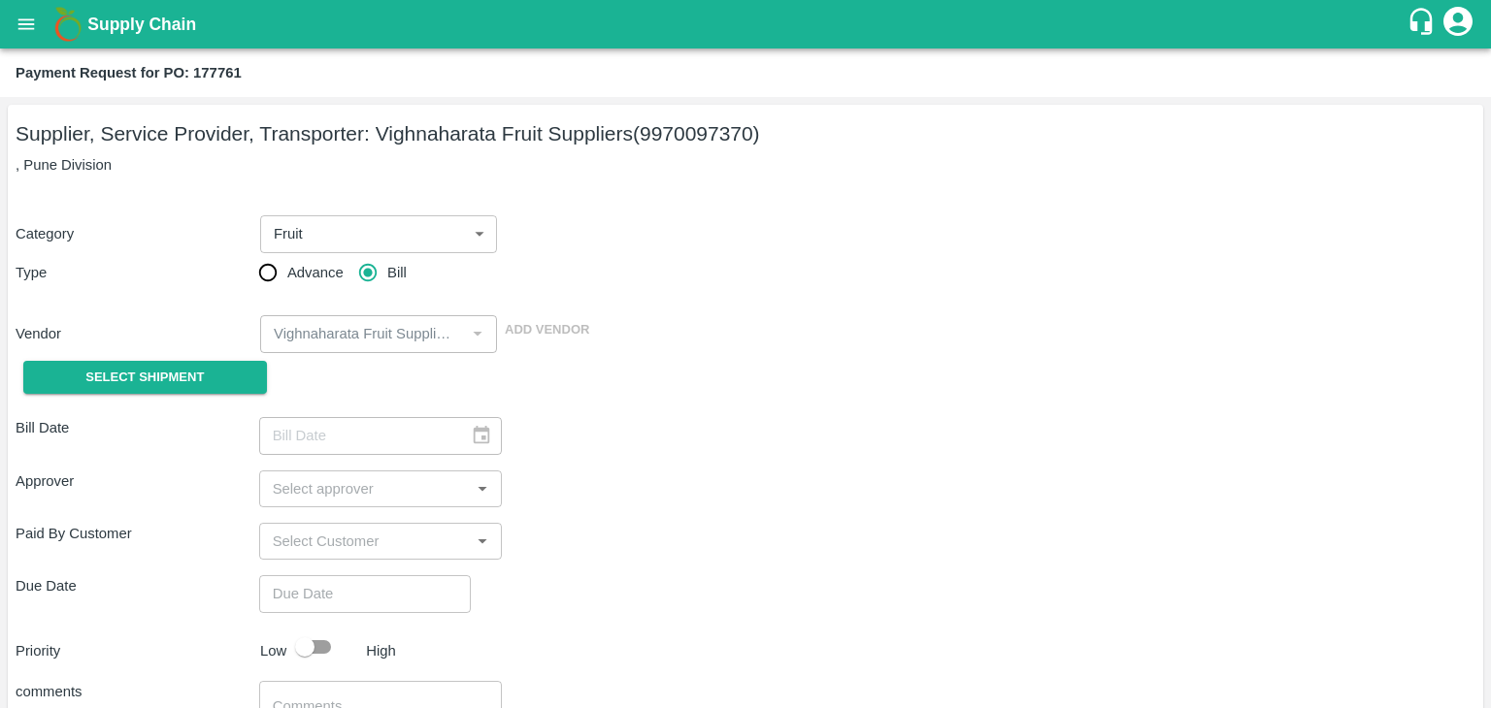
type input "[DATE]"
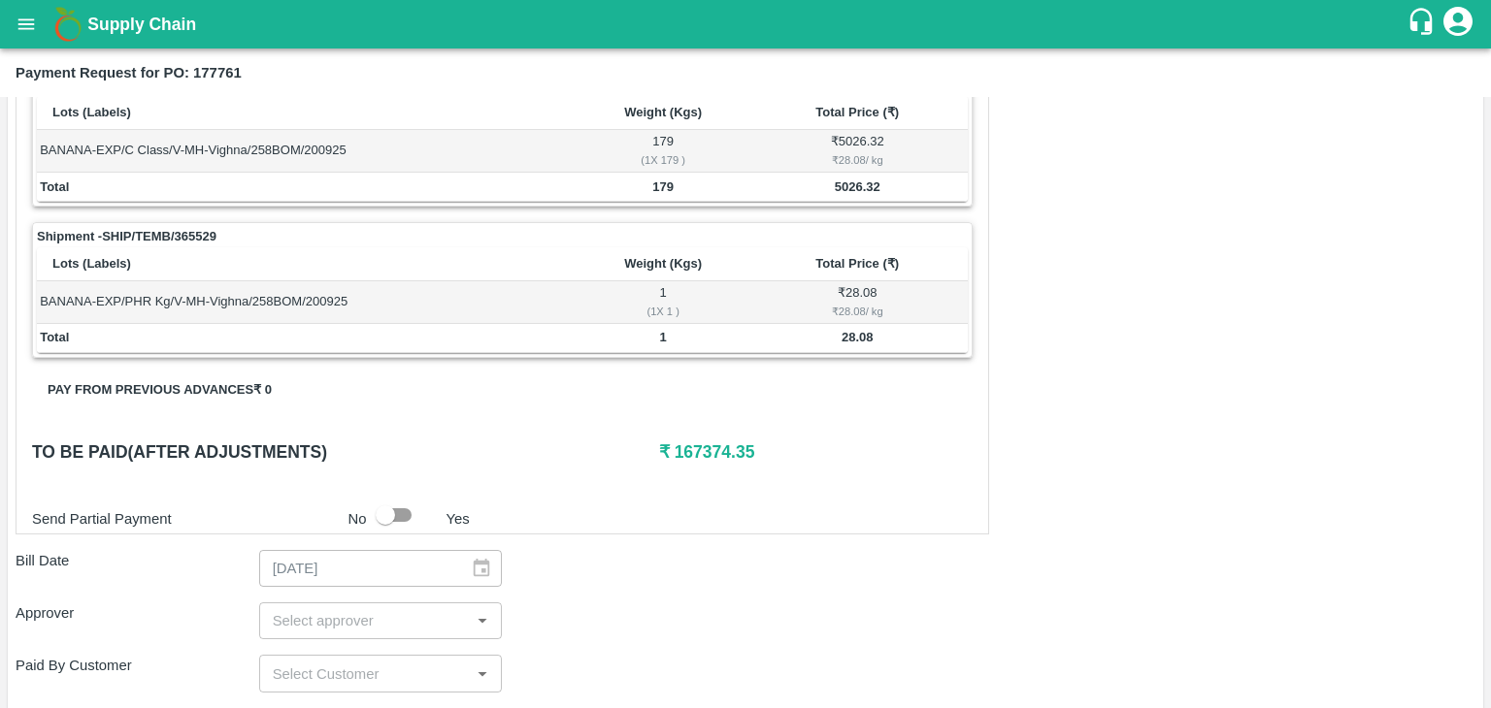
scroll to position [908, 0]
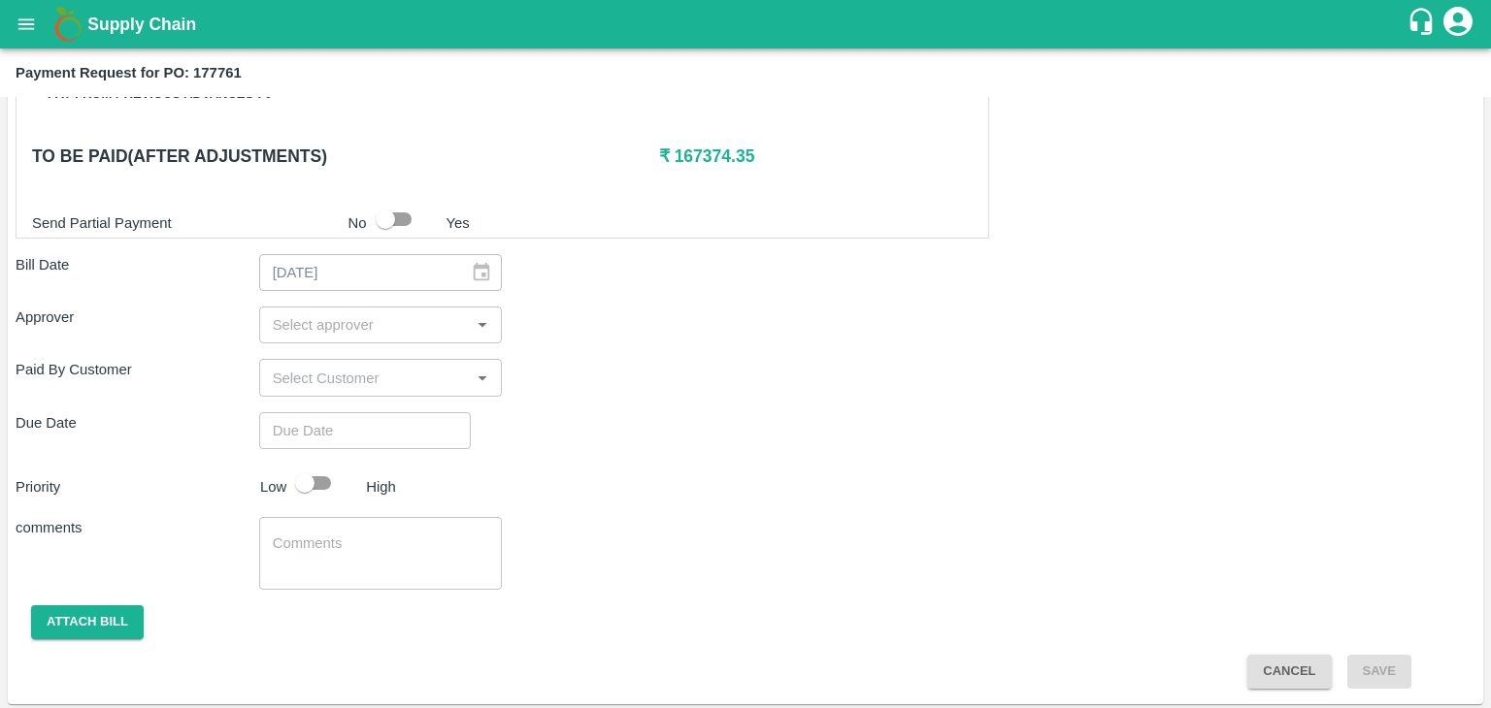
click at [386, 319] on input "input" at bounding box center [365, 324] width 200 height 25
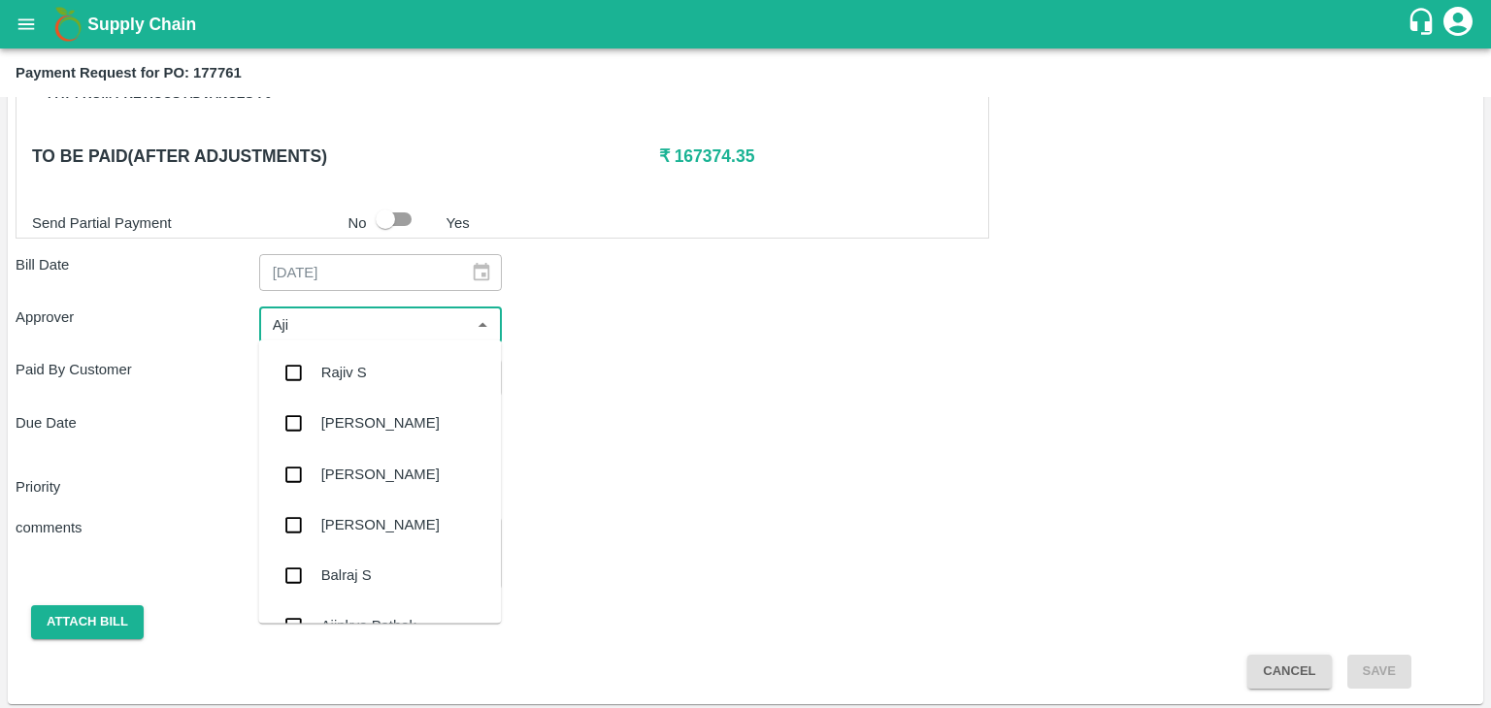
type input "Ajit"
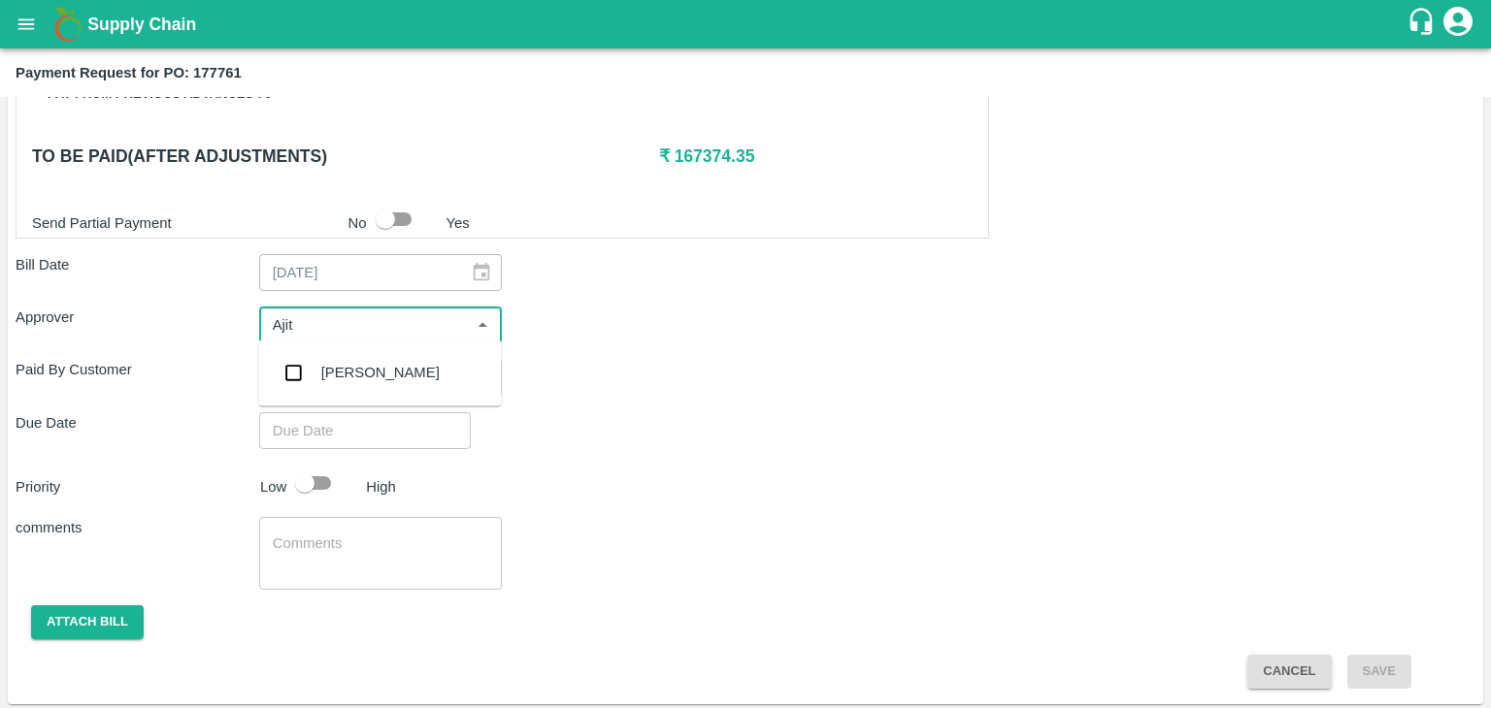
click at [357, 374] on div "[PERSON_NAME]" at bounding box center [380, 372] width 118 height 21
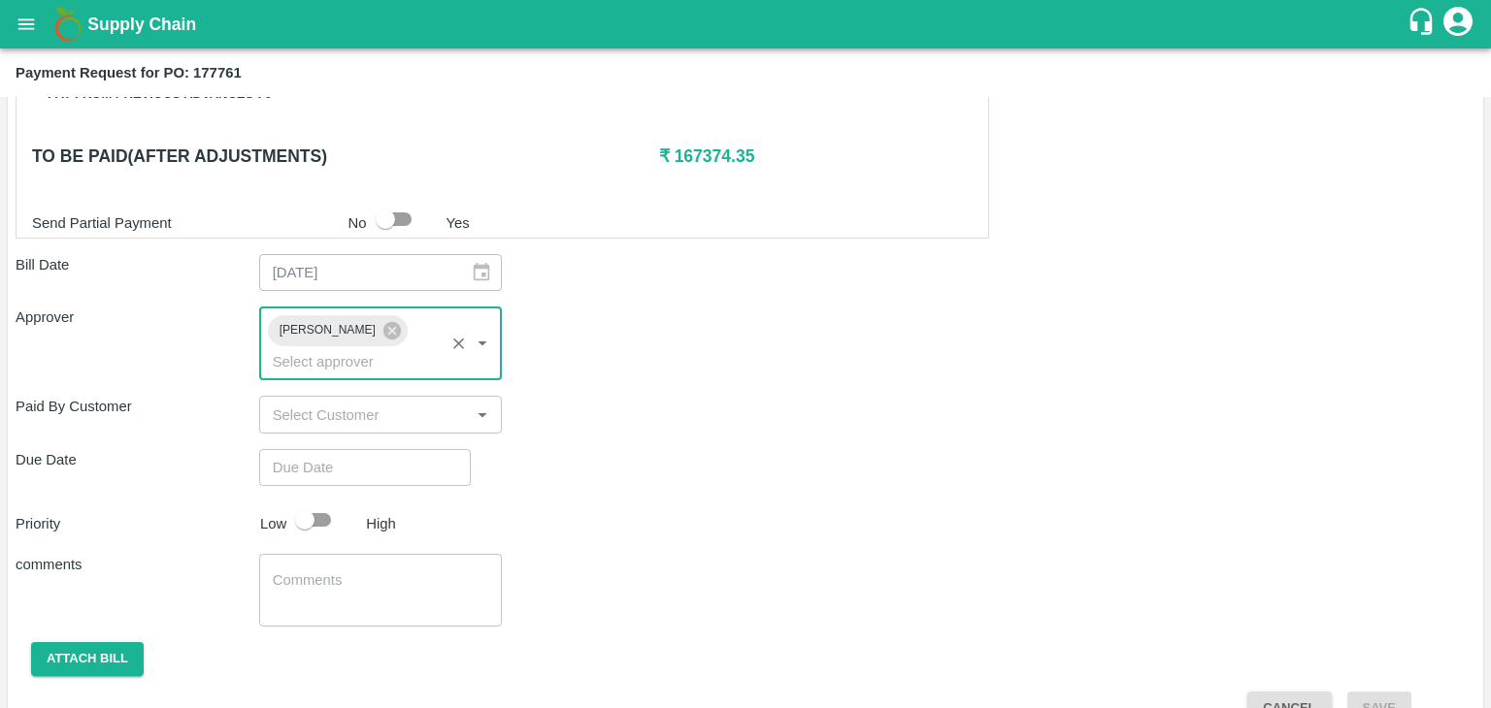
type input "DD/MM/YYYY hh:mm aa"
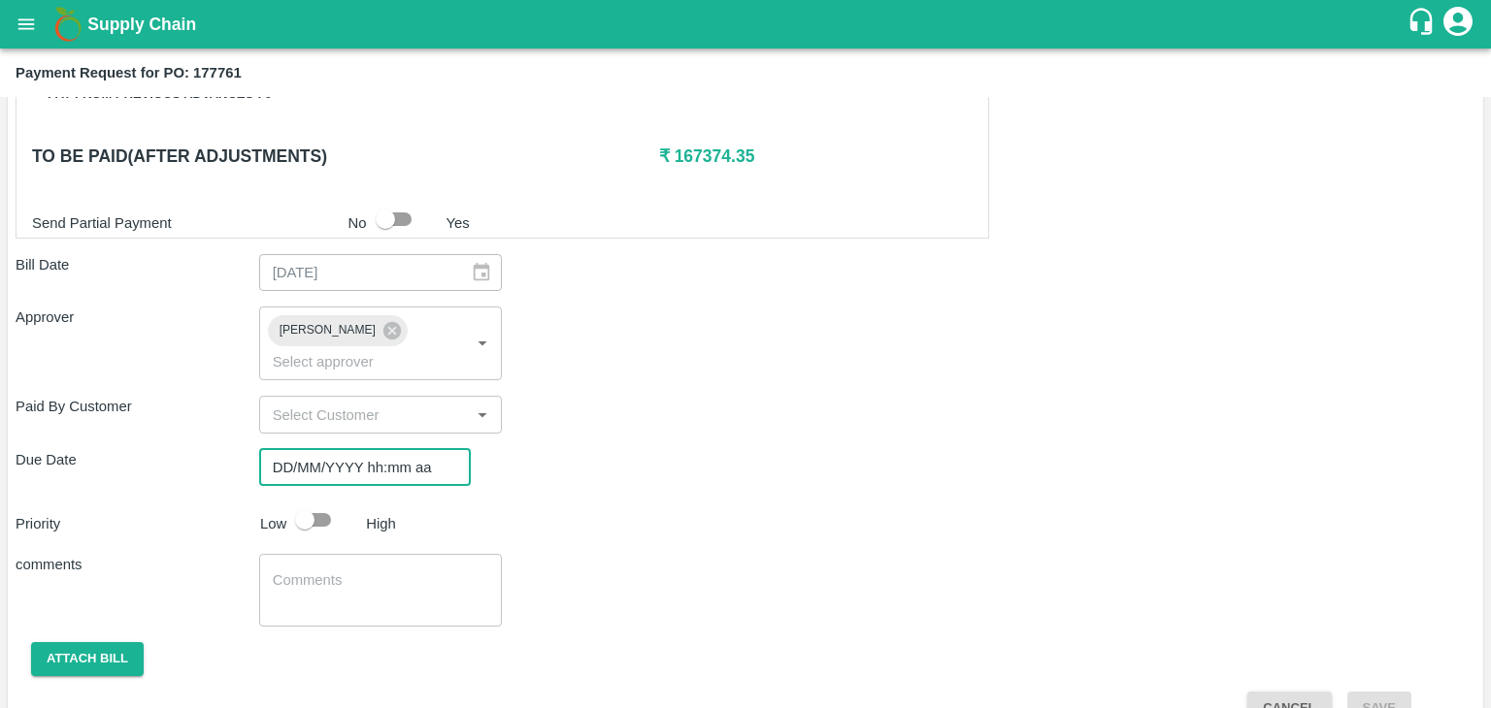
click at [393, 449] on input "DD/MM/YYYY hh:mm aa" at bounding box center [358, 467] width 198 height 37
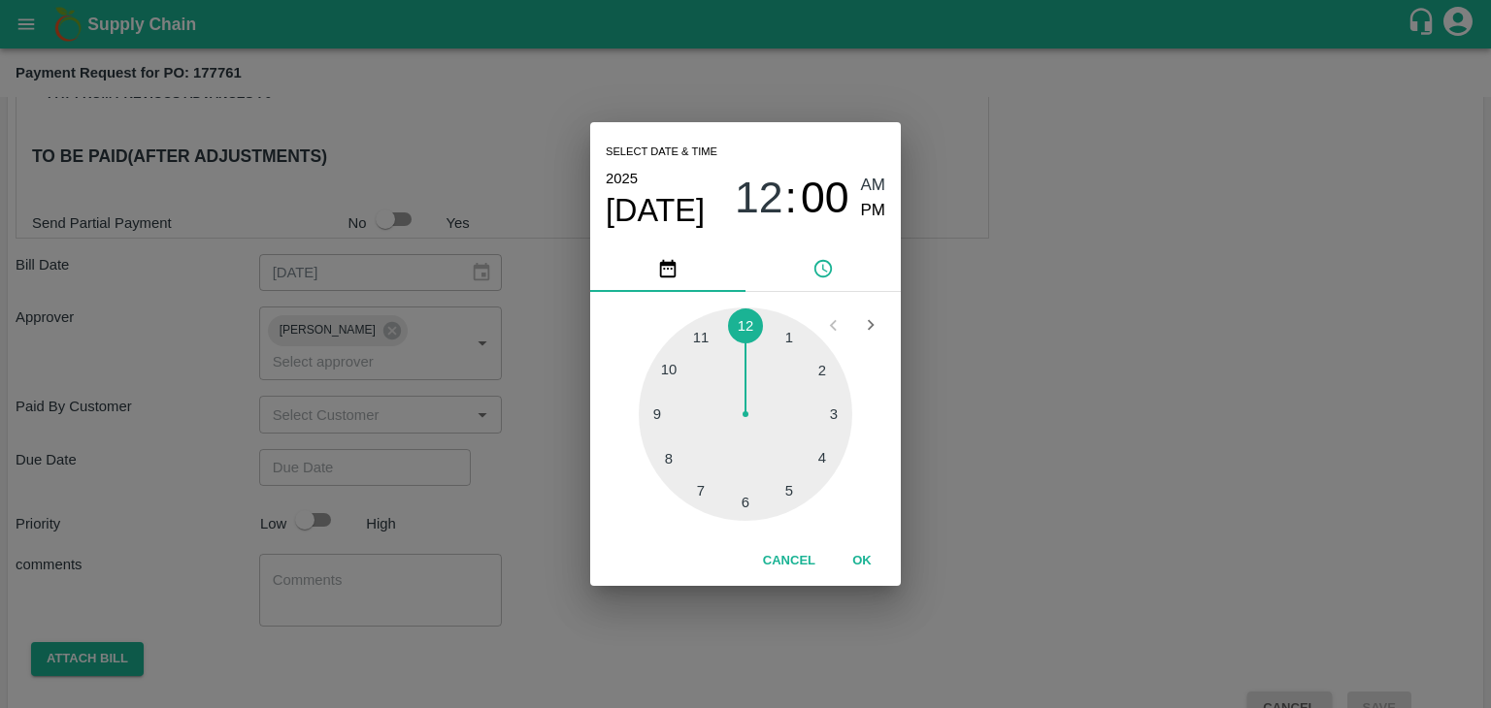
click at [868, 568] on button "OK" at bounding box center [862, 561] width 62 height 34
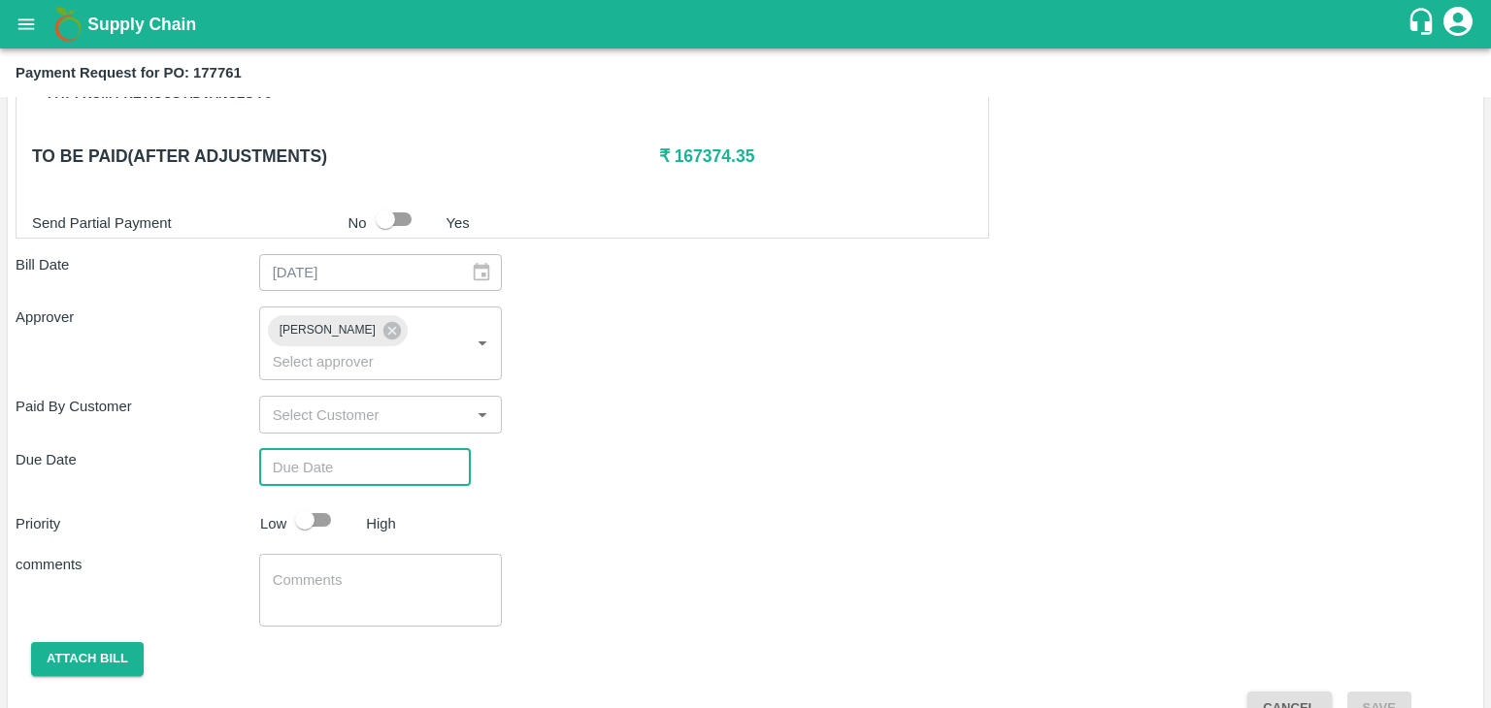
type input "[DATE] 12:00 AM"
click at [314, 502] on input "checkbox" at bounding box center [304, 520] width 111 height 37
checkbox input "true"
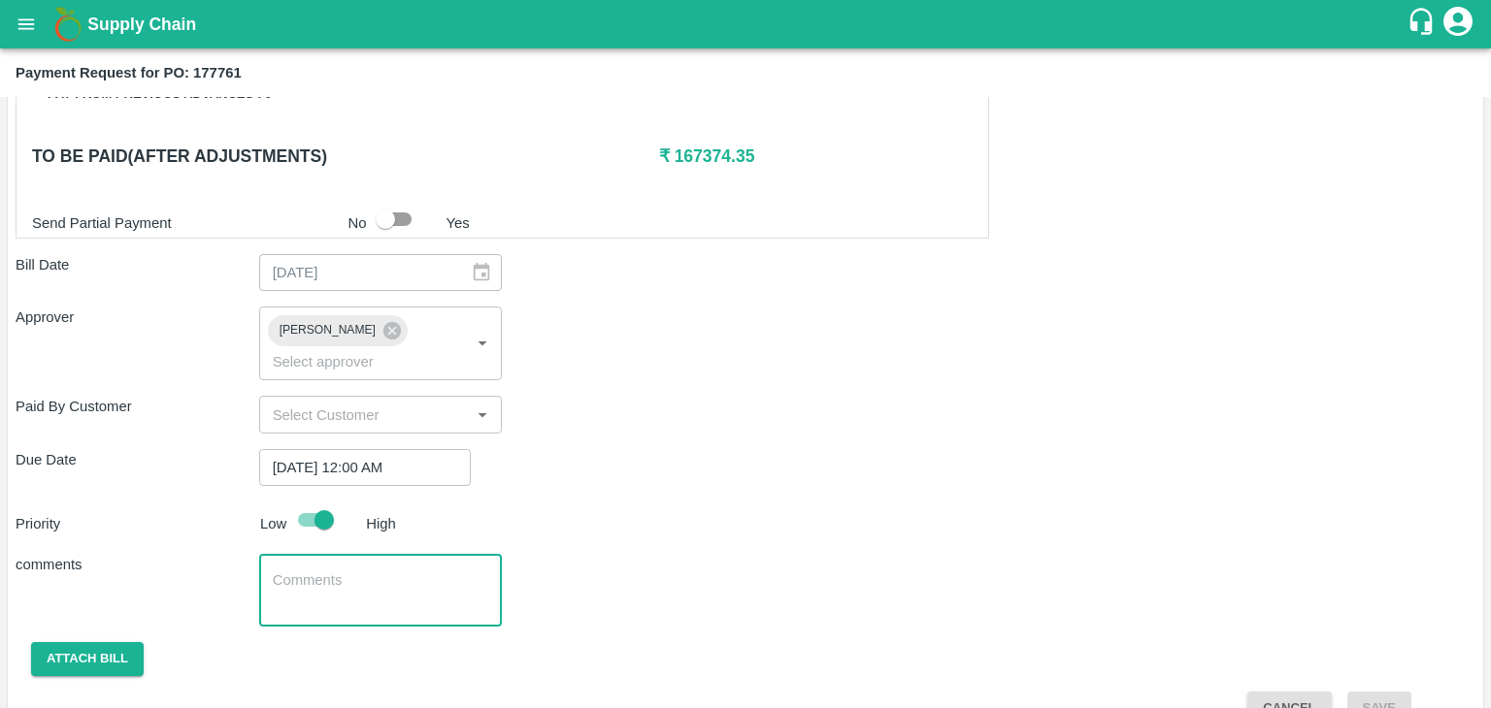
click at [373, 571] on textarea at bounding box center [381, 591] width 216 height 41
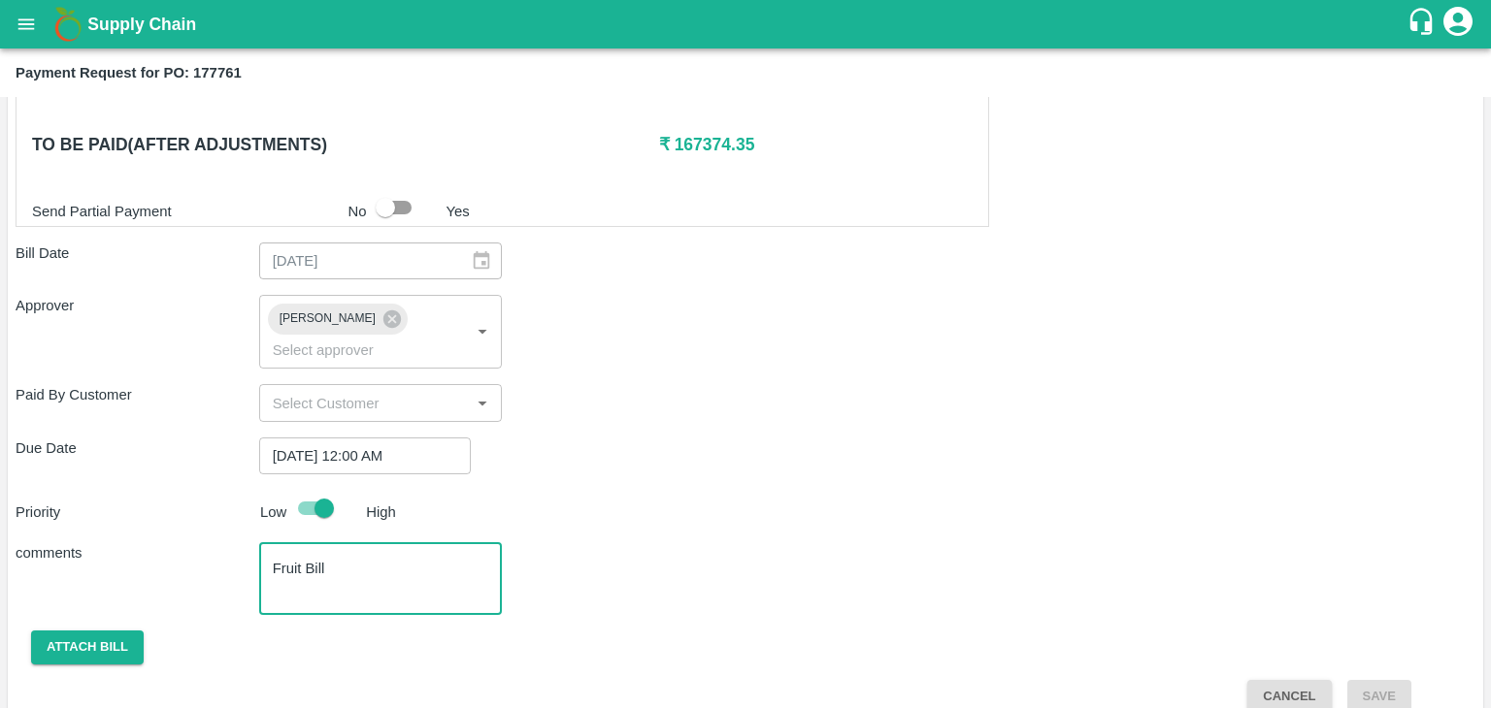
type textarea "Fruit Bill"
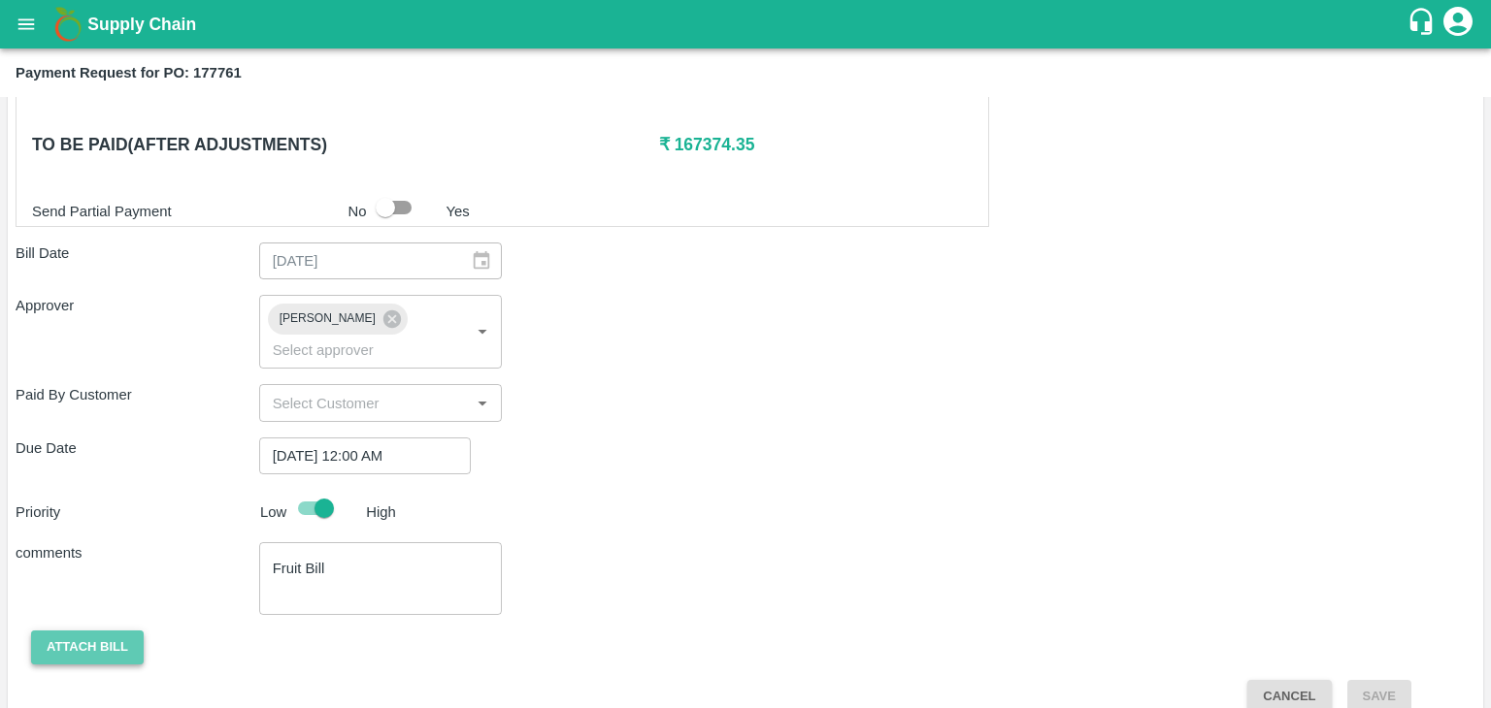
click at [68, 631] on button "Attach bill" at bounding box center [87, 648] width 113 height 34
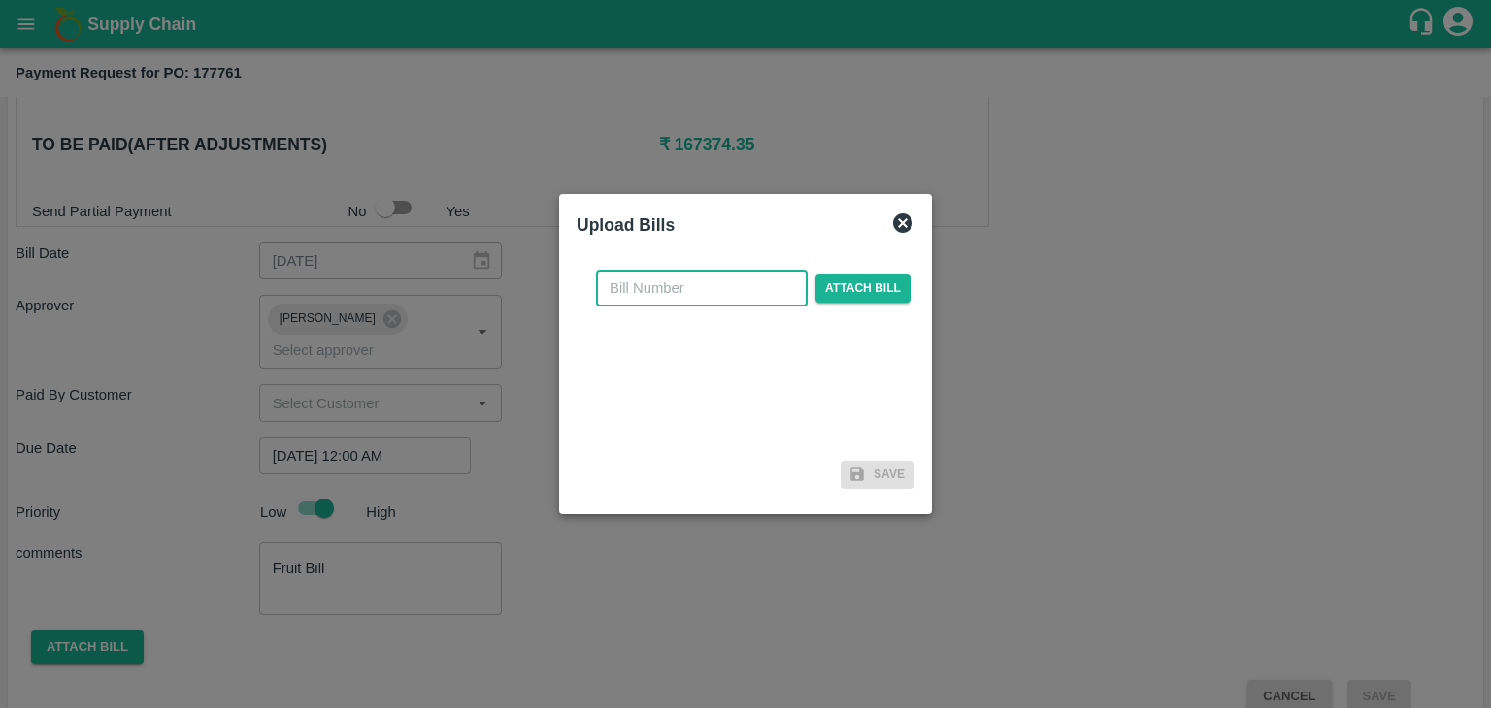
click at [703, 287] on input "text" at bounding box center [702, 288] width 212 height 37
type input "977"
click at [831, 288] on span "Attach bill" at bounding box center [862, 289] width 95 height 28
click at [0, 0] on input "Attach bill" at bounding box center [0, 0] width 0 height 0
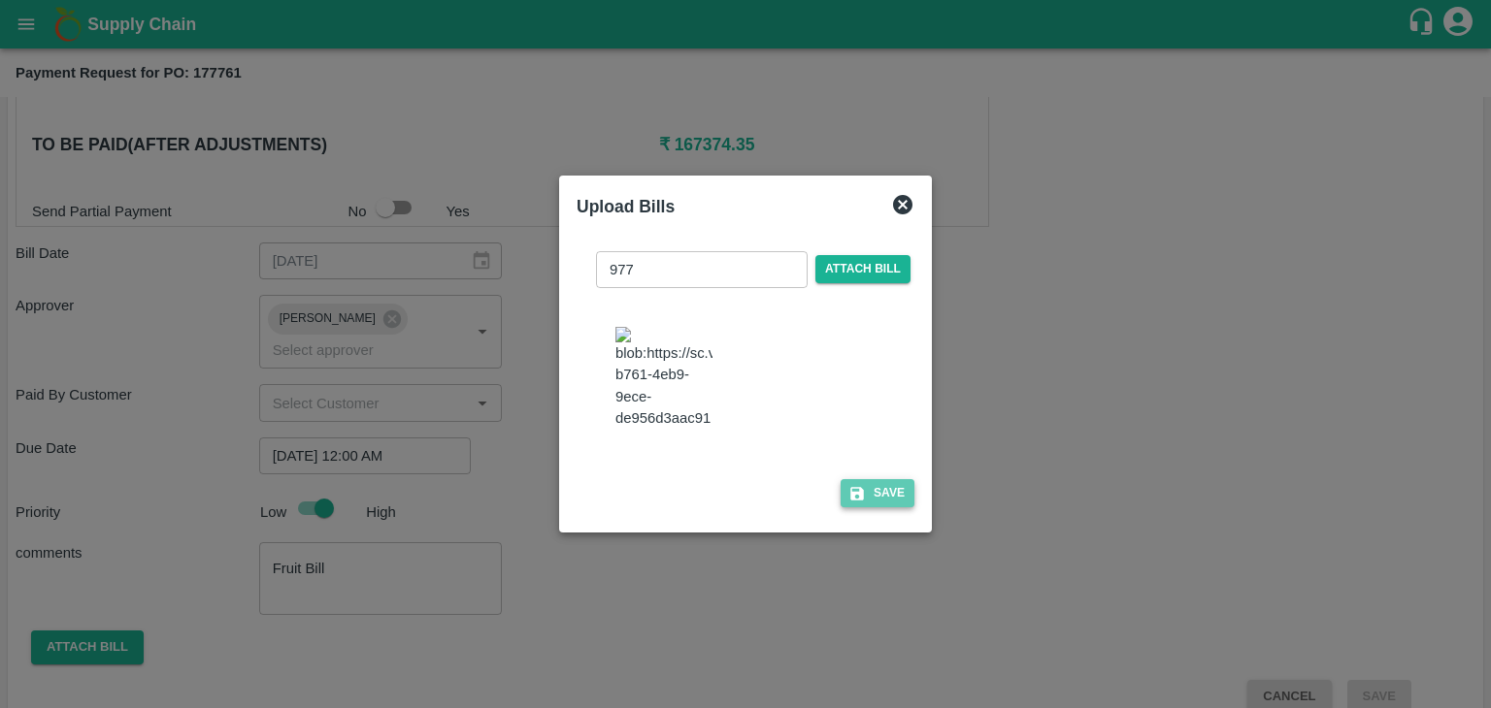
click at [895, 501] on button "Save" at bounding box center [877, 493] width 74 height 28
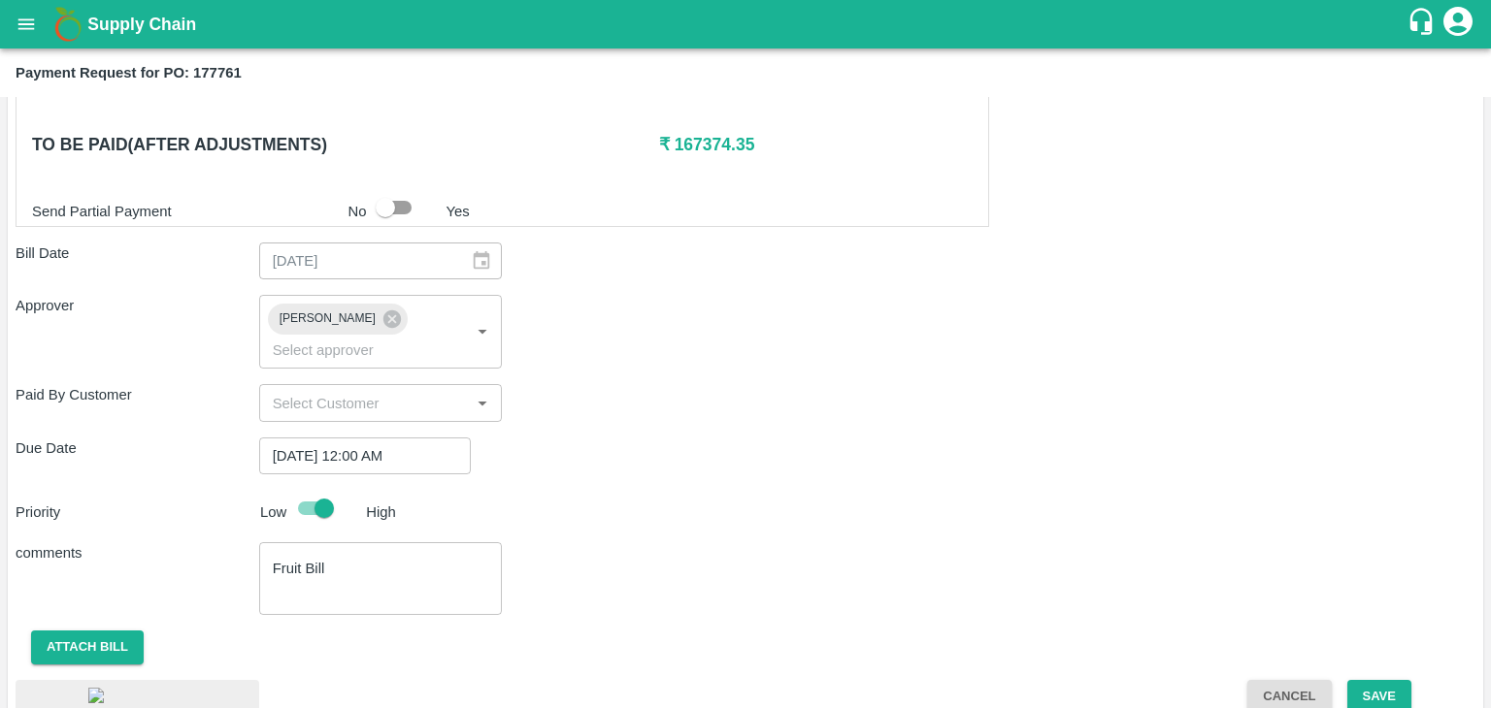
scroll to position [1040, 0]
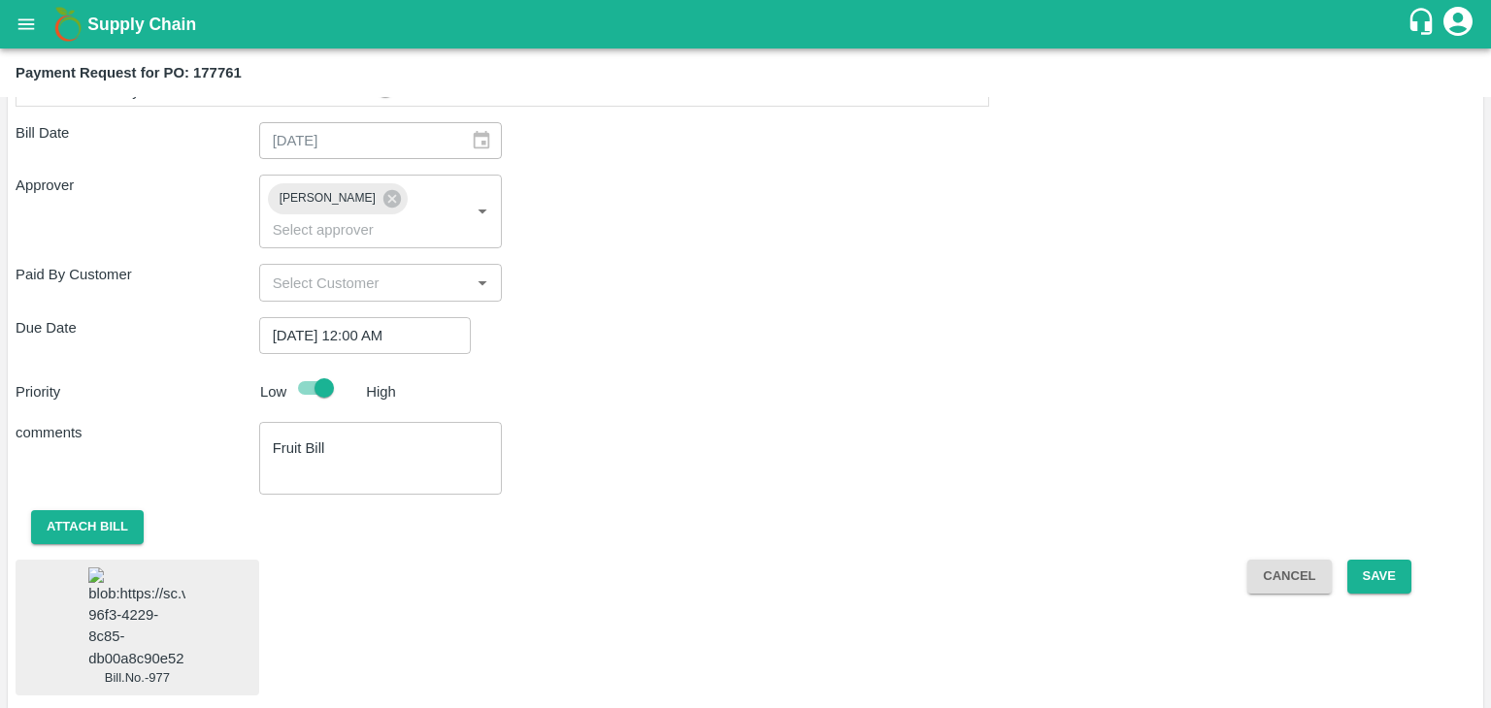
click at [104, 573] on img at bounding box center [136, 619] width 97 height 102
click at [1366, 560] on button "Save" at bounding box center [1379, 577] width 64 height 34
